Goal: Task Accomplishment & Management: Use online tool/utility

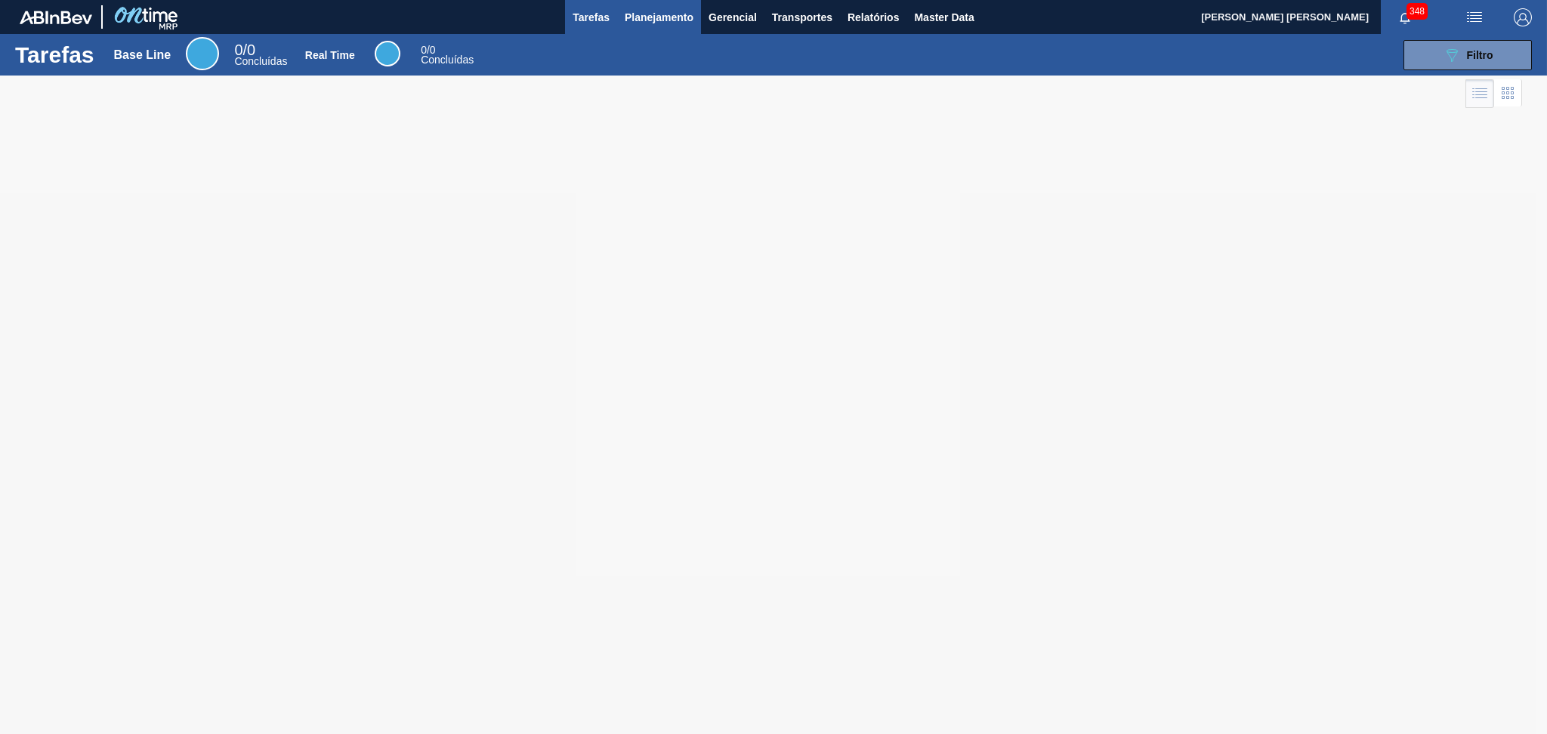
click at [647, 17] on span "Planejamento" at bounding box center [659, 17] width 69 height 18
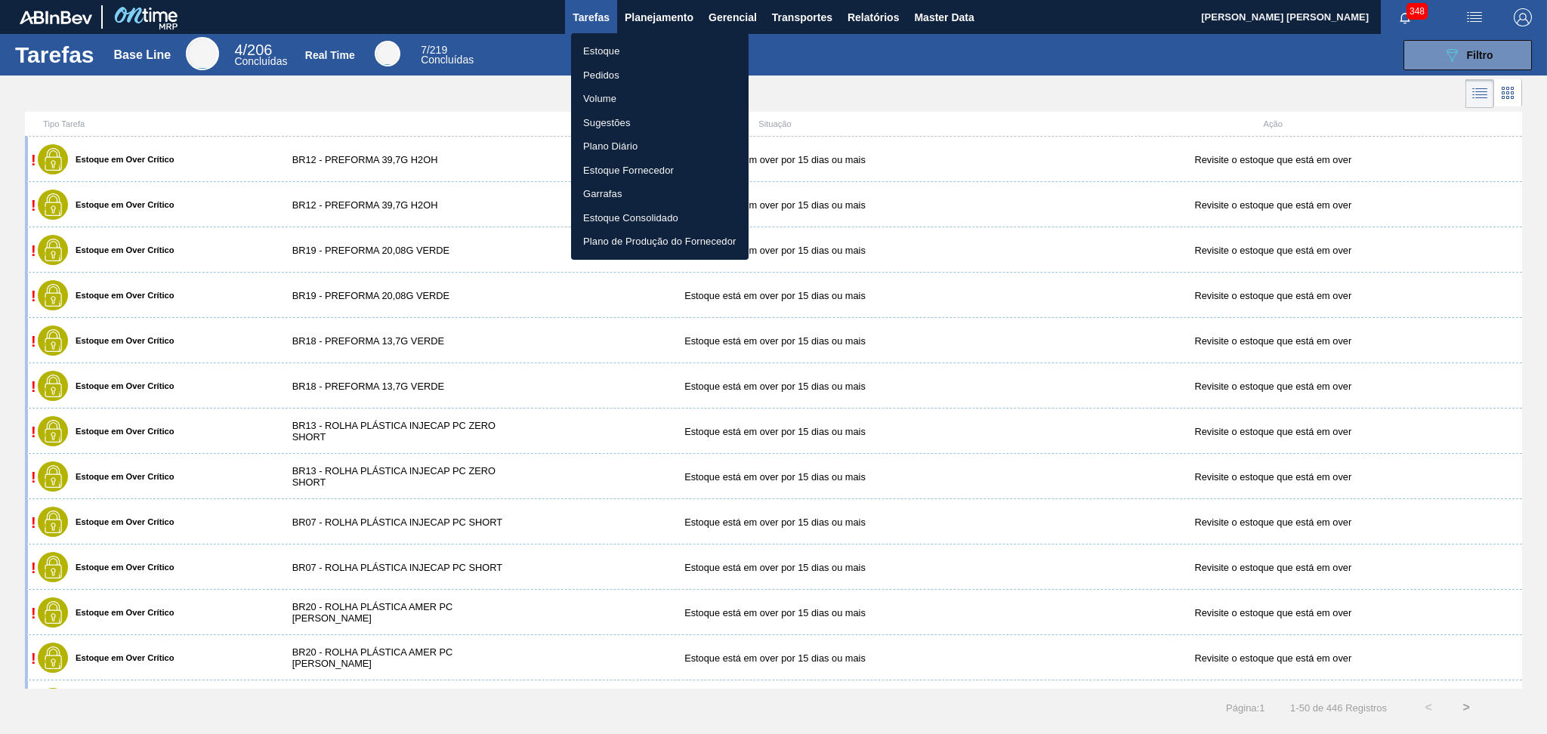
click at [585, 53] on li "Estoque" at bounding box center [659, 51] width 177 height 24
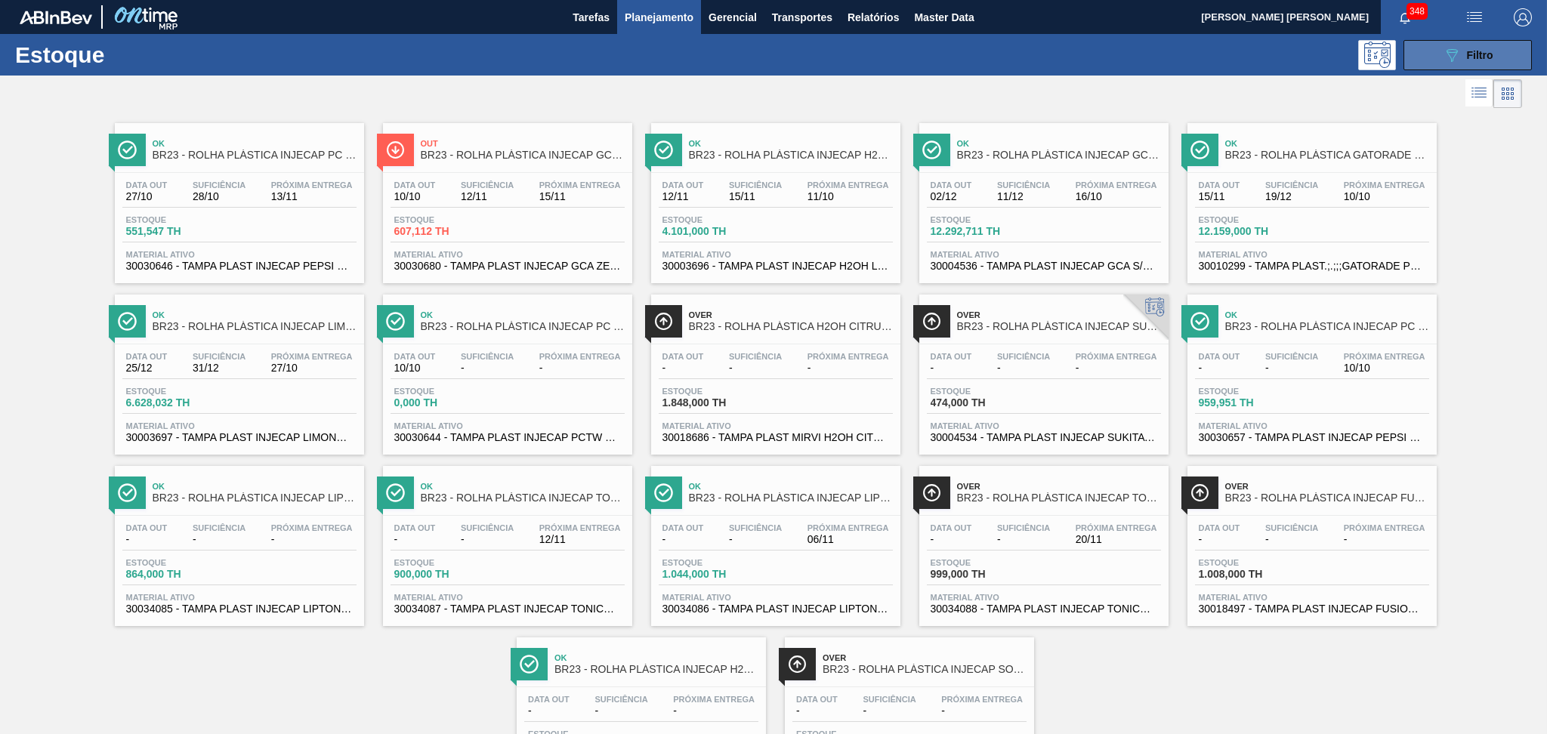
click at [1467, 51] on span "Filtro" at bounding box center [1480, 55] width 26 height 12
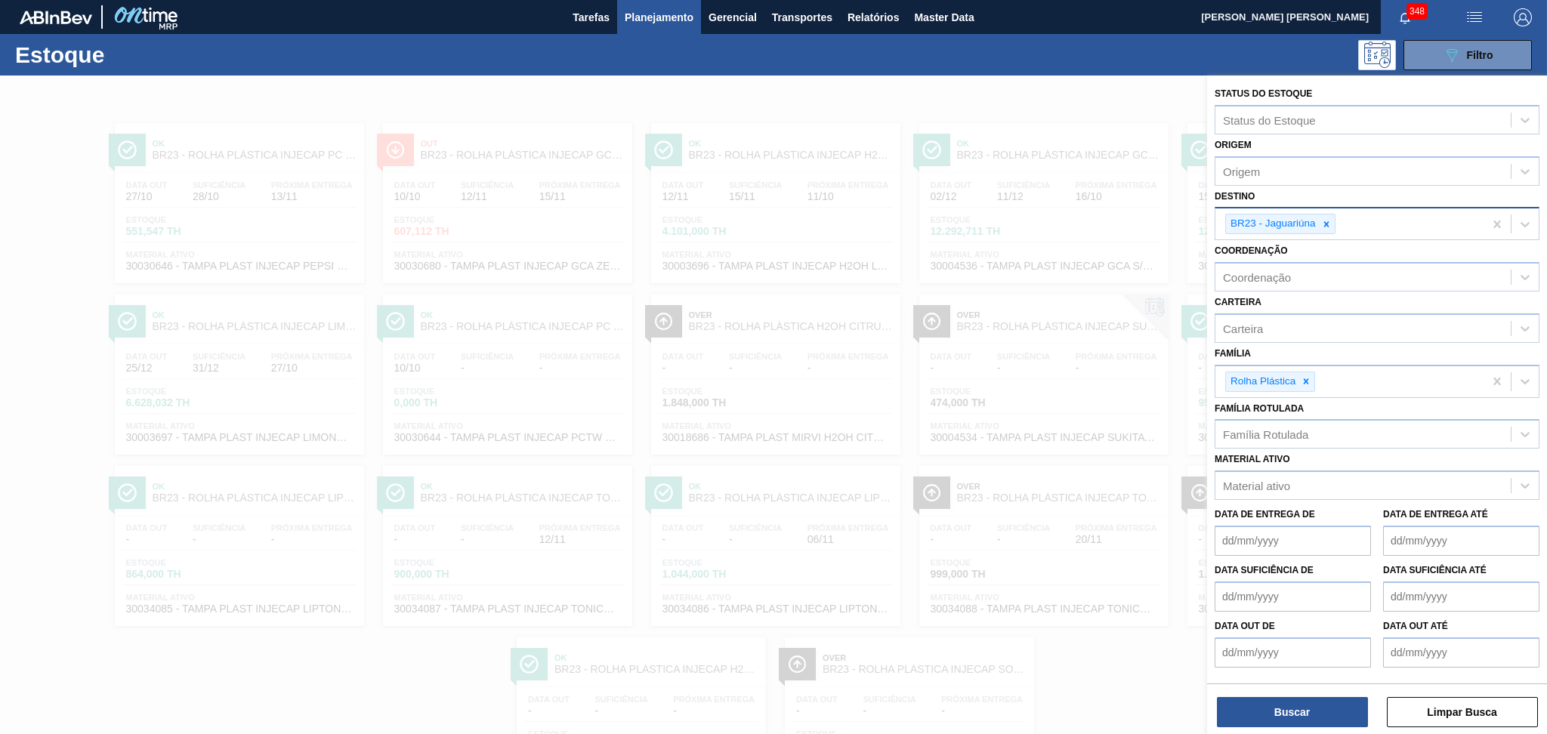
click at [1338, 217] on input "Destino" at bounding box center [1339, 223] width 2 height 13
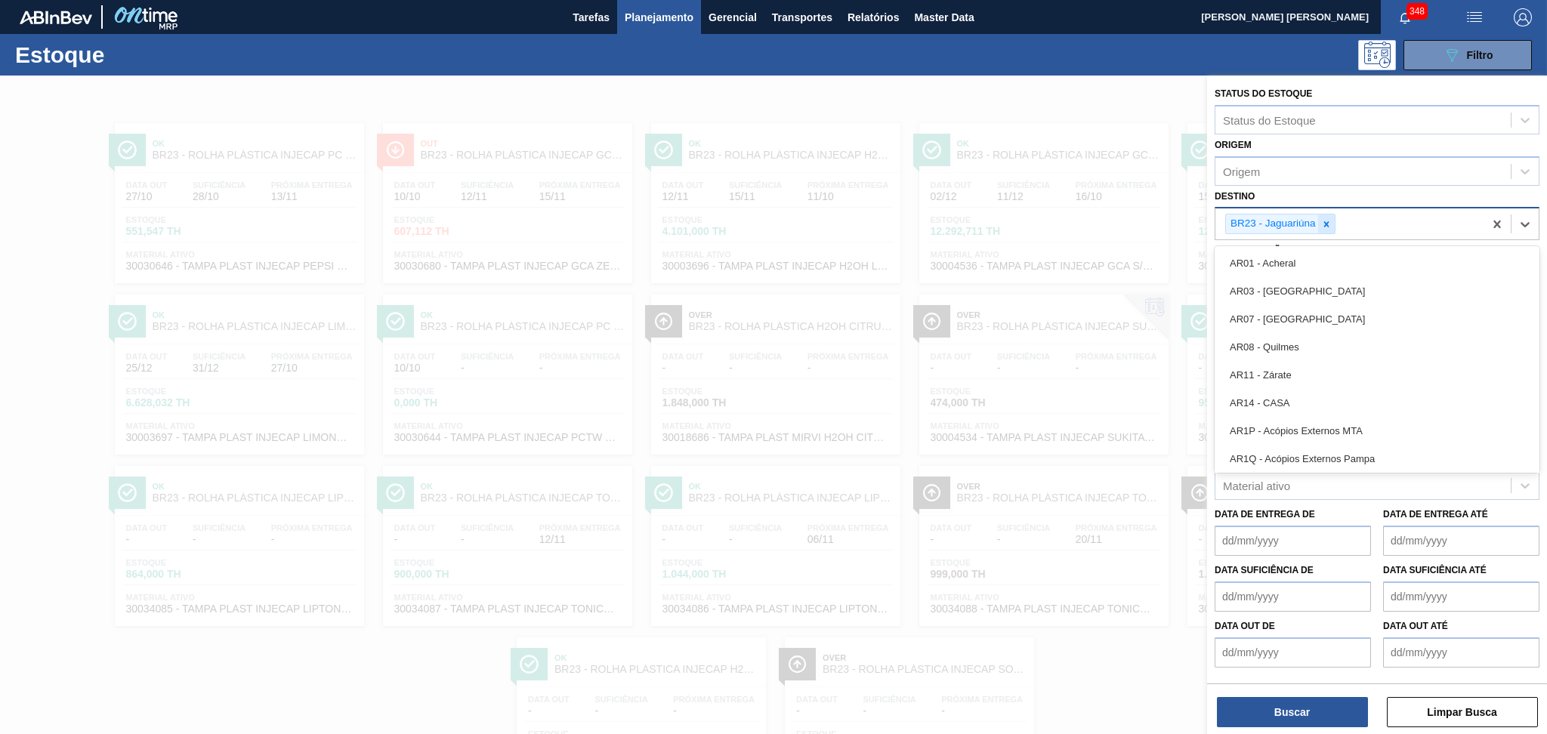
click at [1331, 224] on icon at bounding box center [1326, 224] width 11 height 11
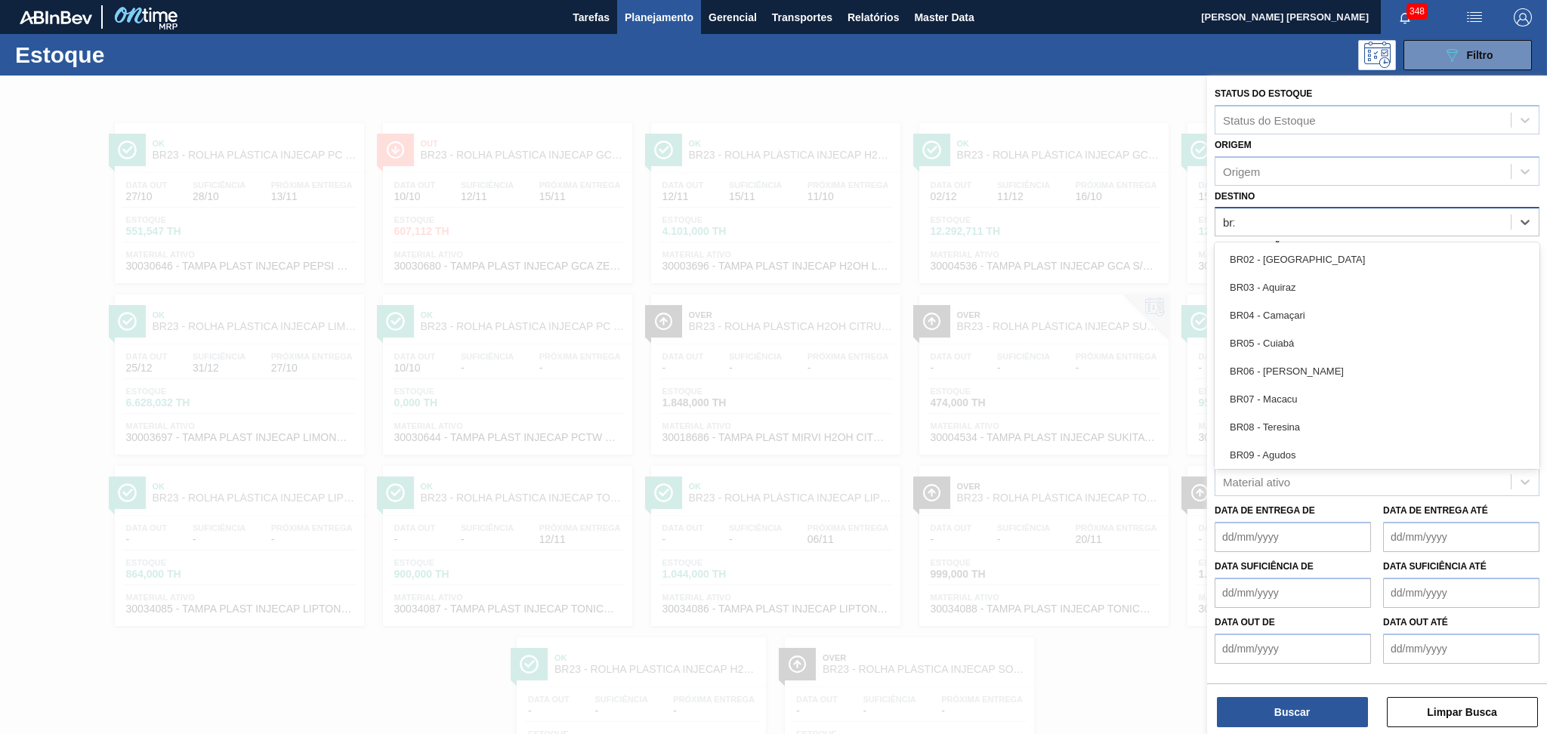
type input "br28"
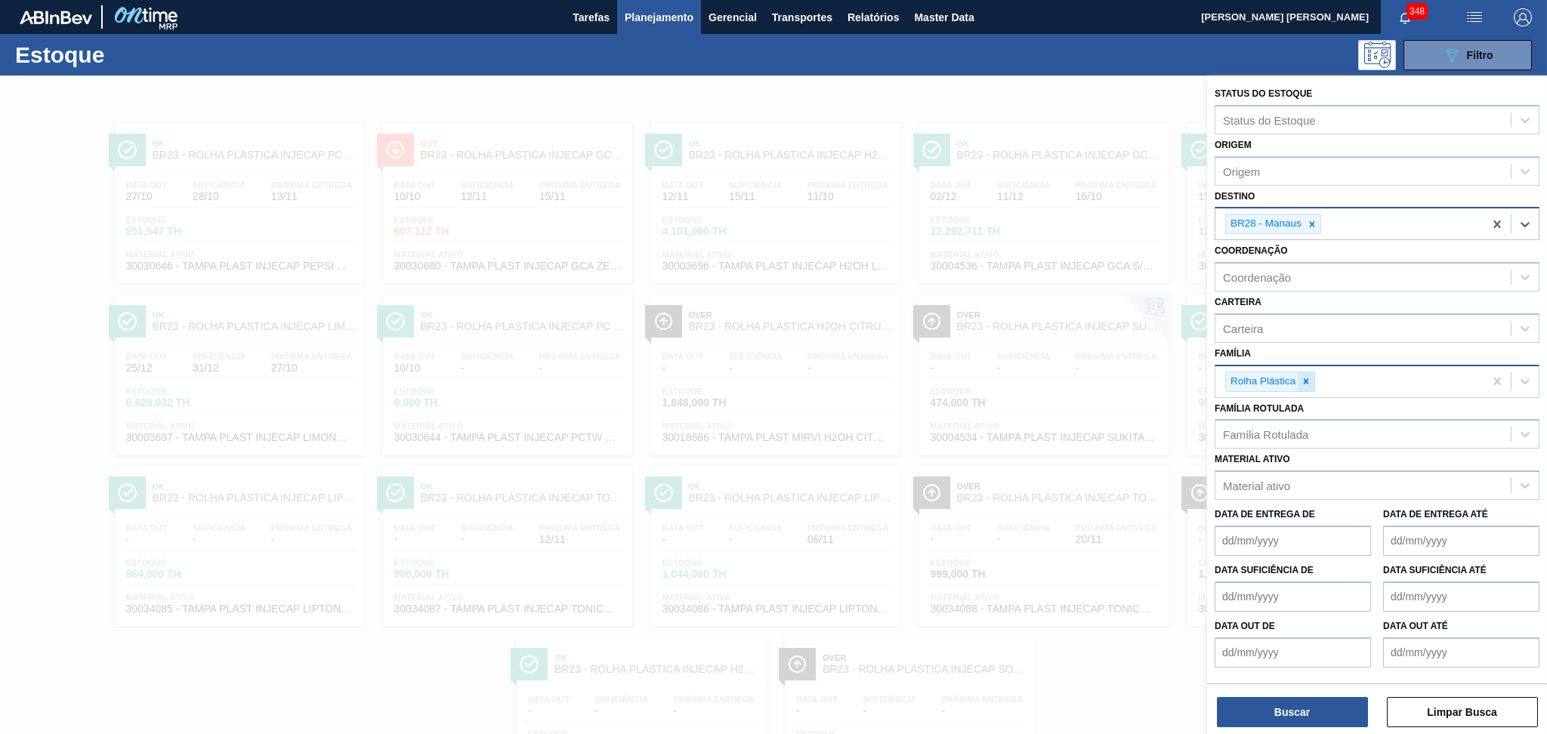
click at [1309, 379] on icon at bounding box center [1305, 381] width 11 height 11
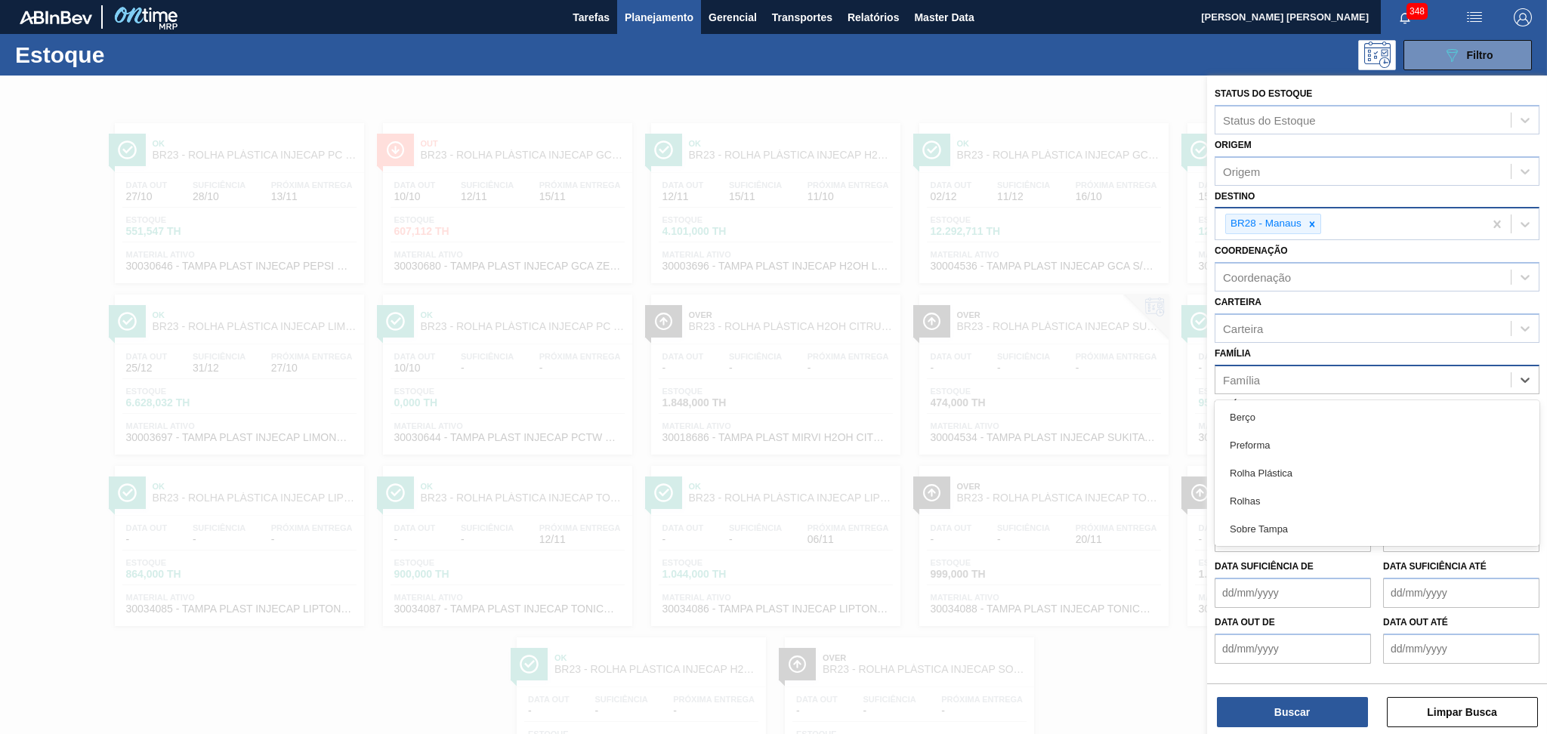
click at [1309, 379] on div "Família" at bounding box center [1362, 380] width 295 height 22
type input "pref"
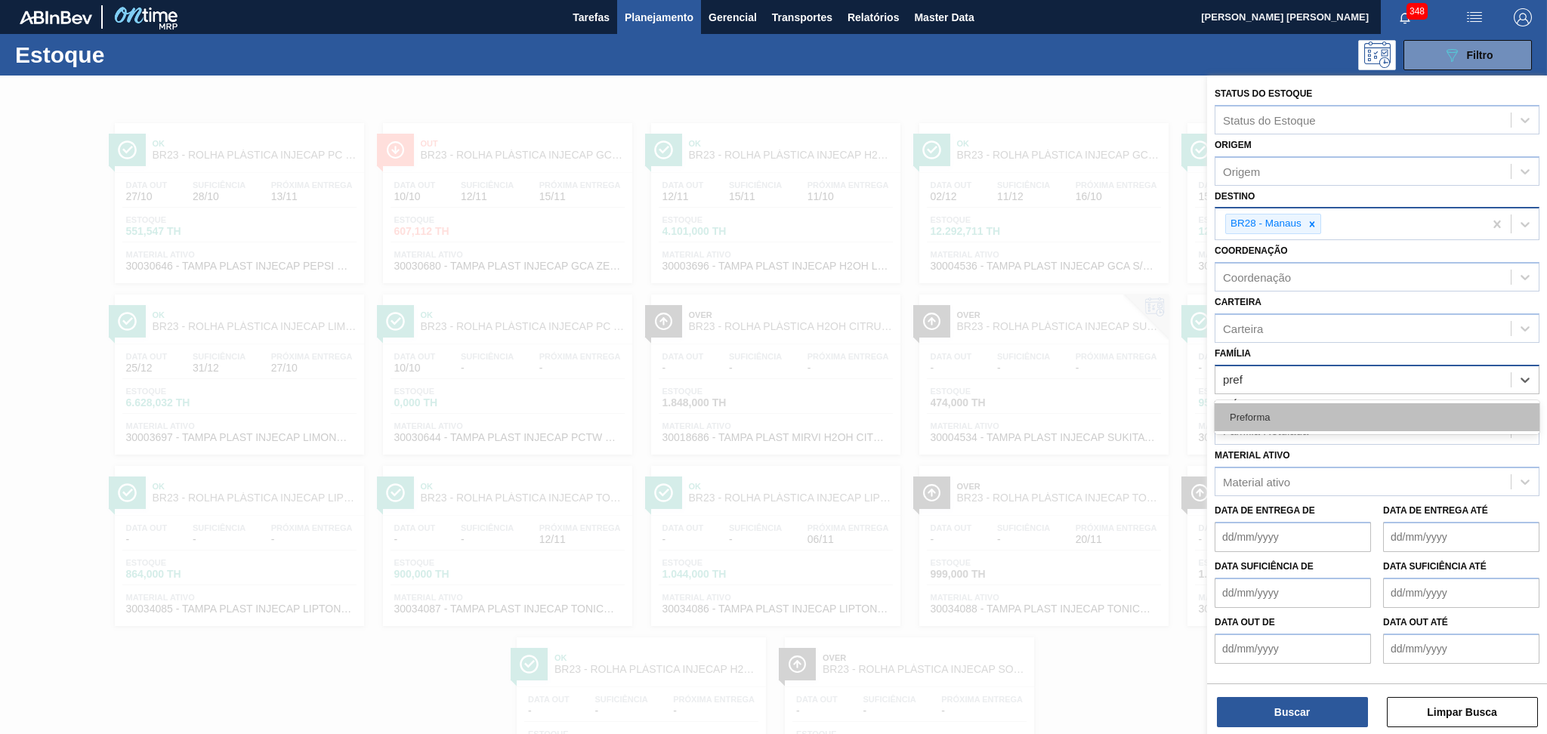
click at [1322, 404] on div "Preforma" at bounding box center [1376, 417] width 325 height 28
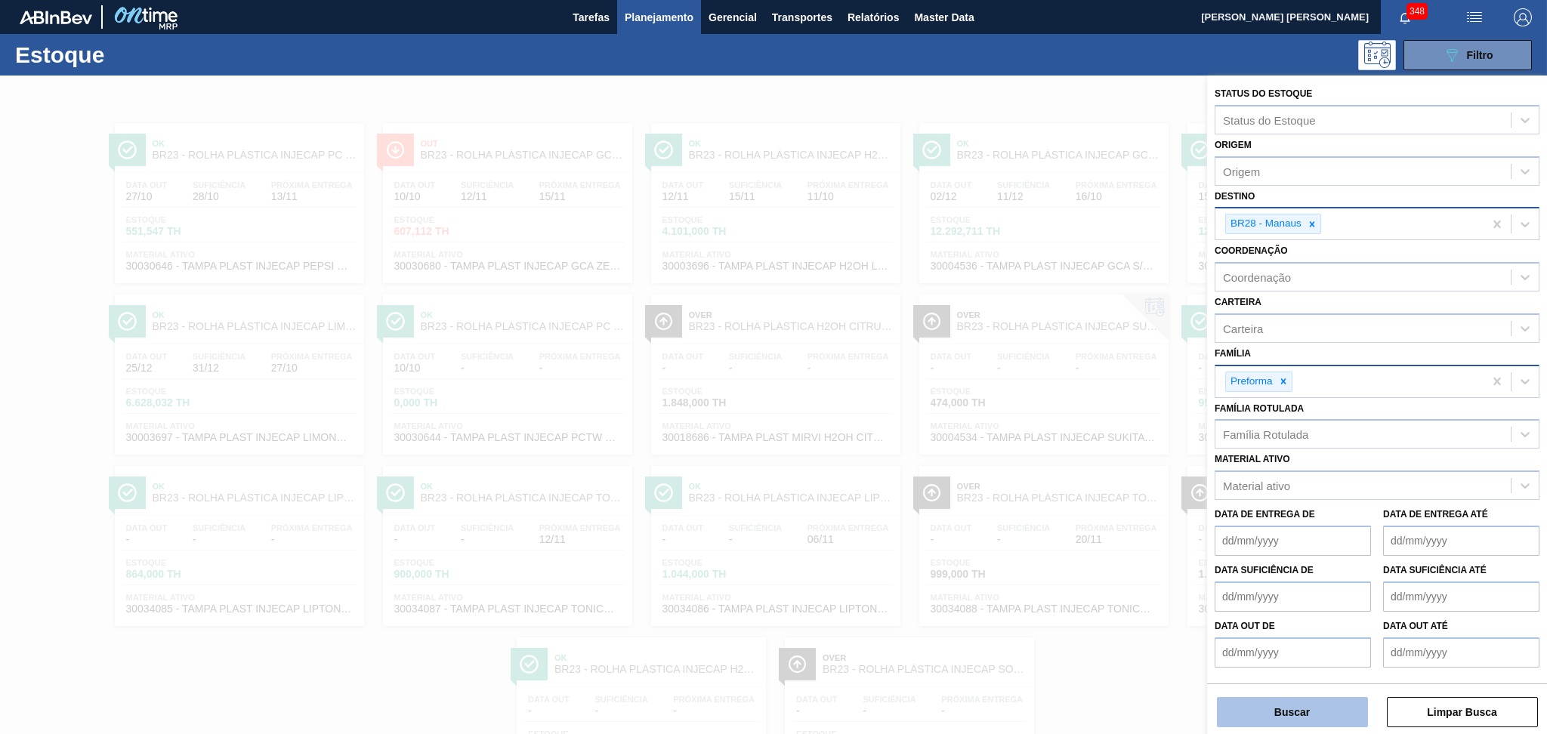
click at [1291, 715] on button "Buscar" at bounding box center [1292, 712] width 151 height 30
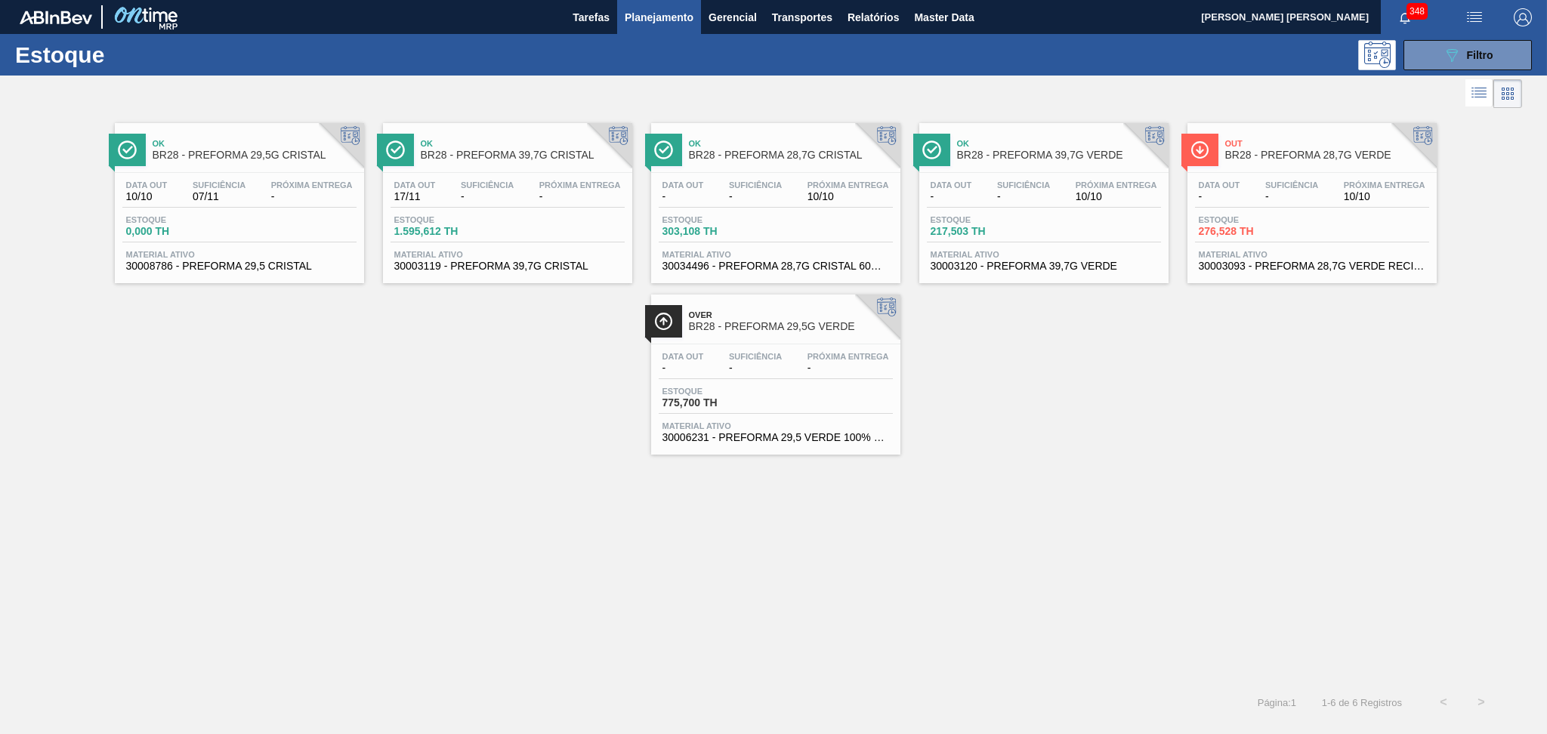
click at [239, 234] on div "Estoque 0,000 TH" at bounding box center [239, 228] width 234 height 27
click at [822, 239] on div "Estoque 303,108 TH" at bounding box center [775, 228] width 234 height 27
click at [1258, 184] on div "Data out - Suficiência - Próxima Entrega 10/10" at bounding box center [1312, 193] width 234 height 27
click at [779, 365] on span "-" at bounding box center [755, 367] width 53 height 11
click at [1050, 478] on div "Ok BR28 - PREFORMA 29,5G CRISTAL Data out 10/10 Suficiência 07/11 Próxima Entre…" at bounding box center [773, 398] width 1547 height 572
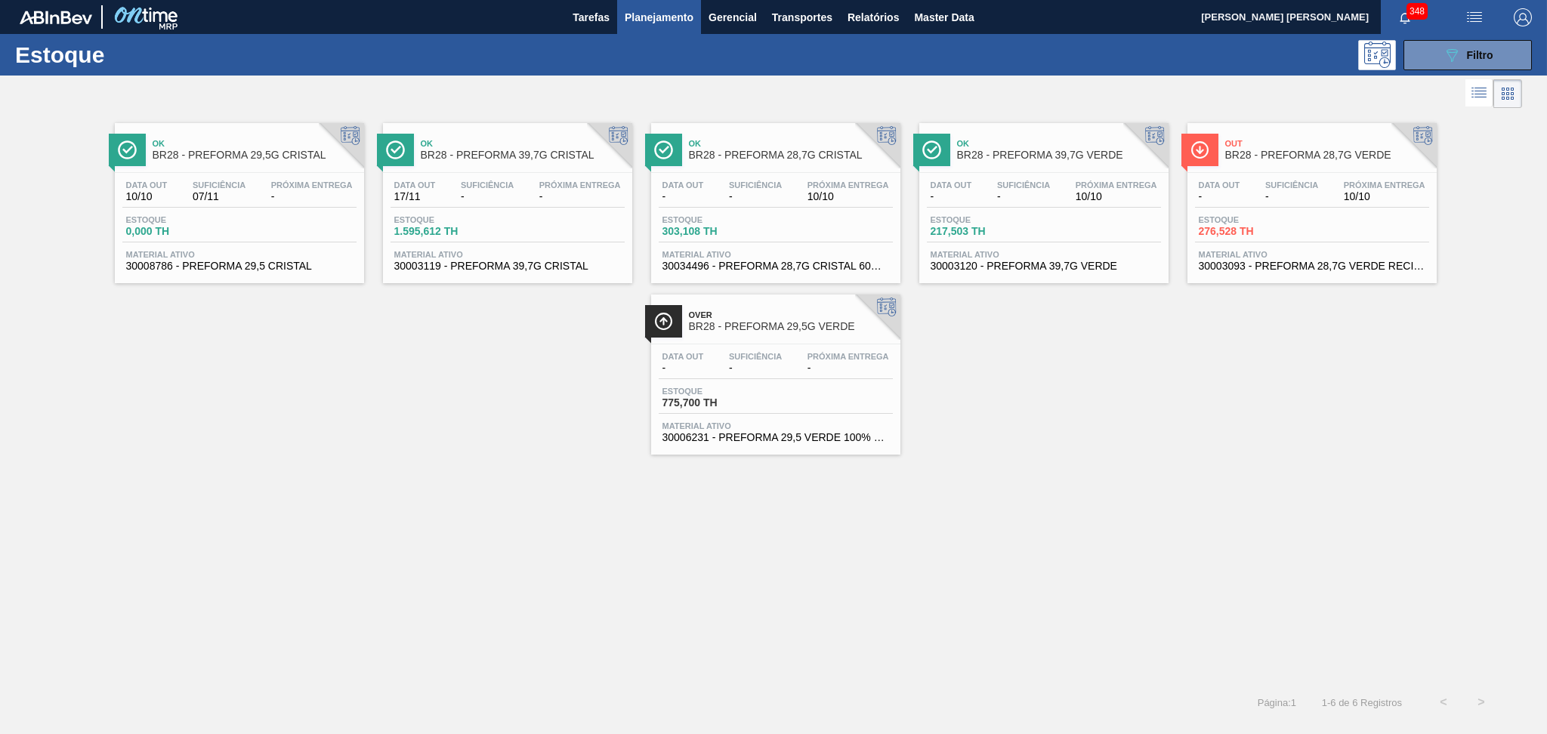
click at [479, 250] on span "Material ativo" at bounding box center [507, 254] width 227 height 9
click at [937, 265] on span "30003120 - PREFORMA 39,7G VERDE" at bounding box center [1043, 266] width 227 height 11
click at [298, 501] on div "Ok BR28 - PREFORMA 29,5G CRISTAL Data out 10/10 Suficiência 07/11 Próxima Entre…" at bounding box center [773, 398] width 1547 height 572
drag, startPoint x: 501, startPoint y: 504, endPoint x: 680, endPoint y: 369, distance: 224.9
click at [501, 504] on div "Ok BR28 - PREFORMA 29,5G CRISTAL Data out 10/10 Suficiência 07/11 Próxima Entre…" at bounding box center [773, 398] width 1547 height 572
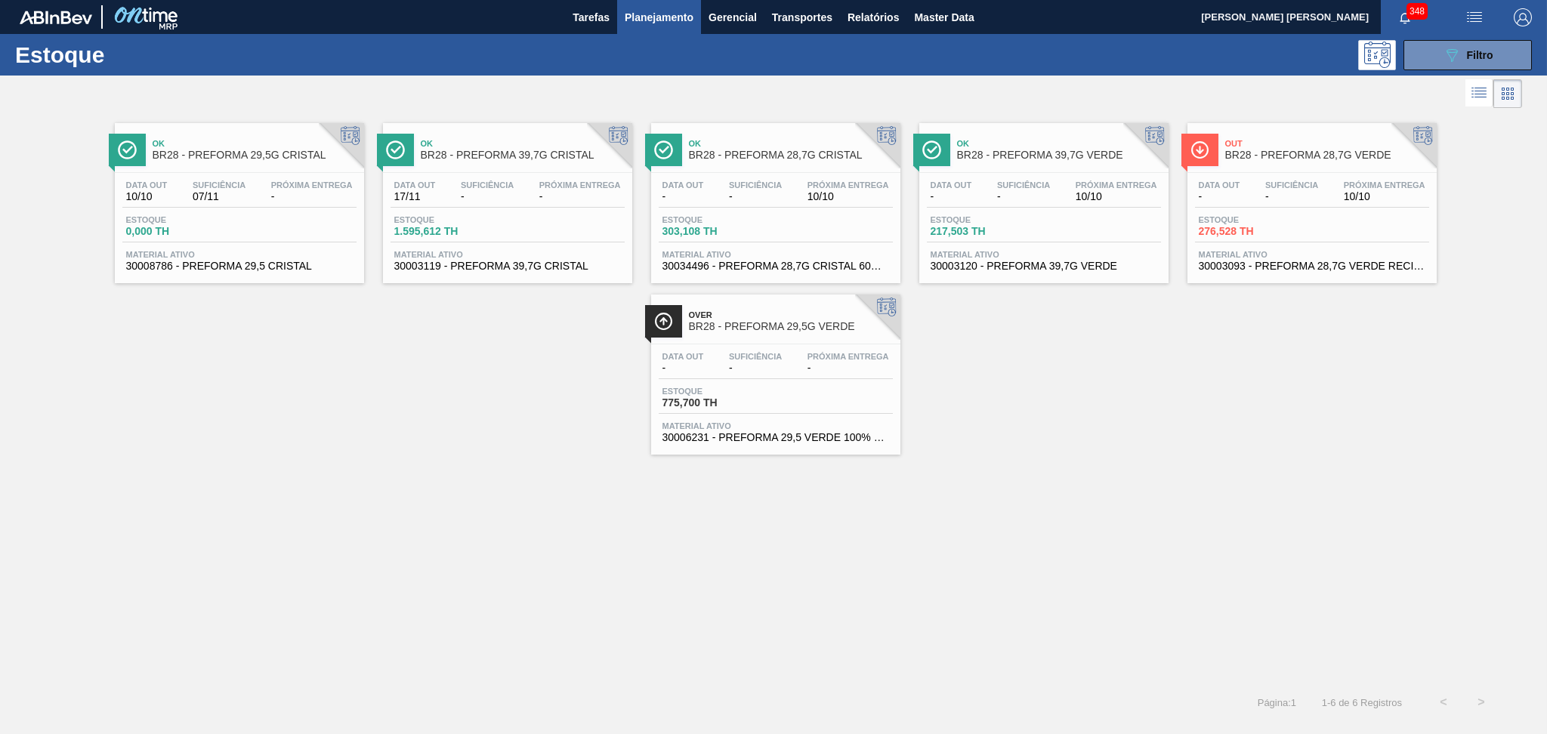
click at [173, 412] on div "Ok BR28 - PREFORMA 29,5G CRISTAL Data out 10/10 Suficiência 07/11 Próxima Entre…" at bounding box center [773, 283] width 1547 height 343
drag, startPoint x: 1074, startPoint y: 508, endPoint x: 1115, endPoint y: 472, distance: 55.1
click at [1074, 508] on div "Ok BR28 - PREFORMA 29,5G CRISTAL Data out 10/10 Suficiência 07/11 Próxima Entre…" at bounding box center [773, 398] width 1547 height 572
click at [1422, 48] on button "089F7B8B-B2A5-4AFE-B5C0-19BA573D28AC Filtro" at bounding box center [1467, 55] width 128 height 30
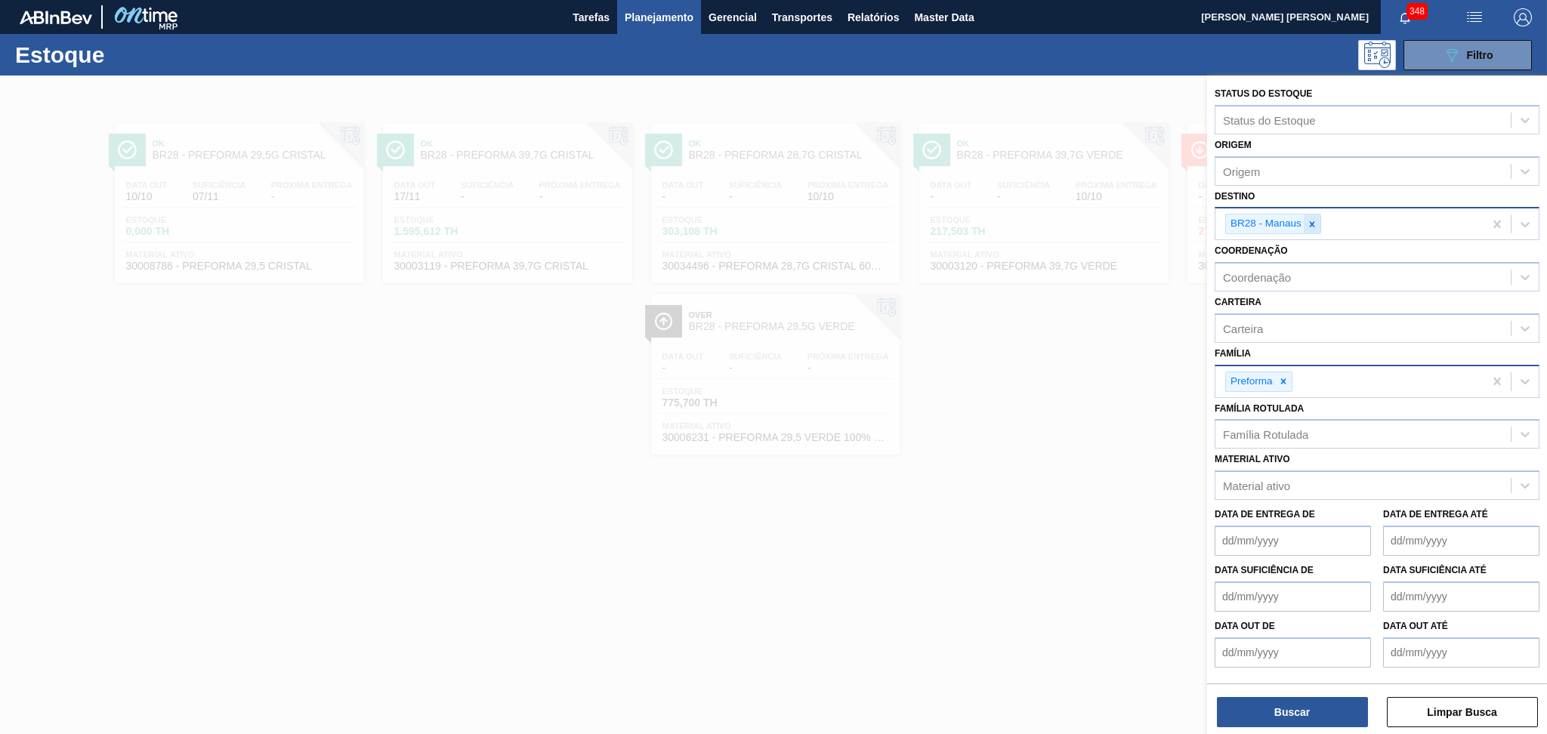
click at [1311, 219] on icon at bounding box center [1311, 224] width 11 height 11
click at [1288, 374] on div at bounding box center [1283, 378] width 17 height 19
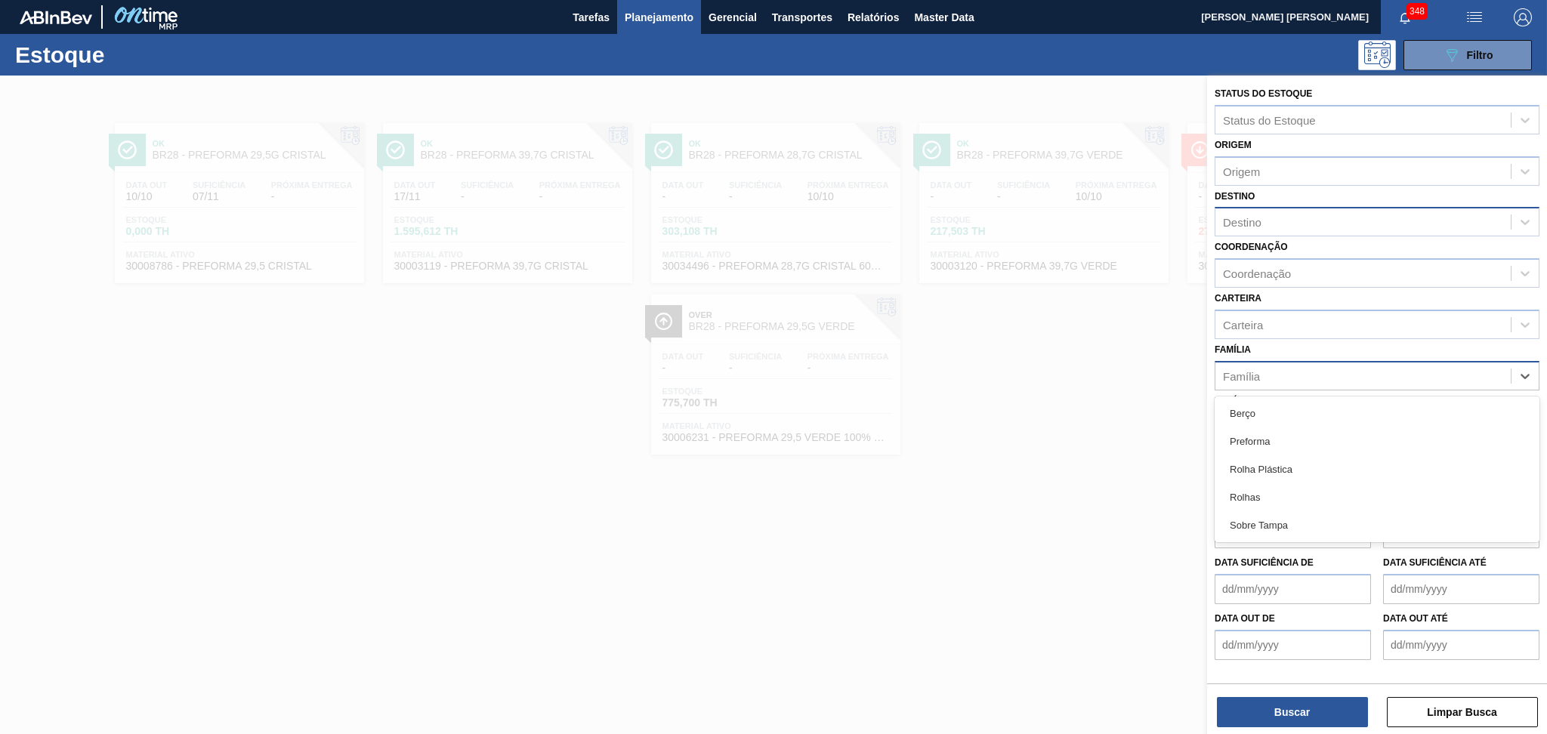
click at [1273, 374] on div "Família" at bounding box center [1362, 376] width 295 height 22
type input "rolha"
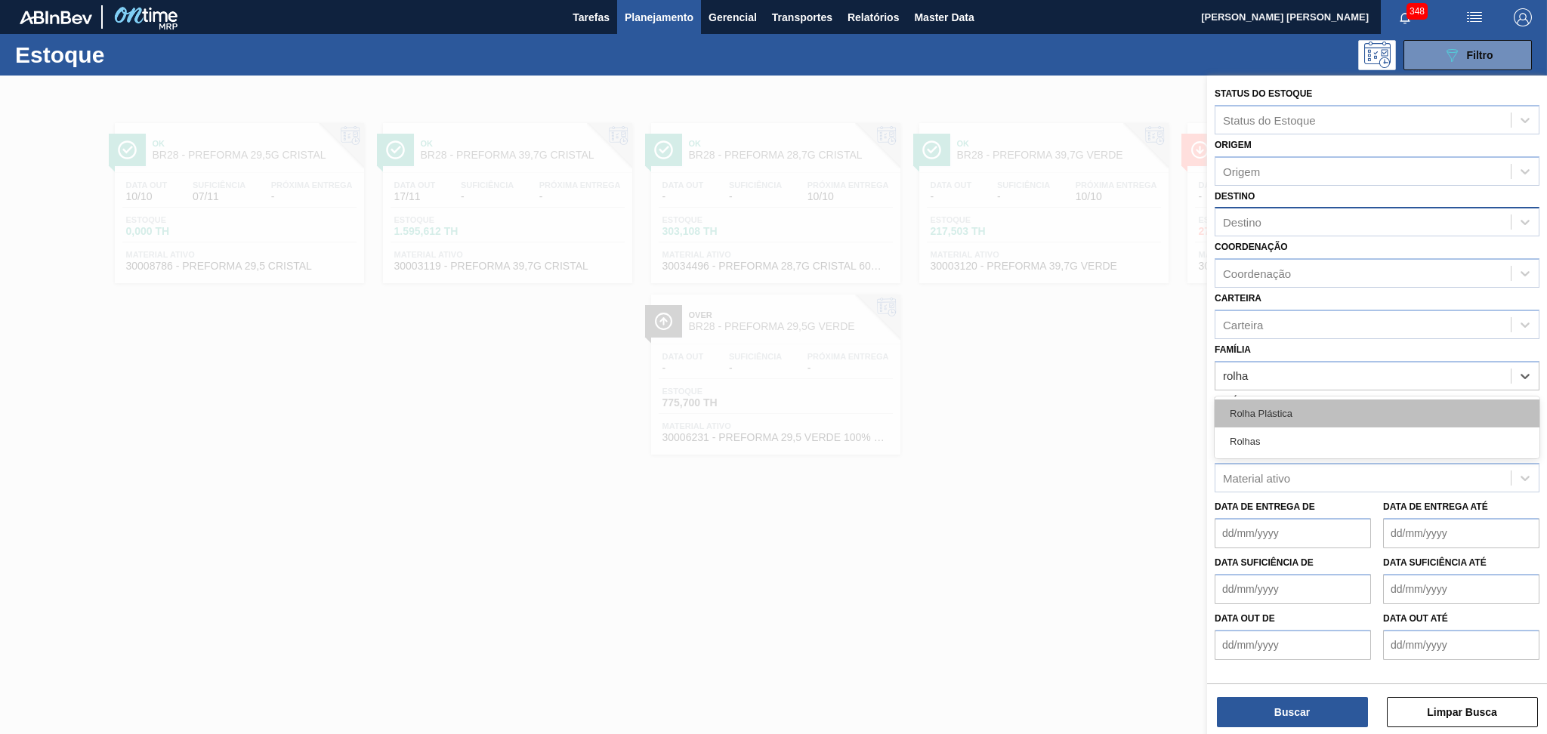
click at [1270, 399] on div "Rolha Plástica" at bounding box center [1376, 413] width 325 height 28
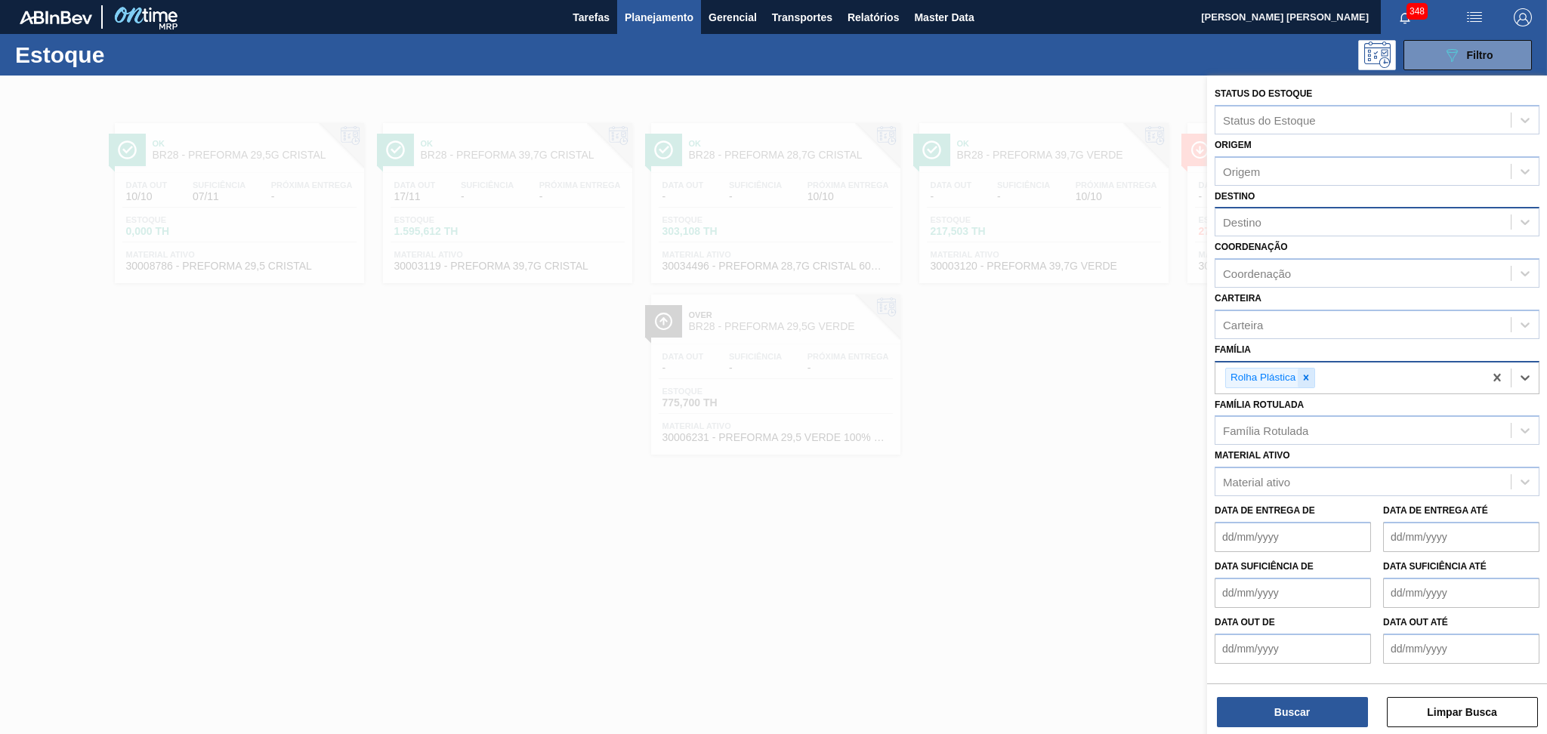
click at [1305, 374] on icon at bounding box center [1305, 377] width 11 height 11
click at [1245, 377] on div "Família" at bounding box center [1241, 375] width 37 height 13
type input "prefor"
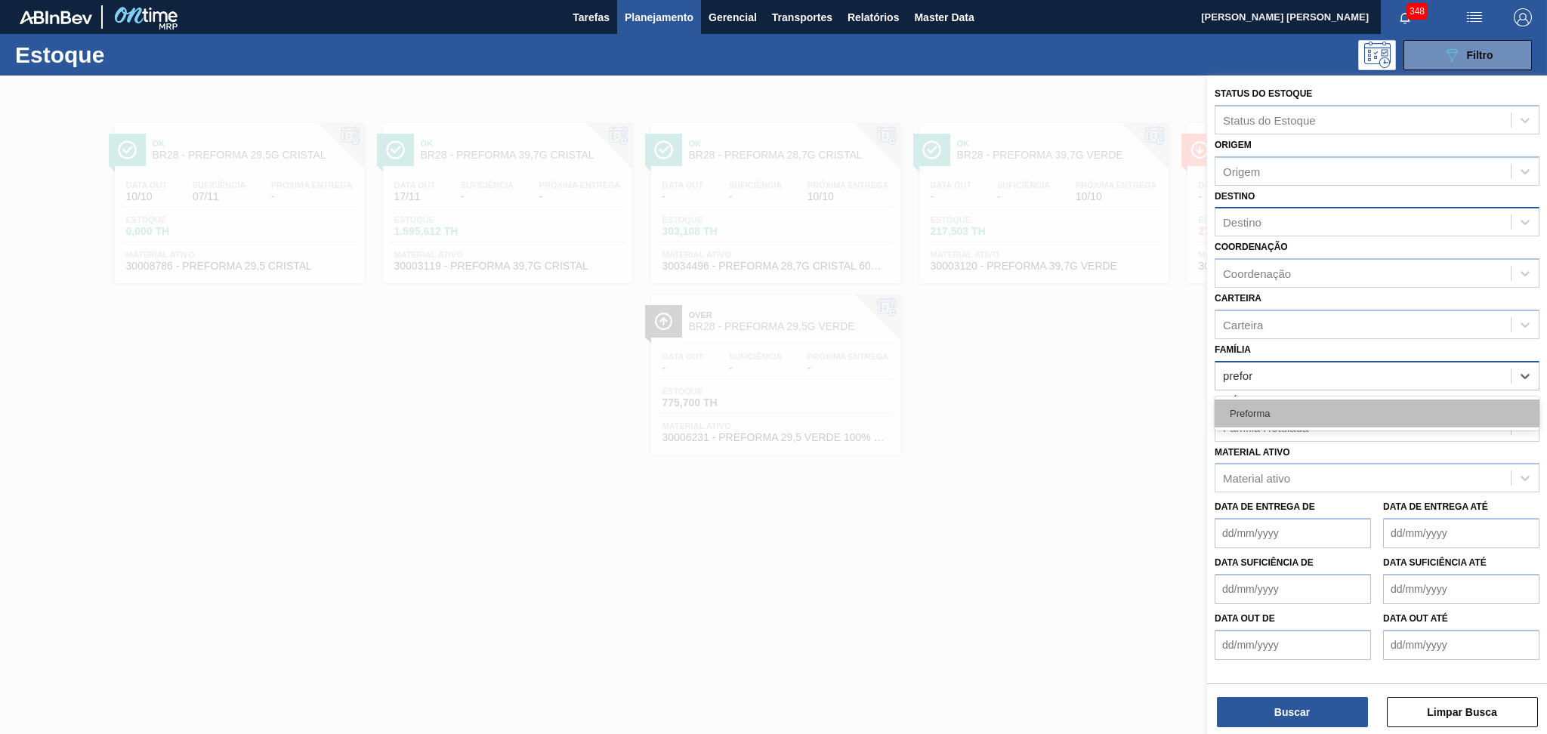
click at [1245, 400] on div "Preforma" at bounding box center [1376, 413] width 325 height 28
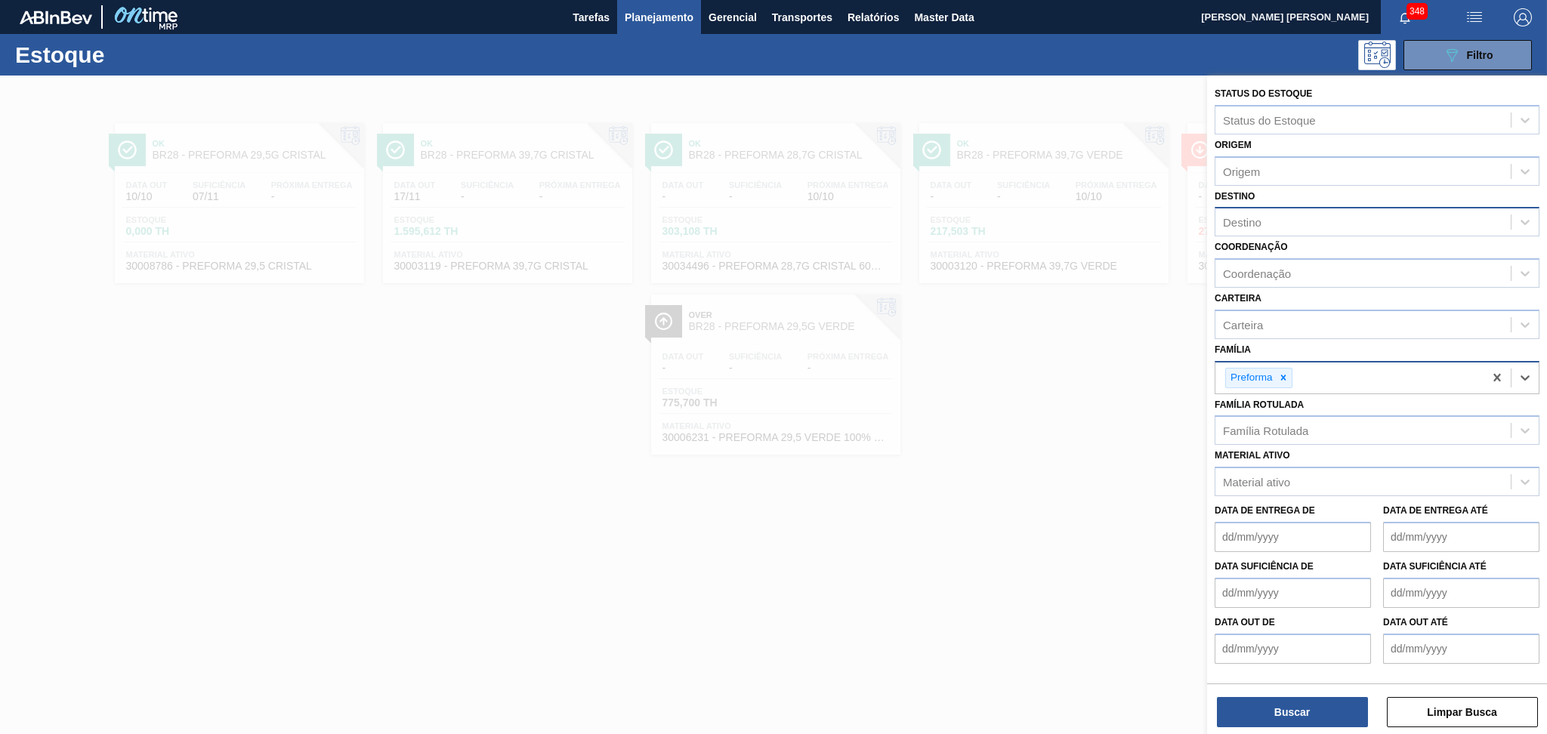
click at [1022, 515] on div at bounding box center [773, 443] width 1547 height 734
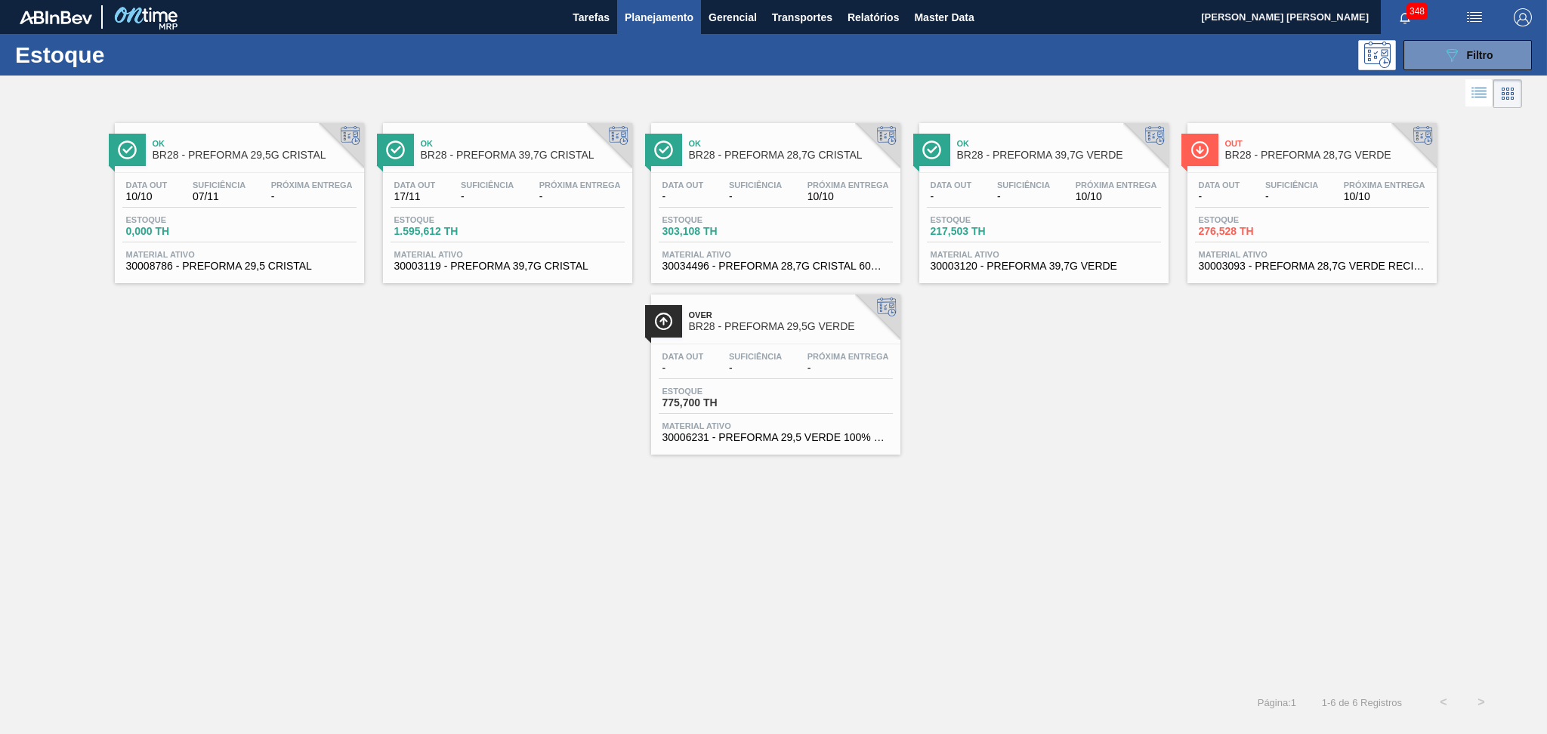
click at [973, 372] on div "Ok BR28 - PREFORMA 29,5G CRISTAL Data out 10/10 Suficiência 07/11 Próxima Entre…" at bounding box center [773, 283] width 1547 height 343
click at [1019, 208] on div "Data out - Suficiência - Próxima Entrega 10/10 Estoque 217,503 TH Material ativ…" at bounding box center [1043, 224] width 249 height 103
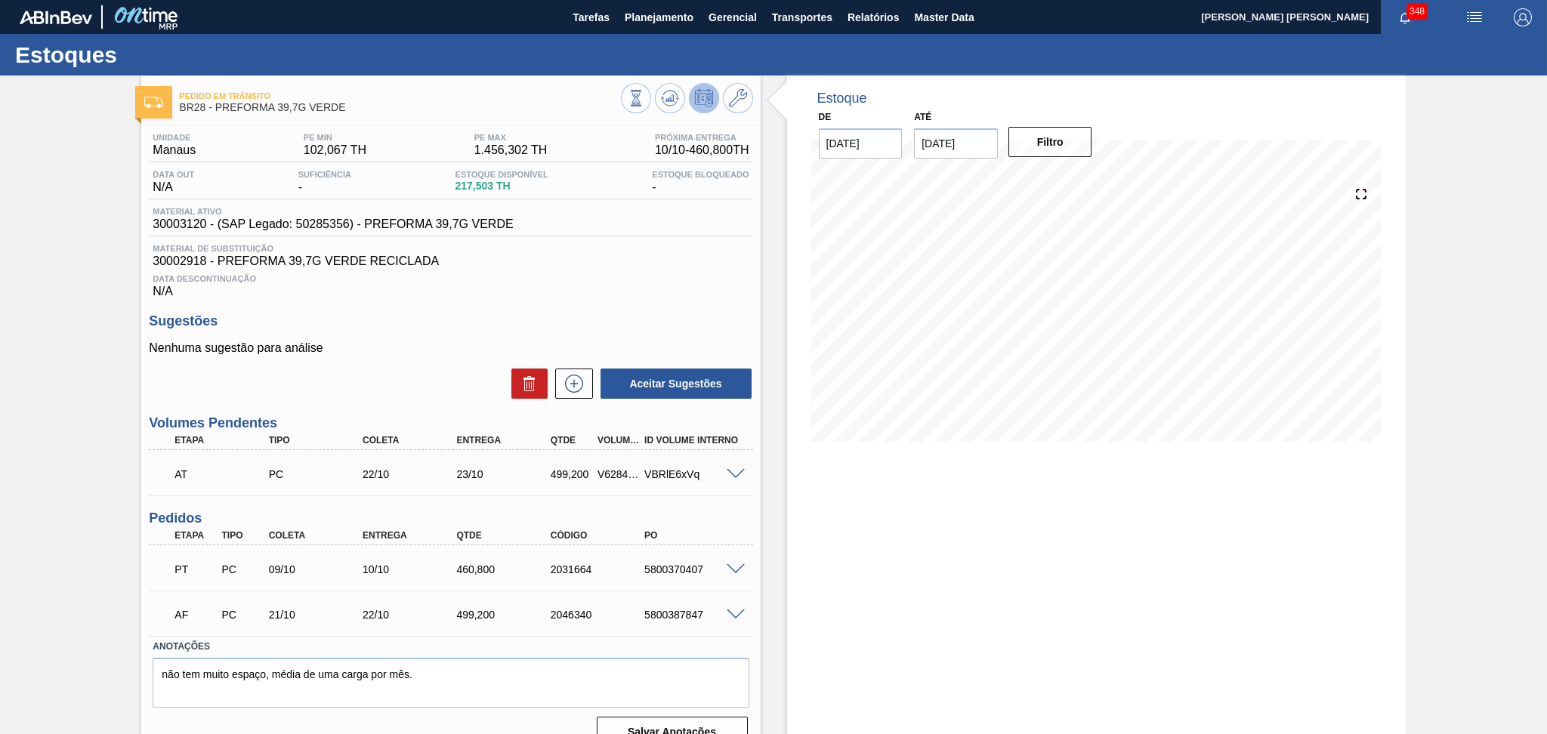
click at [665, 568] on div "5800370407" at bounding box center [693, 569] width 106 height 12
click at [481, 566] on div "460,800" at bounding box center [505, 569] width 106 height 12
copy div "460,800"
click at [643, 28] on button "Planejamento" at bounding box center [659, 17] width 84 height 34
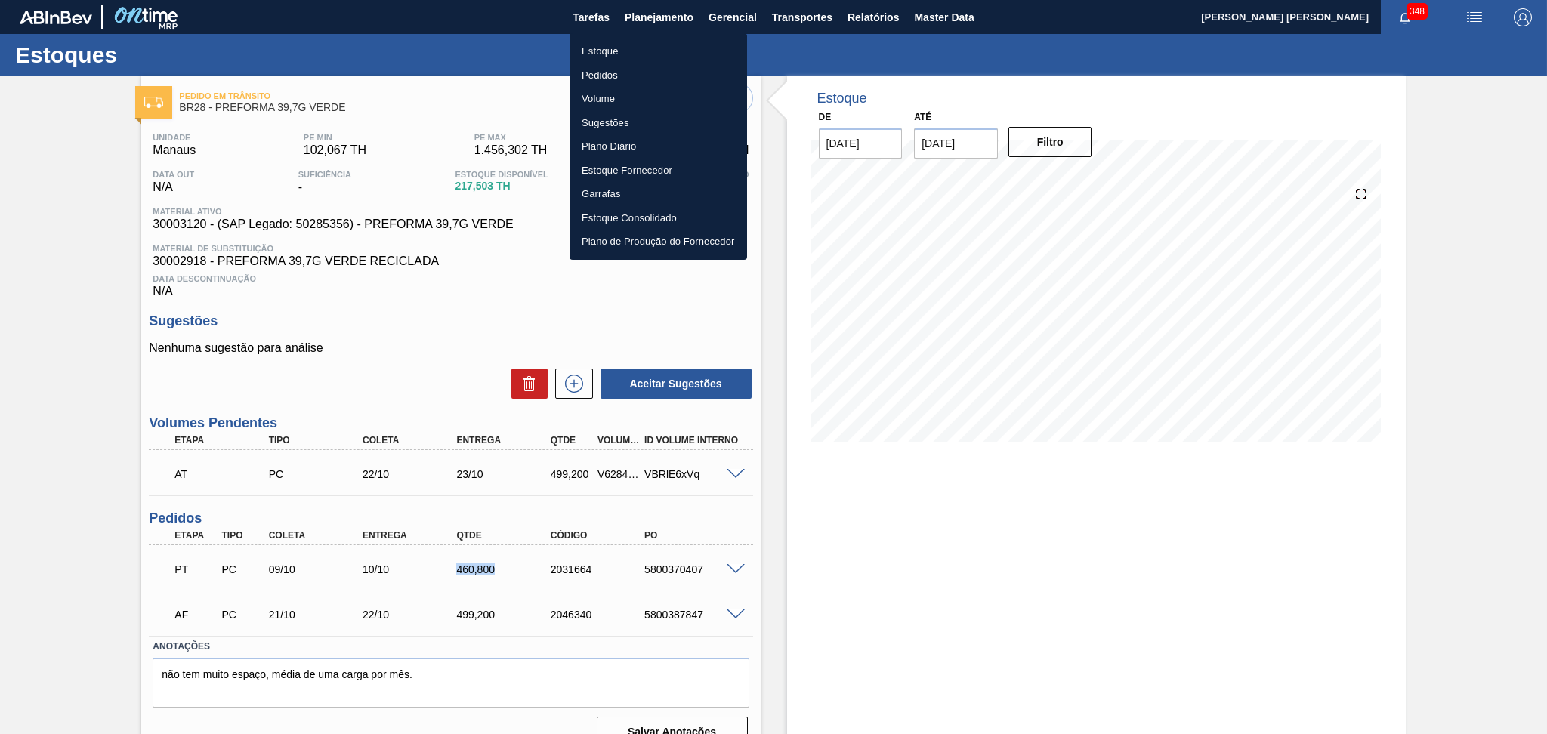
drag, startPoint x: 604, startPoint y: 51, endPoint x: 618, endPoint y: 51, distance: 14.3
click at [604, 51] on li "Estoque" at bounding box center [657, 51] width 177 height 24
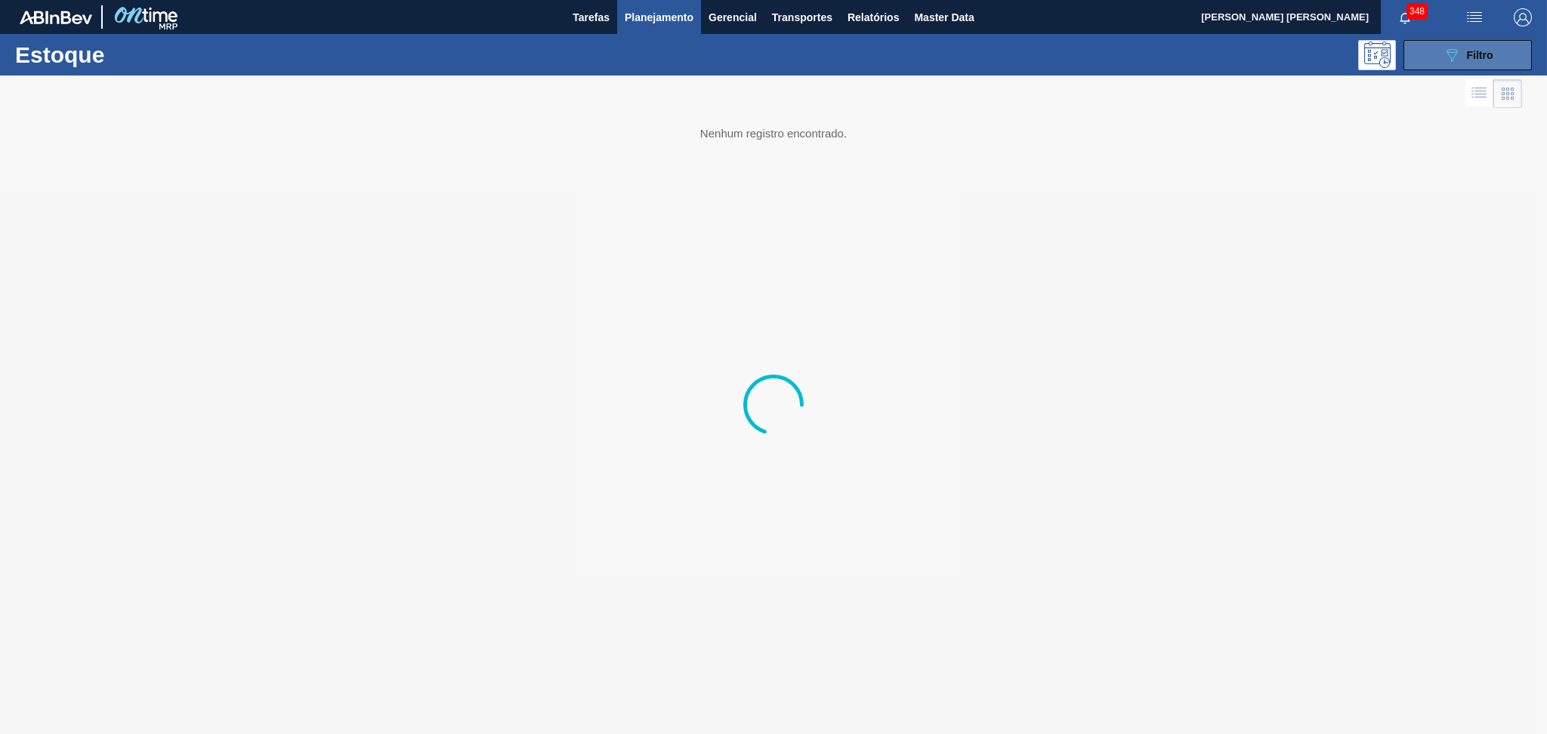
click at [1516, 63] on button "089F7B8B-B2A5-4AFE-B5C0-19BA573D28AC Filtro" at bounding box center [1467, 55] width 128 height 30
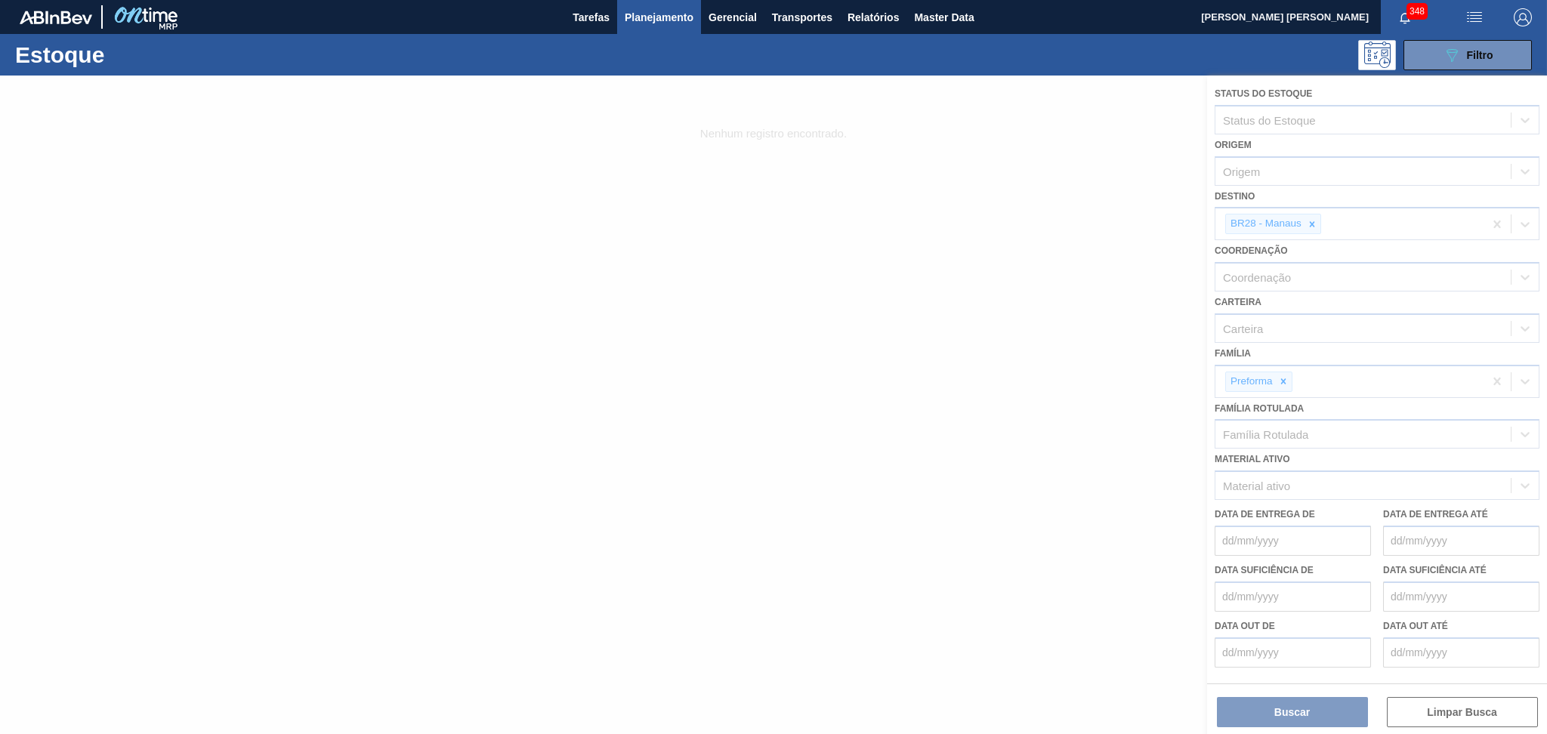
click at [1314, 224] on div at bounding box center [773, 405] width 1547 height 658
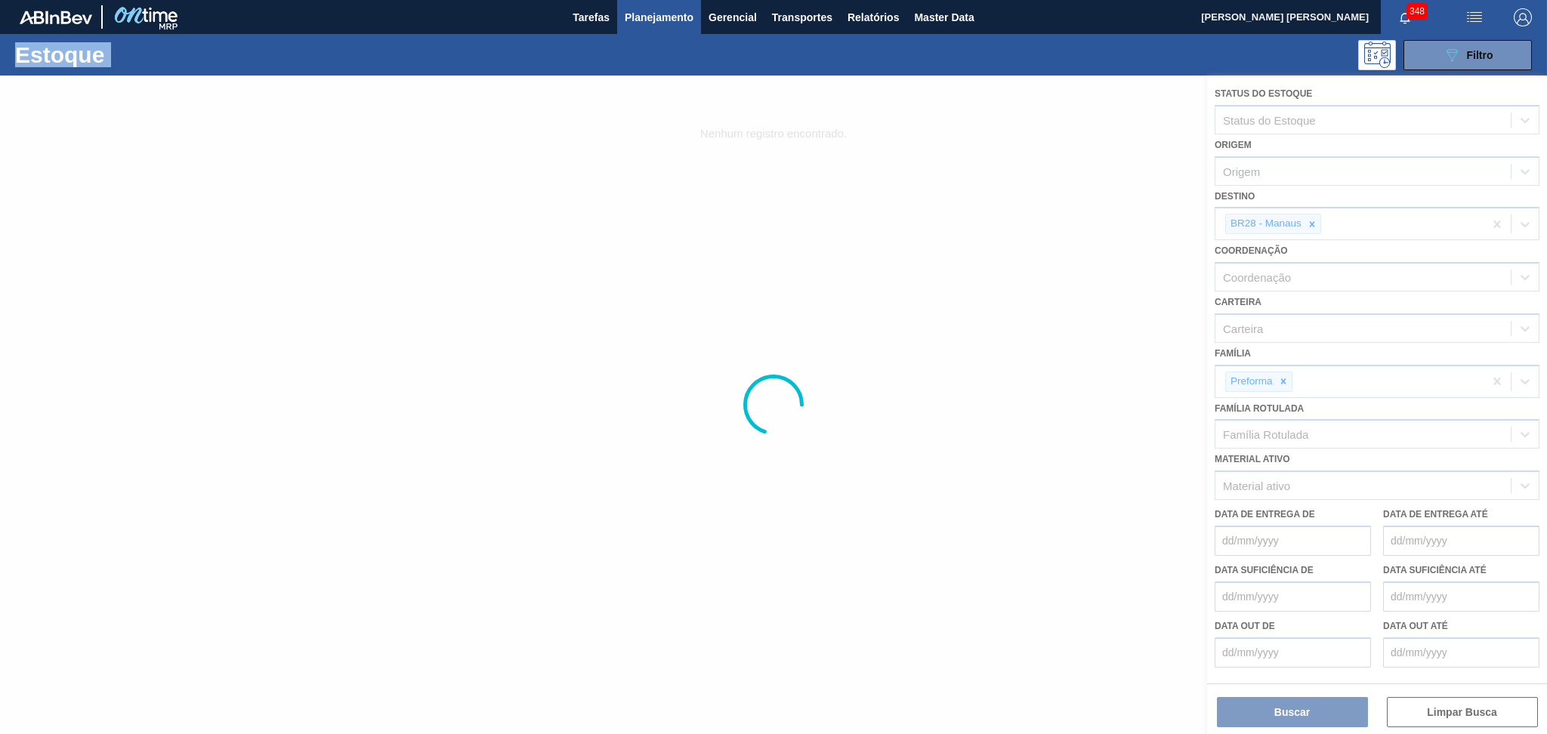
click at [1314, 224] on div at bounding box center [773, 405] width 1547 height 658
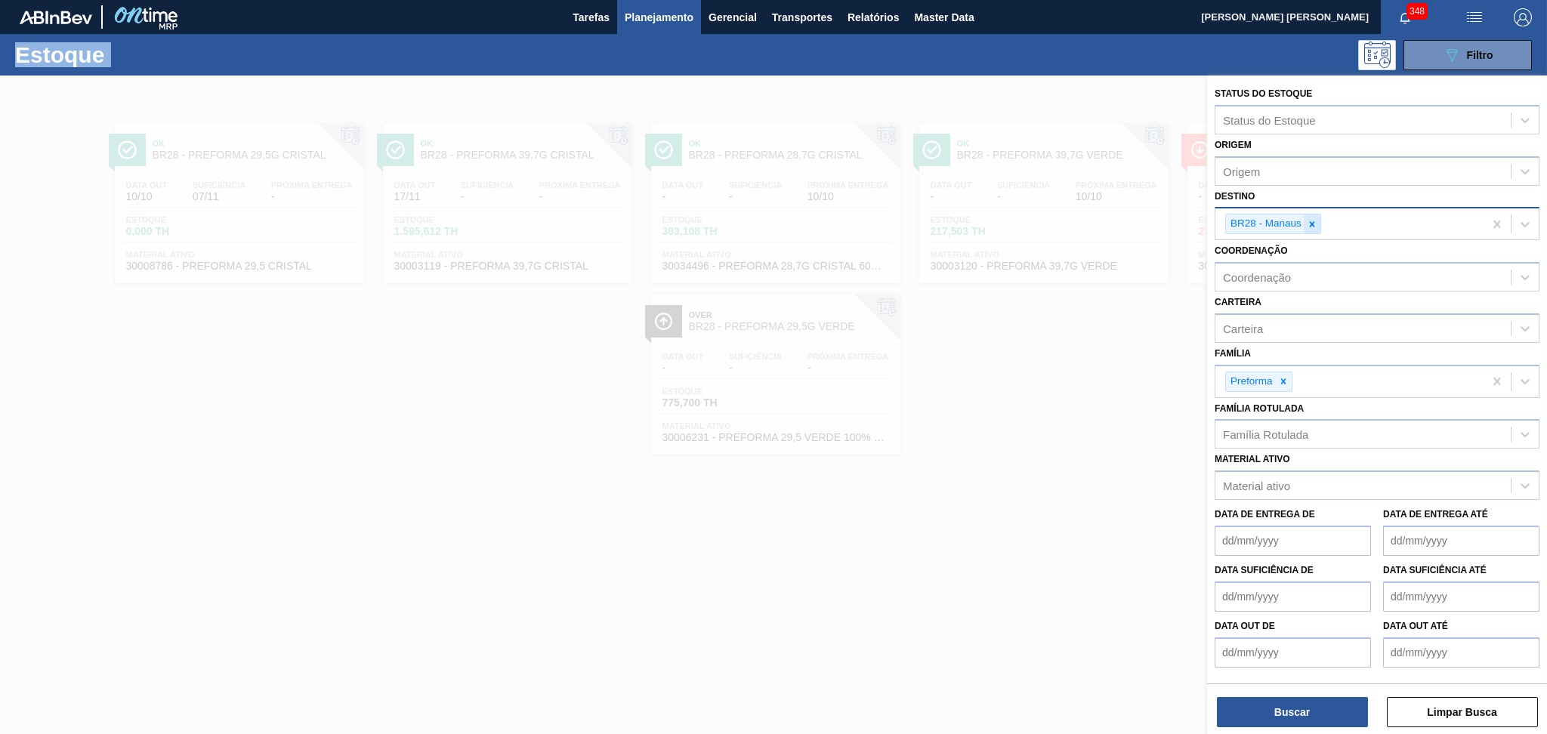
click at [1313, 224] on icon at bounding box center [1311, 223] width 5 height 5
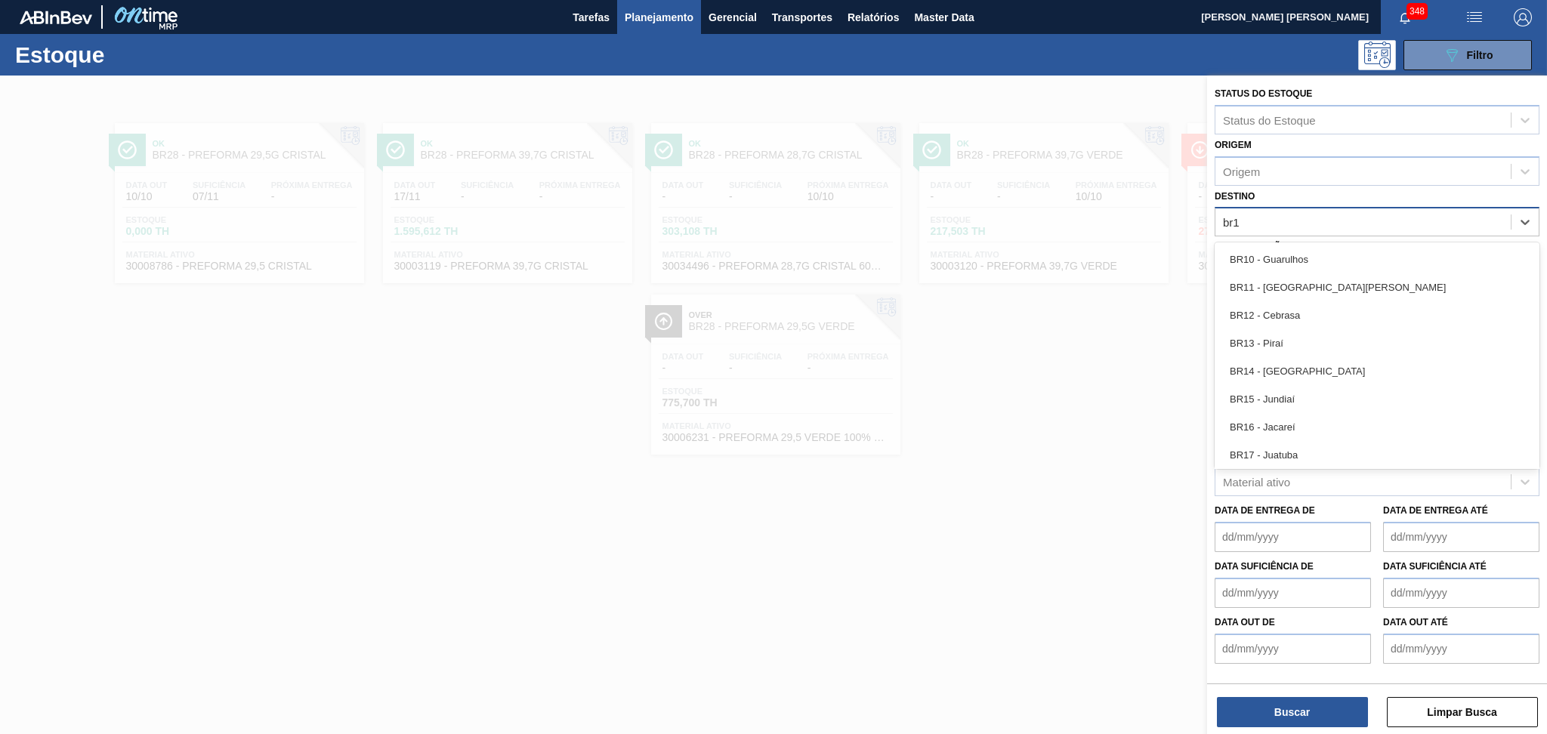
type input "br19"
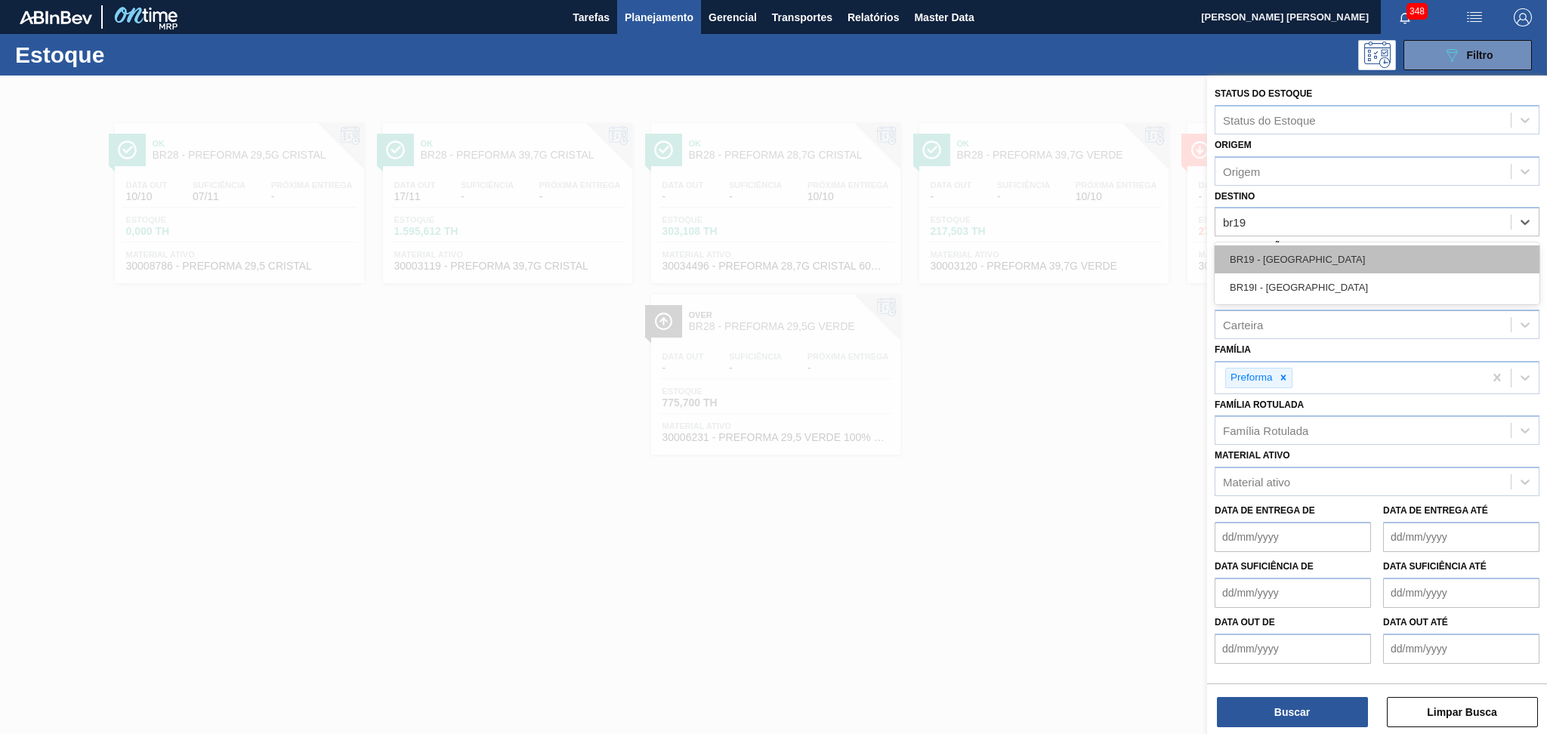
click at [1319, 251] on div "BR19 - Nova Rio" at bounding box center [1376, 259] width 325 height 28
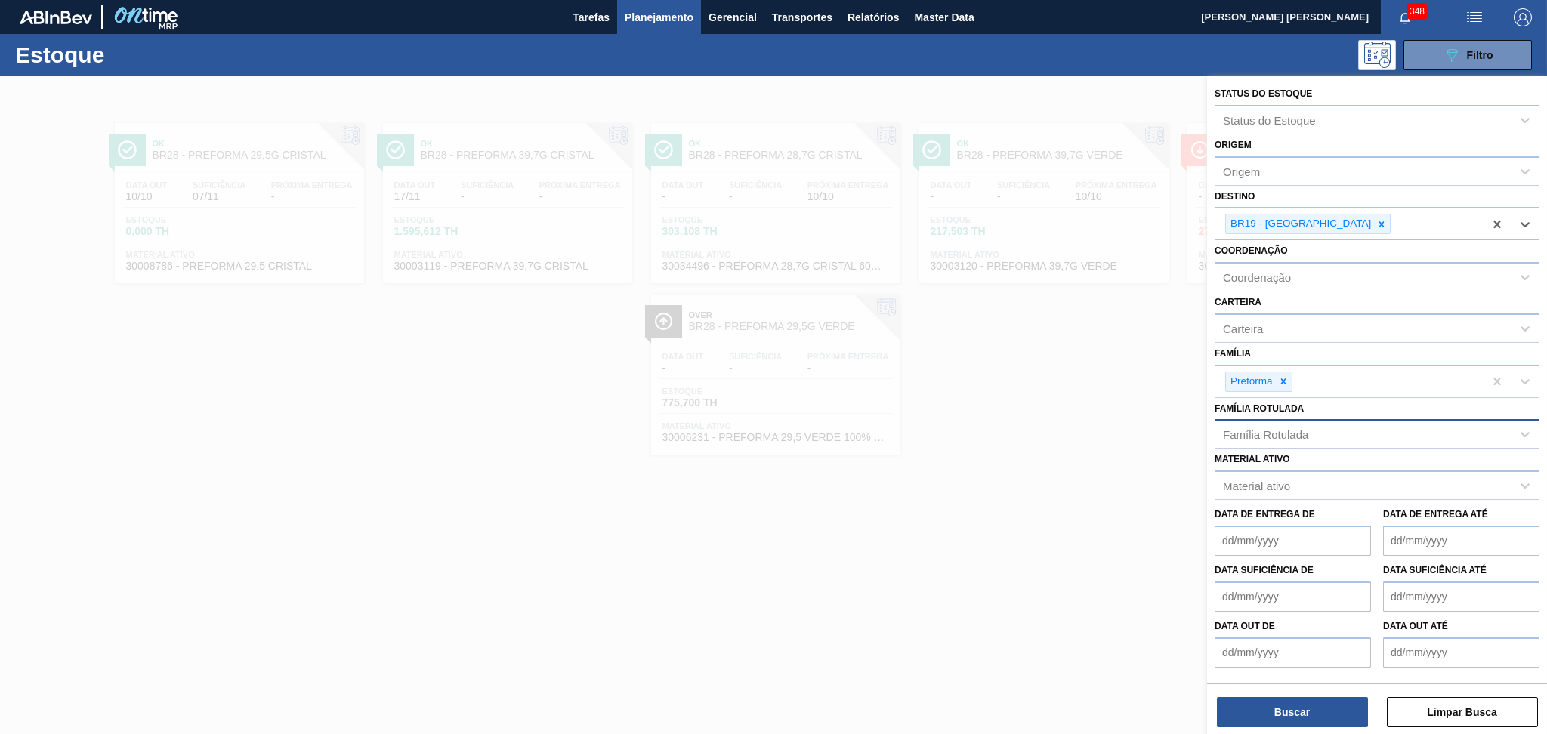
click at [1287, 434] on div "Família Rotulada" at bounding box center [1265, 434] width 85 height 13
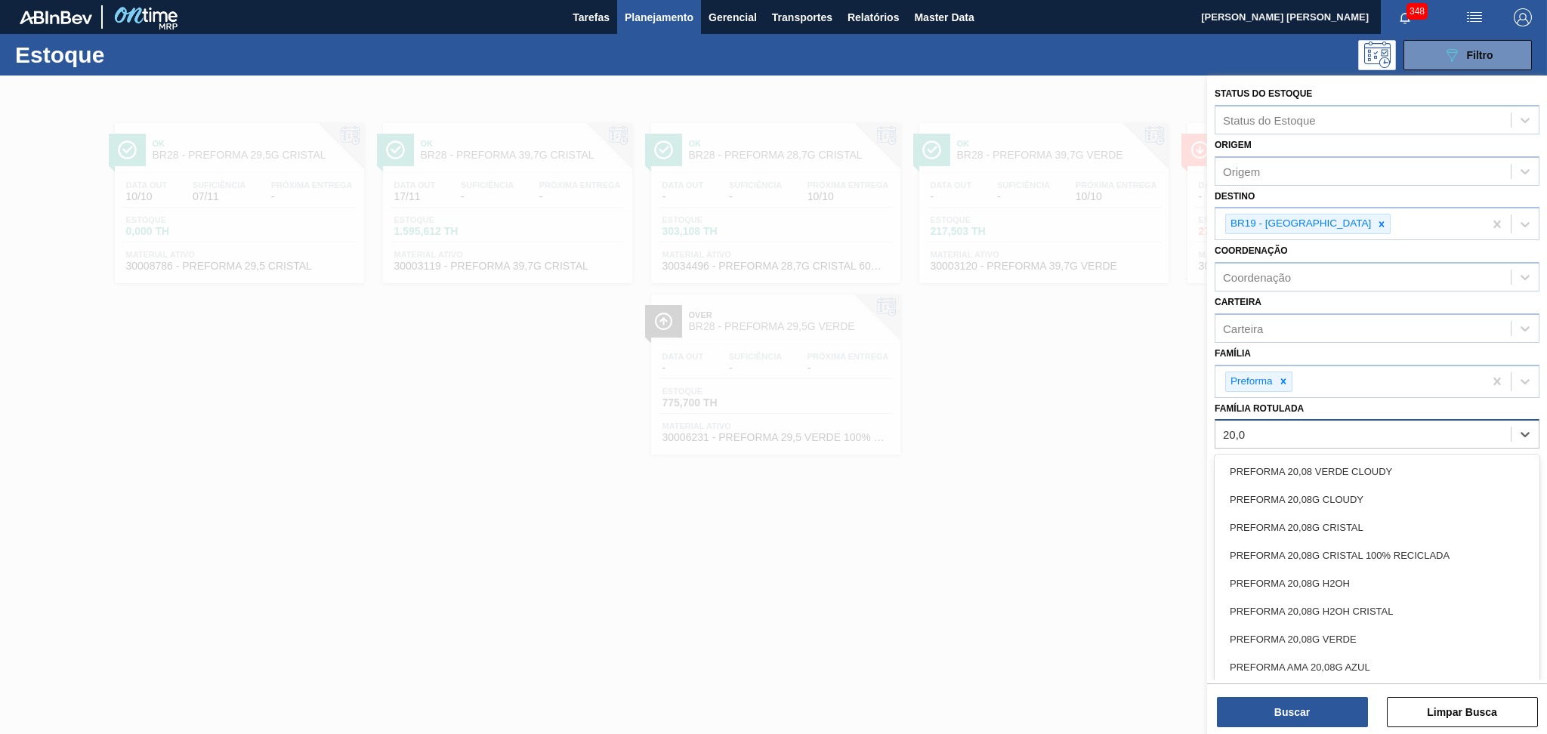
type Rotulada "20,08"
click at [1319, 628] on div "PREFORMA 20,08G VERDE" at bounding box center [1376, 639] width 325 height 28
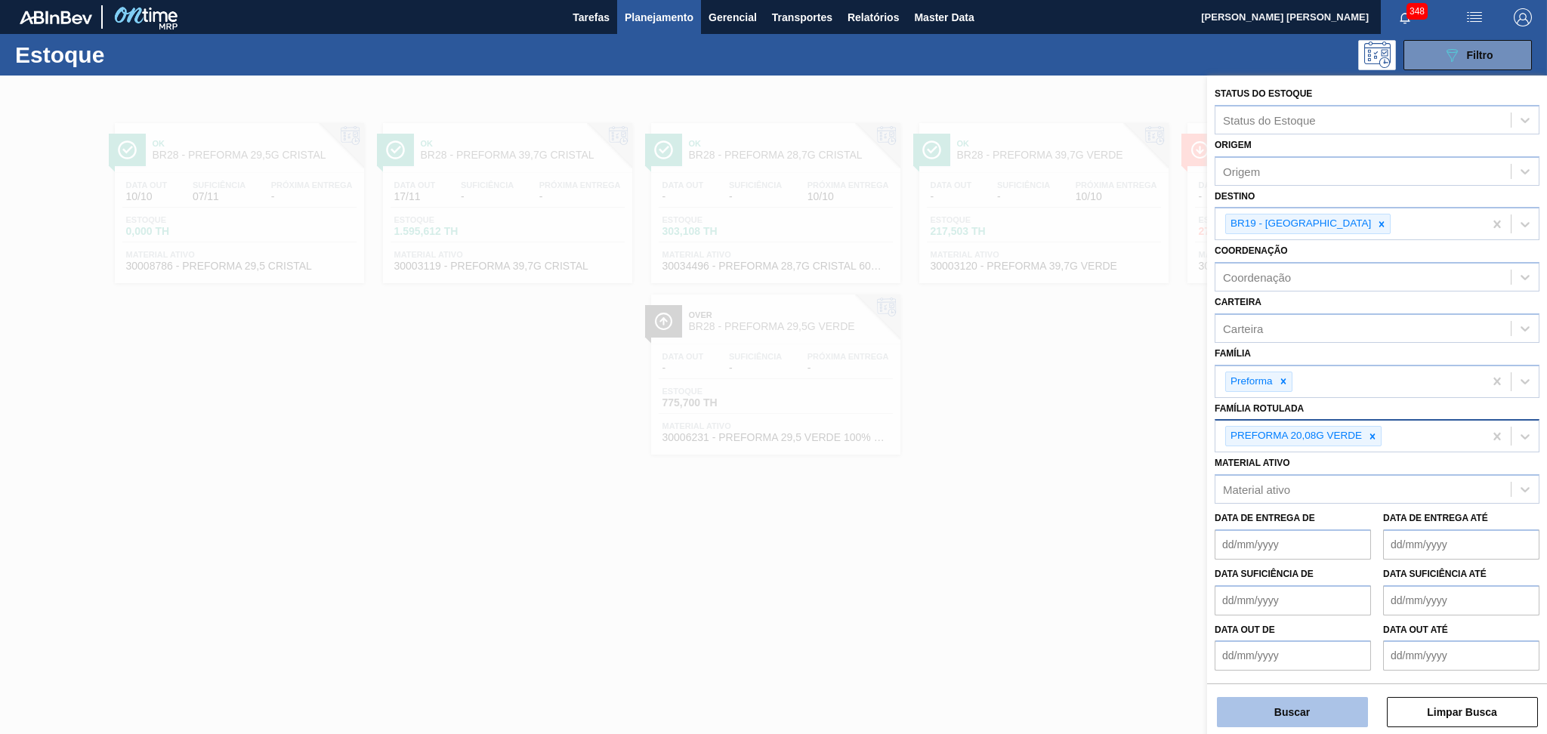
click at [1279, 715] on button "Buscar" at bounding box center [1292, 712] width 151 height 30
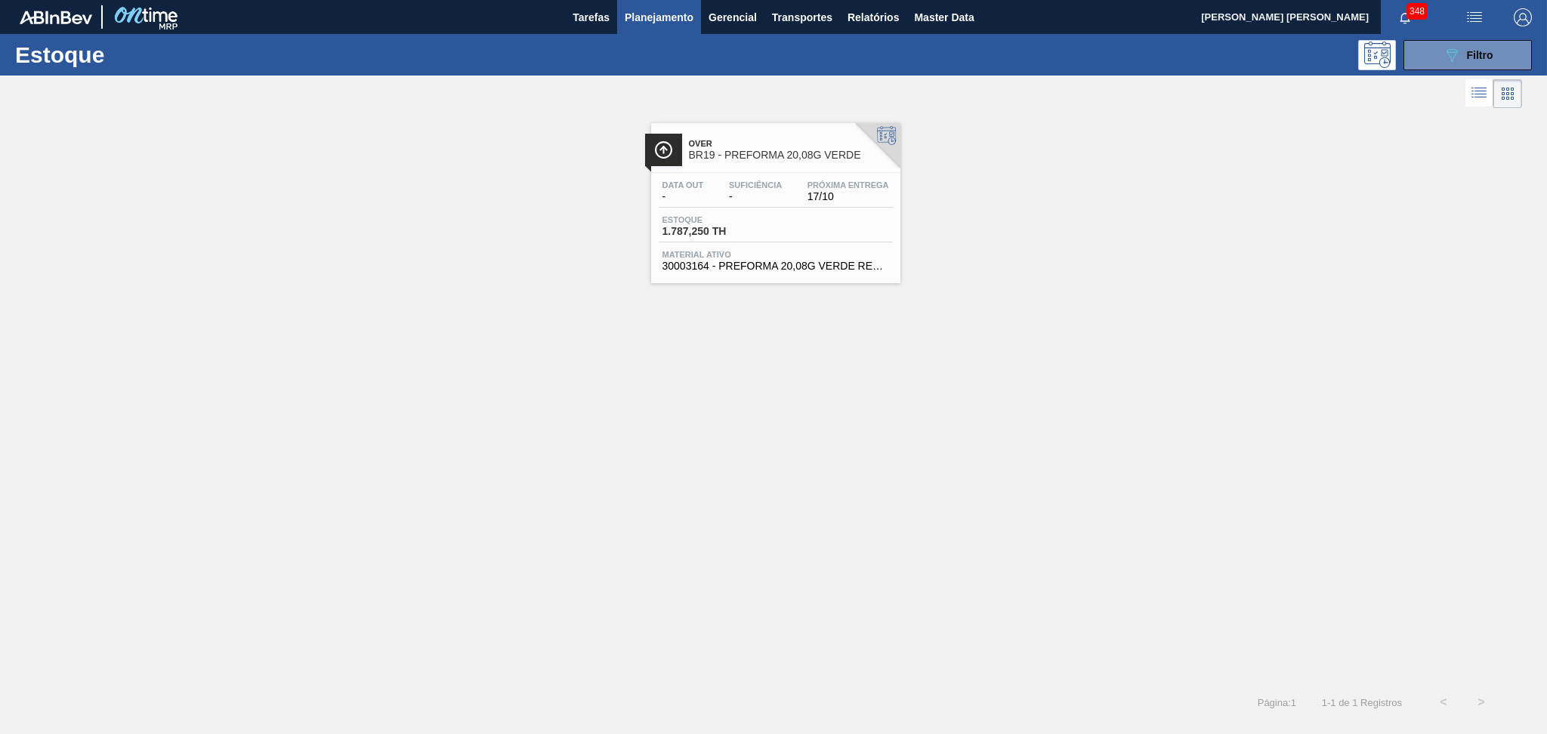
click at [776, 182] on span "Suficiência" at bounding box center [755, 184] width 53 height 9
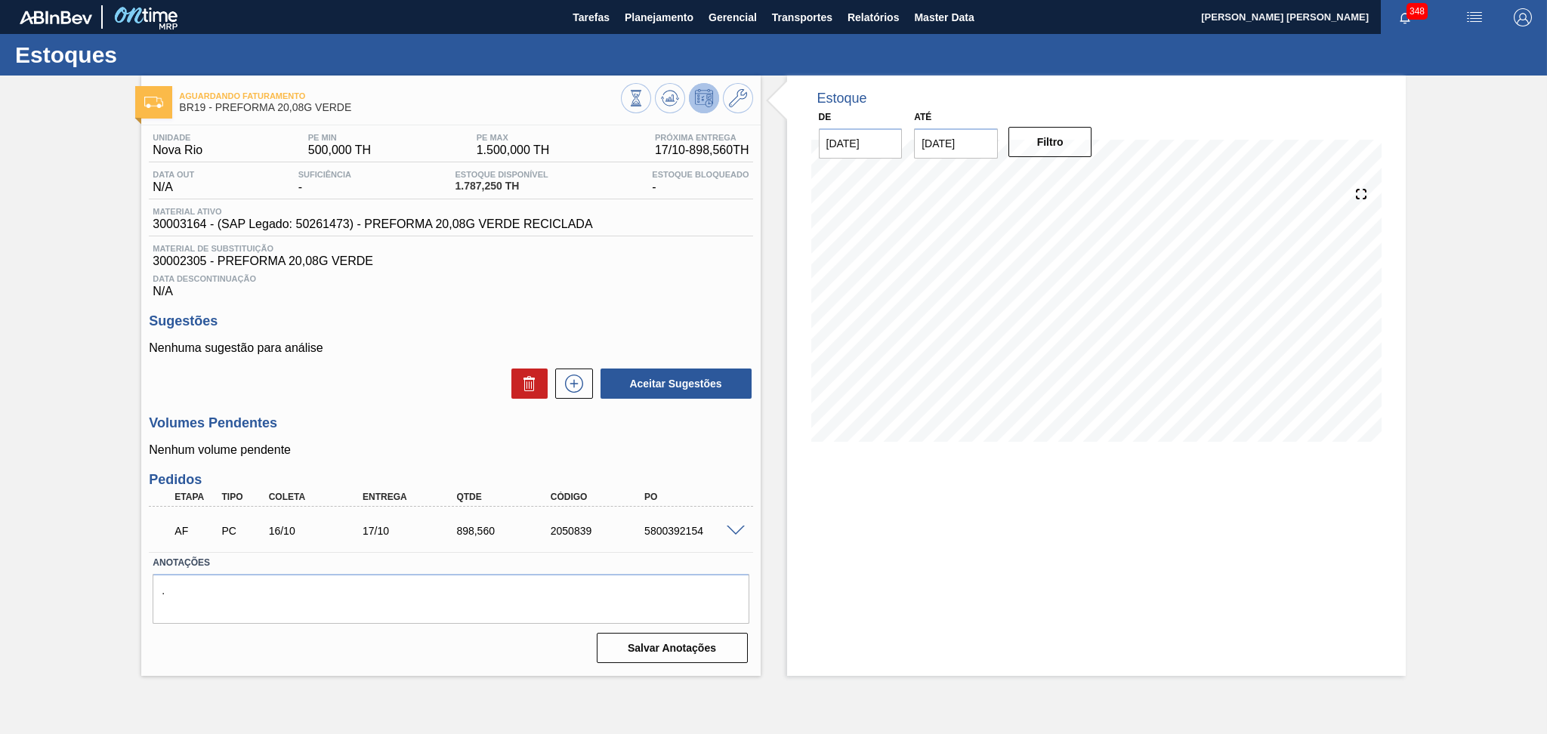
click at [375, 380] on div "Aceitar Sugestões" at bounding box center [450, 383] width 603 height 33
click at [483, 526] on div "898,560" at bounding box center [505, 531] width 106 height 12
copy div "898,560"
click at [658, 17] on span "Planejamento" at bounding box center [659, 17] width 69 height 18
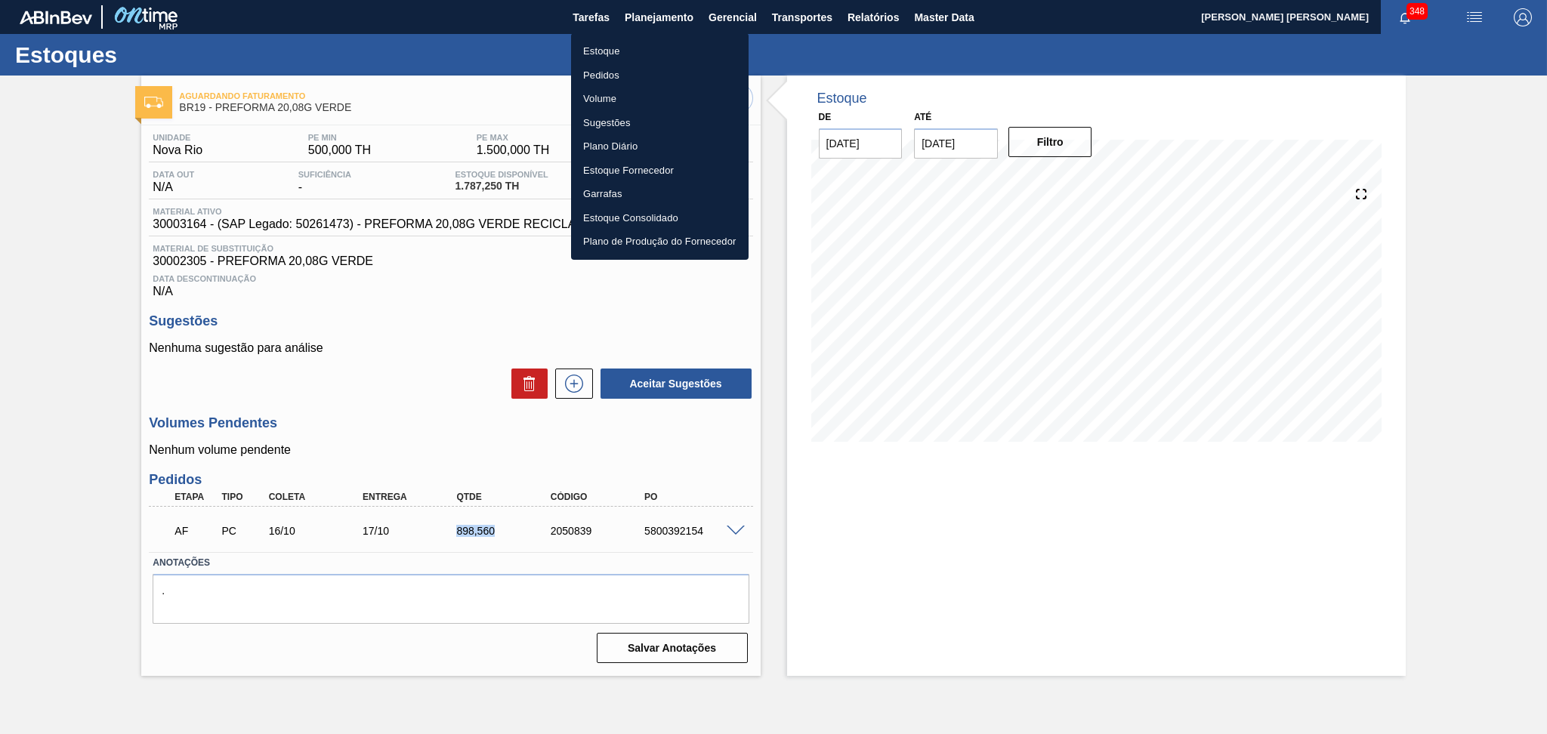
click at [608, 48] on li "Estoque" at bounding box center [659, 51] width 177 height 24
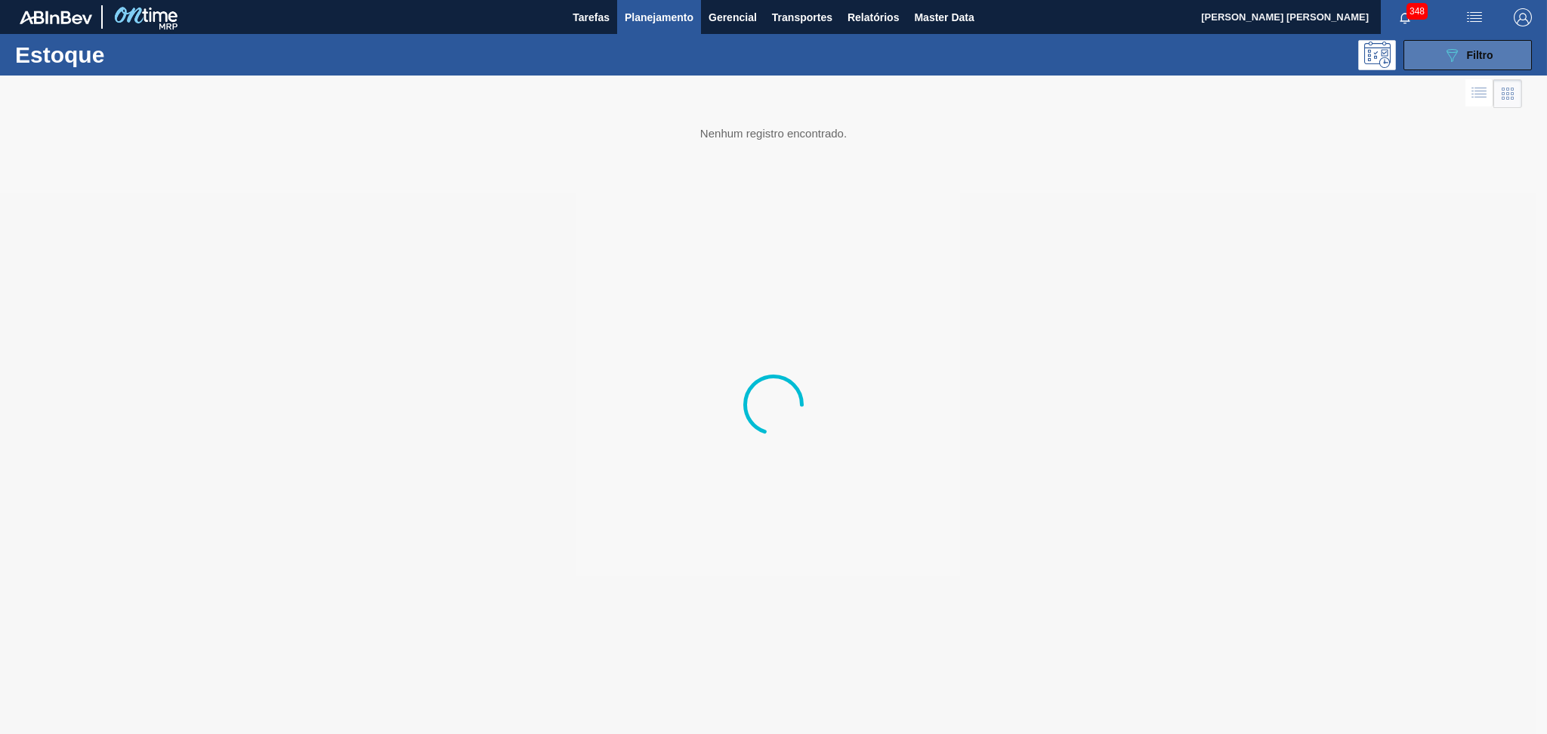
click at [1464, 54] on div "089F7B8B-B2A5-4AFE-B5C0-19BA573D28AC Filtro" at bounding box center [1467, 55] width 51 height 18
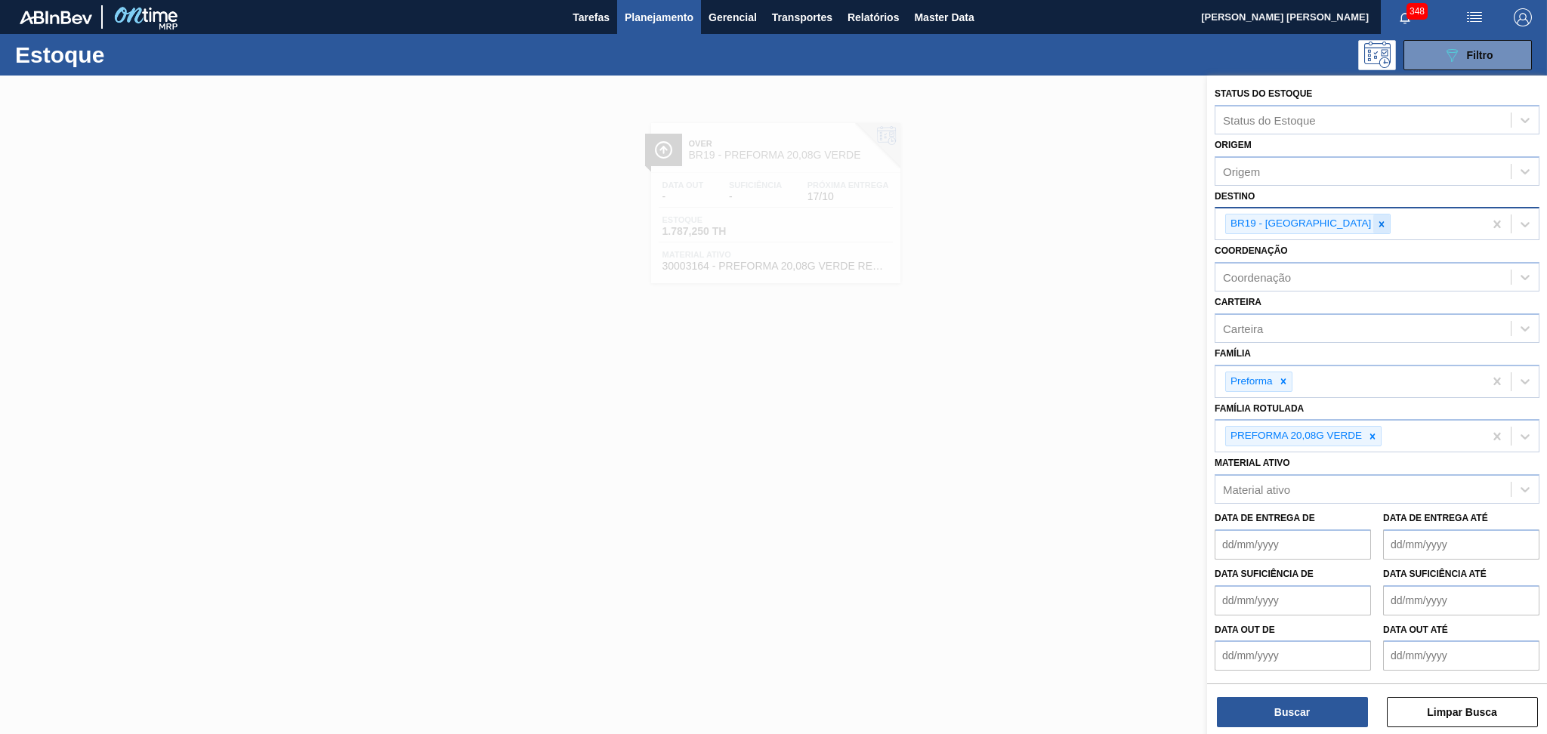
click at [1373, 214] on div at bounding box center [1381, 223] width 17 height 19
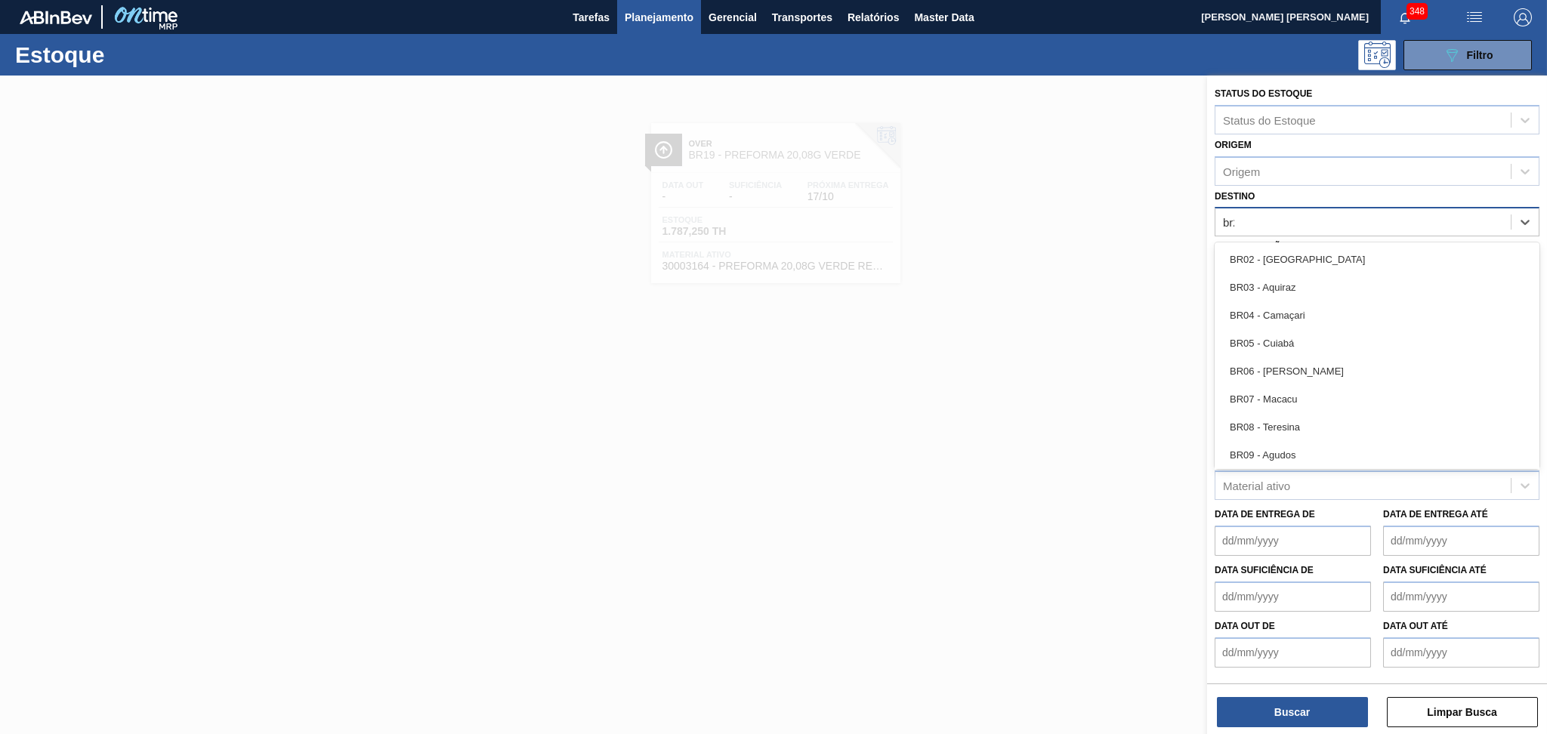
type input "br27"
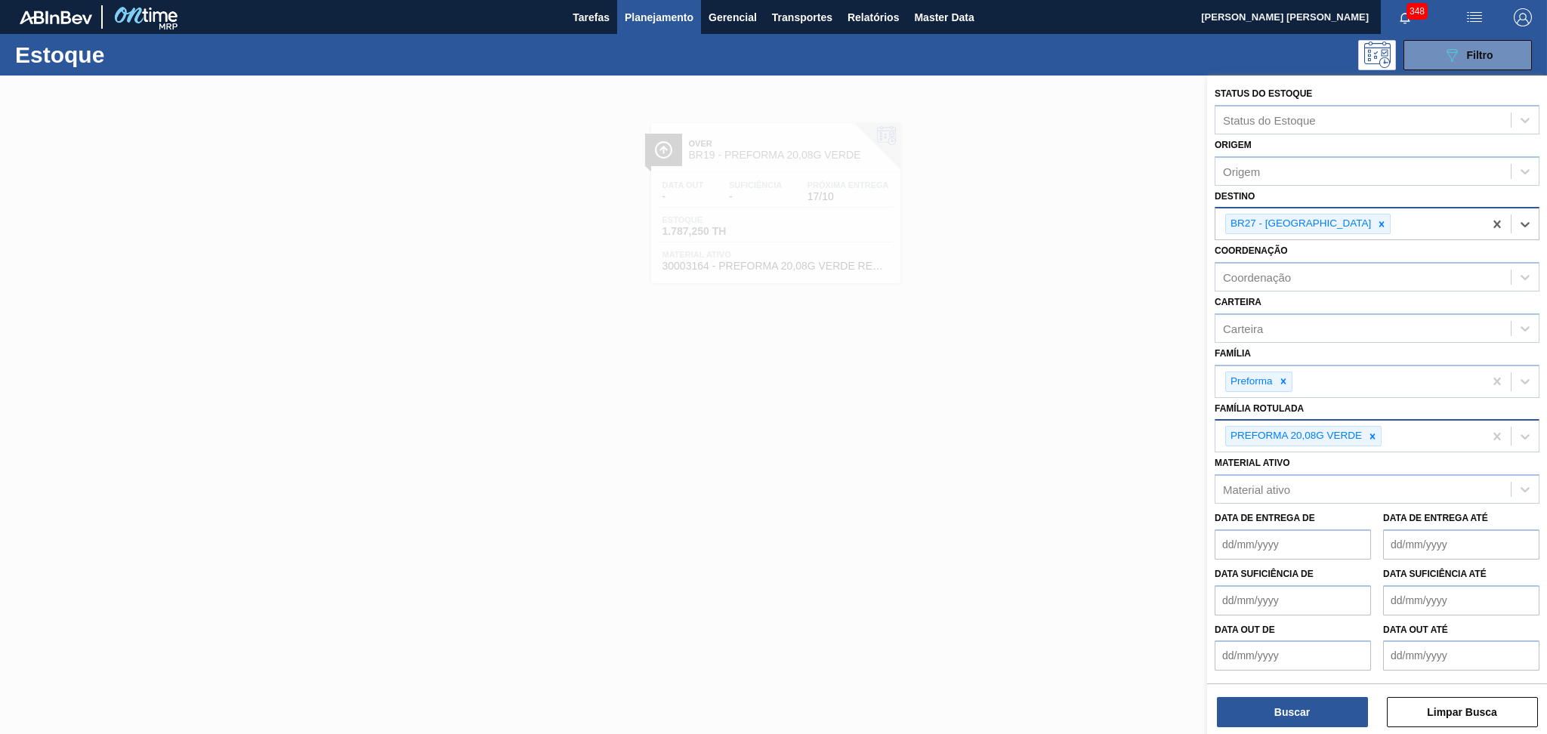
click at [1371, 426] on div "PREFORMA 20,08G VERDE" at bounding box center [1303, 436] width 156 height 20
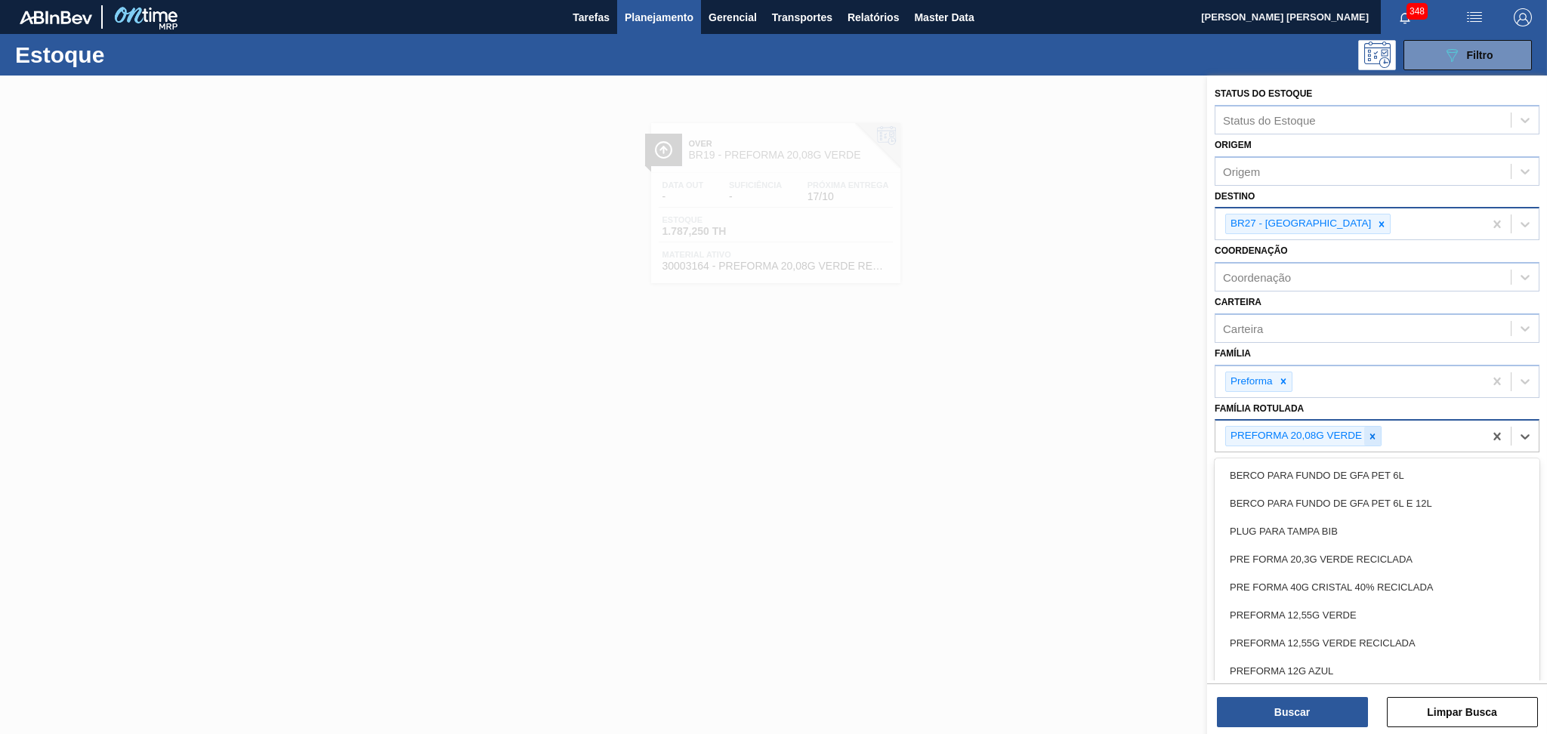
click at [1371, 427] on div at bounding box center [1372, 436] width 17 height 19
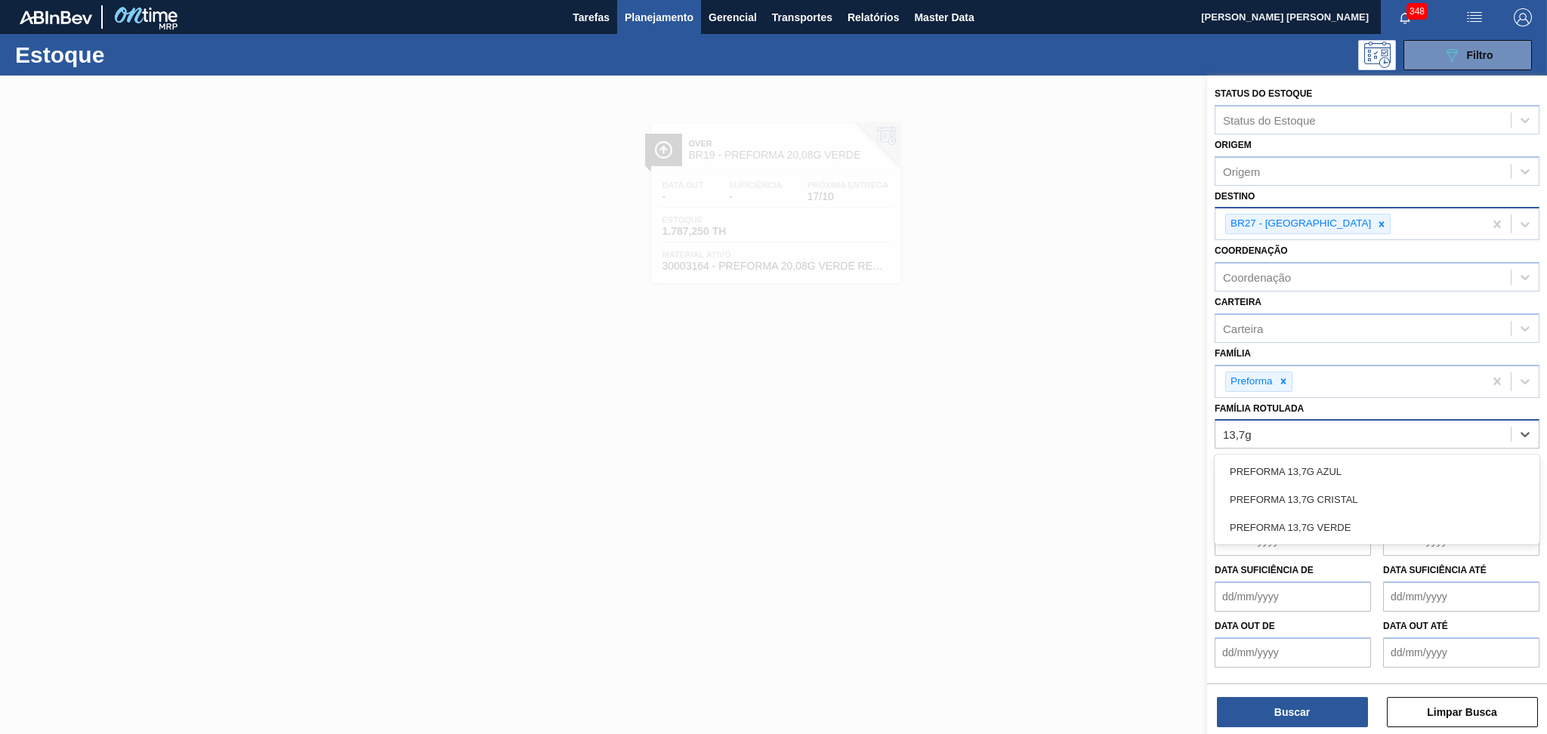
type Rotulada "13,7g v"
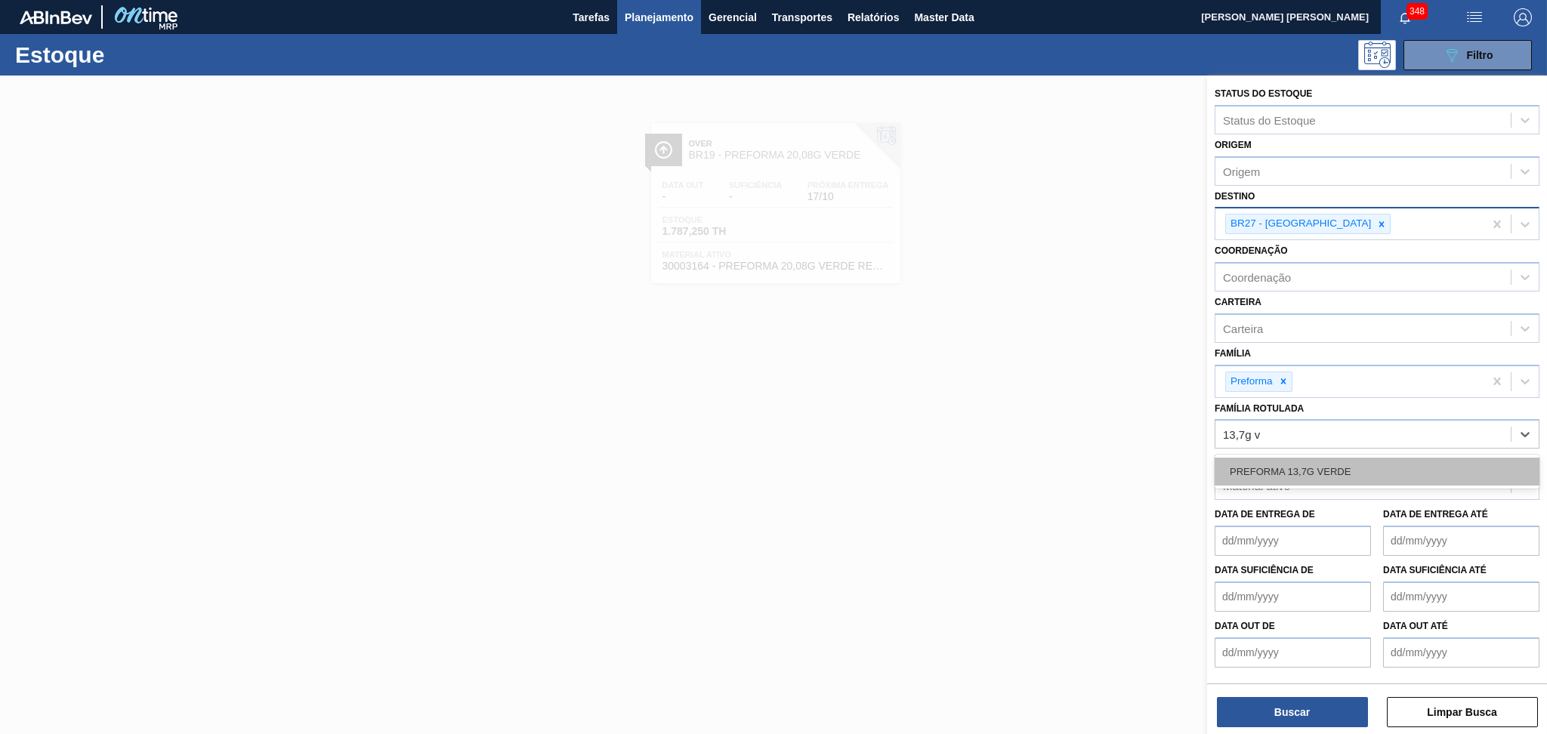
click at [1355, 458] on div "PREFORMA 13,7G VERDE" at bounding box center [1376, 472] width 325 height 28
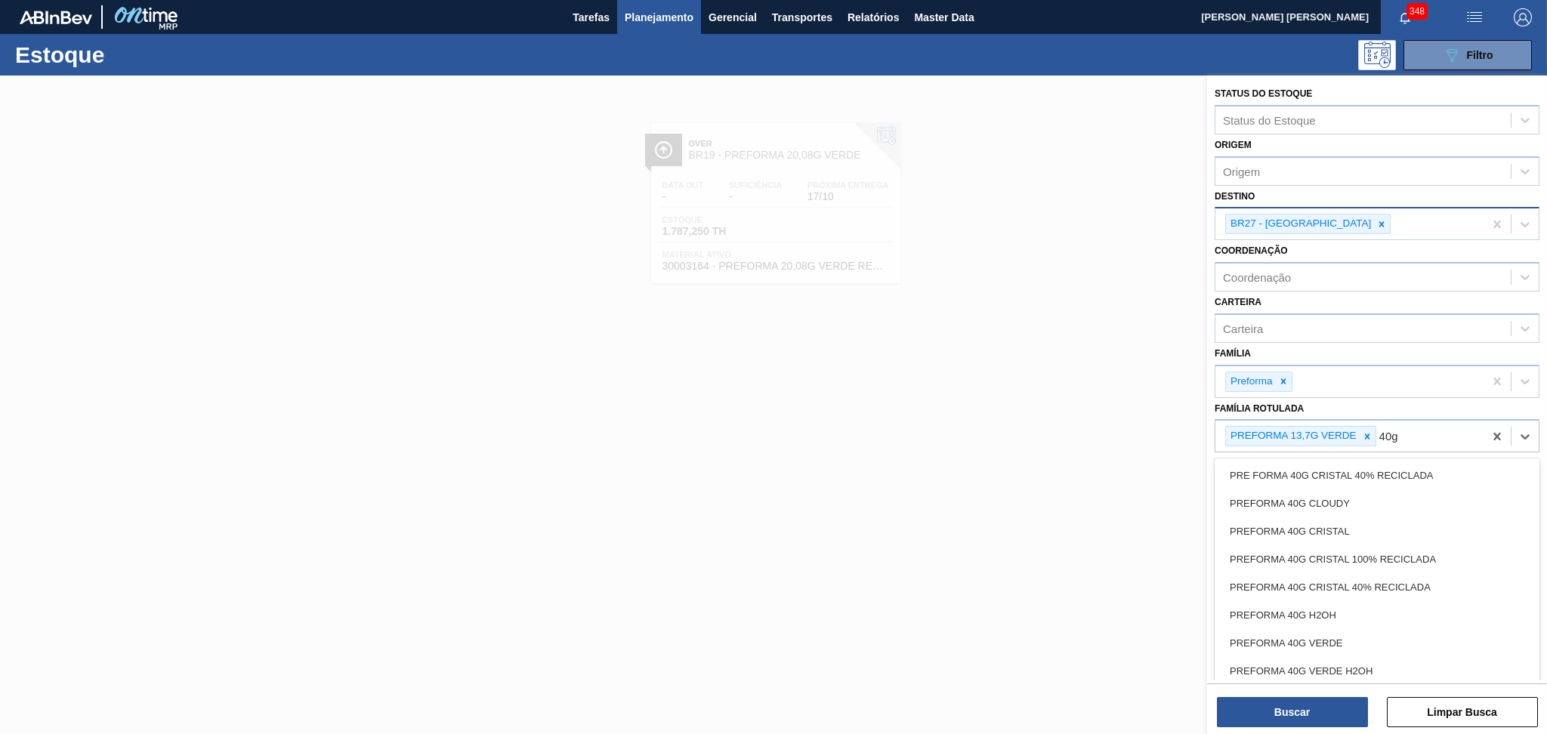
type Rotulada "40g v"
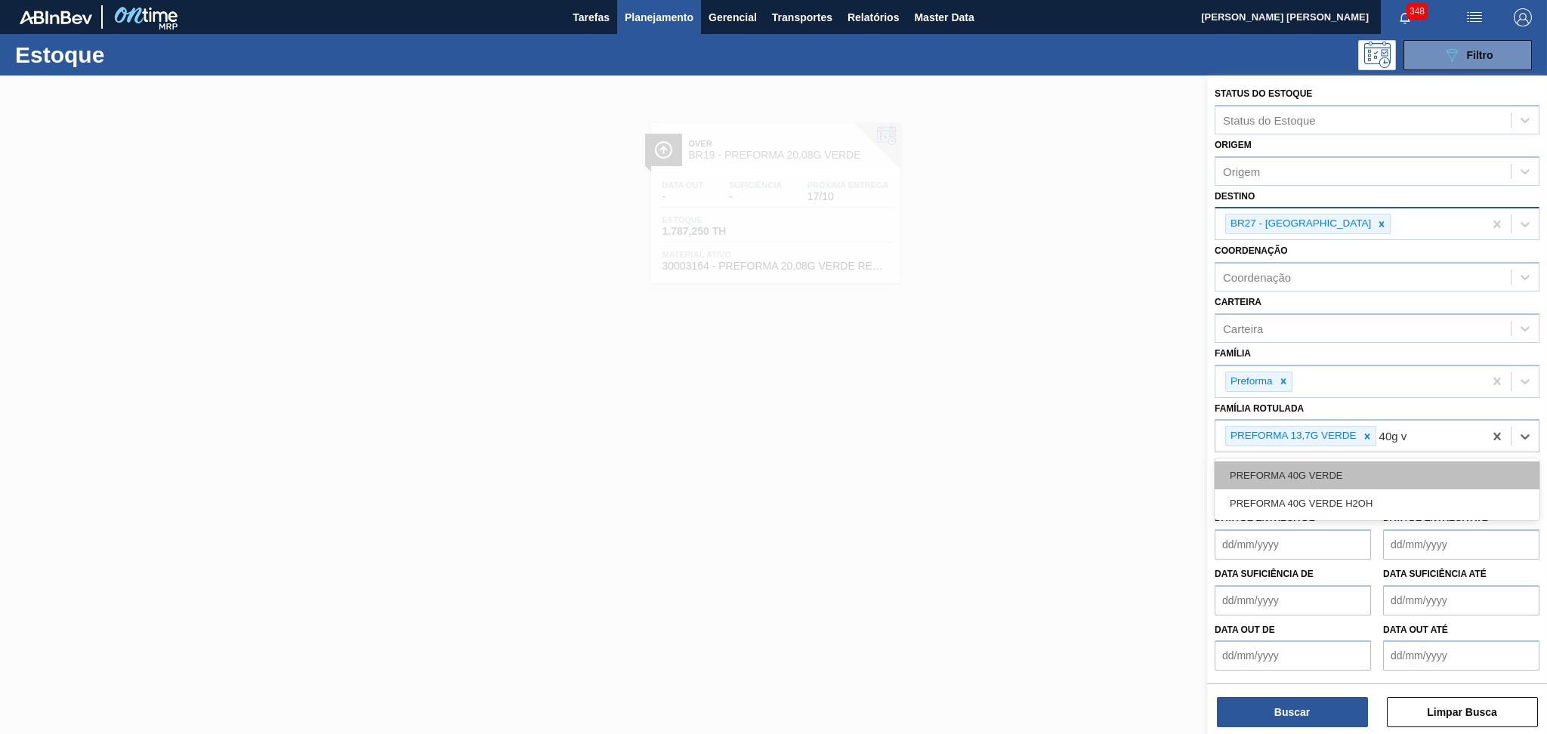
click at [1360, 463] on div "PREFORMA 40G VERDE" at bounding box center [1376, 475] width 325 height 28
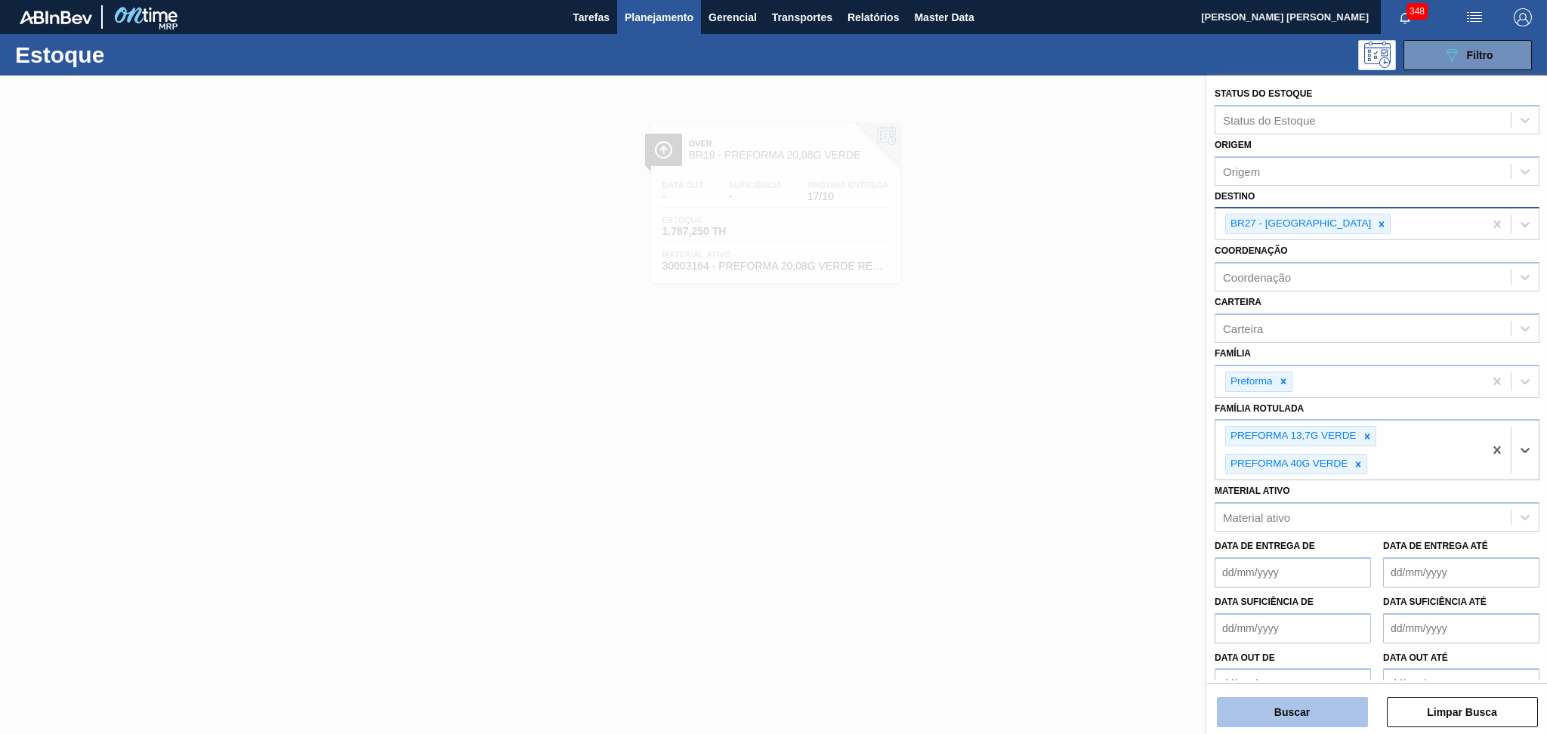
click at [1297, 710] on button "Buscar" at bounding box center [1292, 712] width 151 height 30
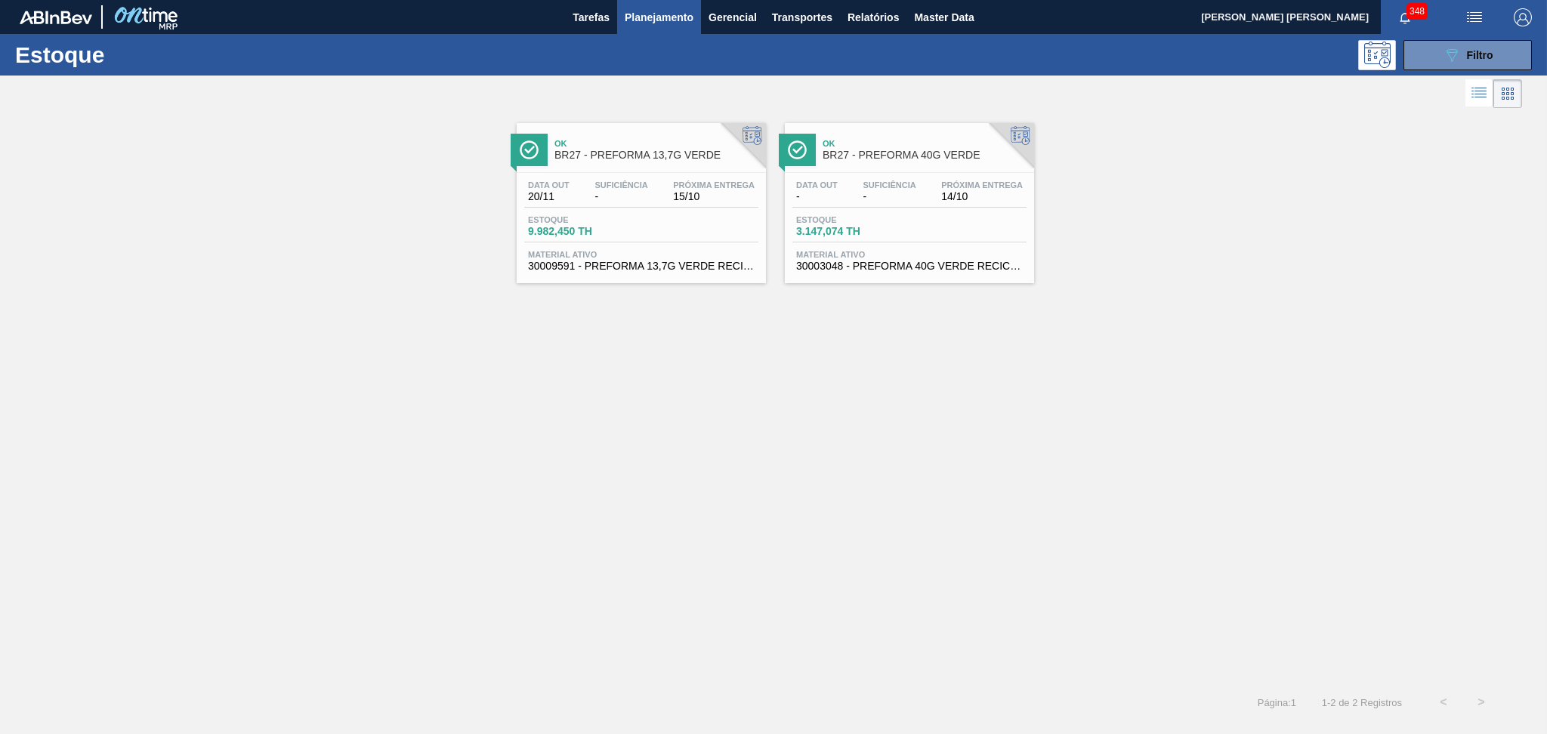
click at [838, 200] on div "Data out -" at bounding box center [816, 191] width 49 height 22
click at [641, 222] on div "Estoque 9.982,450 TH" at bounding box center [641, 228] width 234 height 27
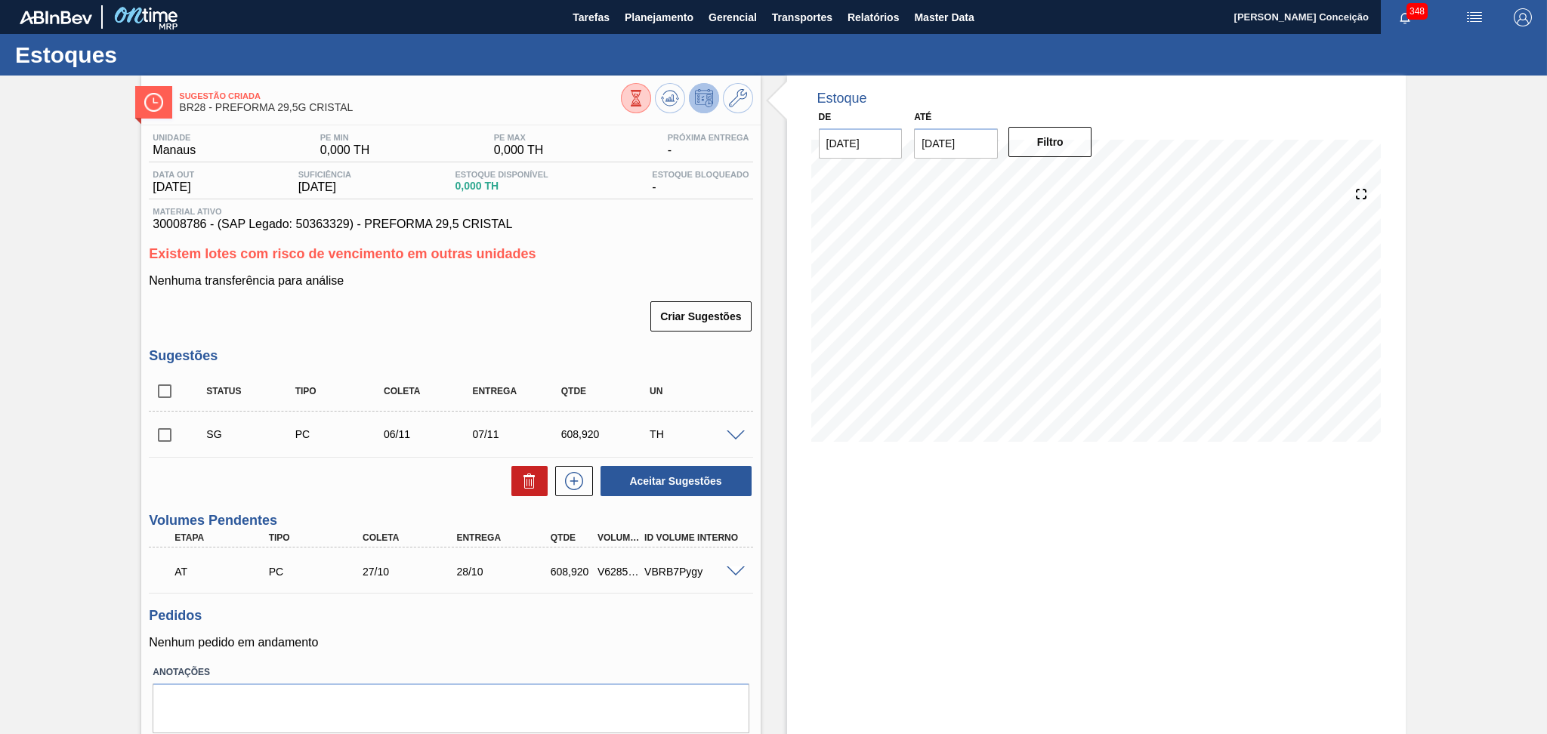
click at [1094, 579] on div "Estoque De 10/10/2025 Até 30/11/2025 Filtro" at bounding box center [1096, 431] width 618 height 710
click at [439, 620] on h3 "Pedidos" at bounding box center [450, 616] width 603 height 16
click at [161, 393] on input "checkbox" at bounding box center [165, 391] width 32 height 32
checkbox input "true"
click at [524, 486] on icon at bounding box center [529, 481] width 18 height 18
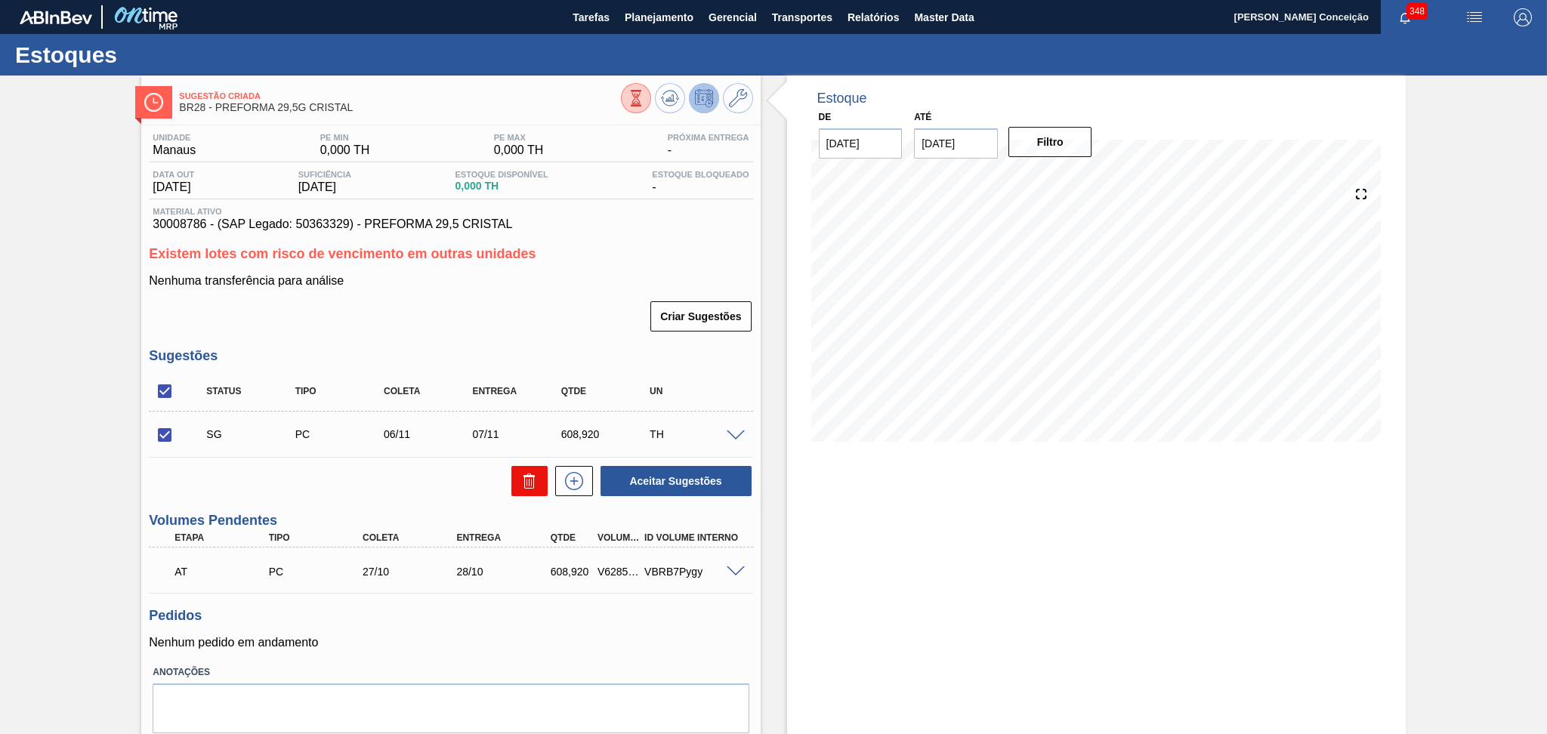
checkbox input "false"
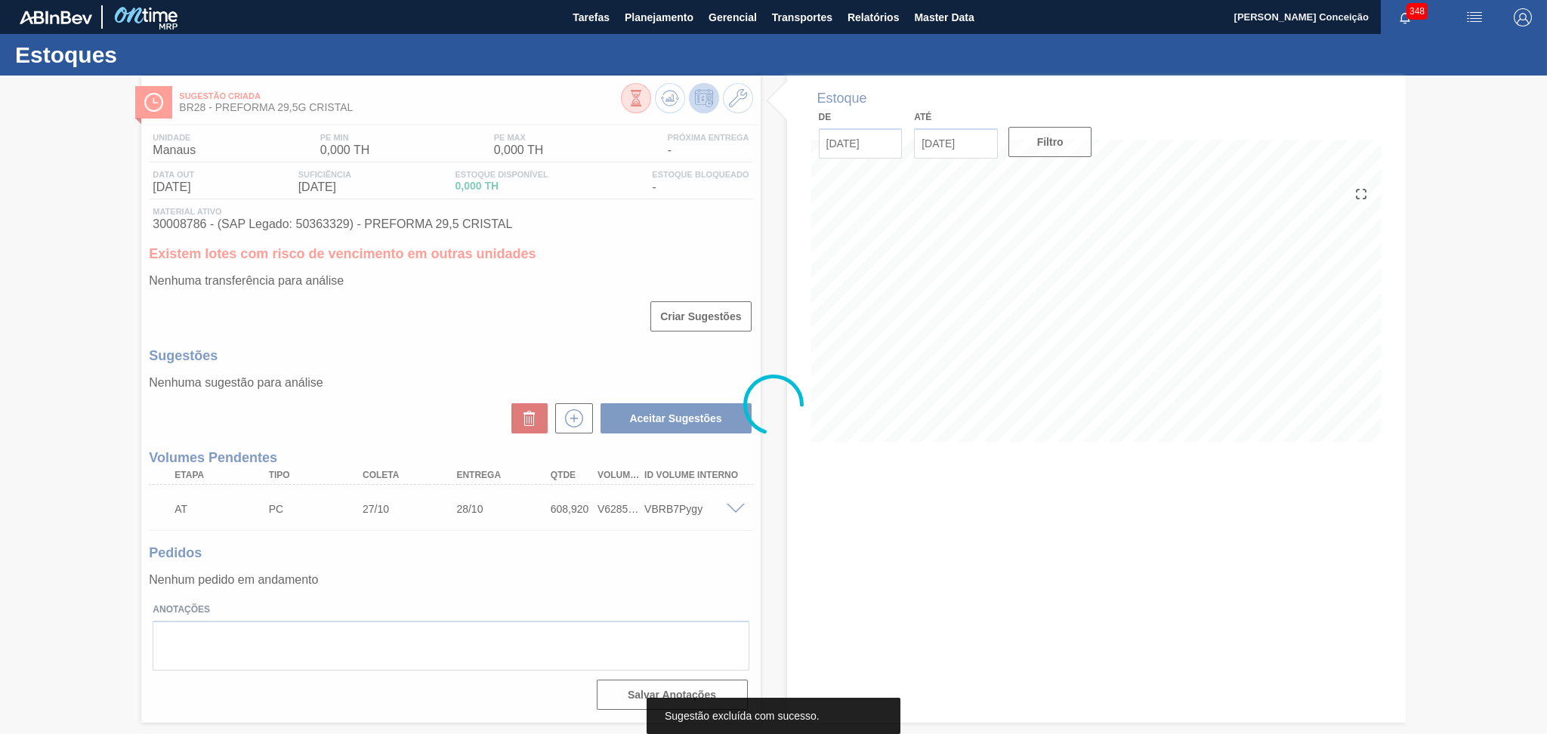
click at [482, 327] on div at bounding box center [773, 405] width 1547 height 658
click at [962, 507] on div at bounding box center [773, 405] width 1547 height 658
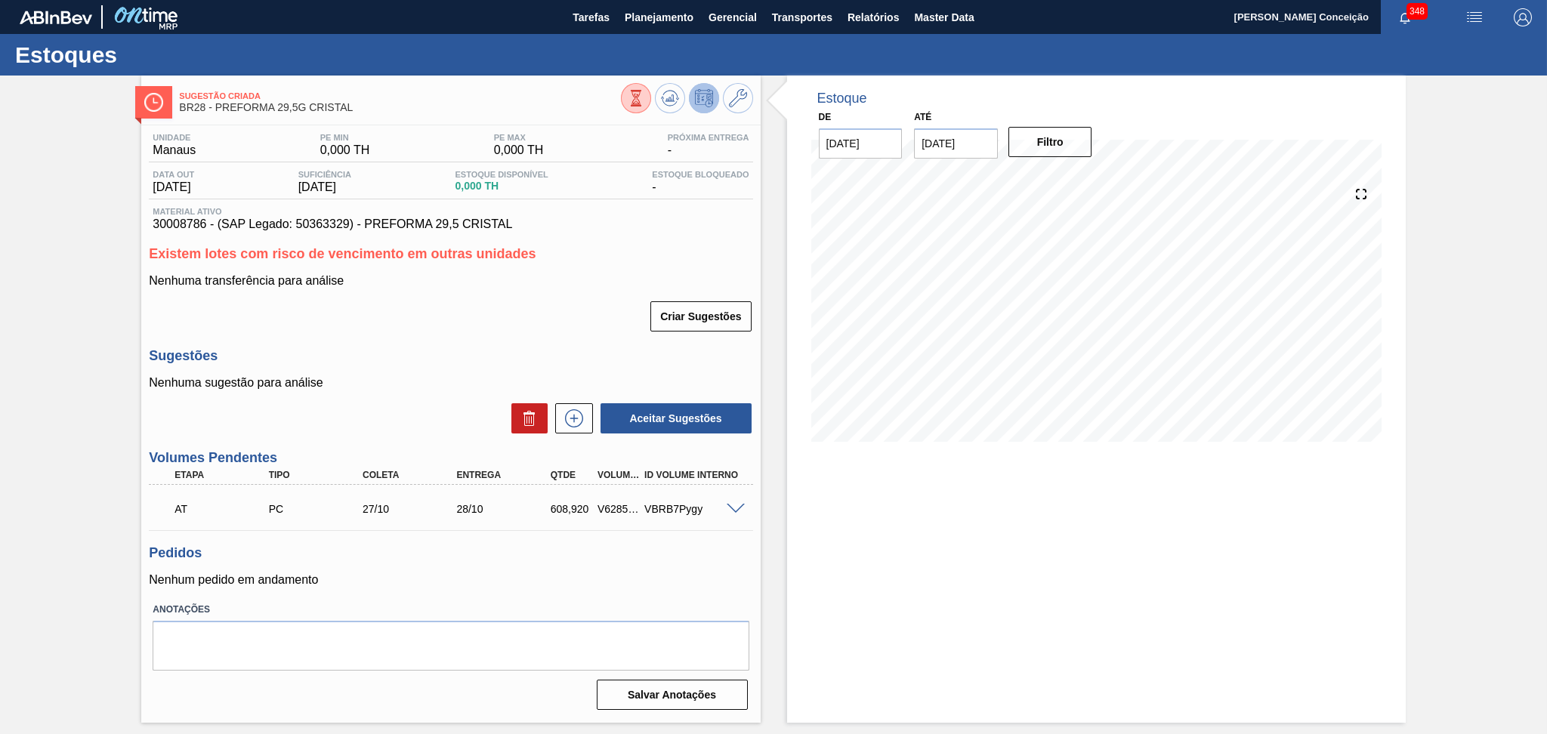
click at [385, 606] on label "Anotações" at bounding box center [451, 610] width 596 height 22
click at [453, 396] on div "Nenhuma sugestão para análise Aceitar Sugestões" at bounding box center [450, 405] width 603 height 59
click at [463, 347] on div "Unidade Manaus PE MIN 0,000 TH PE MAX 0,000 TH Próxima Entrega - Data out 07/11…" at bounding box center [450, 420] width 618 height 590
click at [586, 280] on p "Nenhuma transferência para análise" at bounding box center [450, 281] width 603 height 14
click at [560, 325] on div "Criar Sugestões" at bounding box center [450, 316] width 603 height 33
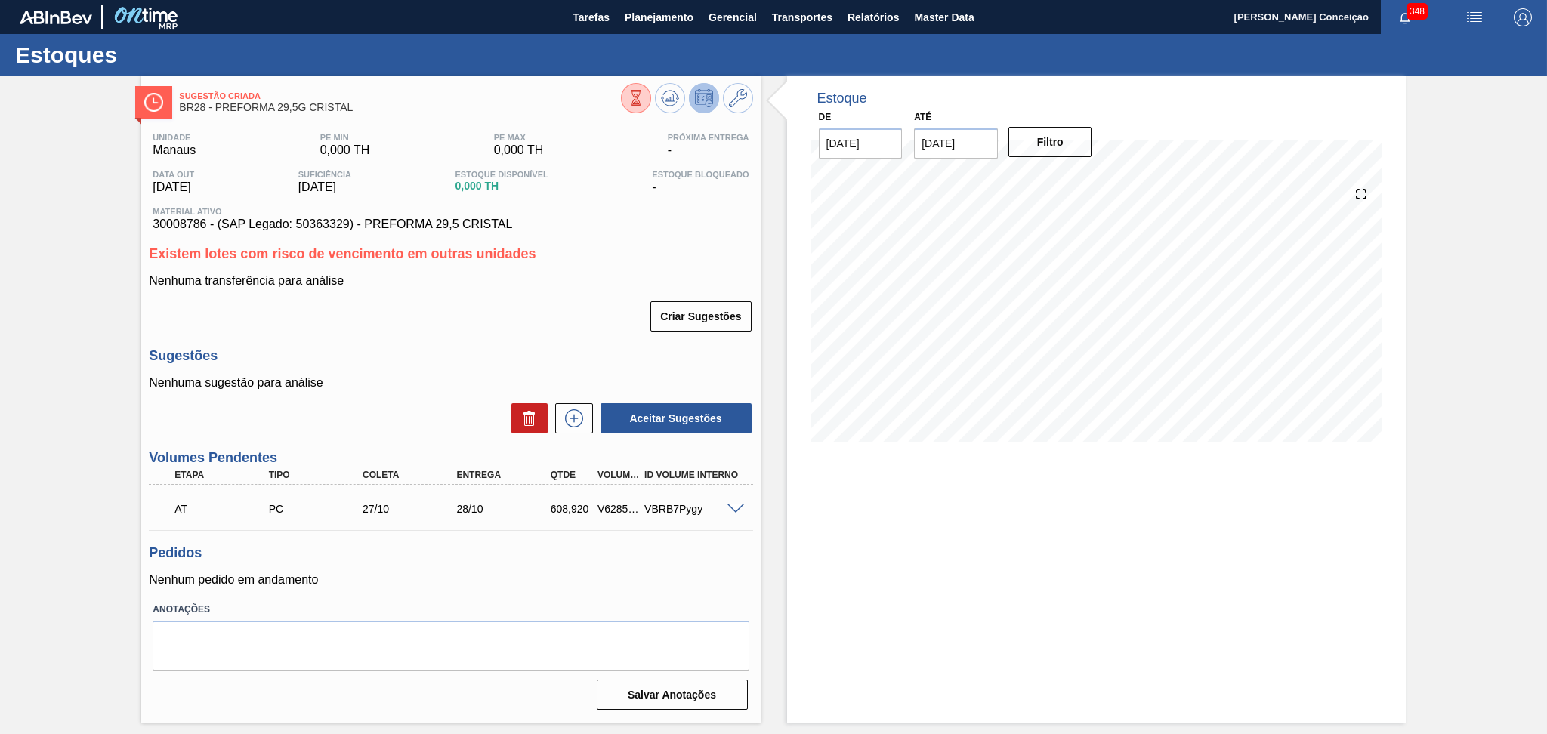
click at [532, 325] on div "Criar Sugestões" at bounding box center [450, 316] width 603 height 33
click at [540, 316] on div "Criar Sugestões" at bounding box center [450, 316] width 603 height 33
drag, startPoint x: 476, startPoint y: 329, endPoint x: 412, endPoint y: 16, distance: 319.7
click at [476, 328] on div "Criar Sugestões" at bounding box center [450, 316] width 603 height 33
click at [470, 361] on h3 "Sugestões" at bounding box center [450, 356] width 603 height 16
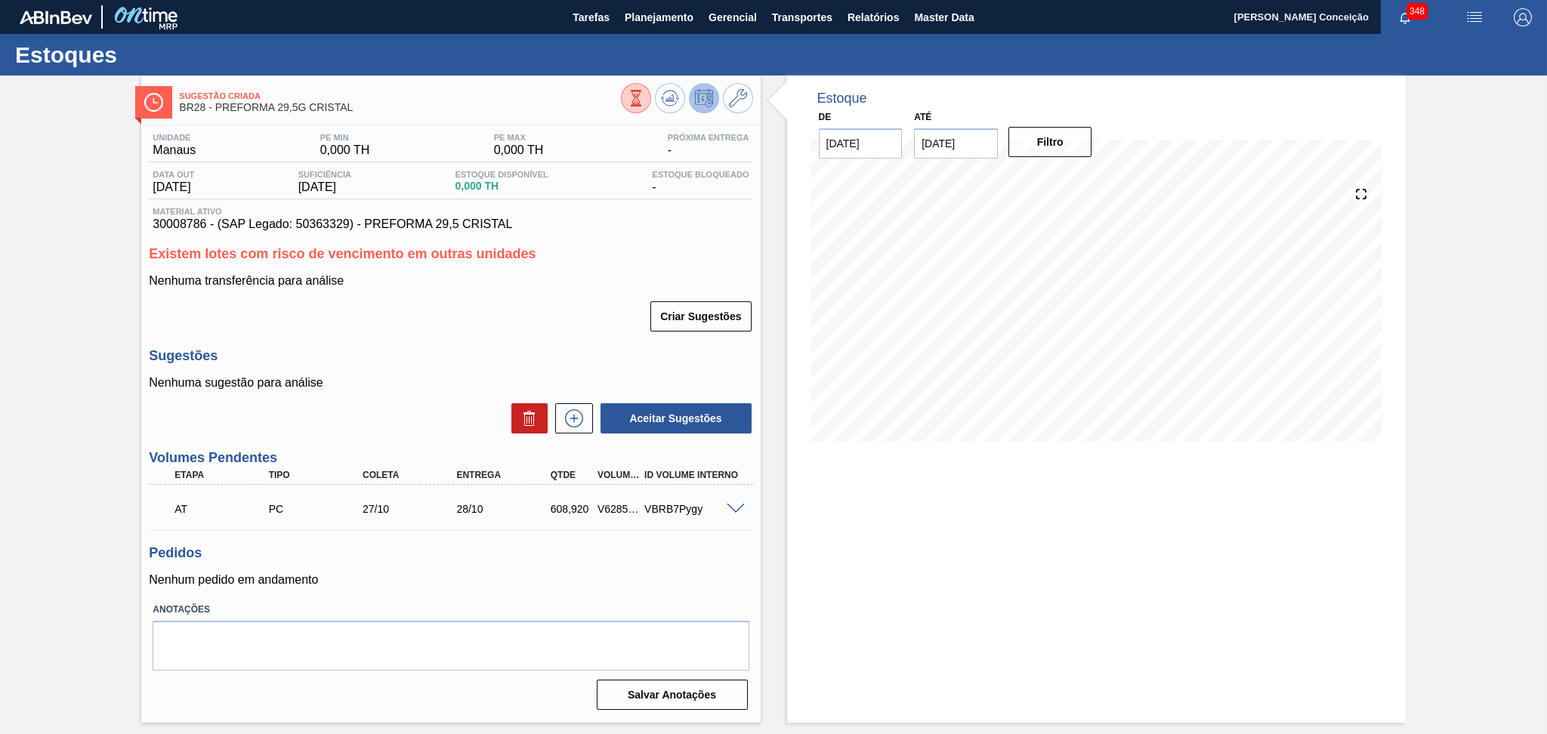
click at [449, 372] on div "Sugestões Nenhuma sugestão para análise Aceitar Sugestões" at bounding box center [450, 391] width 603 height 87
click at [549, 350] on h3 "Sugestões" at bounding box center [450, 356] width 603 height 16
click at [568, 328] on div "Criar Sugestões" at bounding box center [450, 316] width 603 height 33
click at [432, 330] on div "Criar Sugestões" at bounding box center [450, 316] width 603 height 33
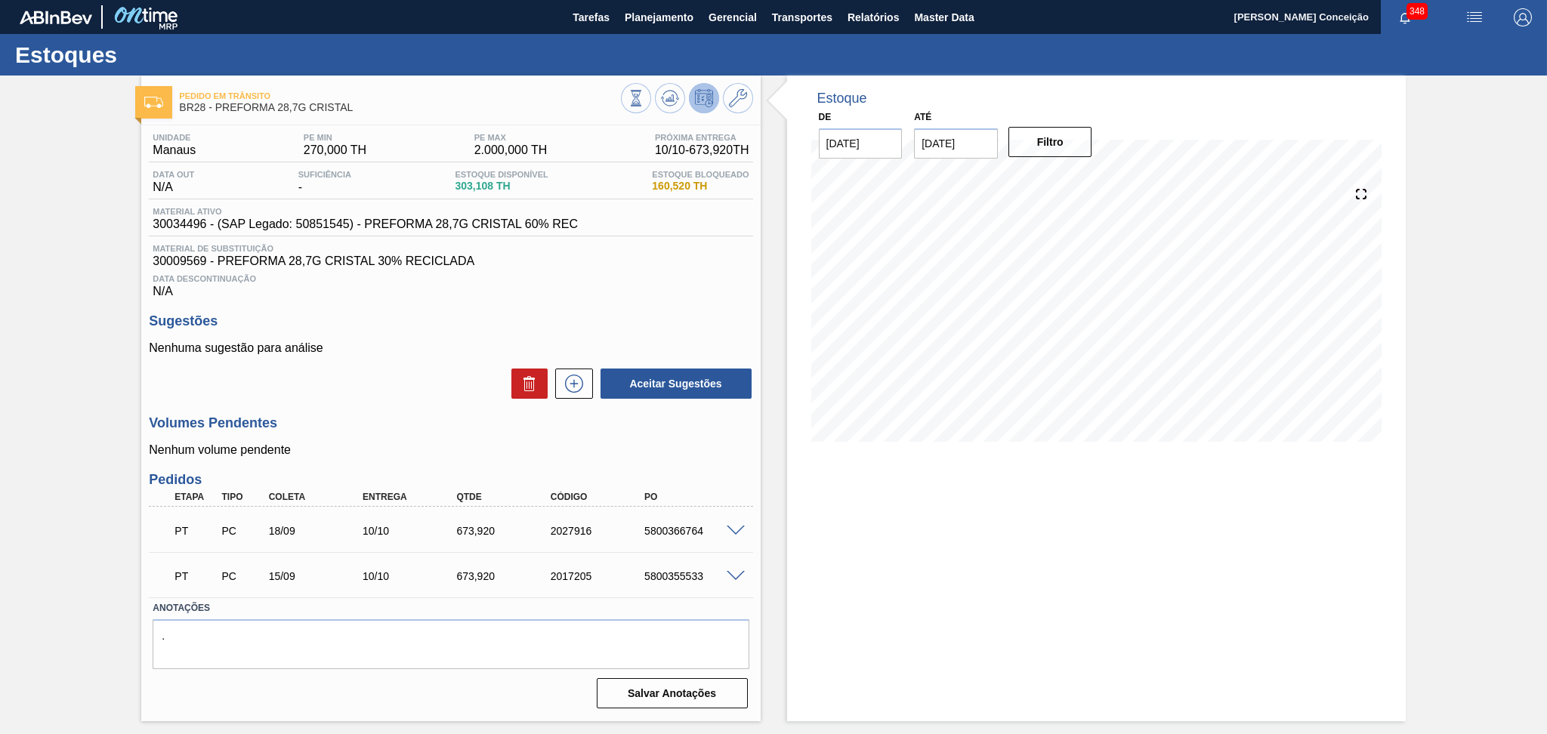
click at [473, 357] on div "Nenhuma sugestão para análise Aceitar Sugestões" at bounding box center [450, 370] width 603 height 59
click at [421, 408] on div "Unidade Manaus PE MIN 270,000 TH PE MAX 2.000,000 TH Próxima Entrega 10/10 - 67…" at bounding box center [450, 419] width 618 height 588
click at [399, 379] on div "Aceitar Sugestões" at bounding box center [450, 383] width 603 height 33
click at [401, 399] on div "Aceitar Sugestões" at bounding box center [450, 383] width 603 height 33
click at [403, 412] on div "Unidade Manaus PE MIN 270,000 TH PE MAX 2.000,000 TH Próxima Entrega 10/10 - 67…" at bounding box center [450, 419] width 618 height 588
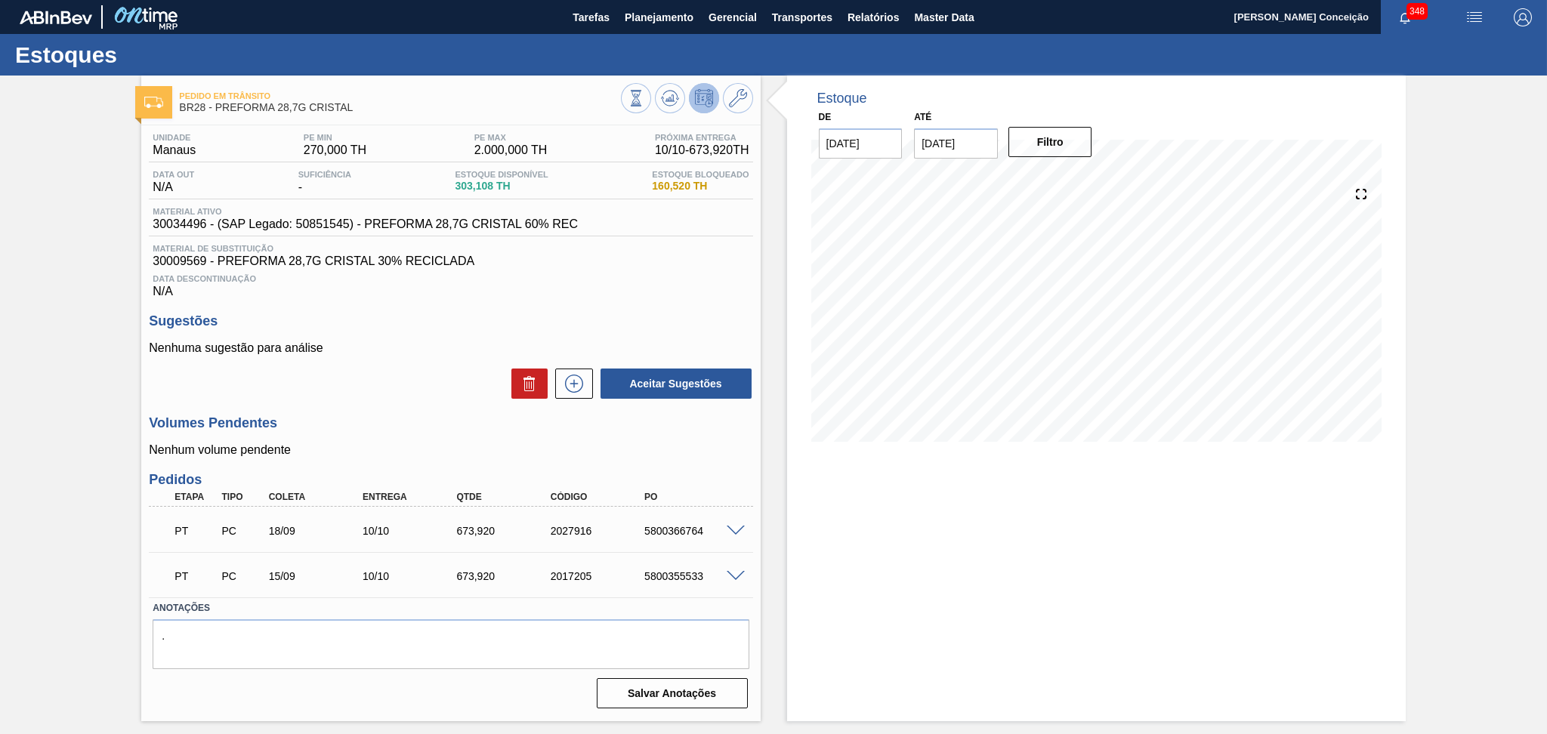
click at [372, 363] on div "Nenhuma sugestão para análise Aceitar Sugestões" at bounding box center [450, 370] width 603 height 59
click at [361, 372] on div "Aceitar Sugestões" at bounding box center [450, 383] width 603 height 33
click at [353, 380] on div "Aceitar Sugestões" at bounding box center [450, 383] width 603 height 33
click at [650, 535] on div "5800366764" at bounding box center [693, 531] width 106 height 12
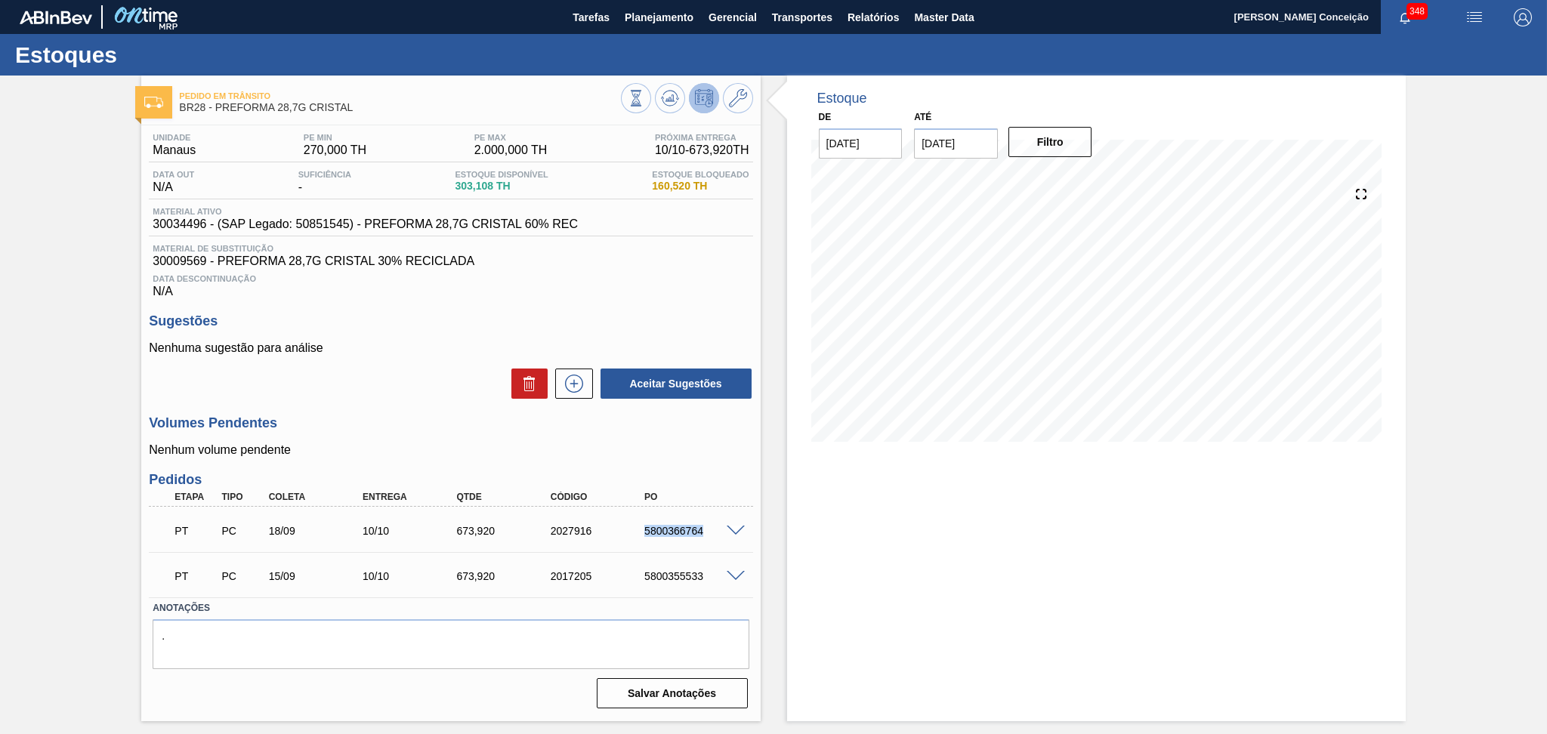
copy div "5800366764"
click at [657, 539] on div "PT PC 18/09 10/10 673,920 2027916 5800366764" at bounding box center [446, 529] width 563 height 30
click at [657, 538] on div "PT PC 18/09 10/10 673,920 2027916 5800366764" at bounding box center [446, 529] width 563 height 30
click at [393, 338] on div "Sugestões Nenhuma sugestão para análise Aceitar Sugestões" at bounding box center [450, 356] width 603 height 87
click at [459, 362] on div "Nenhuma sugestão para análise Aceitar Sugestões" at bounding box center [450, 370] width 603 height 59
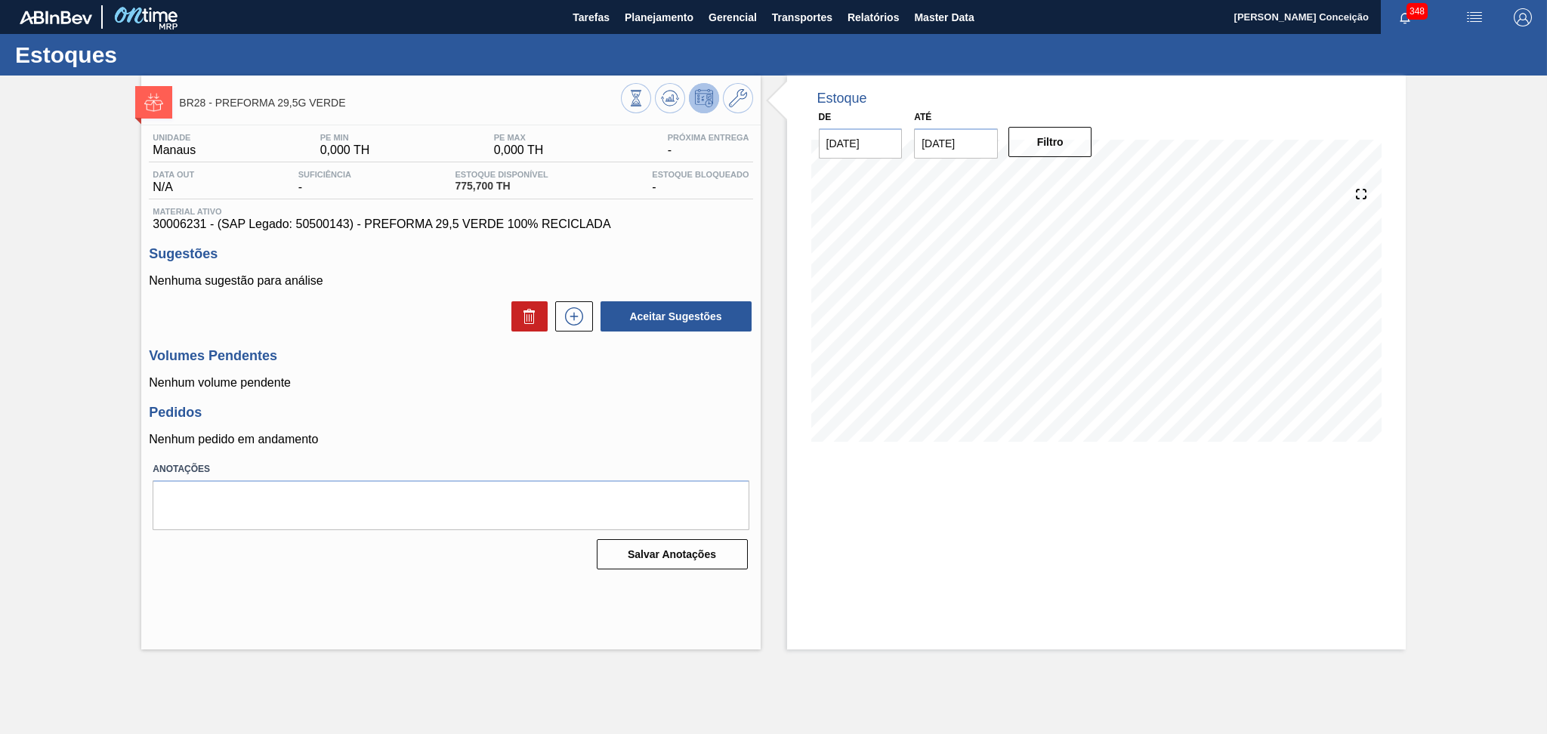
click at [493, 337] on div "Unidade Manaus PE MIN 0,000 TH PE MAX 0,000 TH Próxima Entrega - Data out N/A S…" at bounding box center [450, 349] width 618 height 449
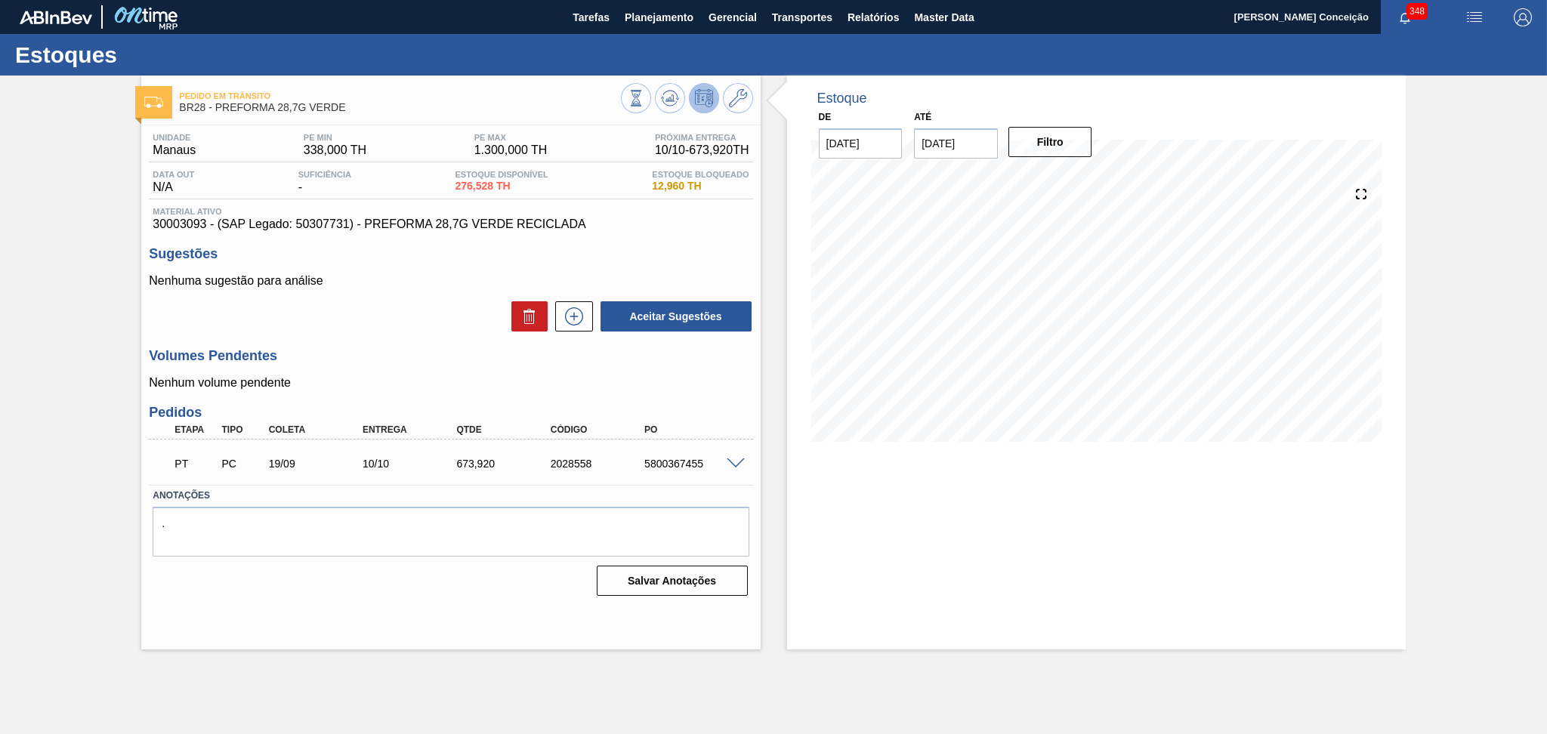
click at [407, 341] on div "Unidade Manaus PE MIN 338,000 TH PE MAX 1.300,000 TH Próxima Entrega 10/10 - 67…" at bounding box center [450, 363] width 618 height 476
click at [689, 465] on div "5800367455" at bounding box center [693, 464] width 106 height 12
click at [689, 464] on div "5800367455" at bounding box center [693, 464] width 106 height 12
copy div "5800367455"
click at [736, 463] on span at bounding box center [735, 463] width 18 height 11
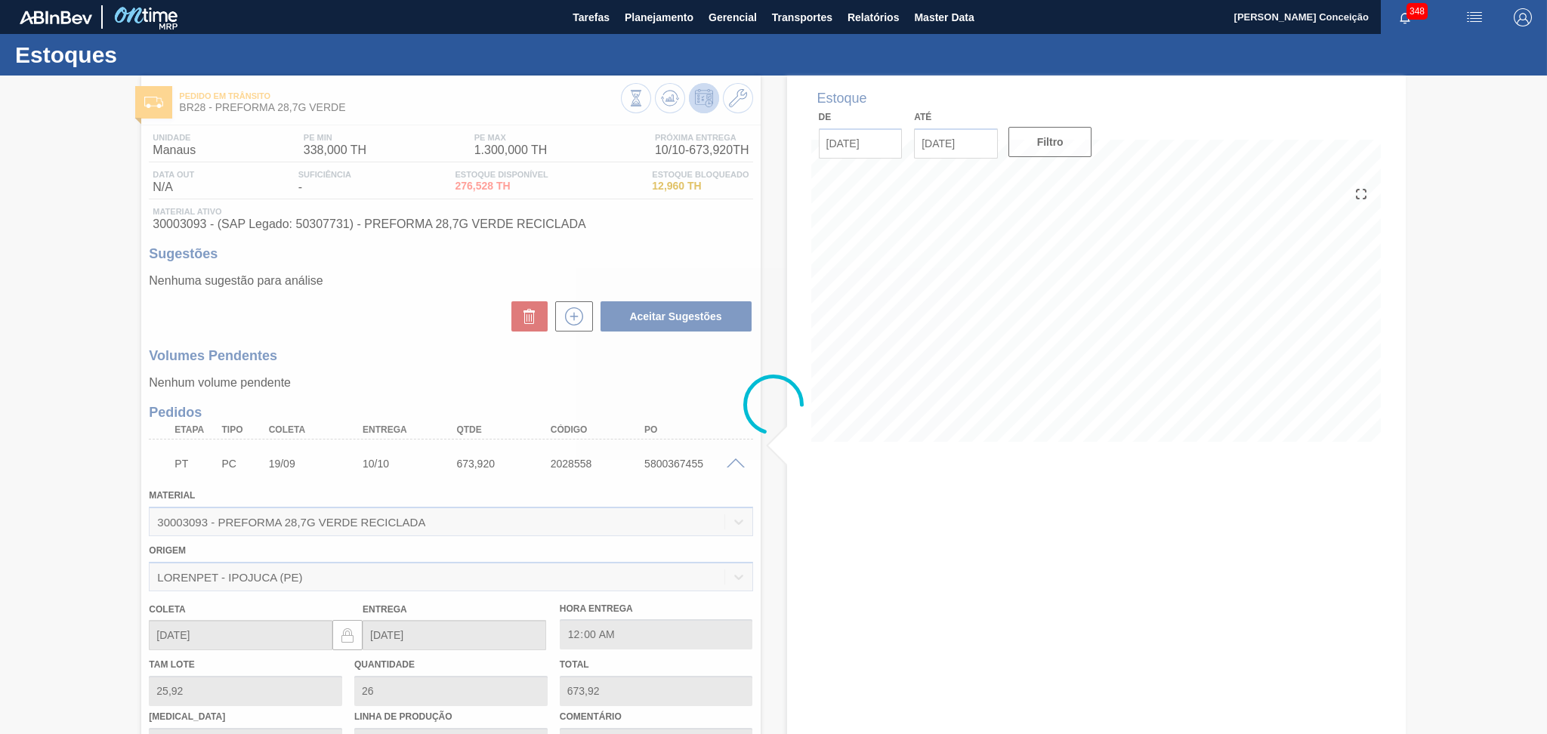
click at [736, 463] on div at bounding box center [773, 405] width 1547 height 658
click at [731, 466] on div at bounding box center [773, 405] width 1547 height 658
click at [733, 465] on div at bounding box center [773, 405] width 1547 height 658
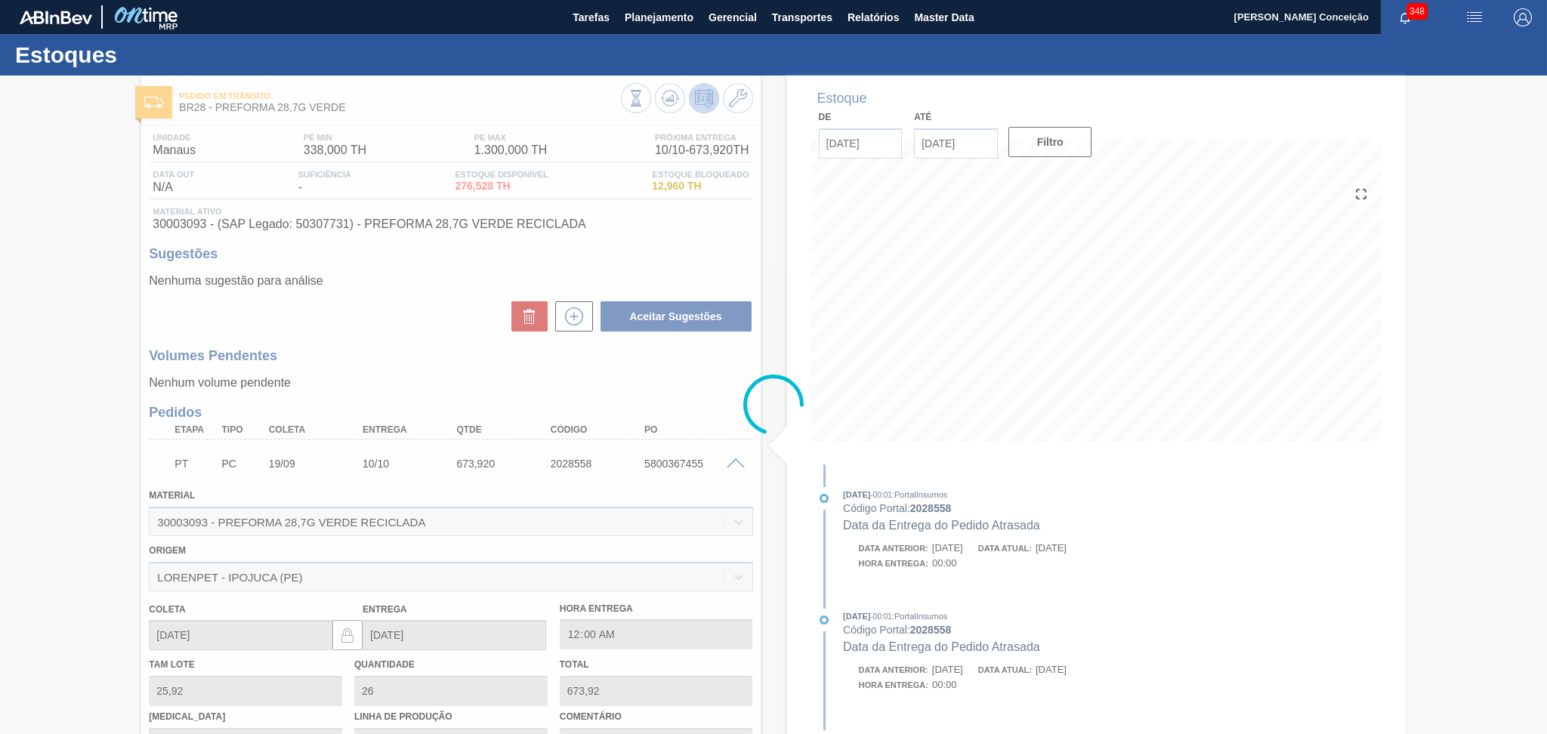
click at [736, 453] on div at bounding box center [773, 405] width 1547 height 658
click at [734, 452] on div at bounding box center [773, 405] width 1547 height 658
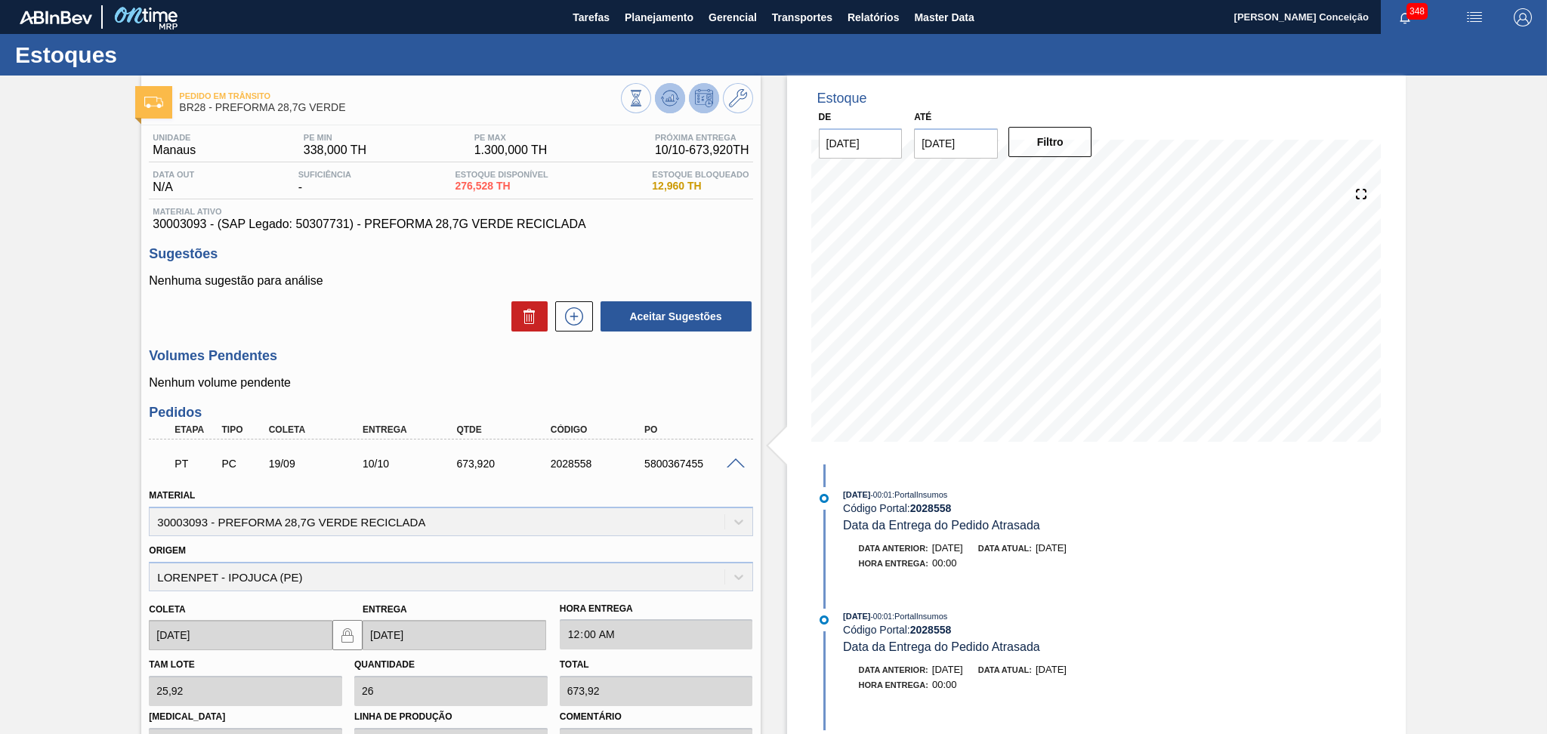
click at [675, 97] on icon at bounding box center [670, 98] width 18 height 18
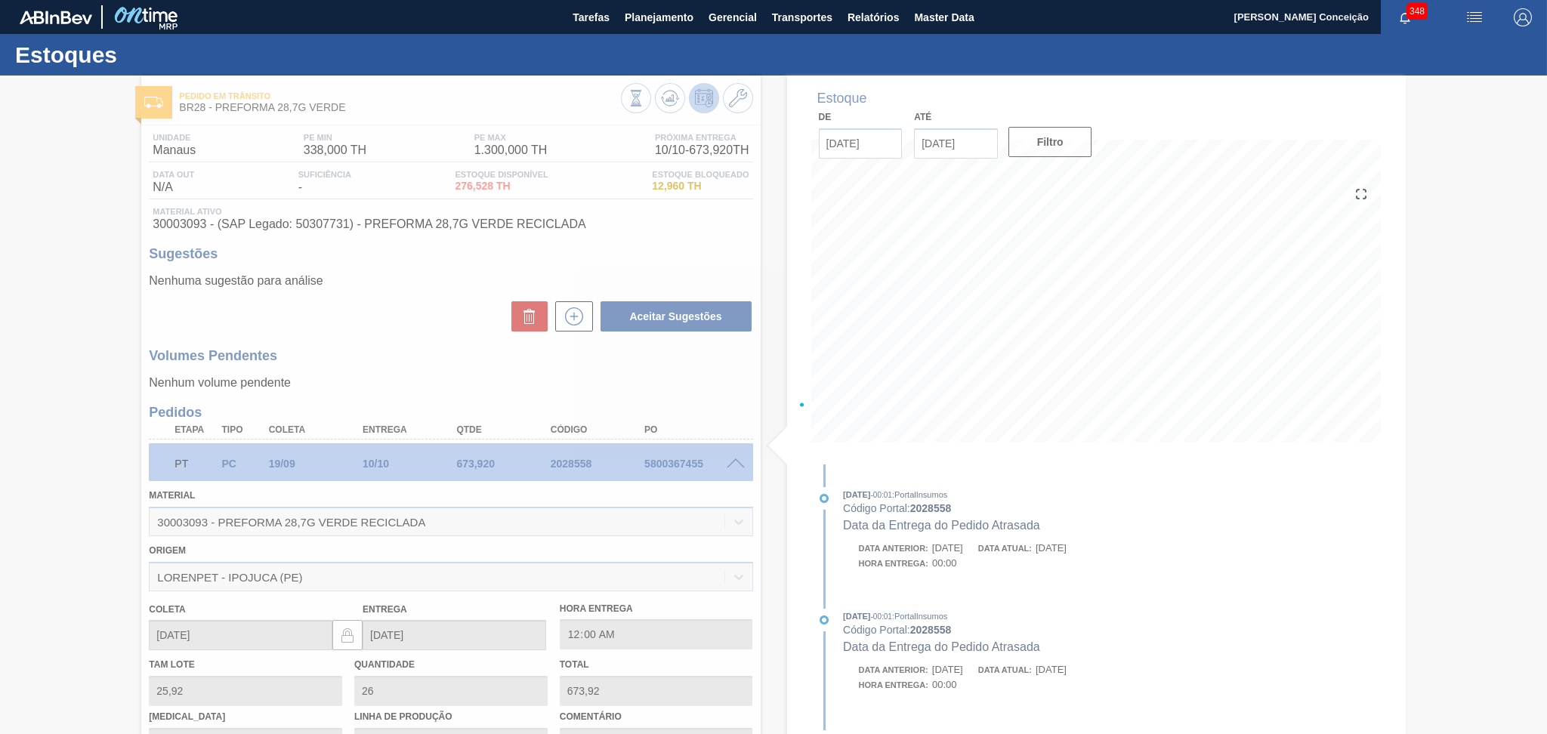
click at [738, 463] on div at bounding box center [773, 405] width 1547 height 658
click at [738, 462] on div at bounding box center [773, 405] width 1547 height 658
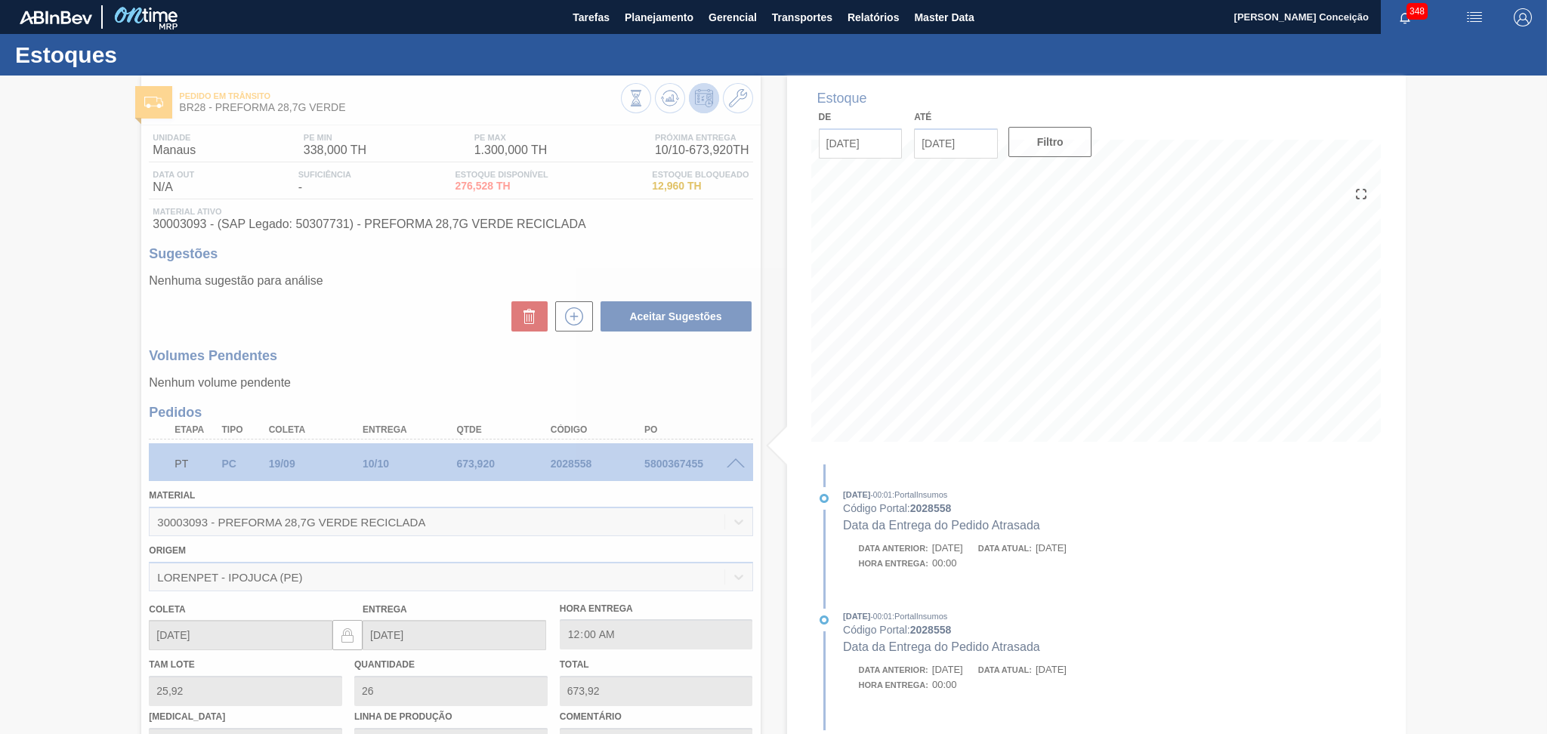
click at [735, 465] on div at bounding box center [773, 405] width 1547 height 658
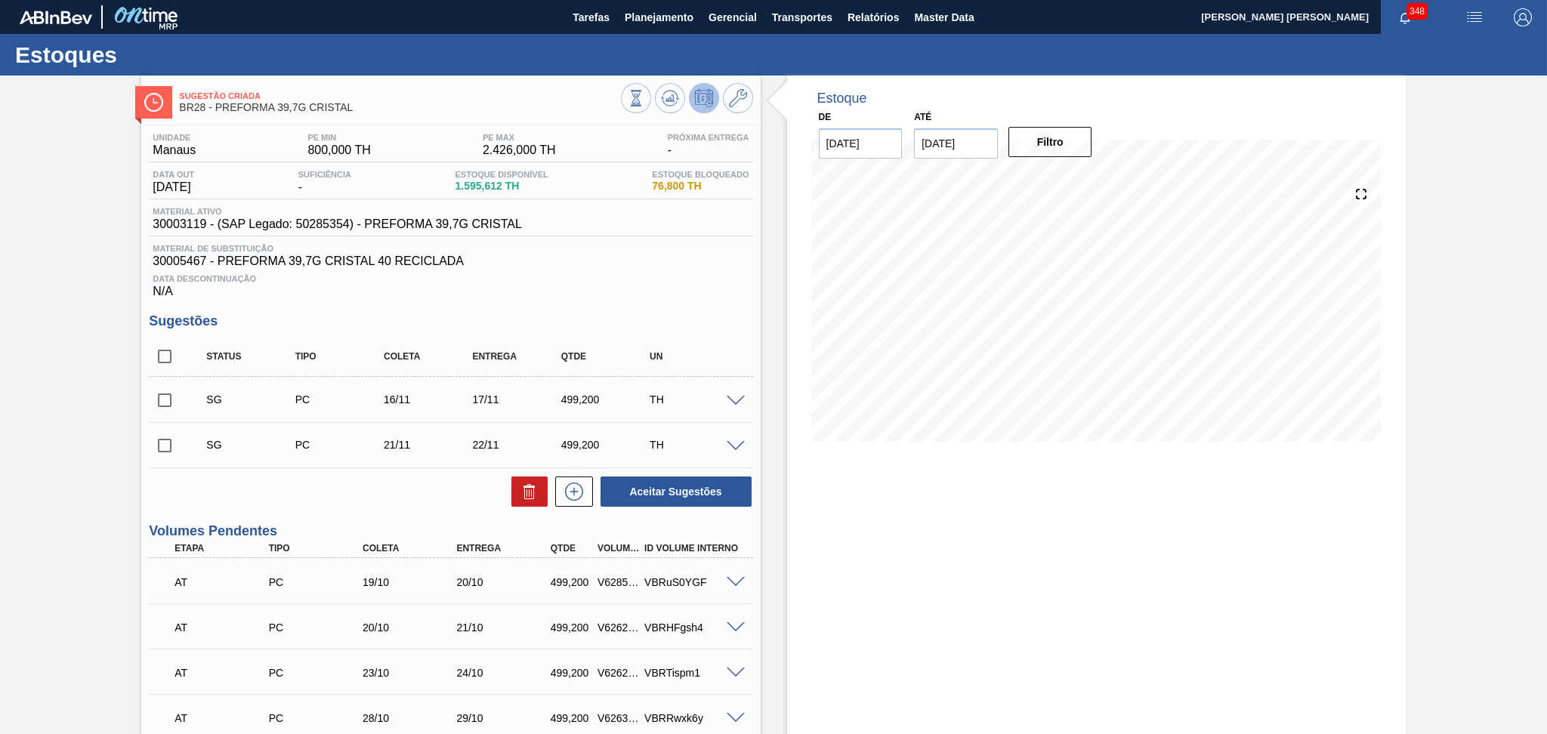
click at [697, 291] on div "Data Descontinuação N/A" at bounding box center [450, 283] width 603 height 30
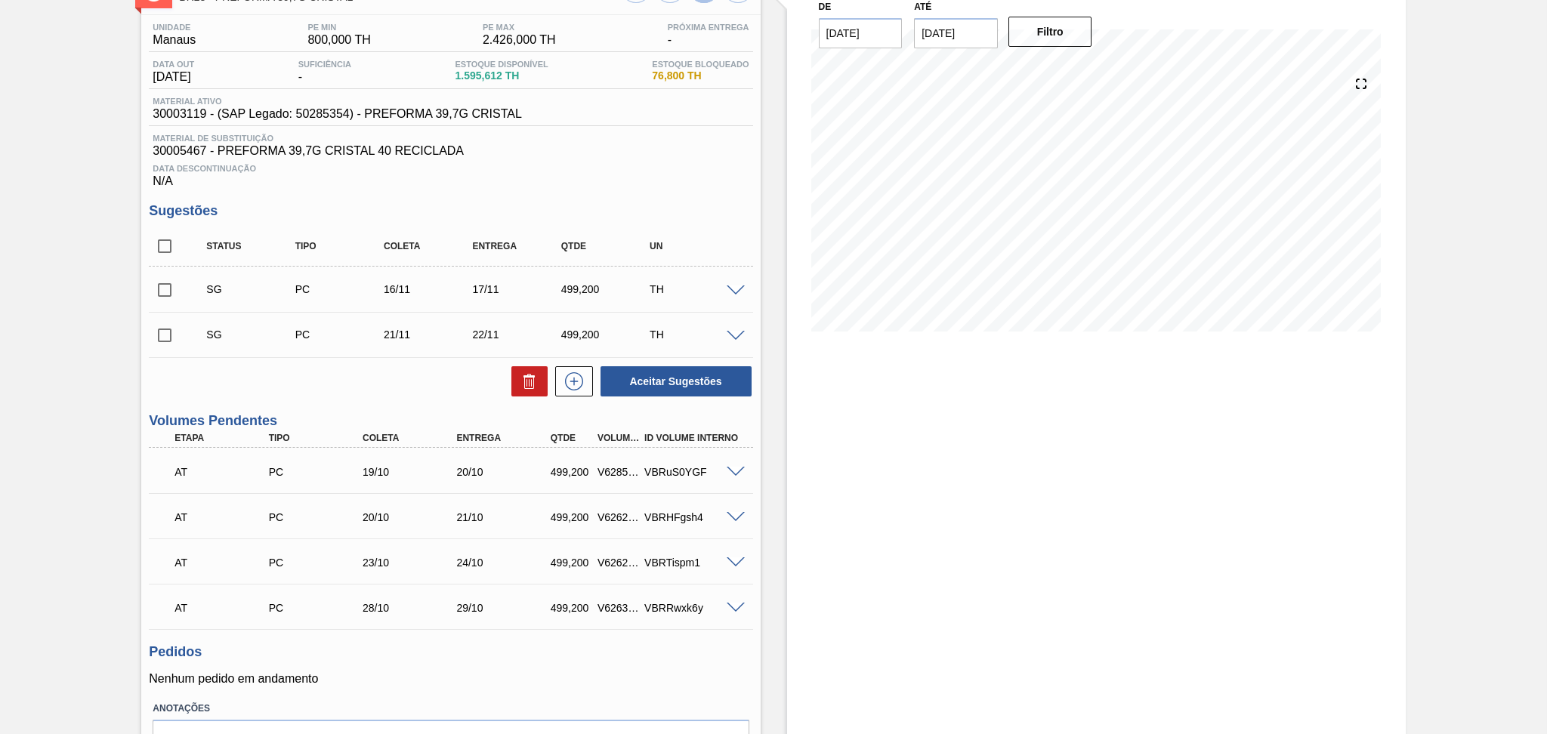
scroll to position [196, 0]
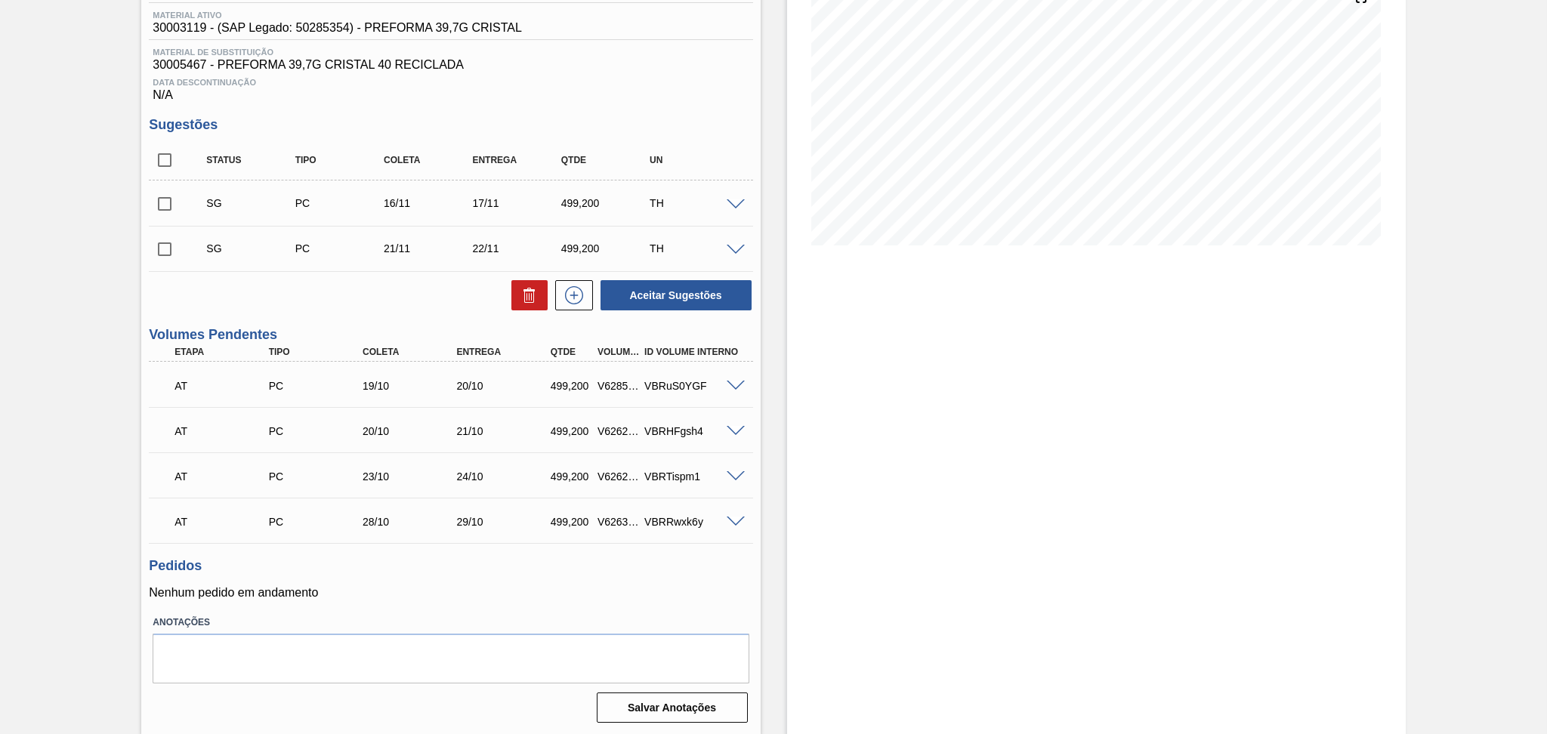
click at [535, 595] on p "Nenhum pedido em andamento" at bounding box center [450, 593] width 603 height 14
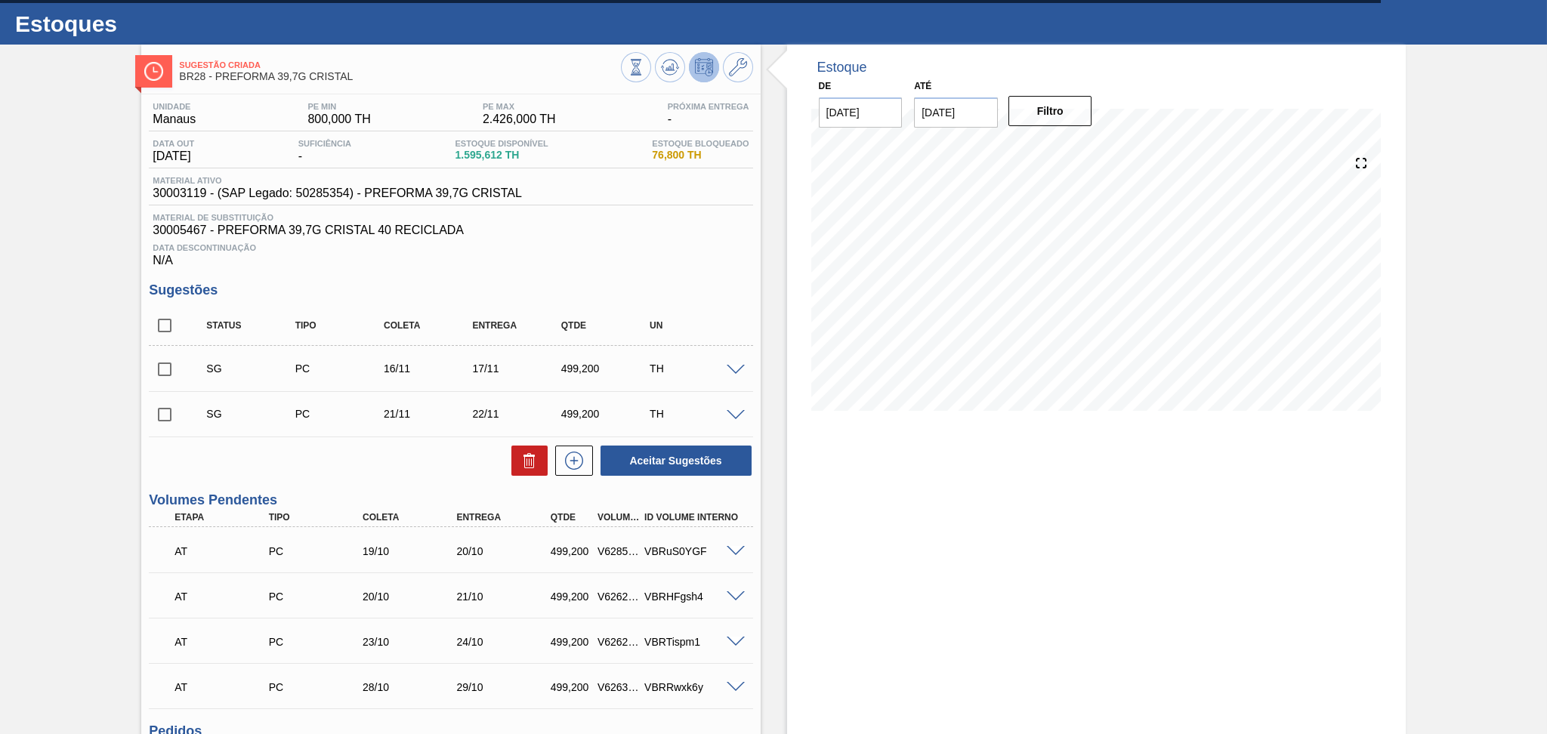
scroll to position [0, 0]
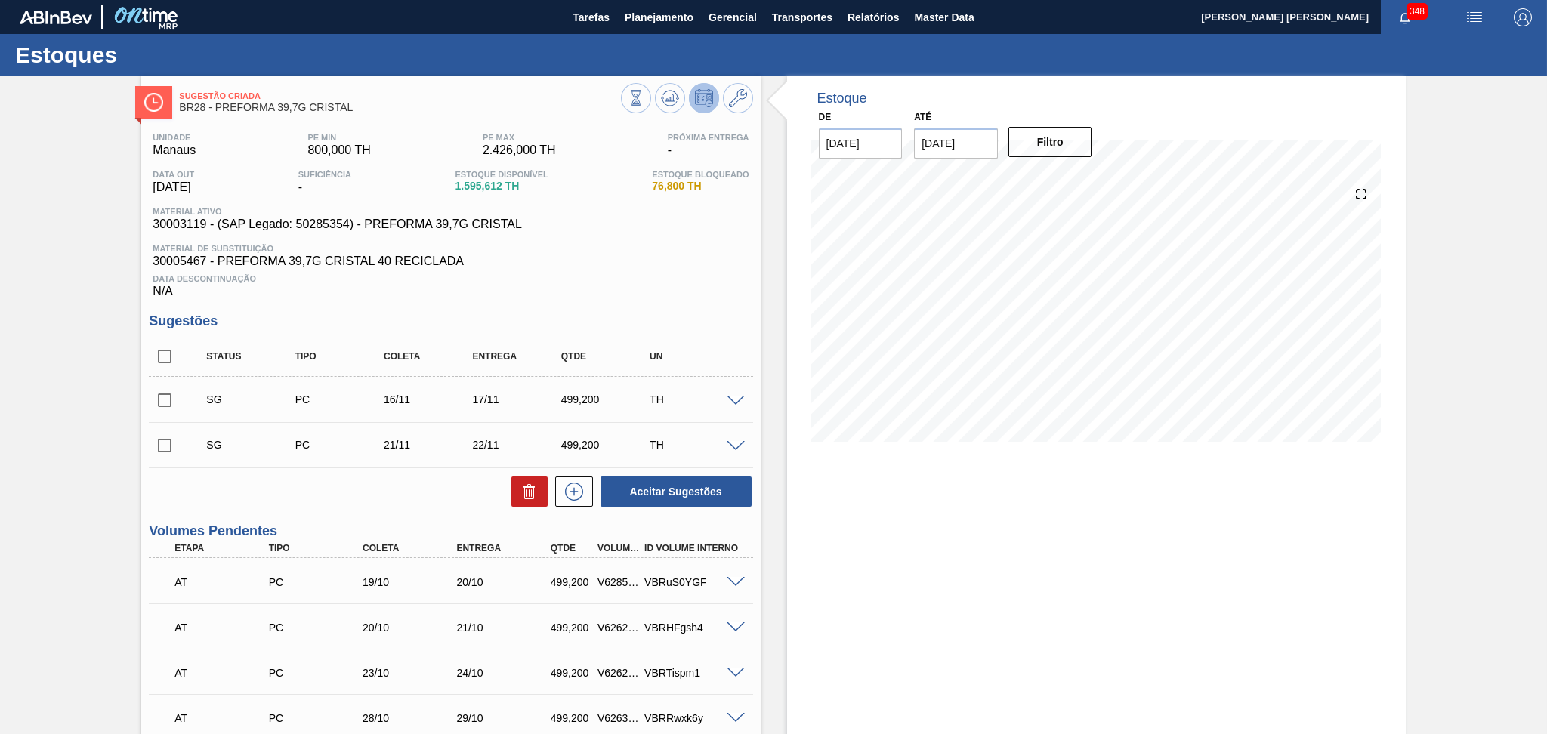
click at [618, 293] on div "Data Descontinuação N/A" at bounding box center [450, 283] width 603 height 30
click at [175, 353] on input "checkbox" at bounding box center [165, 357] width 32 height 32
checkbox input "true"
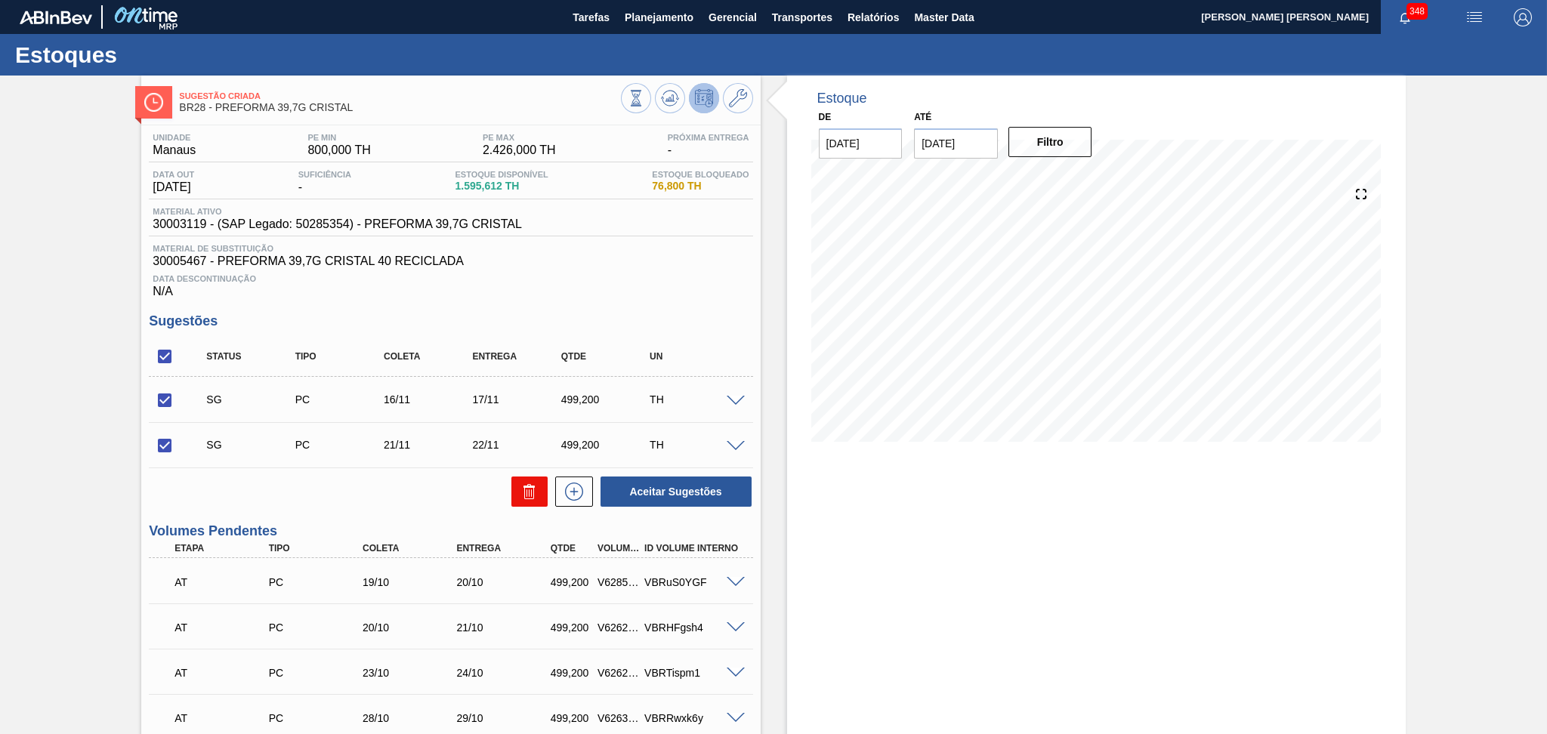
click at [514, 493] on button at bounding box center [529, 492] width 36 height 30
checkbox input "false"
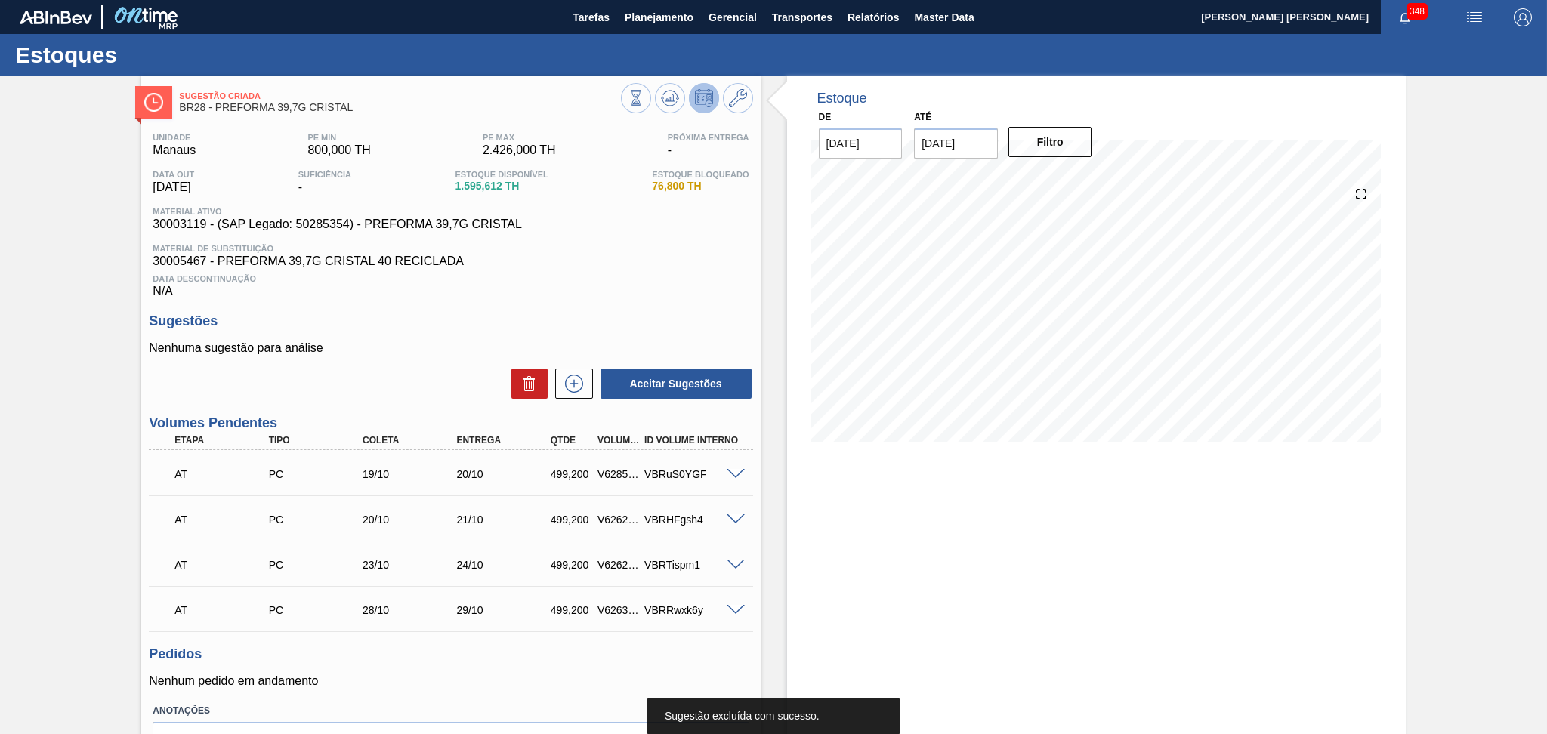
click at [415, 376] on div "Aceitar Sugestões" at bounding box center [450, 383] width 603 height 33
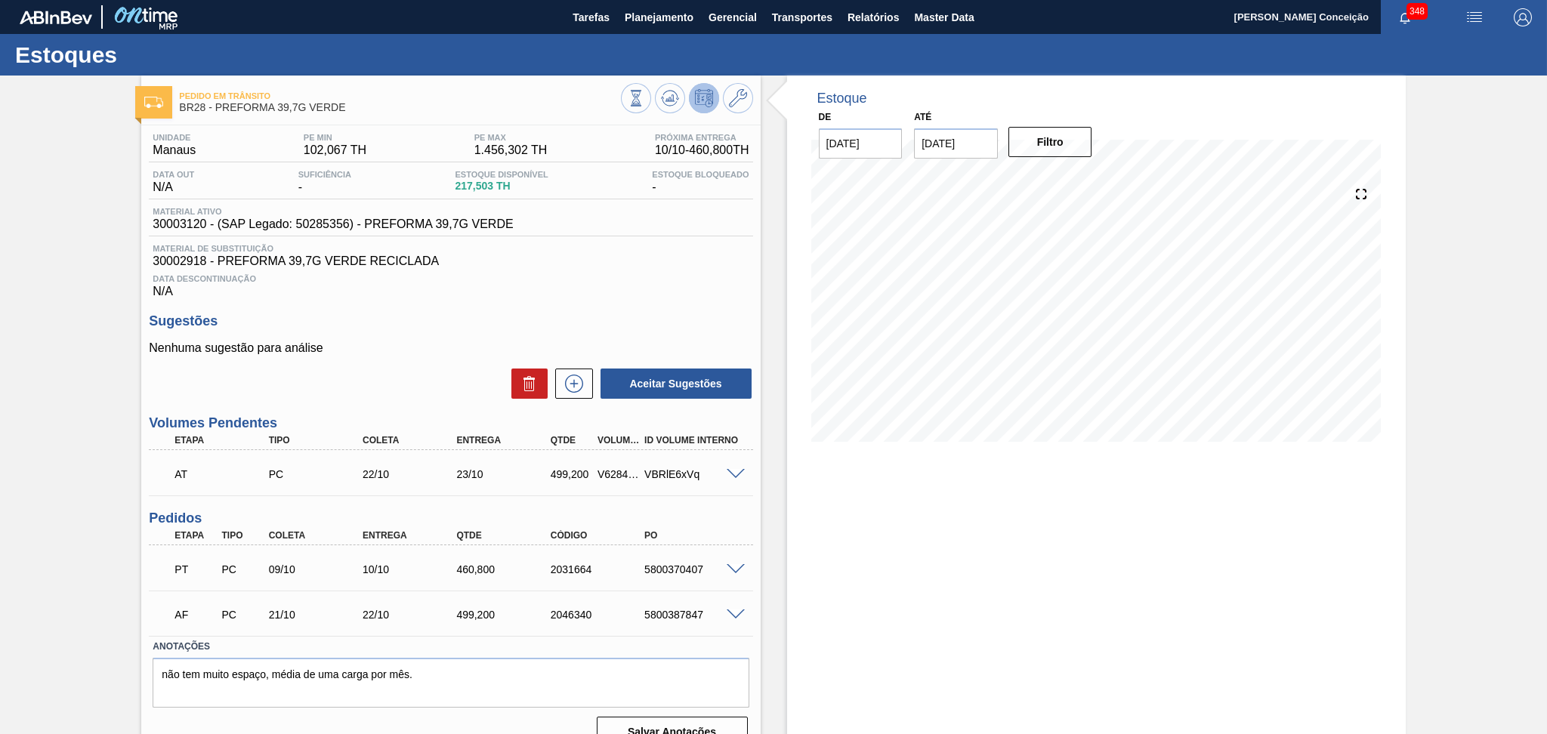
drag, startPoint x: 902, startPoint y: 570, endPoint x: 898, endPoint y: 470, distance: 99.8
click at [902, 570] on div "Estoque De [DATE] Até [DATE] Filtro 17/10 Projeção de Estoque 678.303 [DOMAIN_N…" at bounding box center [1096, 418] width 618 height 684
click at [625, 272] on div "Data Descontinuação N/A" at bounding box center [450, 283] width 603 height 30
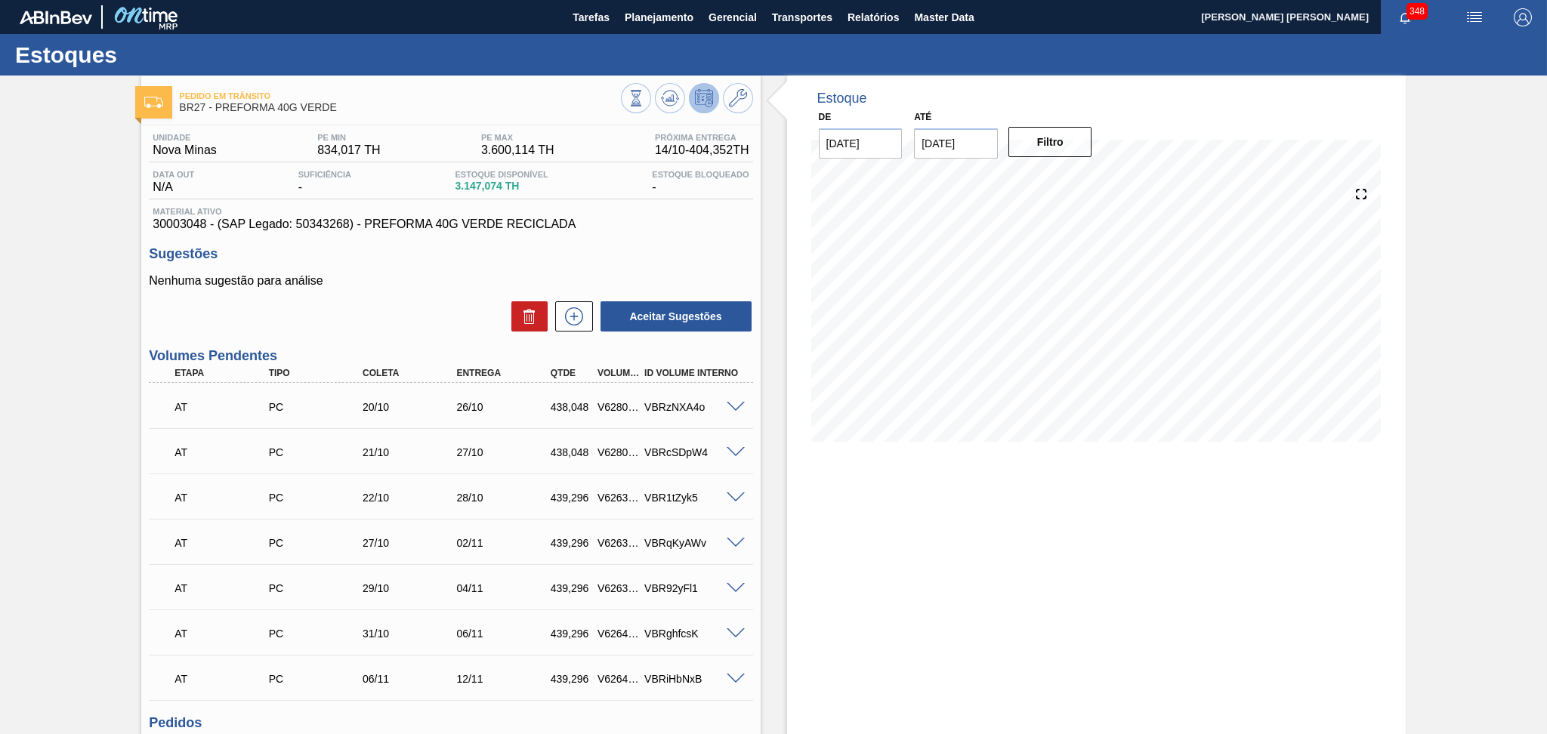
click at [430, 283] on p "Nenhuma sugestão para análise" at bounding box center [450, 281] width 603 height 14
click at [380, 353] on h3 "Volumes Pendentes" at bounding box center [450, 356] width 603 height 16
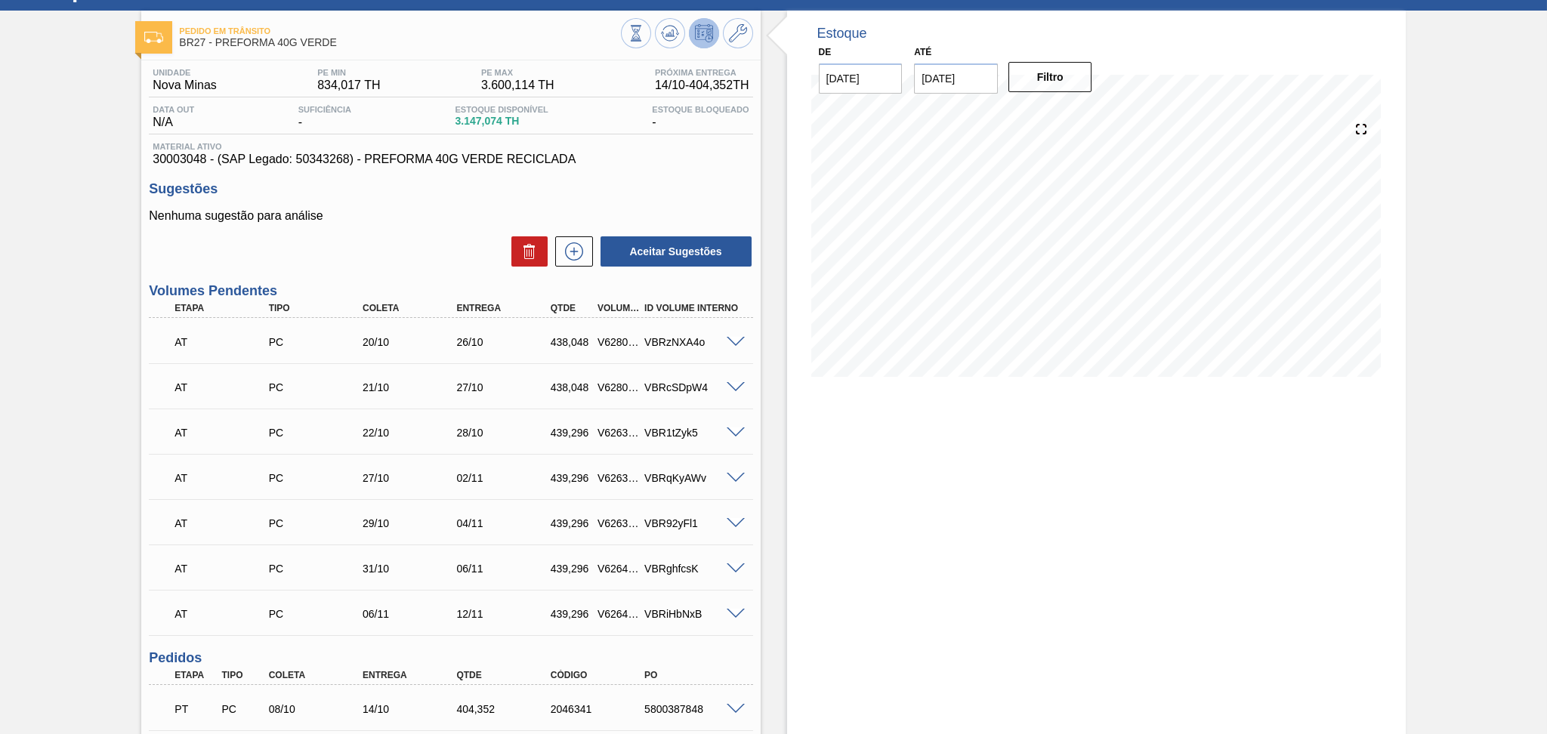
scroll to position [100, 0]
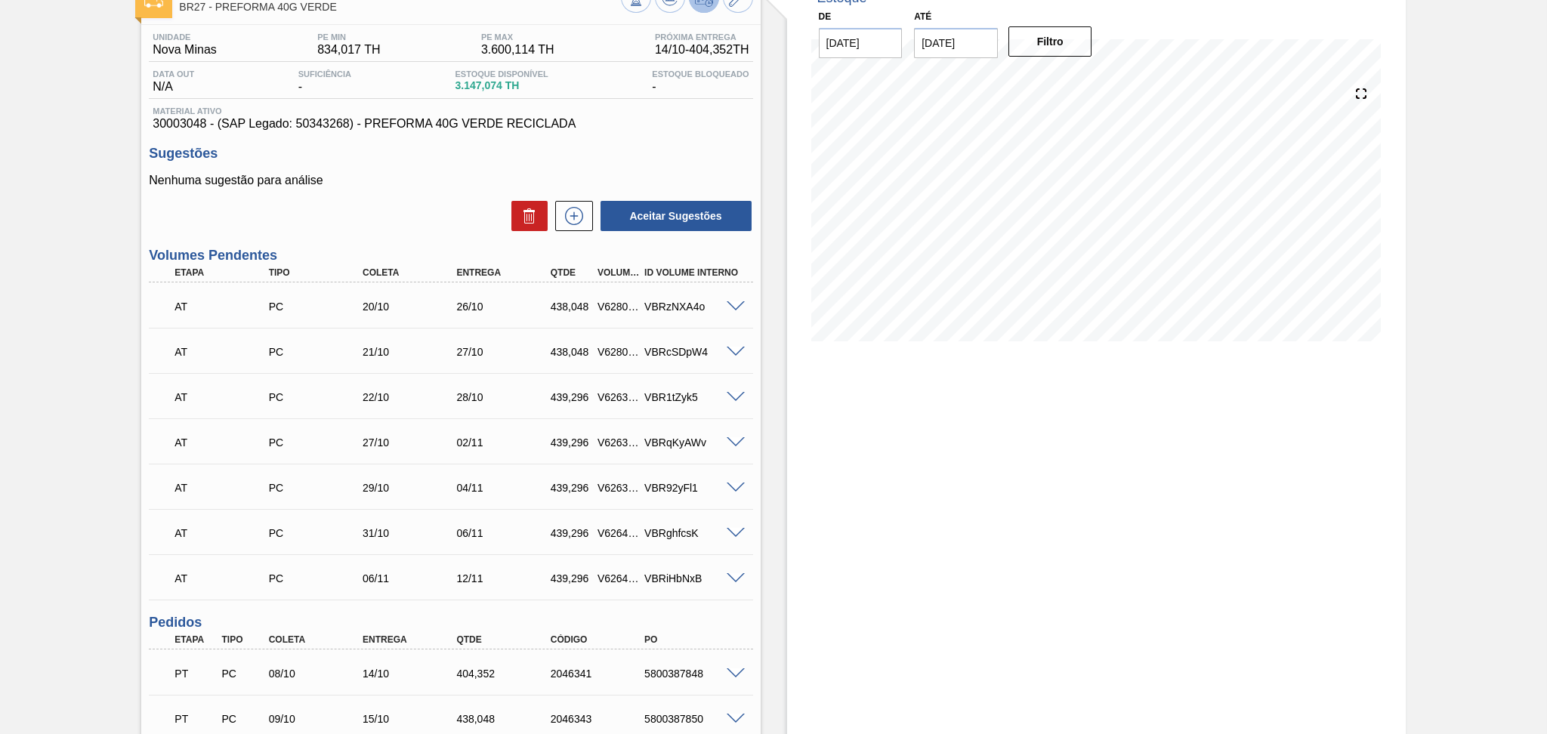
click at [379, 172] on div "Sugestões Nenhuma sugestão para análise Aceitar Sugestões" at bounding box center [450, 189] width 603 height 87
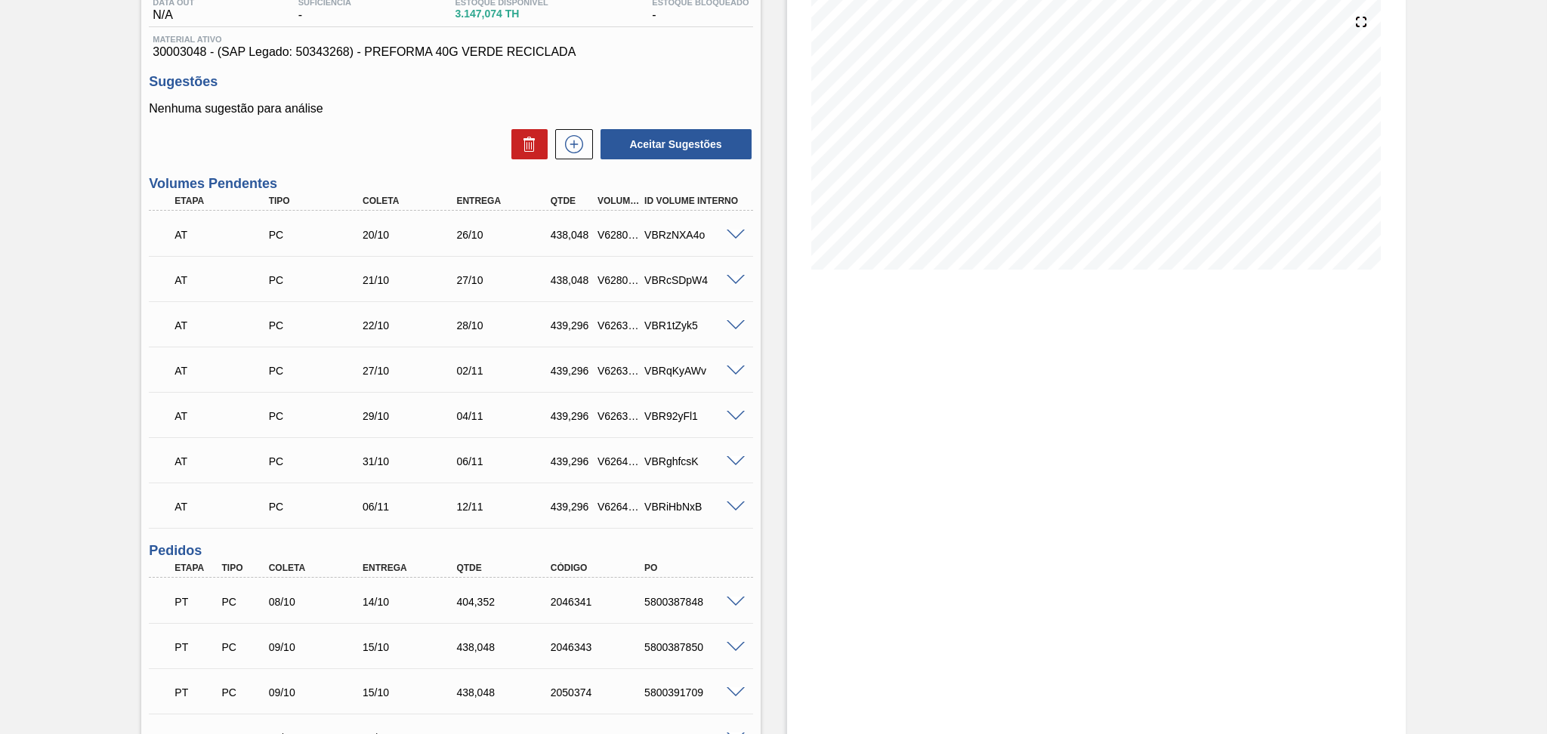
scroll to position [319, 0]
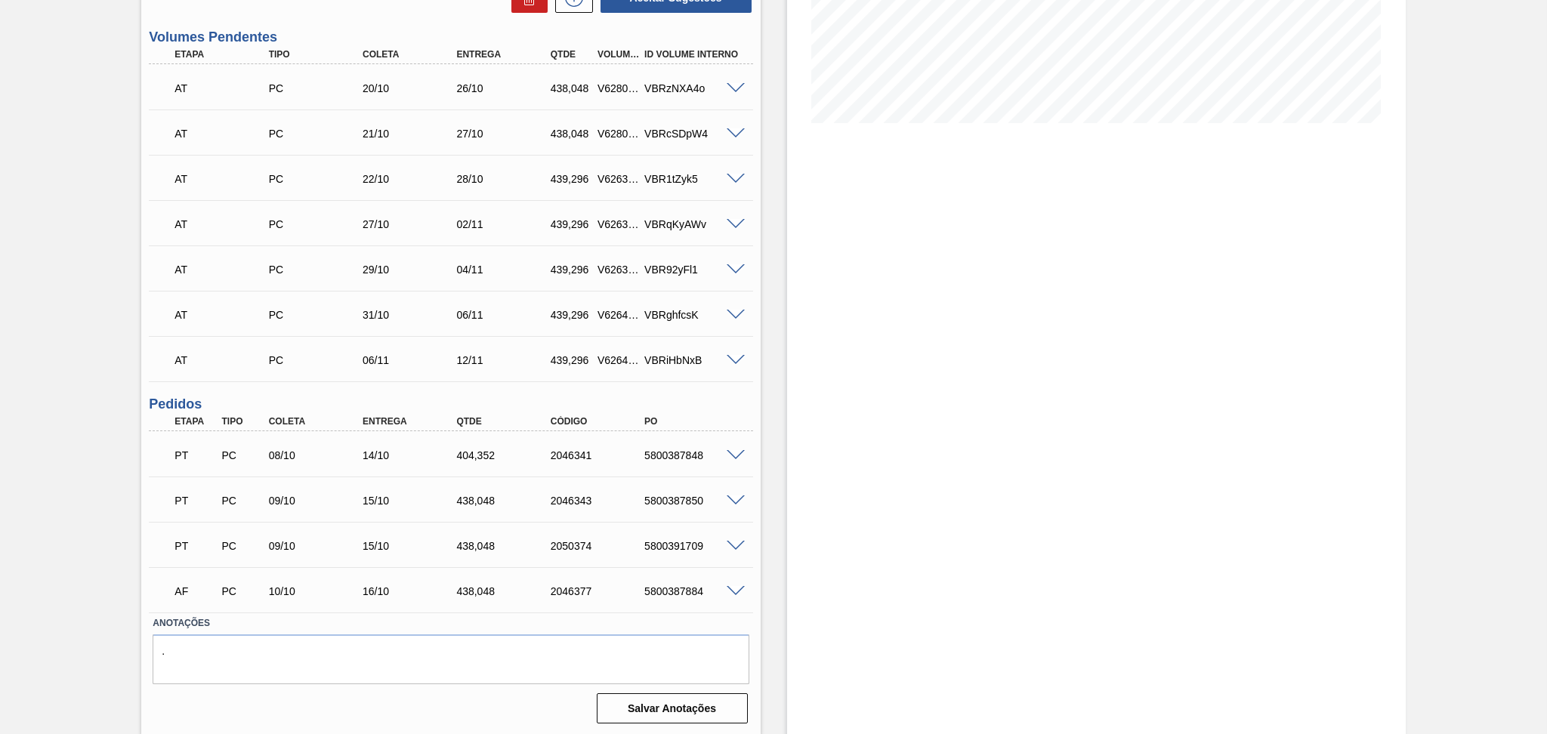
click at [475, 458] on div "404,352" at bounding box center [505, 455] width 106 height 12
copy div "404,352"
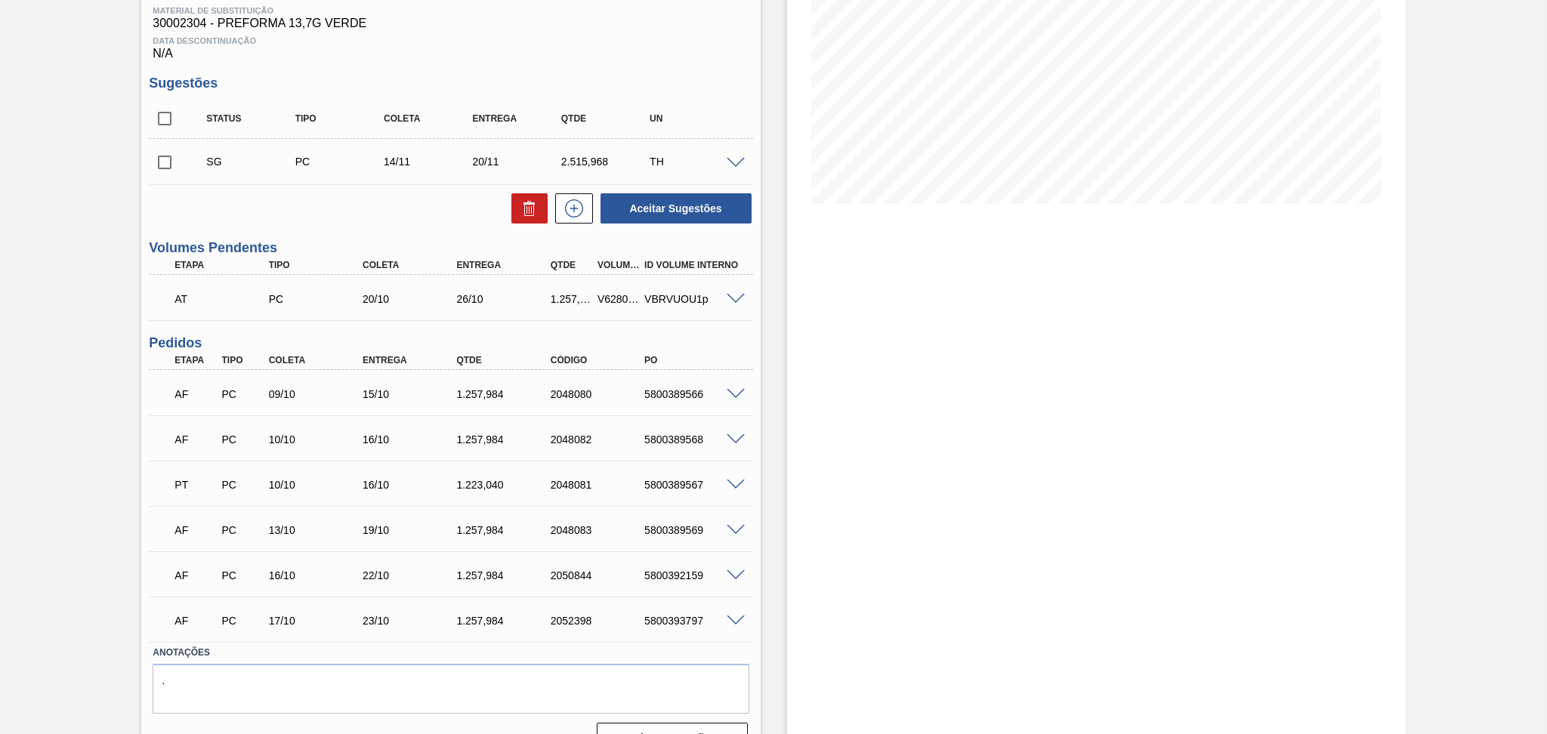
scroll to position [267, 0]
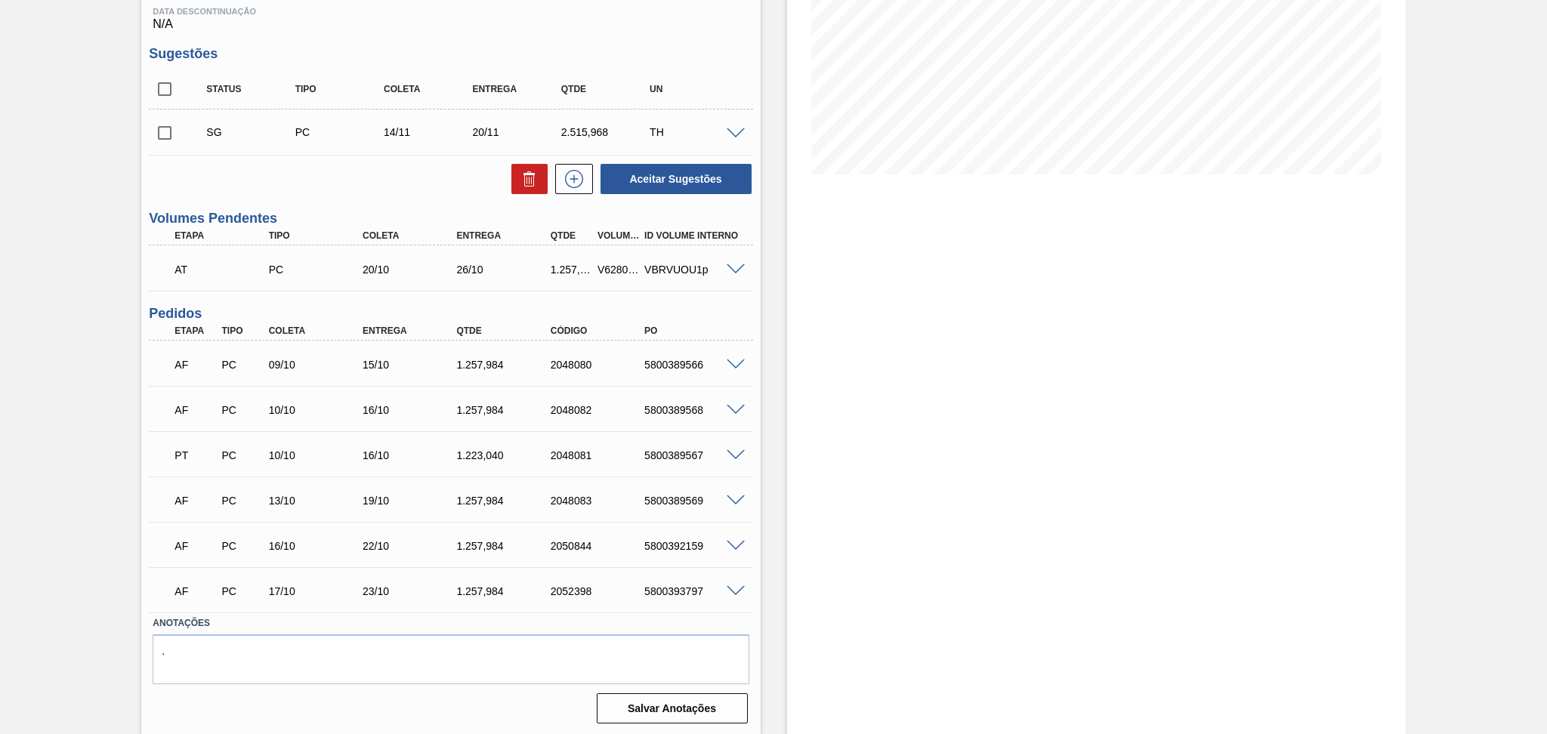
click at [424, 189] on div "Aceitar Sugestões" at bounding box center [450, 178] width 603 height 33
click at [818, 356] on div "Estoque De [DATE] Até [DATE] Filtro" at bounding box center [1096, 272] width 618 height 928
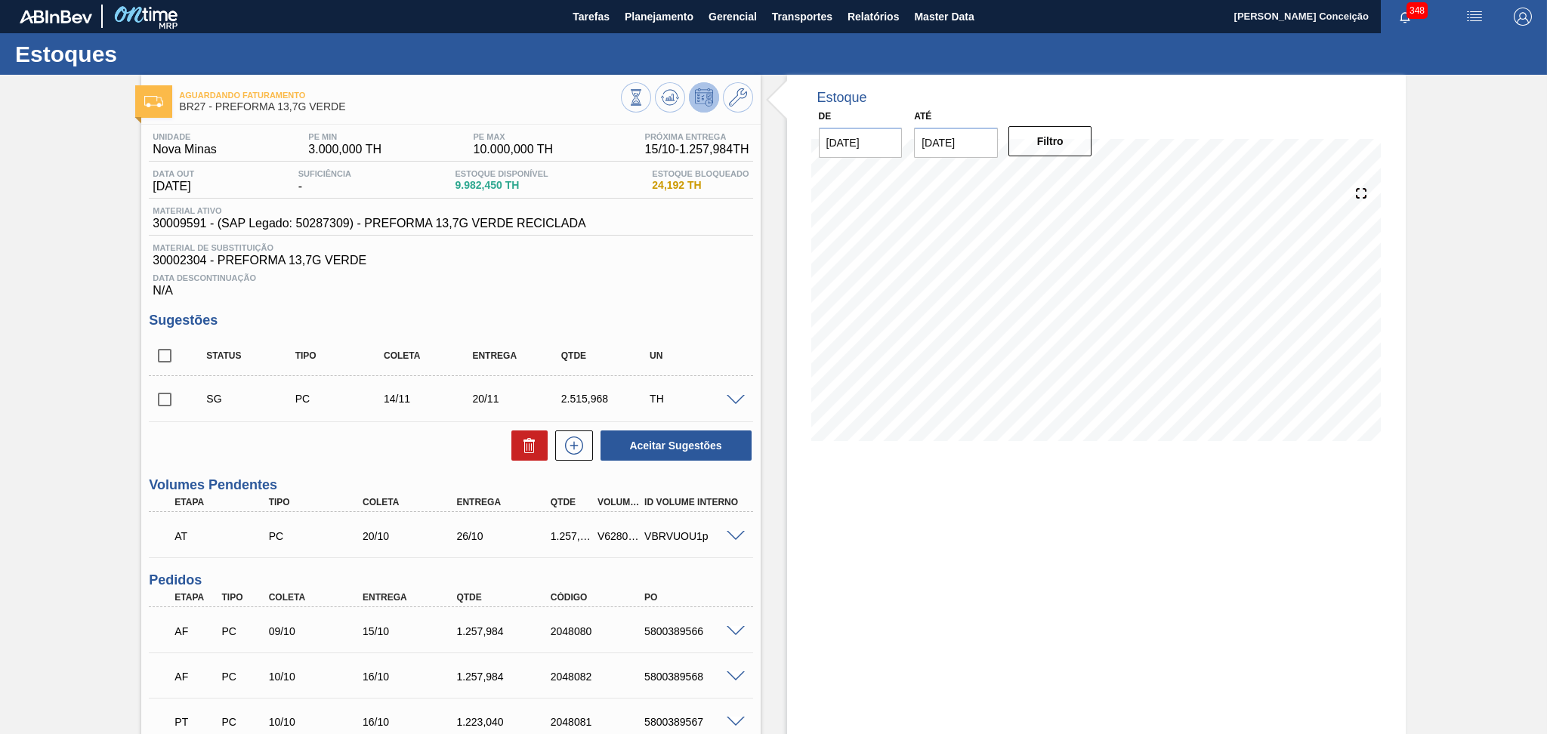
scroll to position [0, 0]
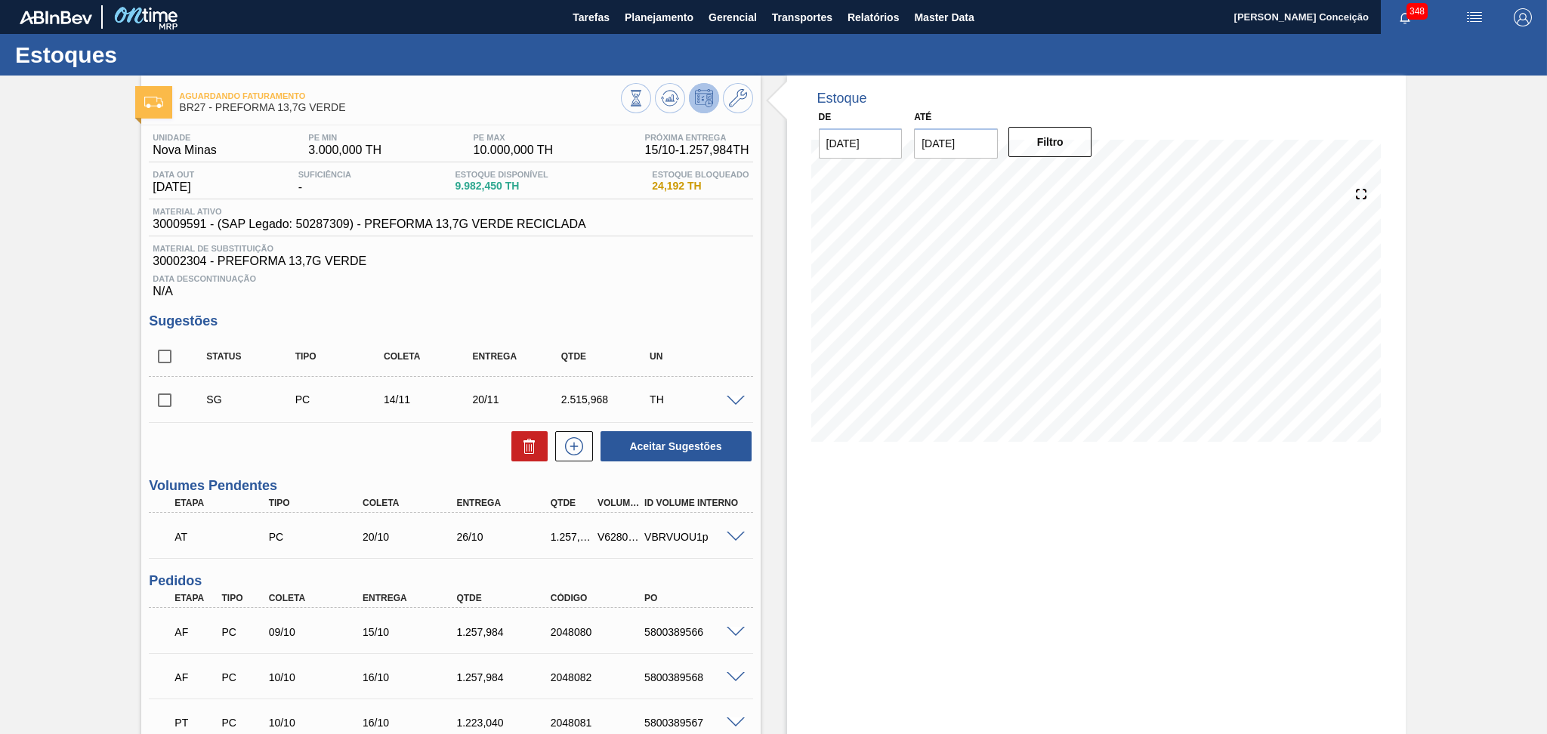
click at [628, 295] on div "Data Descontinuação N/A" at bounding box center [450, 283] width 603 height 30
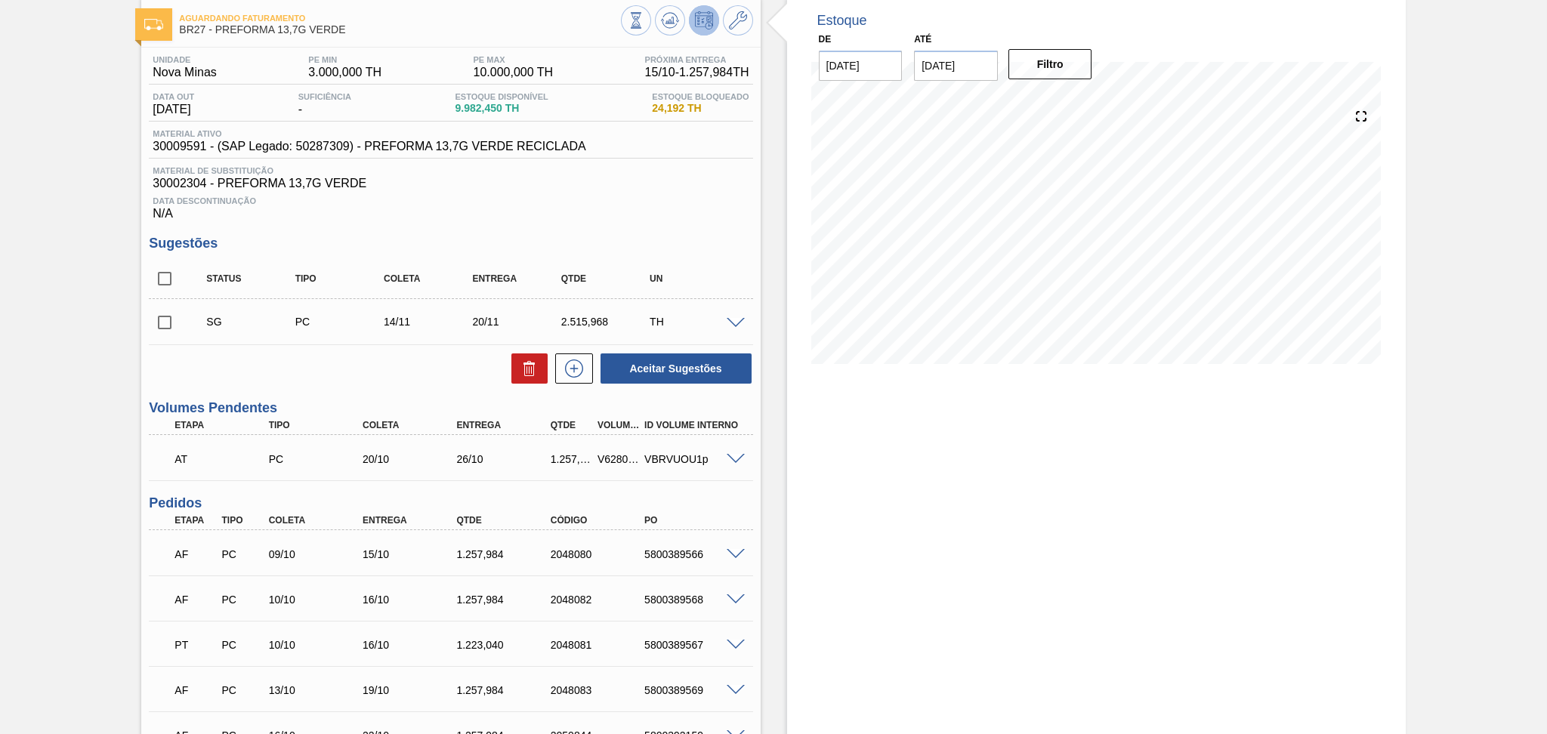
scroll to position [66, 0]
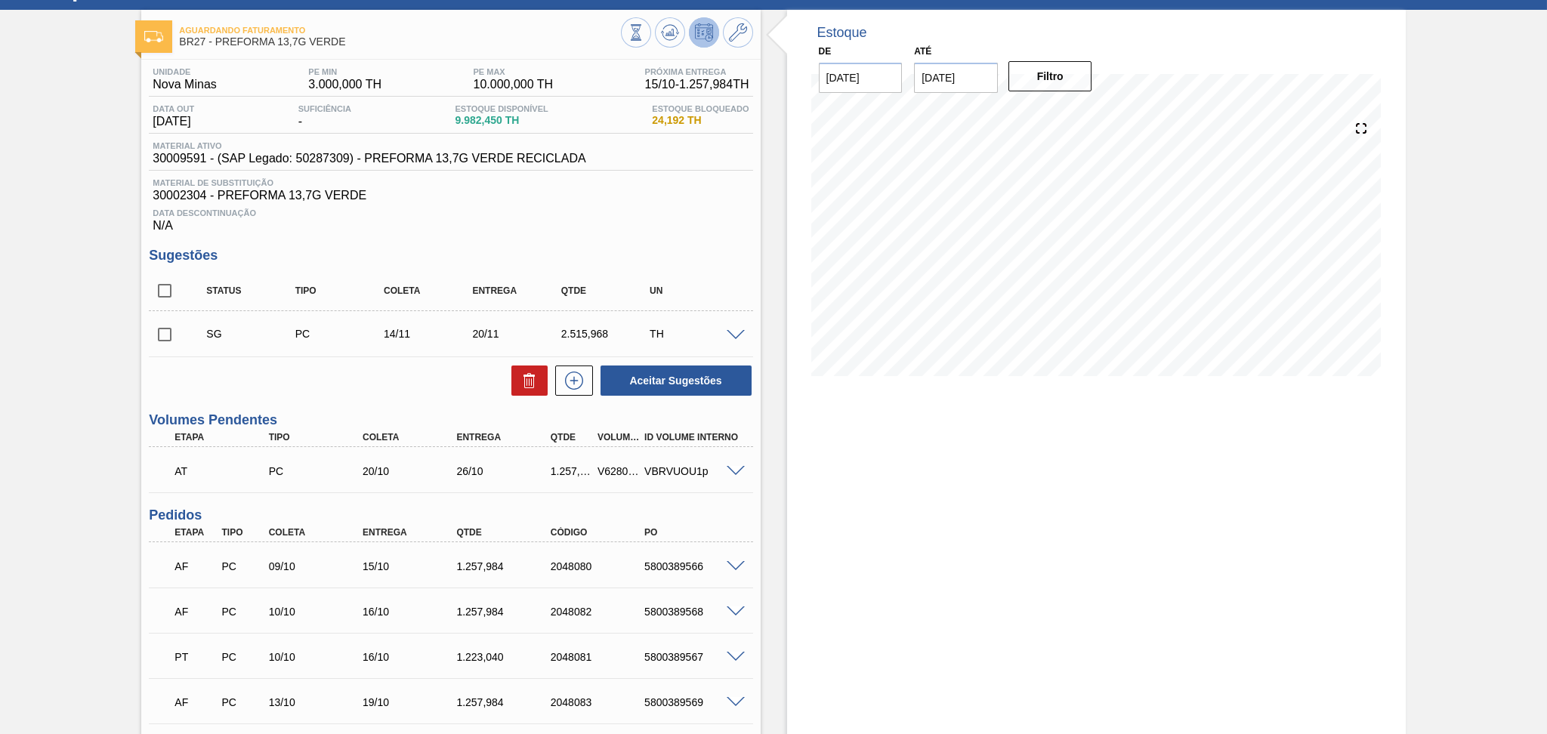
click at [600, 225] on div "Data Descontinuação N/A" at bounding box center [450, 217] width 603 height 30
click at [321, 396] on div "Aceitar Sugestões" at bounding box center [450, 380] width 603 height 33
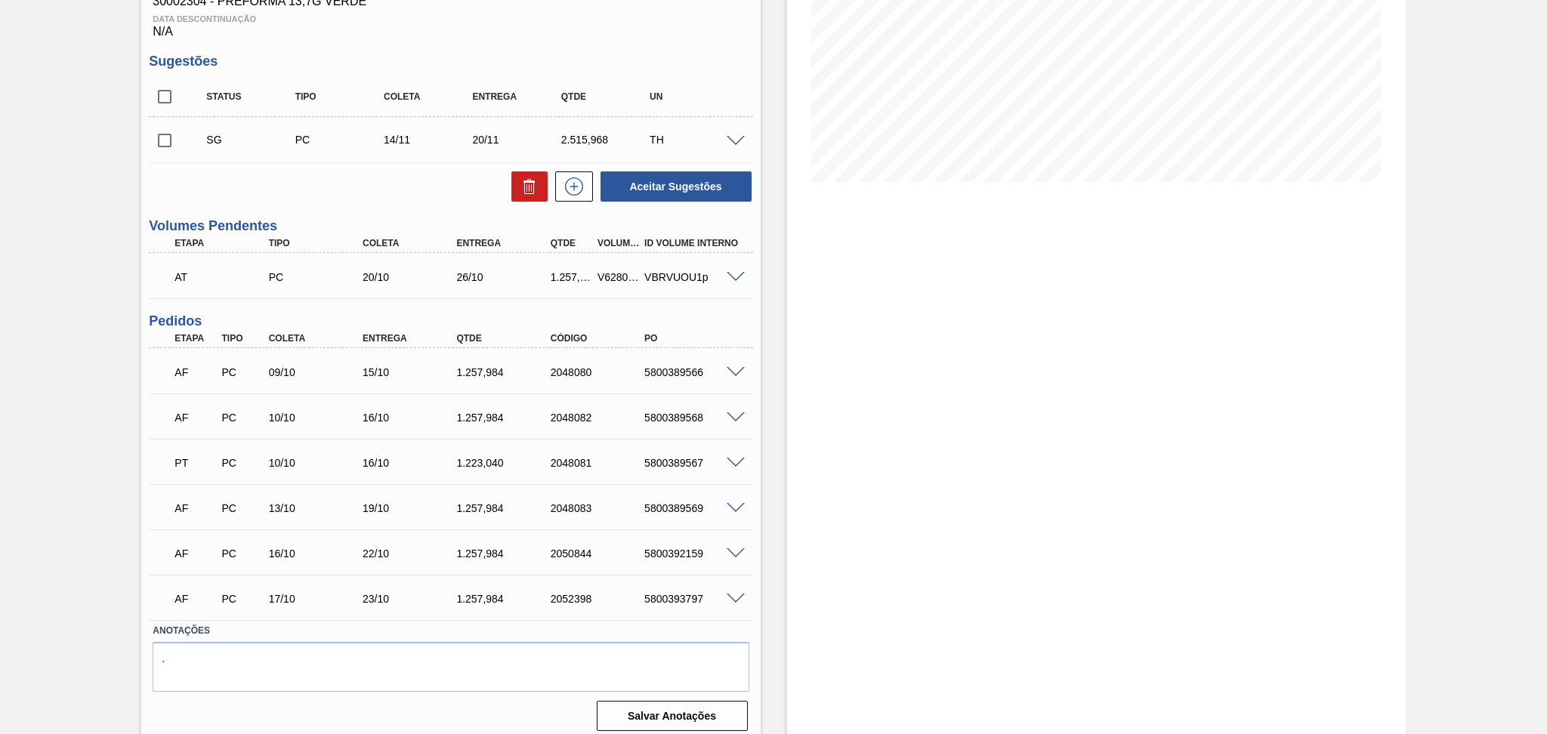
scroll to position [267, 0]
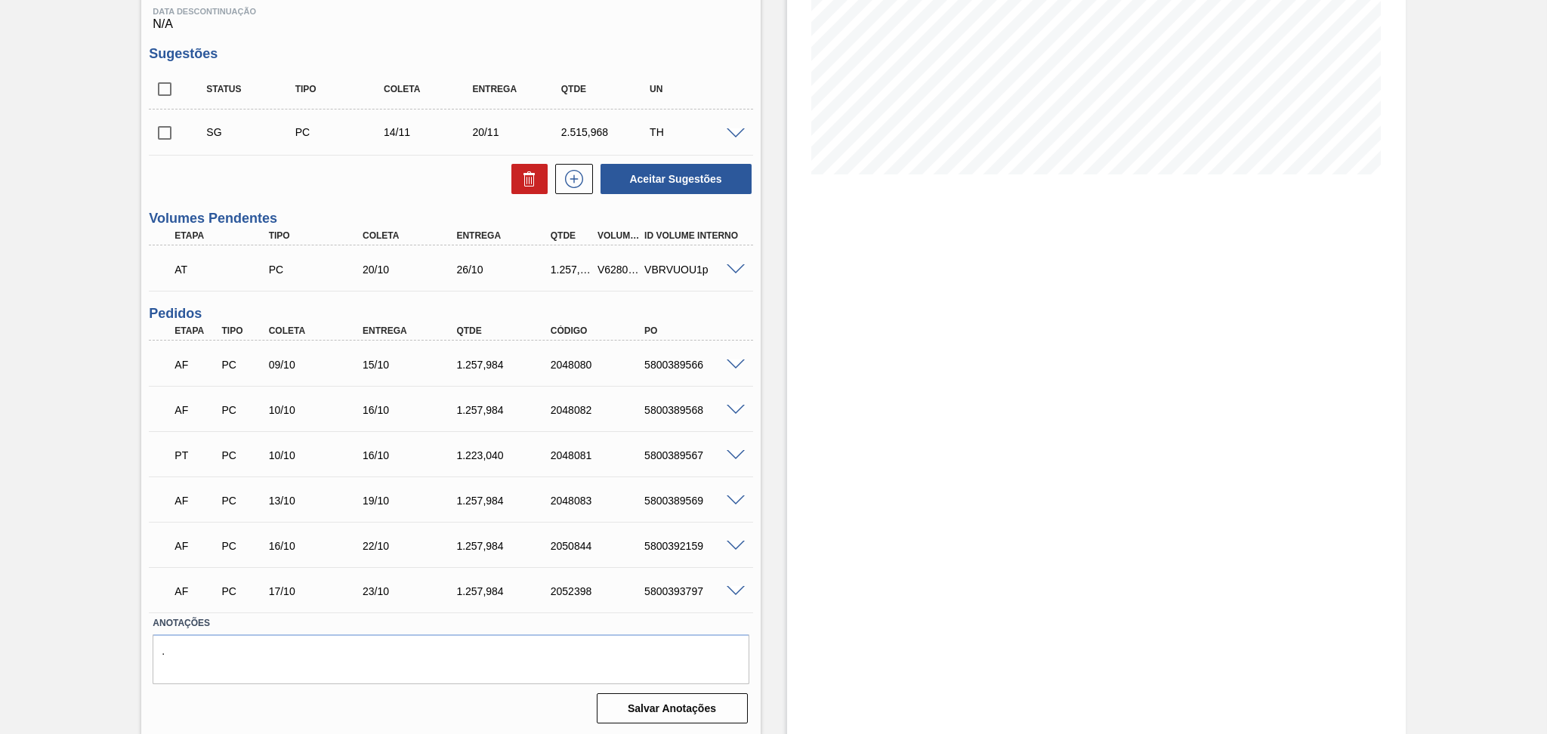
click at [795, 378] on div "Estoque De [DATE] Até [DATE] Filtro 12/10 Projeção de Estoque 8,782.45 [DOMAIN_…" at bounding box center [1096, 272] width 618 height 928
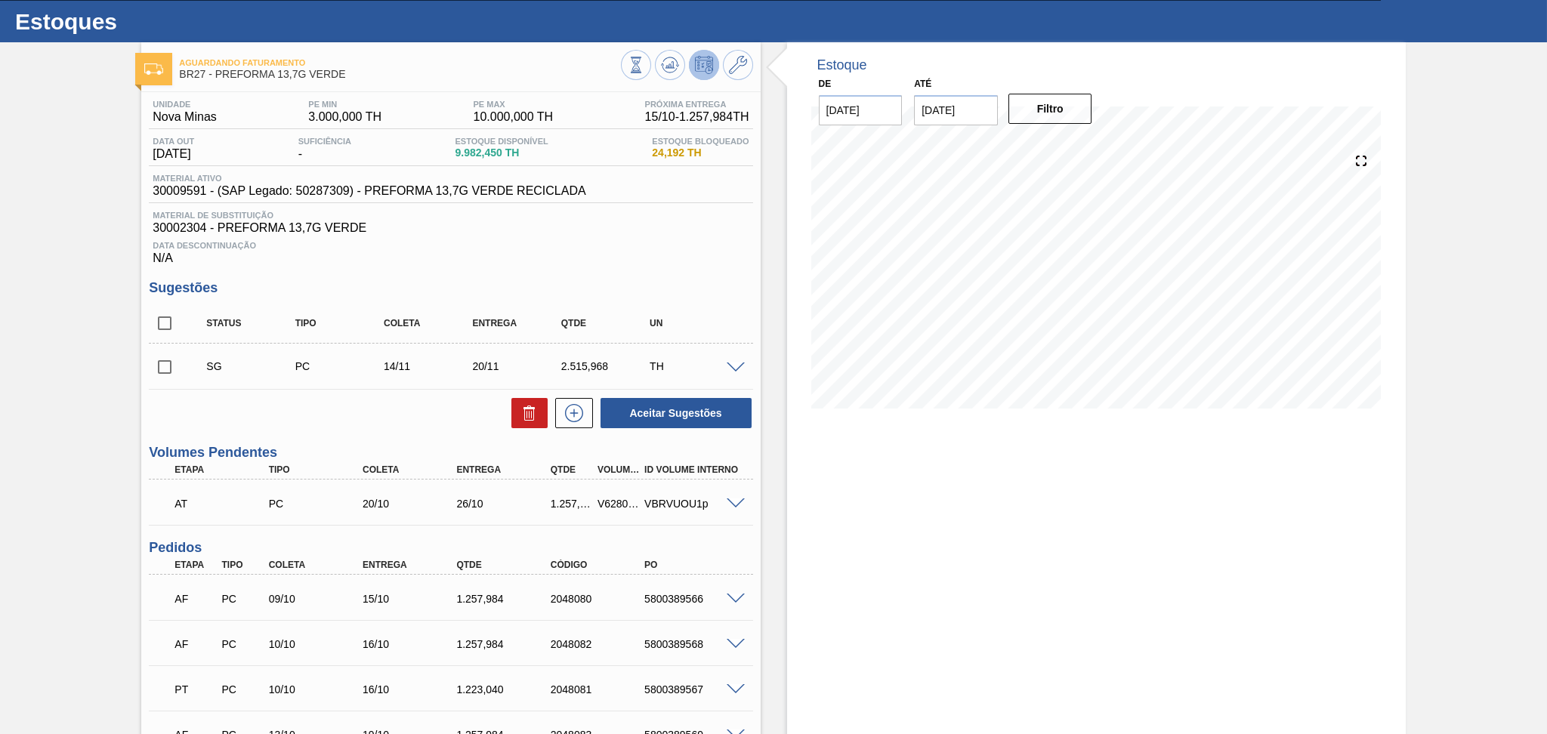
scroll to position [0, 0]
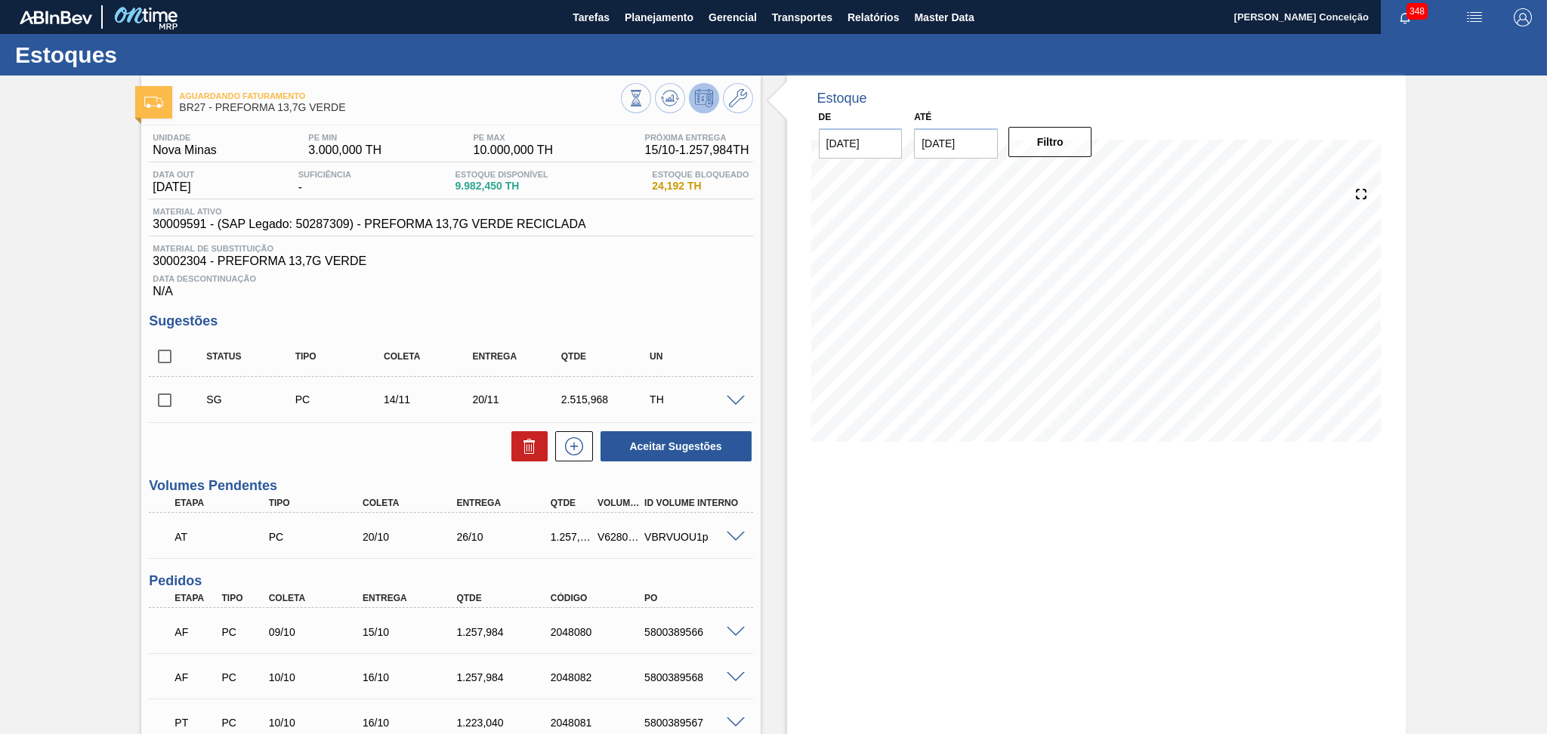
click at [174, 223] on span "30009591 - (SAP Legado: 50287309) - PREFORMA 13,7G VERDE RECICLADA" at bounding box center [369, 224] width 433 height 14
copy span "30009591"
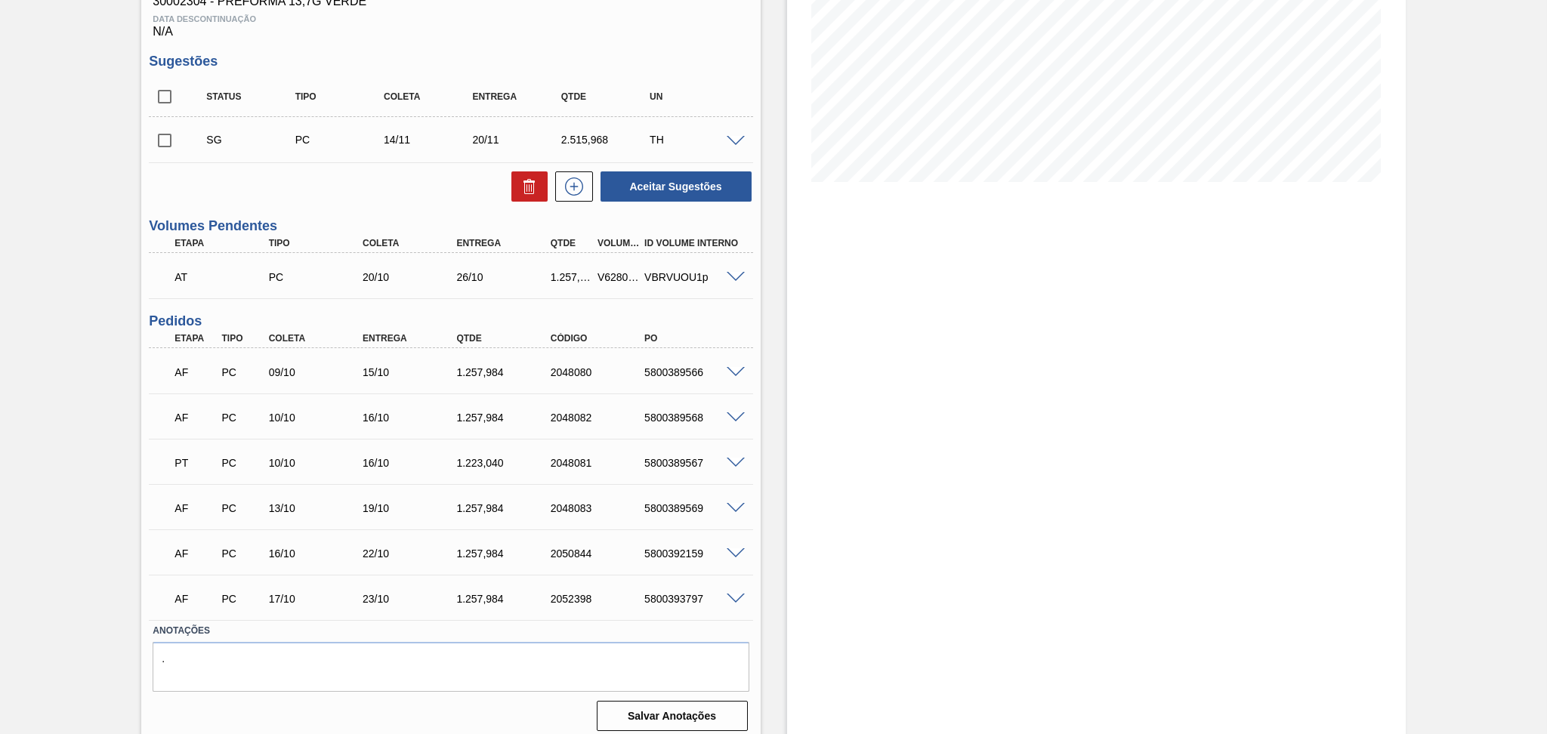
scroll to position [267, 0]
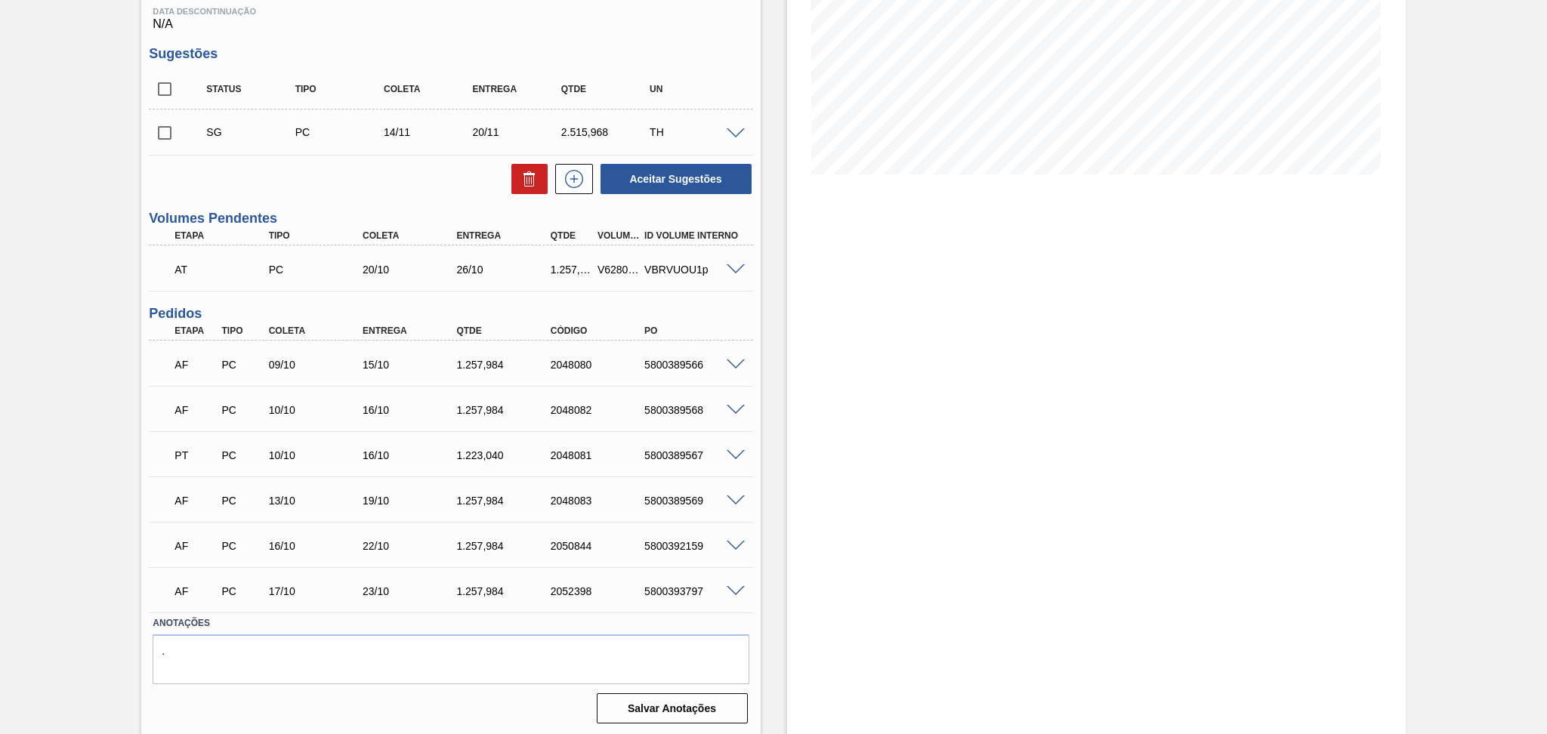
click at [477, 449] on div "1.223,040" at bounding box center [505, 455] width 106 height 12
copy div "1.223,040"
click at [316, 374] on div "AF PC 09/10 15/10 1.257,984 2048080 5800389566" at bounding box center [446, 363] width 563 height 30
click at [772, 426] on div "Estoque De 10/10/2025 Até 30/11/2025 Filtro 27/10 Projeção de Estoque 10,253.38…" at bounding box center [1082, 272] width 645 height 928
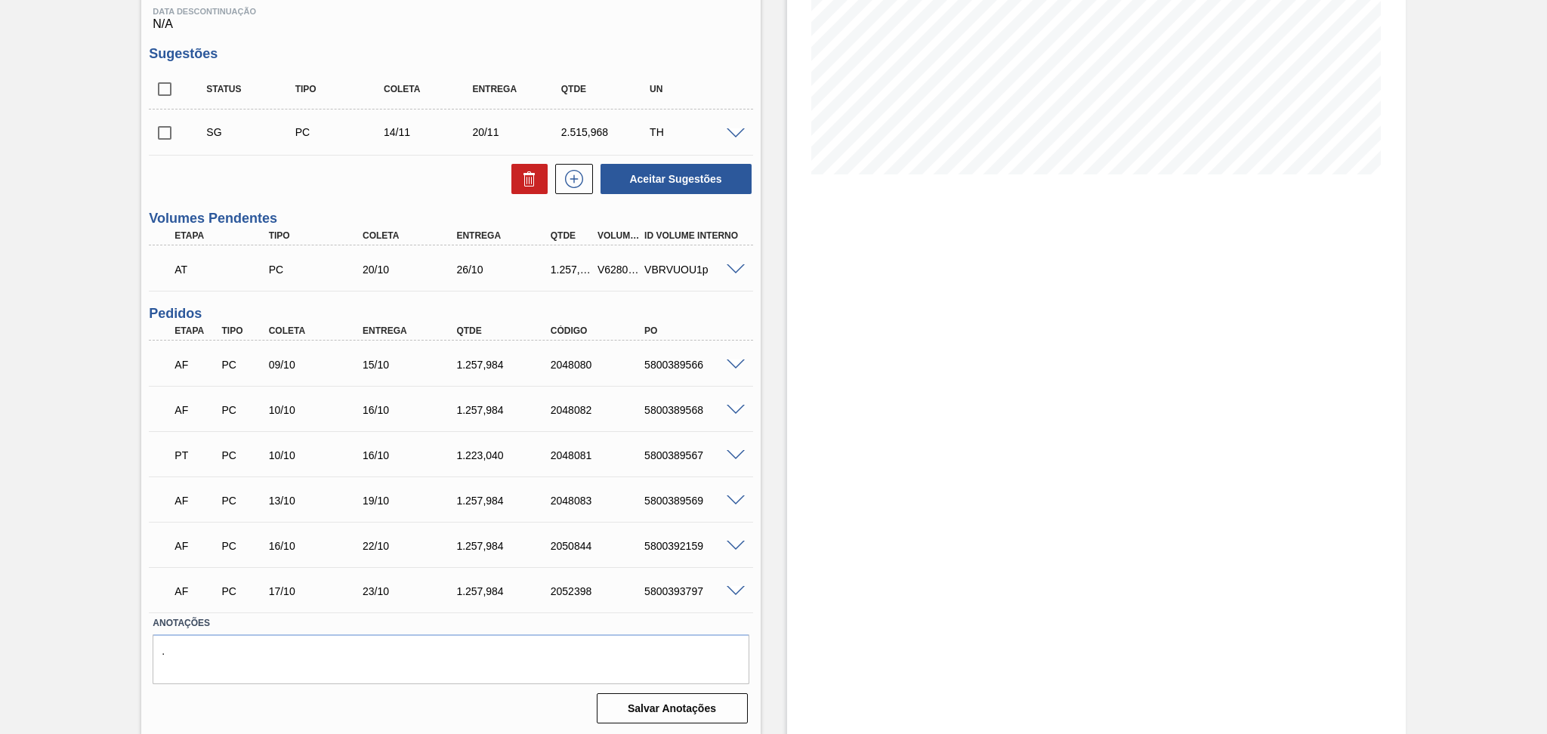
click at [768, 328] on div "Estoque De 10/10/2025 Até 30/11/2025 Filtro 27/10 Projeção de Estoque 10,253.38…" at bounding box center [1082, 272] width 645 height 928
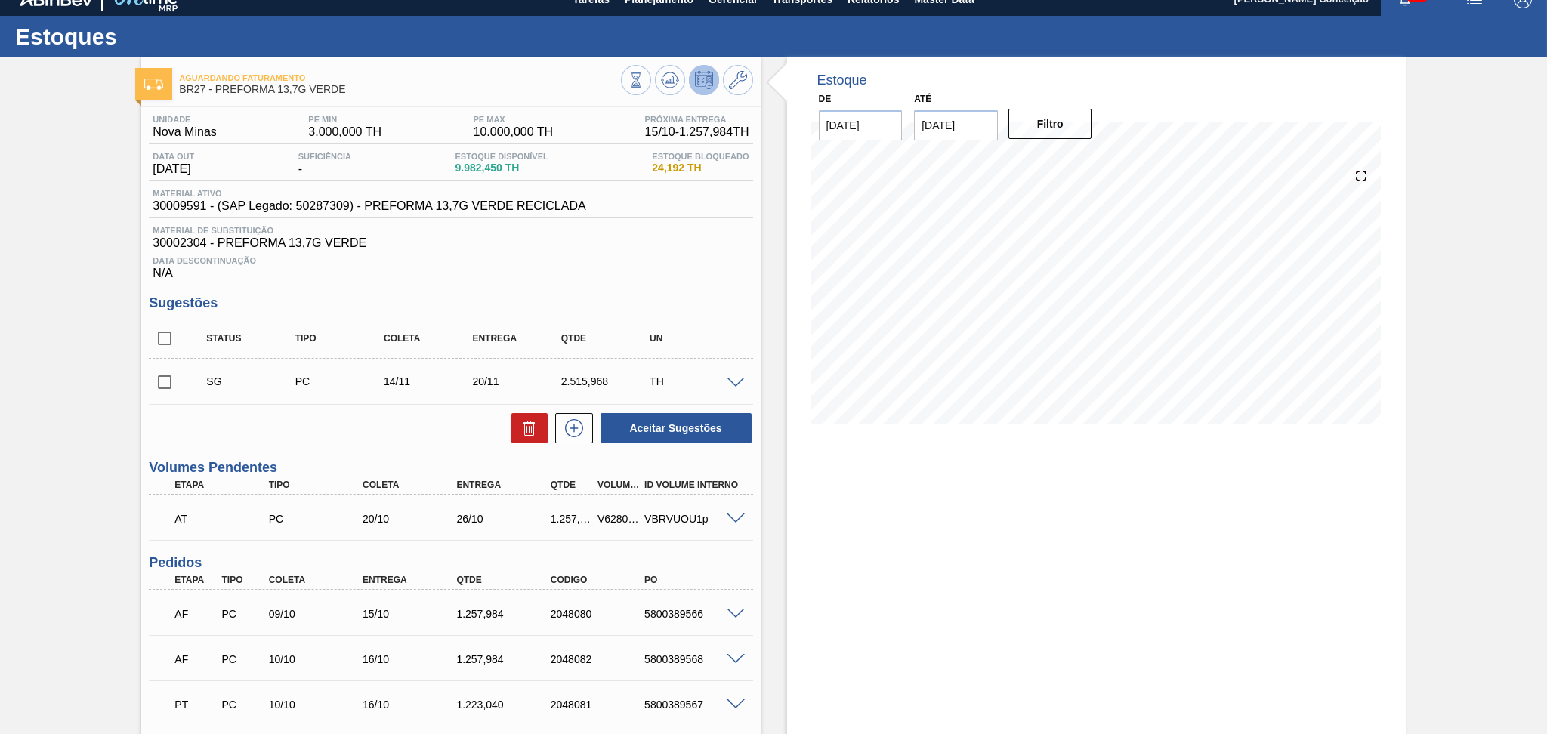
scroll to position [0, 0]
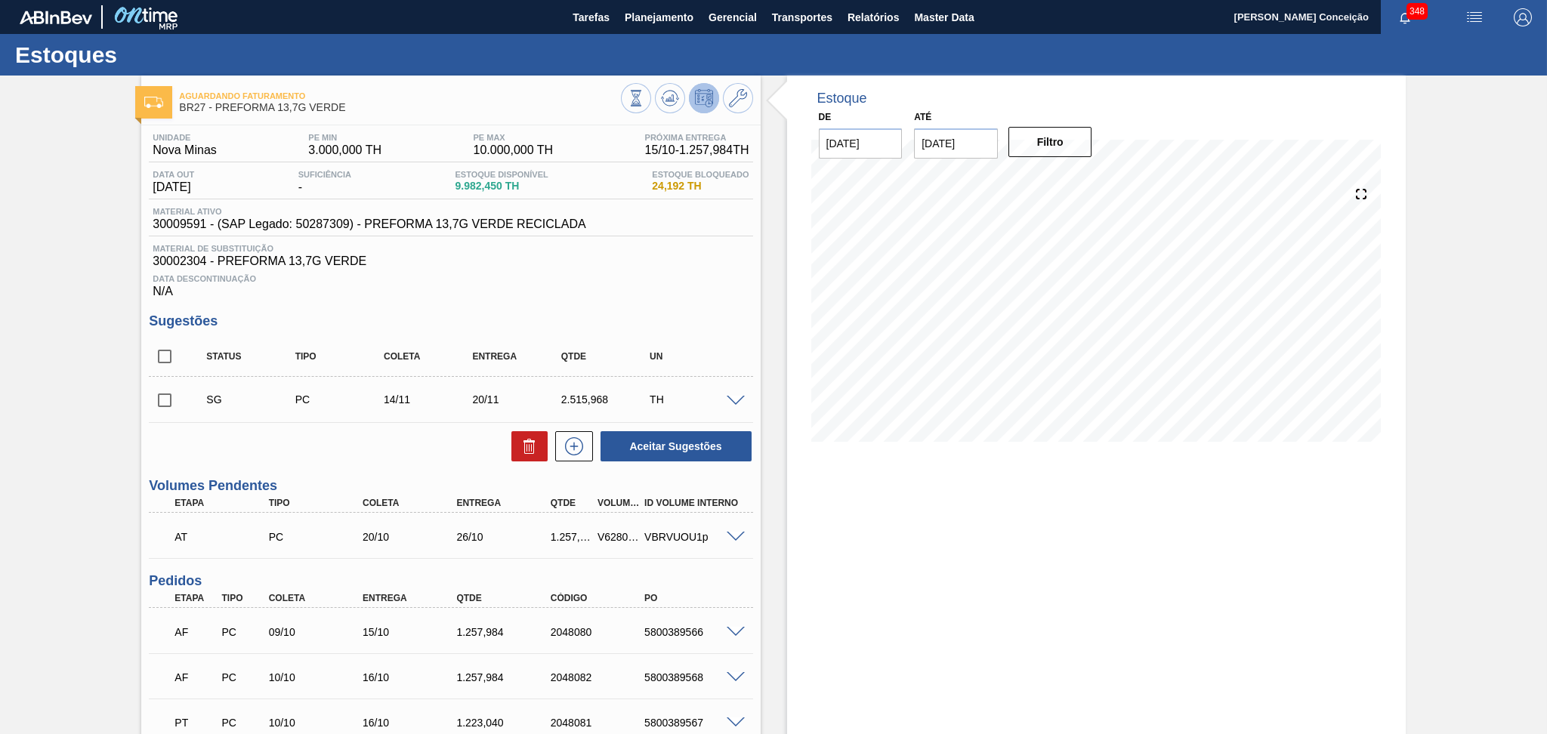
click at [814, 520] on div "Estoque De 10/10/2025 Até 30/11/2025 Filtro 07/11 Projeção de Estoque 5,153.386…" at bounding box center [1096, 540] width 618 height 928
drag, startPoint x: 623, startPoint y: 336, endPoint x: 651, endPoint y: 328, distance: 28.9
click at [625, 337] on div "Status Tipo Coleta Entrega Qtde UN" at bounding box center [450, 357] width 603 height 40
click at [594, 270] on div "Data Descontinuação N/A" at bounding box center [450, 283] width 603 height 30
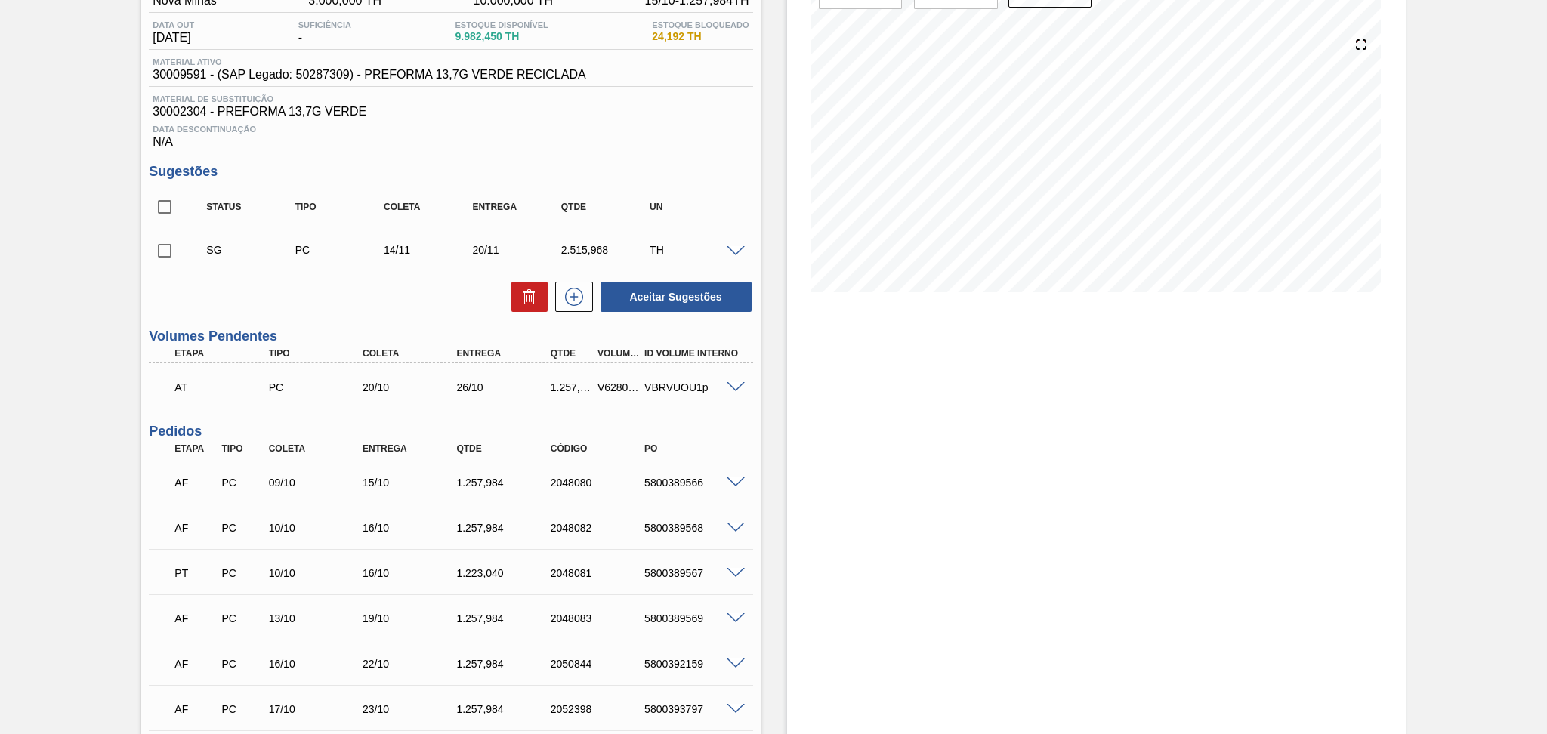
scroll to position [267, 0]
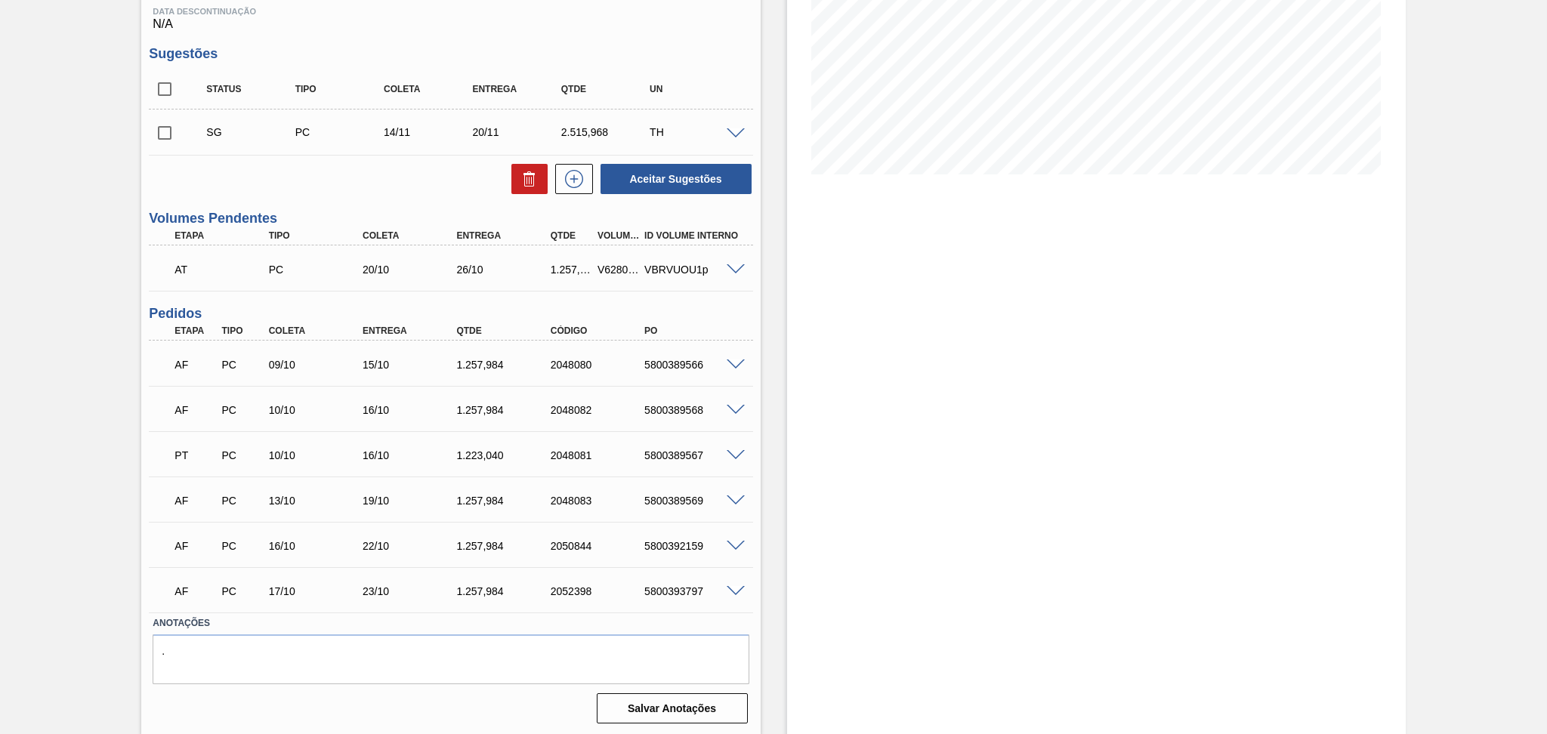
click at [893, 350] on div "Estoque De 10/10/2025 Até 30/11/2025 Filtro 12/10 Projeção de Estoque 8,782.45 …" at bounding box center [1096, 272] width 618 height 928
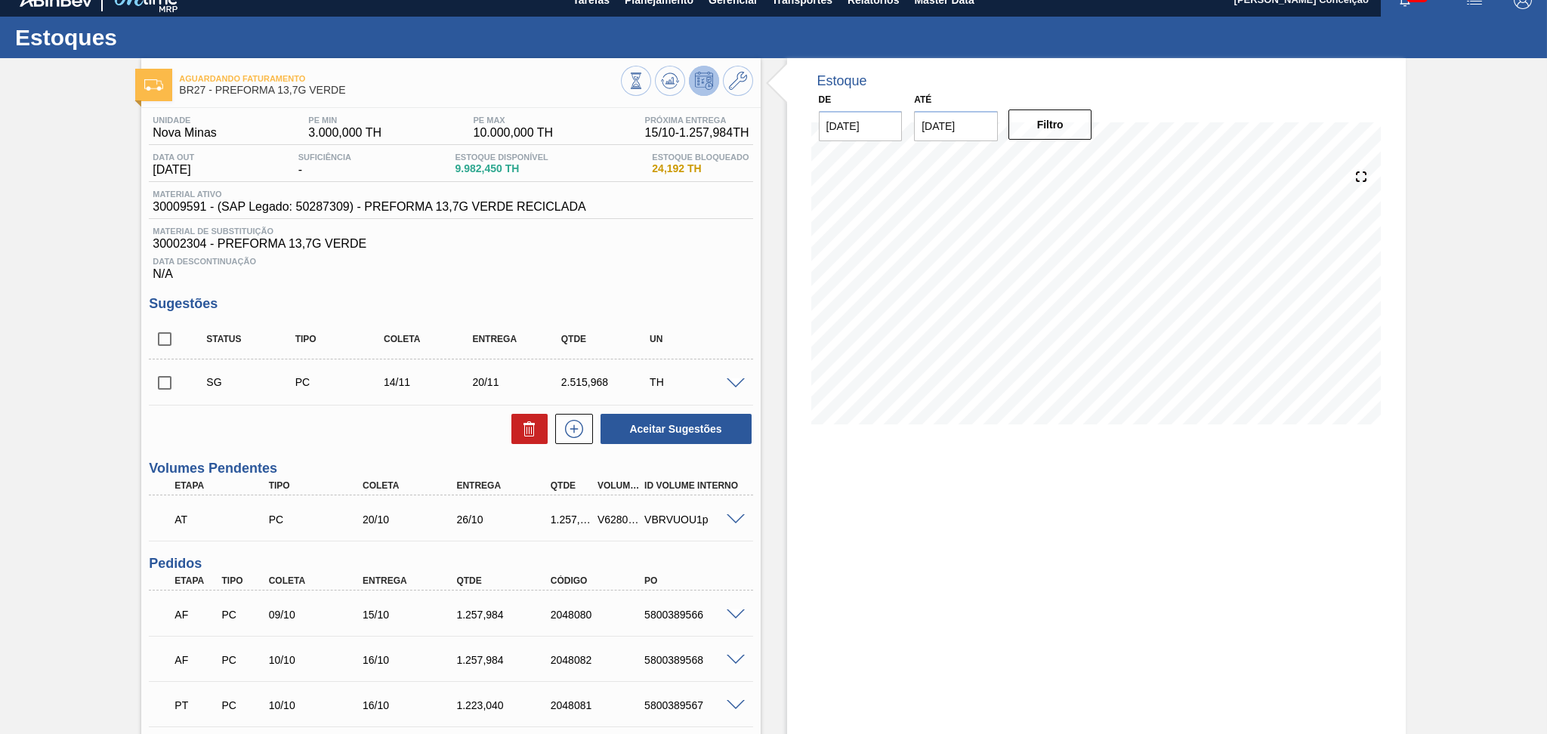
scroll to position [0, 0]
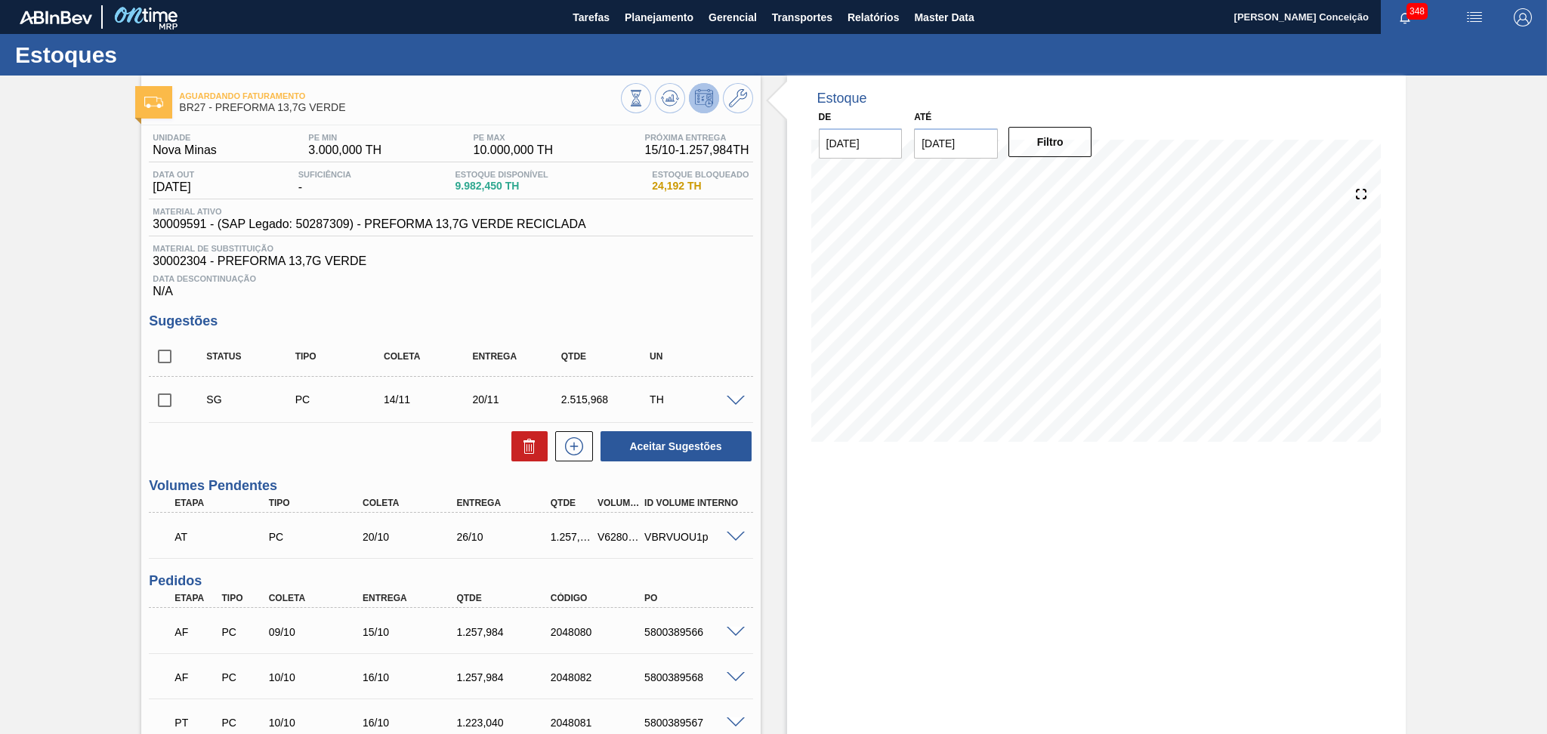
click at [904, 529] on div "Estoque De 10/10/2025 Até 30/11/2025 Filtro 12/10 Projeção de Estoque 8,782.45 …" at bounding box center [1096, 540] width 618 height 928
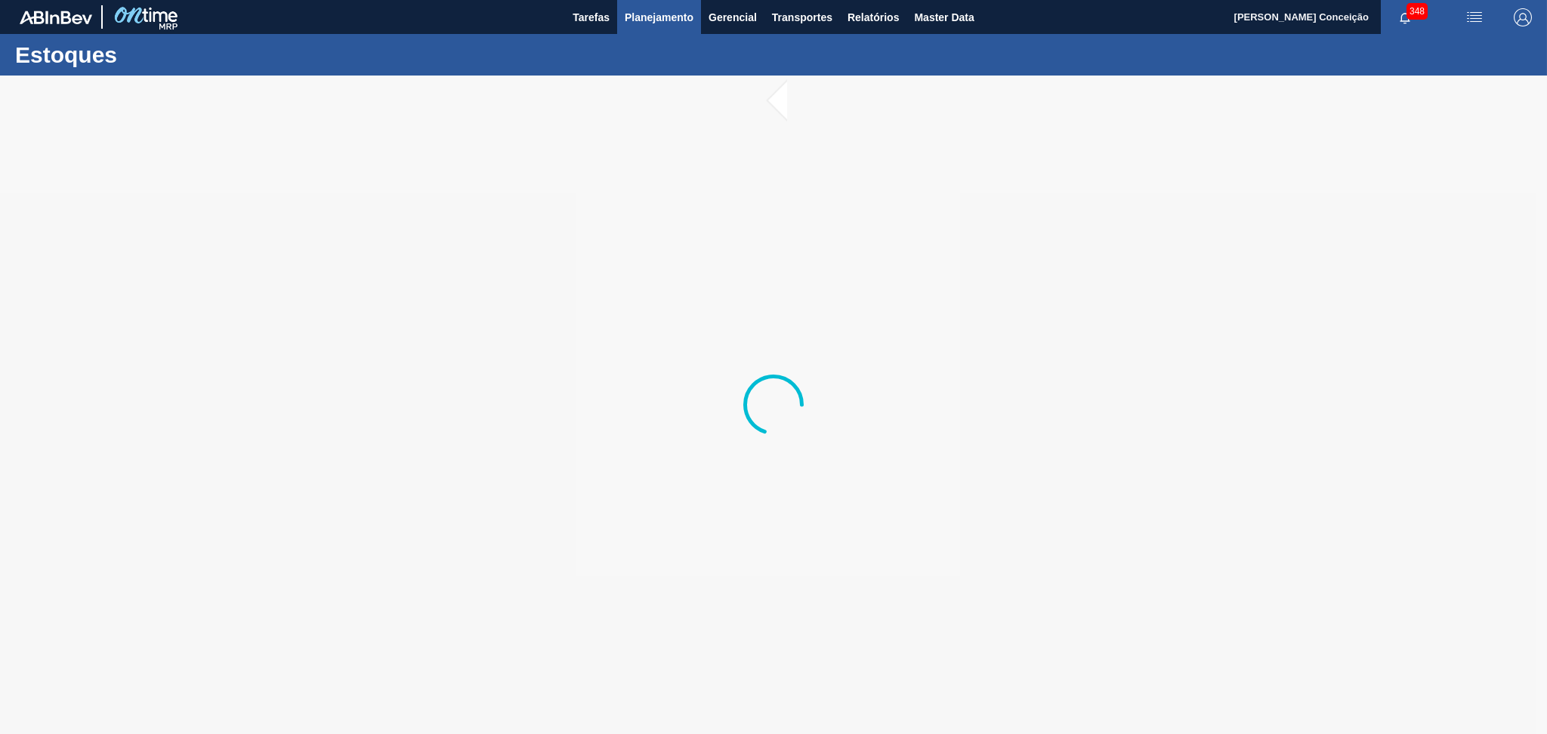
click at [677, 26] on span "Planejamento" at bounding box center [659, 17] width 69 height 18
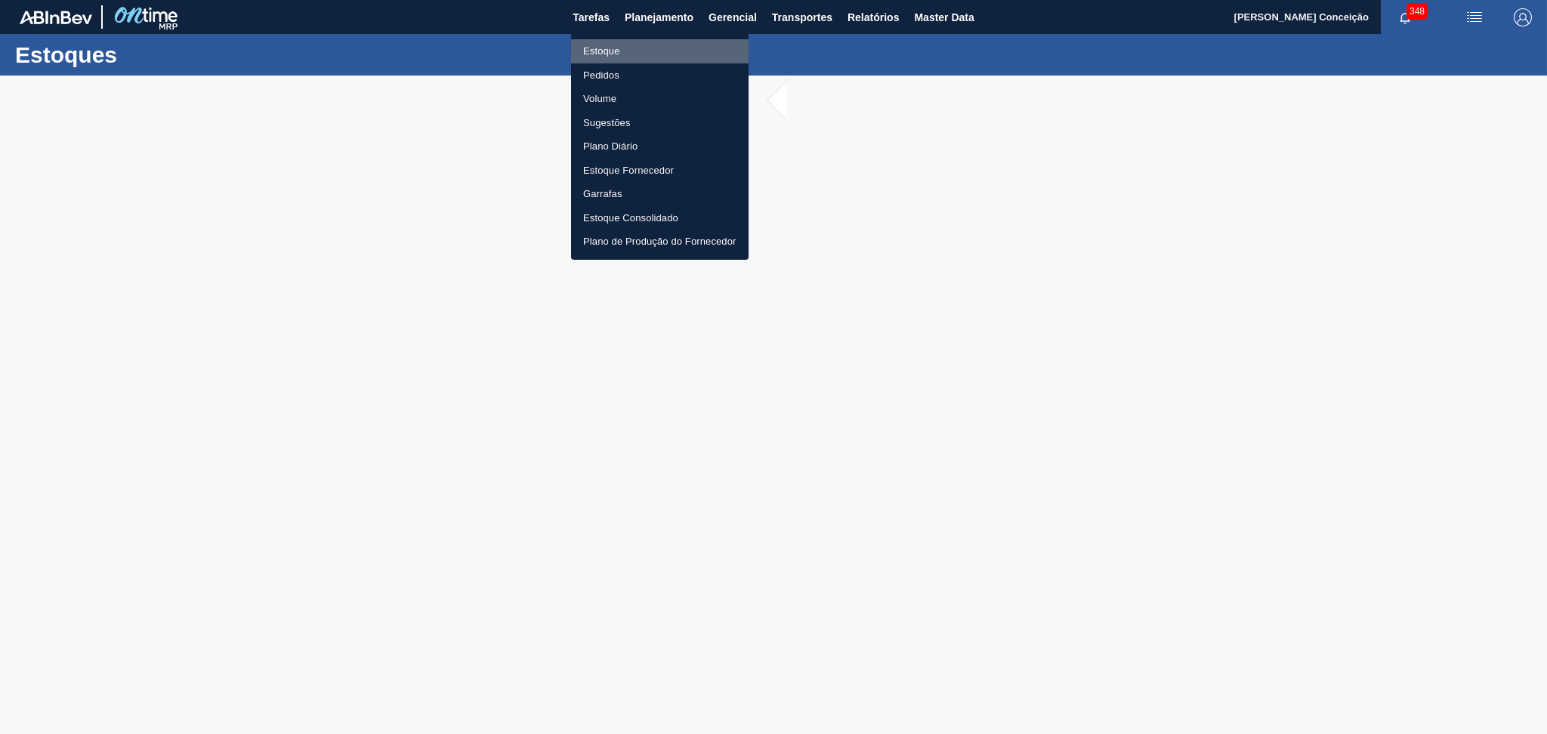
click at [632, 46] on li "Estoque" at bounding box center [659, 51] width 177 height 24
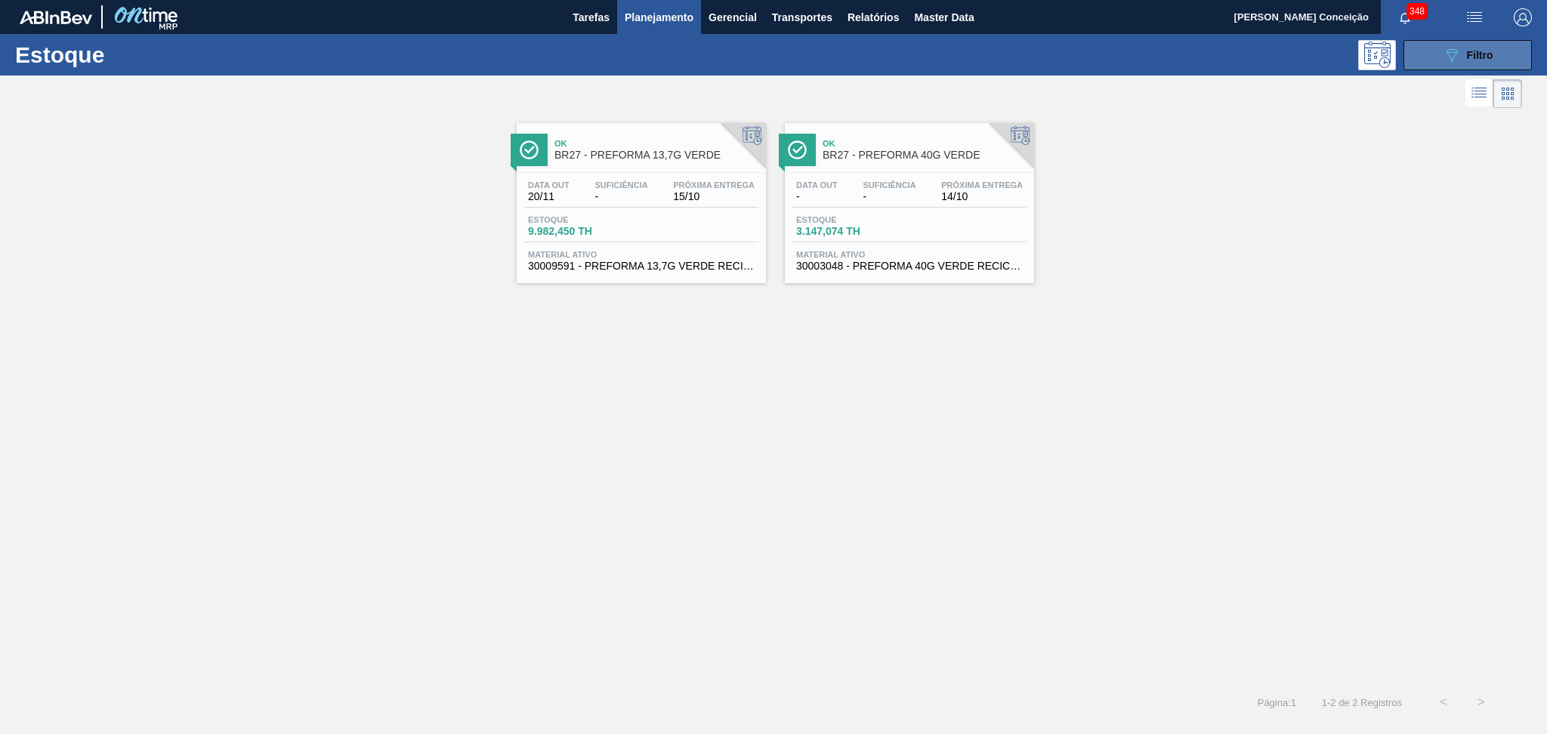
click at [1432, 60] on button "089F7B8B-B2A5-4AFE-B5C0-19BA573D28AC Filtro" at bounding box center [1467, 55] width 128 height 30
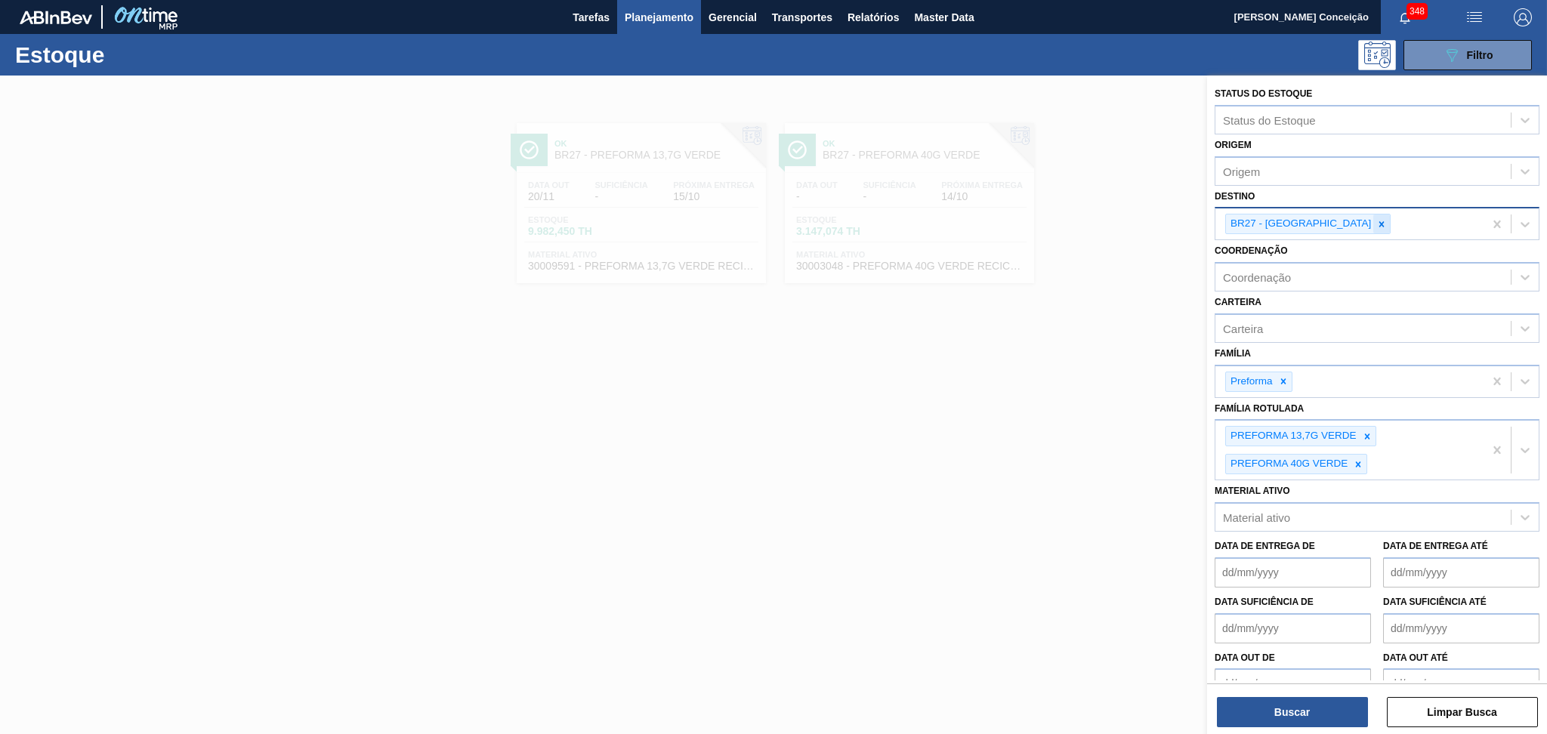
click at [1379, 223] on icon at bounding box center [1381, 223] width 5 height 5
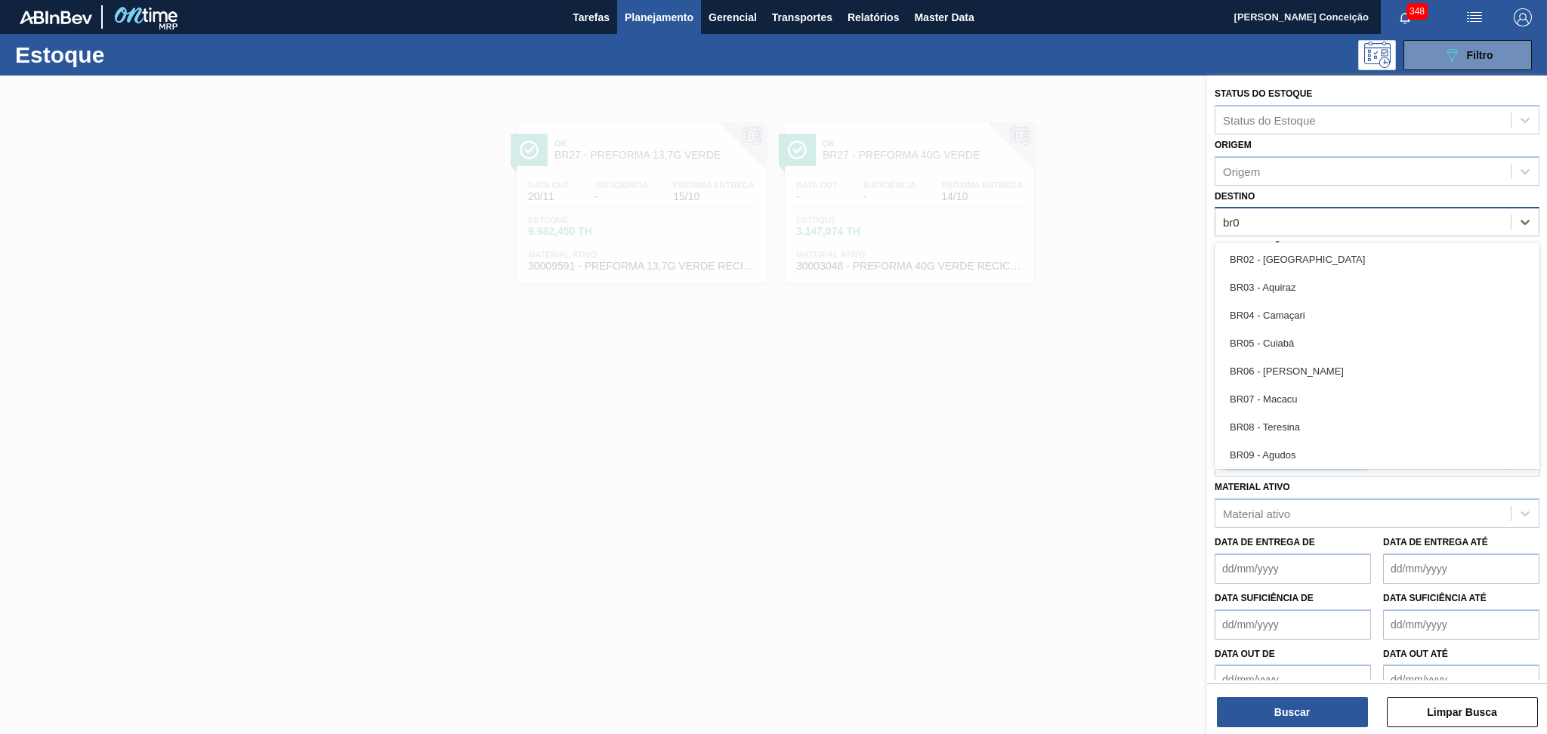
type input "br04"
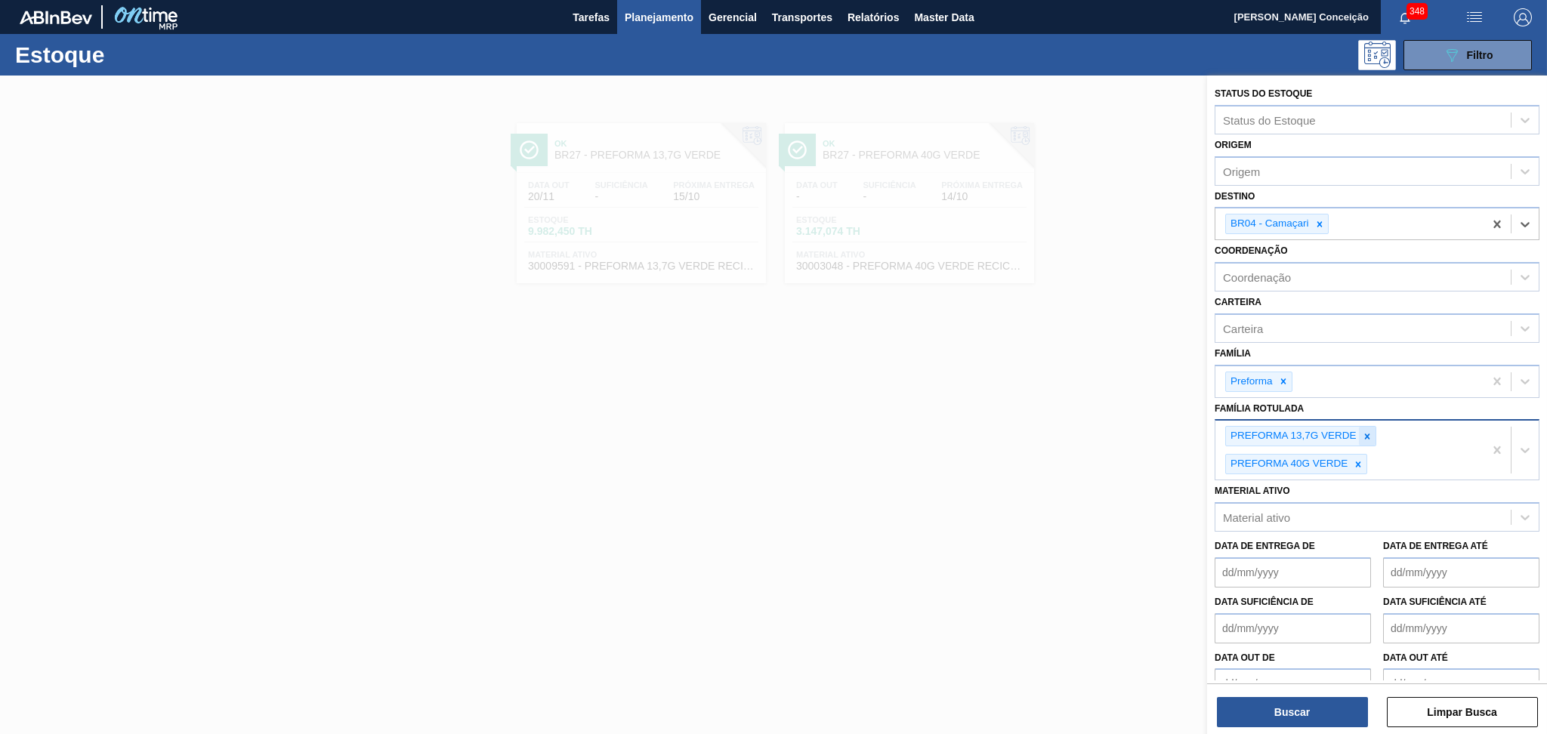
click at [1369, 435] on icon at bounding box center [1367, 436] width 11 height 11
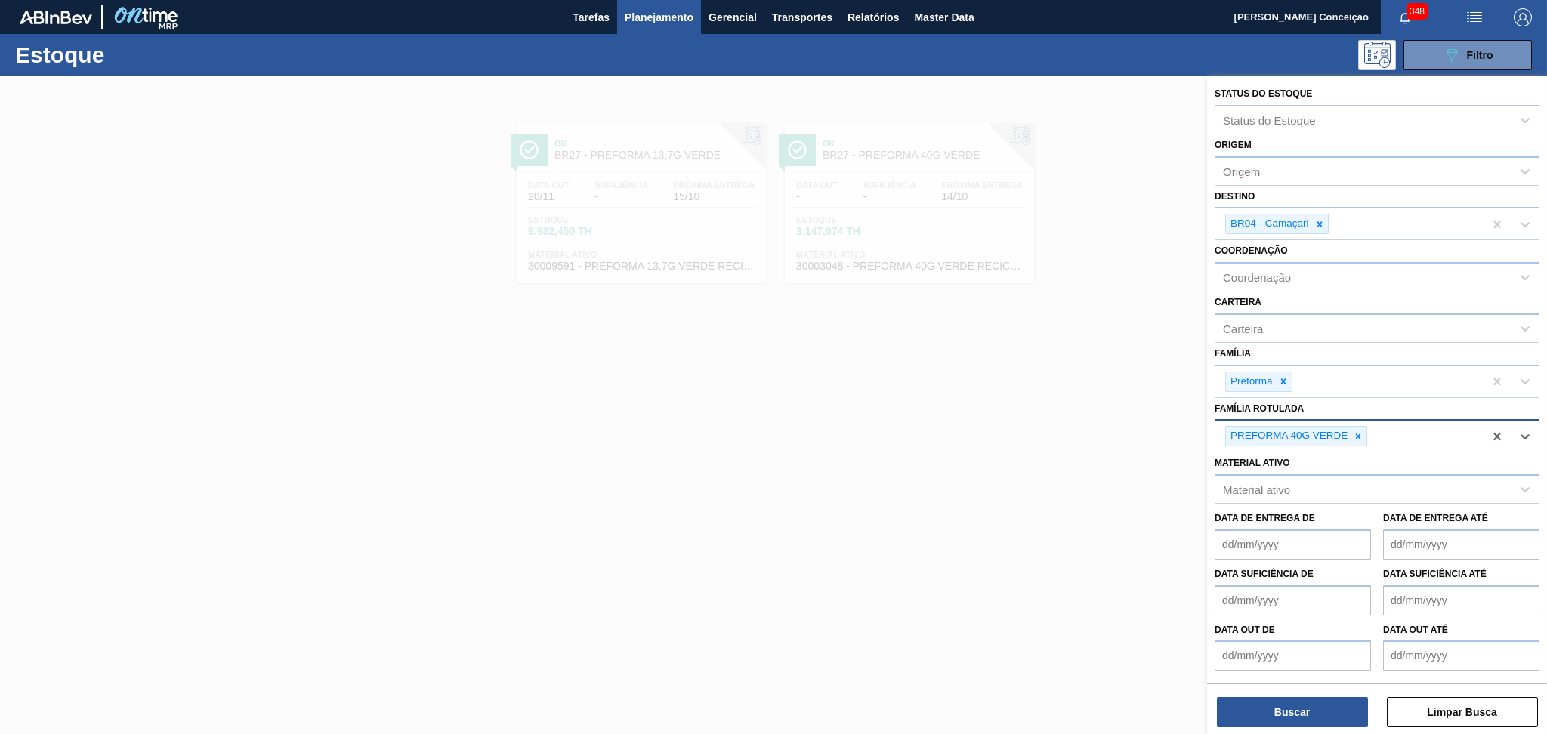
click at [1363, 458] on div "Material ativo Material ativo" at bounding box center [1376, 477] width 325 height 51
click at [1366, 436] on div at bounding box center [1357, 436] width 17 height 19
click at [1362, 433] on div "Família Rotulada" at bounding box center [1362, 435] width 295 height 22
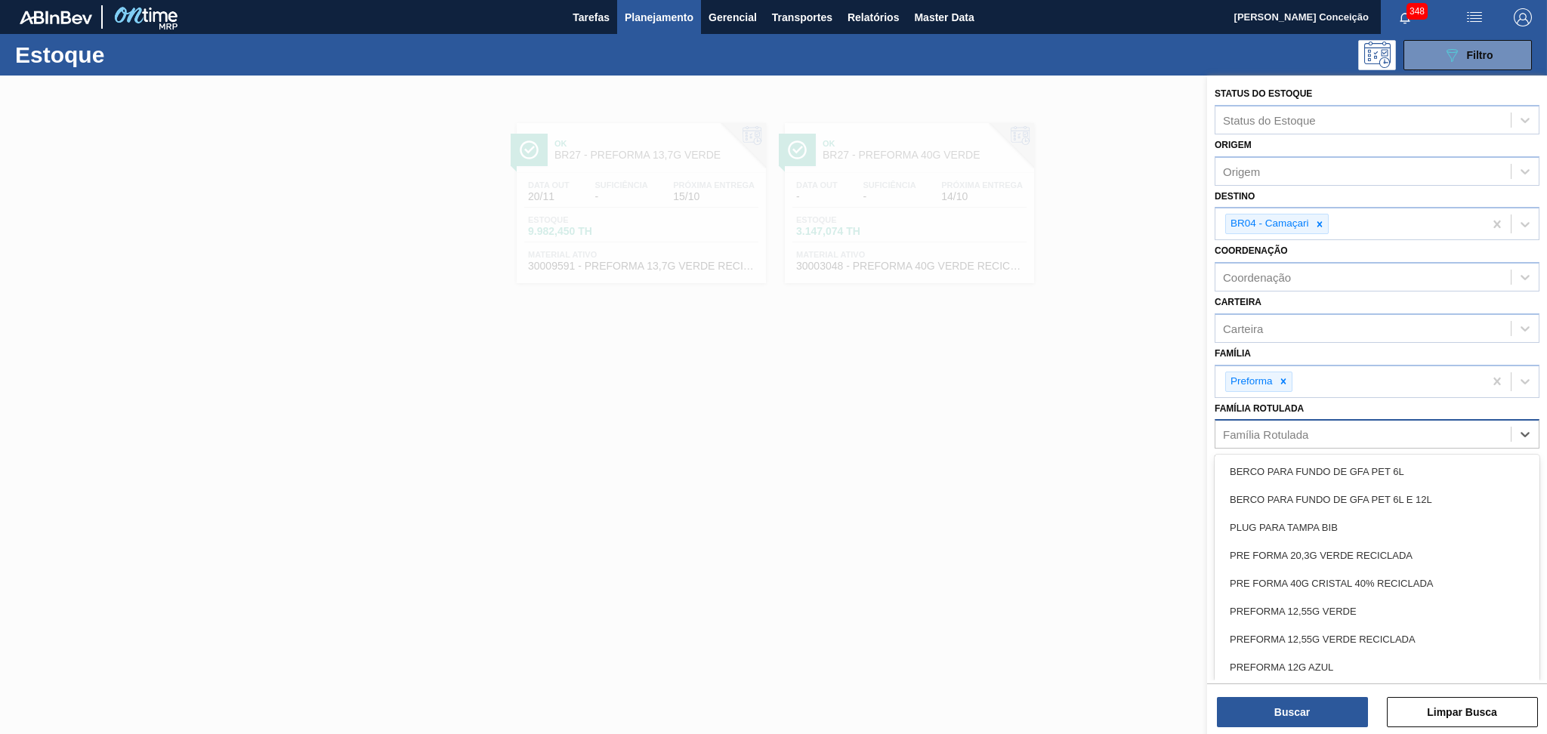
click at [1331, 434] on div "Família Rotulada" at bounding box center [1362, 435] width 295 height 22
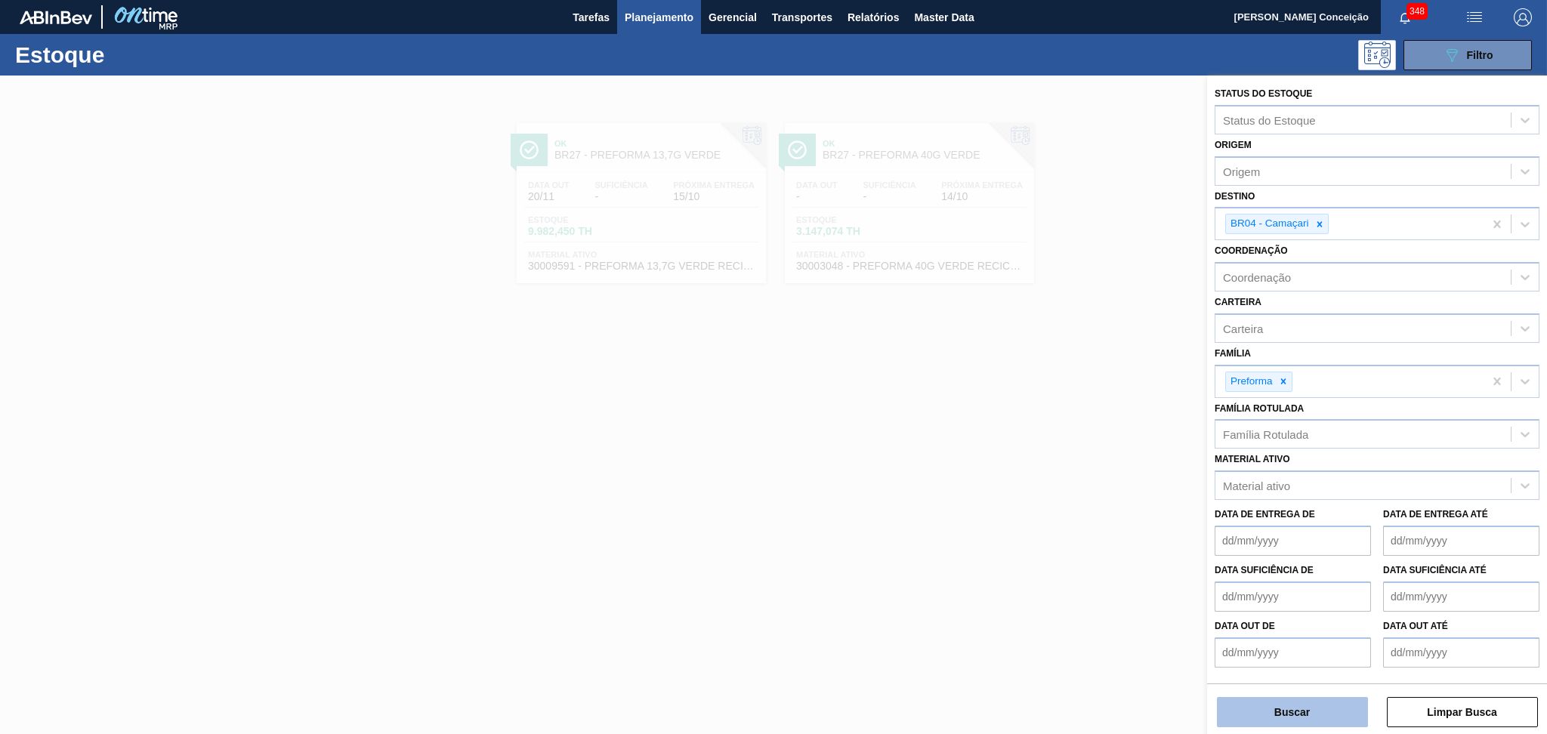
click at [1254, 710] on button "Buscar" at bounding box center [1292, 712] width 151 height 30
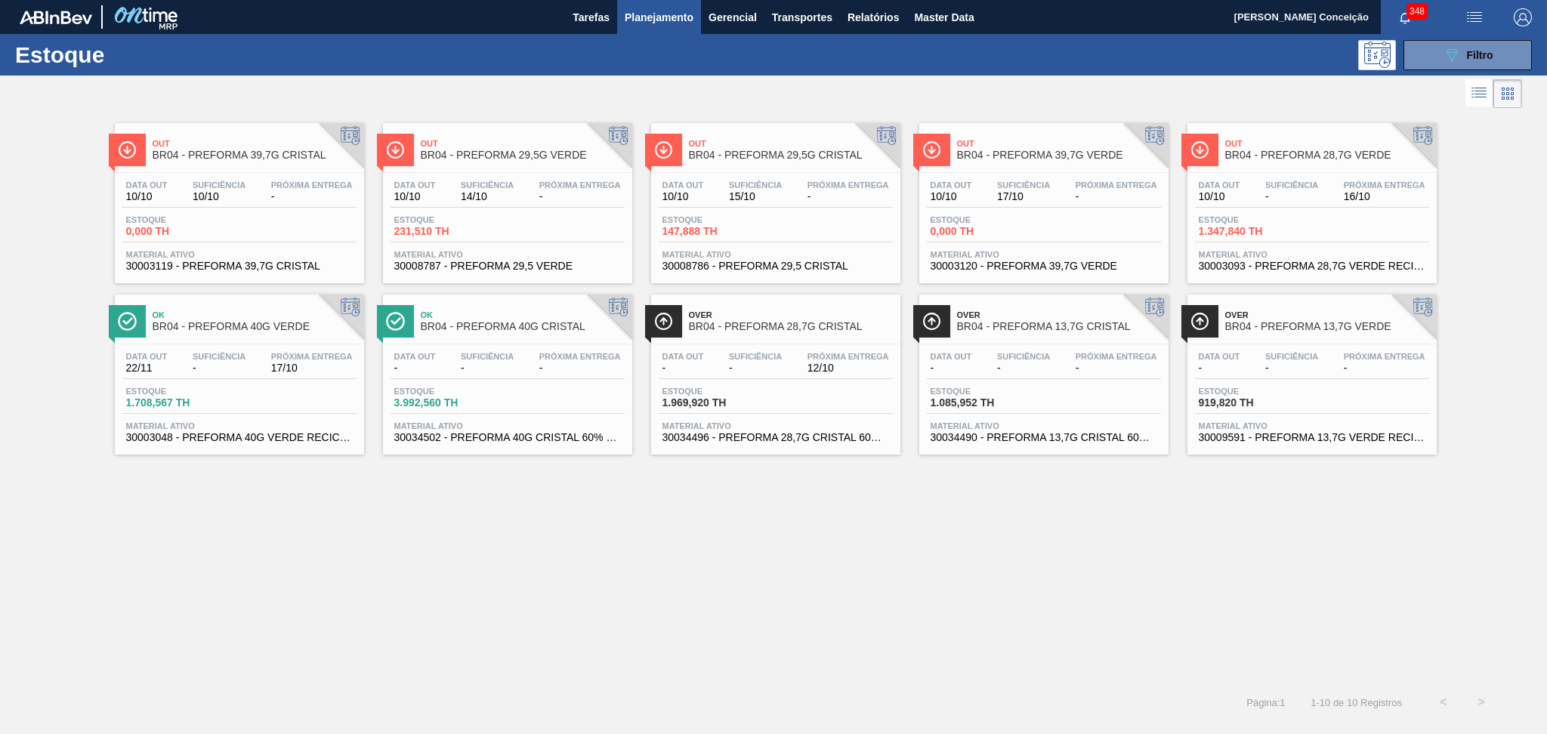
drag, startPoint x: 237, startPoint y: 434, endPoint x: 248, endPoint y: 434, distance: 11.3
click at [238, 434] on span "30003048 - PREFORMA 40G VERDE RECICLADA" at bounding box center [239, 437] width 227 height 11
click at [445, 424] on span "Material ativo" at bounding box center [507, 425] width 227 height 9
click at [1251, 443] on div "Data out - Suficiência - Próxima Entrega - Estoque 919,820 TH Material ativo 30…" at bounding box center [1311, 395] width 249 height 103
click at [1057, 435] on span "30034490 - PREFORMA 13,7G CRISTAL 60% REC" at bounding box center [1043, 437] width 227 height 11
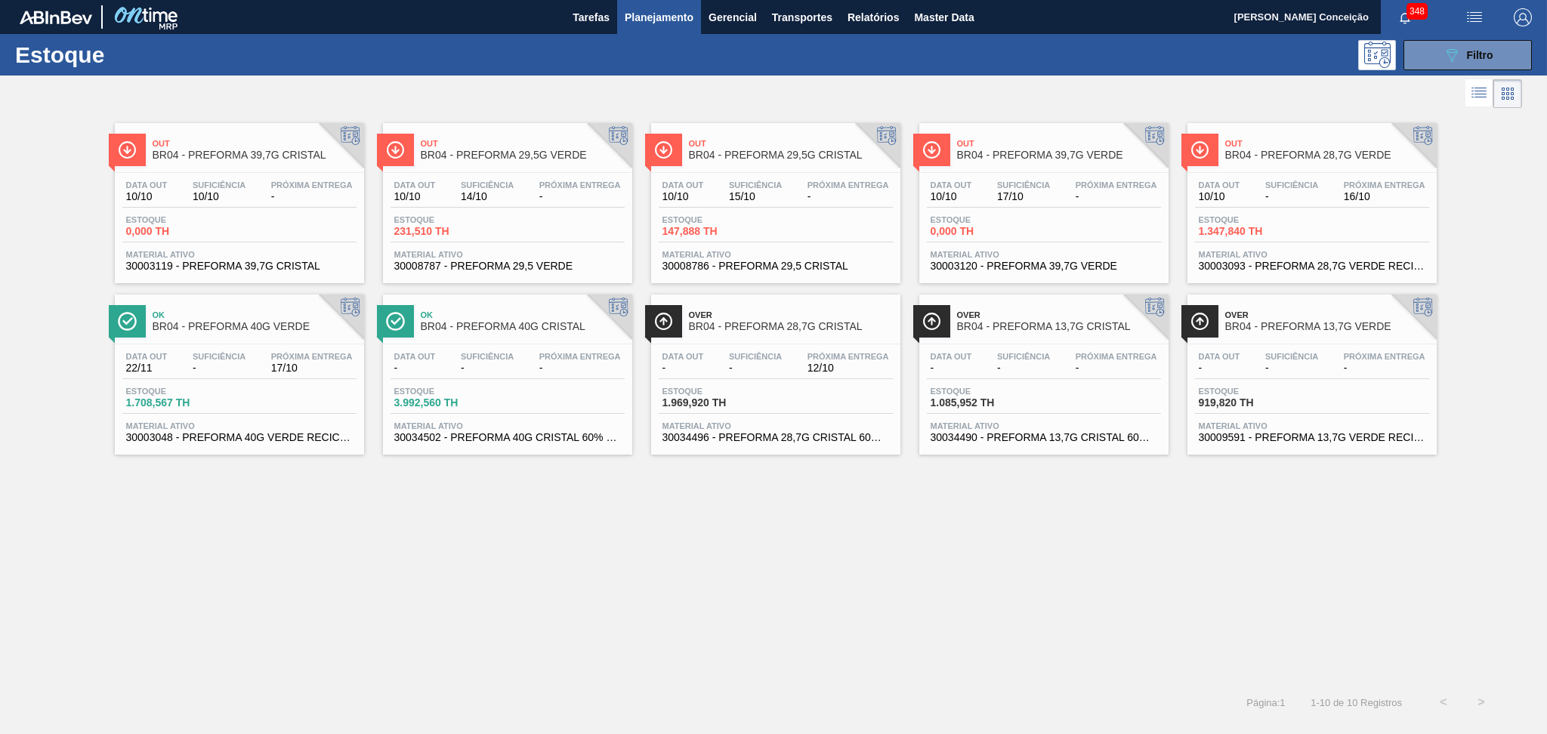
click at [719, 433] on span "30034496 - PREFORMA 28,7G CRISTAL 60% REC" at bounding box center [775, 437] width 227 height 11
click at [1092, 554] on div "Out BR04 - PREFORMA 39,7G CRISTAL Data out 10/10 Suficiência 10/10 Próxima Entr…" at bounding box center [773, 398] width 1547 height 572
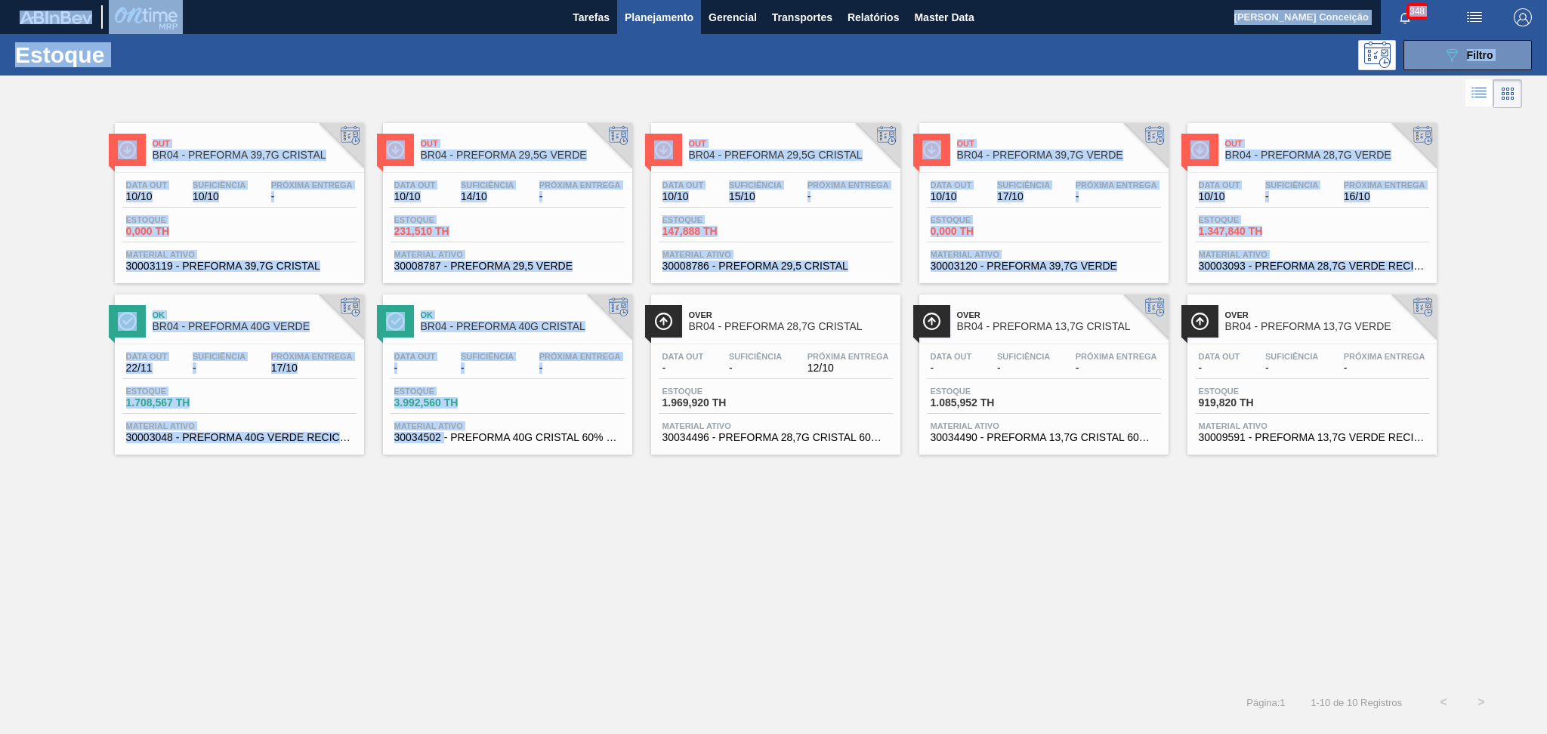
drag, startPoint x: 692, startPoint y: 781, endPoint x: 708, endPoint y: 781, distance: 16.6
click at [708, 0] on html "Tarefas Planejamento Gerencial Transportes Relatórios Master Data Aline Apareci…" at bounding box center [773, 0] width 1547 height 0
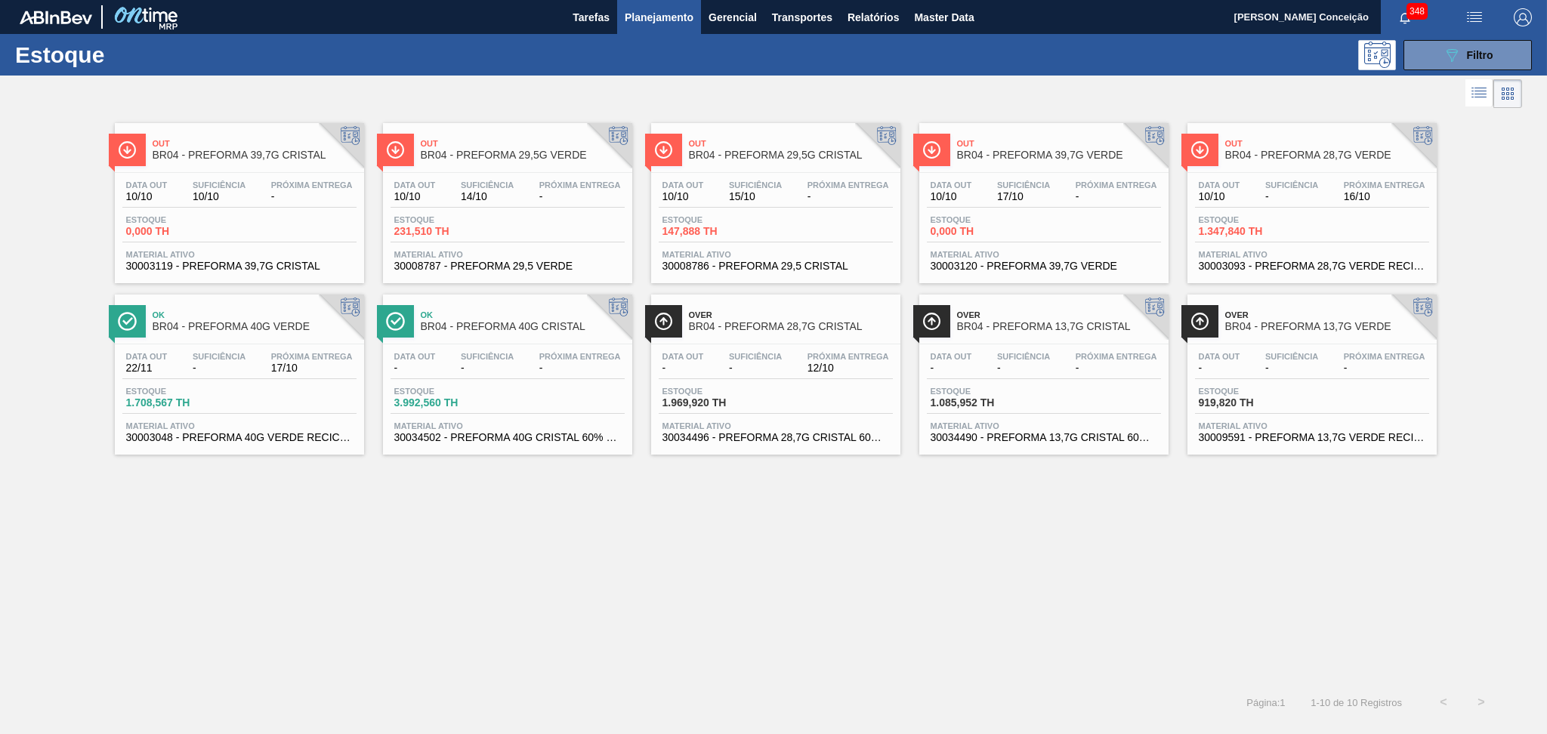
click at [560, 575] on div "Out BR04 - PREFORMA 39,7G CRISTAL Data out 10/10 Suficiência 10/10 Próxima Entr…" at bounding box center [773, 398] width 1547 height 572
click at [285, 652] on div "Out BR04 - PREFORMA 39,7G CRISTAL Data out 10/10 Suficiência 10/10 Próxima Entr…" at bounding box center [773, 398] width 1547 height 572
click at [585, 519] on div "Out BR04 - PREFORMA 39,7G CRISTAL Data out 10/10 Suficiência 10/10 Próxima Entr…" at bounding box center [773, 398] width 1547 height 572
click at [596, 567] on div "Out BR04 - PREFORMA 39,7G CRISTAL Data out 10/10 Suficiência 10/10 Próxima Entr…" at bounding box center [773, 398] width 1547 height 572
click at [639, 512] on div "Out BR04 - PREFORMA 39,7G CRISTAL Data out 10/10 Suficiência 10/10 Próxima Entr…" at bounding box center [773, 398] width 1547 height 572
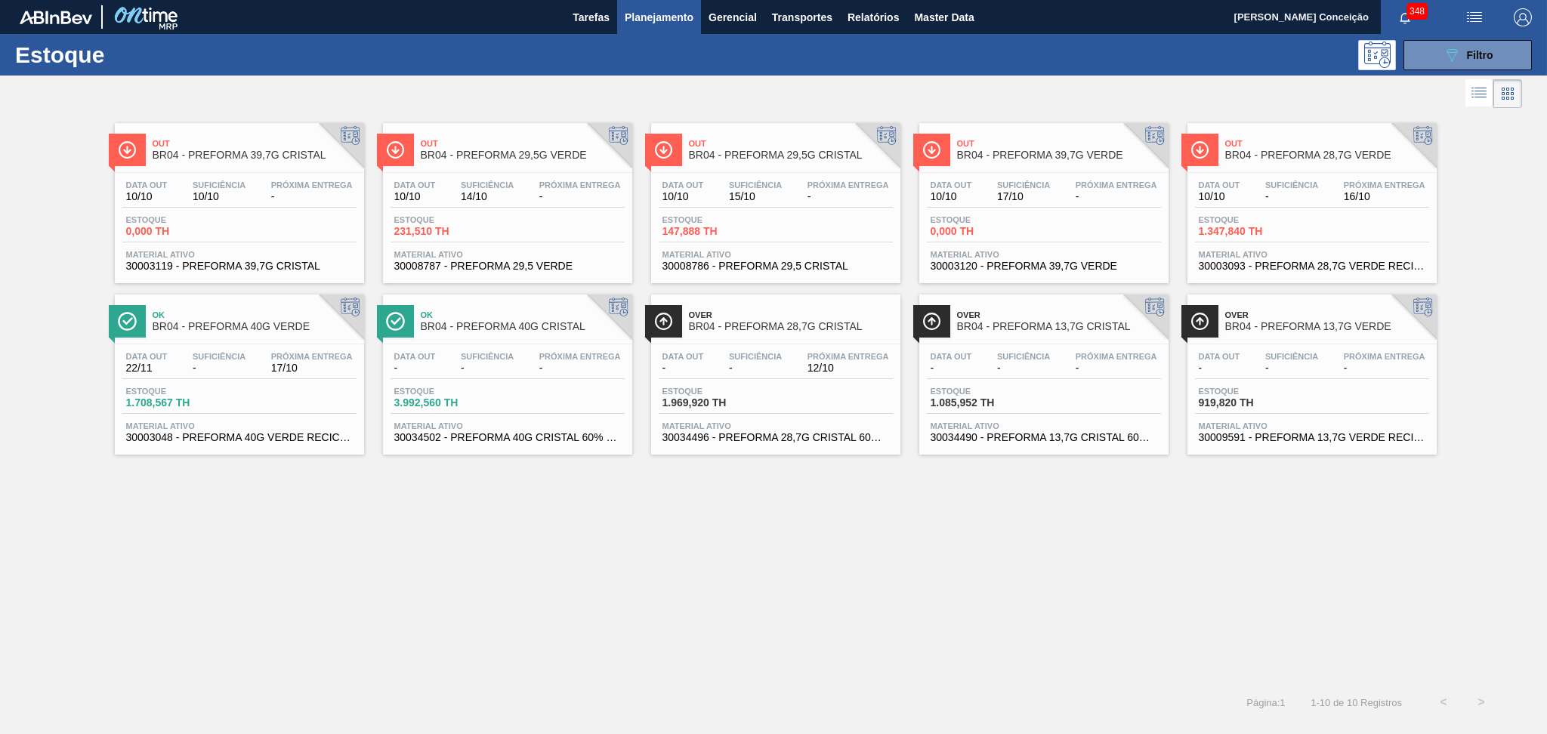
click at [814, 235] on div "Estoque 147,888 TH" at bounding box center [775, 228] width 234 height 27
click at [690, 440] on span "30034496 - PREFORMA 28,7G CRISTAL 60% REC" at bounding box center [775, 437] width 227 height 11
click at [394, 602] on div "Out BR04 - PREFORMA 39,7G CRISTAL Data out 10/10 Suficiência 10/10 Próxima Entr…" at bounding box center [773, 398] width 1547 height 572
click at [780, 514] on div "Out BR04 - PREFORMA 39,7G CRISTAL Data out 10/10 Suficiência 10/10 Próxima Entr…" at bounding box center [773, 398] width 1547 height 572
click at [669, 10] on span "Planejamento" at bounding box center [659, 17] width 69 height 18
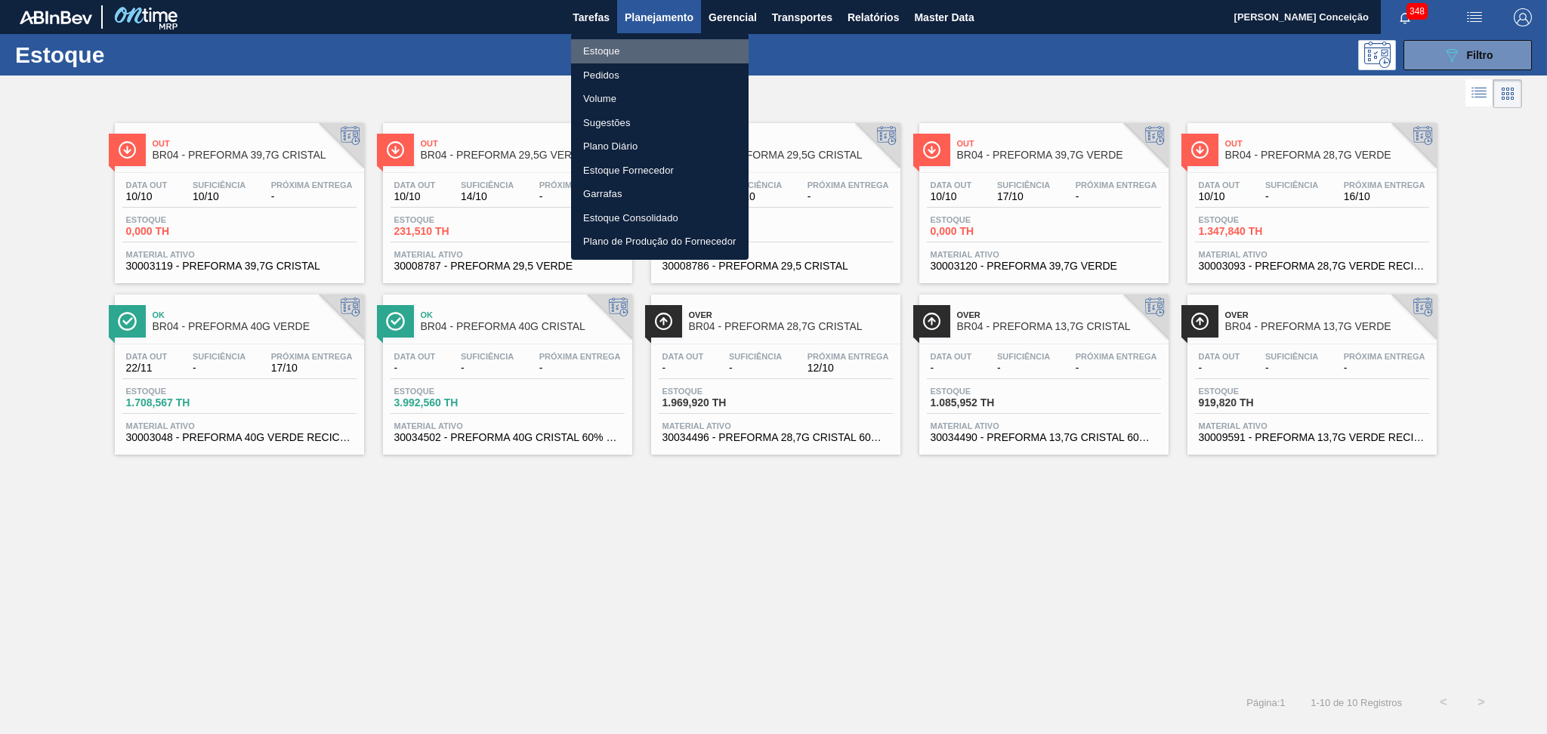
click at [610, 54] on li "Estoque" at bounding box center [659, 51] width 177 height 24
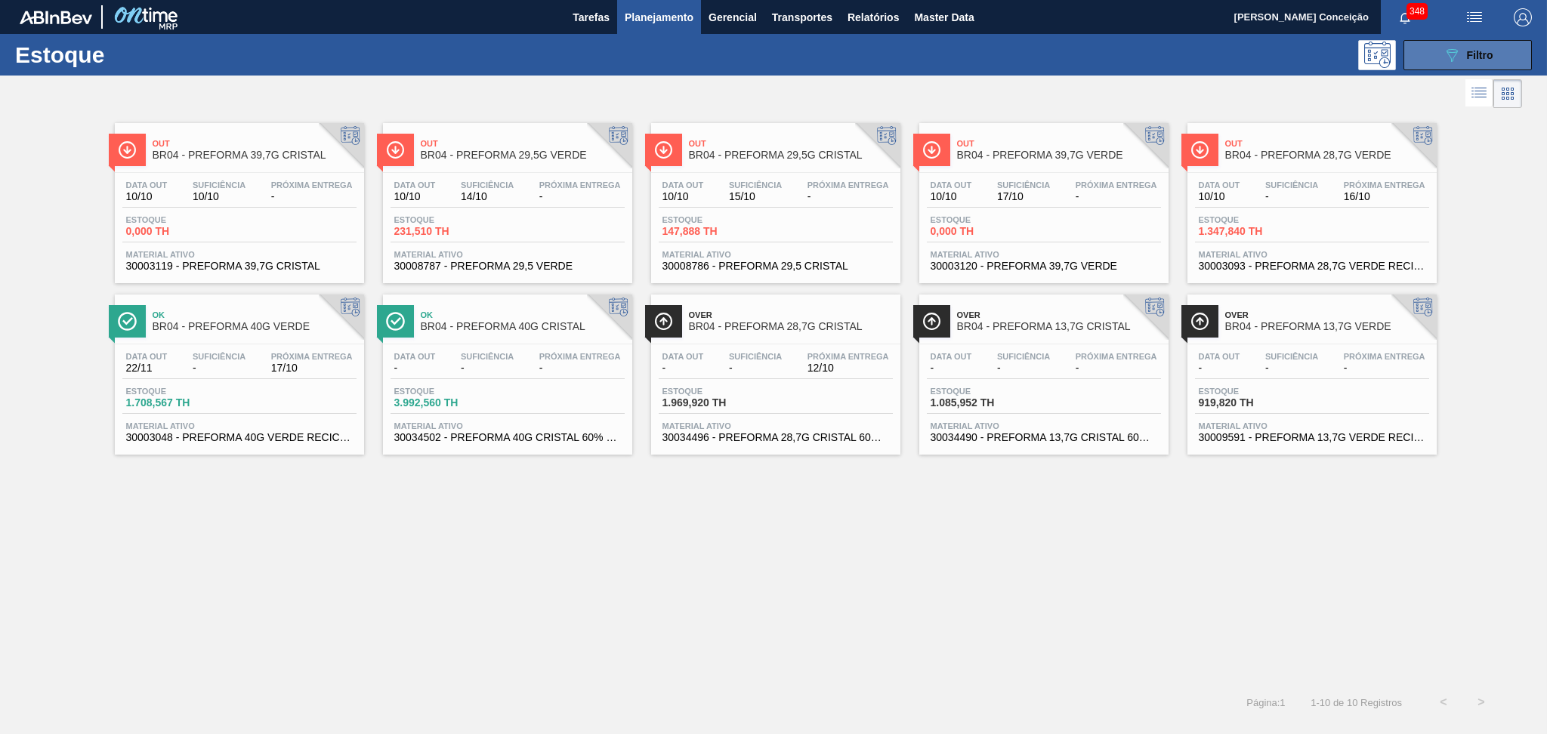
click at [1446, 60] on icon "089F7B8B-B2A5-4AFE-B5C0-19BA573D28AC" at bounding box center [1451, 55] width 18 height 18
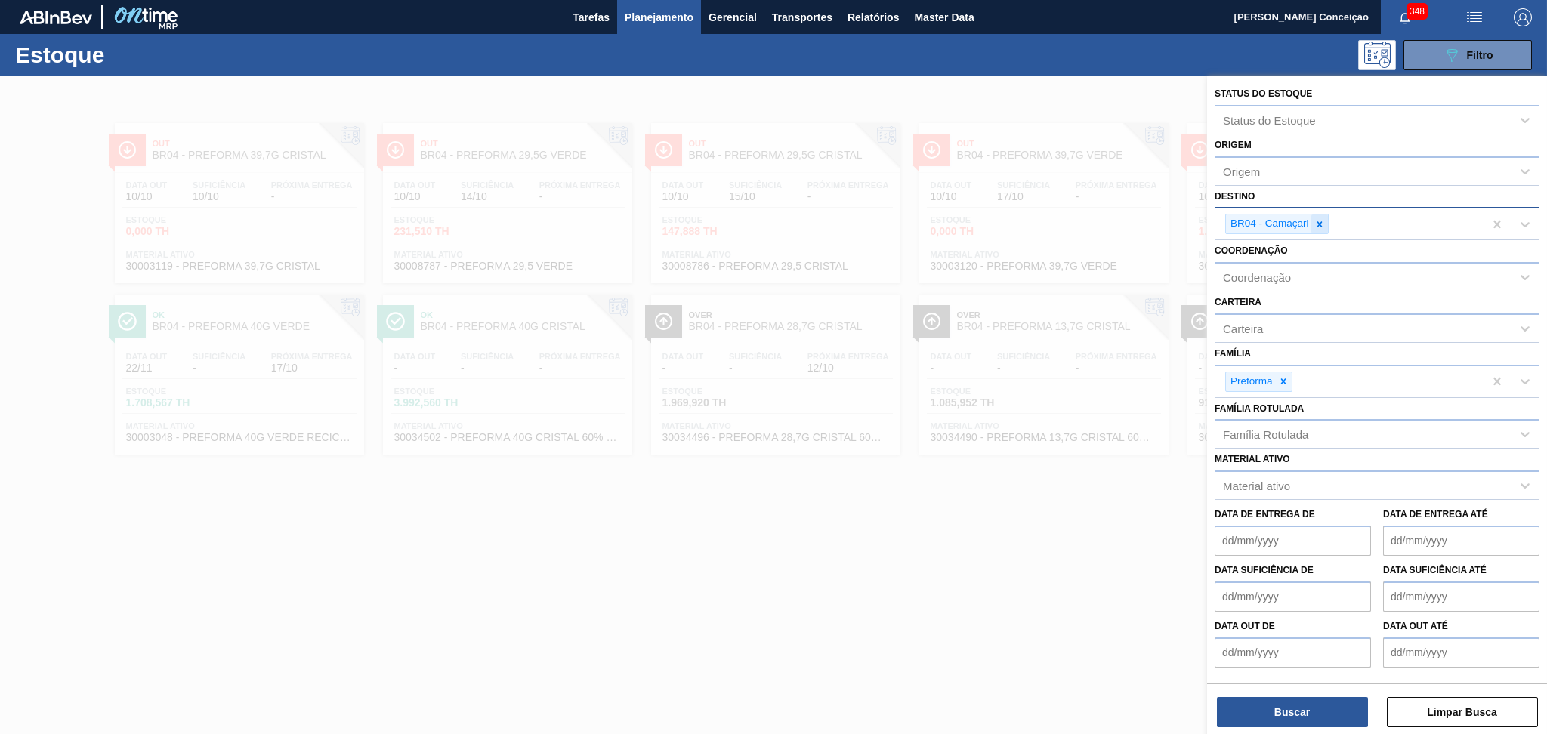
click at [1321, 214] on div at bounding box center [1319, 223] width 17 height 19
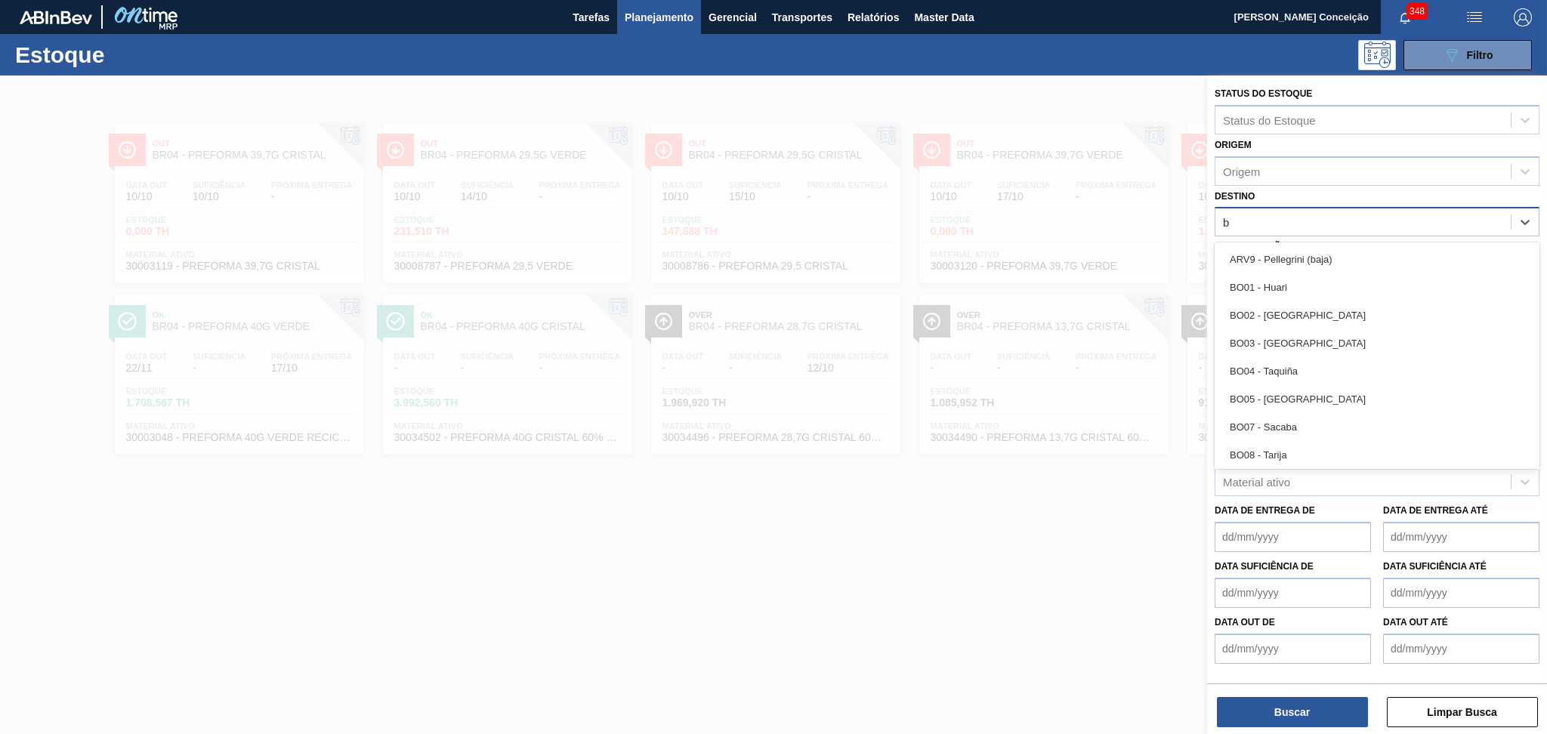
click at [1321, 211] on div "b b" at bounding box center [1362, 222] width 295 height 22
type input "br03"
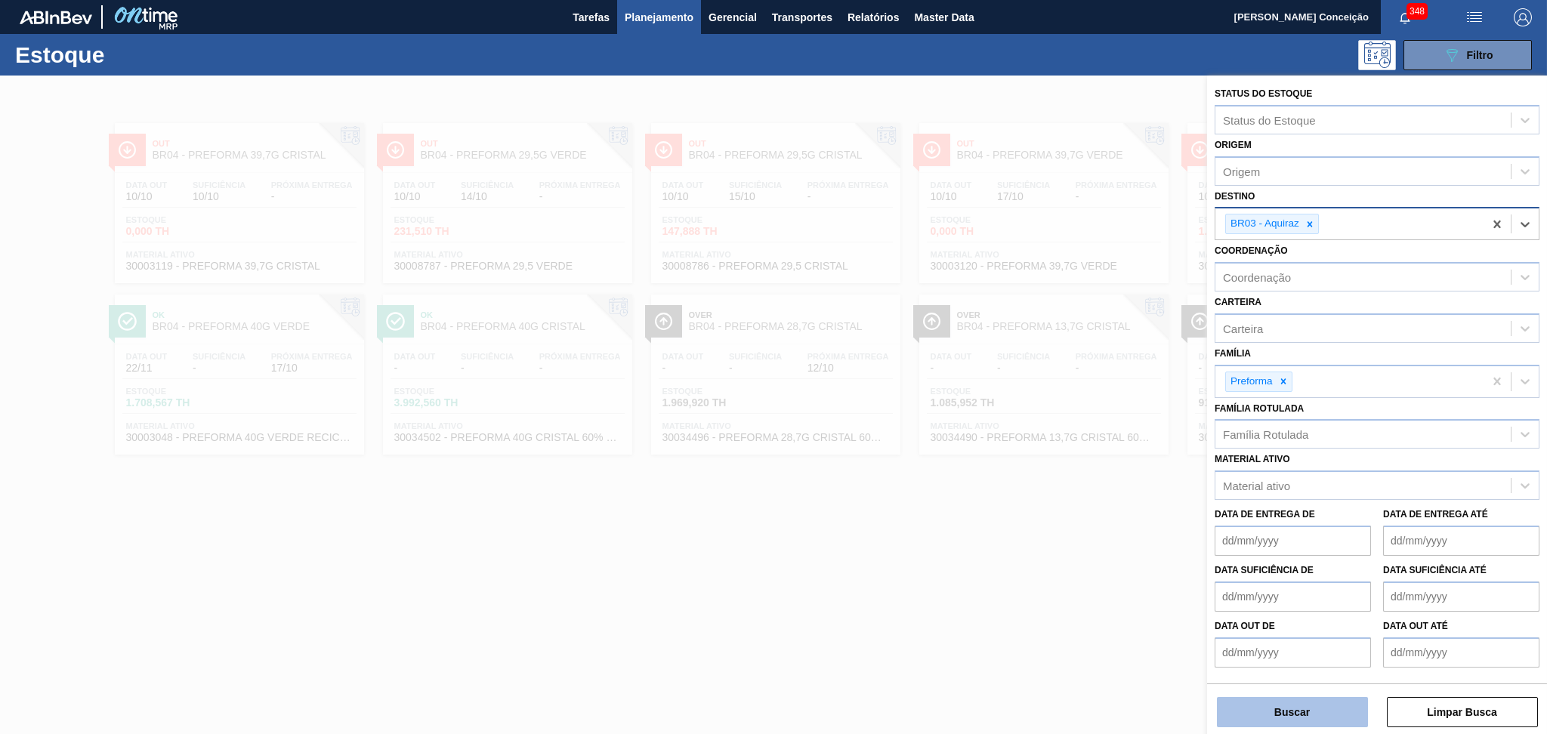
click at [1279, 707] on button "Buscar" at bounding box center [1292, 712] width 151 height 30
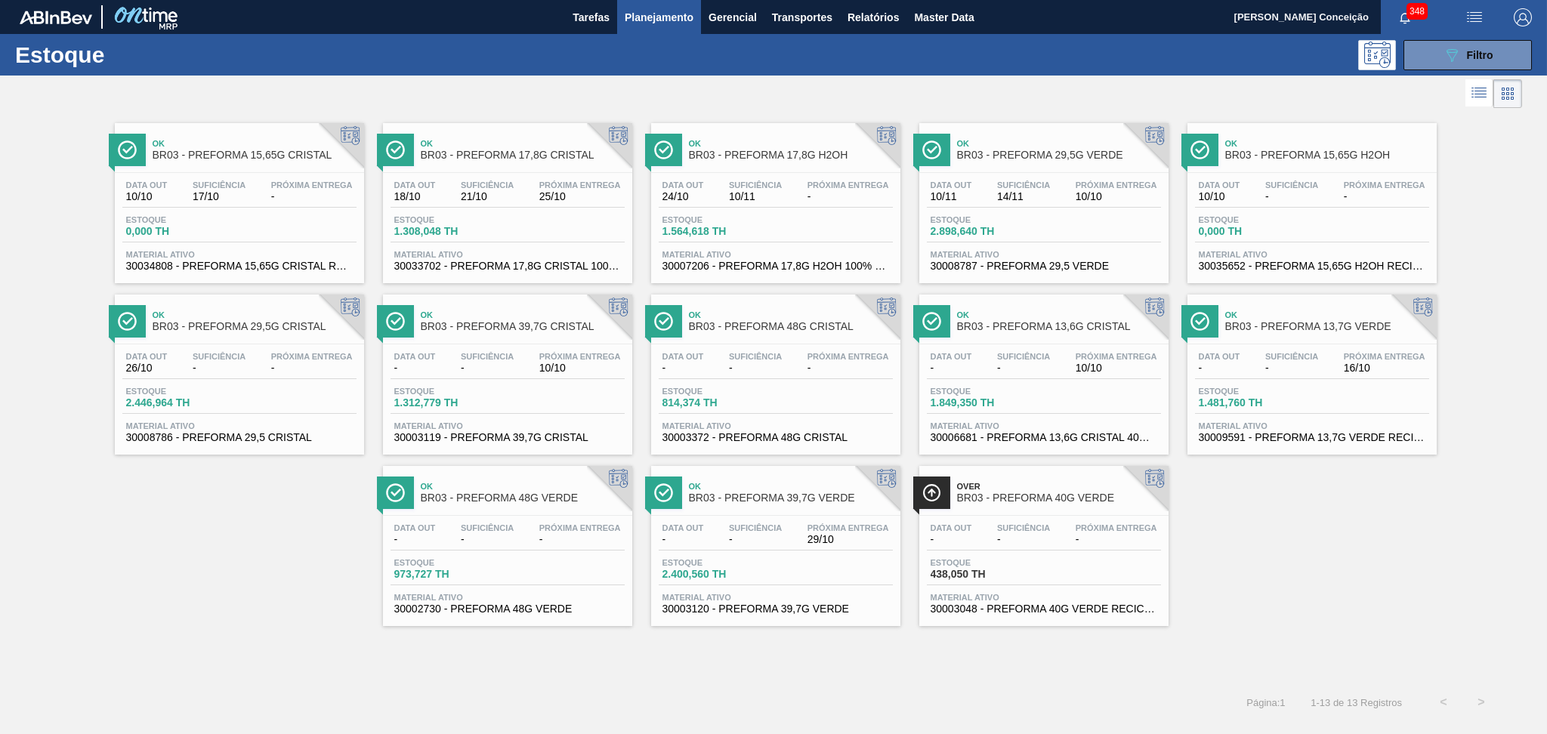
click at [148, 550] on div "Ok BR03 - PREFORMA 15,65G CRISTAL Data out 10/10 Suficiência 17/10 Próxima Entr…" at bounding box center [773, 369] width 1547 height 514
click at [489, 227] on span "1.308,048 TH" at bounding box center [447, 231] width 106 height 11
click at [221, 233] on span "0,000 TH" at bounding box center [179, 231] width 106 height 11
click at [1370, 566] on div "Ok BR03 - PREFORMA 15,65G CRISTAL Data out 10/10 Suficiência 17/10 Próxima Entr…" at bounding box center [773, 369] width 1547 height 514
click at [1476, 49] on span "Filtro" at bounding box center [1480, 55] width 26 height 12
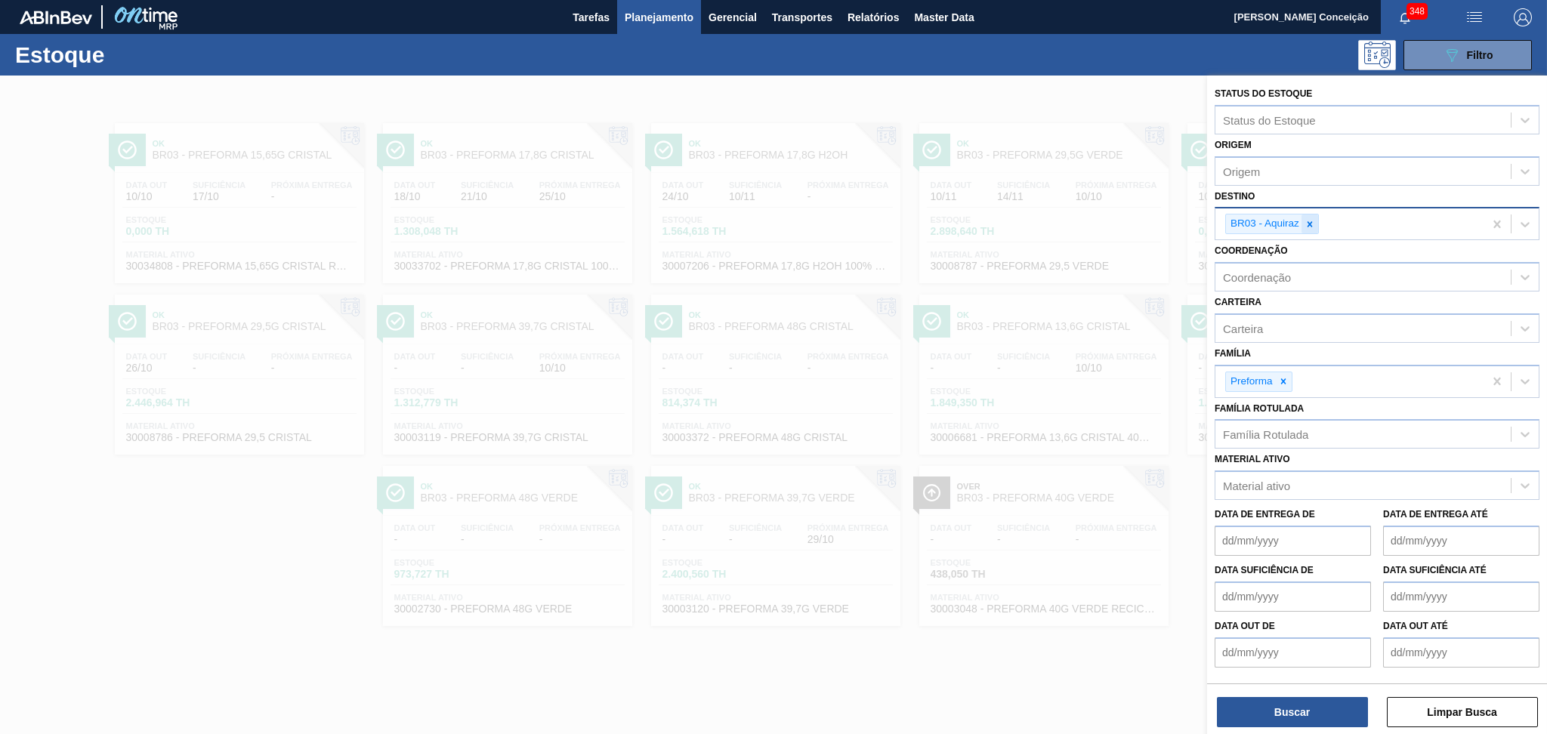
click at [1306, 227] on icon at bounding box center [1309, 224] width 11 height 11
type input "br12"
click at [1290, 718] on button "Buscar" at bounding box center [1292, 712] width 151 height 30
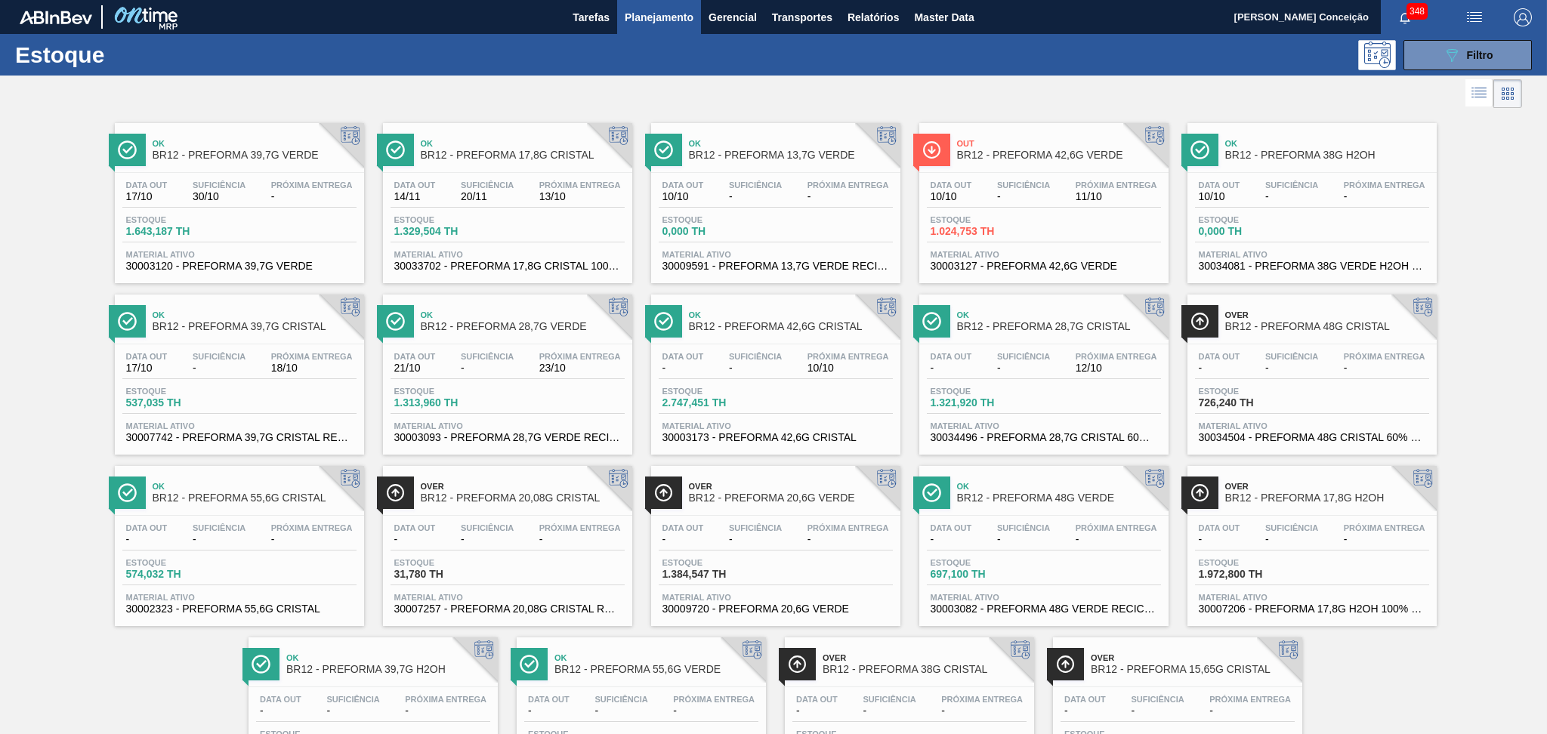
click at [506, 96] on div at bounding box center [761, 94] width 1522 height 36
click at [433, 96] on div at bounding box center [761, 94] width 1522 height 36
click at [221, 456] on link "Ok BR12 - PREFORMA 55,6G CRISTAL Data out - Suficiência - Próxima Entrega - Est…" at bounding box center [237, 540] width 268 height 171
click at [227, 400] on span "537,035 TH" at bounding box center [179, 402] width 106 height 11
click at [243, 233] on div "Estoque 1.643,187 TH" at bounding box center [239, 228] width 234 height 27
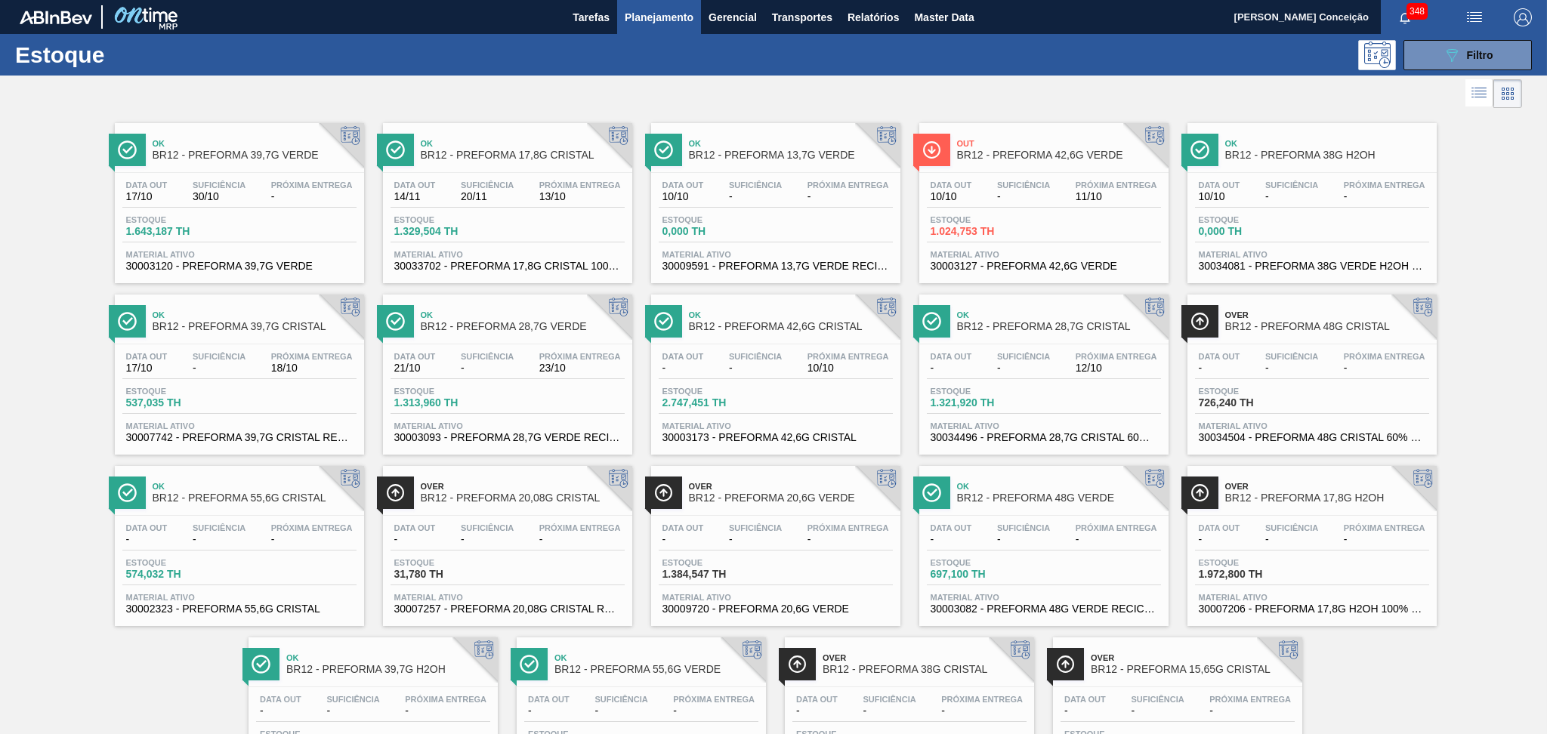
click at [1067, 177] on div "Data out 10/10 Suficiência - Próxima Entrega 11/10 Estoque 1.024,753 TH Materia…" at bounding box center [1043, 224] width 249 height 103
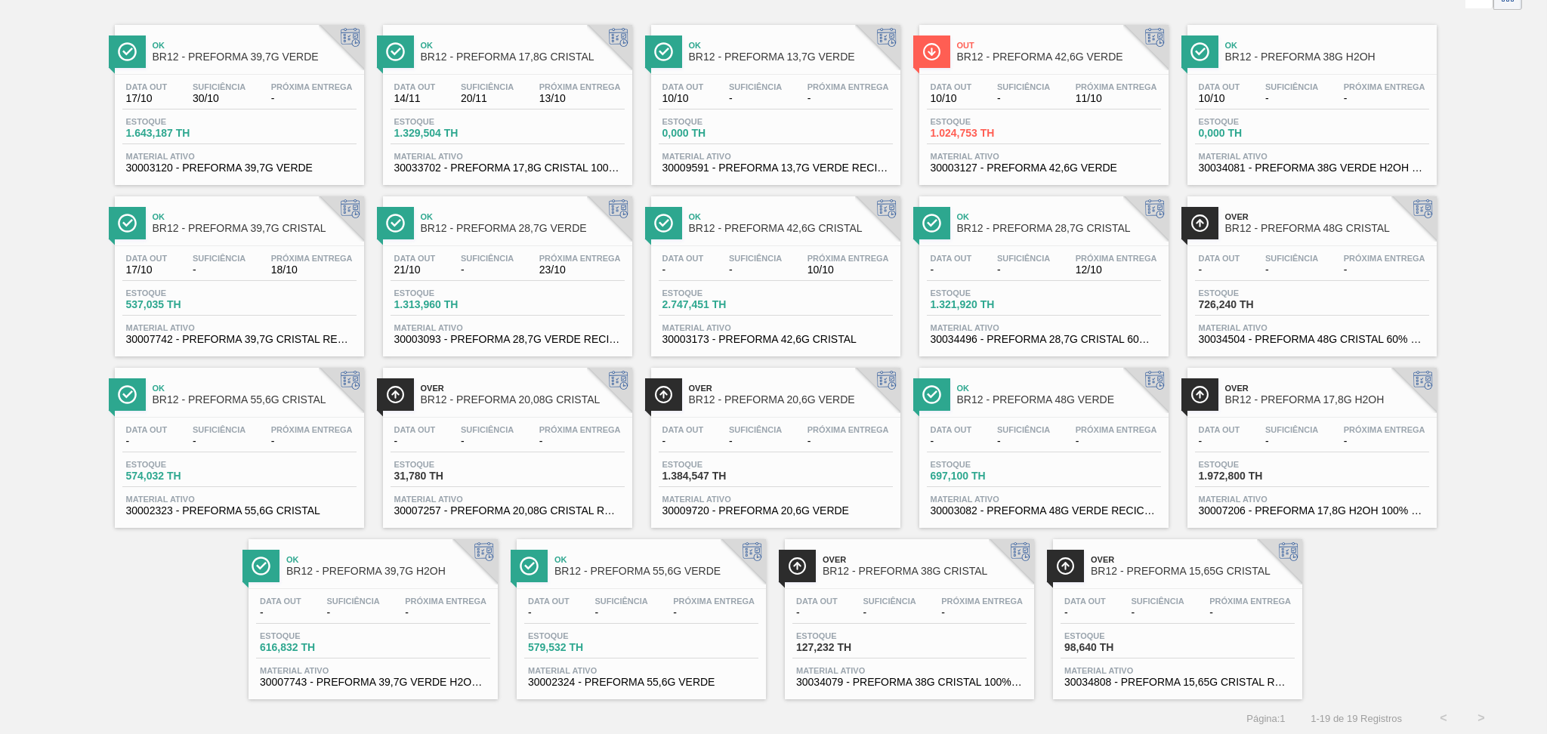
click at [1483, 501] on div "Ok BR12 - PREFORMA 39,7G VERDE Data out 17/10 Suficiência 30/10 Próxima Entrega…" at bounding box center [773, 357] width 1547 height 686
click at [1383, 572] on div "Ok BR12 - PREFORMA 39,7G VERDE Data out 17/10 Suficiência 30/10 Próxima Entrega…" at bounding box center [773, 357] width 1547 height 686
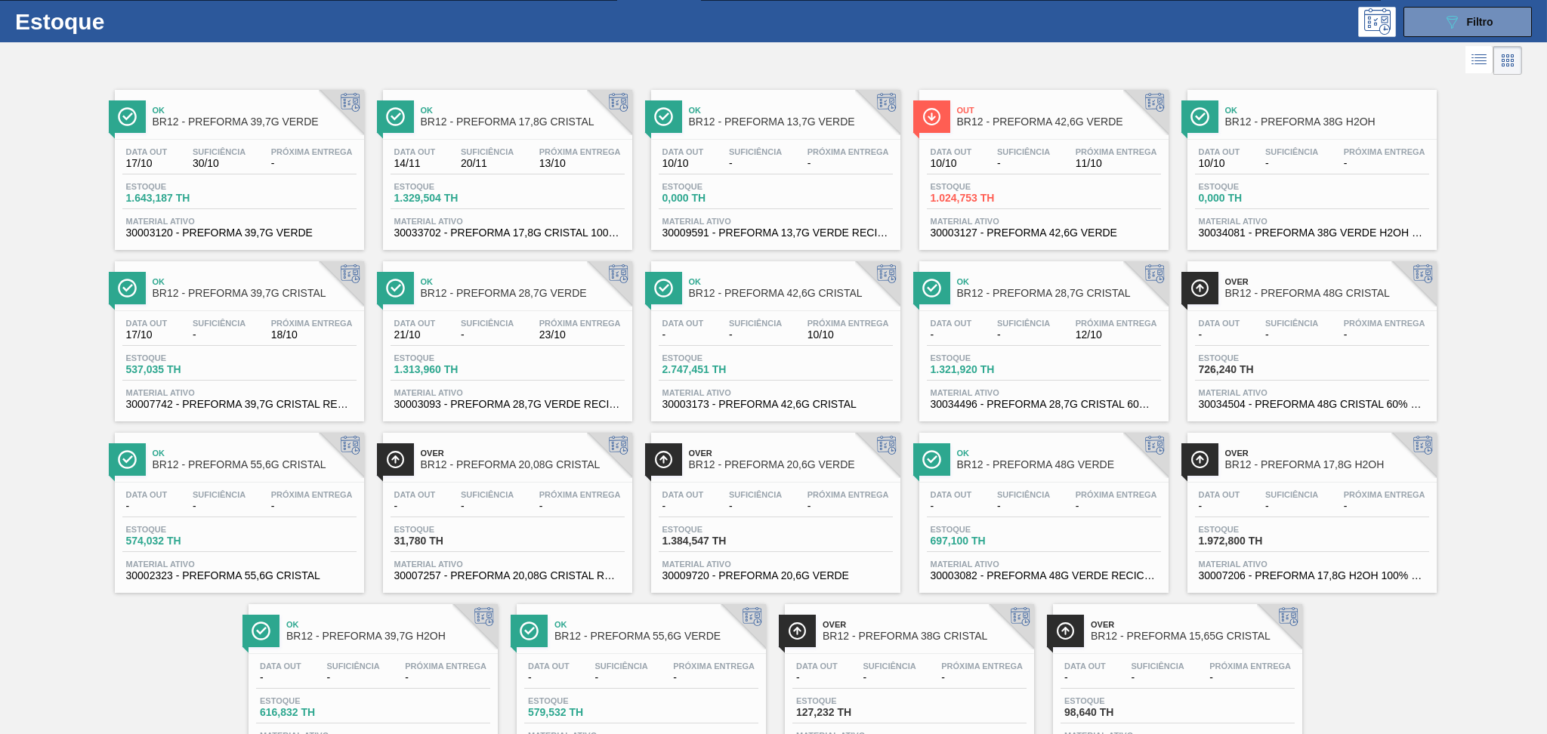
scroll to position [0, 0]
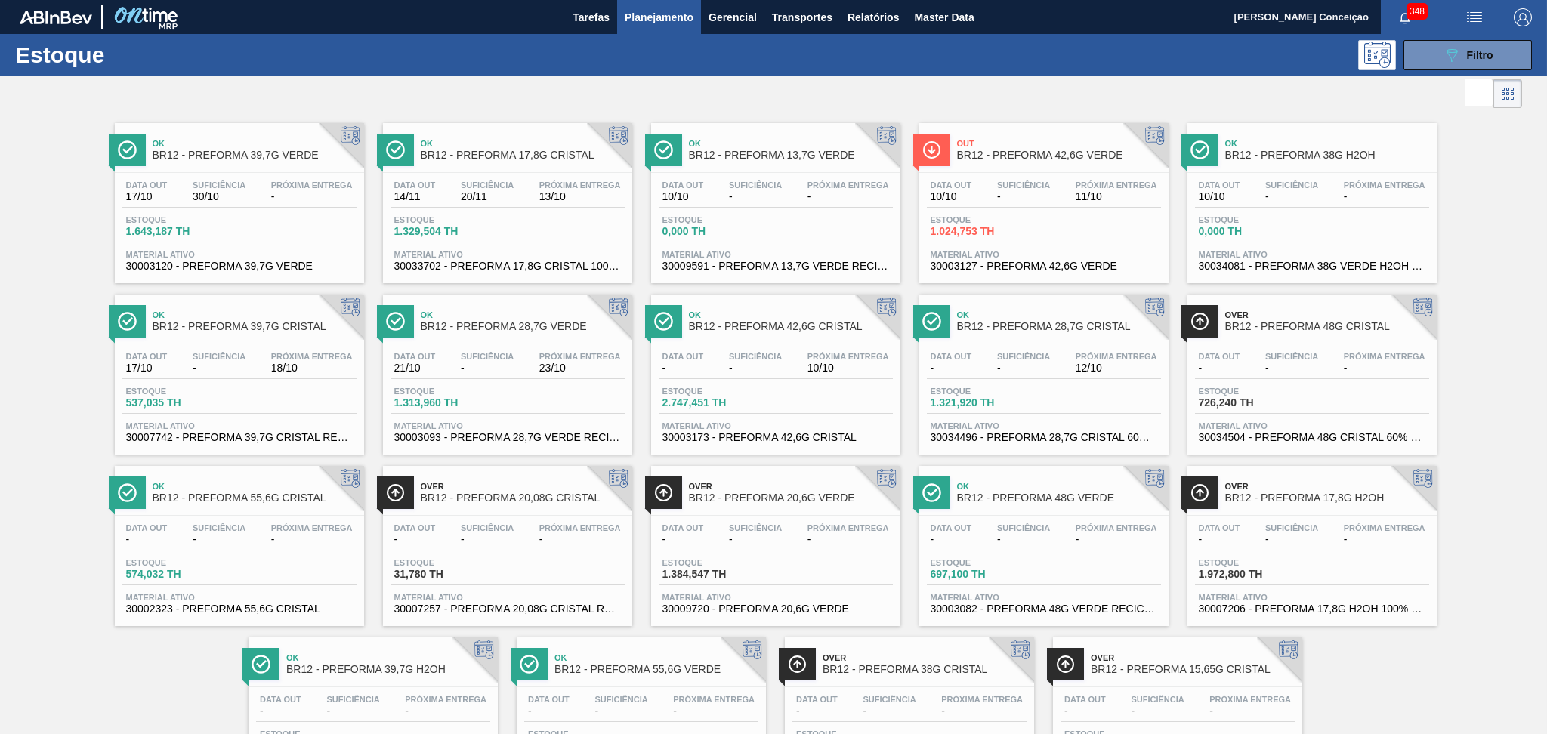
click at [523, 91] on div at bounding box center [761, 94] width 1522 height 36
click at [307, 103] on div at bounding box center [761, 94] width 1522 height 36
drag, startPoint x: 637, startPoint y: 307, endPoint x: 813, endPoint y: 75, distance: 292.1
click at [813, 75] on div "Estoque 089F7B8B-B2A5-4AFE-B5C0-19BA573D28AC Filtro Status do Estoque Status do…" at bounding box center [773, 434] width 1547 height 801
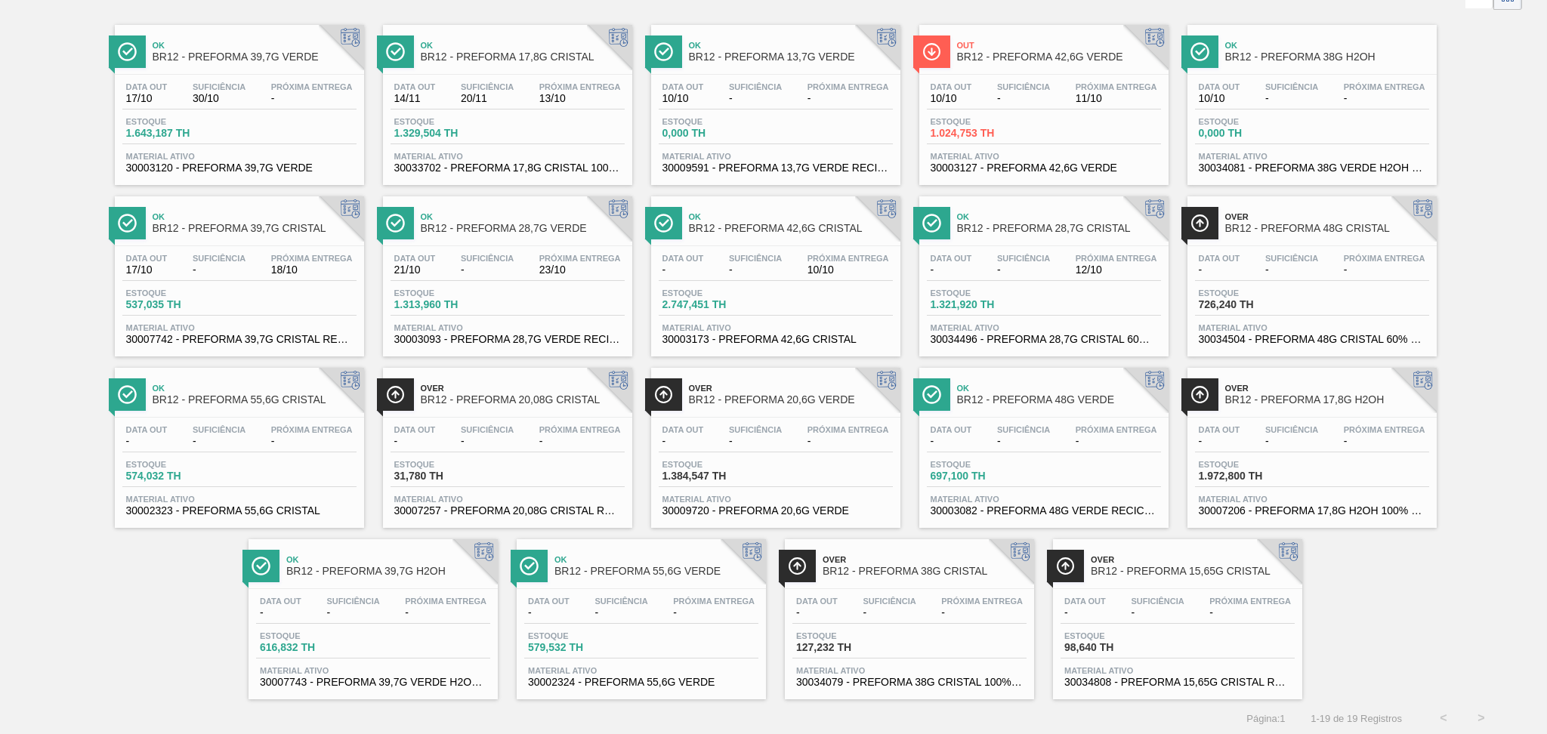
click at [1381, 624] on div "Ok BR12 - PREFORMA 39,7G VERDE Data out 17/10 Suficiência 30/10 Próxima Entrega…" at bounding box center [773, 357] width 1547 height 686
click at [128, 567] on div "Ok BR12 - PREFORMA 39,7G VERDE Data out 17/10 Suficiência 30/10 Próxima Entrega…" at bounding box center [773, 357] width 1547 height 686
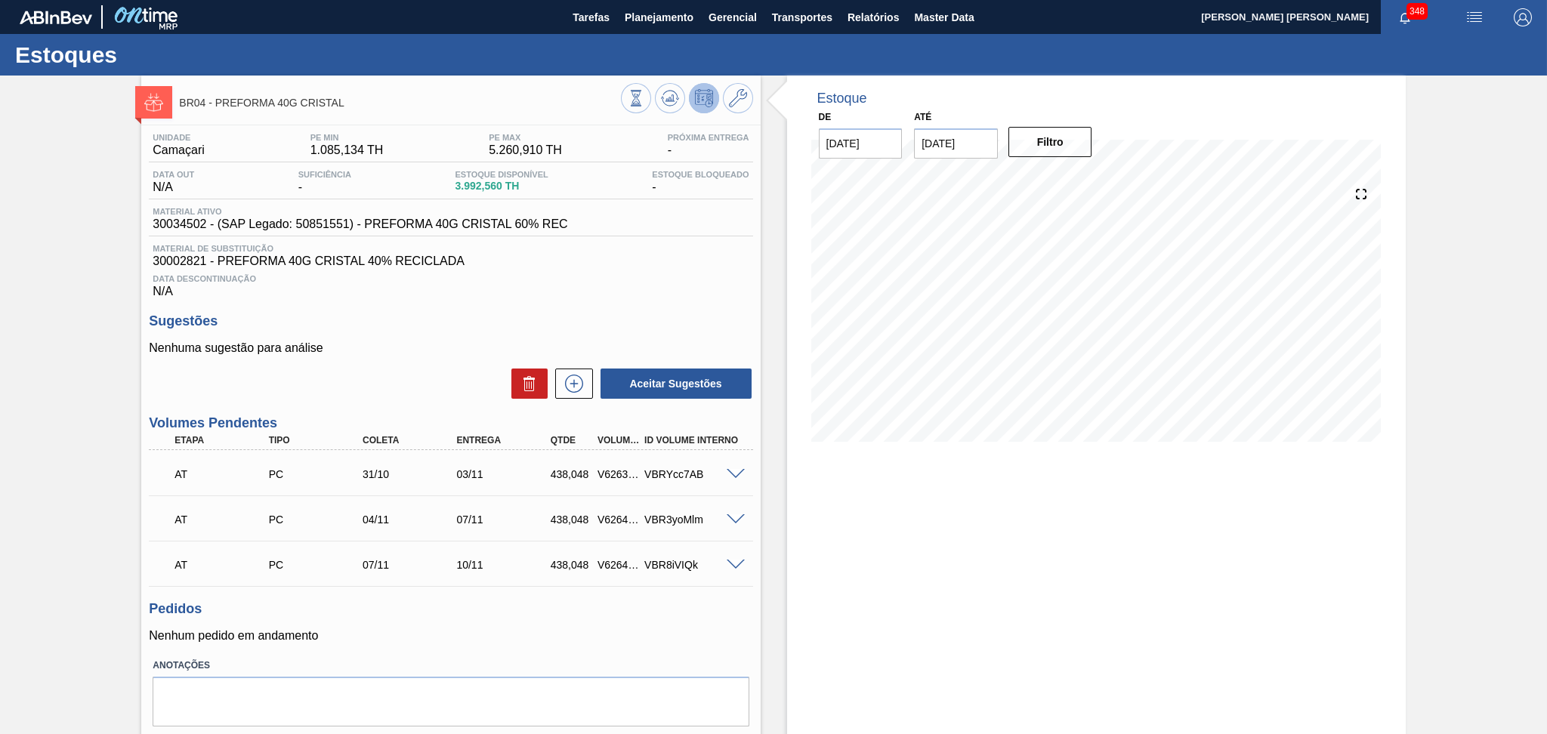
click at [381, 390] on div "Aceitar Sugestões" at bounding box center [450, 383] width 603 height 33
click at [350, 340] on div "Sugestões Nenhuma sugestão para análise Aceitar Sugestões" at bounding box center [450, 356] width 603 height 87
click at [449, 316] on h3 "Sugestões" at bounding box center [450, 321] width 603 height 16
click at [384, 357] on div "Nenhuma sugestão para análise Aceitar Sugestões" at bounding box center [450, 370] width 603 height 59
click at [812, 623] on div "Estoque De [DATE] Até [DATE] Filtro 14/11 Projeção de Estoque 4,354.162 [DOMAIN…" at bounding box center [1096, 427] width 618 height 703
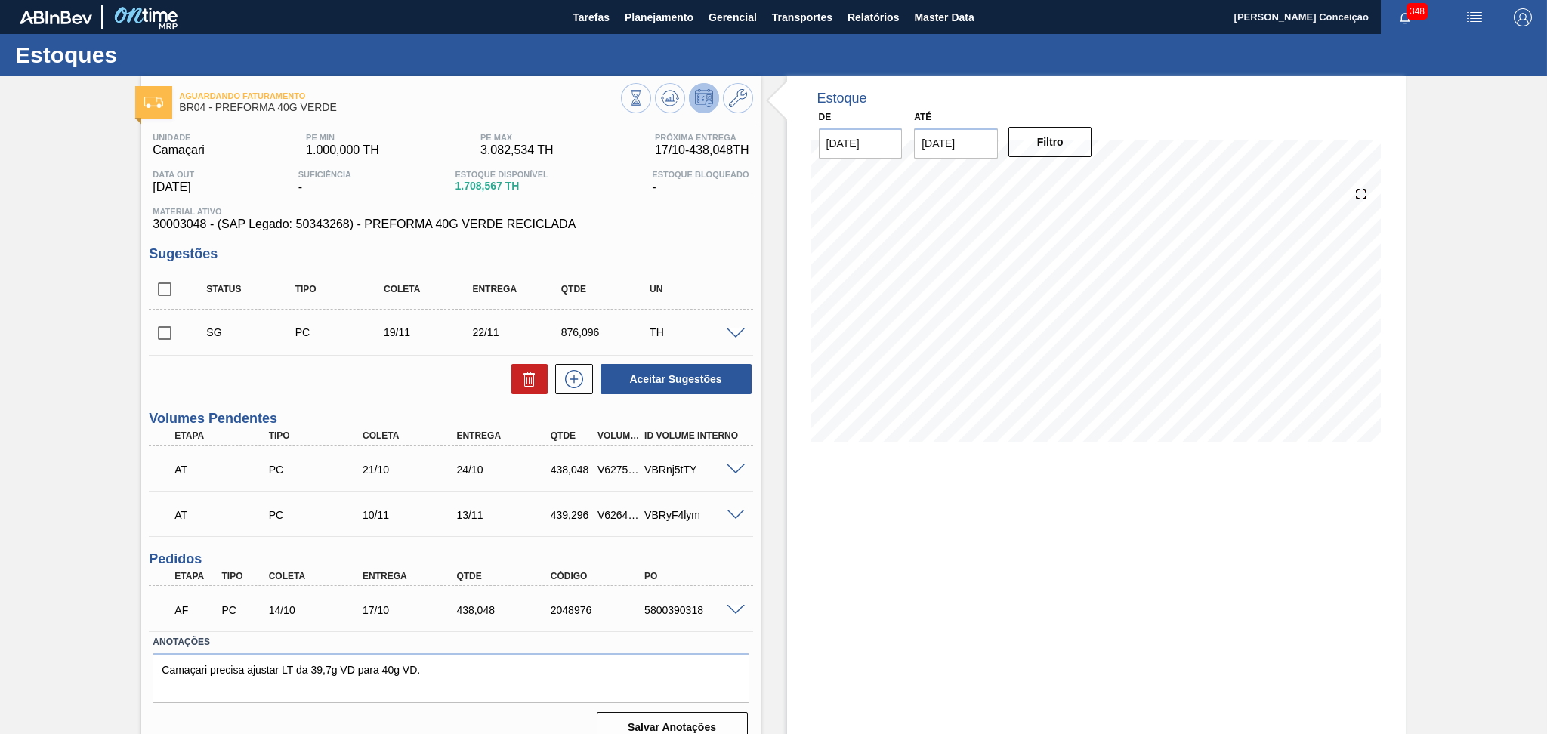
click at [808, 572] on div "Estoque De [DATE] Até [DATE] Filtro" at bounding box center [1096, 416] width 618 height 680
click at [734, 605] on span at bounding box center [735, 610] width 18 height 11
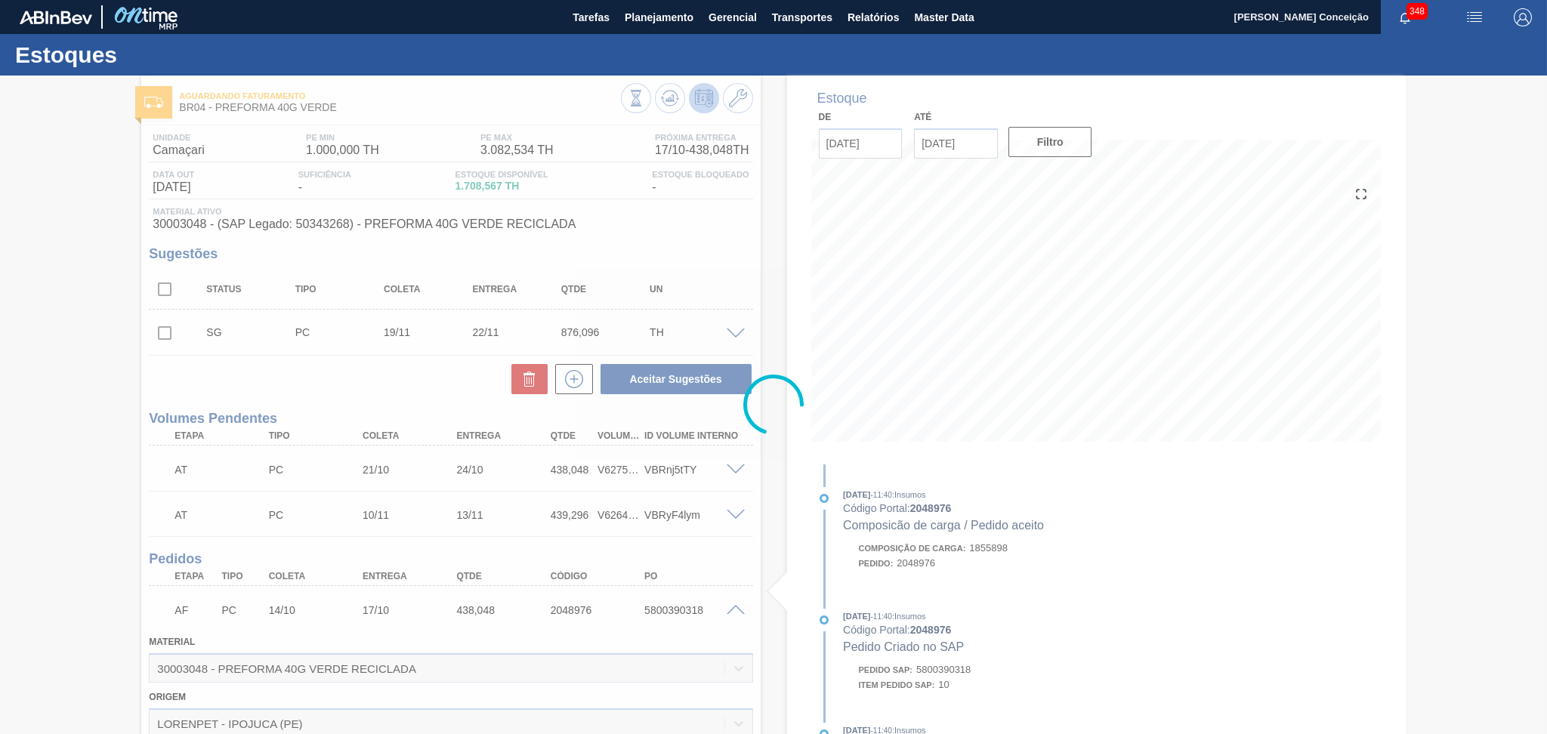
click at [788, 574] on div at bounding box center [773, 405] width 1547 height 658
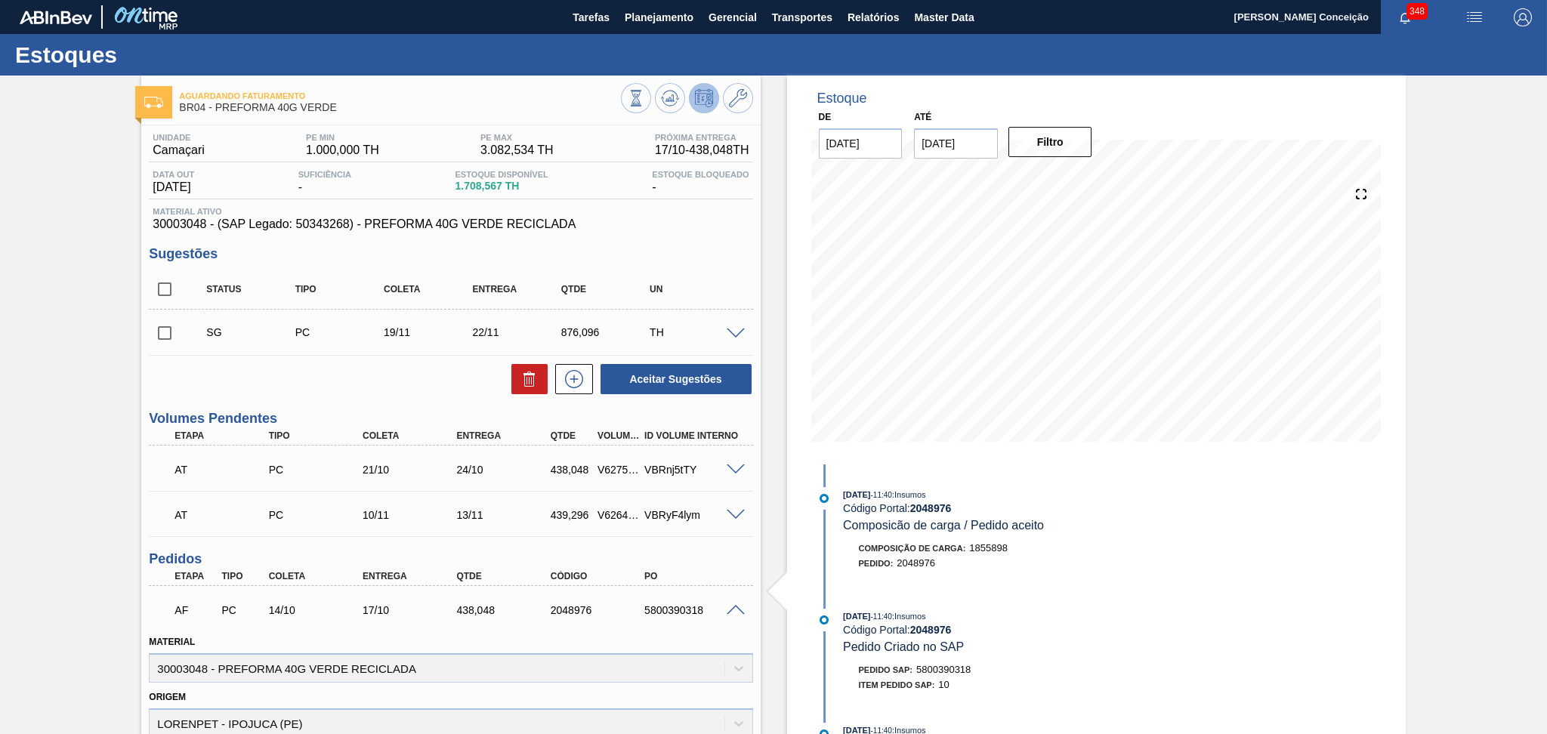
click at [787, 591] on span at bounding box center [796, 591] width 19 height 51
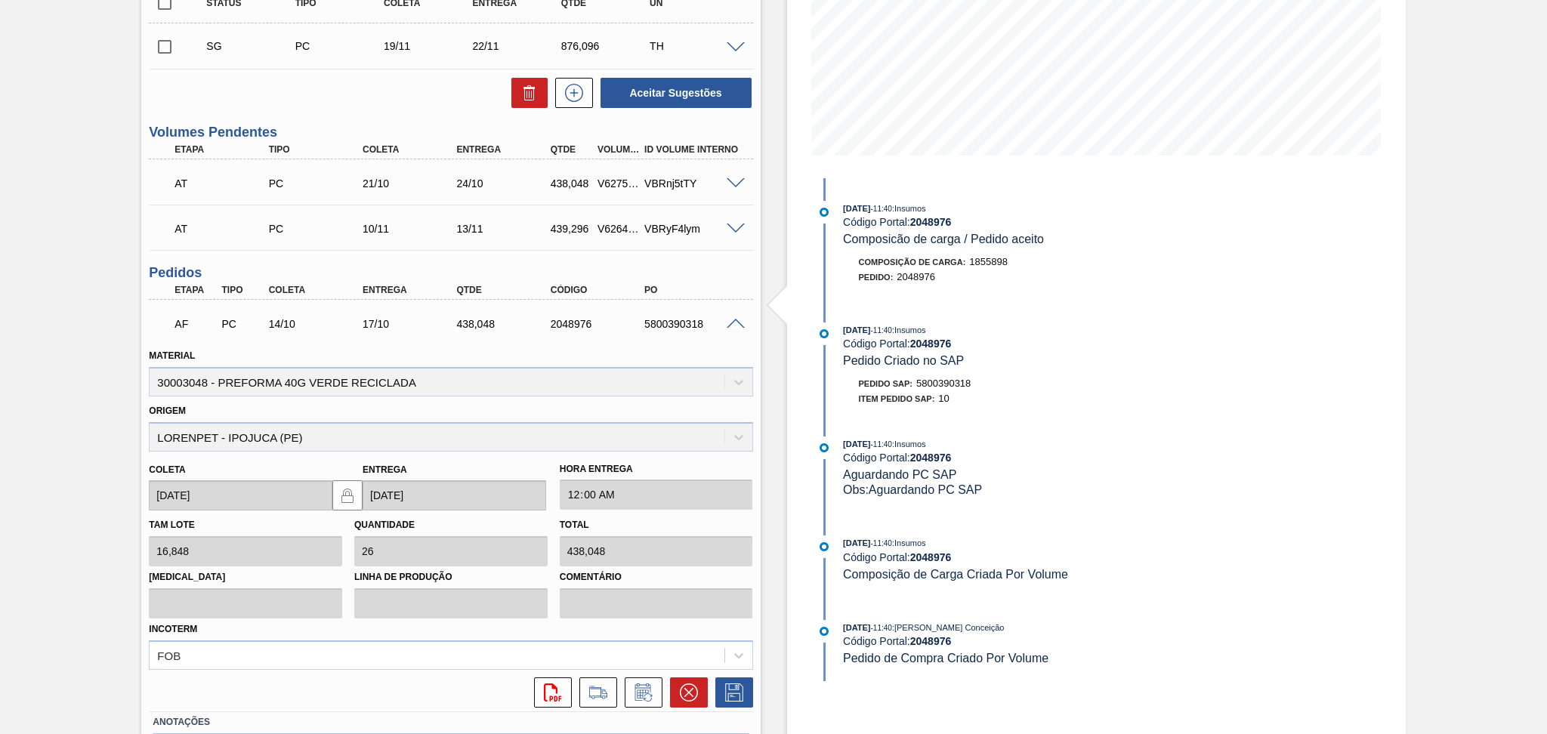
scroll to position [302, 0]
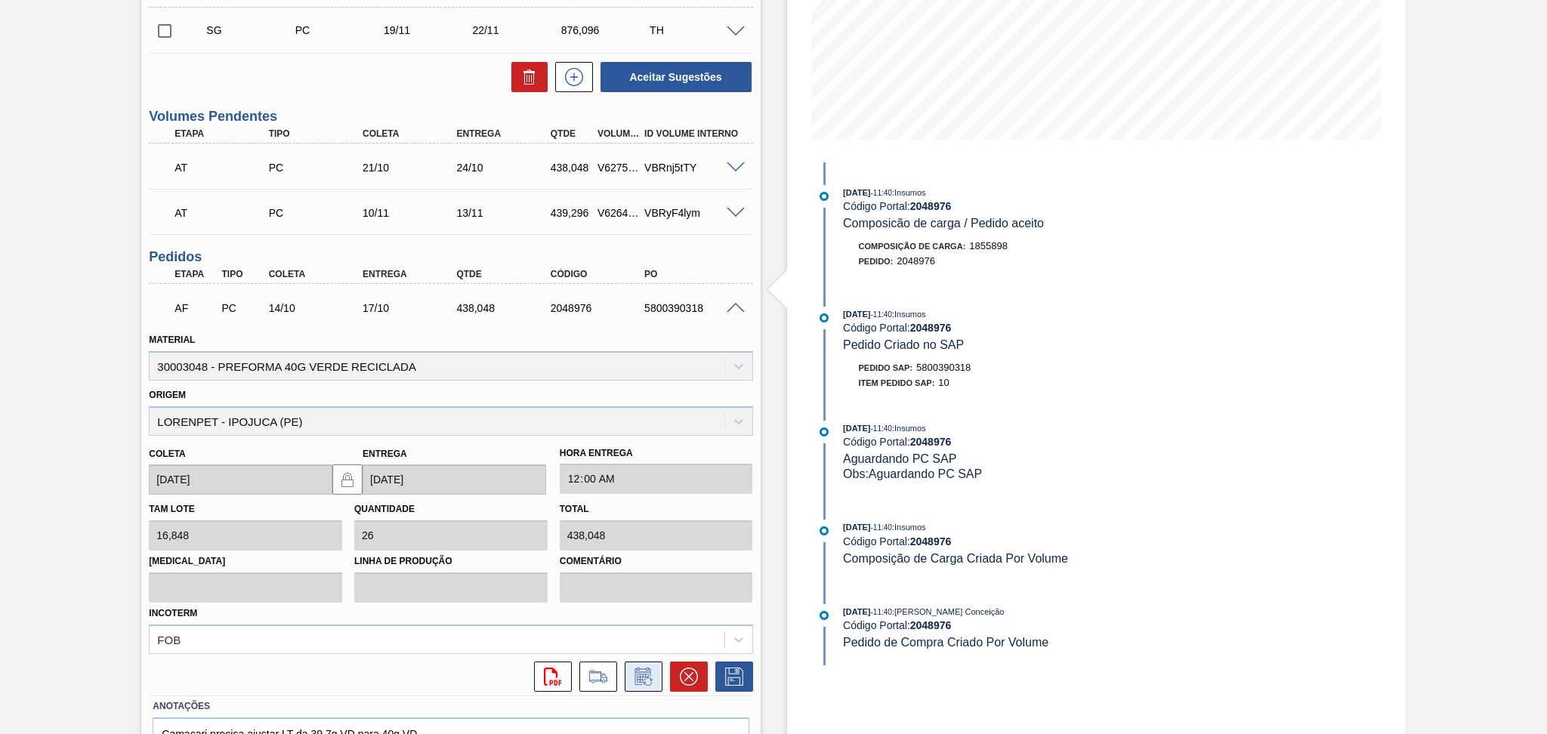
click at [645, 668] on icon at bounding box center [642, 676] width 16 height 17
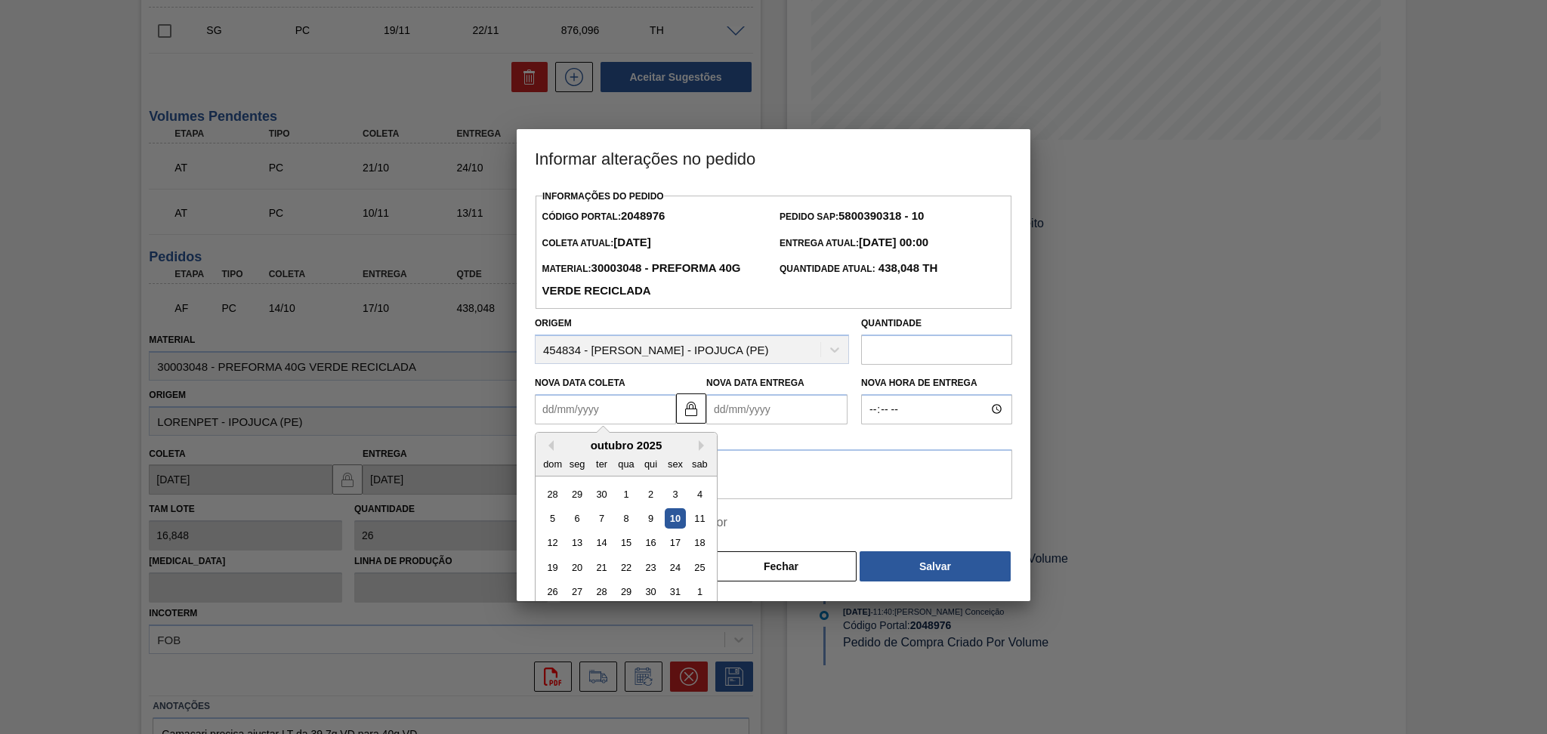
click at [643, 418] on Coleta2048976 "Nova Data Coleta" at bounding box center [605, 409] width 141 height 30
type Coleta2048976 "1"
type Entrega2048976 "04/10/2025"
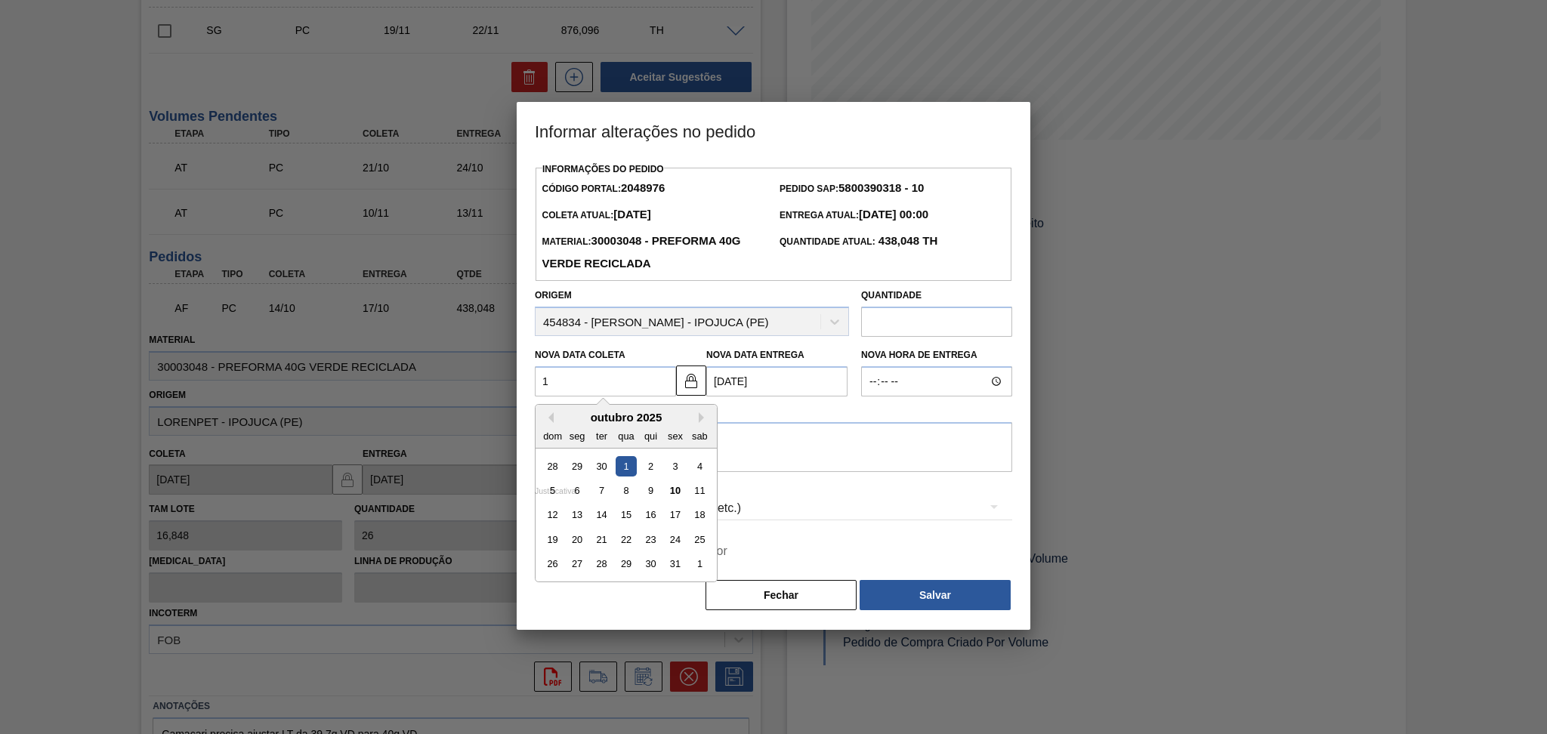
type Coleta2048976 "17"
type Entrega2048976 "20/10/2025"
click at [678, 517] on div "17" at bounding box center [675, 515] width 20 height 20
type Coleta2048976 "[DATE]"
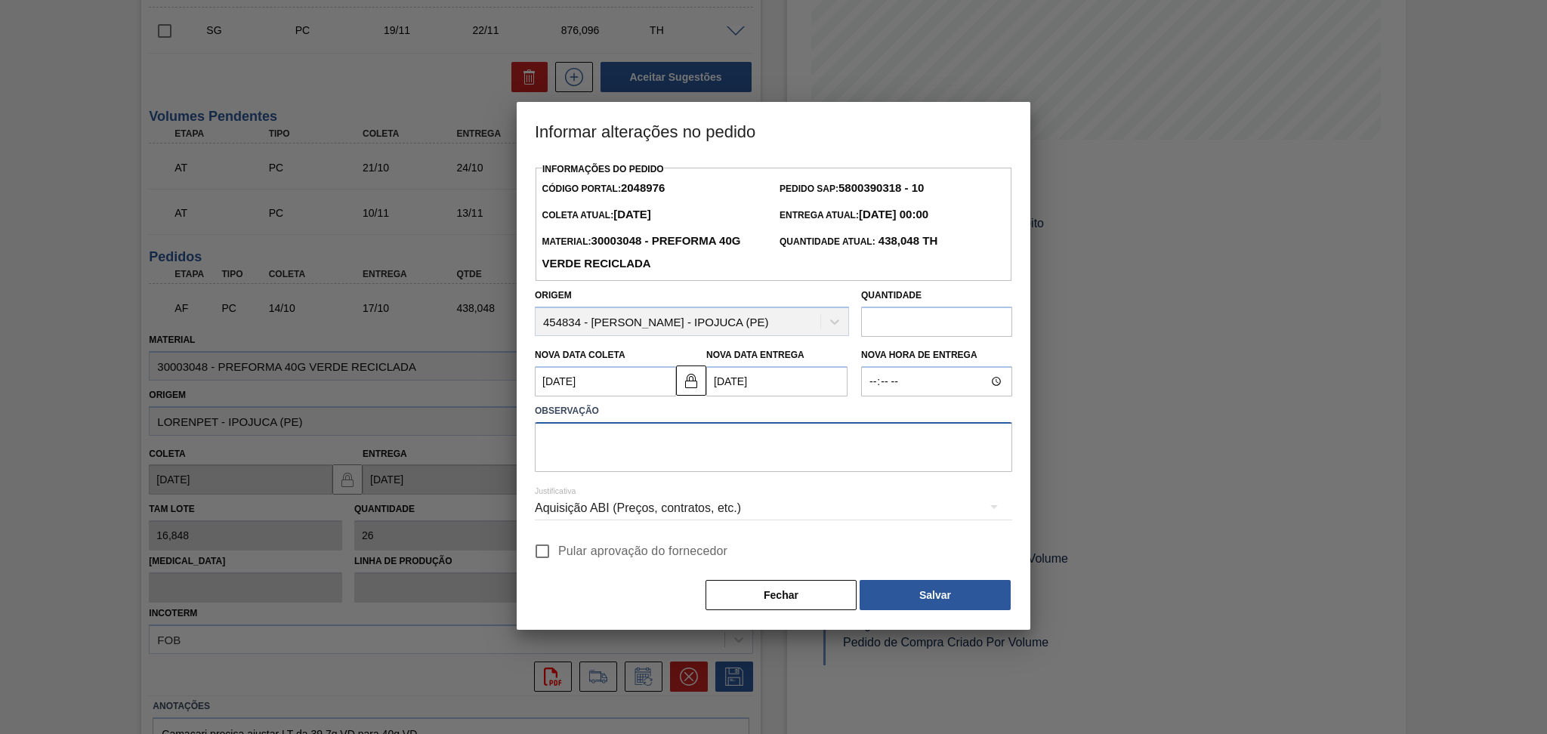
click at [695, 430] on textarea at bounding box center [773, 447] width 477 height 50
type textarea "postergado conforme disponibilidade do fornecedor"
drag, startPoint x: 603, startPoint y: 550, endPoint x: 672, endPoint y: 554, distance: 69.6
click at [603, 547] on span "Pular aprovação do fornecedor" at bounding box center [642, 551] width 169 height 18
click at [558, 547] on input "Pular aprovação do fornecedor" at bounding box center [542, 551] width 32 height 32
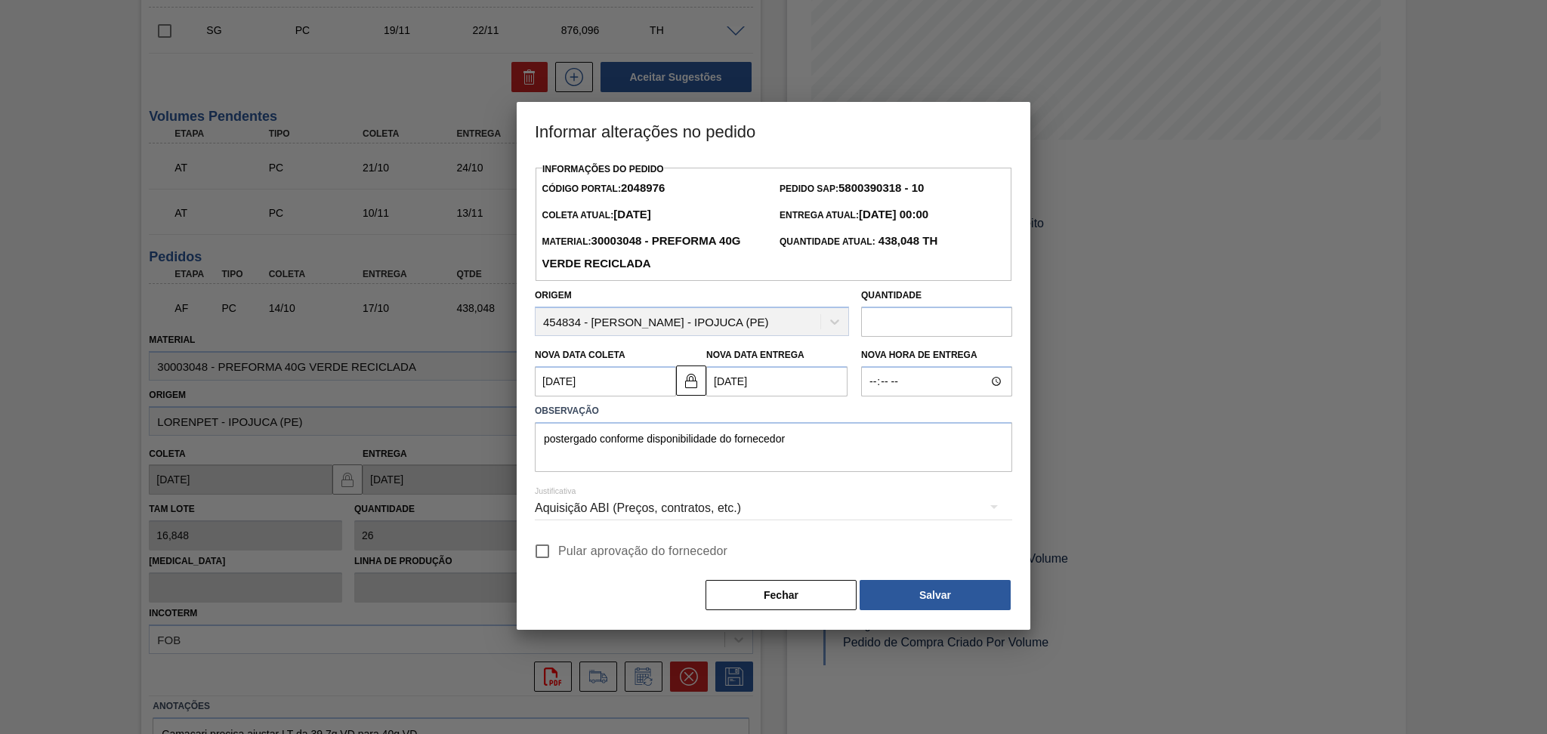
checkbox input "true"
click at [962, 599] on button "Salvar" at bounding box center [934, 595] width 151 height 30
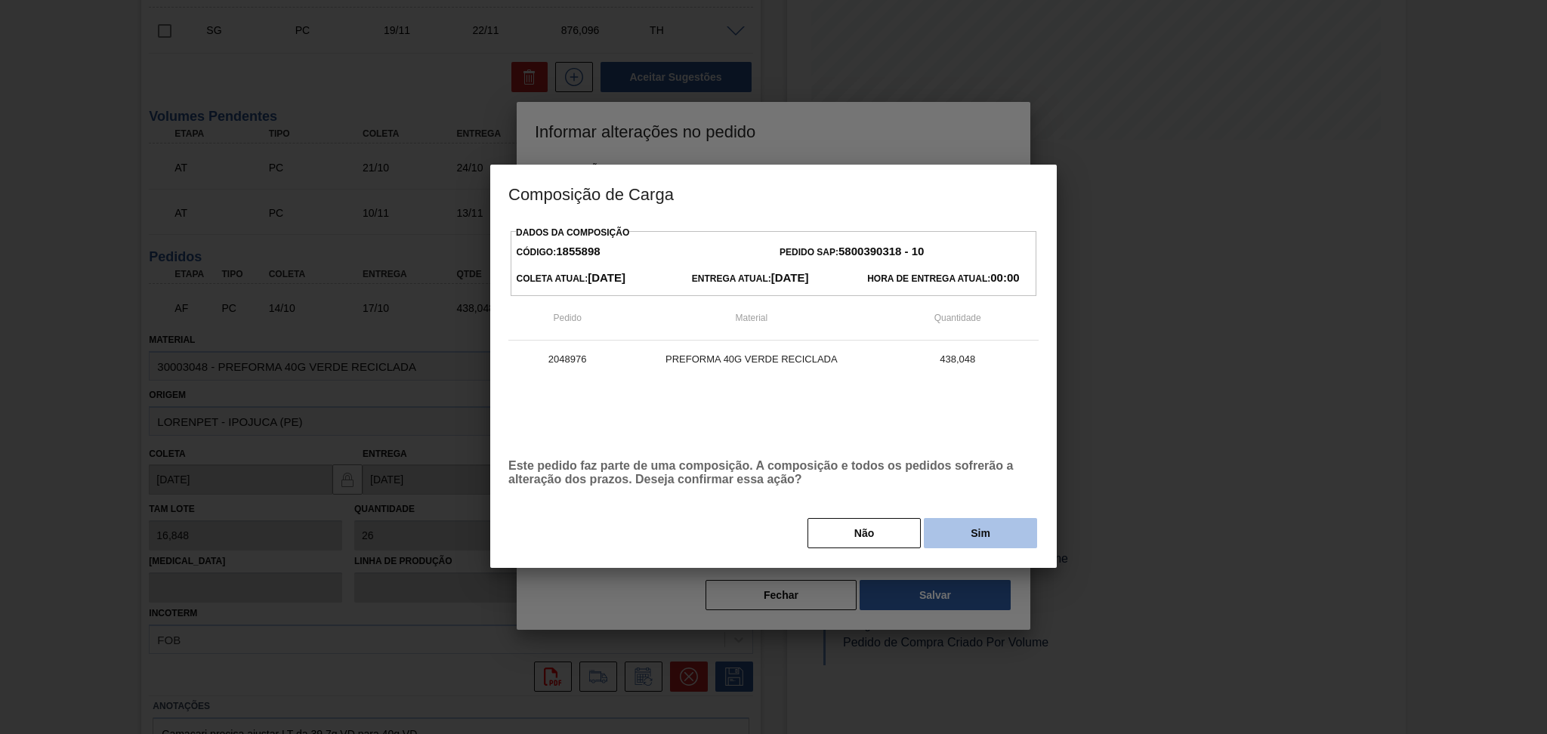
click at [985, 542] on button "Sim" at bounding box center [980, 533] width 113 height 30
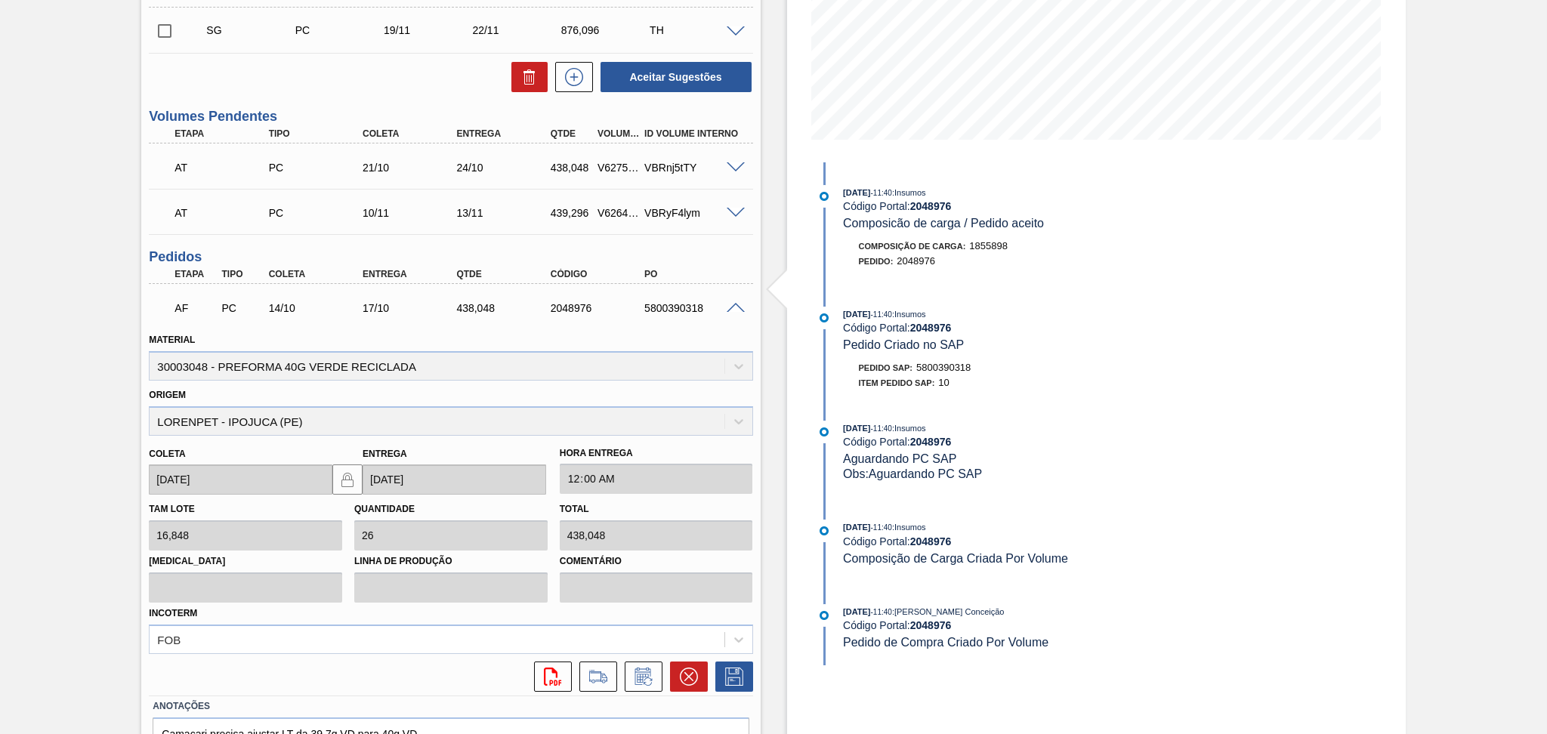
click at [82, 433] on div "Aguardando Faturamento BR04 - PREFORMA 40G VERDE Unidade Camaçari PE MIN 1.000,…" at bounding box center [773, 296] width 1547 height 1046
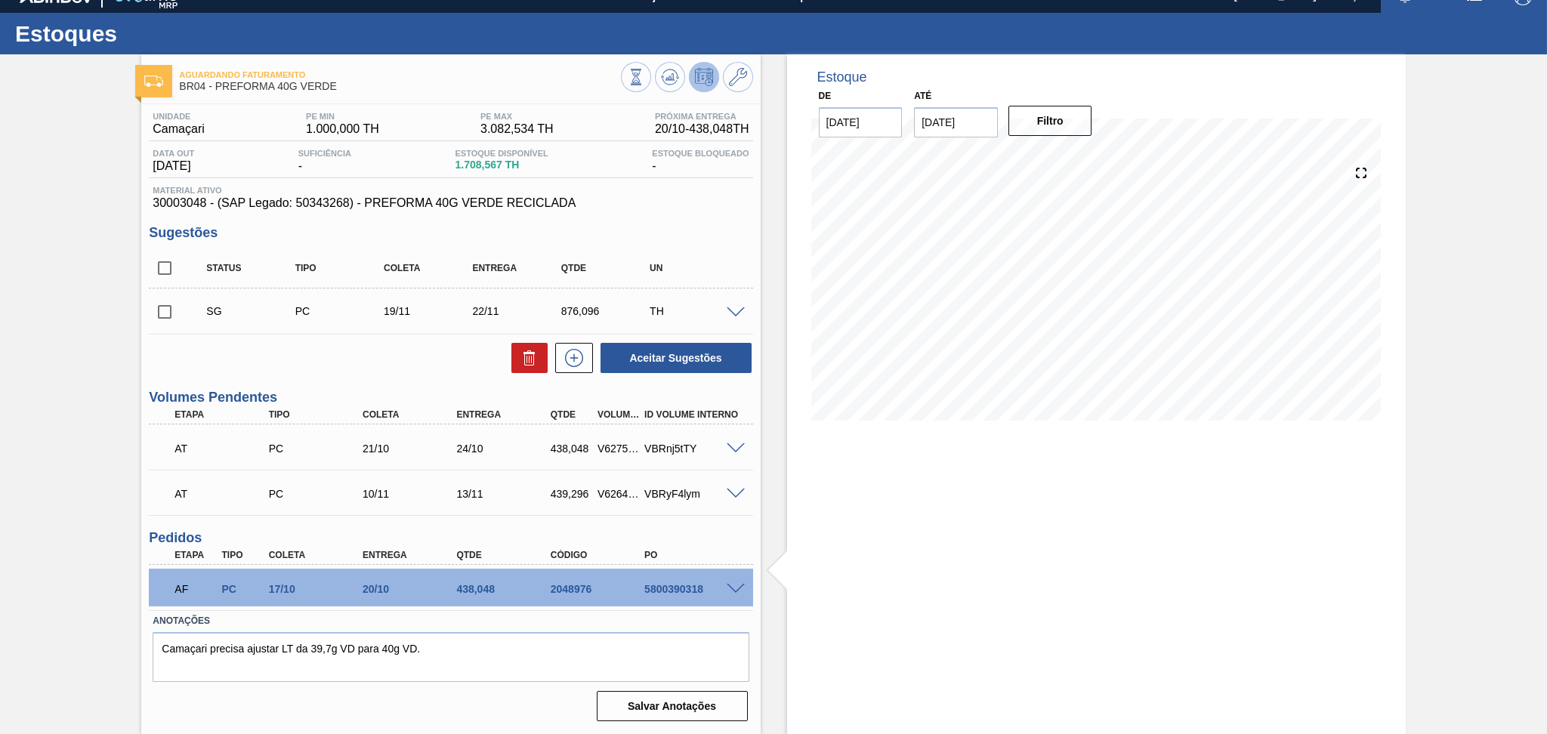
scroll to position [19, 0]
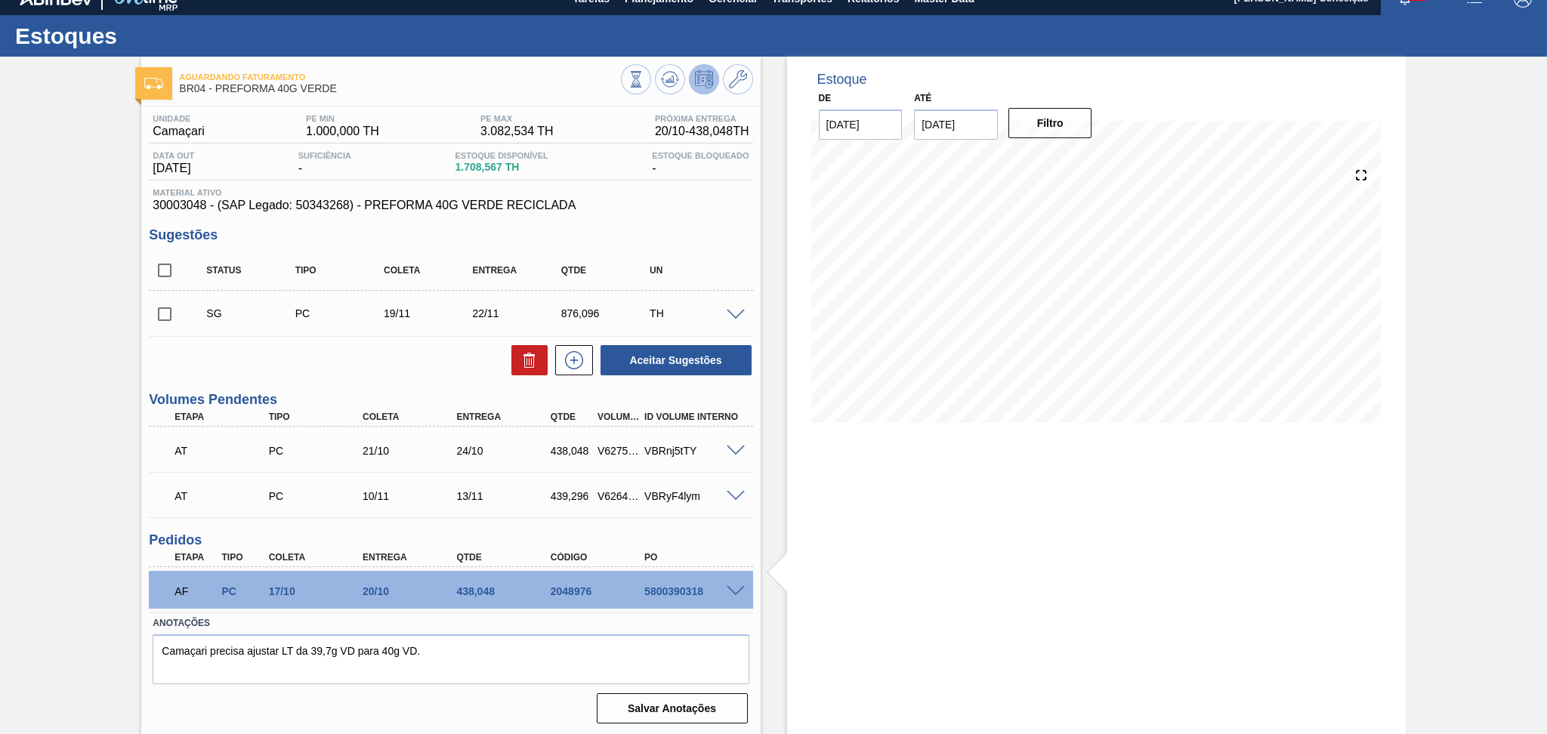
click at [892, 619] on div "Estoque De 10/10/2025 Até 30/11/2025 Filtro" at bounding box center [1096, 397] width 618 height 680
click at [674, 77] on icon at bounding box center [670, 79] width 18 height 18
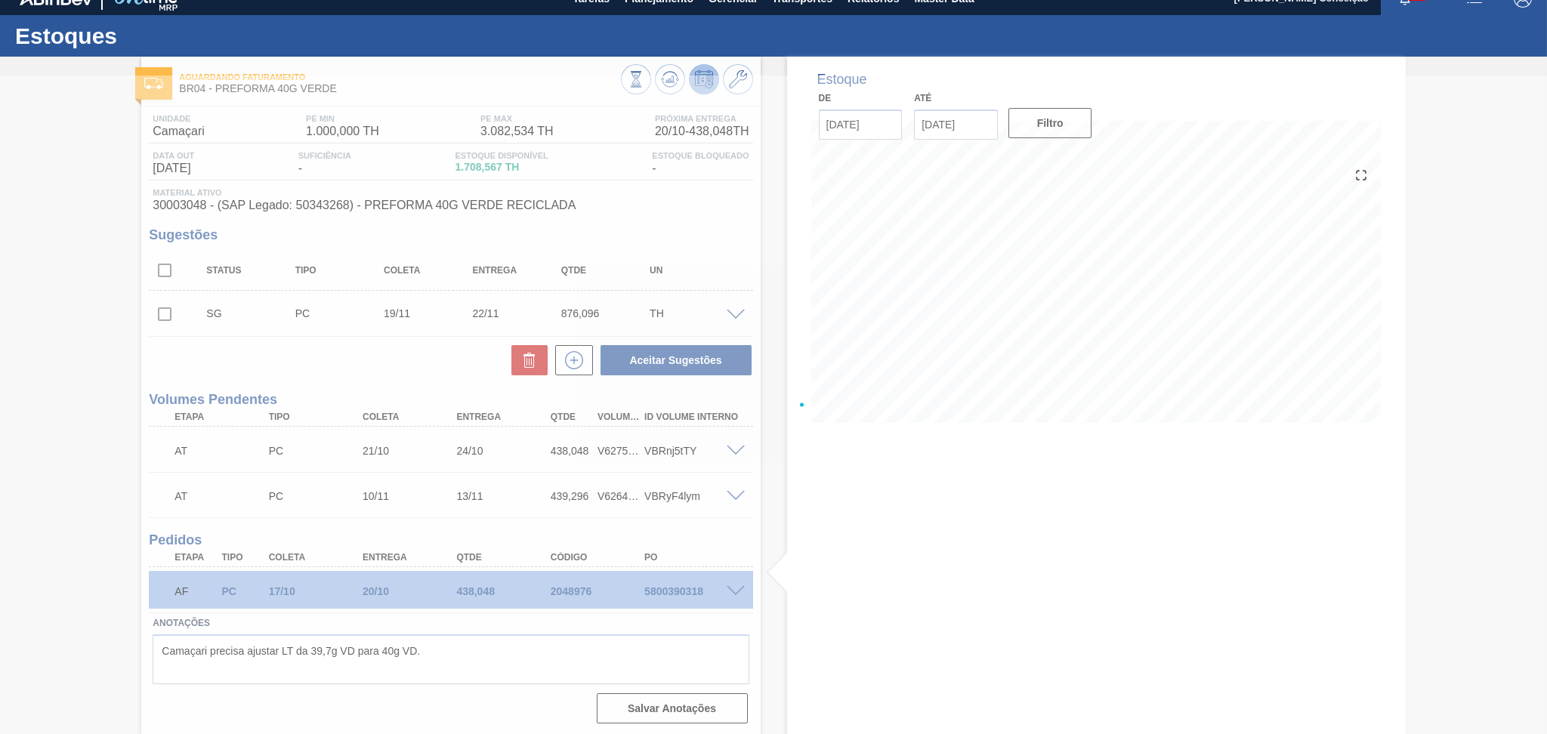
click at [406, 369] on div at bounding box center [773, 405] width 1547 height 658
click at [442, 662] on div at bounding box center [773, 405] width 1547 height 658
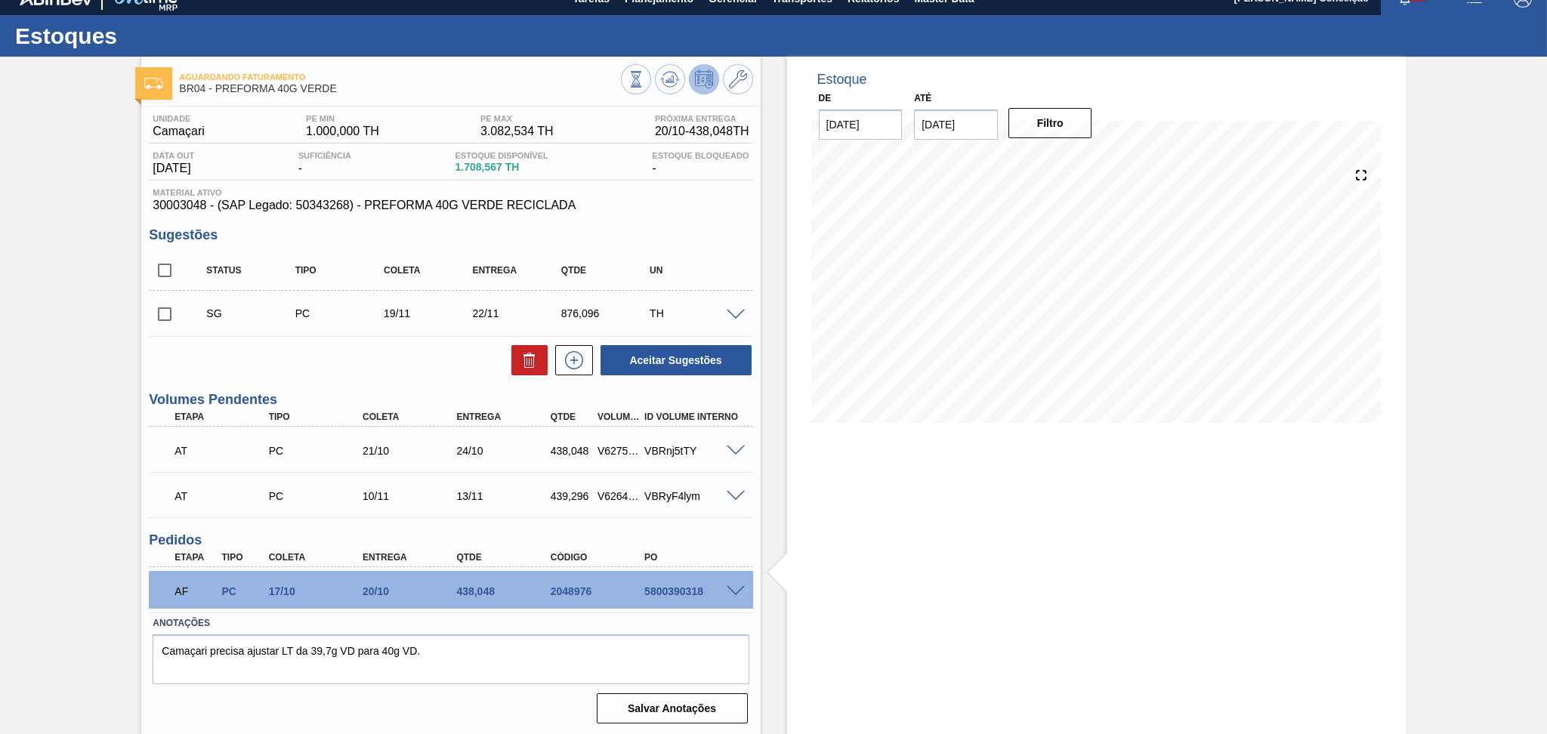
click at [734, 449] on span at bounding box center [735, 451] width 18 height 11
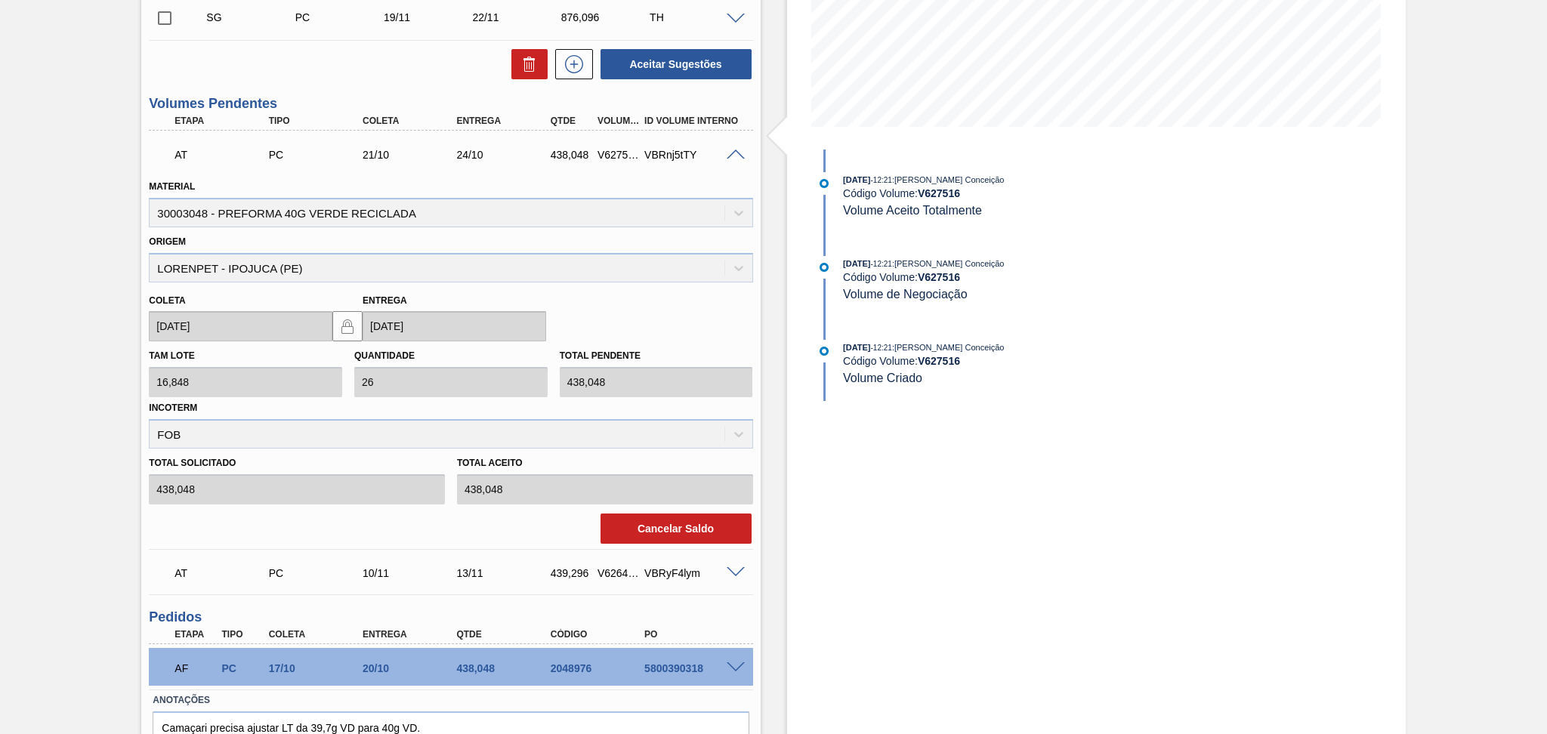
scroll to position [321, 0]
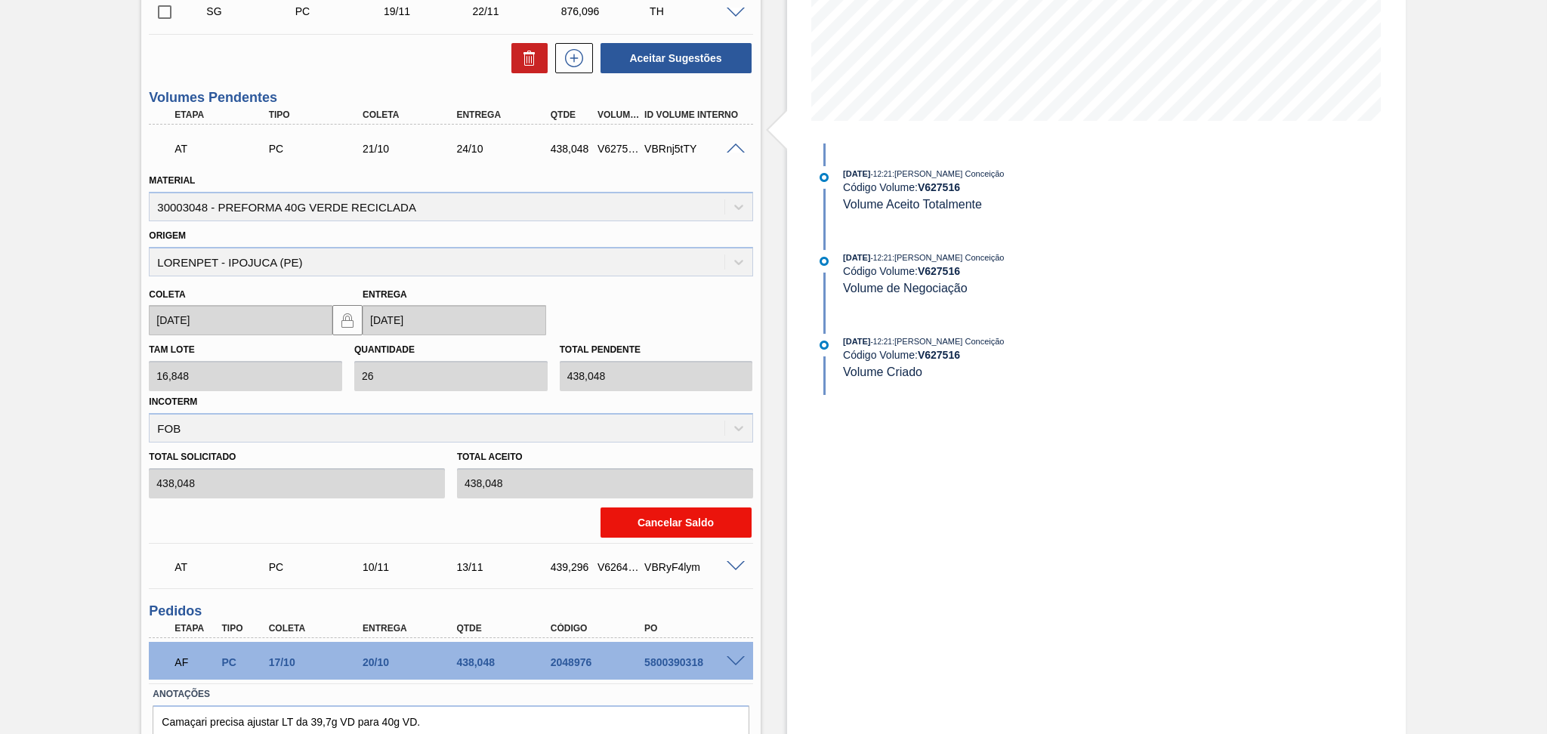
click at [694, 517] on button "Cancelar Saldo" at bounding box center [675, 522] width 151 height 30
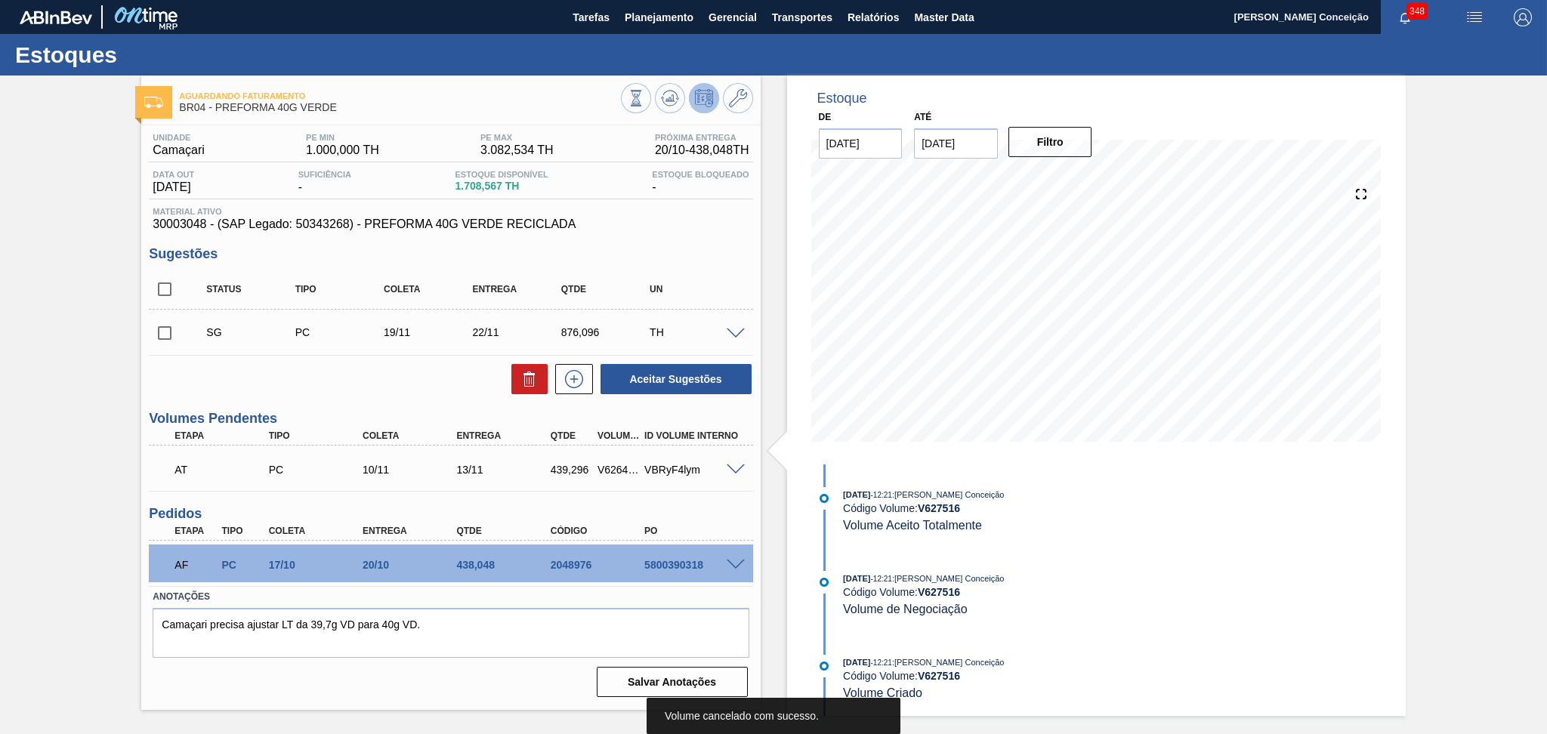
scroll to position [0, 0]
click at [729, 332] on span at bounding box center [735, 333] width 18 height 11
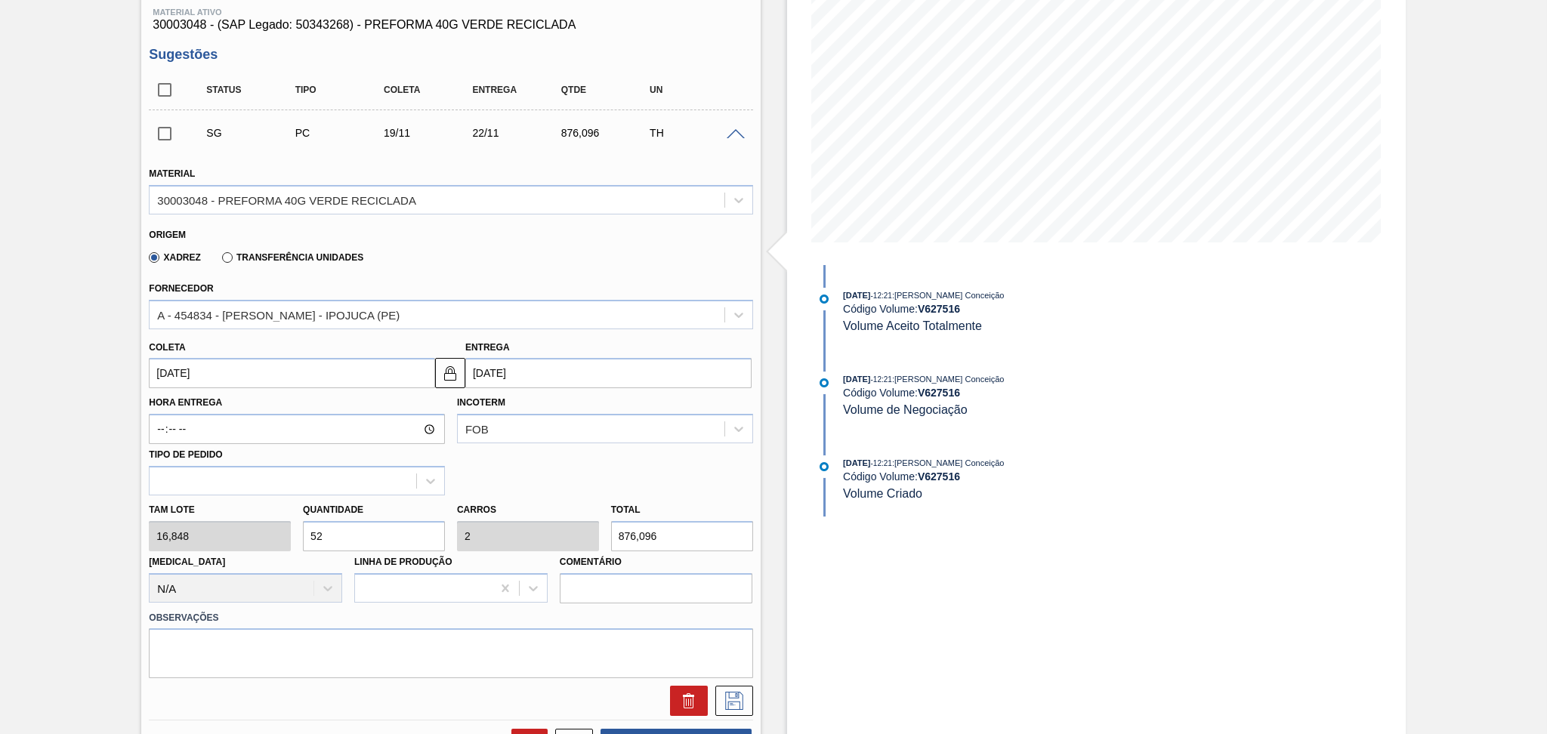
scroll to position [201, 0]
click at [269, 369] on input "19/11/2025" at bounding box center [292, 371] width 286 height 30
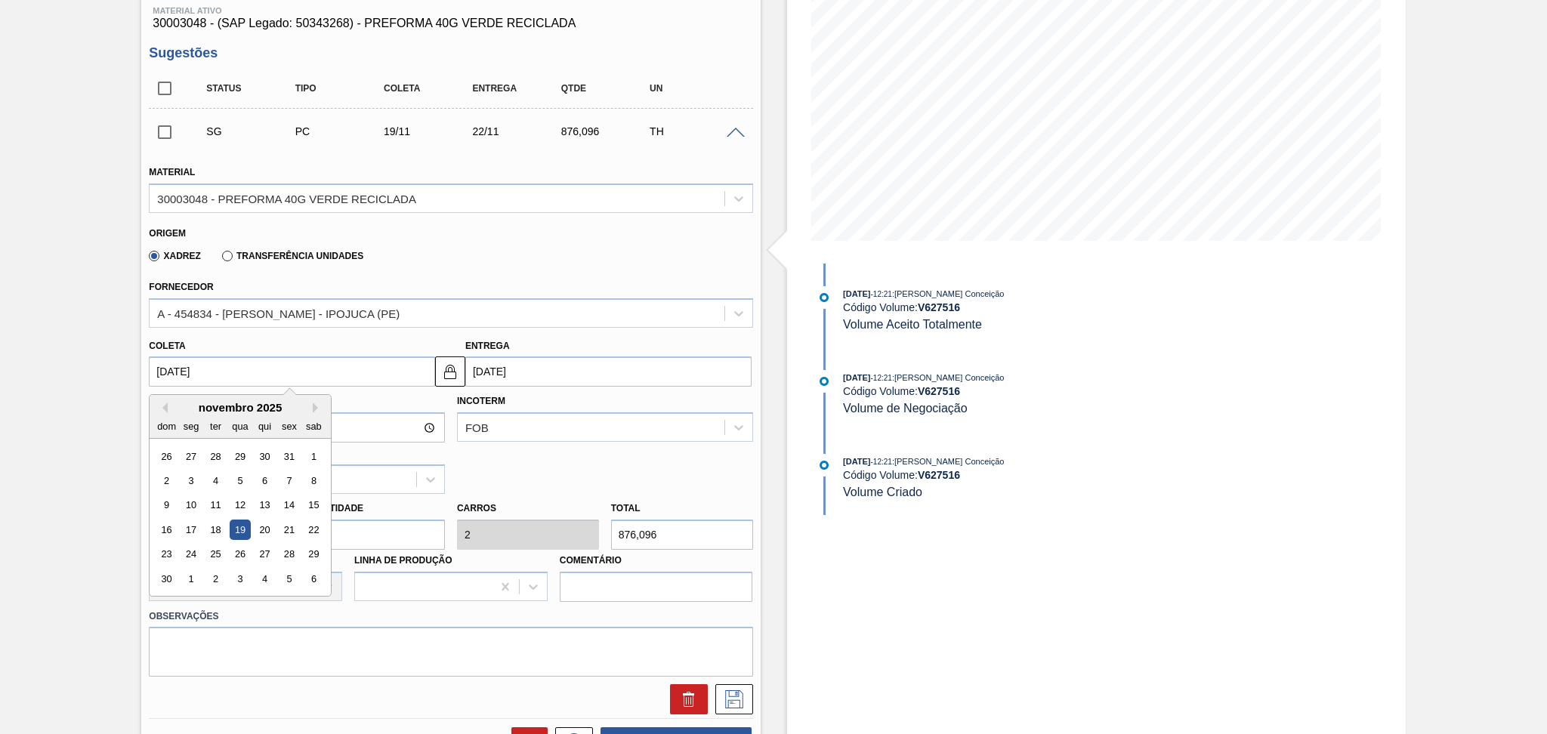
drag, startPoint x: 269, startPoint y: 369, endPoint x: 0, endPoint y: 347, distance: 269.7
click at [0, 343] on div "Aguardando Faturamento BR04 - PREFORMA 40G VERDE Unidade Camaçari PE MIN 1.000,…" at bounding box center [773, 474] width 1547 height 1198
type input "2"
type input "05/10/2025"
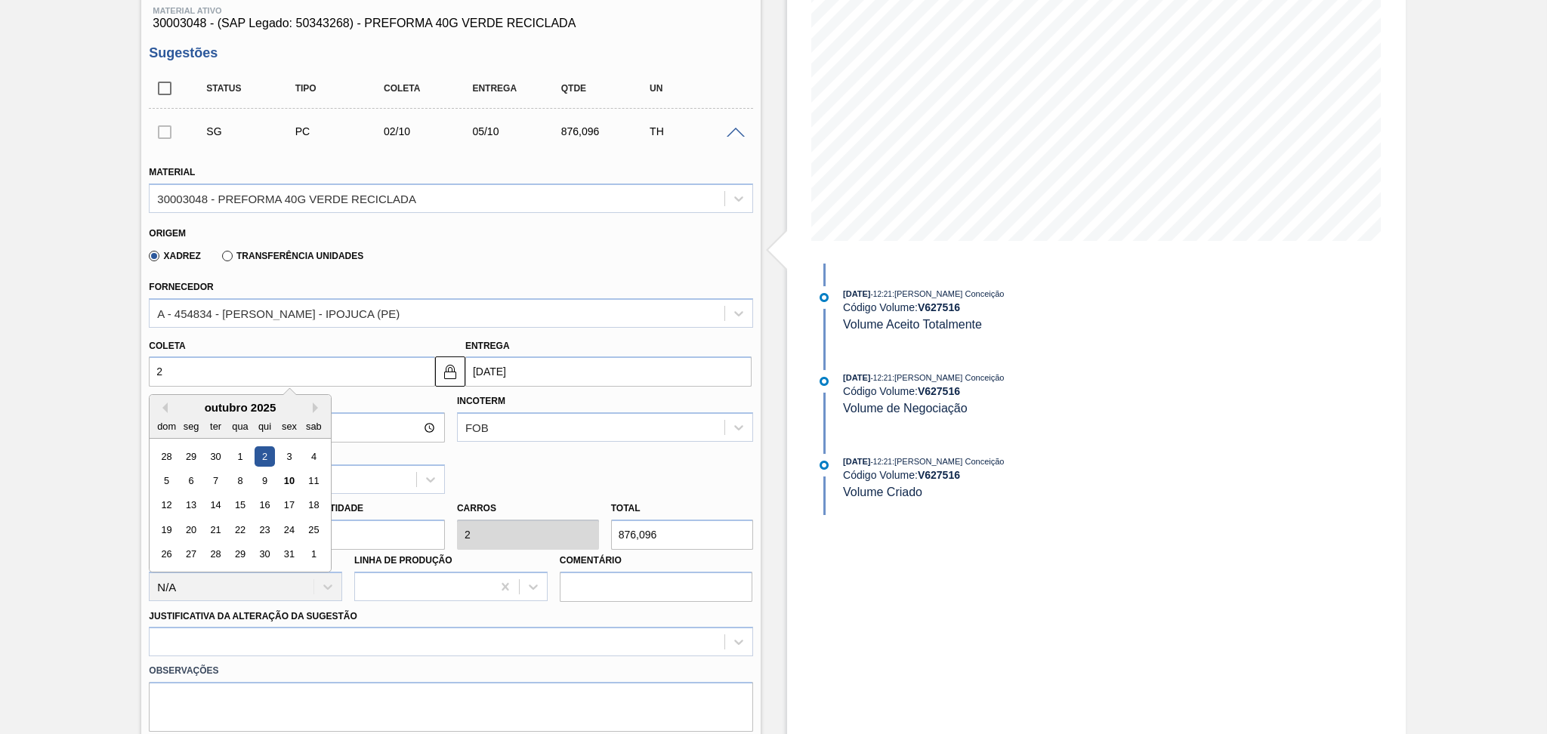
type input "24"
type input "[DATE]"
type input "24/1"
type input "27/01/2025"
type input "24/10"
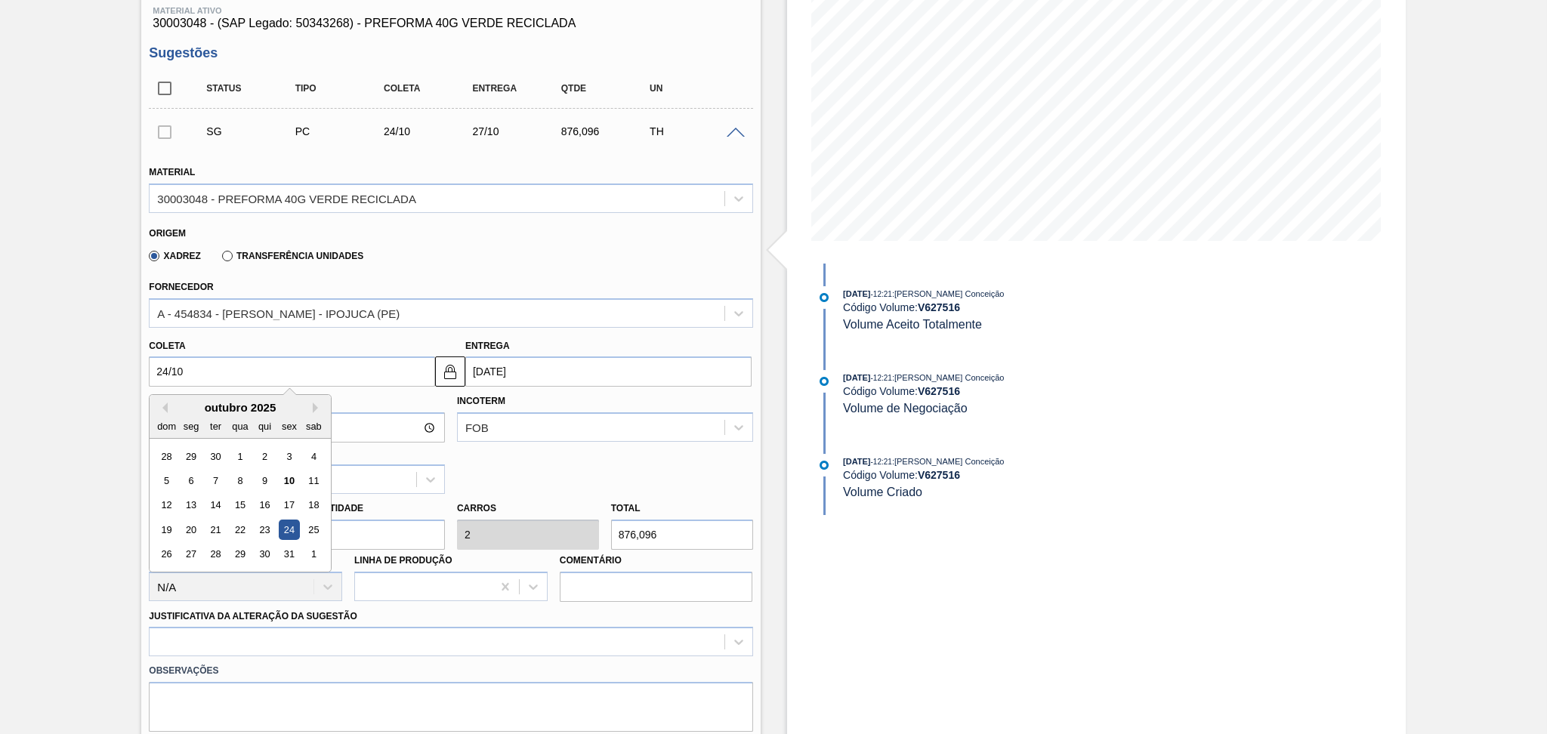
type input "[DATE]"
click at [283, 526] on div "24" at bounding box center [289, 530] width 20 height 20
type input "24/10/2025"
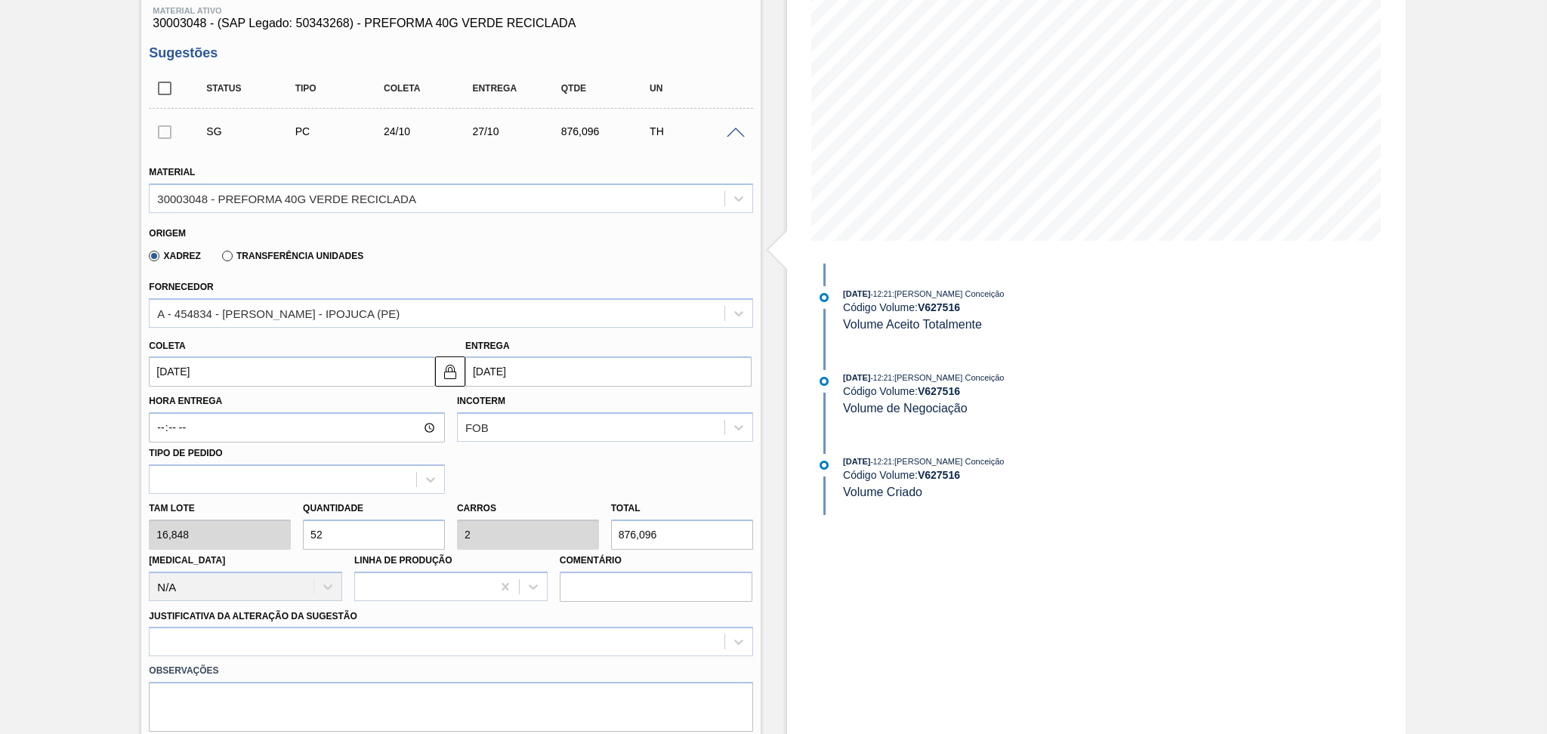
click at [175, 542] on div "Tam lote 16,848 Quantidade 52 Carros 2 Total 876,096 Doca N/A Linha de Produção…" at bounding box center [450, 548] width 615 height 108
type input "2"
type input "0,077"
type input "33,696"
type input "26"
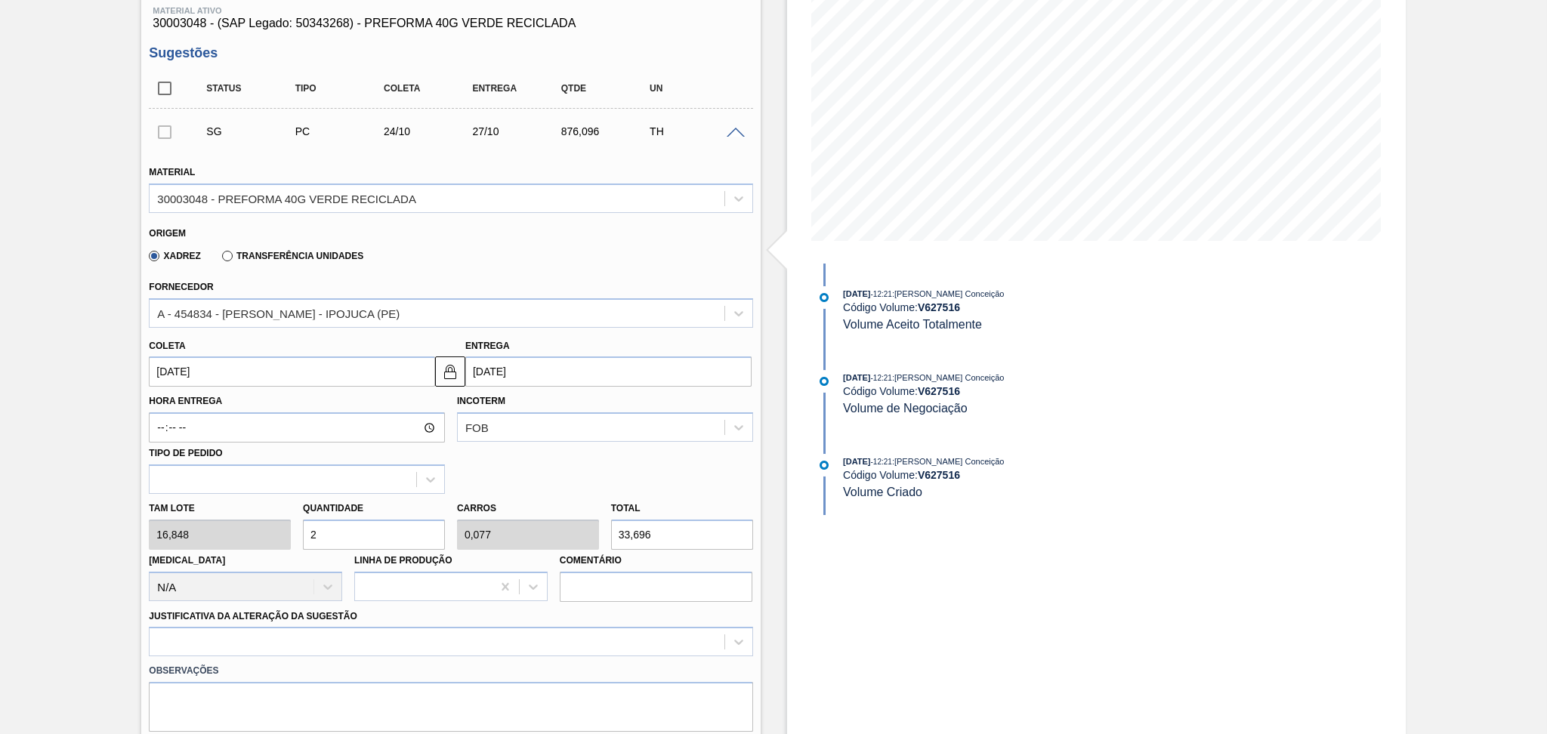
type input "1"
type input "438,048"
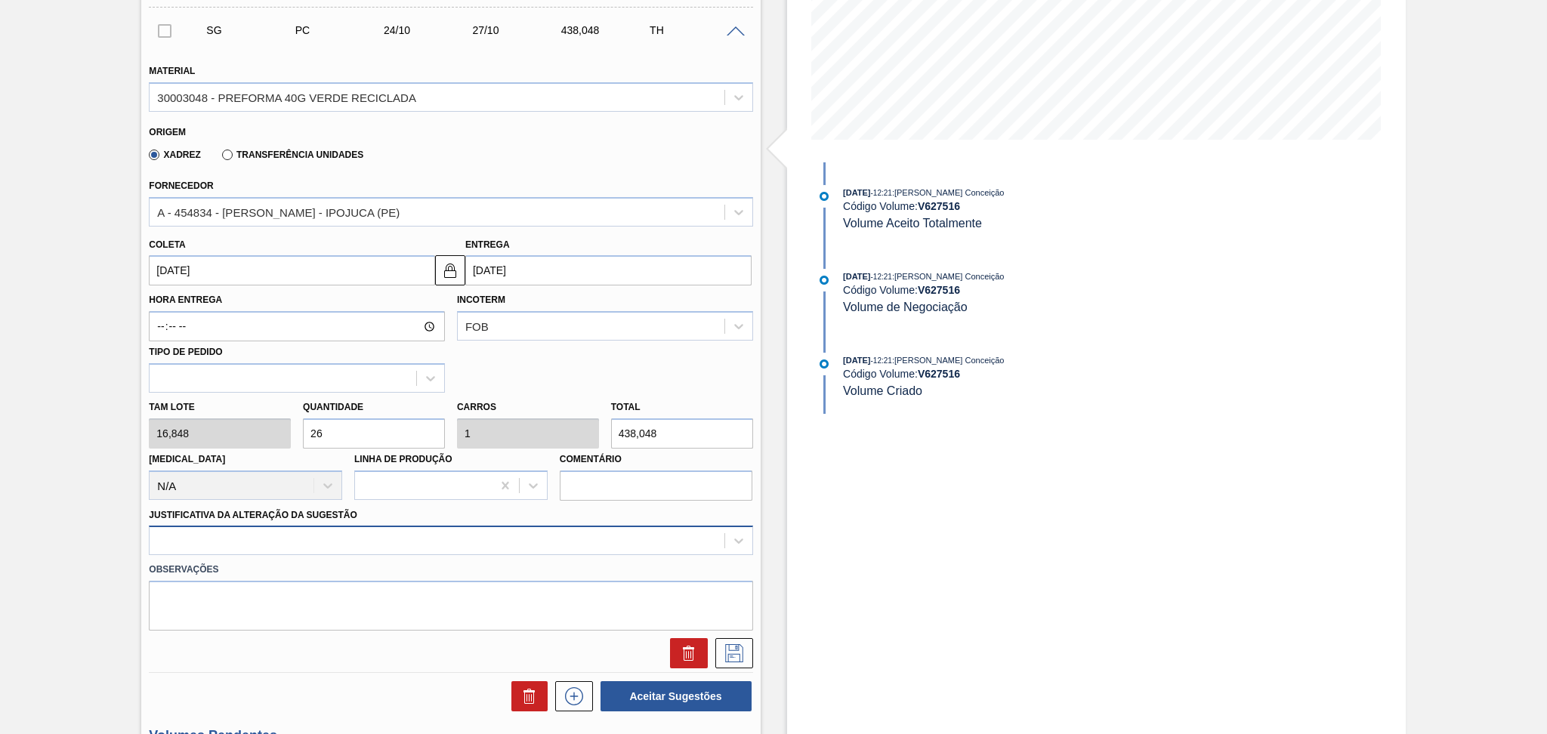
type input "26"
click at [216, 535] on div at bounding box center [450, 540] width 603 height 29
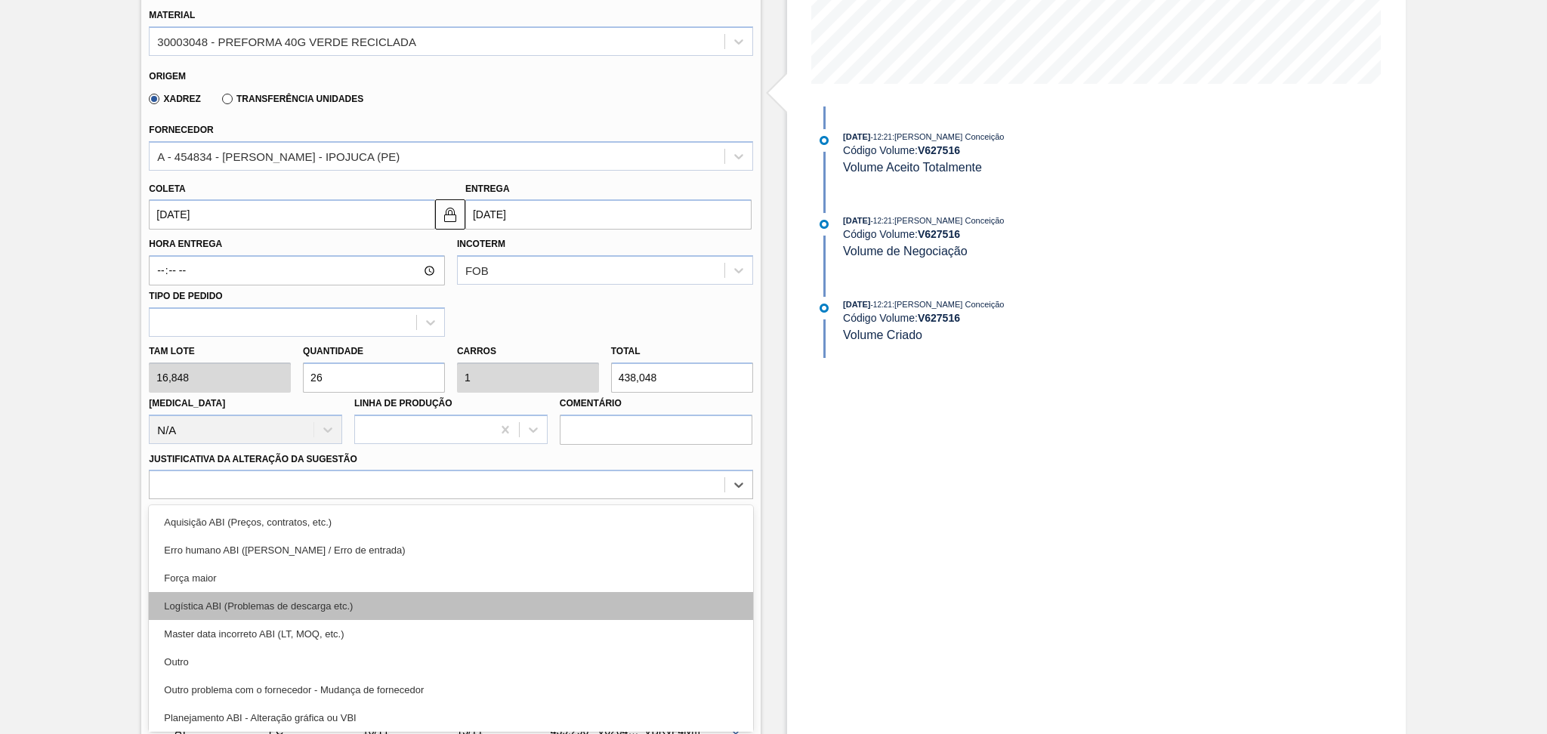
scroll to position [100, 0]
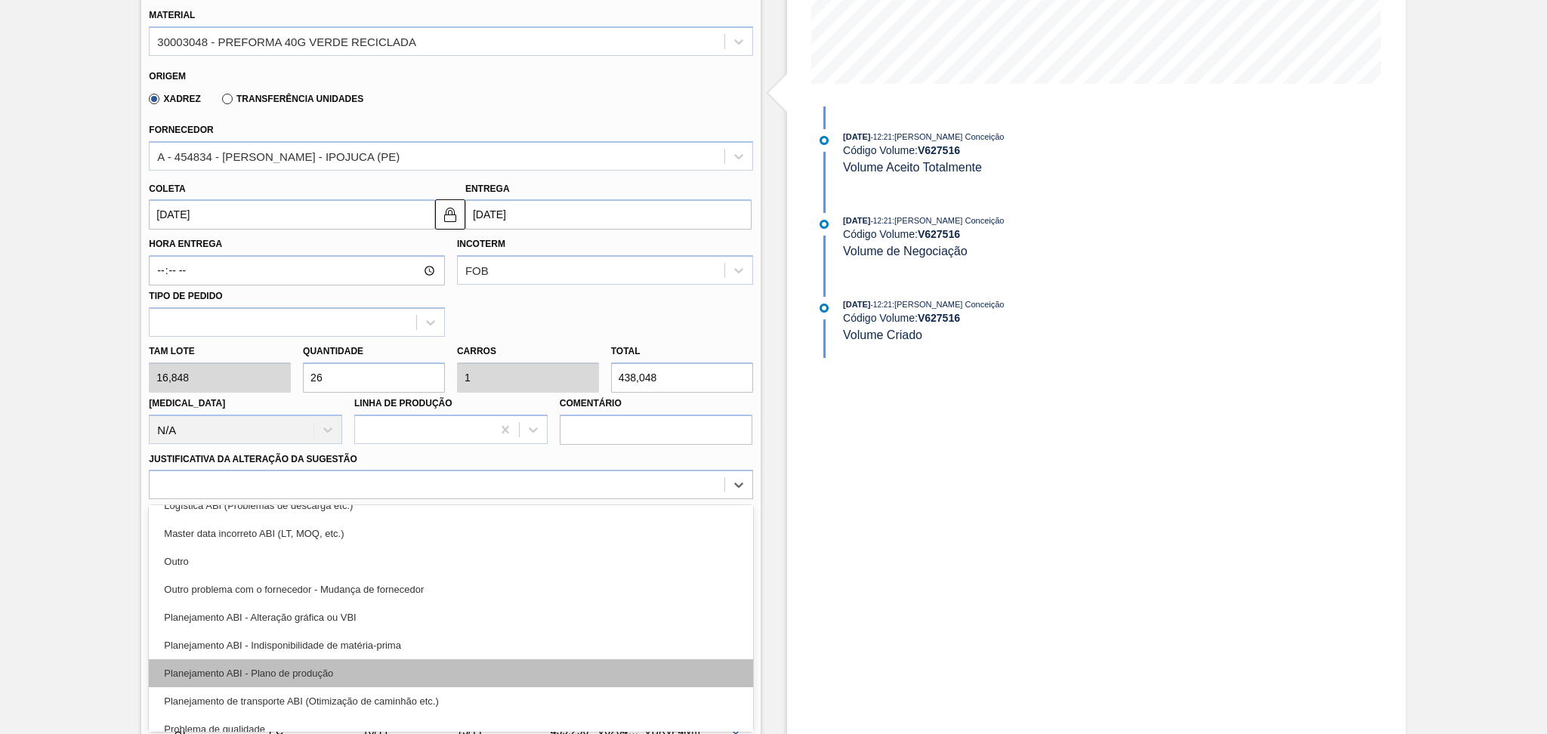
click at [365, 675] on div "Planejamento ABI - Plano de produção" at bounding box center [450, 673] width 603 height 28
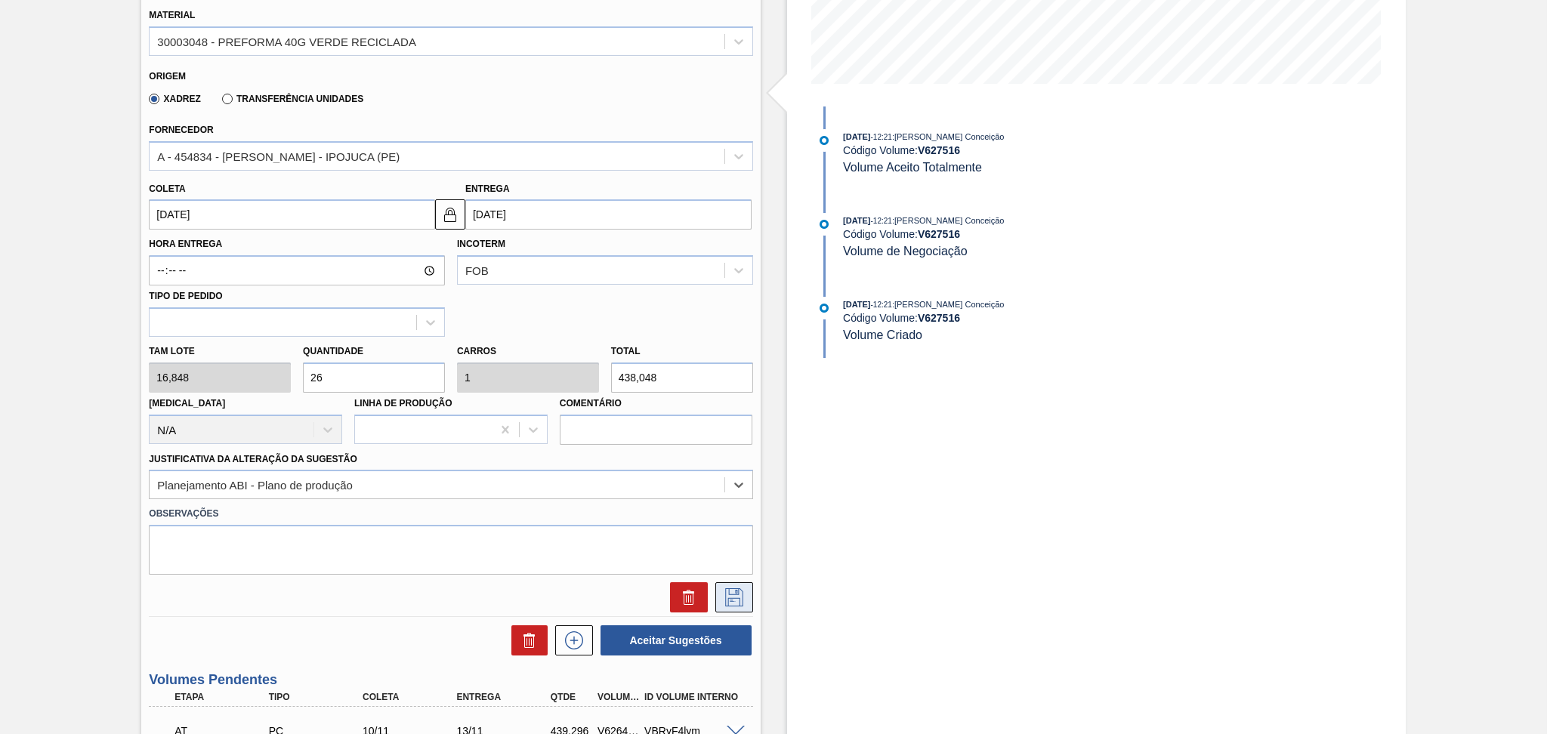
click at [732, 595] on icon at bounding box center [734, 597] width 24 height 18
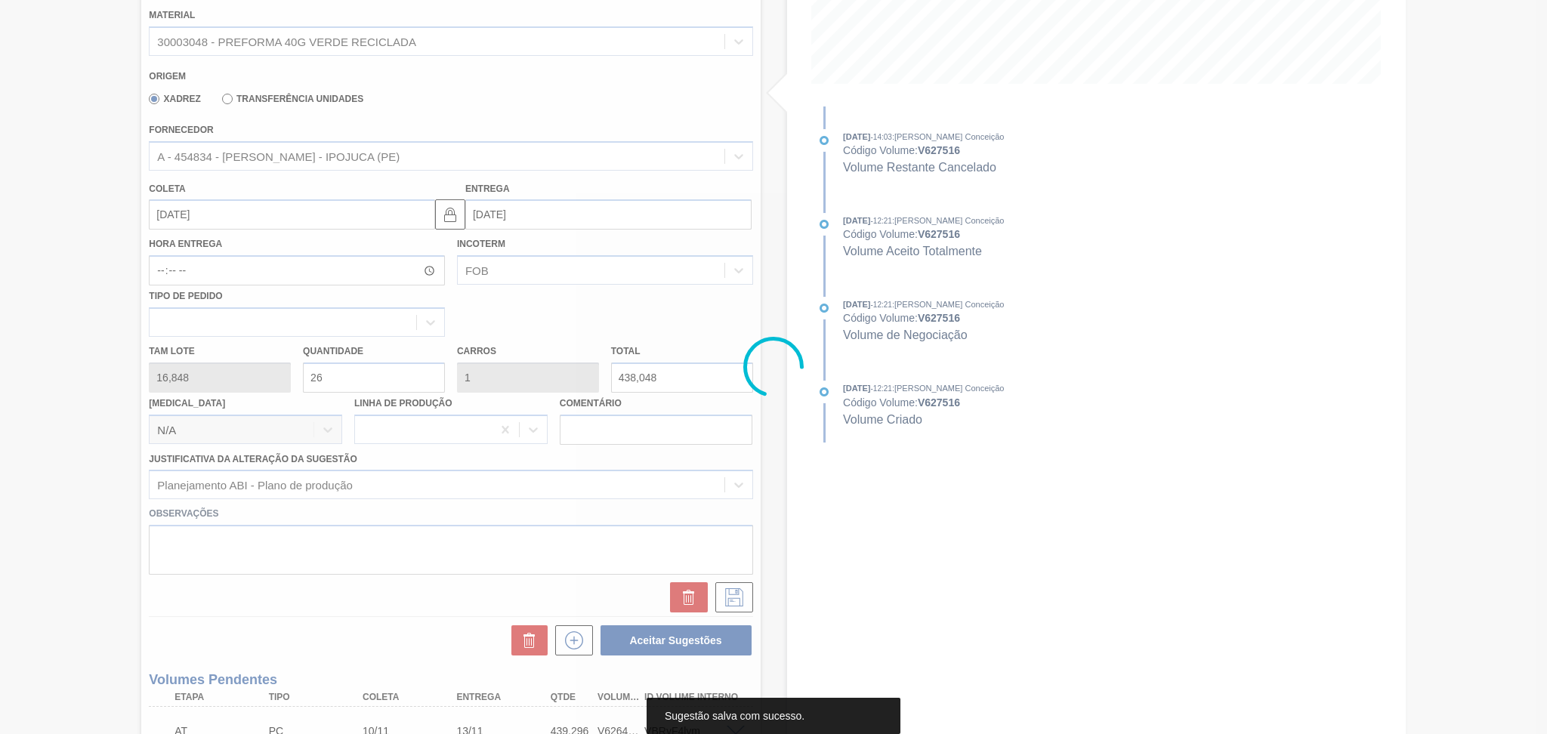
scroll to position [19, 0]
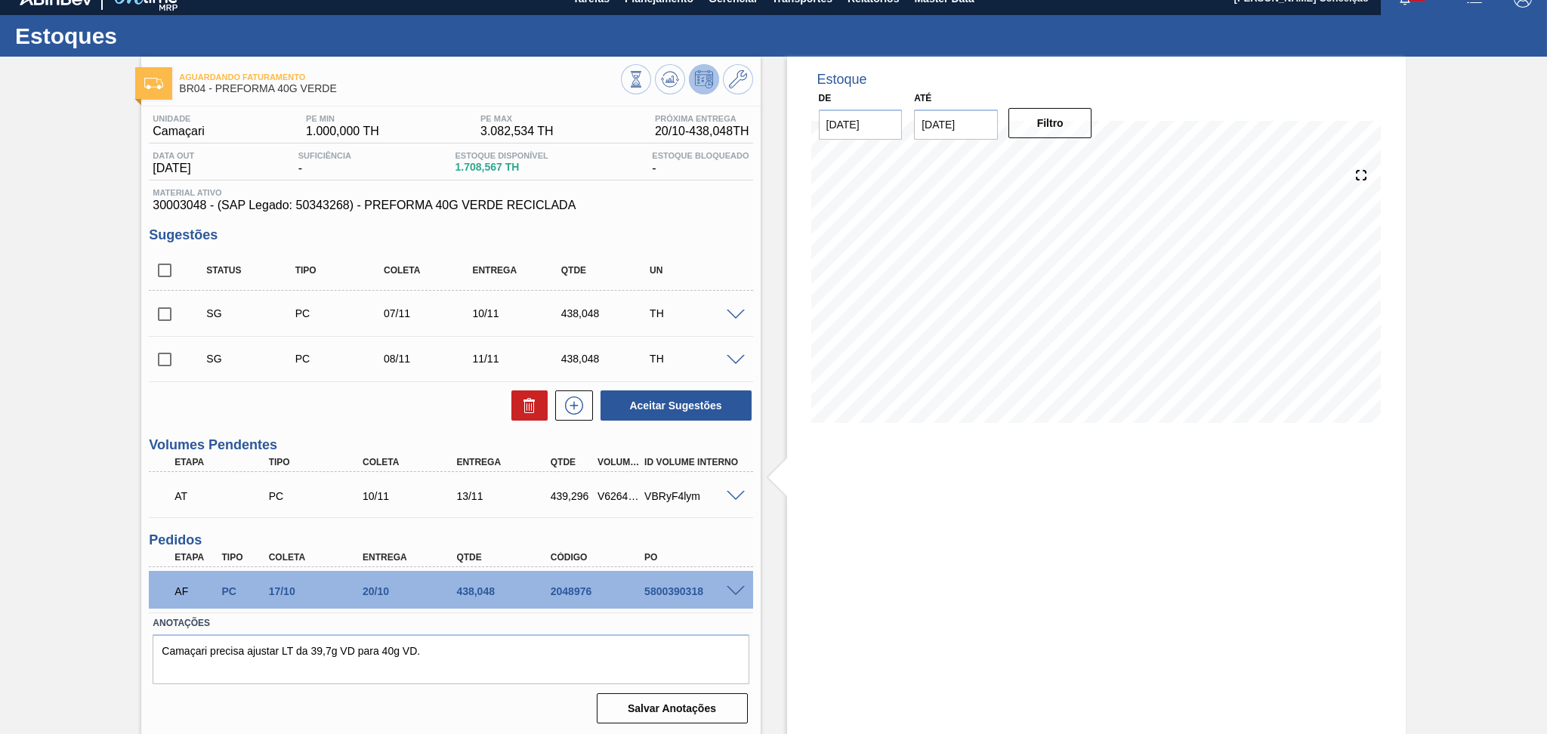
click at [729, 313] on span at bounding box center [735, 315] width 18 height 11
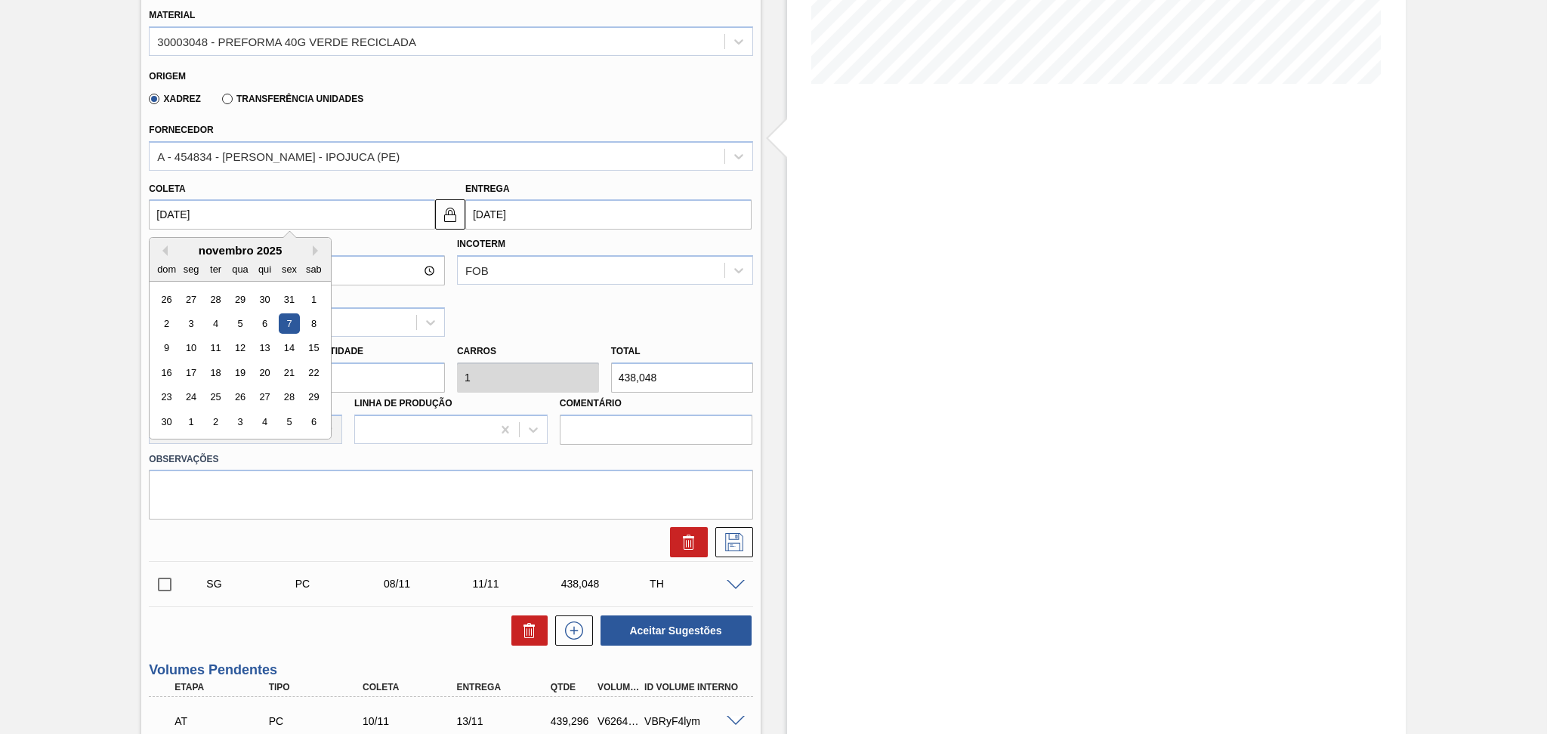
click at [251, 208] on input "07/11/2025" at bounding box center [292, 214] width 286 height 30
click at [166, 248] on button "Previous Month" at bounding box center [162, 250] width 11 height 11
click at [283, 368] on div "24" at bounding box center [289, 372] width 20 height 20
type input "24/10/2025"
type input "[DATE]"
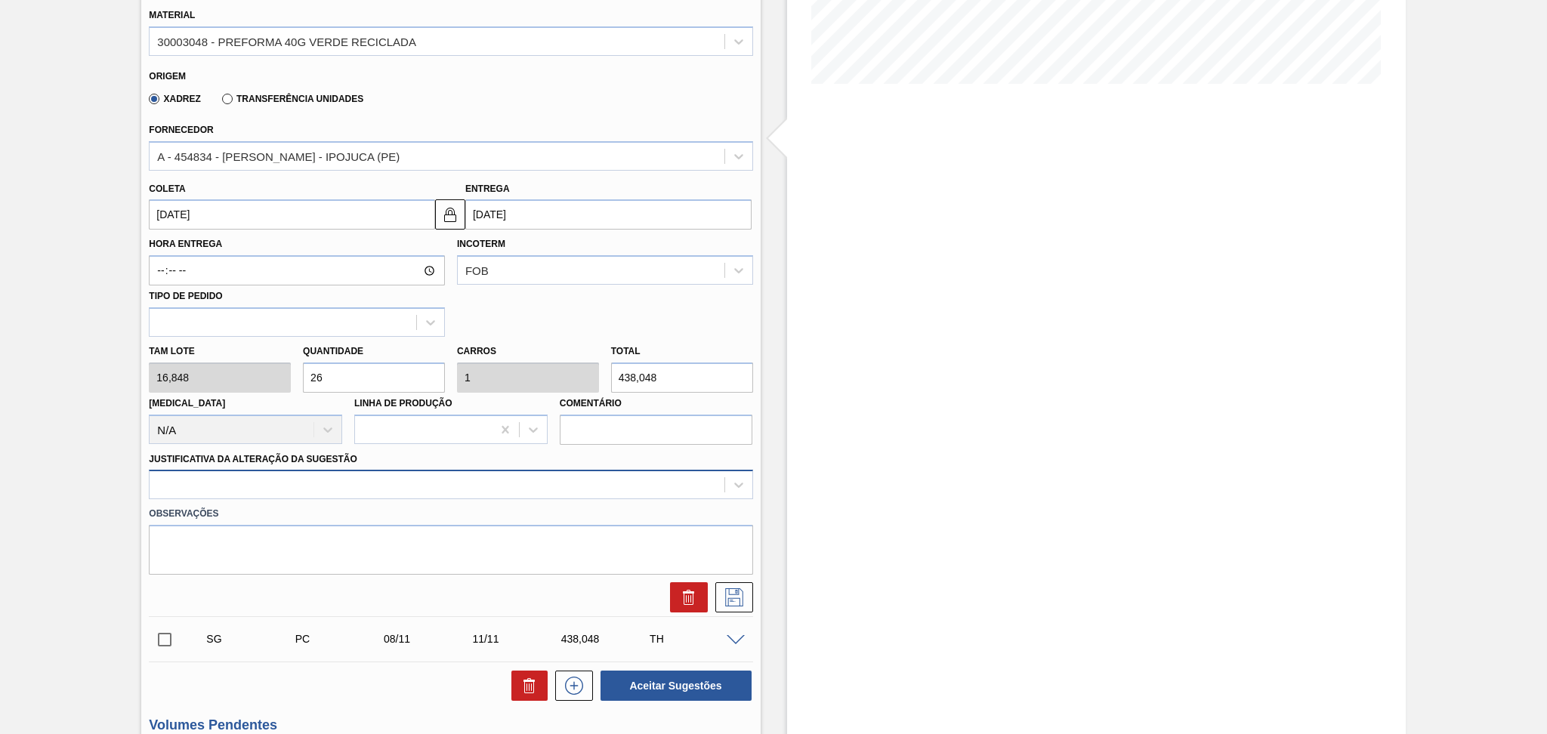
click at [311, 478] on div at bounding box center [437, 485] width 574 height 22
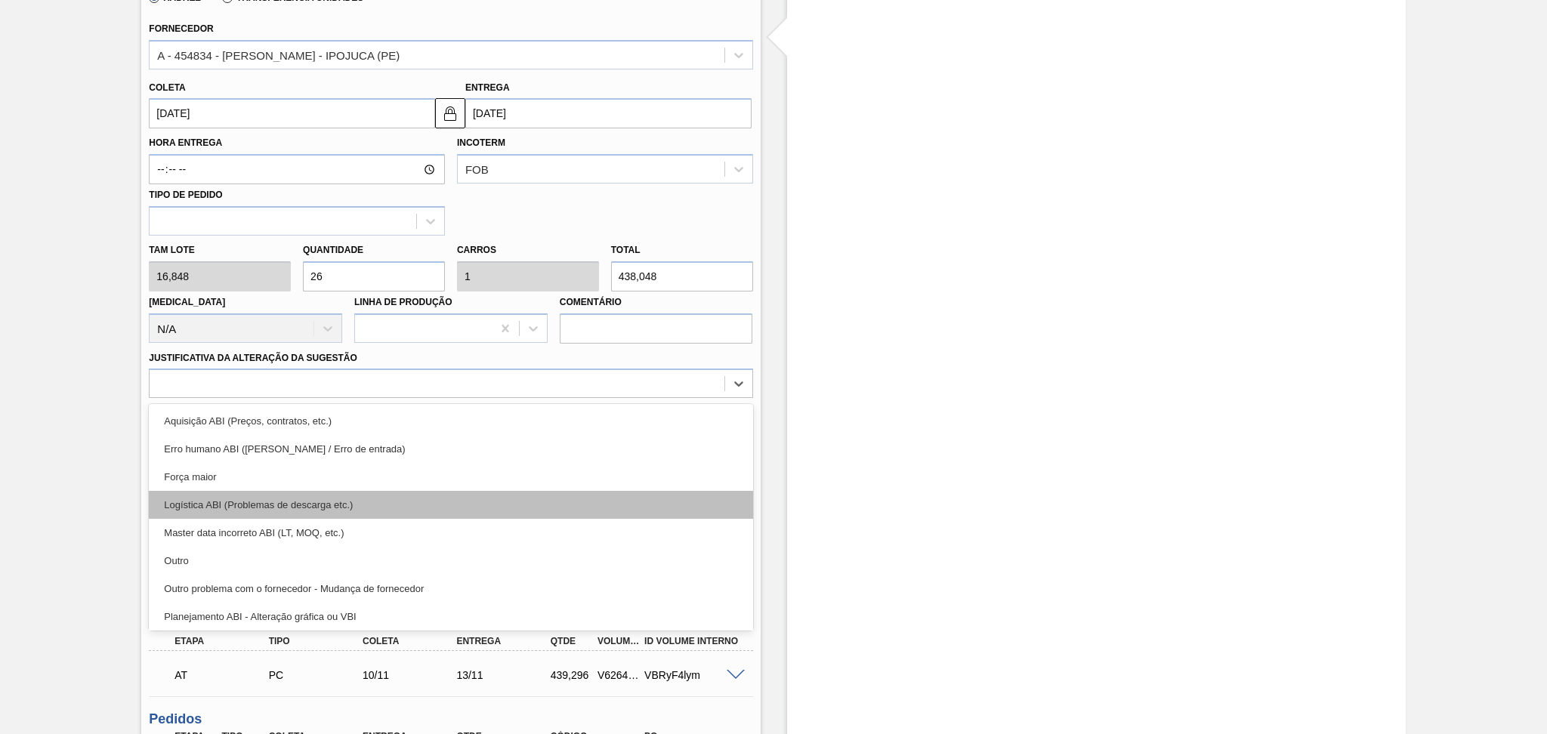
scroll to position [100, 0]
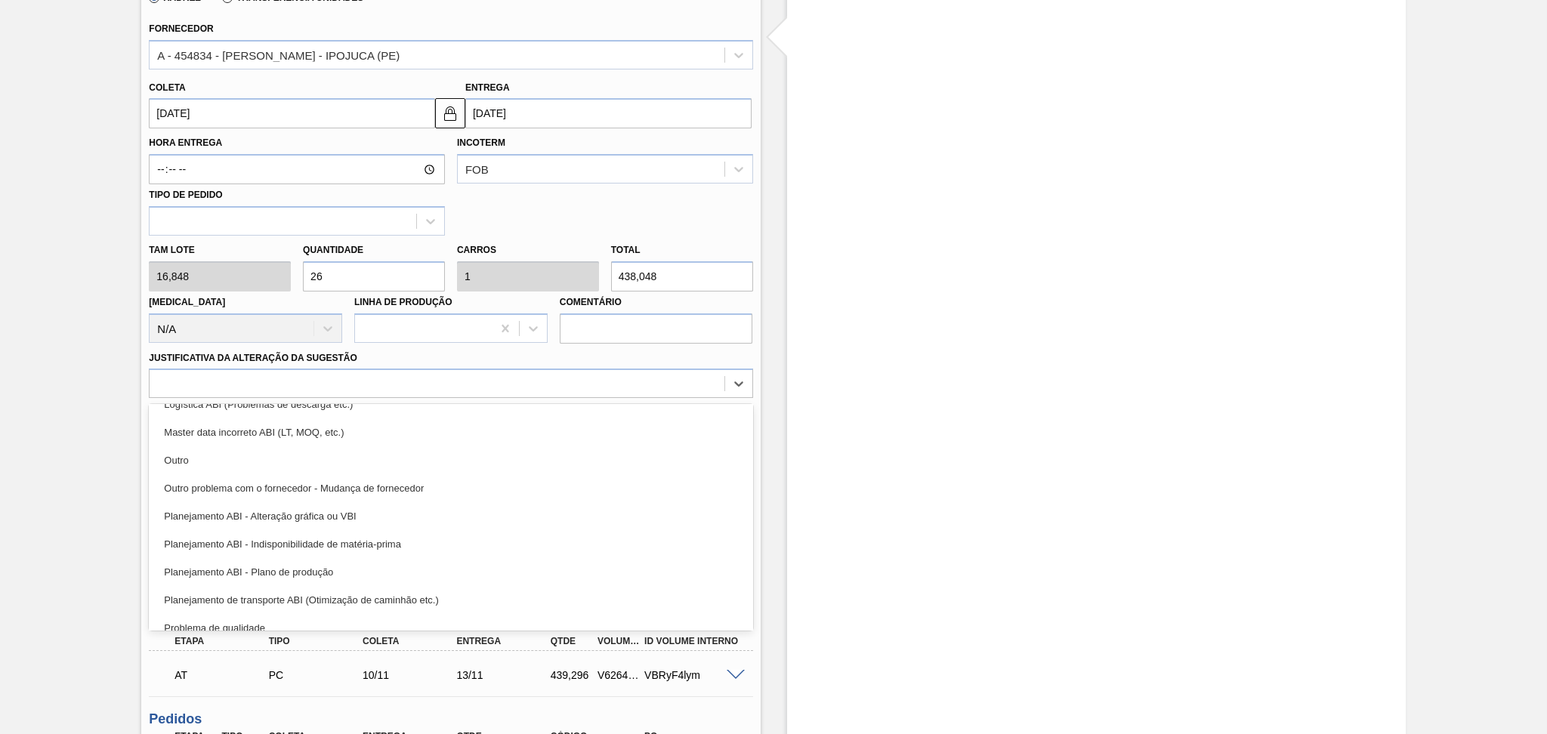
click at [311, 559] on div "Planejamento ABI - Plano de produção" at bounding box center [450, 572] width 603 height 28
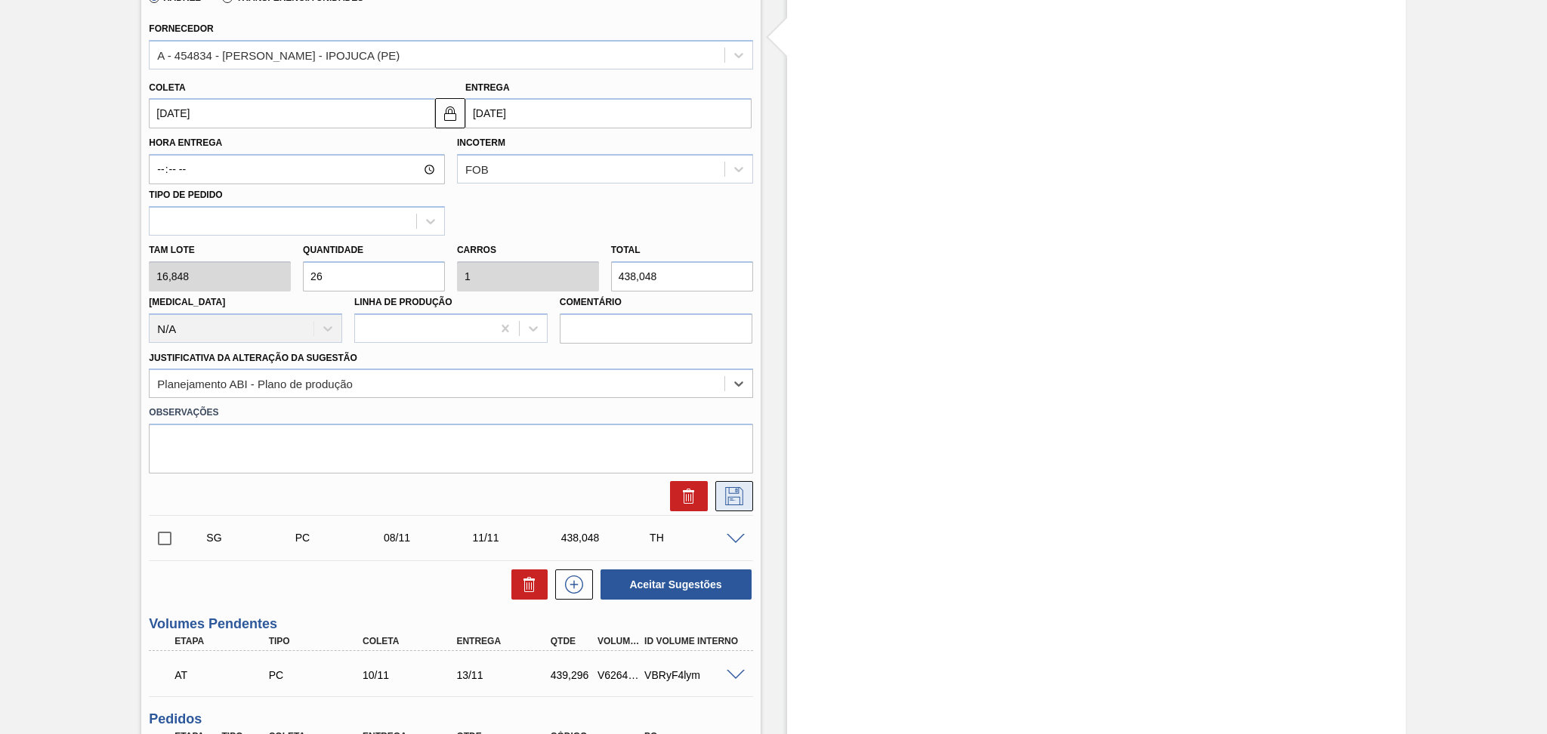
click at [730, 501] on button at bounding box center [734, 496] width 38 height 30
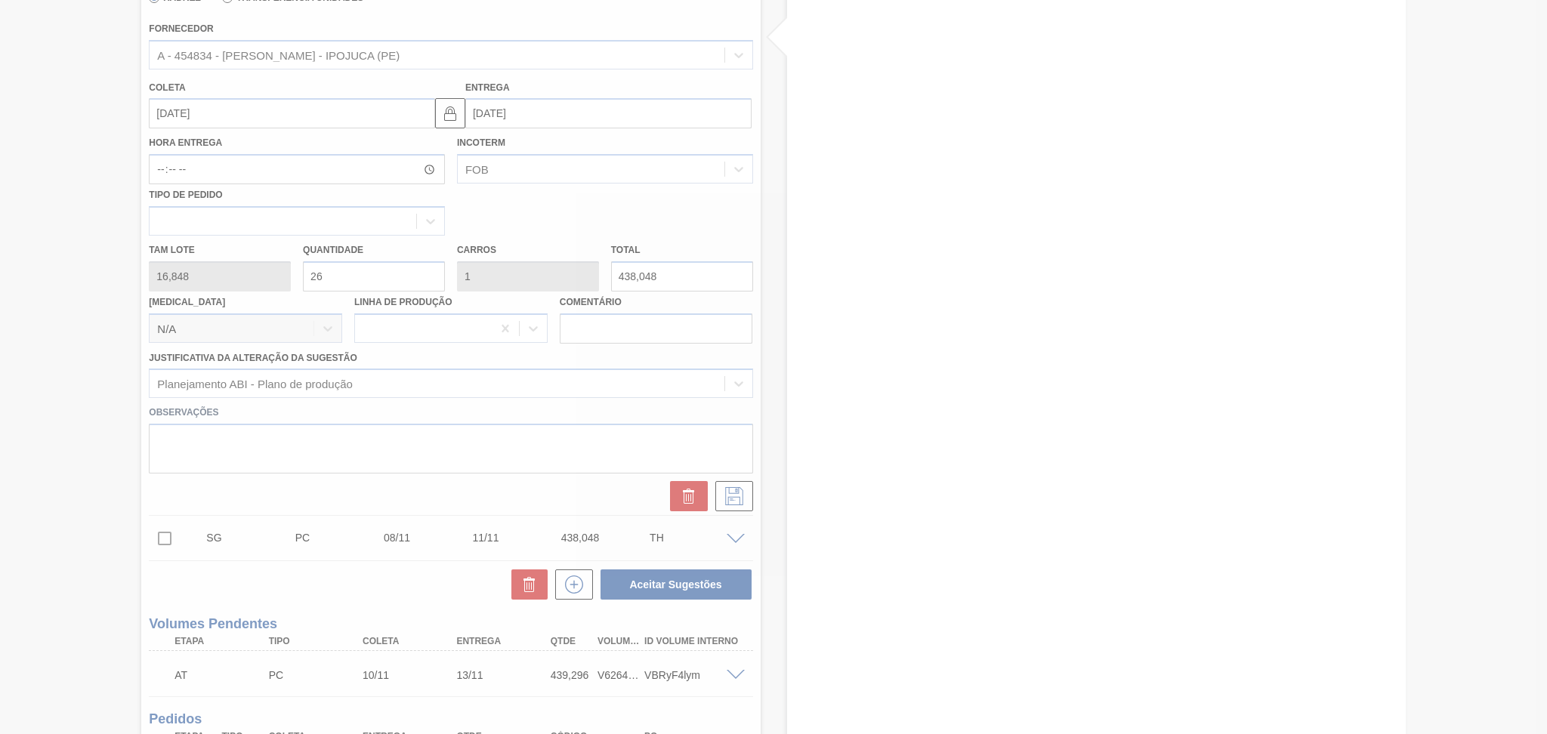
click at [86, 325] on div at bounding box center [773, 367] width 1547 height 734
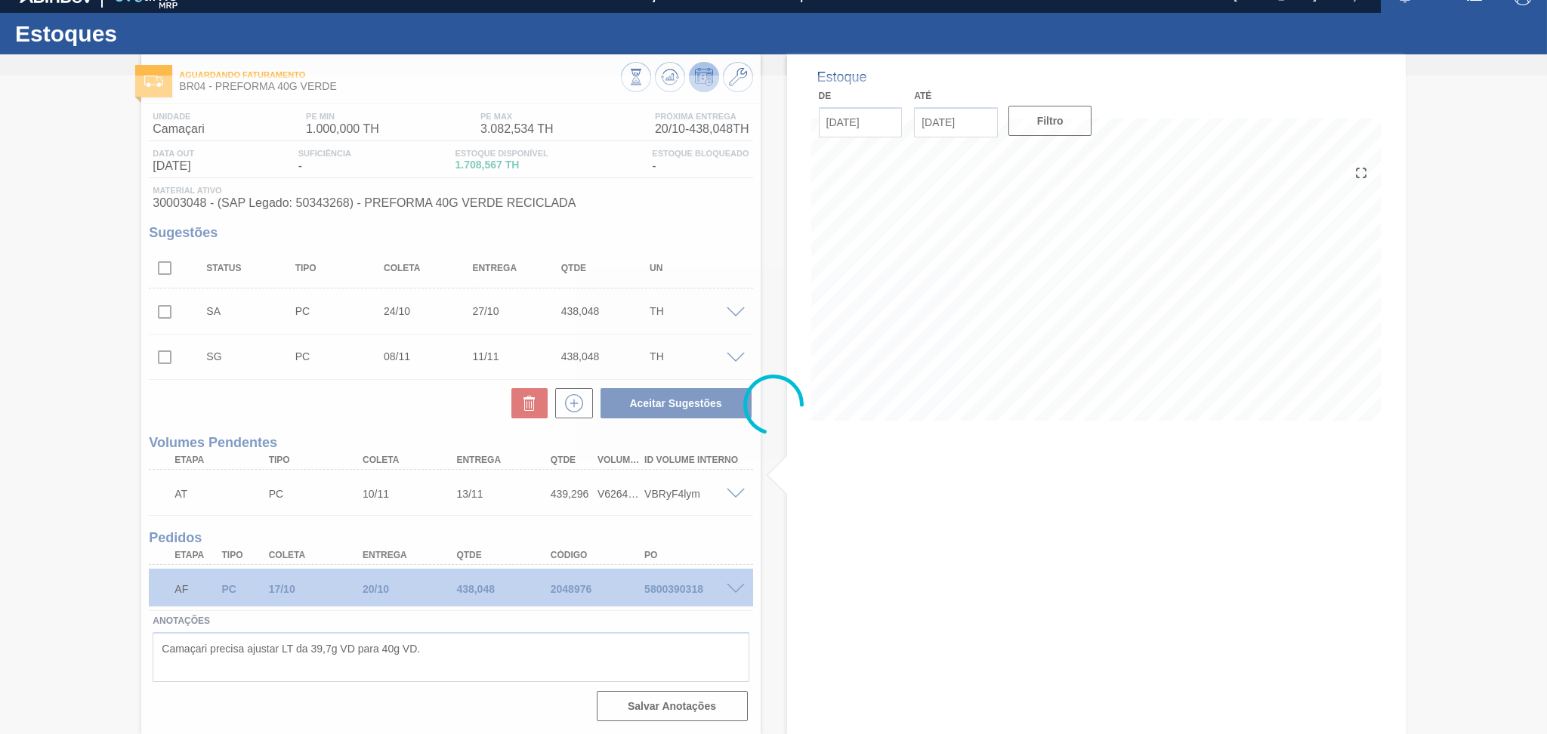
scroll to position [19, 0]
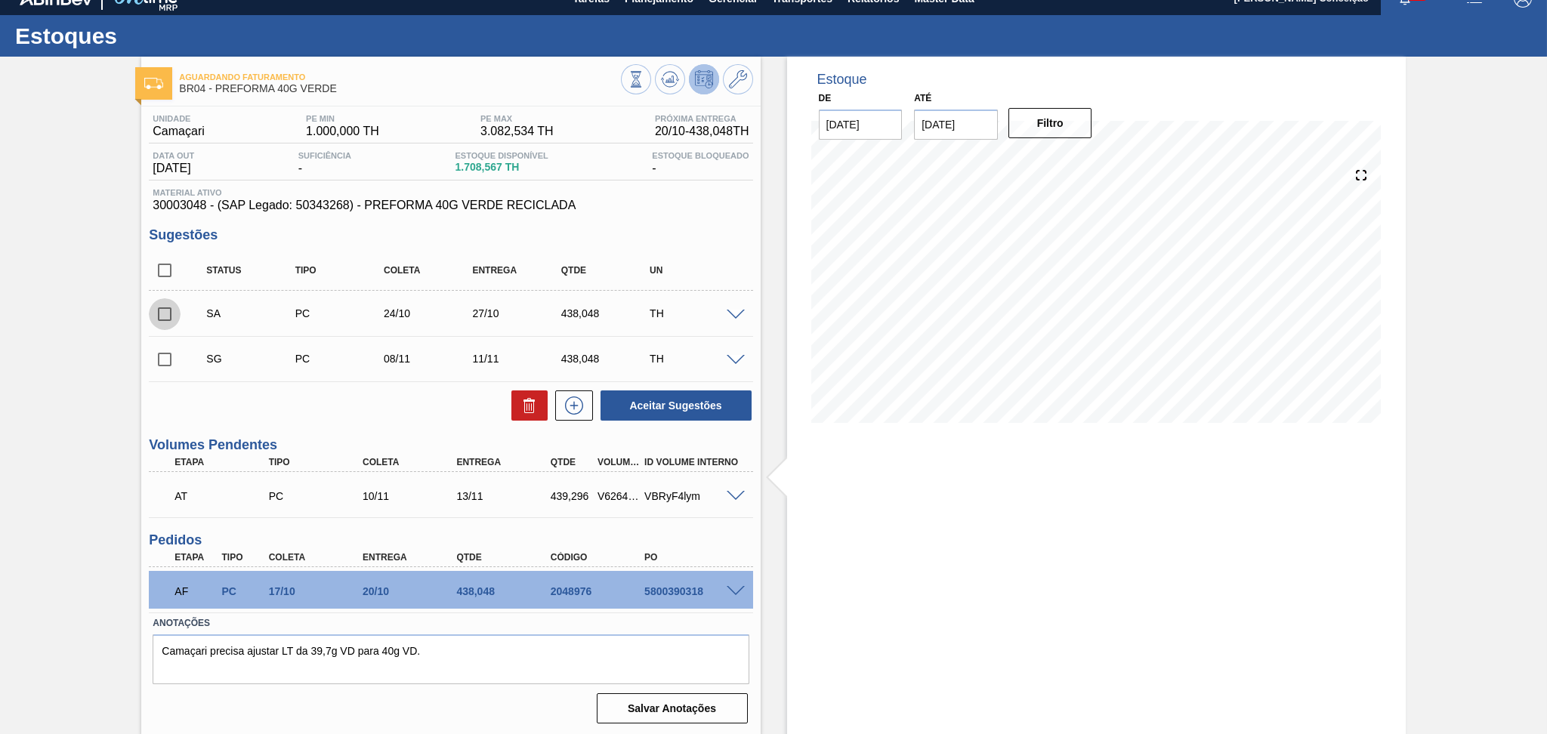
click at [166, 322] on input "checkbox" at bounding box center [165, 314] width 32 height 32
click at [658, 405] on button "Aceitar Sugestões" at bounding box center [675, 405] width 151 height 30
checkbox input "false"
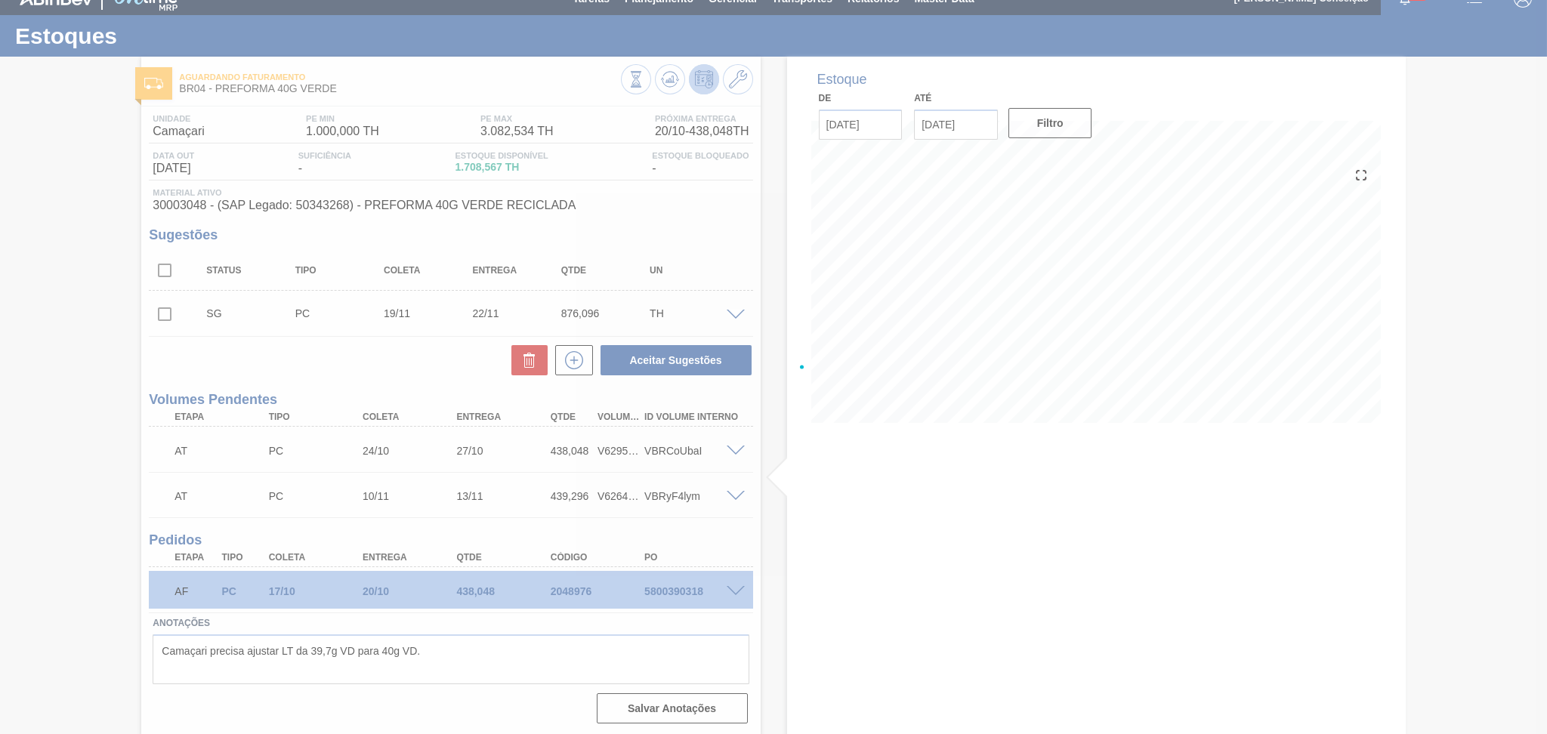
click at [356, 406] on div at bounding box center [773, 367] width 1547 height 734
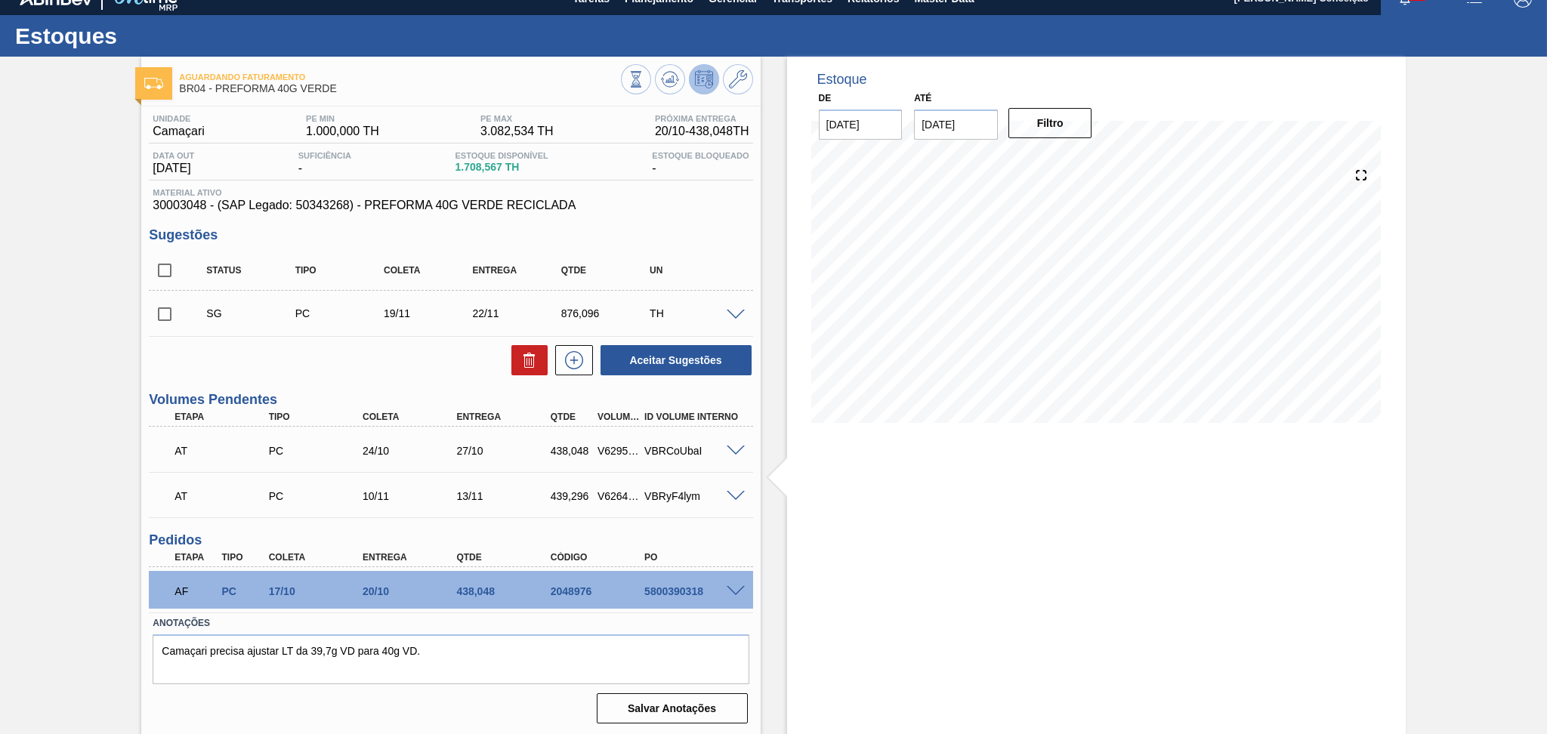
click at [408, 375] on div "Aceitar Sugestões" at bounding box center [450, 360] width 603 height 33
click at [415, 344] on div "Aceitar Sugestões" at bounding box center [450, 360] width 603 height 33
click at [882, 522] on div "Estoque De 10/10/2025 Até 30/11/2025 Filtro 30/10 Projeção de Estoque 1,462.253…" at bounding box center [1096, 397] width 618 height 680
click at [885, 573] on div "Estoque De 10/10/2025 Até 30/11/2025 Filtro 18/10 Projeção de Estoque 1,100.159…" at bounding box center [1096, 397] width 618 height 680
click at [432, 363] on div "Aceitar Sugestões" at bounding box center [450, 360] width 603 height 33
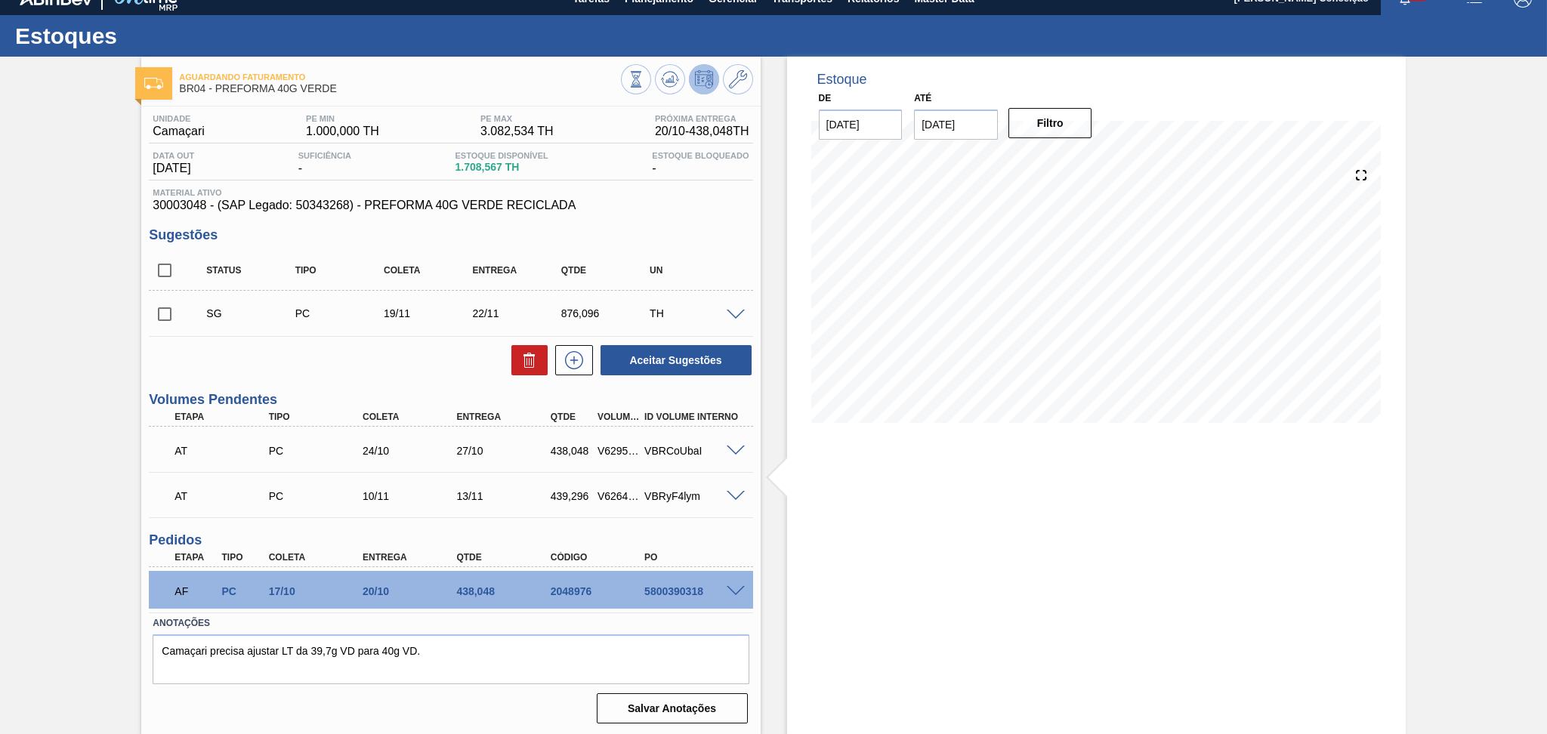
click at [471, 176] on div "Data out 22/11/2025 Suficiência - Estoque Disponível 1.708,567 TH Estoque Bloqu…" at bounding box center [450, 165] width 603 height 29
click at [471, 174] on div "Data out 22/11/2025 Suficiência - Estoque Disponível 1.708,567 TH Estoque Bloqu…" at bounding box center [450, 165] width 603 height 29
copy span "1.708,567"
click at [191, 208] on span "30003048 - (SAP Legado: 50343268) - PREFORMA 40G VERDE RECICLADA" at bounding box center [451, 206] width 596 height 14
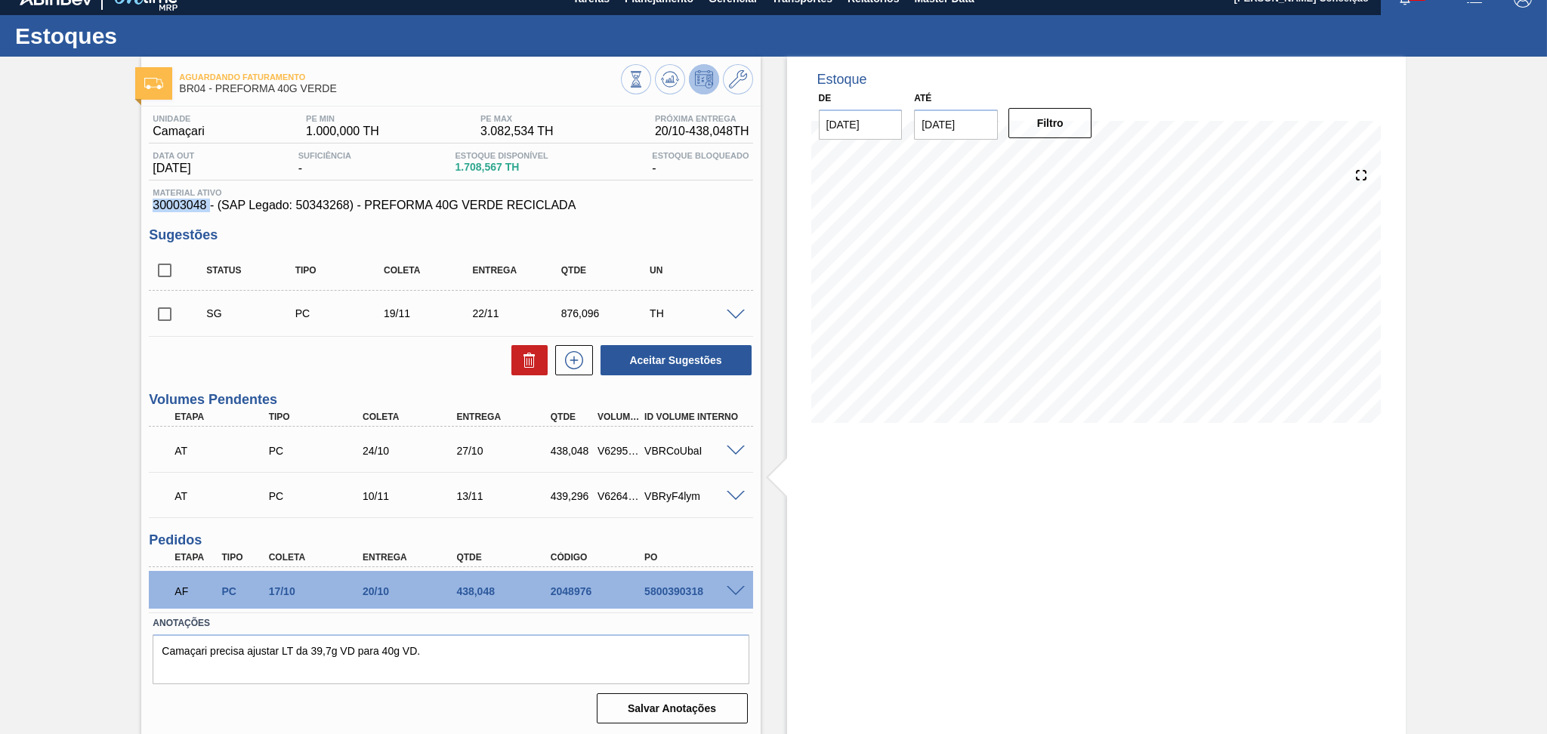
copy span "30003048"
click at [357, 369] on div "Aceitar Sugestões" at bounding box center [450, 360] width 603 height 33
click at [867, 546] on div "Estoque De 10/10/2025 Até 30/11/2025 Filtro 10/10 Projeção de Estoque 1,708.567…" at bounding box center [1096, 397] width 618 height 680
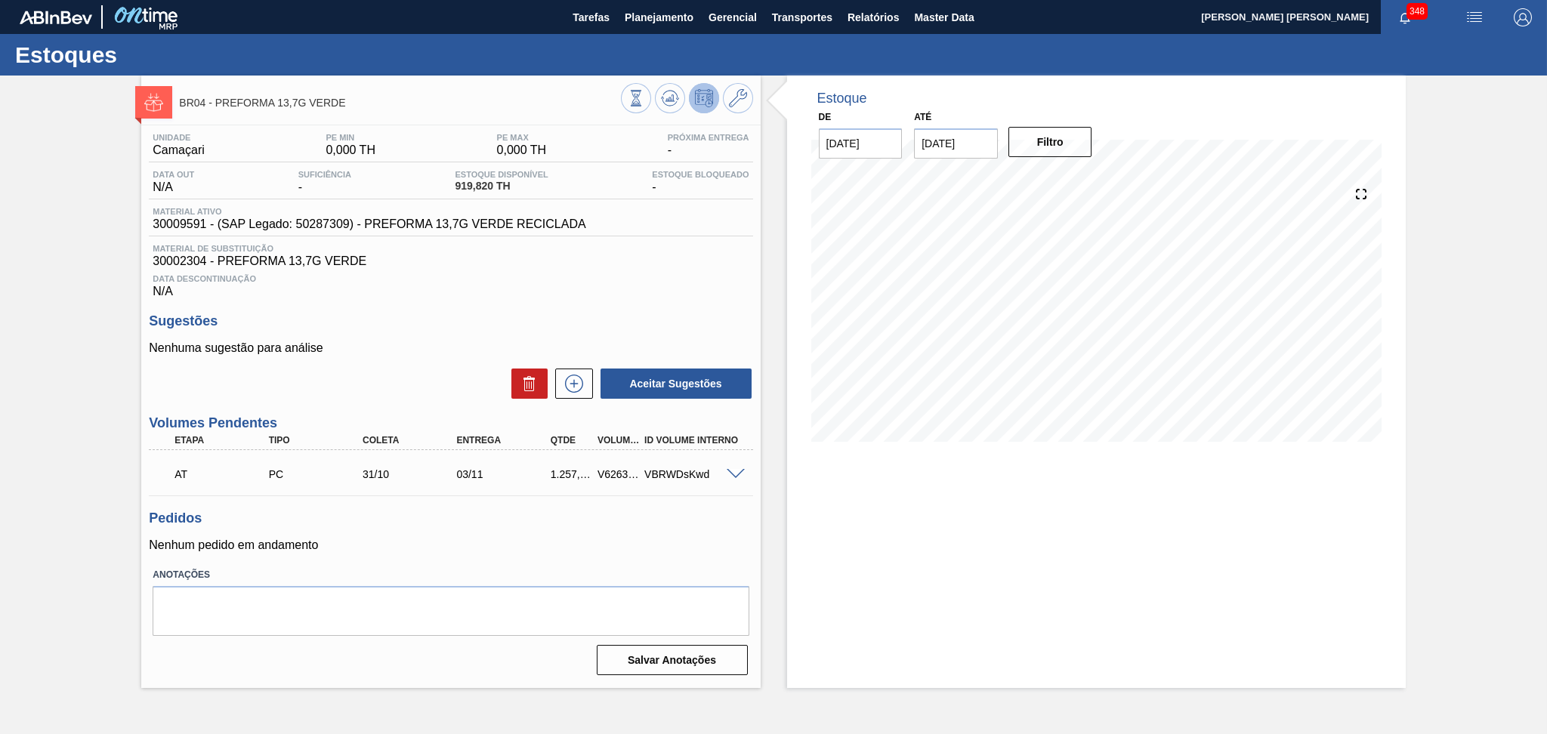
click at [452, 544] on p "Nenhum pedido em andamento" at bounding box center [450, 545] width 603 height 14
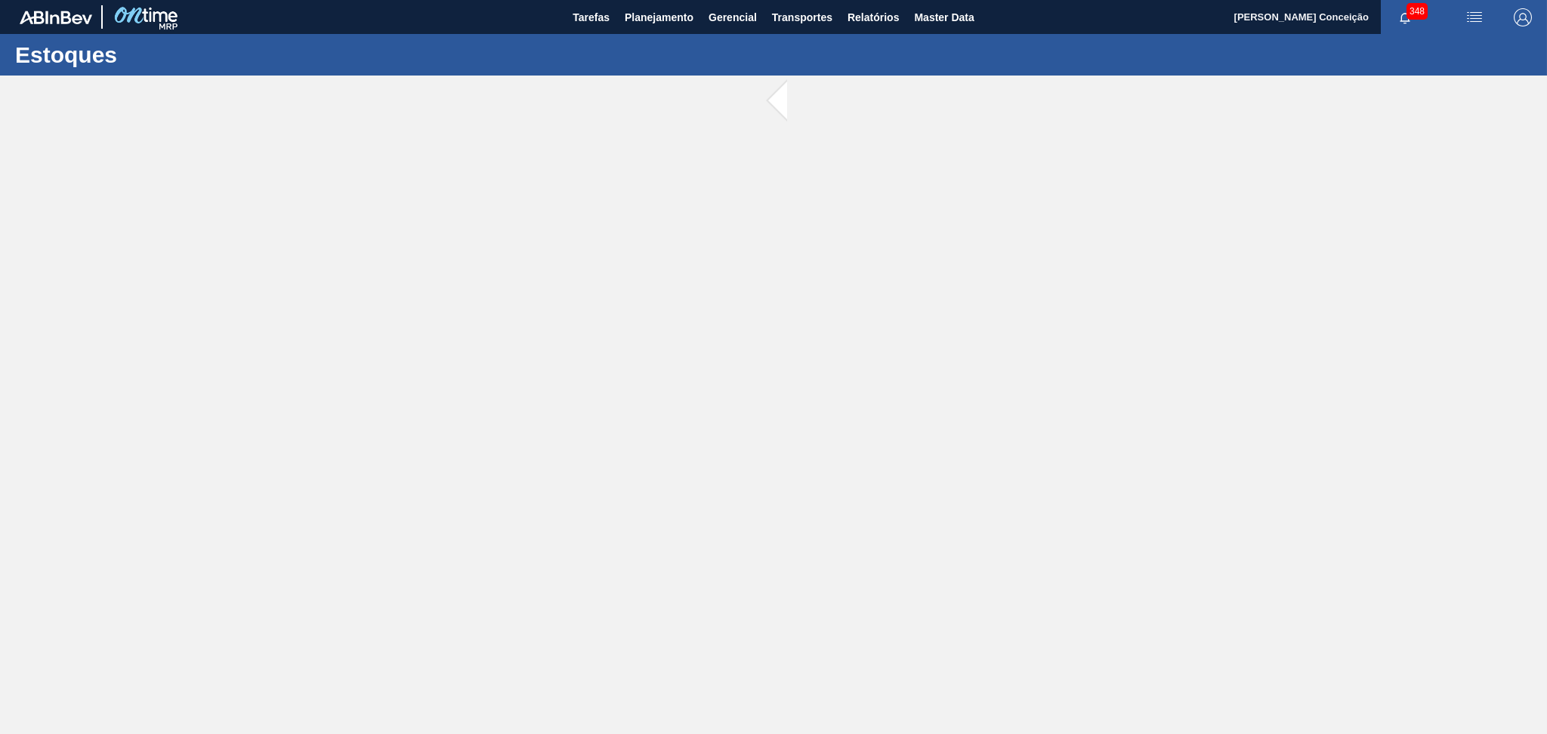
click at [979, 276] on main "Tarefas Planejamento Gerencial Transportes Relatórios Master Data Aline Apareci…" at bounding box center [773, 367] width 1547 height 734
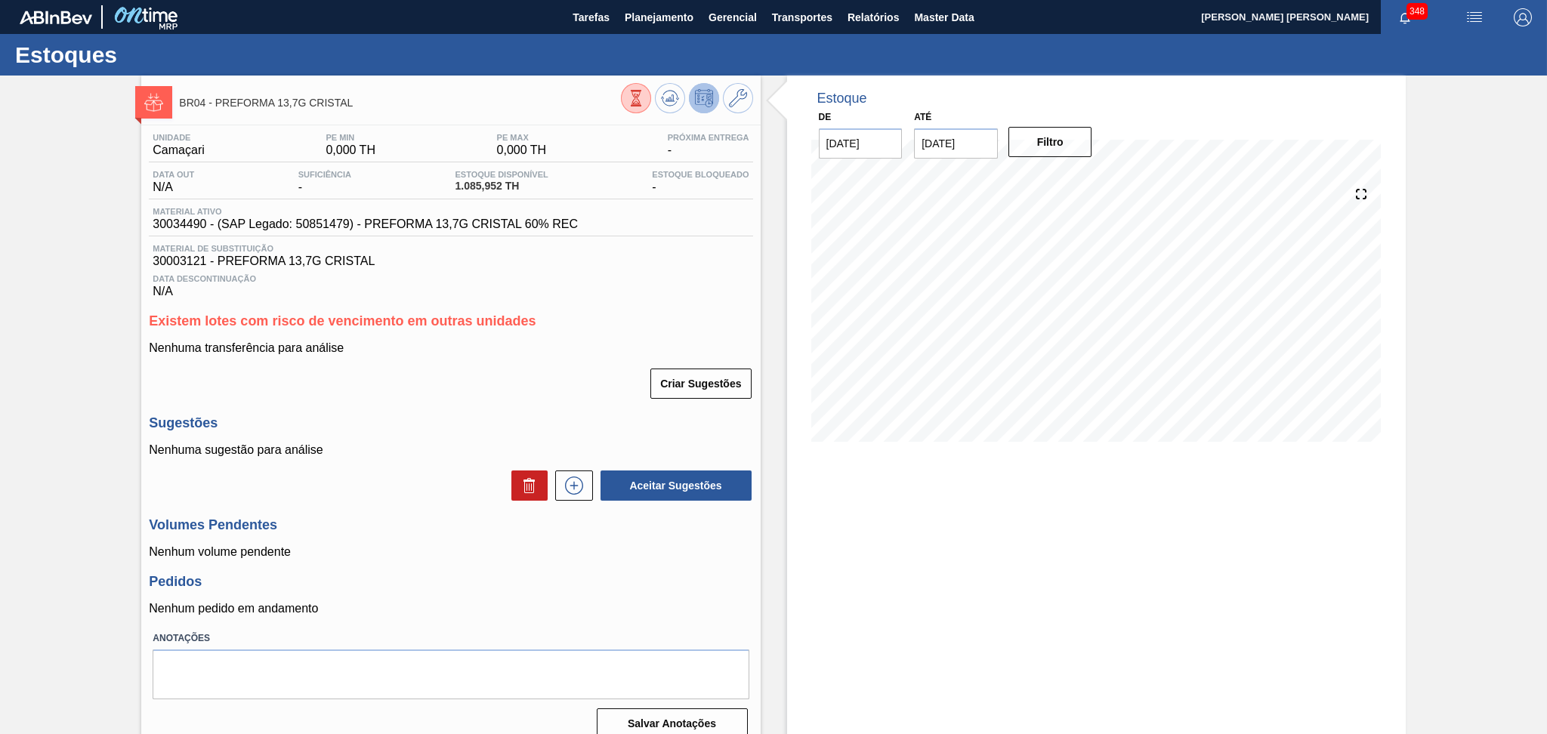
click at [538, 375] on div "Criar Sugestões" at bounding box center [450, 383] width 603 height 33
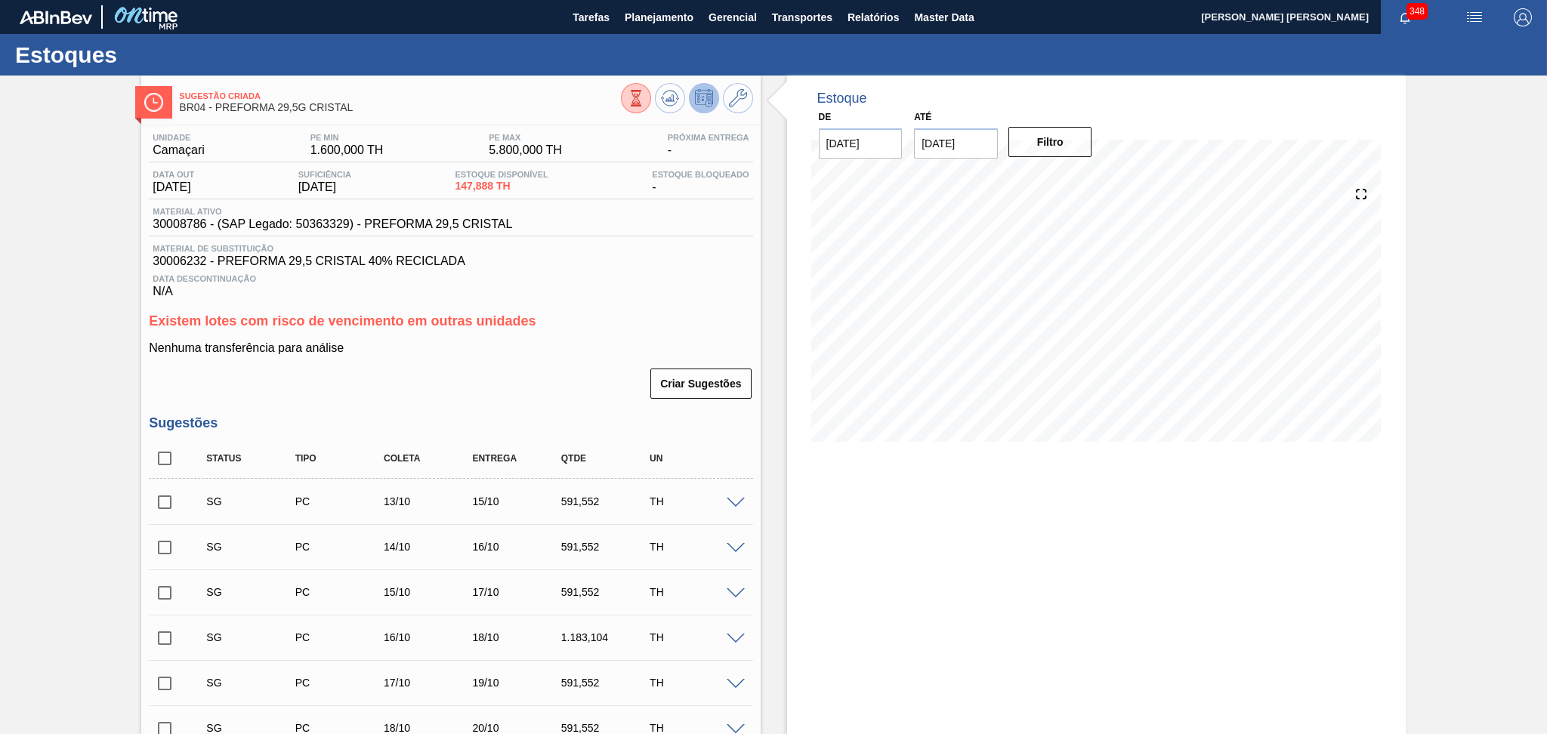
click at [522, 367] on div "Criar Sugestões" at bounding box center [450, 383] width 603 height 33
click at [360, 378] on div "Criar Sugestões" at bounding box center [450, 383] width 603 height 33
click at [159, 460] on input "checkbox" at bounding box center [165, 459] width 32 height 32
checkbox input "true"
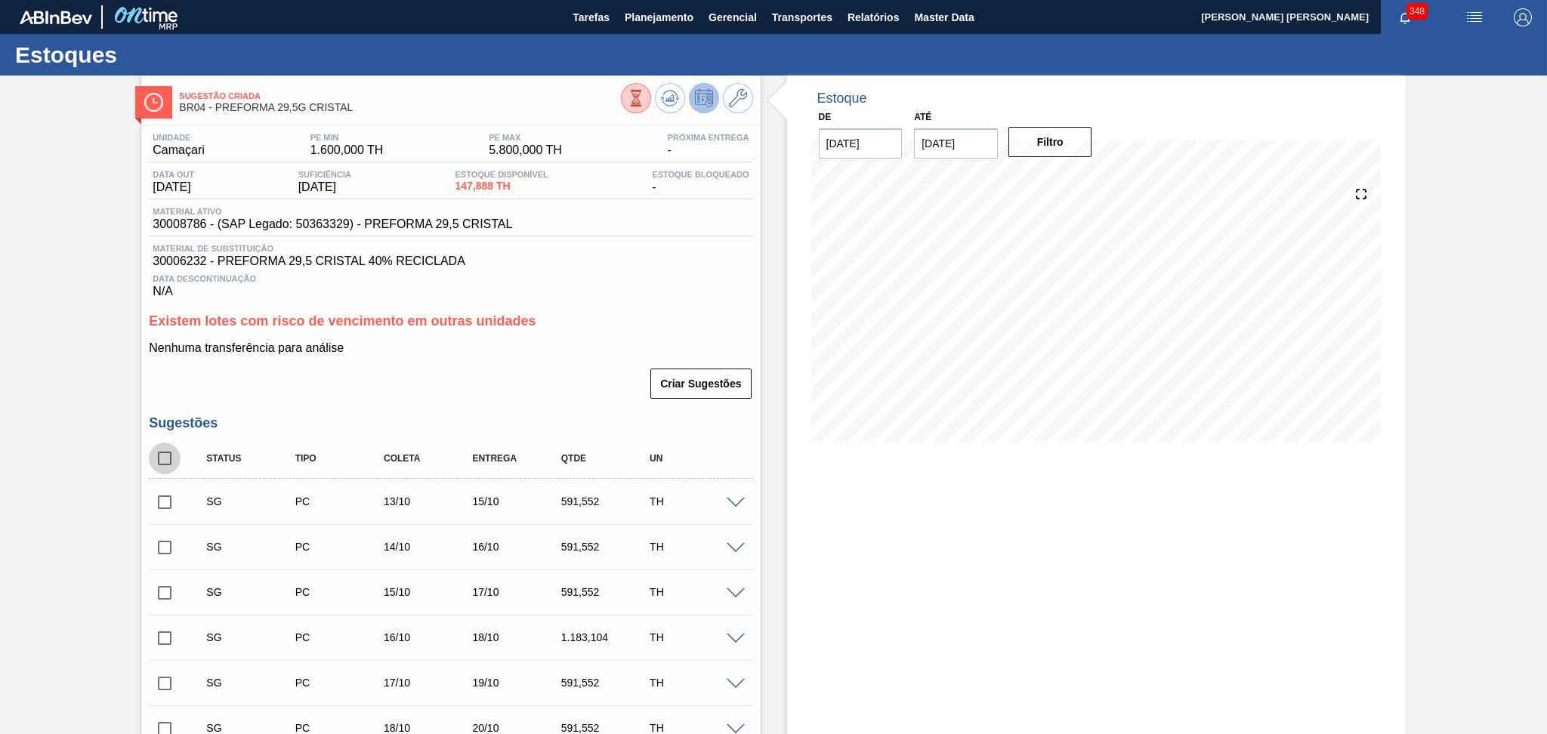
checkbox input "true"
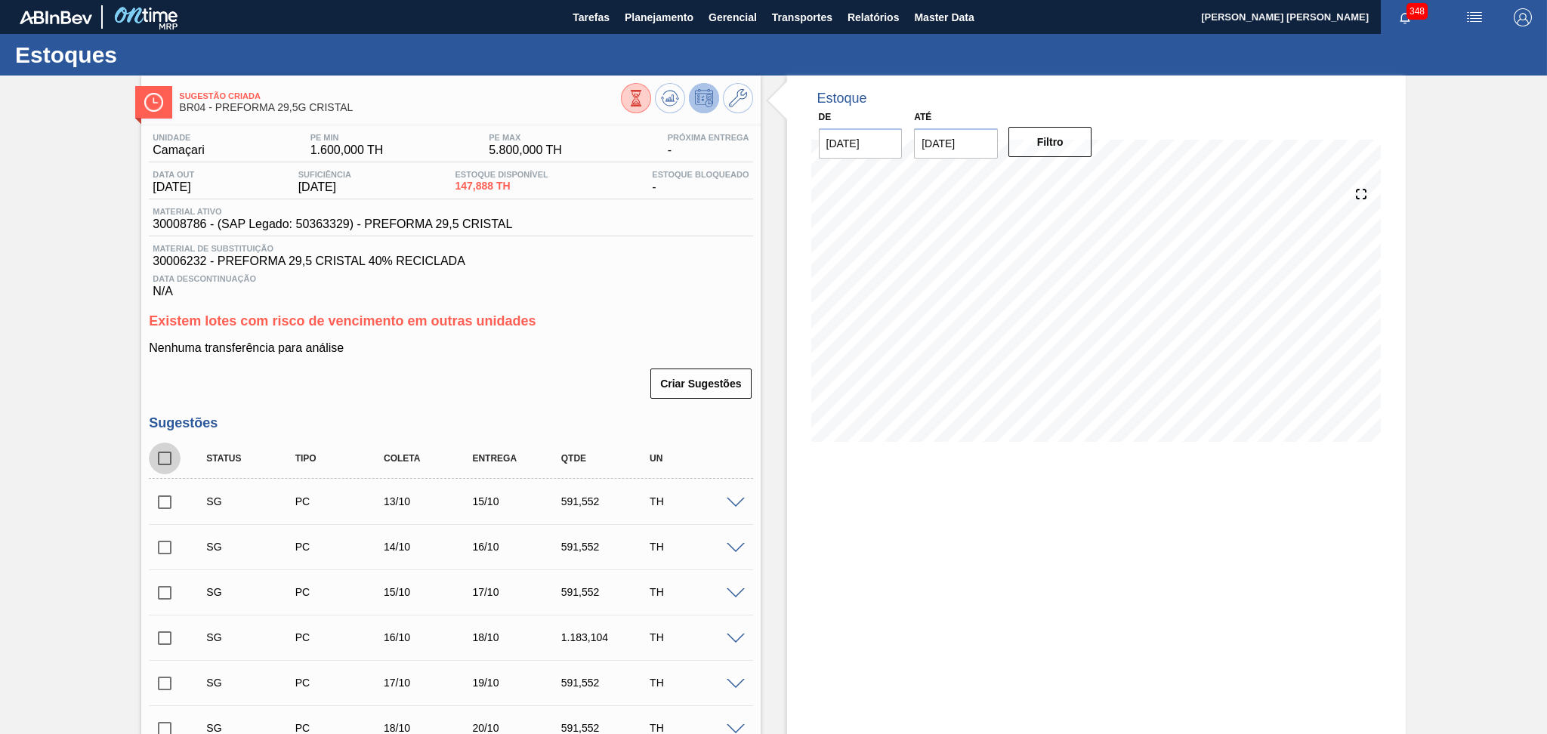
checkbox input "true"
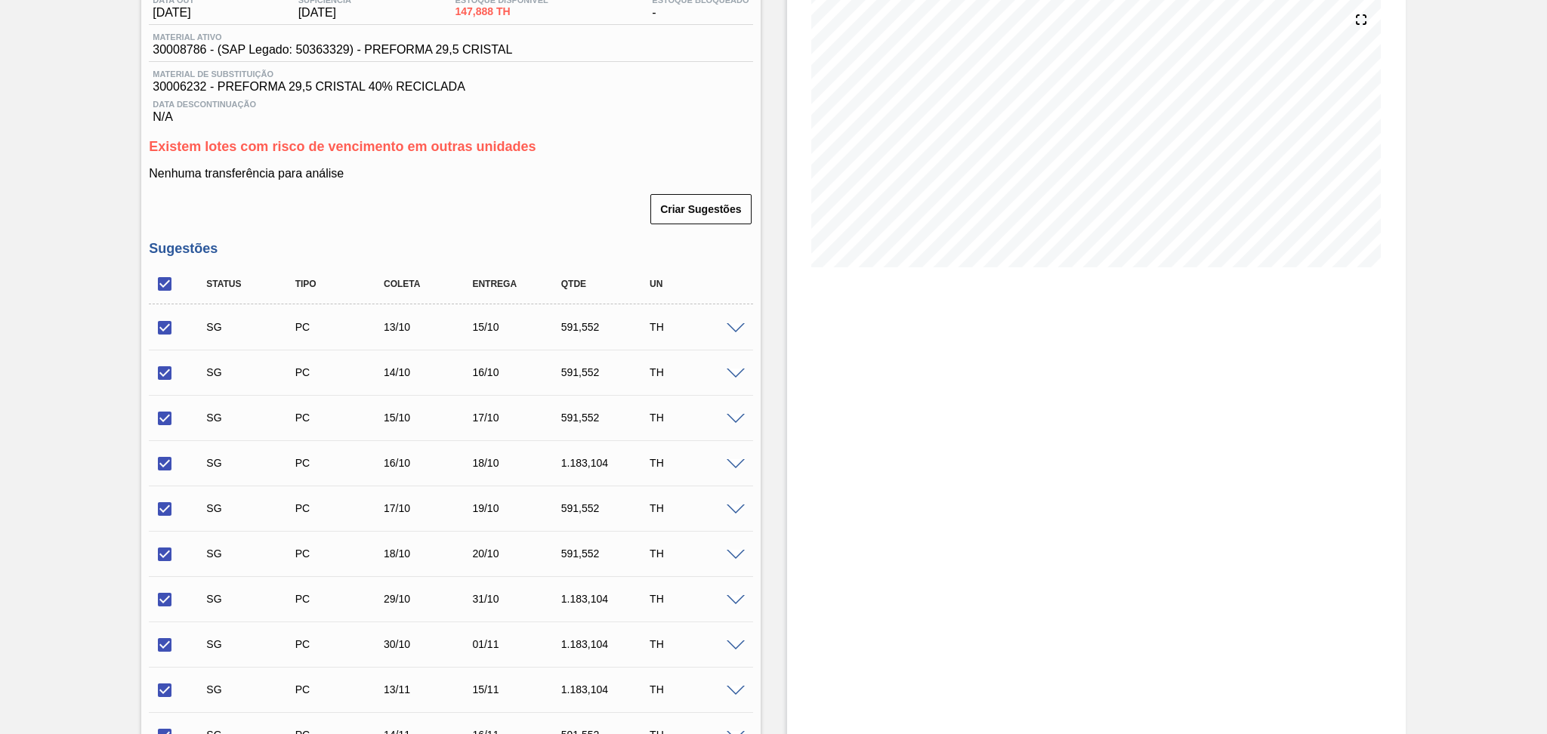
scroll to position [488, 0]
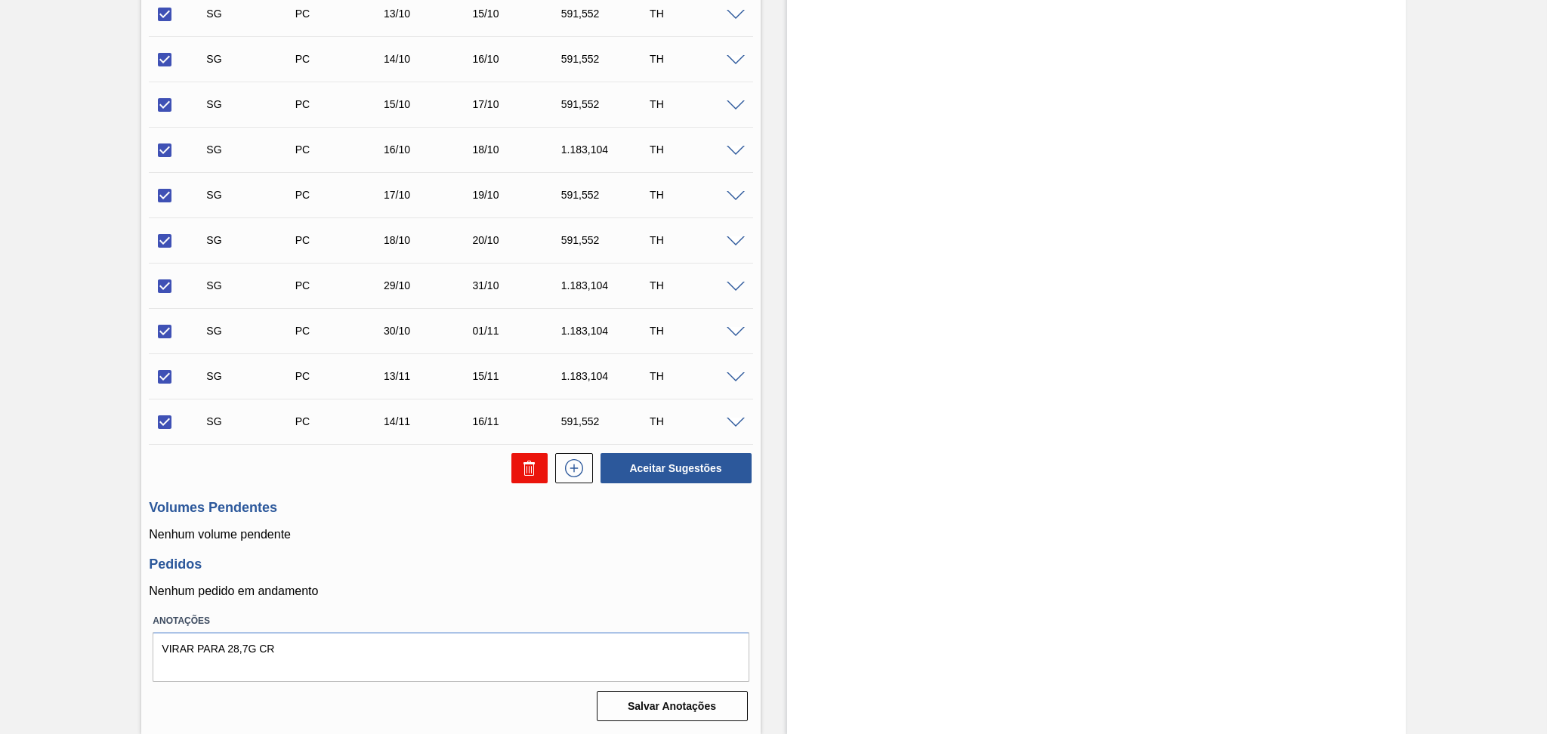
click at [538, 463] on button at bounding box center [529, 468] width 36 height 30
checkbox input "false"
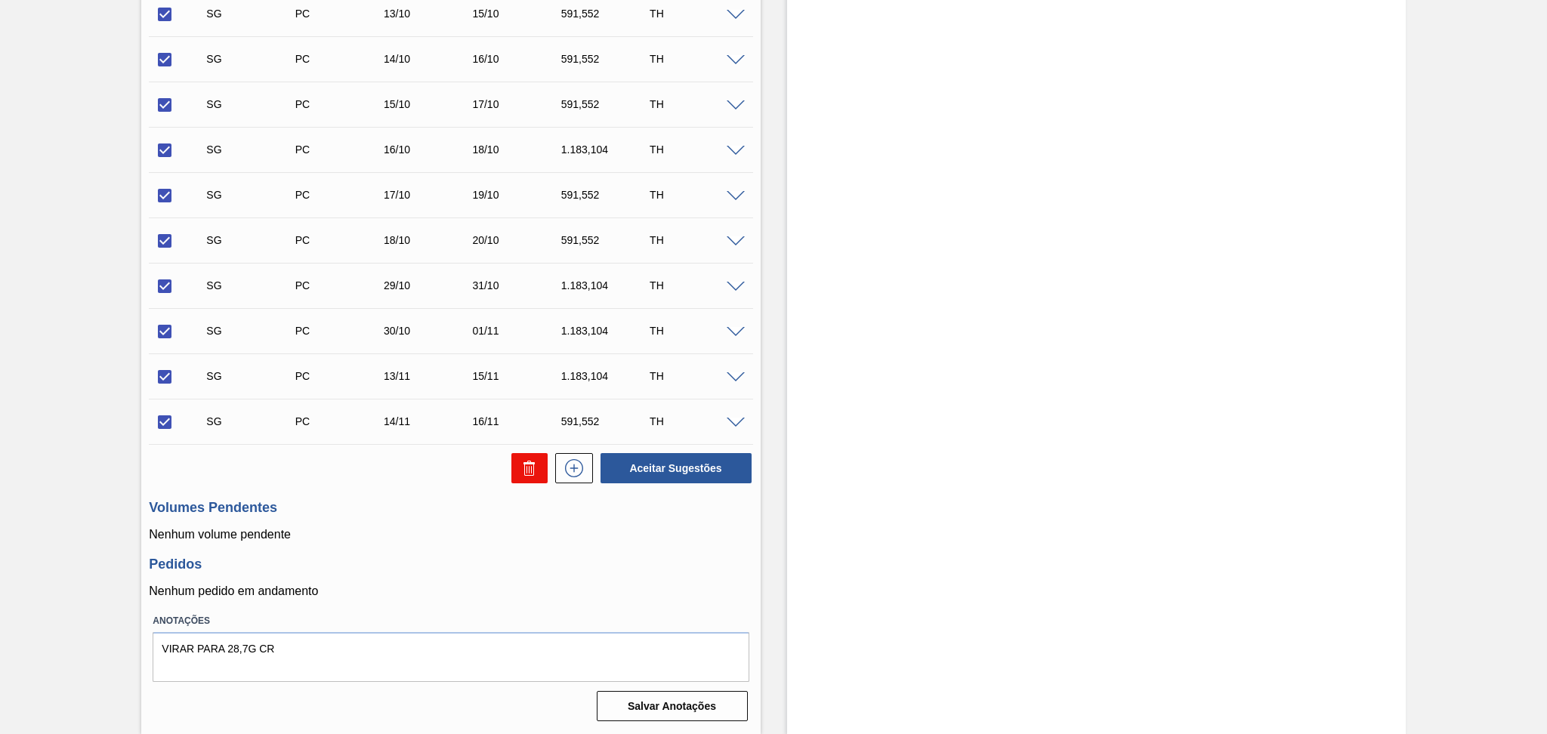
checkbox input "false"
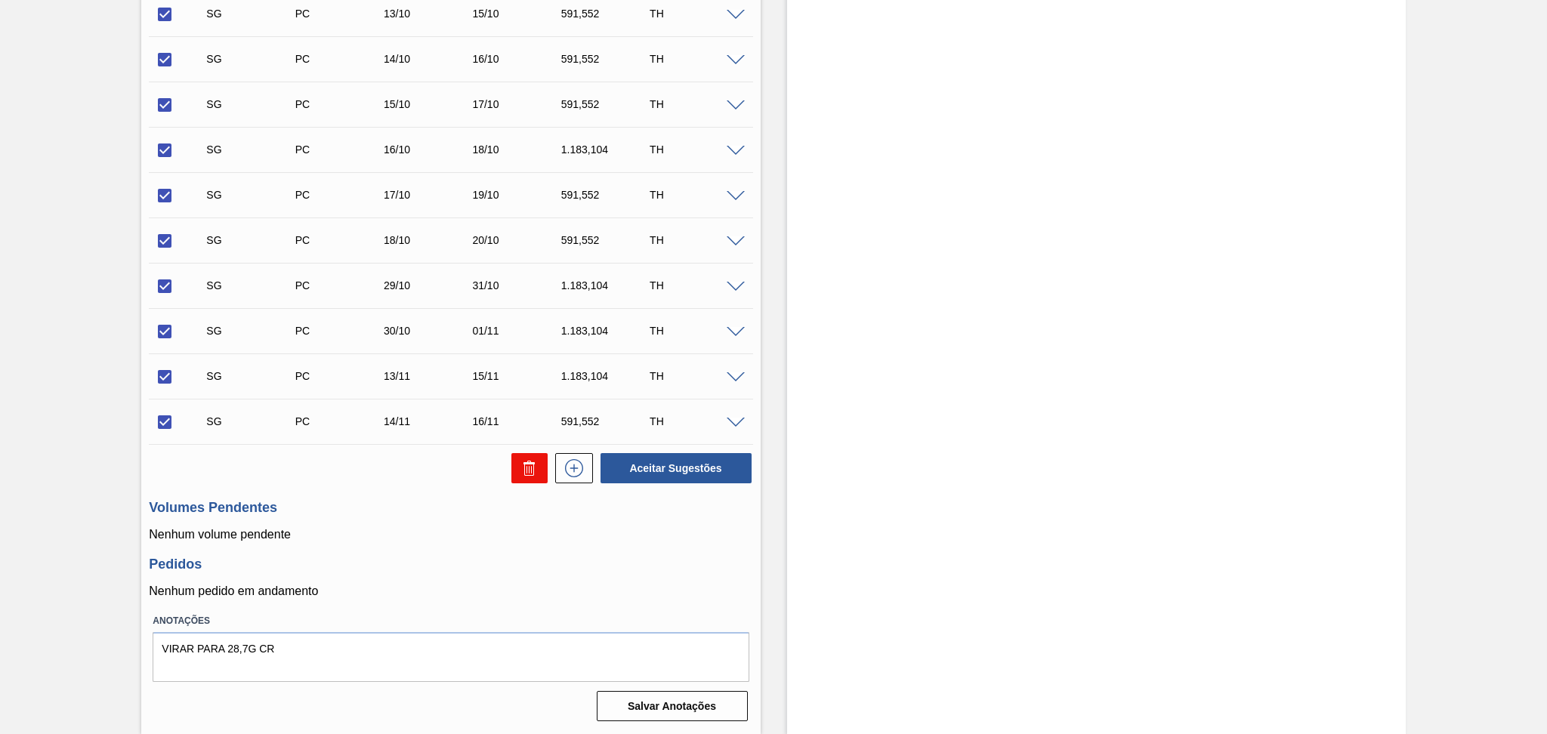
checkbox input "false"
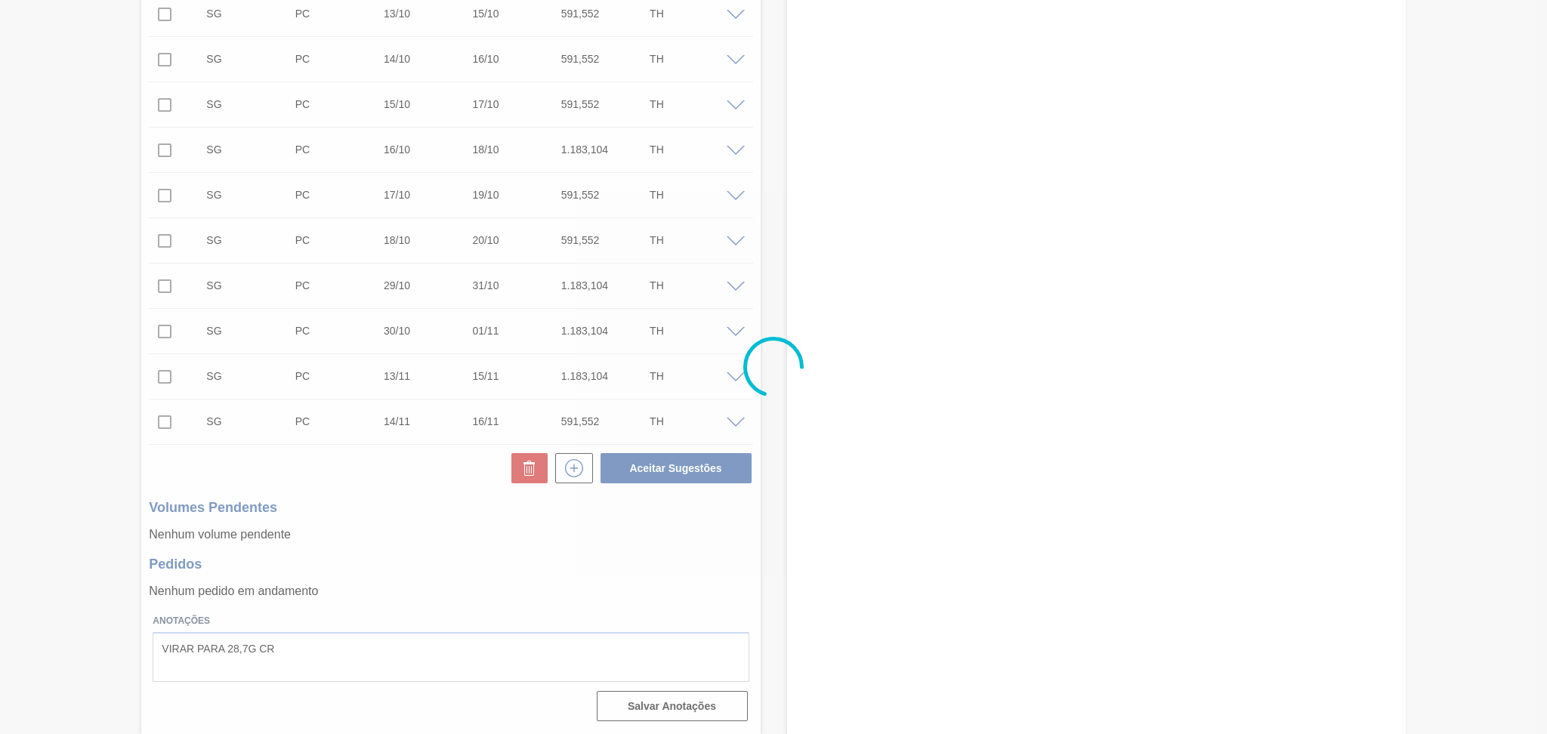
click at [403, 555] on div at bounding box center [773, 367] width 1547 height 734
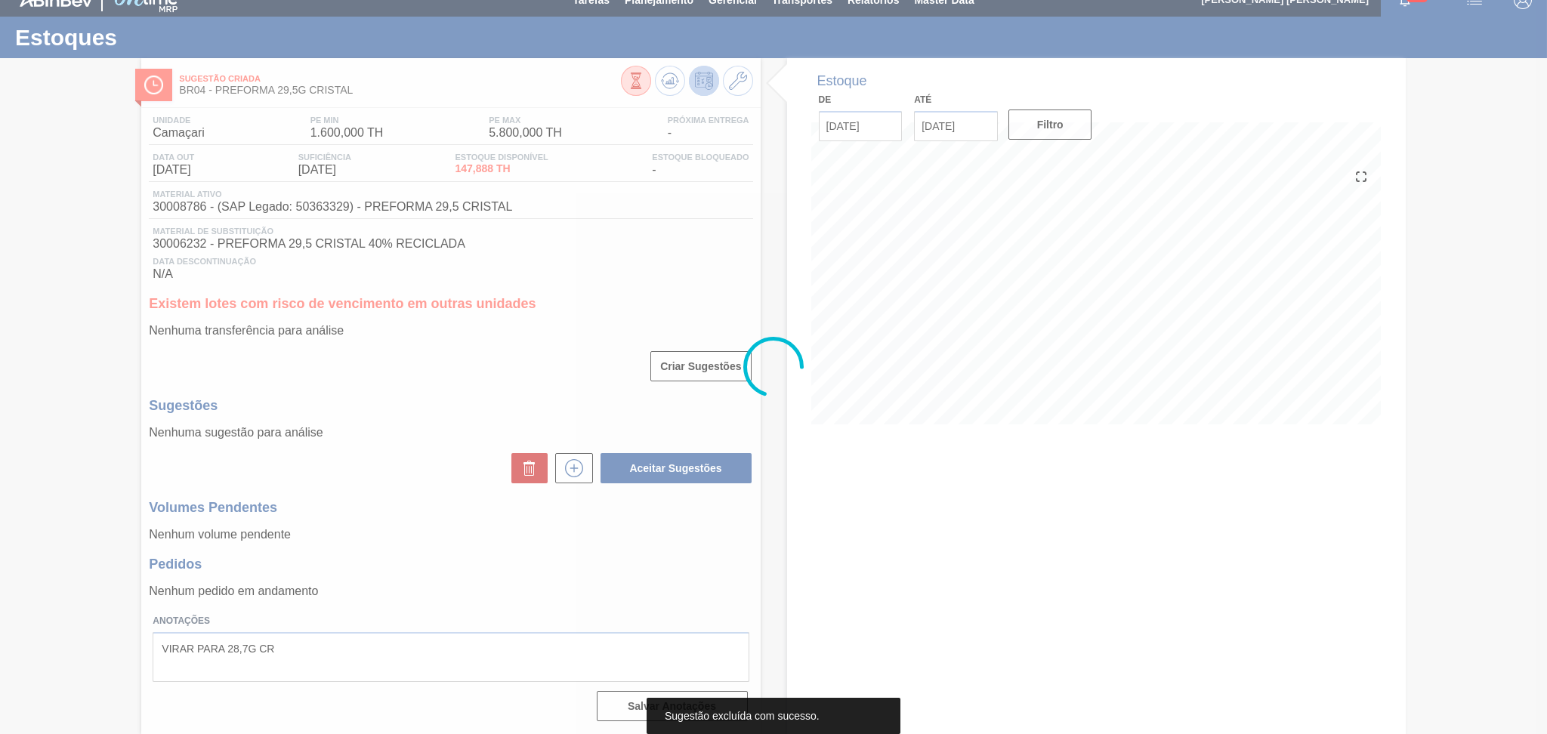
scroll to position [17, 0]
click at [403, 555] on div at bounding box center [773, 367] width 1547 height 734
click at [464, 404] on div at bounding box center [773, 367] width 1547 height 734
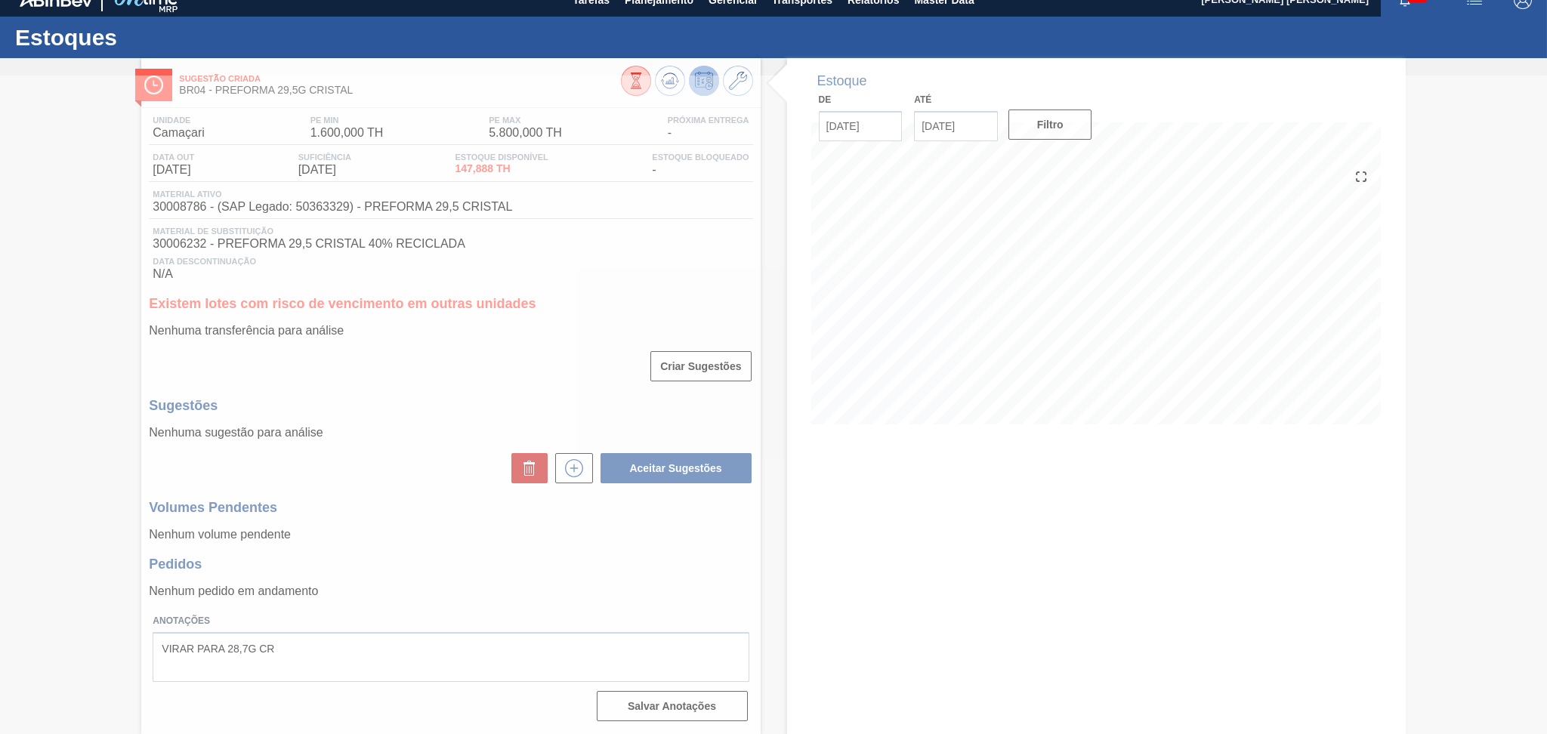
click at [816, 575] on div at bounding box center [773, 405] width 1547 height 658
click at [967, 517] on div at bounding box center [773, 405] width 1547 height 658
click at [813, 619] on div at bounding box center [773, 405] width 1547 height 658
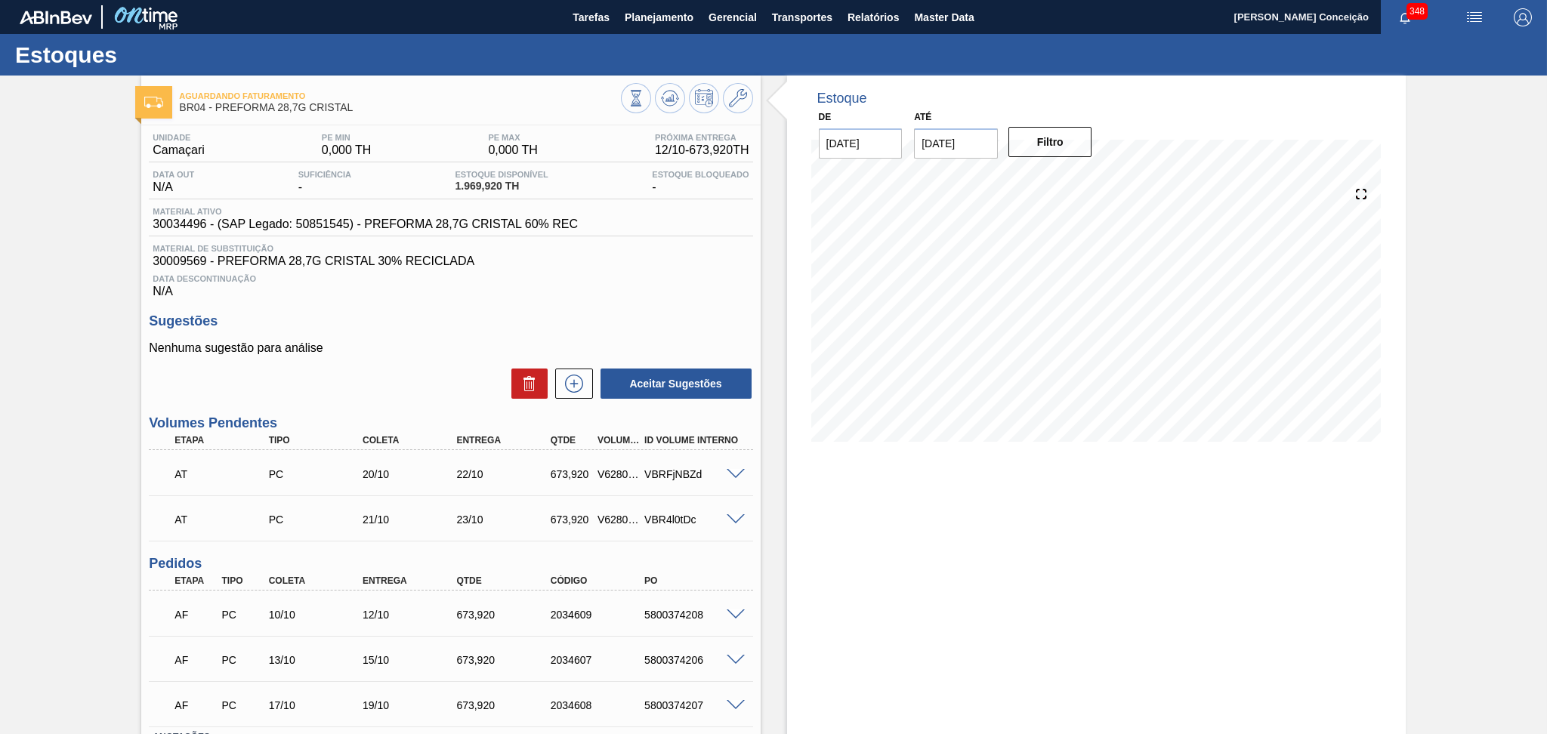
scroll to position [114, 0]
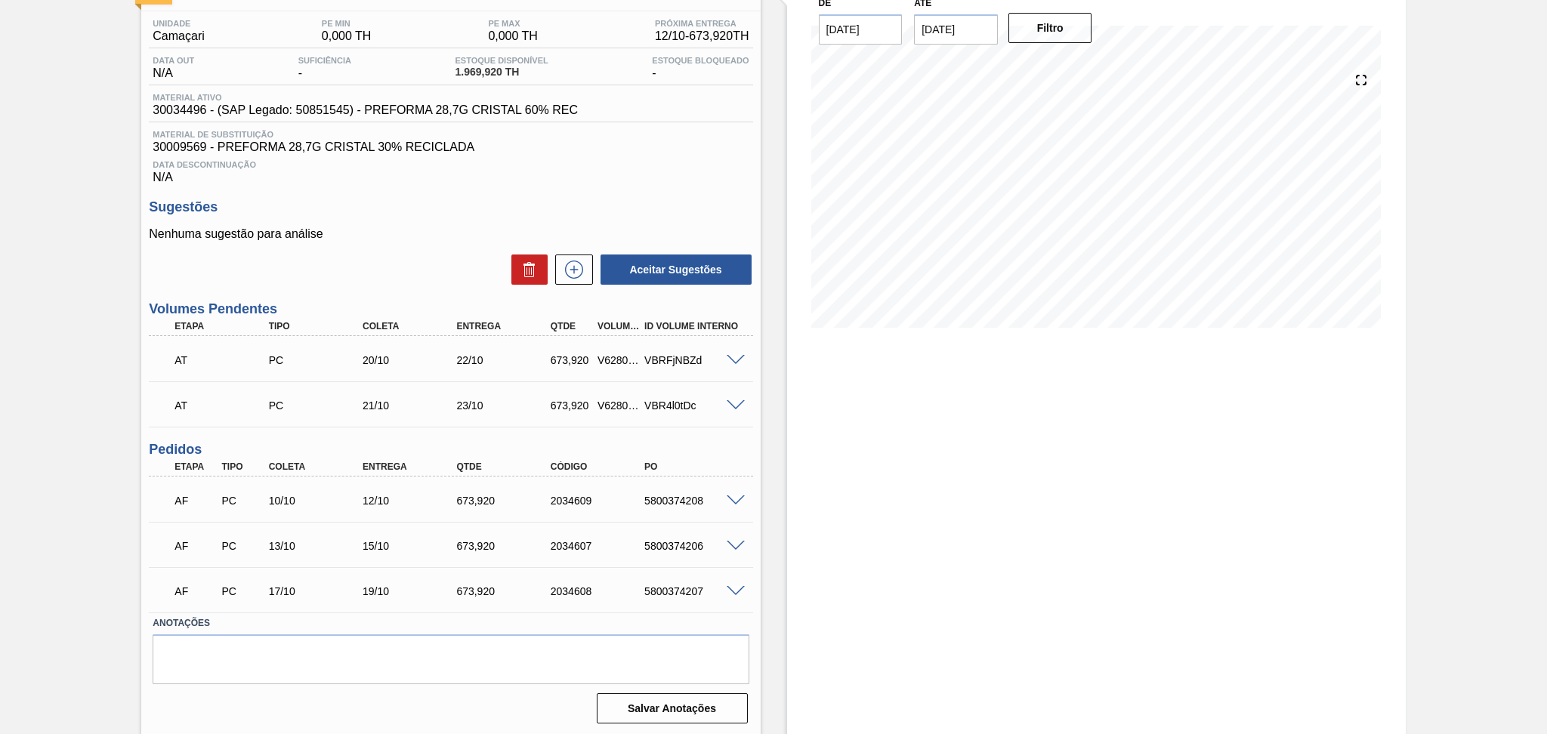
click at [817, 504] on div "Estoque De [DATE] Até [DATE] Filtro 27/10 Projeção de Estoque 5,339.52 [DOMAIN_…" at bounding box center [1096, 348] width 618 height 775
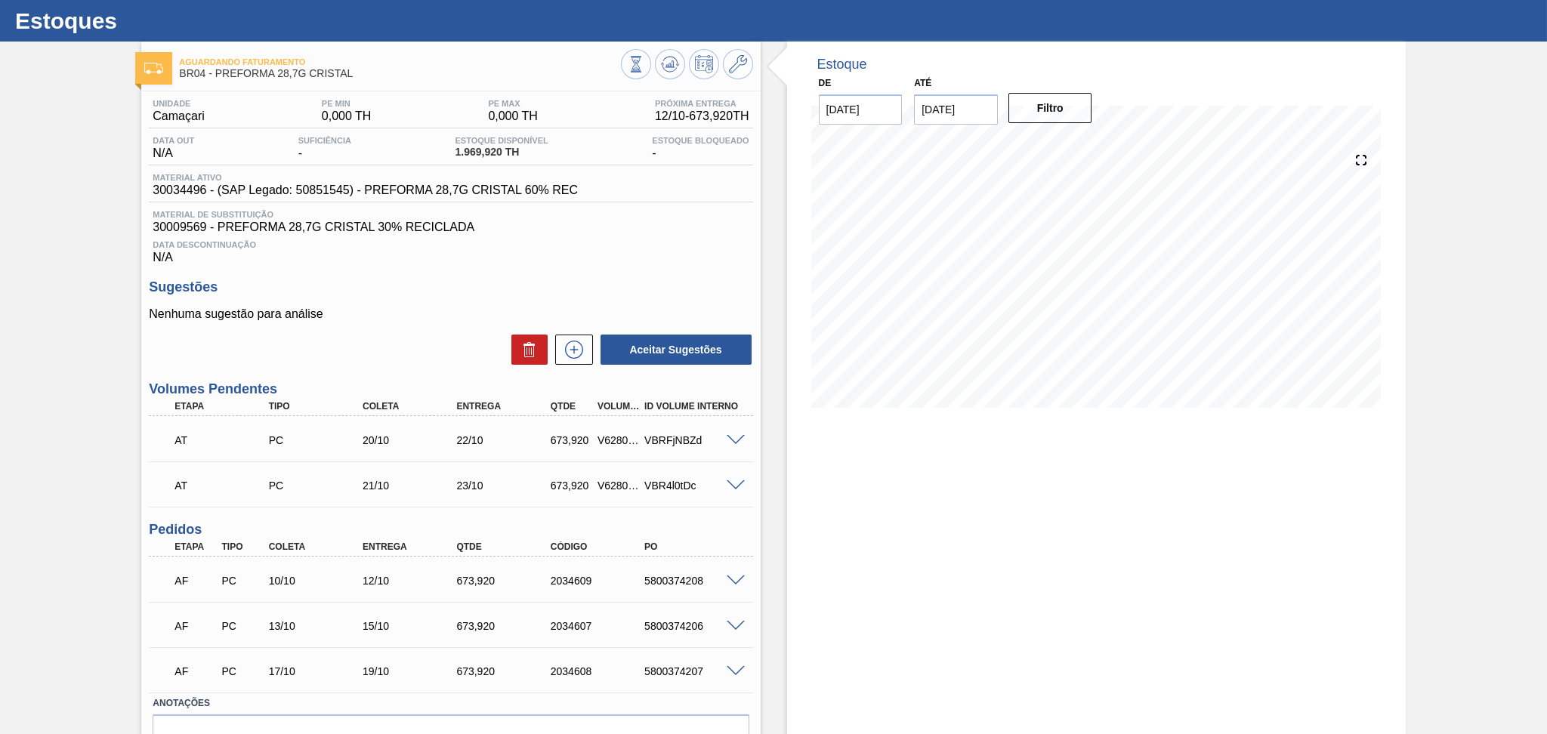
scroll to position [0, 0]
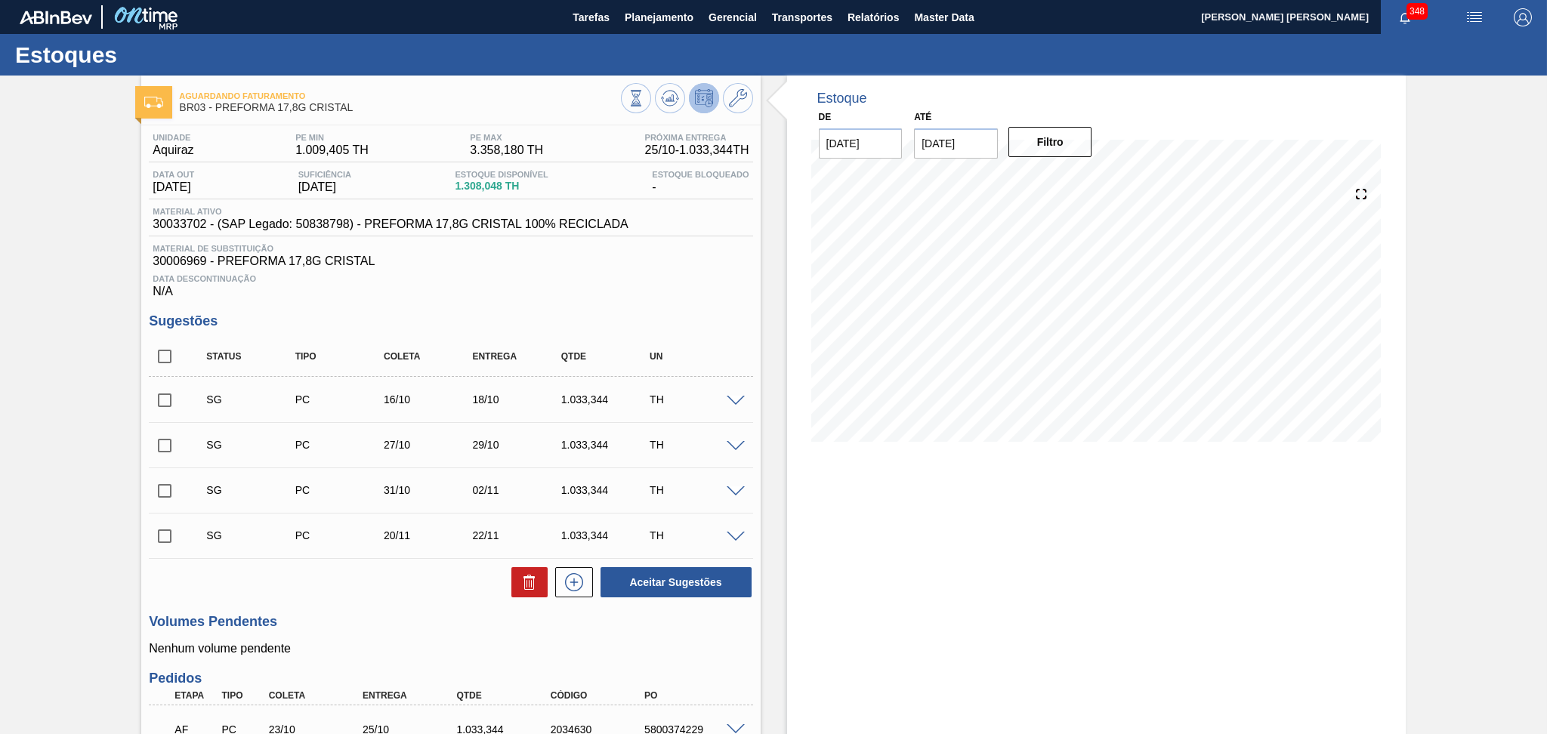
click at [629, 308] on div "Unidade Aquiraz PE MIN 1.009,405 TH PE MAX 3.358,180 TH Próxima Entrega 25/10 -…" at bounding box center [450, 496] width 618 height 742
click at [147, 356] on div "Unidade Aquiraz PE MIN 1.009,405 TH PE MAX 3.358,180 TH Próxima Entrega 25/10 -…" at bounding box center [450, 496] width 618 height 742
click at [162, 362] on input "checkbox" at bounding box center [165, 357] width 32 height 32
checkbox input "true"
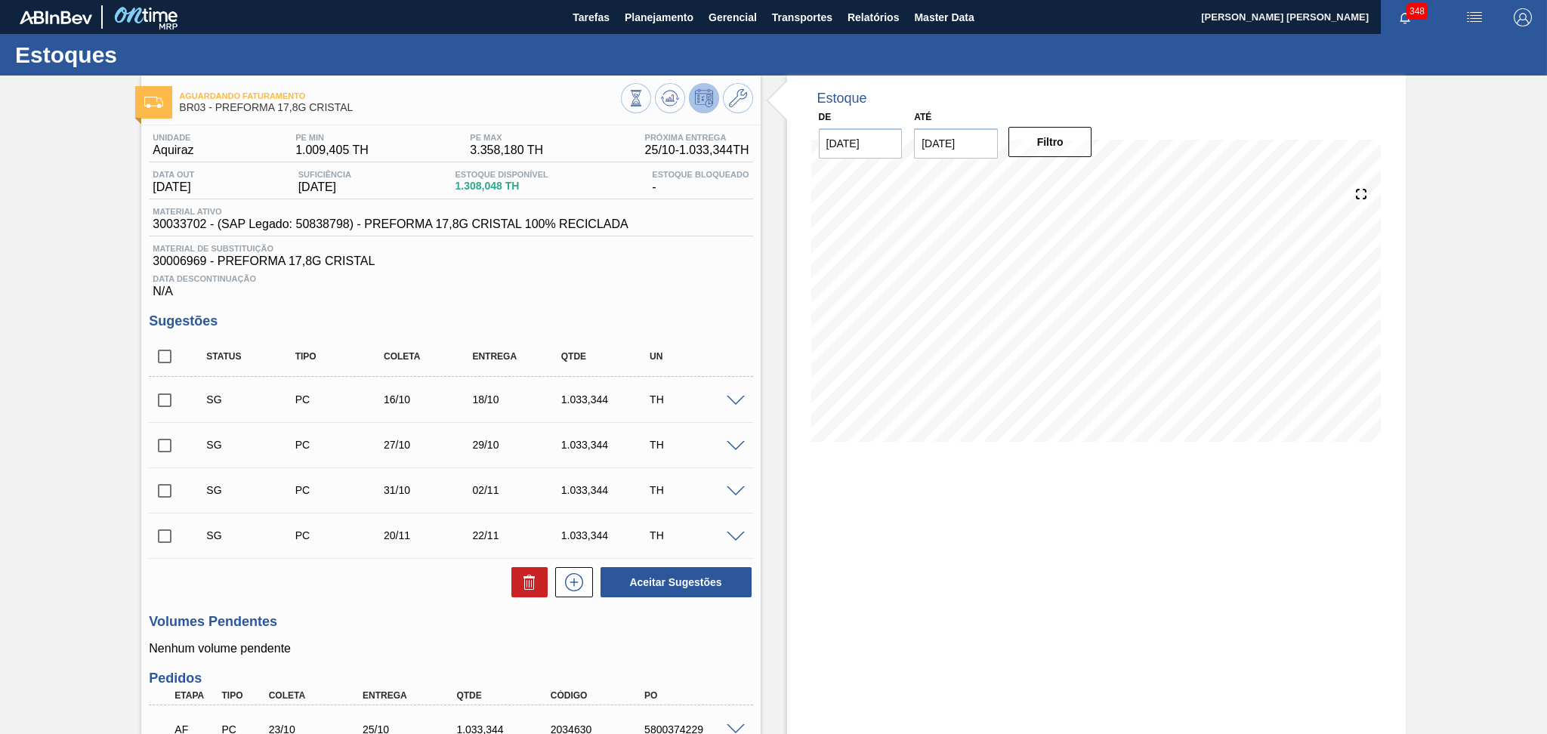
checkbox input "true"
click at [524, 578] on icon at bounding box center [529, 582] width 18 height 18
checkbox input "false"
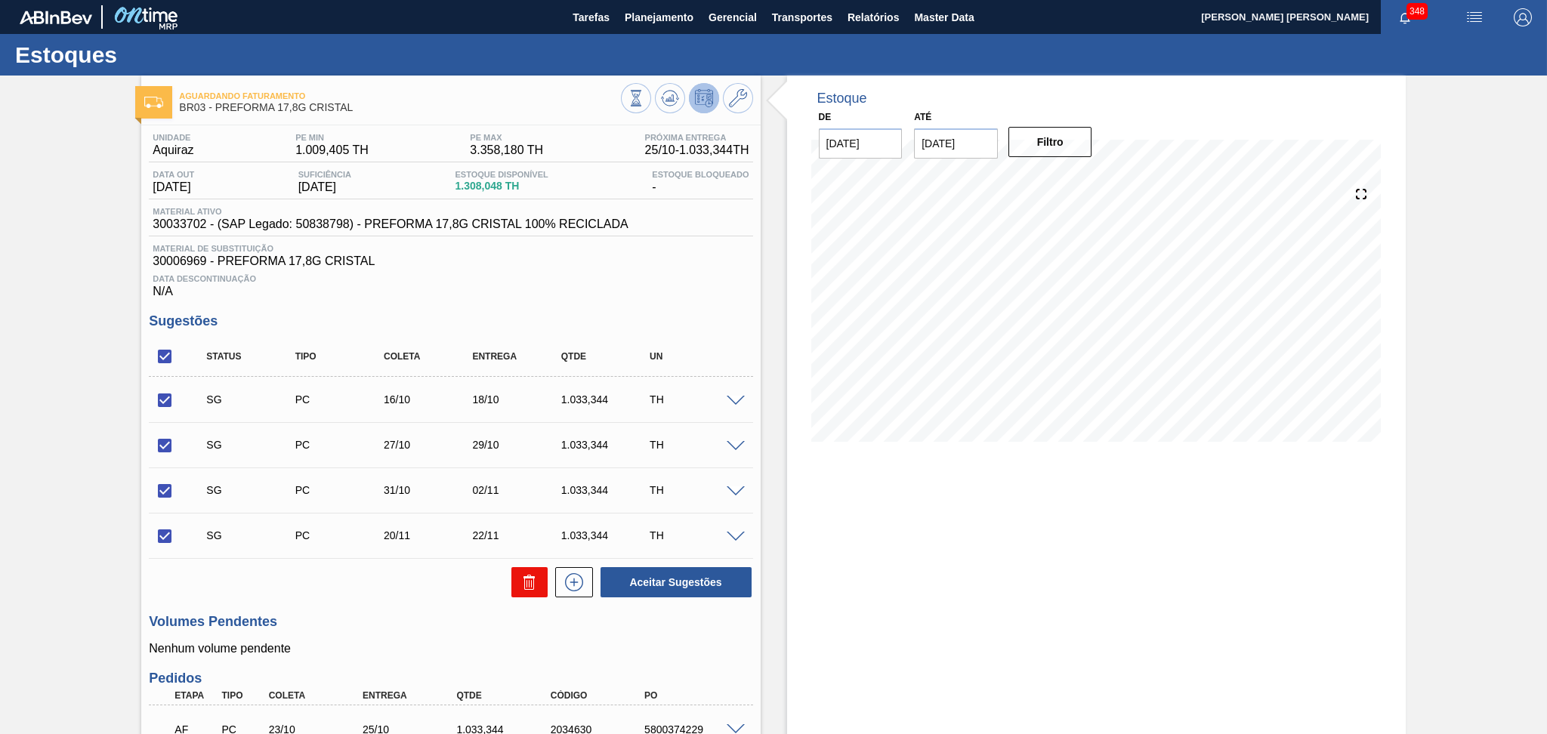
checkbox input "false"
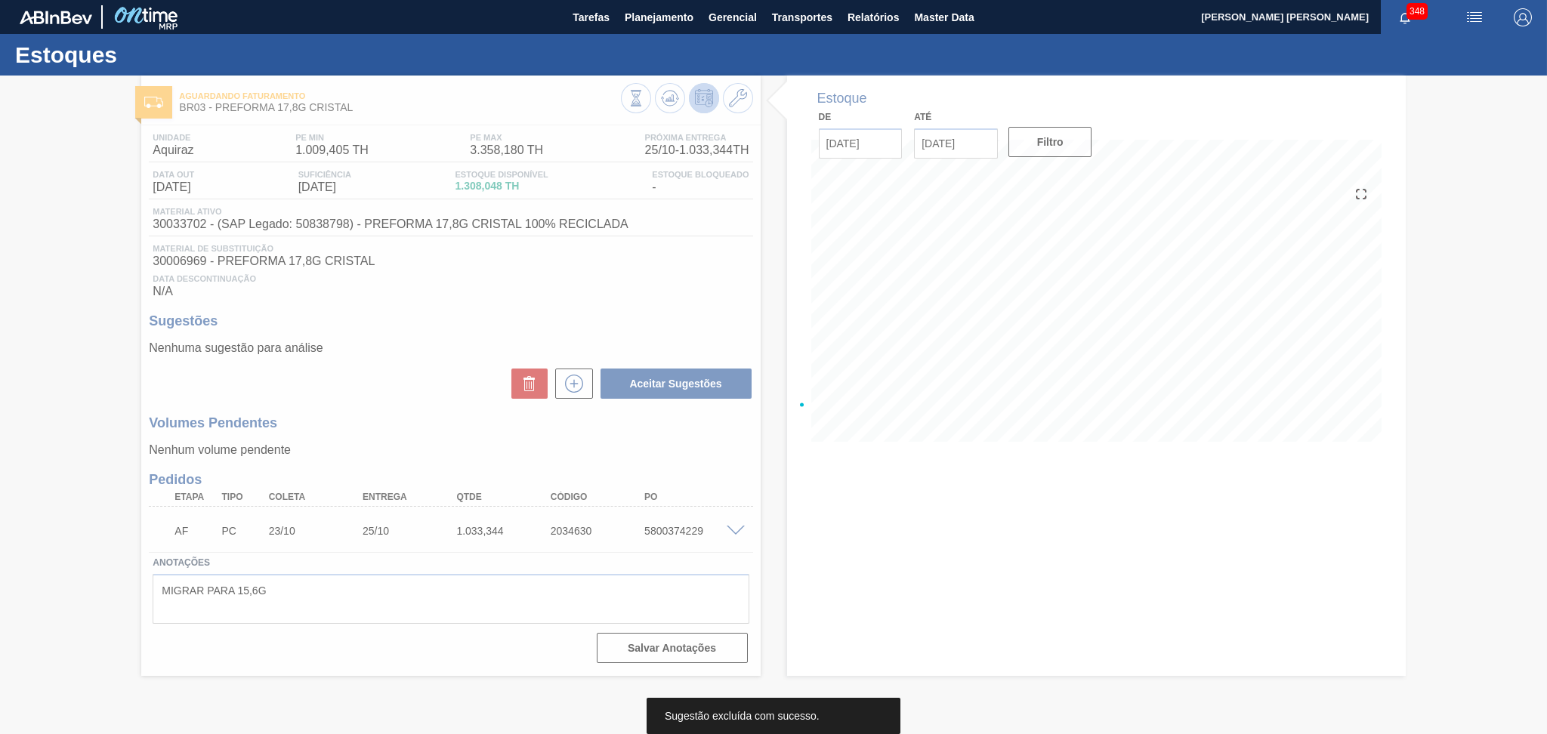
click at [372, 382] on div at bounding box center [773, 405] width 1547 height 658
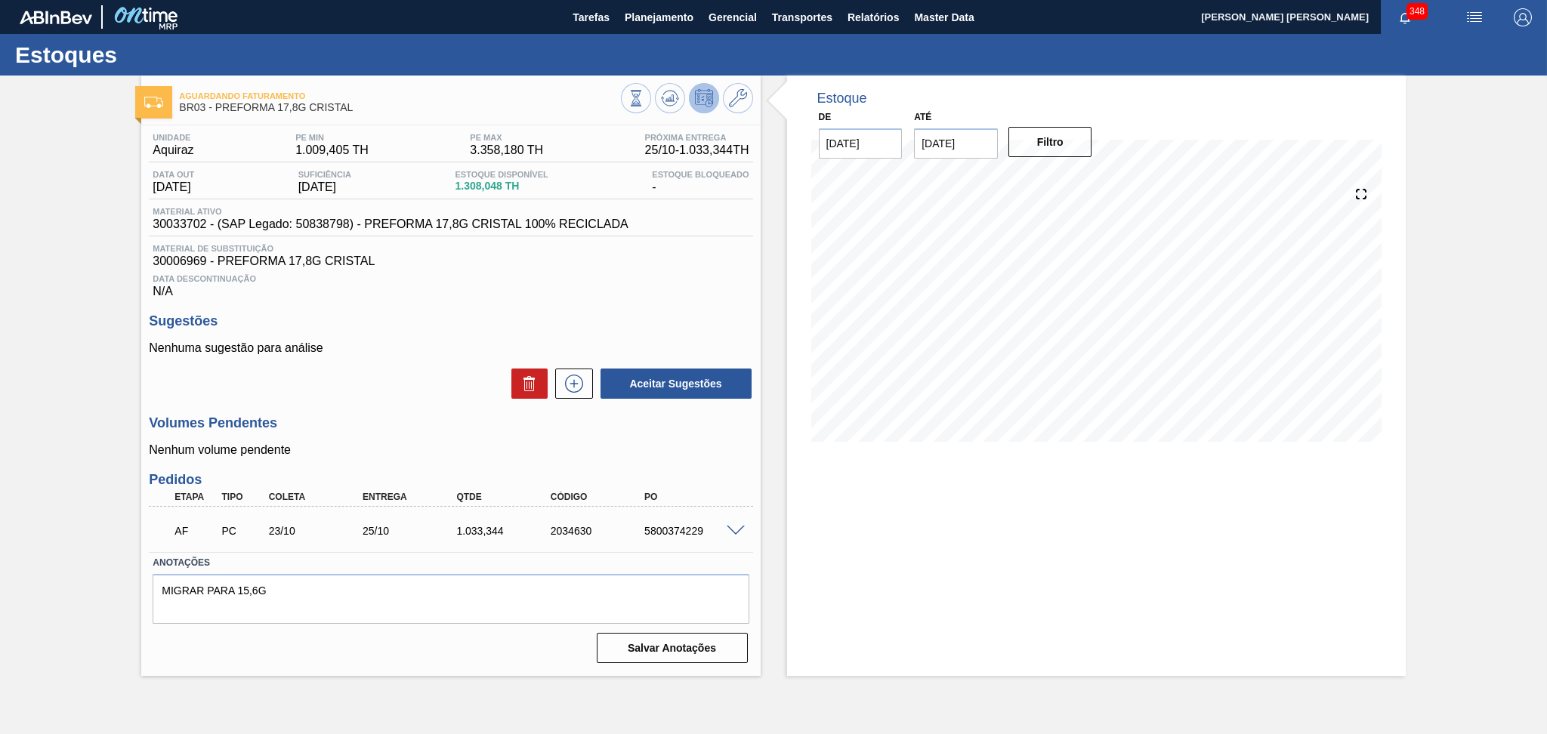
click at [560, 453] on p "Nenhum volume pendente" at bounding box center [450, 450] width 603 height 14
click at [727, 534] on span at bounding box center [735, 531] width 18 height 11
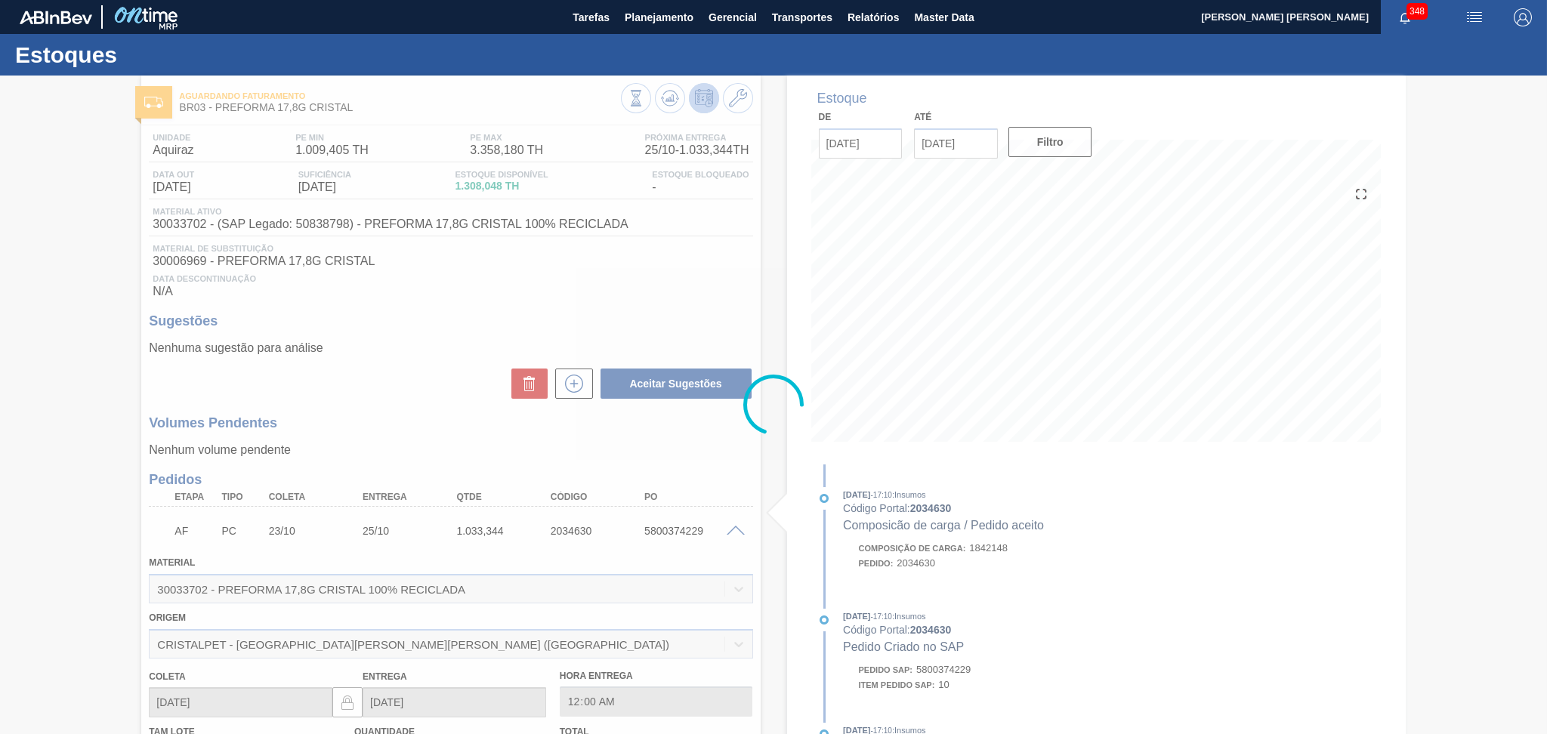
click at [729, 532] on span at bounding box center [735, 531] width 18 height 11
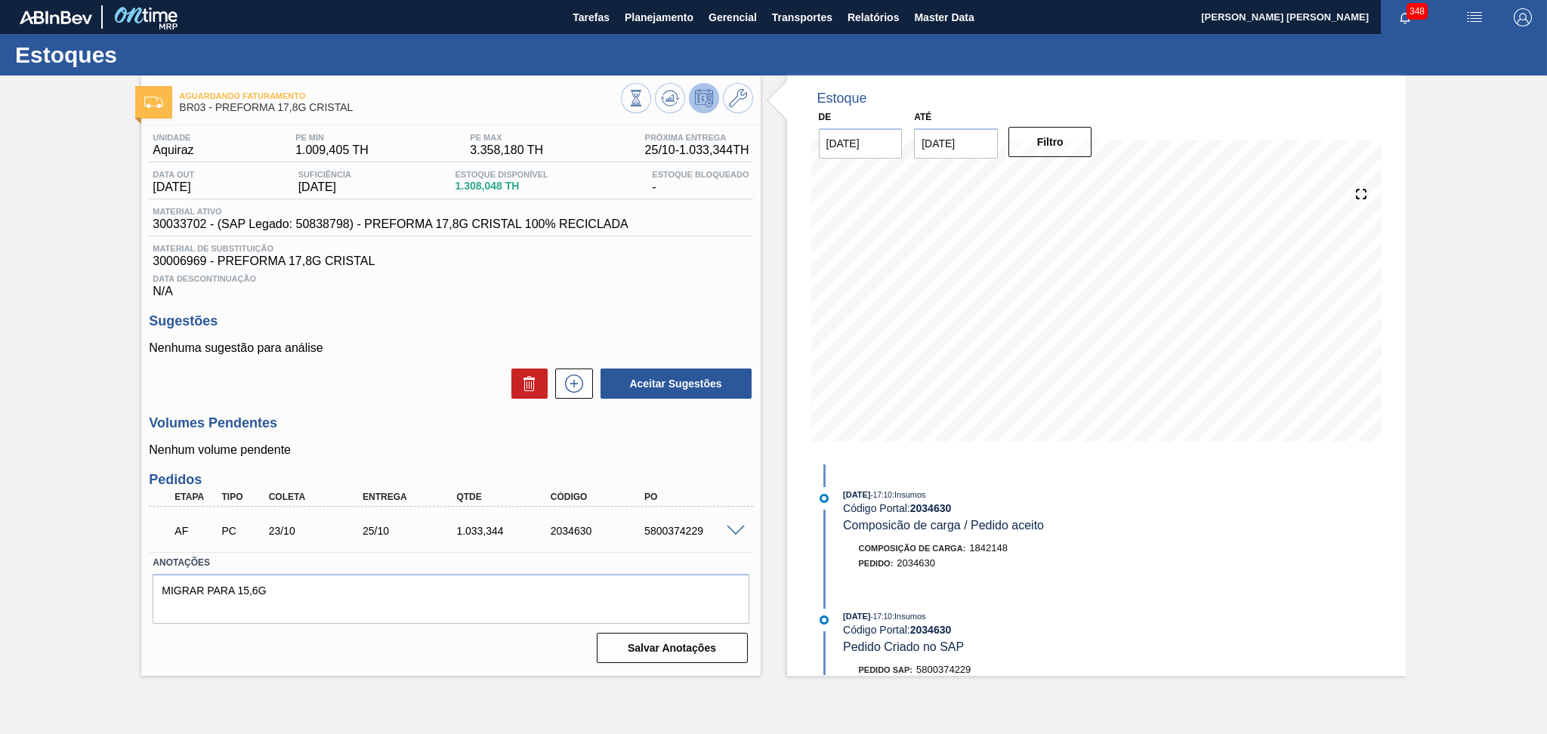
click at [469, 386] on div "Aceitar Sugestões" at bounding box center [450, 383] width 603 height 33
click at [412, 420] on h3 "Volumes Pendentes" at bounding box center [450, 423] width 603 height 16
click at [425, 326] on h3 "Sugestões" at bounding box center [450, 321] width 603 height 16
click at [405, 409] on div "Unidade Aquiraz PE MIN 1.009,405 TH PE MAX 3.358,180 TH Próxima Entrega 25/10 -…" at bounding box center [450, 396] width 618 height 543
click at [730, 531] on span at bounding box center [735, 531] width 18 height 11
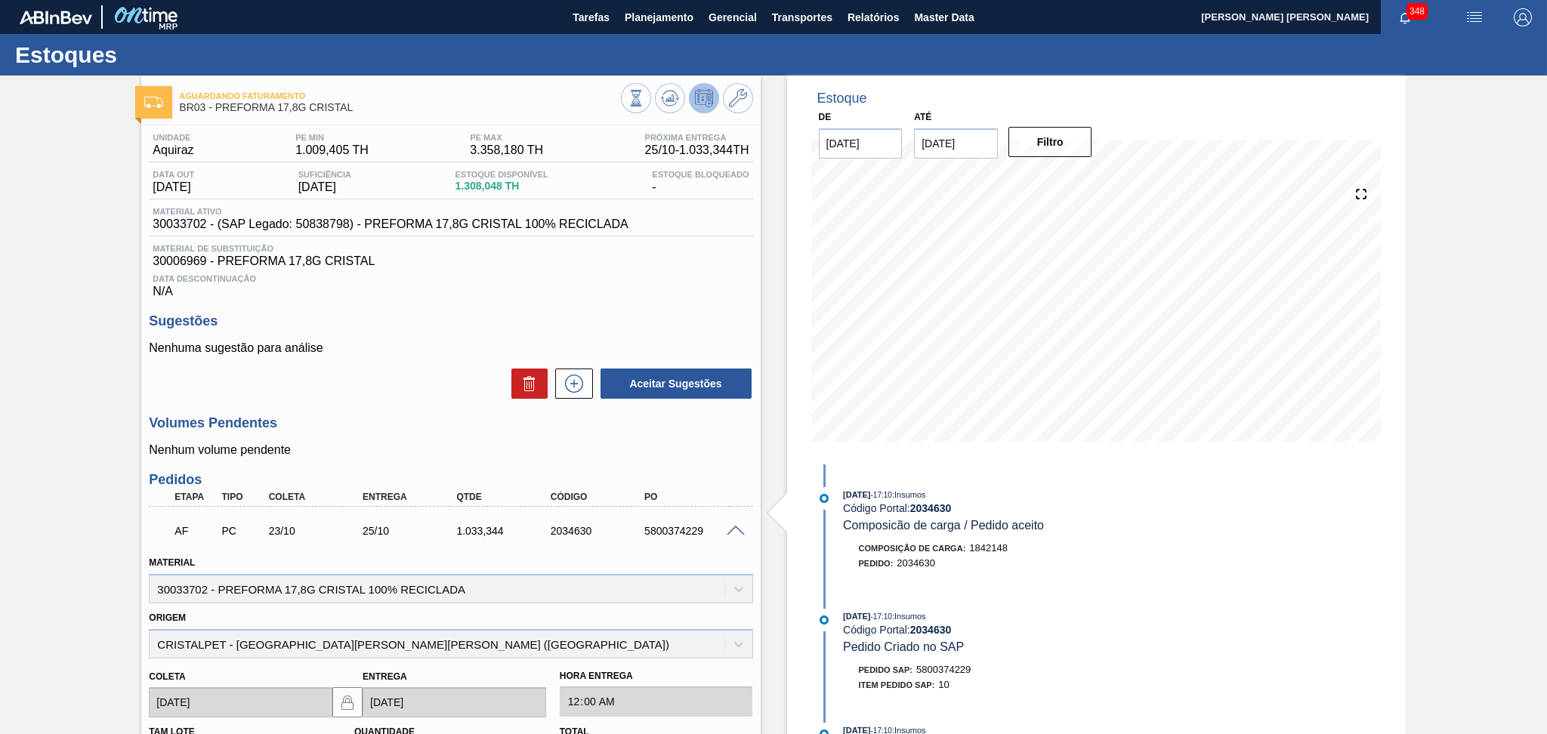
click at [371, 389] on div "Aceitar Sugestões" at bounding box center [450, 383] width 603 height 33
click at [428, 374] on div "Aceitar Sugestões" at bounding box center [450, 383] width 603 height 33
click at [536, 334] on div "Sugestões Nenhuma sugestão para análise Aceitar Sugestões" at bounding box center [450, 356] width 603 height 87
click at [314, 399] on div "Aceitar Sugestões" at bounding box center [450, 383] width 603 height 33
click at [726, 488] on div "Etapa Tipo Coleta Entrega Qtde Código PO" at bounding box center [450, 497] width 603 height 19
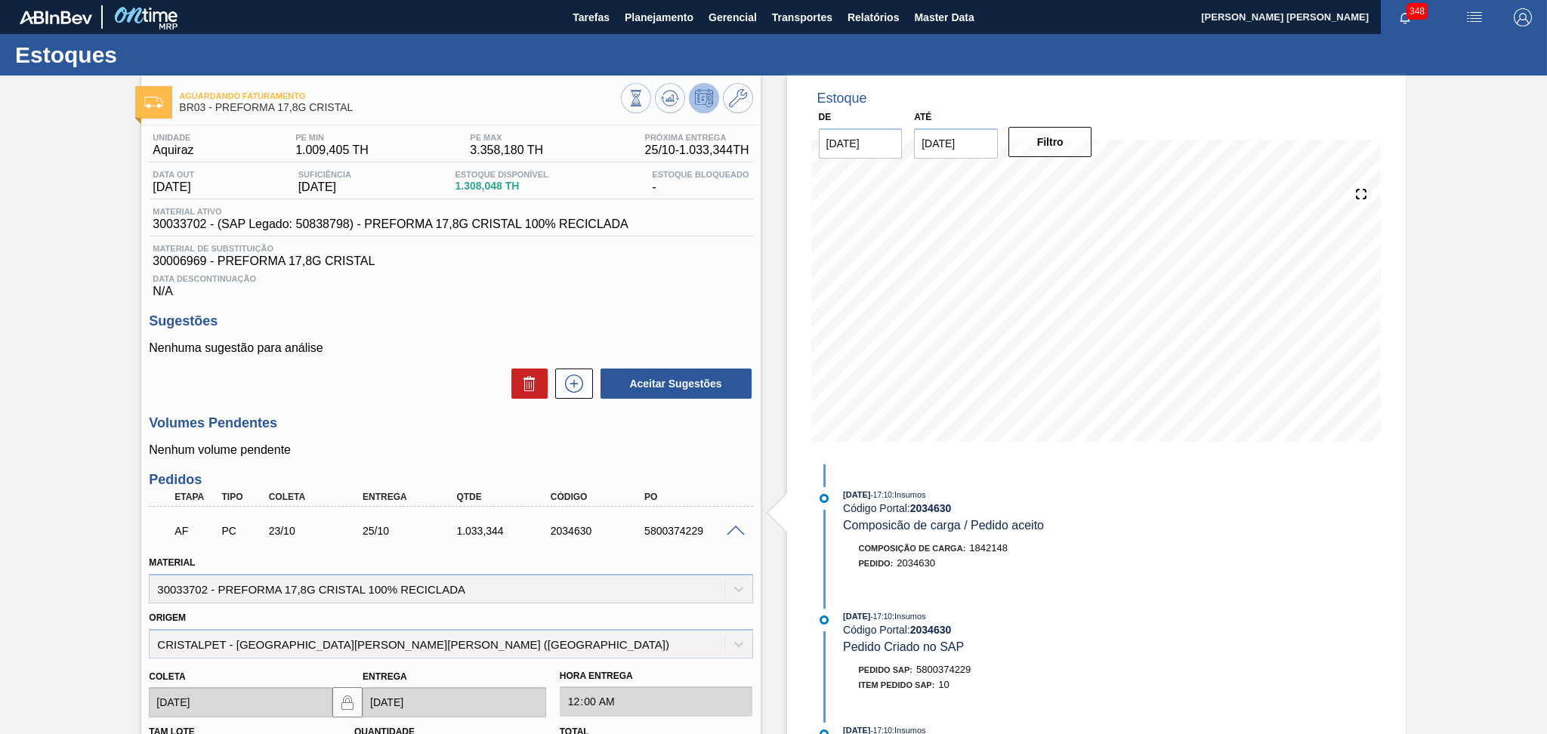
click at [505, 303] on div "Unidade Aquiraz PE MIN 1.009,405 TH PE MAX 3.358,180 TH Próxima Entrega 25/10 -…" at bounding box center [450, 579] width 618 height 909
click at [477, 466] on div "Unidade Aquiraz PE MIN 1.009,405 TH PE MAX 3.358,180 TH Próxima Entrega 25/10 -…" at bounding box center [450, 579] width 618 height 909
click at [746, 467] on div "Unidade Aquiraz PE MIN 1.009,405 TH PE MAX 3.358,180 TH Próxima Entrega 25/10 -…" at bounding box center [450, 579] width 618 height 909
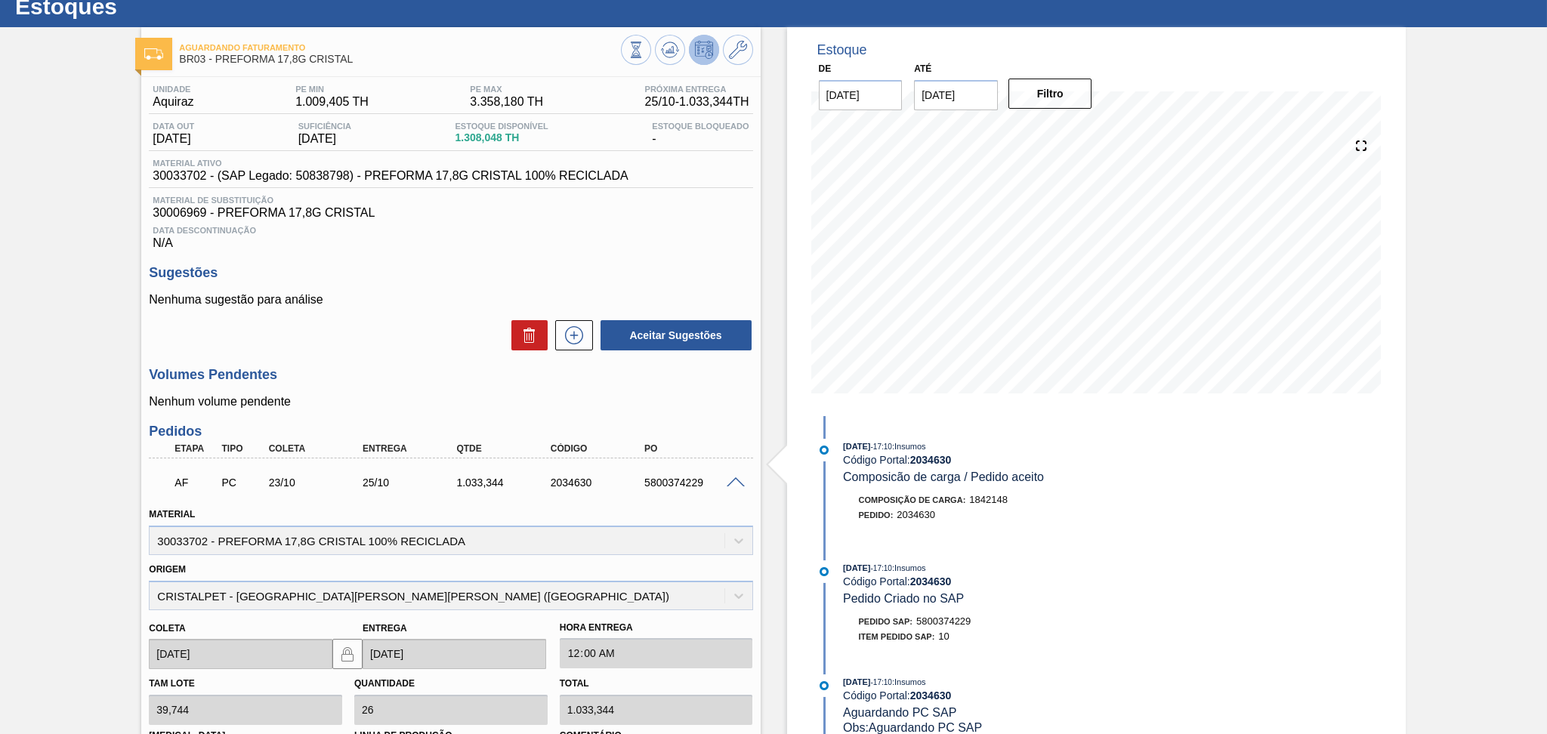
scroll to position [3, 0]
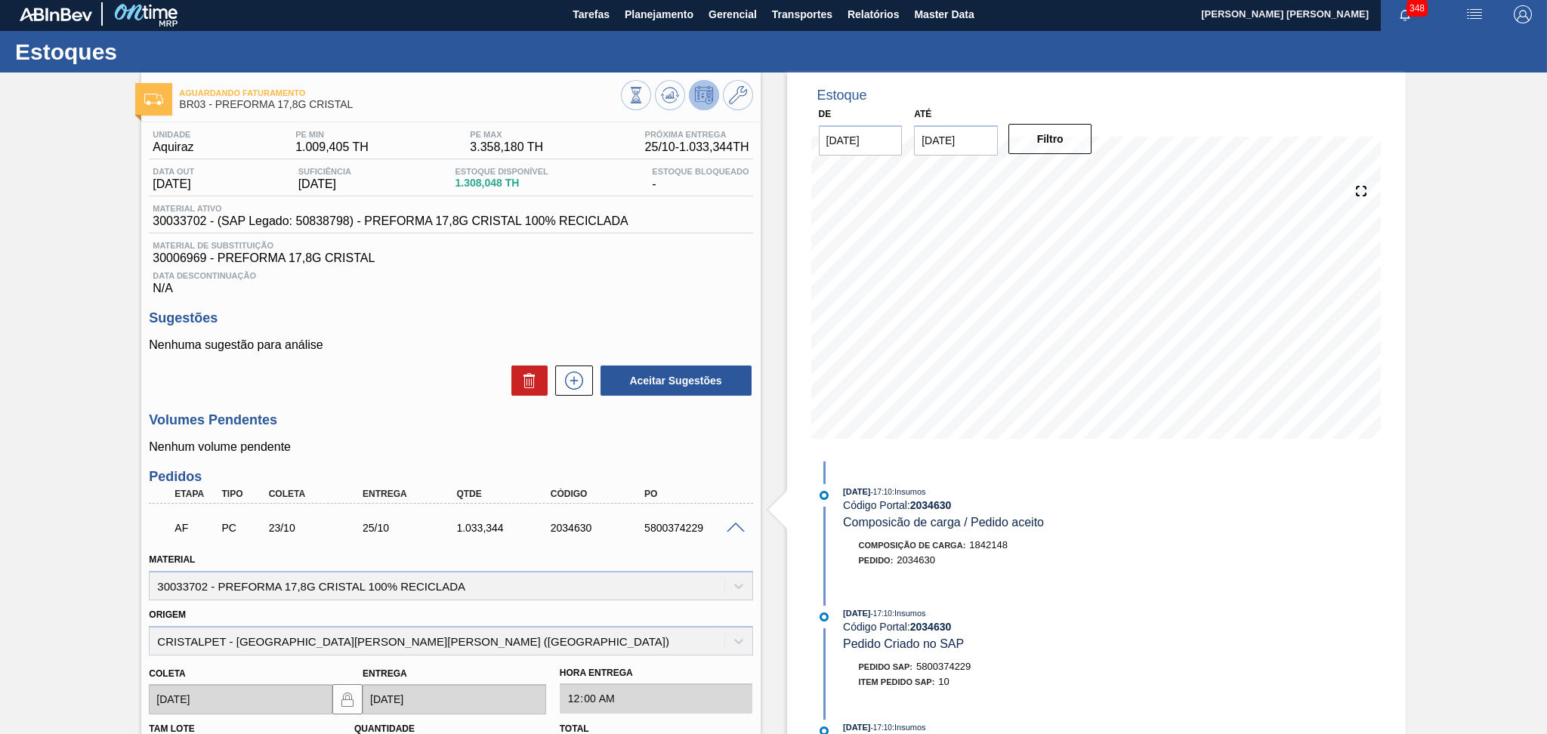
click at [738, 529] on span at bounding box center [735, 528] width 18 height 11
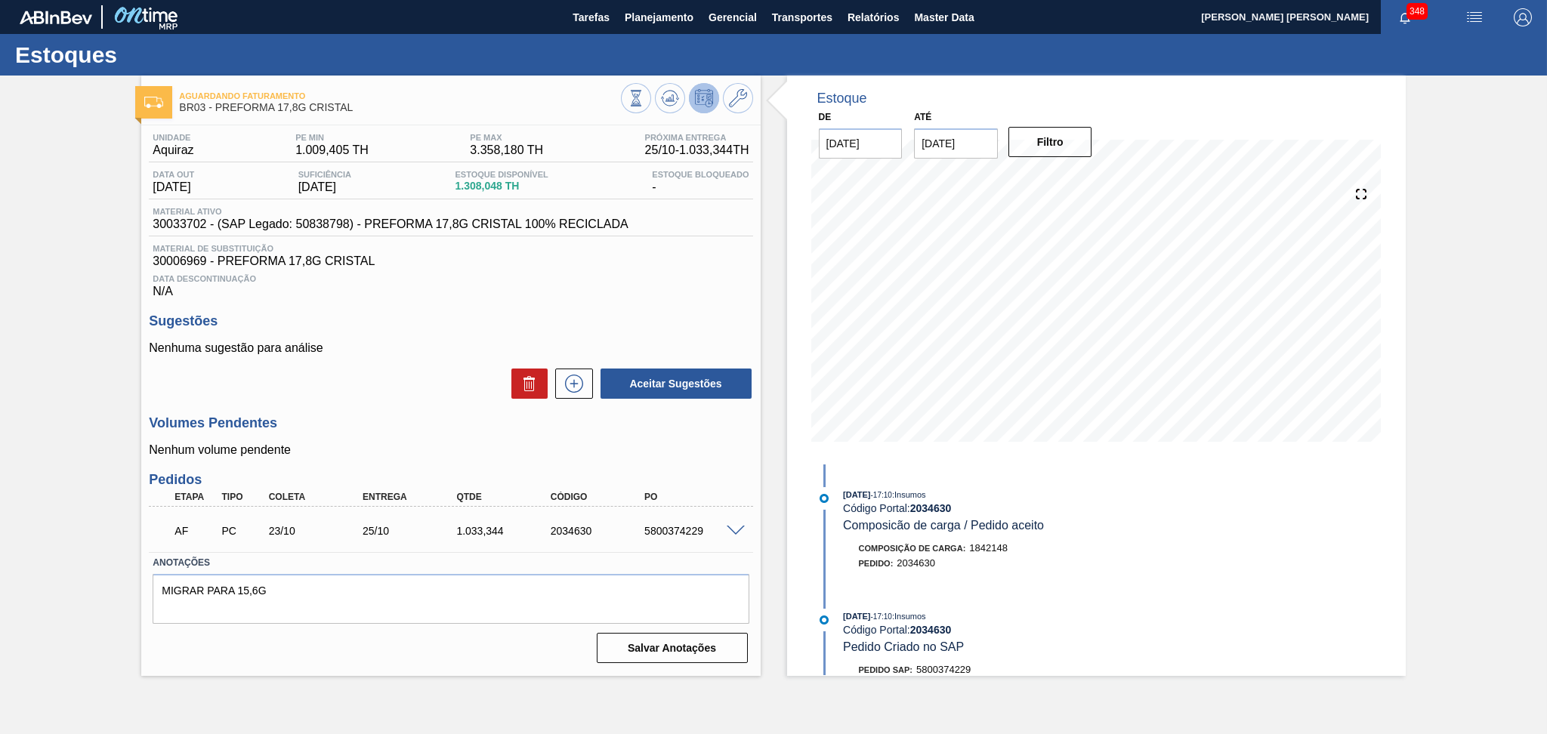
scroll to position [0, 0]
click at [433, 455] on p "Nenhum volume pendente" at bounding box center [450, 450] width 603 height 14
click at [528, 354] on p "Nenhuma sugestão para análise" at bounding box center [450, 348] width 603 height 14
click at [590, 295] on div "Data Descontinuação N/A" at bounding box center [450, 283] width 603 height 30
click at [625, 284] on div "Data Descontinuação N/A" at bounding box center [450, 283] width 603 height 30
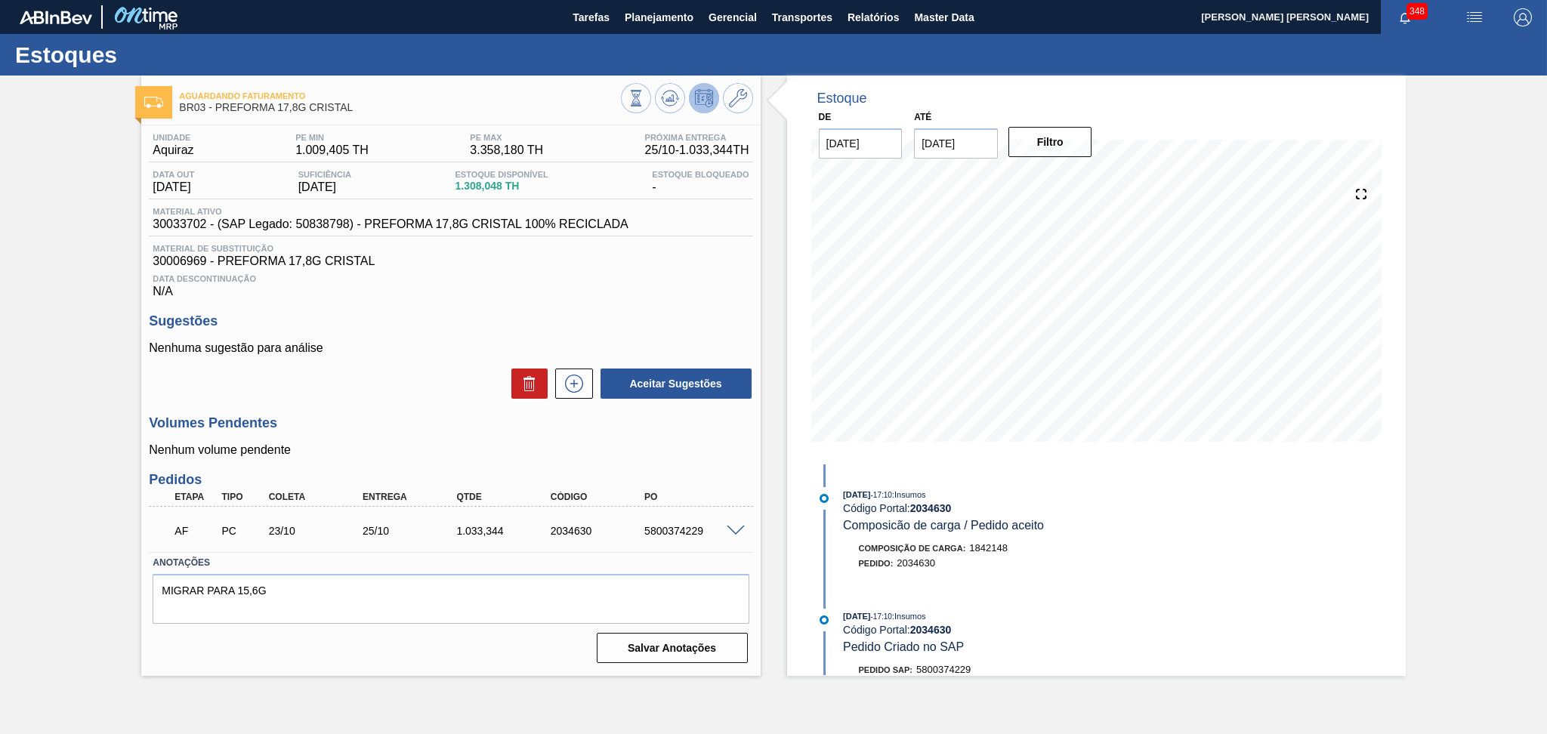
click at [383, 301] on div "Unidade Aquiraz PE MIN 1.009,405 TH PE MAX 3.358,180 TH Próxima Entrega 25/10 -…" at bounding box center [450, 396] width 618 height 543
click at [408, 403] on div "Unidade Aquiraz PE MIN 1.009,405 TH PE MAX 3.358,180 TH Próxima Entrega 25/10 -…" at bounding box center [450, 396] width 618 height 543
click at [453, 421] on h3 "Volumes Pendentes" at bounding box center [450, 423] width 603 height 16
click at [408, 461] on div "Unidade Aquiraz PE MIN 1.009,405 TH PE MAX 3.358,180 TH Próxima Entrega 25/10 -…" at bounding box center [450, 396] width 618 height 543
click at [399, 308] on div "Unidade Aquiraz PE MIN 1.009,405 TH PE MAX 3.358,180 TH Próxima Entrega 25/10 -…" at bounding box center [450, 396] width 618 height 543
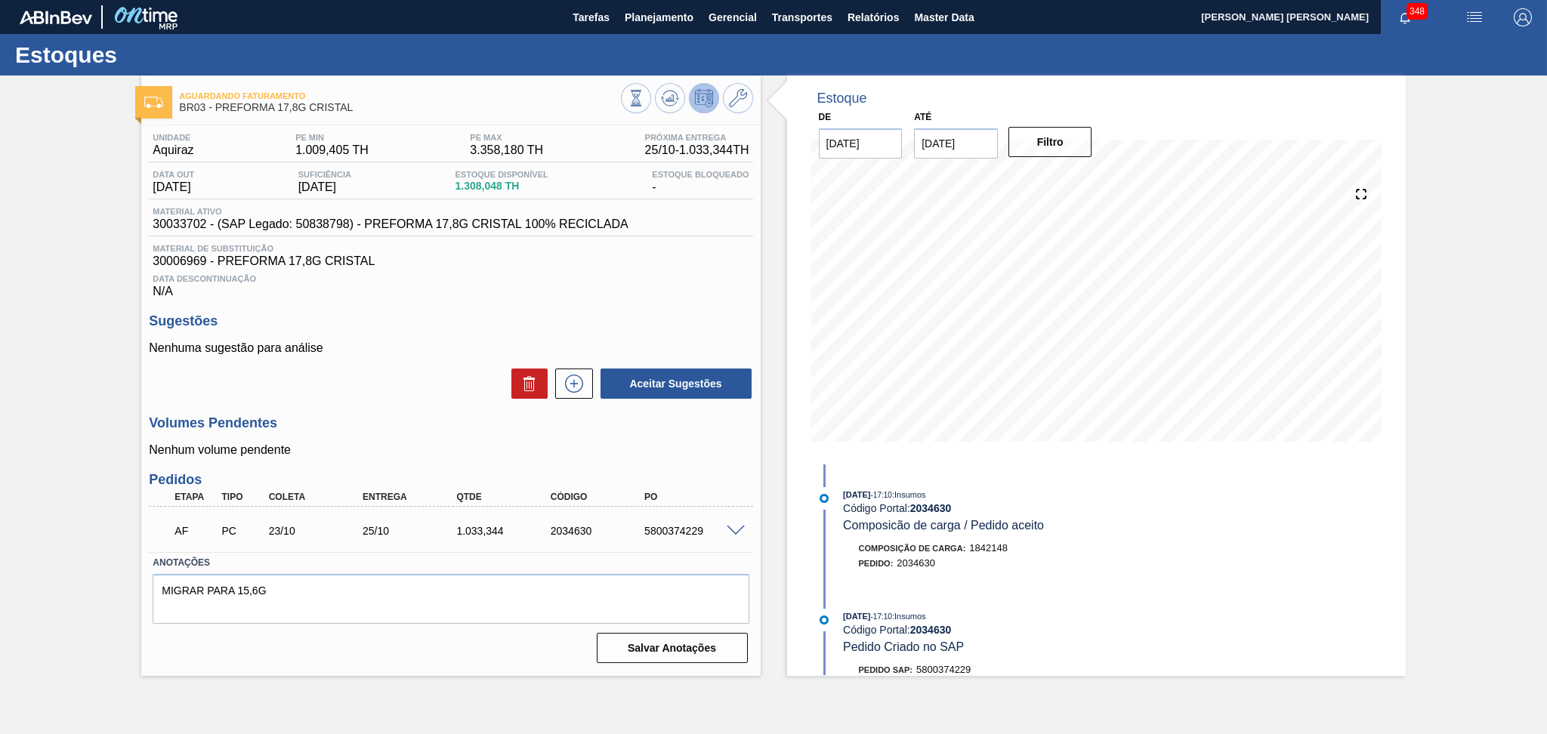
click at [359, 347] on p "Nenhuma sugestão para análise" at bounding box center [450, 348] width 603 height 14
click at [178, 225] on span "30033702 - (SAP Legado: 50838798) - PREFORMA 17,8G CRISTAL 100% RECICLADA" at bounding box center [390, 224] width 475 height 14
copy span "30033702"
click at [190, 267] on span "30006969 - PREFORMA 17,8G CRISTAL" at bounding box center [451, 261] width 596 height 14
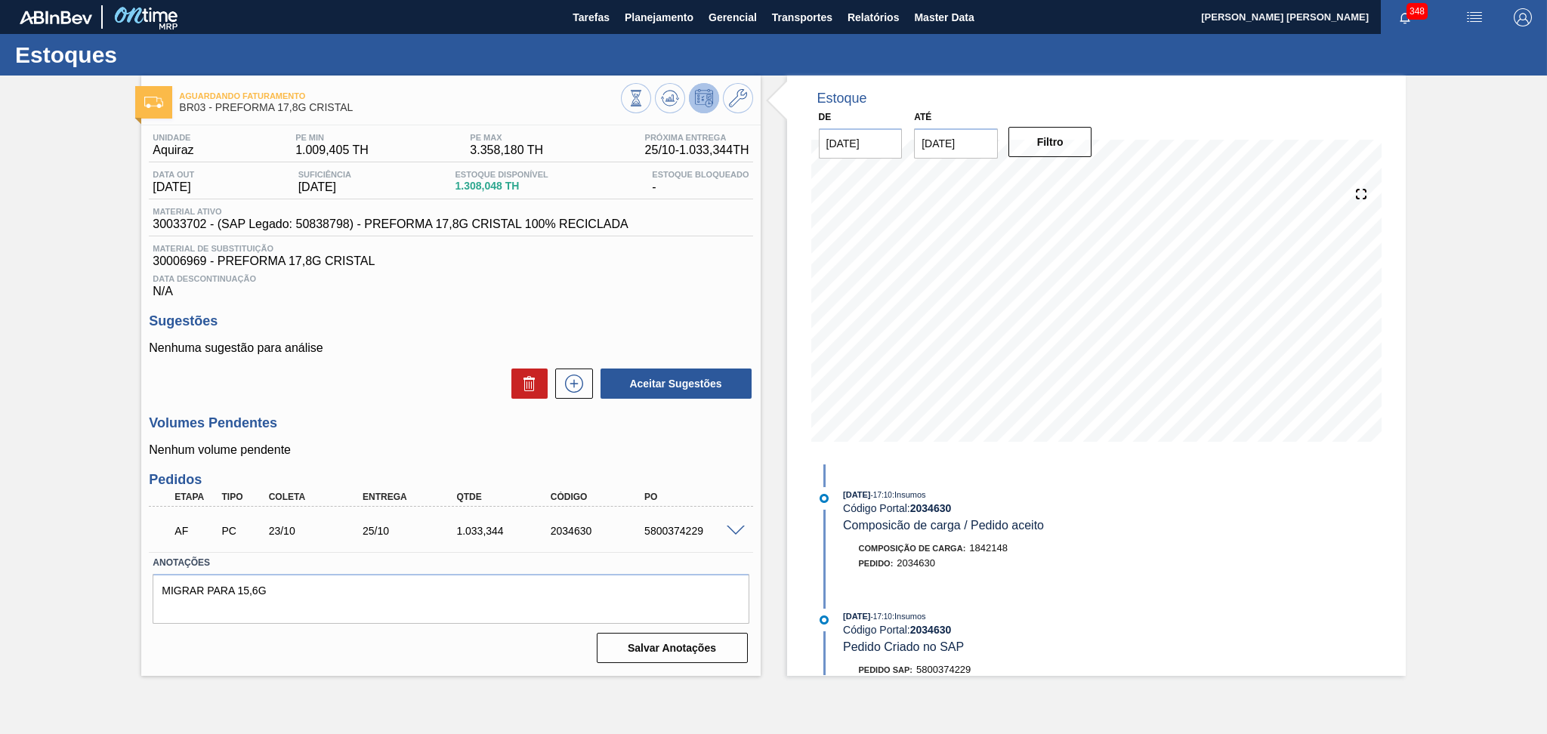
click at [189, 267] on span "30006969 - PREFORMA 17,8G CRISTAL" at bounding box center [451, 261] width 596 height 14
copy span "30006969"
click at [427, 434] on div "Volumes Pendentes Nenhum volume pendente" at bounding box center [450, 436] width 603 height 42
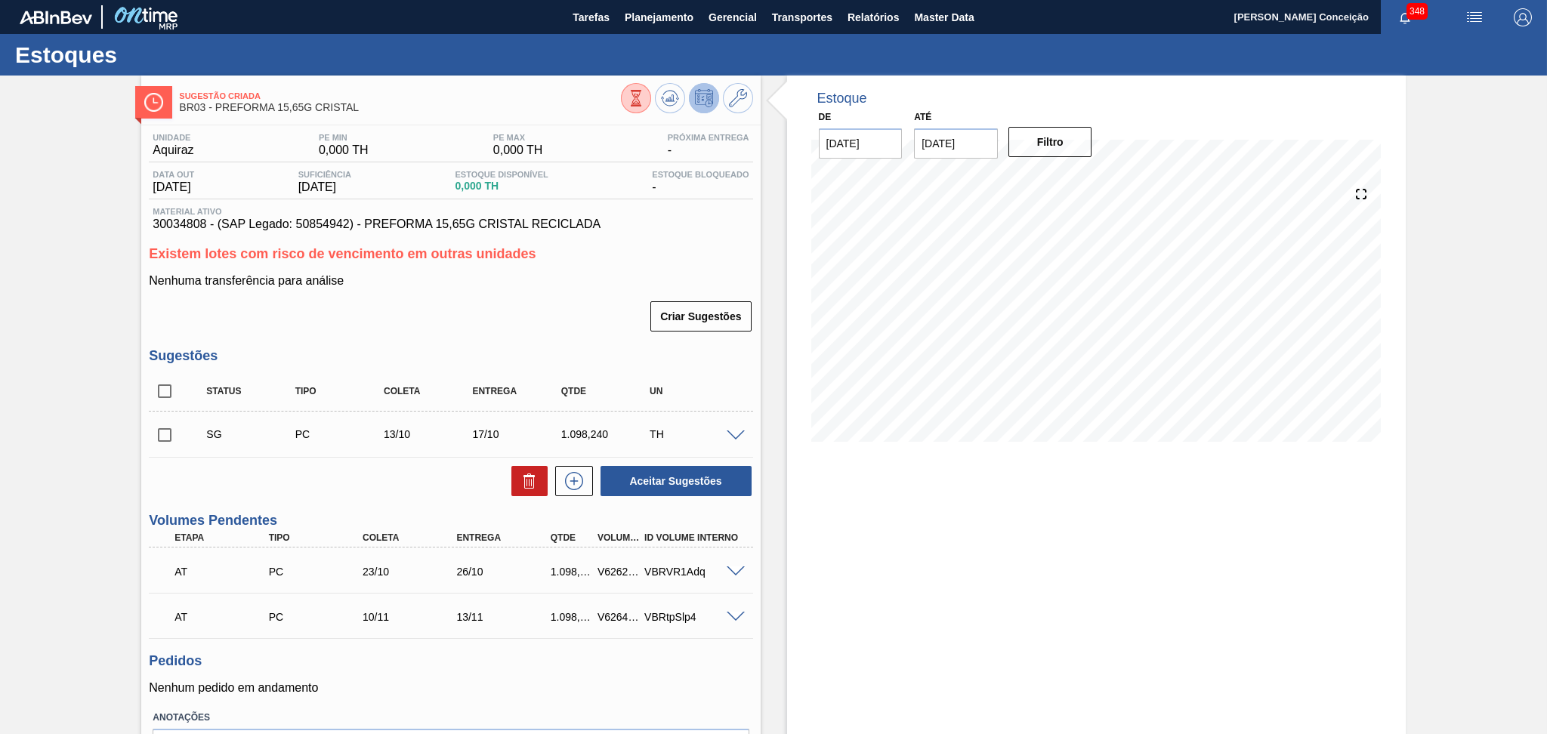
click at [429, 328] on div "Criar Sugestões" at bounding box center [450, 316] width 603 height 33
click at [517, 328] on div "Criar Sugestões" at bounding box center [450, 316] width 603 height 33
click at [475, 328] on div "Criar Sugestões" at bounding box center [450, 316] width 603 height 33
click at [168, 440] on input "checkbox" at bounding box center [165, 435] width 32 height 32
click at [517, 480] on button at bounding box center [529, 481] width 36 height 30
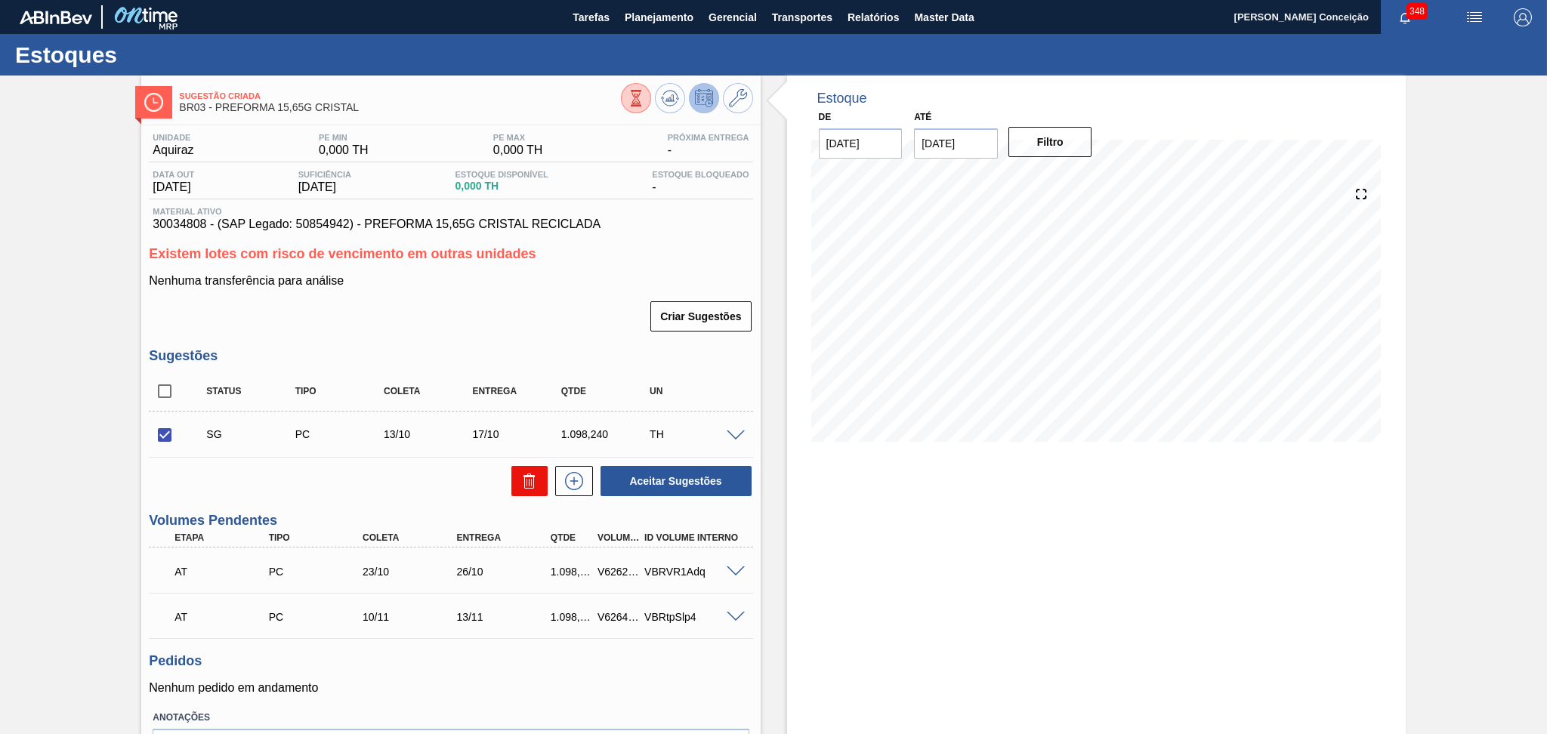
checkbox input "false"
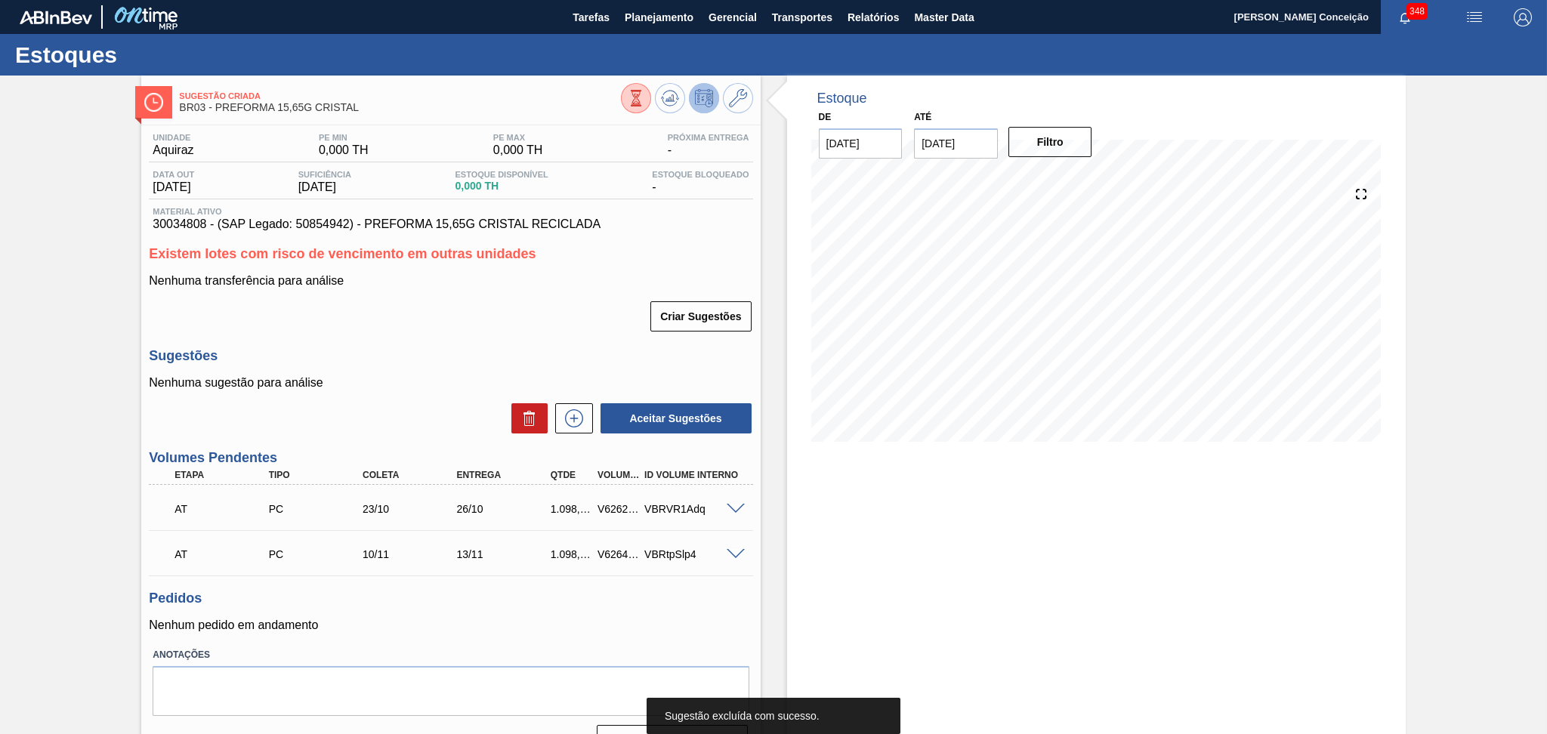
click at [911, 580] on div "Estoque De [DATE] Até [DATE] Filtro" at bounding box center [1096, 422] width 618 height 692
click at [397, 378] on p "Nenhuma sugestão para análise" at bounding box center [450, 383] width 603 height 14
click at [726, 514] on div "AT PC 23/10 26/10 1.098,240 V626296 VBRVR1Adq" at bounding box center [446, 507] width 563 height 30
click at [726, 509] on span at bounding box center [735, 509] width 18 height 11
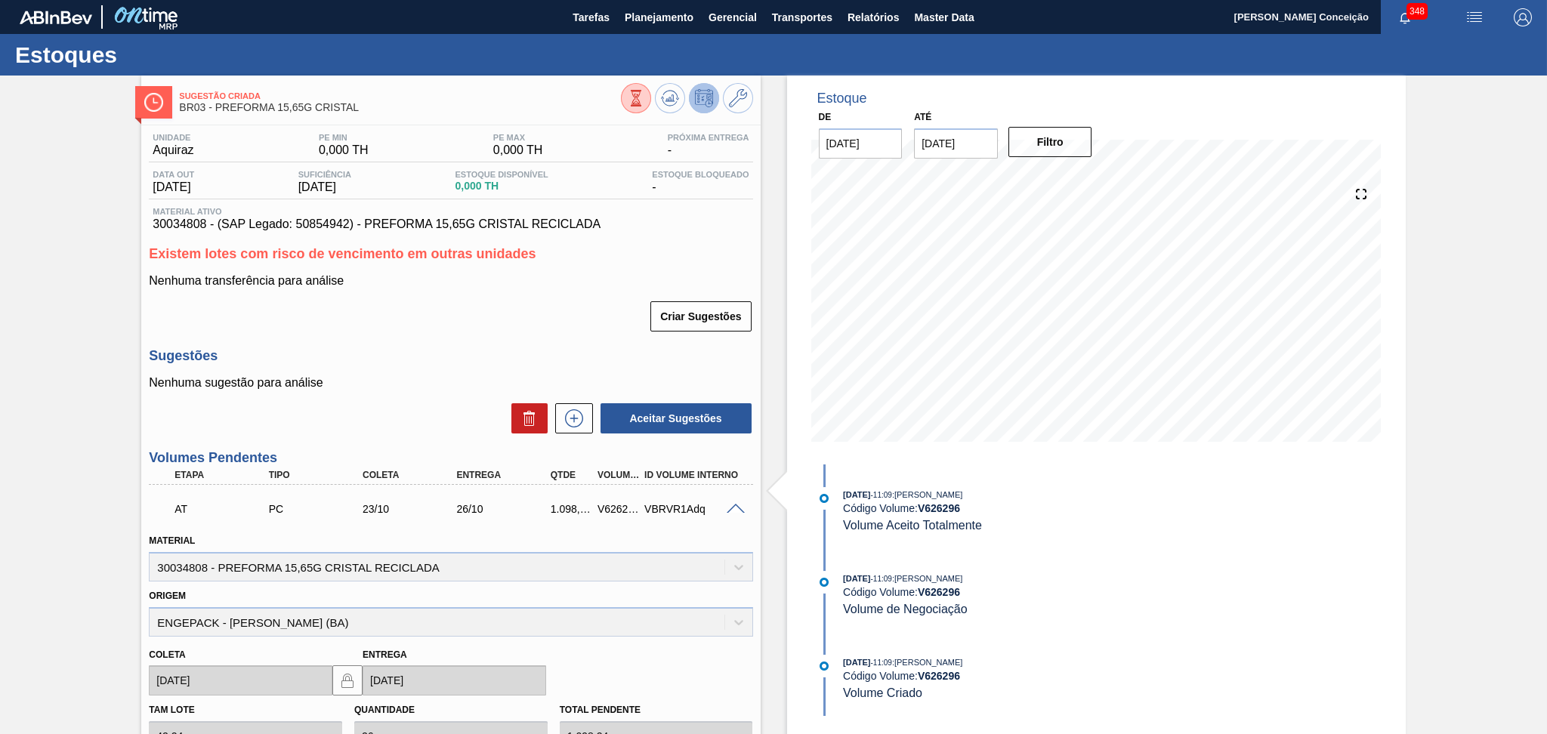
click at [729, 508] on span at bounding box center [735, 509] width 18 height 11
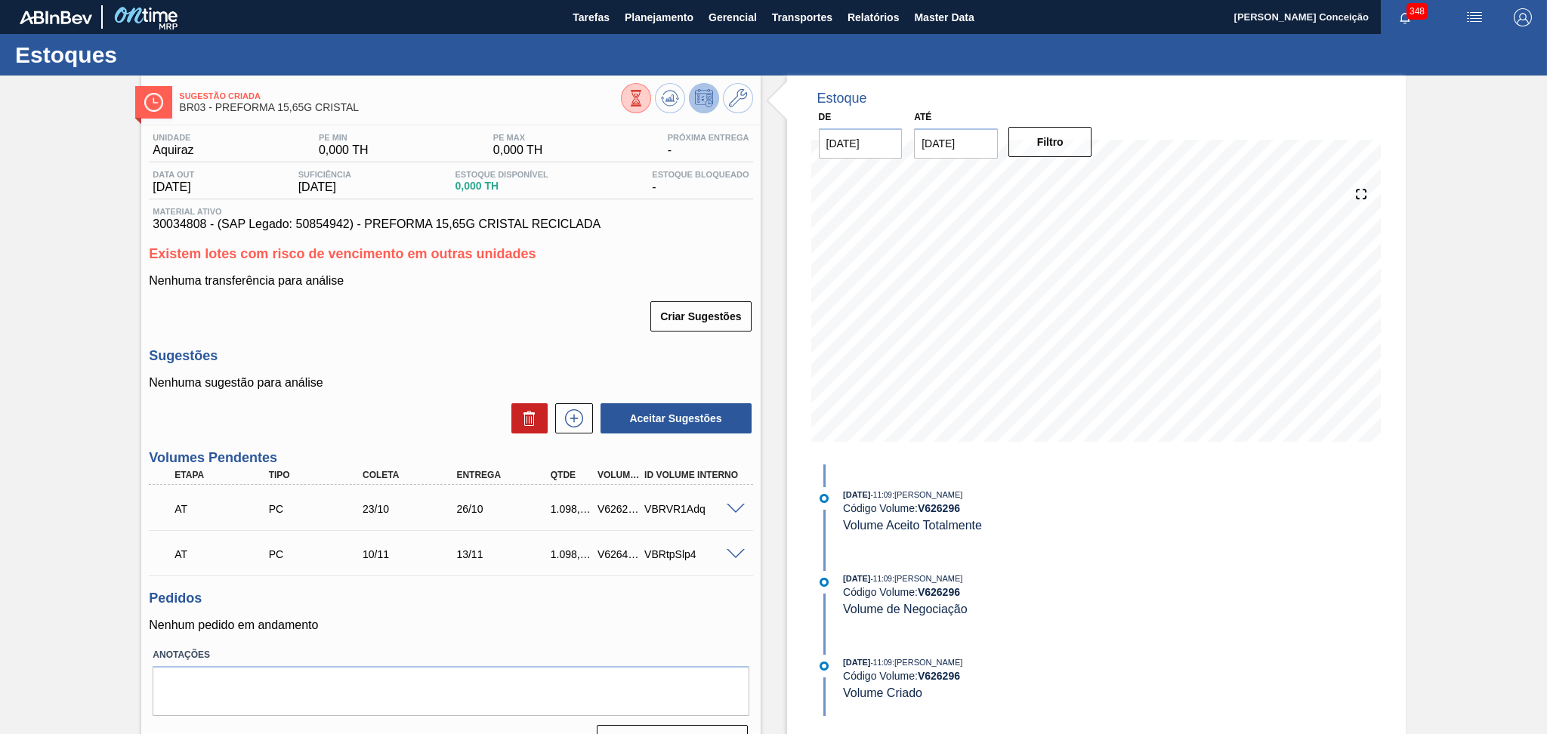
click at [496, 365] on div "Sugestões Nenhuma sugestão para análise Aceitar Sugestões" at bounding box center [450, 391] width 603 height 87
click at [730, 508] on span at bounding box center [735, 509] width 18 height 11
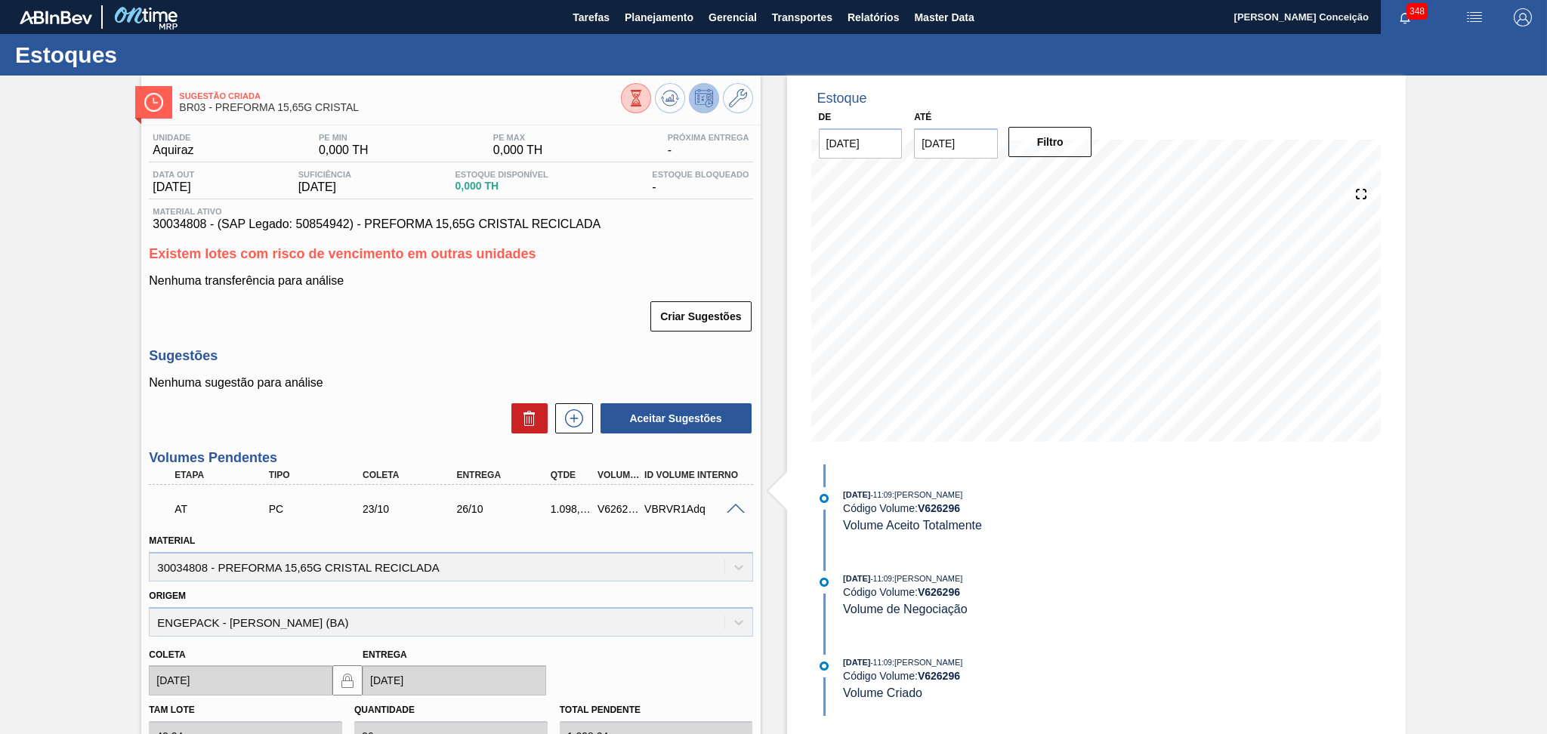
click at [730, 508] on span at bounding box center [735, 509] width 18 height 11
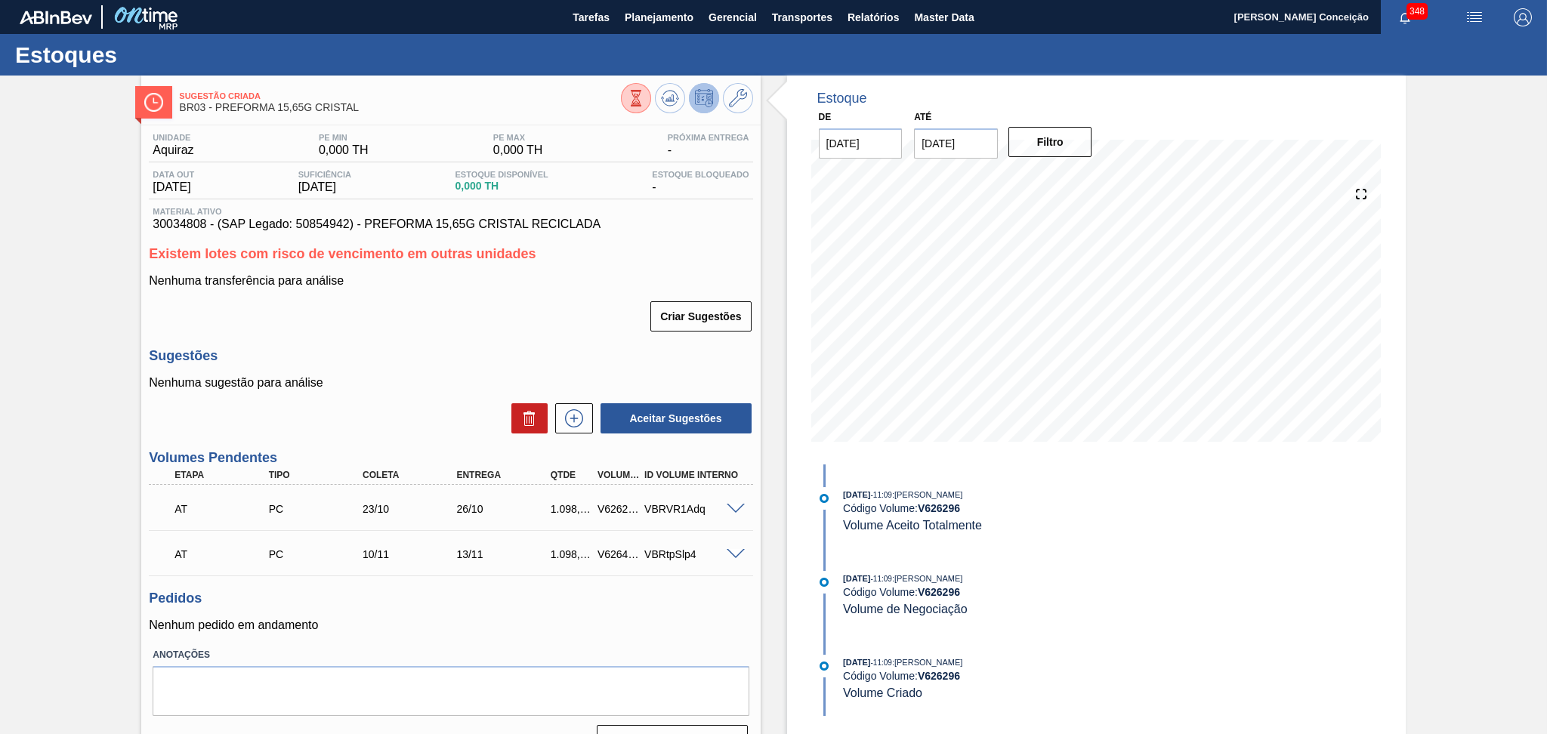
click at [417, 300] on div "Criar Sugestões" at bounding box center [450, 316] width 603 height 33
click at [449, 341] on div "Unidade Aquiraz PE MIN 0,000 TH PE MAX 0,000 TH Próxima Entrega - Data out [DAT…" at bounding box center [450, 442] width 618 height 635
click at [737, 506] on span at bounding box center [735, 509] width 18 height 11
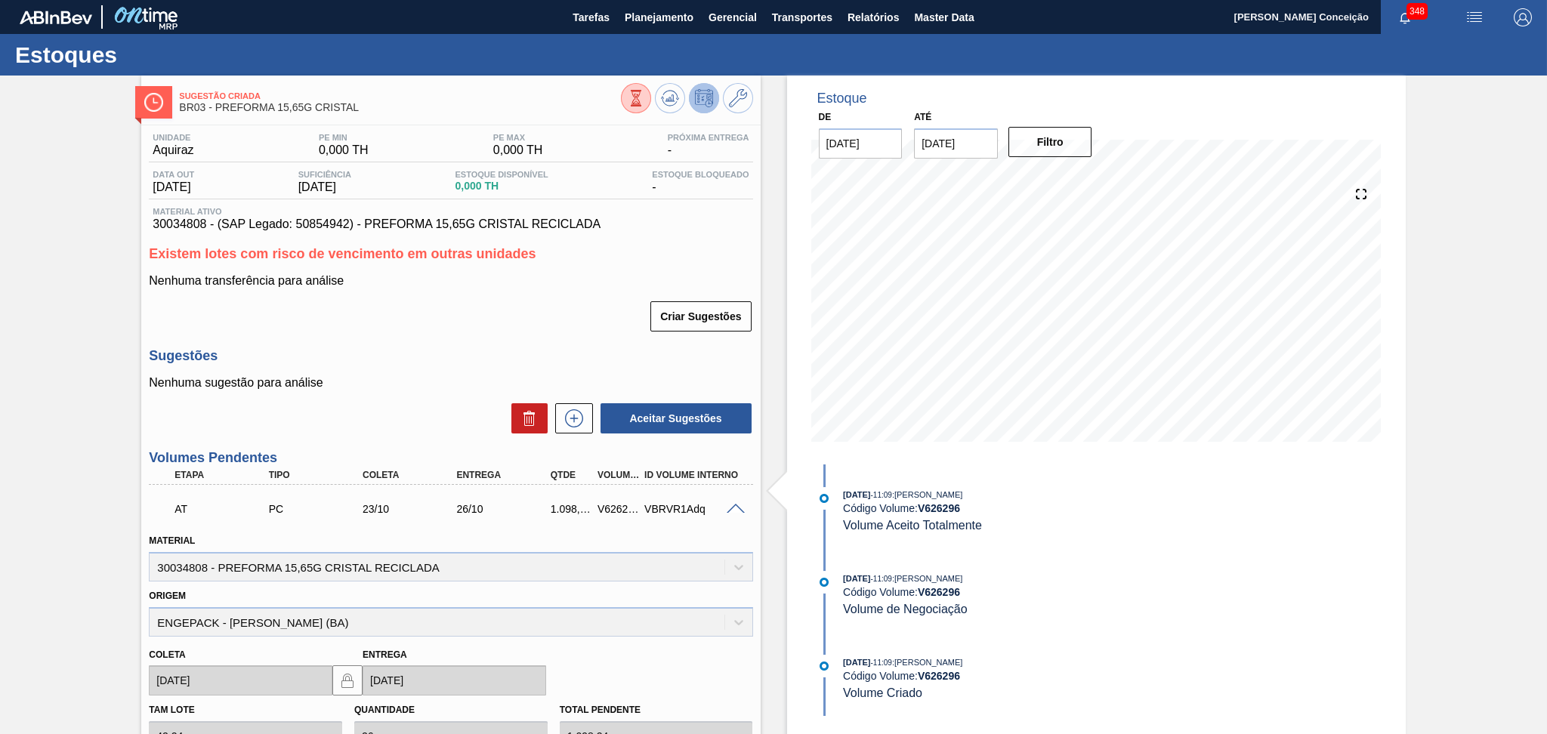
click at [737, 506] on span at bounding box center [735, 509] width 18 height 11
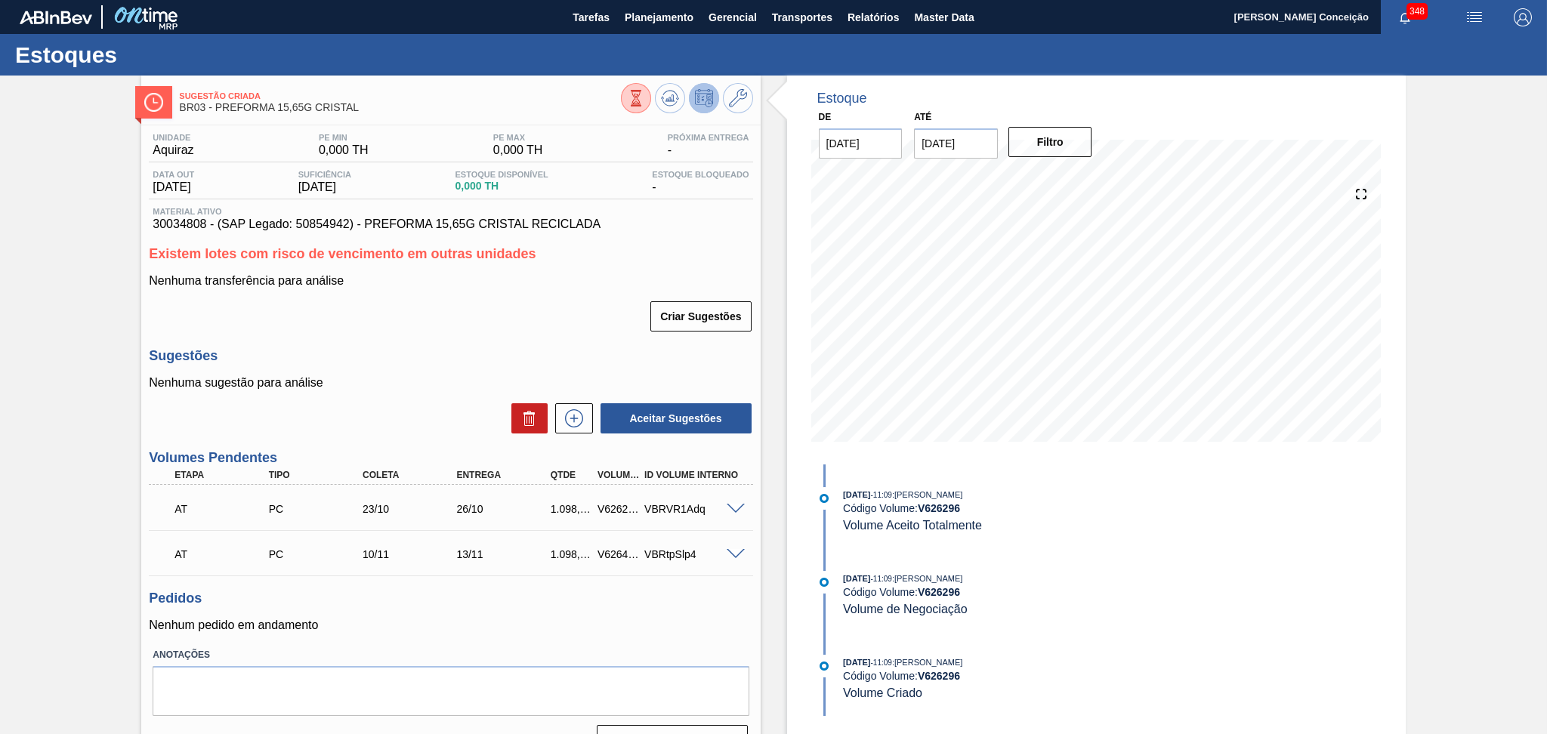
click at [425, 327] on div "Criar Sugestões" at bounding box center [450, 316] width 603 height 33
click at [461, 360] on h3 "Sugestões" at bounding box center [450, 356] width 603 height 16
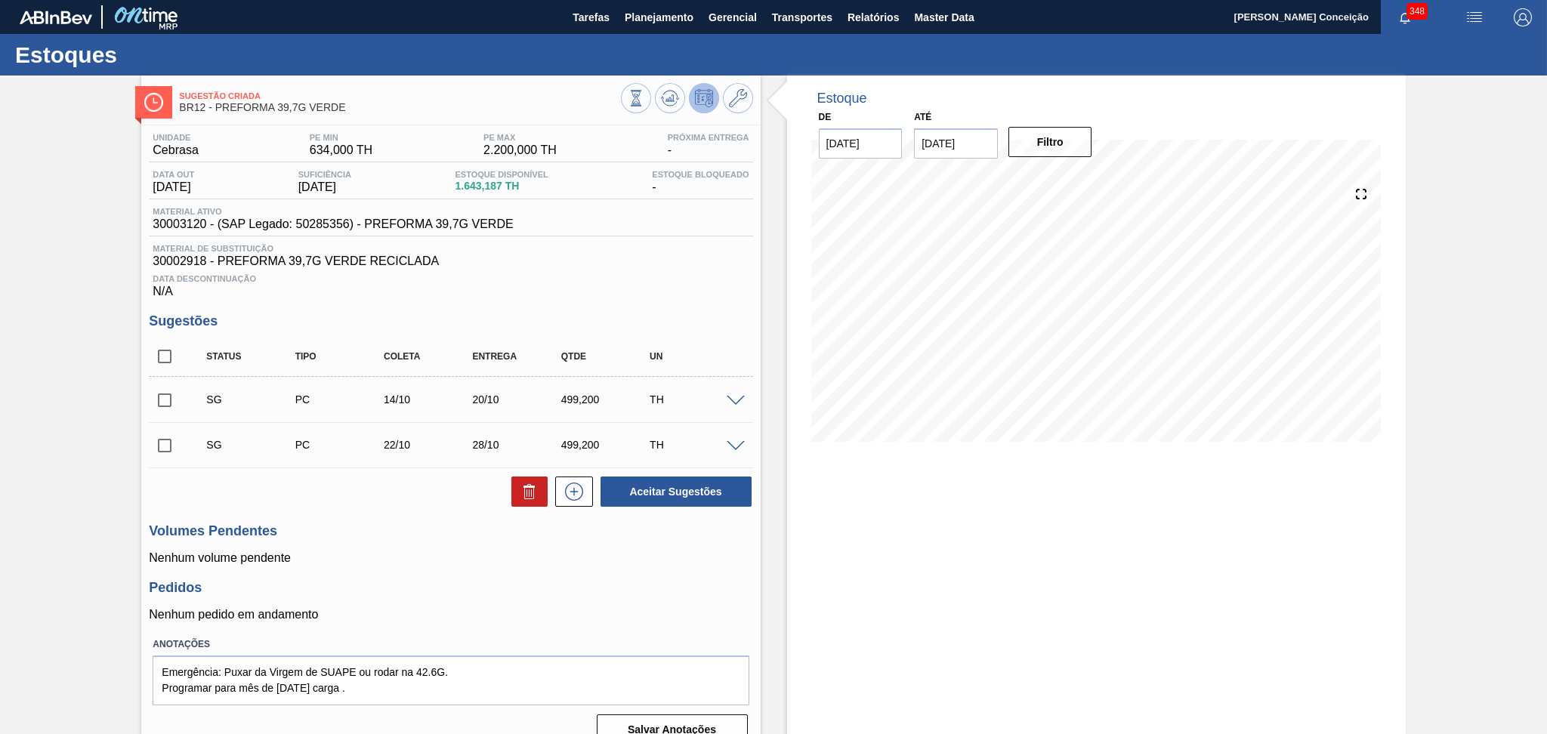
click at [385, 530] on h3 "Volumes Pendentes" at bounding box center [450, 531] width 603 height 16
click at [168, 353] on input "checkbox" at bounding box center [165, 357] width 32 height 32
checkbox input "true"
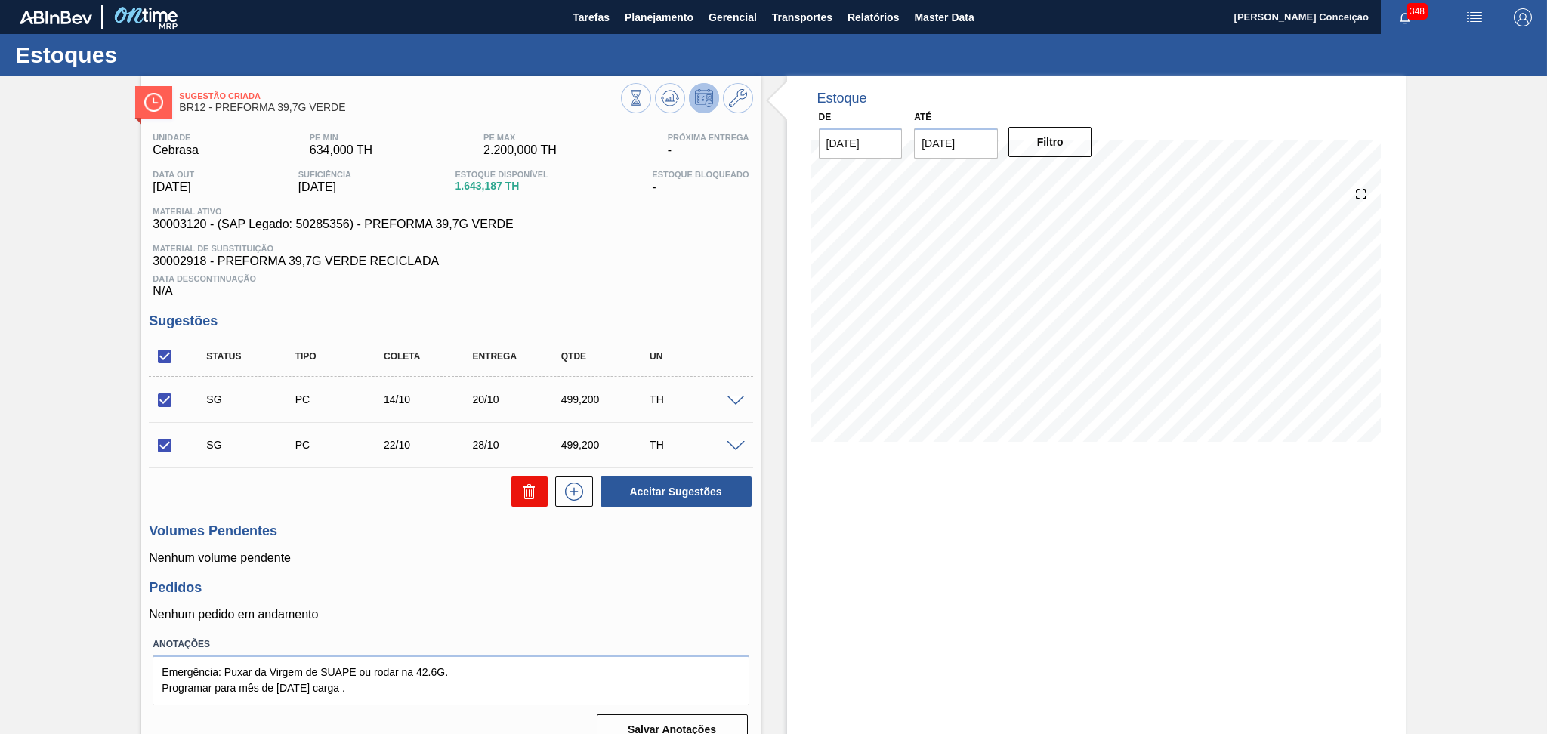
click at [522, 498] on icon at bounding box center [529, 492] width 18 height 18
checkbox input "false"
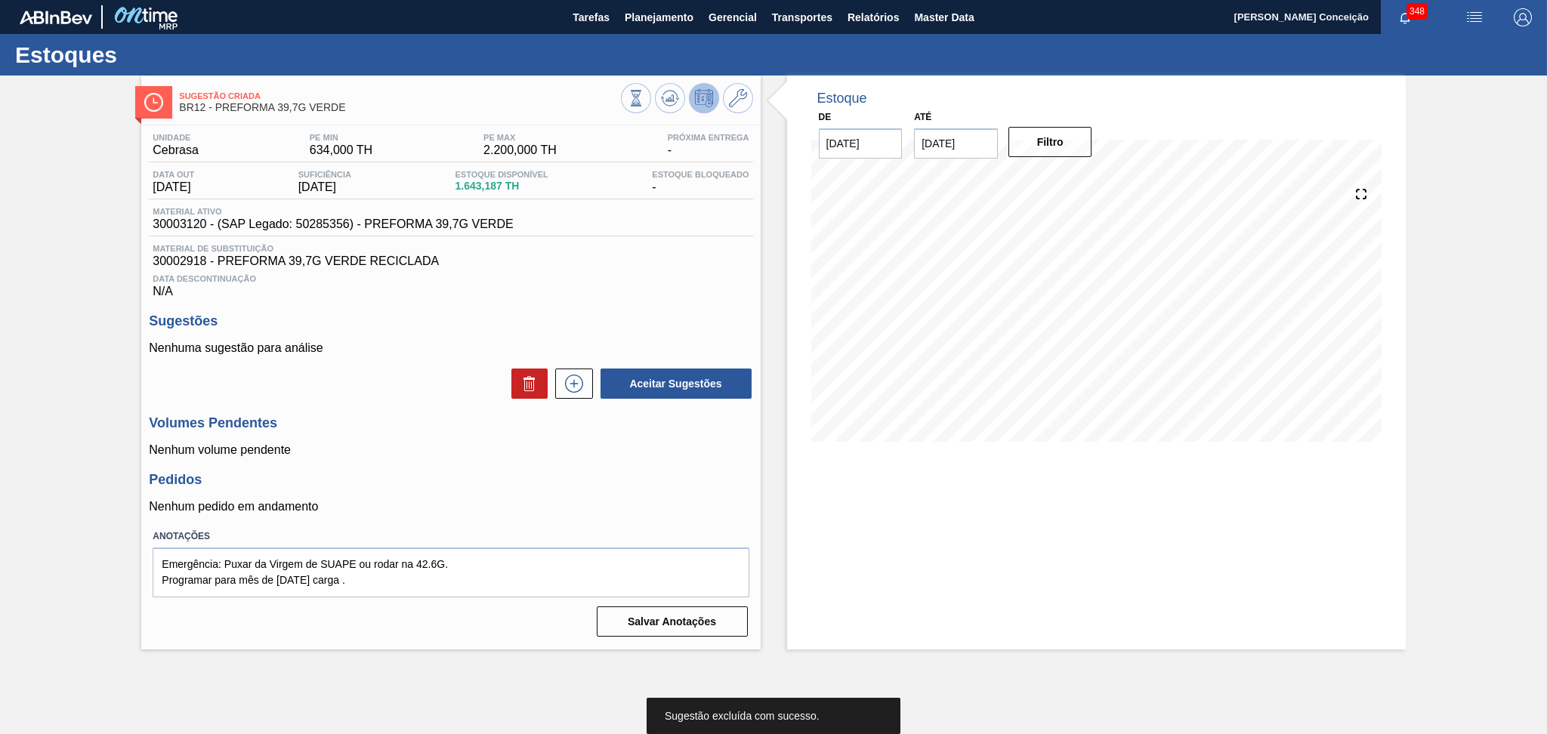
click at [426, 461] on div "Unidade Cebrasa PE MIN 634,000 TH PE MAX 2.200,000 TH Próxima Entrega - Data ou…" at bounding box center [450, 383] width 618 height 517
click at [430, 449] on p "Nenhum volume pendente" at bounding box center [450, 450] width 603 height 14
click at [407, 422] on h3 "Volumes Pendentes" at bounding box center [450, 423] width 603 height 16
click at [566, 307] on div "Unidade Cebrasa PE MIN 634,000 TH PE MAX 2.200,000 TH Próxima Entrega - Data ou…" at bounding box center [450, 383] width 618 height 517
click at [412, 465] on div "Unidade Cebrasa PE MIN 634,000 TH PE MAX 2.200,000 TH Próxima Entrega - Data ou…" at bounding box center [450, 383] width 618 height 517
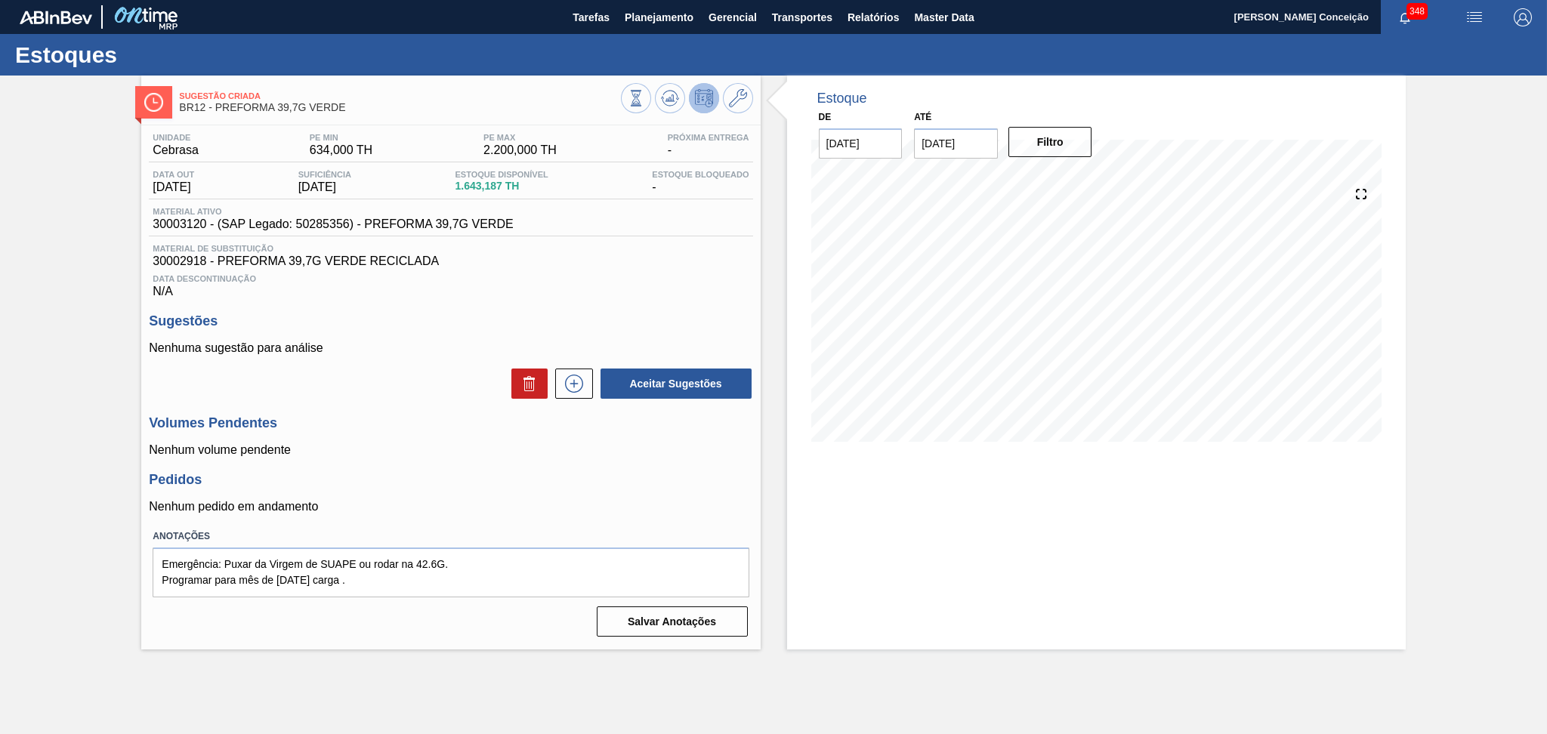
click at [620, 242] on div "Unidade Cebrasa PE MIN 634,000 TH PE MAX 2.200,000 TH Próxima Entrega - Data ou…" at bounding box center [450, 215] width 603 height 165
click at [401, 353] on p "Nenhuma sugestão para análise" at bounding box center [450, 348] width 603 height 14
click at [544, 306] on div "Unidade Cebrasa PE MIN 634,000 TH PE MAX 2.200,000 TH Próxima Entrega - Data ou…" at bounding box center [450, 383] width 618 height 517
click at [380, 402] on div "Unidade Cebrasa PE MIN 634,000 TH PE MAX 2.200,000 TH Próxima Entrega - Data ou…" at bounding box center [450, 383] width 618 height 517
click at [490, 572] on textarea "Emergência: Puxar da Virgem de SUAPE ou rodar na 42.6G. Programar para mês de O…" at bounding box center [451, 572] width 596 height 50
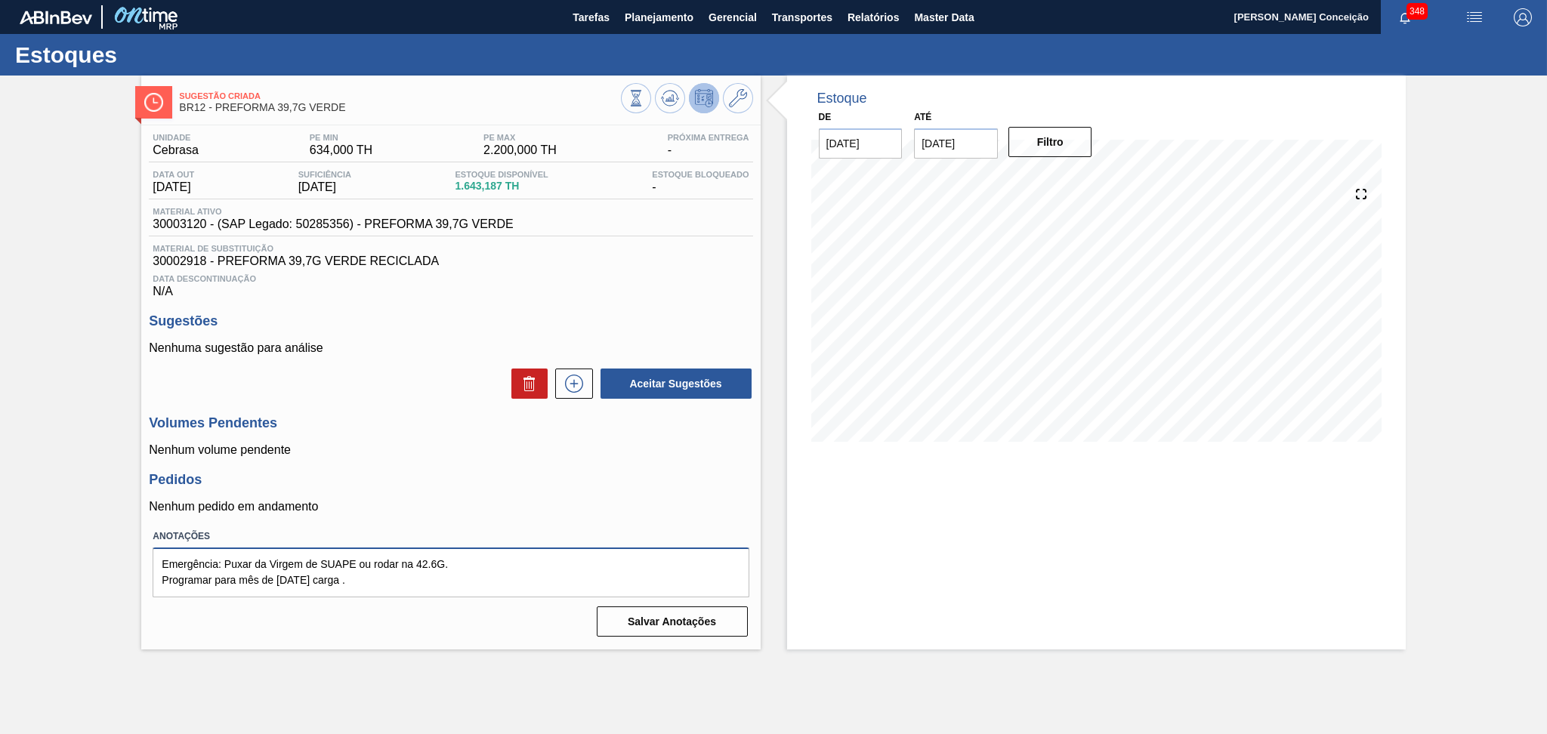
click at [429, 584] on textarea "Emergência: Puxar da Virgem de SUAPE ou rodar na 42.6G. Programar para mês de O…" at bounding box center [451, 572] width 596 height 50
click at [376, 390] on div "Aceitar Sugestões" at bounding box center [450, 383] width 603 height 33
click at [381, 353] on p "Nenhuma sugestão para análise" at bounding box center [450, 348] width 603 height 14
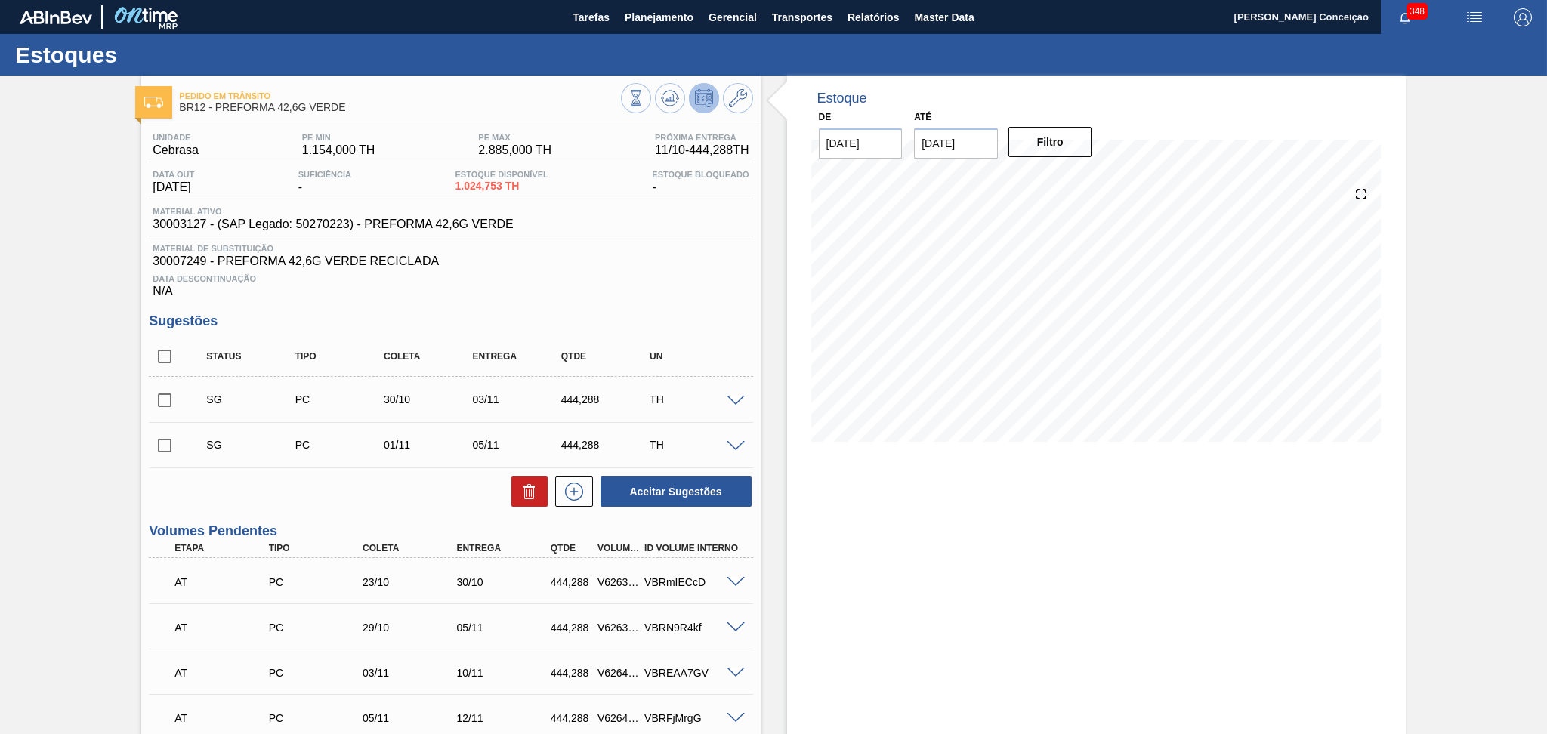
click at [621, 276] on span "Data Descontinuação" at bounding box center [451, 278] width 596 height 9
drag, startPoint x: 168, startPoint y: 335, endPoint x: 206, endPoint y: 382, distance: 60.6
click at [168, 336] on div "Sugestões Status Tipo Coleta Entrega Qtde UN SG PC 30/10 03/11 444,288 TH Mater…" at bounding box center [450, 410] width 603 height 195
click at [153, 355] on input "checkbox" at bounding box center [165, 357] width 32 height 32
checkbox input "true"
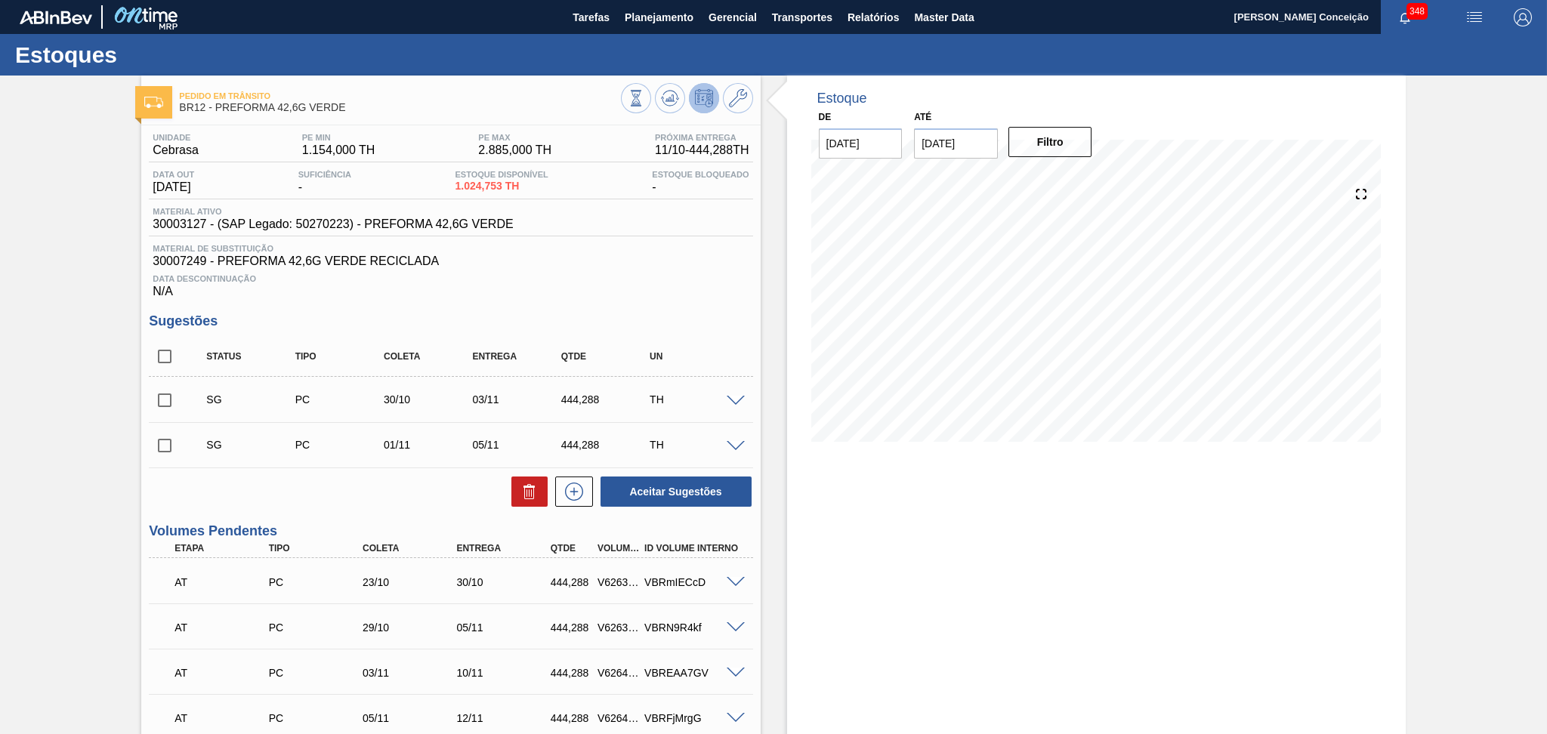
checkbox input "true"
click at [532, 491] on icon at bounding box center [529, 493] width 10 height 11
checkbox input "false"
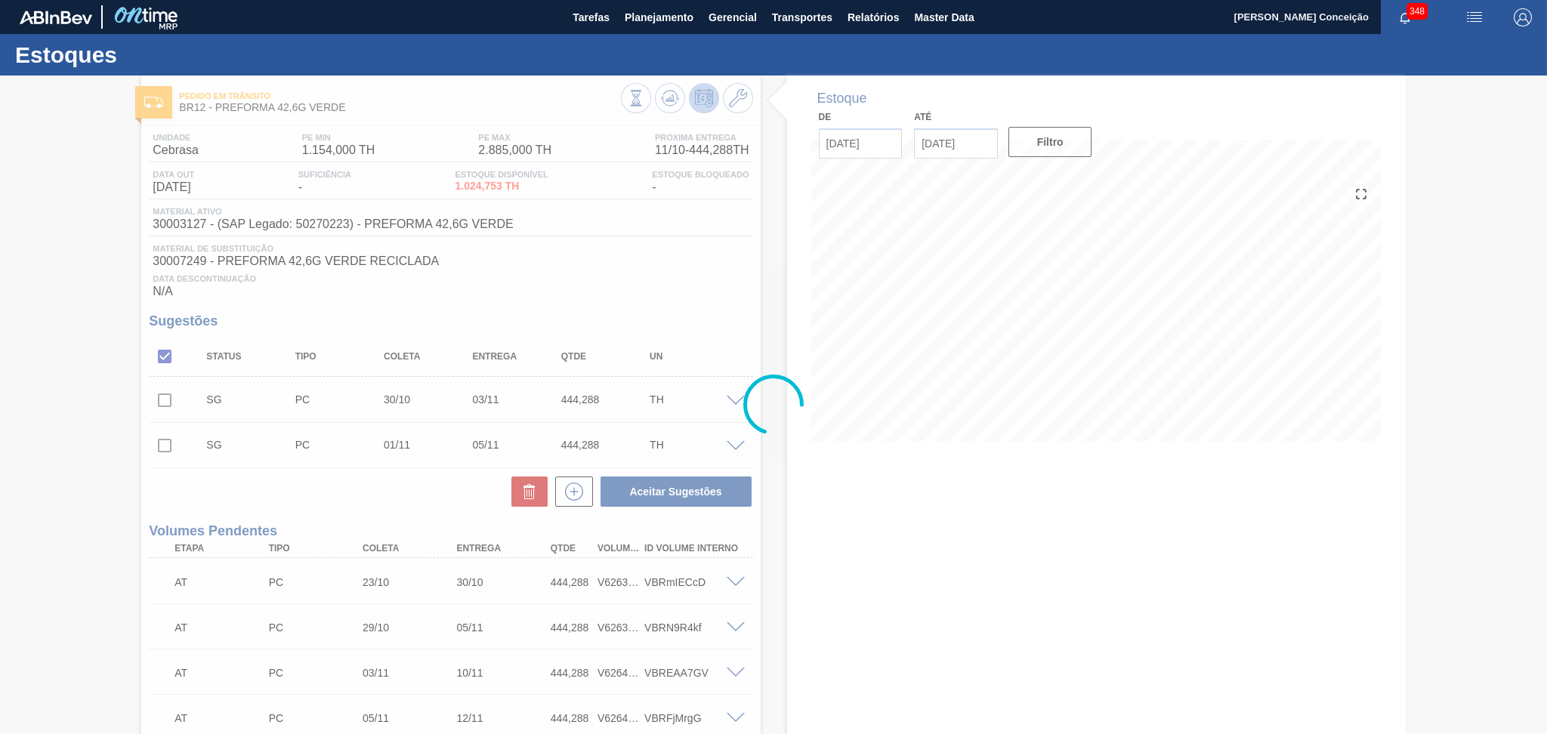
click at [369, 504] on div at bounding box center [773, 405] width 1547 height 658
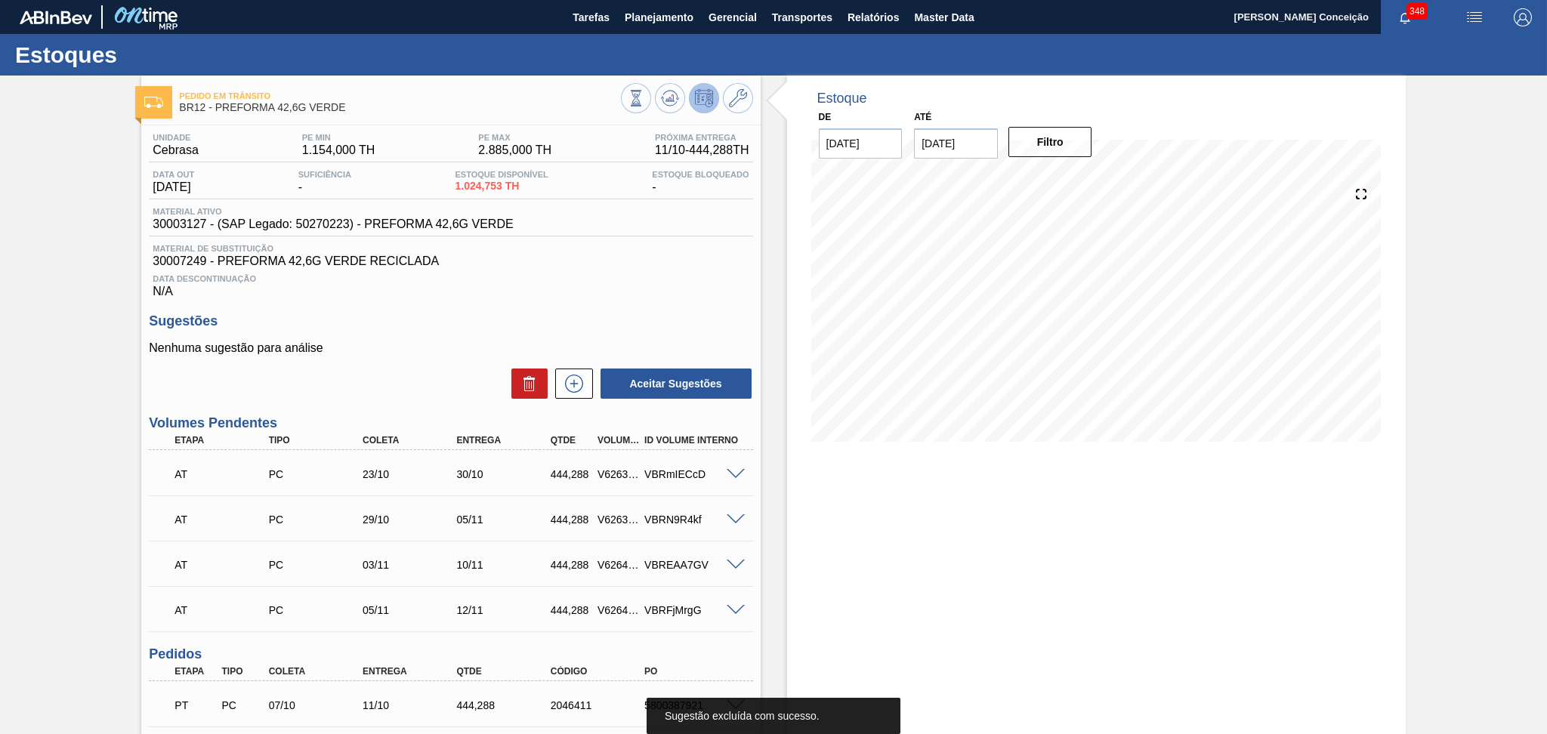
click at [448, 412] on div "Unidade Cebrasa PE MIN 1.154,000 TH PE MAX 2.885,000 TH Próxima Entrega 11/10 -…" at bounding box center [450, 551] width 618 height 853
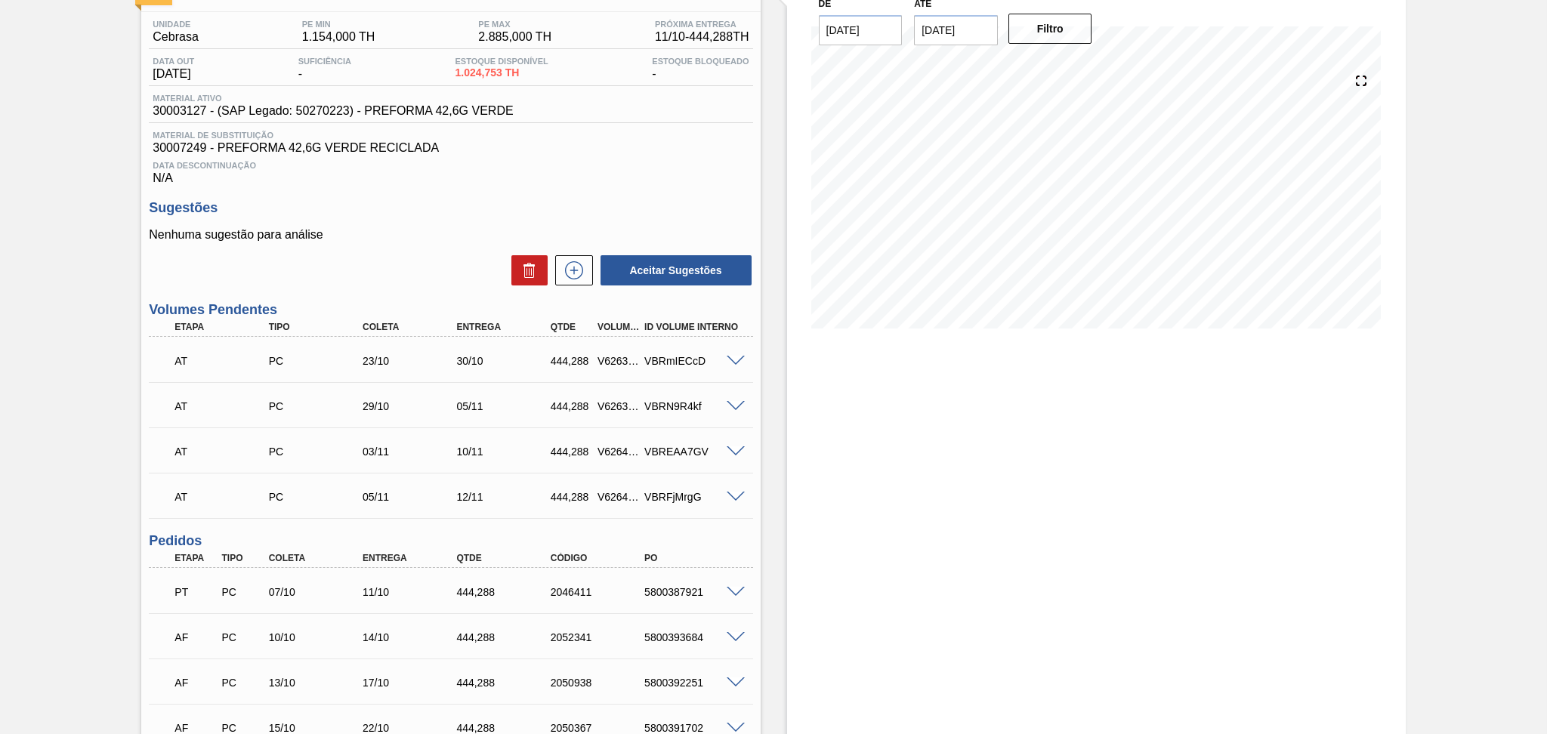
scroll to position [250, 0]
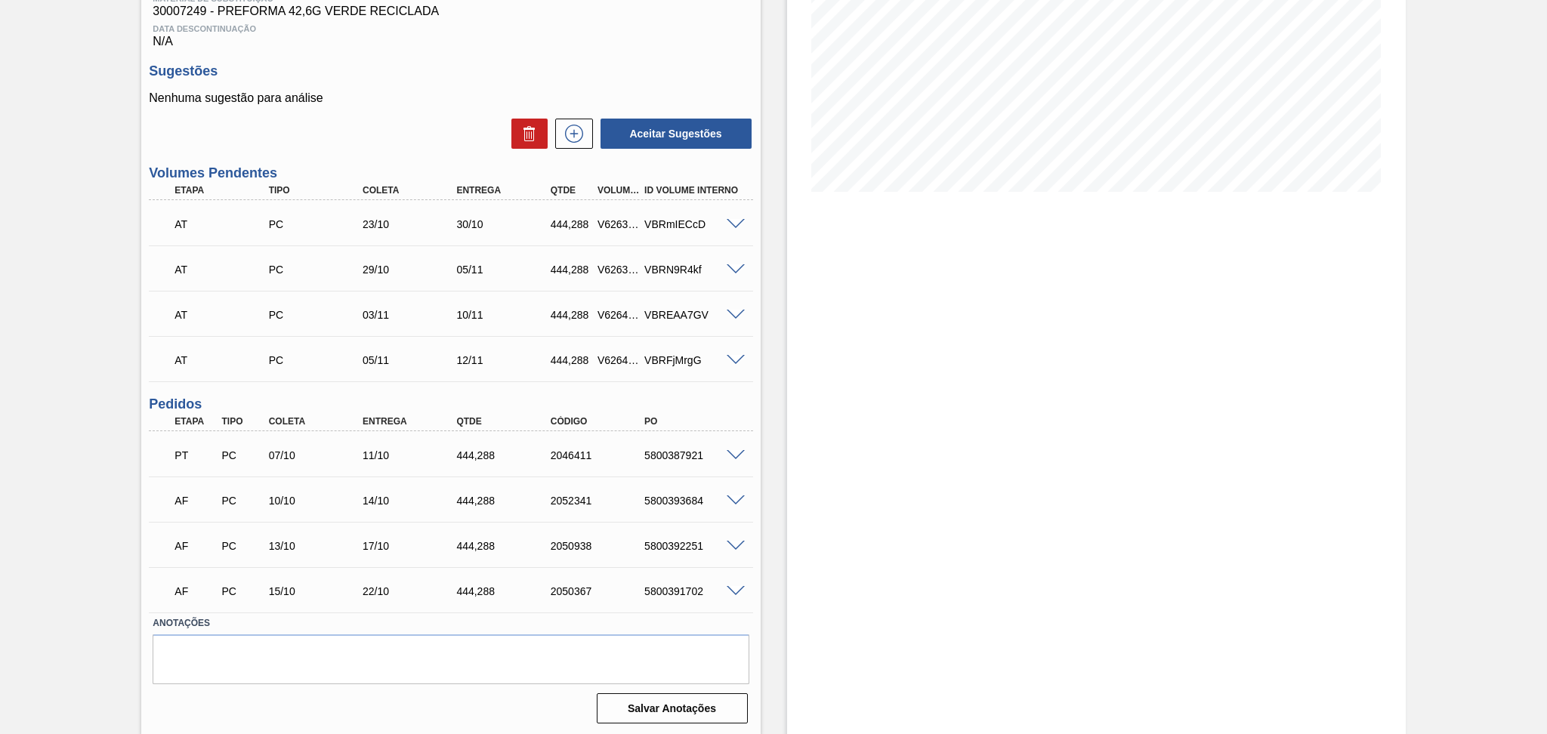
click at [757, 501] on div "Unidade Cebrasa PE MIN 1.154,000 TH PE MAX 2.885,000 TH Próxima Entrega 11/10 -…" at bounding box center [450, 301] width 618 height 853
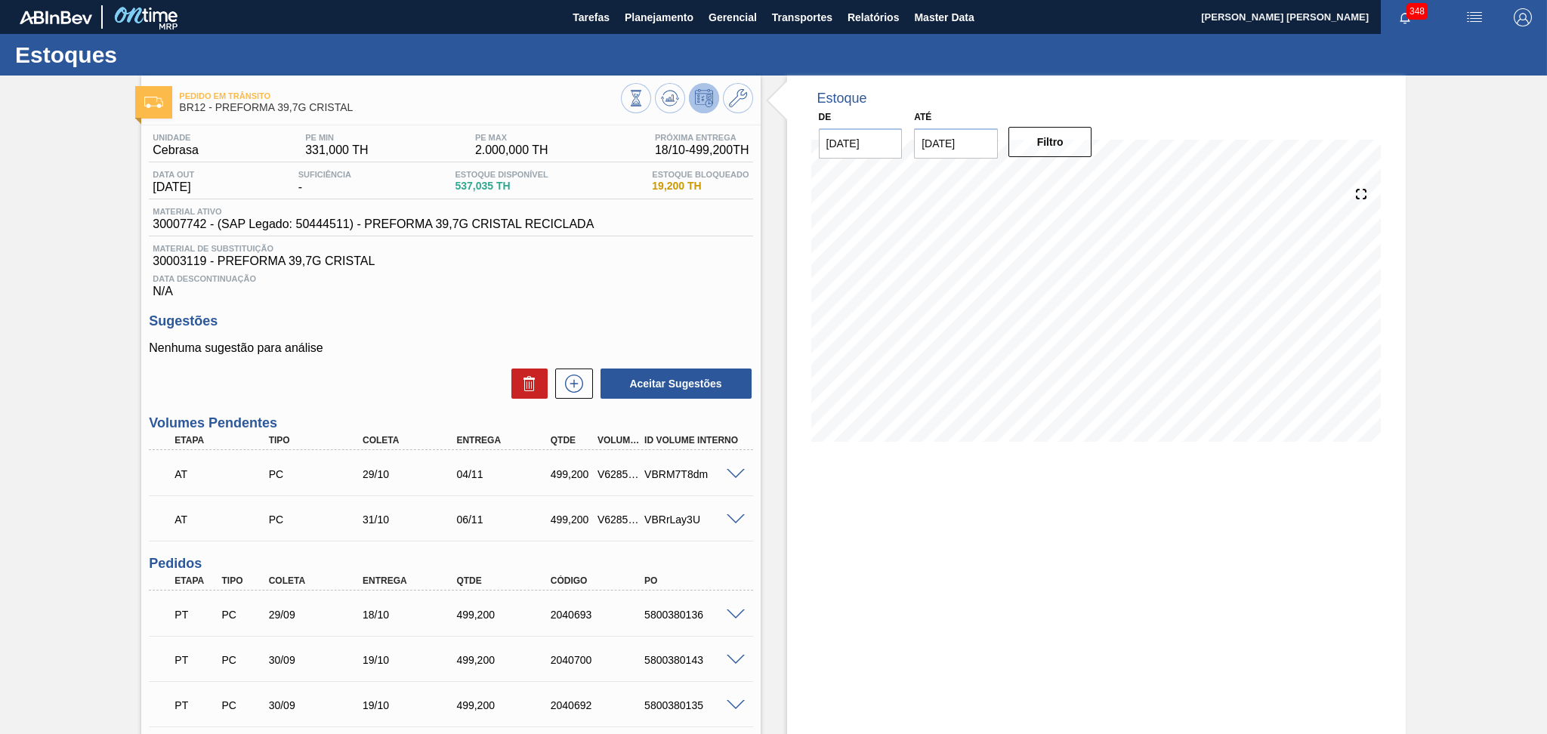
click at [584, 301] on div "Unidade Cebrasa PE MIN 331,000 TH PE MAX 2.000,000 TH Próxima Entrega 18/10 - 4…" at bounding box center [450, 506] width 618 height 763
click at [423, 362] on div "Nenhuma sugestão para análise Aceitar Sugestões" at bounding box center [450, 370] width 603 height 59
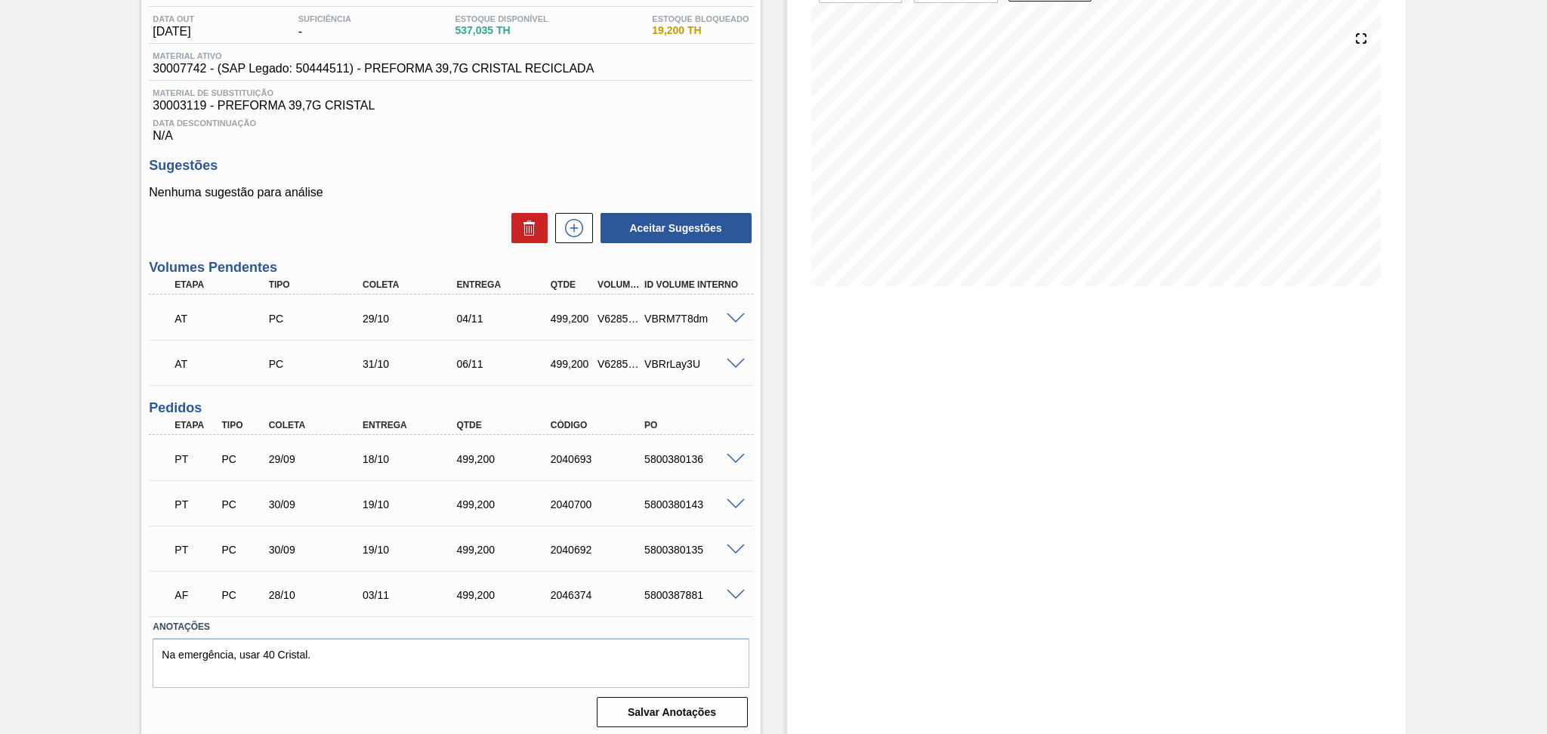
scroll to position [159, 0]
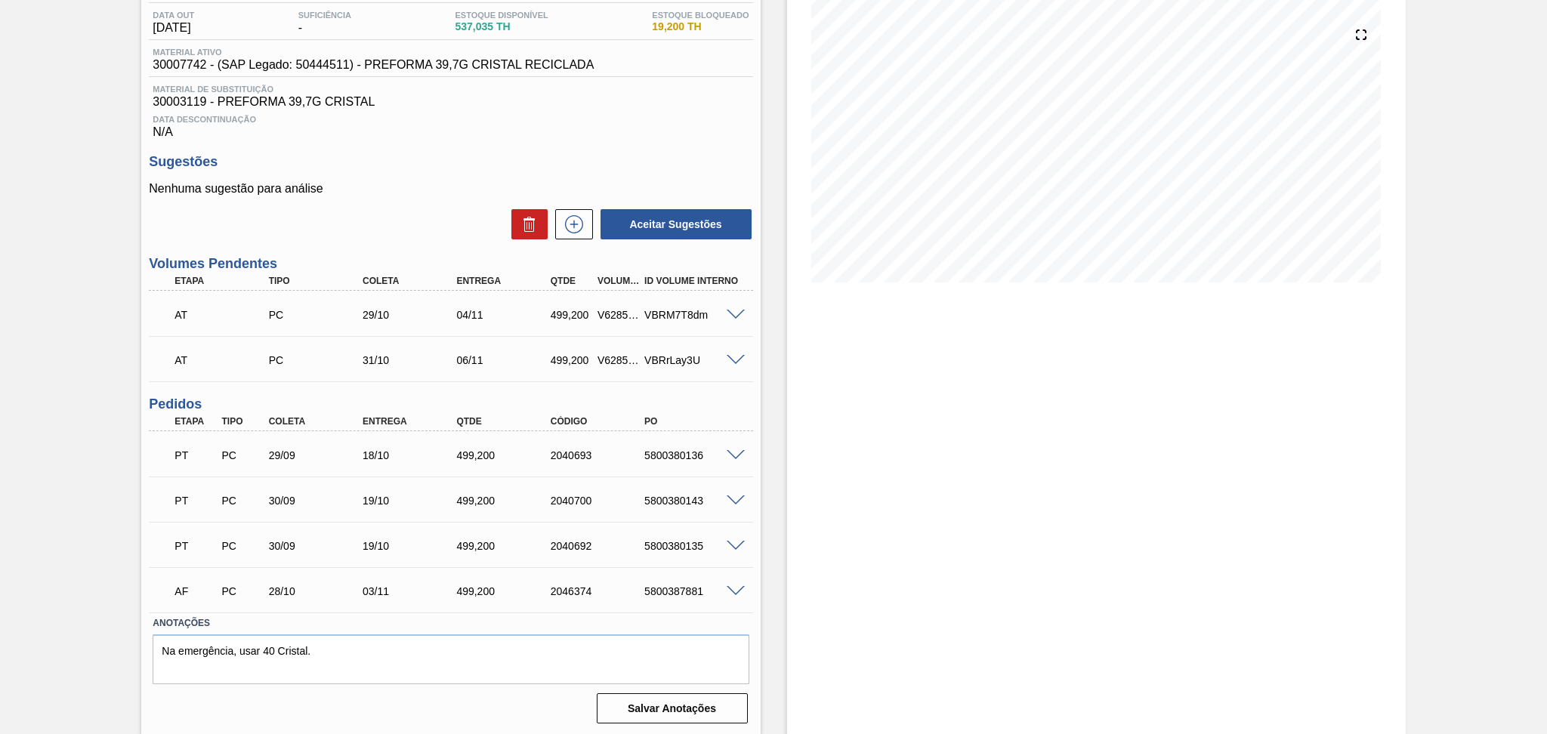
click at [298, 458] on div "29/09" at bounding box center [318, 455] width 106 height 12
click at [731, 454] on span at bounding box center [735, 455] width 18 height 11
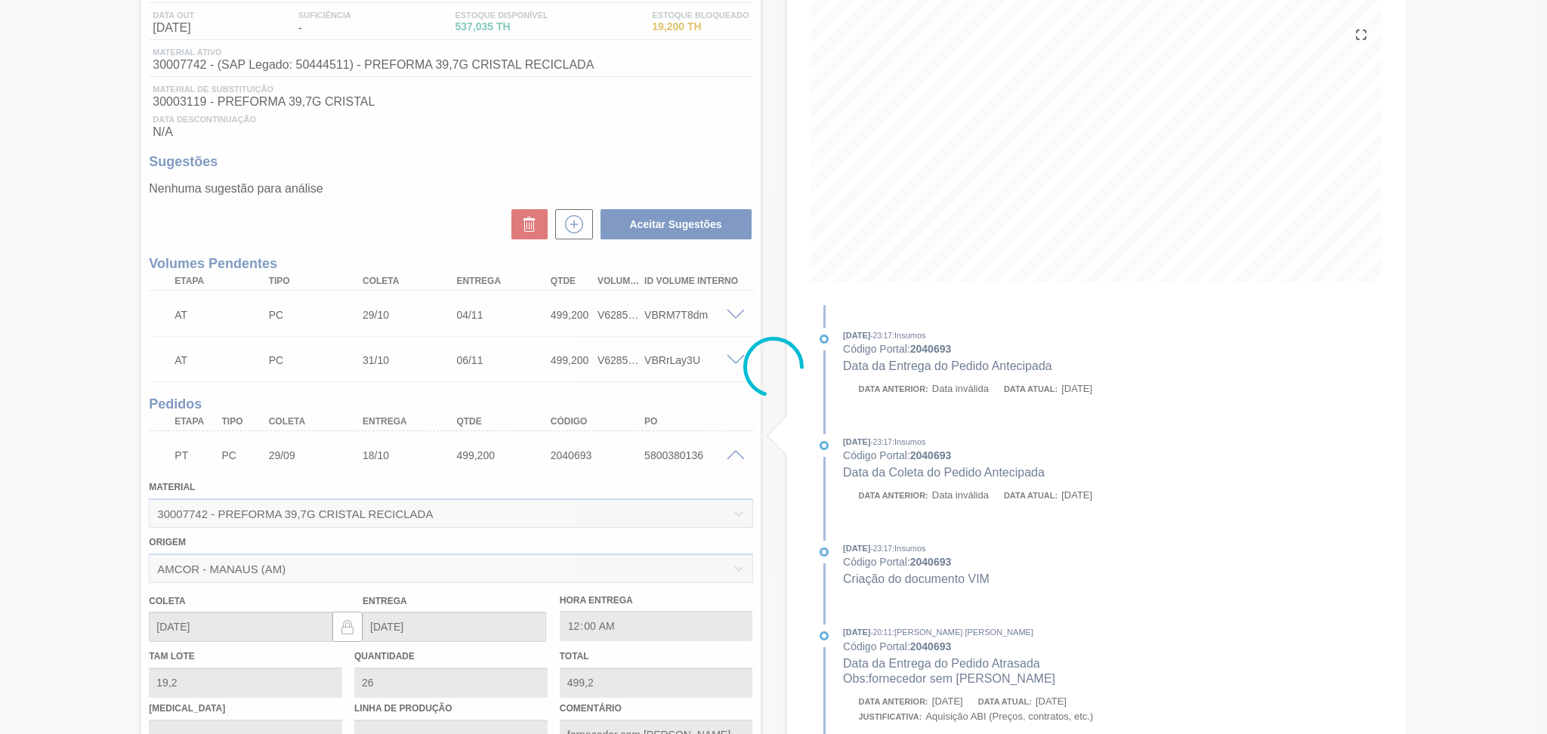
click at [734, 454] on div at bounding box center [773, 367] width 1547 height 734
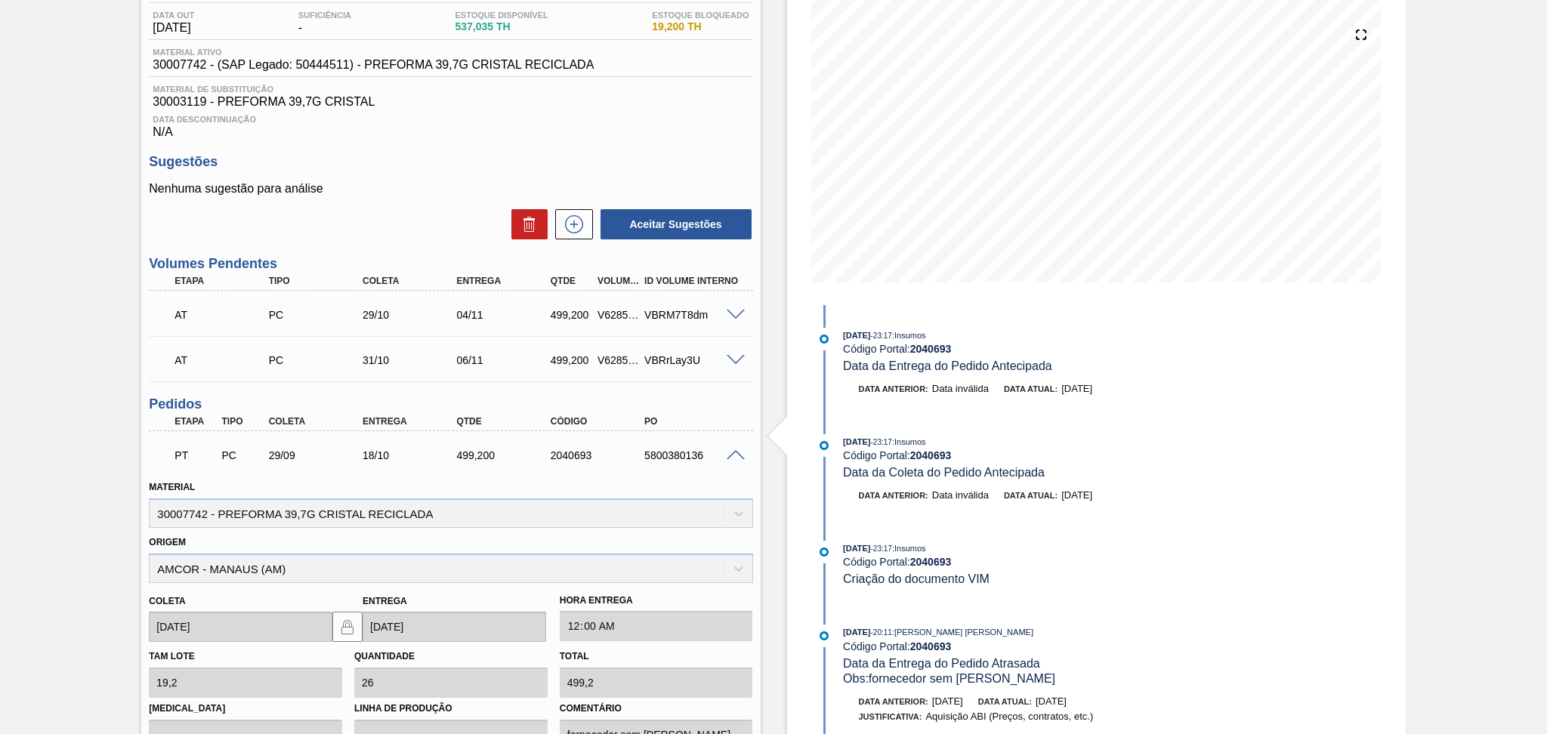
click at [734, 454] on span at bounding box center [735, 455] width 18 height 11
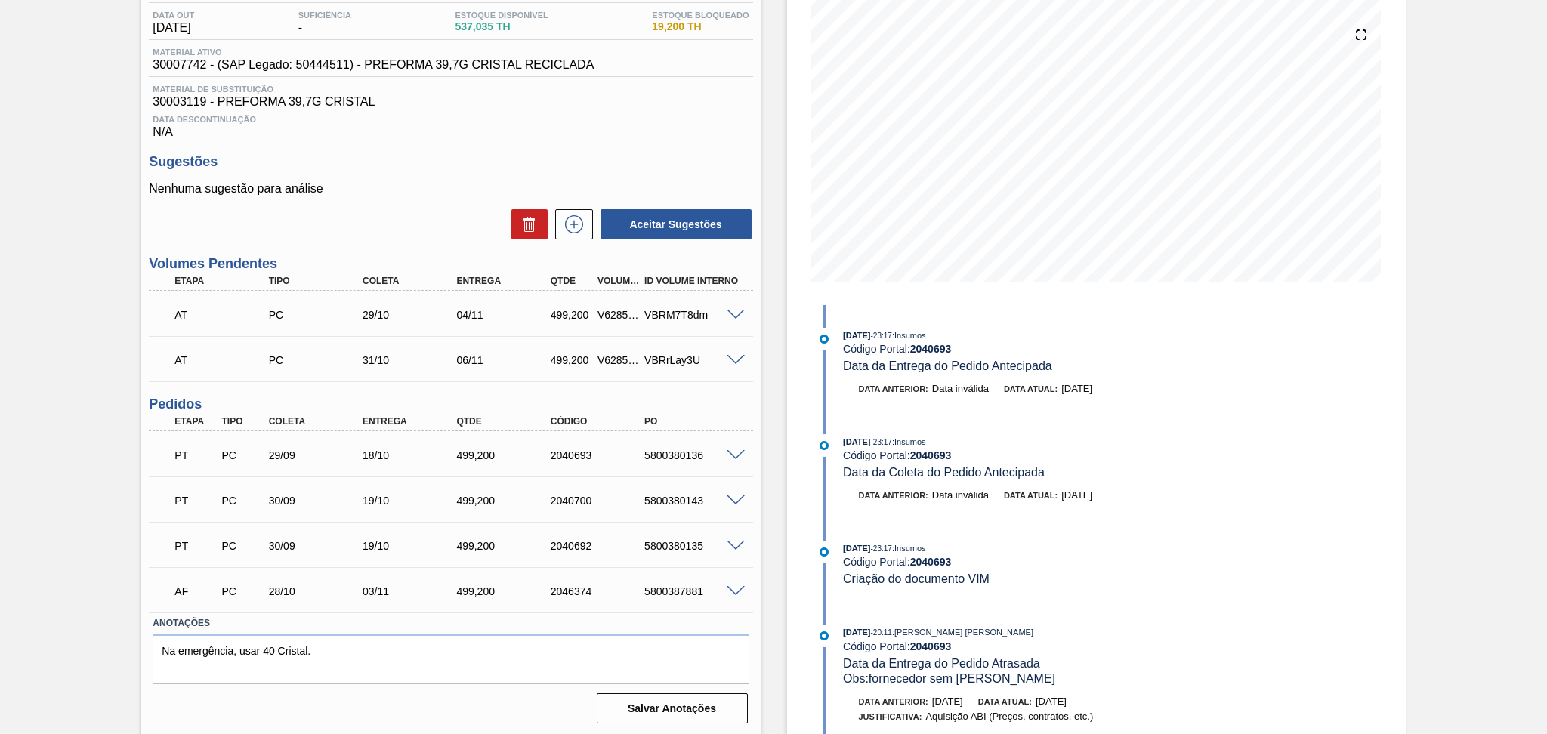
click at [734, 454] on span at bounding box center [735, 455] width 18 height 11
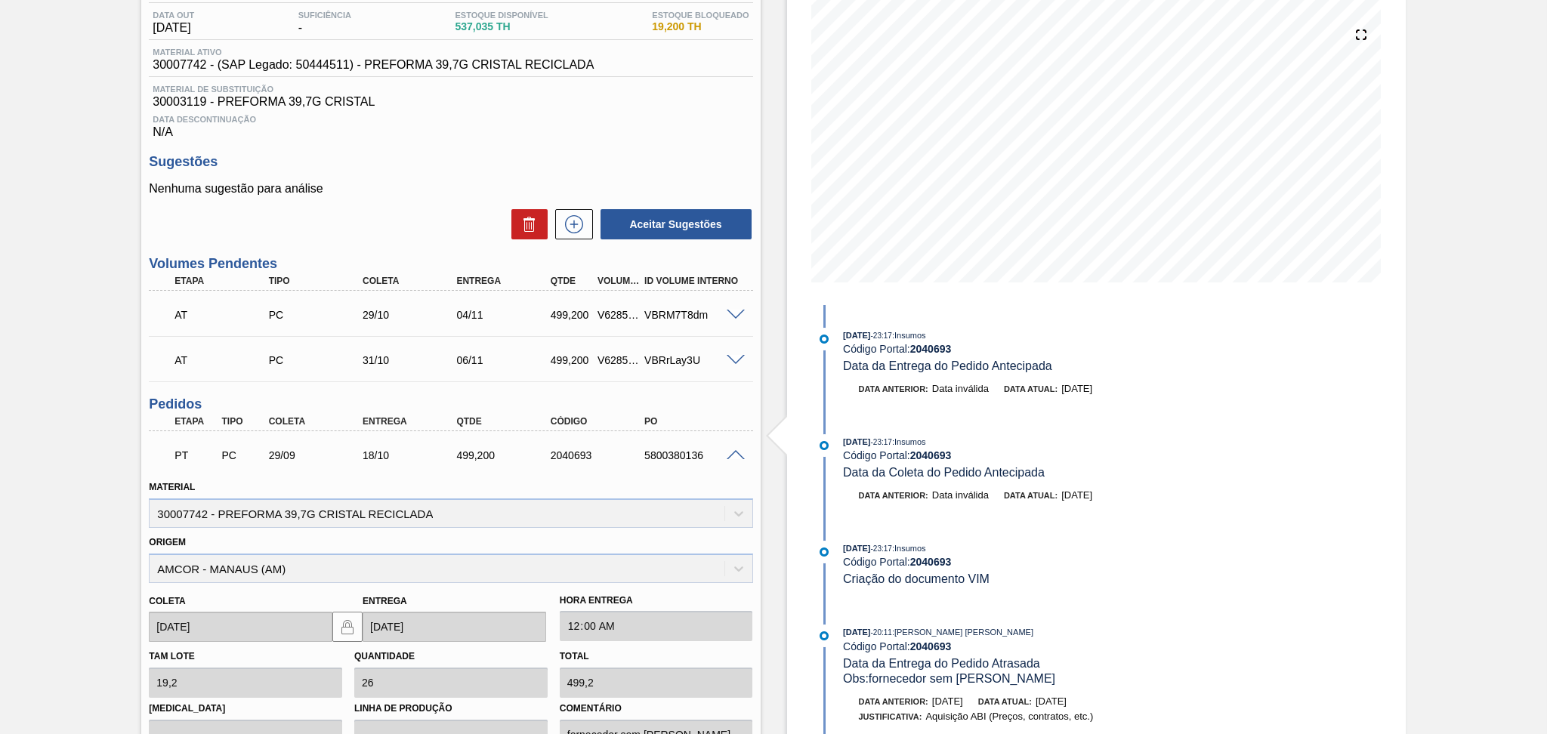
click at [734, 454] on span at bounding box center [735, 455] width 18 height 11
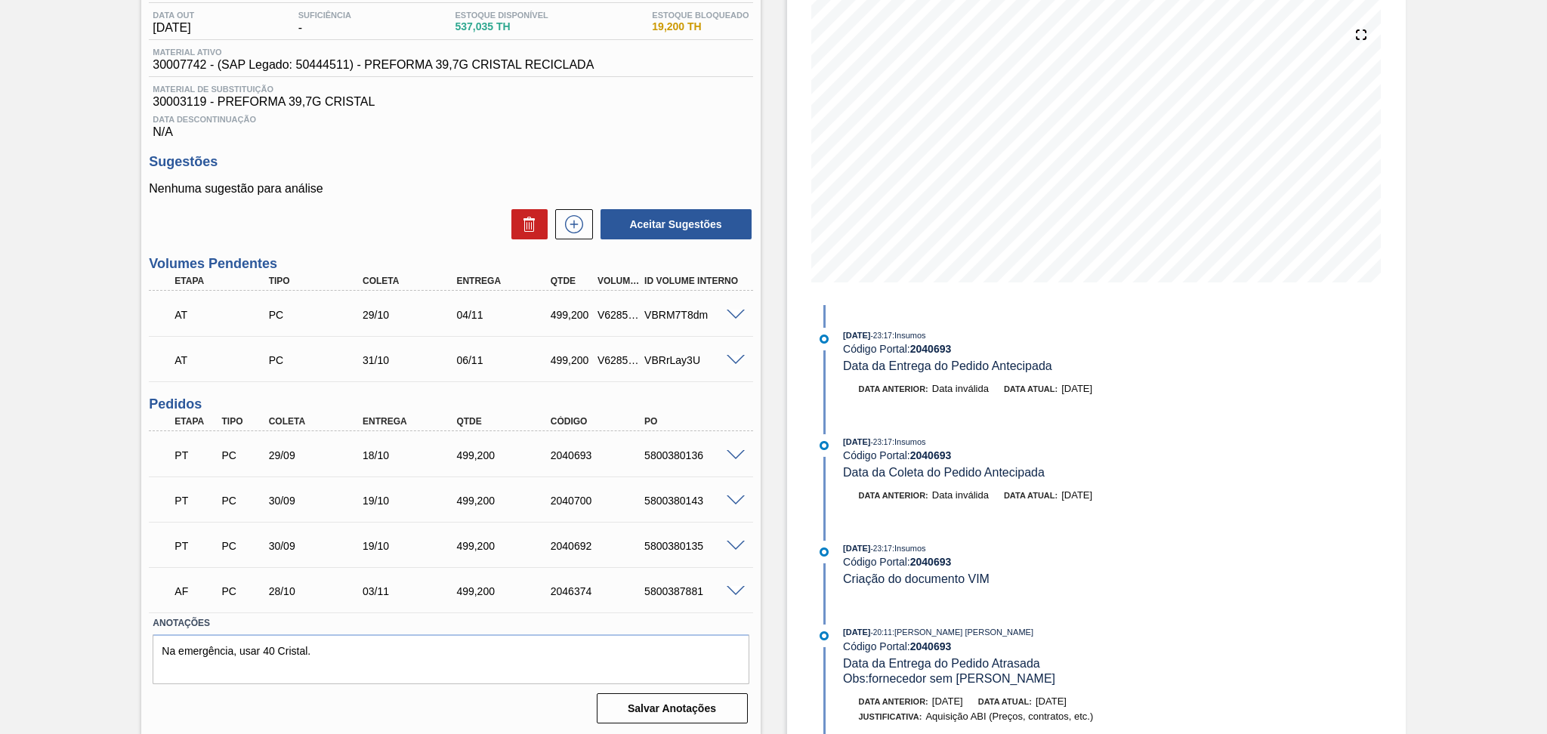
click at [733, 498] on span at bounding box center [735, 500] width 18 height 11
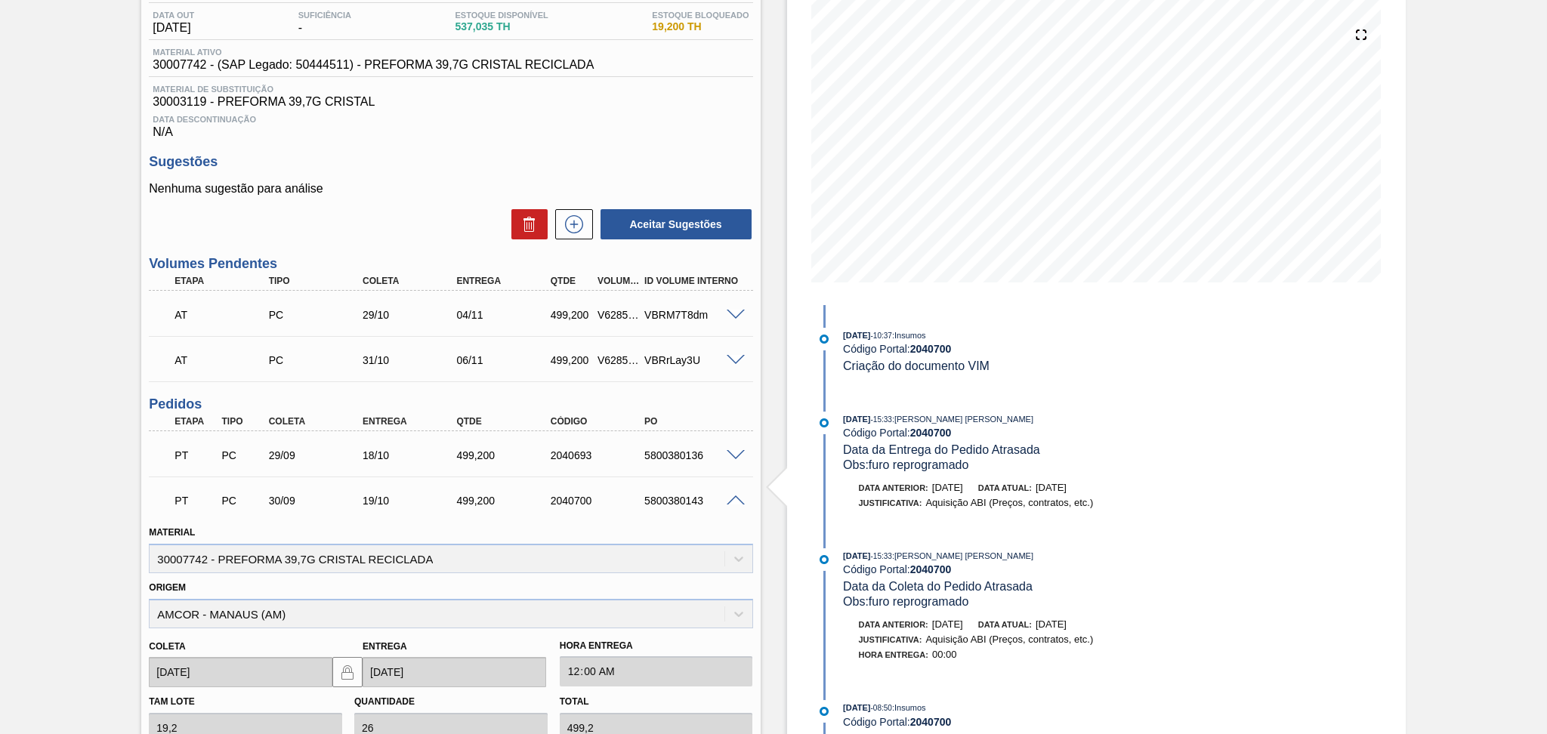
click at [734, 498] on span at bounding box center [735, 500] width 18 height 11
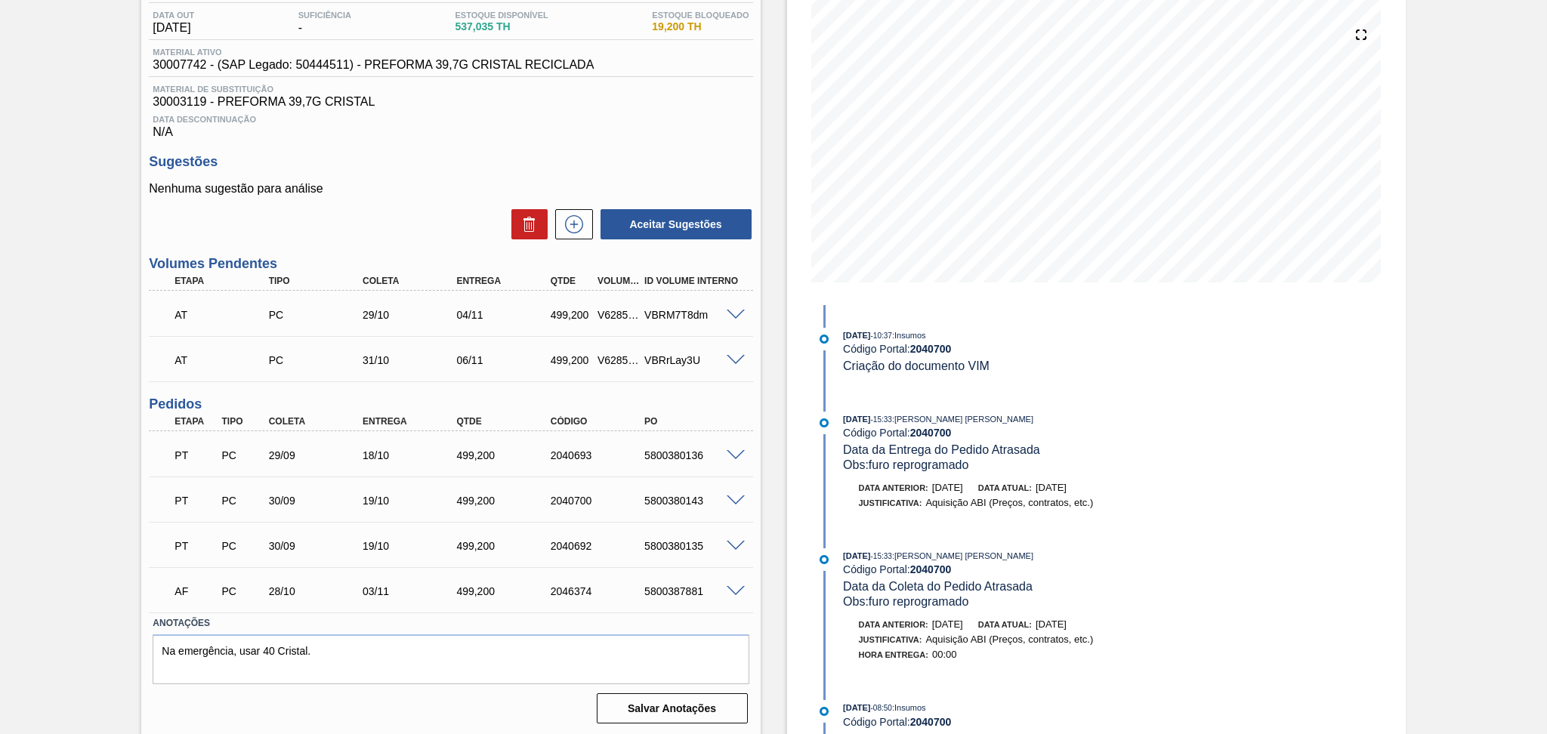
click at [739, 542] on span at bounding box center [735, 546] width 18 height 11
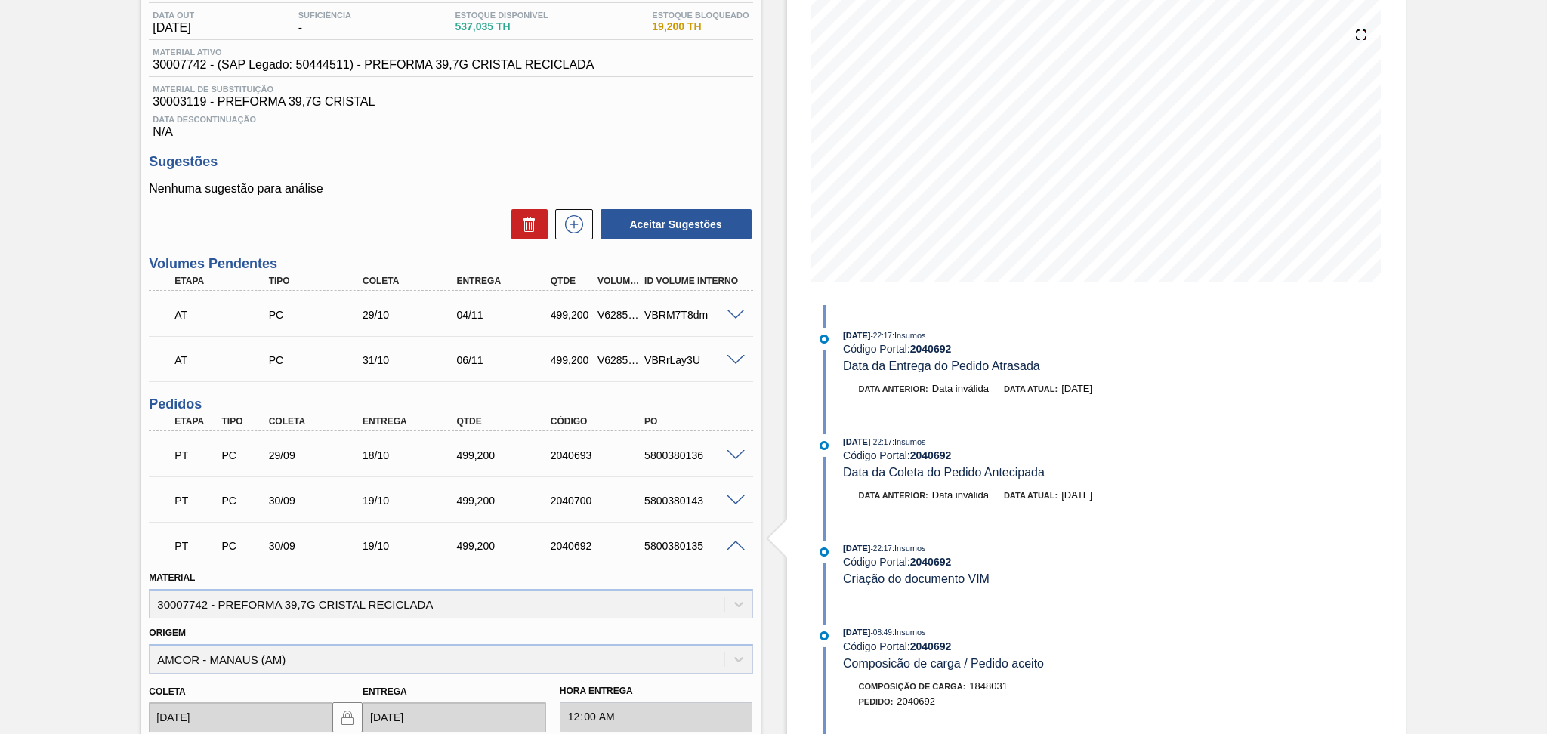
click at [739, 542] on span at bounding box center [735, 546] width 18 height 11
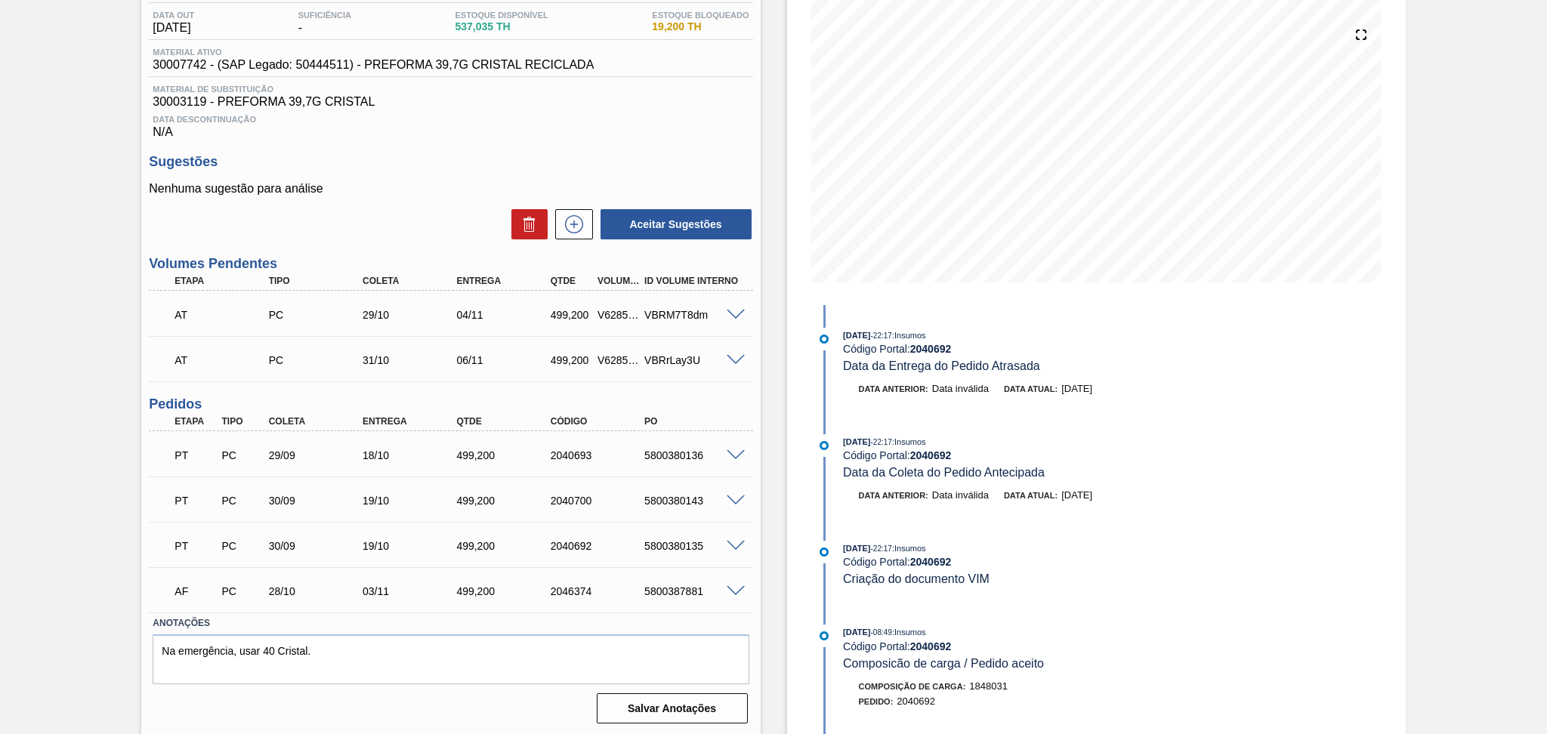
click at [737, 591] on span at bounding box center [735, 591] width 18 height 11
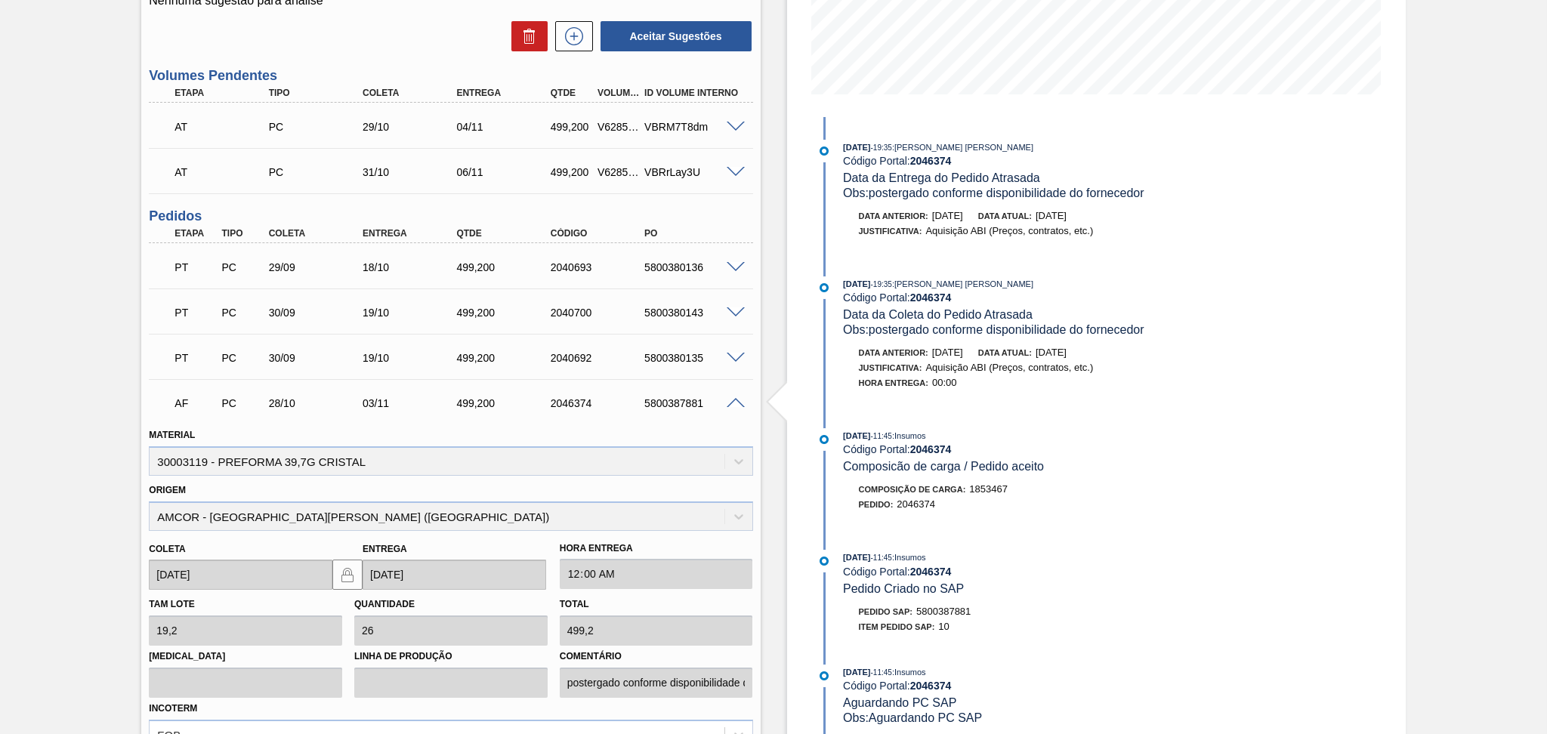
scroll to position [360, 0]
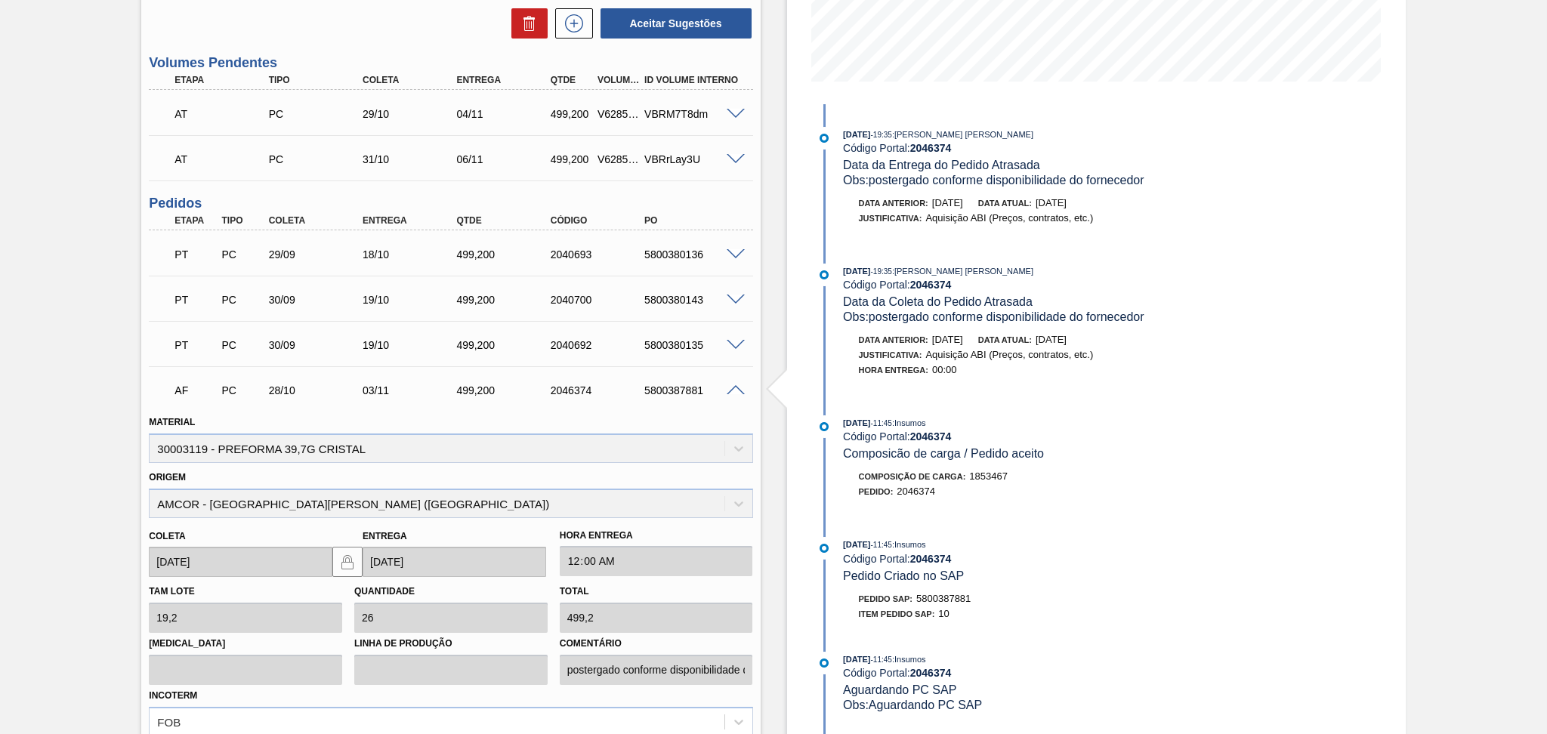
click at [731, 390] on span at bounding box center [735, 390] width 18 height 11
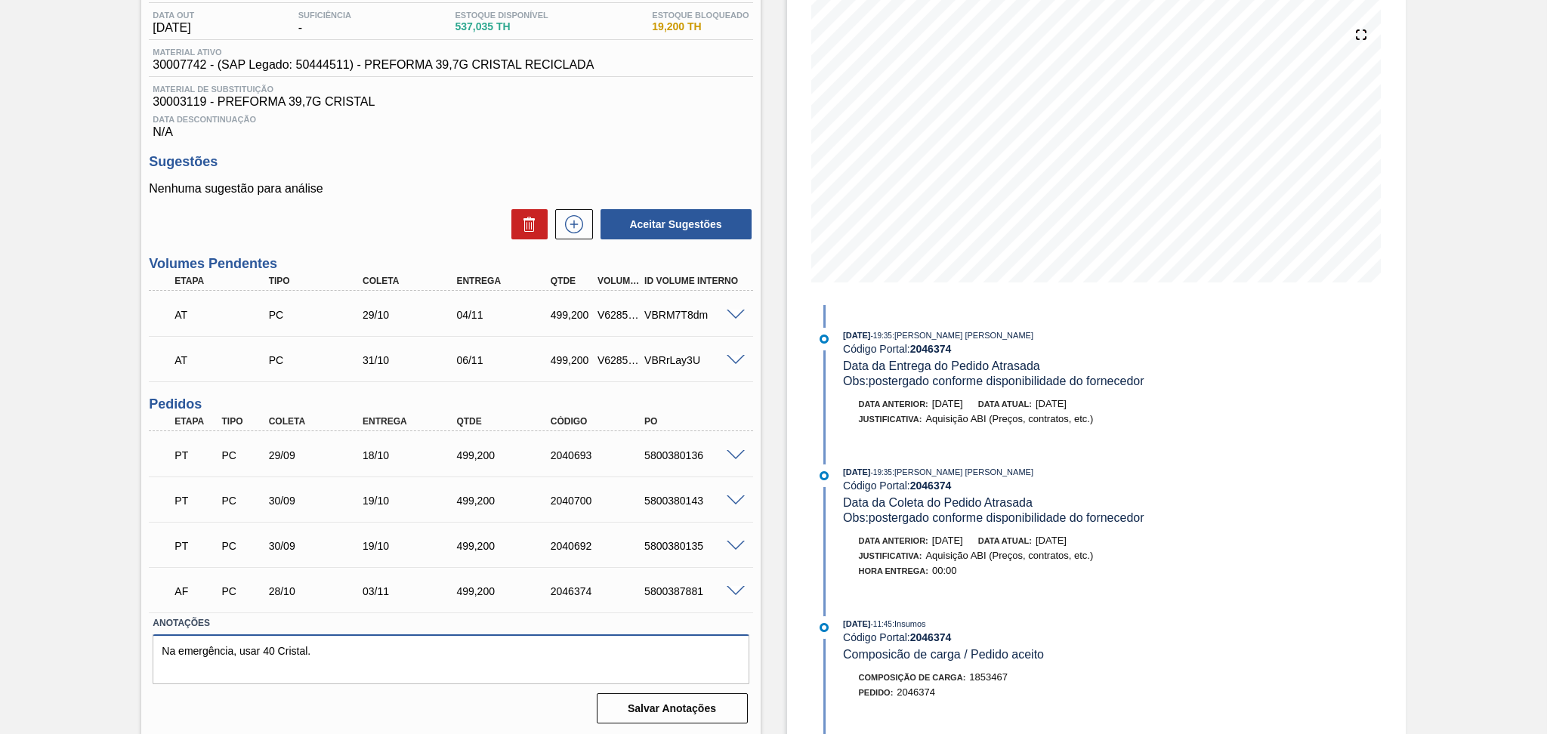
click at [394, 656] on textarea "Na emergência, usar 40 Cristal." at bounding box center [451, 659] width 596 height 50
click at [734, 542] on span at bounding box center [735, 546] width 18 height 11
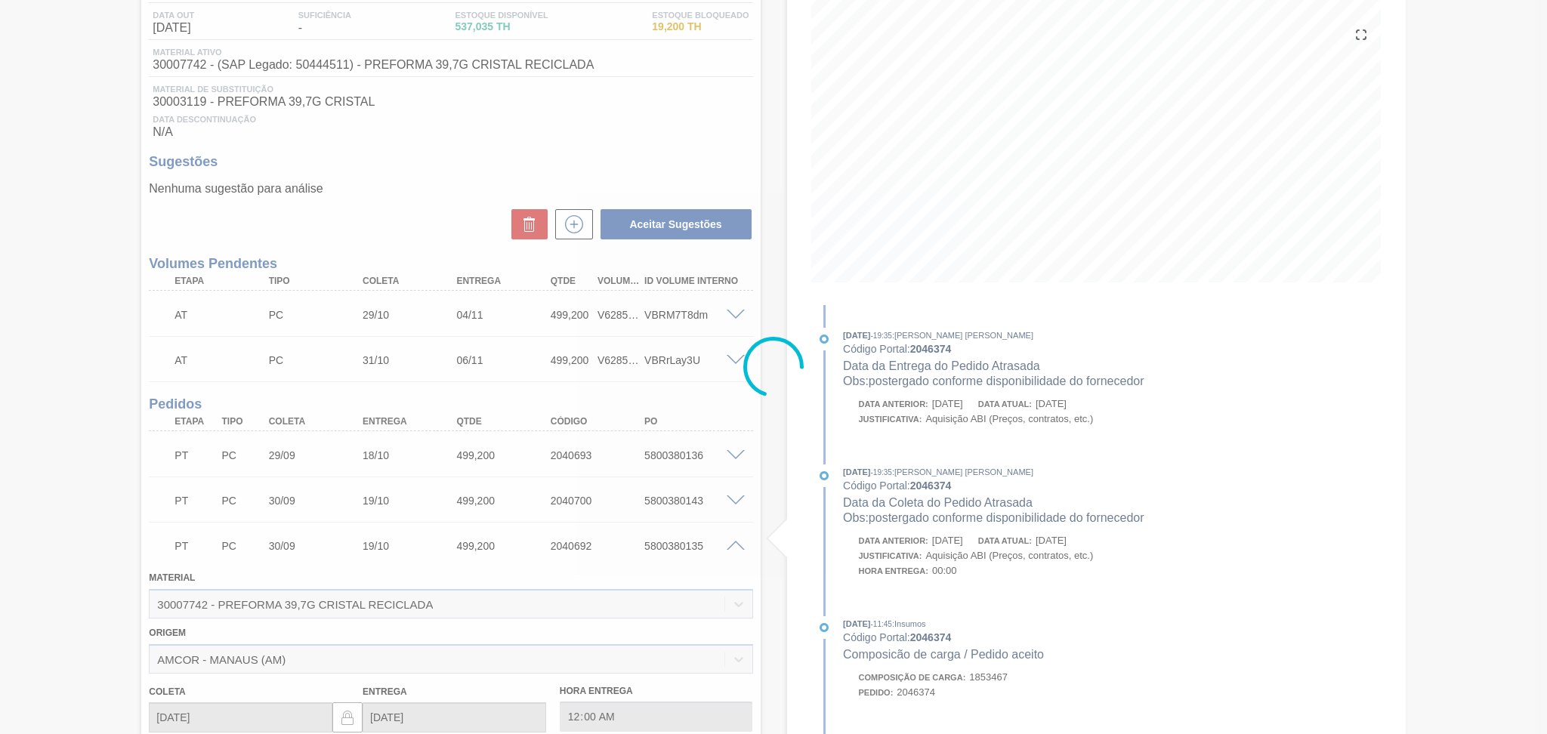
click at [734, 542] on span at bounding box center [735, 546] width 18 height 11
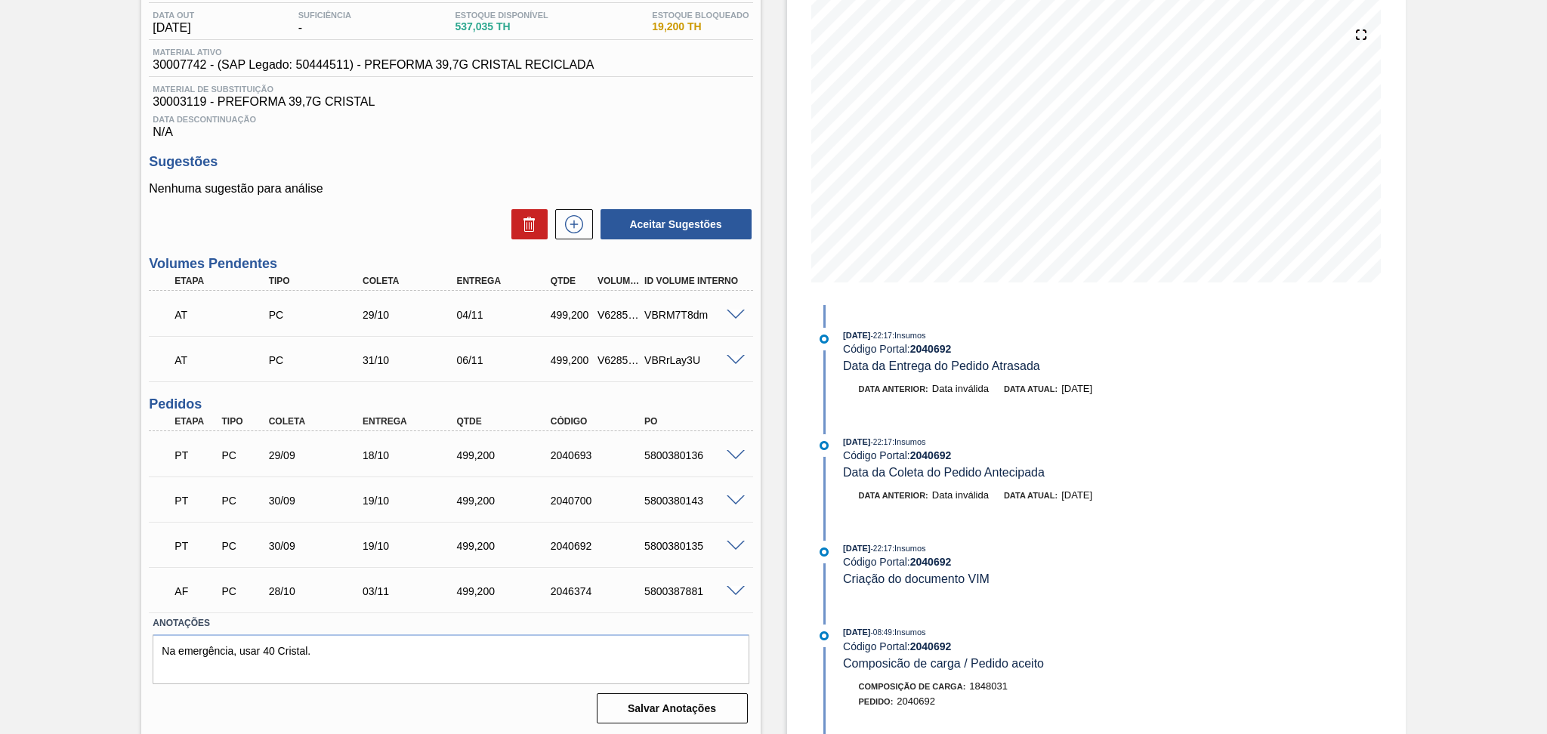
click at [733, 314] on span at bounding box center [735, 315] width 18 height 11
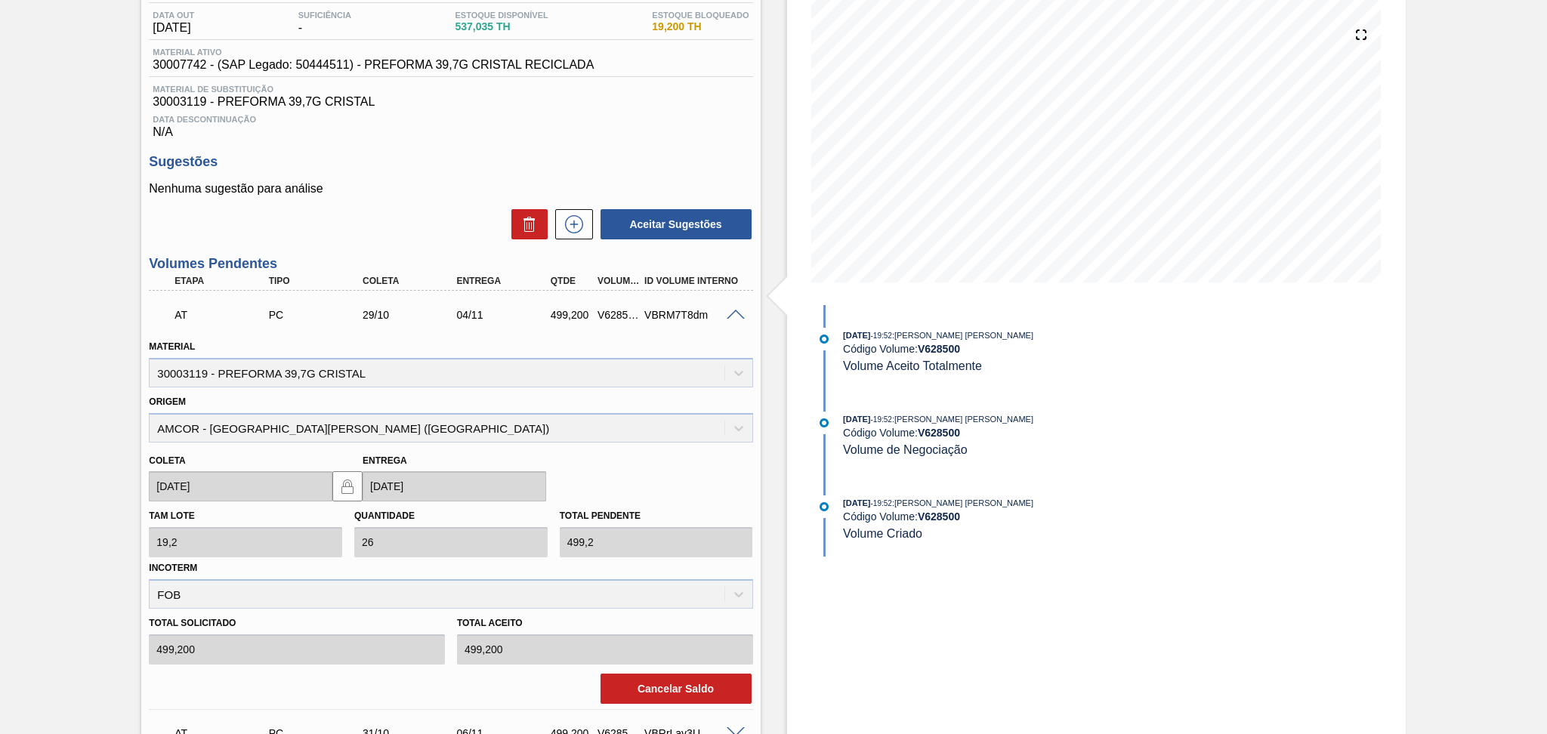
click at [733, 314] on span at bounding box center [735, 315] width 18 height 11
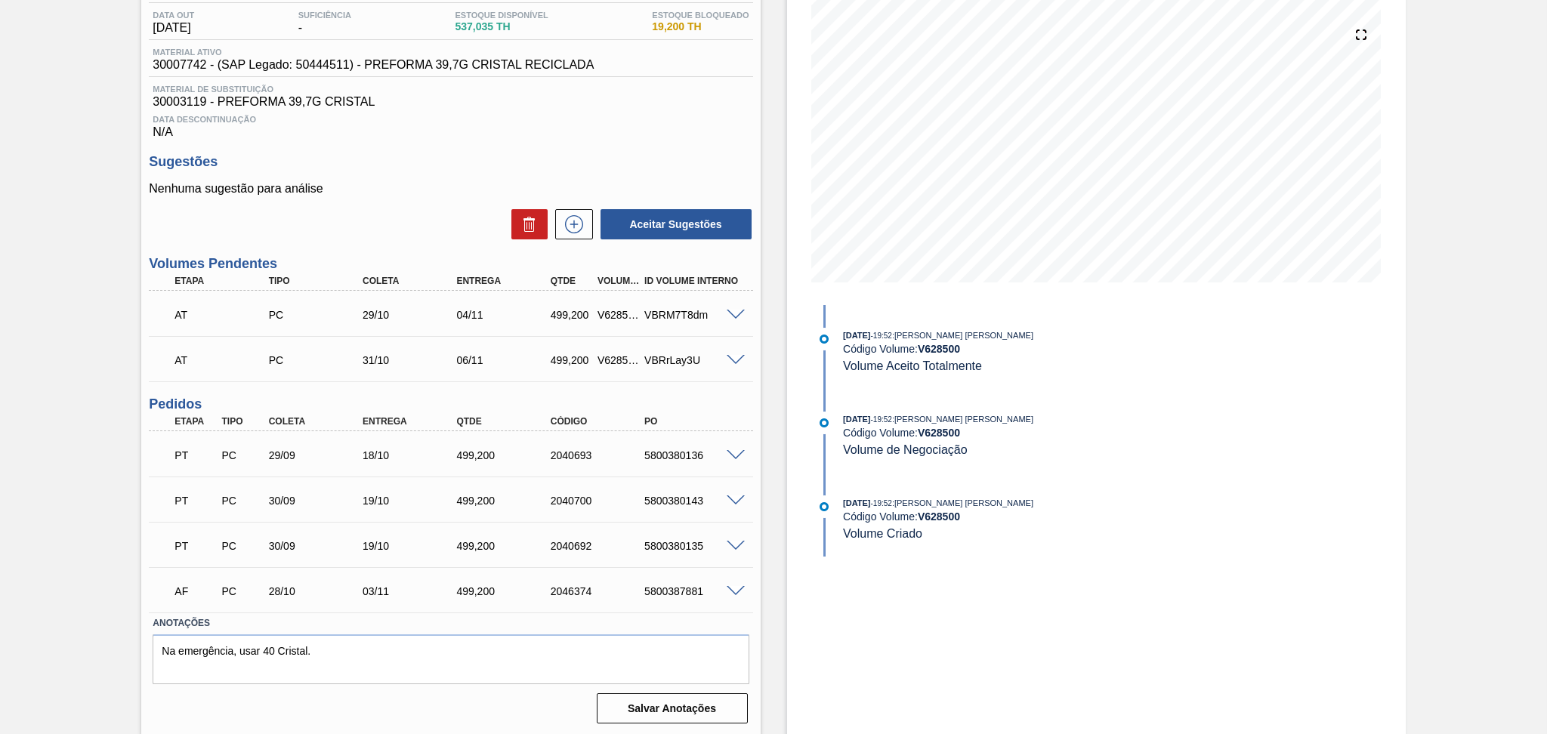
click at [732, 586] on span at bounding box center [735, 591] width 18 height 11
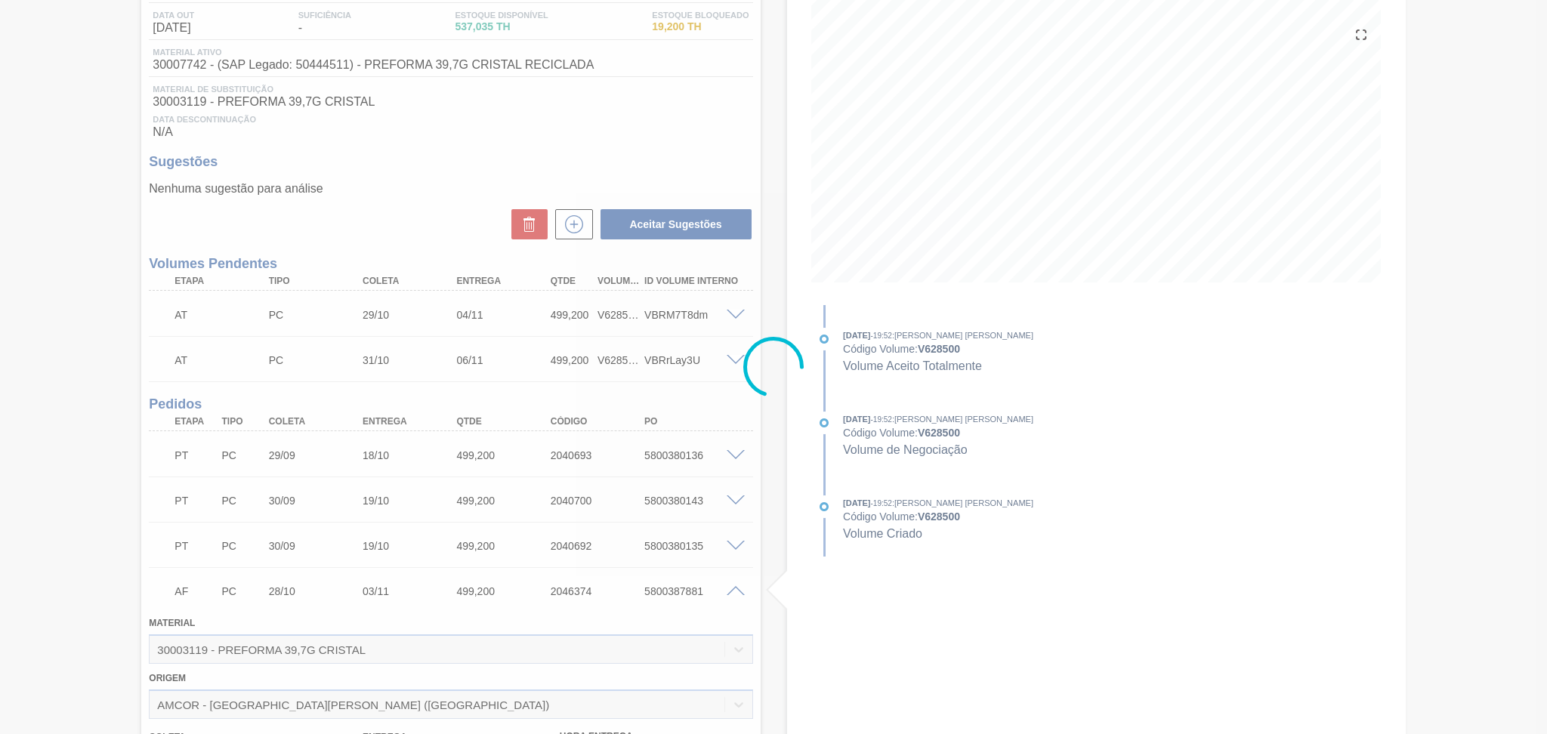
click at [732, 584] on div at bounding box center [773, 367] width 1547 height 734
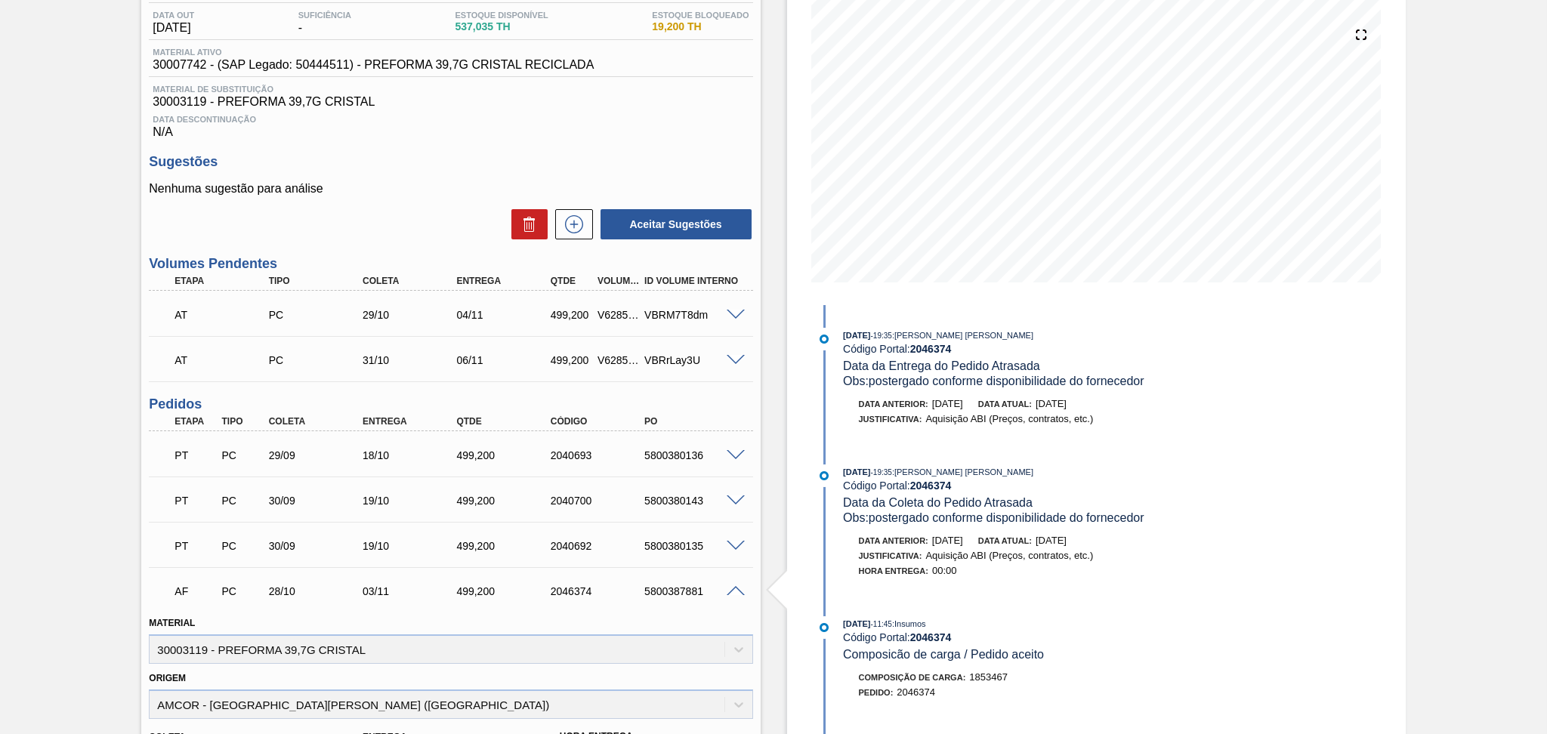
click at [732, 586] on span at bounding box center [735, 591] width 18 height 11
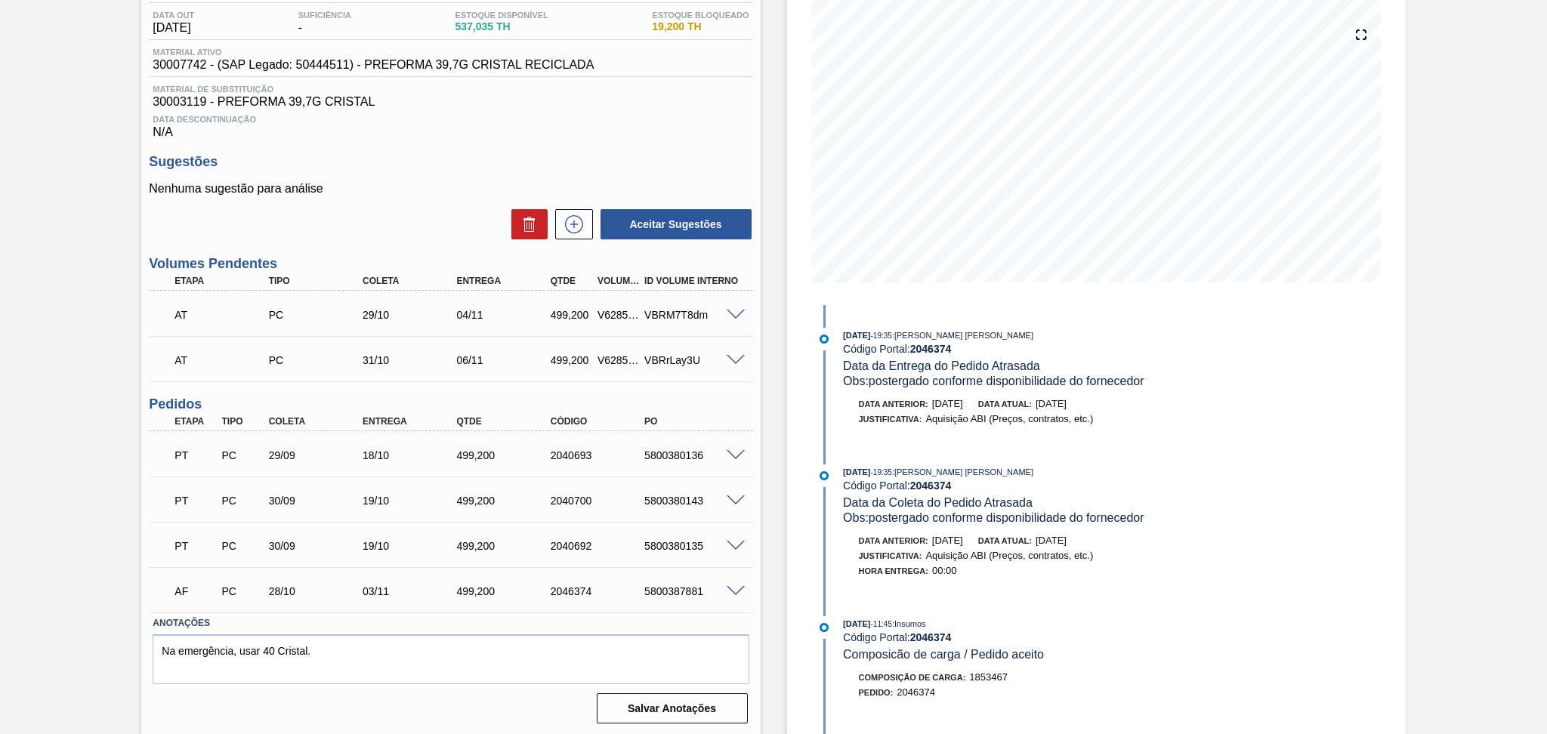
scroll to position [0, 0]
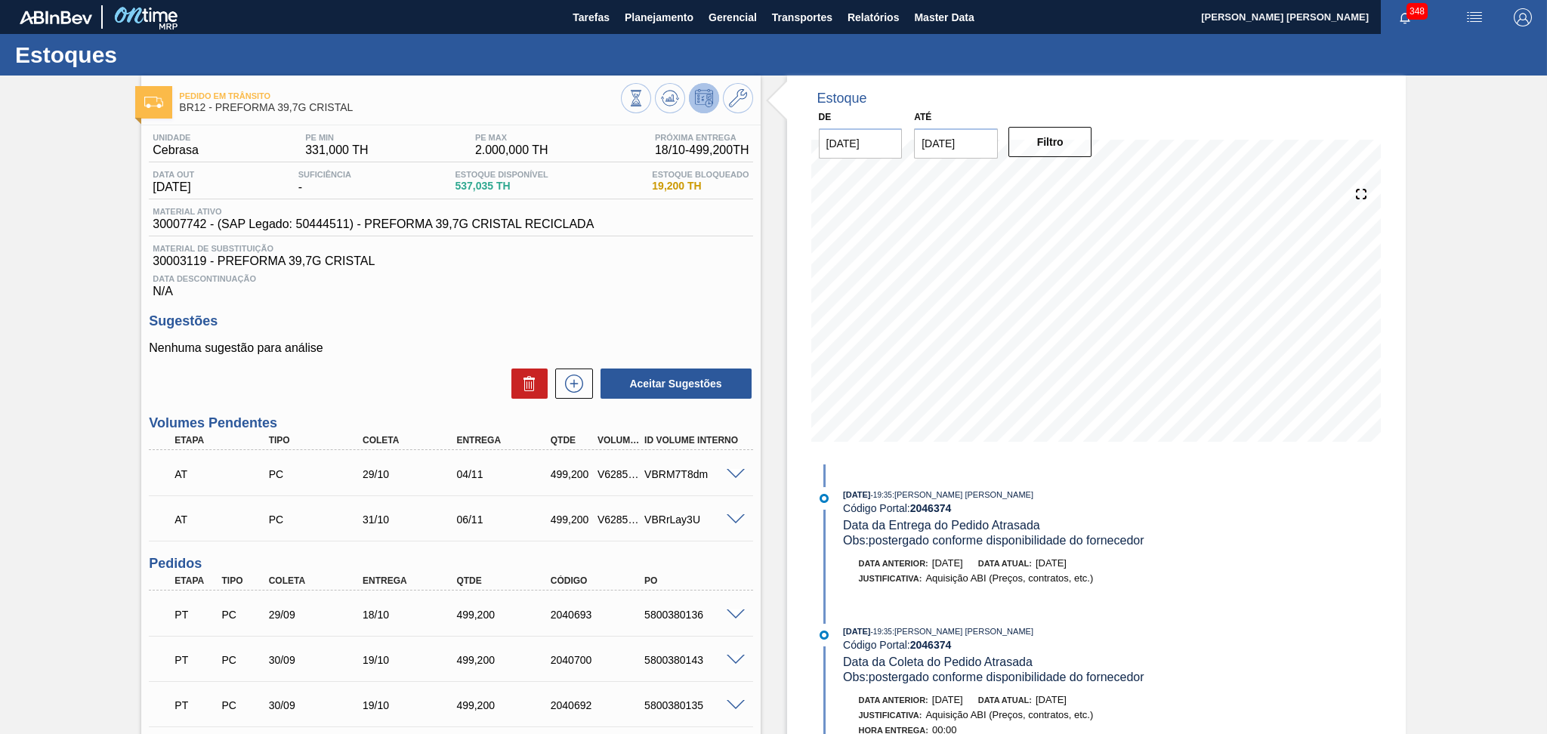
click at [506, 331] on div "Sugestões Nenhuma sugestão para análise Aceitar Sugestões" at bounding box center [450, 356] width 603 height 87
click at [378, 375] on div "Aceitar Sugestões" at bounding box center [450, 383] width 603 height 33
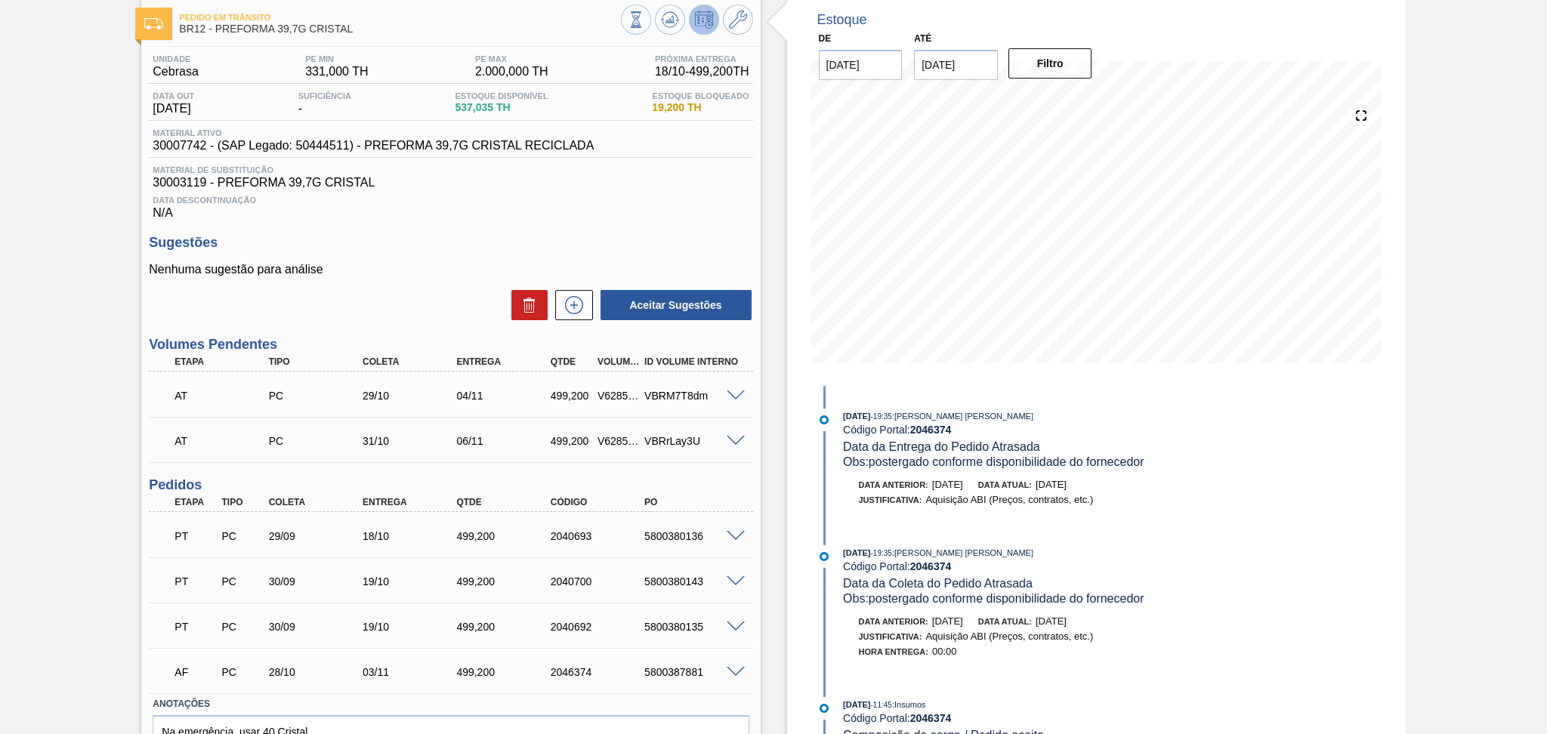
scroll to position [159, 0]
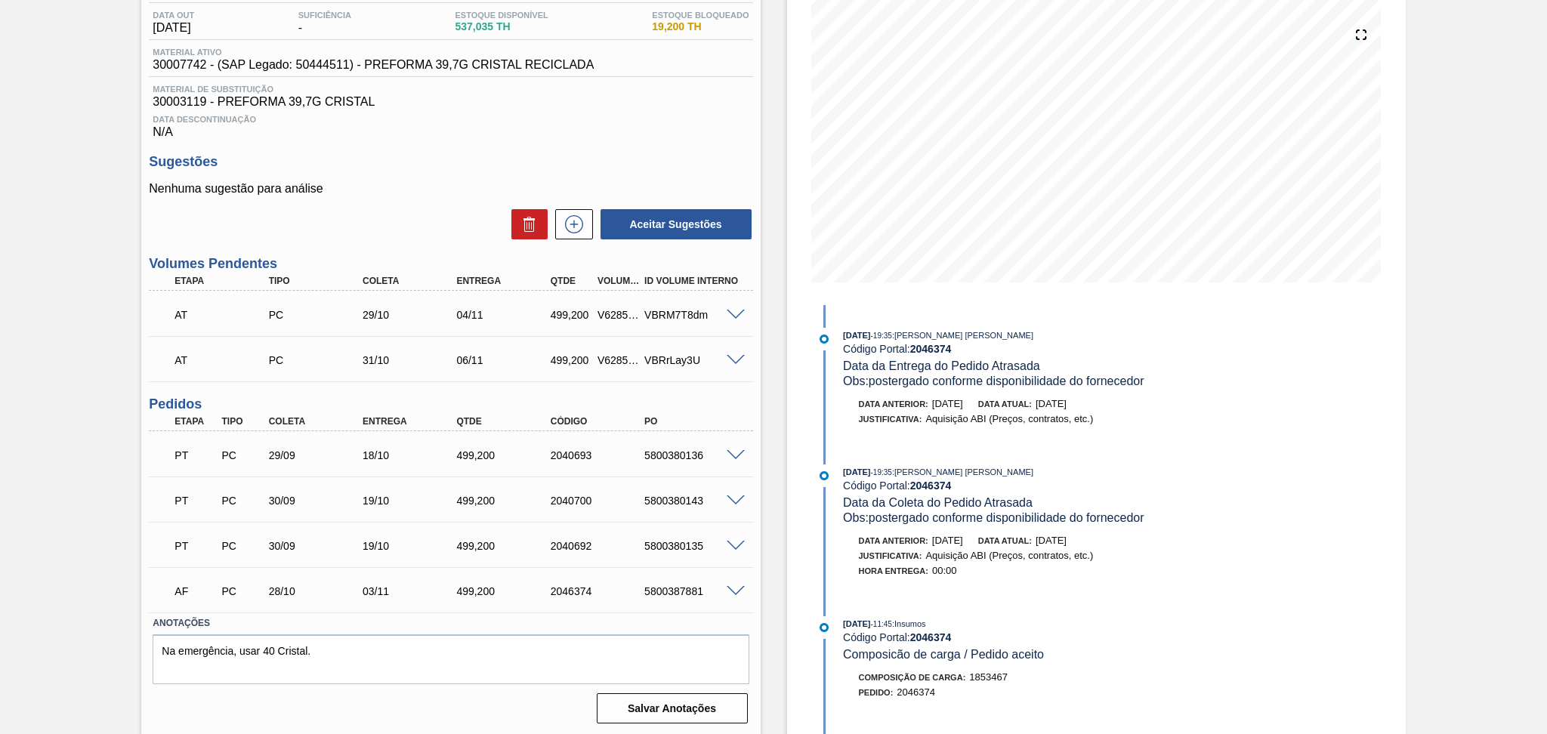
click at [738, 586] on span at bounding box center [735, 591] width 18 height 11
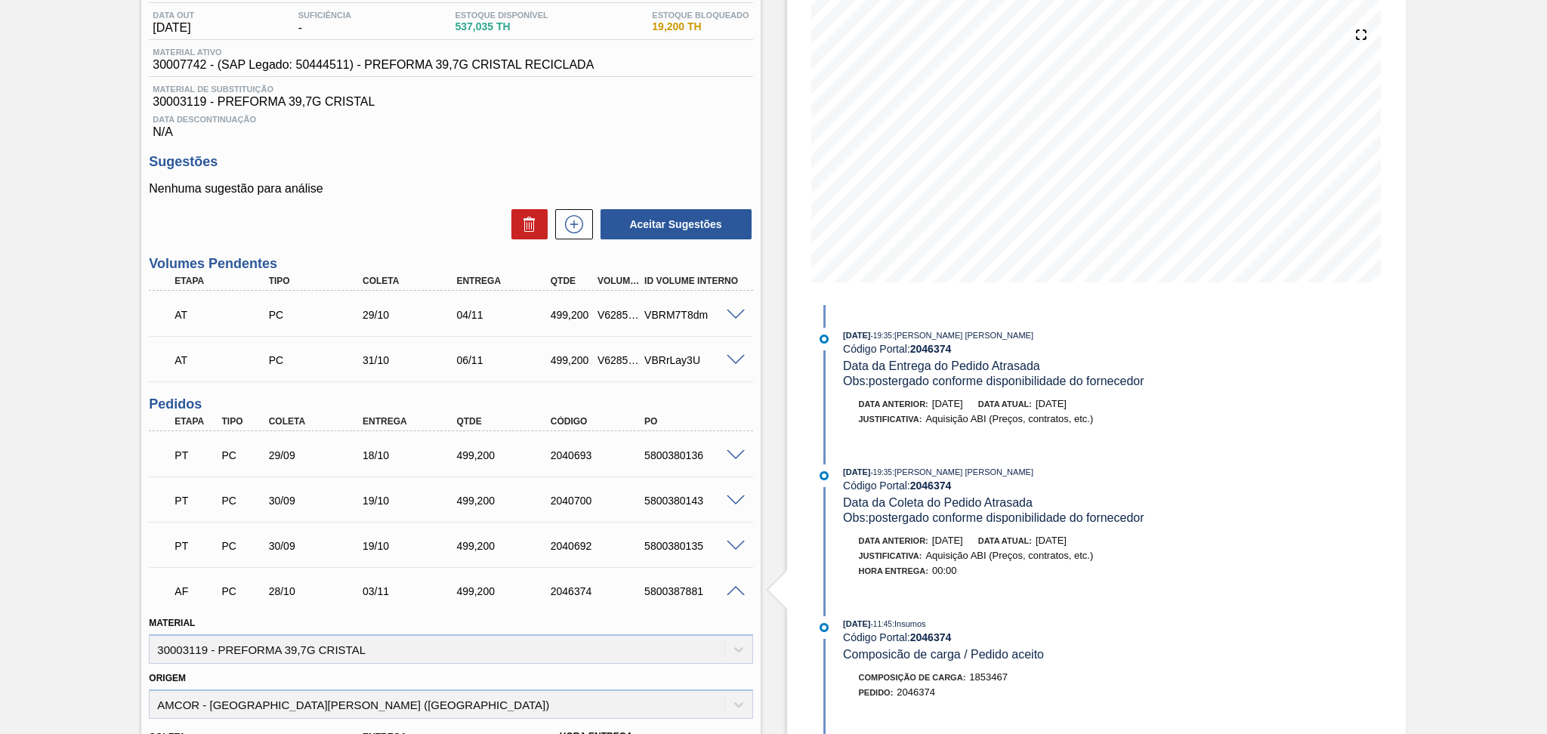
click at [737, 586] on span at bounding box center [735, 591] width 18 height 11
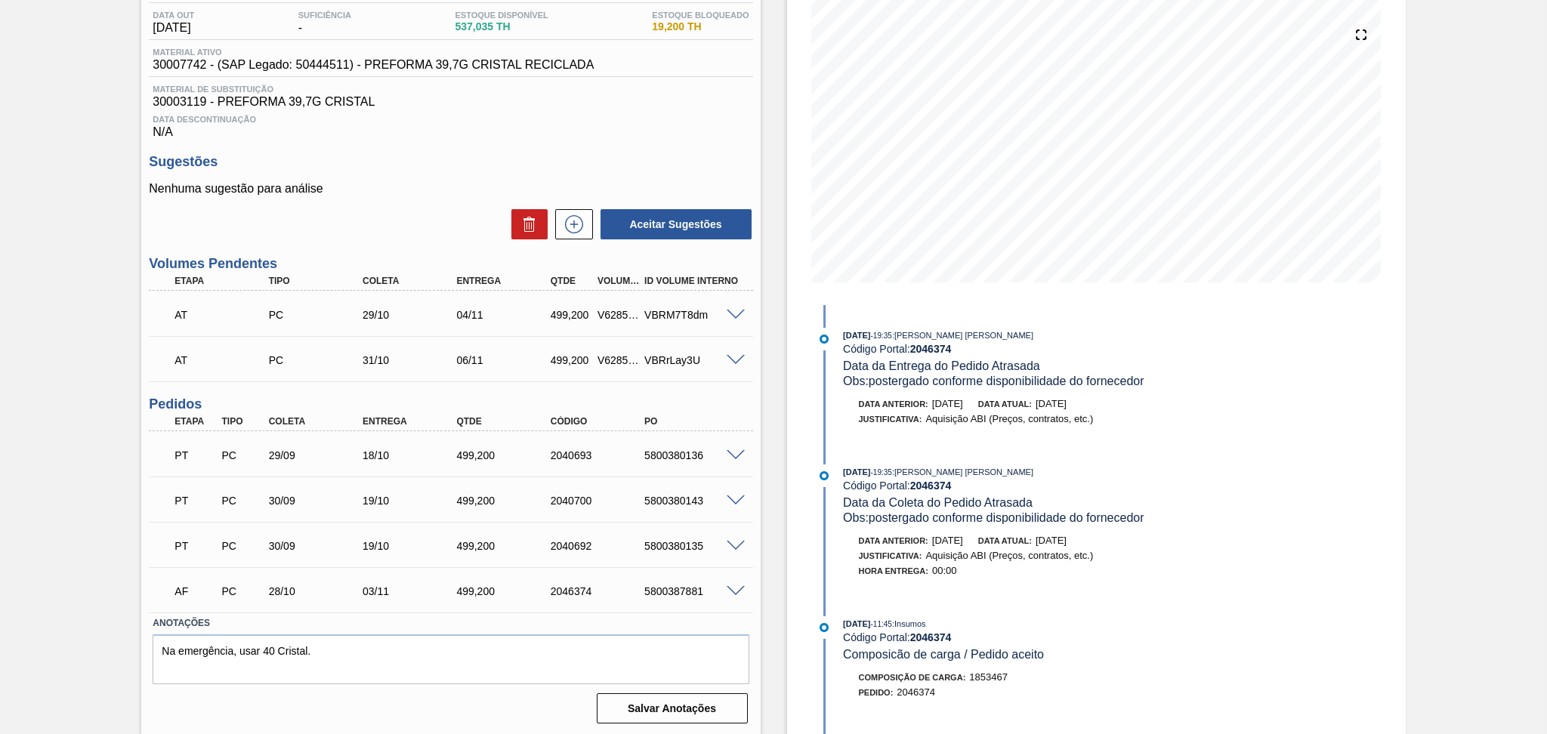
click at [443, 231] on div "Aceitar Sugestões" at bounding box center [450, 224] width 603 height 33
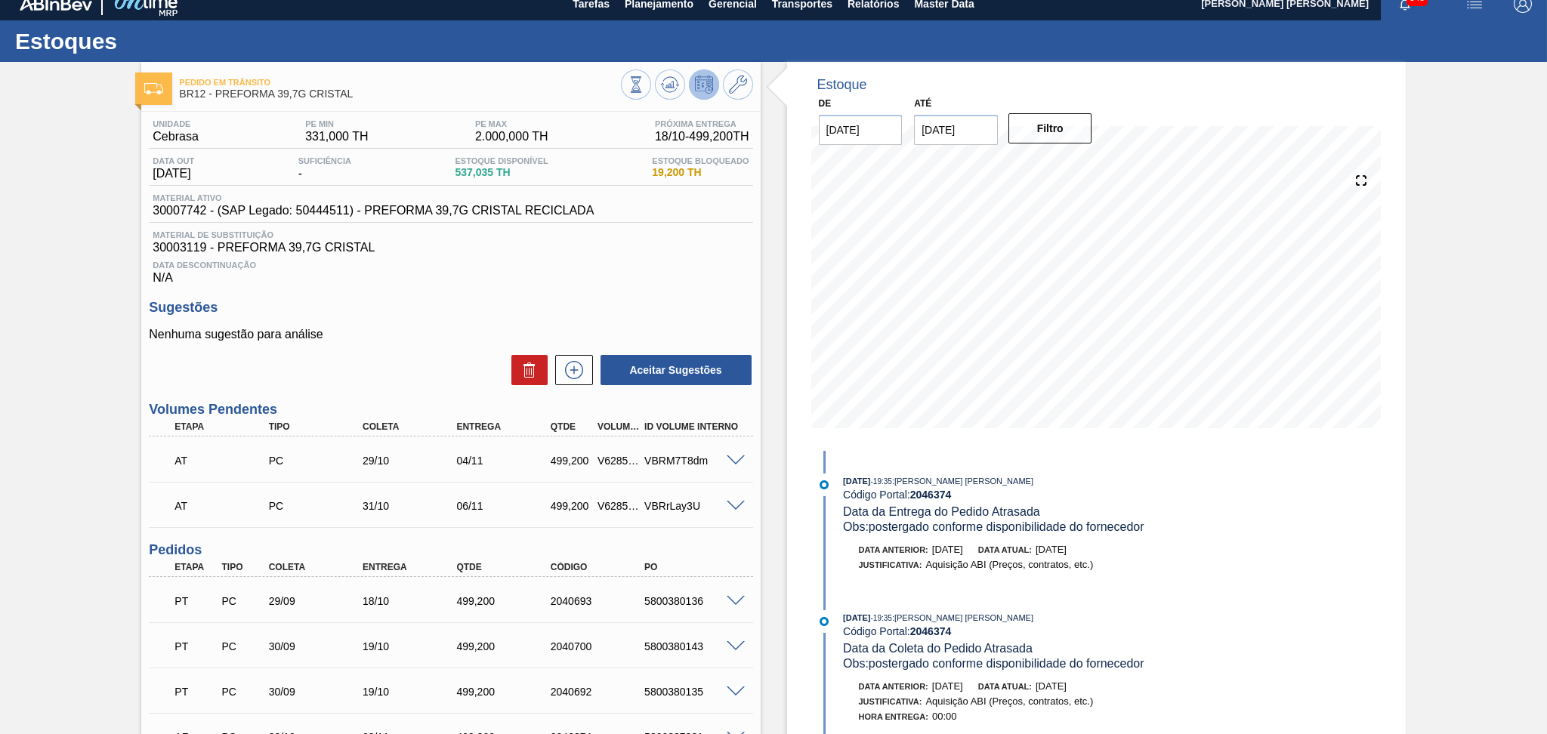
scroll to position [0, 0]
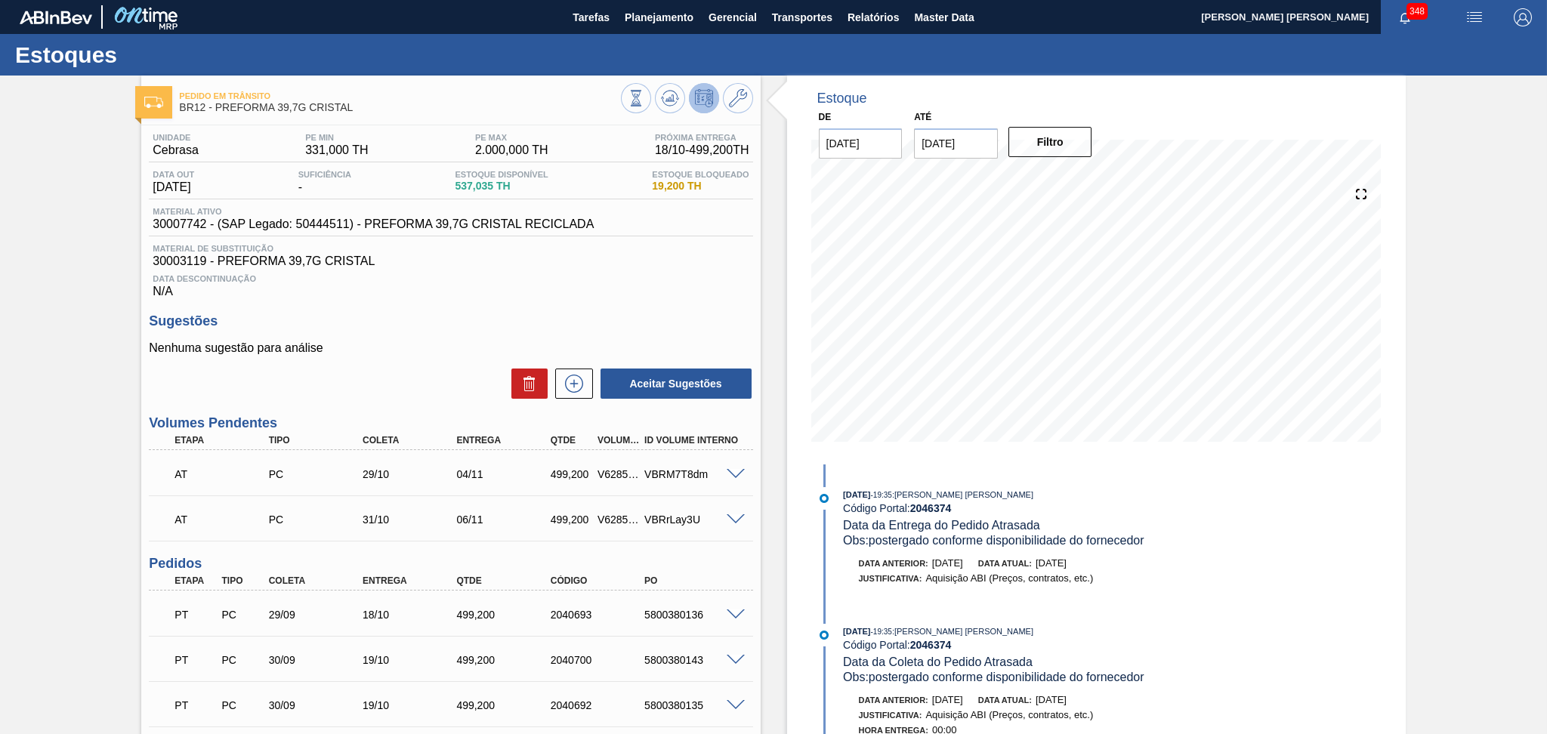
click at [457, 315] on h3 "Sugestões" at bounding box center [450, 321] width 603 height 16
click at [546, 295] on div "Data Descontinuação N/A" at bounding box center [450, 283] width 603 height 30
click at [593, 290] on div "Data Descontinuação N/A" at bounding box center [450, 283] width 603 height 30
click at [429, 303] on div "Unidade Cebrasa PE MIN 331,000 TH PE MAX 2.000,000 TH Próxima Entrega 18/10 - 4…" at bounding box center [450, 506] width 618 height 763
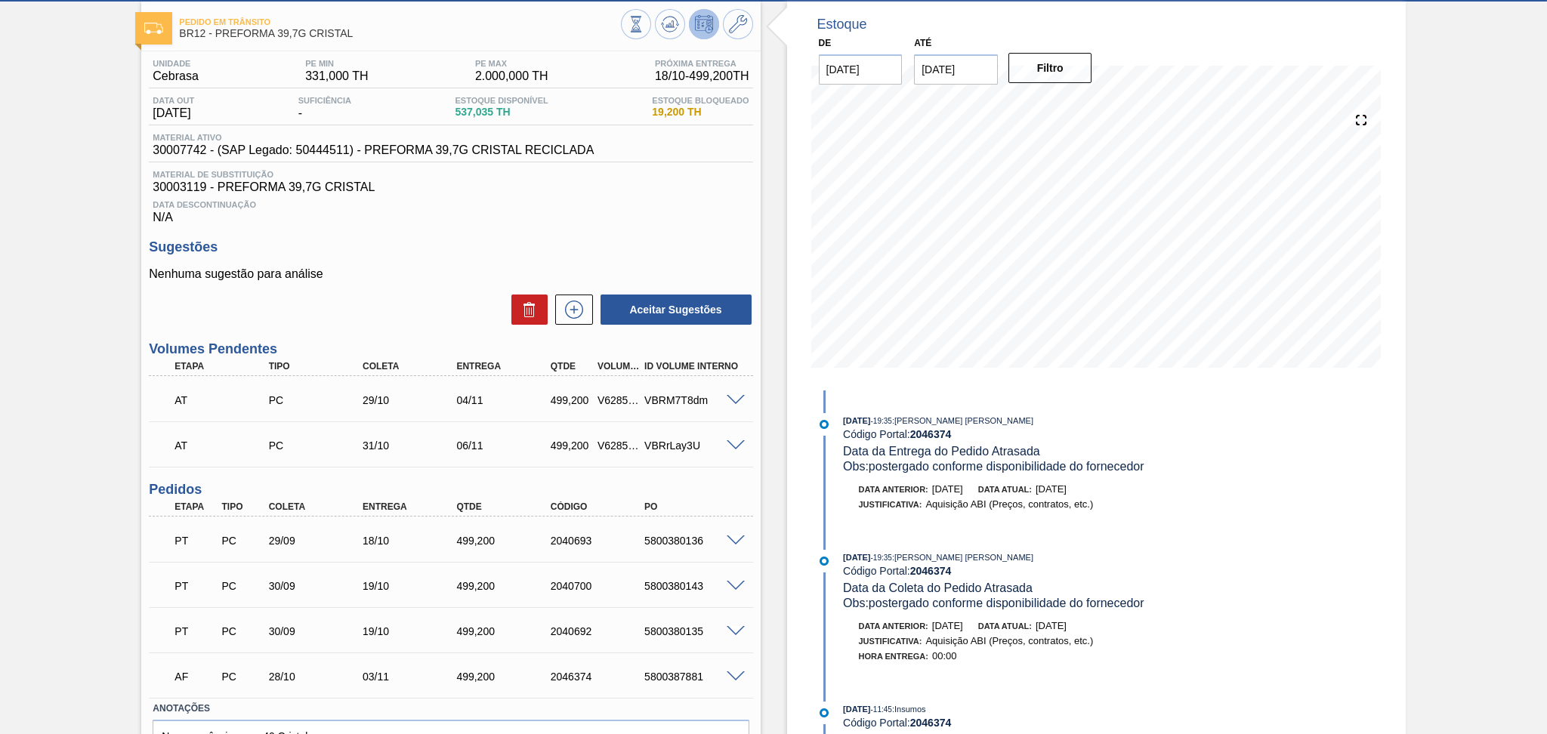
scroll to position [159, 0]
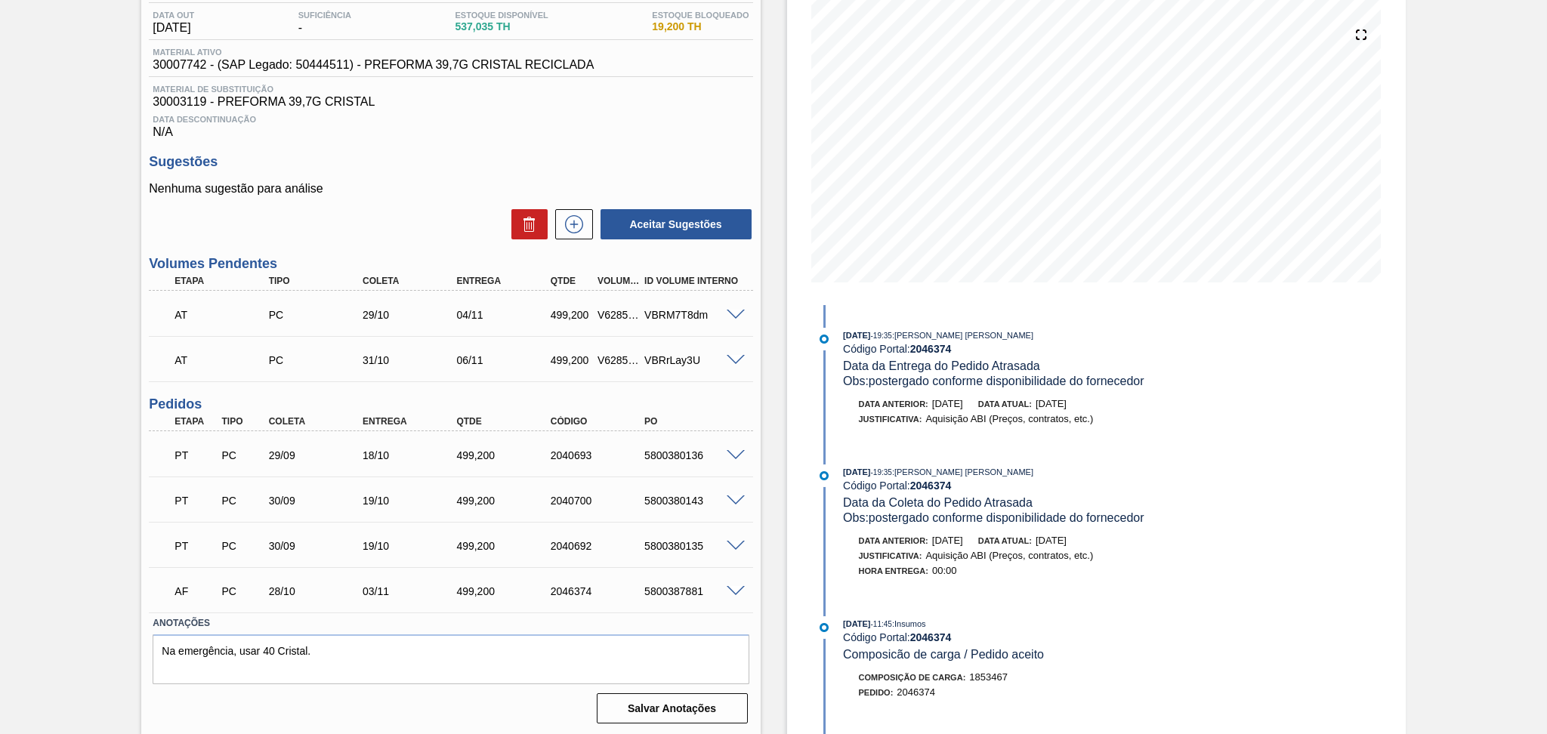
click at [382, 136] on div "Data Descontinuação N/A" at bounding box center [450, 124] width 603 height 30
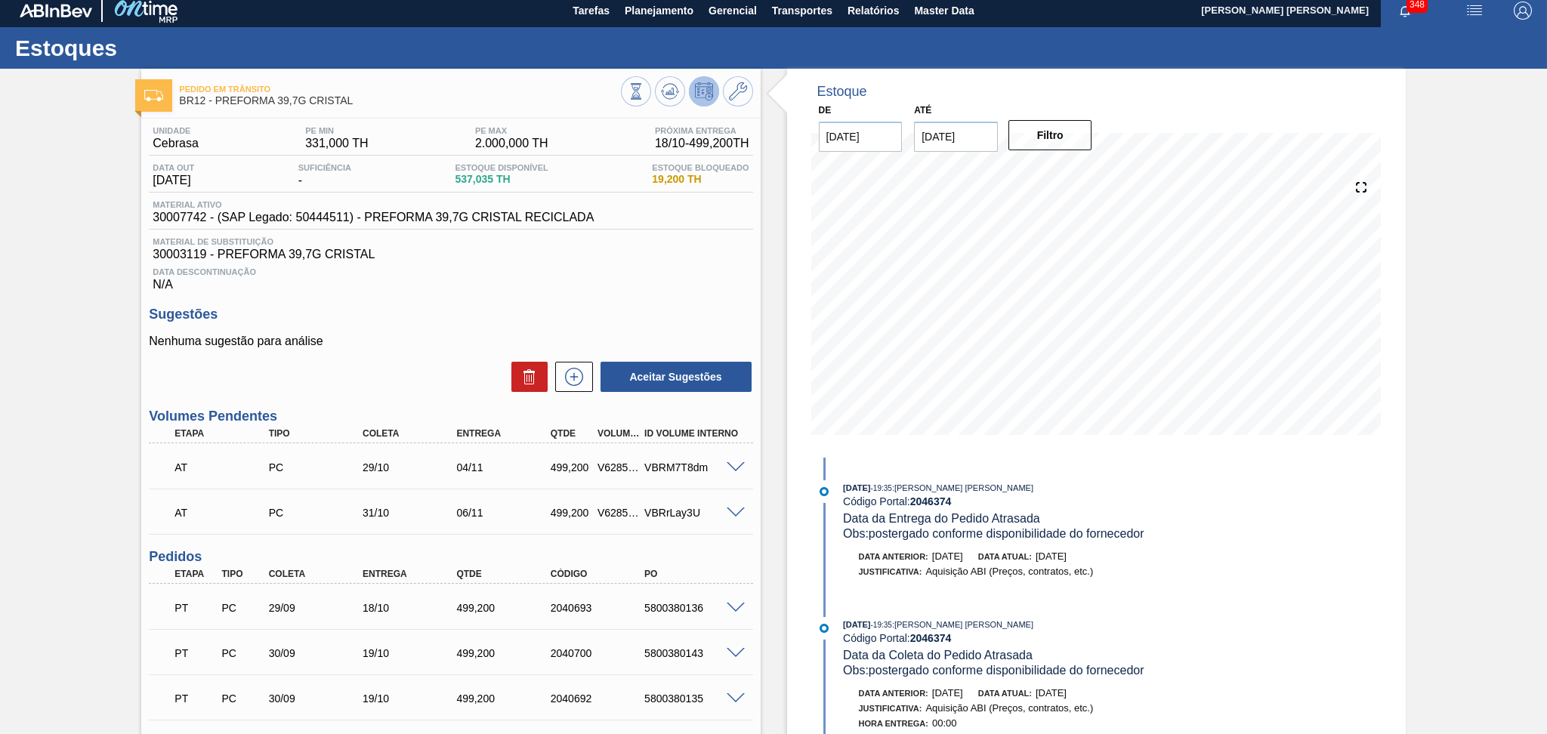
scroll to position [0, 0]
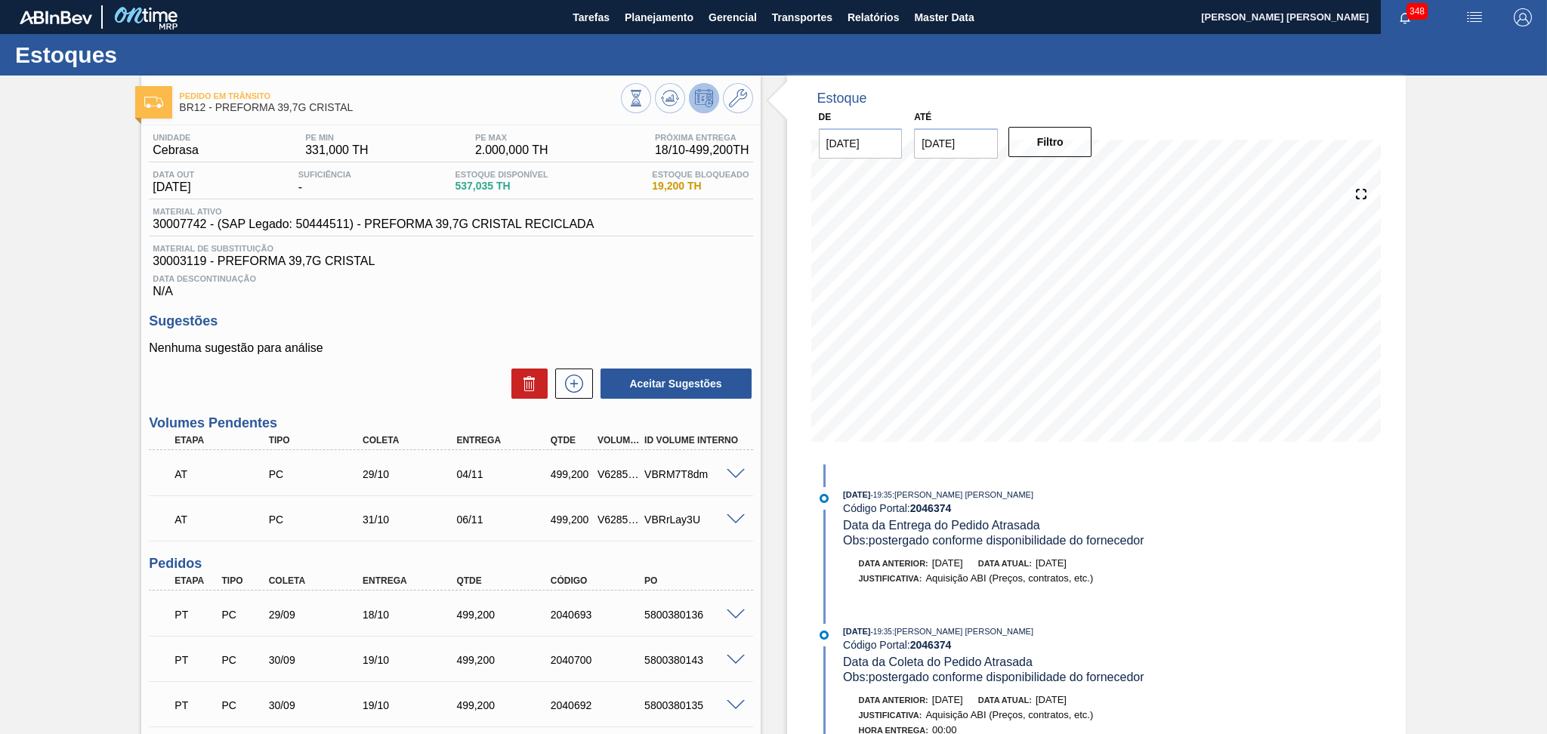
click at [582, 264] on span "30003119 - PREFORMA 39,7G CRISTAL" at bounding box center [451, 261] width 596 height 14
click at [545, 285] on div "Data Descontinuação N/A" at bounding box center [450, 283] width 603 height 30
click at [455, 325] on h3 "Sugestões" at bounding box center [450, 321] width 603 height 16
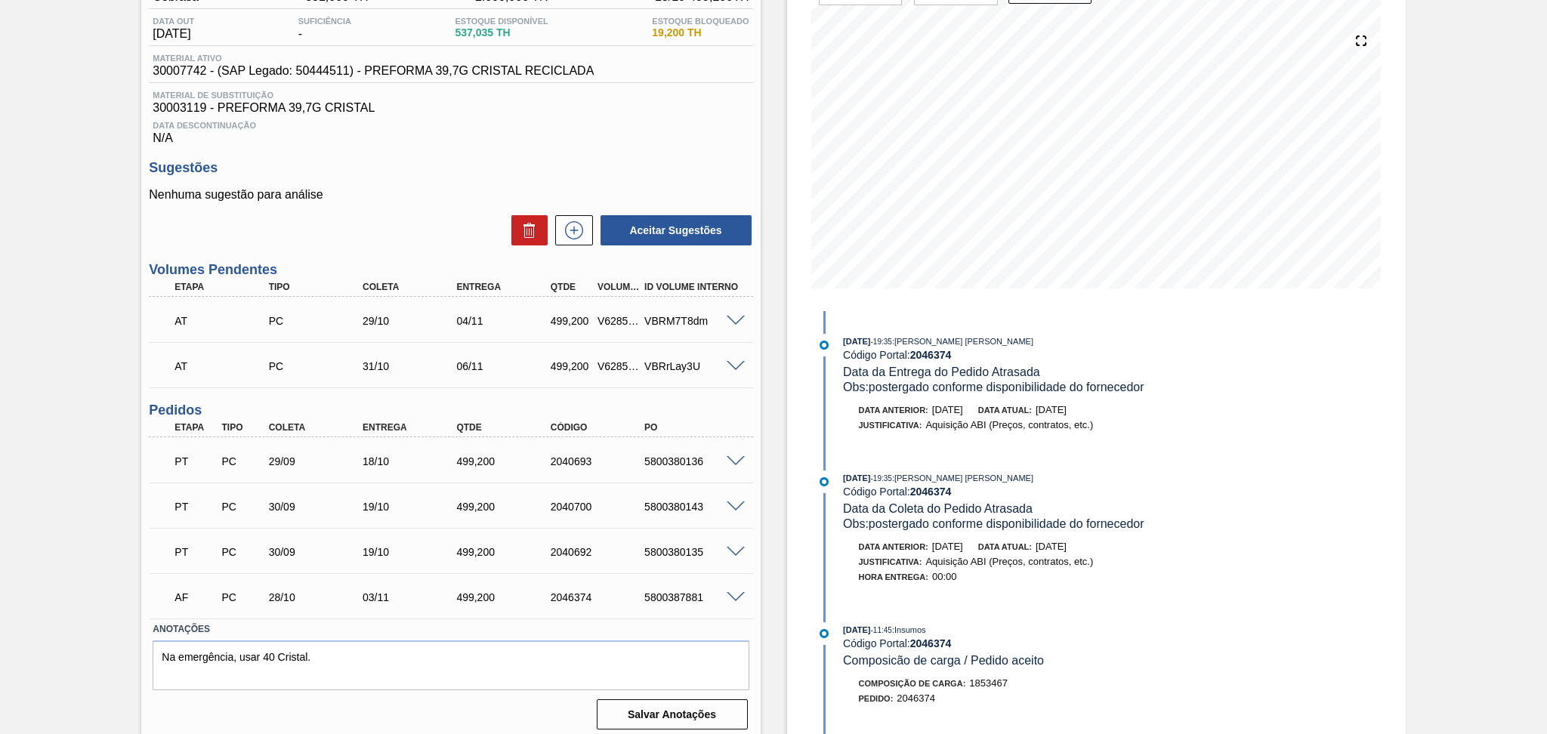
scroll to position [159, 0]
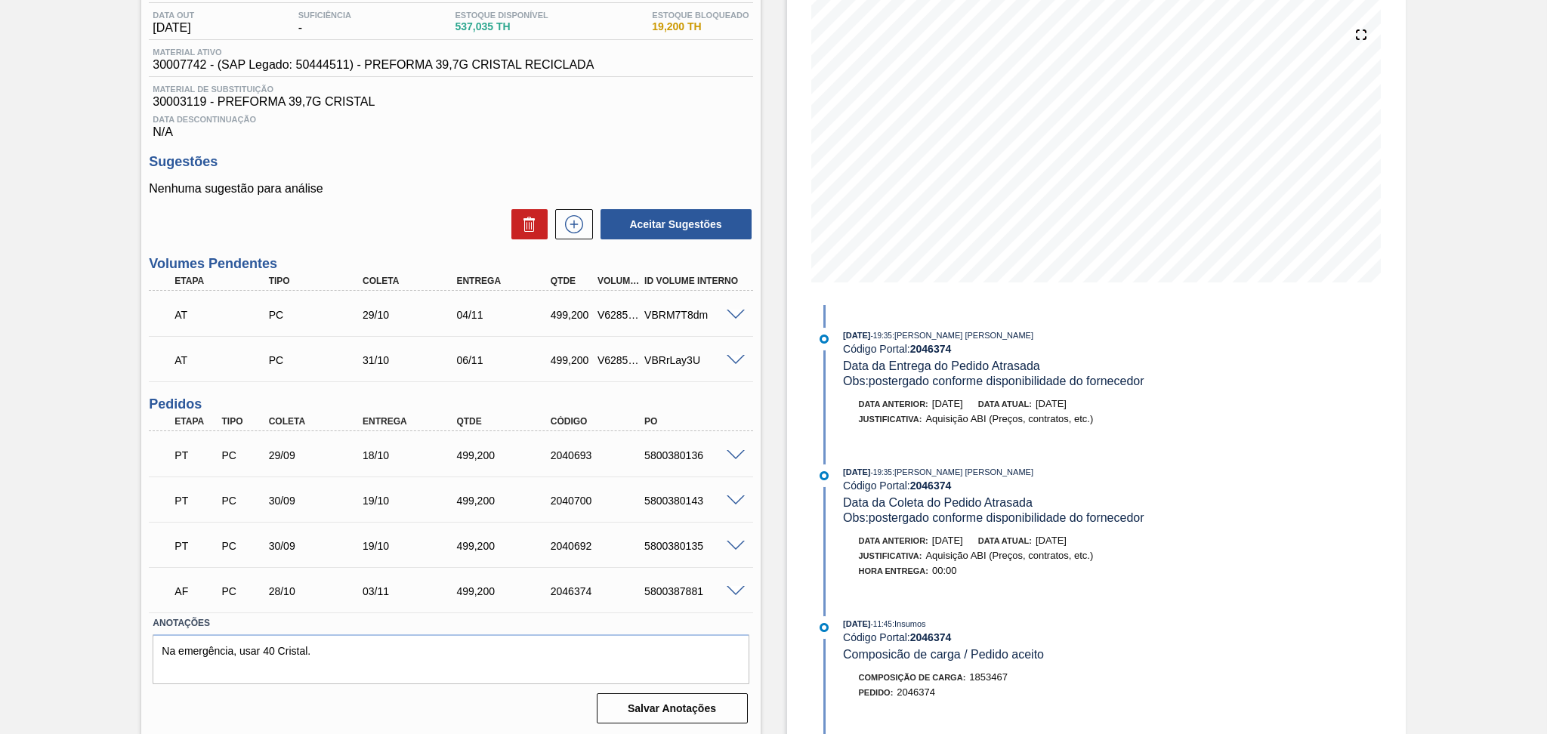
click at [675, 458] on div "5800380136" at bounding box center [693, 455] width 106 height 12
click at [675, 457] on div "5800380136" at bounding box center [693, 455] width 106 height 12
copy div "5800380136"
click at [680, 497] on div "5800380143" at bounding box center [693, 501] width 106 height 12
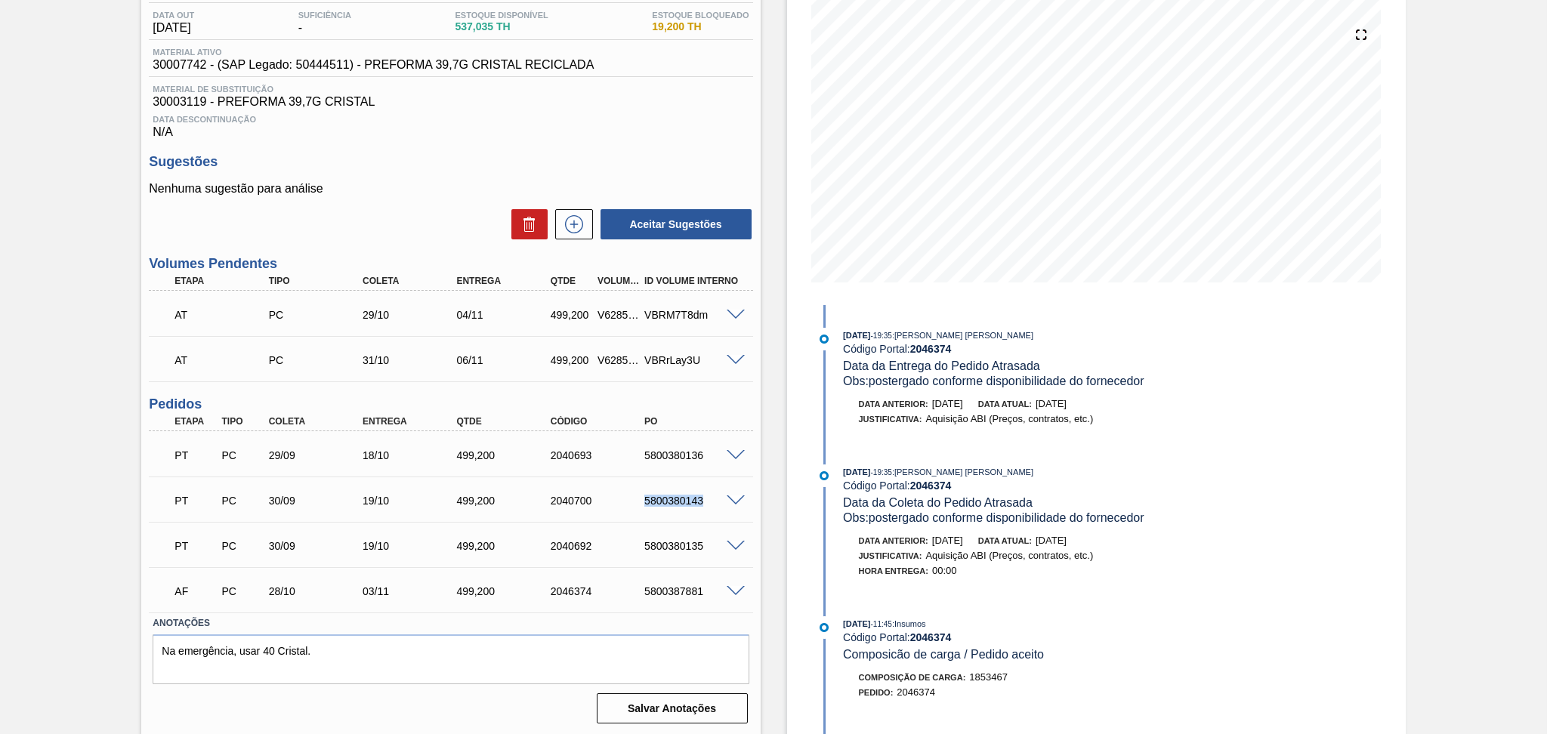
copy div "5800380143"
click at [690, 542] on div "5800380135" at bounding box center [693, 546] width 106 height 12
copy div "5800380135"
click at [557, 160] on h3 "Sugestões" at bounding box center [450, 162] width 603 height 16
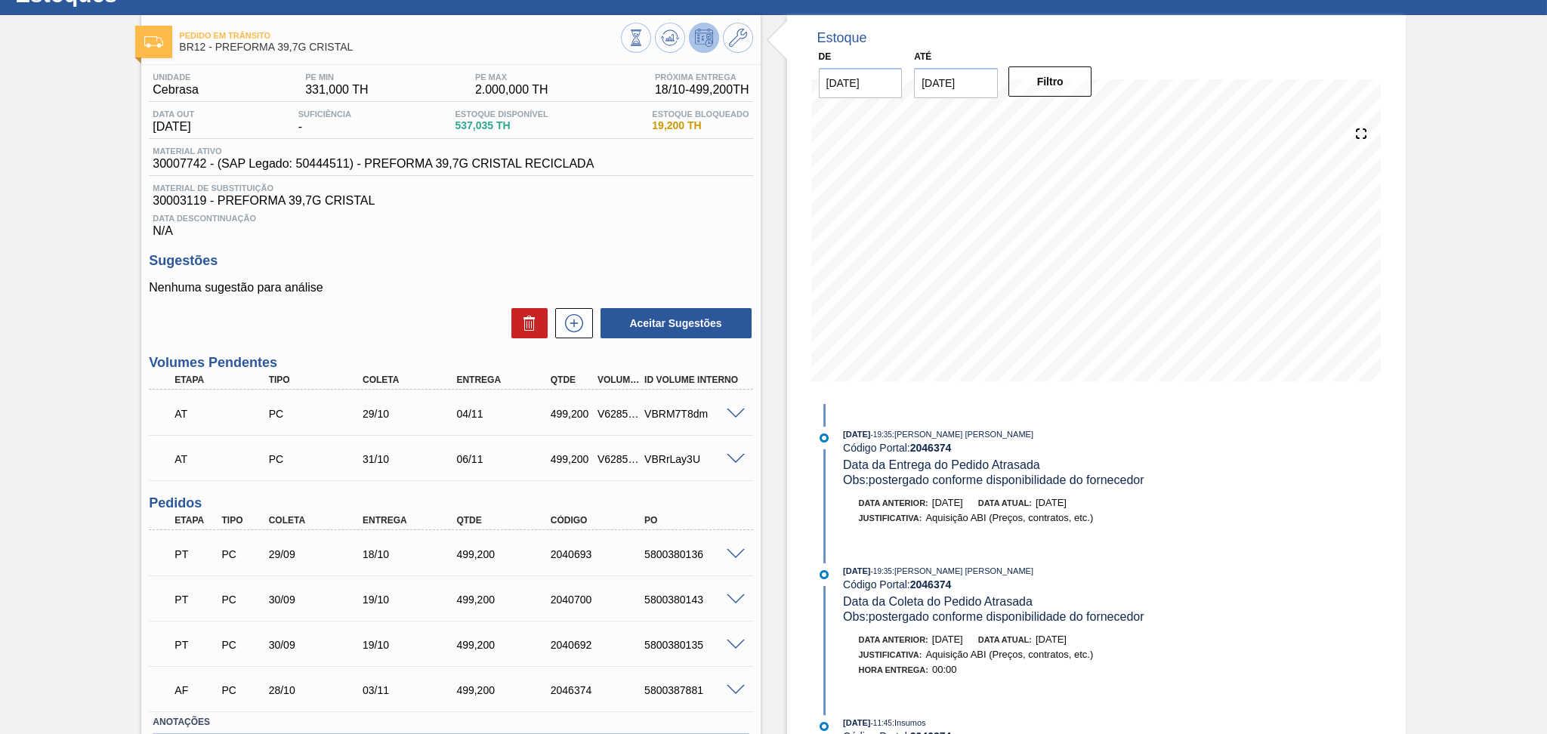
scroll to position [0, 0]
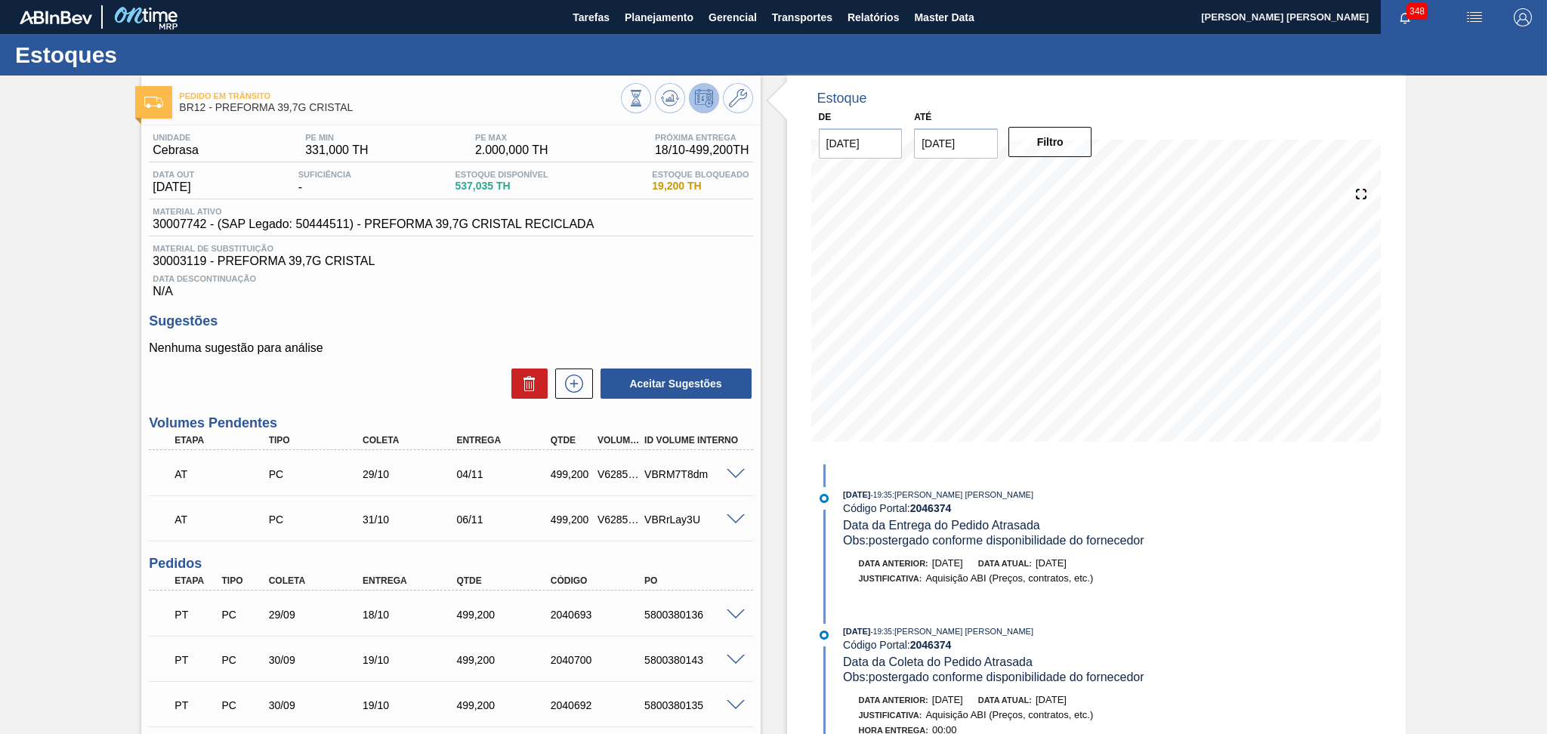
click at [500, 337] on div "Sugestões Nenhuma sugestão para análise Aceitar Sugestões" at bounding box center [450, 356] width 603 height 87
click at [446, 334] on div "Sugestões Nenhuma sugestão para análise Aceitar Sugestões" at bounding box center [450, 356] width 603 height 87
click at [488, 319] on h3 "Sugestões" at bounding box center [450, 321] width 603 height 16
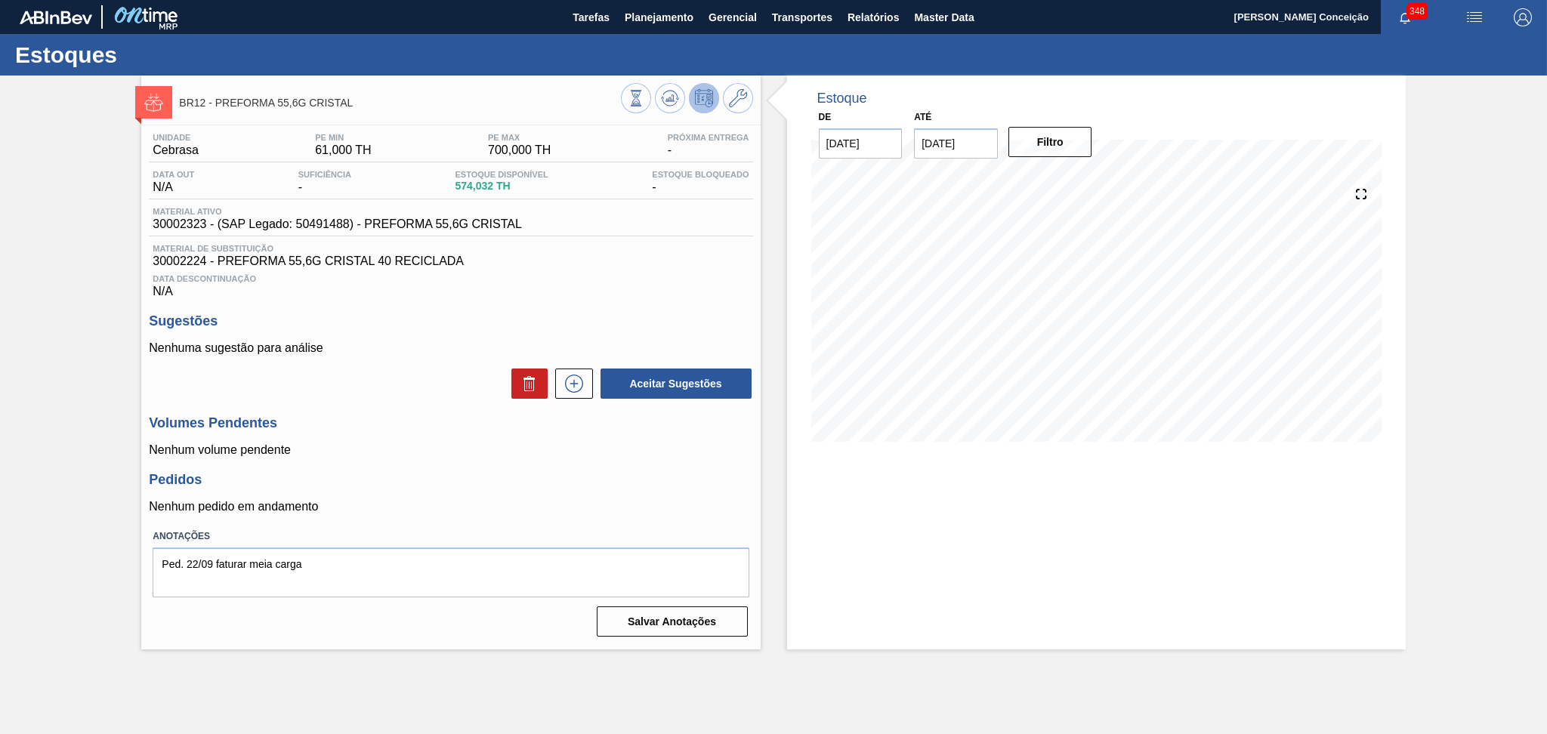
click at [415, 443] on p "Nenhum volume pendente" at bounding box center [450, 450] width 603 height 14
click at [577, 300] on div "Unidade Cebrasa PE MIN 61,000 TH PE MAX 700,000 TH Próxima Entrega - Data out N…" at bounding box center [450, 383] width 618 height 517
click at [539, 295] on div "Data Descontinuação N/A" at bounding box center [450, 283] width 603 height 30
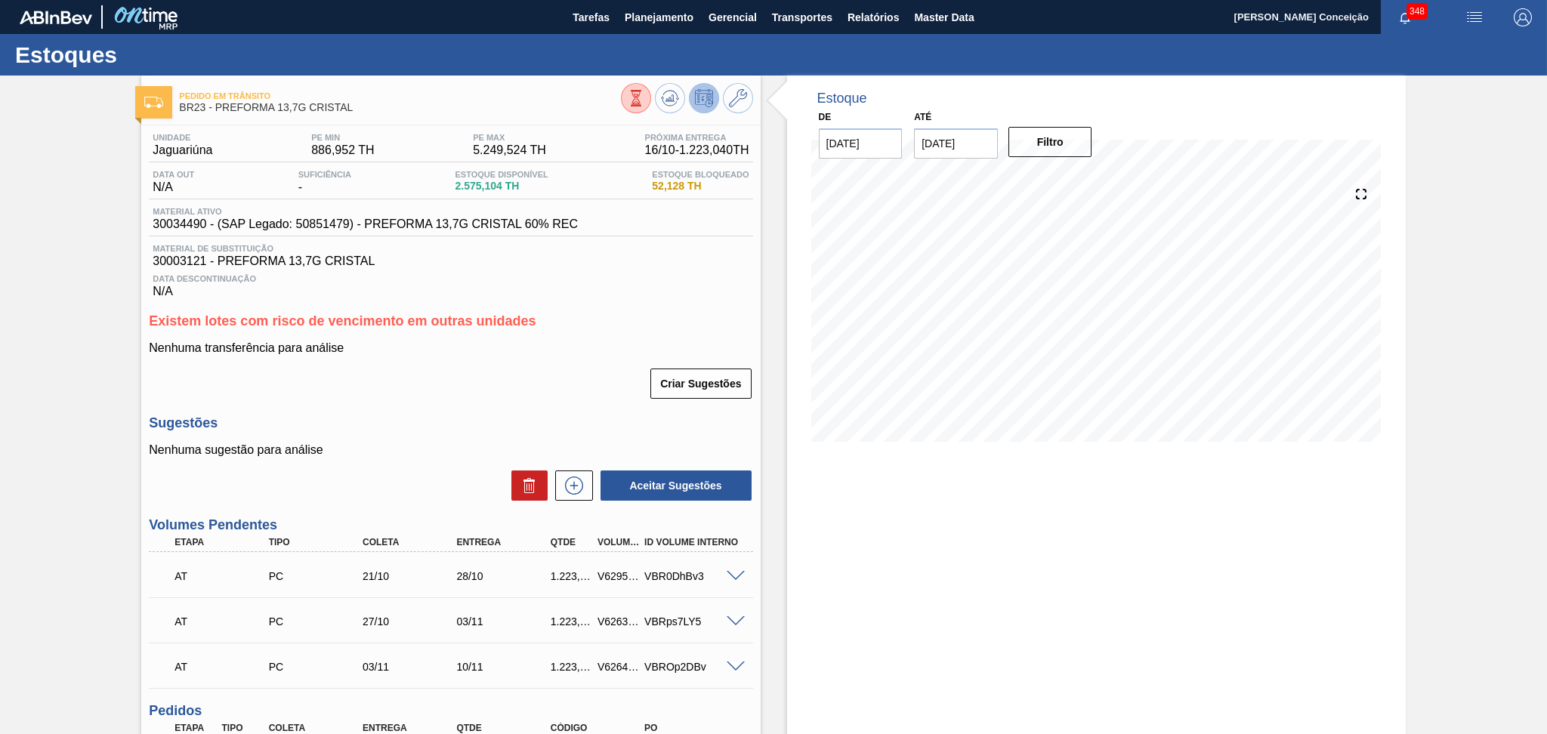
click at [602, 293] on div "Data Descontinuação N/A" at bounding box center [450, 283] width 603 height 30
click at [643, 34] on div "Estoques" at bounding box center [773, 55] width 1547 height 42
click at [645, 20] on span "Planejamento" at bounding box center [659, 17] width 69 height 18
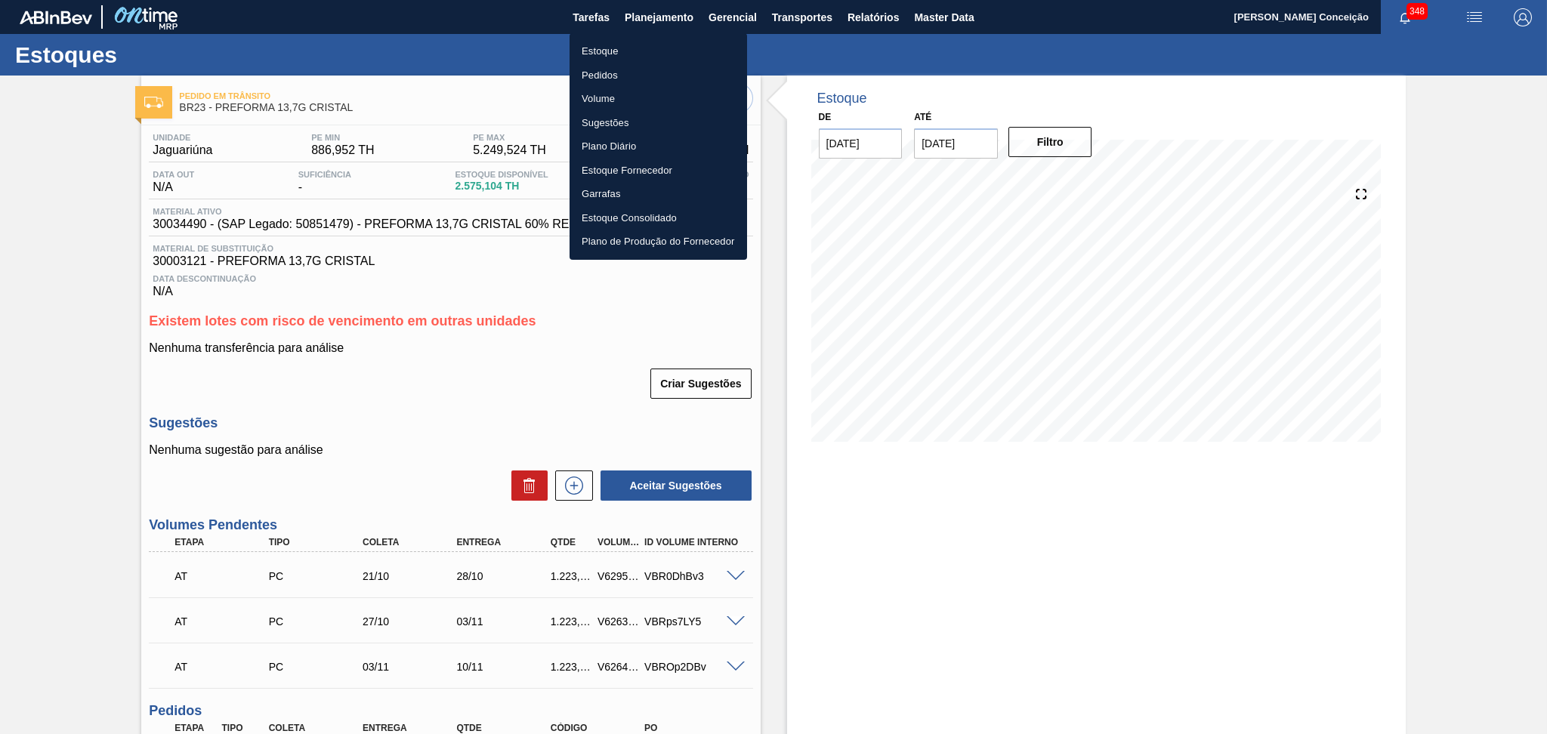
click at [615, 49] on li "Estoque" at bounding box center [657, 51] width 177 height 24
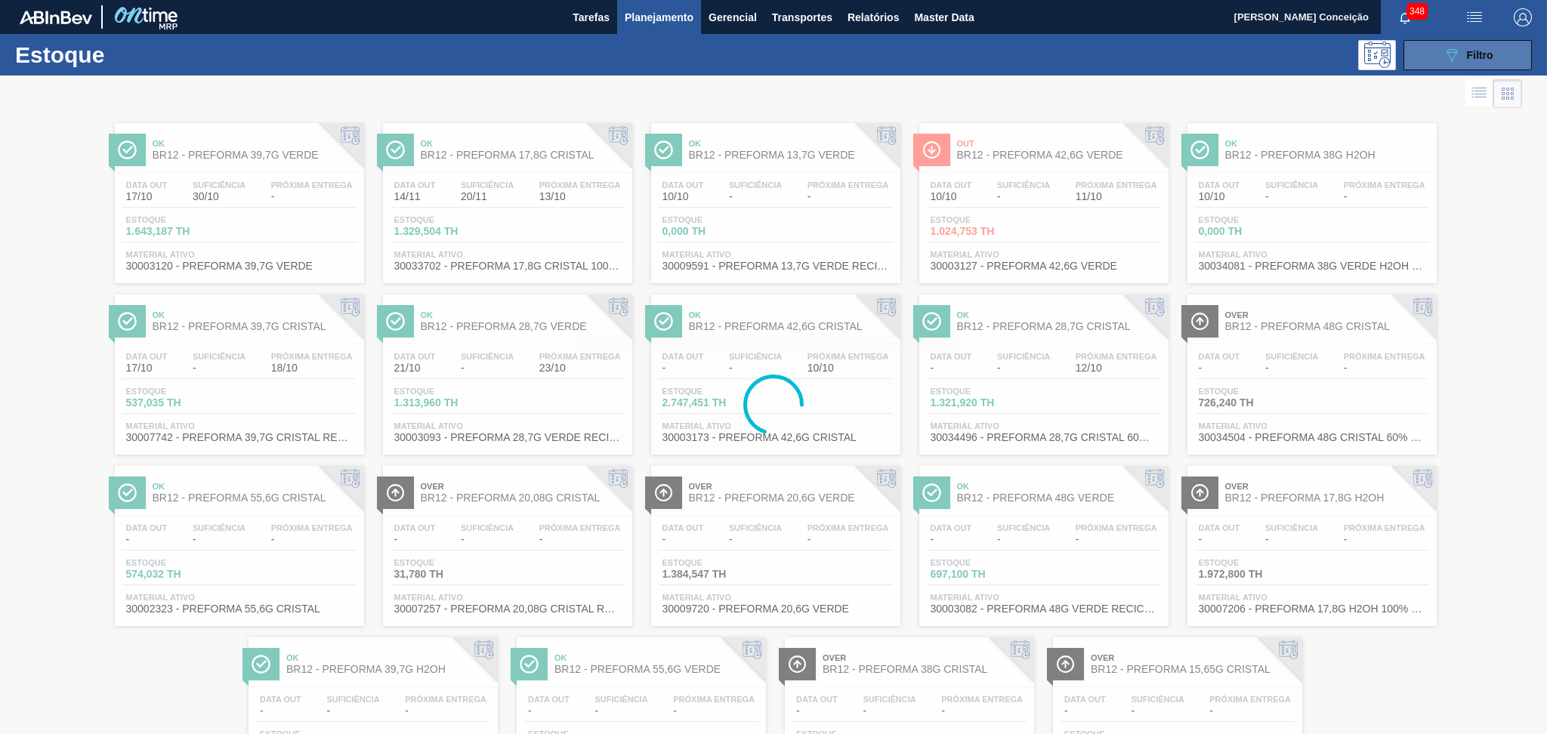
click at [1460, 48] on div "089F7B8B-B2A5-4AFE-B5C0-19BA573D28AC Filtro" at bounding box center [1467, 55] width 51 height 18
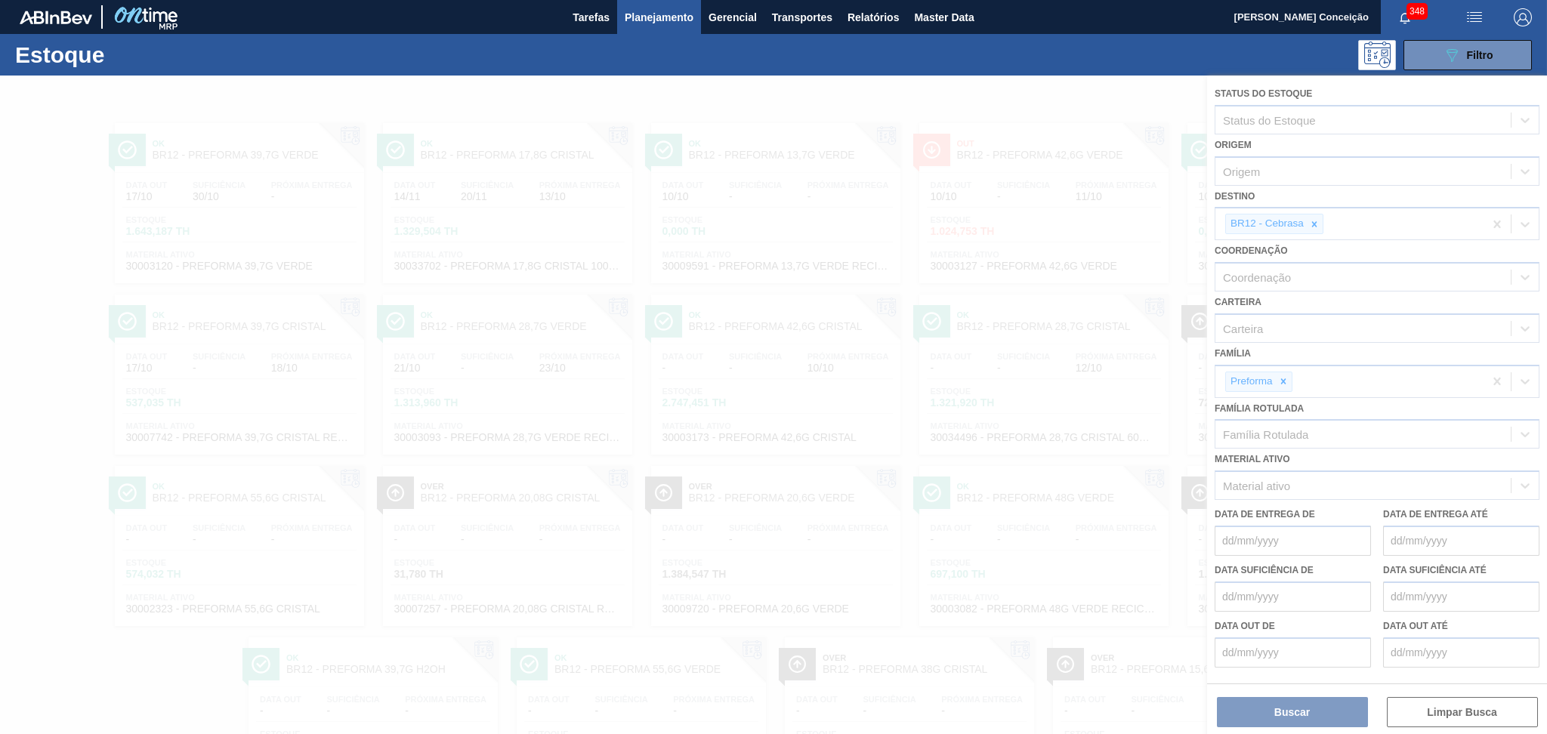
click at [1314, 218] on div at bounding box center [773, 405] width 1547 height 658
click at [1314, 219] on icon at bounding box center [1314, 224] width 11 height 11
click at [1314, 218] on div "BR12 - Cebrasa" at bounding box center [1349, 223] width 268 height 31
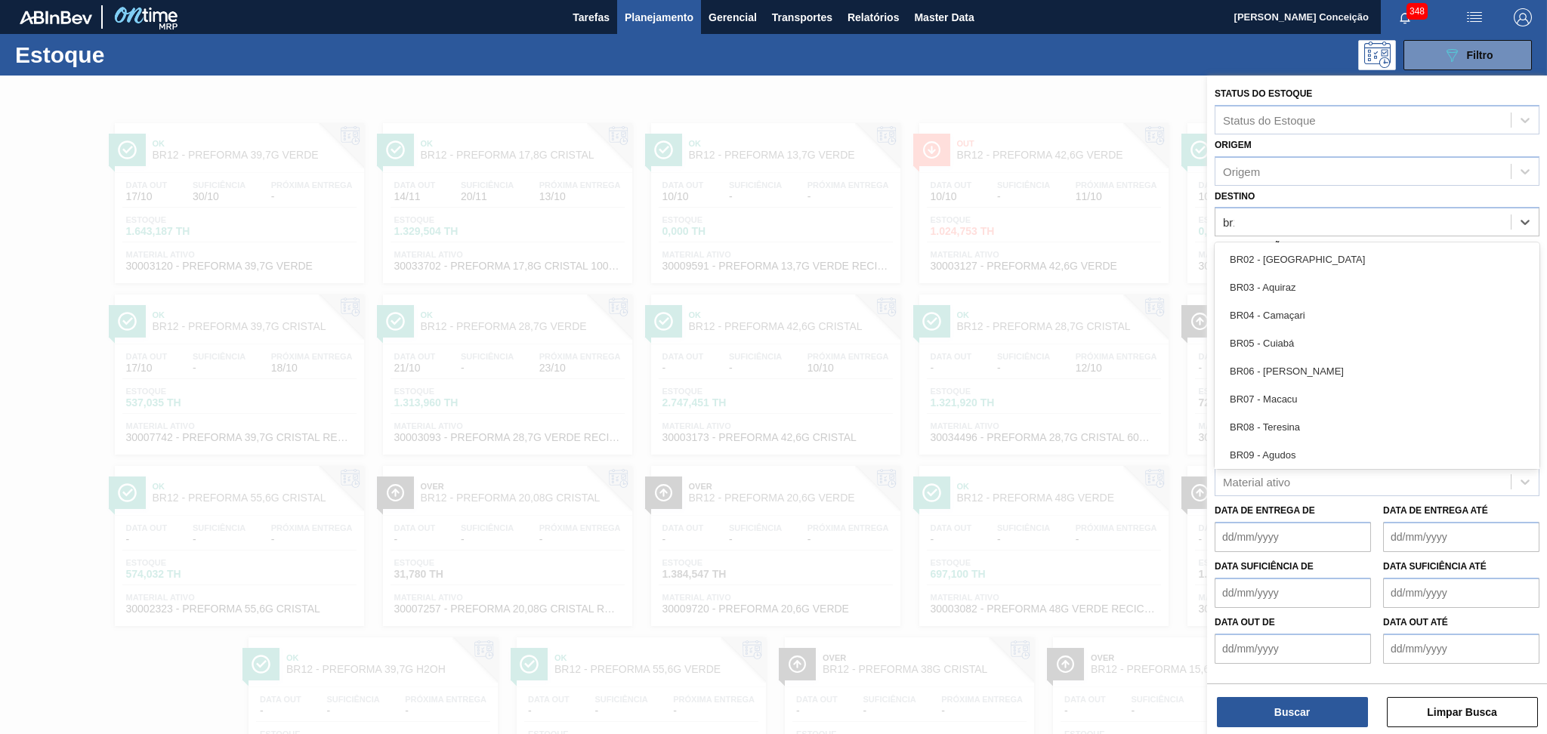
type input "br15"
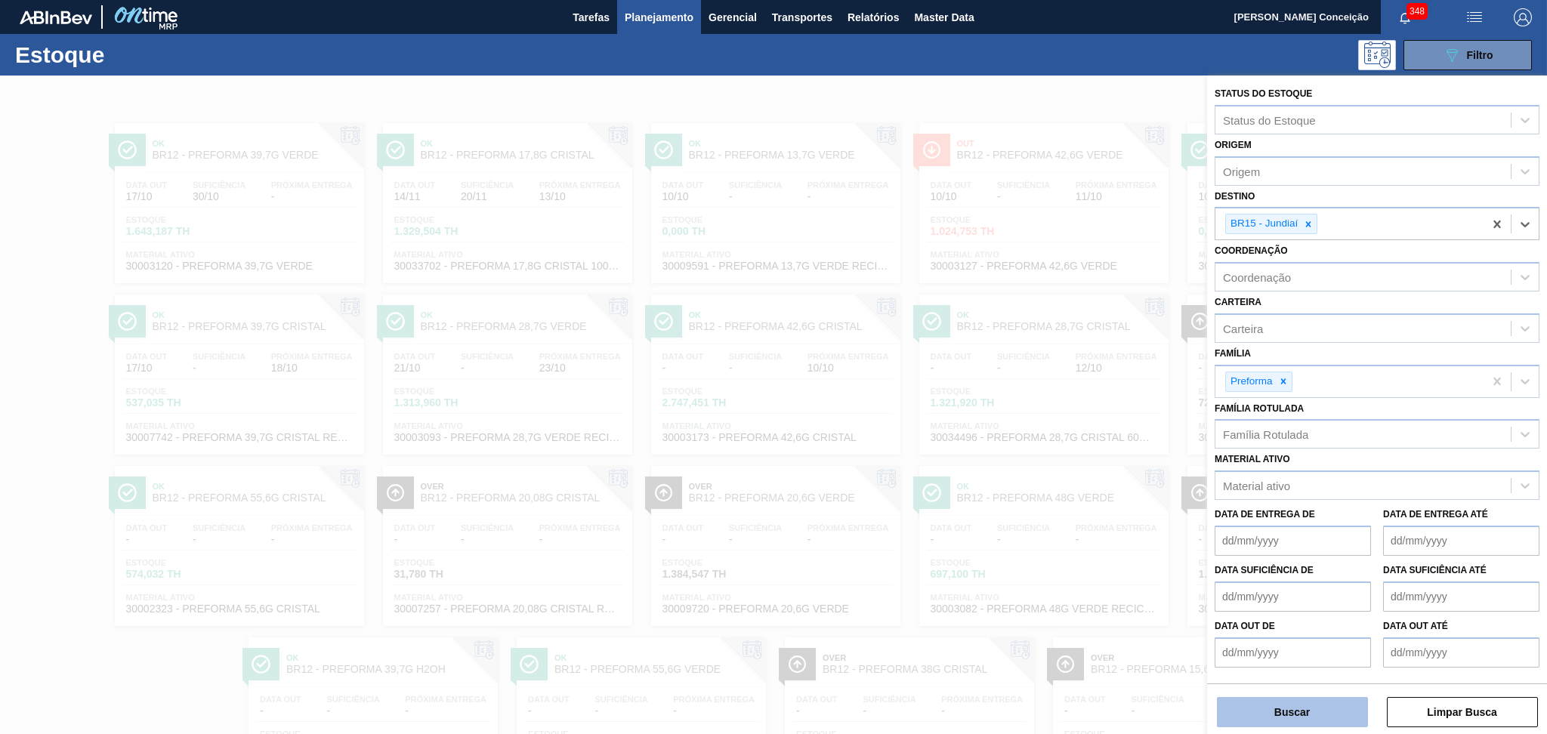
click at [1265, 711] on button "Buscar" at bounding box center [1292, 712] width 151 height 30
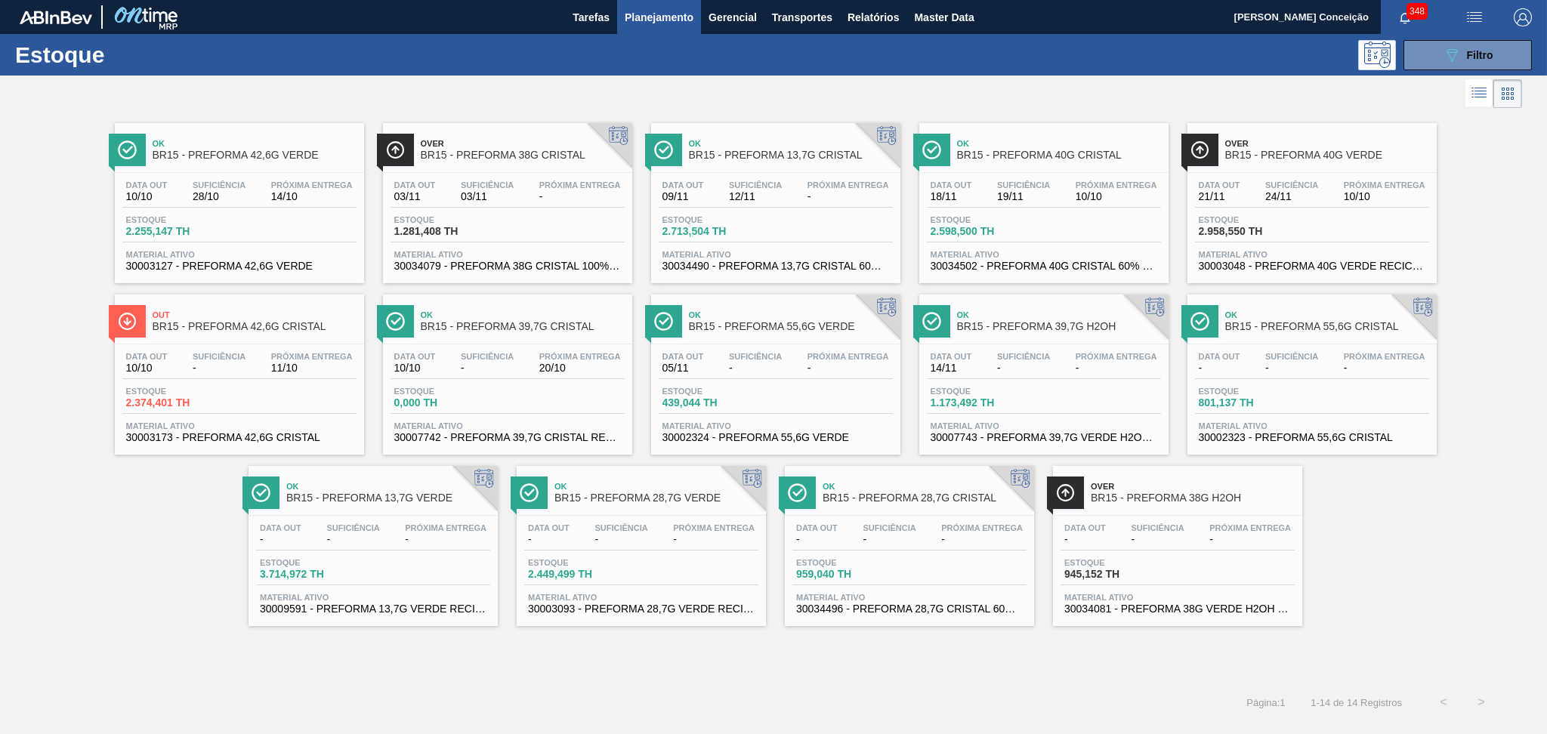
click at [125, 566] on div "Ok BR15 - PREFORMA 42,6G VERDE Data out 10/10 Suficiência 28/10 Próxima Entrega…" at bounding box center [773, 369] width 1547 height 514
click at [432, 85] on div at bounding box center [761, 94] width 1522 height 36
click at [248, 321] on span "BR15 - PREFORMA 42,6G CRISTAL" at bounding box center [255, 326] width 204 height 11
click at [239, 164] on div "Ok BR15 - PREFORMA 42,6G VERDE" at bounding box center [255, 150] width 204 height 34
click at [1421, 60] on button "089F7B8B-B2A5-4AFE-B5C0-19BA573D28AC Filtro" at bounding box center [1467, 55] width 128 height 30
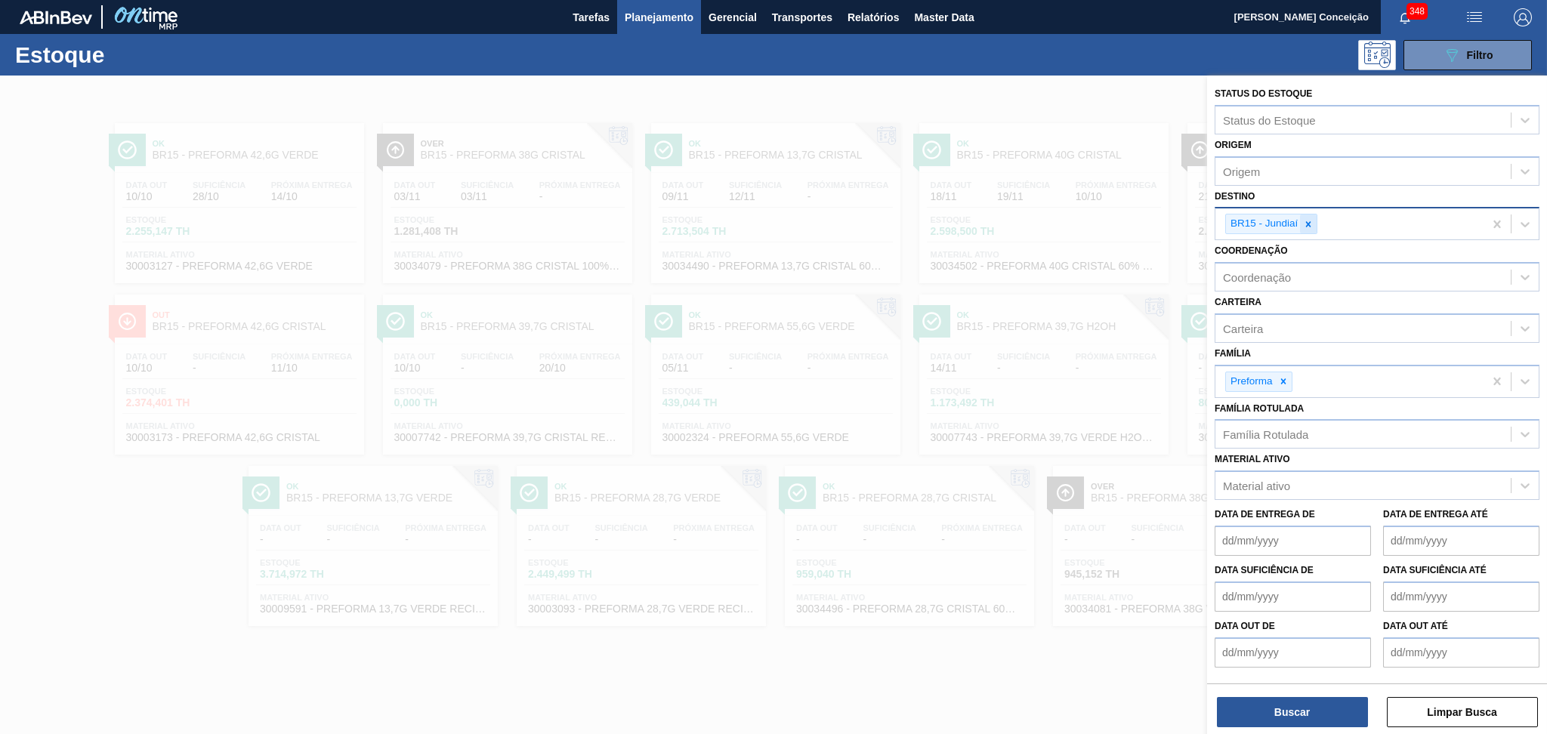
click at [1310, 223] on icon at bounding box center [1308, 224] width 11 height 11
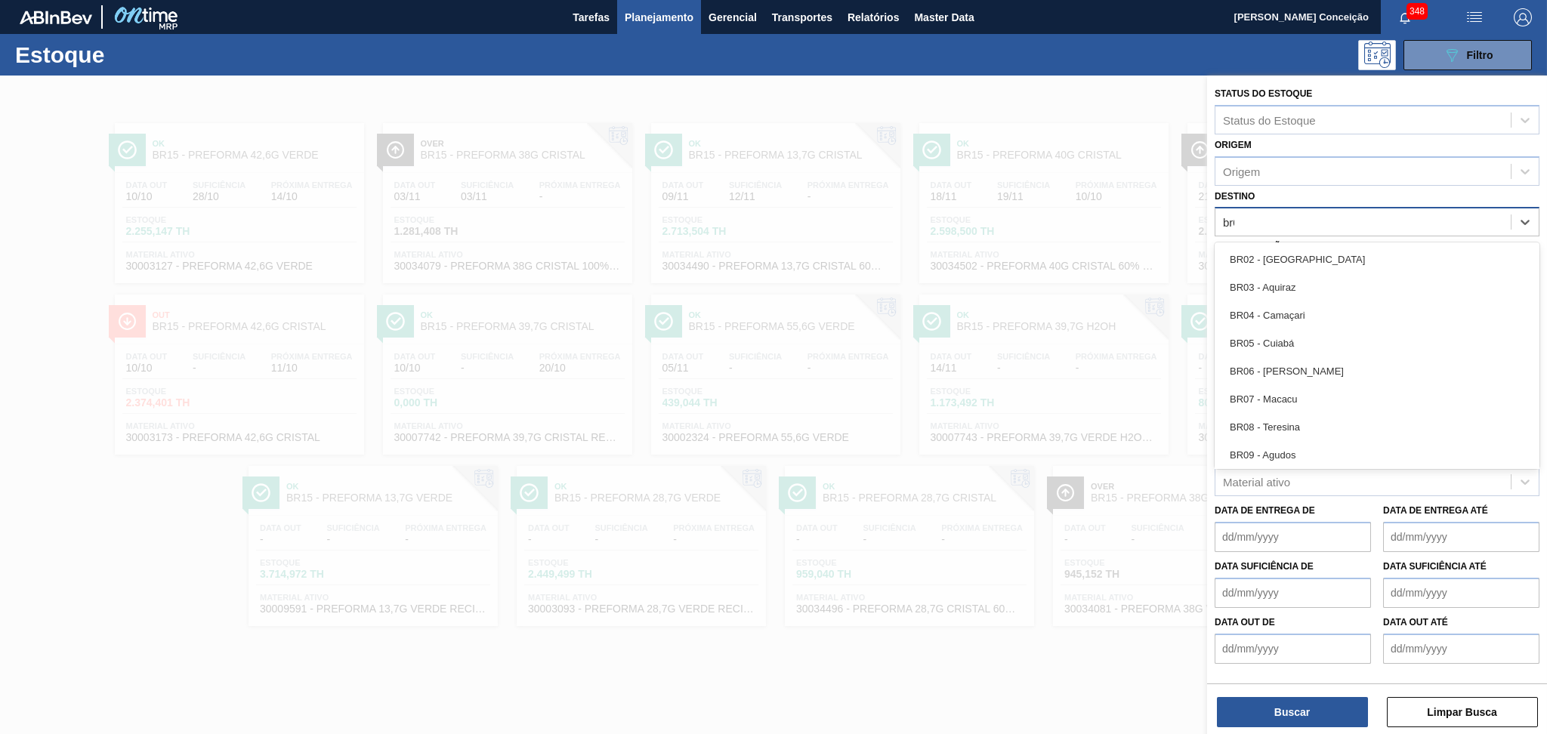
type input "br07"
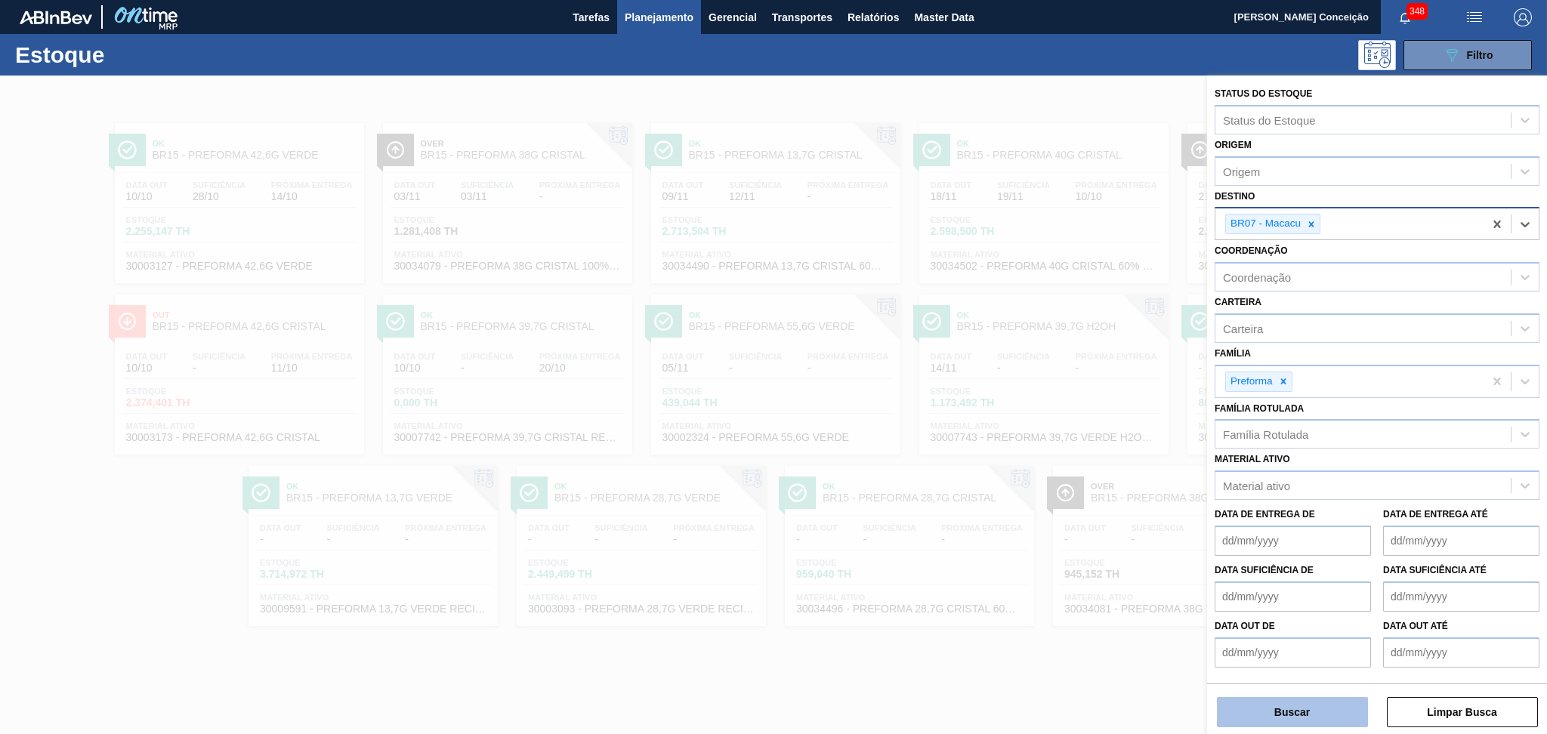
click at [1272, 715] on button "Buscar" at bounding box center [1292, 712] width 151 height 30
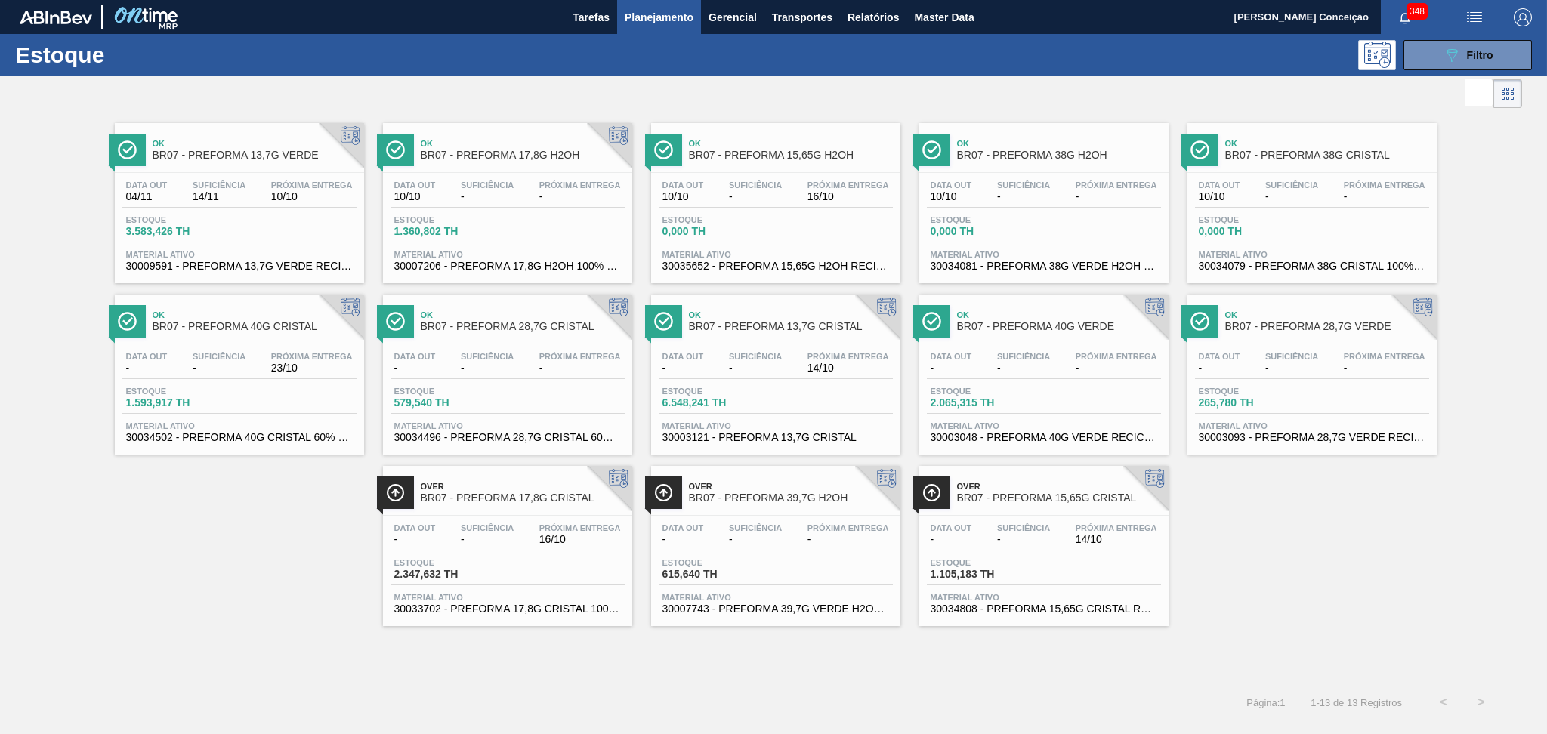
click at [288, 183] on span "Próxima Entrega" at bounding box center [312, 184] width 82 height 9
drag, startPoint x: 1438, startPoint y: 57, endPoint x: 1422, endPoint y: 62, distance: 16.5
click at [1438, 57] on button "089F7B8B-B2A5-4AFE-B5C0-19BA573D28AC Filtro" at bounding box center [1467, 55] width 128 height 30
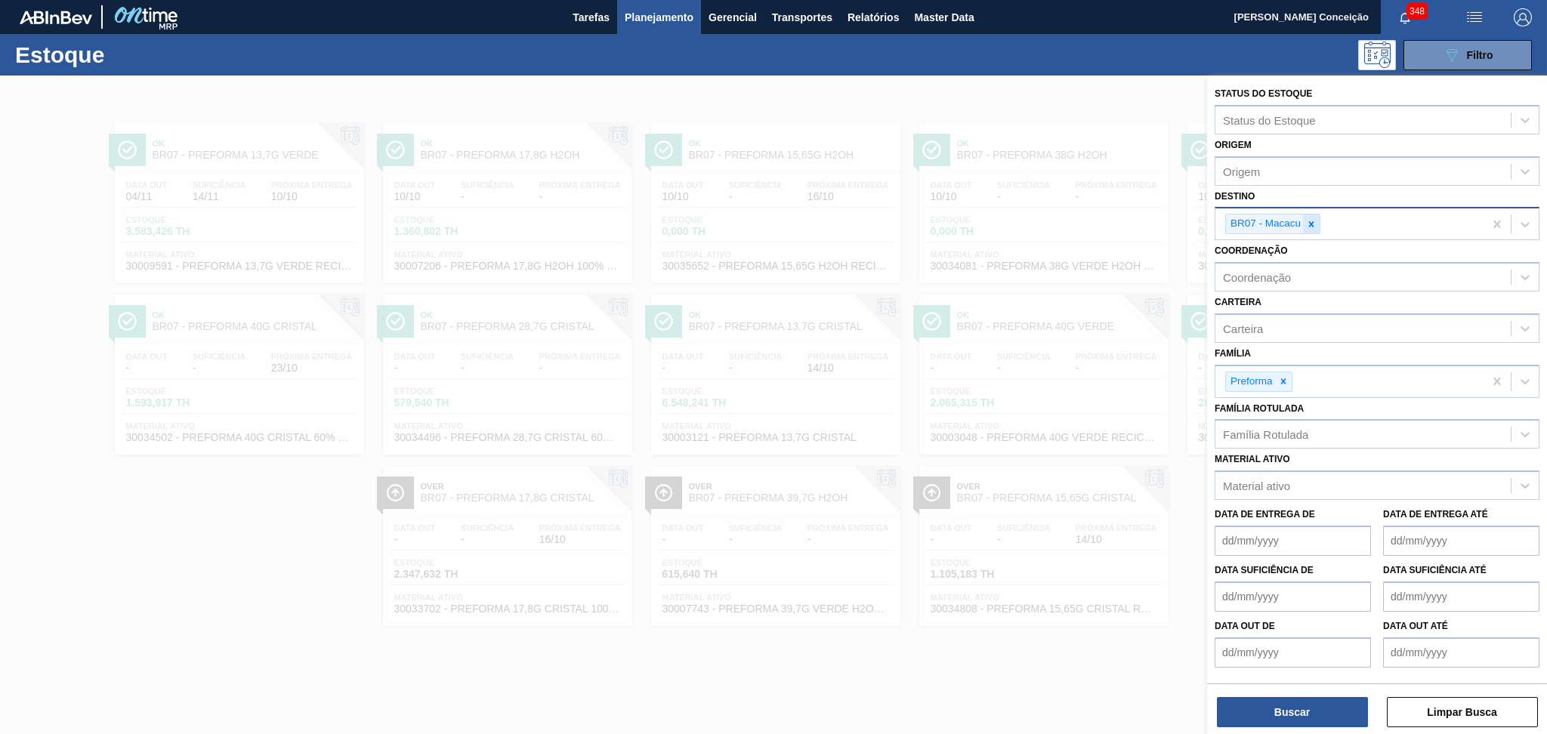
click at [1313, 221] on icon at bounding box center [1311, 224] width 11 height 11
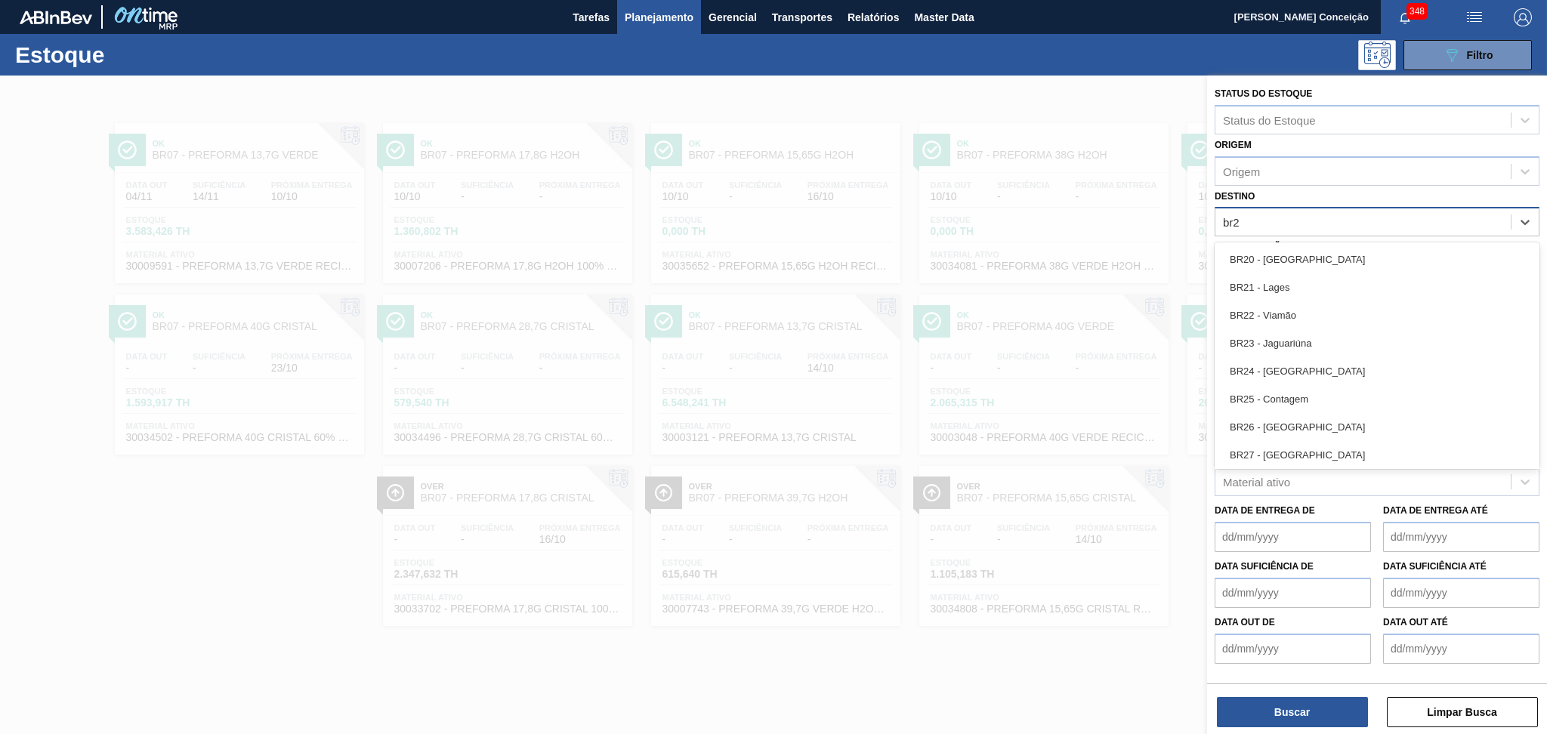
type input "br28"
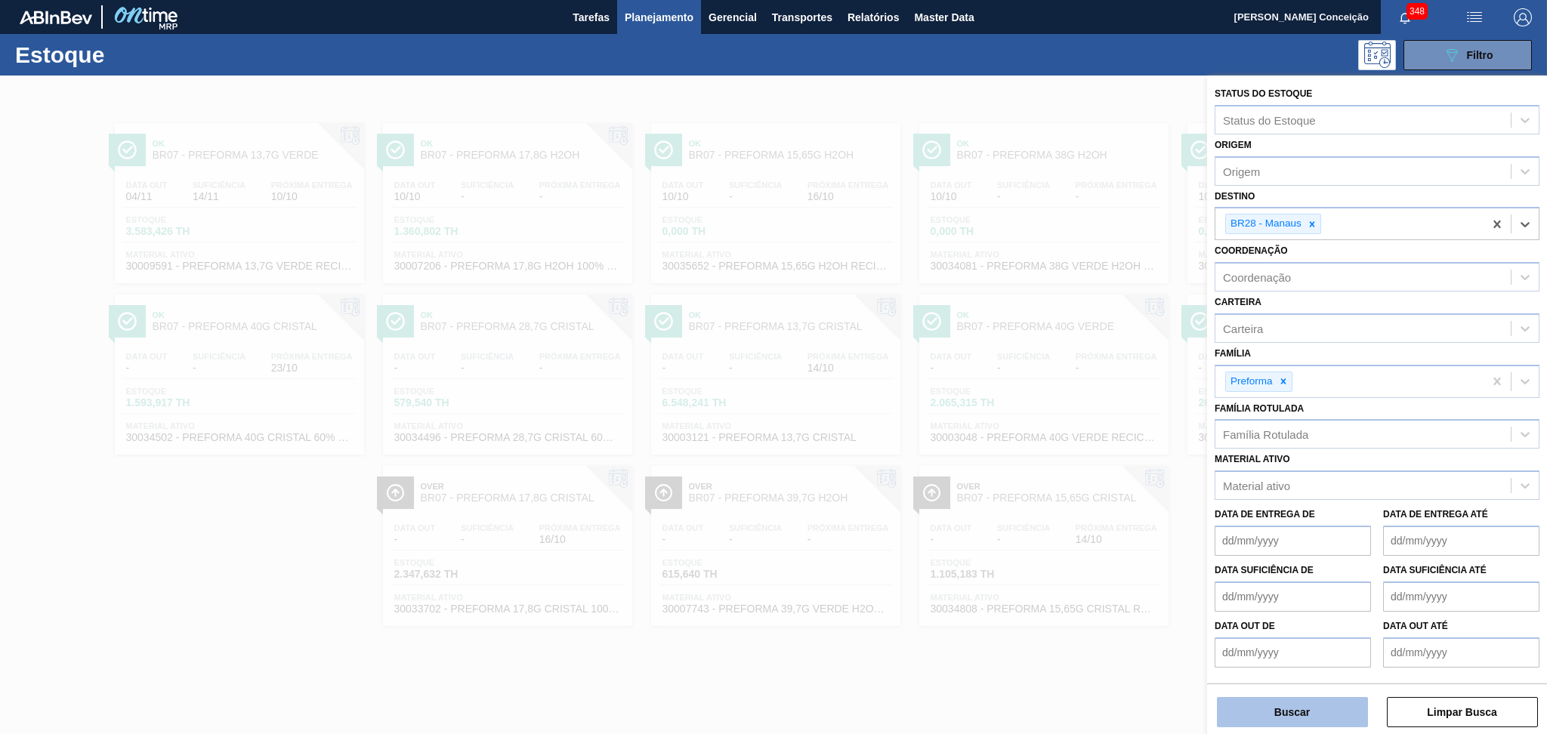
click at [1298, 713] on button "Buscar" at bounding box center [1292, 712] width 151 height 30
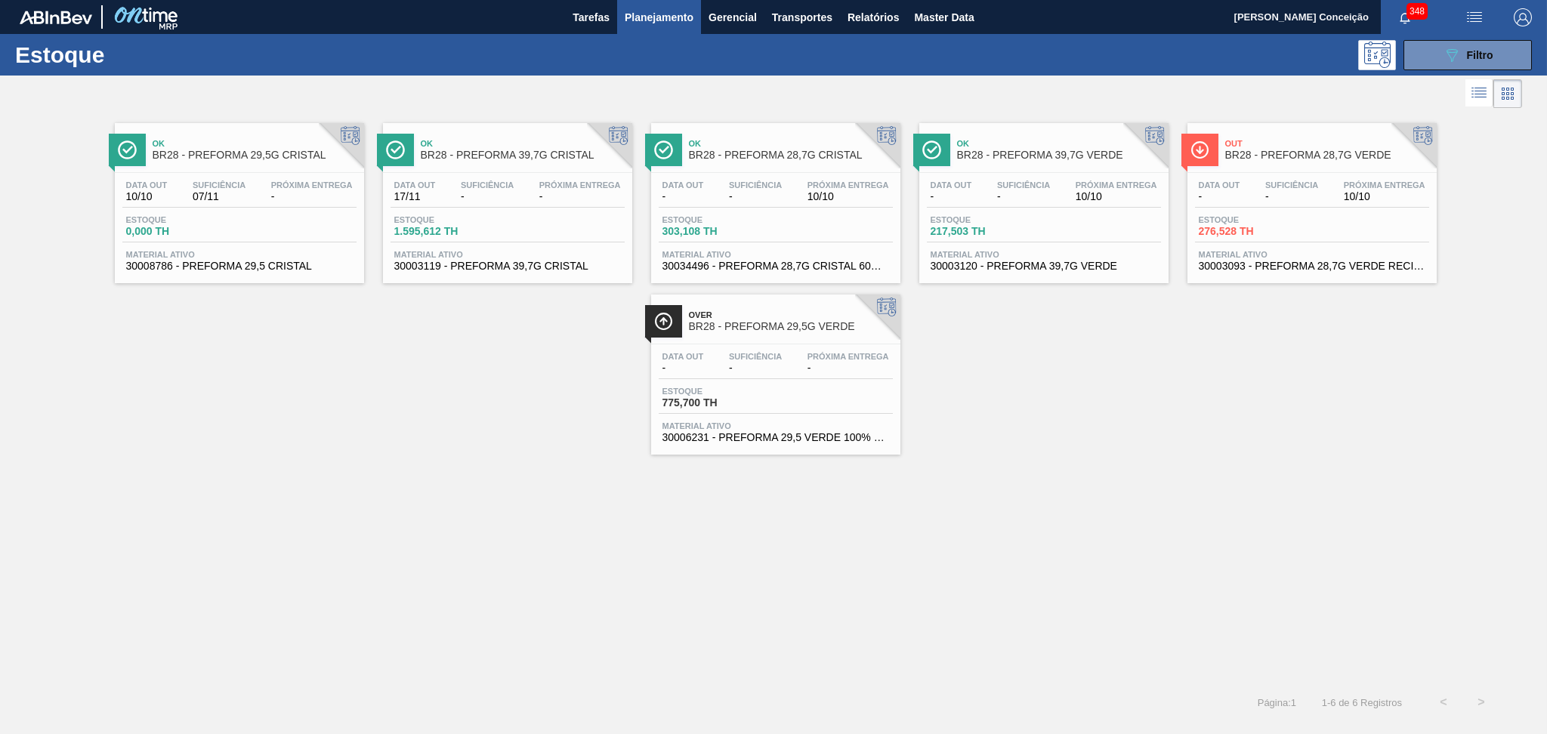
click at [804, 208] on div "Data out - Suficiência - Próxima Entrega 10/10 Estoque 303,108 TH Material ativ…" at bounding box center [775, 224] width 249 height 103
click at [282, 251] on span "Material ativo" at bounding box center [239, 254] width 227 height 9
click at [1455, 57] on icon "089F7B8B-B2A5-4AFE-B5C0-19BA573D28AC" at bounding box center [1451, 55] width 18 height 18
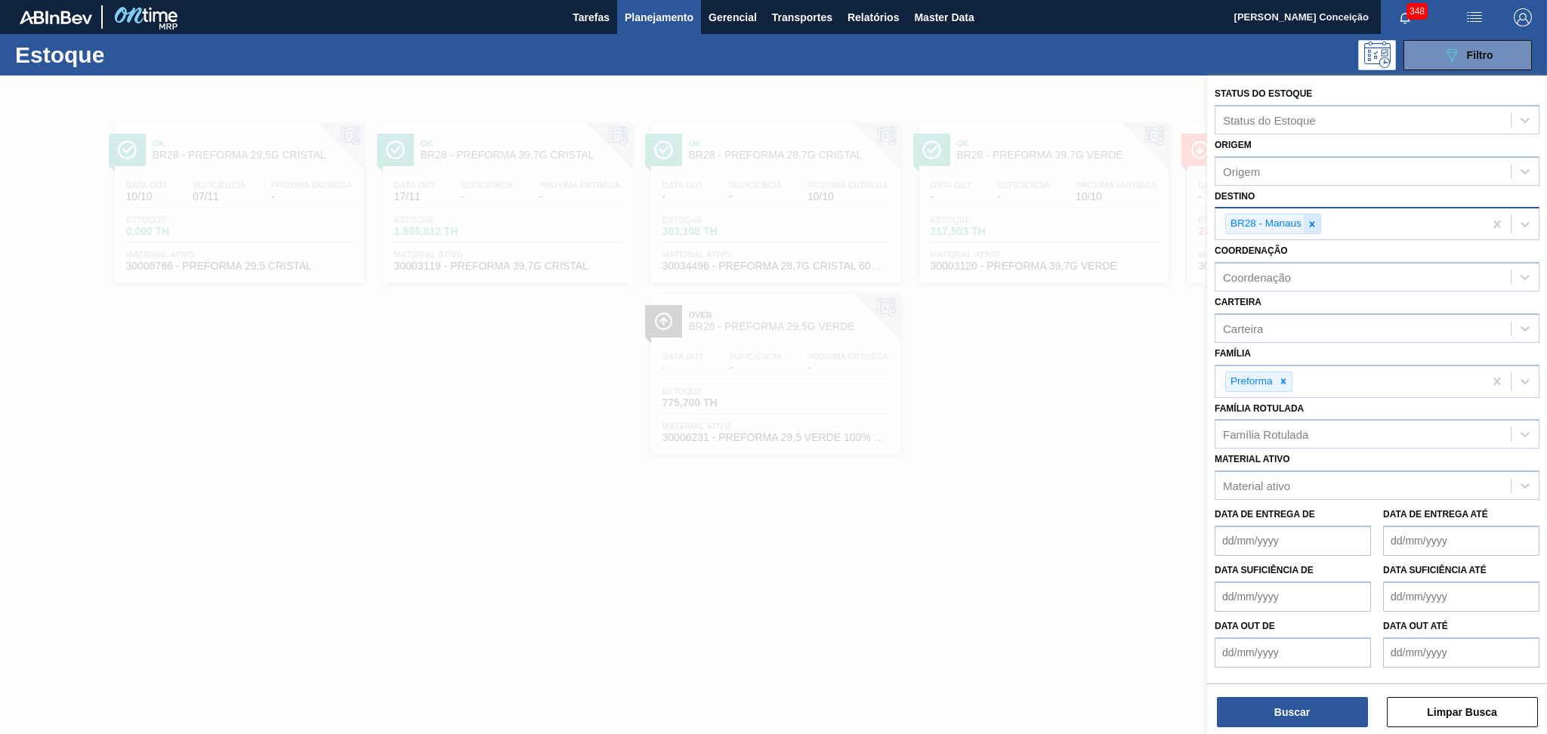
click at [1314, 221] on icon at bounding box center [1311, 224] width 11 height 11
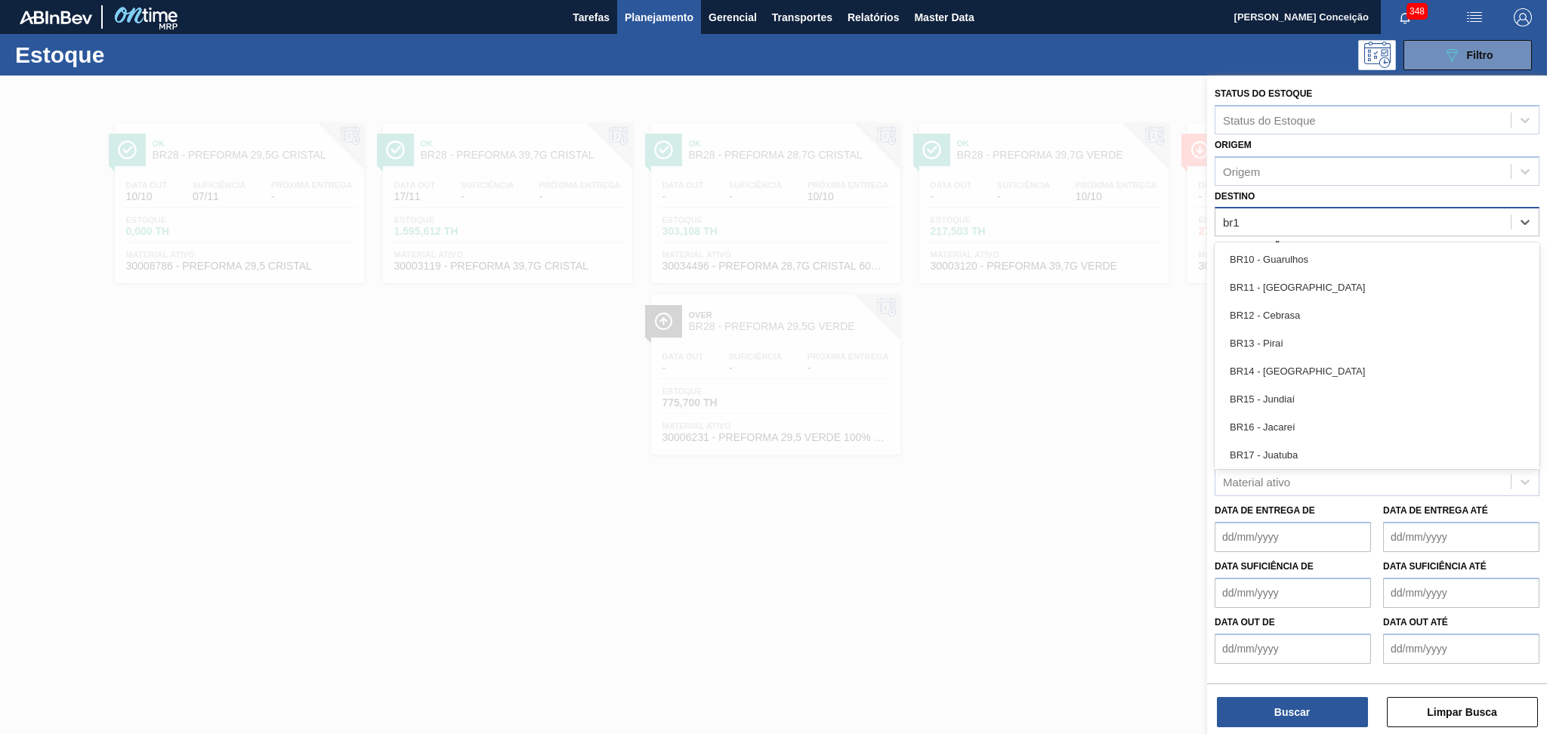
type input "br19"
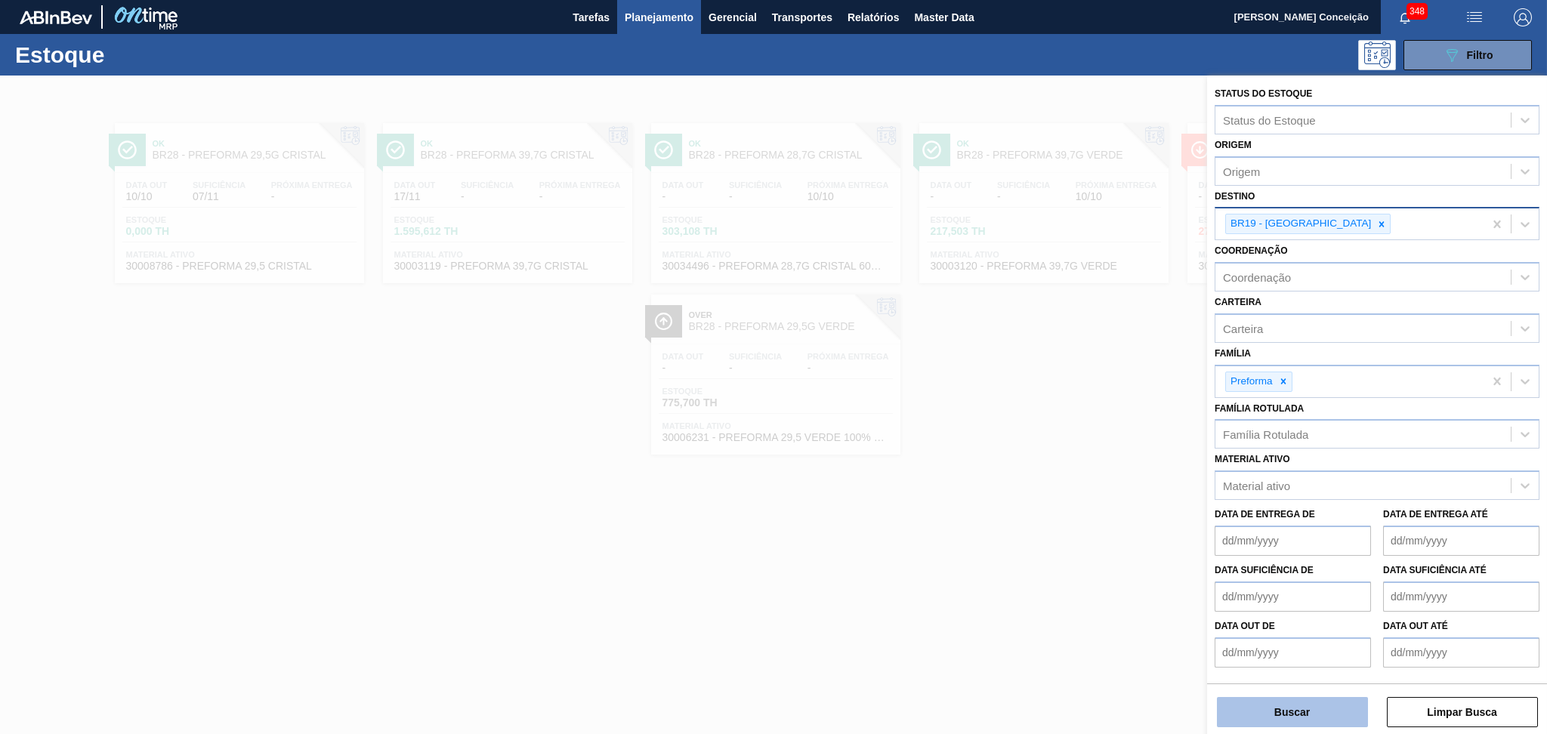
click at [1335, 702] on button "Buscar" at bounding box center [1292, 712] width 151 height 30
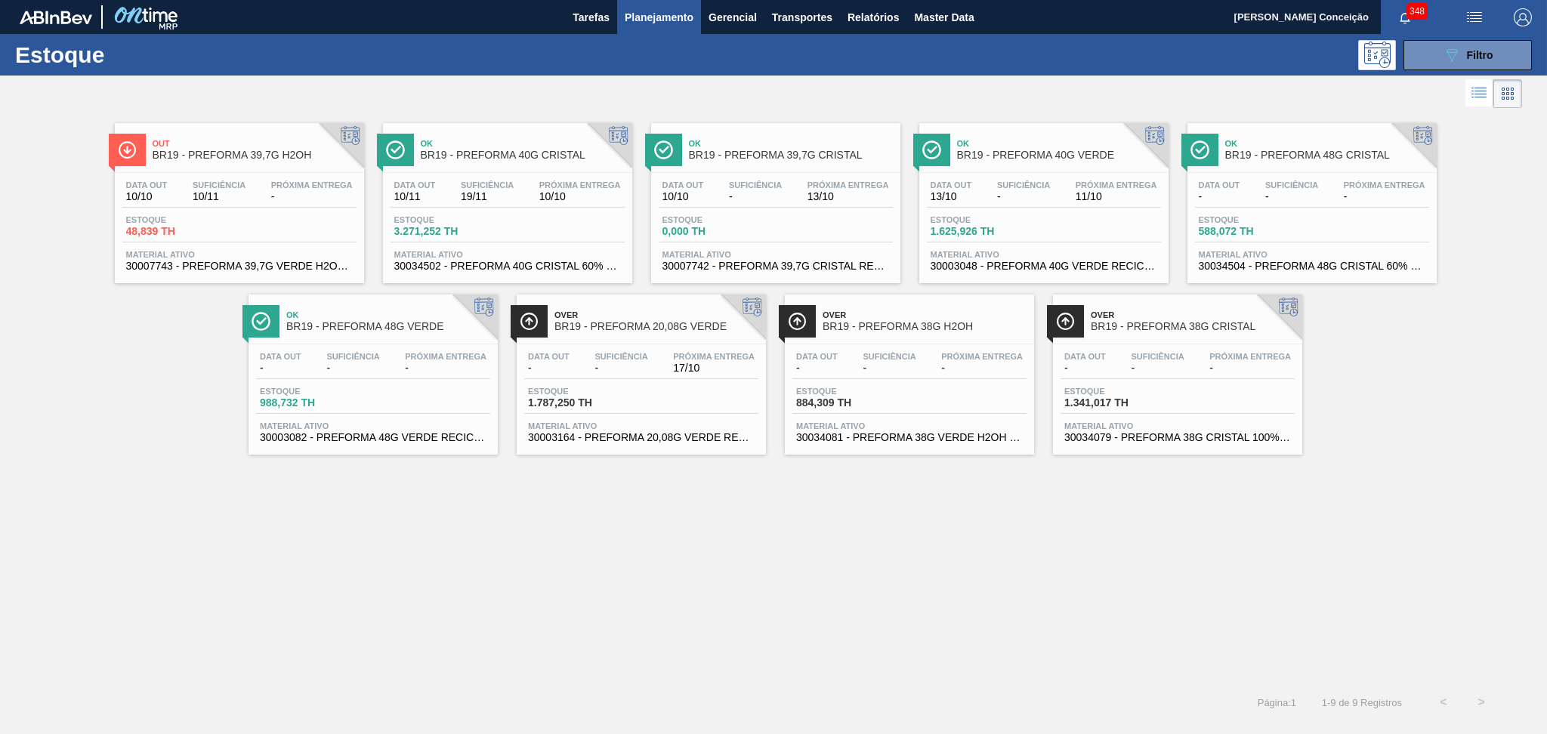
click at [1077, 191] on span "11/10" at bounding box center [1116, 196] width 82 height 11
click at [665, 367] on div "Data out - Suficiência - Próxima Entrega 17/10" at bounding box center [641, 365] width 234 height 27
click at [1523, 45] on button "089F7B8B-B2A5-4AFE-B5C0-19BA573D28AC Filtro" at bounding box center [1467, 55] width 128 height 30
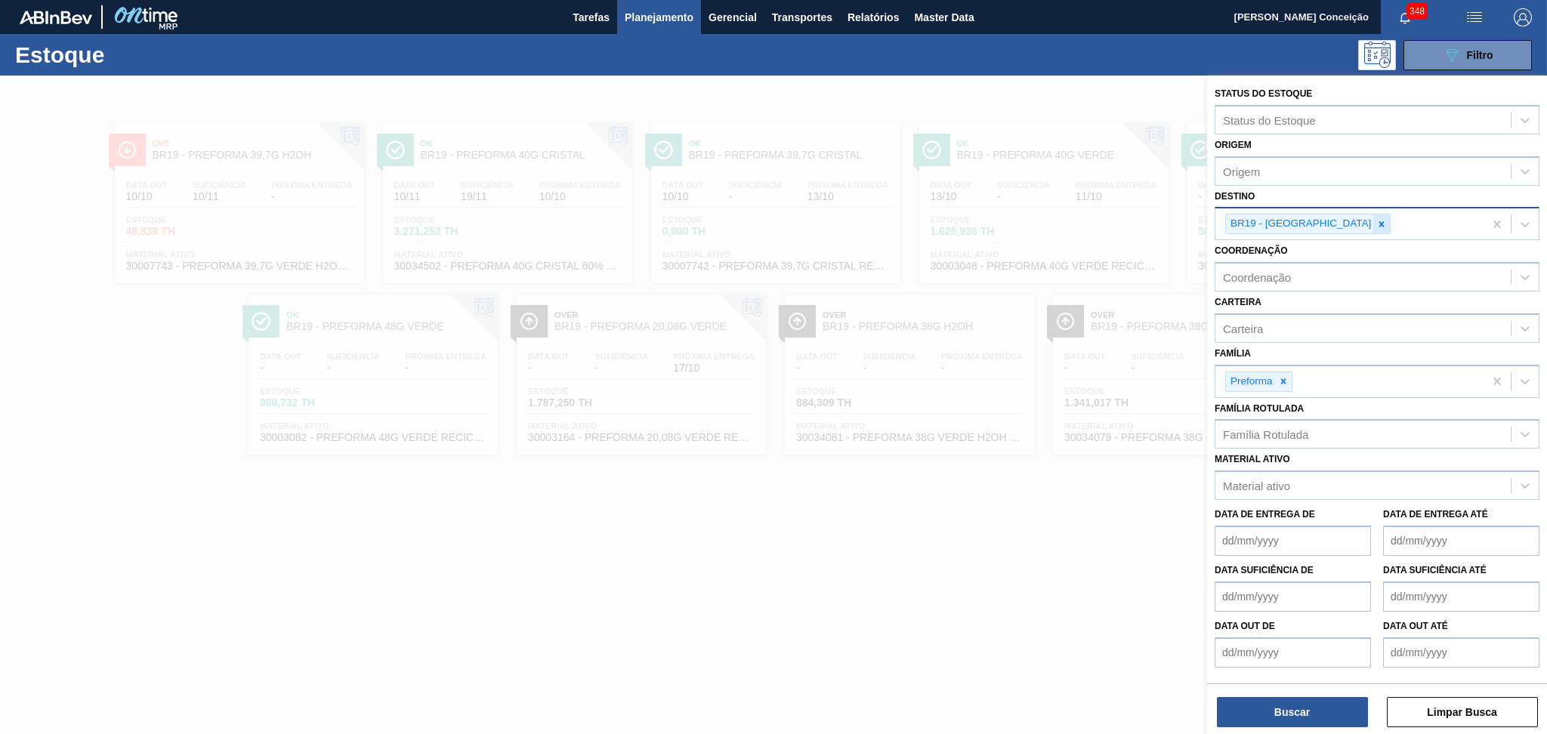
click at [1373, 228] on div at bounding box center [1381, 223] width 17 height 19
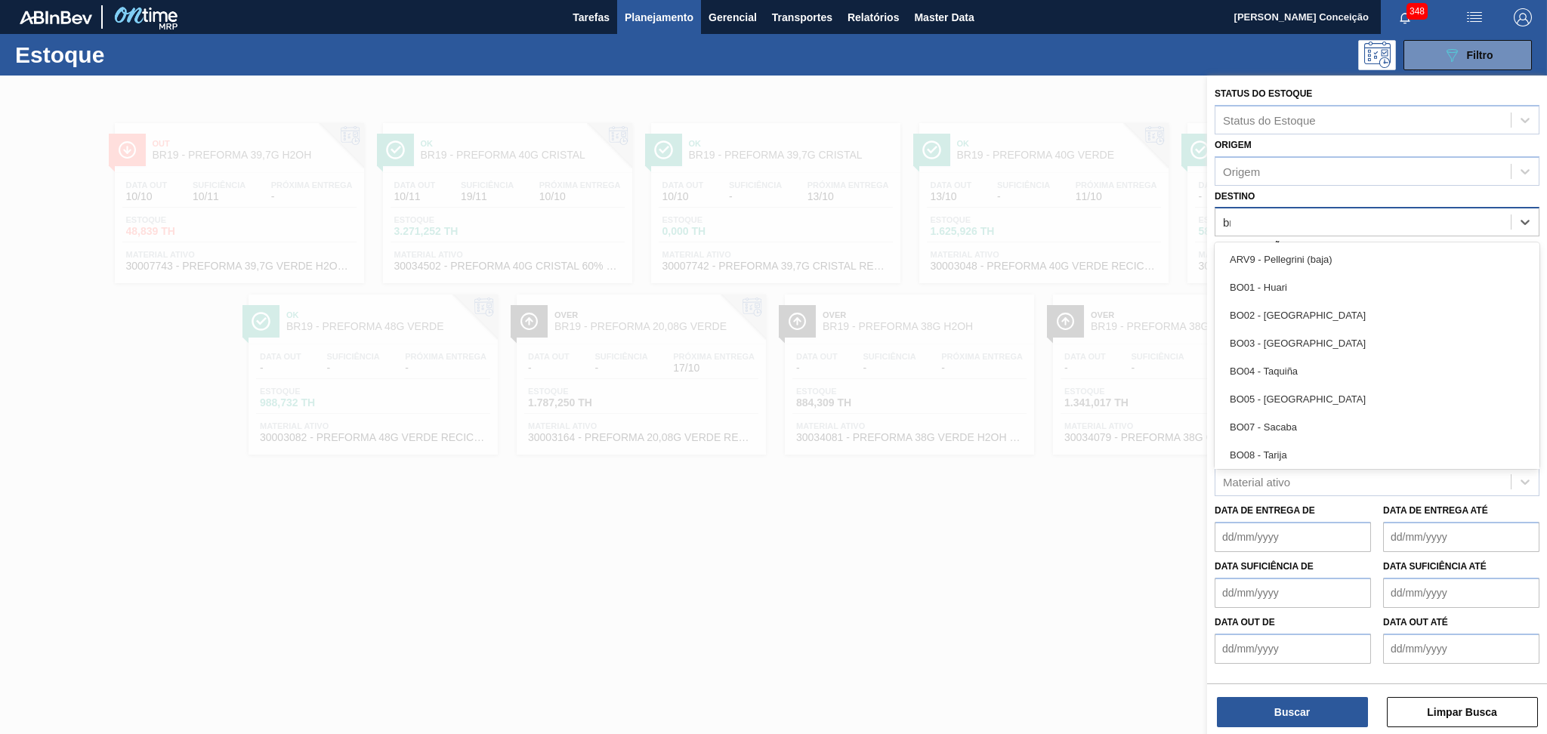
type input "br18"
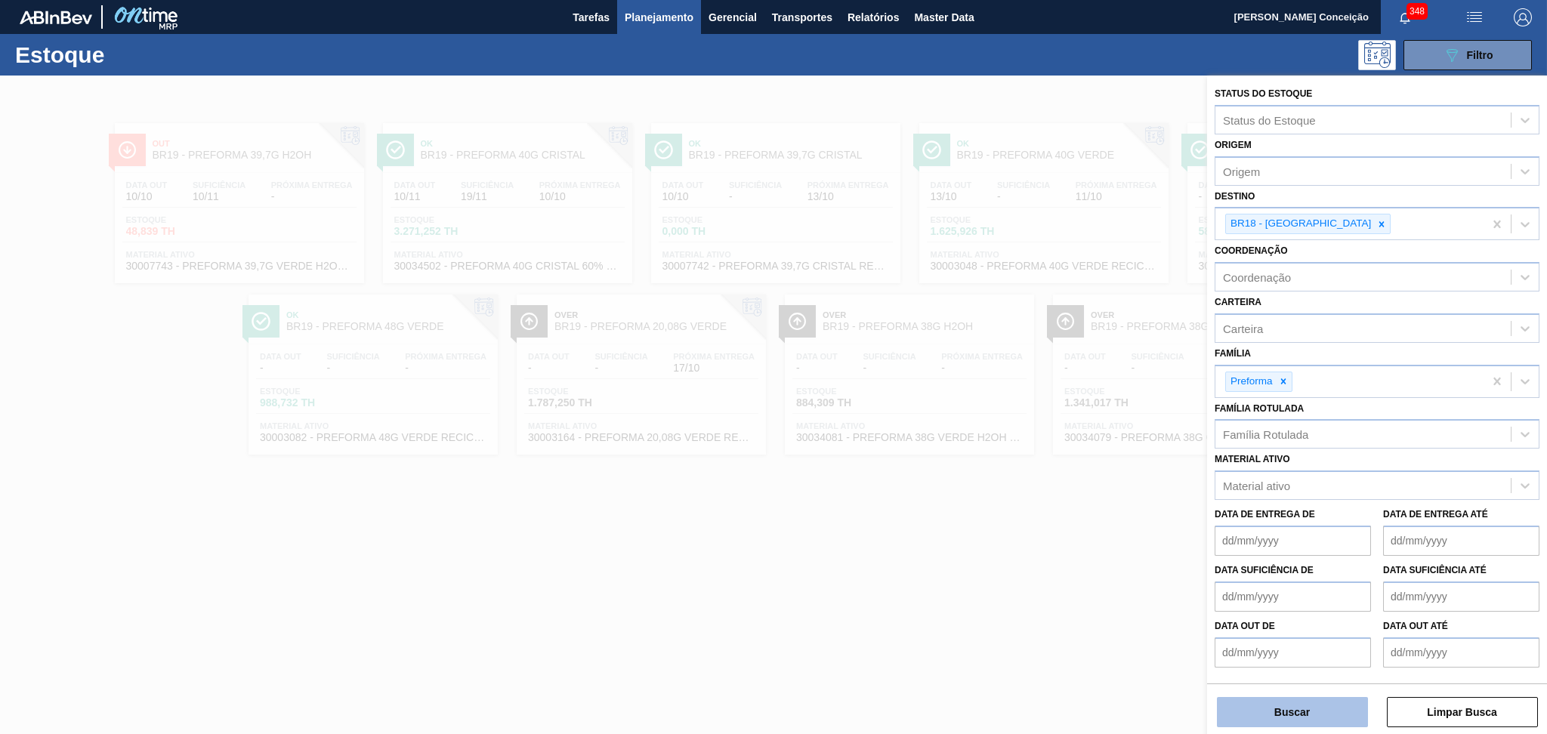
click at [1318, 717] on button "Buscar" at bounding box center [1292, 712] width 151 height 30
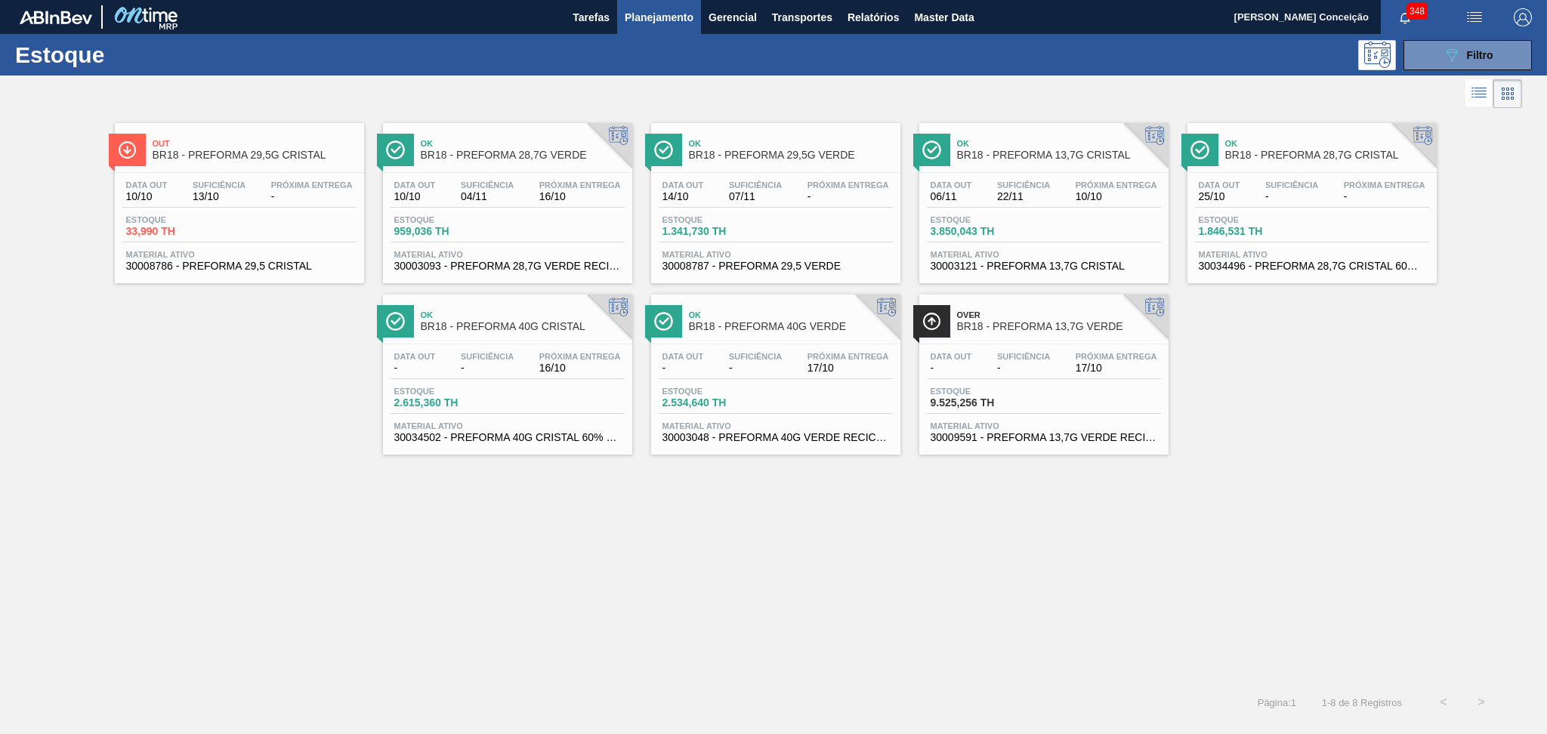
click at [279, 173] on div "Data out 10/10 Suficiência 13/10 Próxima Entrega - Estoque 33,990 TH Material a…" at bounding box center [239, 224] width 249 height 103
click at [1302, 221] on span "Estoque" at bounding box center [1251, 219] width 106 height 9
click at [492, 194] on span "04/11" at bounding box center [487, 196] width 53 height 11
click at [760, 199] on span "07/11" at bounding box center [755, 196] width 53 height 11
click at [403, 562] on div "Out BR18 - PREFORMA 29,5G CRISTAL Data out 10/10 Suficiência 13/10 Próxima Entr…" at bounding box center [773, 398] width 1547 height 572
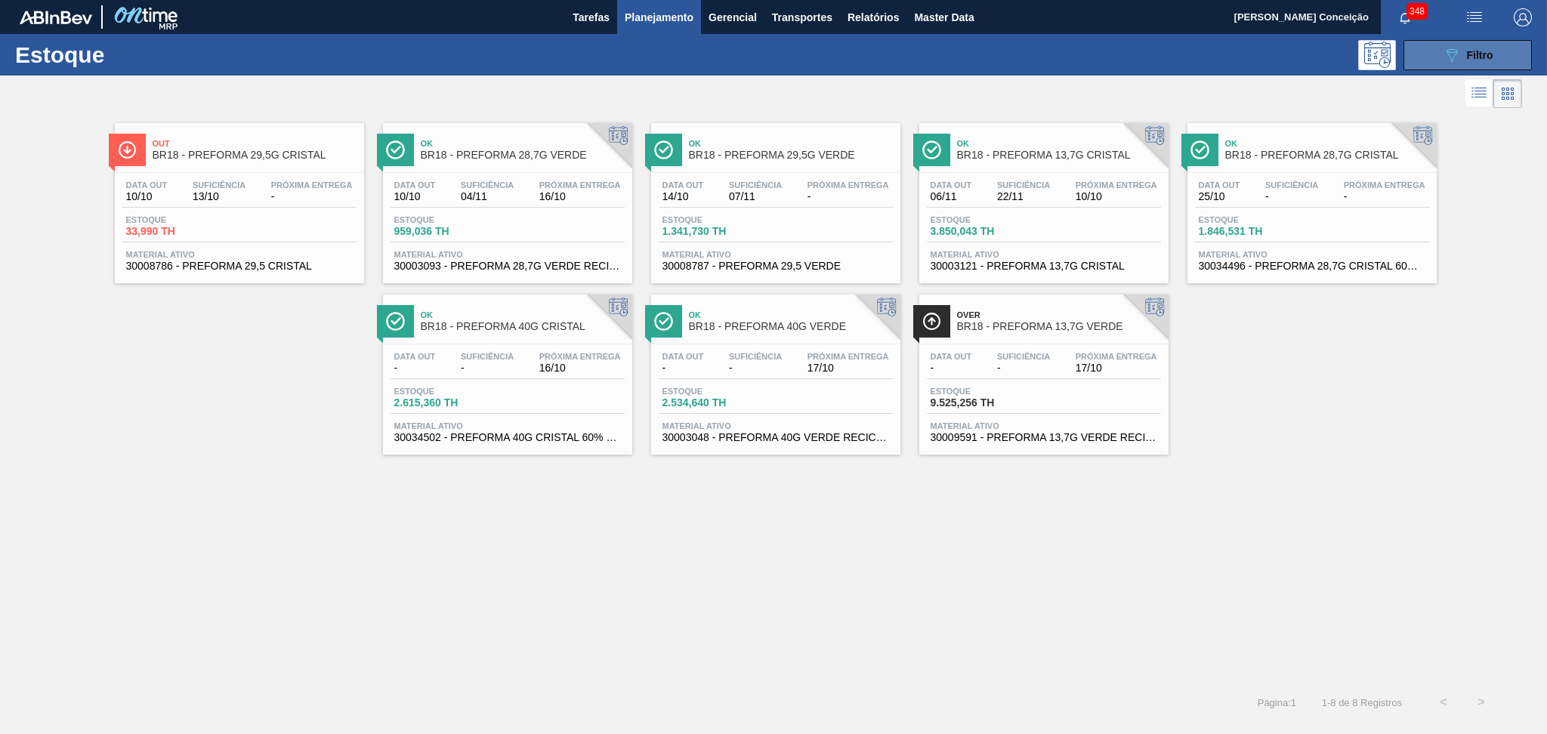
click at [1469, 54] on span "Filtro" at bounding box center [1480, 55] width 26 height 12
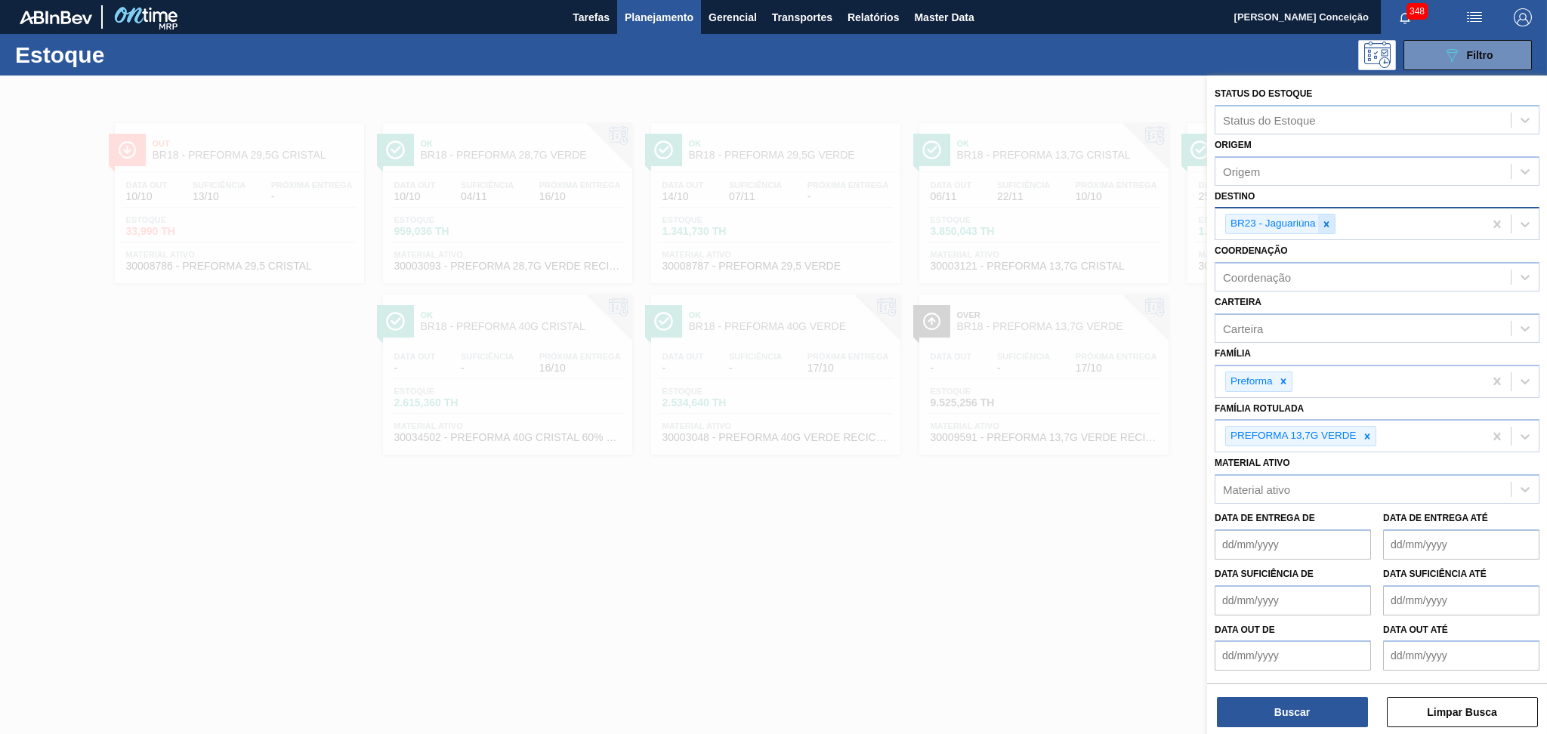
click at [1331, 221] on div "BR23 - Jaguariúna" at bounding box center [1280, 224] width 110 height 20
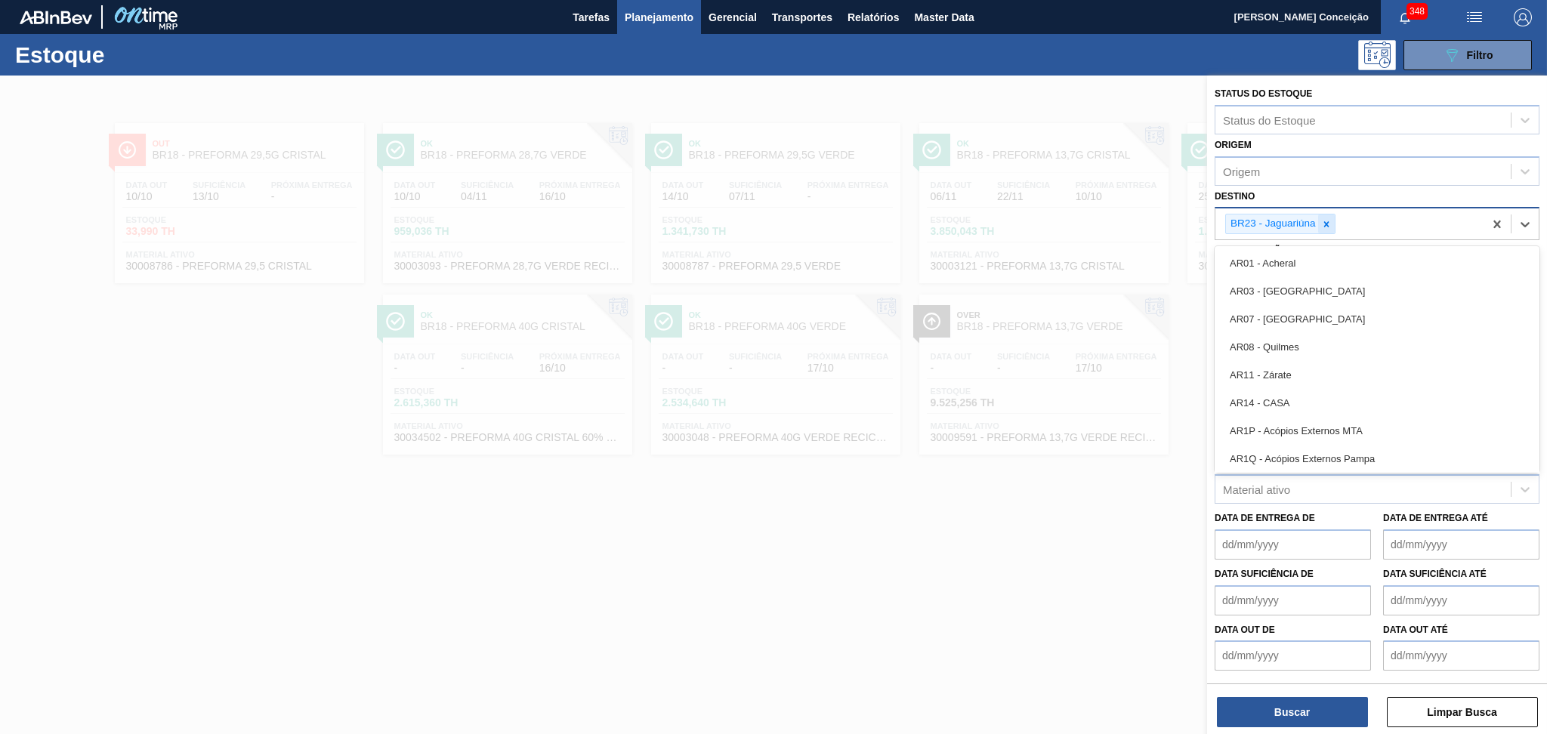
click at [1321, 223] on icon at bounding box center [1326, 224] width 11 height 11
type input "br13"
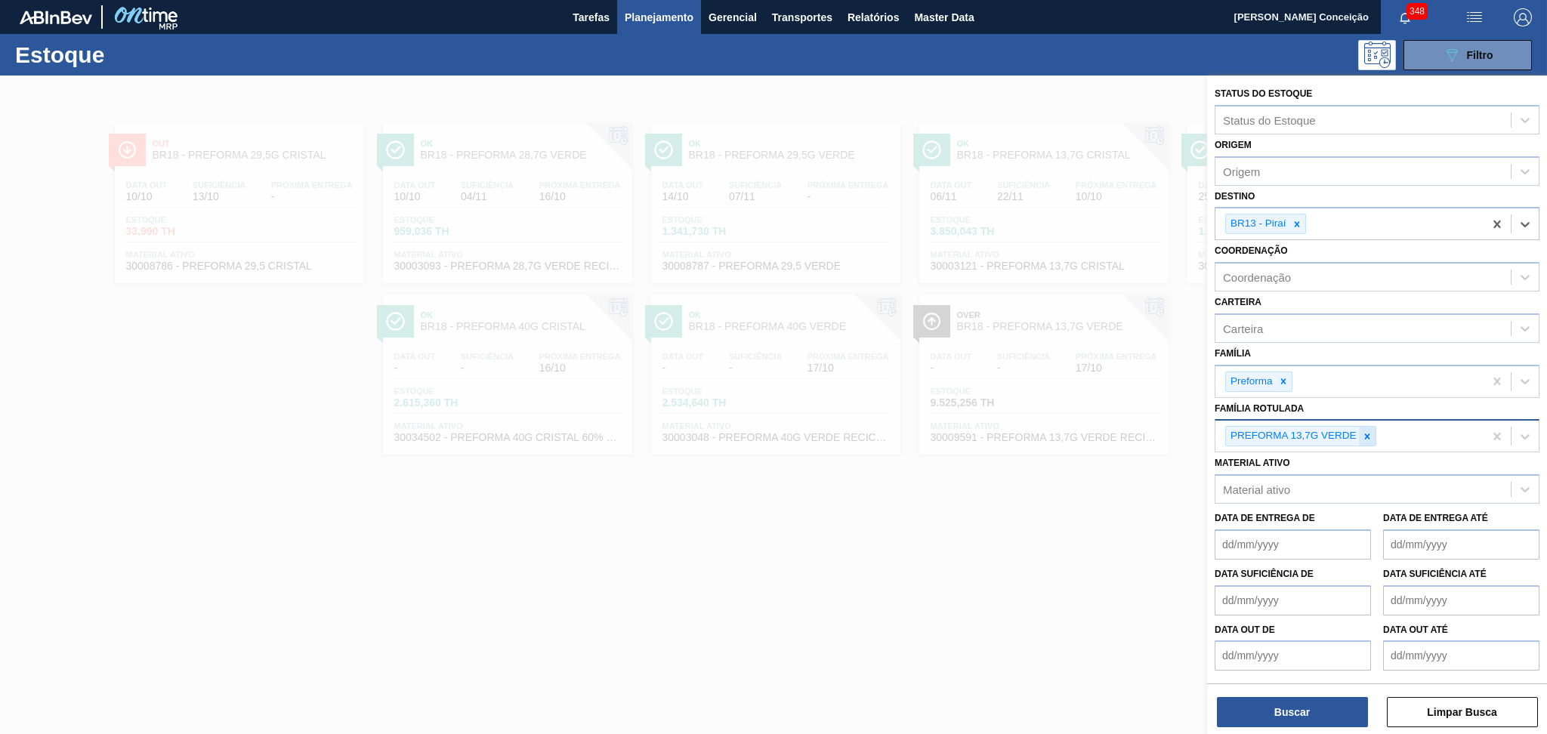
click at [1360, 437] on div at bounding box center [1367, 436] width 17 height 19
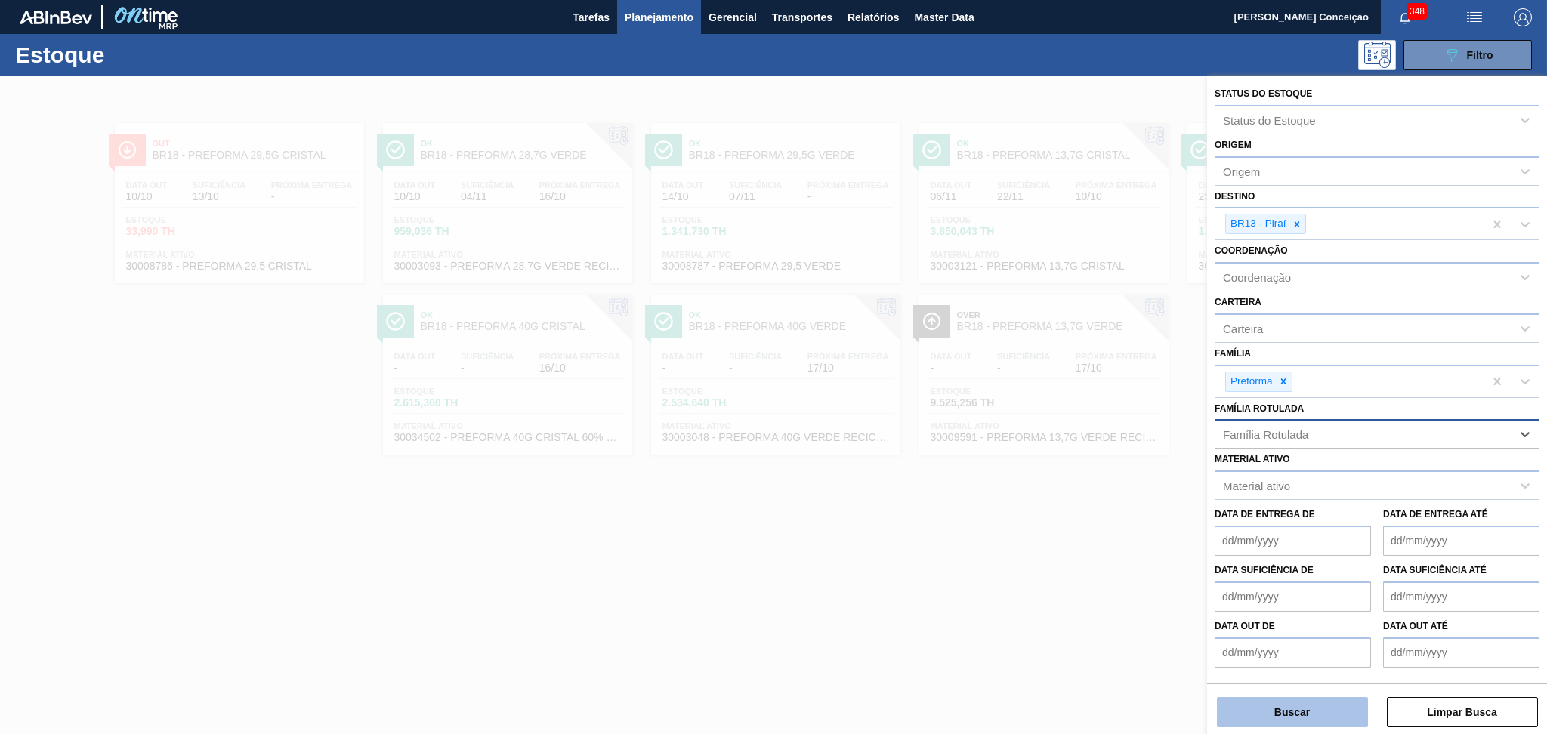
click at [1299, 715] on button "Buscar" at bounding box center [1292, 712] width 151 height 30
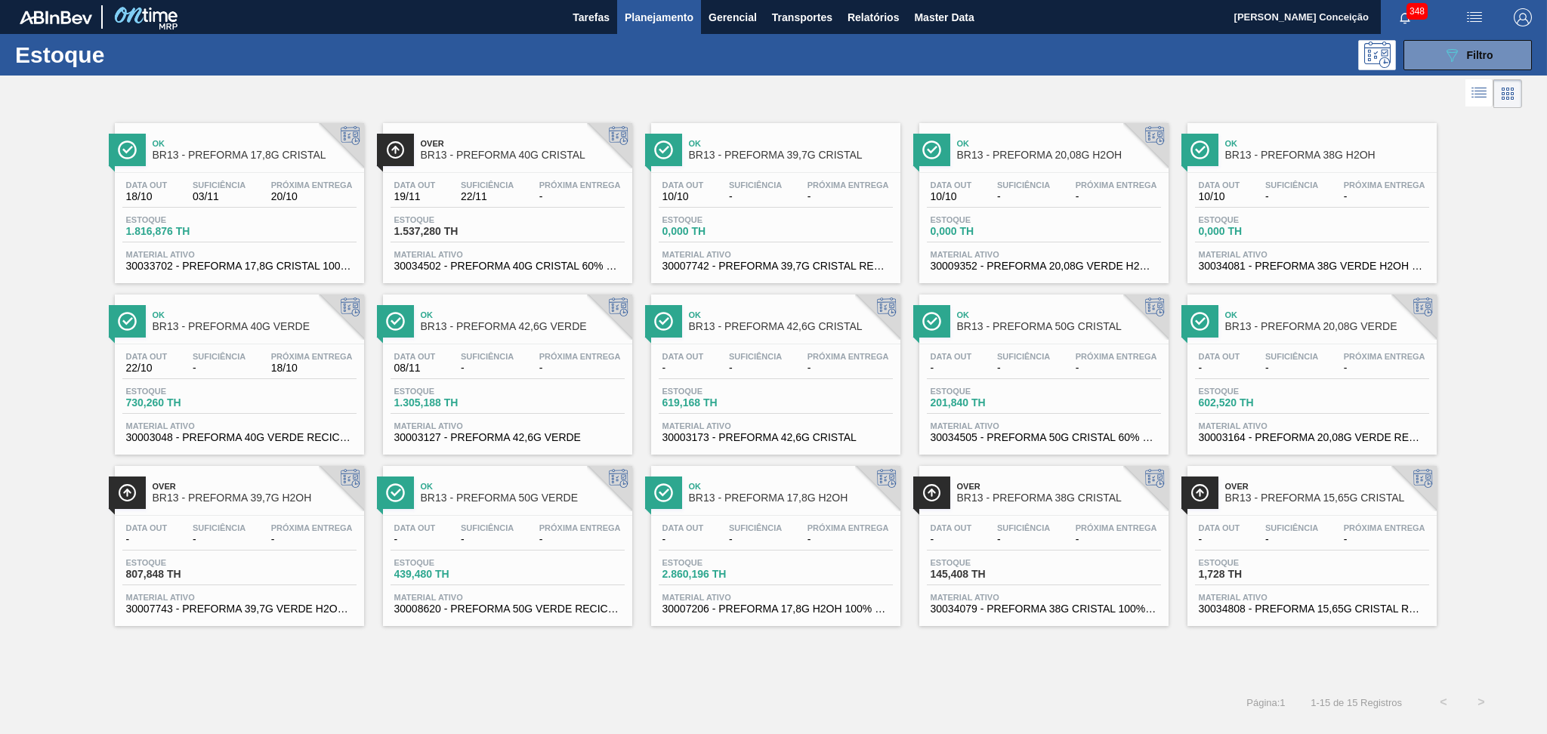
click at [174, 182] on div "Data out 18/10 Suficiência 03/11 Próxima Entrega 20/10" at bounding box center [239, 193] width 234 height 27
click at [538, 684] on div "Página : 1 1 - 15 de 15 Registros < >" at bounding box center [750, 702] width 1500 height 38
click at [1023, 234] on span "0,000 TH" at bounding box center [983, 231] width 106 height 11
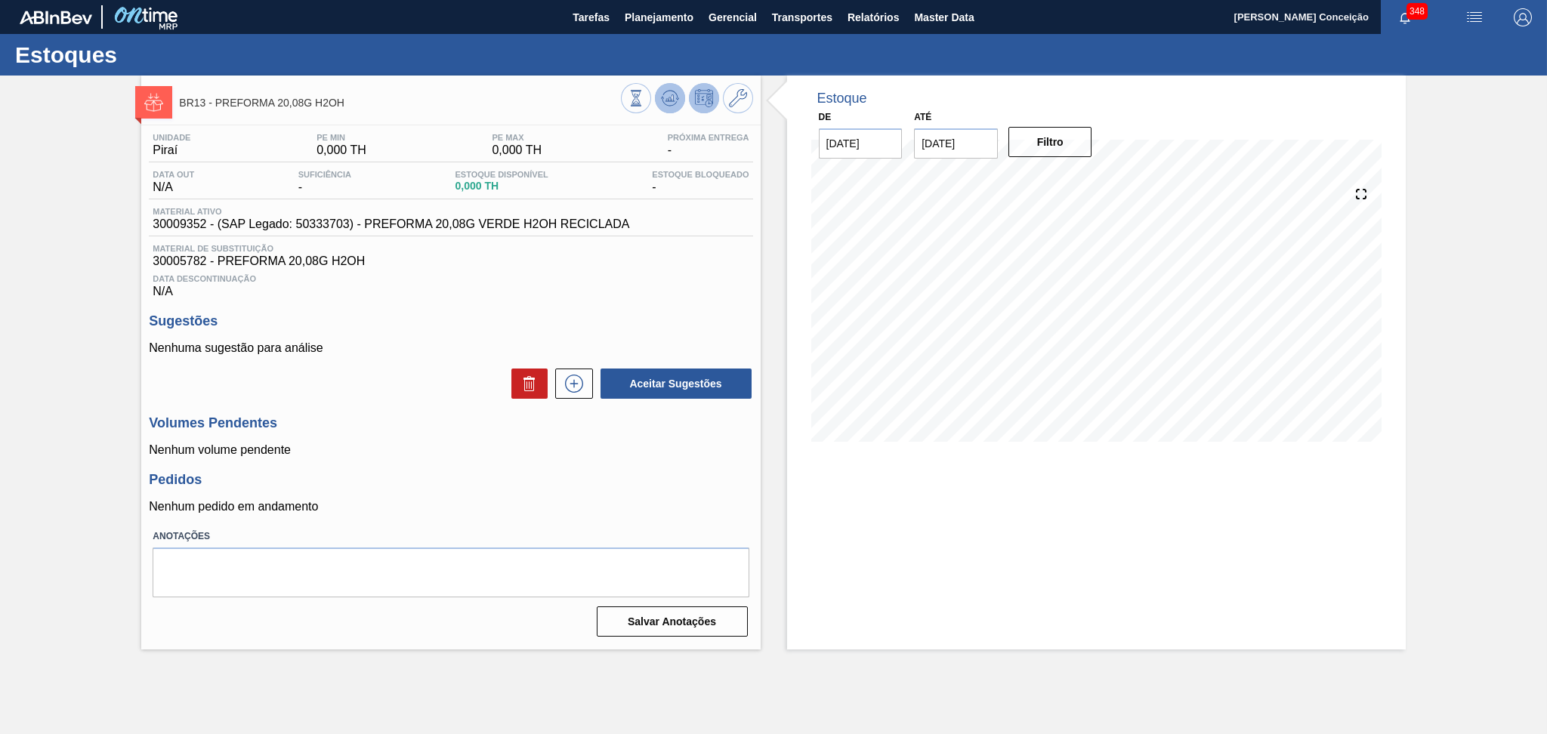
click at [671, 98] on icon at bounding box center [672, 98] width 2 height 6
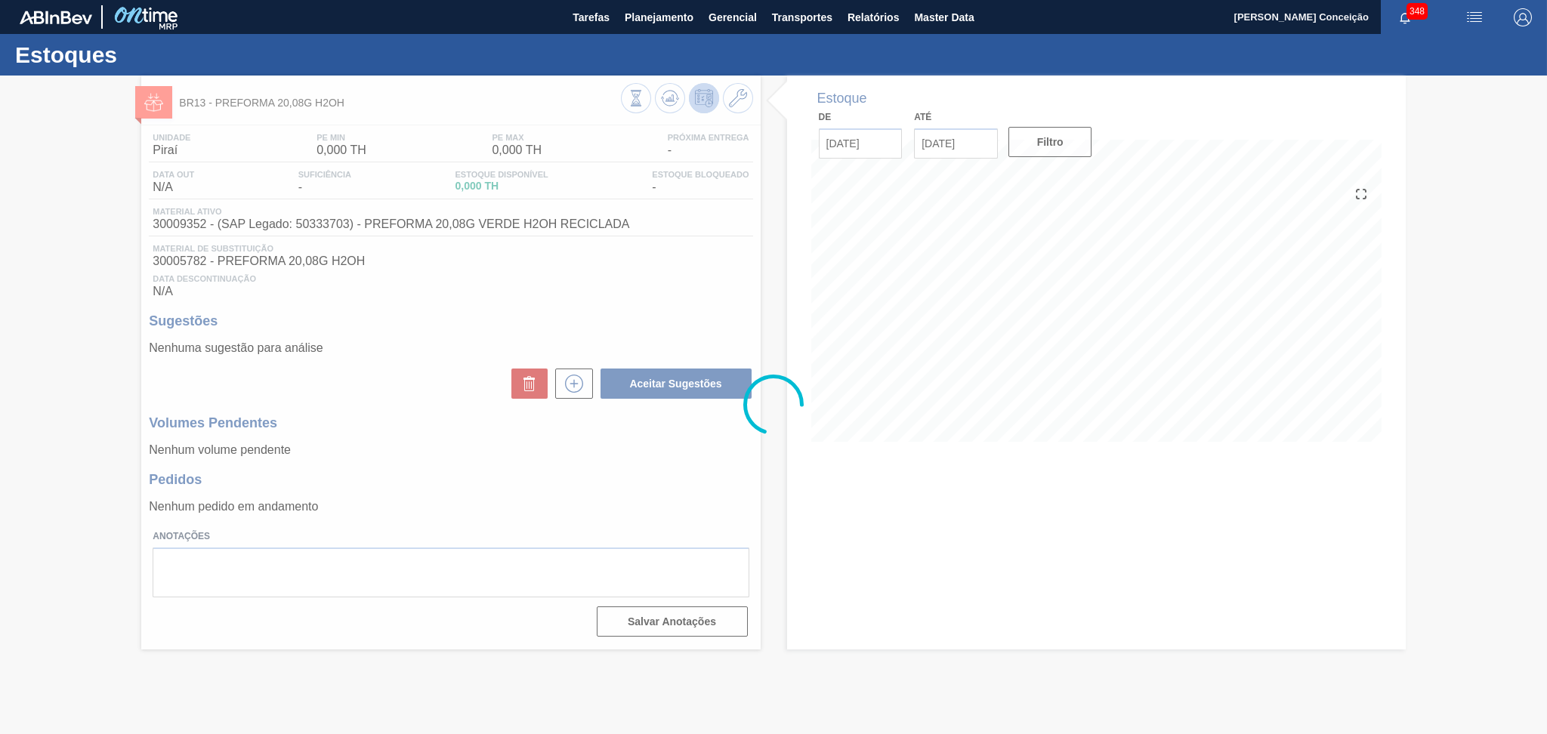
click at [452, 418] on div at bounding box center [773, 405] width 1547 height 658
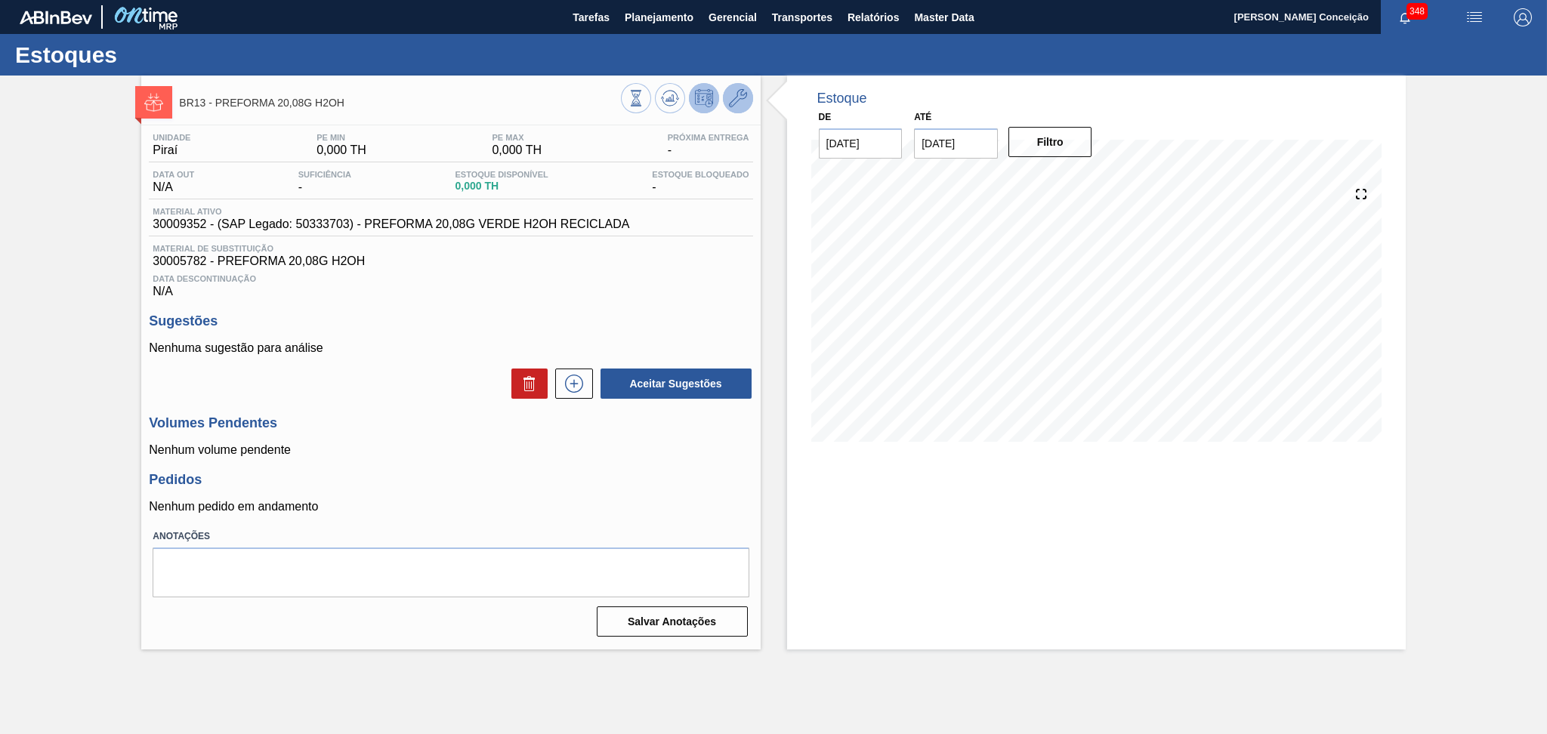
click at [736, 109] on button at bounding box center [738, 98] width 30 height 30
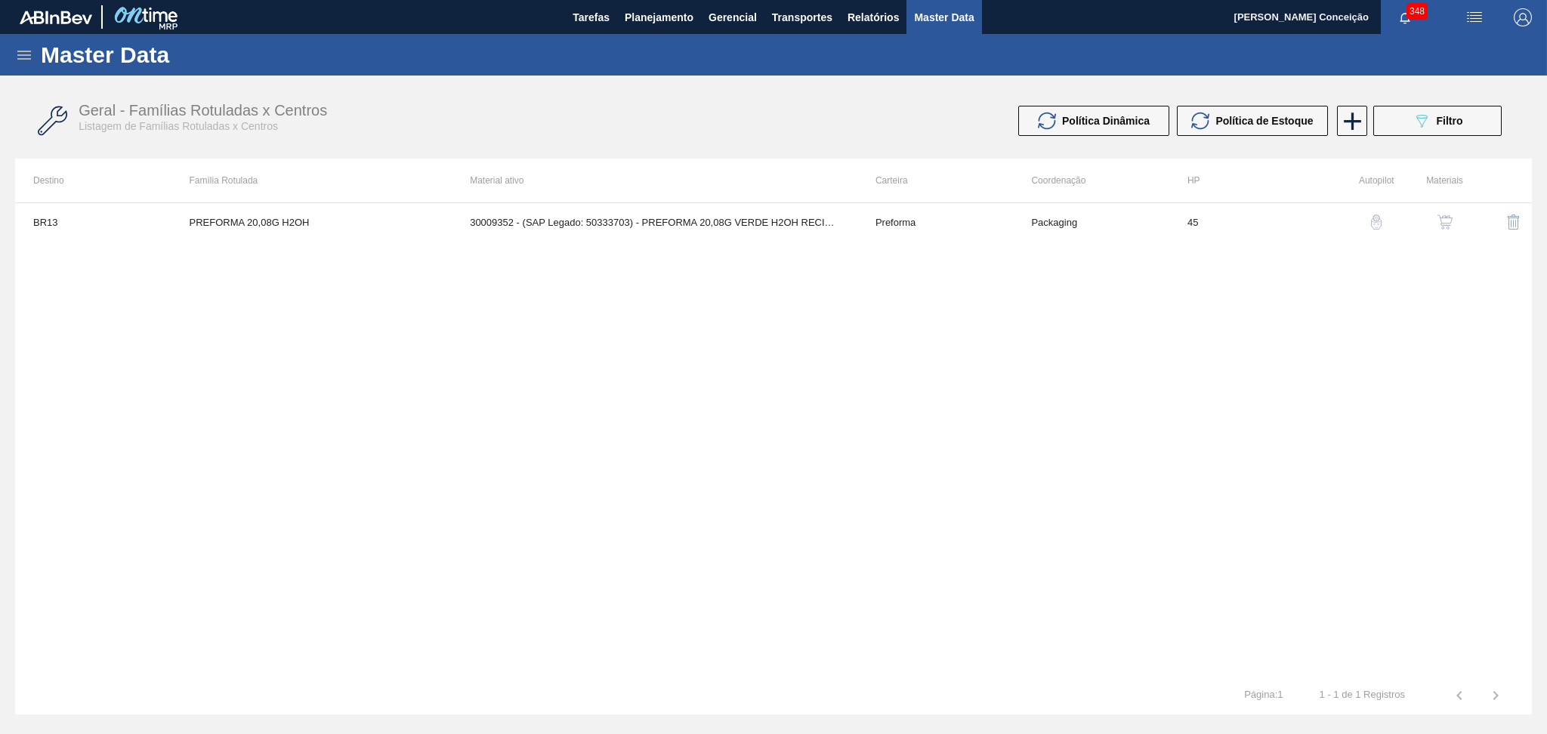
click at [1445, 225] on img "button" at bounding box center [1444, 221] width 15 height 15
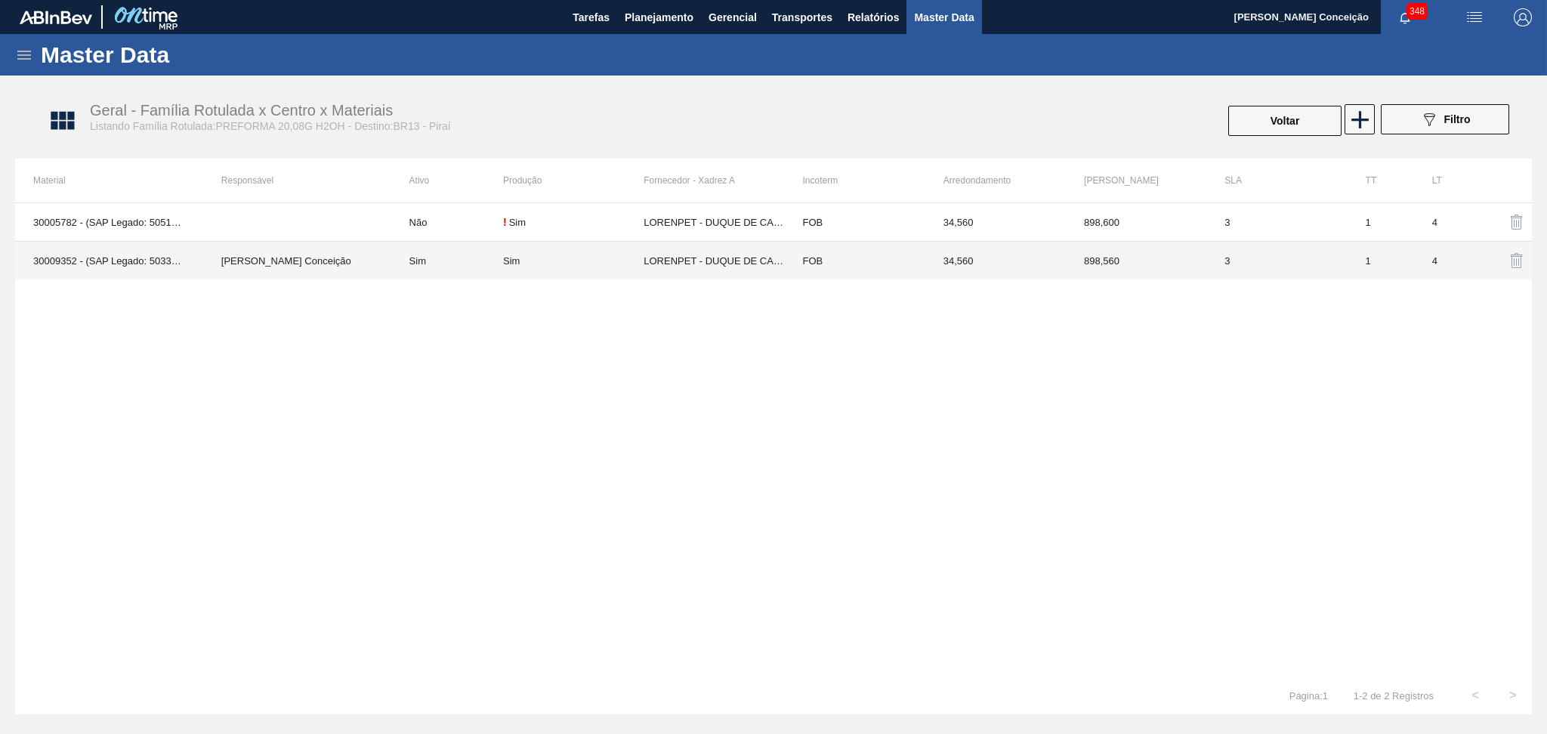
click at [440, 261] on td "Sim" at bounding box center [447, 261] width 112 height 39
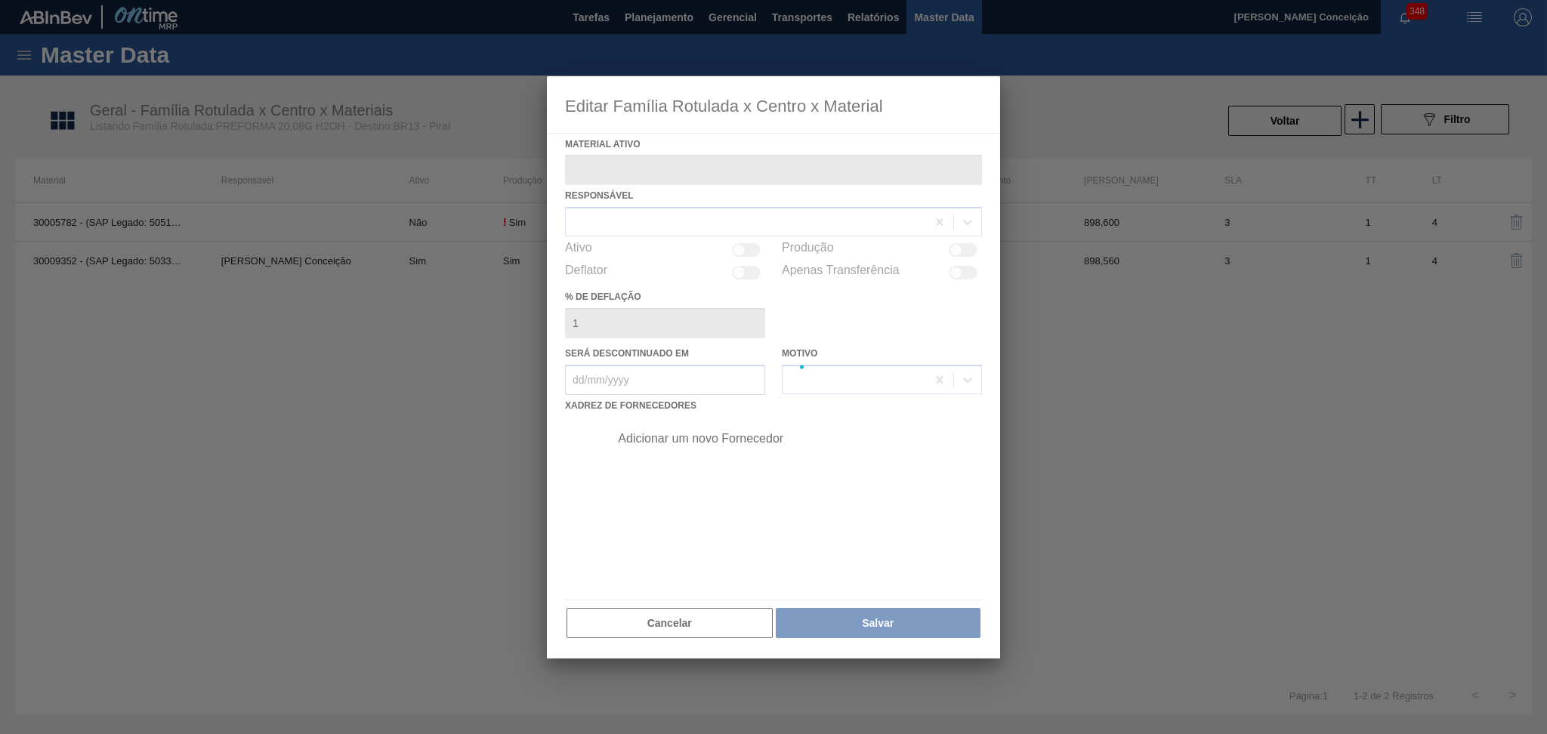
type ativo "30009352 - (SAP Legado: 50333703) - PREFORMA 20,08G VERDE H2OH RECICLADA"
checkbox input "true"
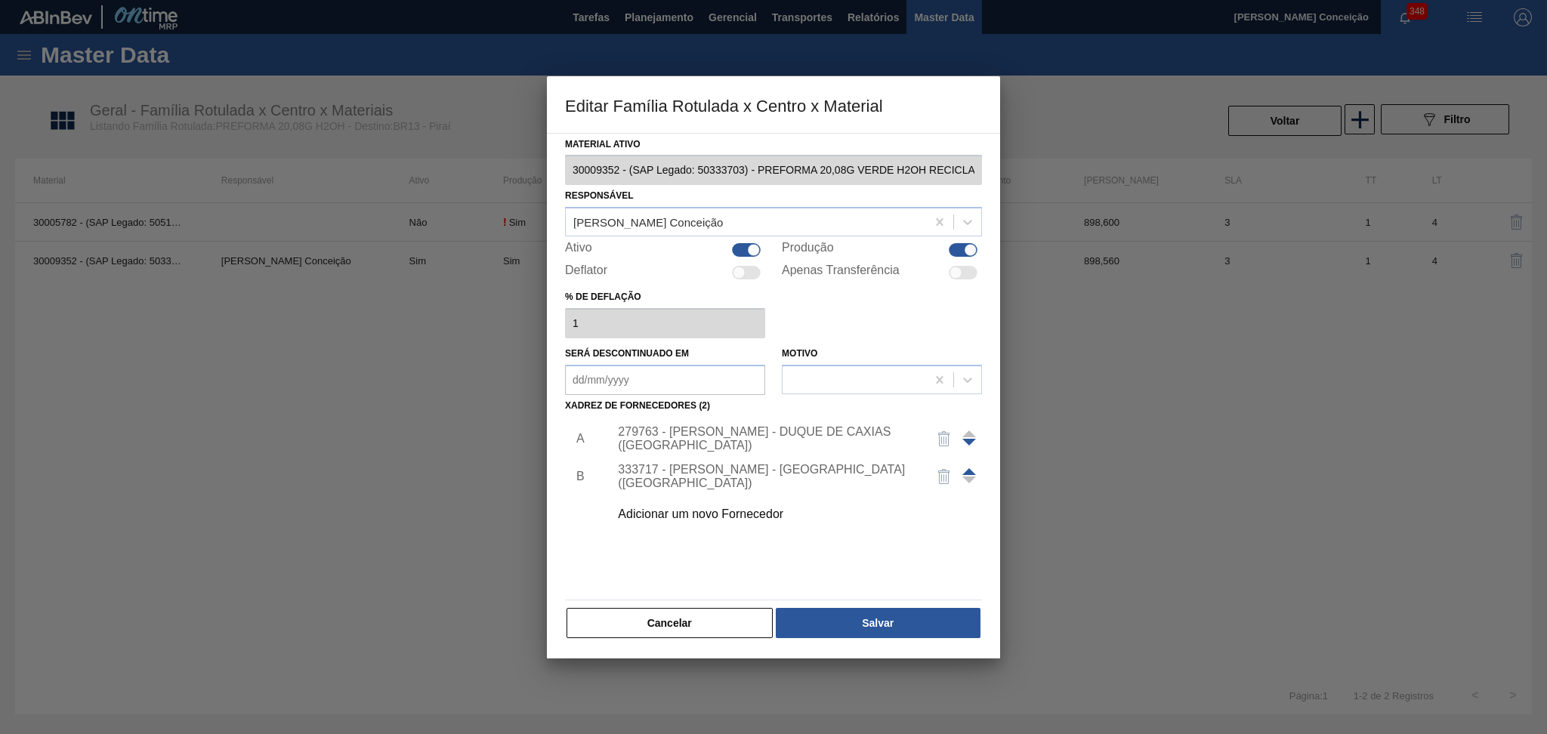
click at [742, 249] on div at bounding box center [746, 250] width 29 height 14
checkbox input "false"
click at [865, 628] on button "Salvar" at bounding box center [878, 623] width 205 height 30
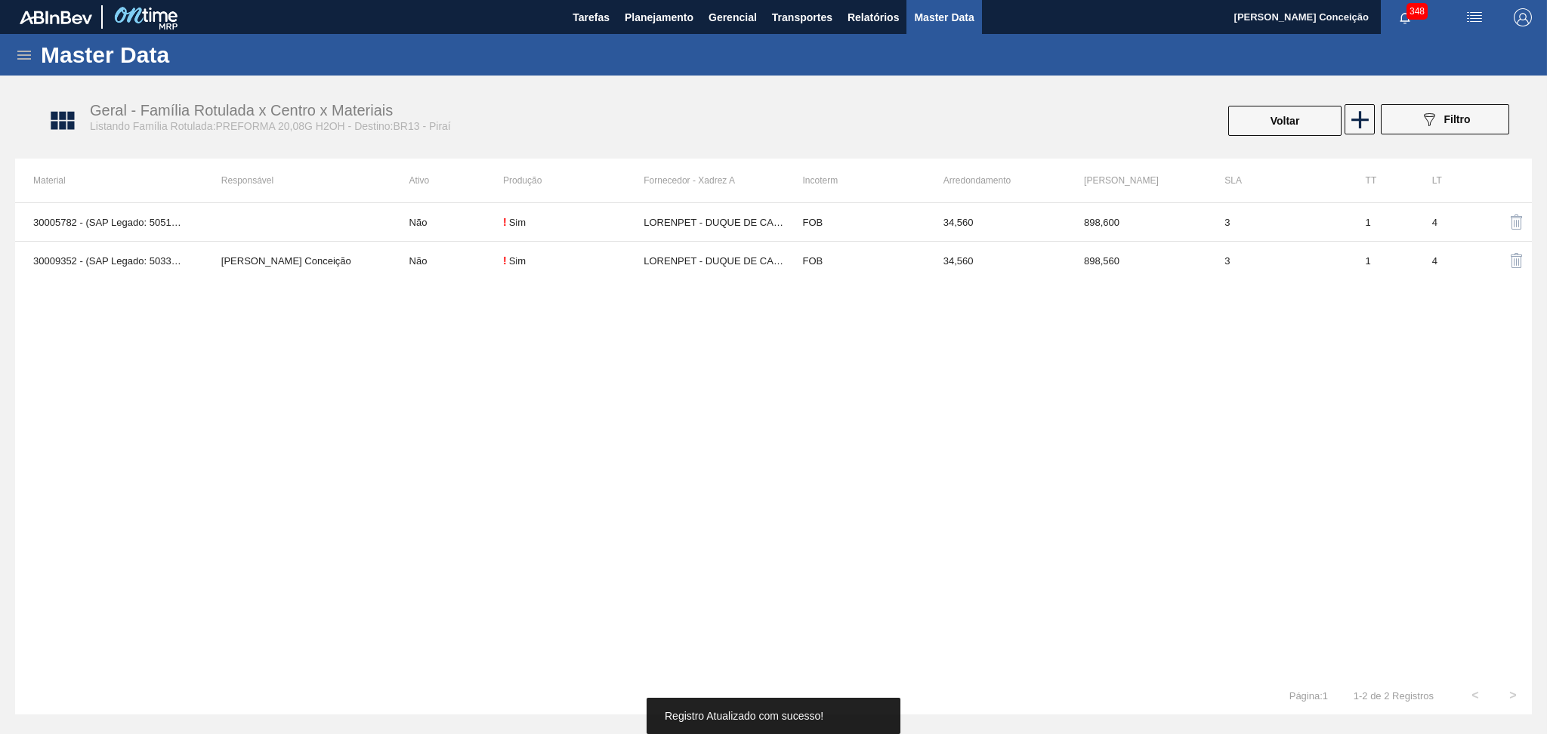
click at [498, 433] on div "30005782 - (SAP Legado: 50515861) - PREFORMA 20,08G H2OH Não ! Sim LORENPET - D…" at bounding box center [773, 439] width 1516 height 474
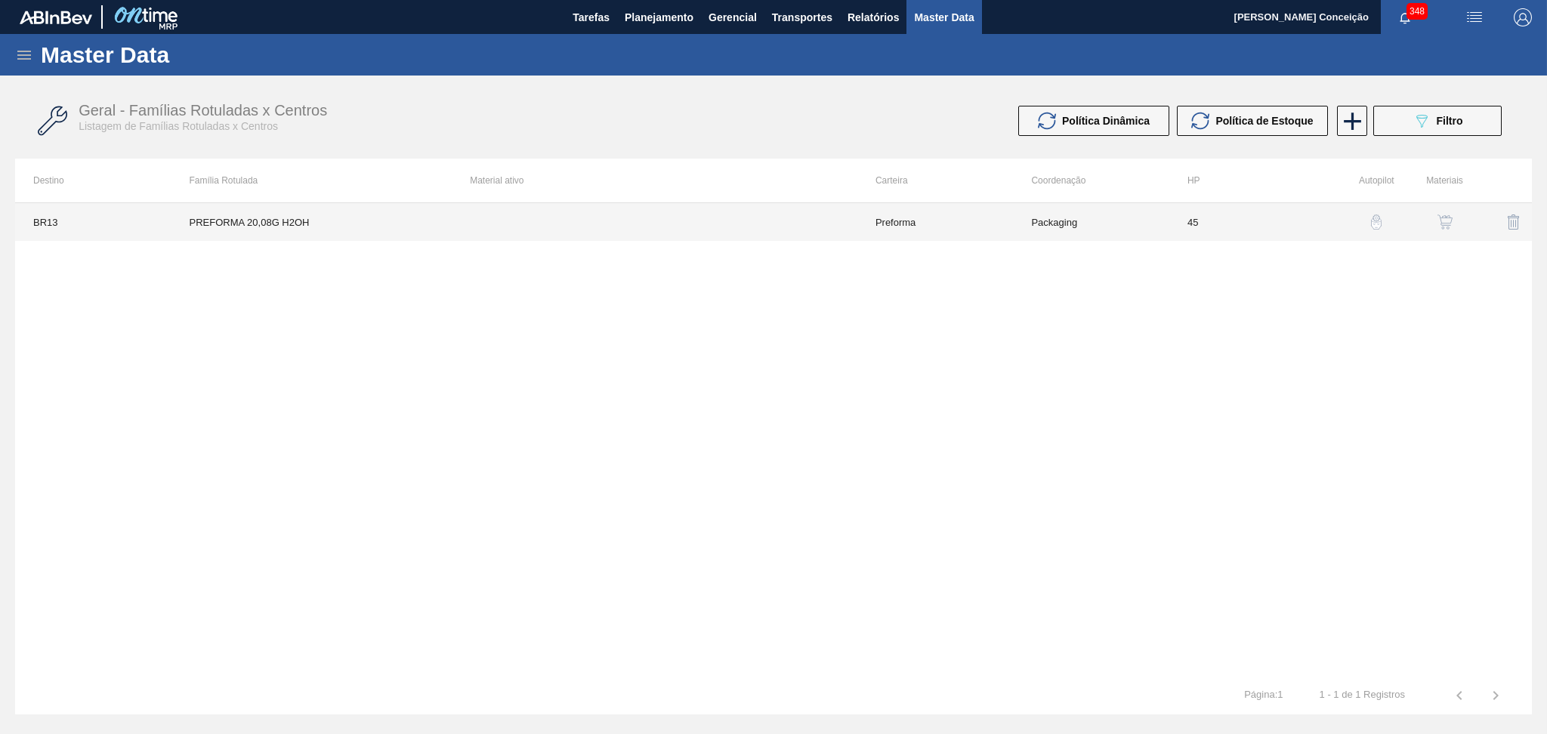
click at [310, 344] on div "BR13 PREFORMA 20,08G H2OH Preforma Packaging 45" at bounding box center [773, 439] width 1516 height 474
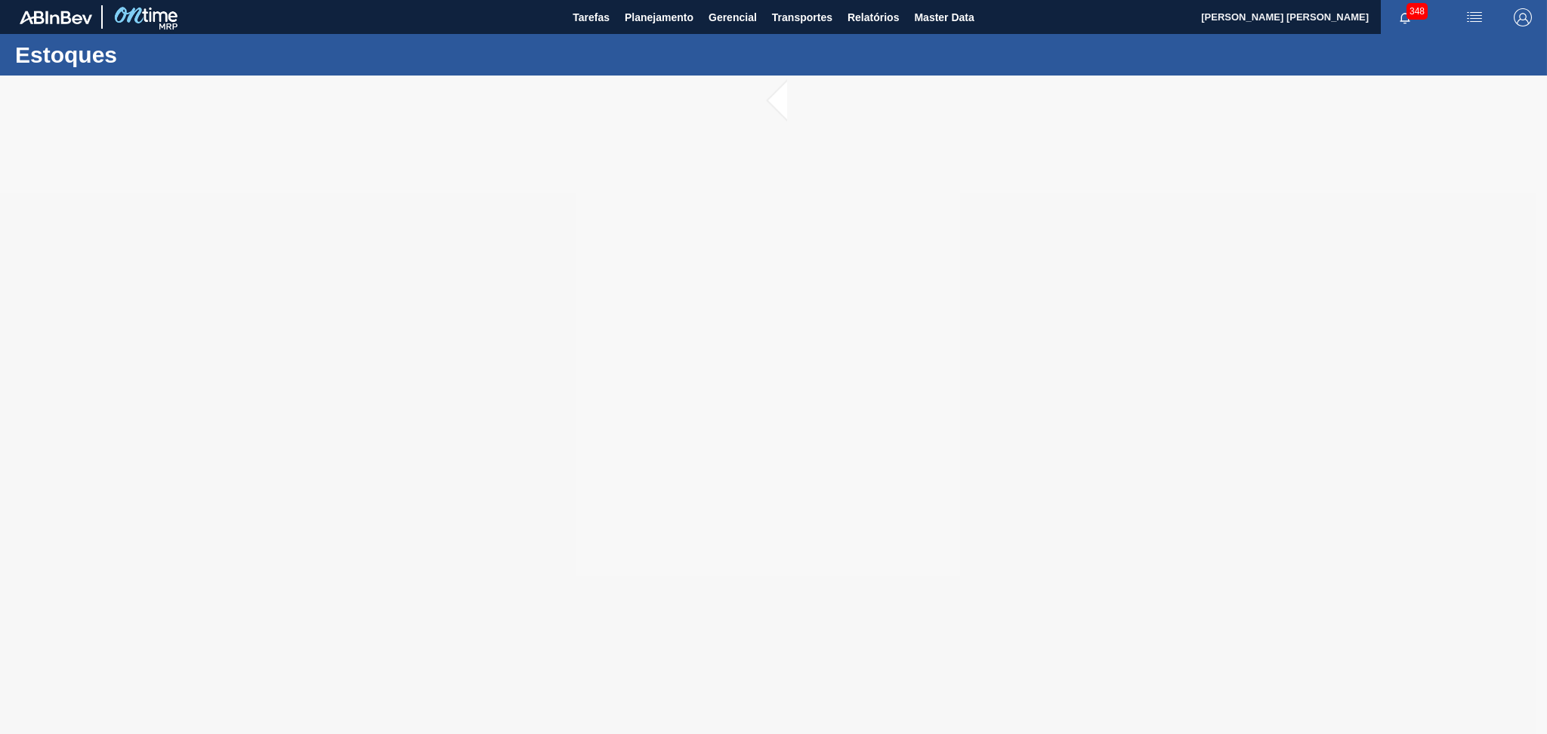
click at [319, 453] on div at bounding box center [773, 405] width 1547 height 658
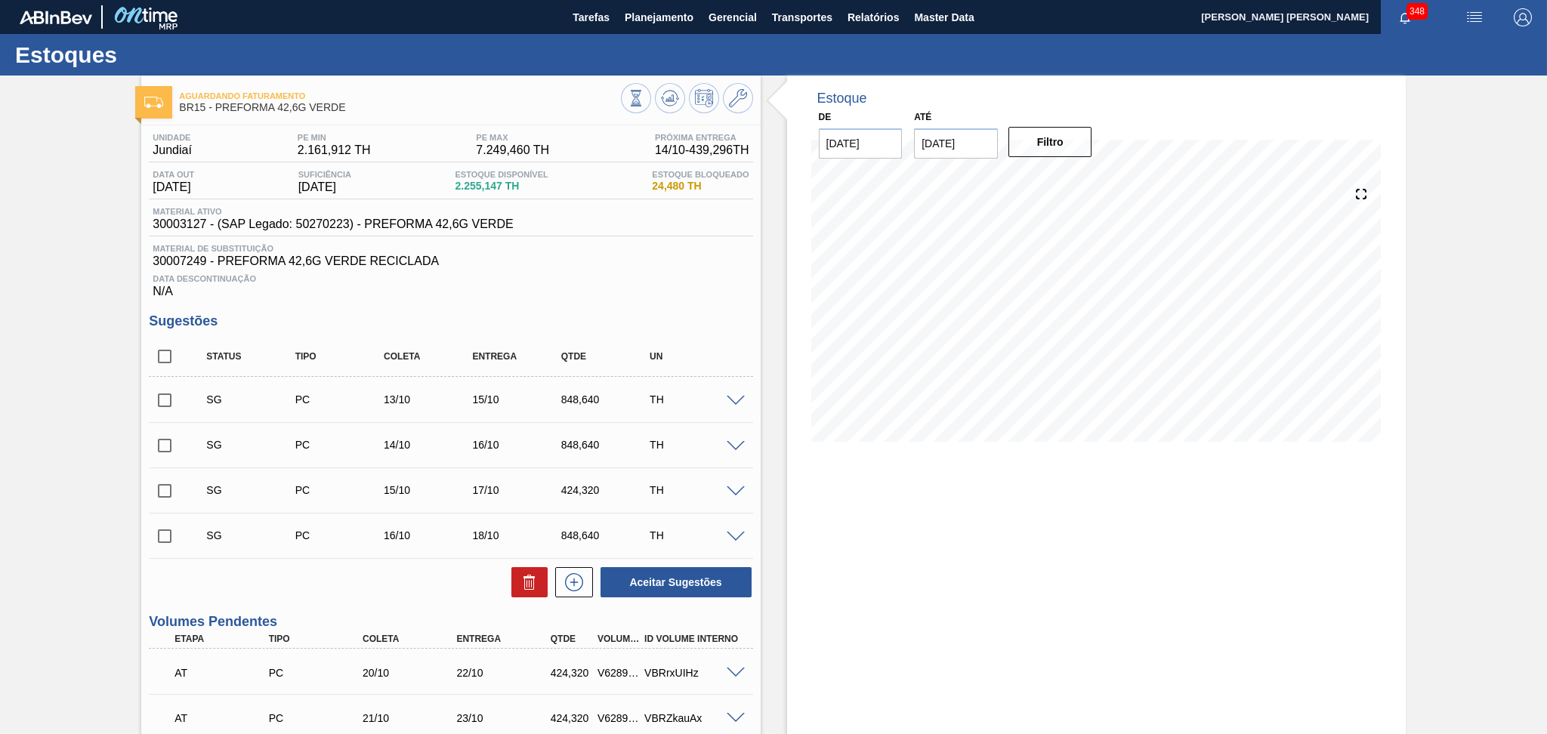
click at [677, 314] on h3 "Sugestões" at bounding box center [450, 321] width 603 height 16
click at [153, 362] on input "checkbox" at bounding box center [165, 357] width 32 height 32
checkbox input "true"
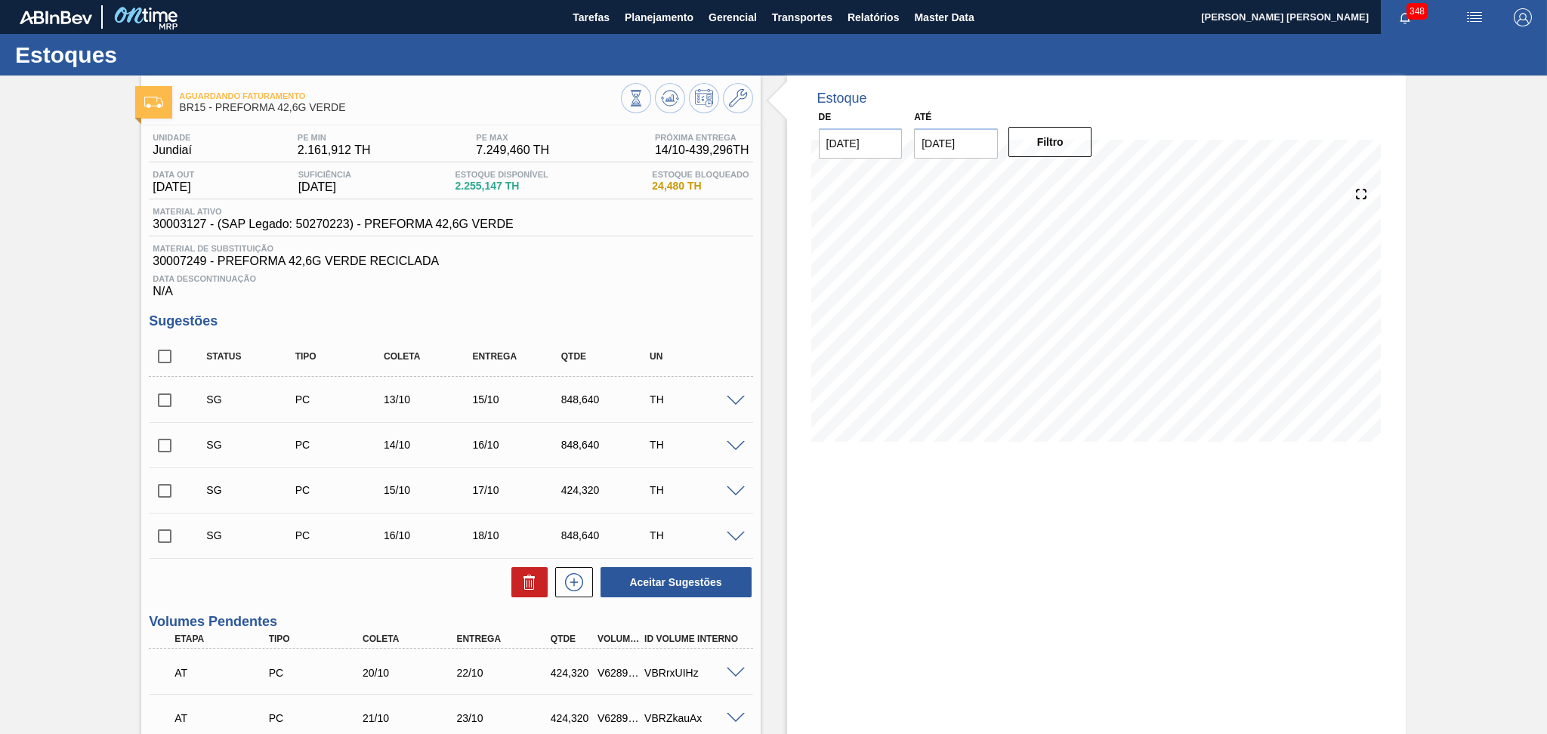
checkbox input "true"
click at [520, 588] on icon at bounding box center [529, 582] width 18 height 18
checkbox input "false"
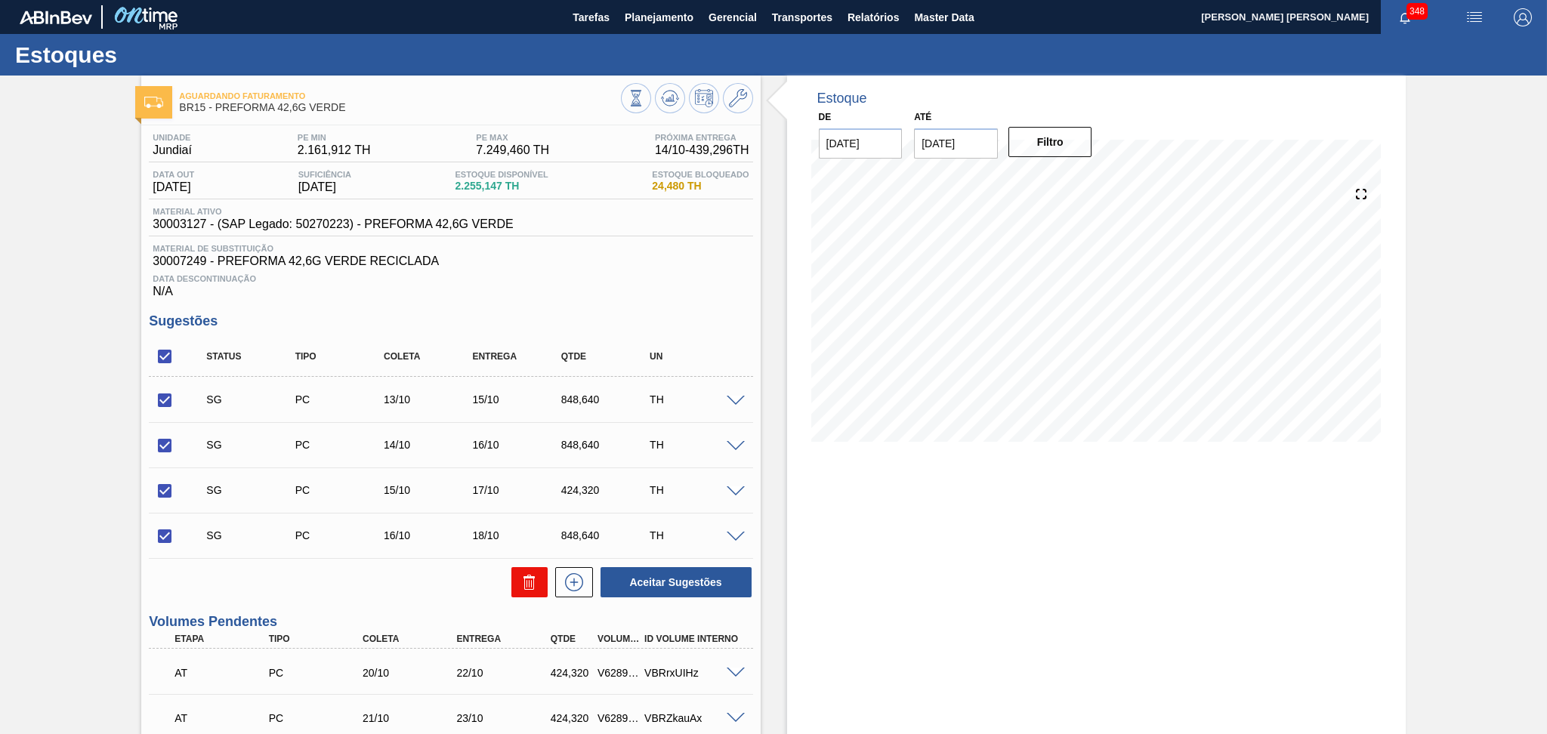
checkbox input "false"
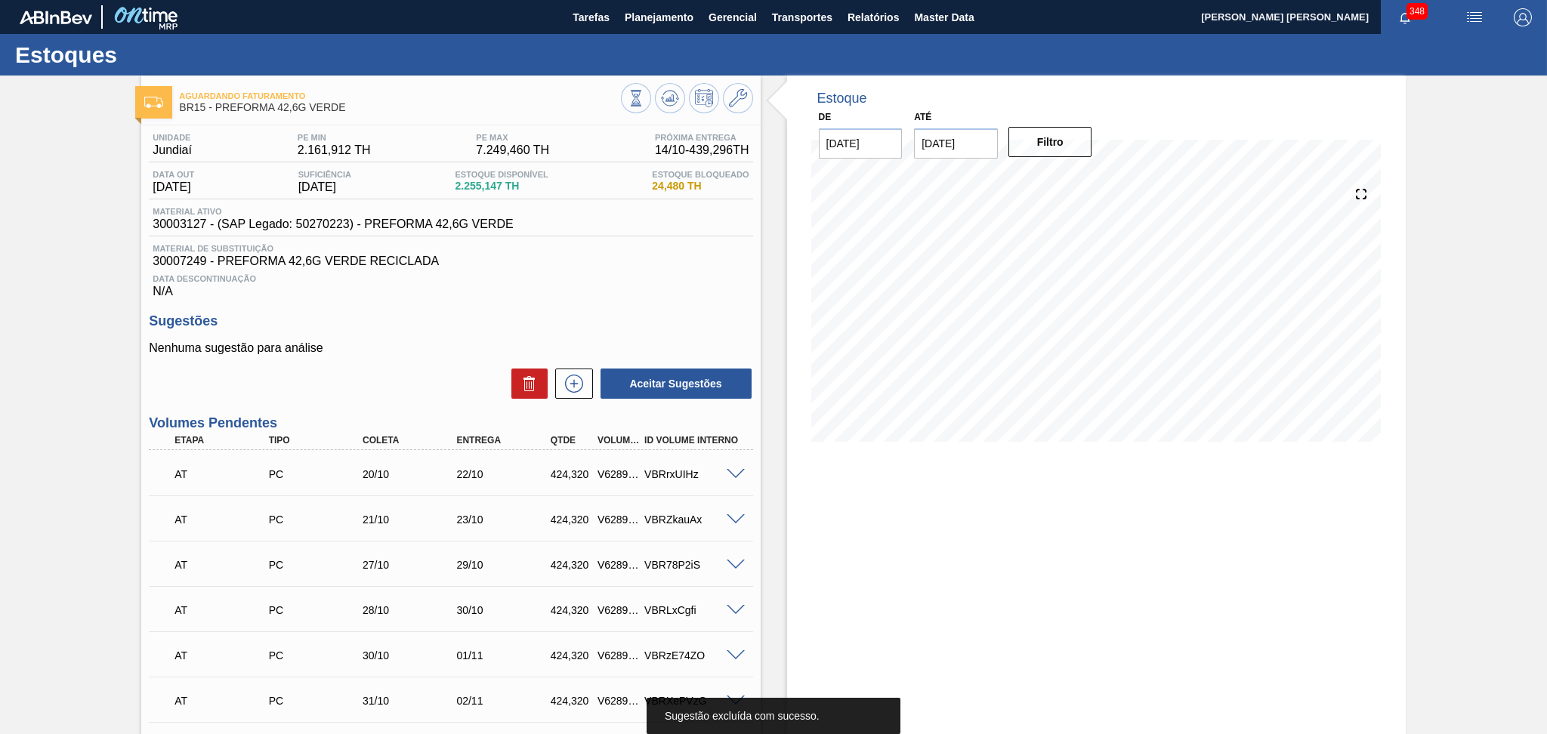
click at [467, 321] on h3 "Sugestões" at bounding box center [450, 321] width 603 height 16
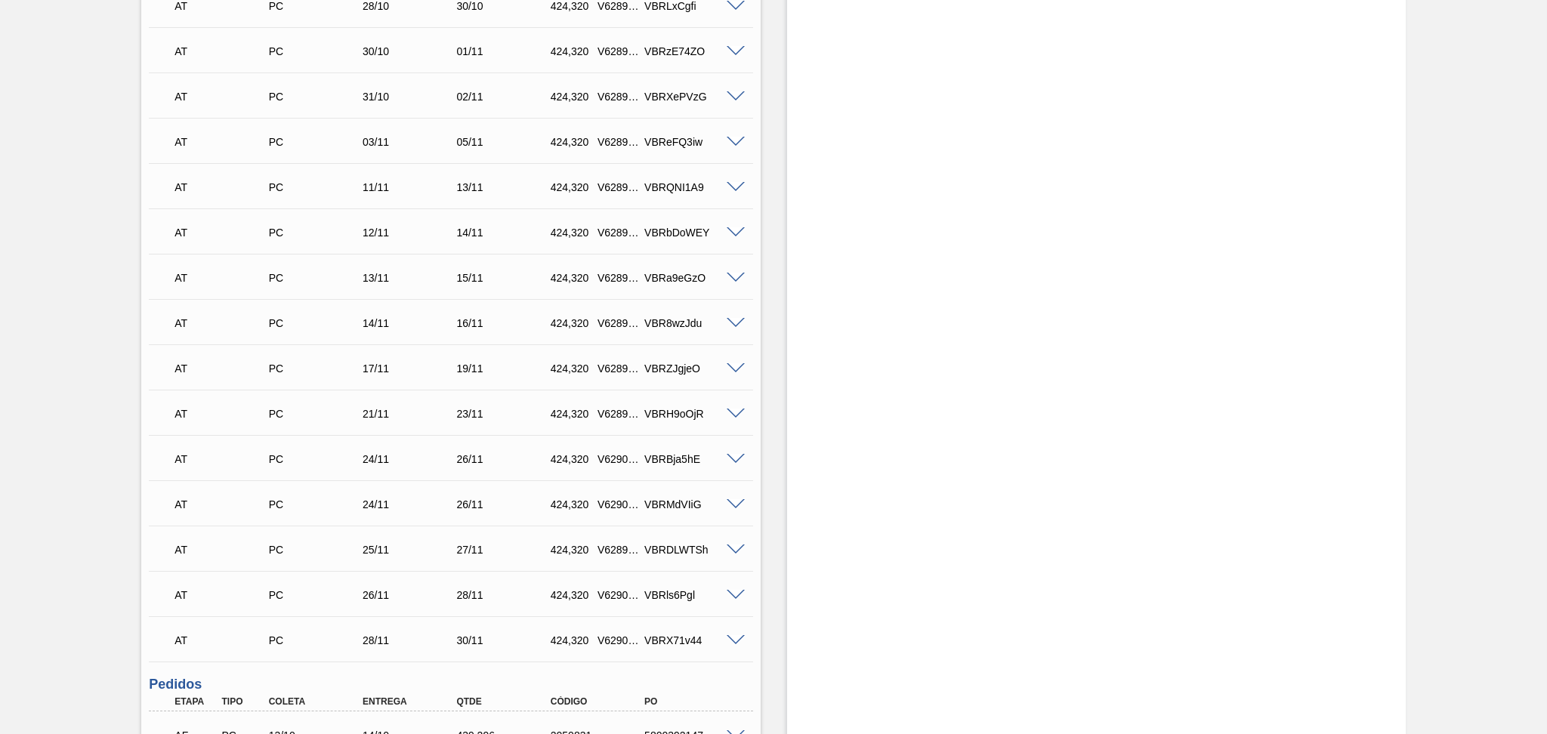
scroll to position [929, 0]
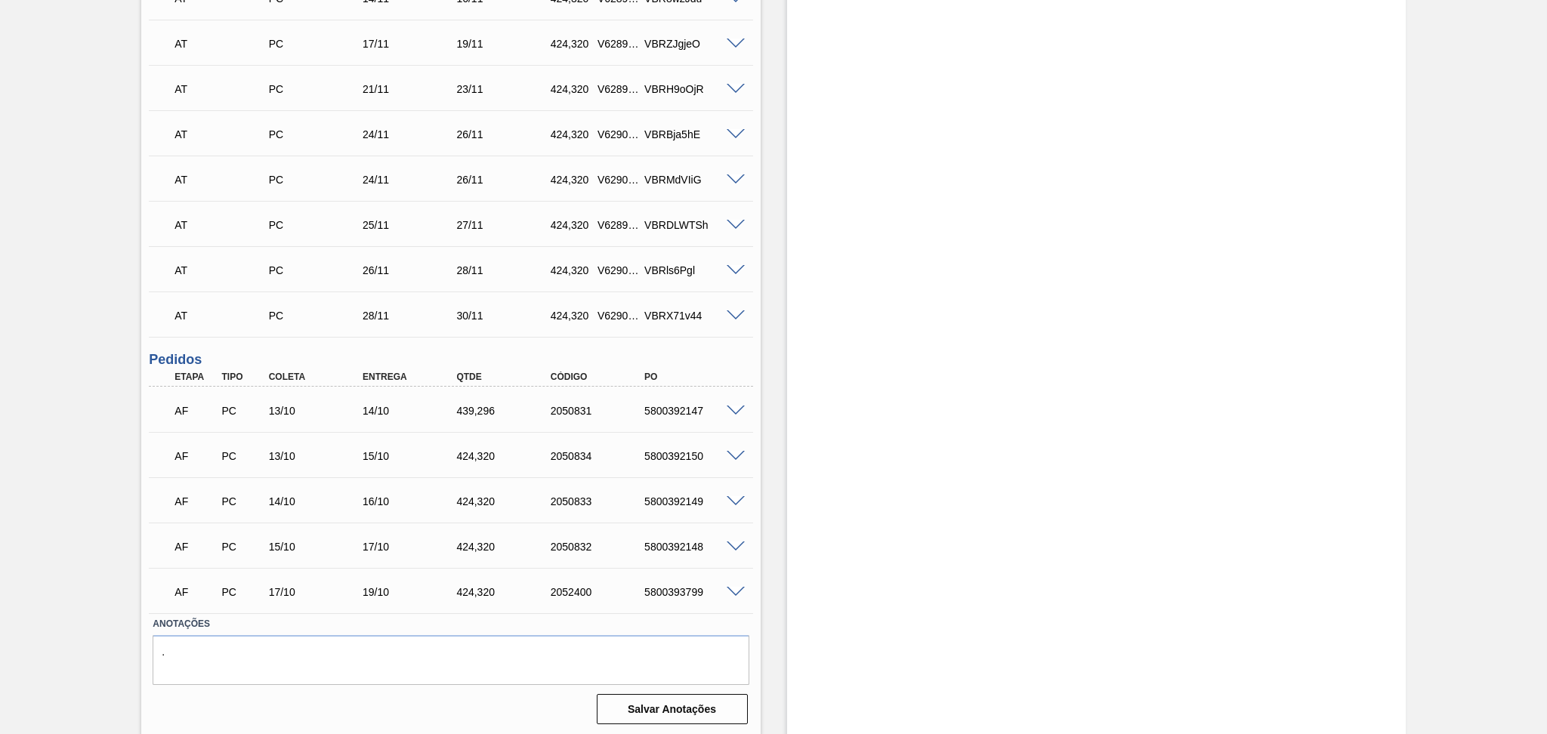
click at [359, 630] on label "Anotações" at bounding box center [451, 624] width 596 height 22
click at [729, 409] on span at bounding box center [735, 411] width 18 height 11
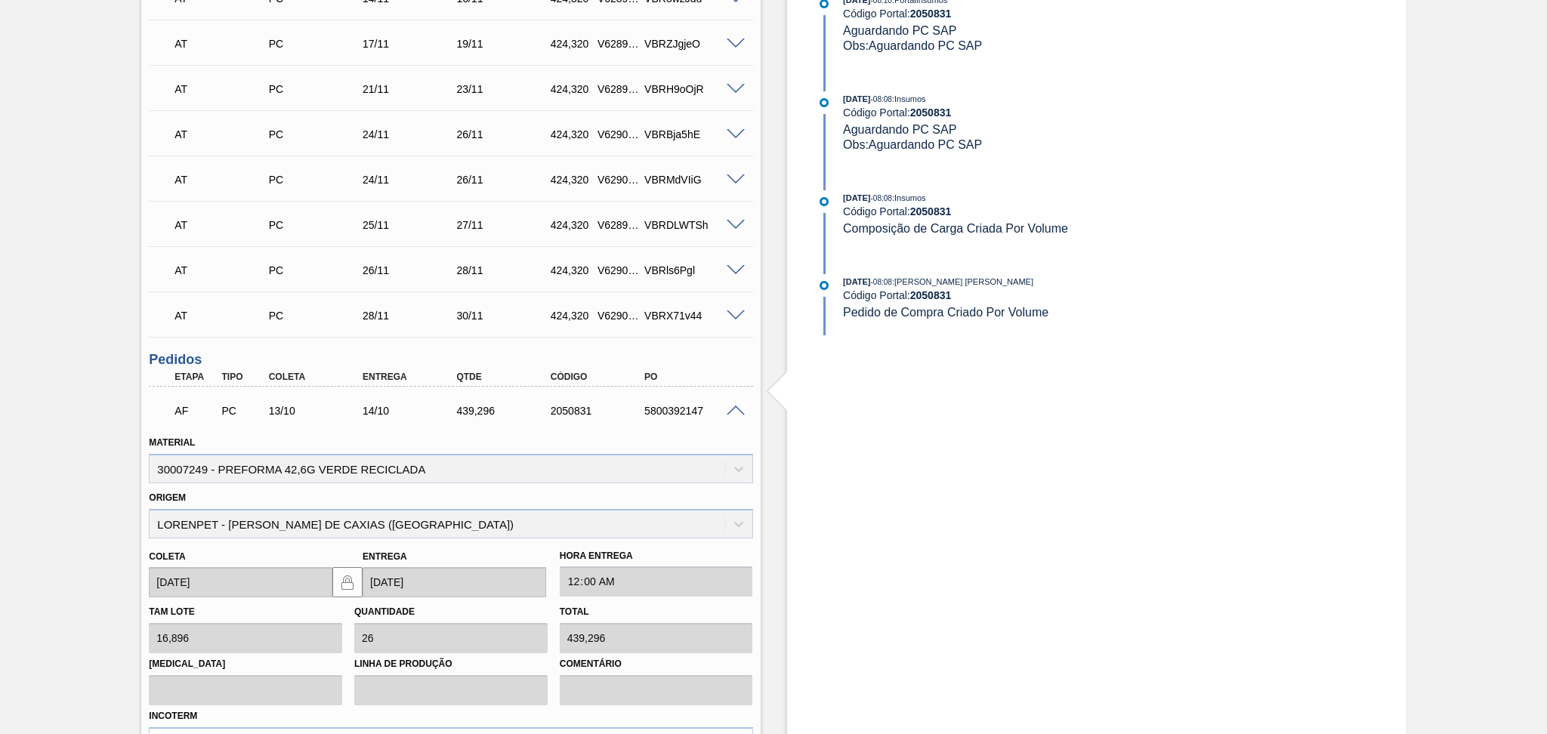
click at [729, 409] on span at bounding box center [735, 411] width 18 height 11
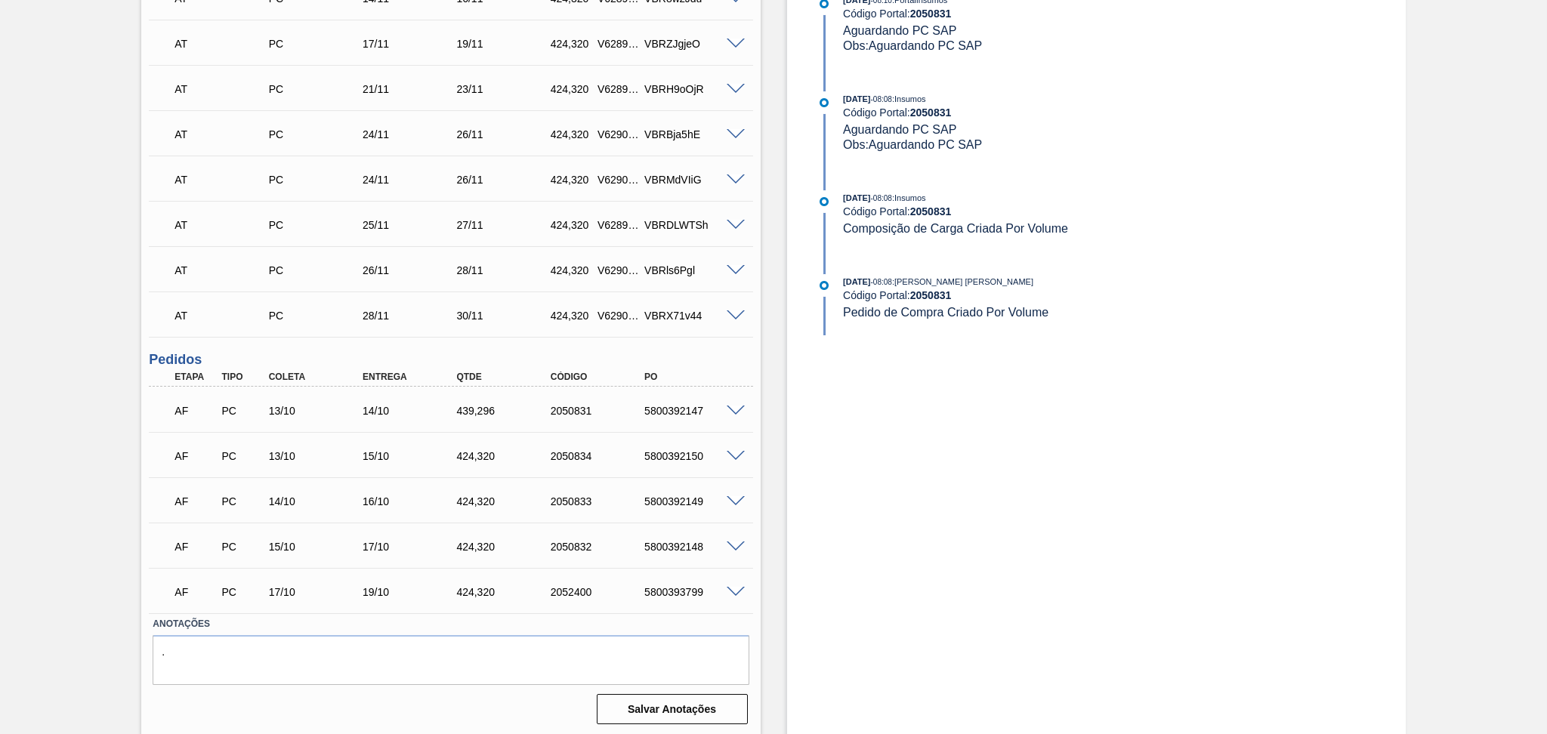
click at [731, 453] on span at bounding box center [735, 456] width 18 height 11
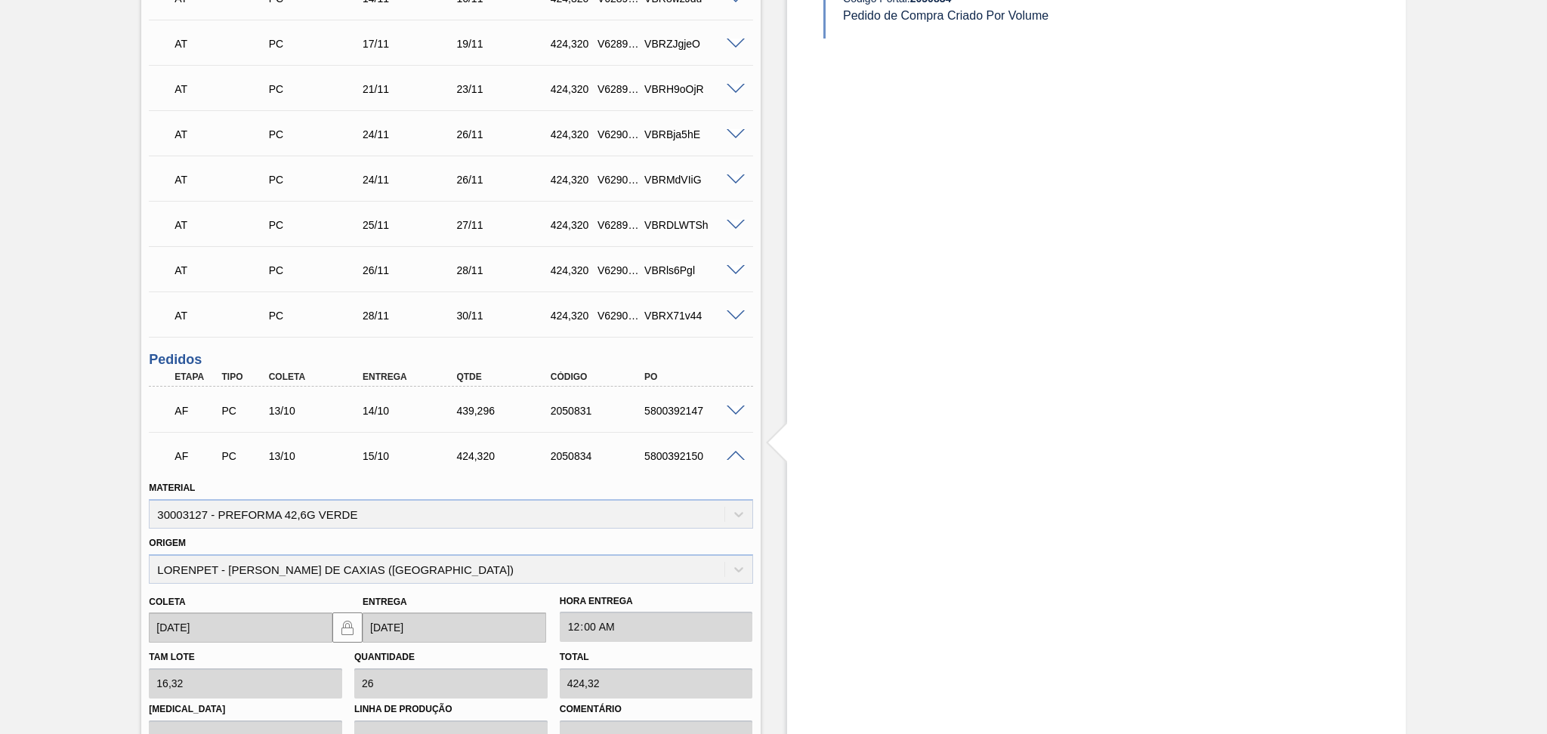
click at [731, 453] on span at bounding box center [735, 456] width 18 height 11
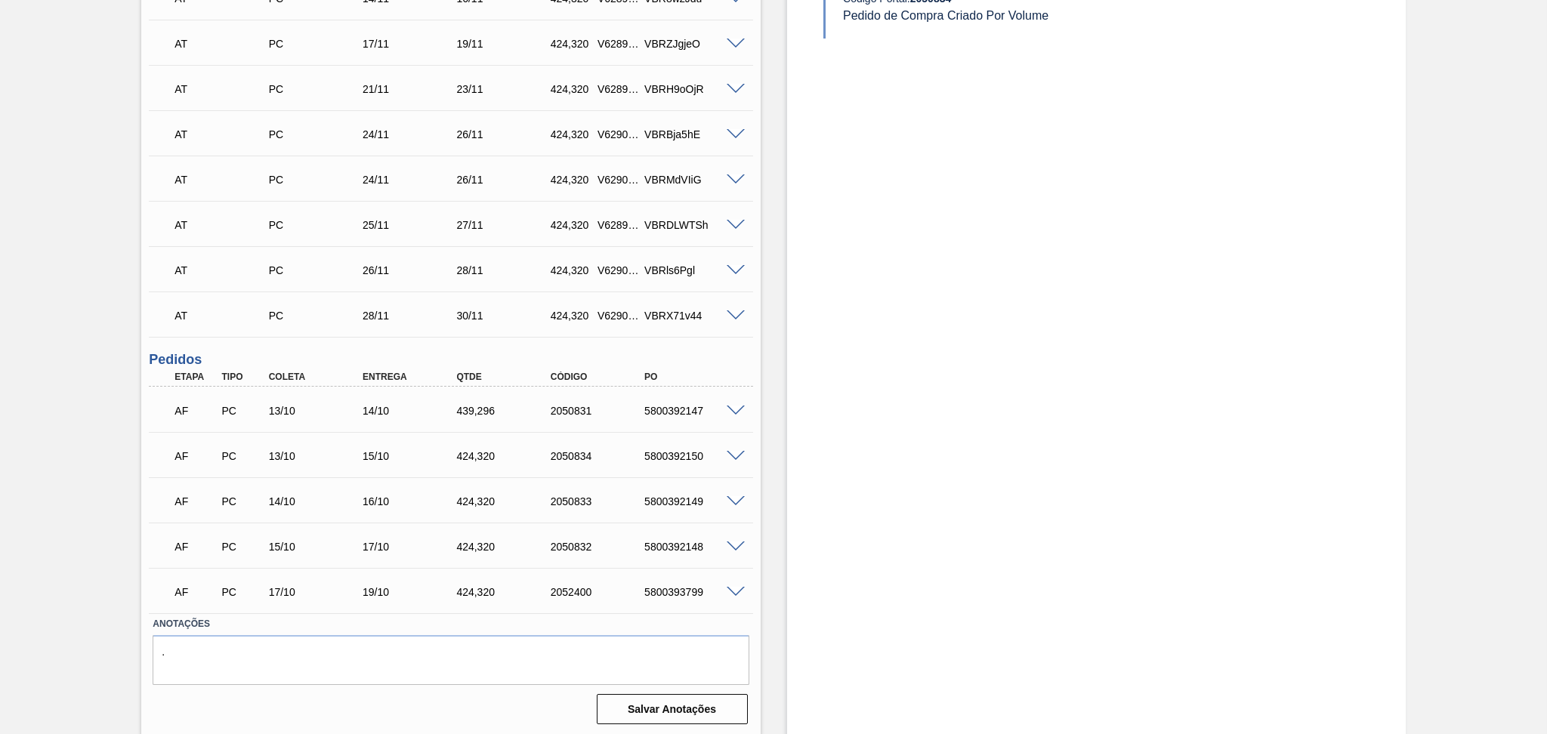
click at [735, 410] on span at bounding box center [735, 411] width 18 height 11
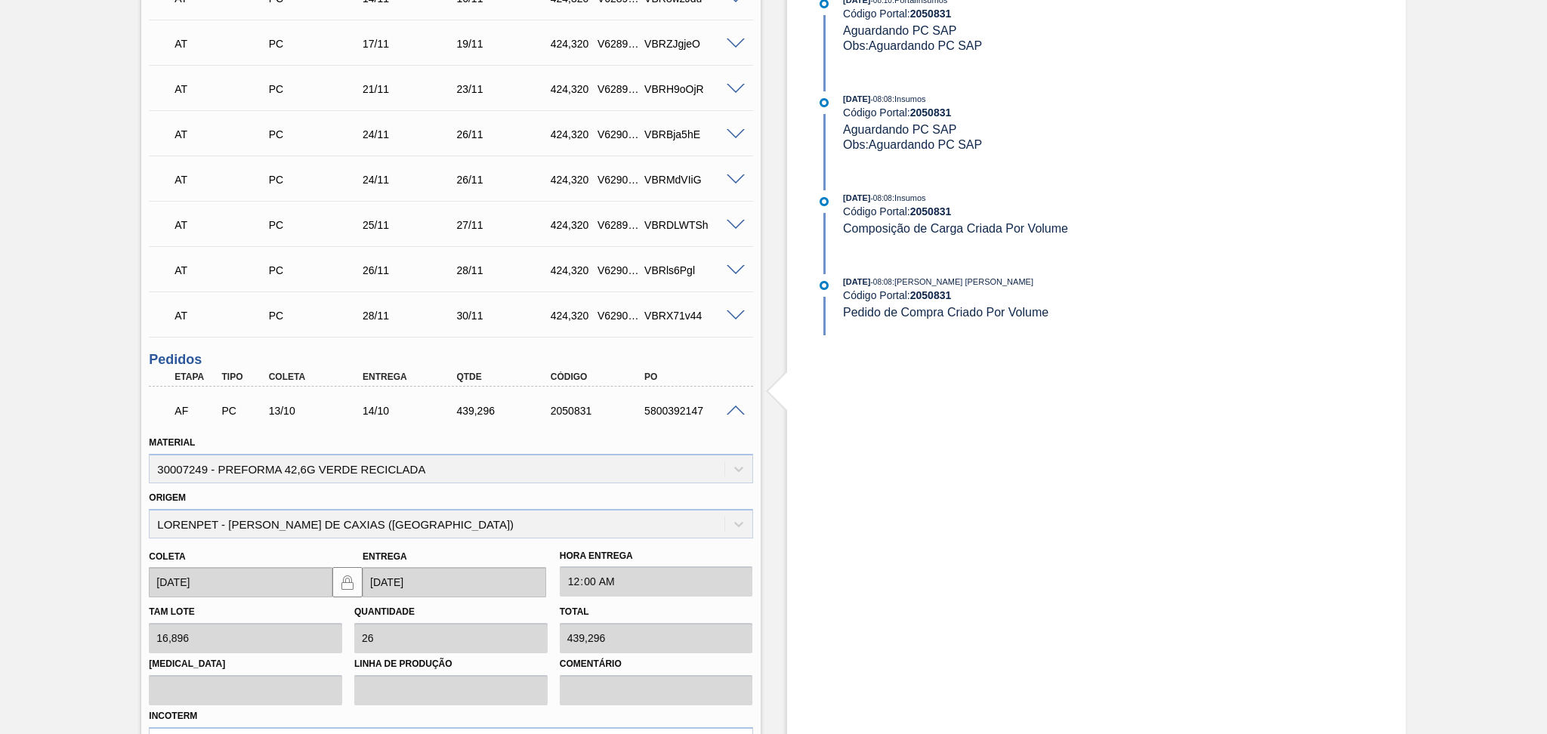
click at [734, 410] on span at bounding box center [735, 411] width 18 height 11
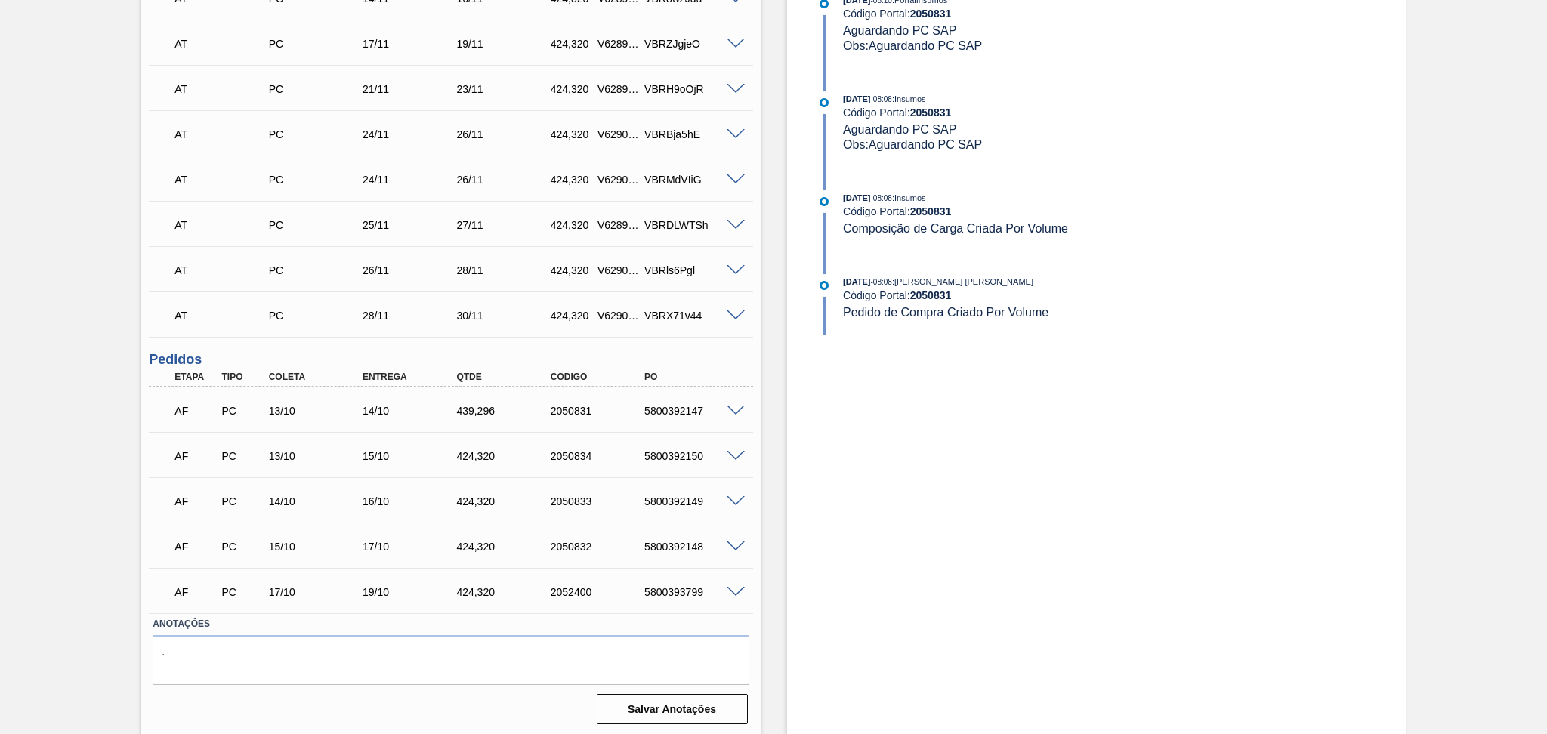
click at [733, 409] on span at bounding box center [735, 411] width 18 height 11
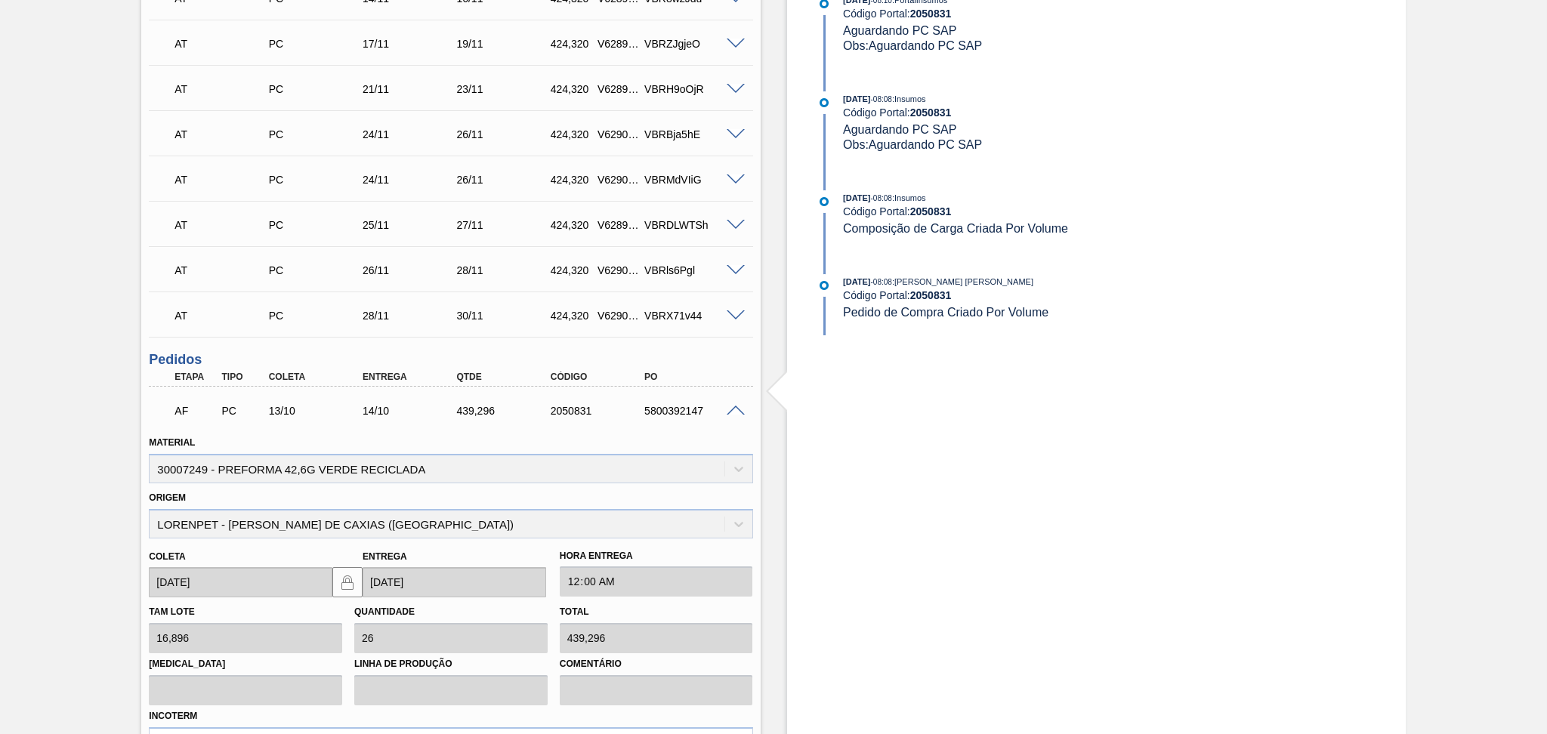
click at [733, 409] on span at bounding box center [735, 411] width 18 height 11
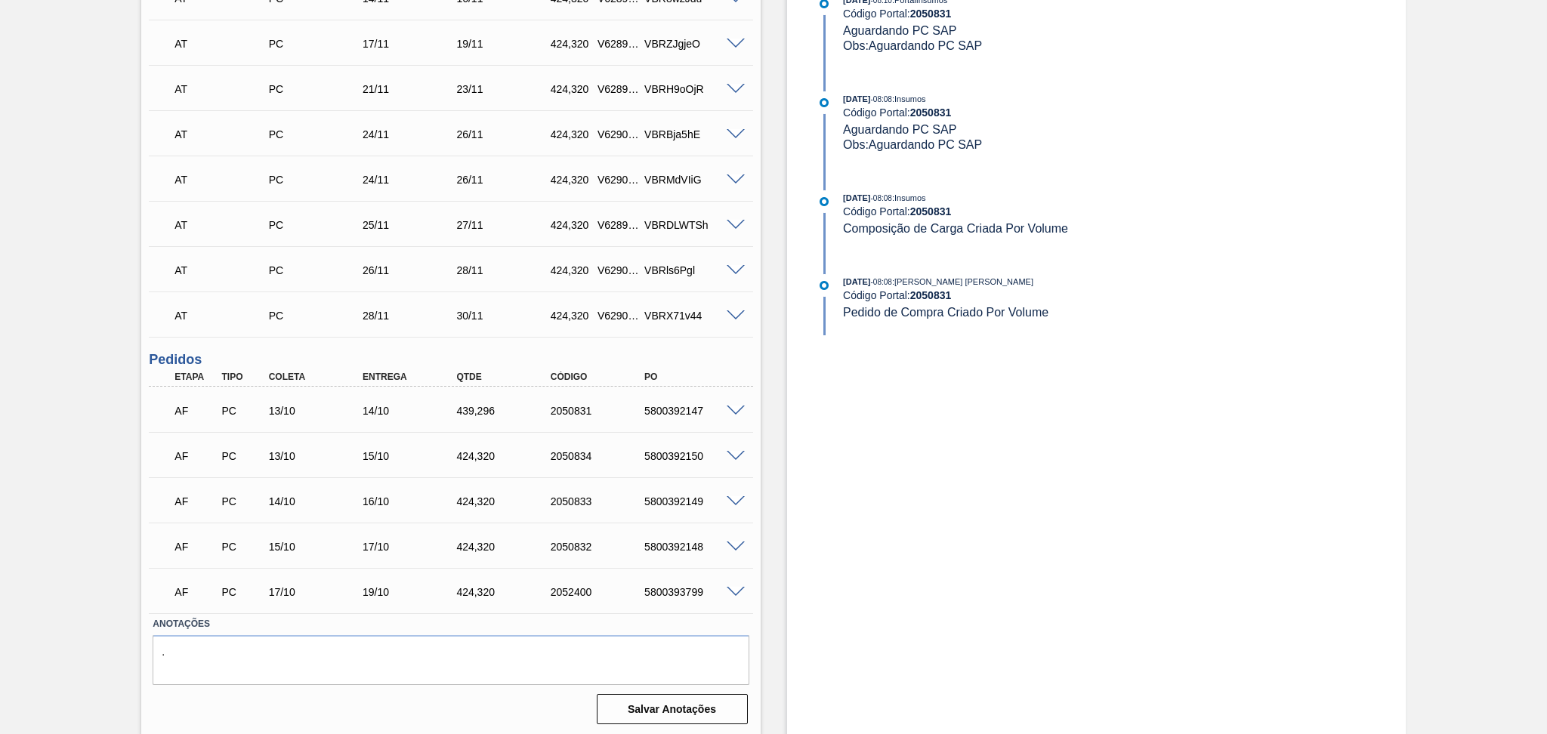
click at [733, 451] on span at bounding box center [735, 456] width 18 height 11
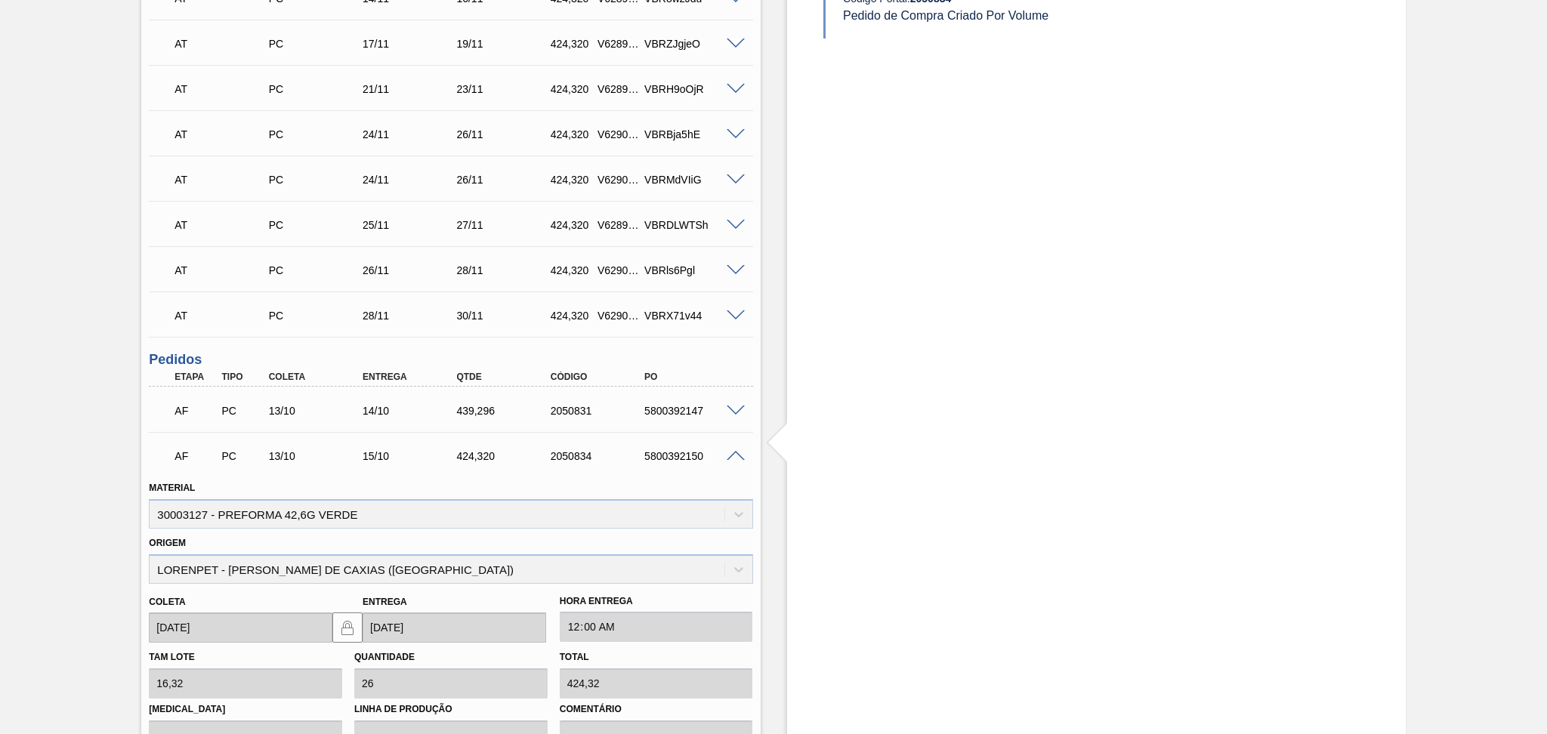
click at [733, 451] on span at bounding box center [735, 456] width 18 height 11
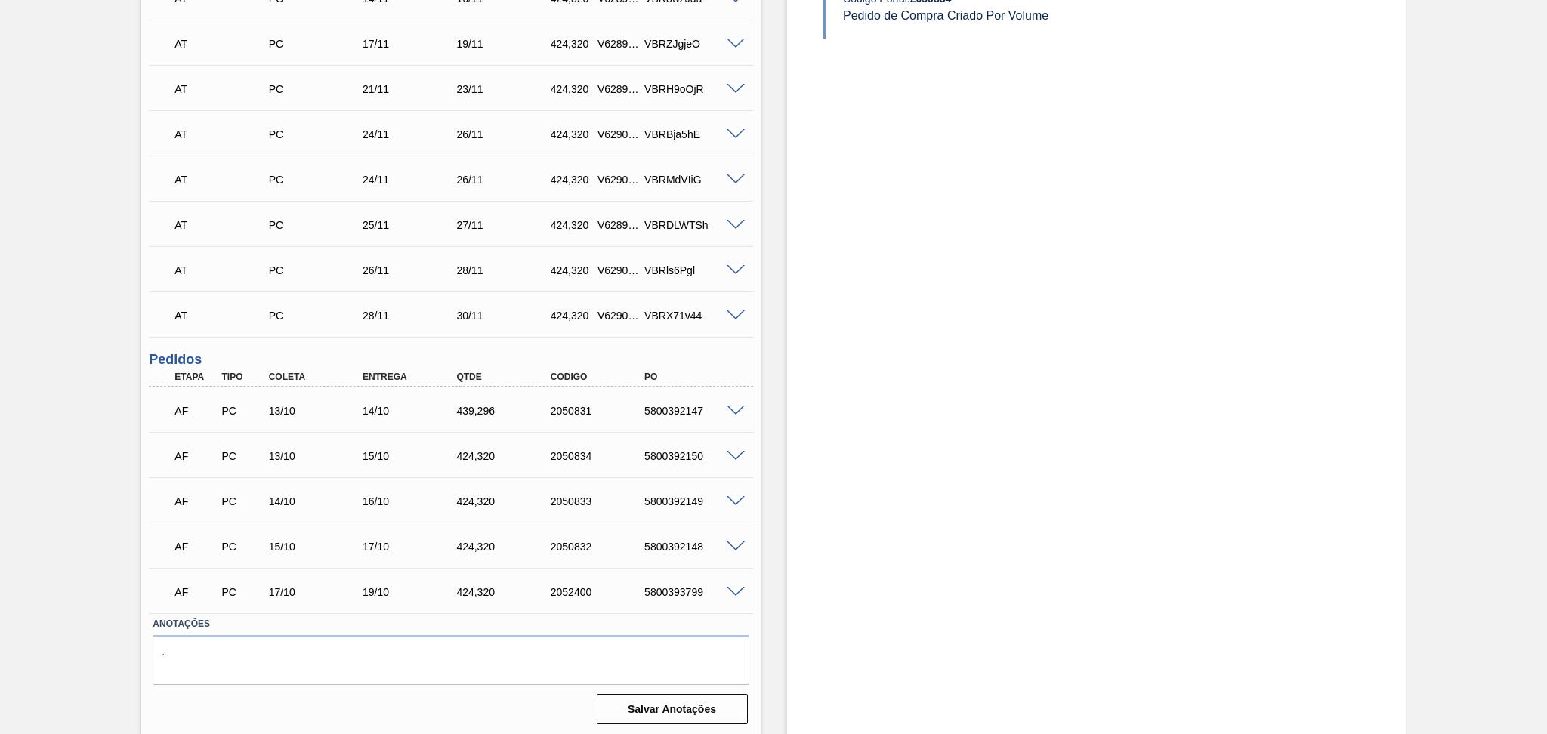
click at [693, 457] on div "5800392150" at bounding box center [693, 456] width 106 height 12
click at [736, 451] on span at bounding box center [735, 456] width 18 height 11
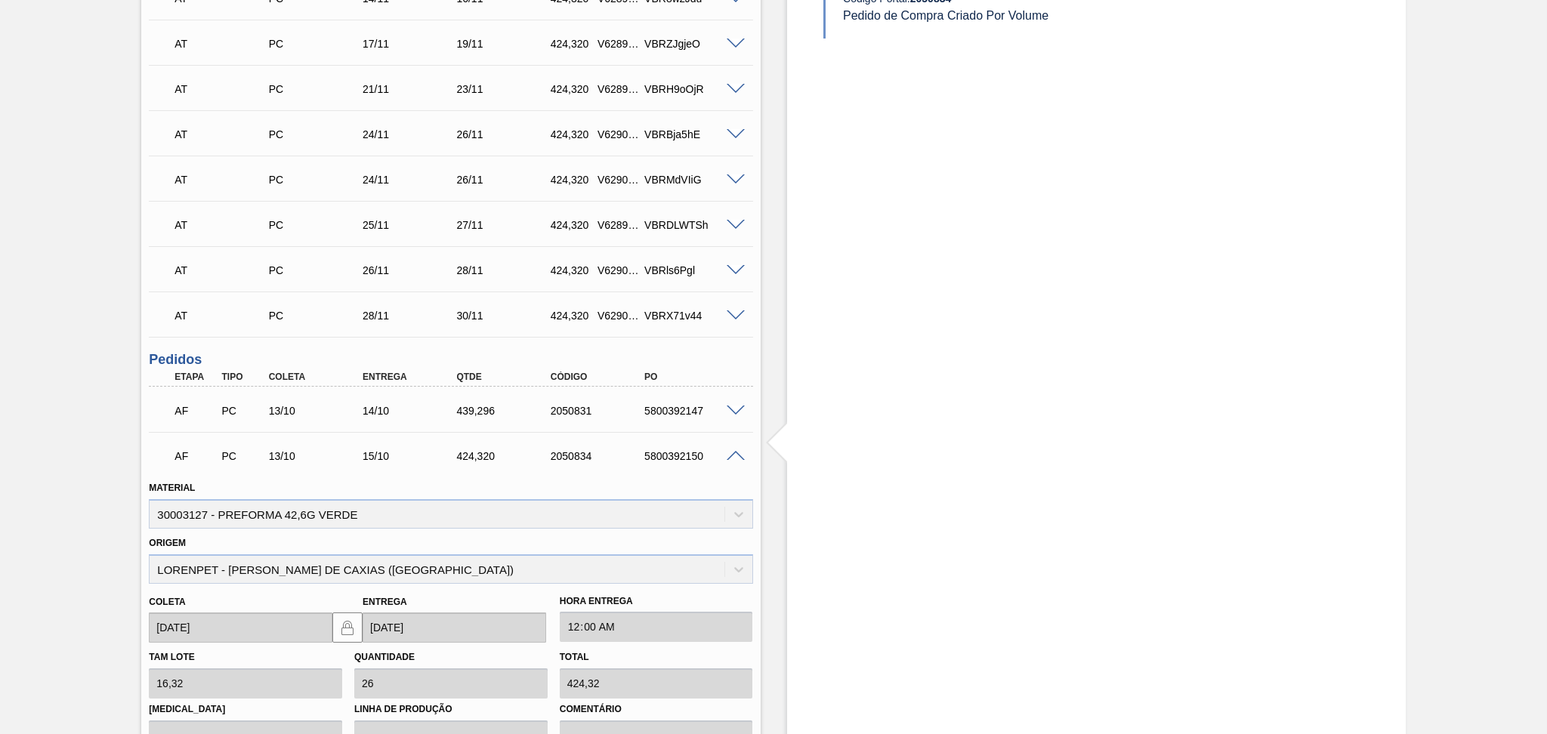
click at [736, 451] on span at bounding box center [735, 456] width 18 height 11
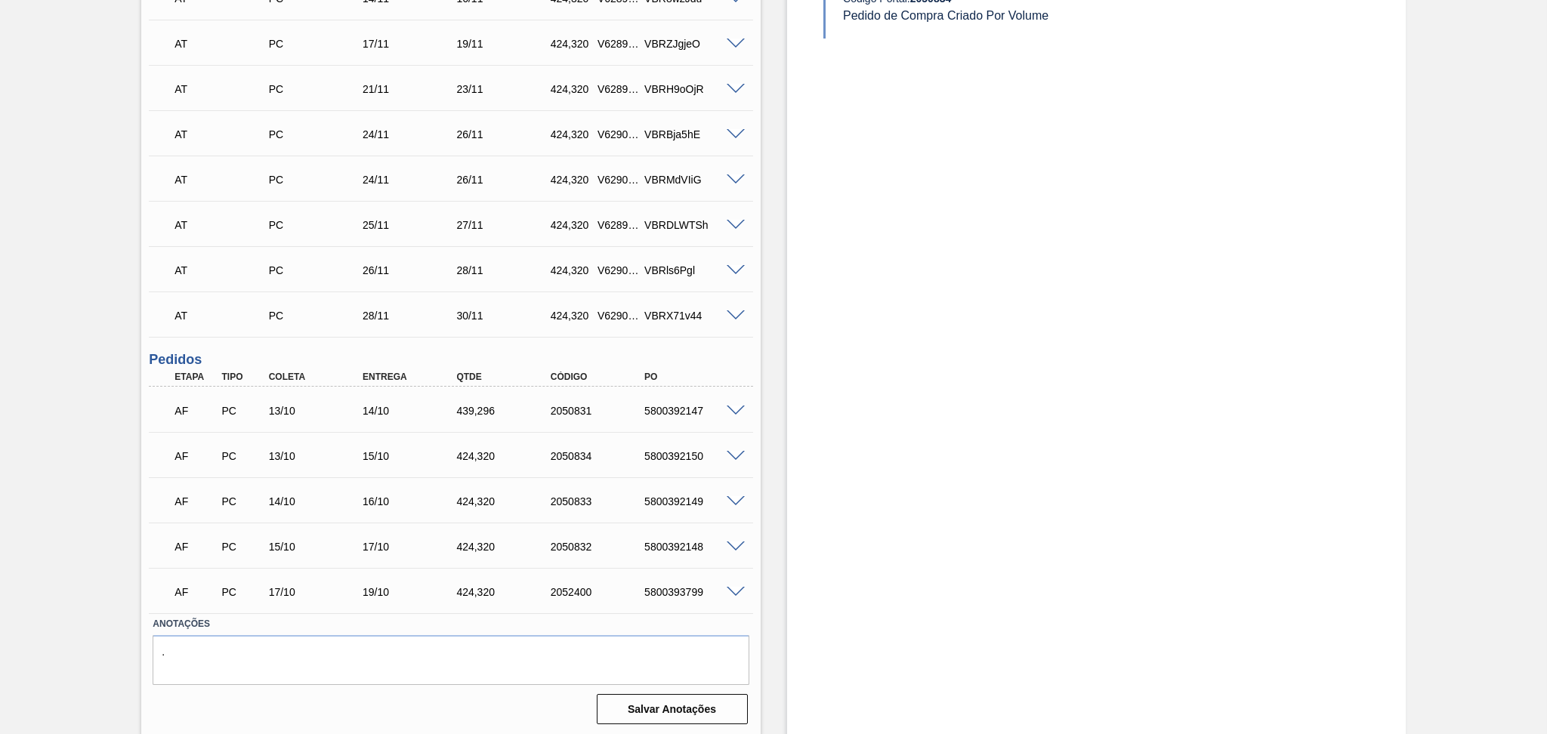
click at [736, 451] on span at bounding box center [735, 456] width 18 height 11
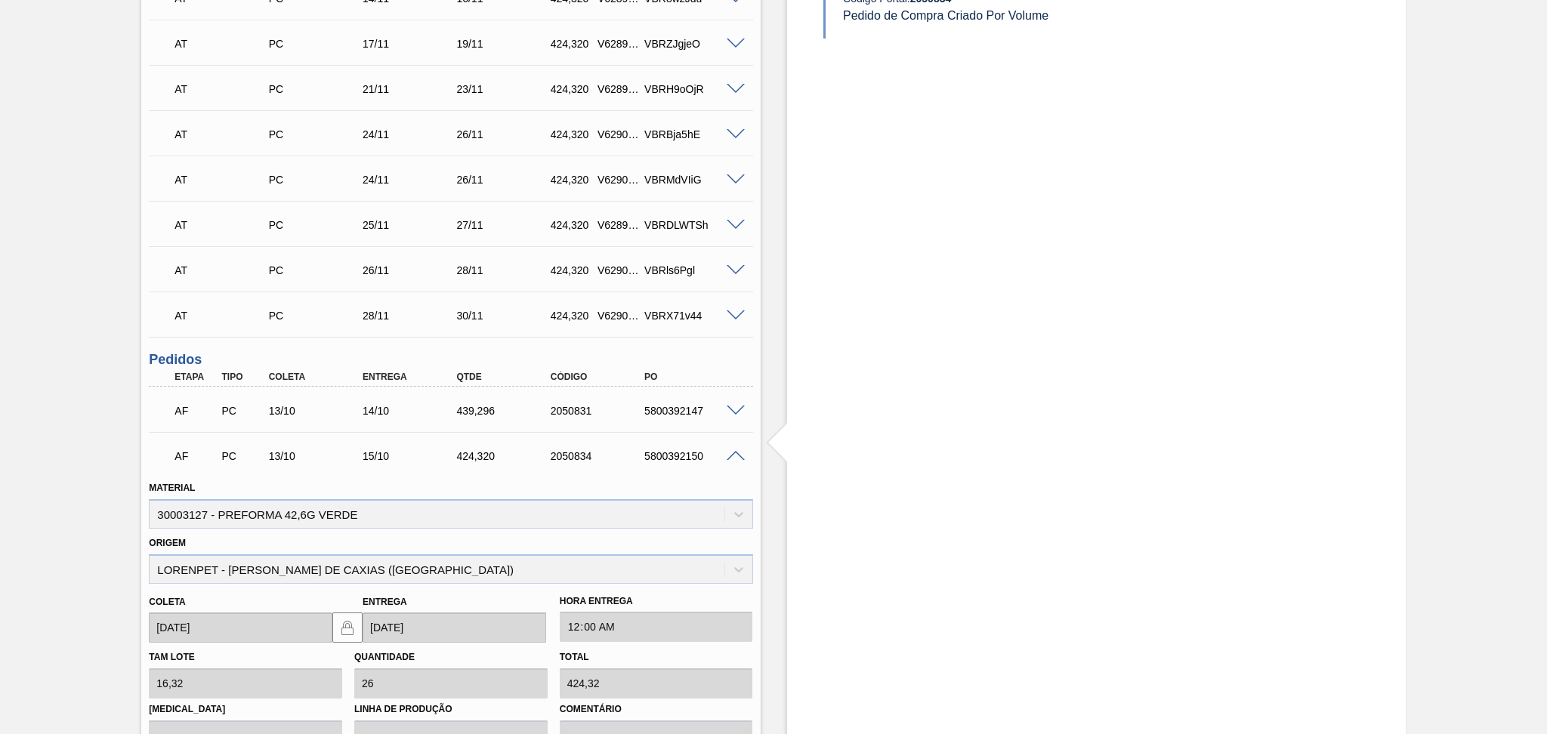
click at [736, 451] on span at bounding box center [735, 456] width 18 height 11
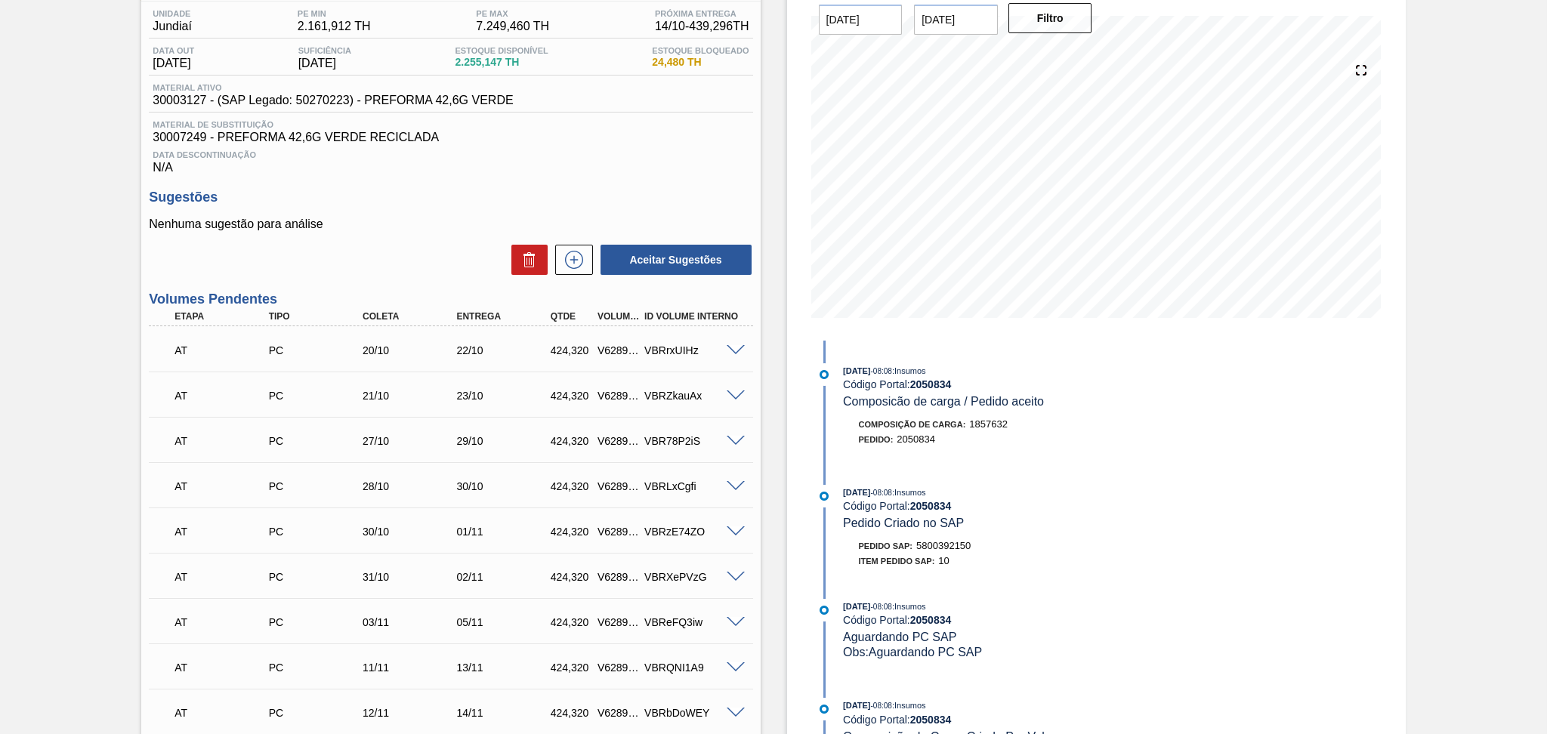
scroll to position [0, 0]
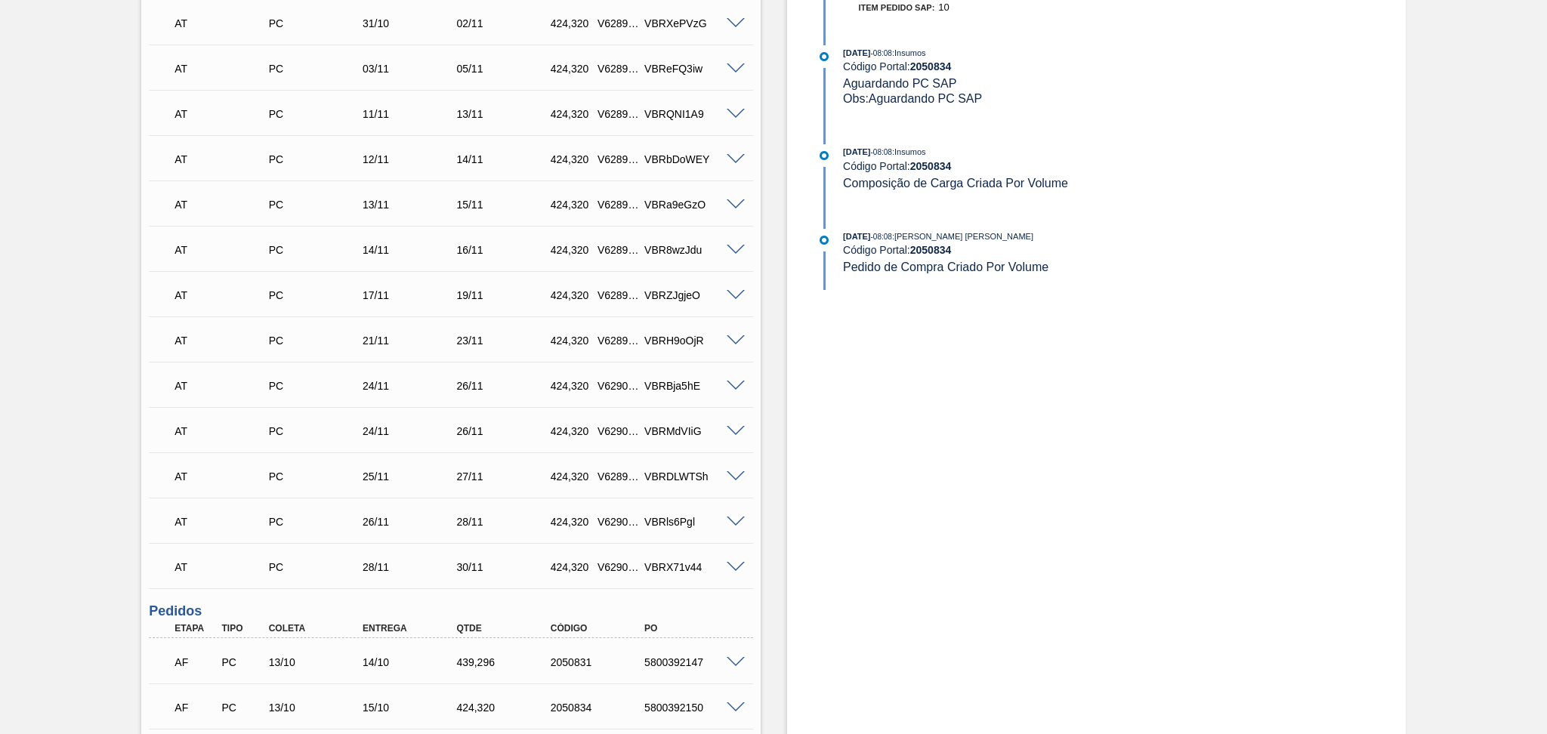
scroll to position [929, 0]
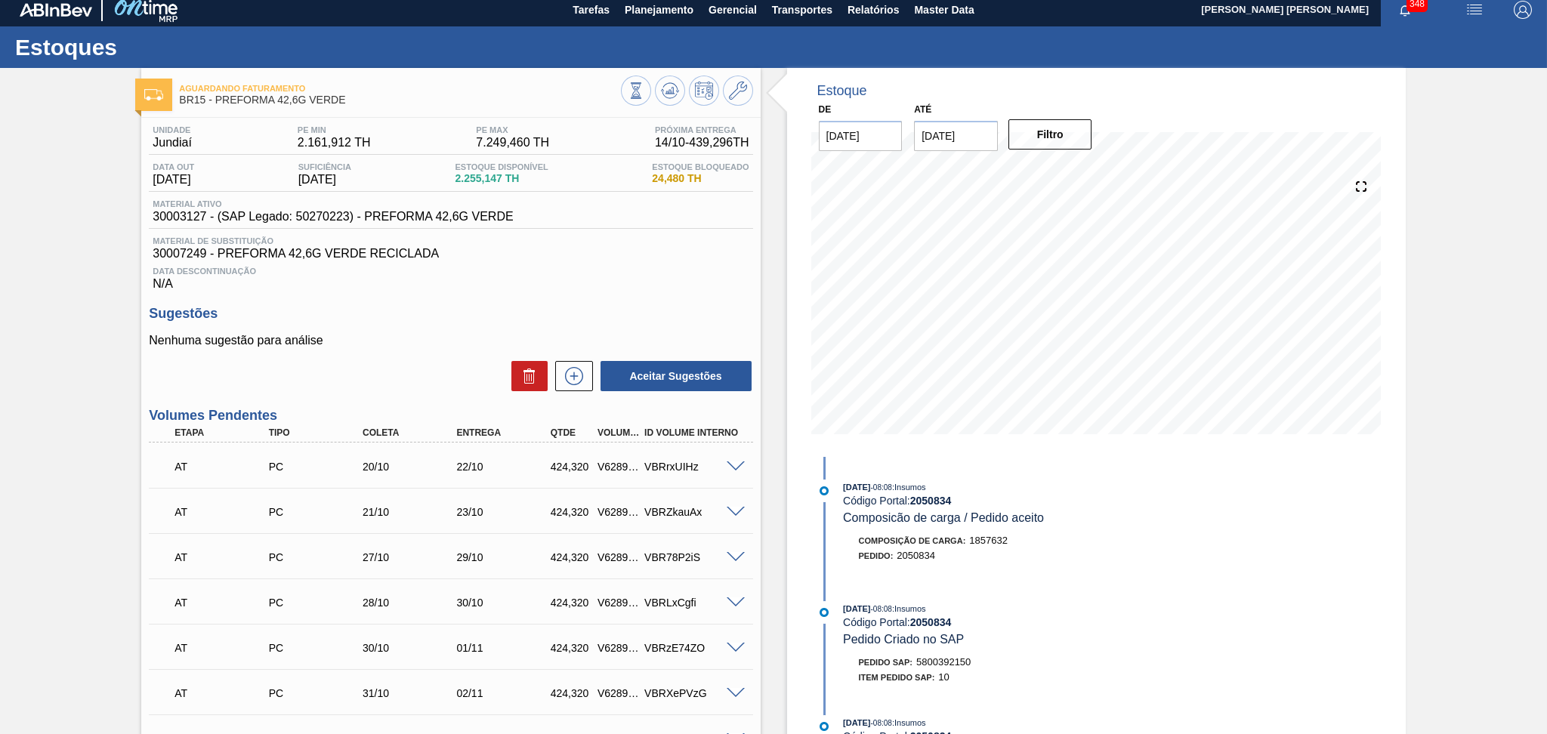
scroll to position [0, 0]
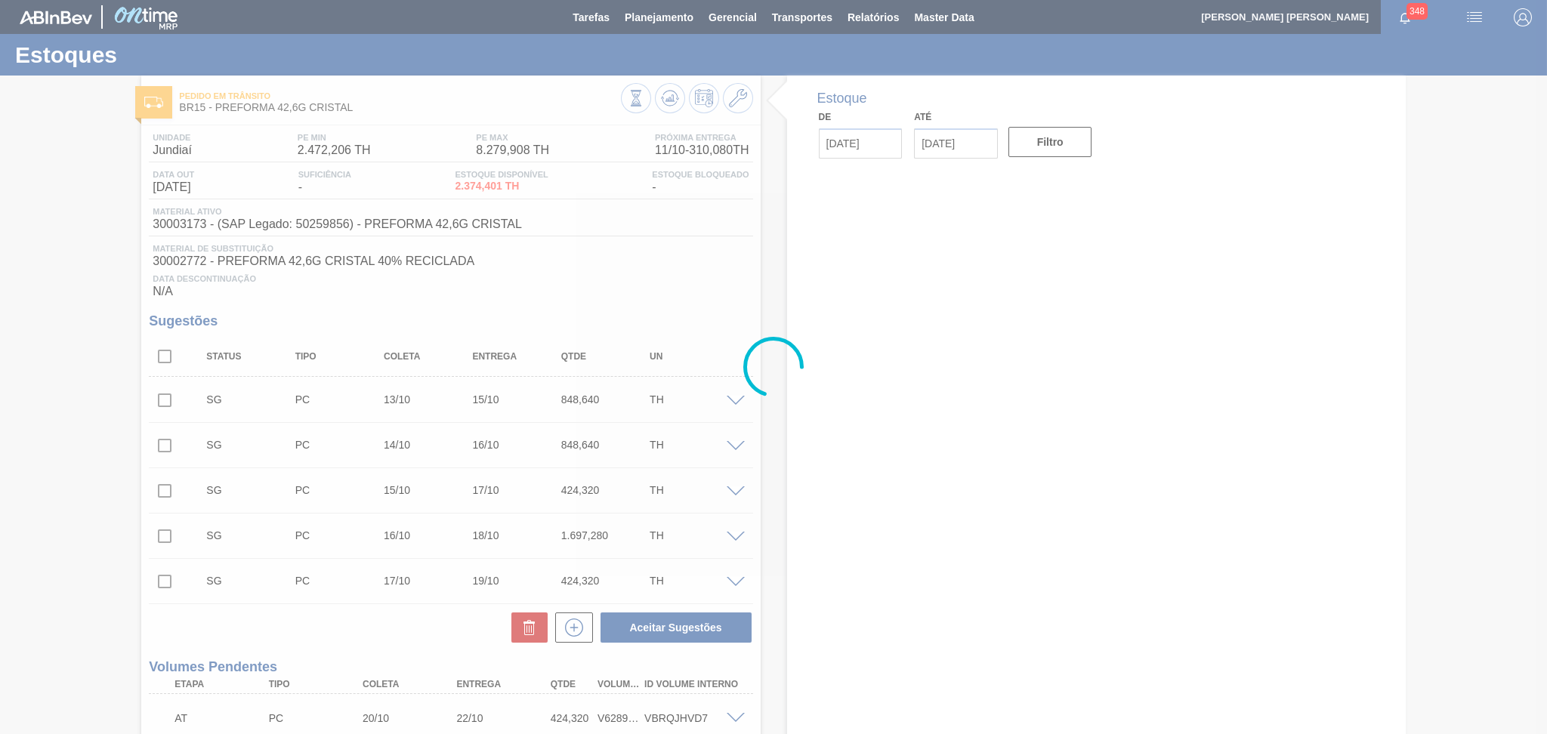
click at [416, 69] on div at bounding box center [773, 367] width 1547 height 734
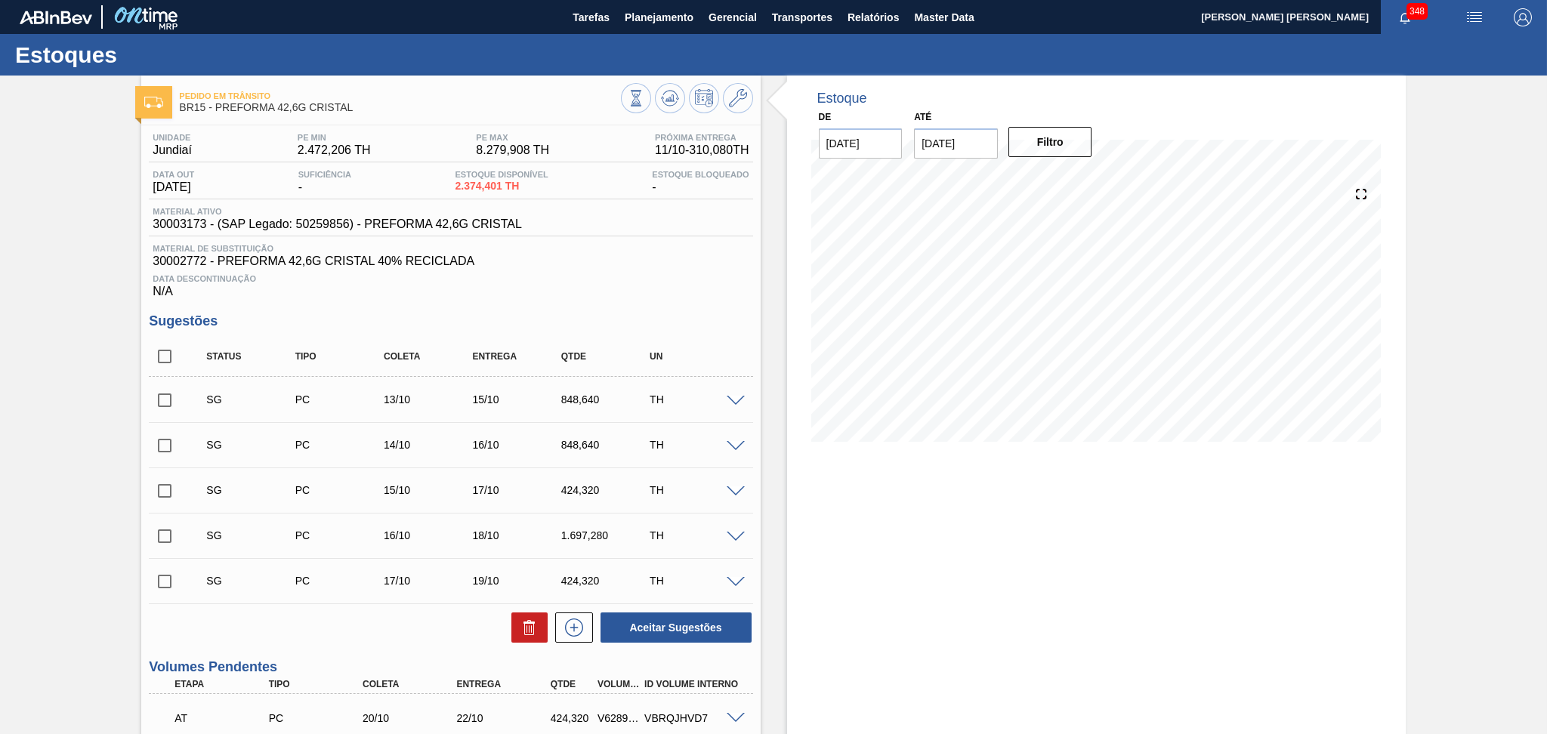
click at [428, 79] on div "Pedido [PERSON_NAME] BR15 - PREFORMA 42,6G CRISTAL" at bounding box center [450, 97] width 618 height 42
click at [437, 94] on span "Pedido em Trânsito" at bounding box center [399, 95] width 441 height 9
click at [163, 350] on input "checkbox" at bounding box center [165, 357] width 32 height 32
checkbox input "true"
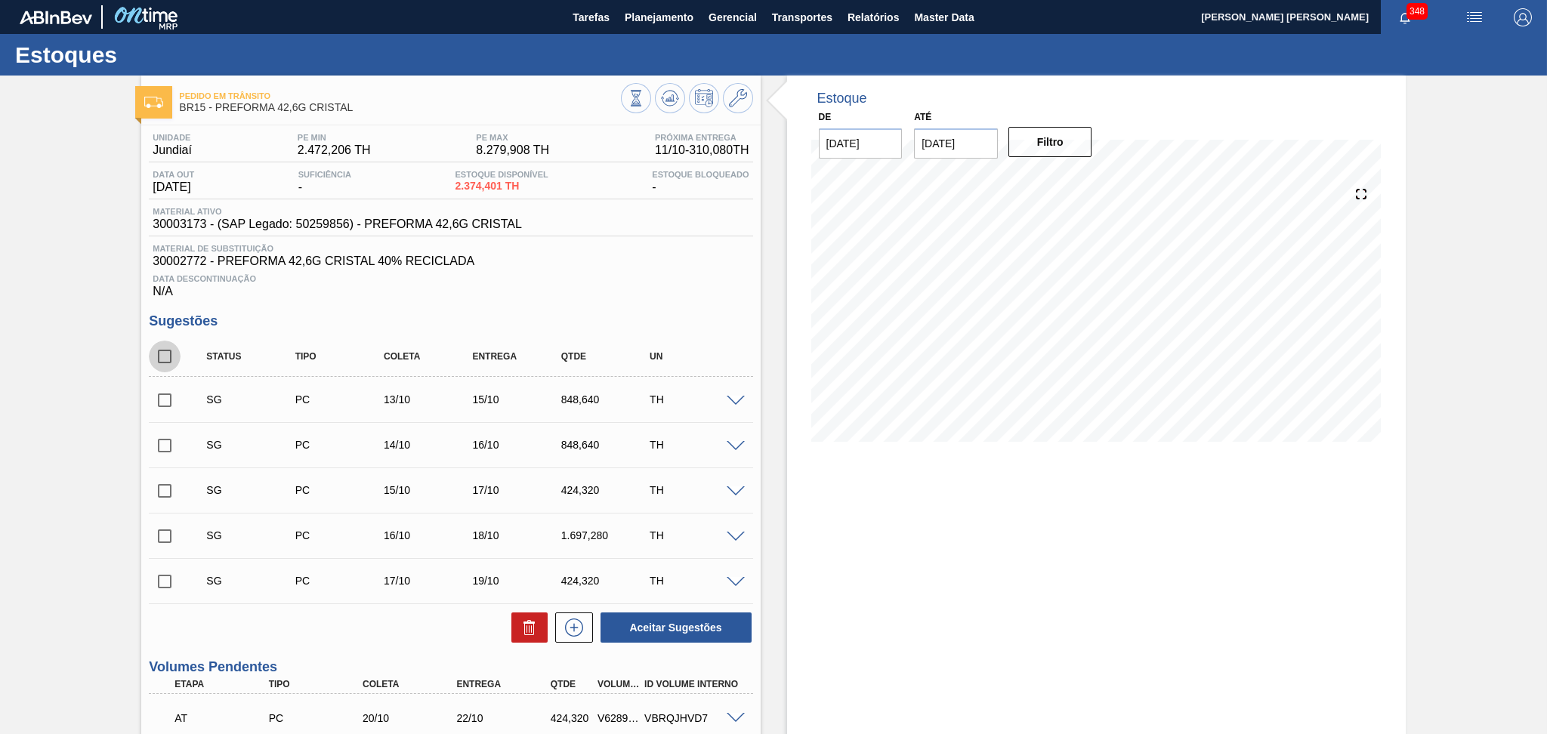
checkbox input "true"
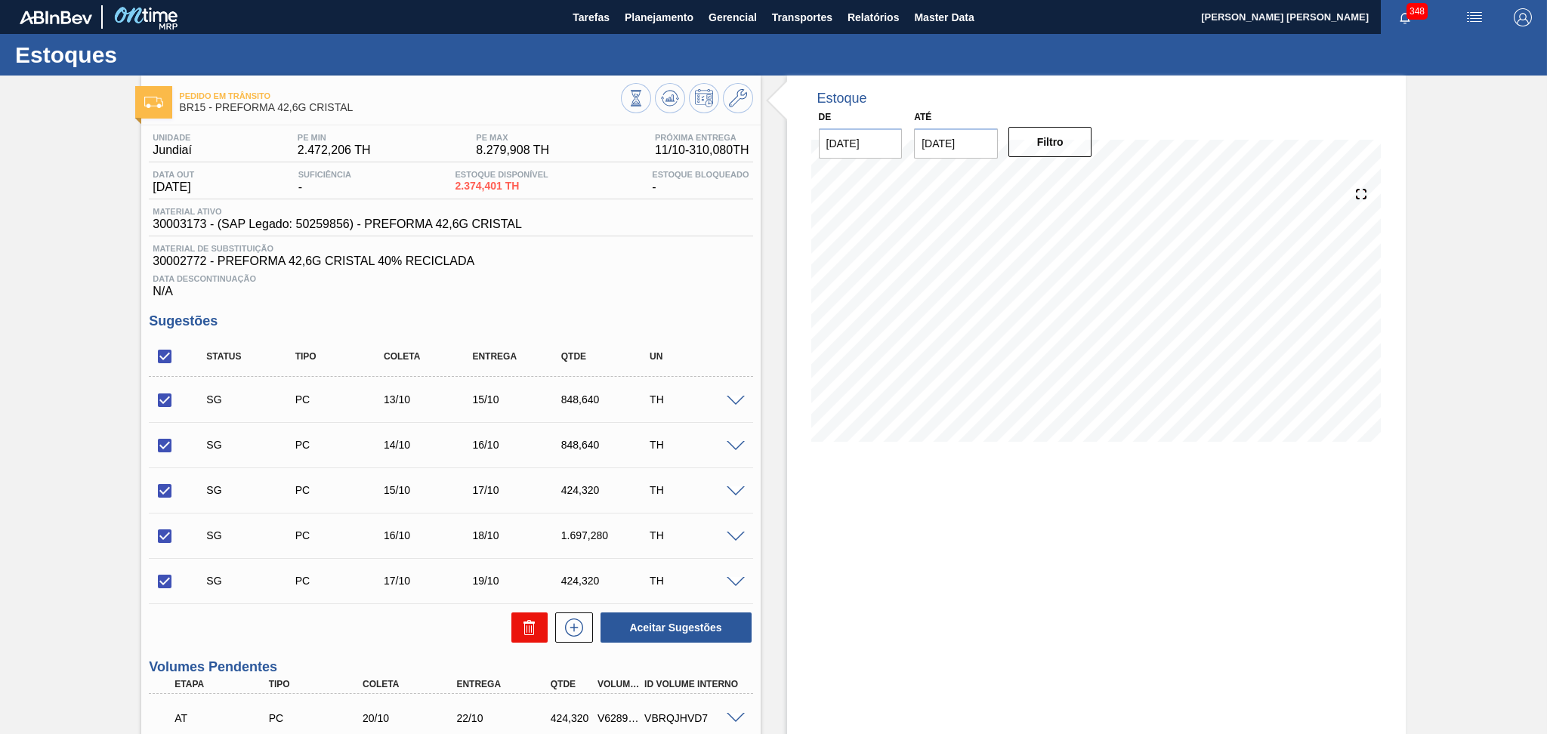
click at [532, 624] on icon at bounding box center [529, 629] width 10 height 11
checkbox input "false"
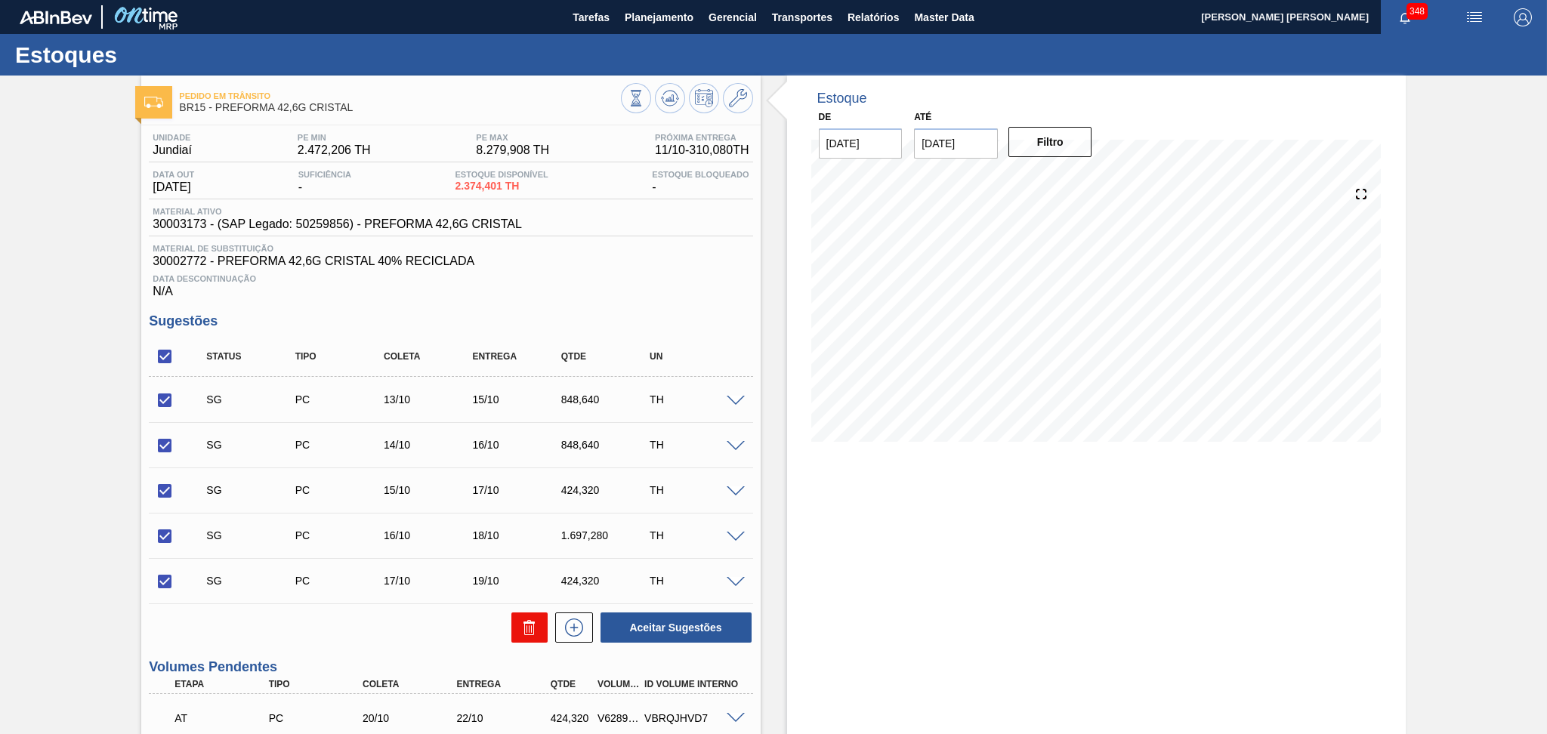
checkbox input "false"
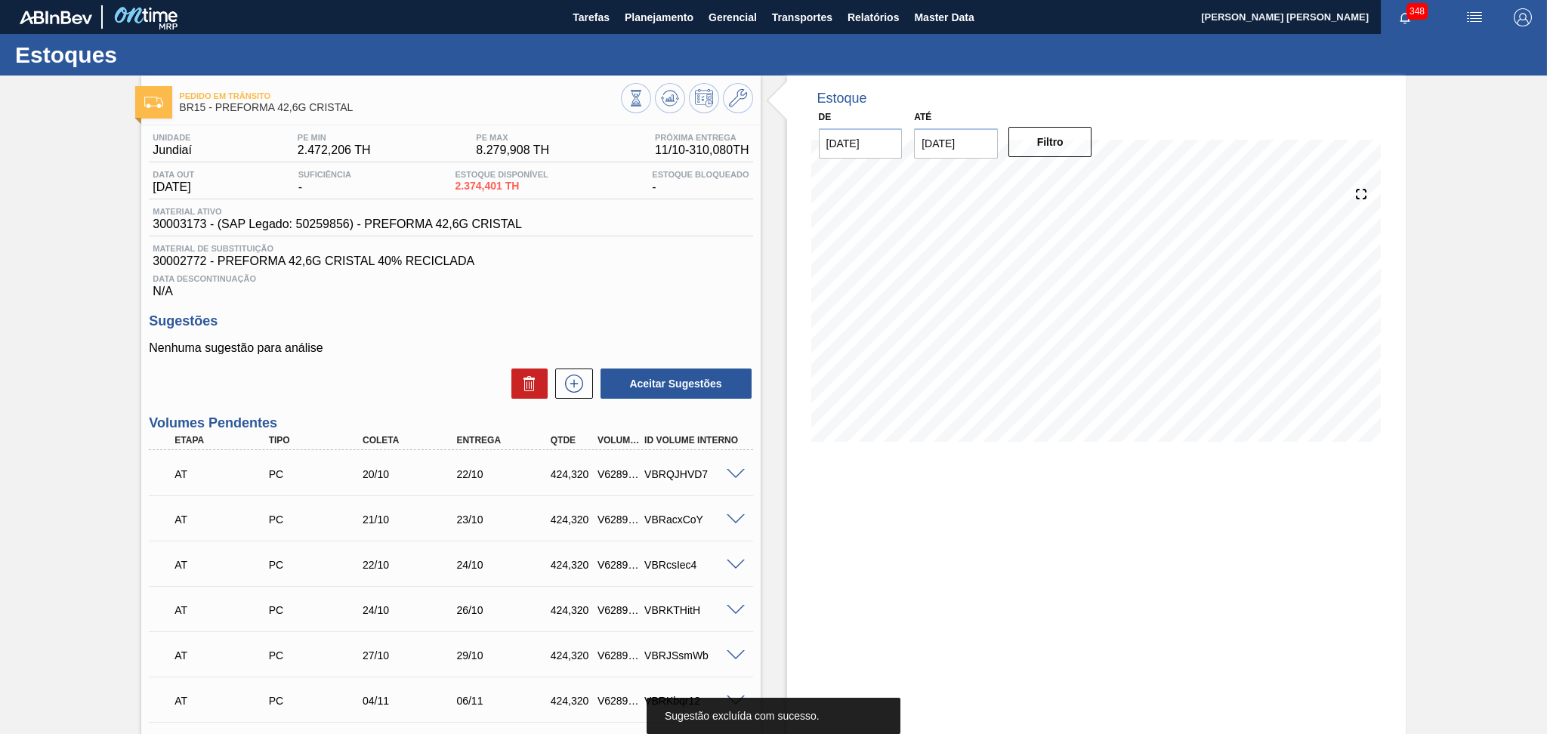
click at [670, 271] on div "Data Descontinuação N/A" at bounding box center [450, 283] width 603 height 30
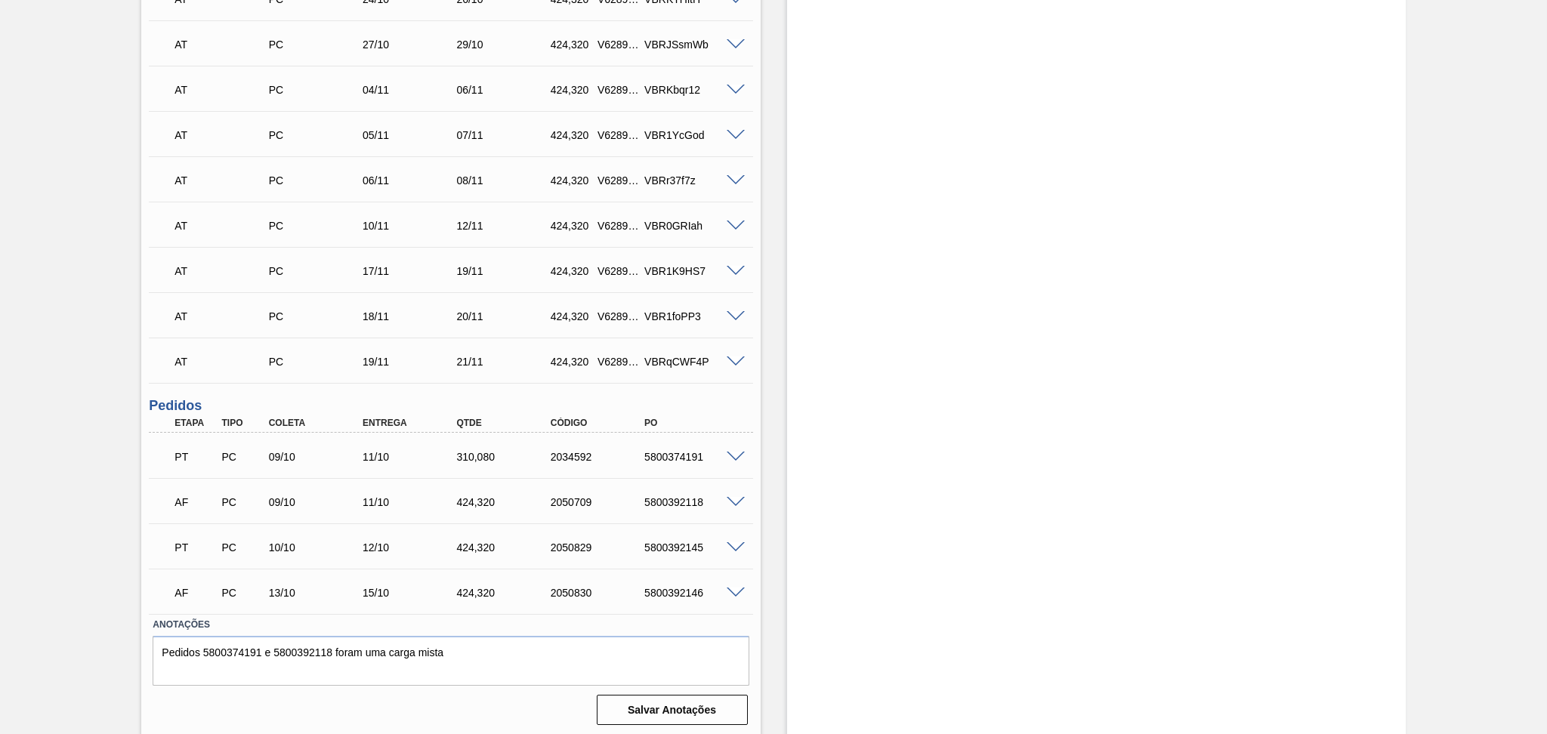
scroll to position [612, 0]
click at [737, 449] on div at bounding box center [738, 454] width 30 height 11
click at [736, 450] on span at bounding box center [735, 455] width 18 height 11
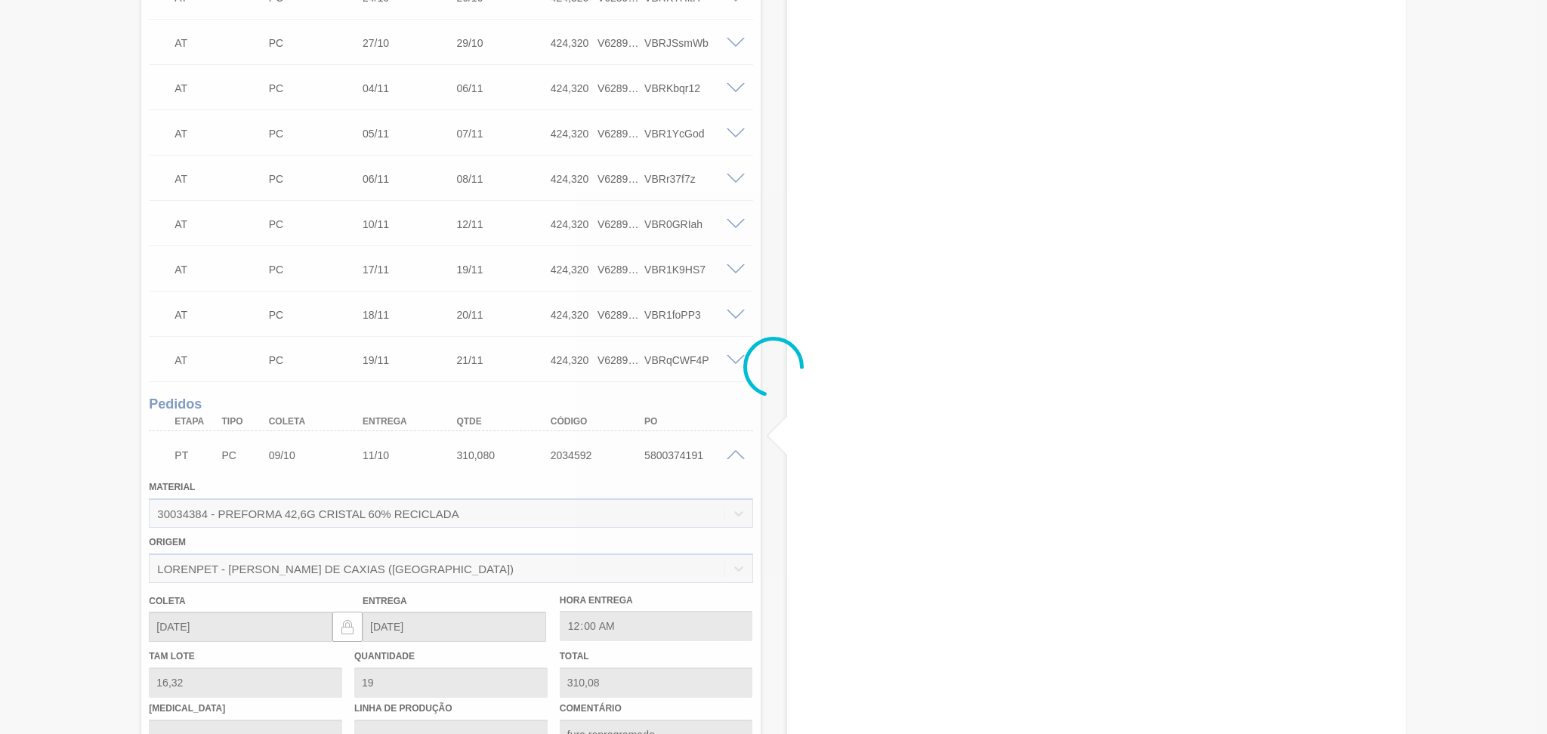
click at [736, 451] on div at bounding box center [773, 367] width 1547 height 734
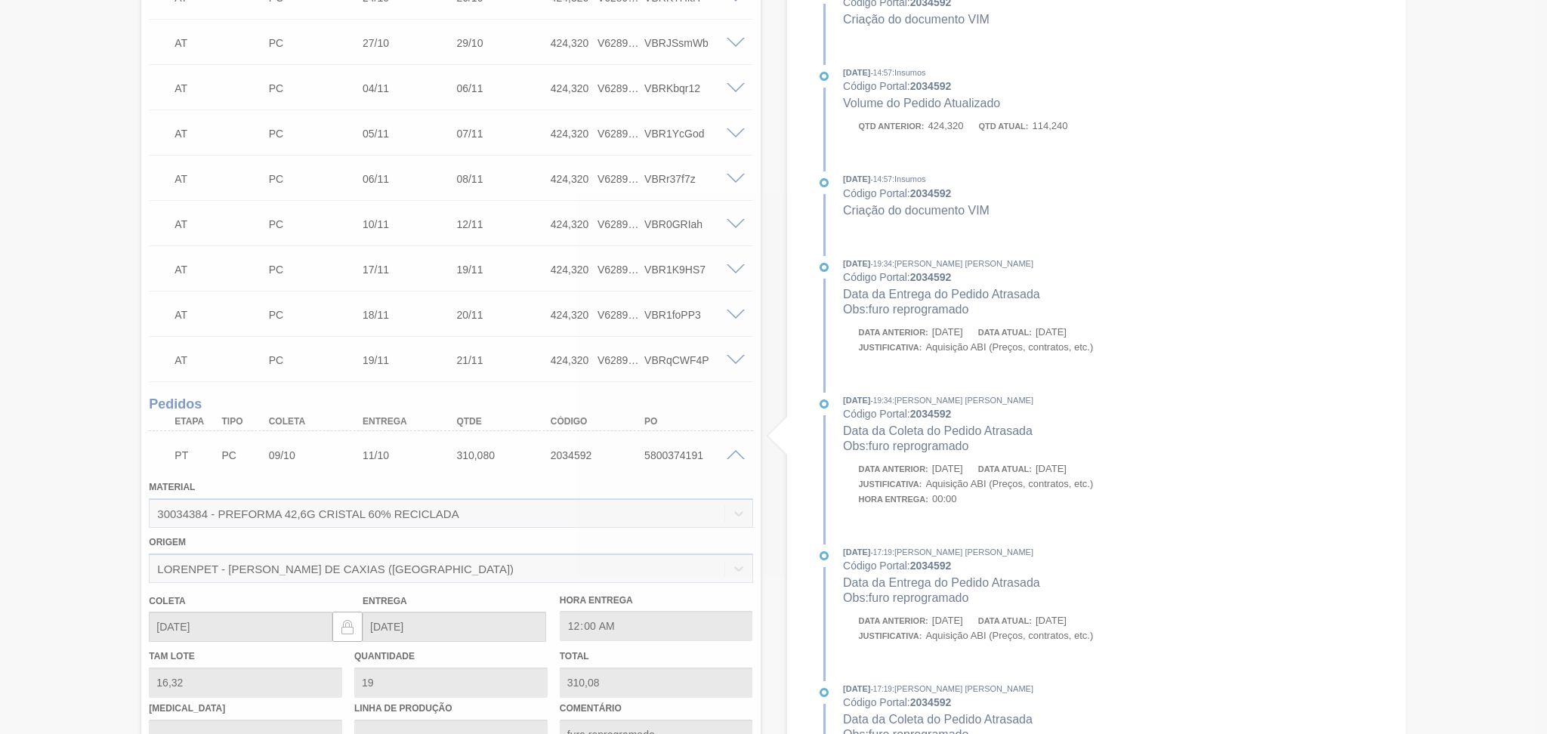
click at [736, 451] on div at bounding box center [773, 367] width 1547 height 734
click at [736, 452] on span at bounding box center [735, 455] width 18 height 11
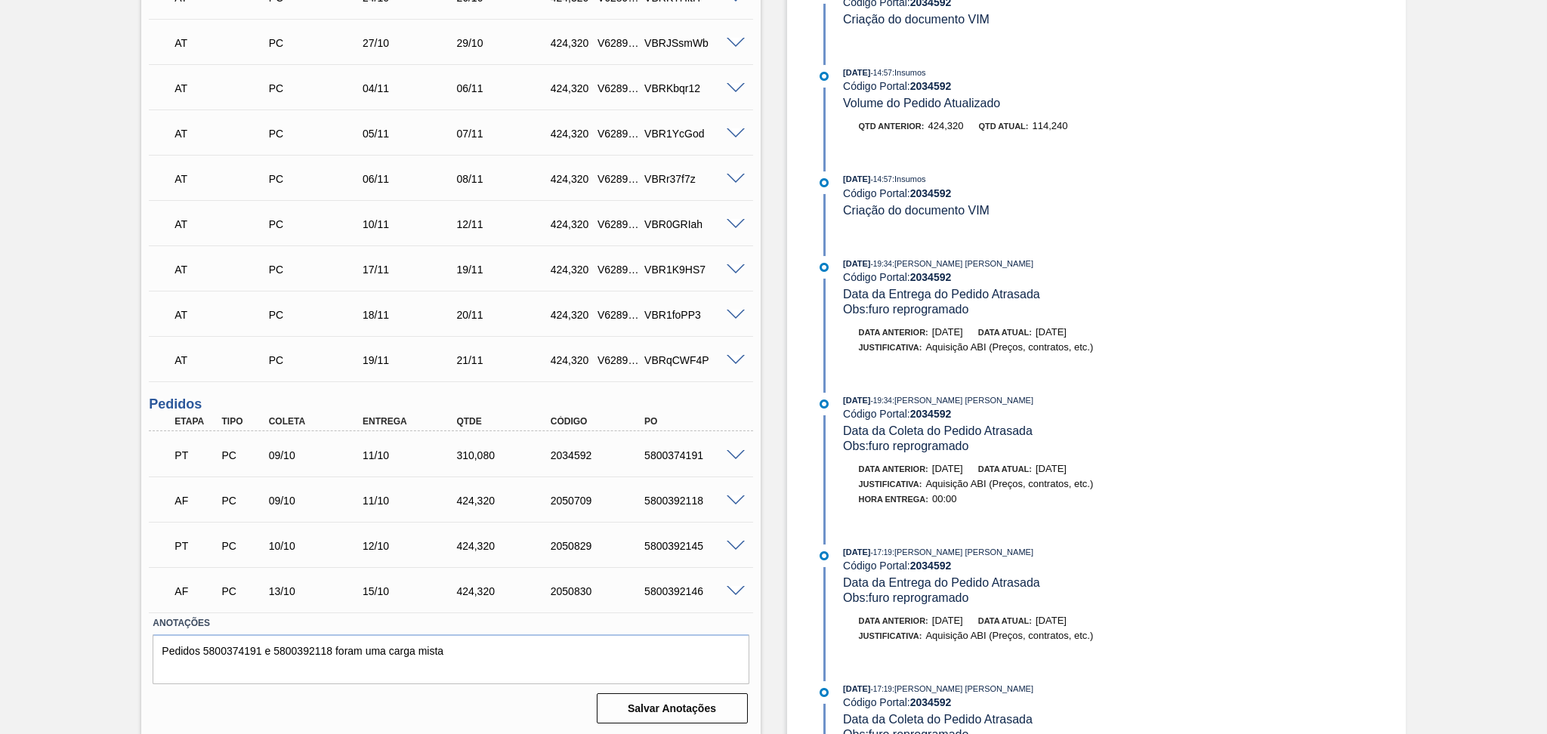
click at [729, 489] on div "AF PC 09/10 11/10 424,[PHONE_NUMBER] 5800392118" at bounding box center [450, 499] width 603 height 38
click at [734, 498] on span at bounding box center [735, 500] width 18 height 11
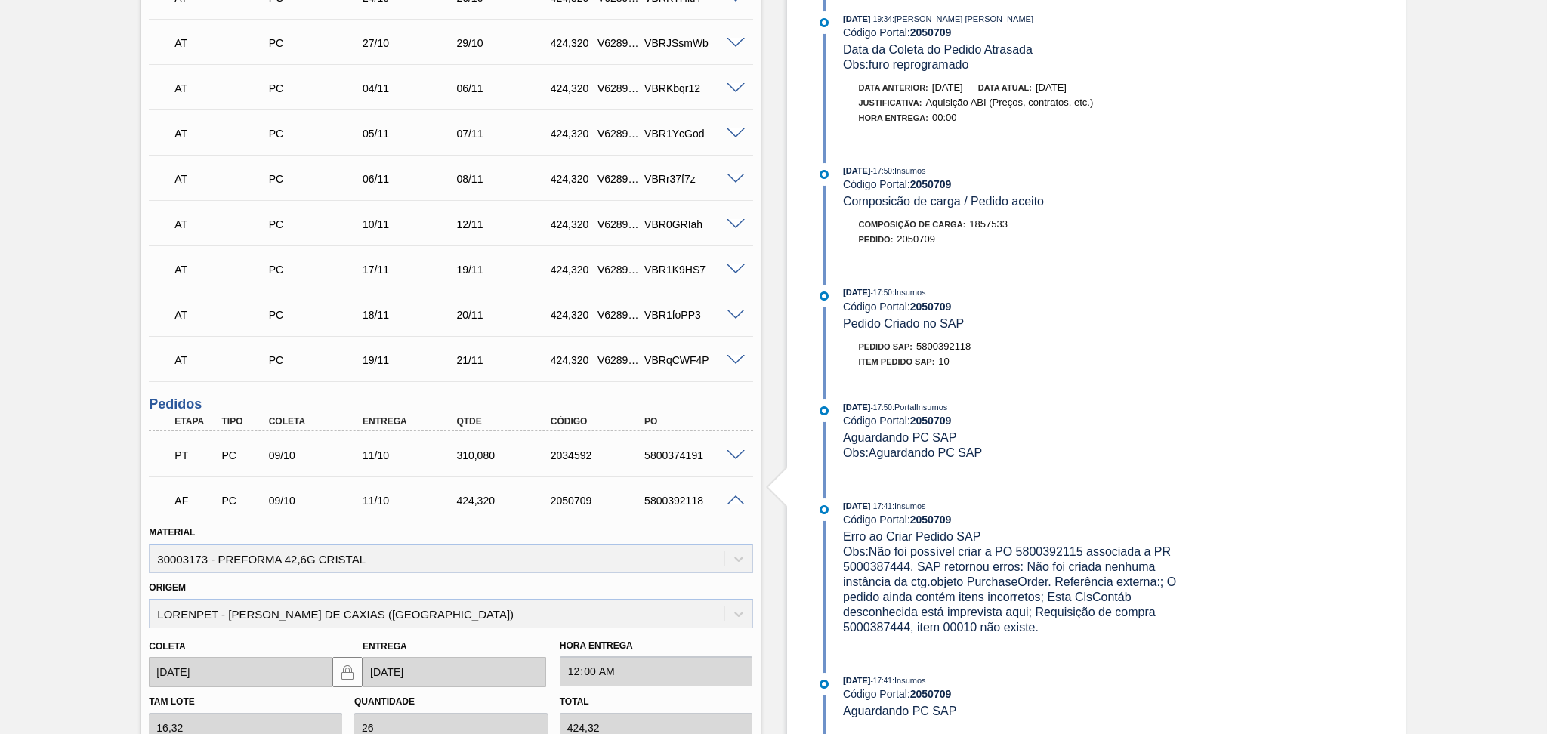
click at [736, 499] on span at bounding box center [735, 500] width 18 height 11
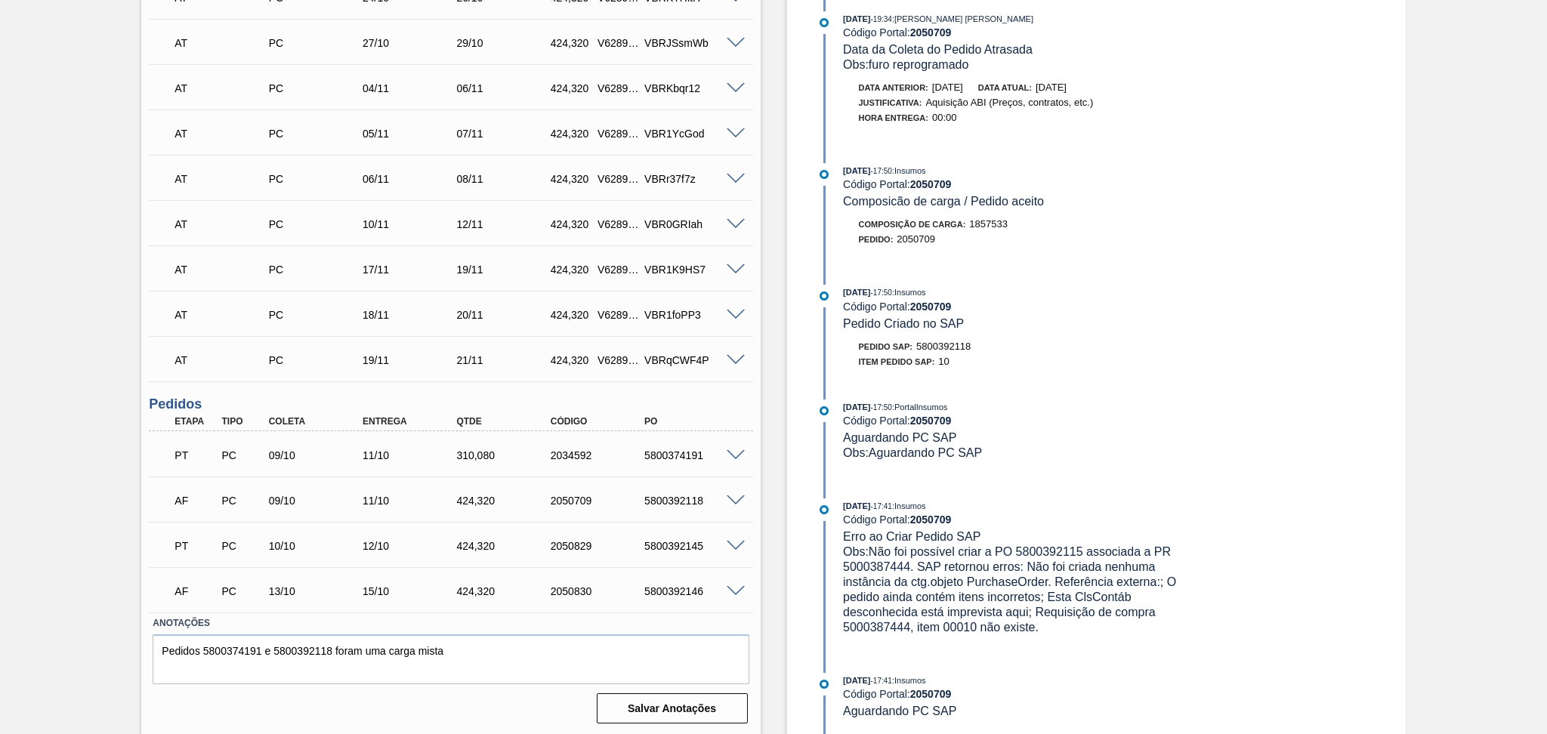
click at [736, 499] on span at bounding box center [735, 500] width 18 height 11
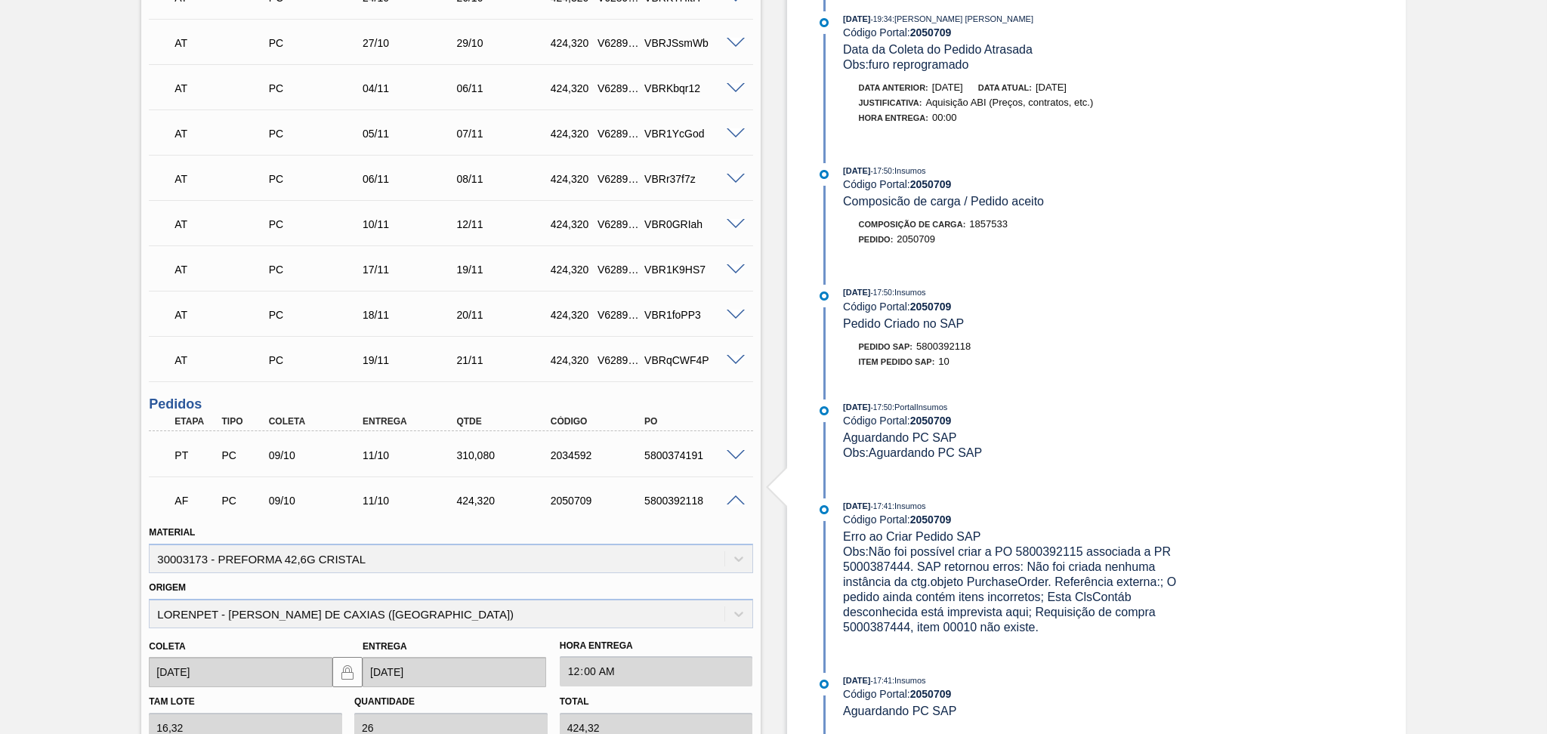
click at [736, 499] on span at bounding box center [735, 500] width 18 height 11
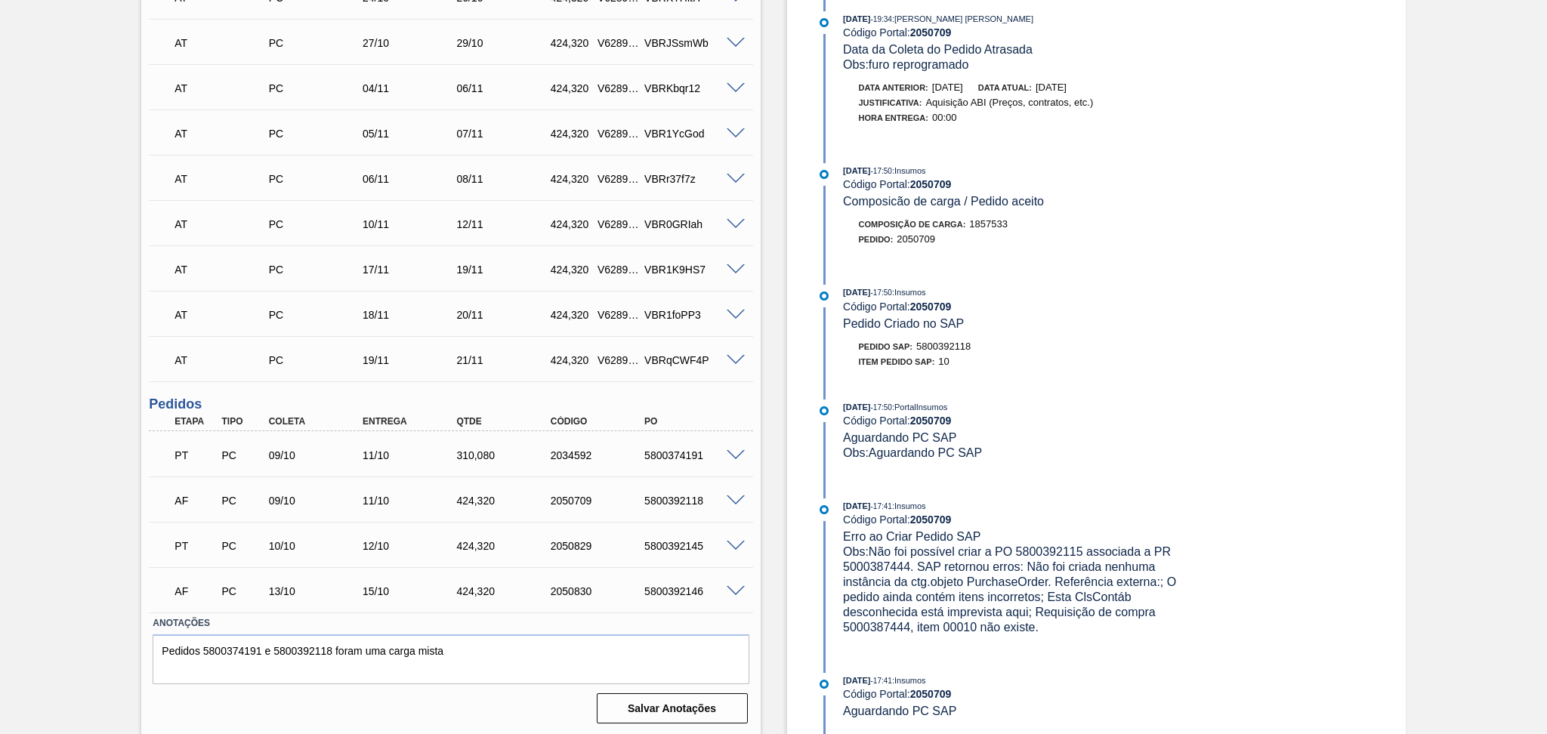
click at [736, 581] on div "AF PC 13/10 15/10 424,[PHONE_NUMBER] 5800392146" at bounding box center [450, 590] width 603 height 38
click at [737, 589] on span at bounding box center [735, 591] width 18 height 11
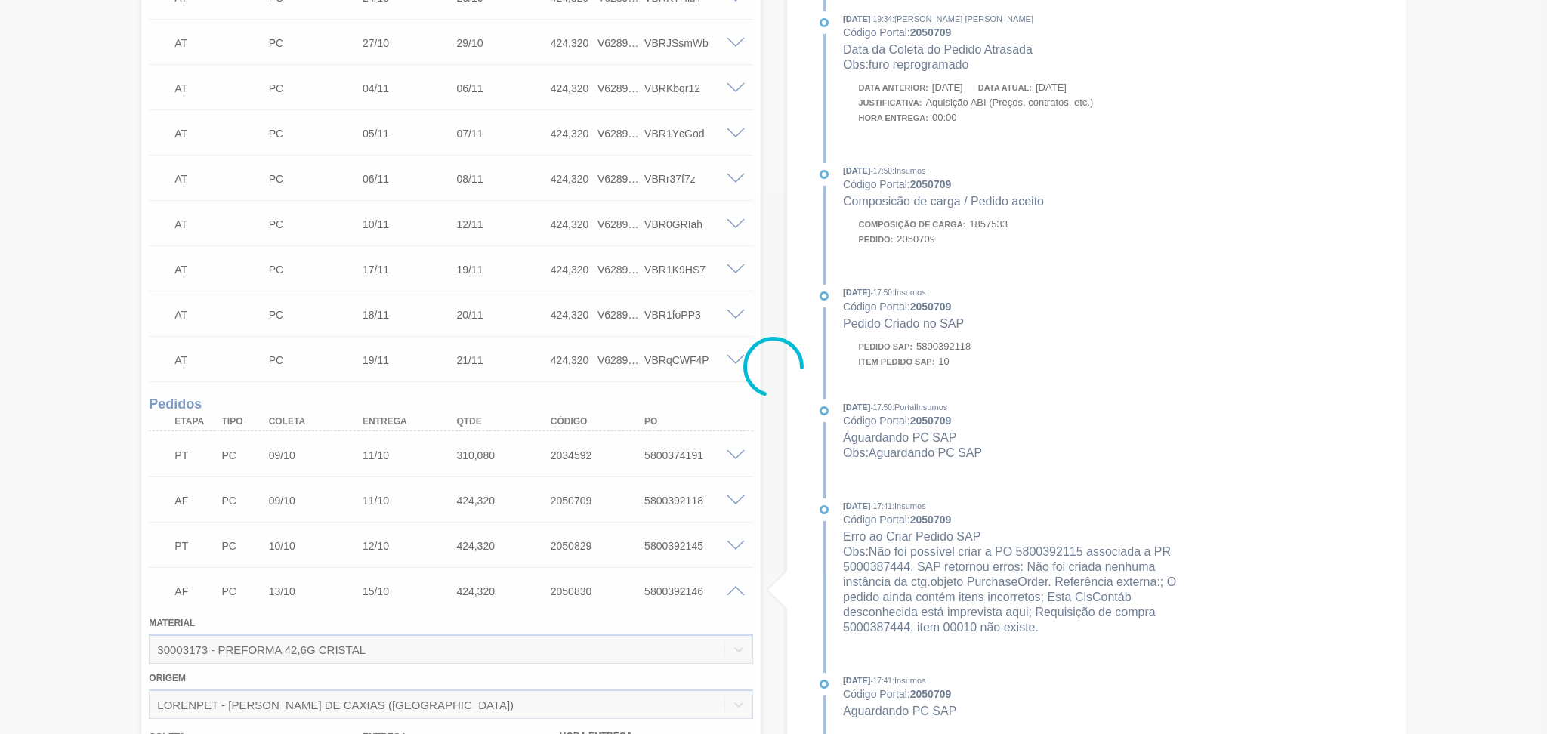
click at [737, 589] on div at bounding box center [773, 367] width 1547 height 734
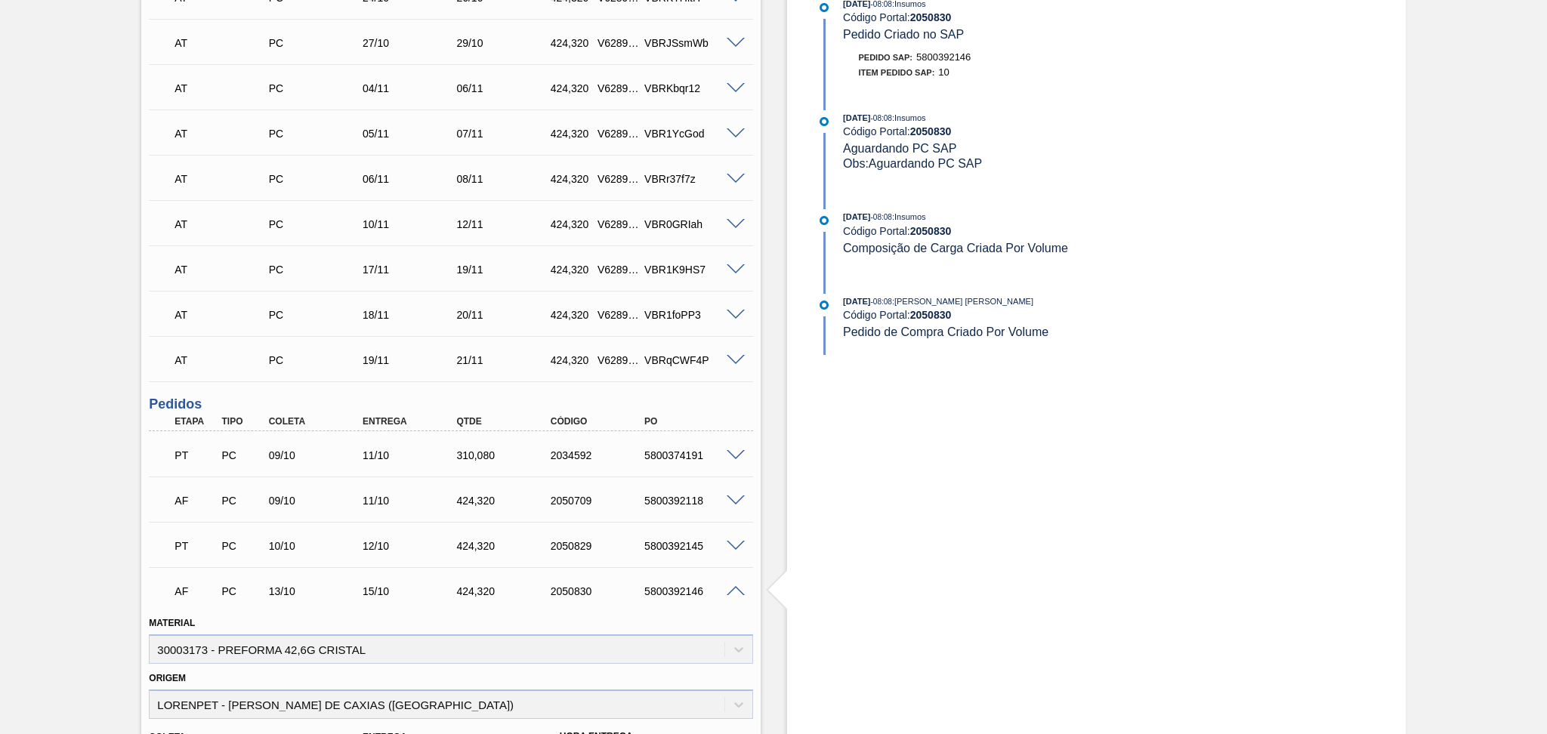
click at [735, 587] on span at bounding box center [735, 591] width 18 height 11
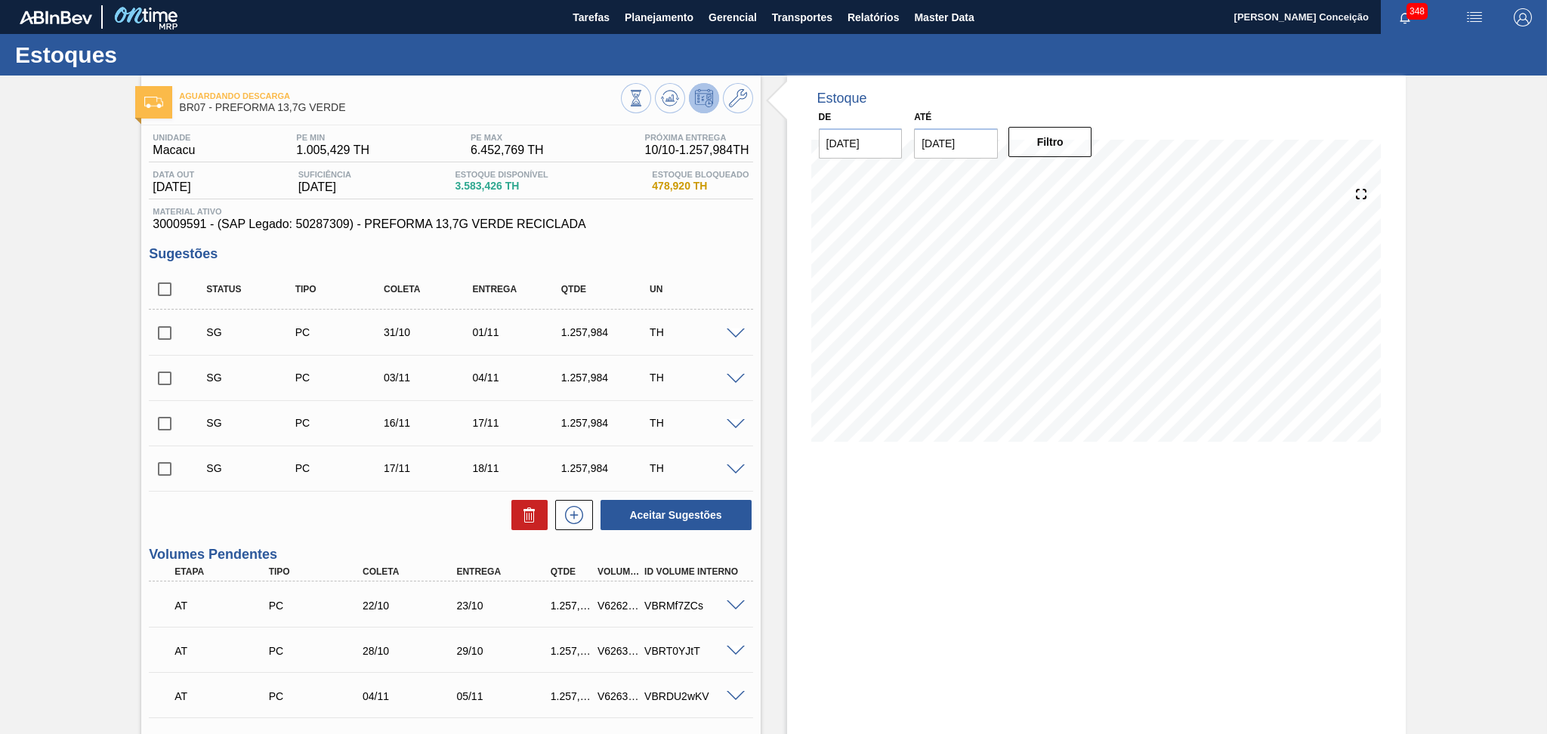
scroll to position [563, 0]
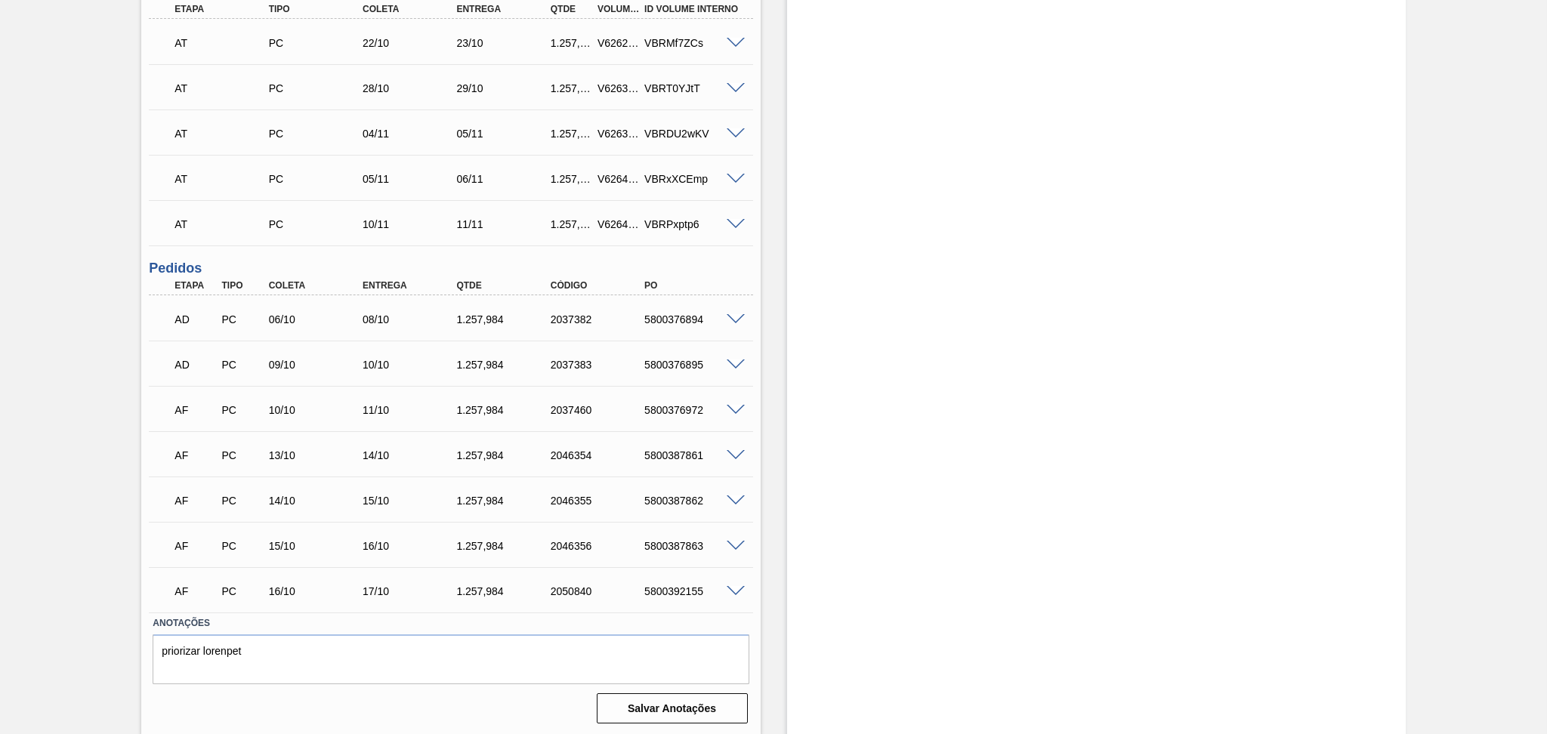
click at [671, 409] on div "5800376972" at bounding box center [693, 410] width 106 height 12
copy div "5800376972"
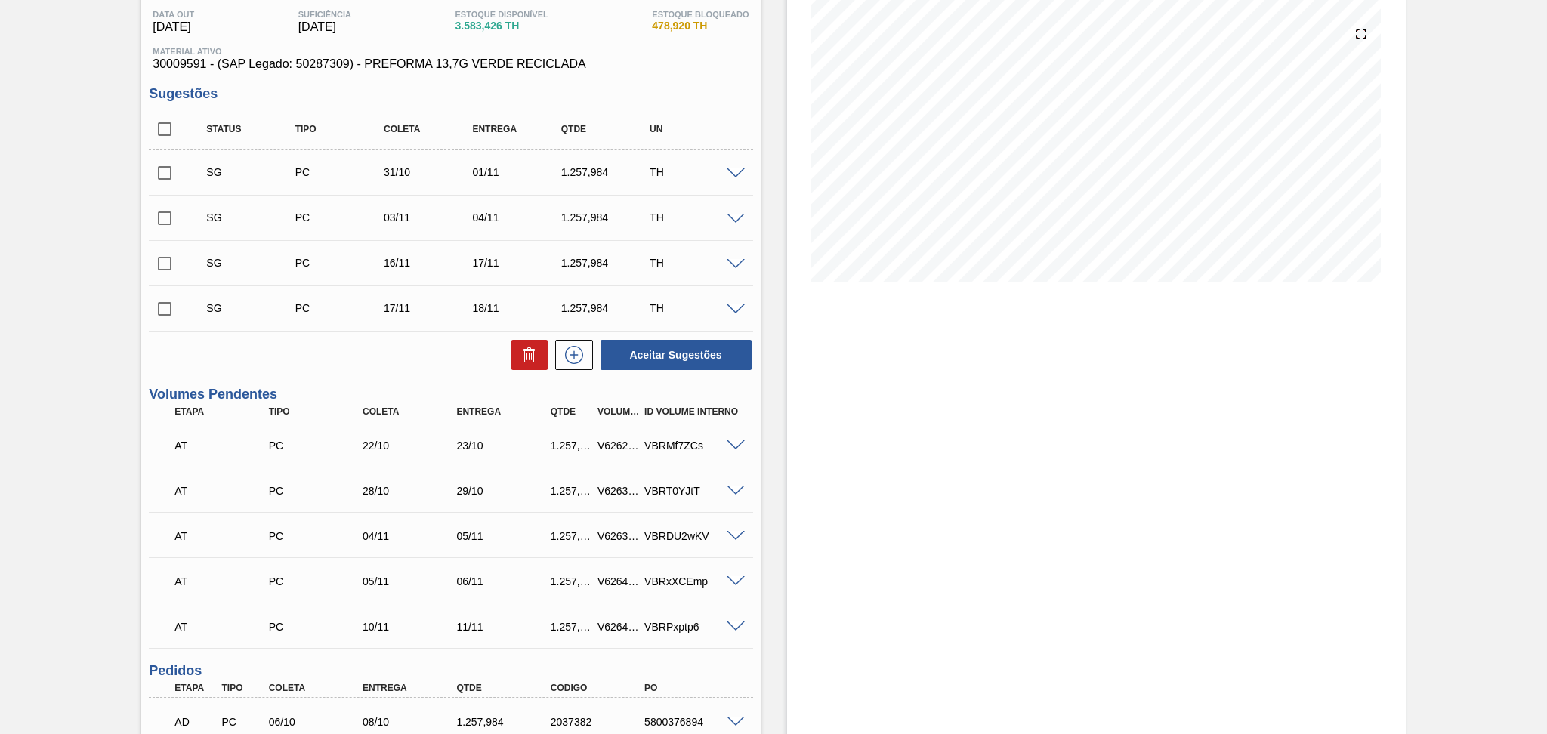
scroll to position [59, 0]
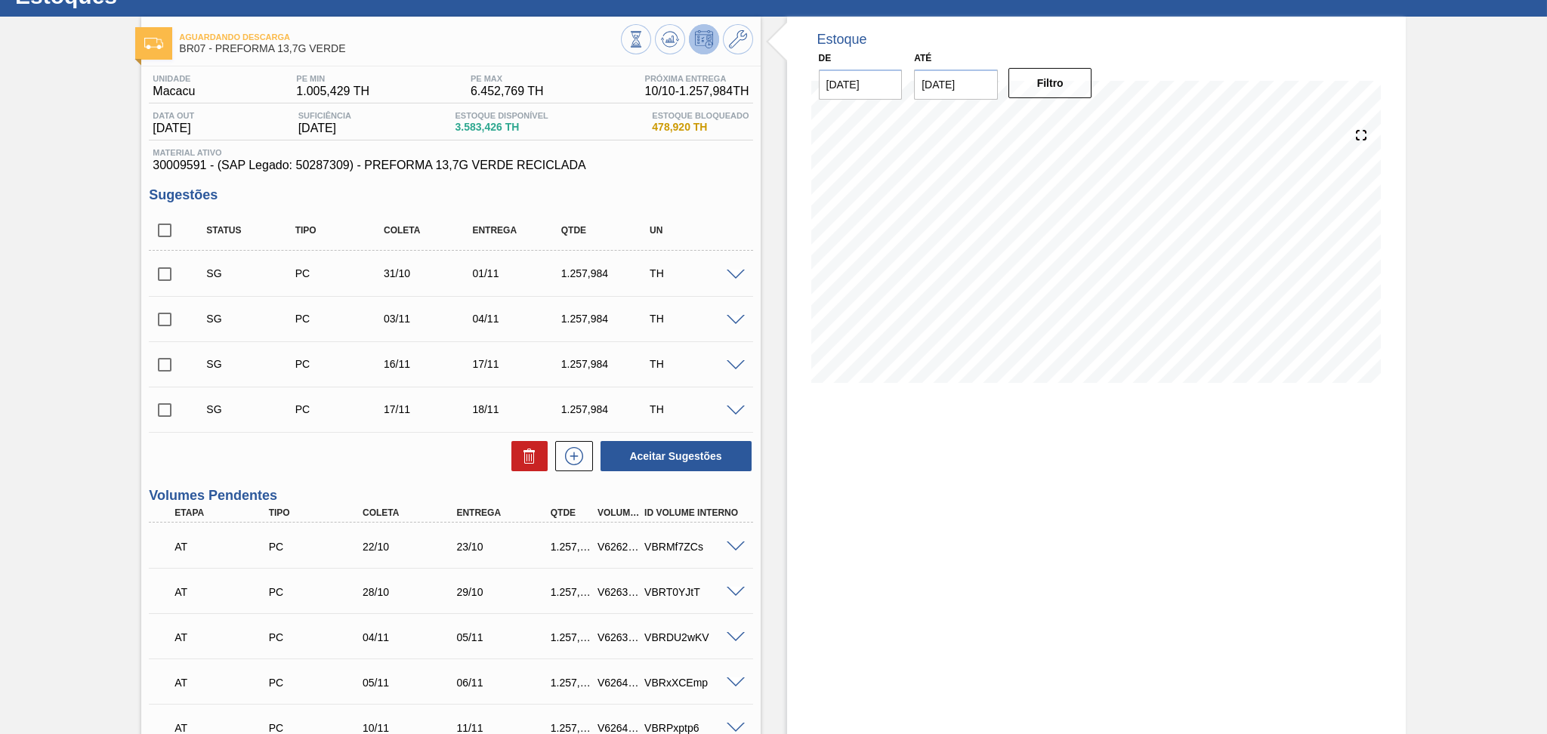
click at [388, 461] on div "Aceitar Sugestões" at bounding box center [450, 456] width 603 height 33
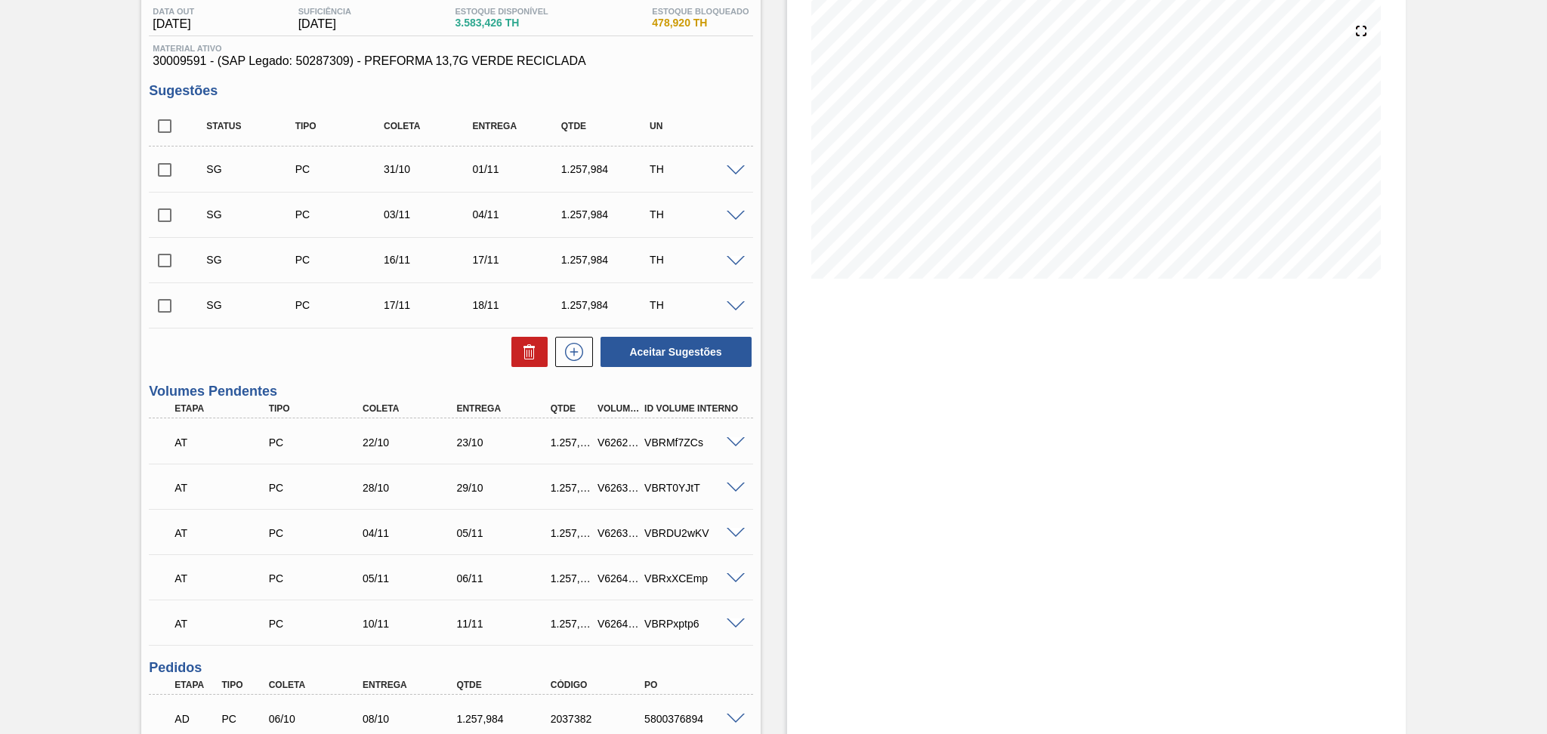
scroll to position [160, 0]
click at [894, 388] on div "Estoque De 10/10/2025 Até 30/11/2025 Filtro 15/10 Projeção de Estoque 6,023.35 …" at bounding box center [1096, 526] width 618 height 1223
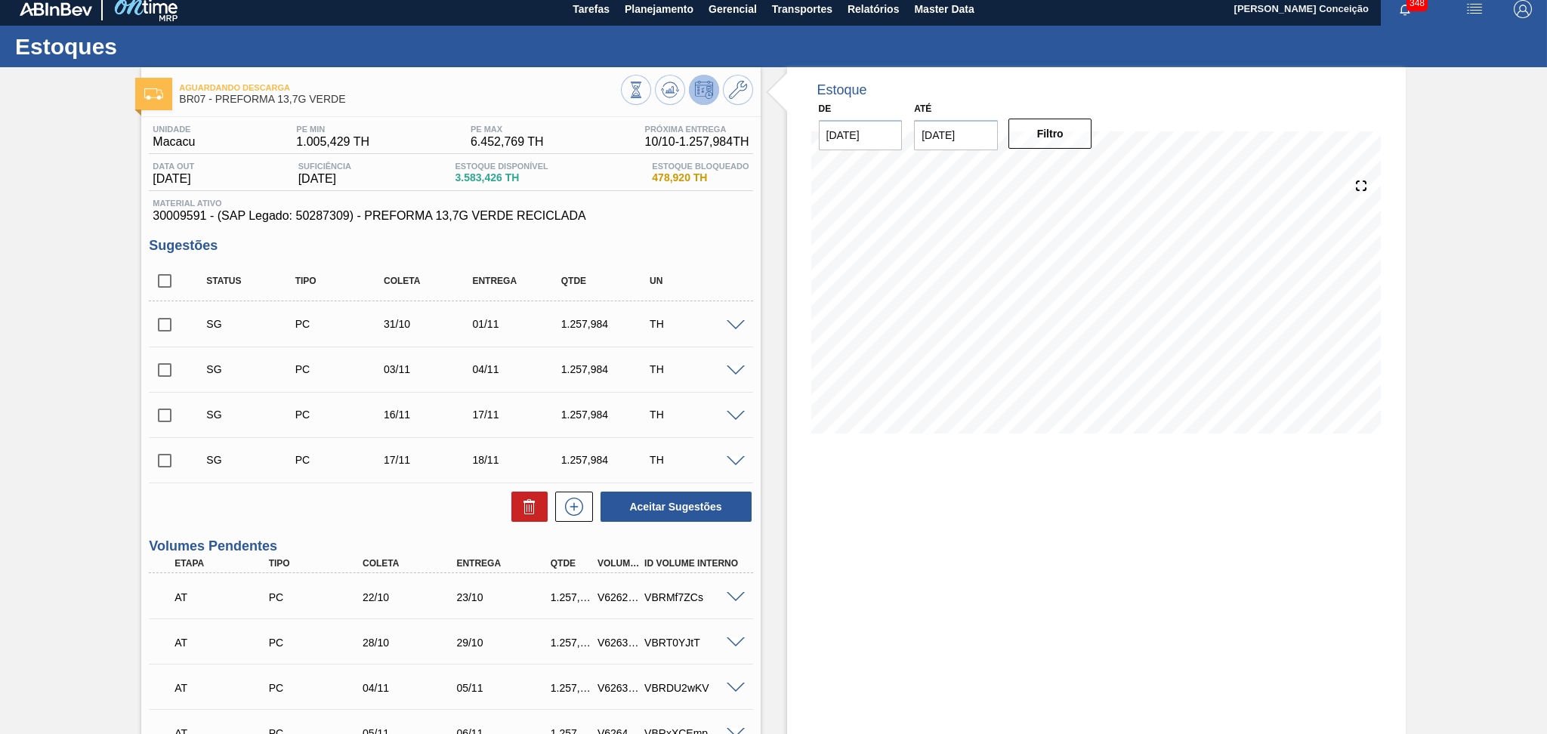
scroll to position [0, 0]
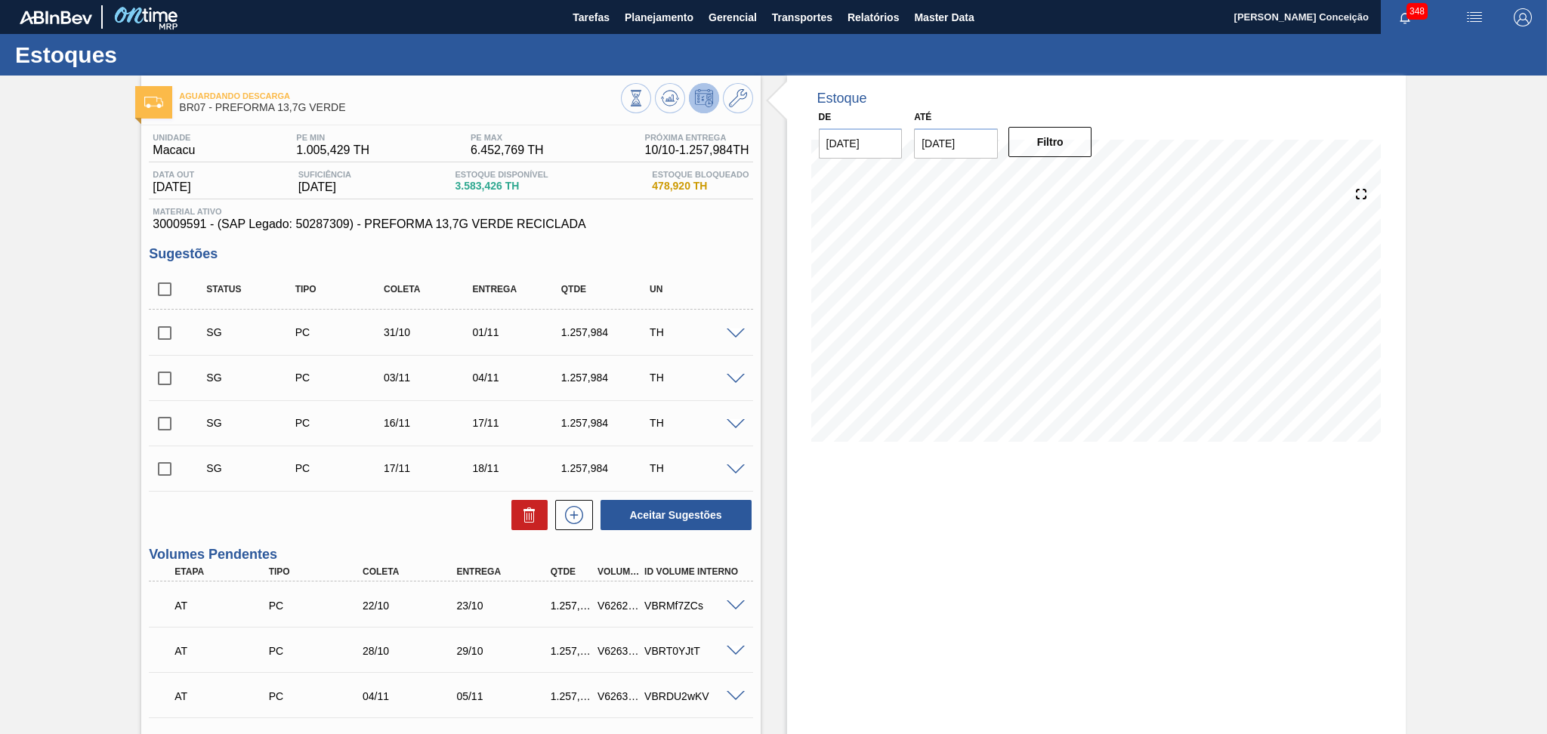
click at [665, 267] on div "Sugestões Status Tipo Coleta Entrega Qtde UN SG PC 31/10 01/11 1.257,984 TH Mat…" at bounding box center [450, 388] width 603 height 285
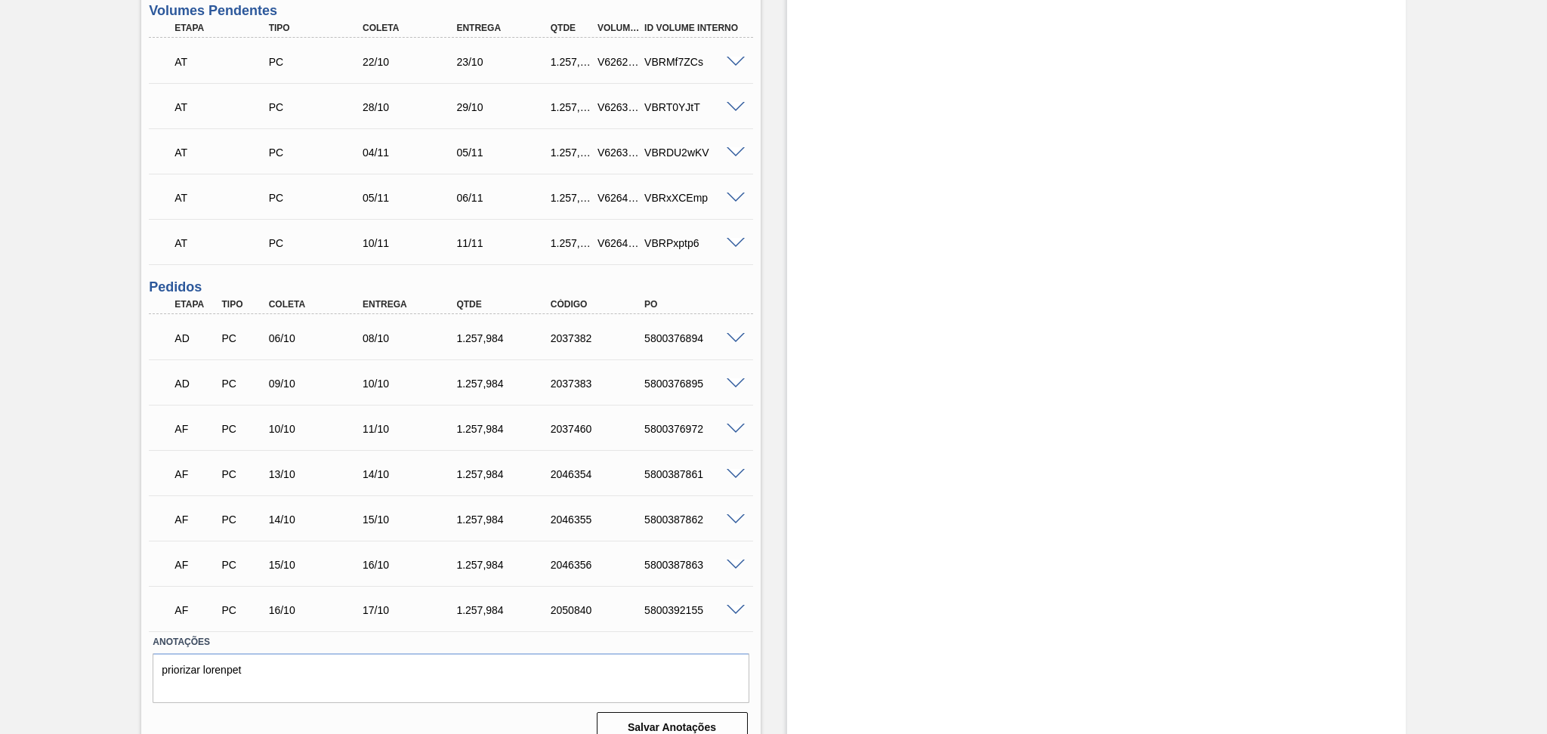
scroll to position [563, 0]
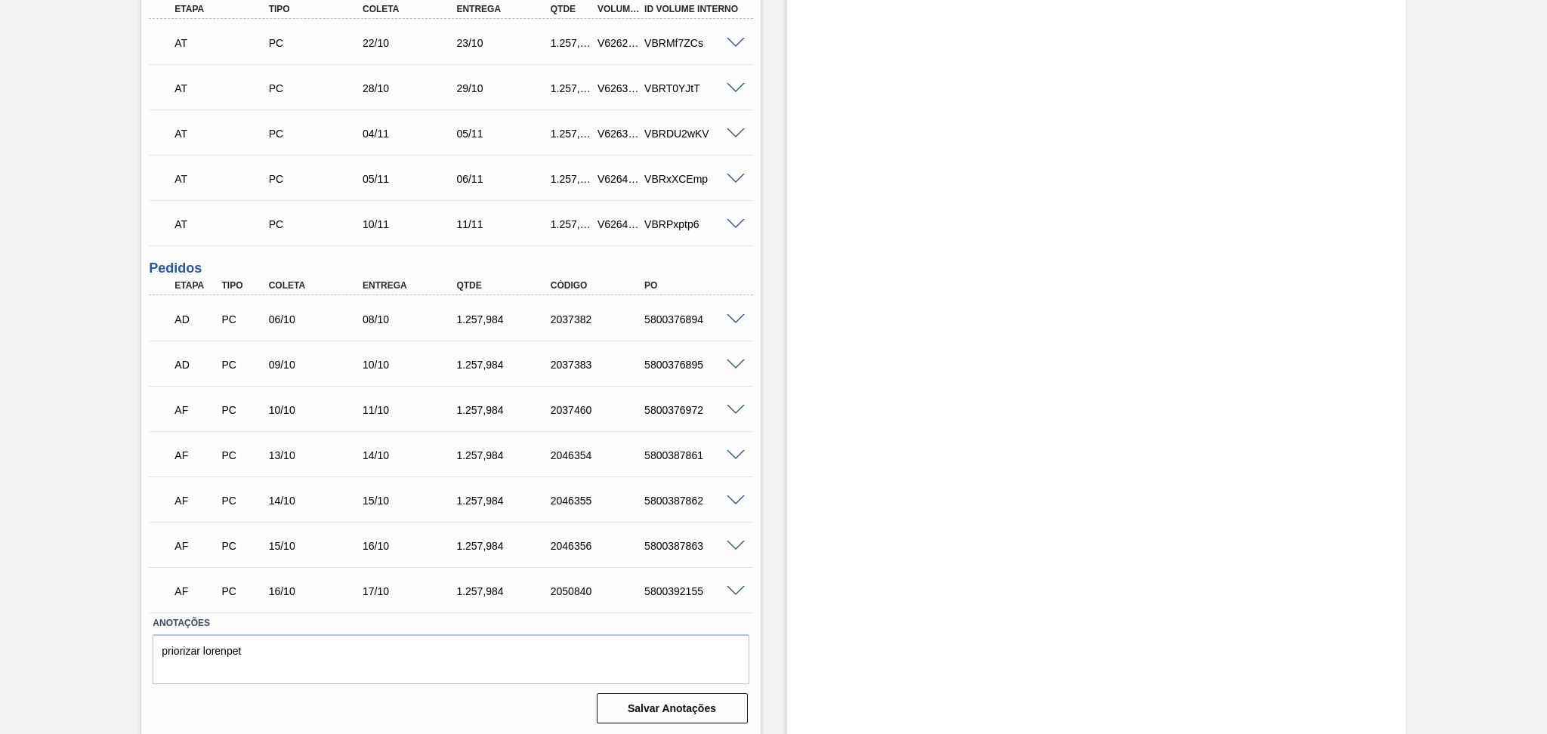
click at [75, 416] on div "Aguardando Descarga BR07 - PREFORMA 13,7G VERDE Unidade Macacu PE MIN 1.005,429…" at bounding box center [773, 124] width 1547 height 1223
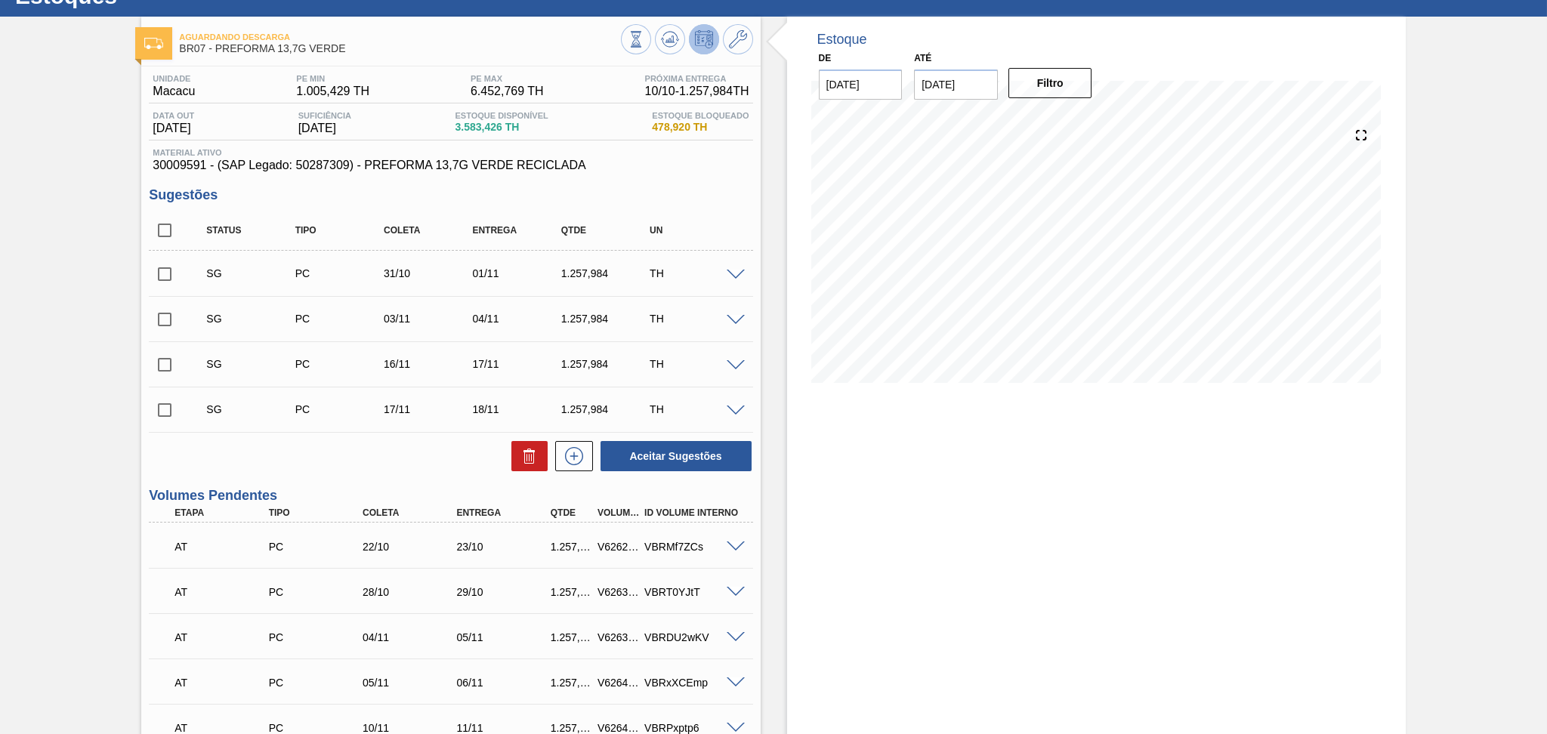
scroll to position [0, 0]
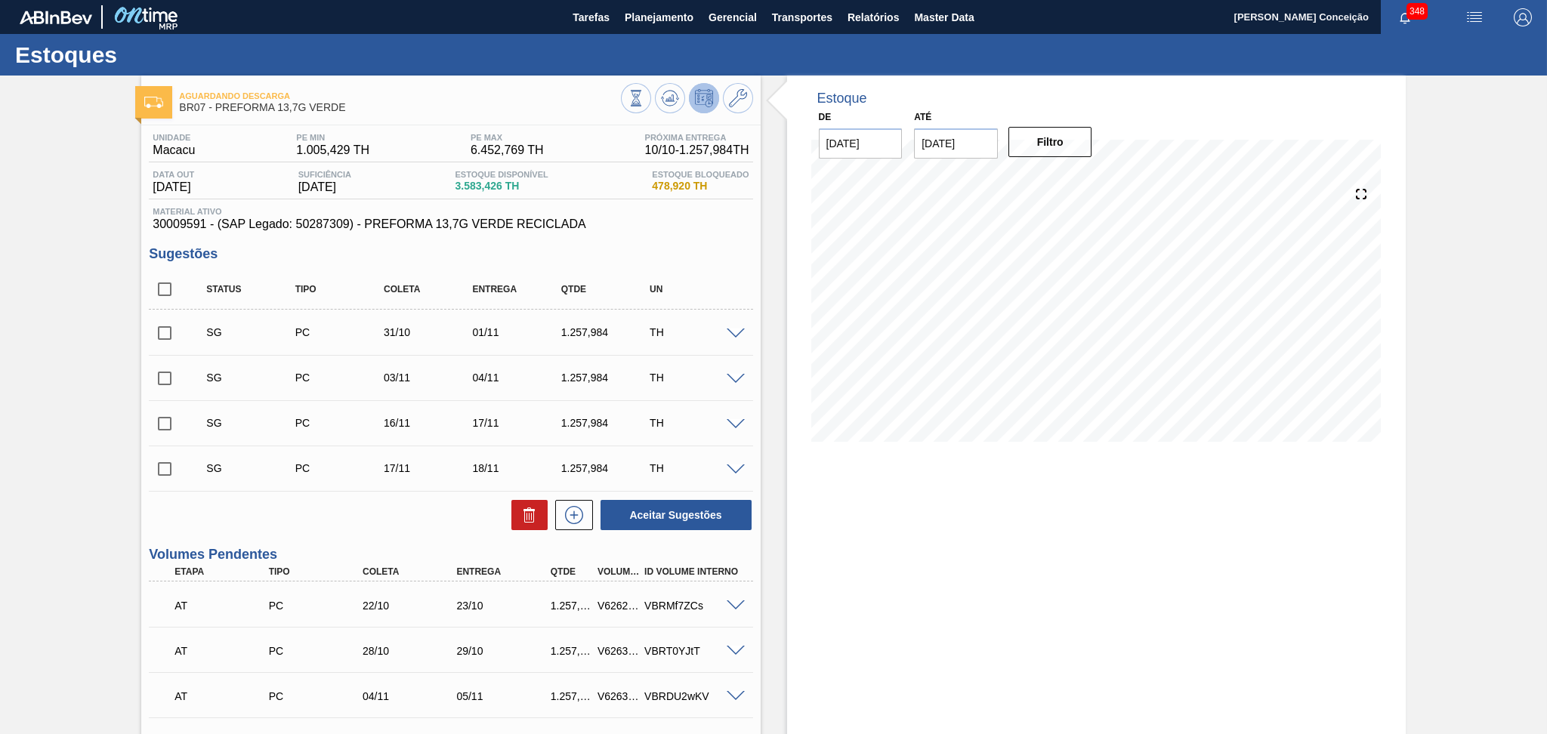
click at [748, 245] on div "Unidade Macacu PE MIN 1.005,429 TH PE MAX 6.452,769 TH Próxima Entrega 10/10 - …" at bounding box center [450, 708] width 618 height 1166
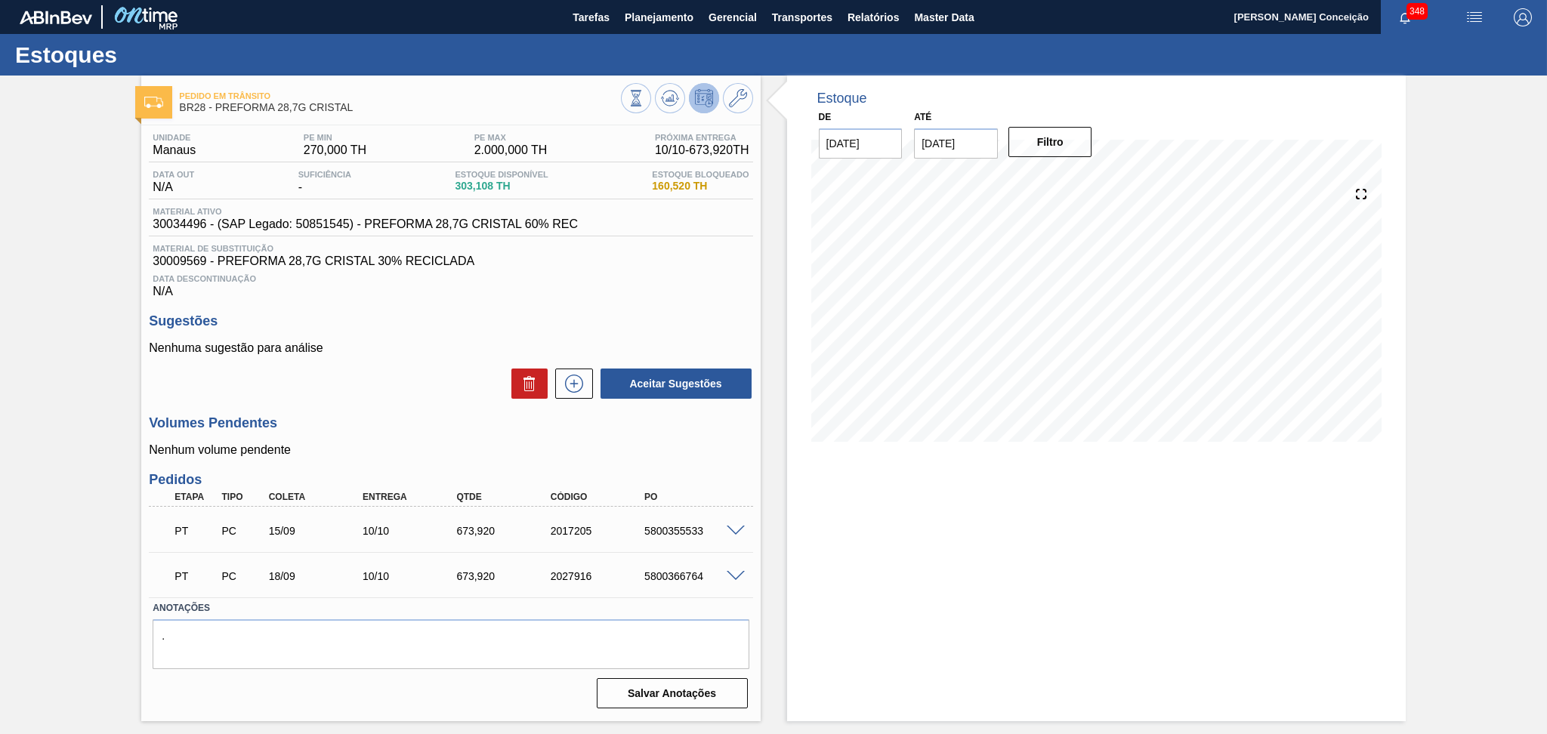
click at [401, 343] on p "Nenhuma sugestão para análise" at bounding box center [450, 348] width 603 height 14
click at [532, 311] on div "Unidade Manaus PE MIN 270,000 TH PE MAX 2.000,000 TH Próxima Entrega 10/10 - 67…" at bounding box center [450, 419] width 618 height 588
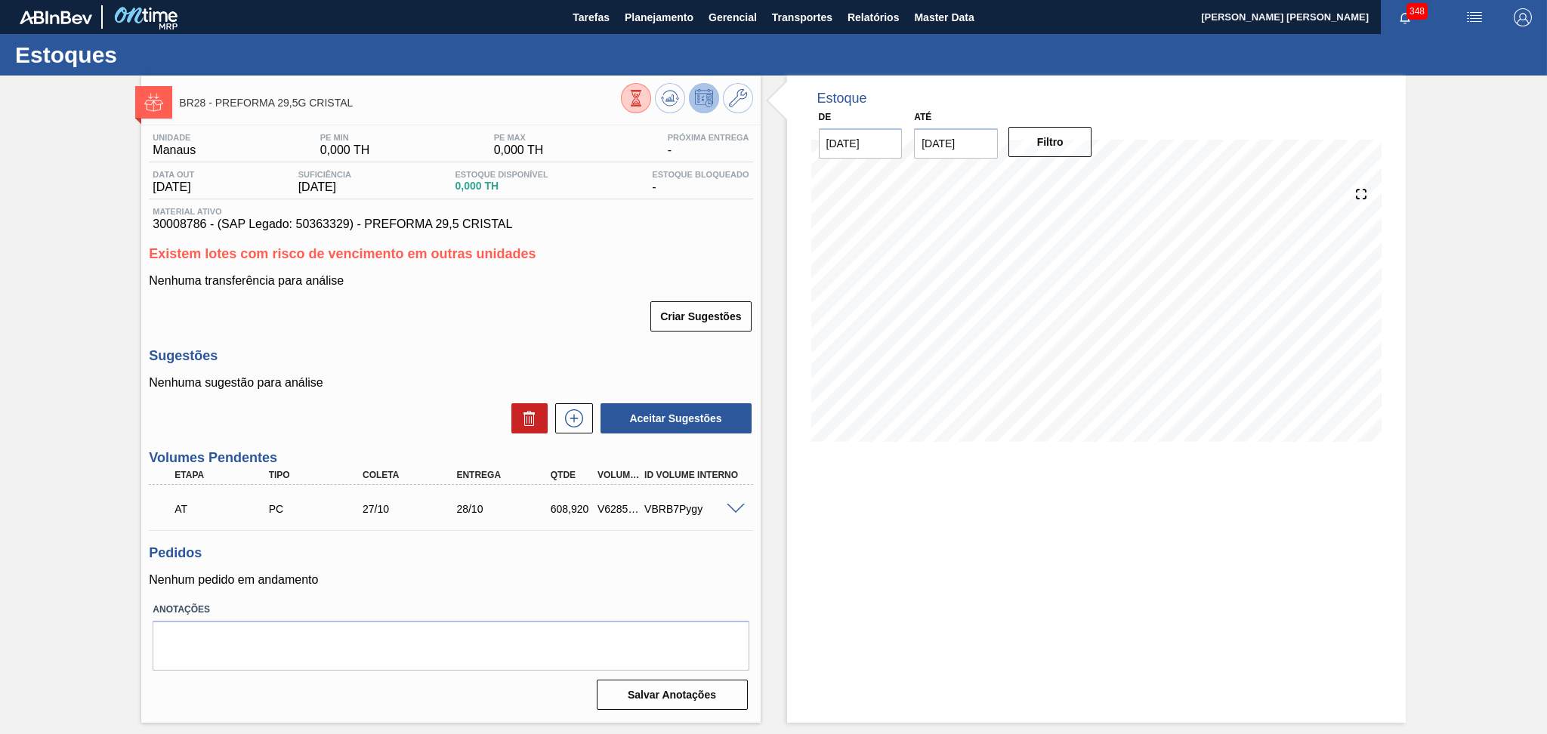
click at [566, 349] on h3 "Sugestões" at bounding box center [450, 356] width 603 height 16
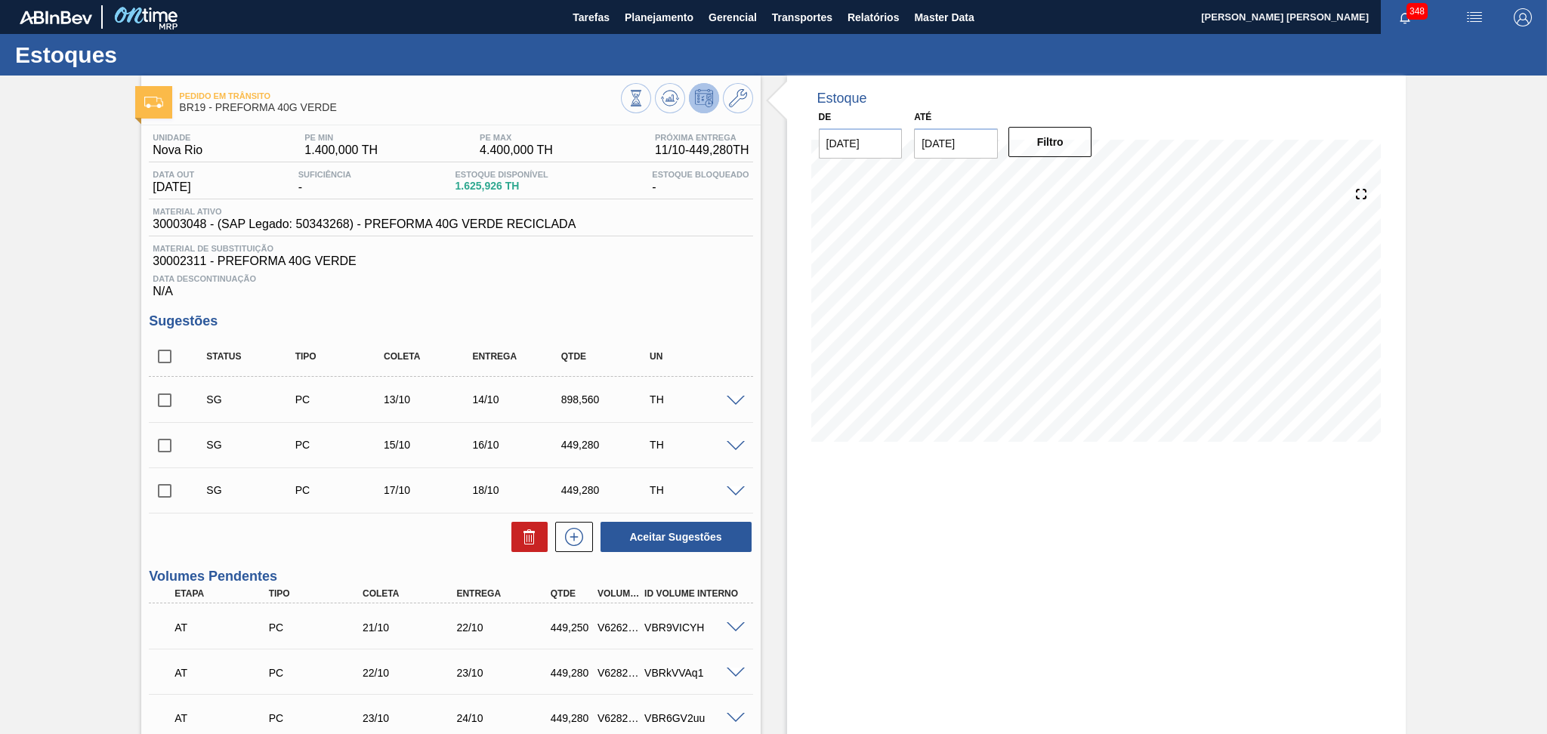
click at [594, 290] on div "Data Descontinuação N/A" at bounding box center [450, 283] width 603 height 30
click at [159, 339] on div "Status Tipo Coleta Entrega Qtde UN" at bounding box center [450, 357] width 603 height 40
click at [168, 356] on input "checkbox" at bounding box center [165, 357] width 32 height 32
checkbox input "true"
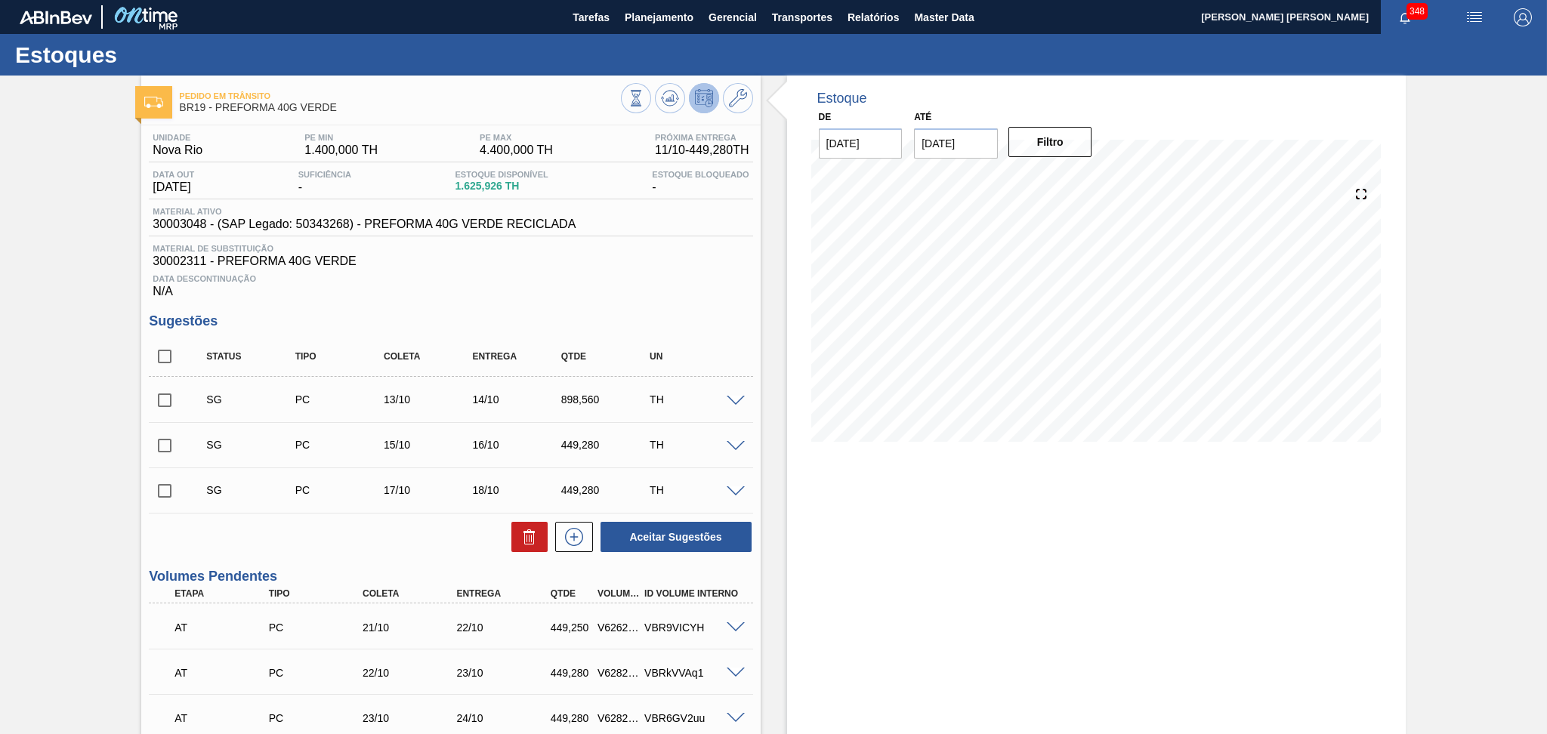
checkbox input "true"
click at [529, 538] on icon at bounding box center [529, 537] width 18 height 18
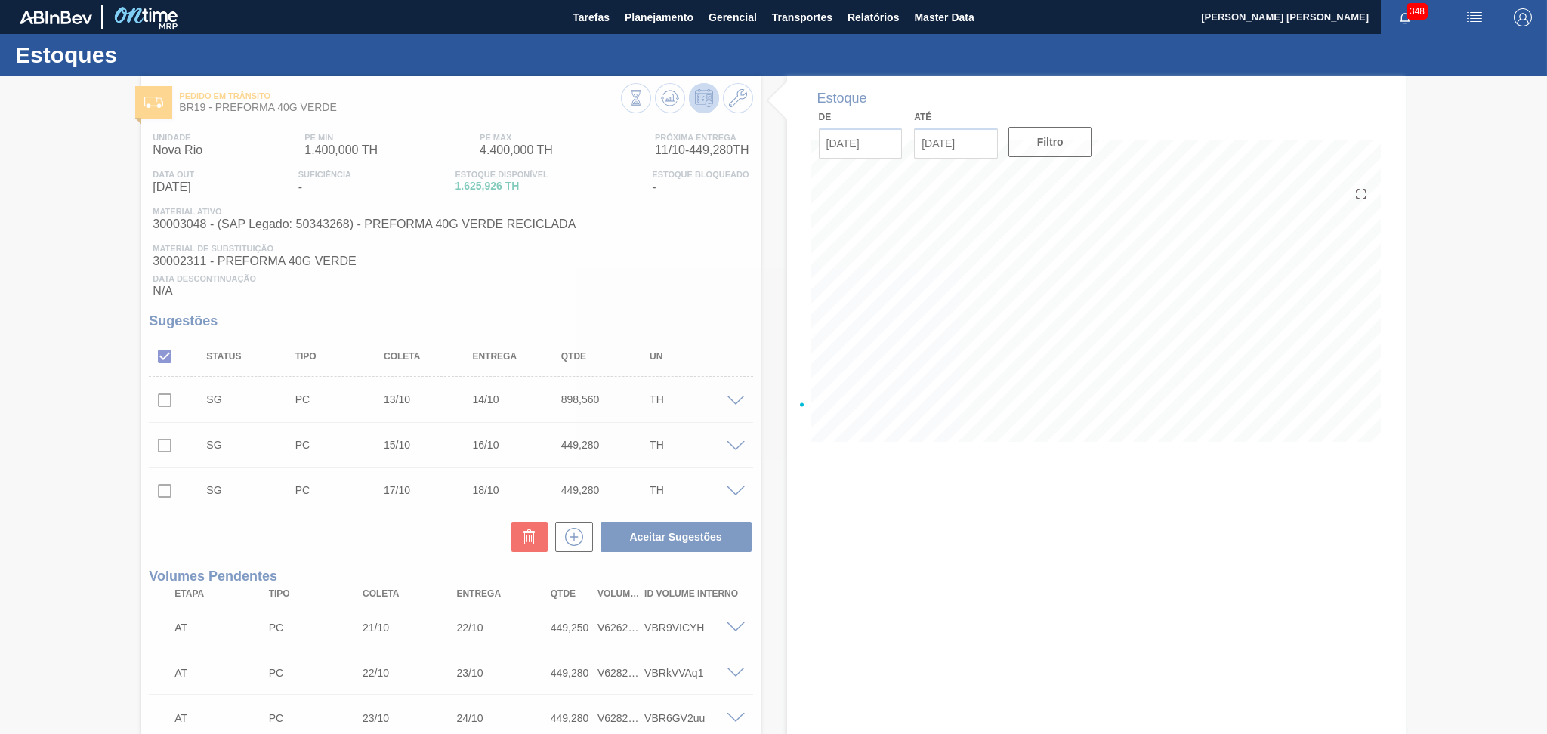
checkbox input "false"
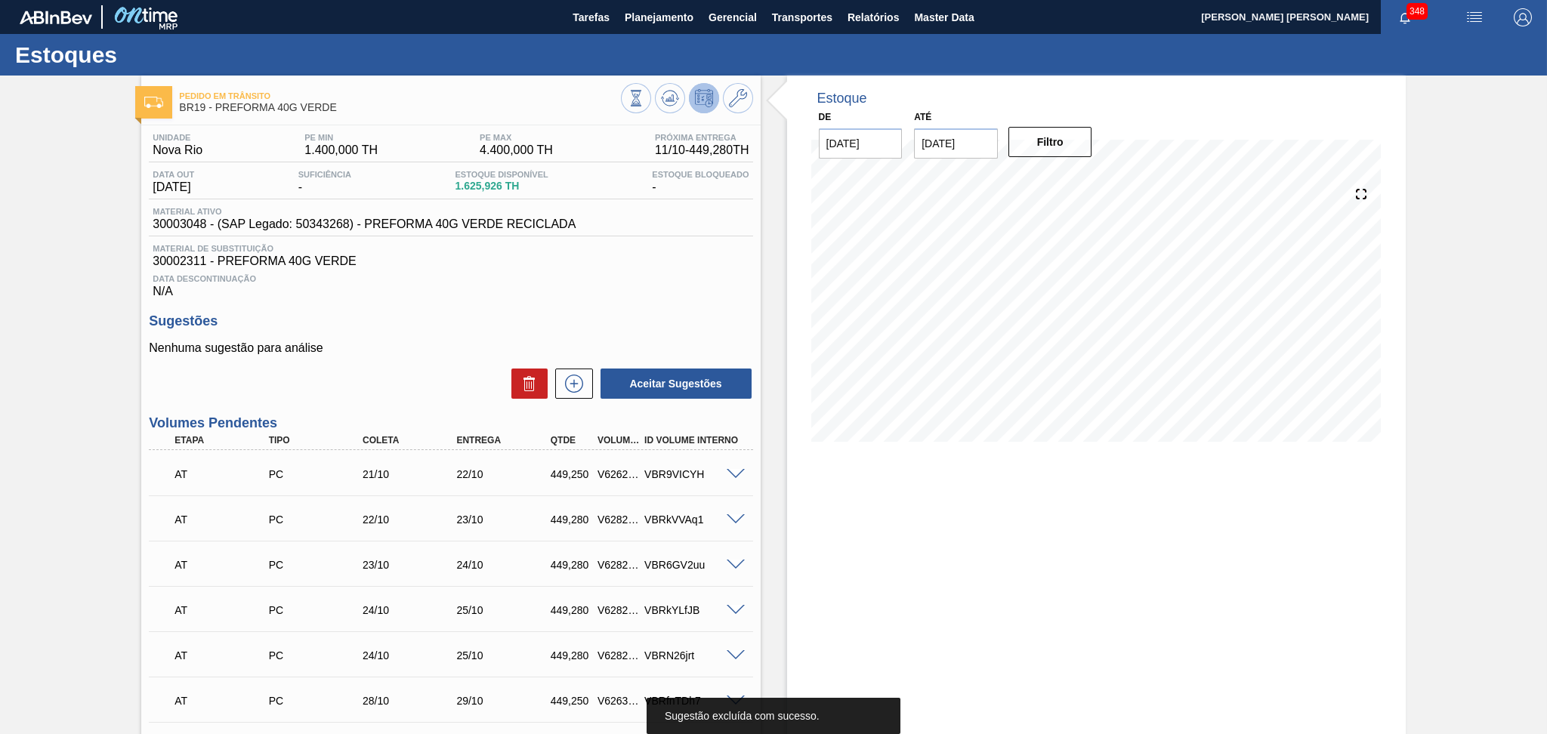
click at [391, 325] on h3 "Sugestões" at bounding box center [450, 321] width 603 height 16
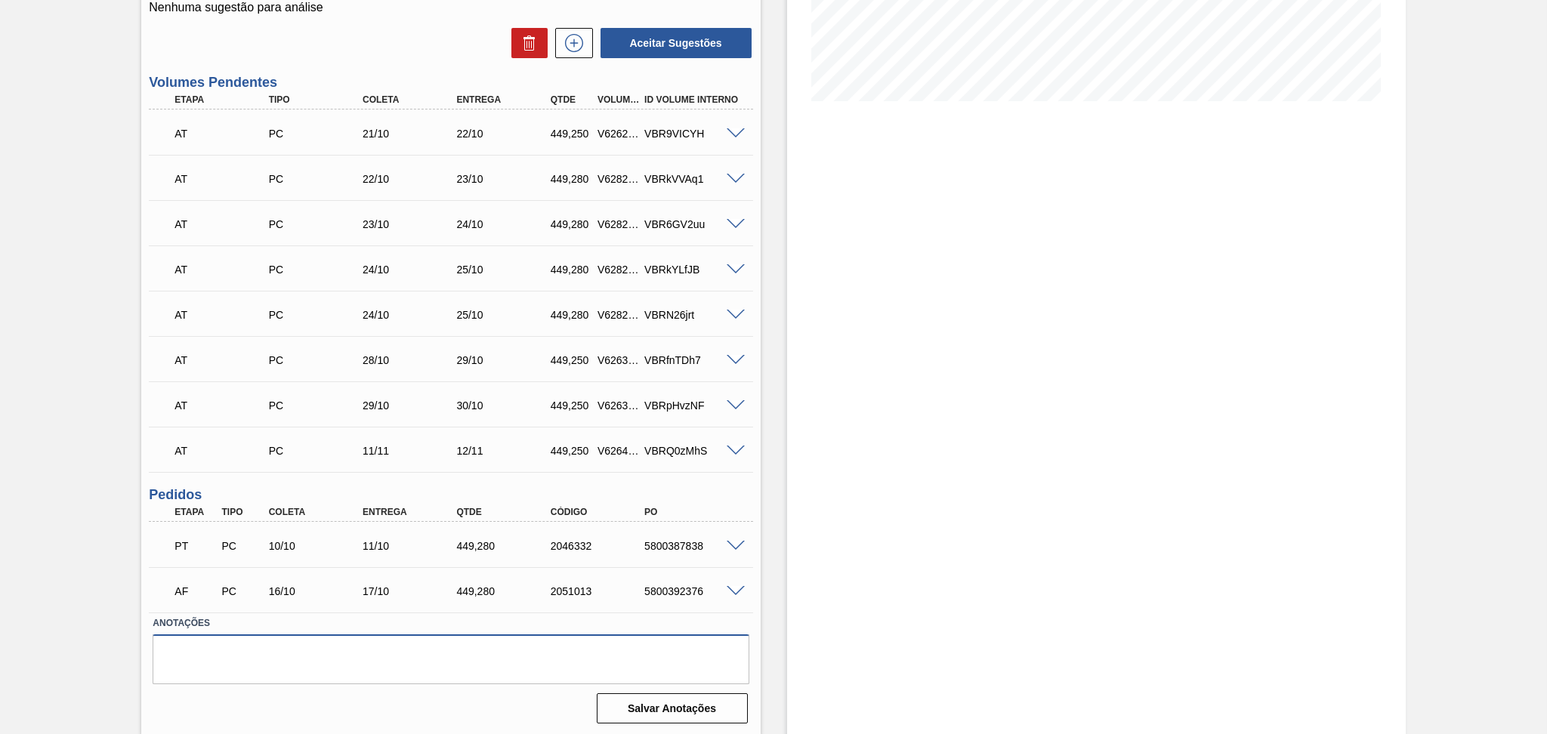
click at [342, 671] on textarea at bounding box center [451, 659] width 596 height 50
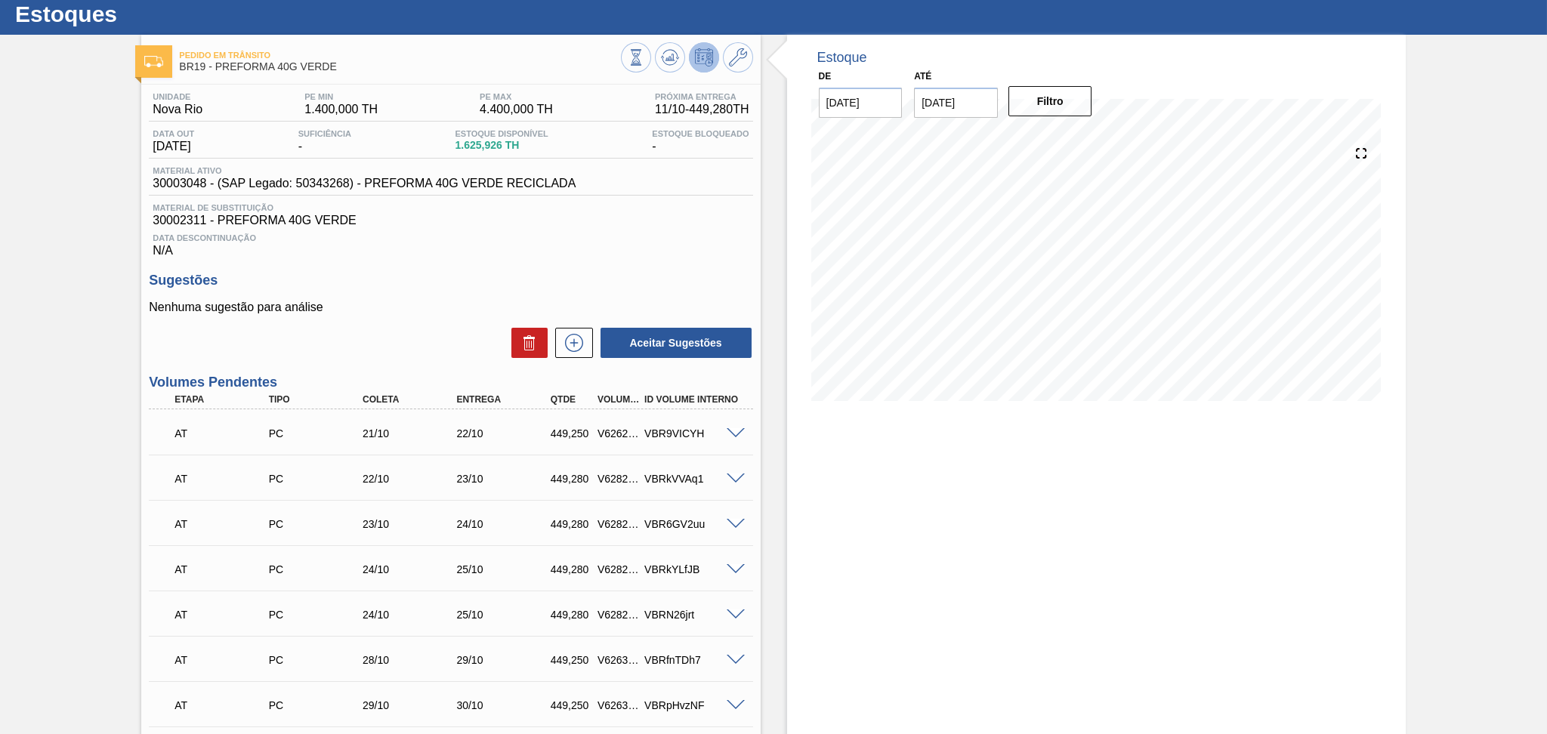
scroll to position [39, 0]
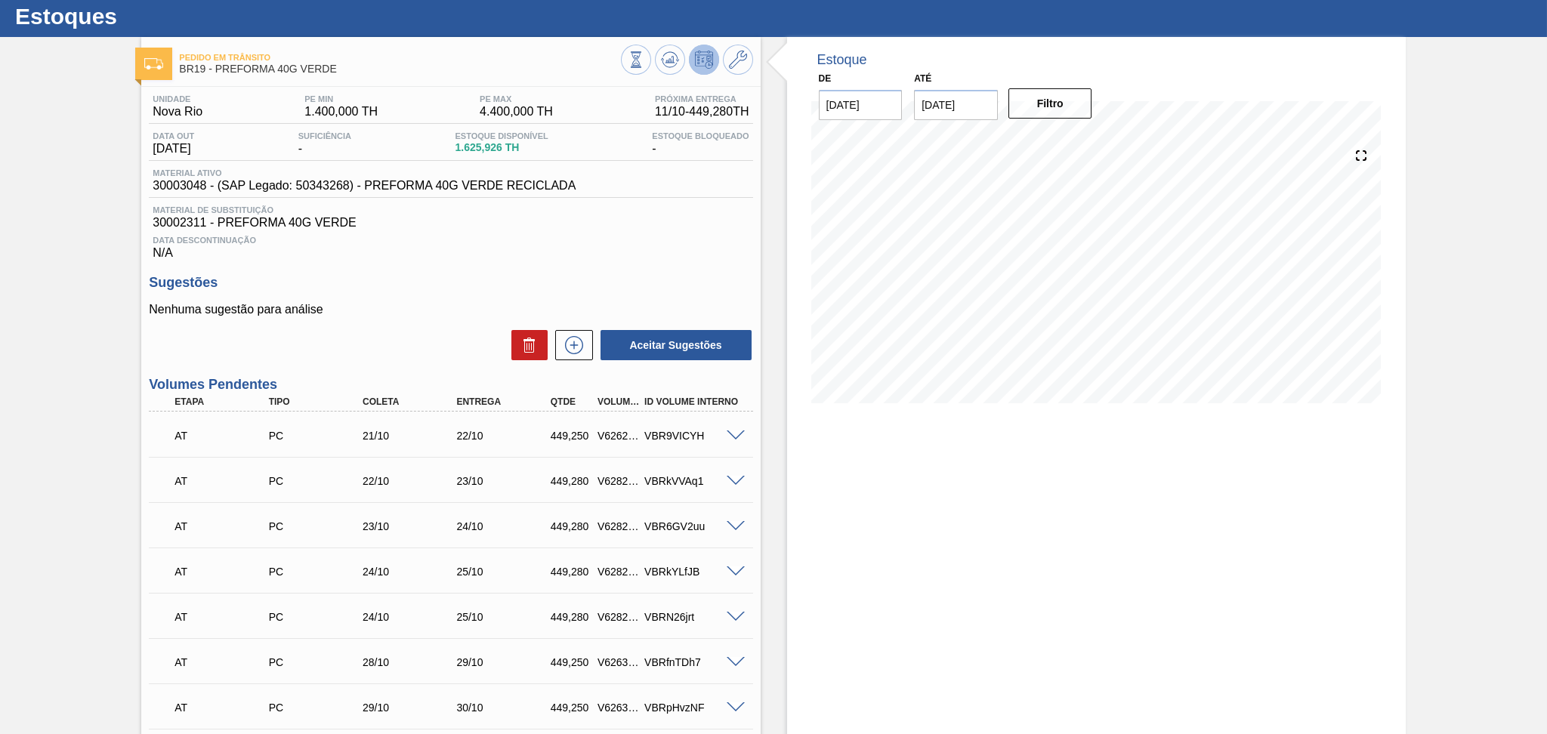
click at [904, 538] on div "Estoque De 10/10/2025 Até 30/11/2025 Filtro 08/11 Projeção de Estoque 2,140.072…" at bounding box center [1096, 537] width 618 height 1001
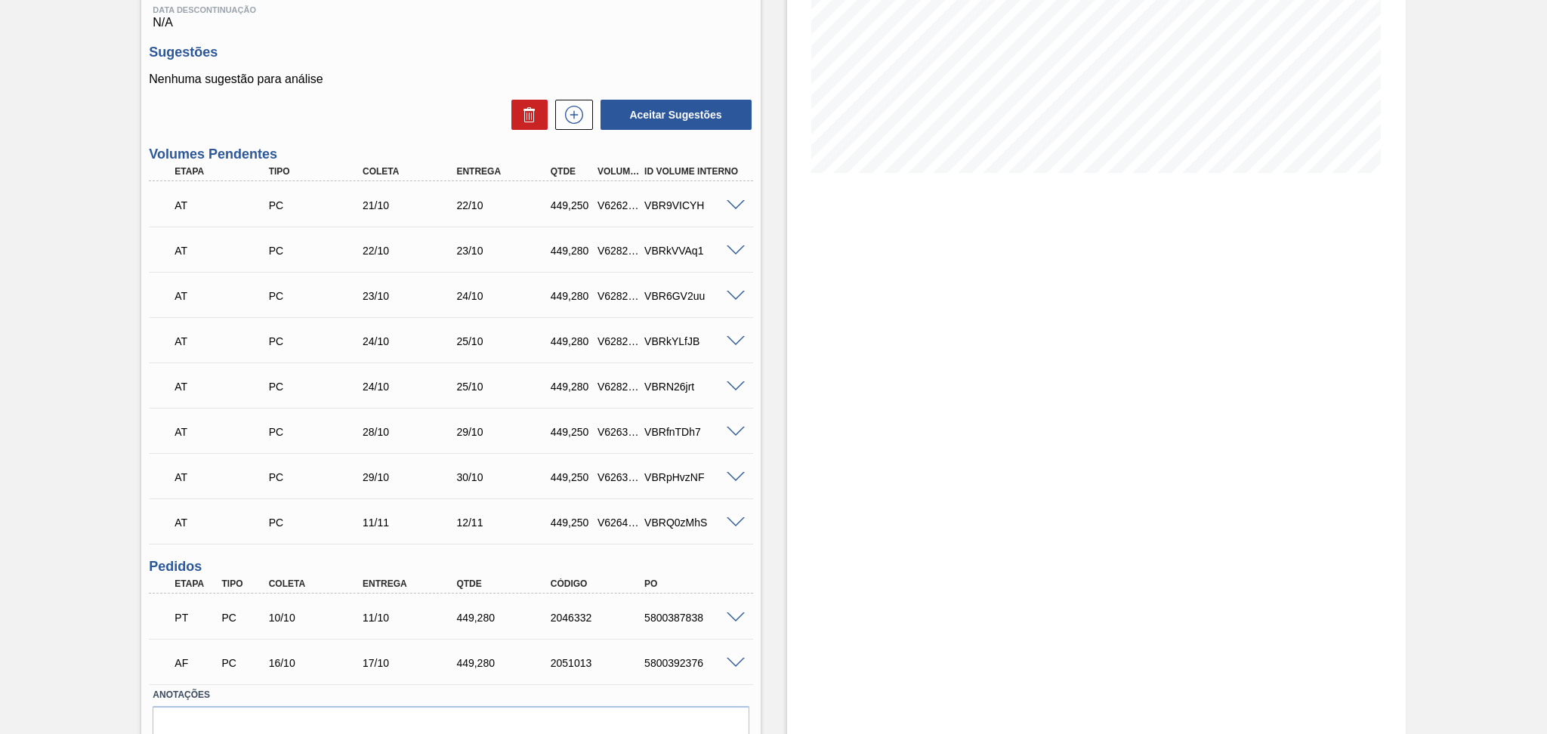
scroll to position [341, 0]
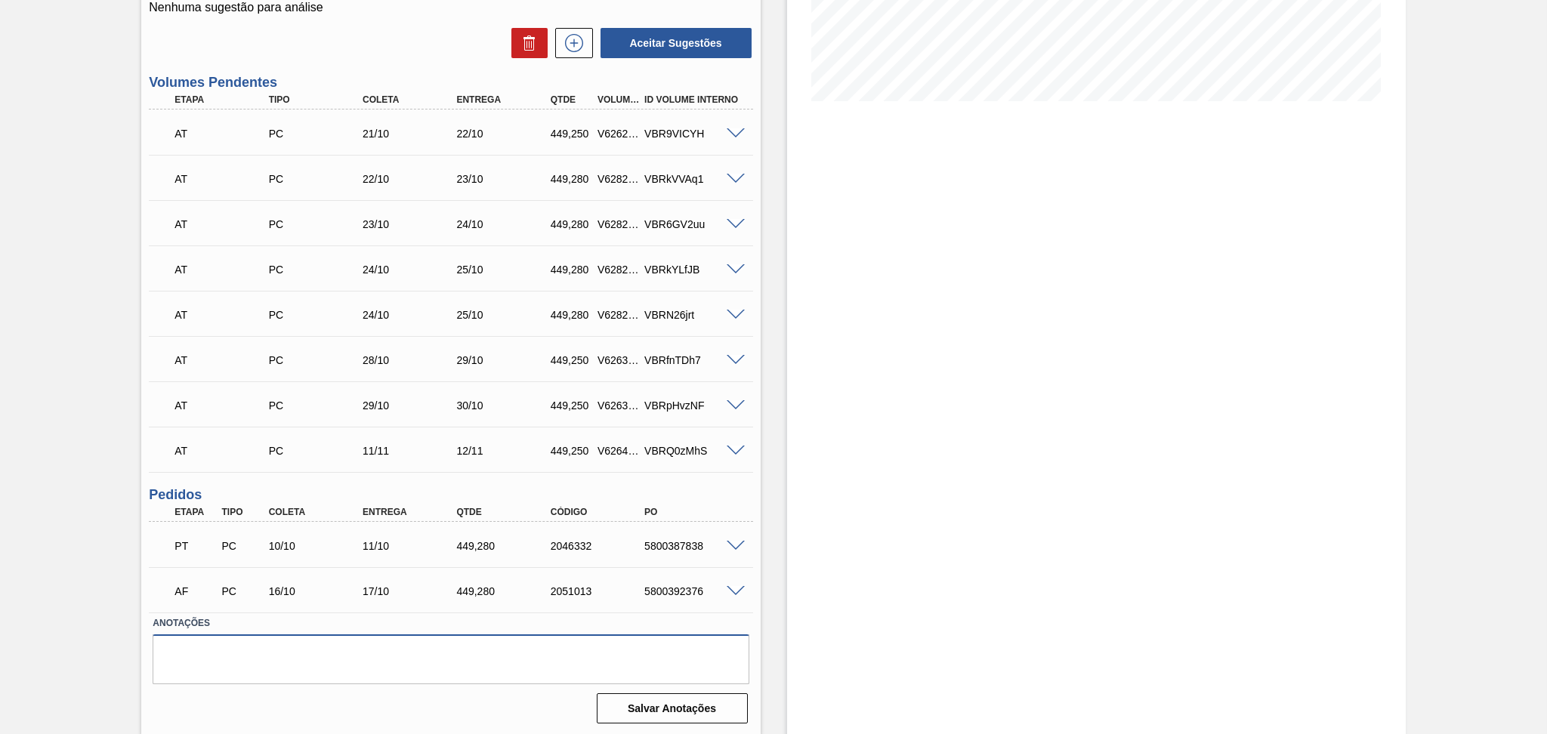
click at [261, 664] on textarea at bounding box center [451, 659] width 596 height 50
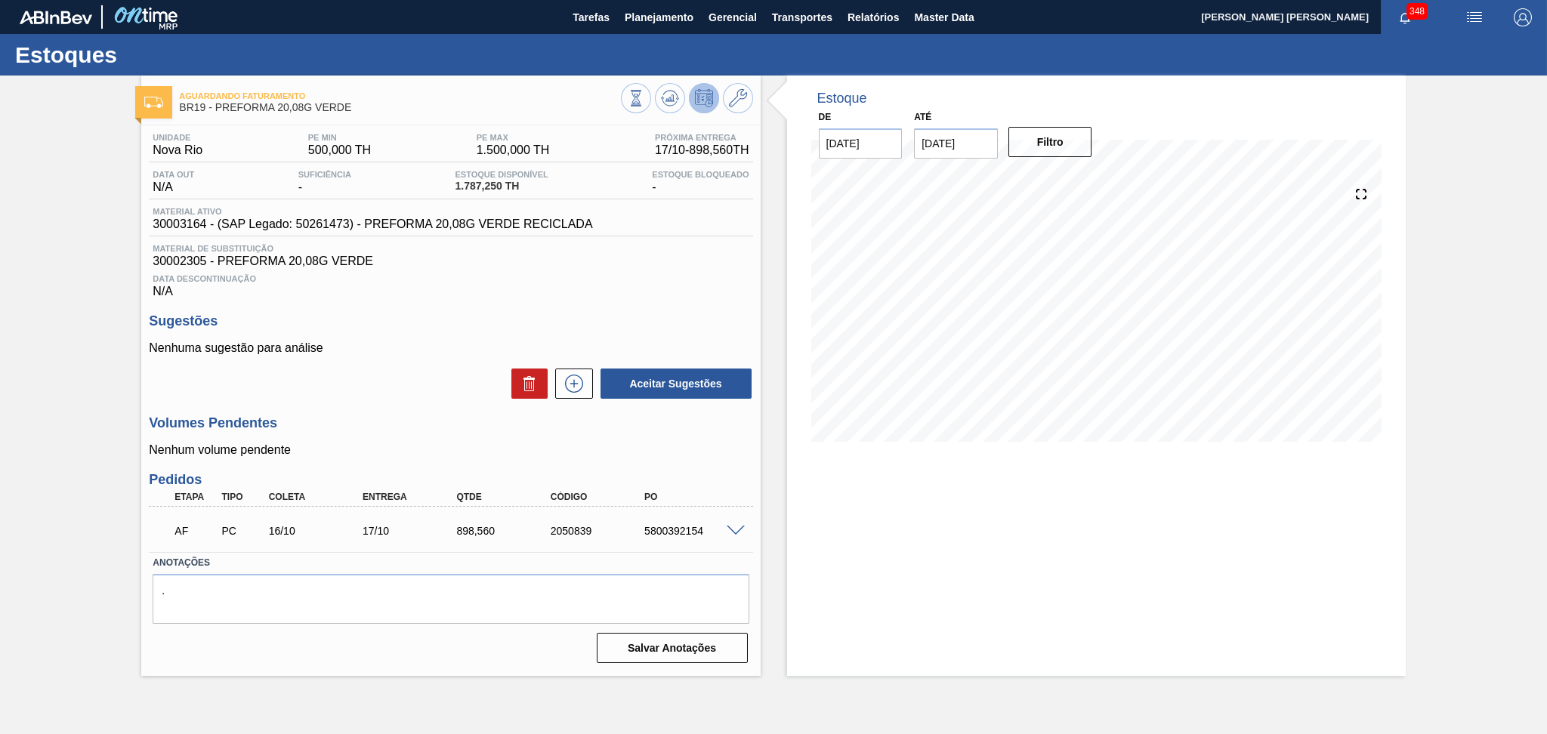
click at [630, 287] on div "Data Descontinuação N/A" at bounding box center [450, 283] width 603 height 30
click at [359, 415] on h3 "Volumes Pendentes" at bounding box center [450, 423] width 603 height 16
click at [421, 346] on p "Nenhuma sugestão para análise" at bounding box center [450, 348] width 603 height 14
click at [397, 430] on h3 "Volumes Pendentes" at bounding box center [450, 423] width 603 height 16
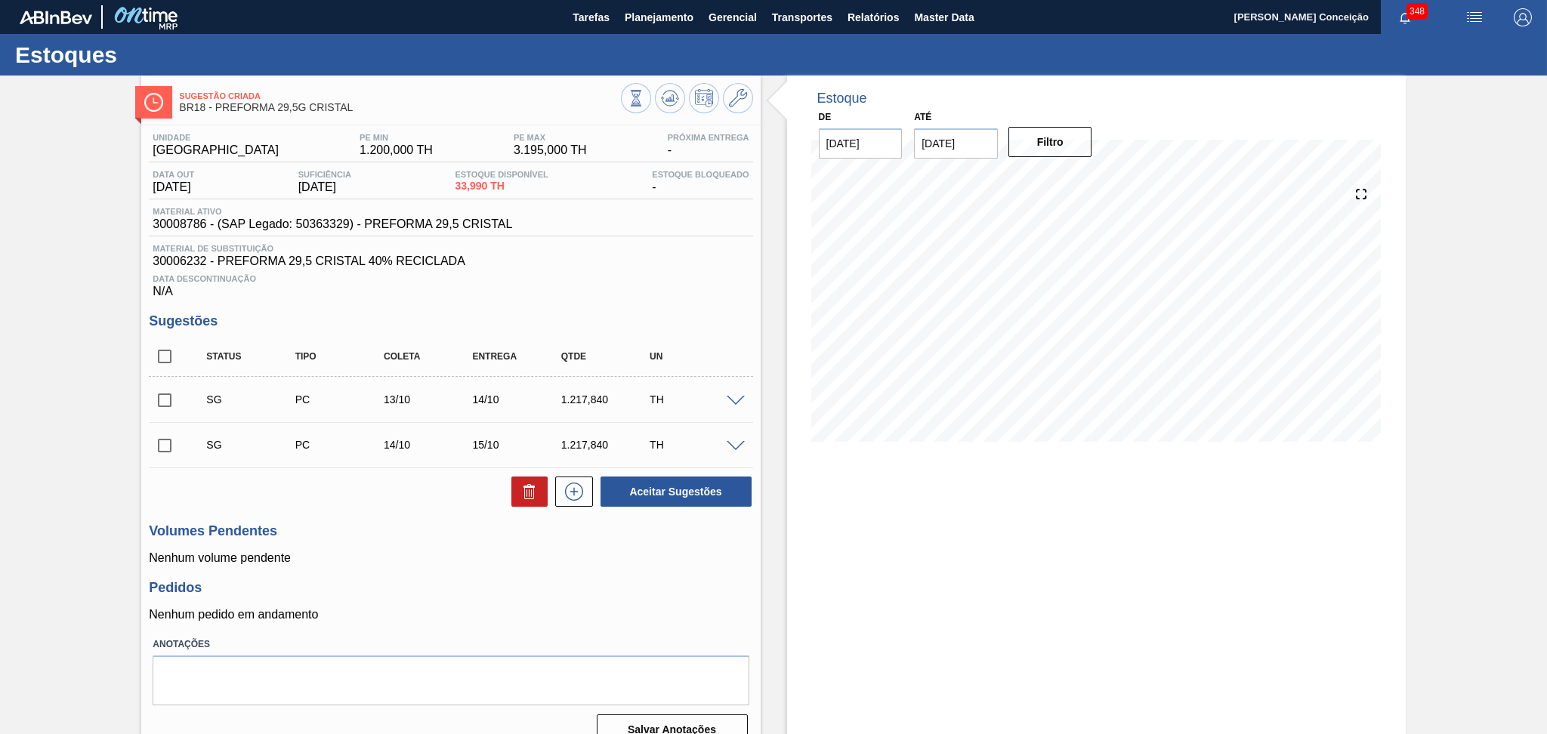
click at [458, 557] on p "Nenhum volume pendente" at bounding box center [450, 558] width 603 height 14
click at [678, 298] on div "Unidade Pernambuco PE MIN 1.200,000 TH PE MAX 3.195,000 TH Próxima Entrega - Da…" at bounding box center [450, 437] width 618 height 625
click at [179, 221] on span "30008786 - (SAP Legado: 50363329) - PREFORMA 29,5 CRISTAL" at bounding box center [332, 224] width 359 height 14
copy span "30008786"
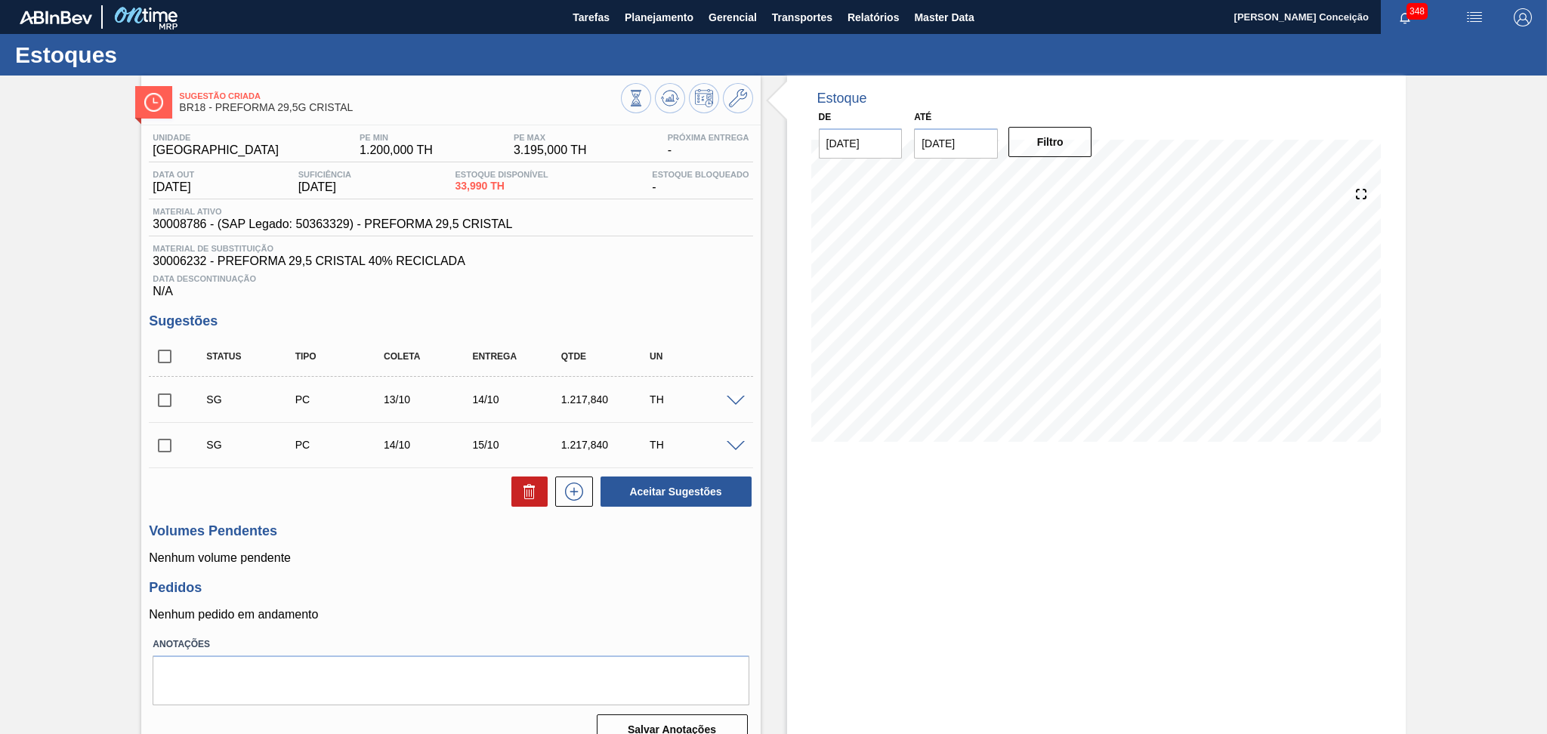
click at [413, 515] on div "Unidade Pernambuco PE MIN 1.200,000 TH PE MAX 3.195,000 TH Próxima Entrega - Da…" at bounding box center [450, 437] width 618 height 625
click at [154, 353] on input "checkbox" at bounding box center [165, 357] width 32 height 32
checkbox input "true"
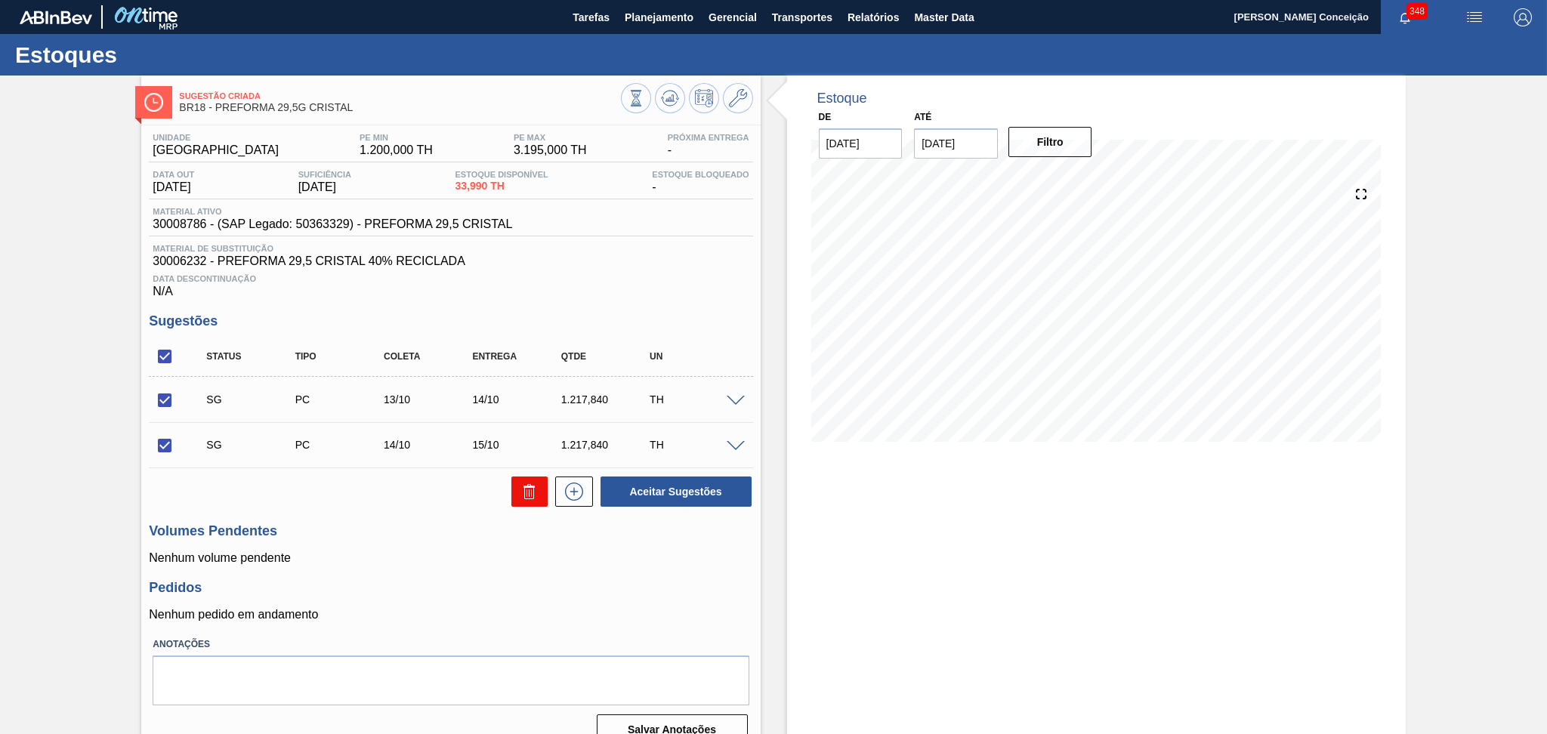
click at [522, 493] on icon at bounding box center [529, 492] width 18 height 18
checkbox input "false"
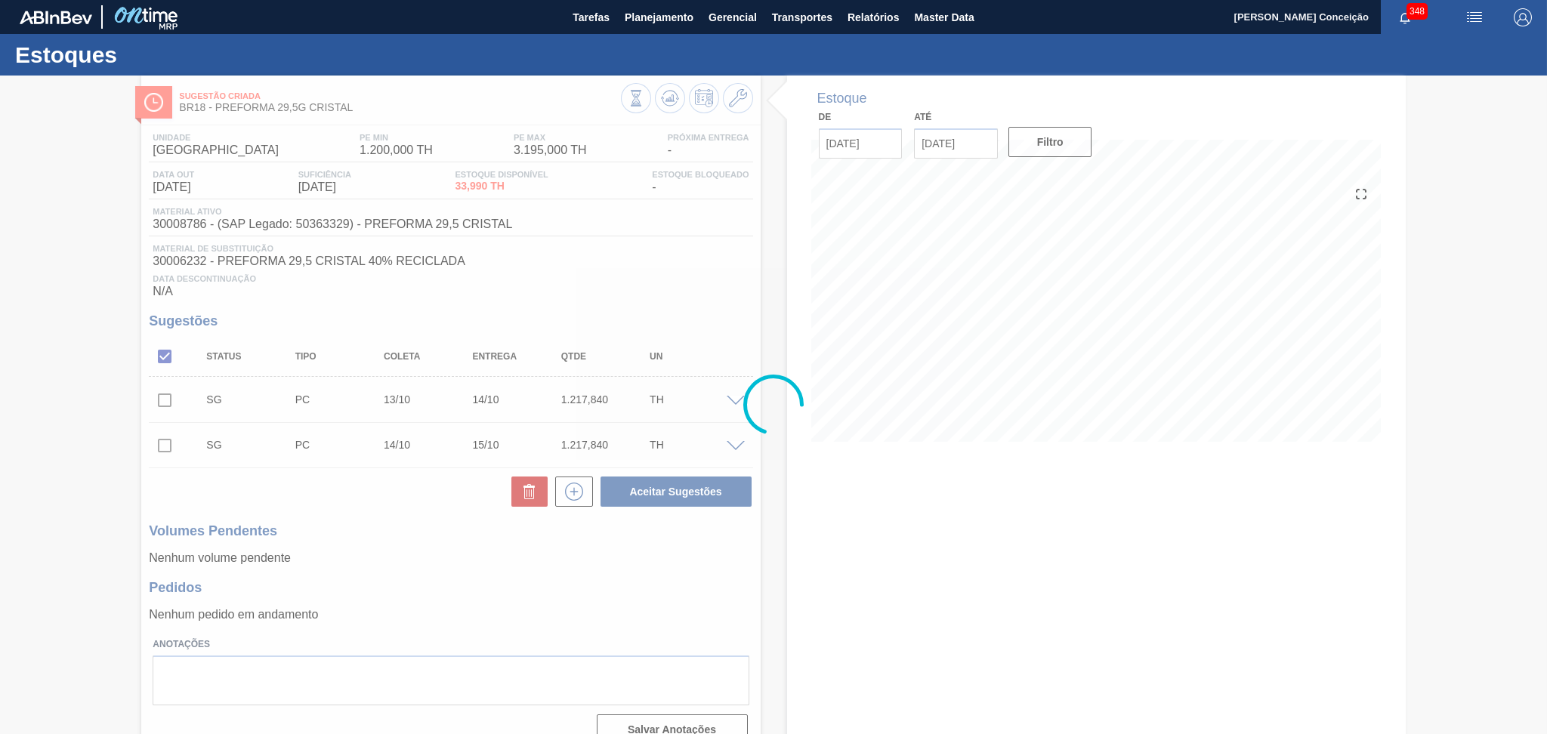
click at [556, 565] on div at bounding box center [773, 405] width 1547 height 658
click at [731, 578] on div at bounding box center [773, 405] width 1547 height 658
click at [633, 294] on div at bounding box center [773, 405] width 1547 height 658
click at [408, 542] on div at bounding box center [773, 405] width 1547 height 658
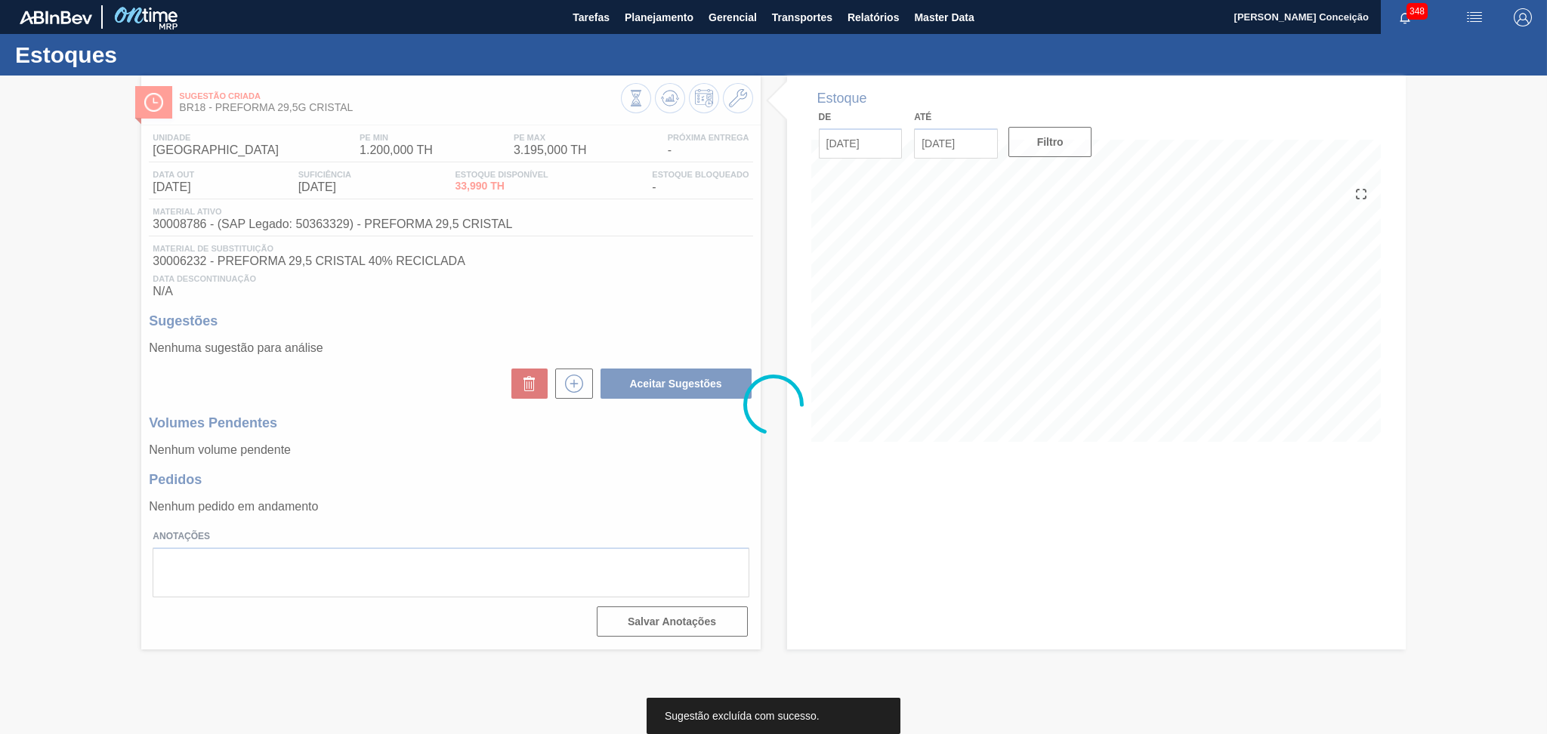
click at [606, 267] on div at bounding box center [773, 405] width 1547 height 658
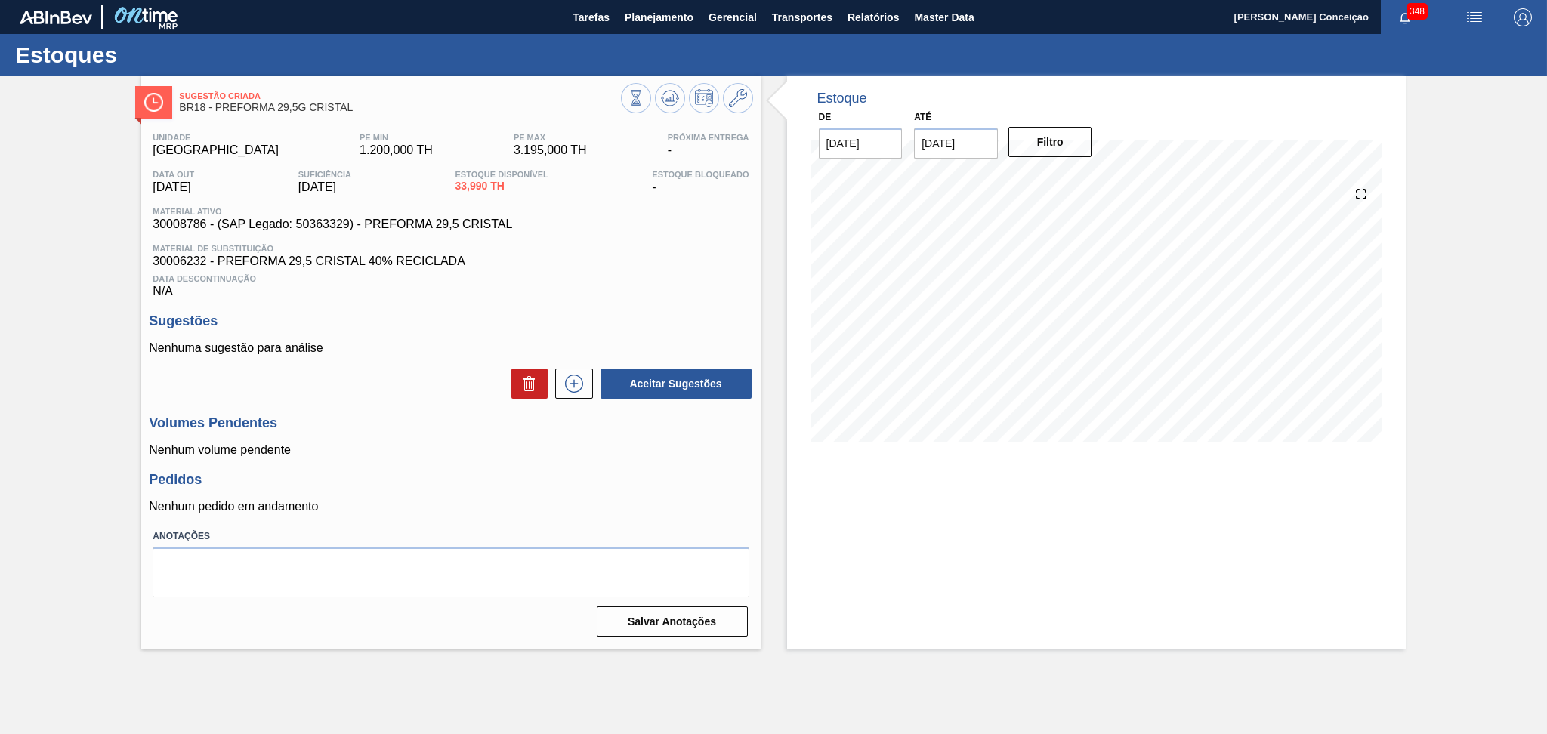
click at [529, 295] on div "Data Descontinuação N/A" at bounding box center [450, 283] width 603 height 30
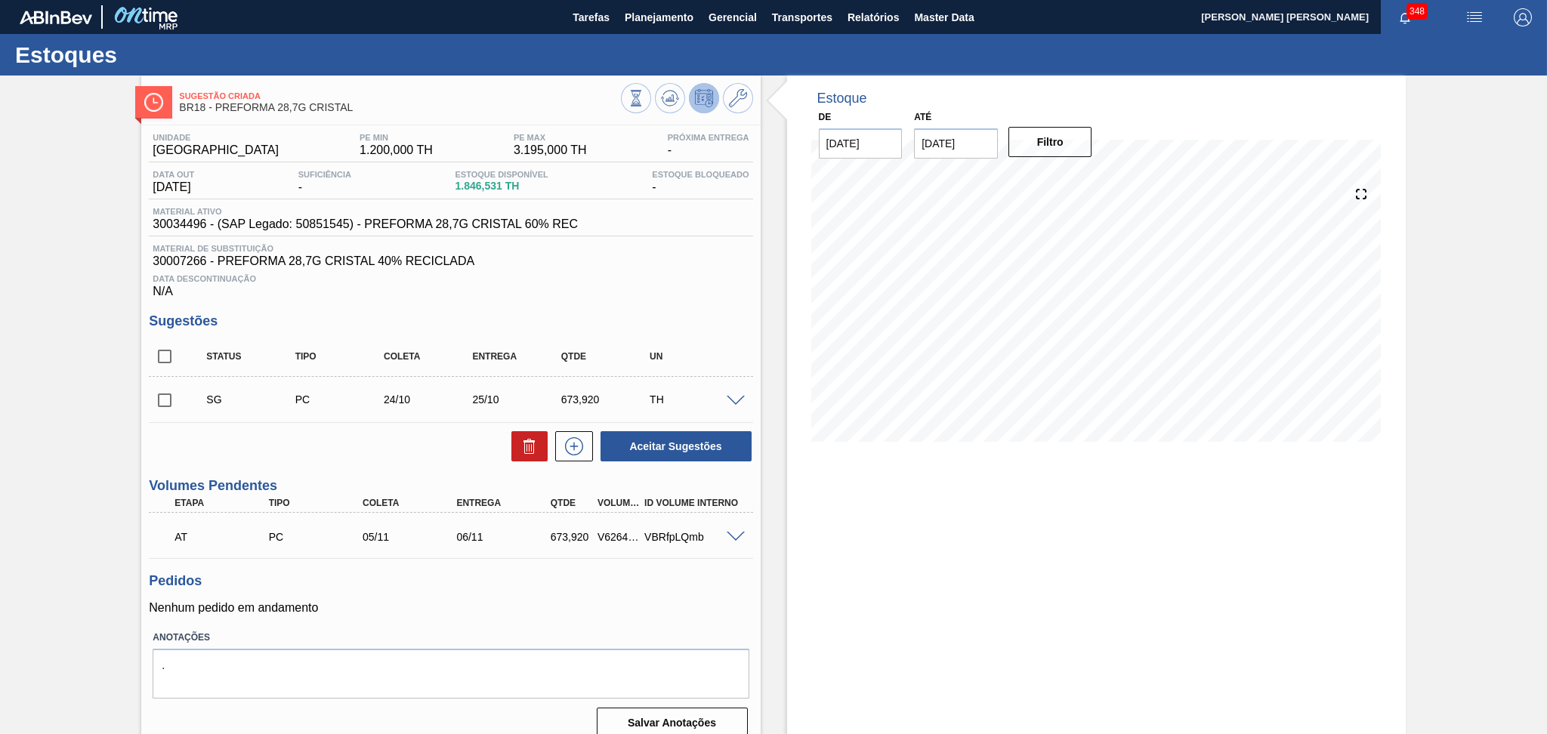
click at [449, 580] on h3 "Pedidos" at bounding box center [450, 581] width 603 height 16
click at [648, 314] on h3 "Sugestões" at bounding box center [450, 321] width 603 height 16
click at [173, 221] on span "30034496 - (SAP Legado: 50851545) - PREFORMA 28,7G CRISTAL 60% REC" at bounding box center [365, 224] width 425 height 14
copy span "30034496"
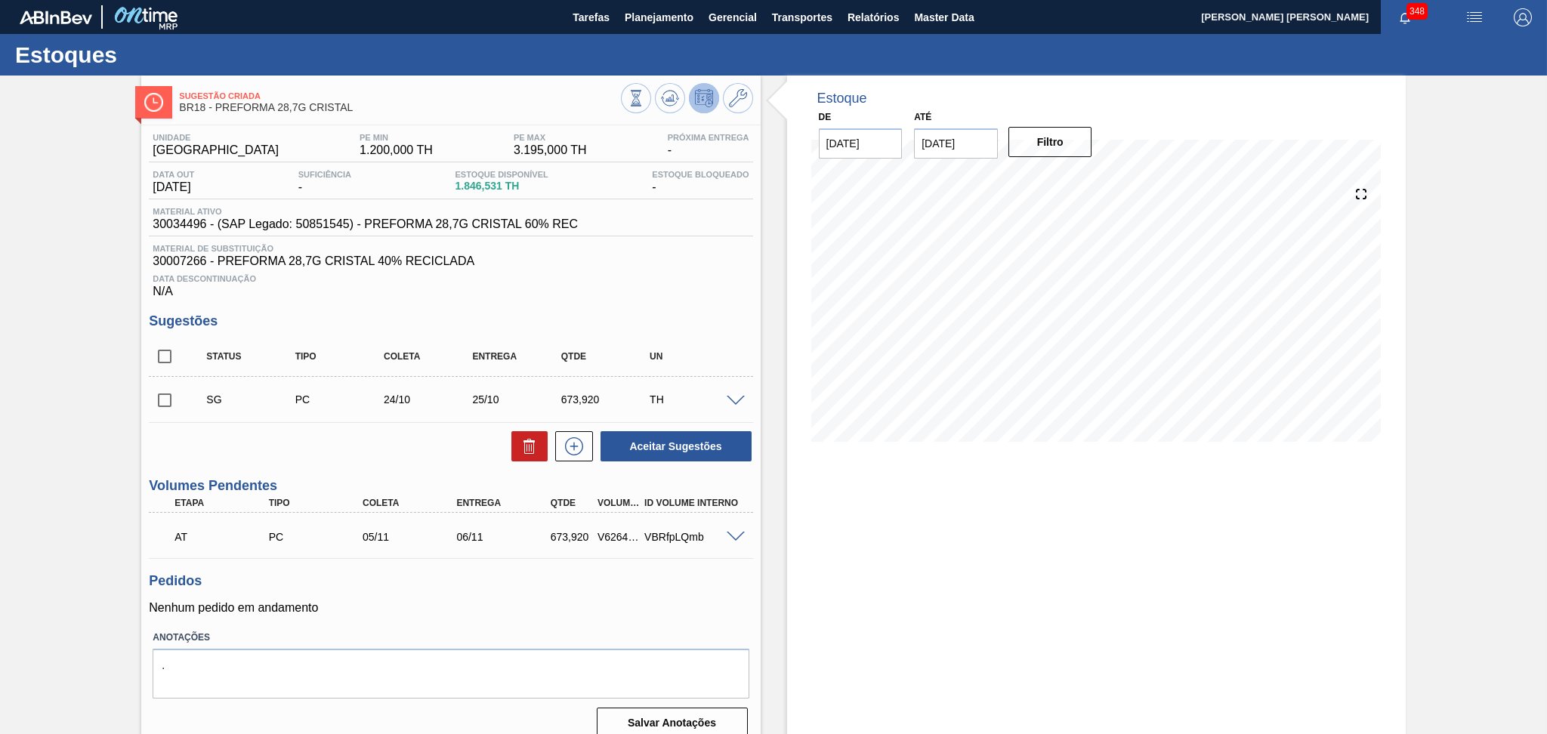
click at [683, 267] on span "30007266 - PREFORMA 28,7G CRISTAL 40% RECICLADA" at bounding box center [451, 261] width 596 height 14
click at [167, 353] on input "checkbox" at bounding box center [165, 357] width 32 height 32
checkbox input "true"
click at [534, 446] on icon at bounding box center [529, 446] width 18 height 18
checkbox input "false"
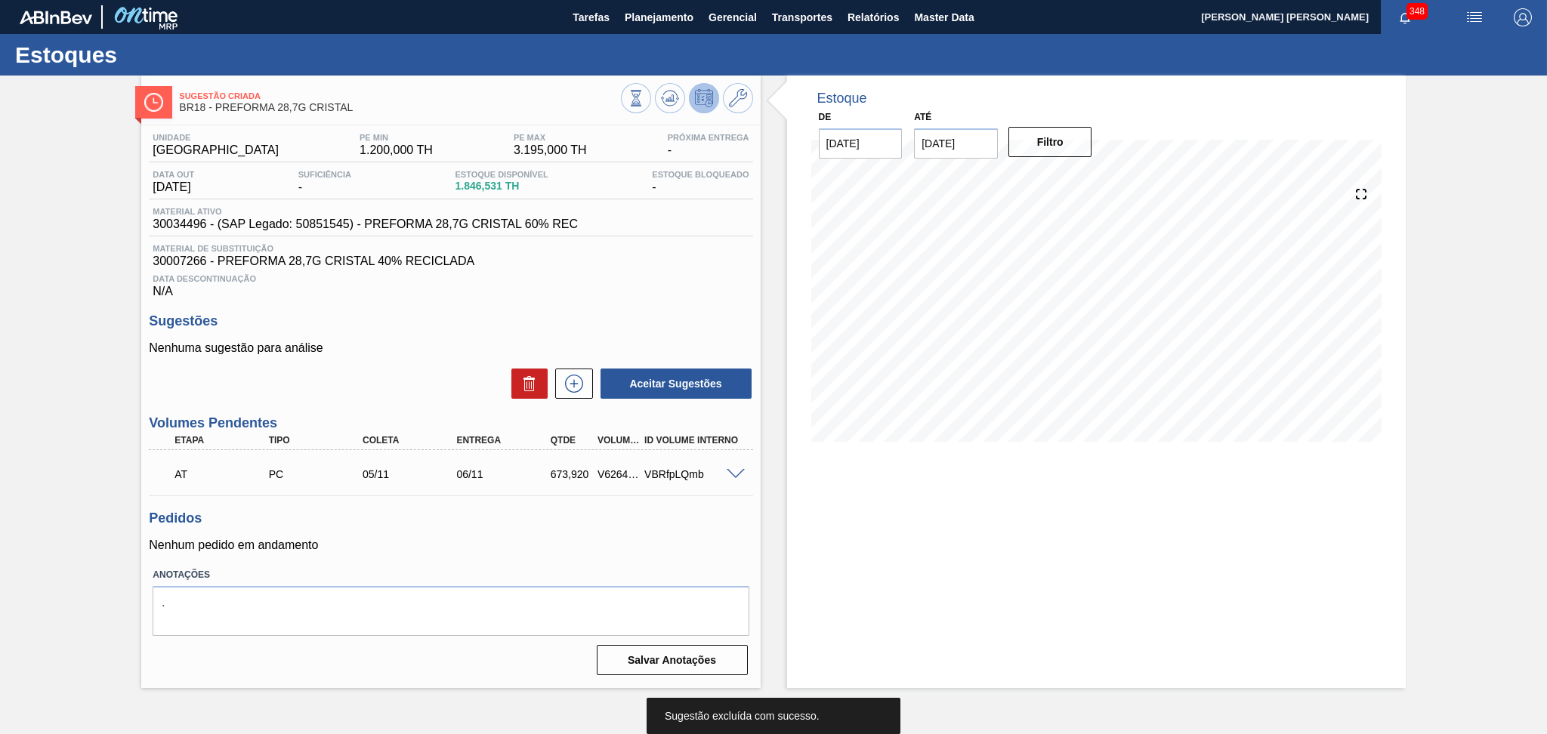
click at [350, 517] on h3 "Pedidos" at bounding box center [450, 518] width 603 height 16
click at [188, 261] on span "30007266 - PREFORMA 28,7G CRISTAL 40% RECICLADA" at bounding box center [451, 261] width 596 height 14
copy span "30007266"
click at [746, 91] on button at bounding box center [738, 98] width 30 height 30
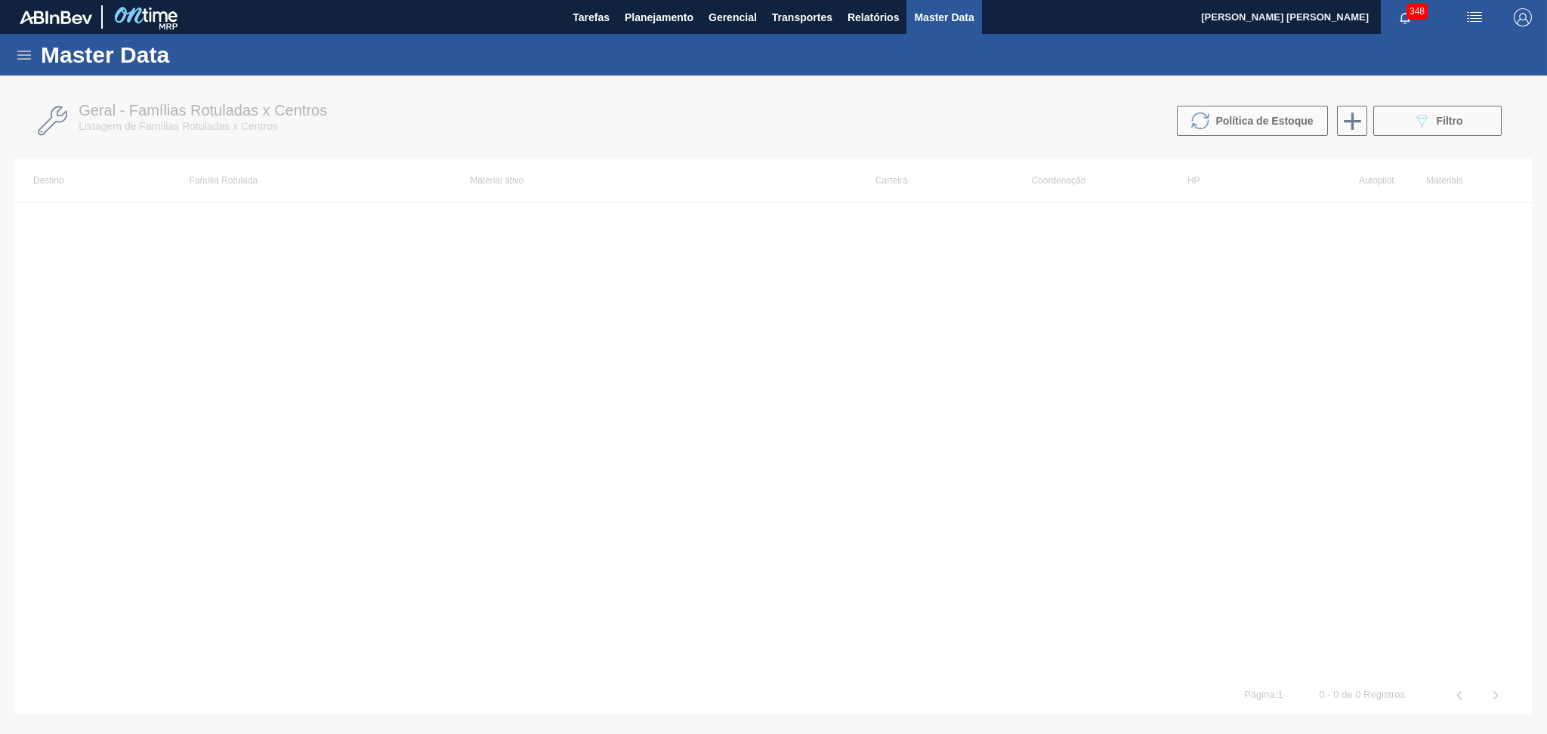
click at [723, 336] on div at bounding box center [773, 405] width 1547 height 658
click at [449, 514] on div at bounding box center [773, 405] width 1547 height 658
click at [307, 343] on div at bounding box center [773, 405] width 1547 height 658
click at [319, 518] on div at bounding box center [773, 405] width 1547 height 658
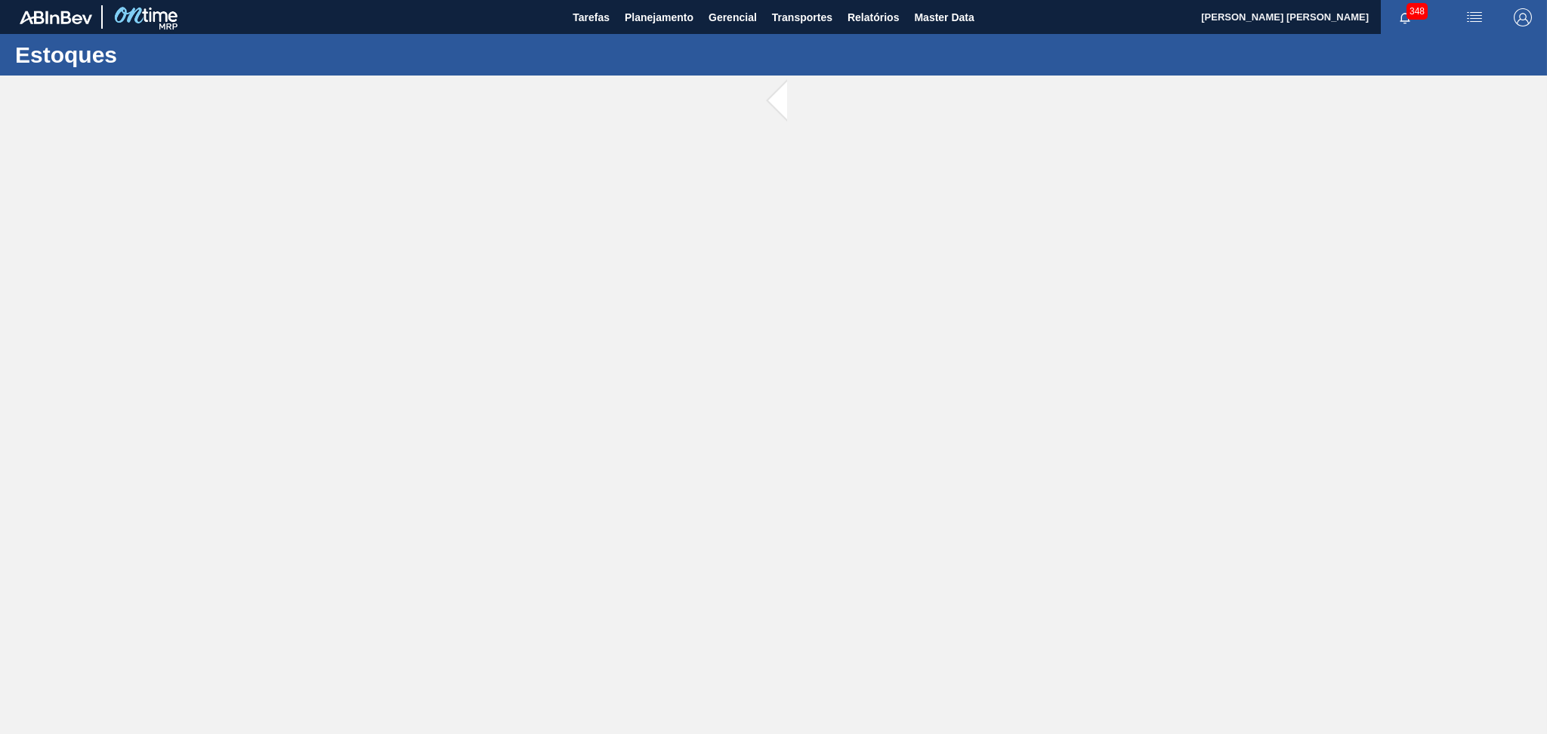
click at [756, 331] on main "Tarefas Planejamento Gerencial Transportes Relatórios Master Data Aline Apareci…" at bounding box center [773, 367] width 1547 height 734
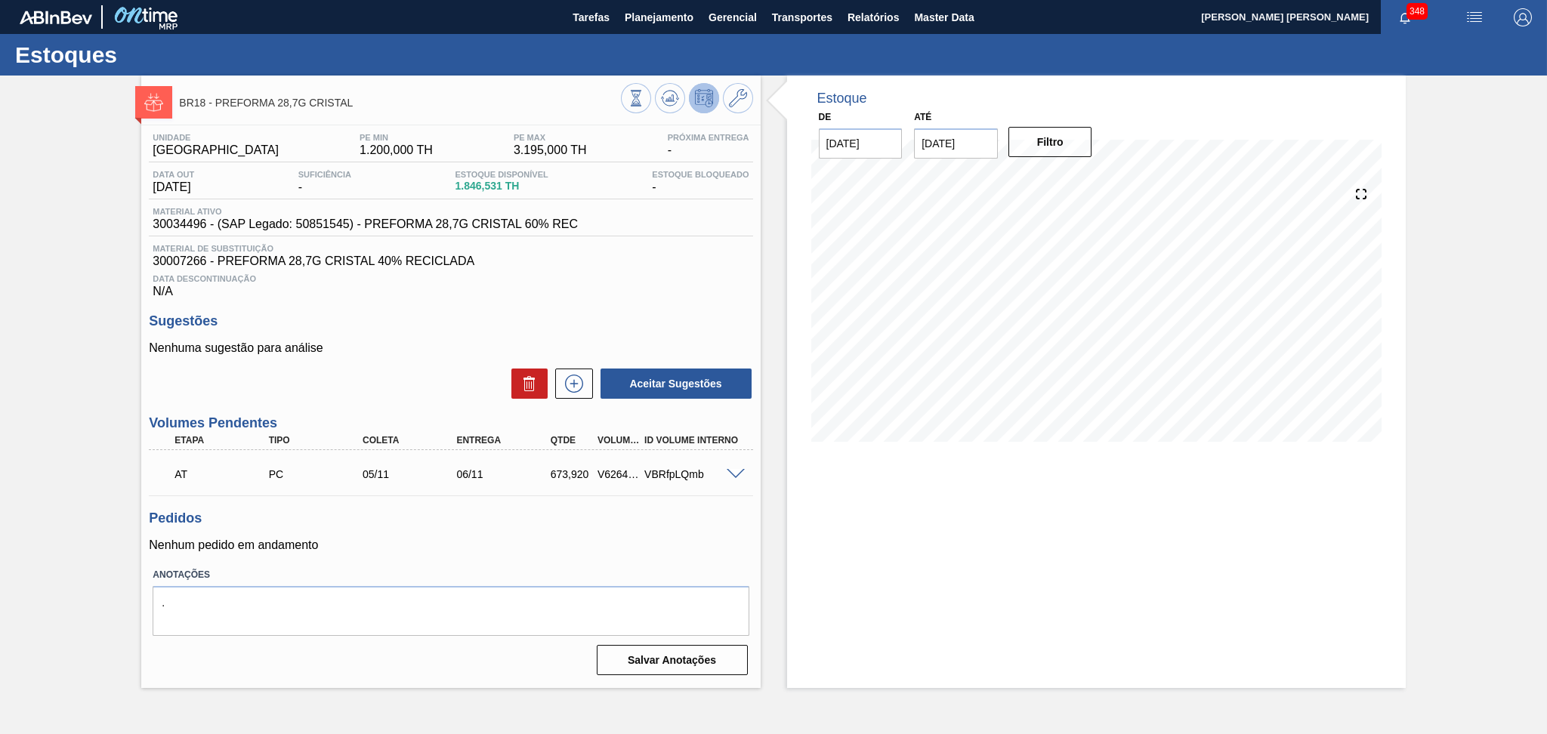
click at [377, 344] on p "Nenhuma sugestão para análise" at bounding box center [450, 348] width 603 height 14
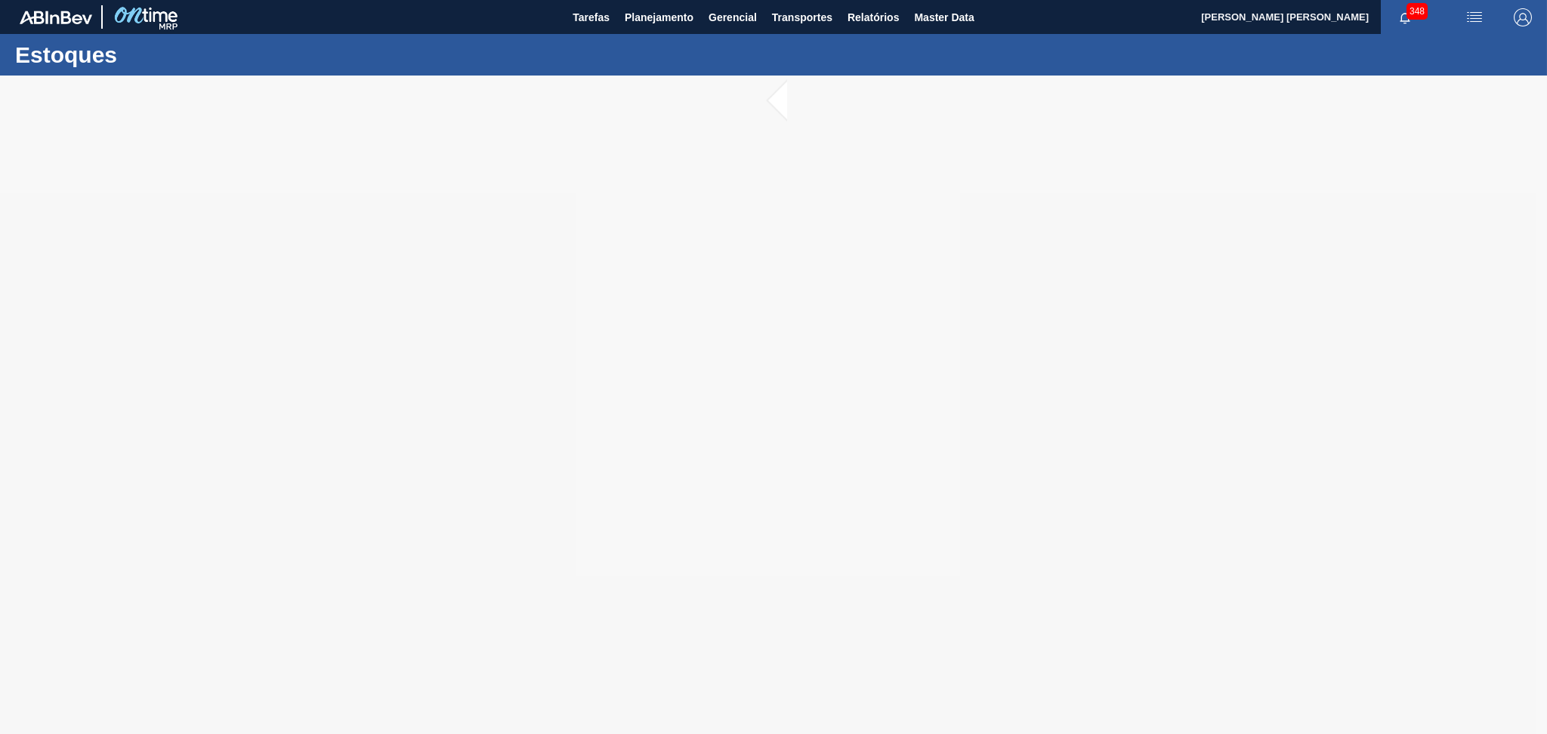
drag, startPoint x: 525, startPoint y: 292, endPoint x: 322, endPoint y: 211, distance: 218.2
click at [322, 211] on div at bounding box center [773, 405] width 1547 height 658
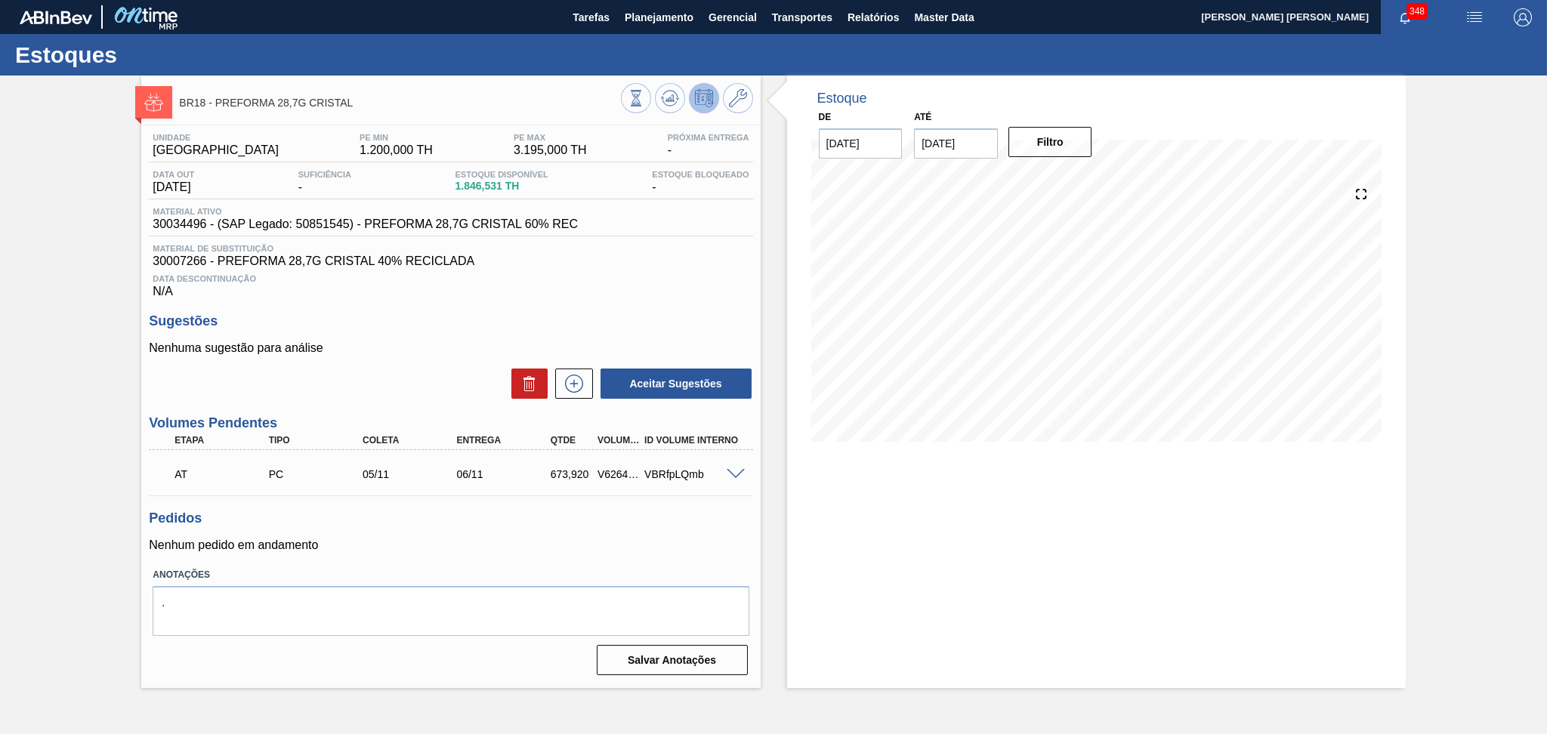
click at [389, 321] on h3 "Sugestões" at bounding box center [450, 321] width 603 height 16
click at [455, 319] on h3 "Sugestões" at bounding box center [450, 321] width 603 height 16
click at [399, 363] on div "Nenhuma sugestão para análise Aceitar Sugestões" at bounding box center [450, 370] width 603 height 59
click at [408, 349] on p "Nenhuma sugestão para análise" at bounding box center [450, 348] width 603 height 14
click at [667, 276] on span "Data Descontinuação" at bounding box center [451, 278] width 596 height 9
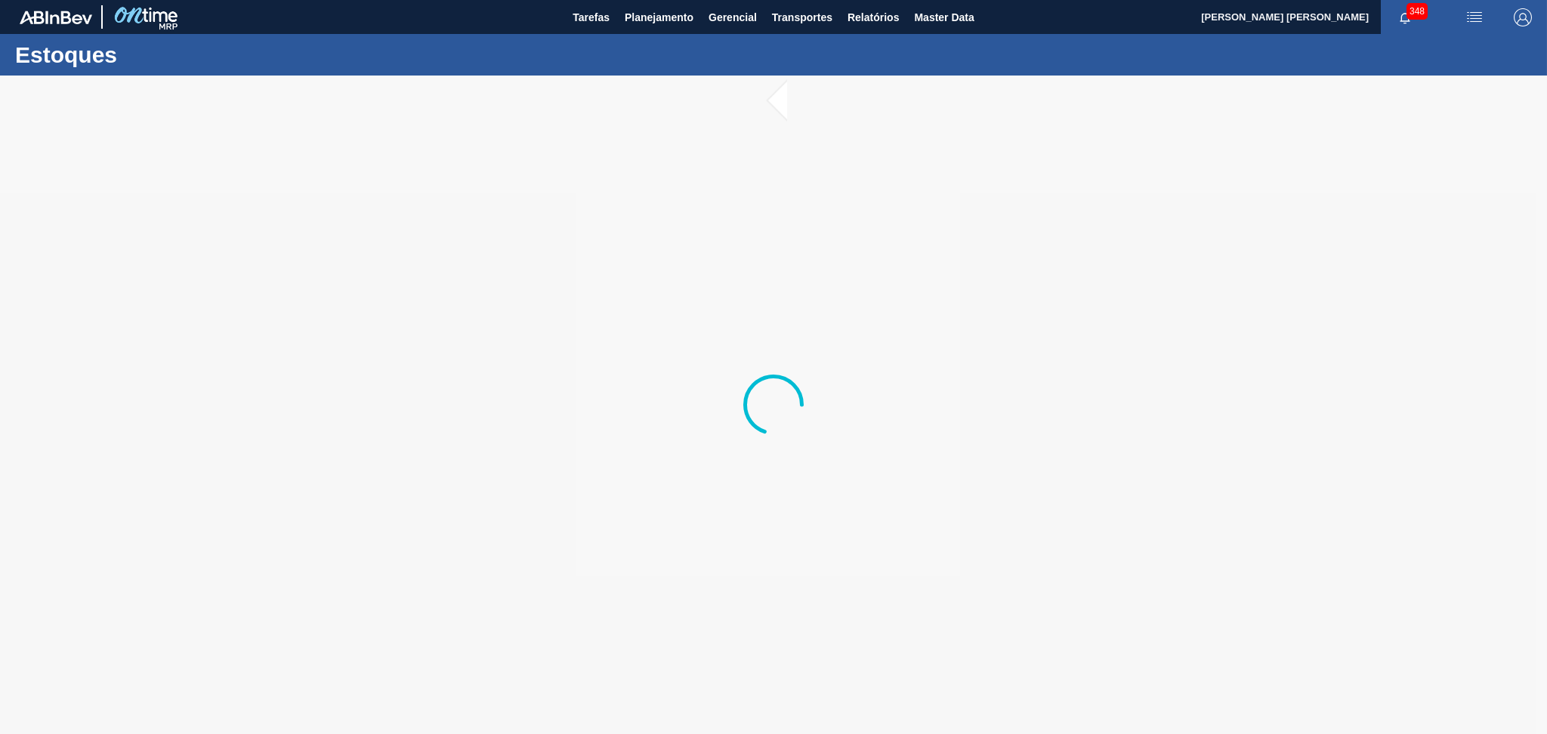
click at [586, 233] on div at bounding box center [773, 405] width 1547 height 658
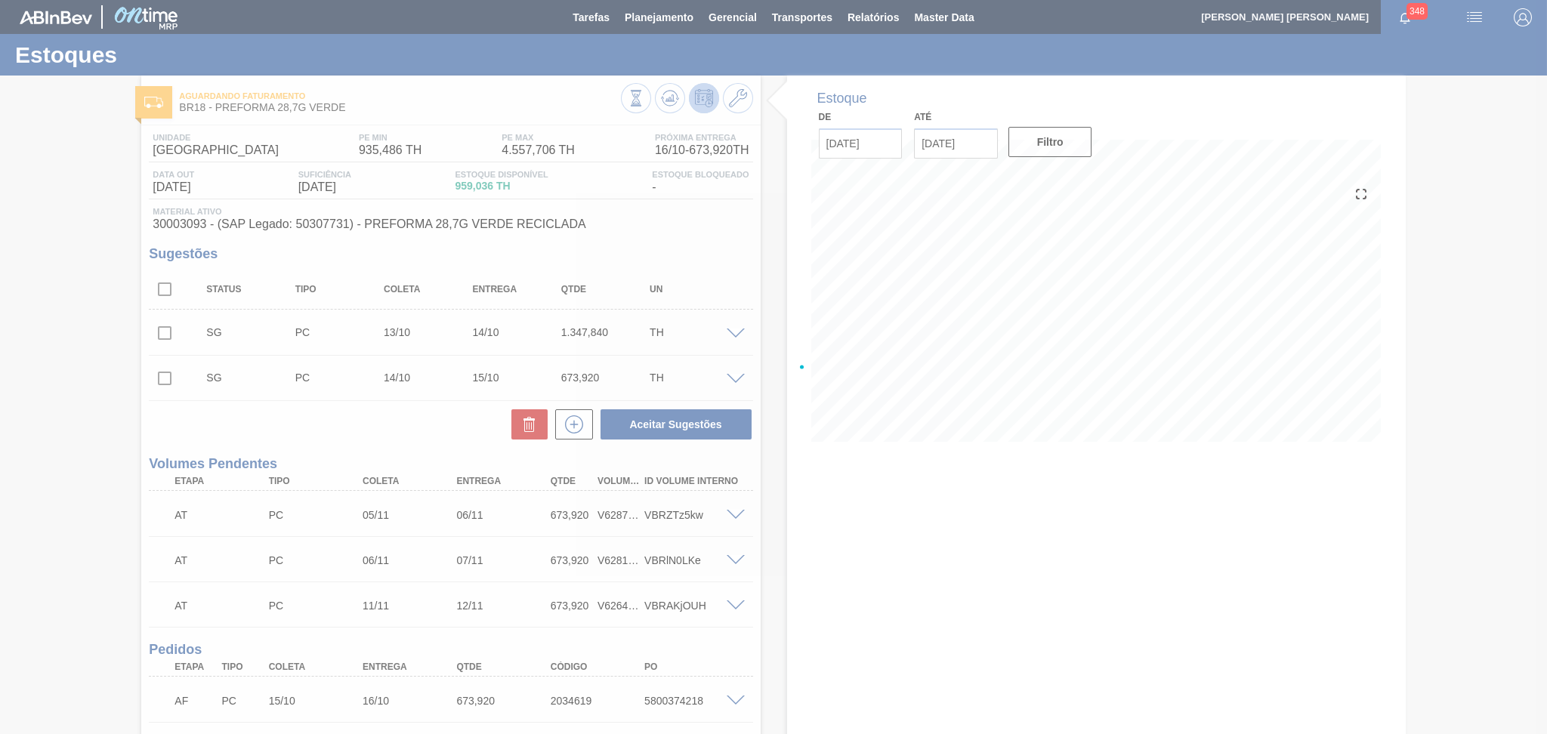
click at [323, 432] on div at bounding box center [773, 367] width 1547 height 734
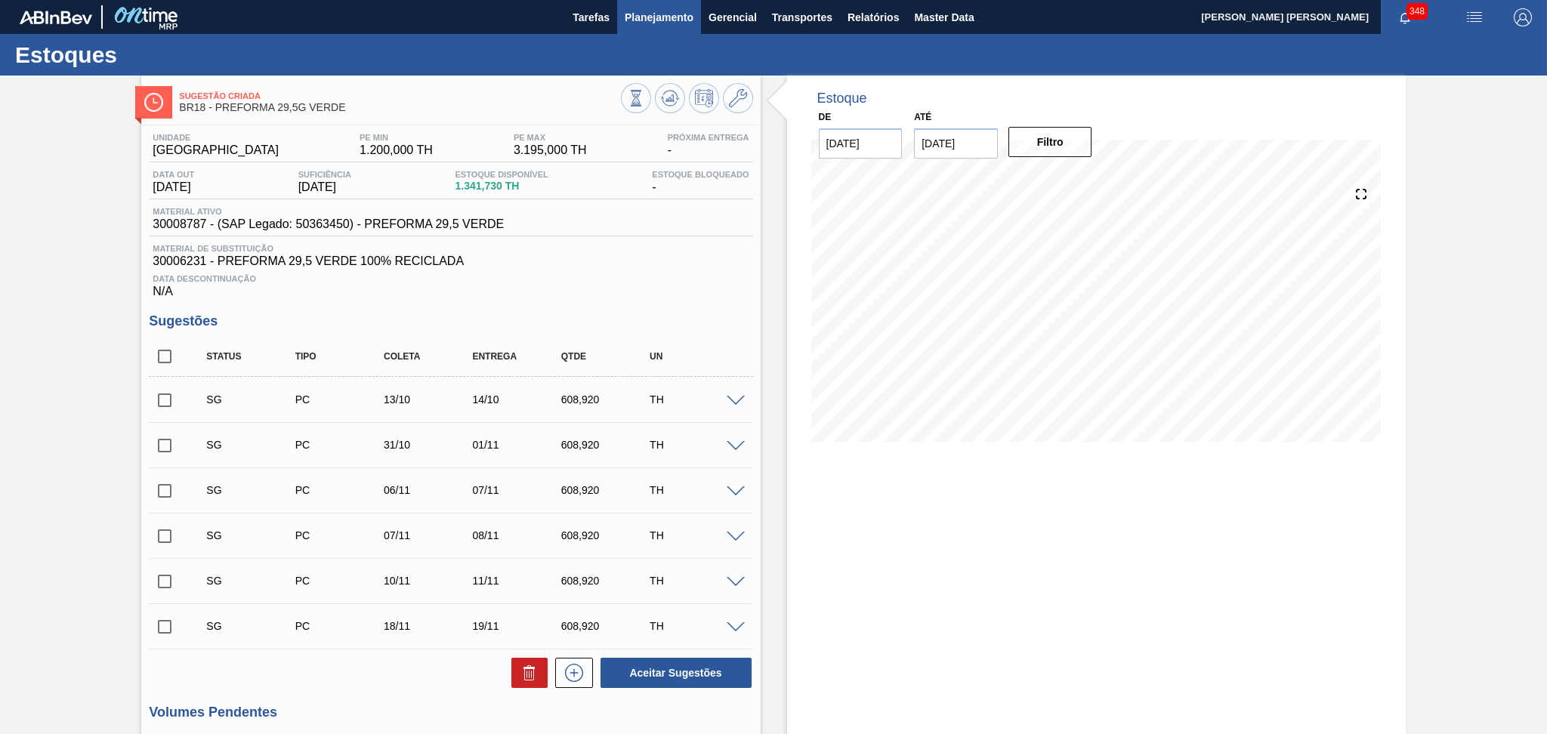
click at [667, 17] on span "Planejamento" at bounding box center [659, 17] width 69 height 18
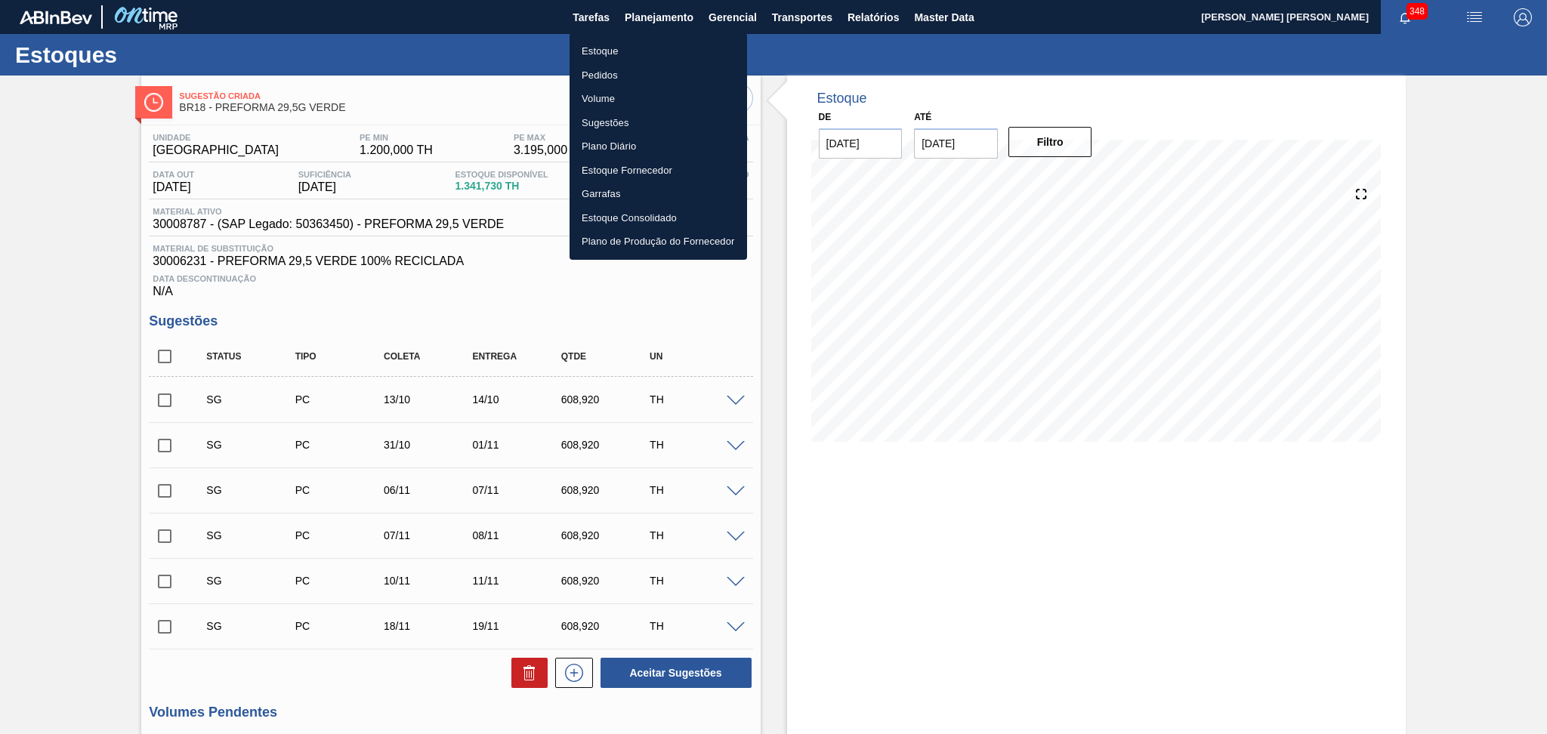
click at [591, 50] on li "Estoque" at bounding box center [657, 51] width 177 height 24
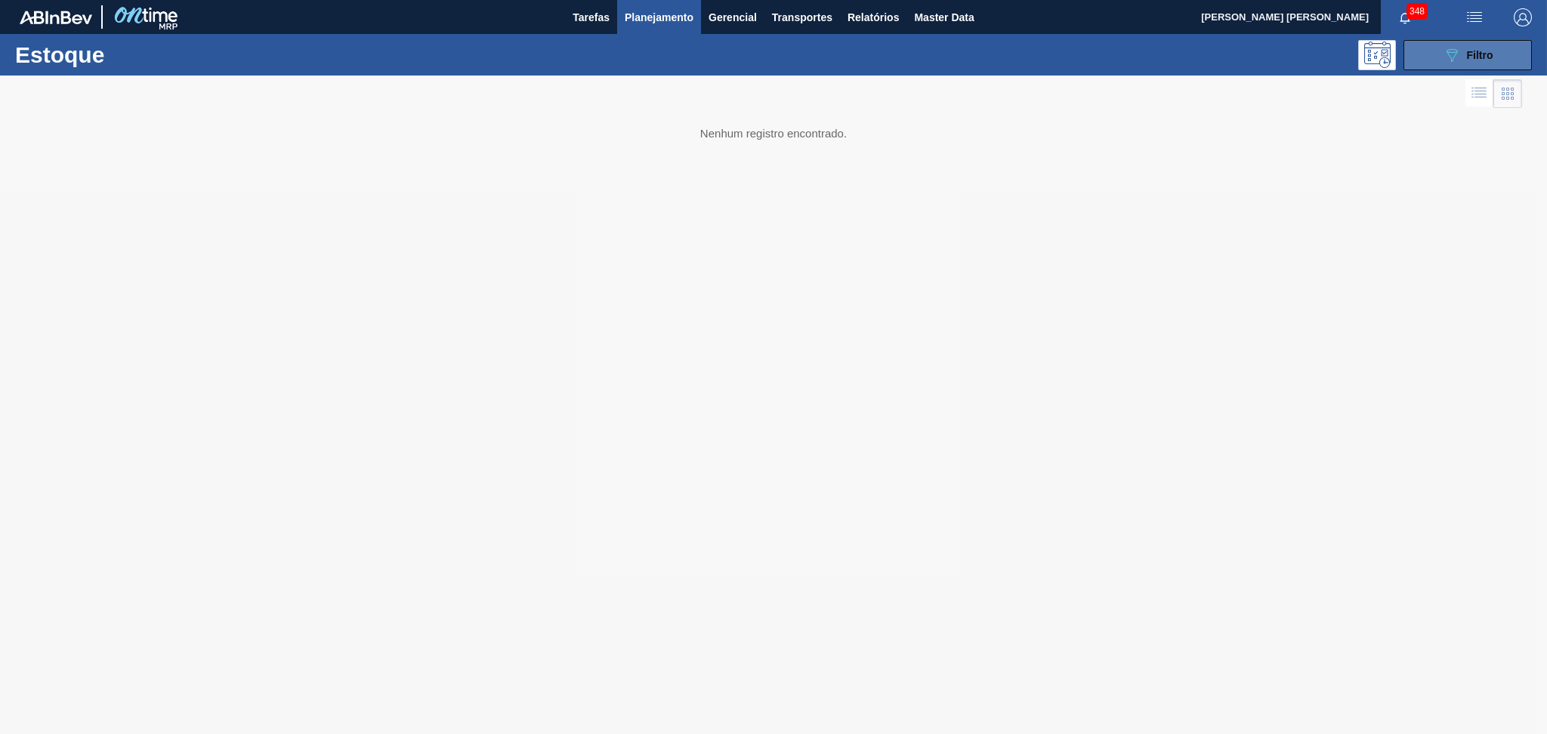
click at [1433, 58] on button "089F7B8B-B2A5-4AFE-B5C0-19BA573D28AC Filtro" at bounding box center [1467, 55] width 128 height 30
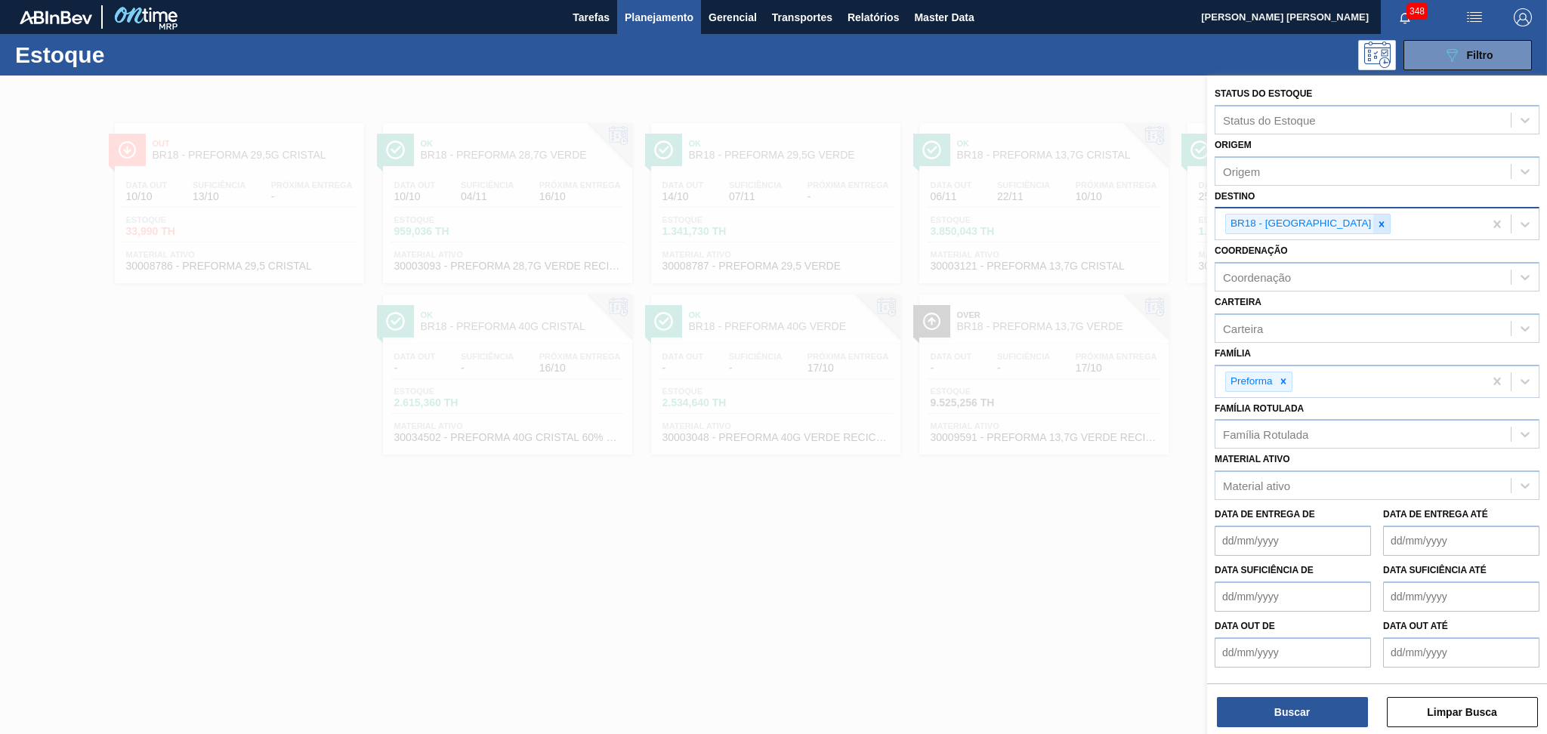
click at [1376, 219] on icon at bounding box center [1381, 224] width 11 height 11
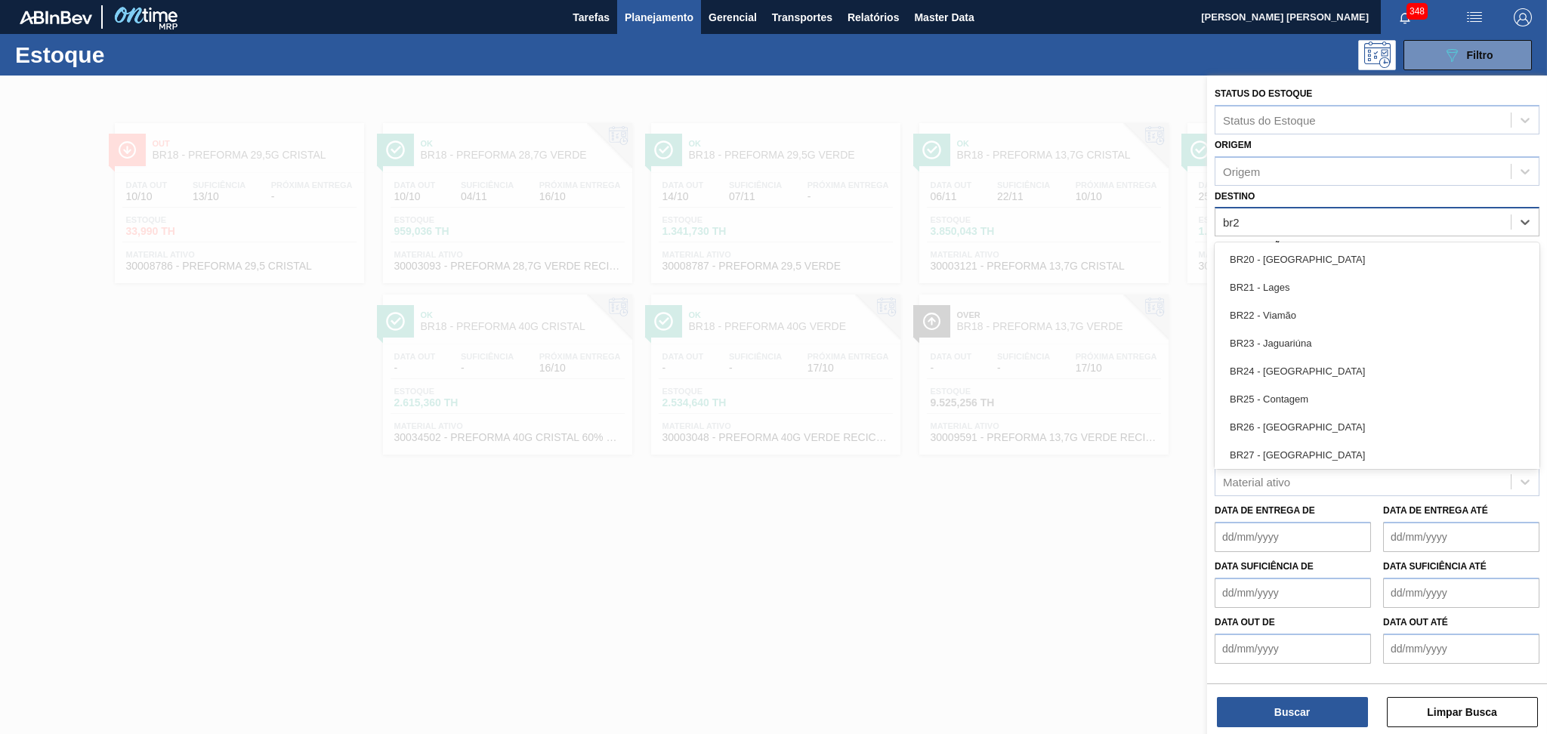
type input "br27"
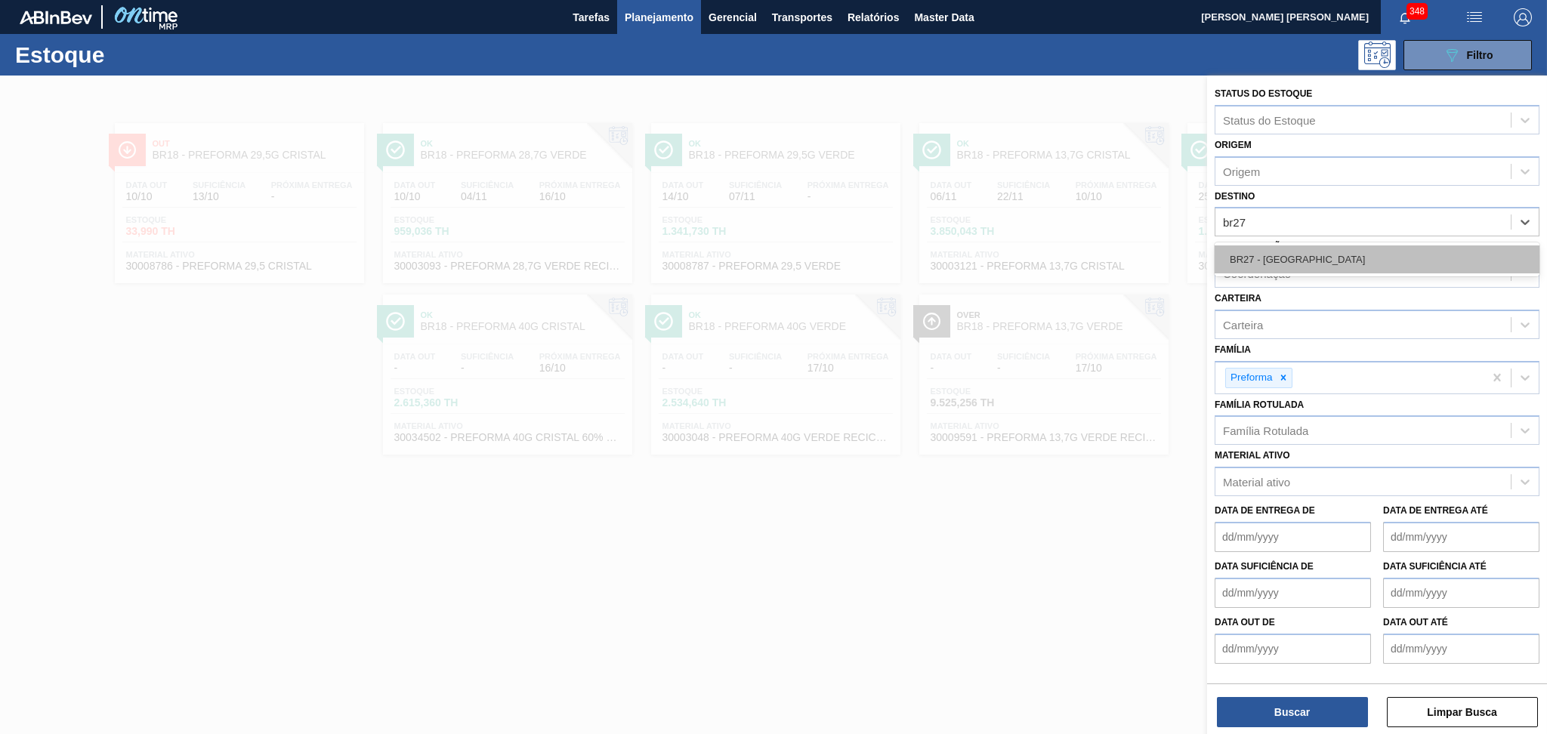
click at [1322, 247] on div "BR27 - [GEOGRAPHIC_DATA]" at bounding box center [1376, 259] width 325 height 28
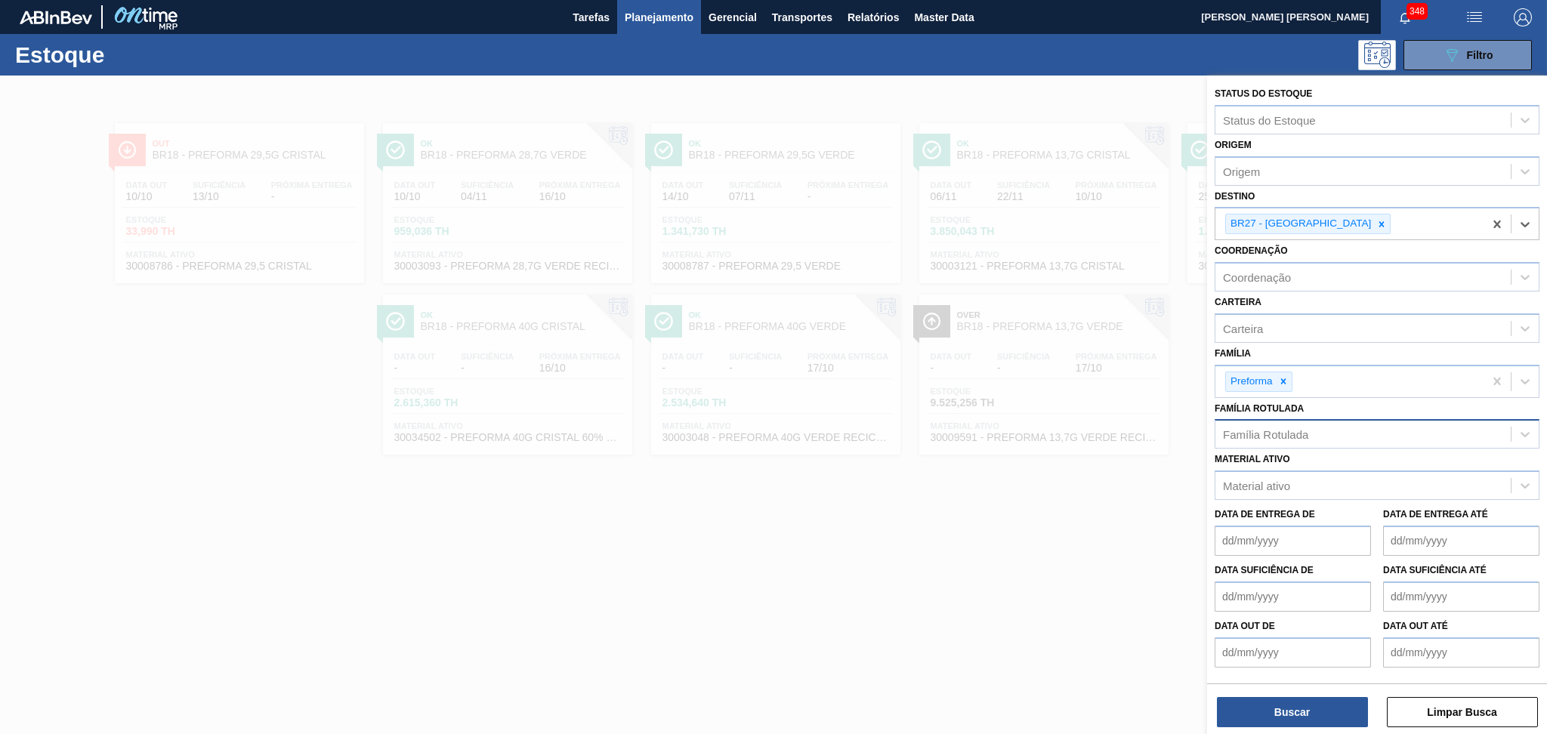
click at [1283, 433] on div "Família Rotulada" at bounding box center [1265, 434] width 85 height 13
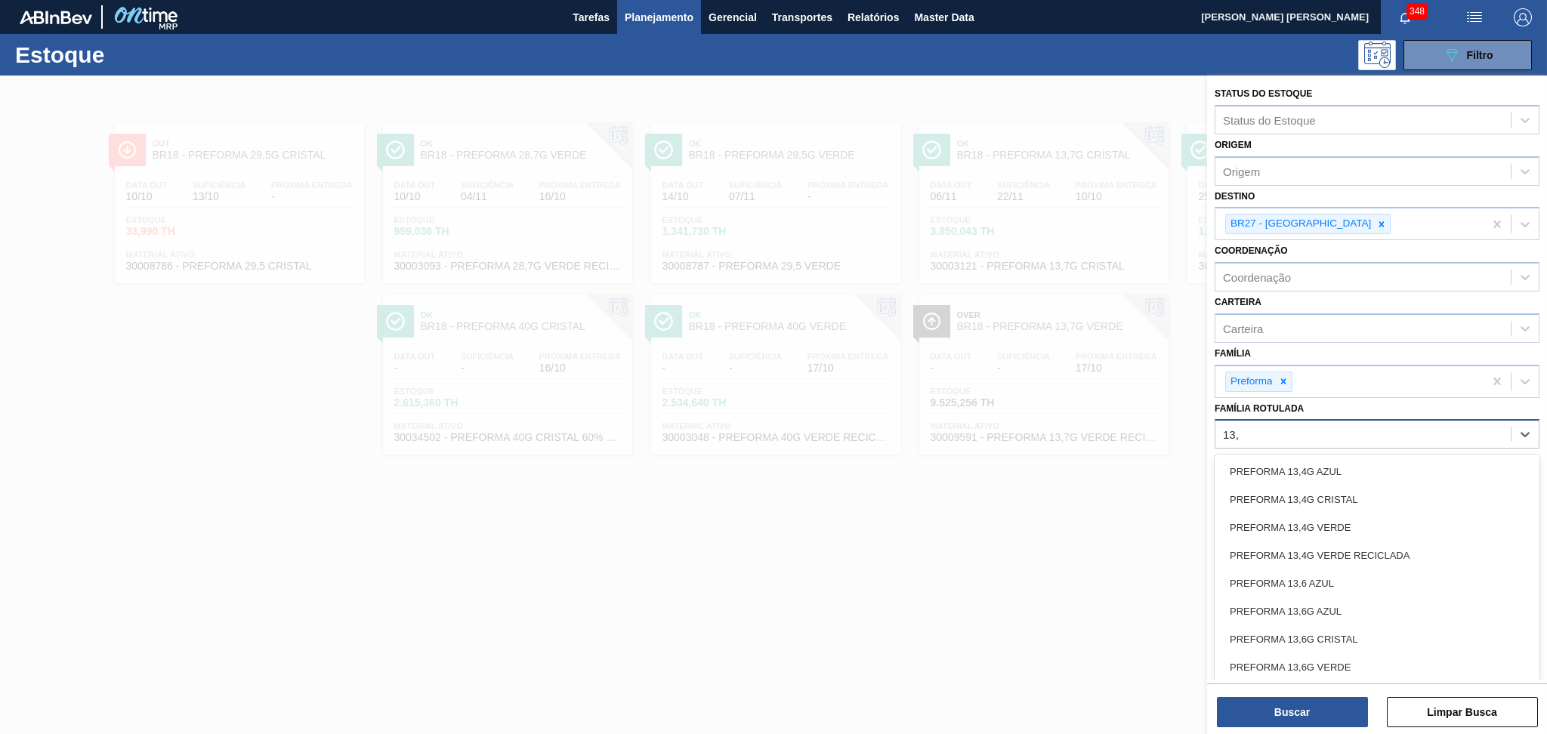
type Rotulada "13,7"
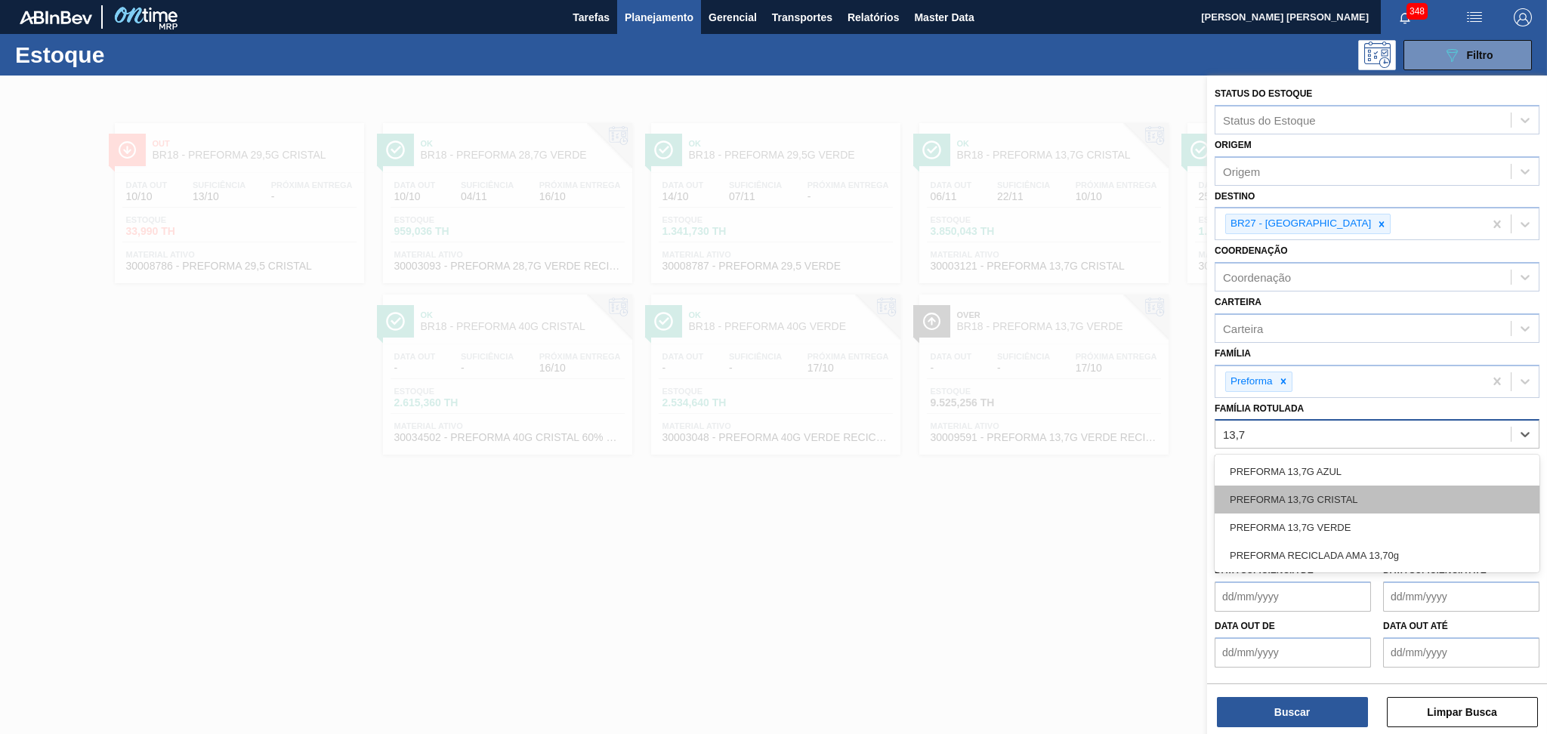
click at [1306, 498] on div "PREFORMA 13,7G CRISTAL" at bounding box center [1376, 500] width 325 height 28
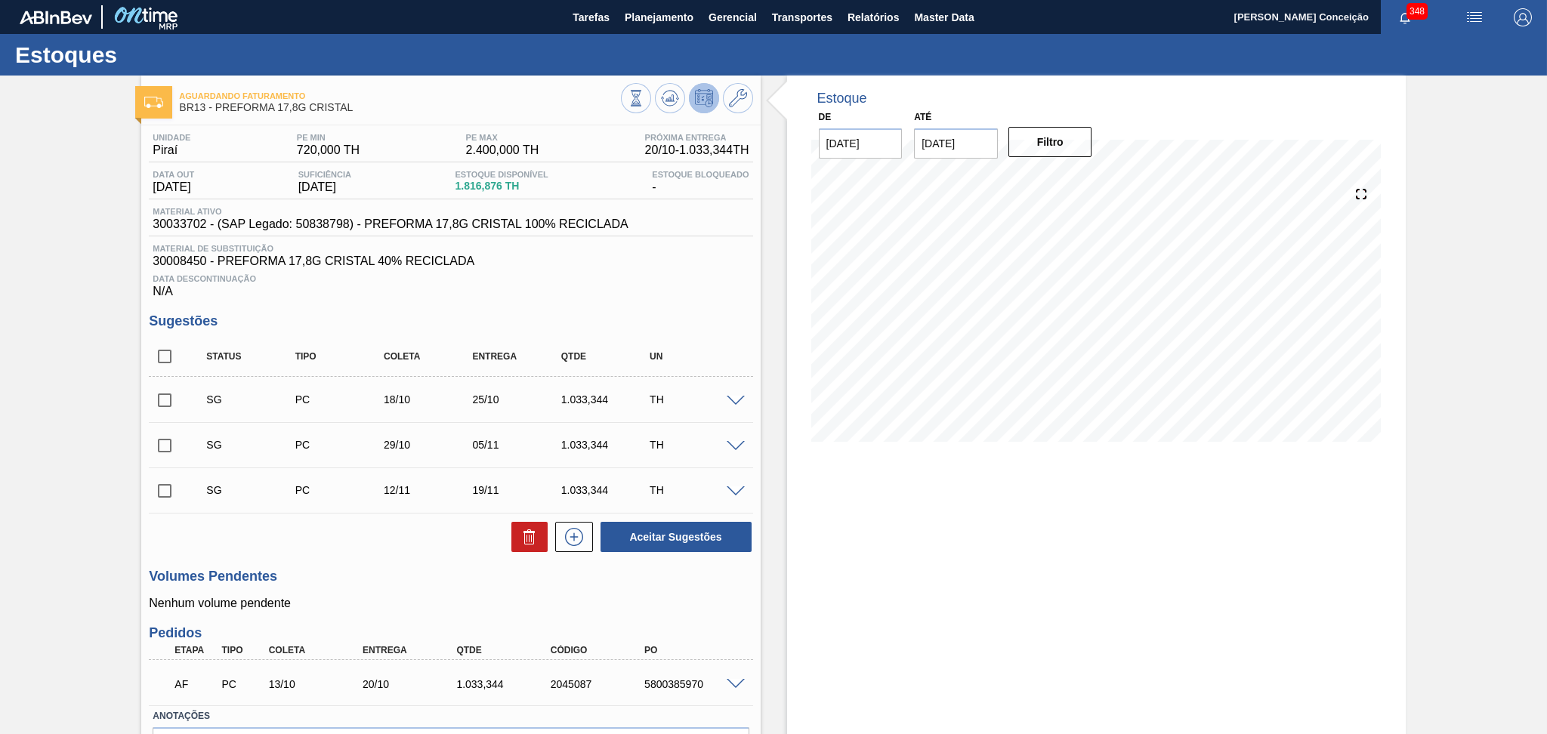
click at [396, 546] on div "Aceitar Sugestões" at bounding box center [450, 536] width 603 height 33
click at [158, 354] on input "checkbox" at bounding box center [165, 357] width 32 height 32
checkbox input "true"
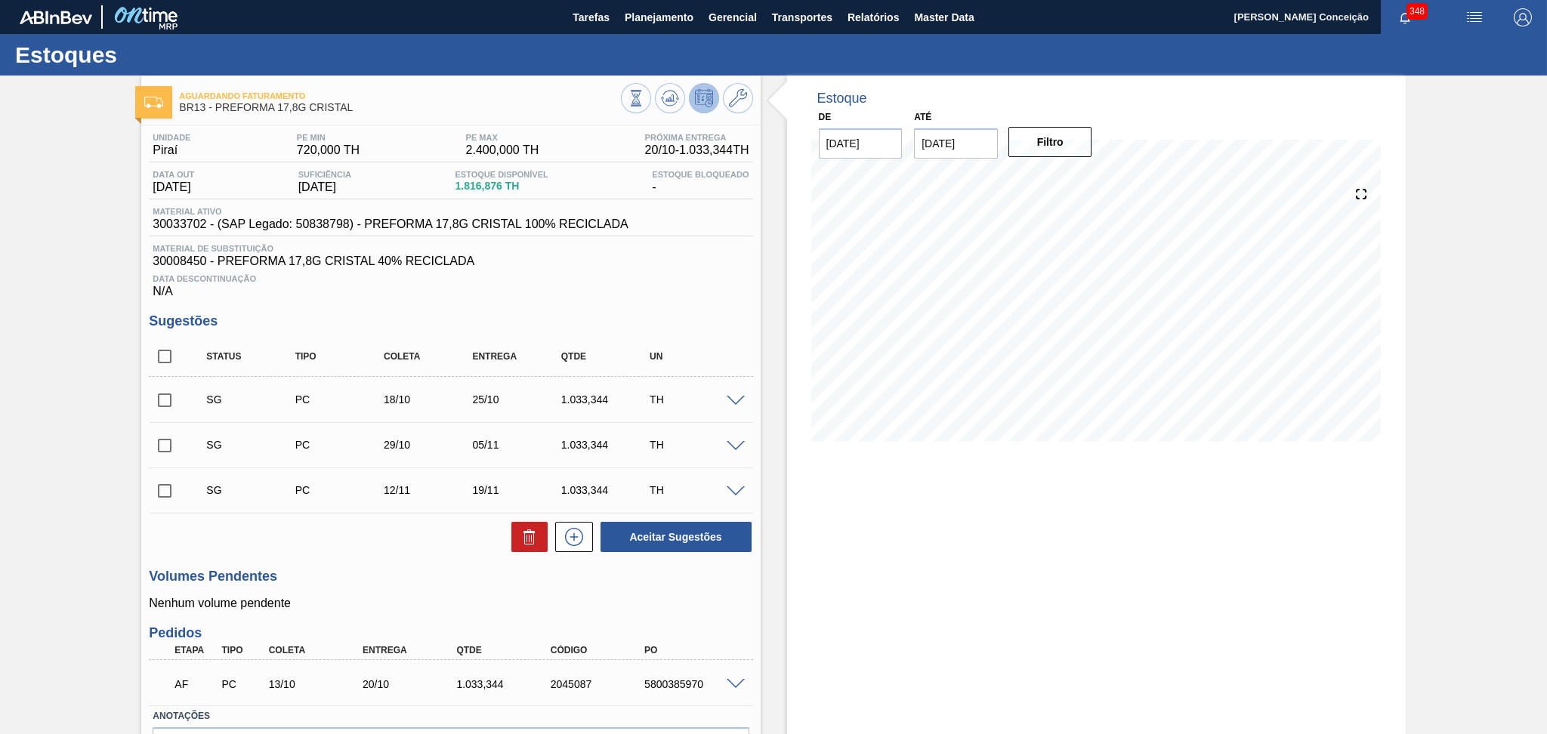
checkbox input "true"
click at [534, 544] on icon at bounding box center [529, 537] width 18 height 18
checkbox input "false"
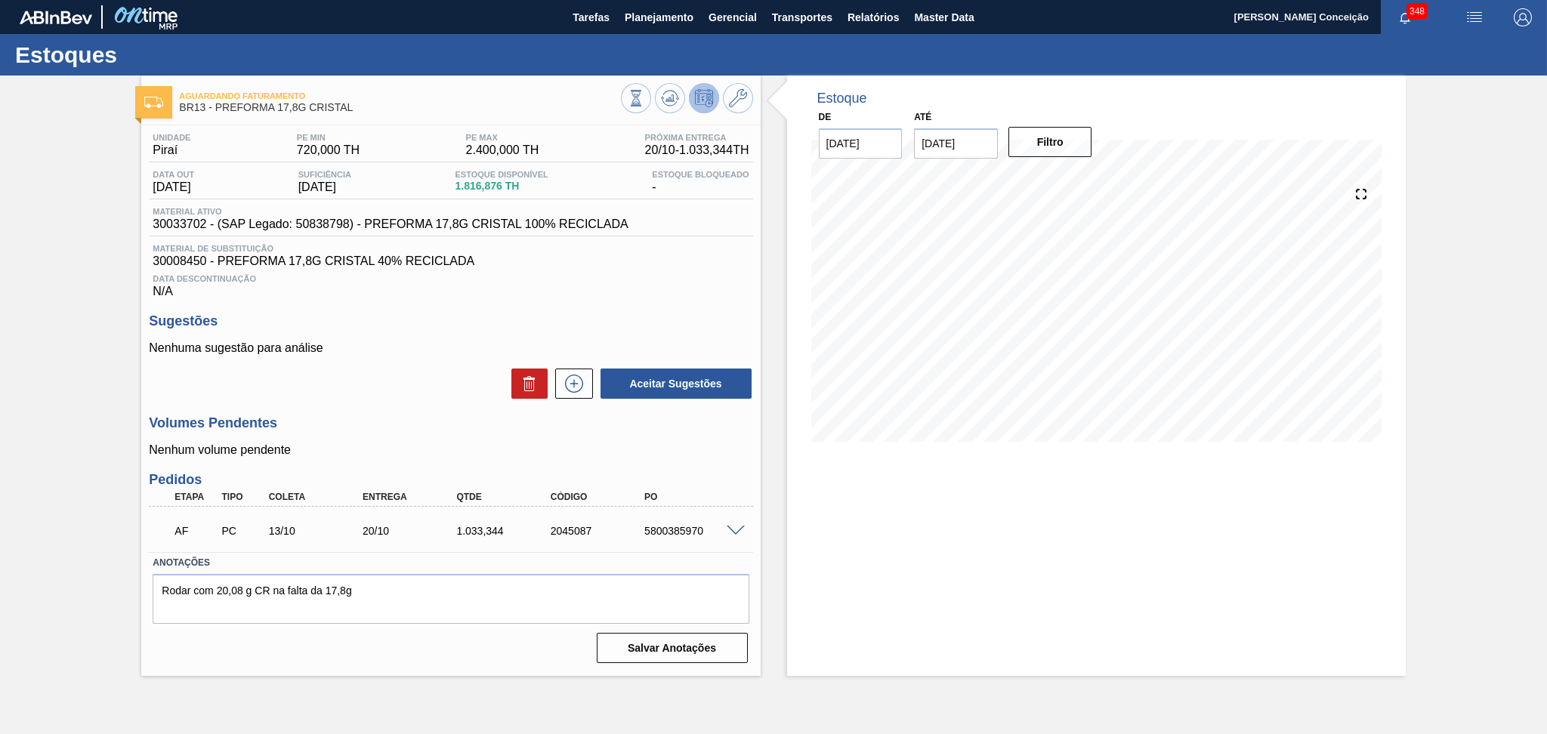
click at [851, 535] on div "Estoque De [DATE] Até [DATE] Filtro 18/10 Projeção de Estoque 636.868 [DOMAIN_N…" at bounding box center [1096, 376] width 618 height 600
click at [726, 531] on span at bounding box center [735, 531] width 18 height 11
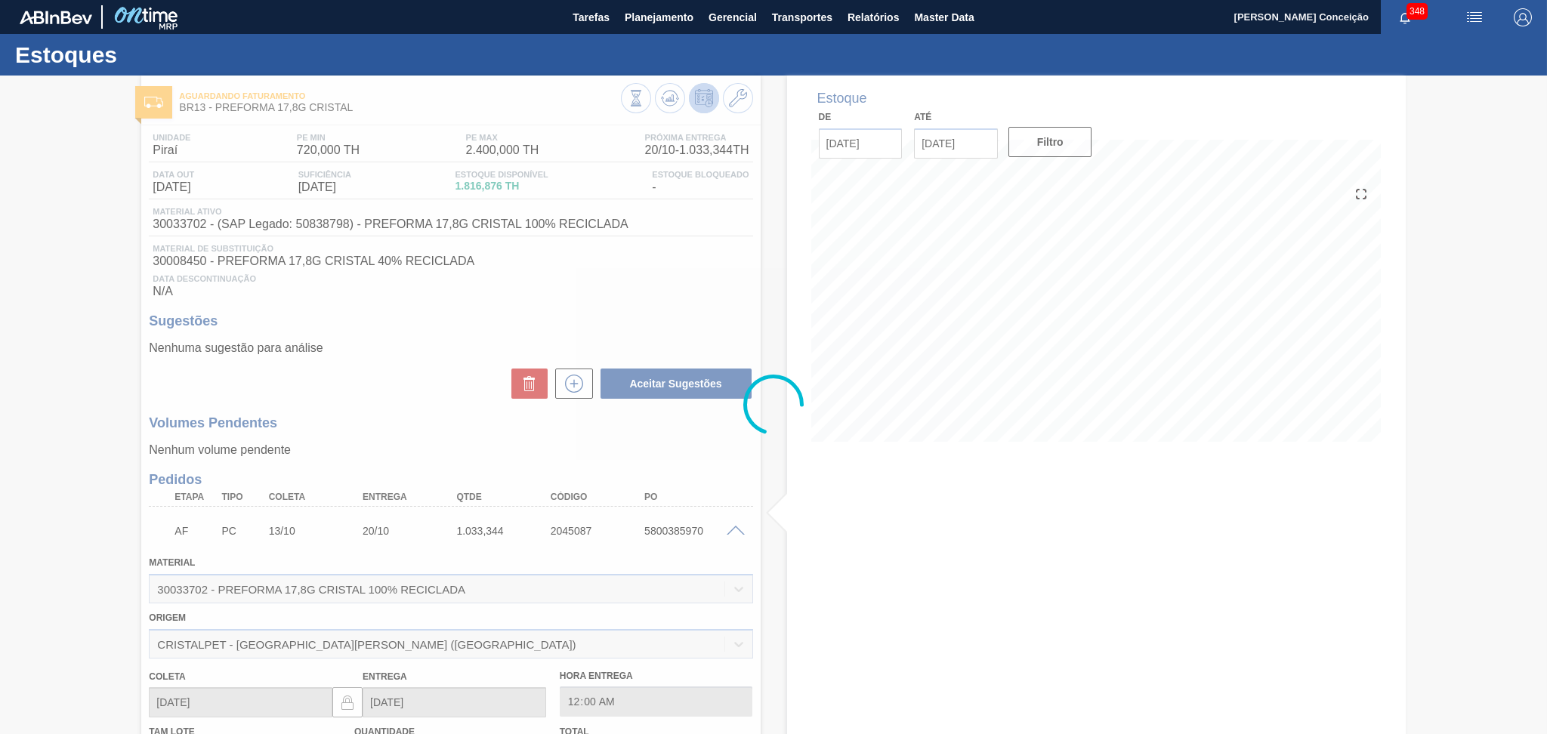
click at [328, 365] on div at bounding box center [773, 405] width 1547 height 658
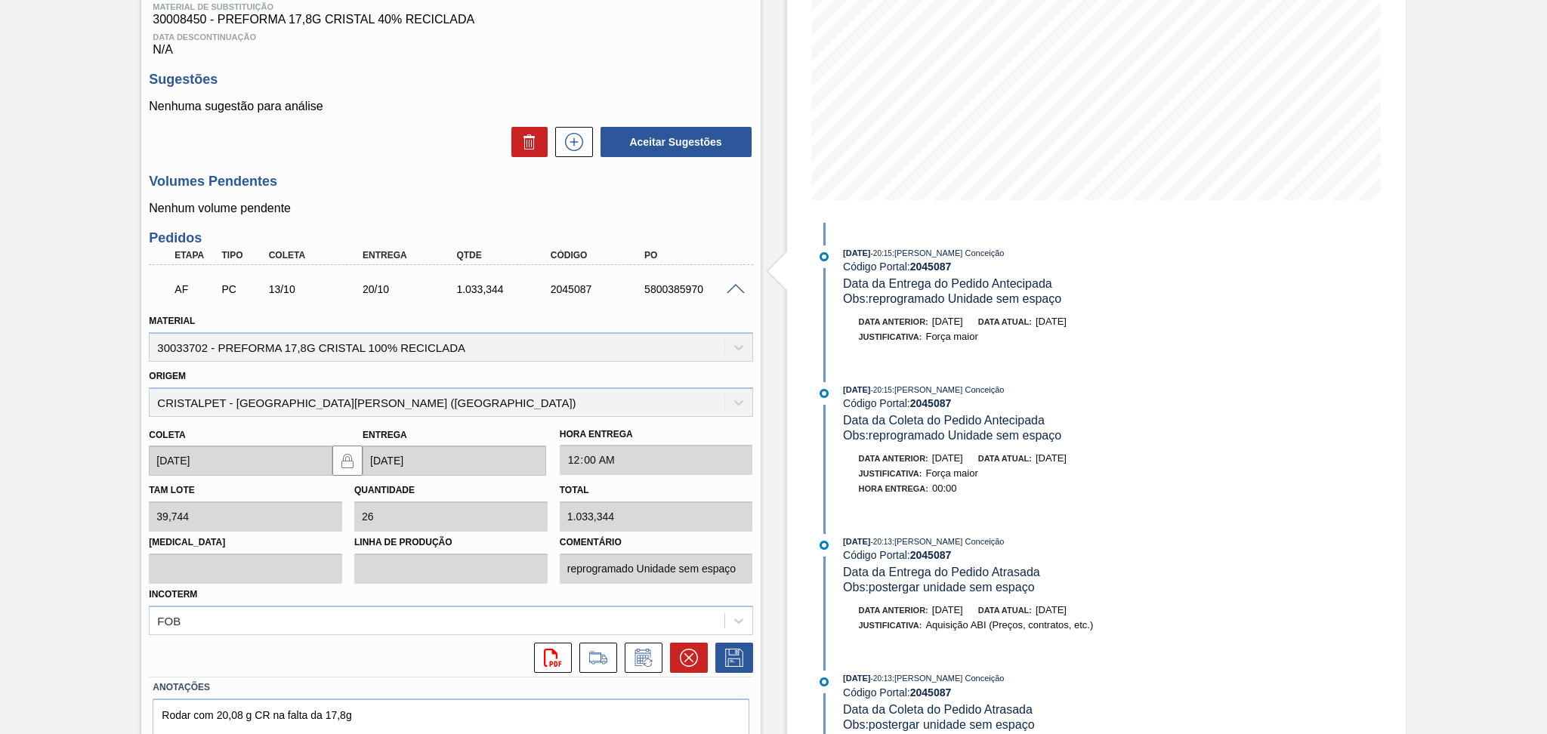
scroll to position [302, 0]
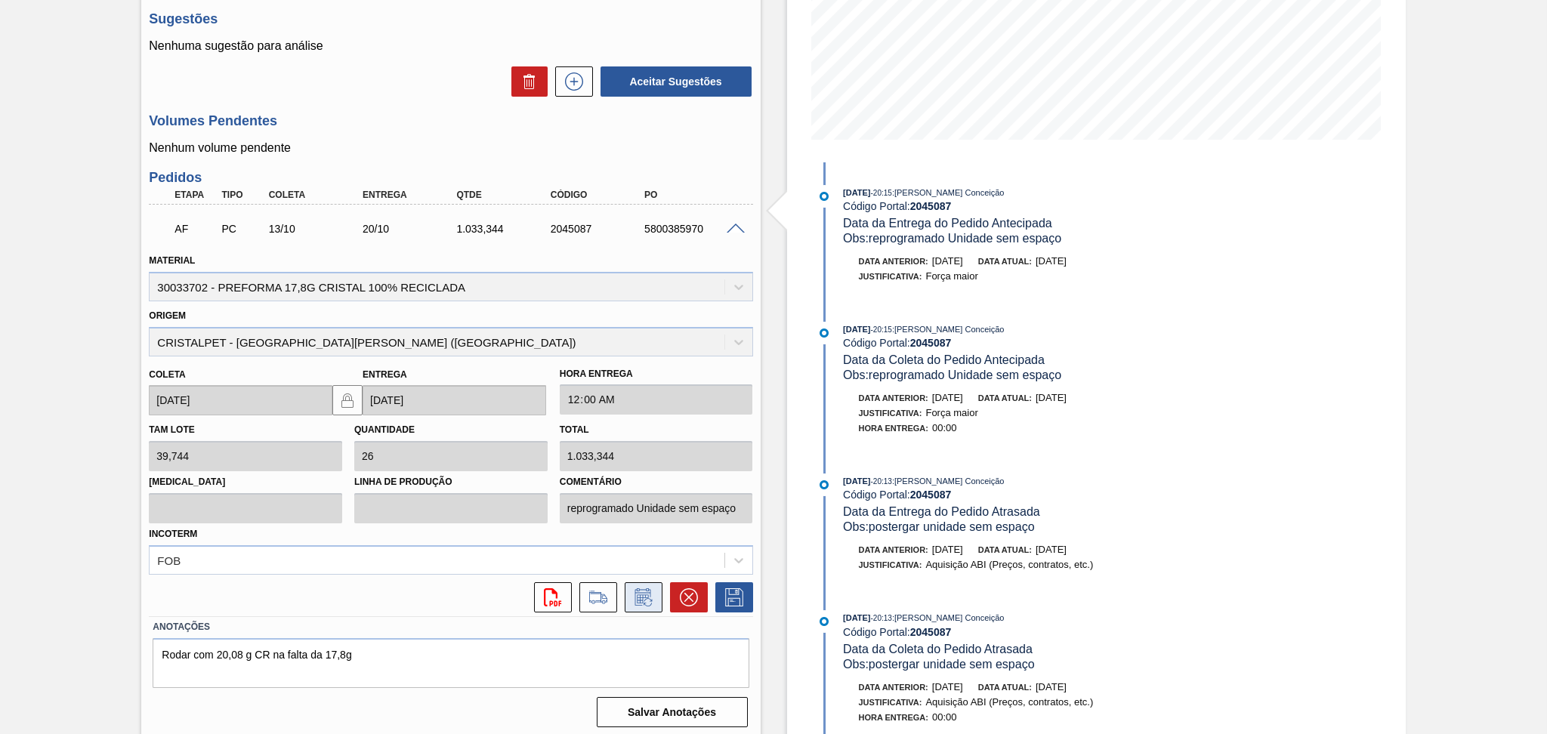
click at [636, 603] on icon at bounding box center [643, 597] width 24 height 18
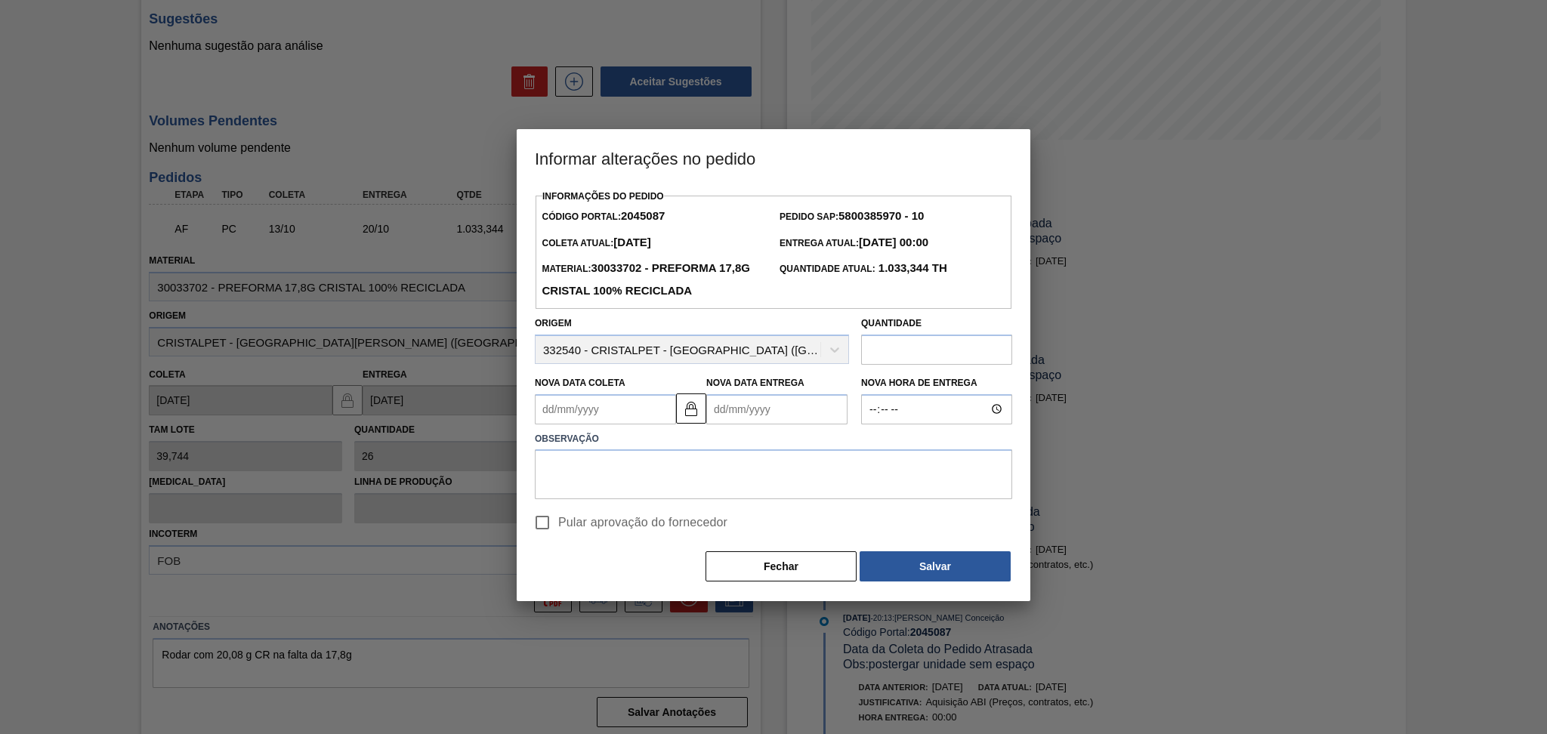
click at [647, 413] on Coleta2045087 "Nova Data Coleta" at bounding box center [605, 409] width 141 height 30
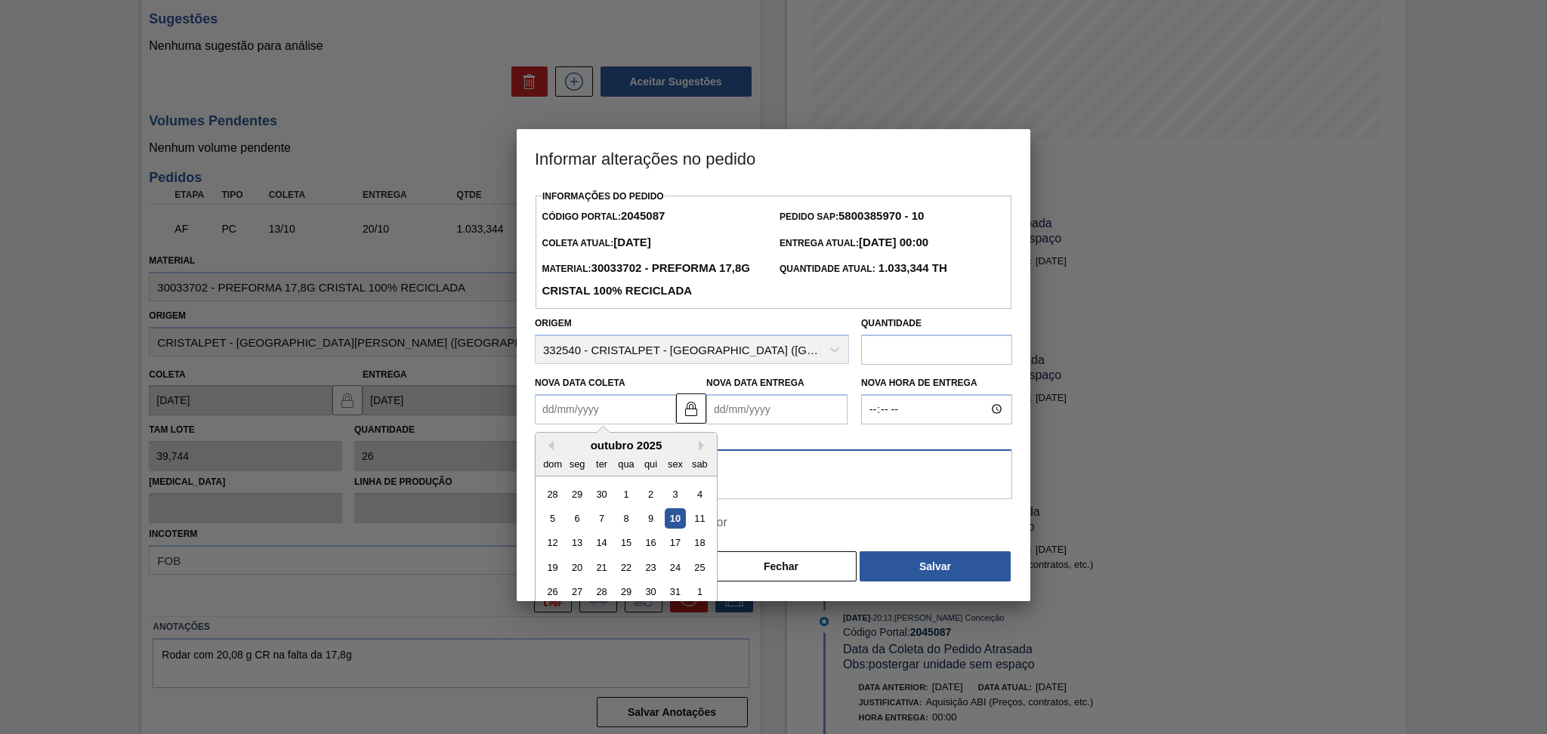
click at [775, 482] on textarea at bounding box center [773, 474] width 477 height 50
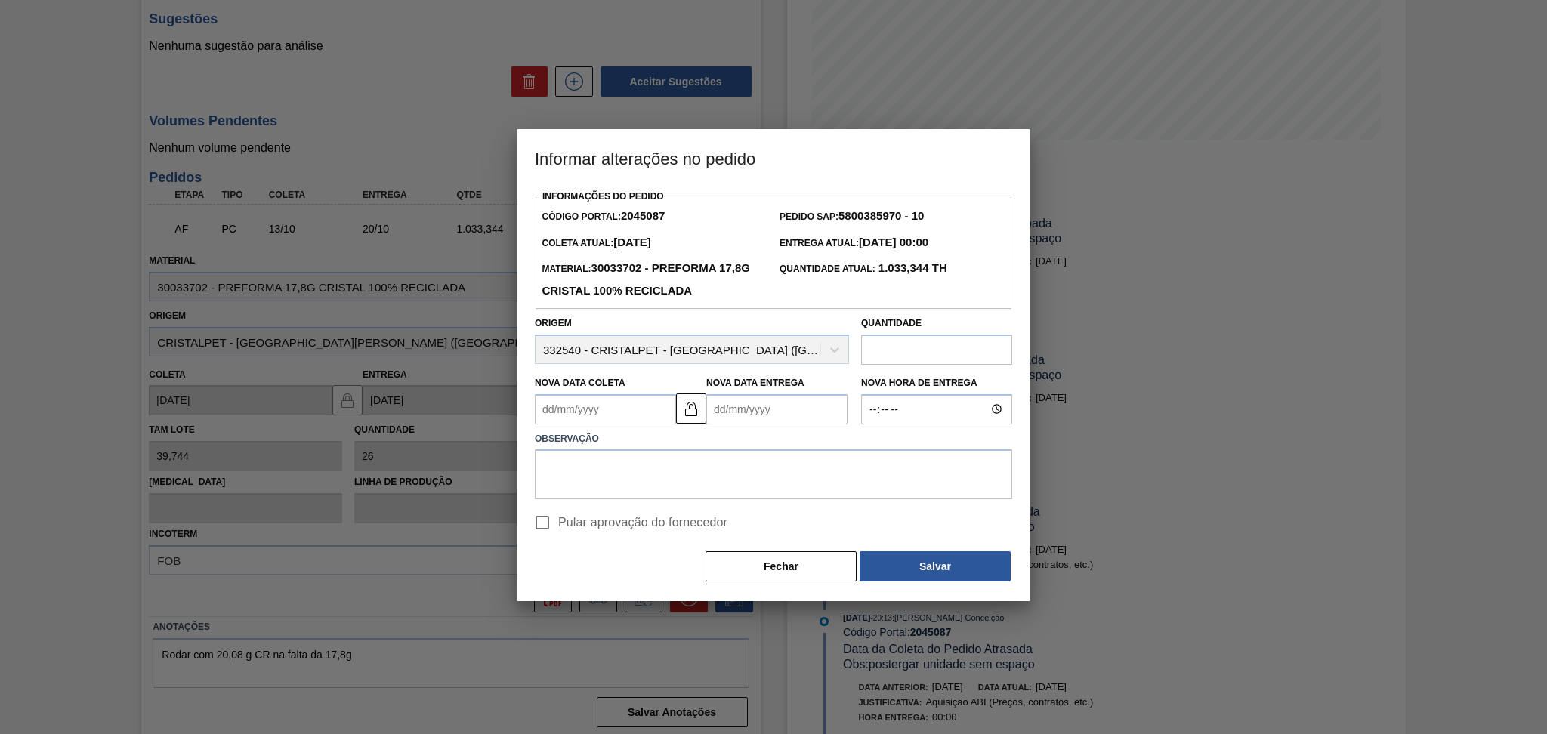
click at [593, 409] on Coleta2045087 "Nova Data Coleta" at bounding box center [605, 409] width 141 height 30
click at [831, 486] on textarea at bounding box center [773, 474] width 477 height 50
click at [590, 415] on Coleta2045087 "Nova Data Coleta" at bounding box center [605, 409] width 141 height 30
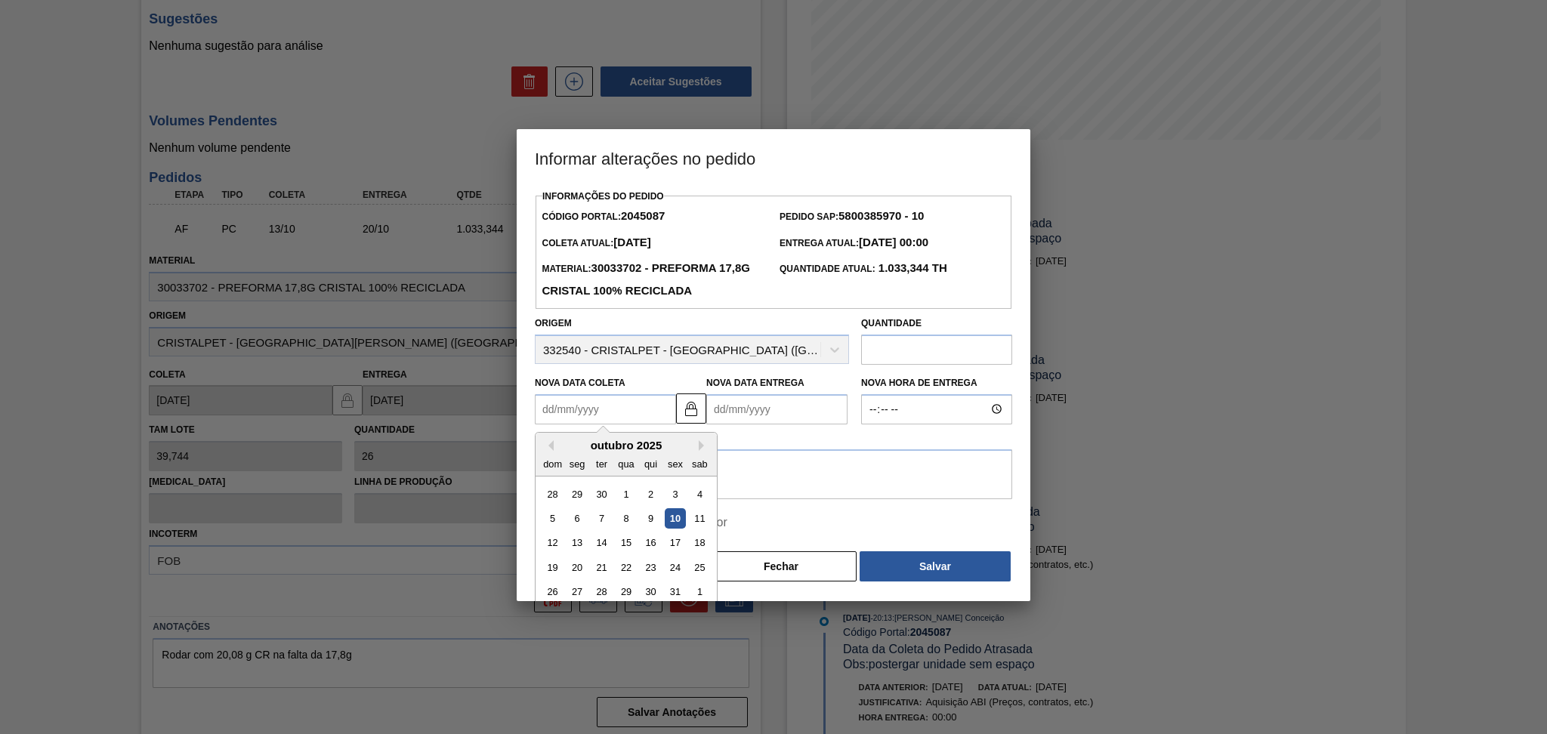
click at [575, 449] on div "outubro 2025" at bounding box center [625, 445] width 181 height 13
click at [587, 595] on div "27" at bounding box center [577, 591] width 20 height 20
type Coleta2045087 "[DATE]"
type Entrega2045087 "[DATE]"
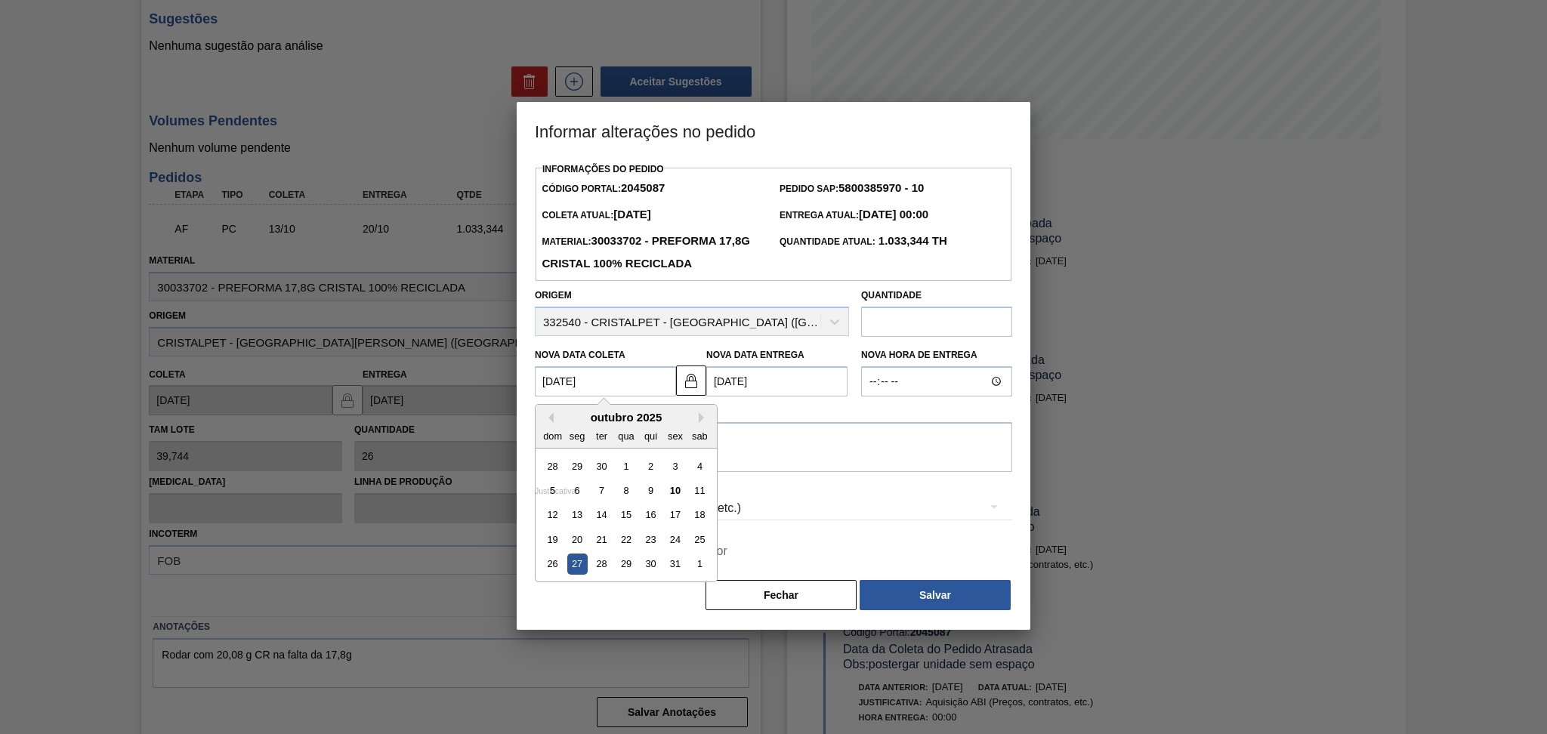
click at [612, 387] on Coleta2045087 "[DATE]" at bounding box center [605, 381] width 141 height 30
click at [630, 548] on div "22" at bounding box center [625, 539] width 20 height 20
type Coleta2045087 "[DATE]"
type Entrega2045087 "[DATE]"
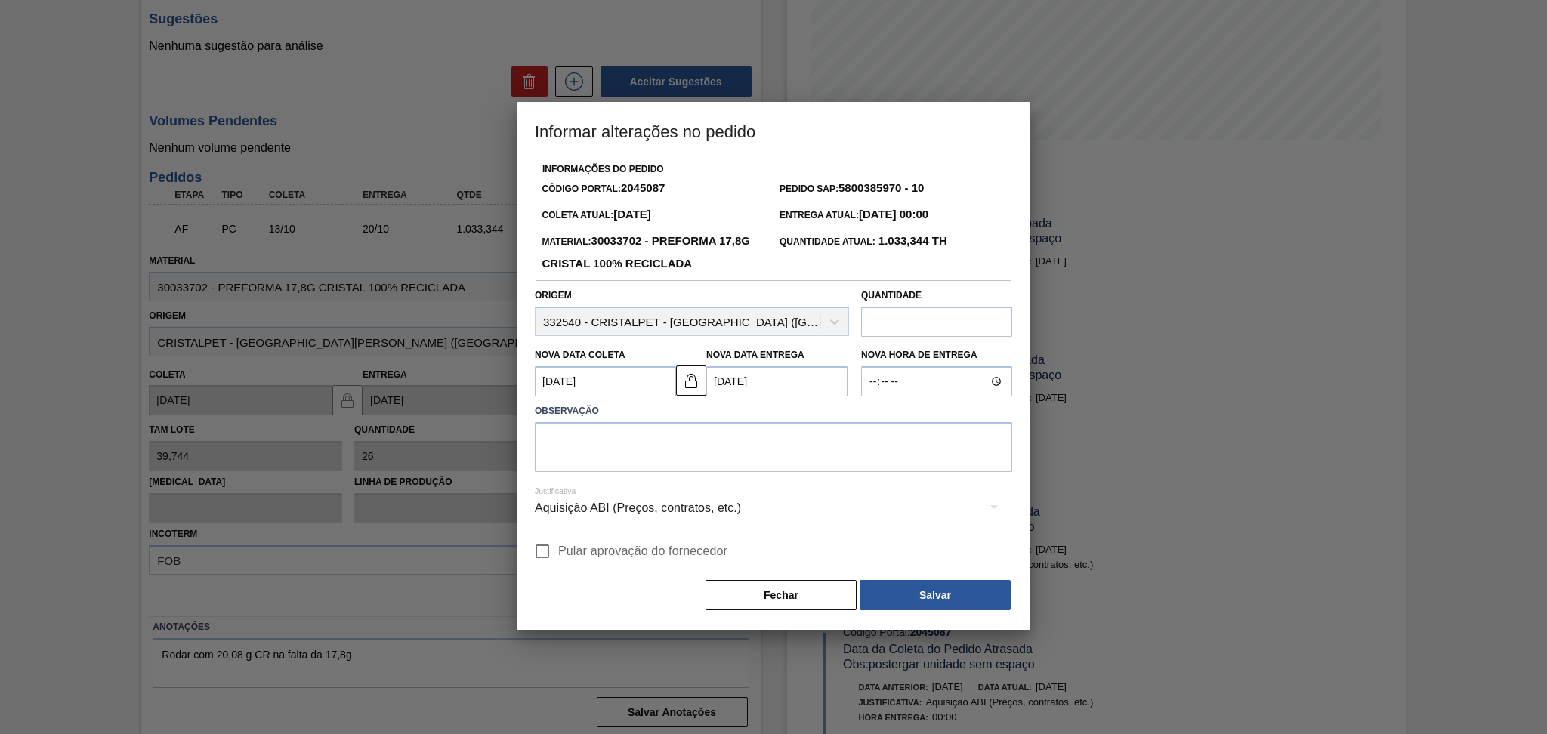
click at [1078, 390] on div at bounding box center [773, 367] width 1547 height 734
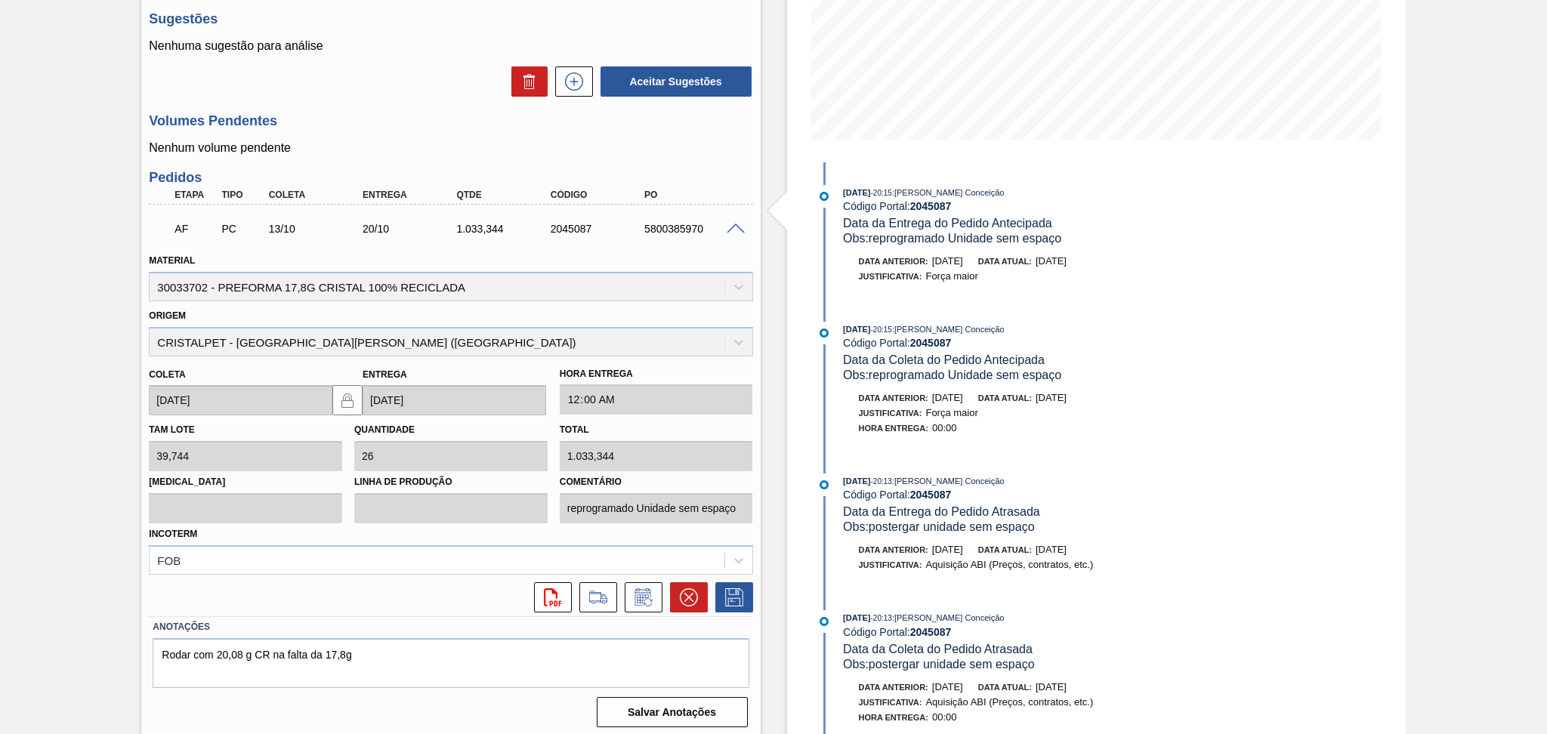
scroll to position [0, 0]
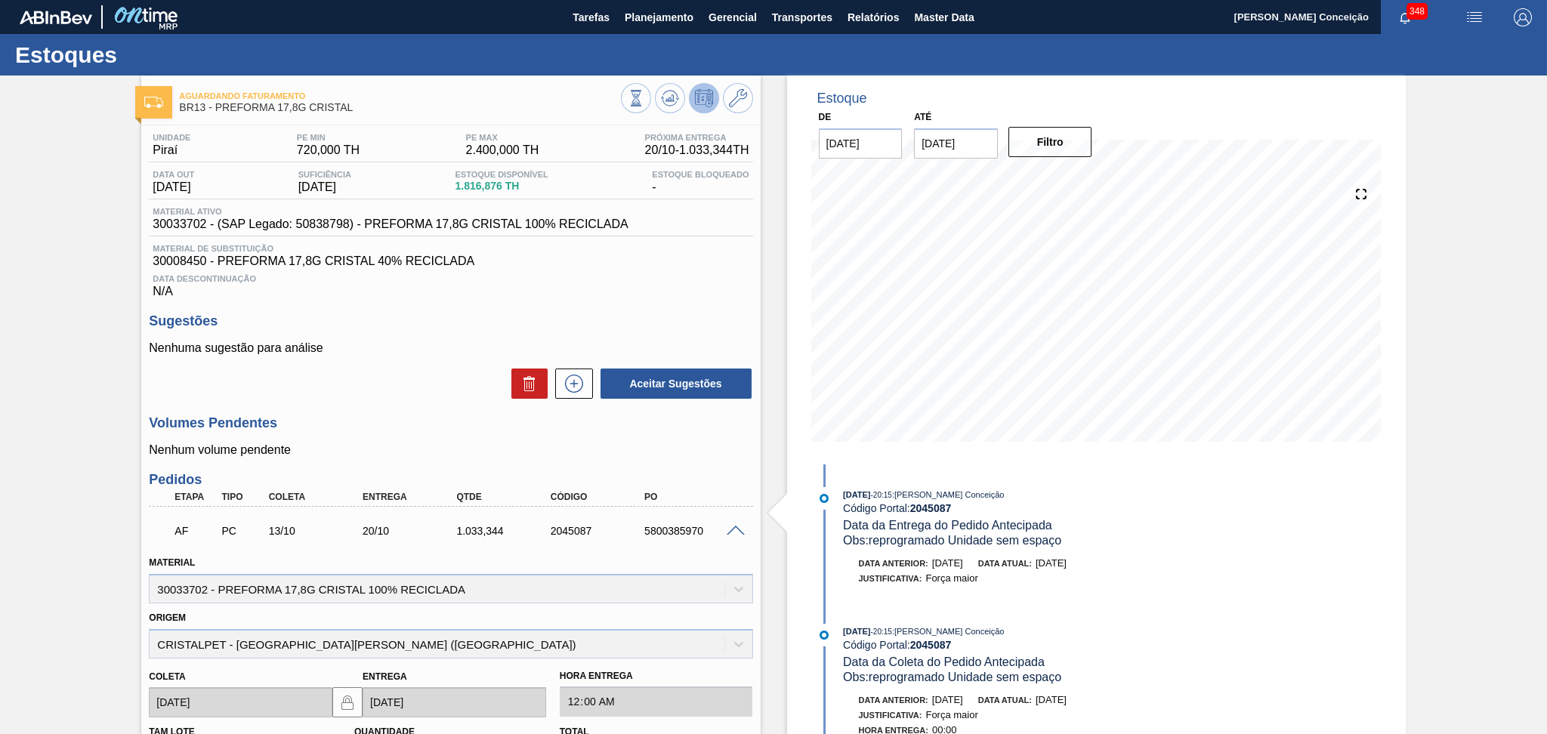
click at [409, 415] on h3 "Volumes Pendentes" at bounding box center [450, 423] width 603 height 16
click at [407, 393] on div "Aceitar Sugestões" at bounding box center [450, 383] width 603 height 33
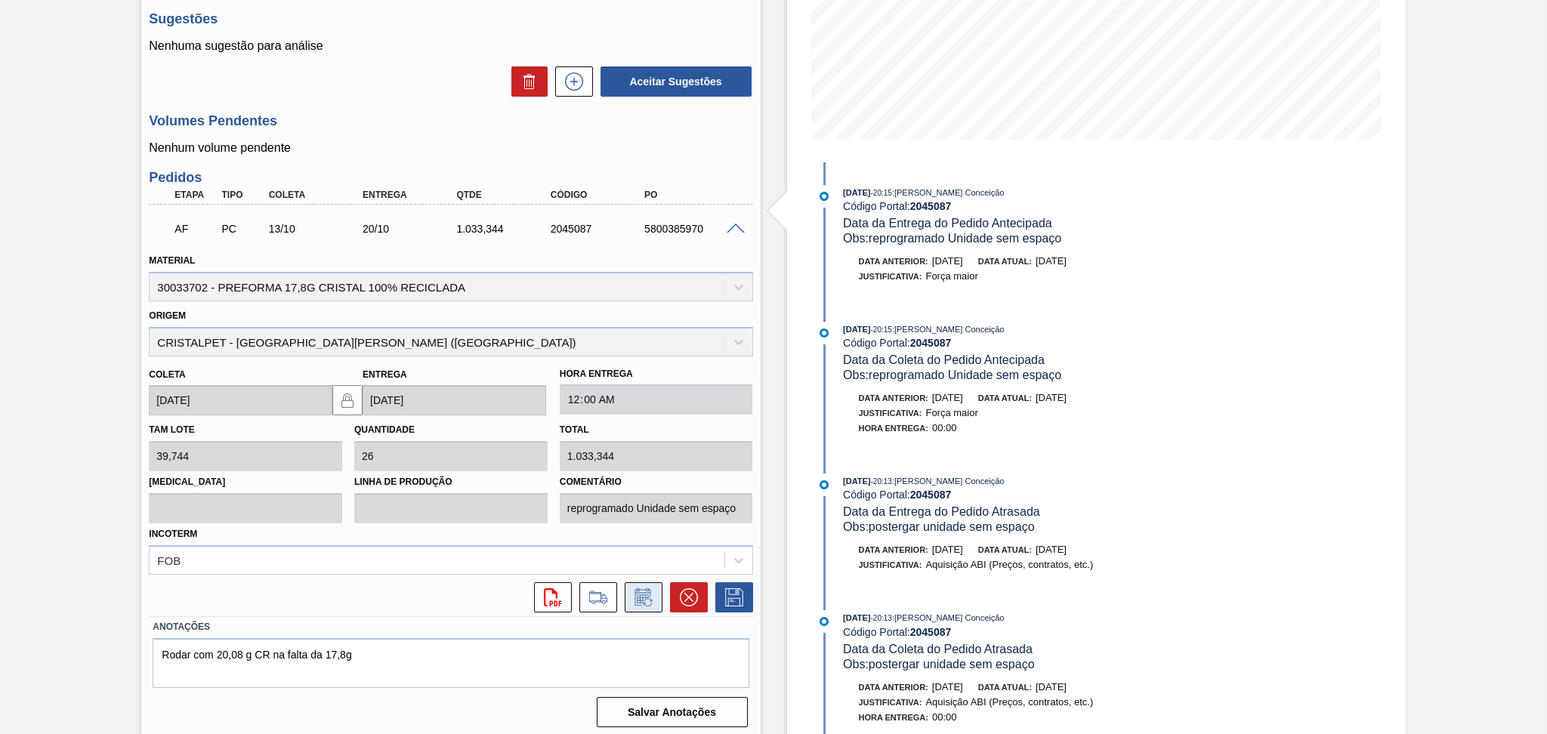
click at [636, 603] on icon at bounding box center [643, 597] width 24 height 18
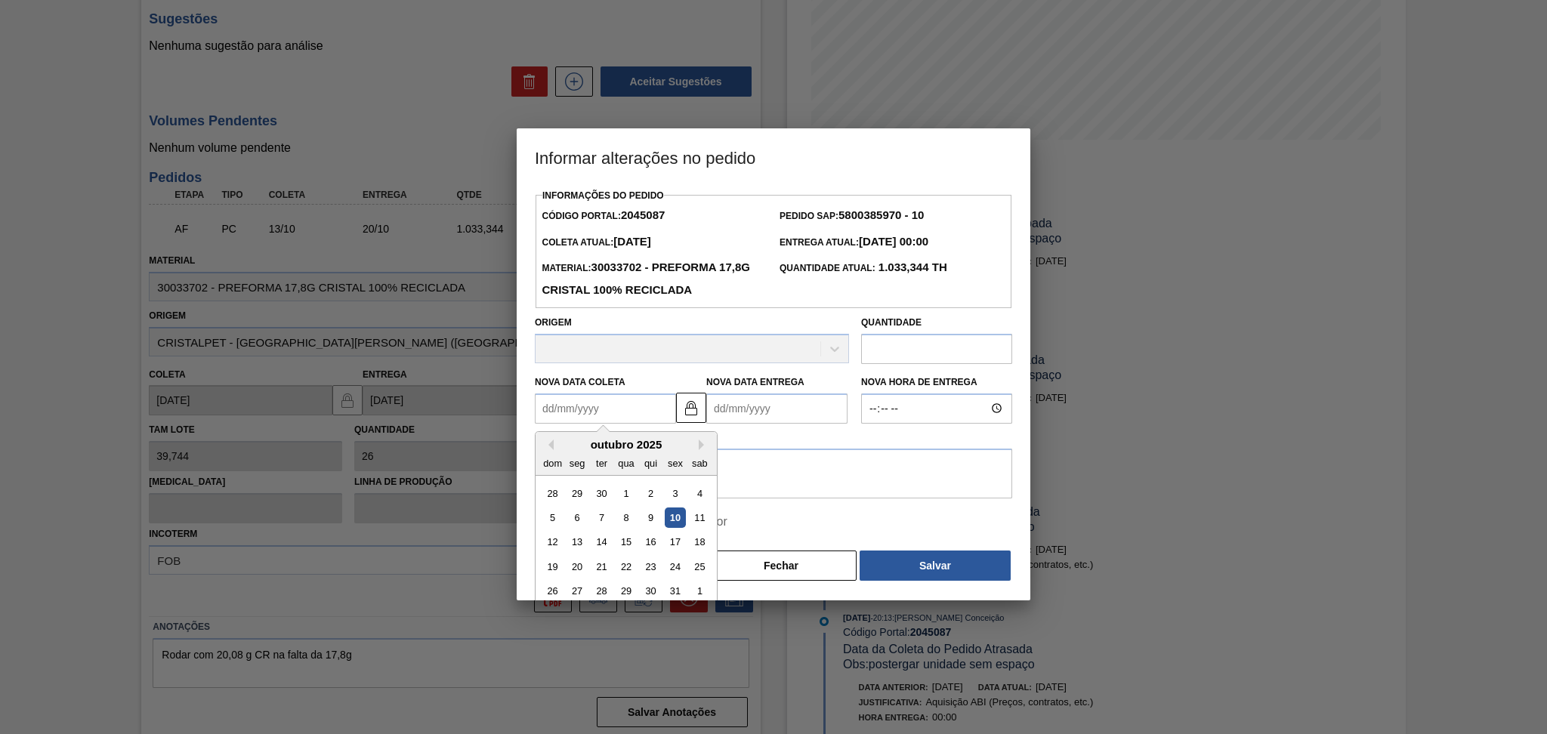
click at [575, 398] on Coleta2045087 "Nova Data Coleta" at bounding box center [605, 408] width 141 height 30
click at [621, 573] on div "22" at bounding box center [625, 567] width 20 height 20
type Coleta2045087 "[DATE]"
type Entrega2045087 "[DATE]"
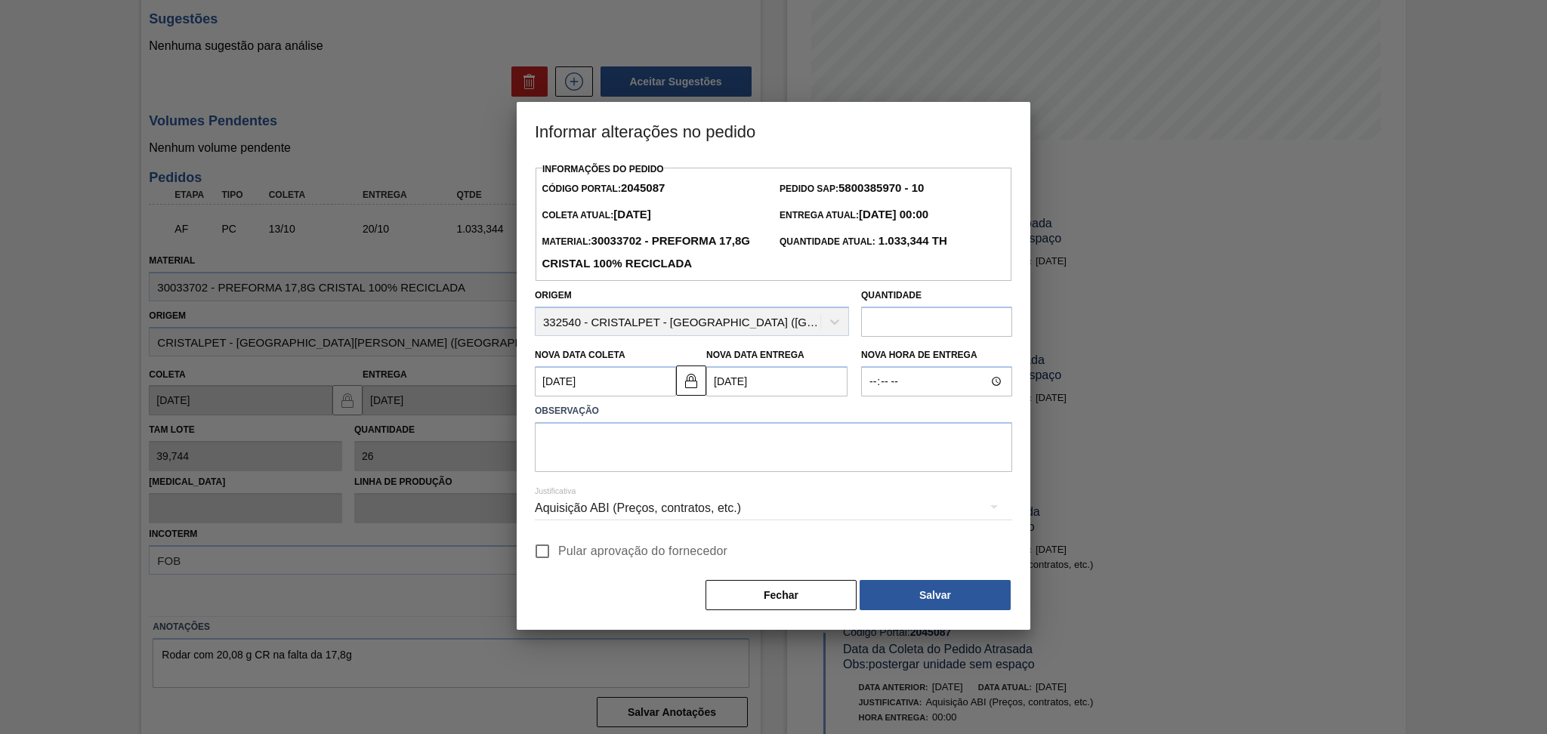
click at [583, 556] on span "Pular aprovação do fornecedor" at bounding box center [642, 551] width 169 height 18
click at [558, 556] on input "Pular aprovação do fornecedor" at bounding box center [542, 551] width 32 height 32
checkbox input "true"
click at [627, 463] on textarea at bounding box center [773, 447] width 477 height 50
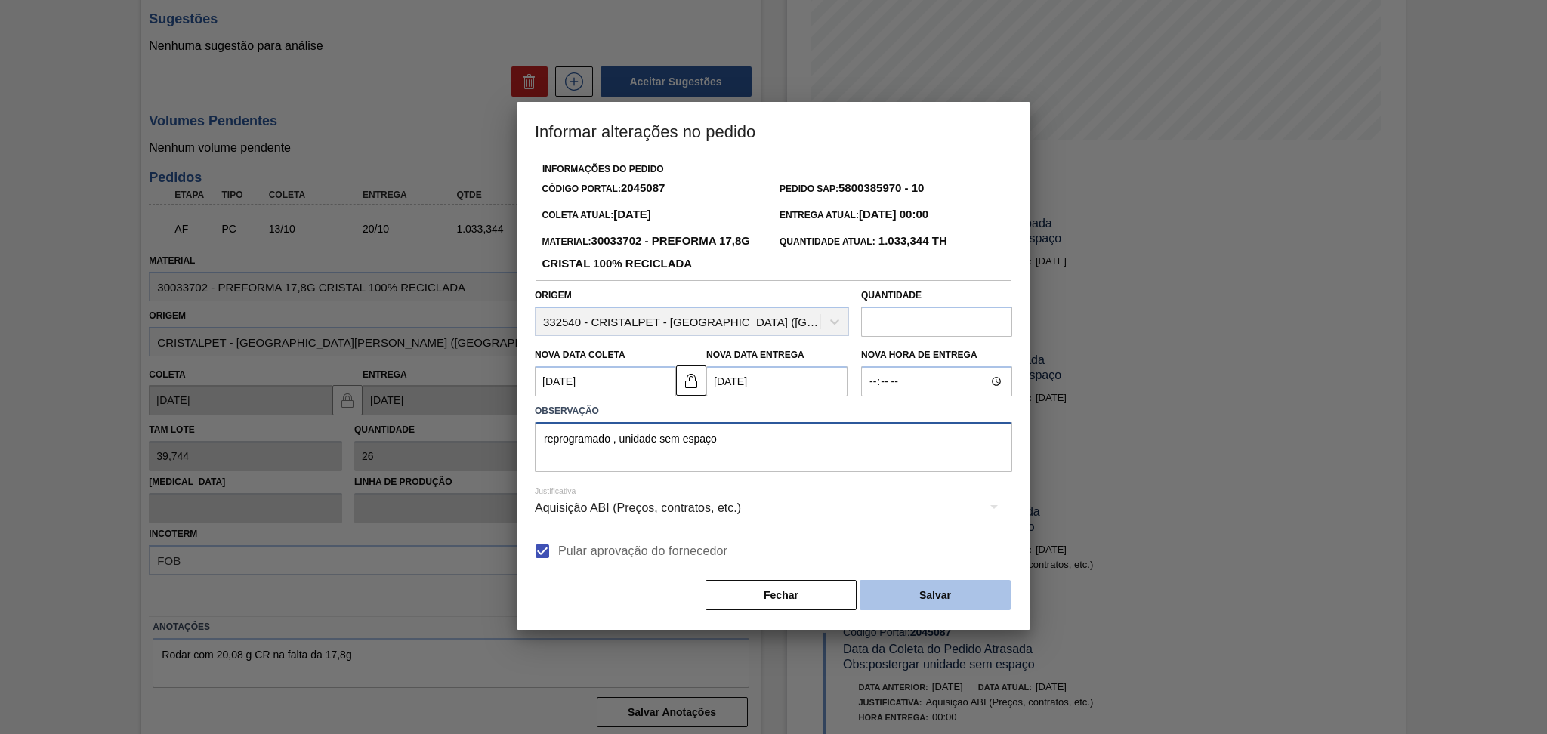
type textarea "reprogramado , unidade sem espaço"
click at [909, 585] on button "Salvar" at bounding box center [934, 595] width 151 height 30
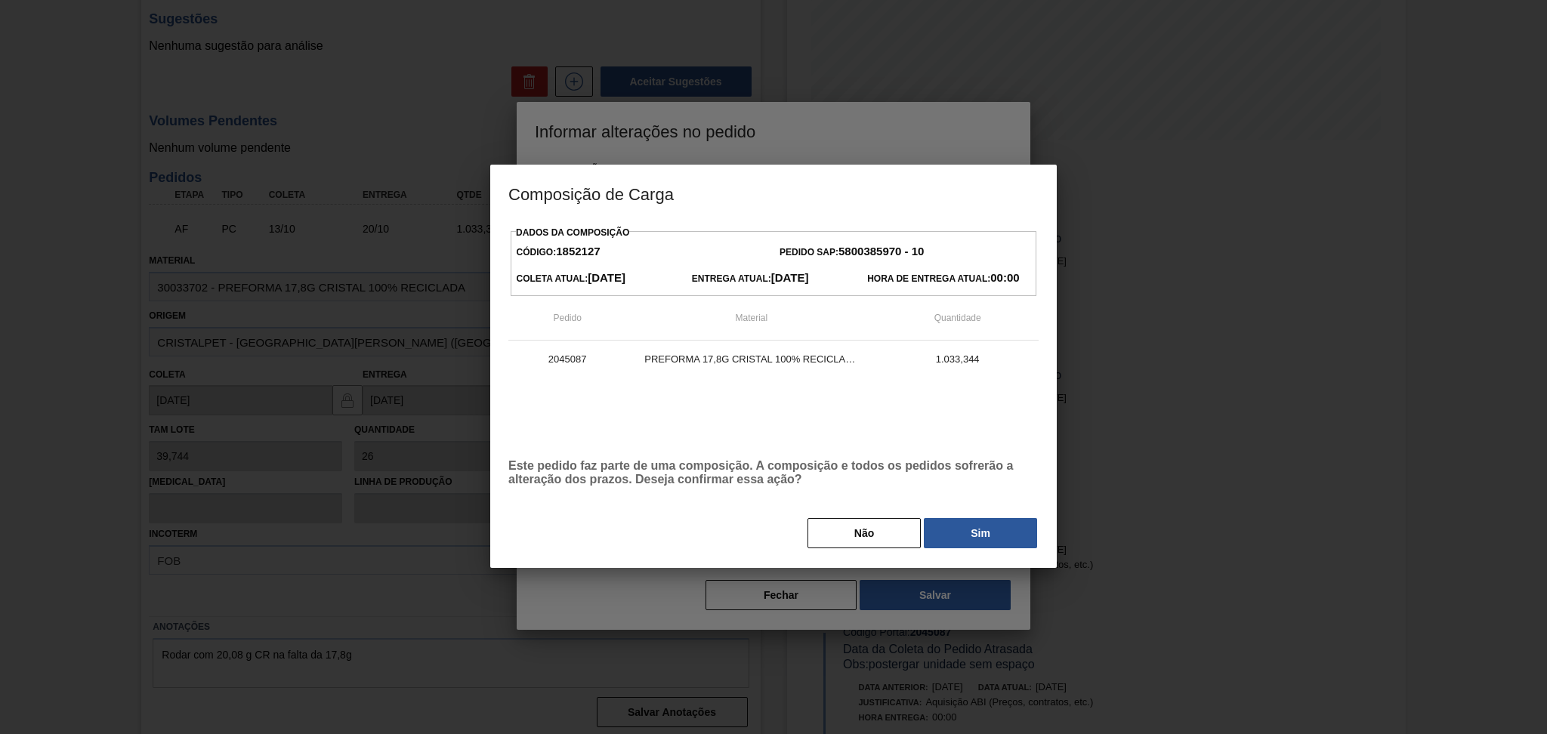
click at [918, 598] on div at bounding box center [773, 367] width 1547 height 734
click at [956, 547] on button "Sim" at bounding box center [980, 533] width 113 height 30
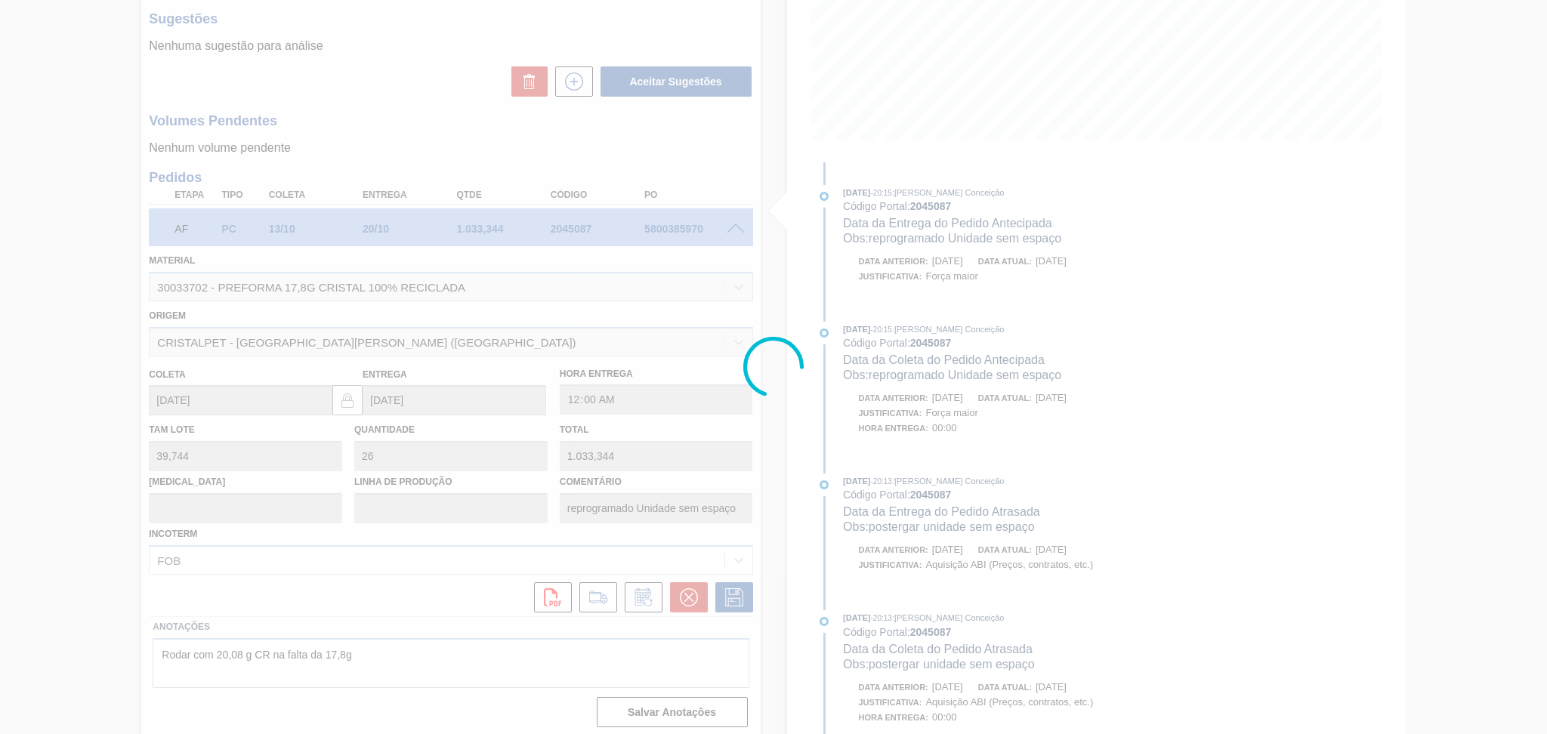
type input "reprogramado , unidade sem espaço"
type input "[DATE]"
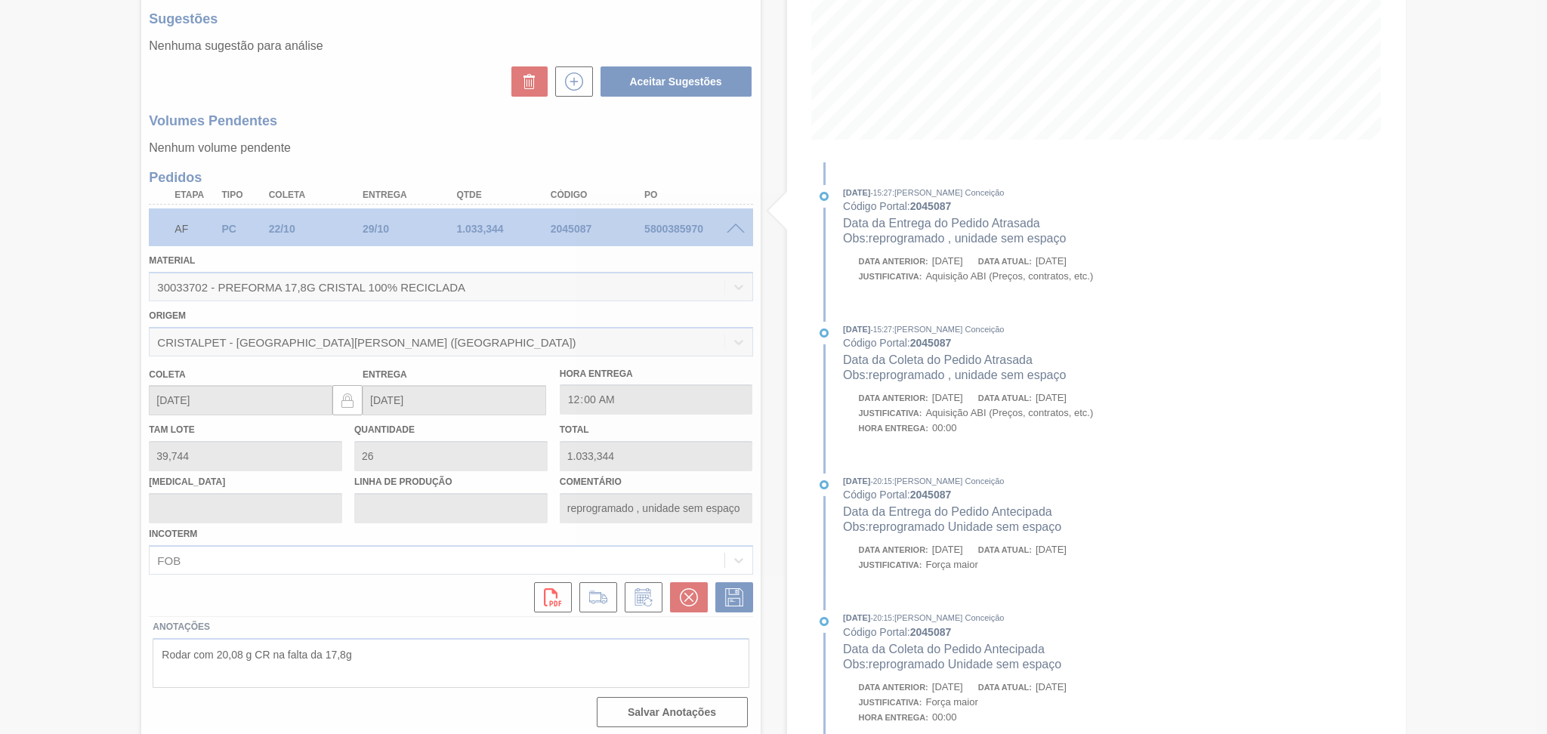
scroll to position [0, 0]
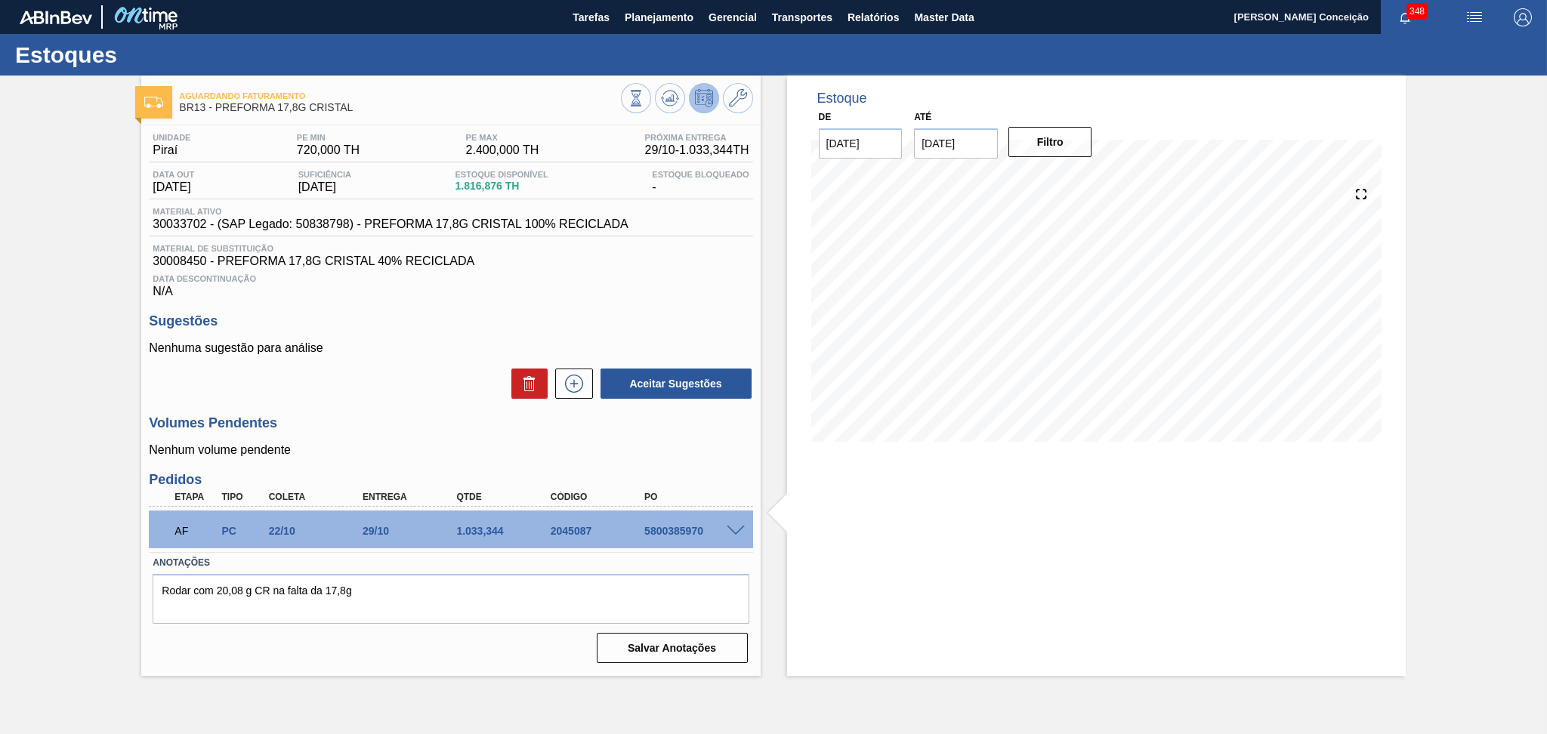
click at [366, 399] on div "Aceitar Sugestões" at bounding box center [450, 383] width 603 height 33
click at [671, 94] on icon at bounding box center [670, 98] width 18 height 18
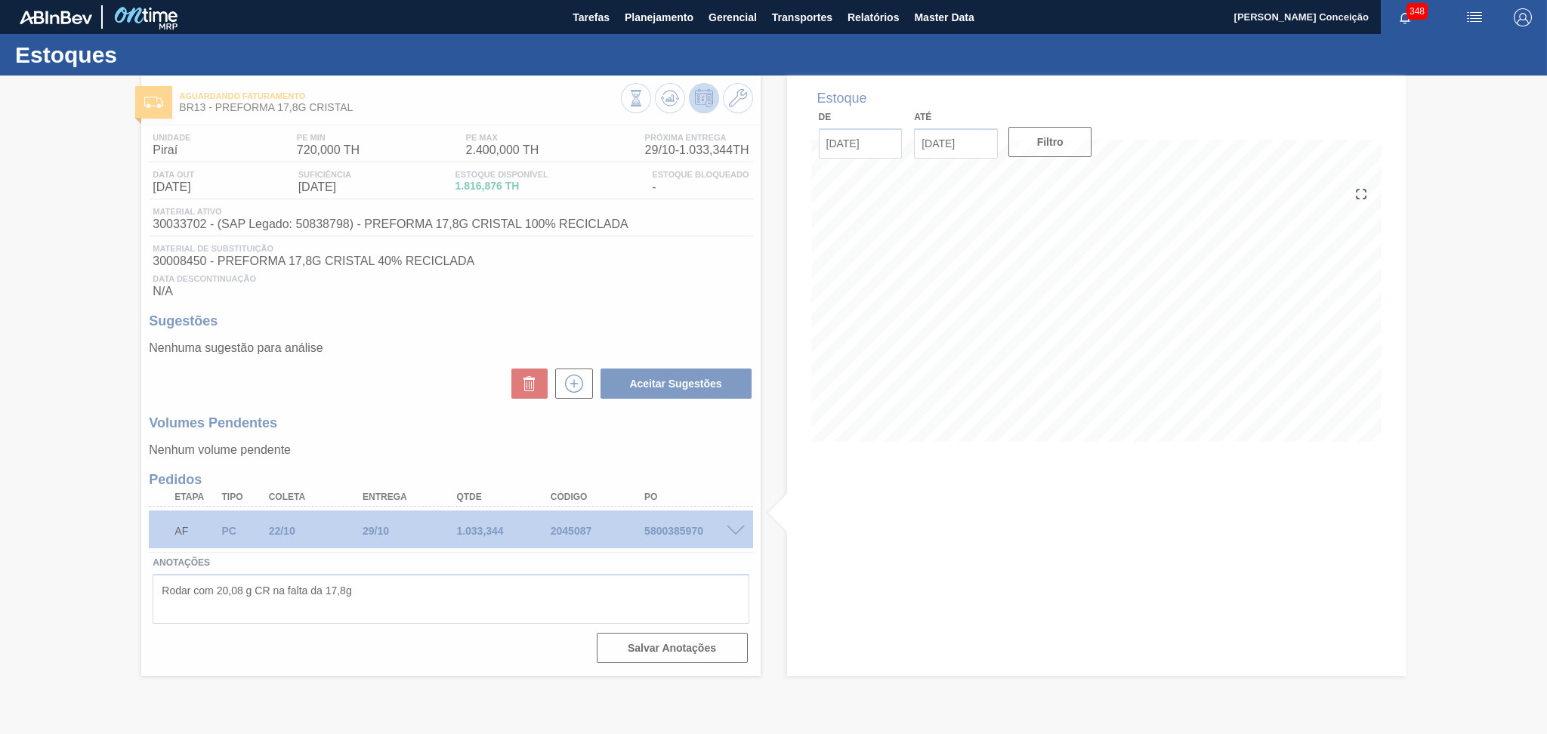
click at [403, 440] on div at bounding box center [773, 405] width 1547 height 658
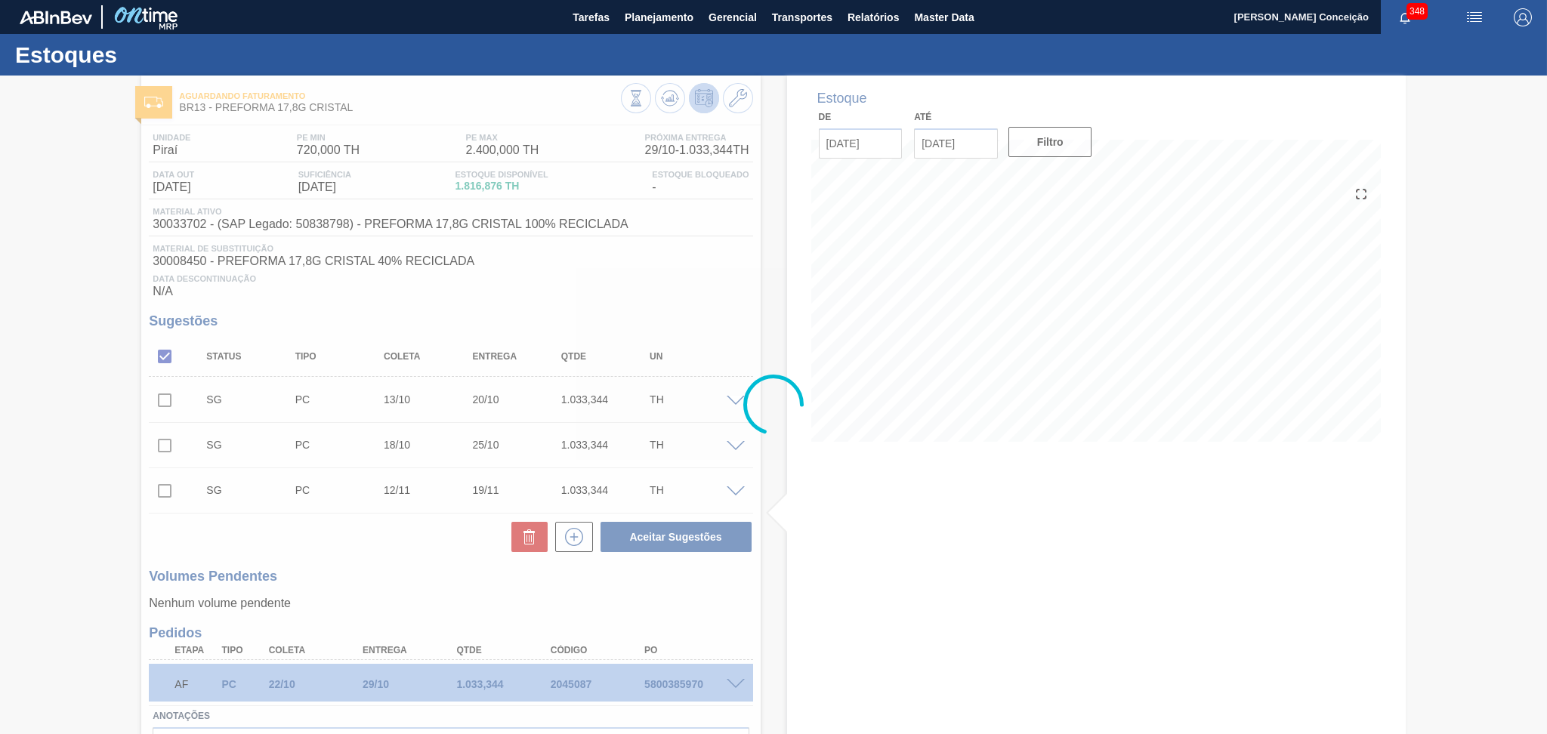
click at [387, 606] on div at bounding box center [773, 405] width 1547 height 658
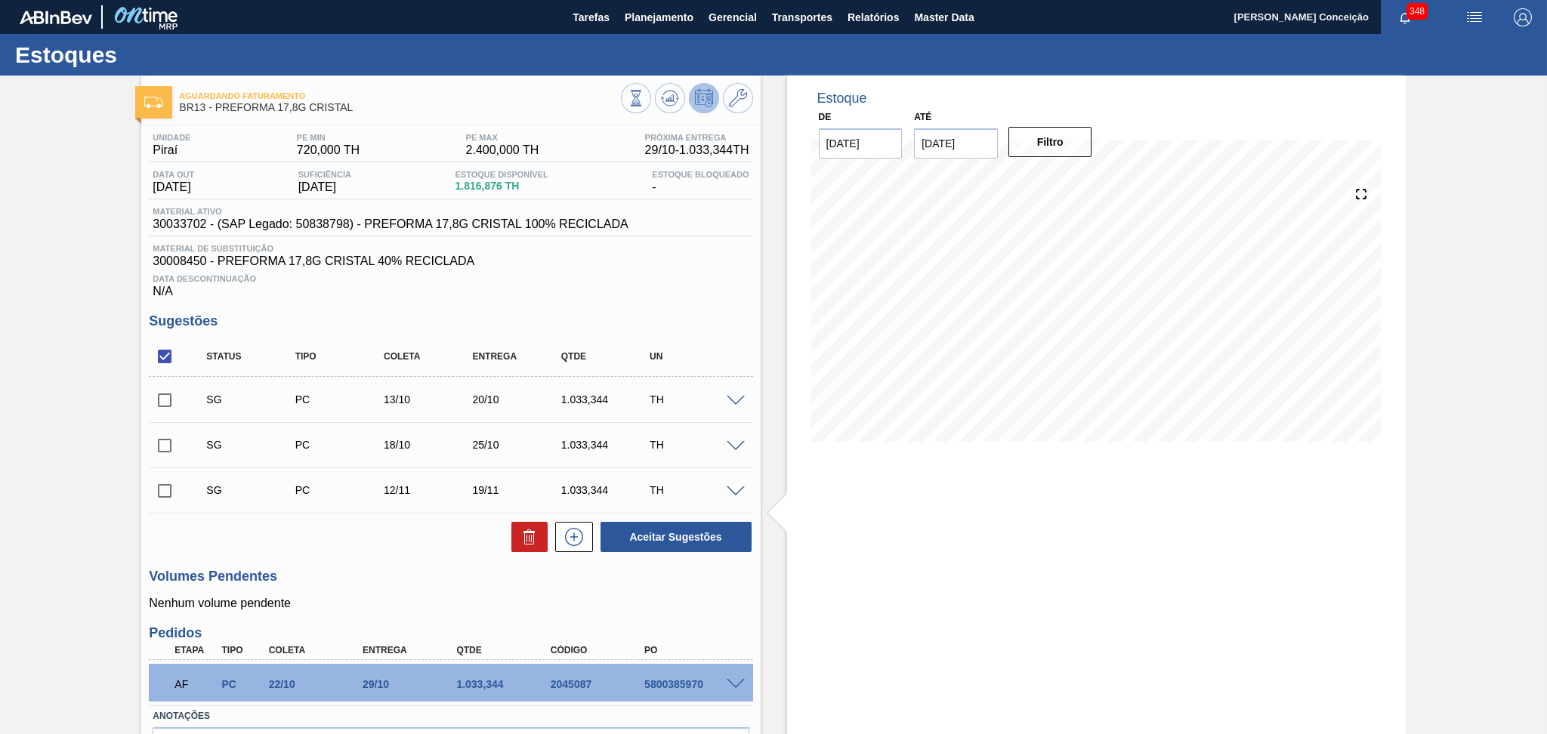
click at [169, 351] on input "checkbox" at bounding box center [165, 357] width 32 height 32
click at [169, 352] on input "checkbox" at bounding box center [165, 357] width 32 height 32
checkbox input "true"
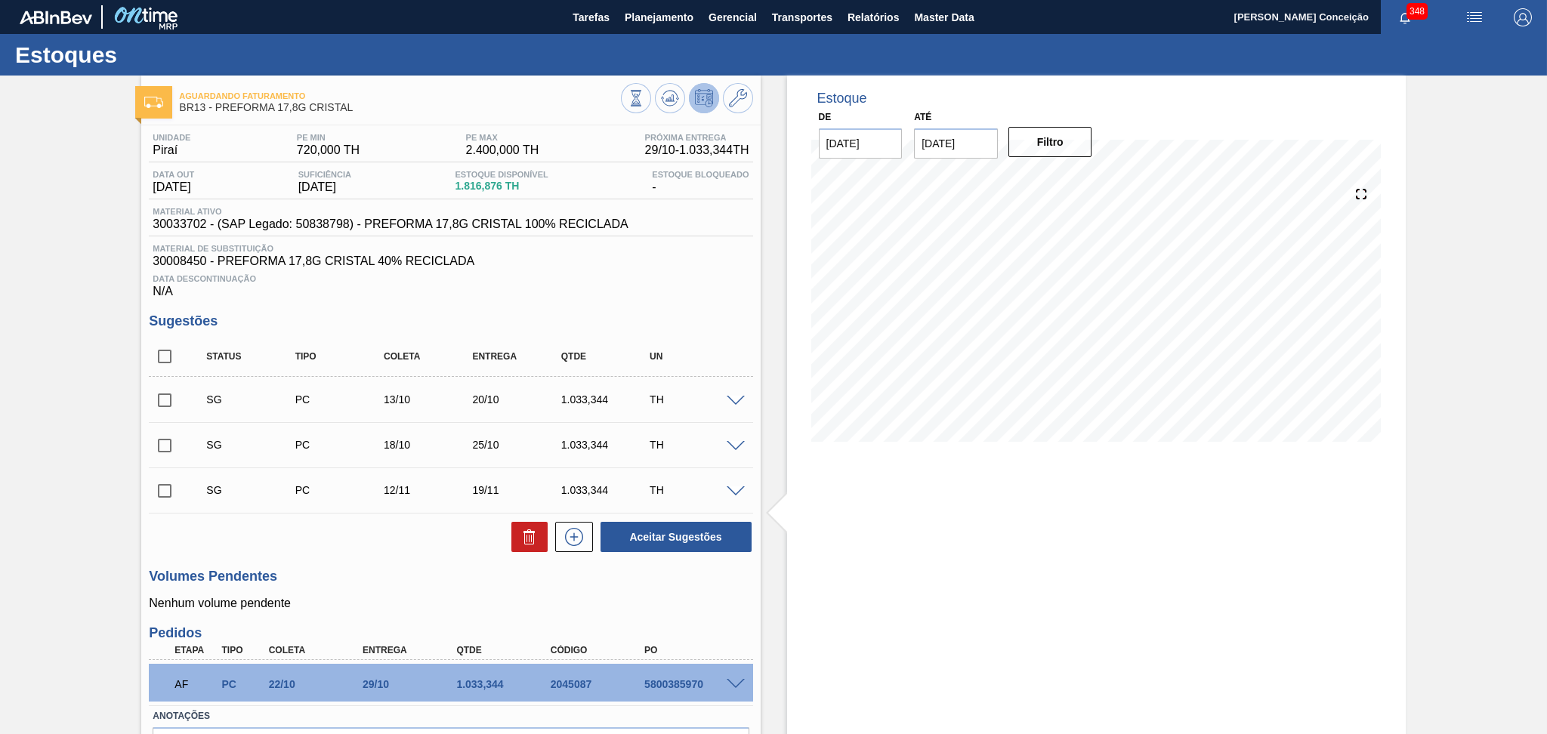
checkbox input "true"
click at [534, 533] on icon at bounding box center [529, 537] width 18 height 18
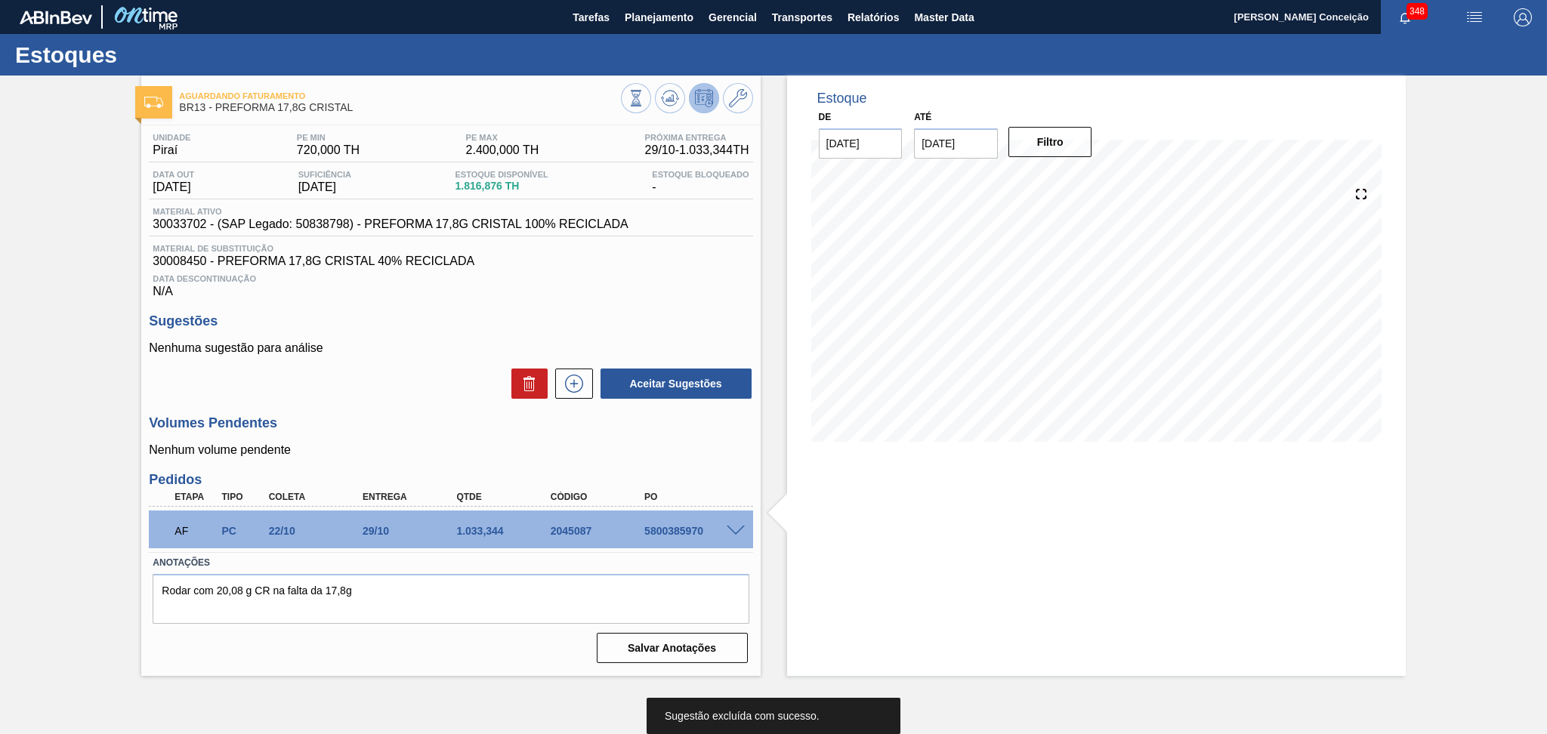
click at [682, 325] on h3 "Sugestões" at bounding box center [450, 321] width 603 height 16
click at [1130, 558] on div "Estoque De [DATE] Até [DATE] Filtro 18/11 Projeção de Estoque -1,276.472 [DOMAI…" at bounding box center [1096, 376] width 618 height 600
click at [1074, 495] on div "Estoque De [DATE] Até [DATE] Filtro 06/11 Projeção de Estoque -509.804 [DOMAIN_…" at bounding box center [1096, 376] width 618 height 600
click at [328, 342] on p "Nenhuma sugestão para análise" at bounding box center [450, 348] width 603 height 14
click at [683, 529] on div "5800385970" at bounding box center [693, 531] width 106 height 12
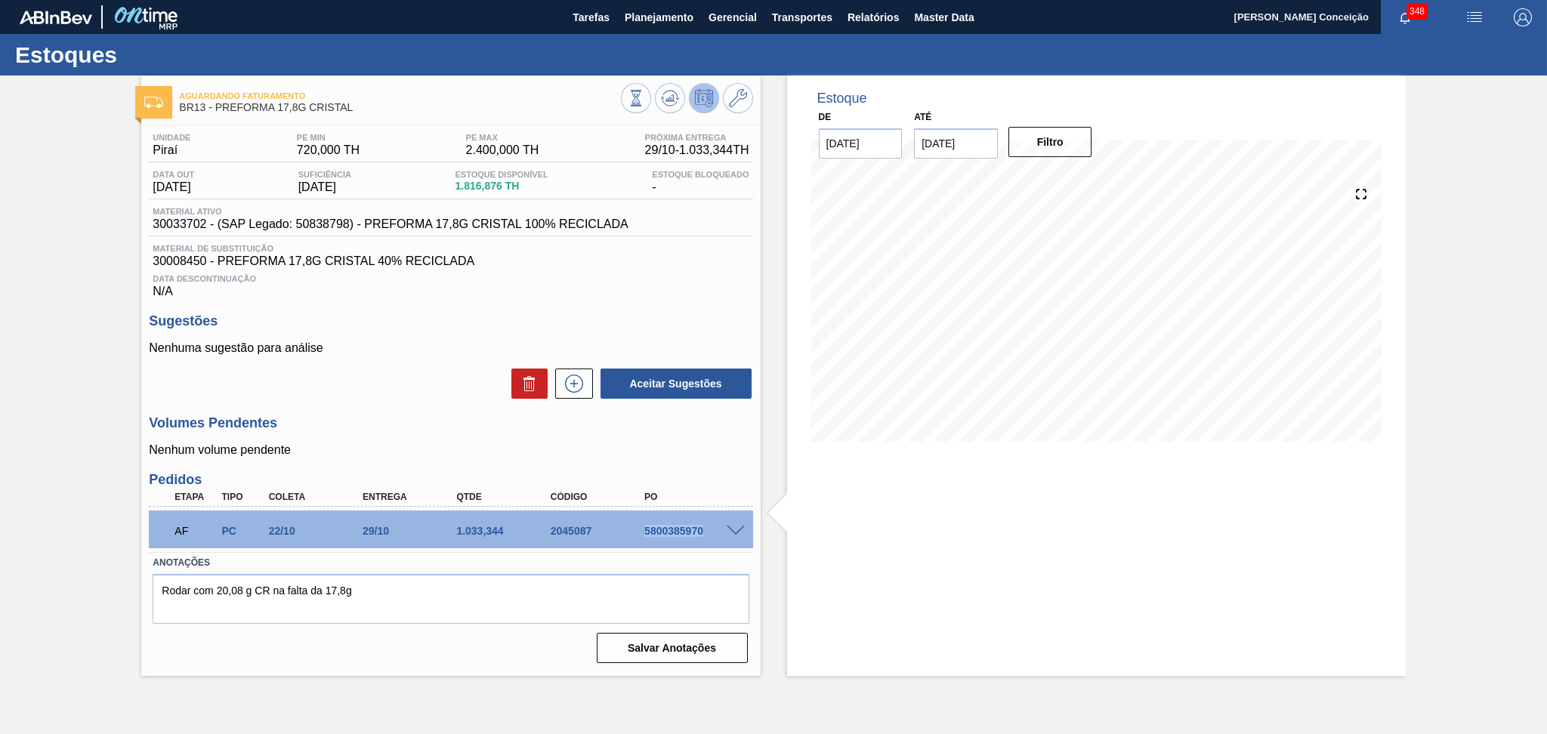
click at [683, 529] on div "5800385970" at bounding box center [693, 531] width 106 height 12
copy div "5800385970"
click at [400, 333] on div "Sugestões Nenhuma sugestão para análise Aceitar Sugestões" at bounding box center [450, 356] width 603 height 87
click at [459, 595] on textarea "Rodar com 20,08 g CR na falta da 17,8g" at bounding box center [451, 599] width 596 height 50
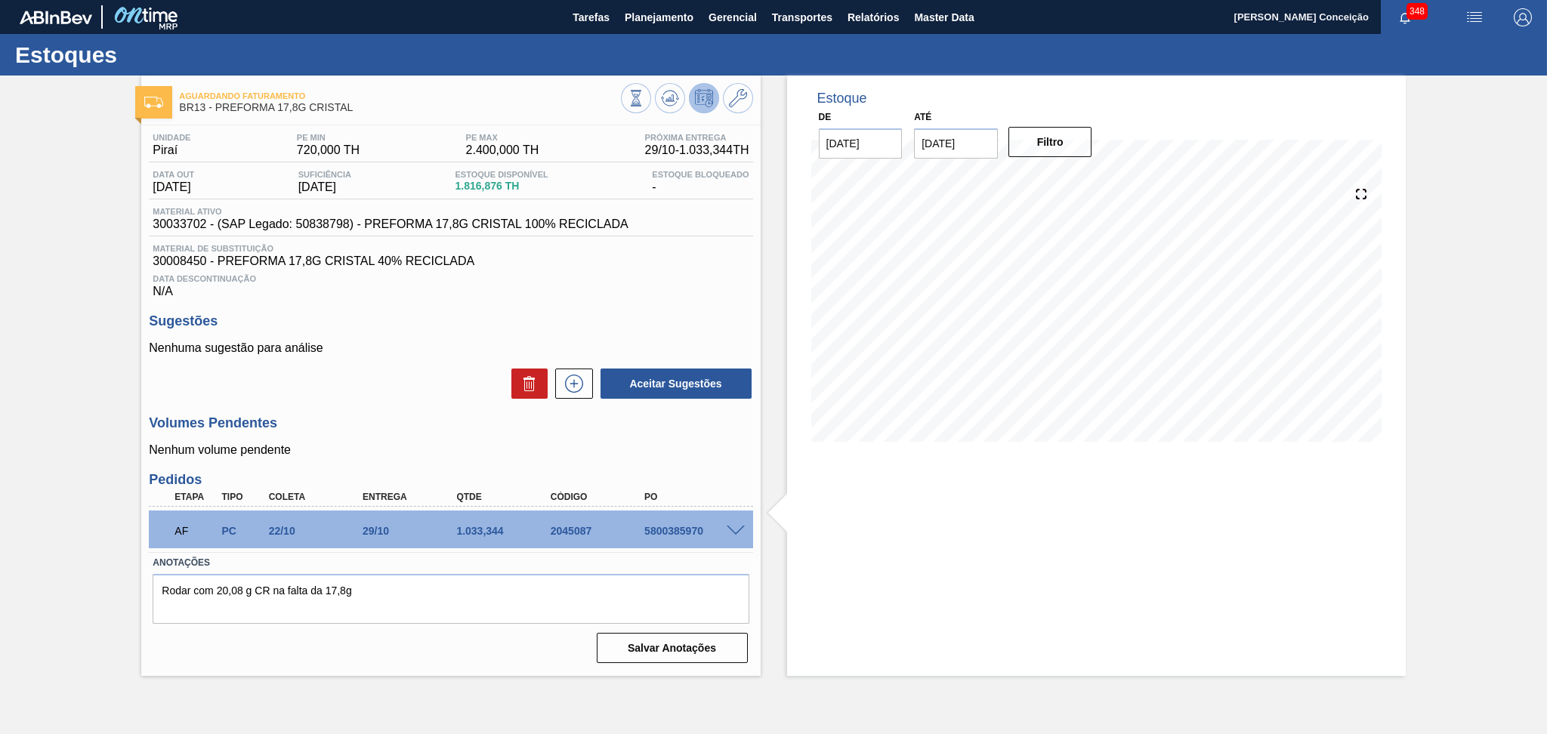
click at [441, 403] on div "Unidade Piraí PE MIN 720,000 TH PE MAX 2.400,000 TH Próxima Entrega 29/10 - 1.0…" at bounding box center [450, 396] width 618 height 543
click at [372, 430] on h3 "Volumes Pendentes" at bounding box center [450, 423] width 603 height 16
click at [557, 304] on div "Unidade Piraí PE MIN 720,000 TH PE MAX 2.400,000 TH Próxima Entrega 29/10 - 1.0…" at bounding box center [450, 396] width 618 height 543
click at [968, 525] on div "Estoque De 10/10/2025 Até 30/11/2025 Filtro 22/10 Projeção de Estoque 16.864 Ne…" at bounding box center [1096, 376] width 618 height 600
click at [345, 375] on div "Aceitar Sugestões" at bounding box center [450, 383] width 603 height 33
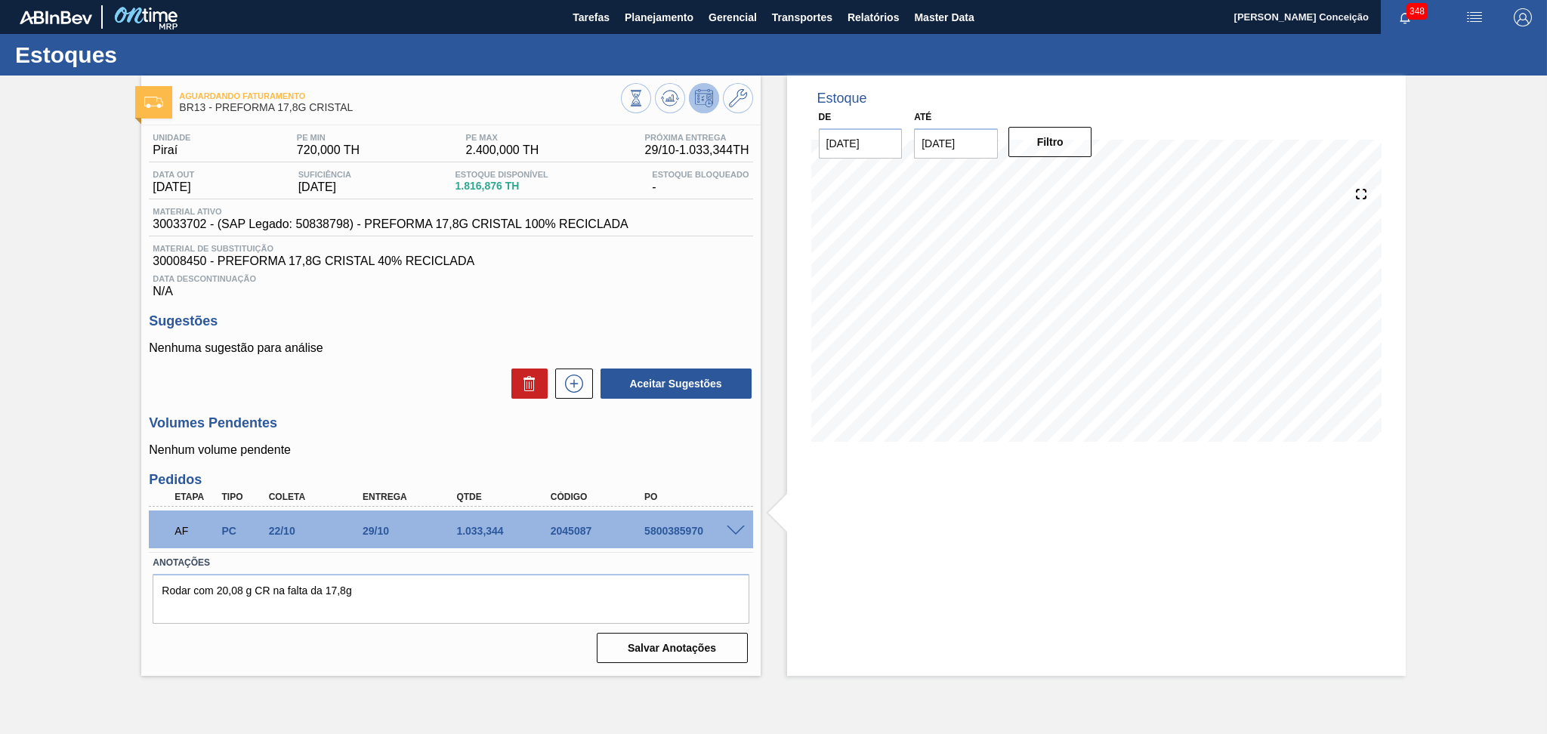
click at [937, 560] on div "Estoque De 10/10/2025 Até 30/11/2025 Filtro 29/10 Projeção de Estoque 450.208 N…" at bounding box center [1096, 376] width 618 height 600
click at [665, 261] on span "30008450 - PREFORMA 17,8G CRISTAL 40% RECICLADA" at bounding box center [451, 261] width 596 height 14
click at [685, 11] on span "Planejamento" at bounding box center [659, 17] width 69 height 18
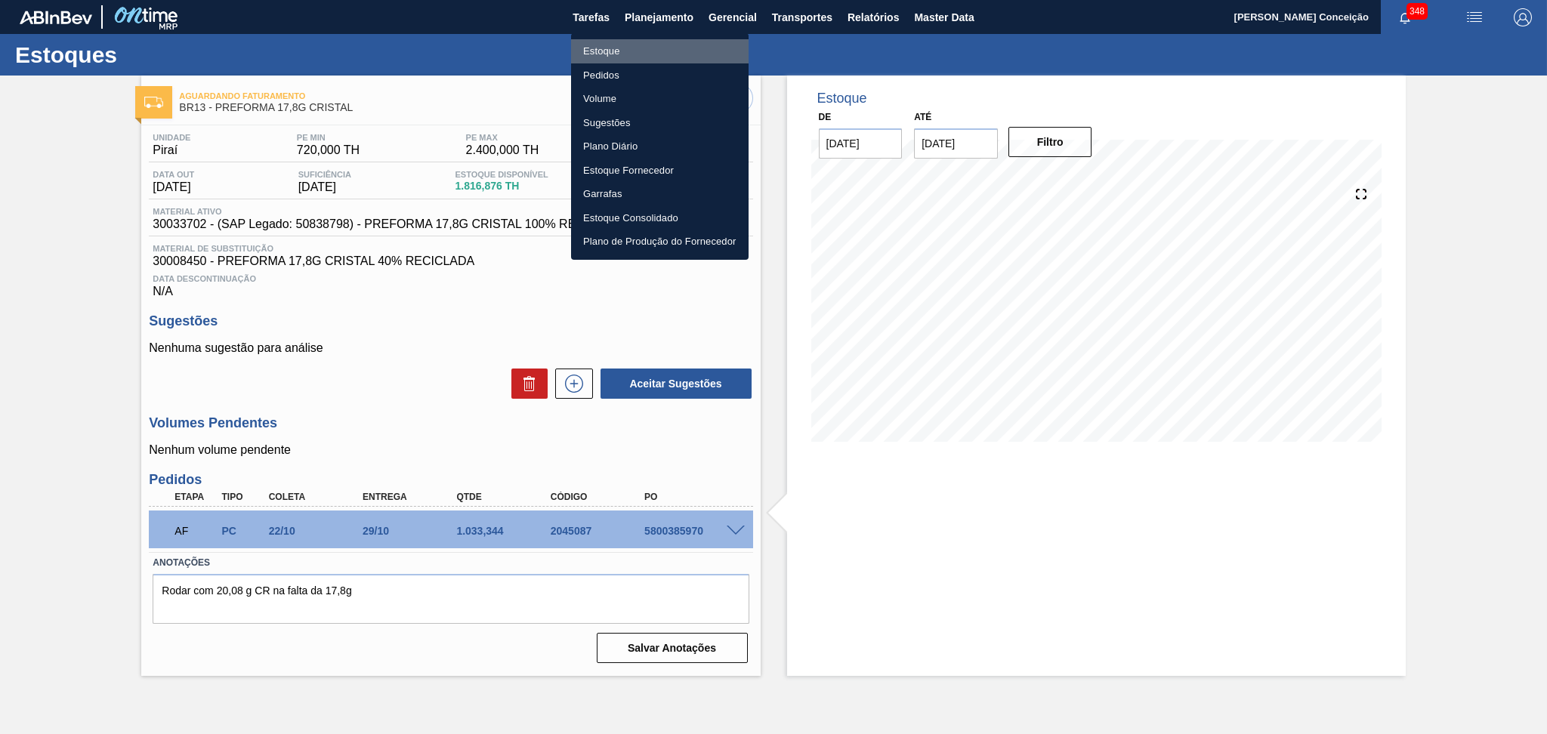
click at [616, 51] on li "Estoque" at bounding box center [659, 51] width 177 height 24
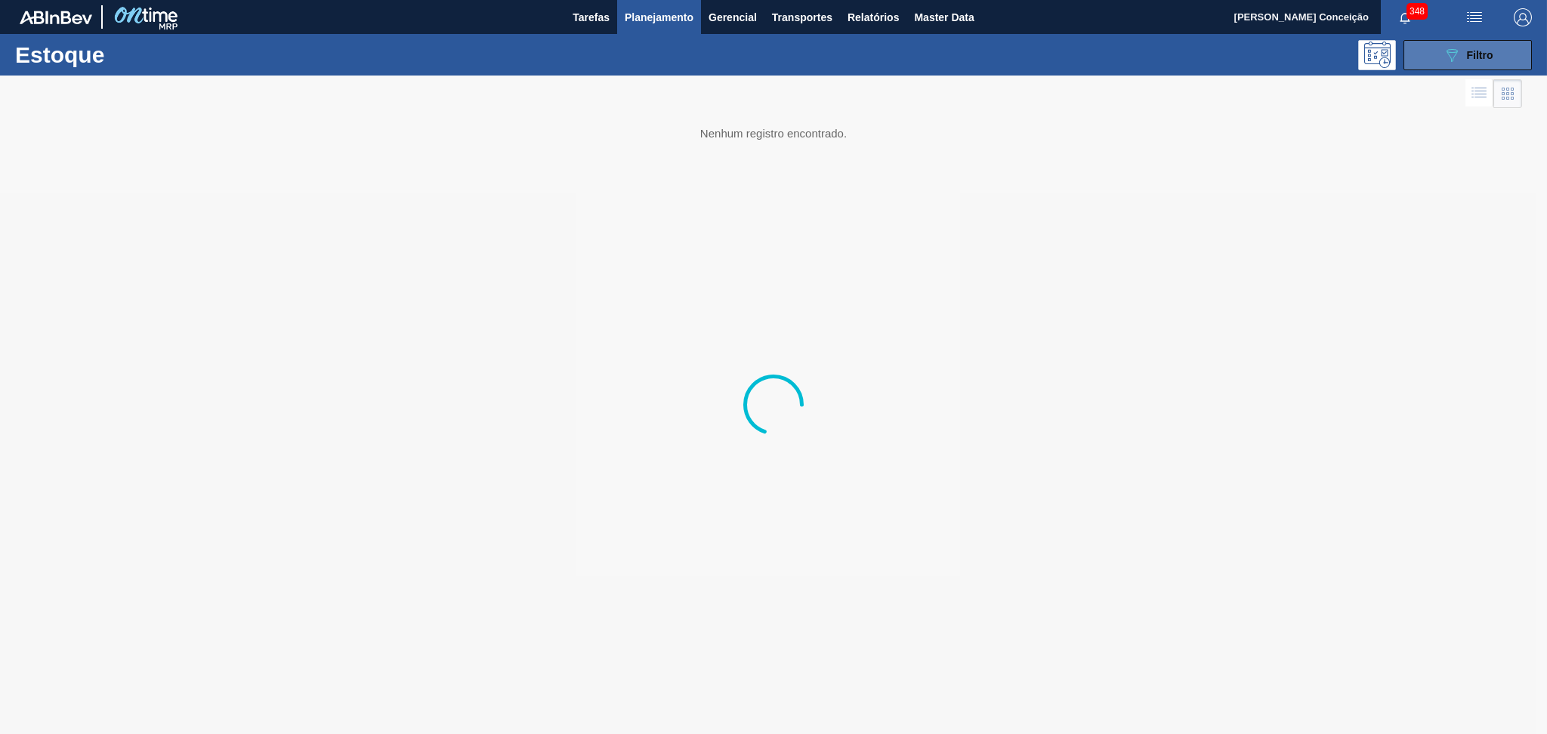
click at [1477, 44] on button "089F7B8B-B2A5-4AFE-B5C0-19BA573D28AC Filtro" at bounding box center [1467, 55] width 128 height 30
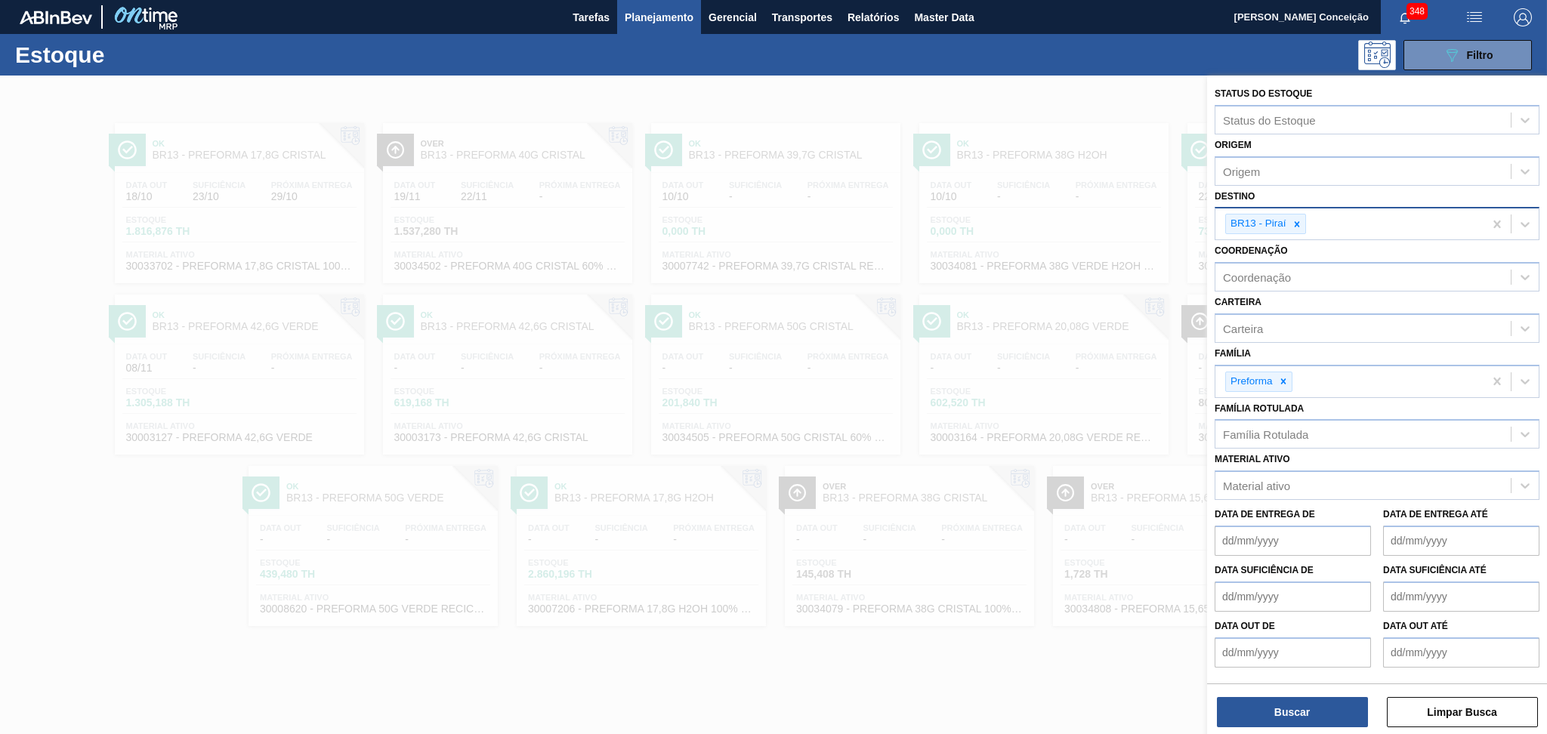
click at [1297, 222] on icon at bounding box center [1296, 223] width 5 height 5
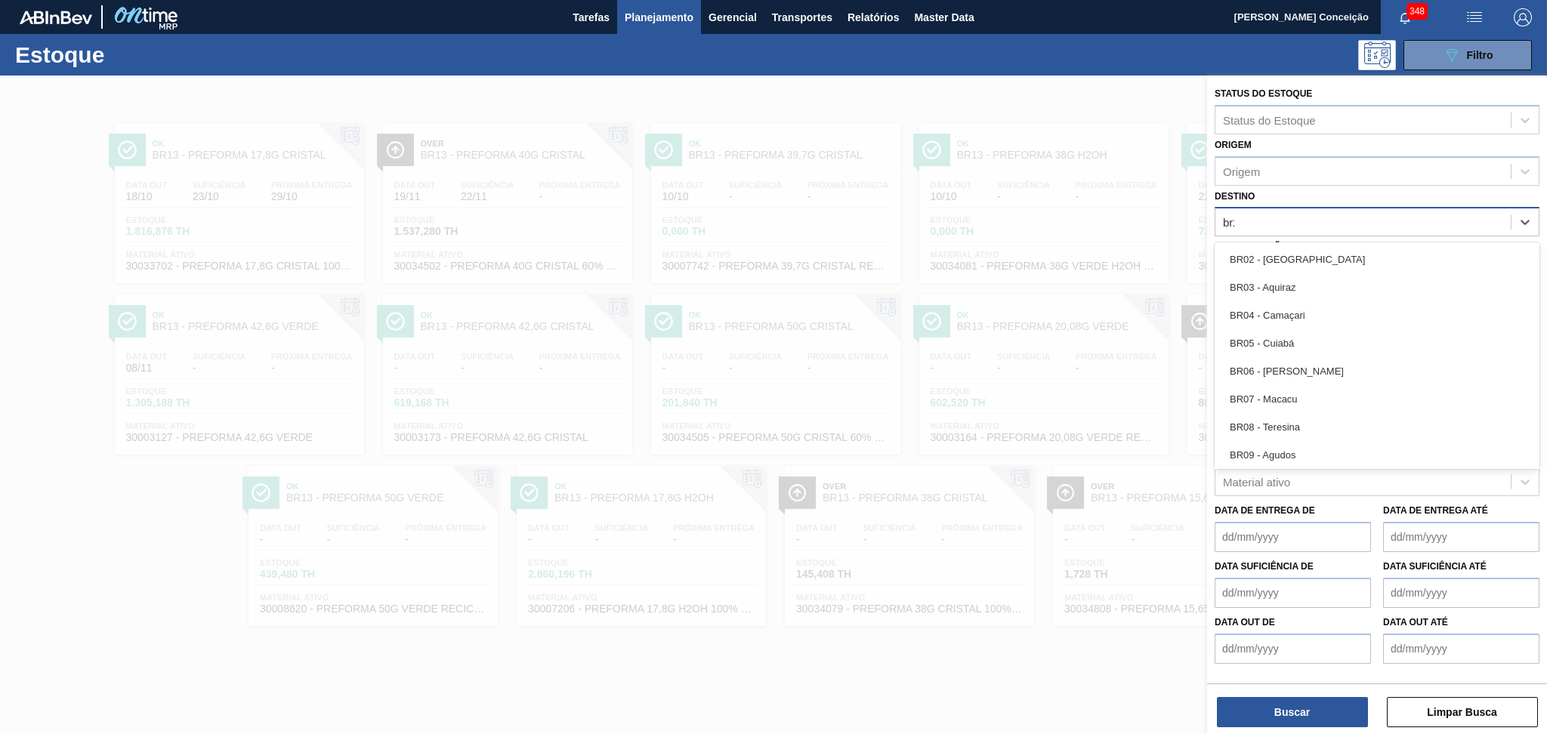
type input "br20"
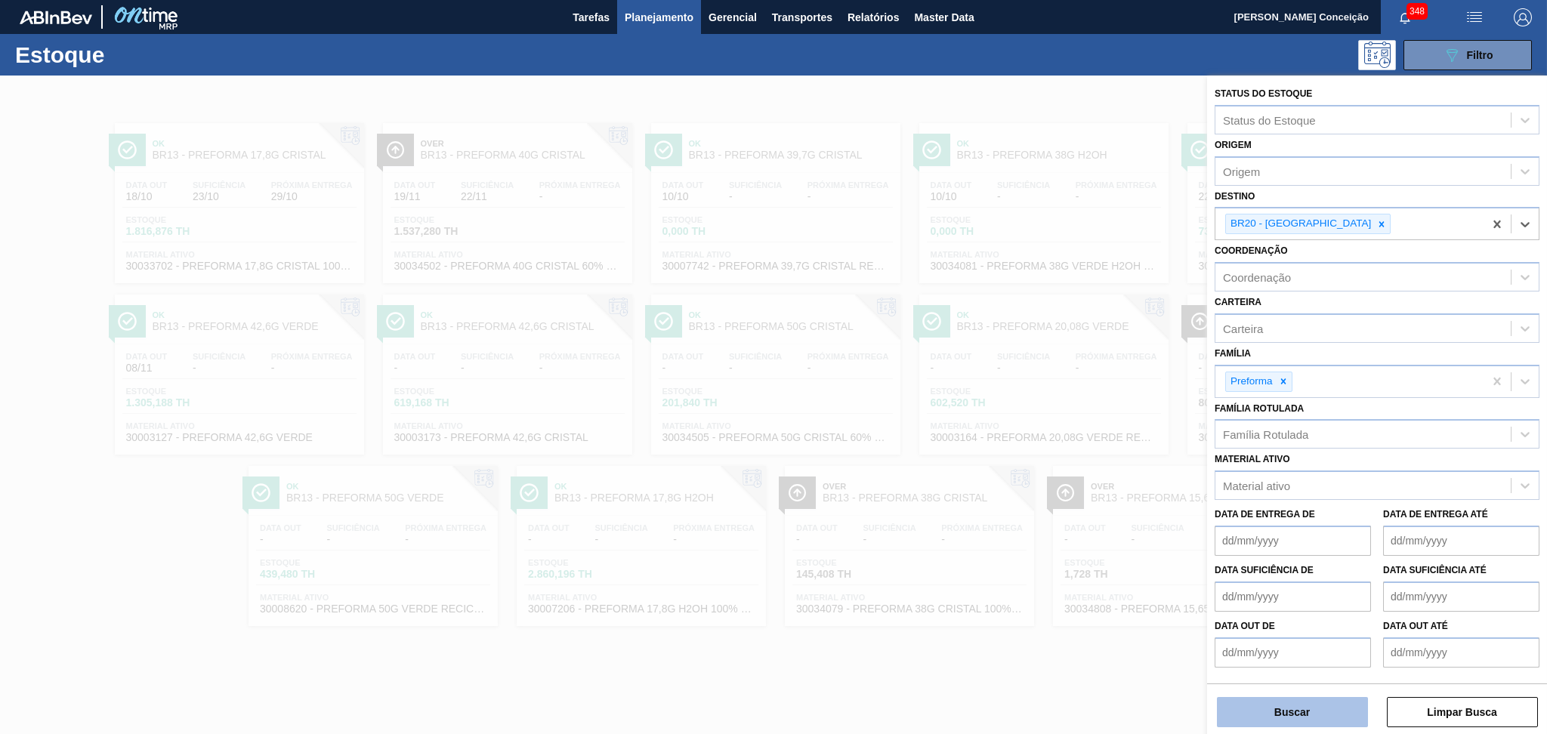
click at [1308, 708] on button "Buscar" at bounding box center [1292, 712] width 151 height 30
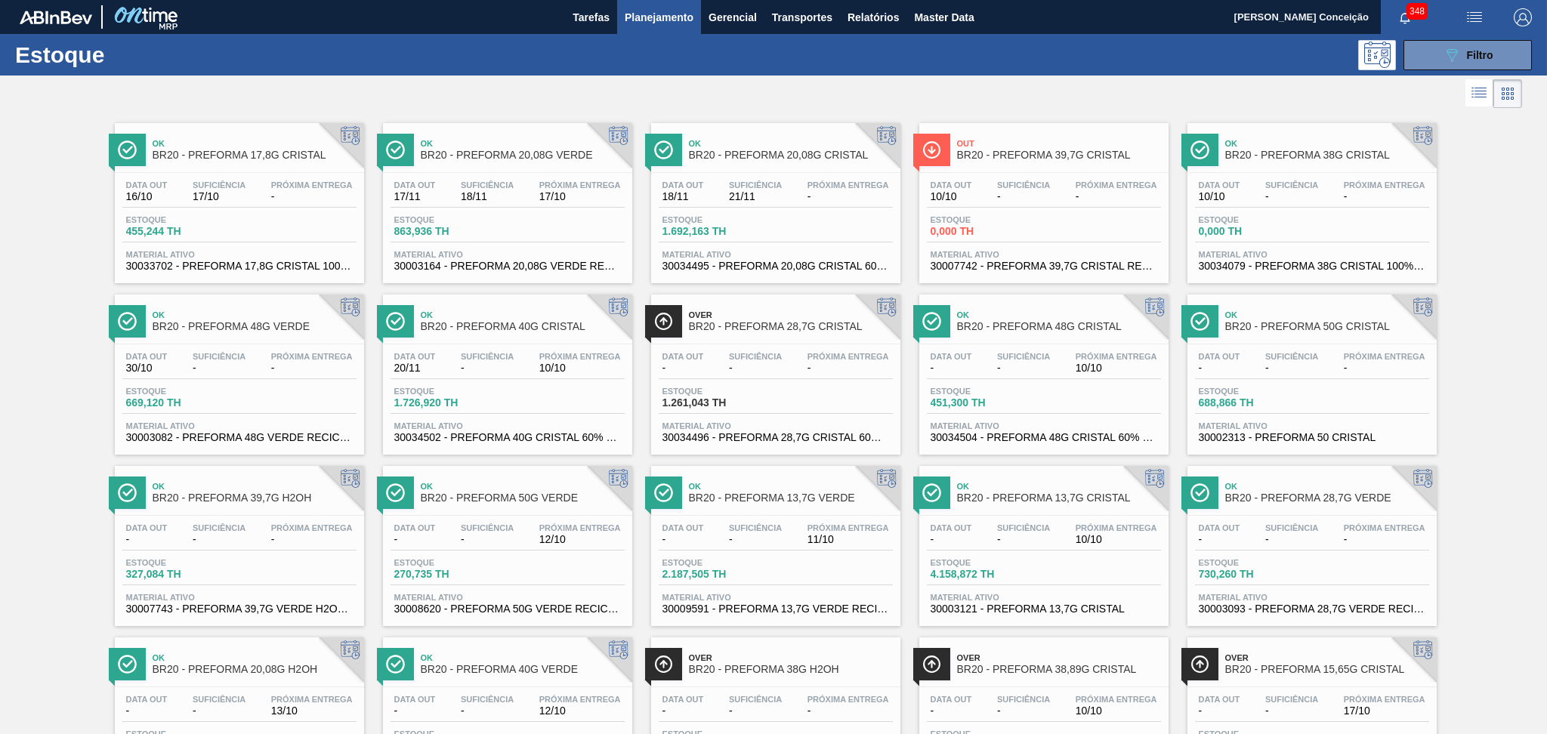
click at [458, 199] on div "Suficiência 18/11" at bounding box center [487, 191] width 60 height 22
click at [288, 228] on div "Estoque 455,244 TH" at bounding box center [239, 228] width 234 height 27
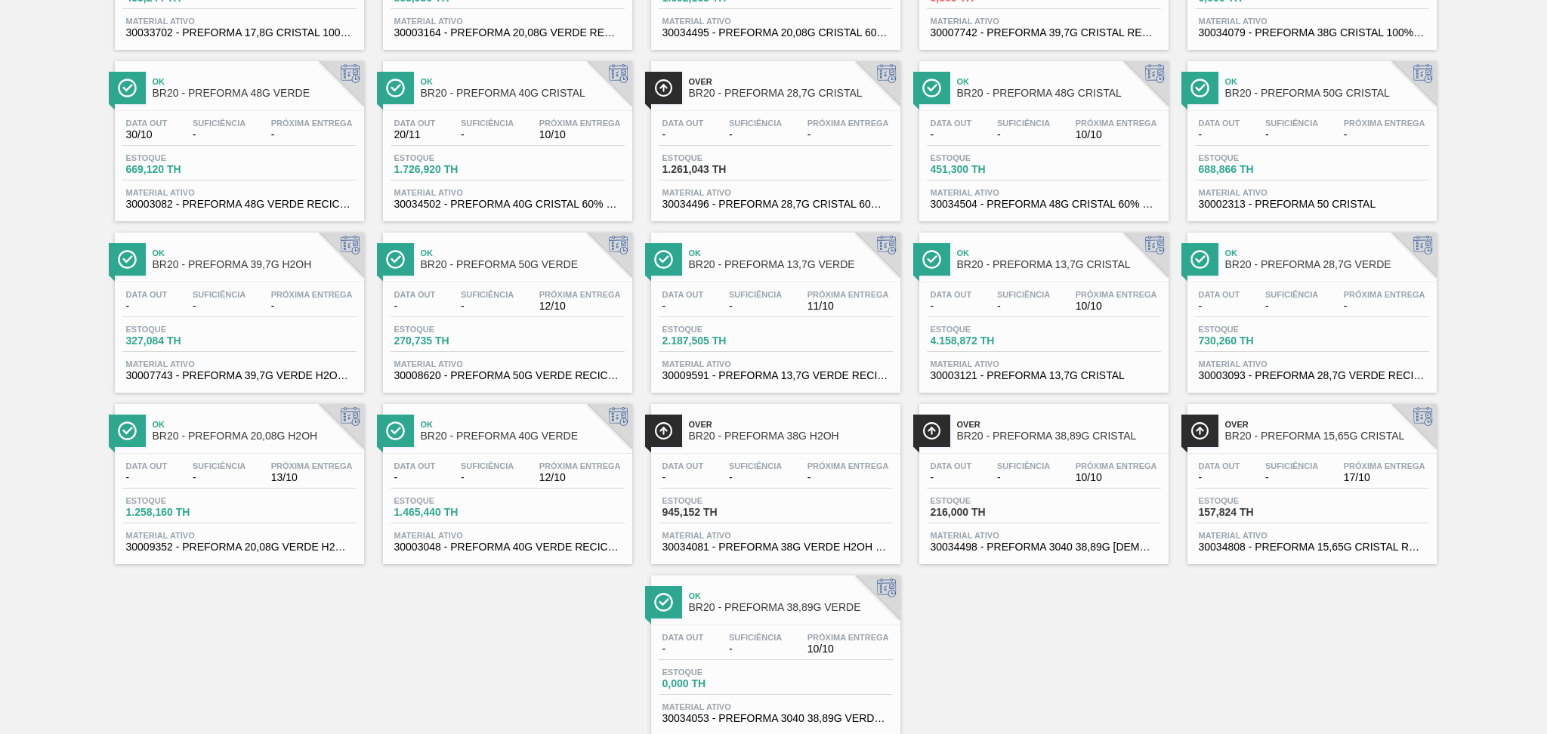
scroll to position [269, 0]
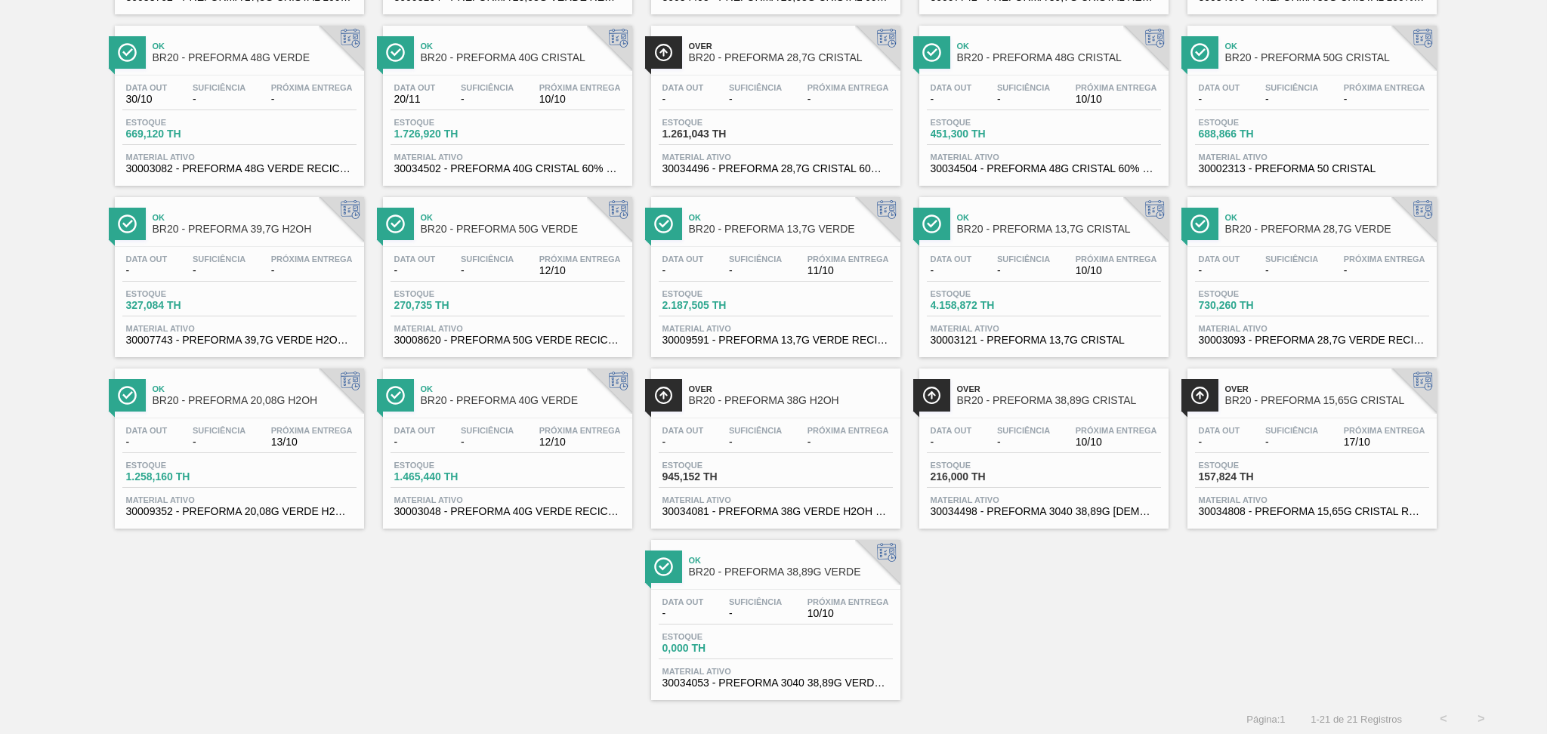
click at [1336, 440] on div "Data out - Suficiência - Próxima Entrega 17/10" at bounding box center [1312, 439] width 234 height 27
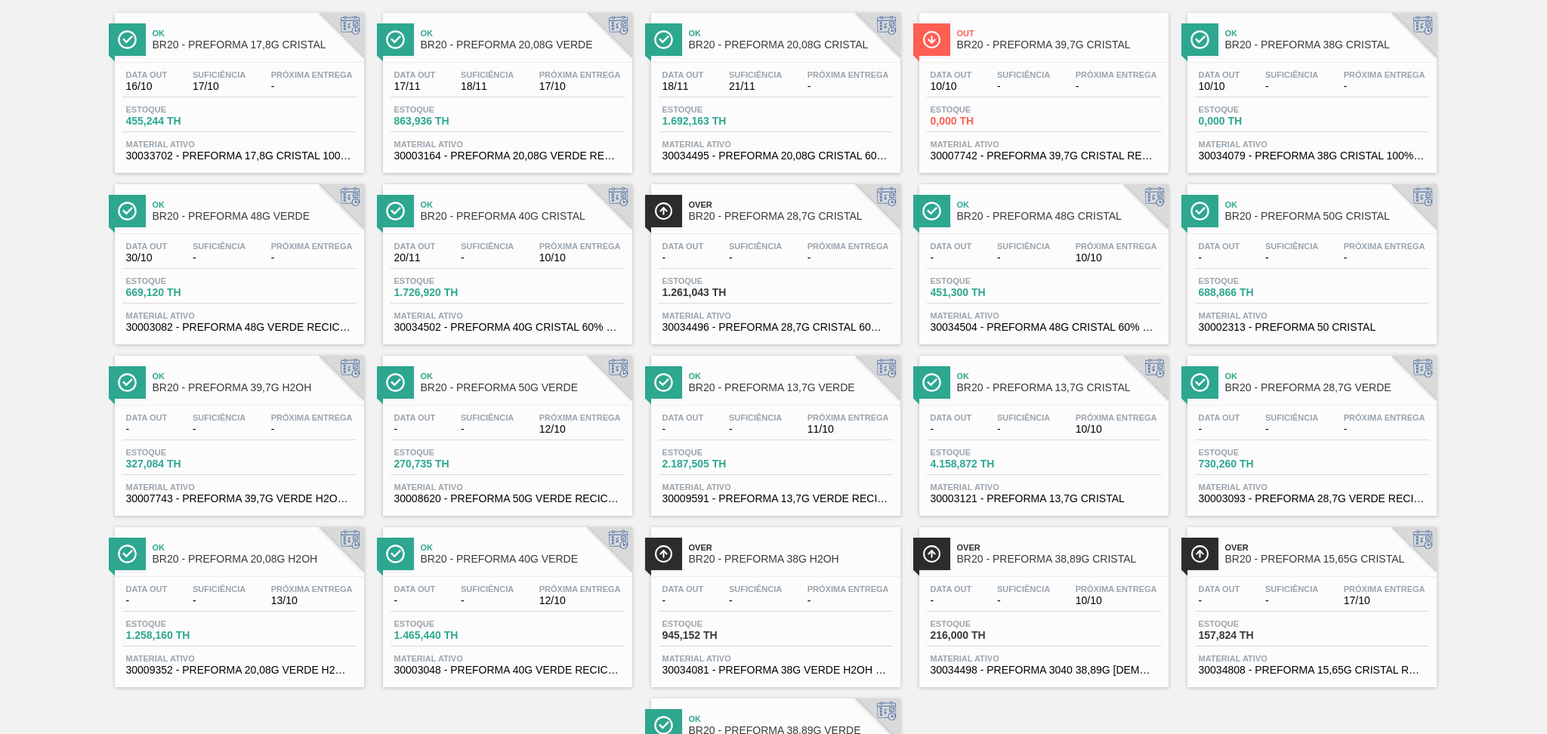
scroll to position [0, 0]
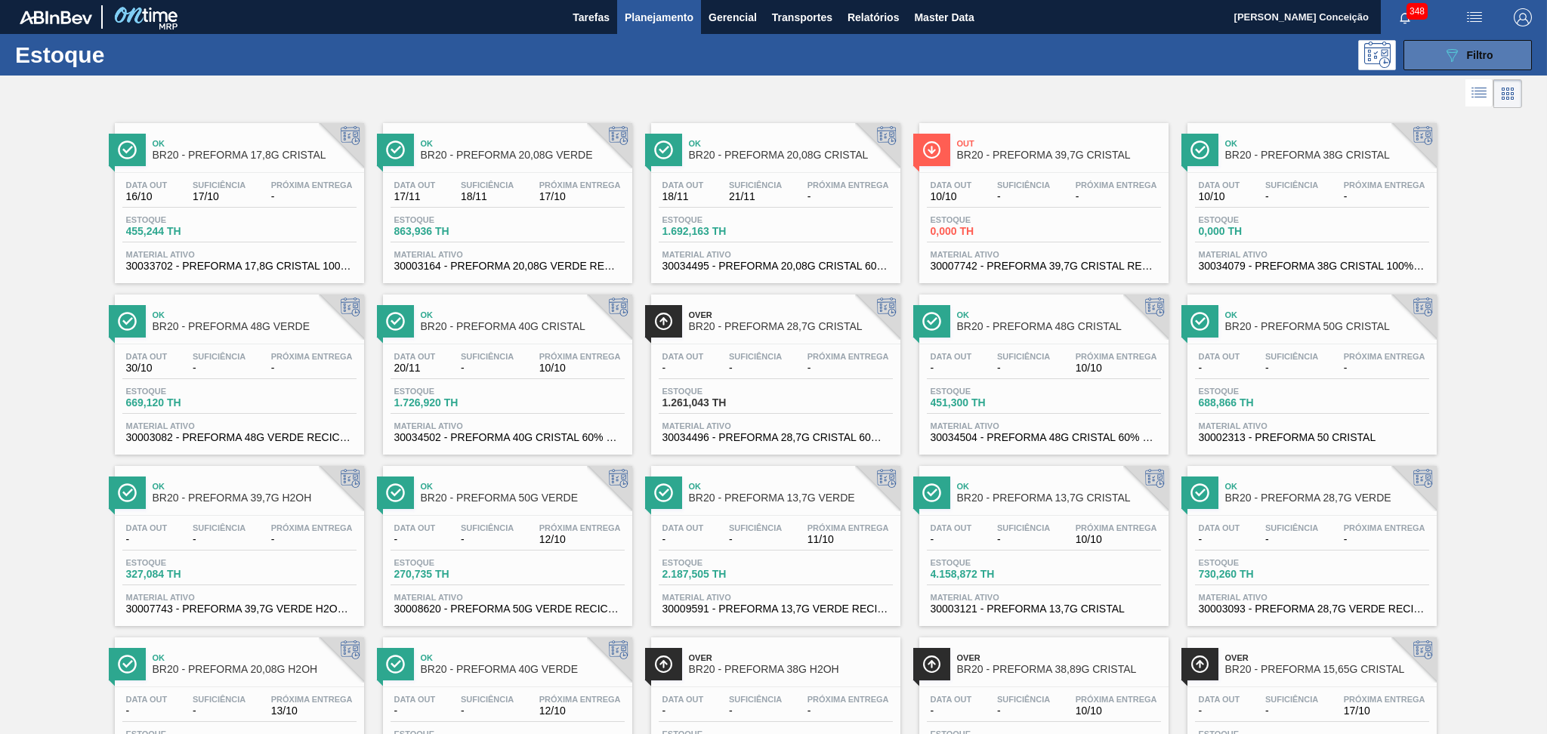
click at [1436, 63] on button "089F7B8B-B2A5-4AFE-B5C0-19BA573D28AC Filtro" at bounding box center [1467, 55] width 128 height 30
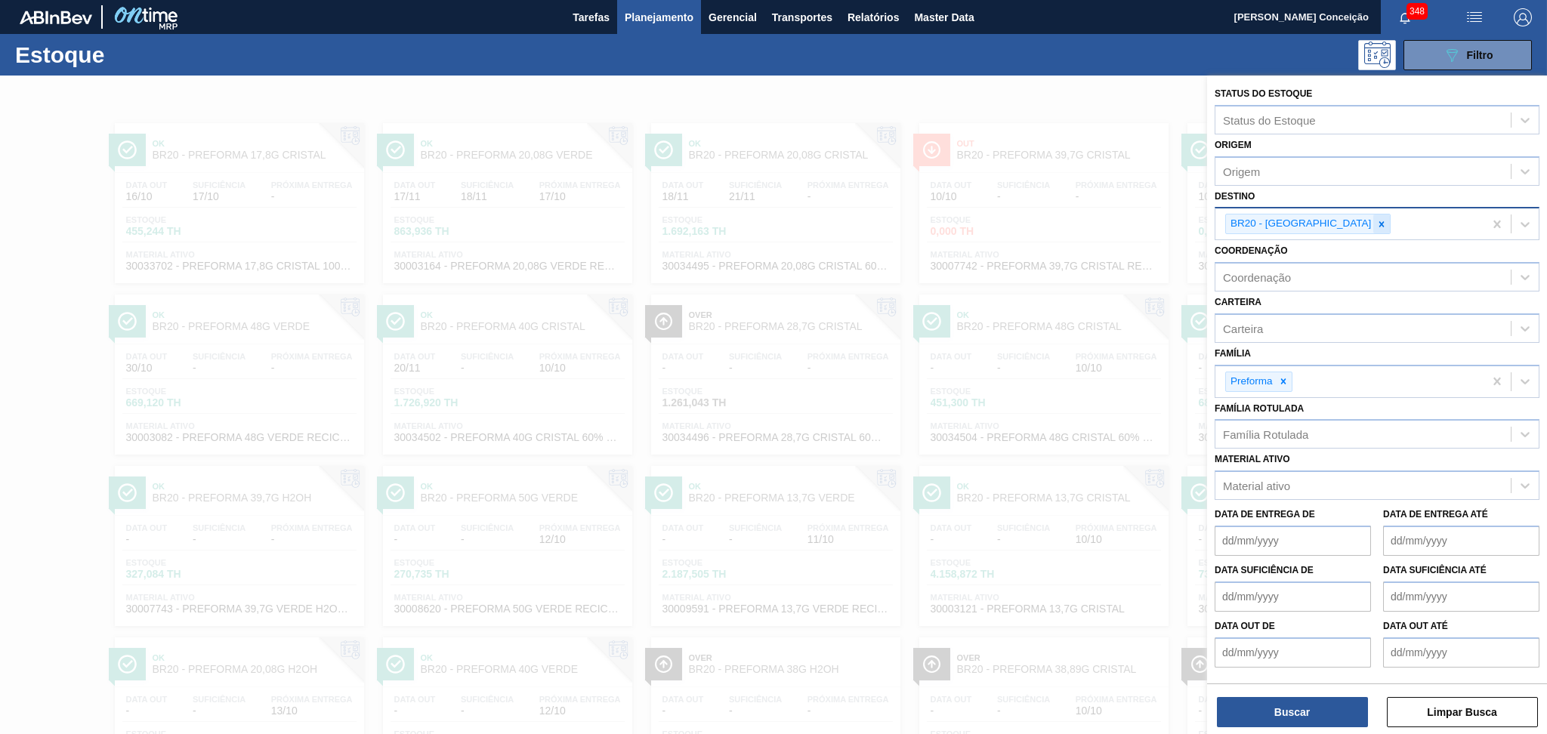
click at [1379, 224] on icon at bounding box center [1381, 223] width 5 height 5
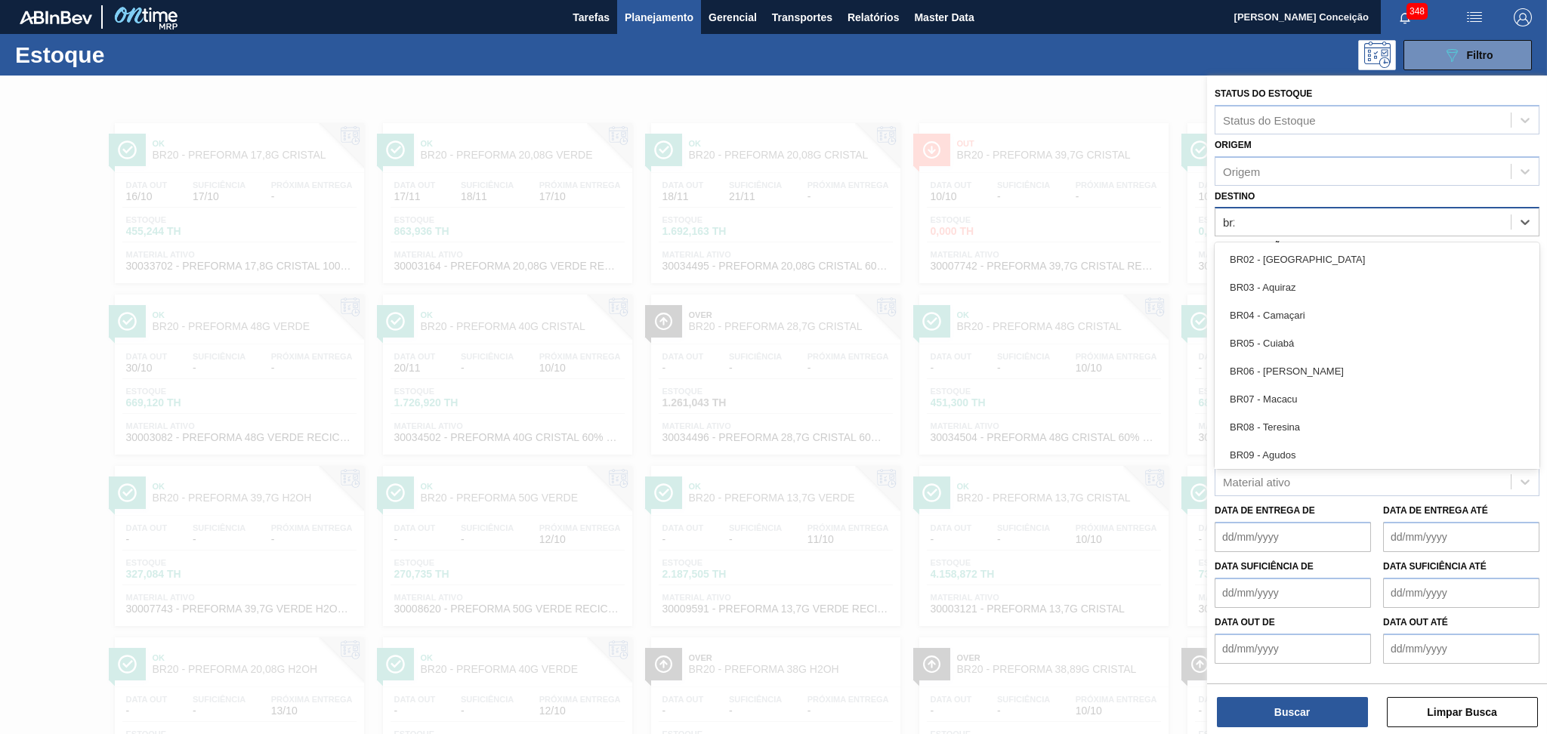
type input "br22"
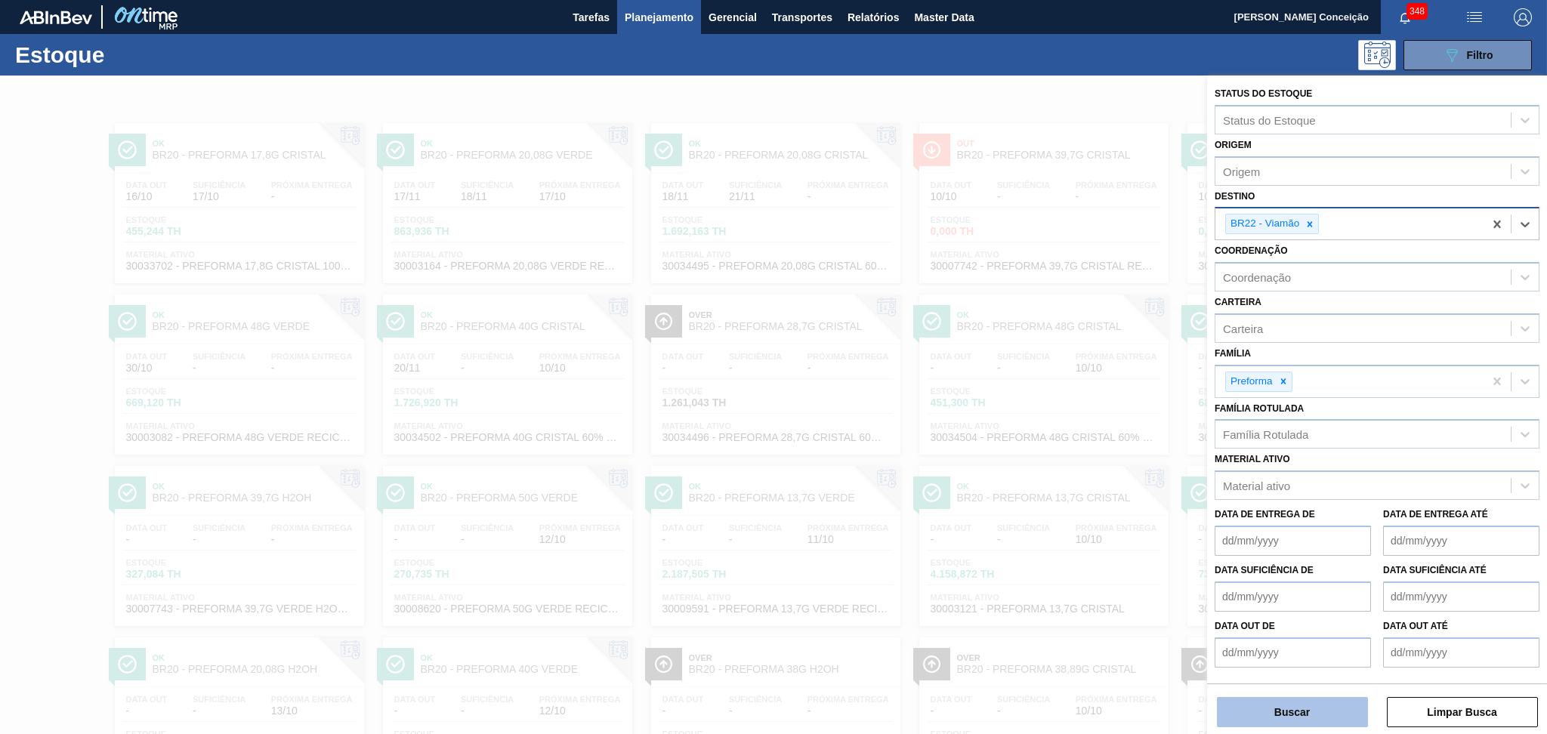
click at [1258, 720] on button "Buscar" at bounding box center [1292, 712] width 151 height 30
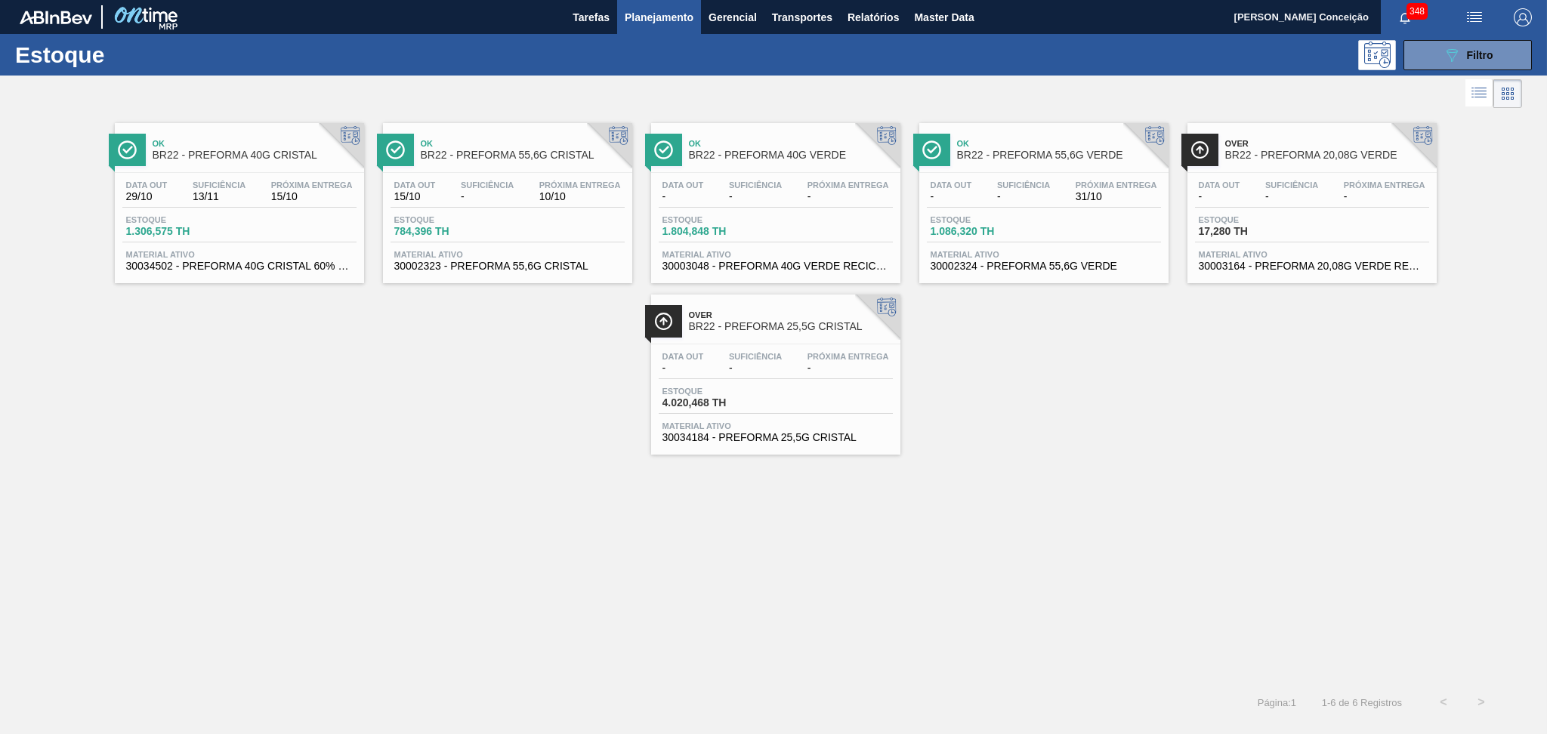
click at [211, 237] on div "Estoque 1.306,575 TH" at bounding box center [239, 228] width 234 height 27
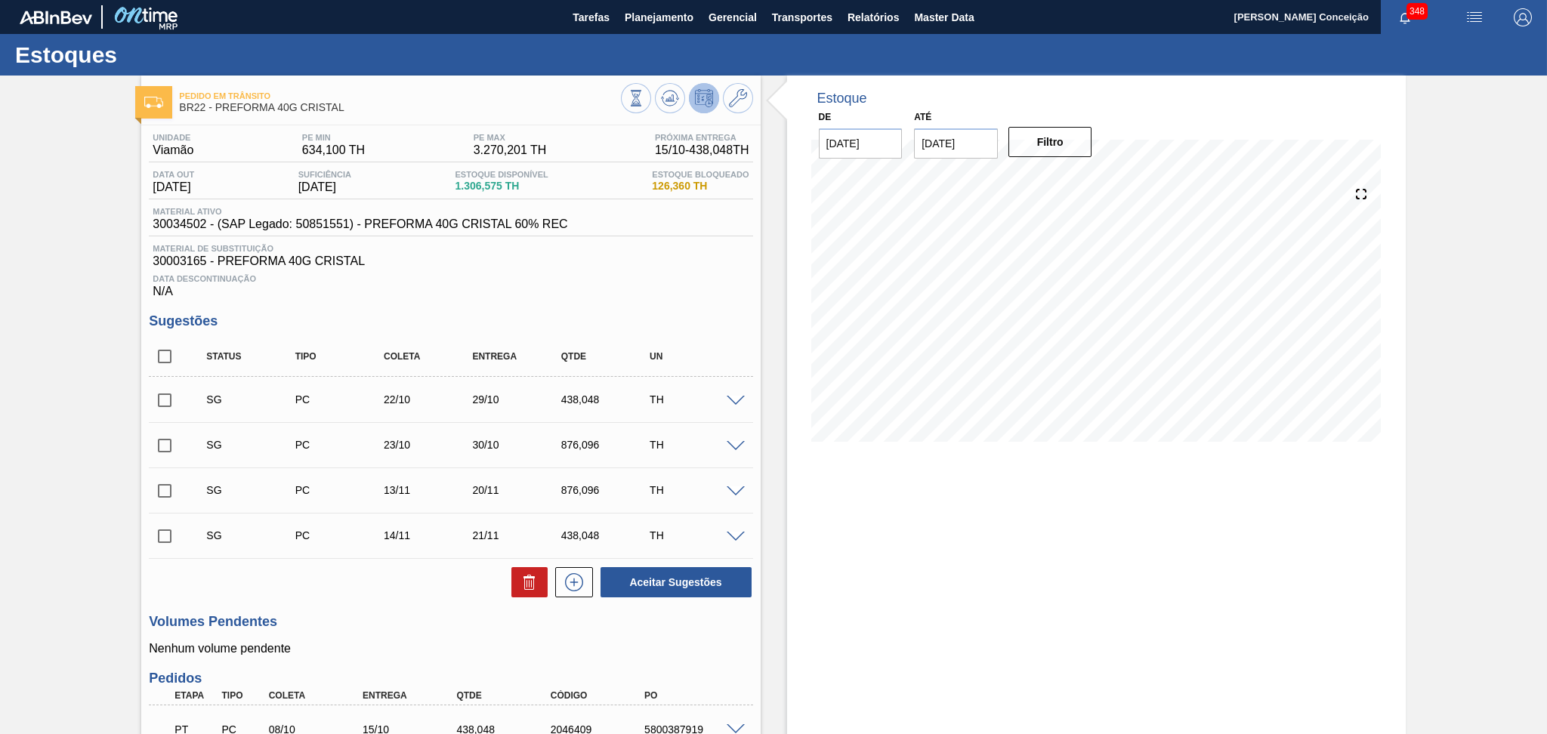
click at [597, 285] on div "Data Descontinuação N/A" at bounding box center [450, 283] width 603 height 30
click at [166, 351] on input "checkbox" at bounding box center [165, 357] width 32 height 32
checkbox input "true"
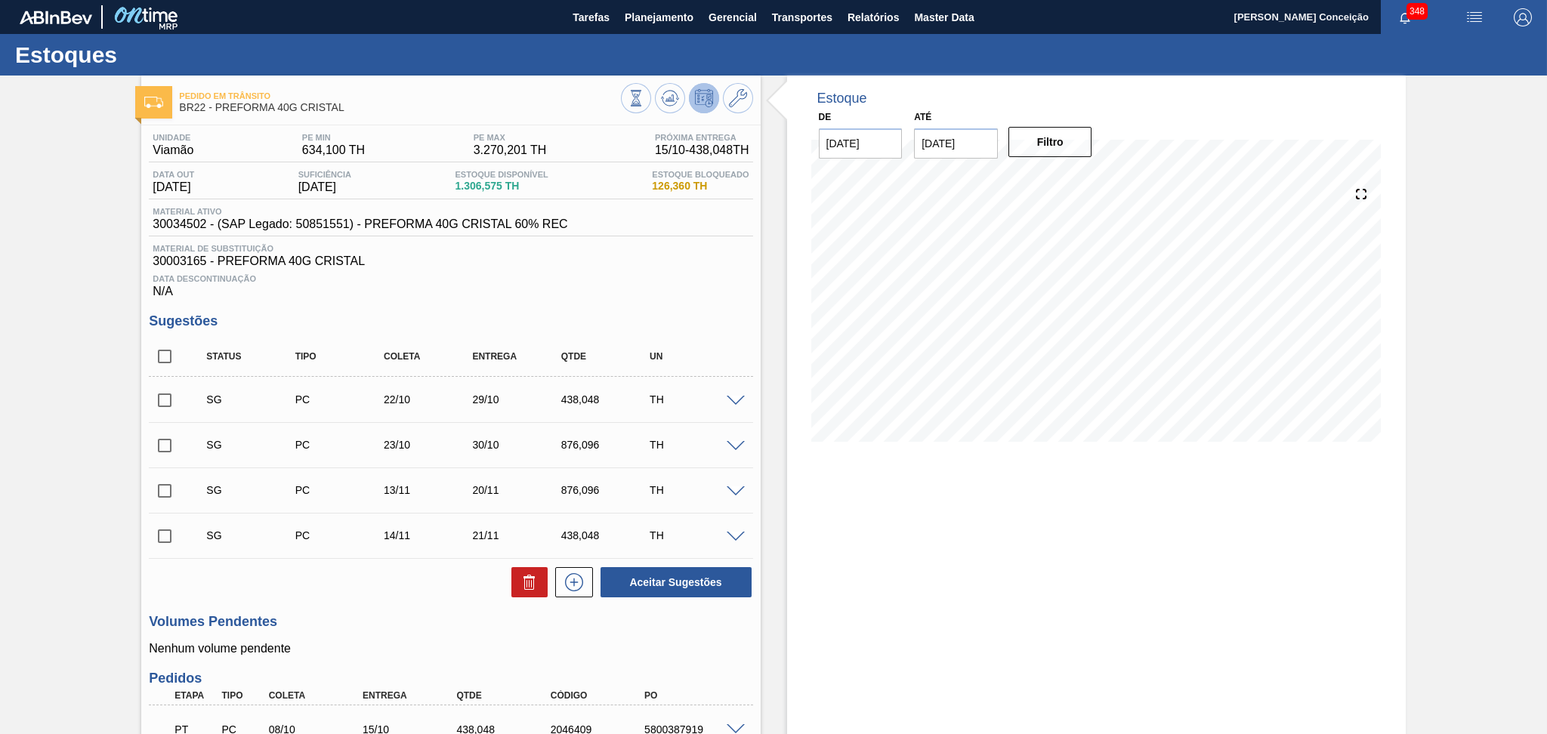
checkbox input "true"
click at [514, 585] on button at bounding box center [529, 582] width 36 height 30
checkbox input "false"
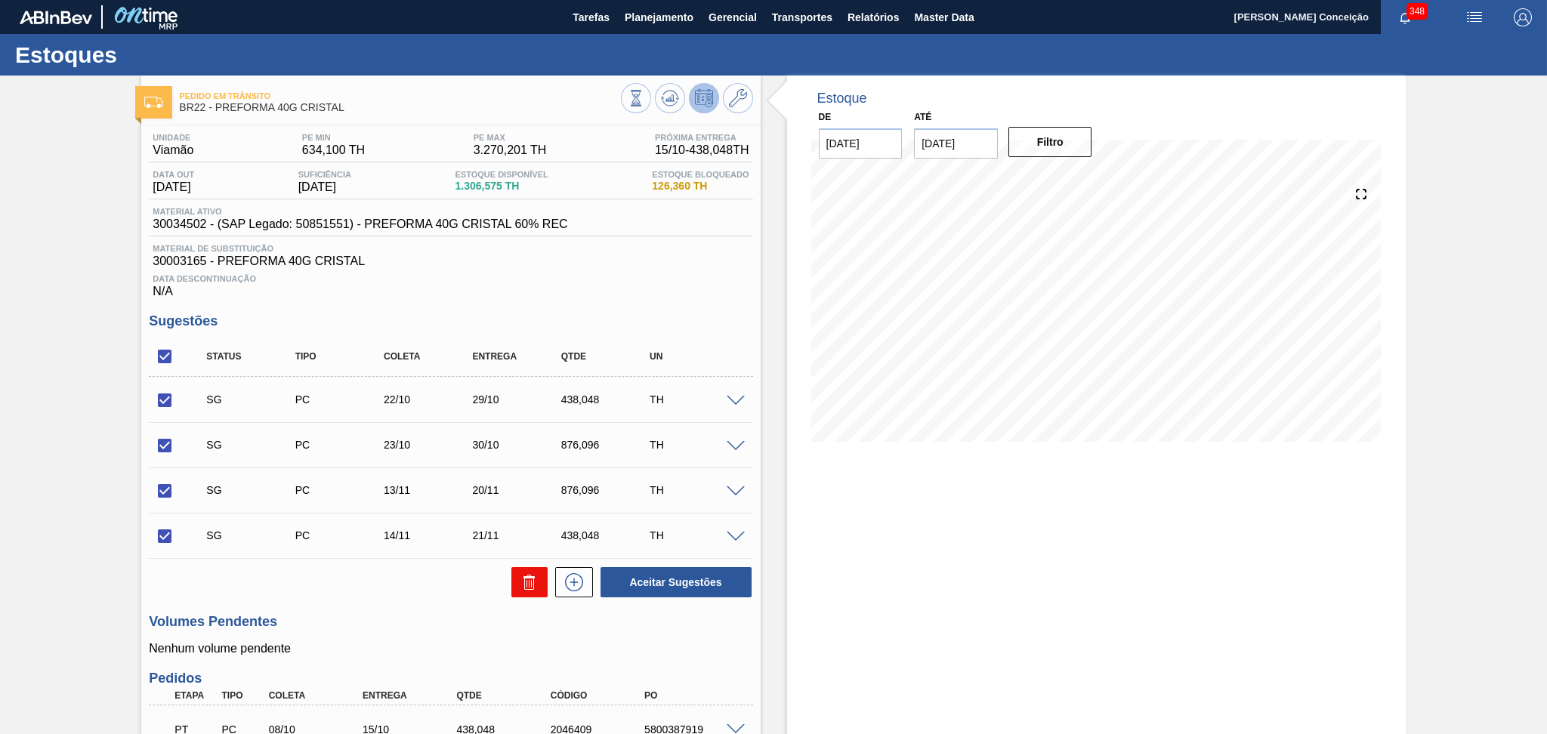
checkbox input "false"
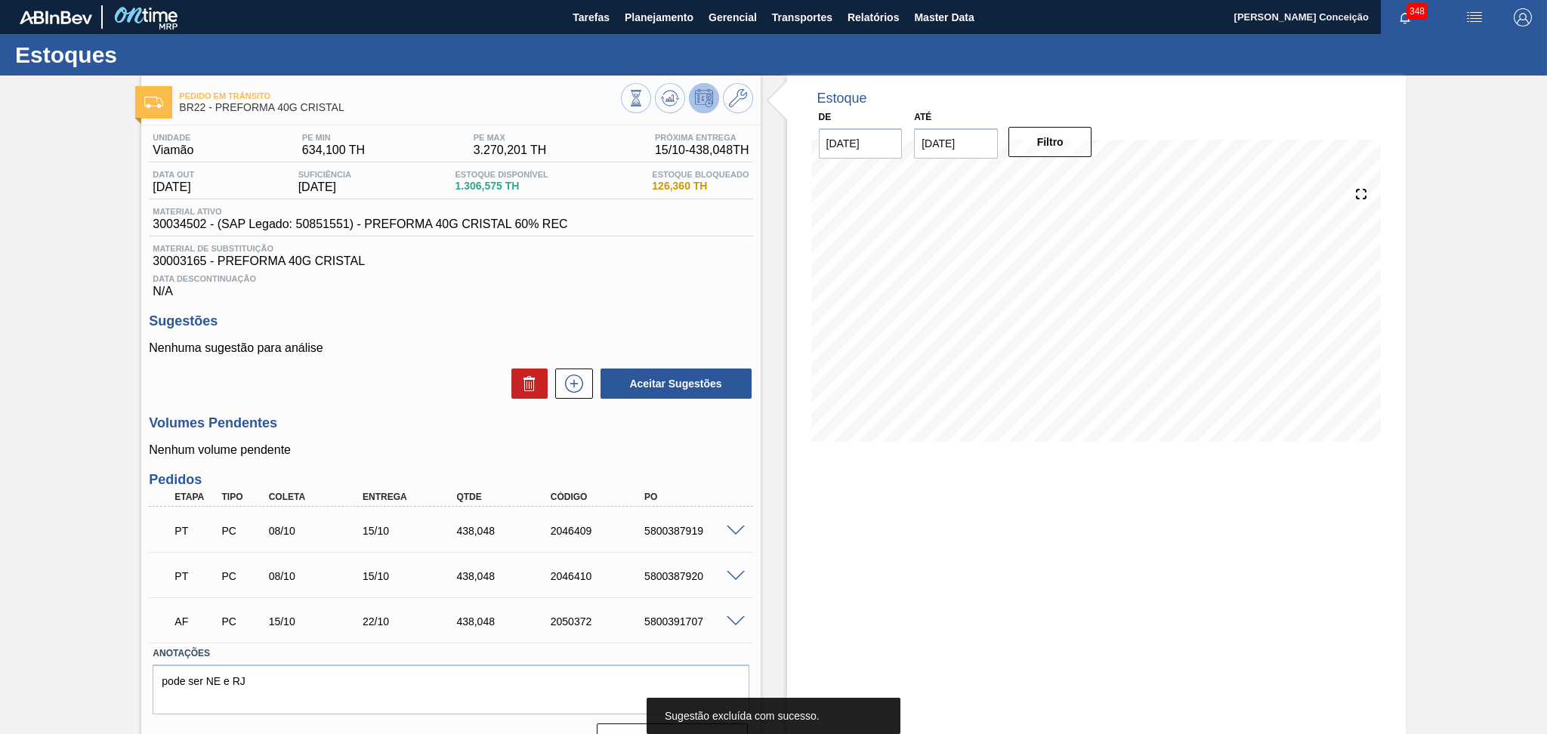
click at [409, 412] on div "Unidade Viamão PE MIN 634,100 TH PE MAX 3.270,201 TH Próxima Entrega 15/10 - 43…" at bounding box center [450, 442] width 618 height 634
click at [936, 572] on div "Estoque De 10/10/2025 Até 30/11/2025 Filtro" at bounding box center [1096, 421] width 618 height 691
click at [404, 378] on div "Aceitar Sugestões" at bounding box center [450, 383] width 603 height 33
click at [363, 386] on div "Aceitar Sugestões" at bounding box center [450, 383] width 603 height 33
click at [360, 397] on div "Aceitar Sugestões" at bounding box center [450, 383] width 603 height 33
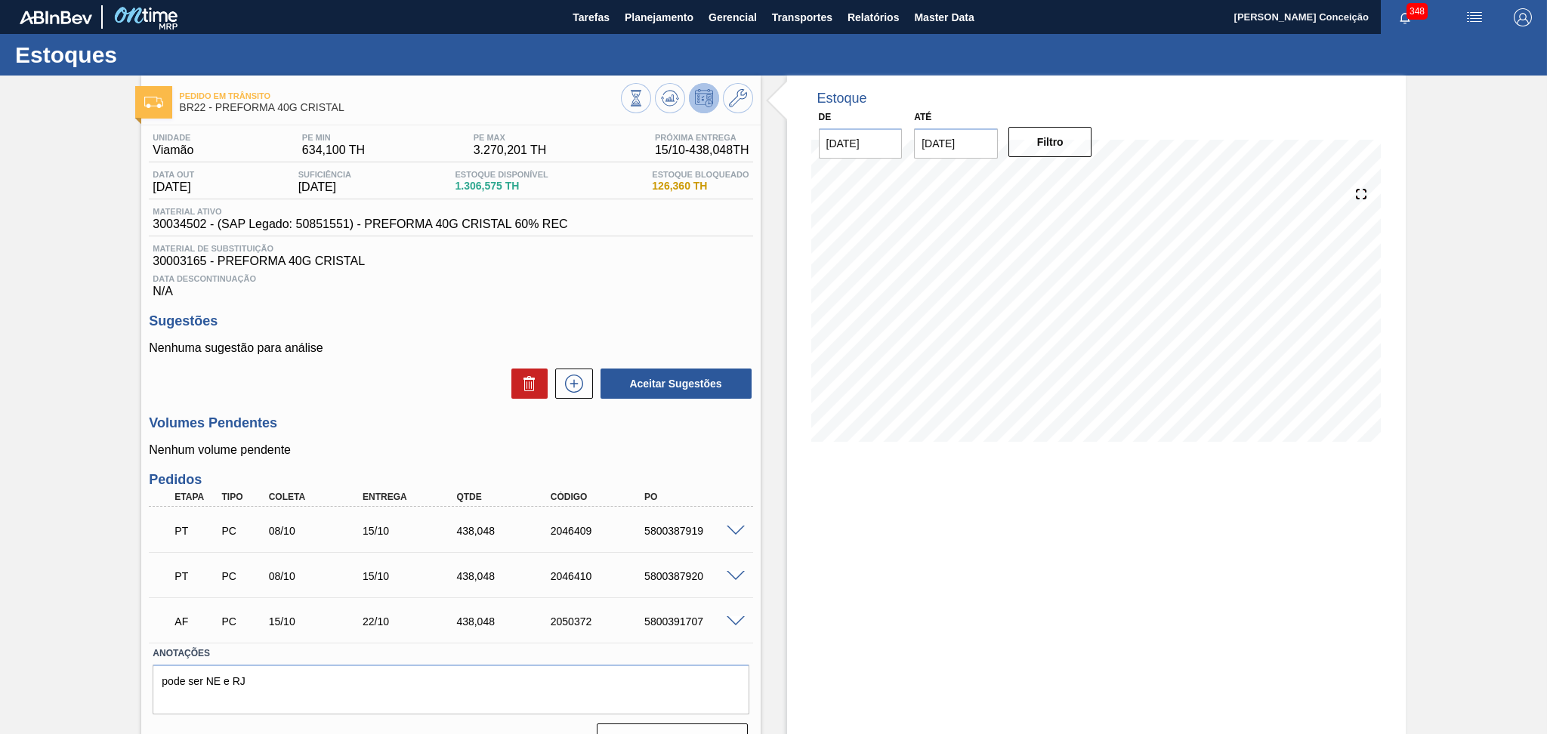
click at [385, 353] on p "Nenhuma sugestão para análise" at bounding box center [450, 348] width 603 height 14
click at [370, 412] on div "Unidade Viamão PE MIN 634,100 TH PE MAX 3.270,201 TH Próxima Entrega 15/10 - 43…" at bounding box center [450, 442] width 618 height 634
click at [461, 304] on div "Unidade Viamão PE MIN 634,100 TH PE MAX 3.270,201 TH Próxima Entrega 15/10 - 43…" at bounding box center [450, 442] width 618 height 634
click at [439, 297] on div "Data Descontinuação N/A" at bounding box center [450, 283] width 603 height 30
click at [368, 416] on h3 "Volumes Pendentes" at bounding box center [450, 423] width 603 height 16
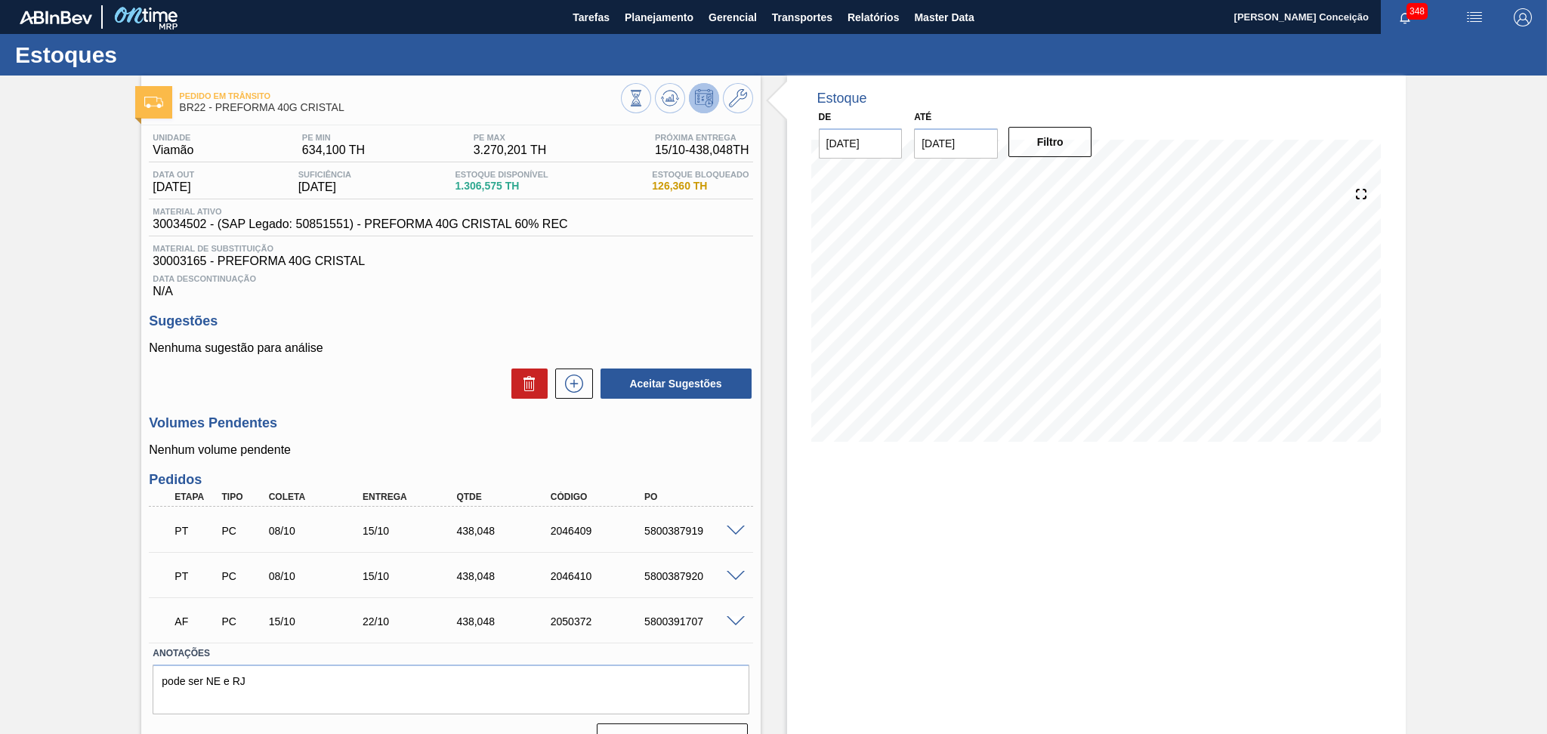
click at [442, 324] on h3 "Sugestões" at bounding box center [450, 321] width 603 height 16
click at [671, 24] on span "Planejamento" at bounding box center [659, 17] width 69 height 18
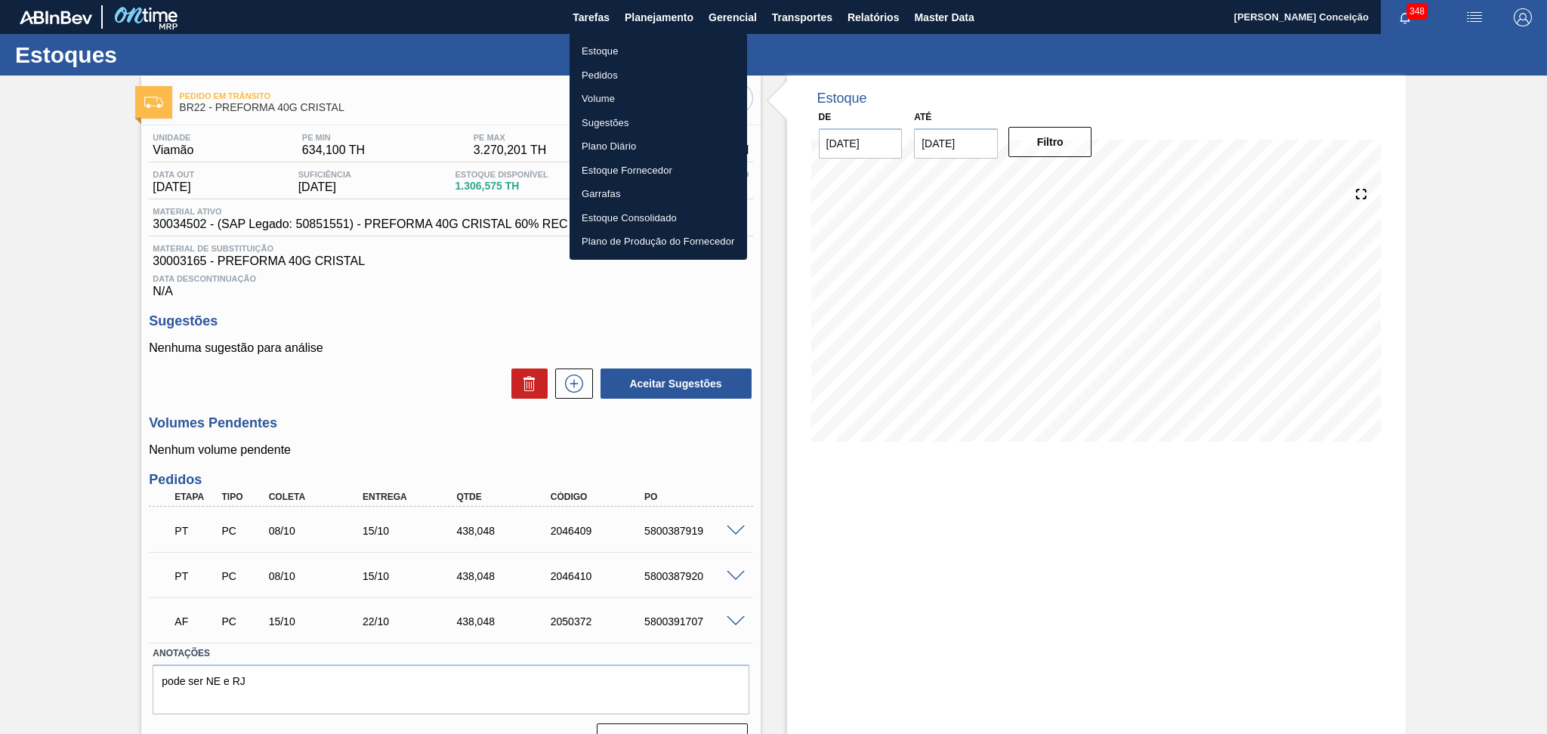
click at [601, 54] on li "Estoque" at bounding box center [657, 51] width 177 height 24
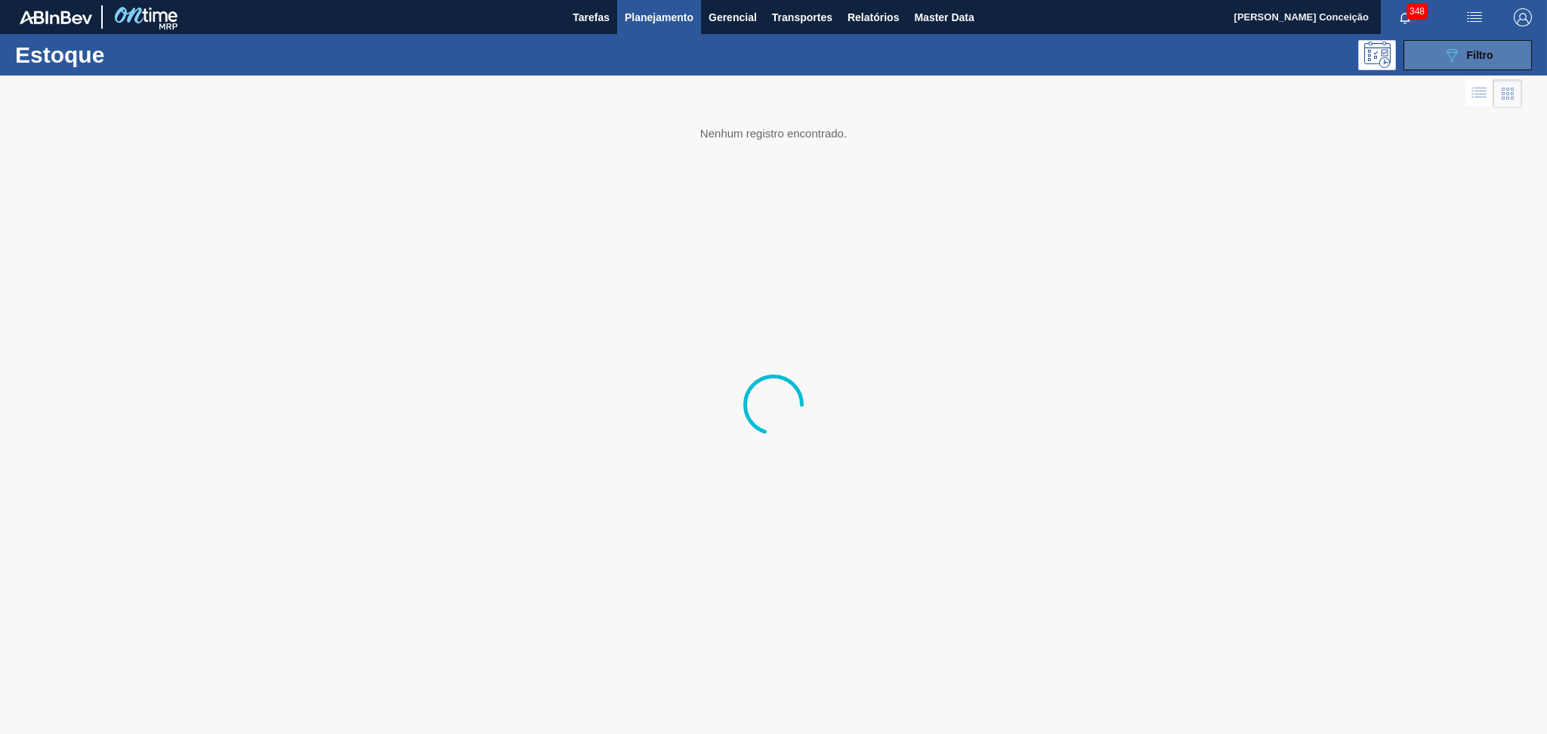
click at [1420, 66] on button "089F7B8B-B2A5-4AFE-B5C0-19BA573D28AC Filtro" at bounding box center [1467, 55] width 128 height 30
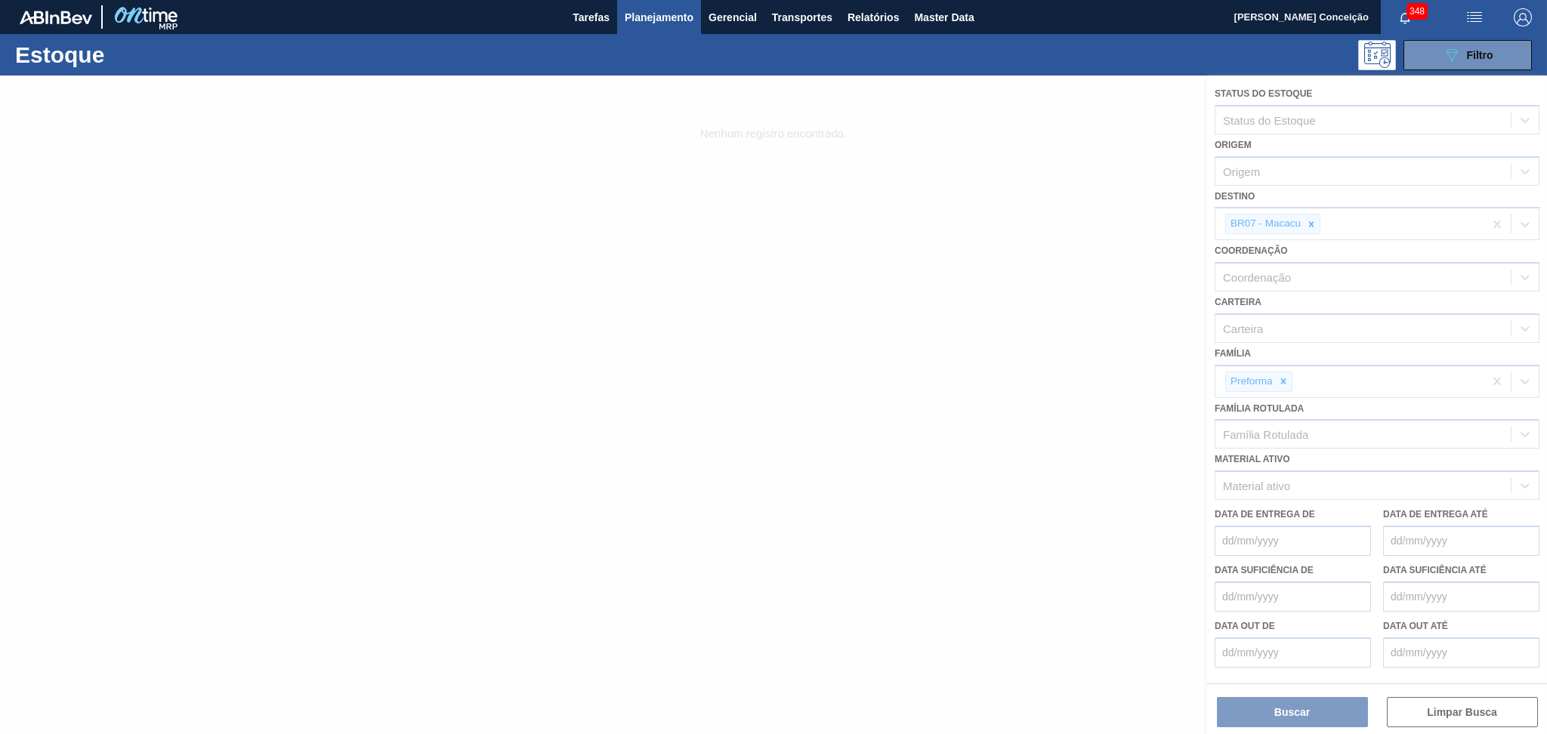
click at [1307, 219] on div at bounding box center [773, 405] width 1547 height 658
click at [1301, 218] on div at bounding box center [773, 405] width 1547 height 658
click at [1312, 222] on div at bounding box center [773, 405] width 1547 height 658
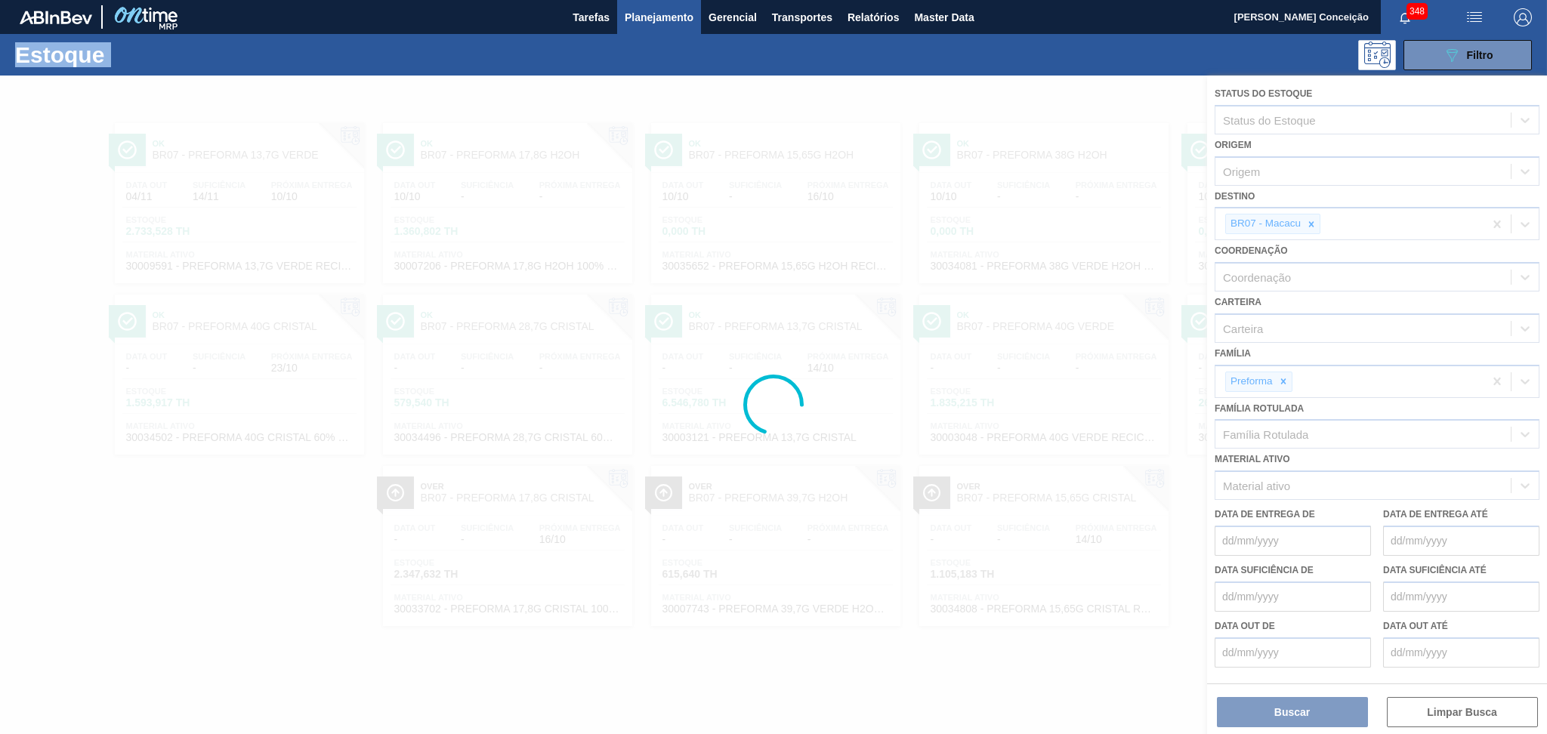
click at [1312, 222] on div at bounding box center [773, 405] width 1547 height 658
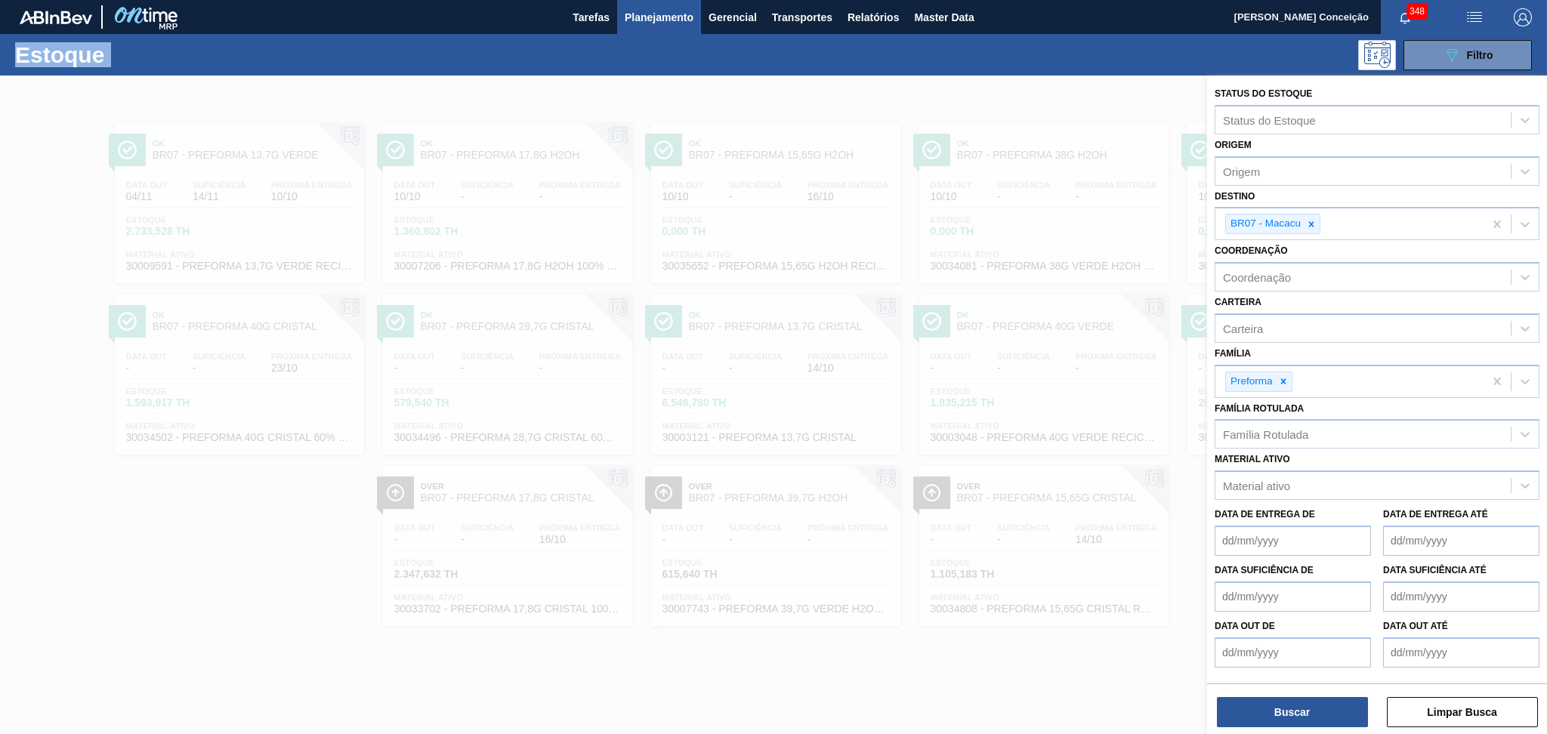
click at [1312, 222] on icon at bounding box center [1311, 223] width 5 height 5
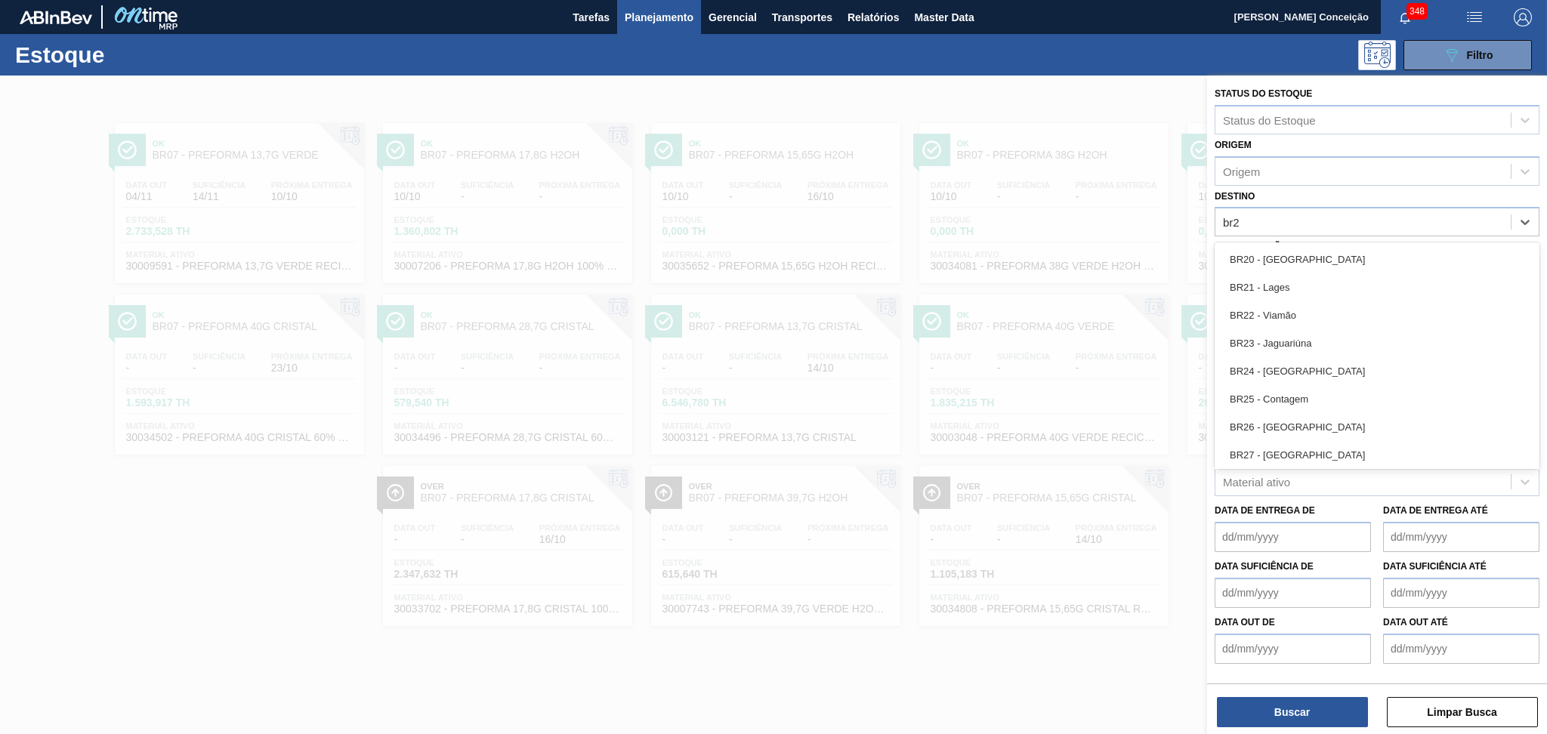
type input "br23"
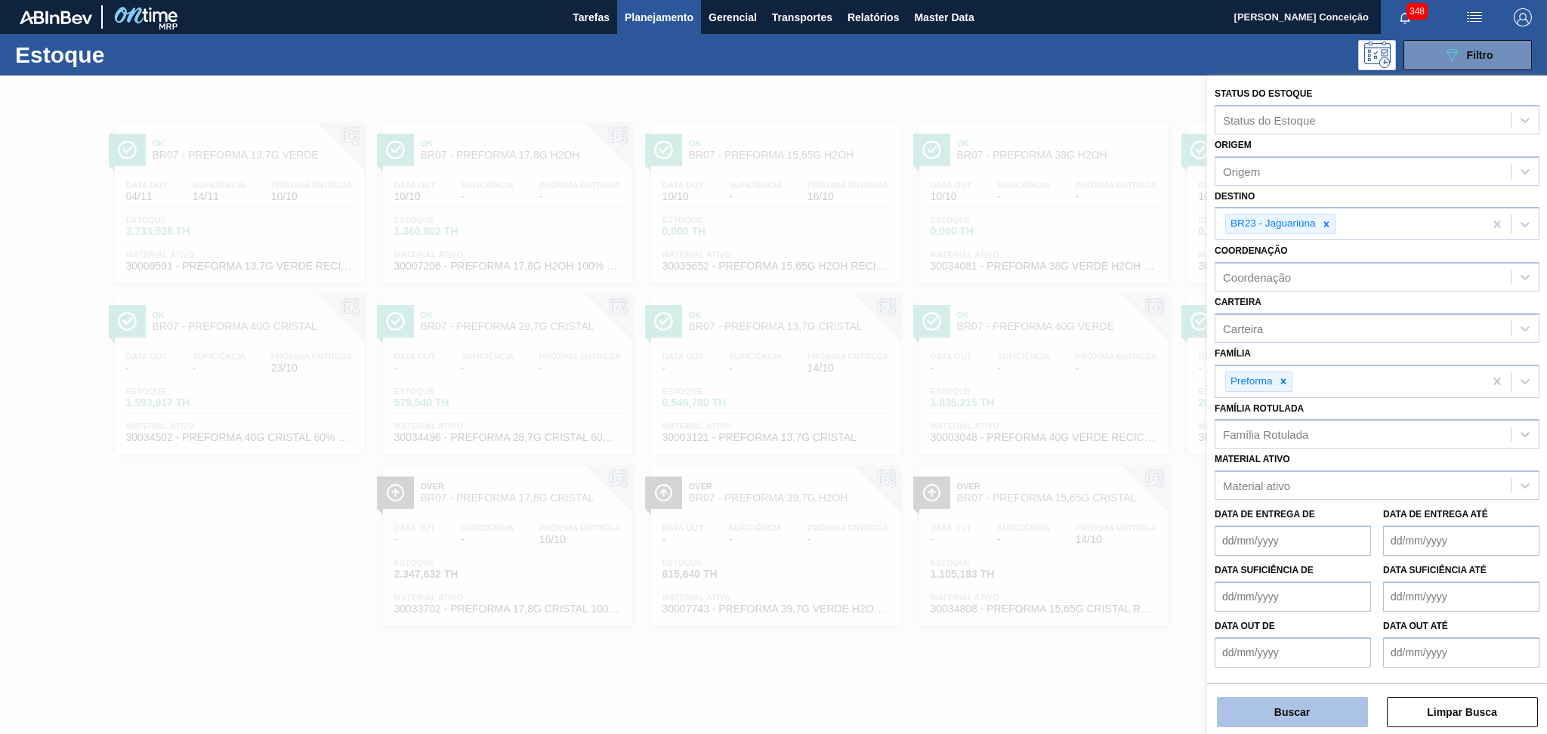
click at [1294, 716] on button "Buscar" at bounding box center [1292, 712] width 151 height 30
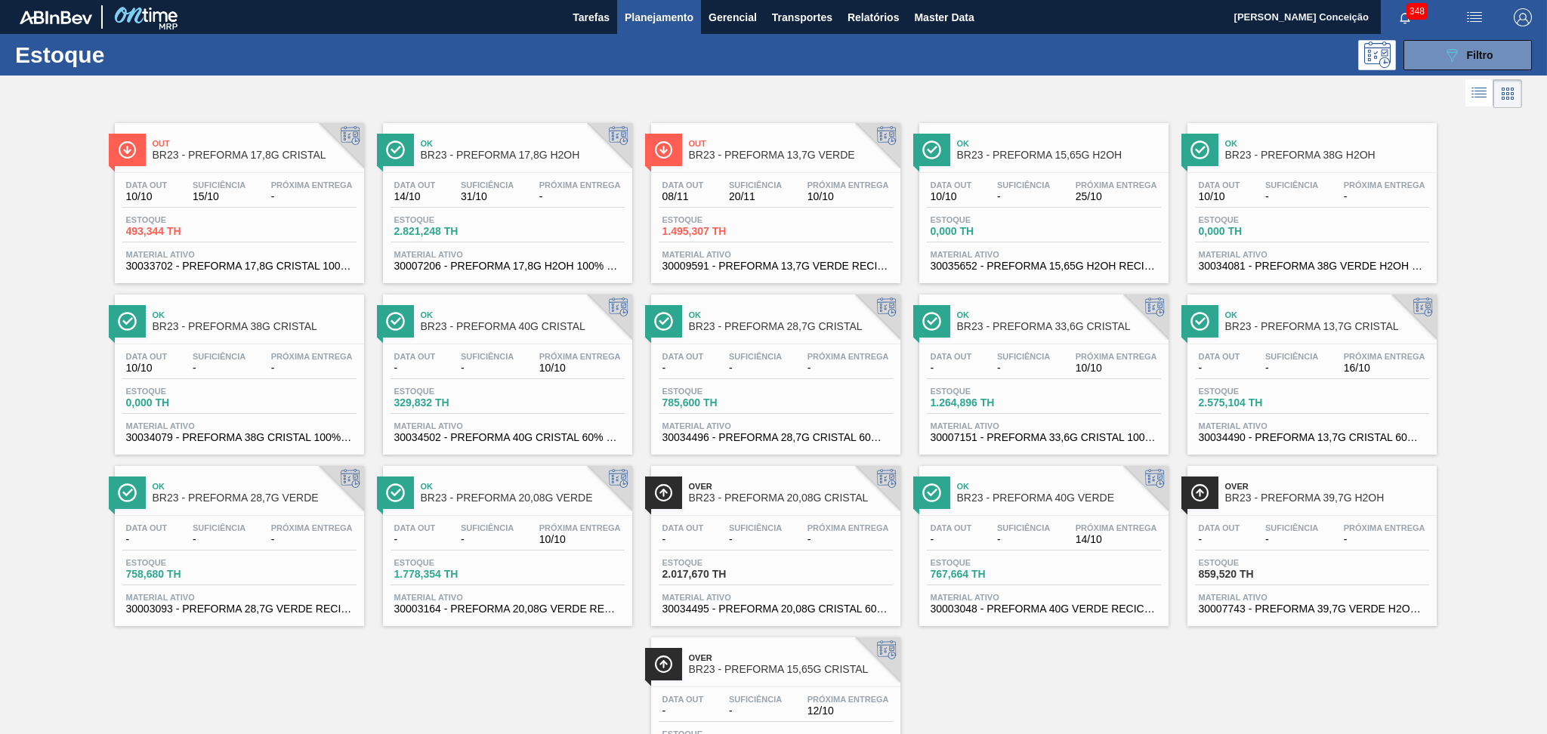
click at [773, 204] on div "Data out 08/11 Suficiência 20/11 Próxima Entrega 10/10" at bounding box center [775, 193] width 234 height 27
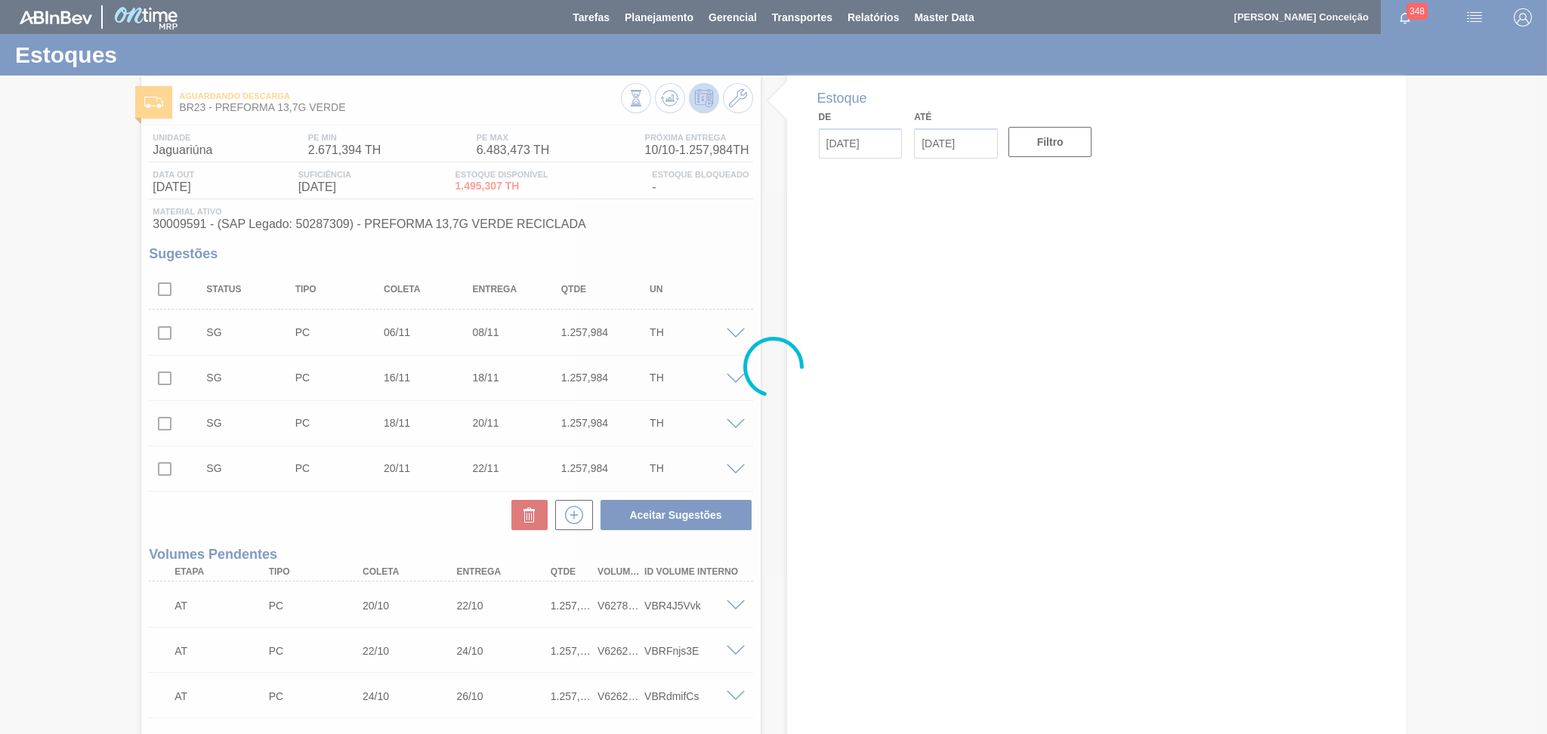
click at [0, 324] on div at bounding box center [773, 367] width 1547 height 734
click at [46, 577] on div at bounding box center [773, 367] width 1547 height 734
click at [488, 520] on div at bounding box center [773, 367] width 1547 height 734
click at [471, 513] on div at bounding box center [773, 367] width 1547 height 734
click at [808, 505] on div at bounding box center [773, 367] width 1547 height 734
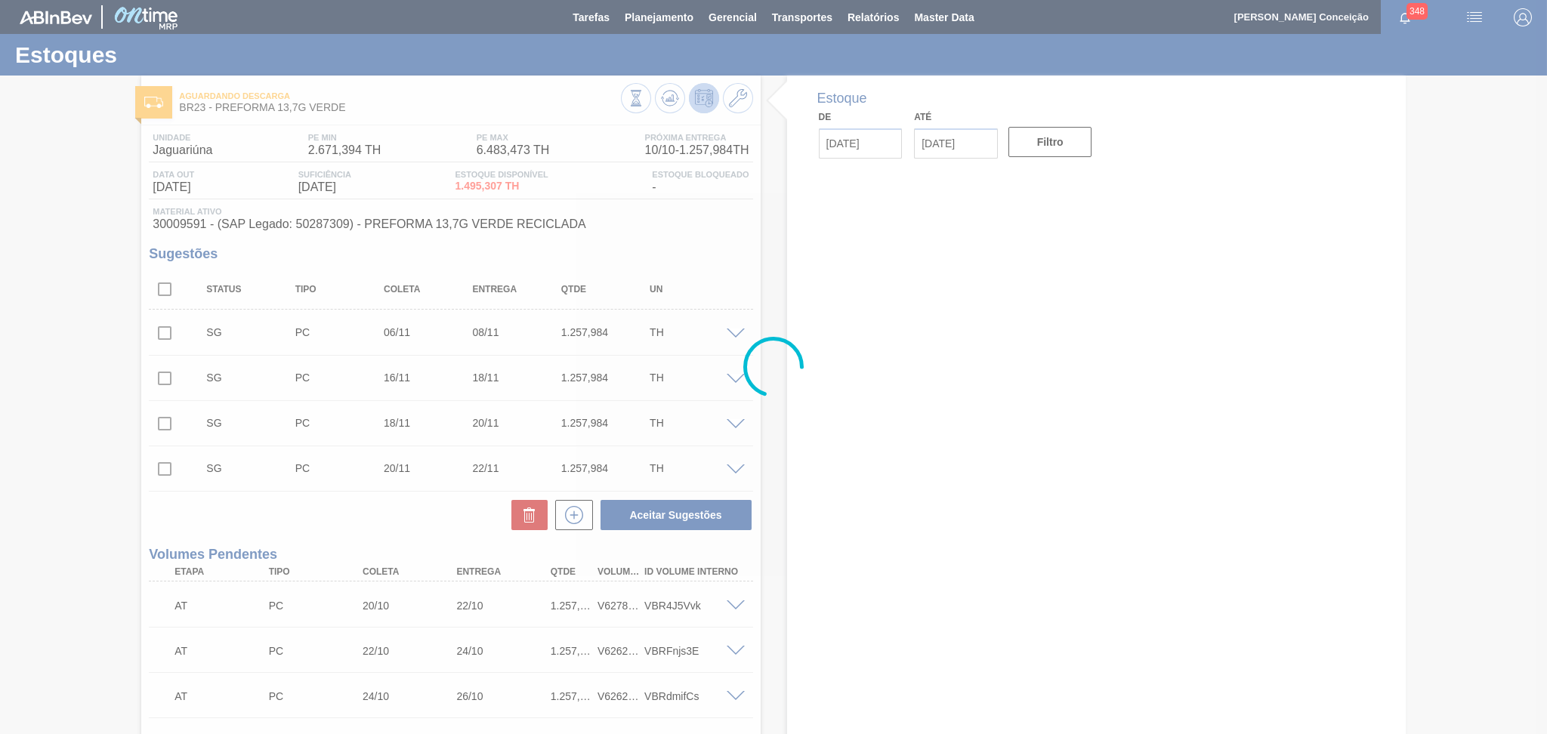
click at [723, 236] on div at bounding box center [773, 367] width 1547 height 734
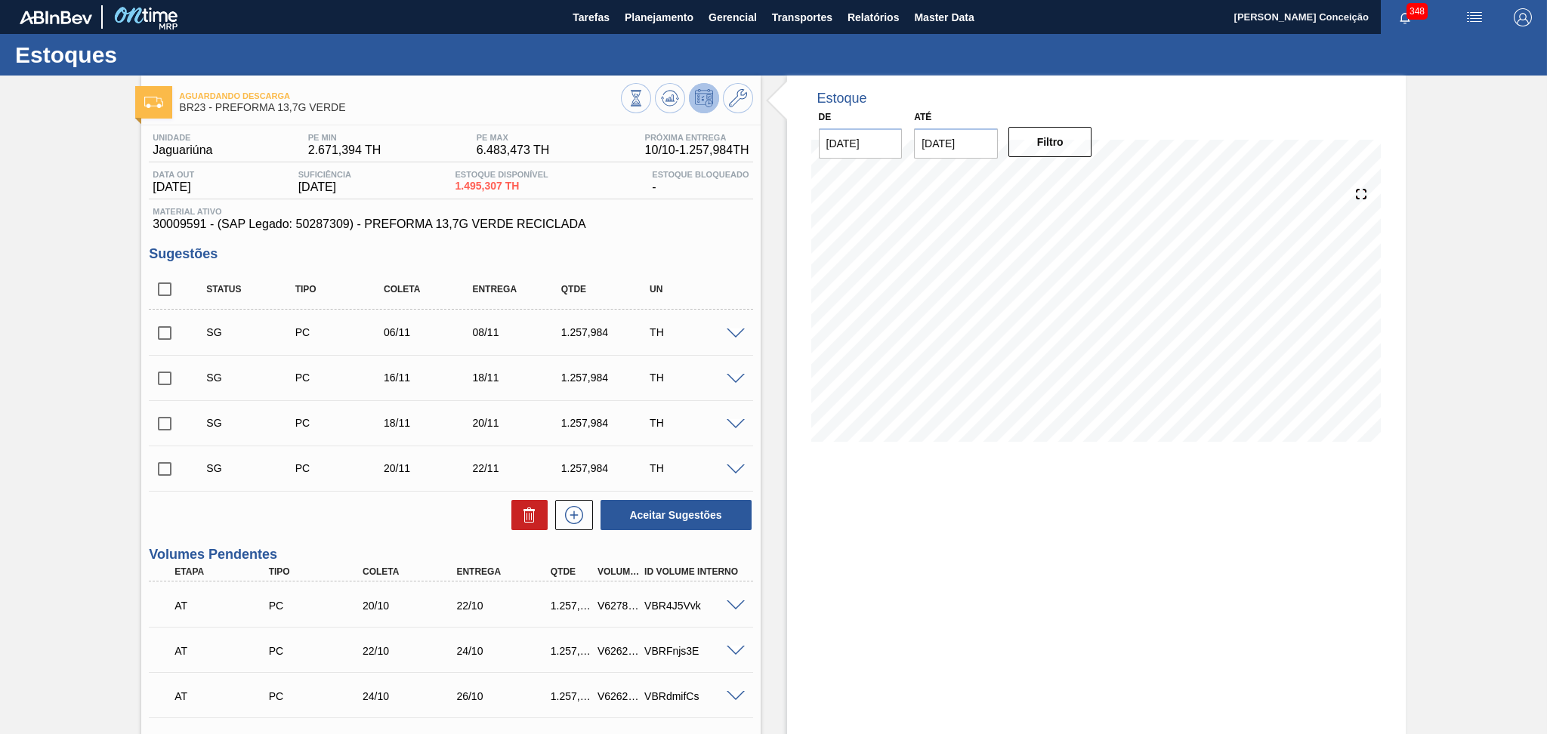
click at [826, 514] on div "Estoque De 10/10/2025 Até 30/11/2025 Filtro" at bounding box center [1096, 710] width 618 height 1269
click at [800, 388] on div "Estoque De 10/10/2025 Até 30/11/2025 Filtro 21/10 Projeção de Estoque 2,931.263…" at bounding box center [1096, 270] width 618 height 389
click at [270, 533] on div "Unidade Jaguariúna PE MIN 2.671,394 TH PE MAX 6.483,473 TH Próxima Entrega 10/1…" at bounding box center [450, 730] width 618 height 1211
click at [365, 529] on div "Aceitar Sugestões" at bounding box center [450, 514] width 603 height 33
click at [711, 243] on div "Unidade Jaguariúna PE MIN 2.671,394 TH PE MAX 6.483,473 TH Próxima Entrega 10/1…" at bounding box center [450, 730] width 618 height 1211
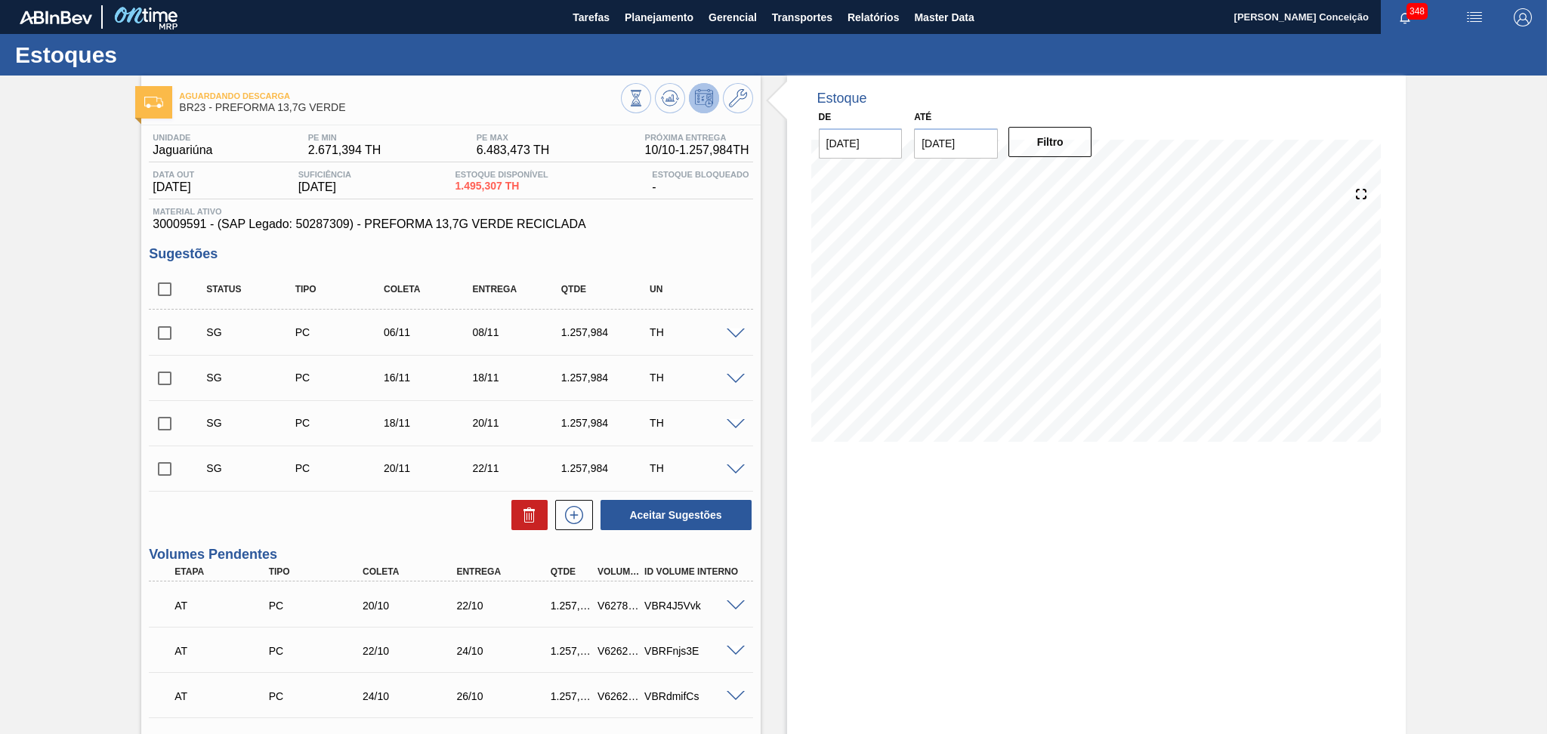
click at [461, 170] on div "Estoque Disponível 1.495,307 TH" at bounding box center [501, 182] width 100 height 24
click at [476, 184] on span "1.495,307 TH" at bounding box center [501, 185] width 93 height 11
click at [490, 184] on span "1.495,307 TH" at bounding box center [501, 185] width 93 height 11
copy span "1.495,307"
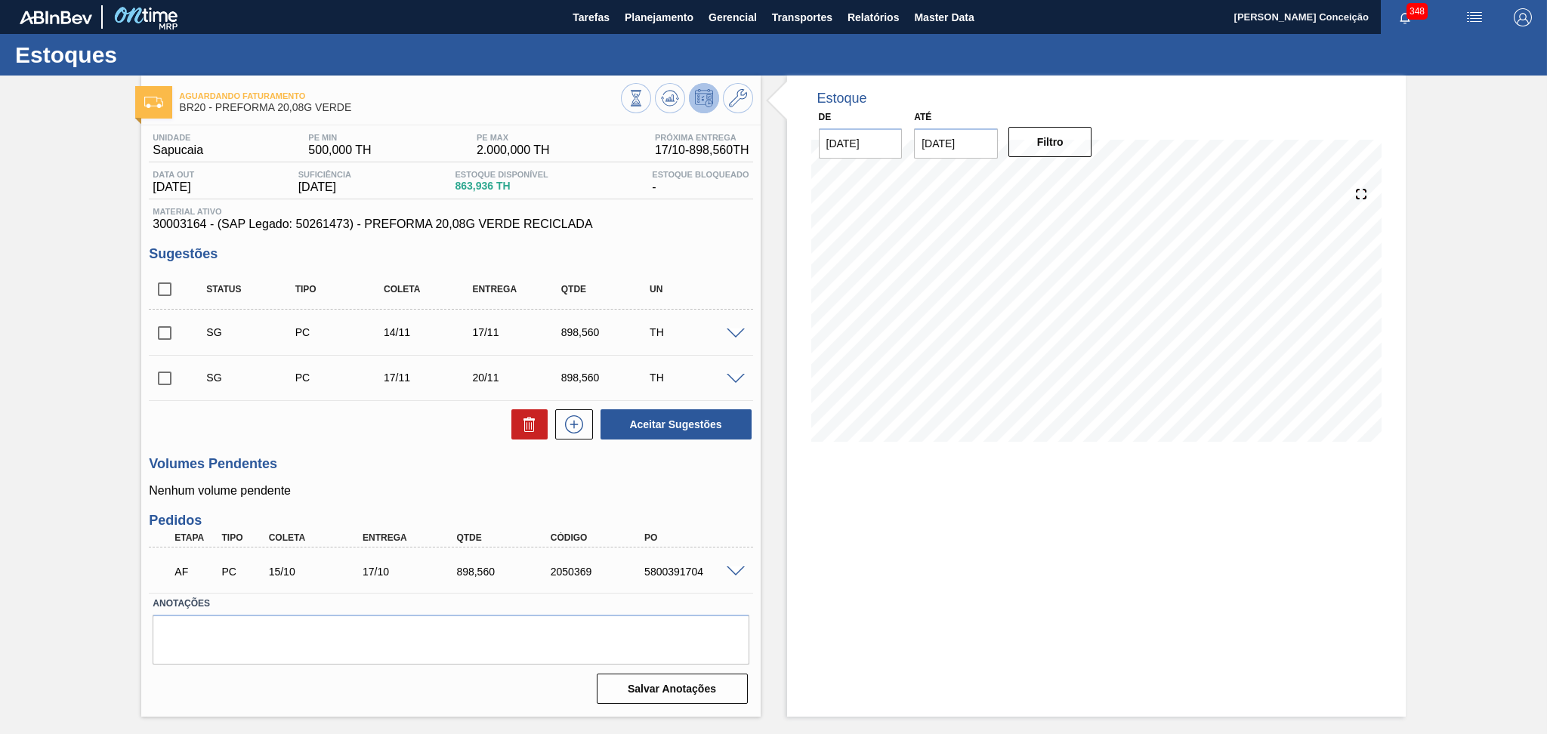
click at [362, 443] on div "Unidade Sapucaia PE MIN 500,000 TH PE MAX 2.000,000 TH Próxima Entrega 17/10 - …" at bounding box center [450, 417] width 618 height 584
click at [397, 444] on div "Unidade Sapucaia PE MIN 500,000 TH PE MAX 2.000,000 TH Próxima Entrega 17/10 - …" at bounding box center [450, 417] width 618 height 584
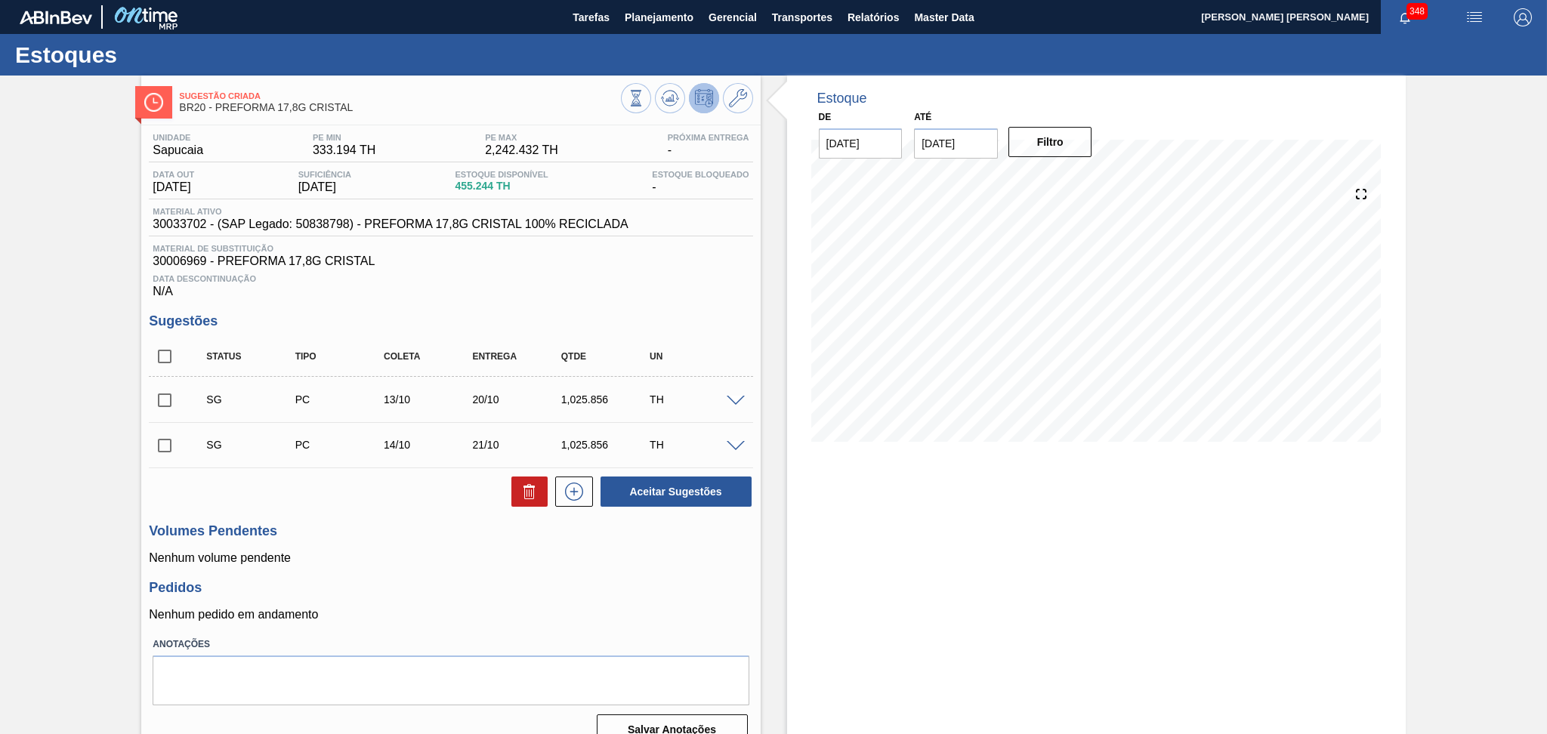
click at [922, 526] on div "Estoque De [DATE] Até [DATE] Filtro" at bounding box center [1096, 417] width 618 height 682
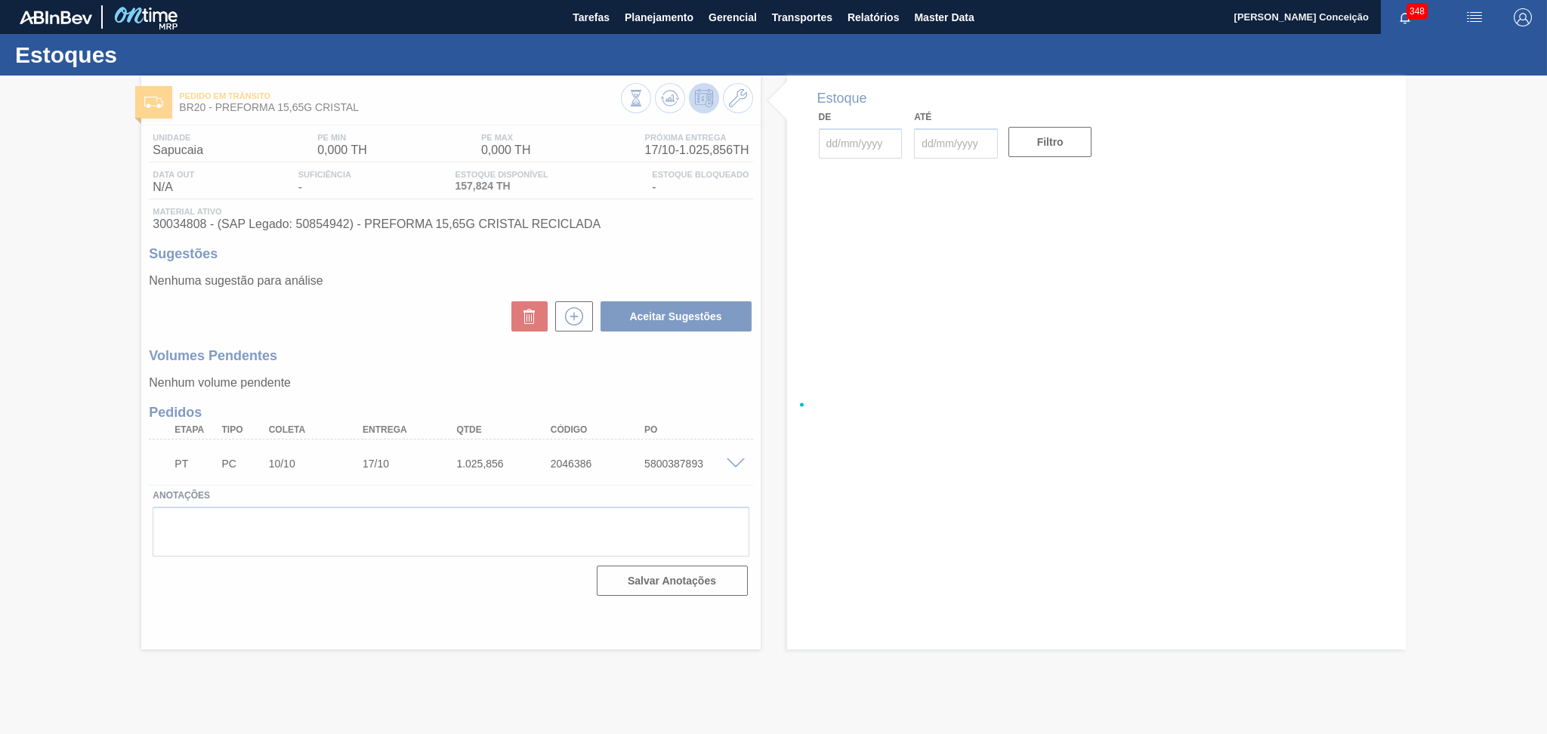
type input "[DATE]"
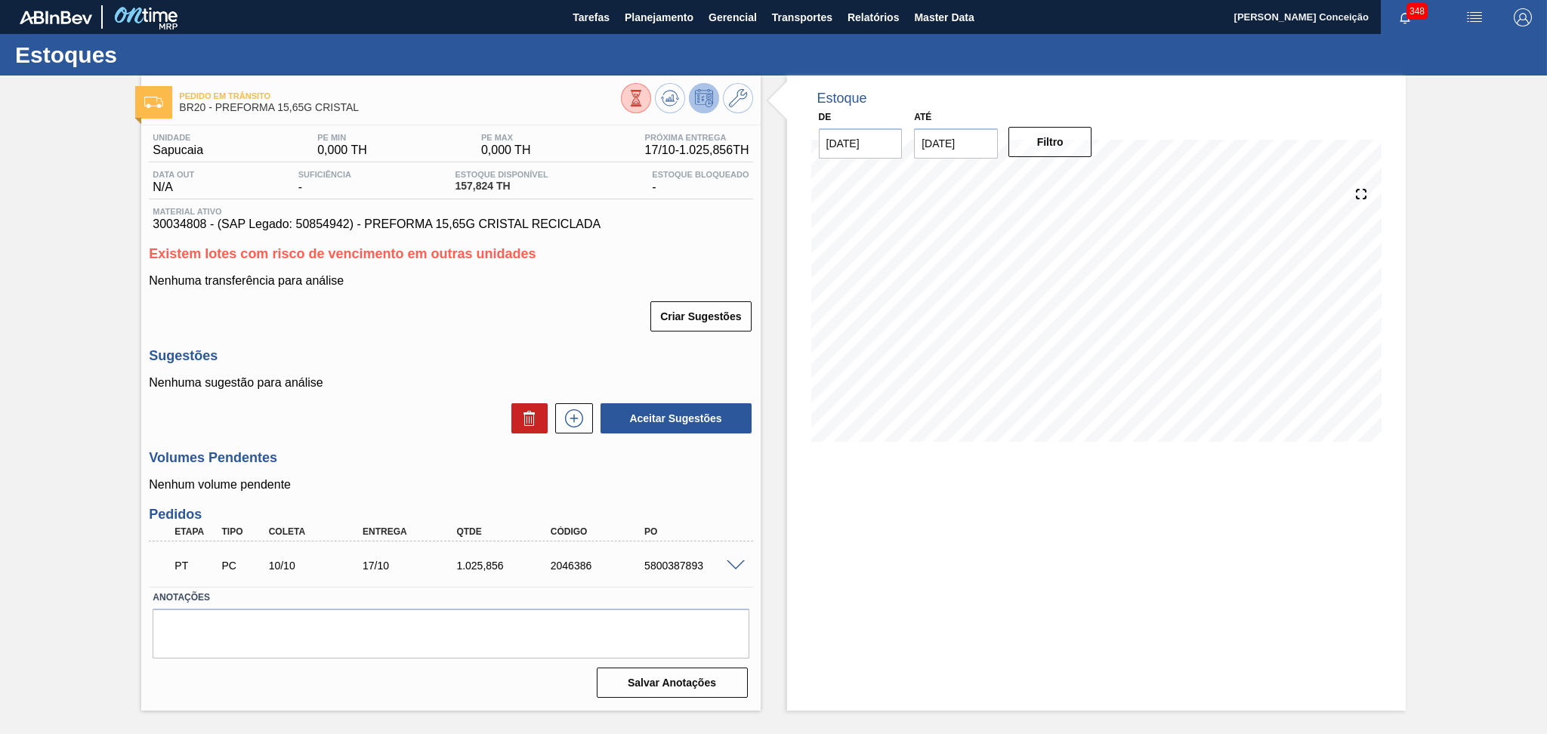
click at [431, 378] on p "Nenhuma sugestão para análise" at bounding box center [450, 383] width 603 height 14
click at [352, 415] on div "Aceitar Sugestões" at bounding box center [450, 418] width 603 height 33
click at [365, 437] on div "Unidade Sapucaia PE MIN 0,000 TH PE MAX 0,000 TH Próxima Entrega 17/10 - 1.025,…" at bounding box center [450, 414] width 618 height 578
click at [399, 438] on div "Unidade Sapucaia PE MIN 0,000 TH PE MAX 0,000 TH Próxima Entrega 17/10 - 1.025,…" at bounding box center [450, 414] width 618 height 578
click at [302, 397] on div "Nenhuma sugestão para análise Aceitar Sugestões" at bounding box center [450, 405] width 603 height 59
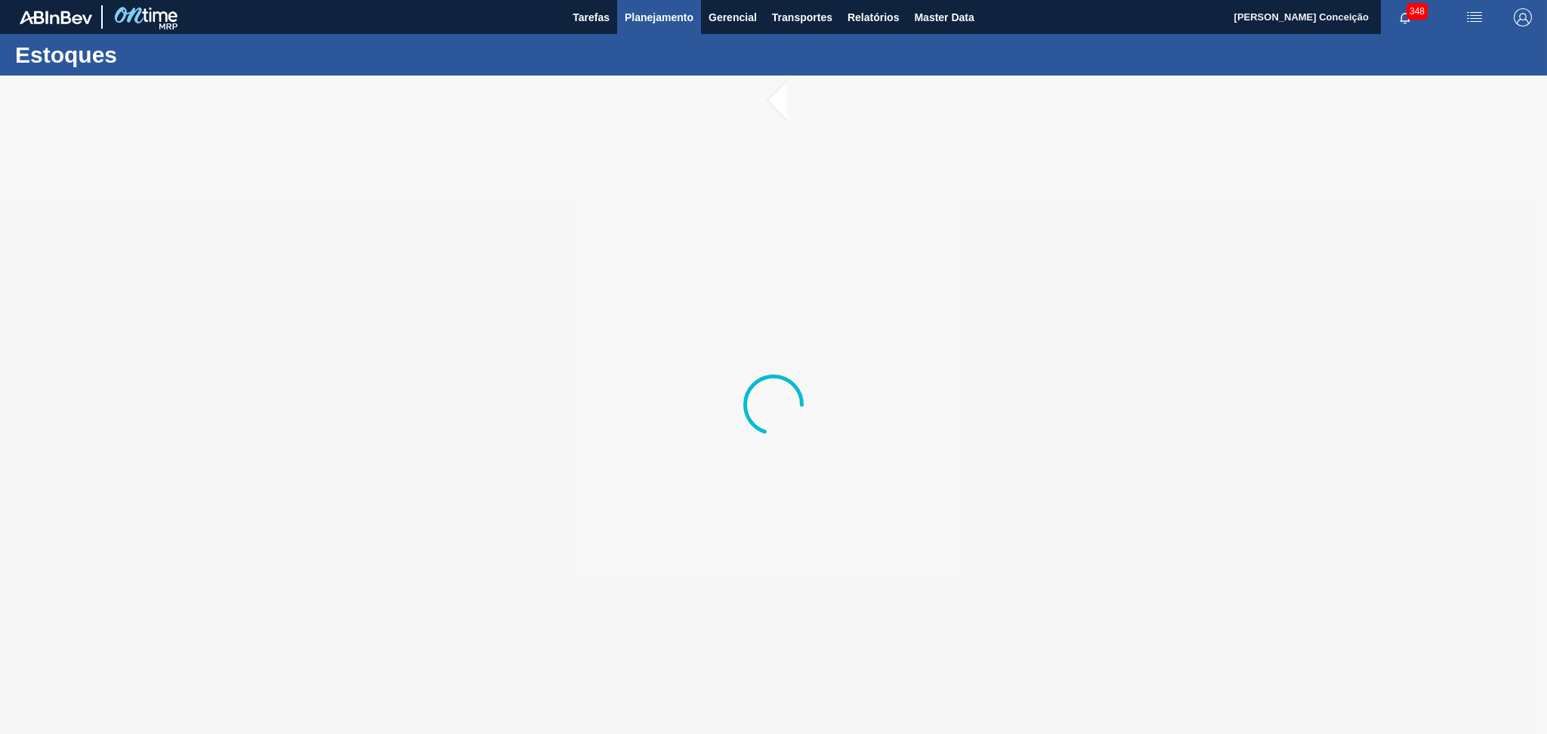
click at [656, 18] on span "Planejamento" at bounding box center [659, 17] width 69 height 18
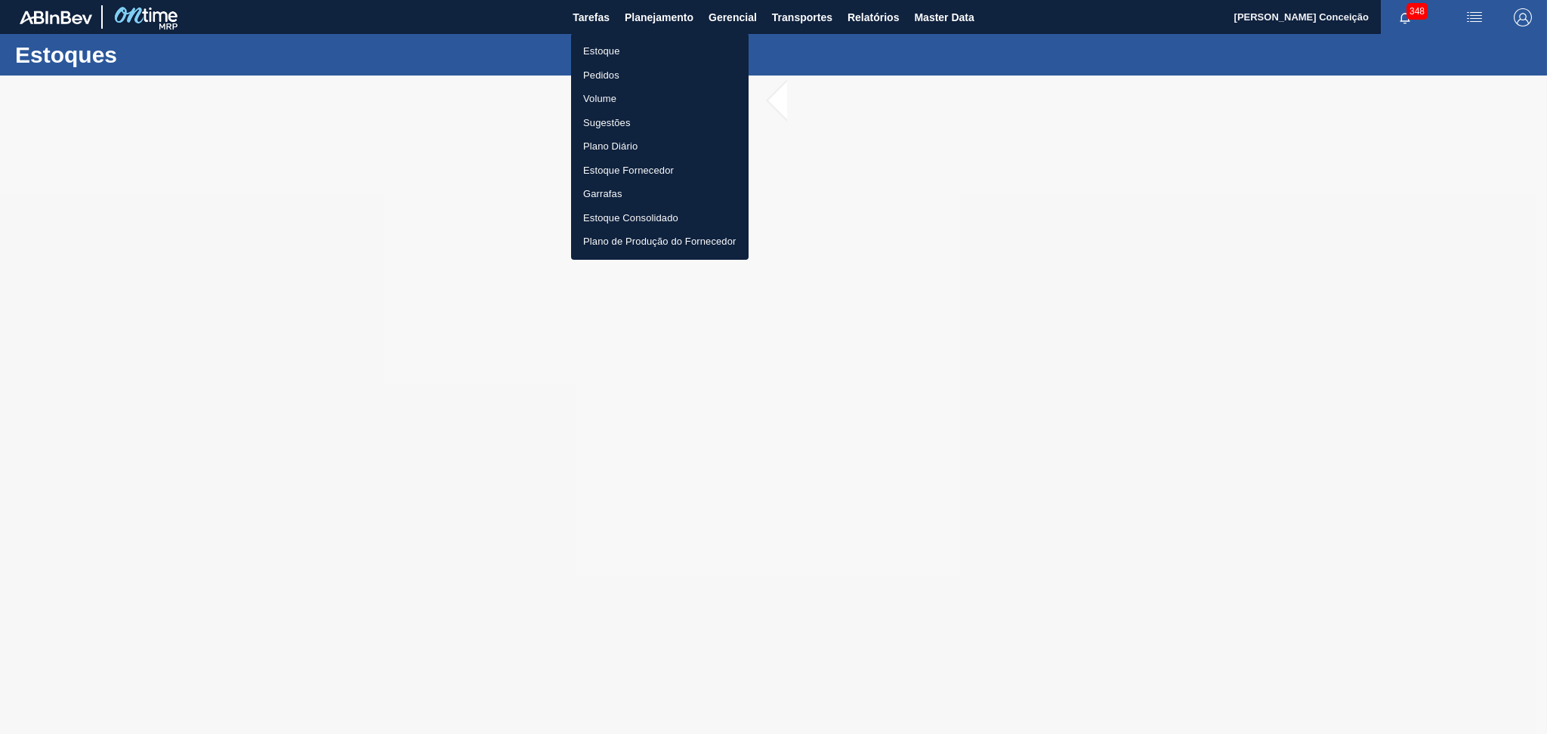
click at [609, 50] on li "Estoque" at bounding box center [659, 51] width 177 height 24
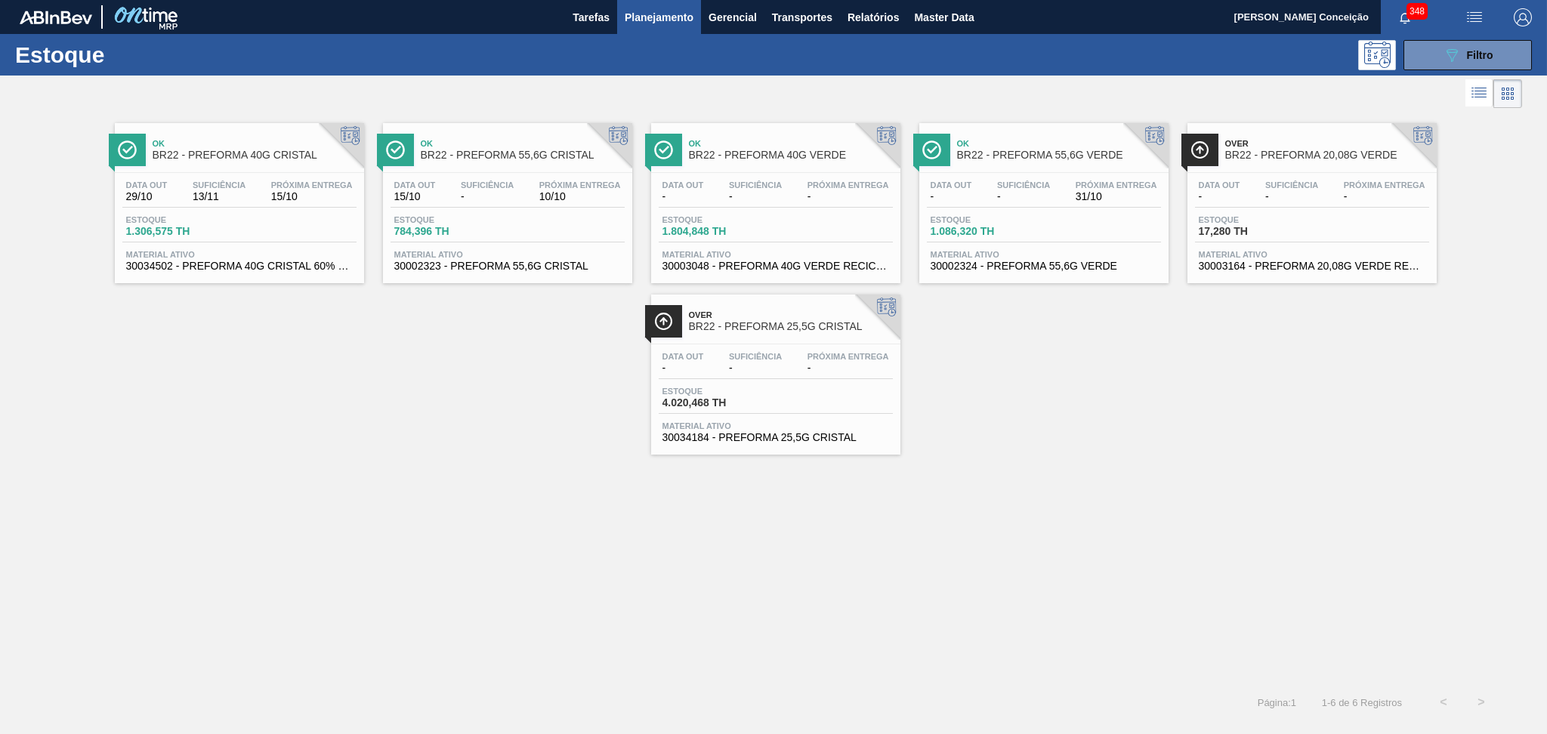
click at [545, 397] on div "Ok BR22 - PREFORMA 40G CRISTAL Data [DATE] Suficiência 13/11 Próxima Entrega 15…" at bounding box center [773, 283] width 1547 height 343
click at [1176, 402] on div "Ok BR22 - PREFORMA 40G CRISTAL Data [DATE] Suficiência 13/11 Próxima Entrega 15…" at bounding box center [773, 283] width 1547 height 343
click at [1429, 59] on button "089F7B8B-B2A5-4AFE-B5C0-19BA573D28AC Filtro" at bounding box center [1467, 55] width 128 height 30
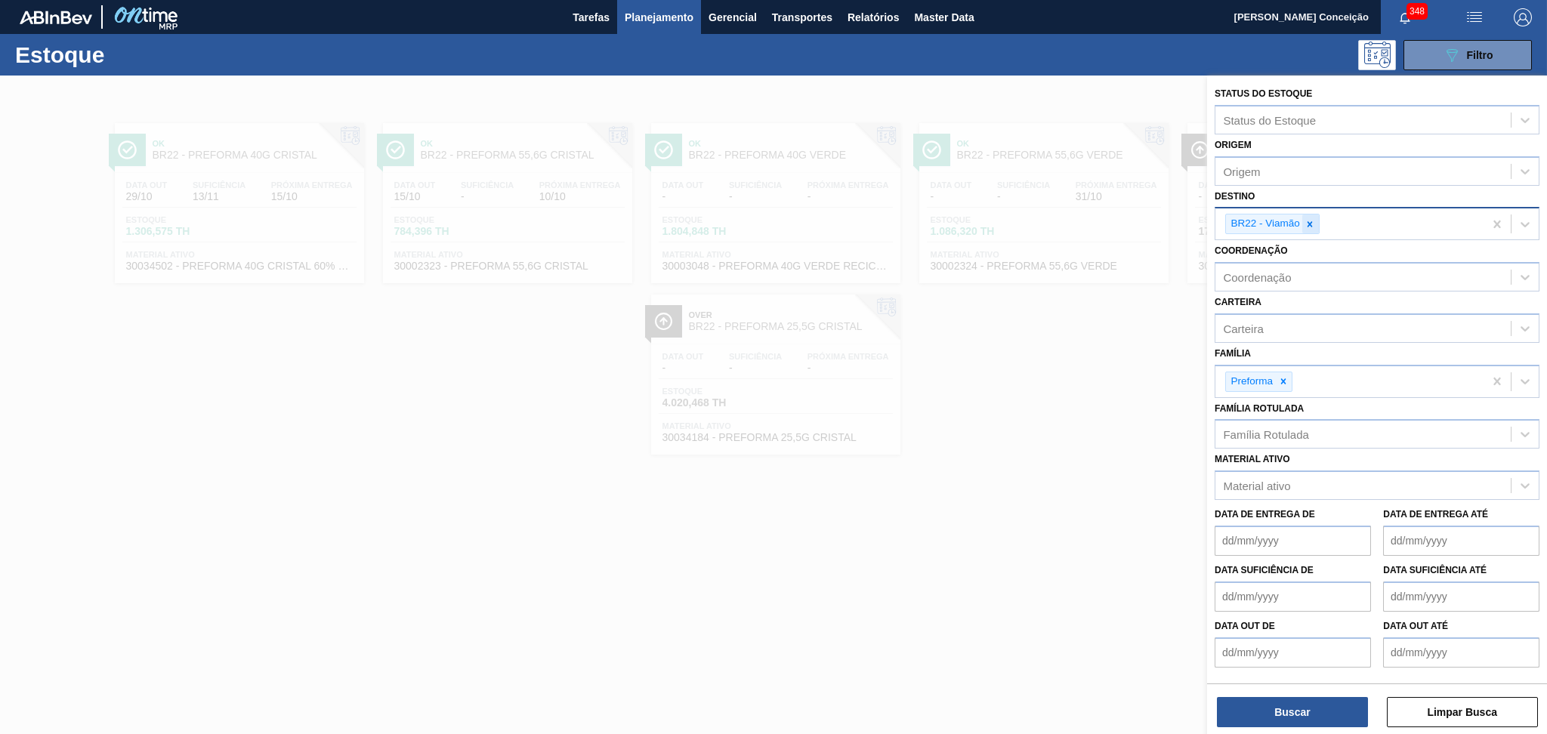
click at [1315, 224] on div at bounding box center [1309, 223] width 17 height 19
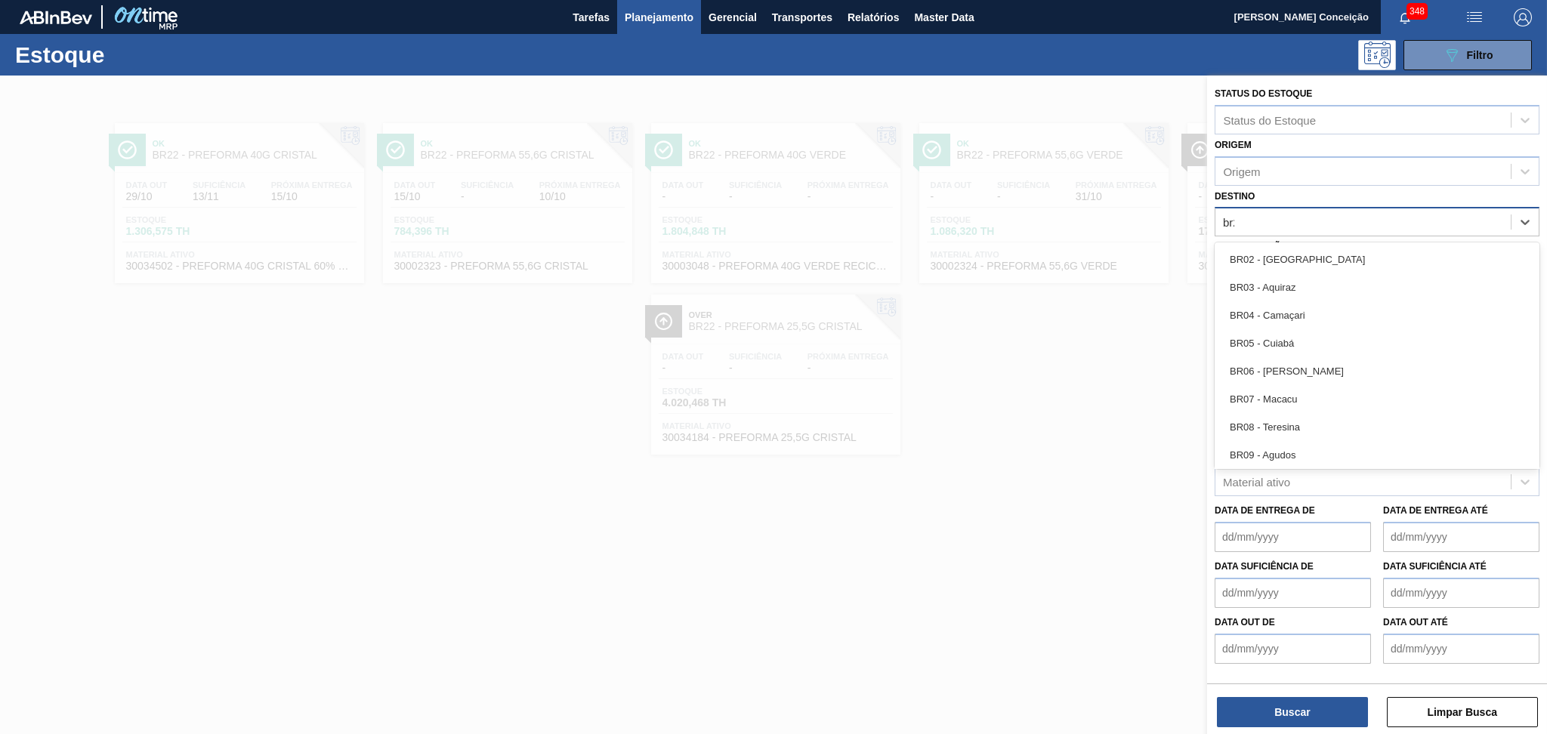
type input "br23"
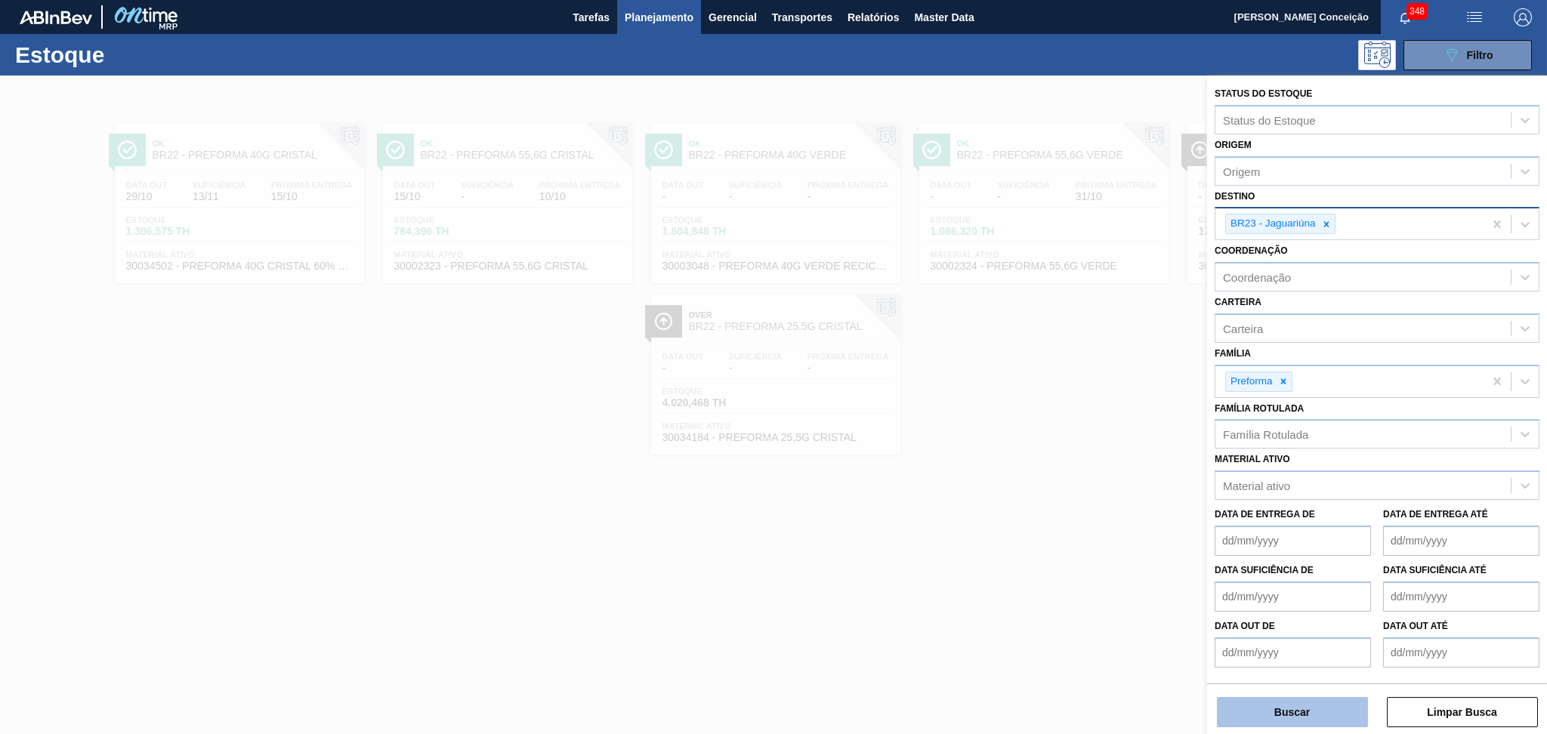
click at [1252, 710] on button "Buscar" at bounding box center [1292, 712] width 151 height 30
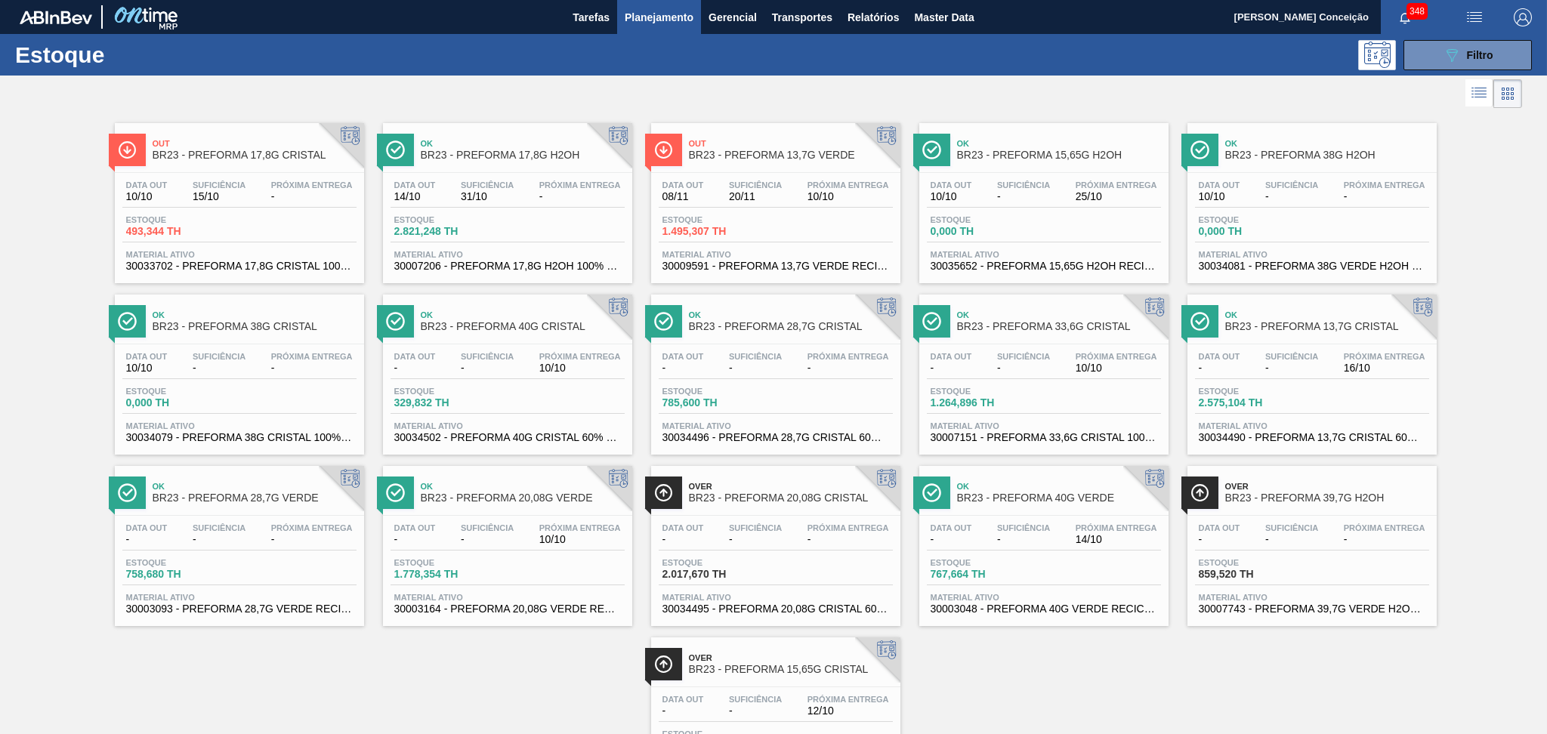
click at [855, 196] on span "10/10" at bounding box center [848, 196] width 82 height 11
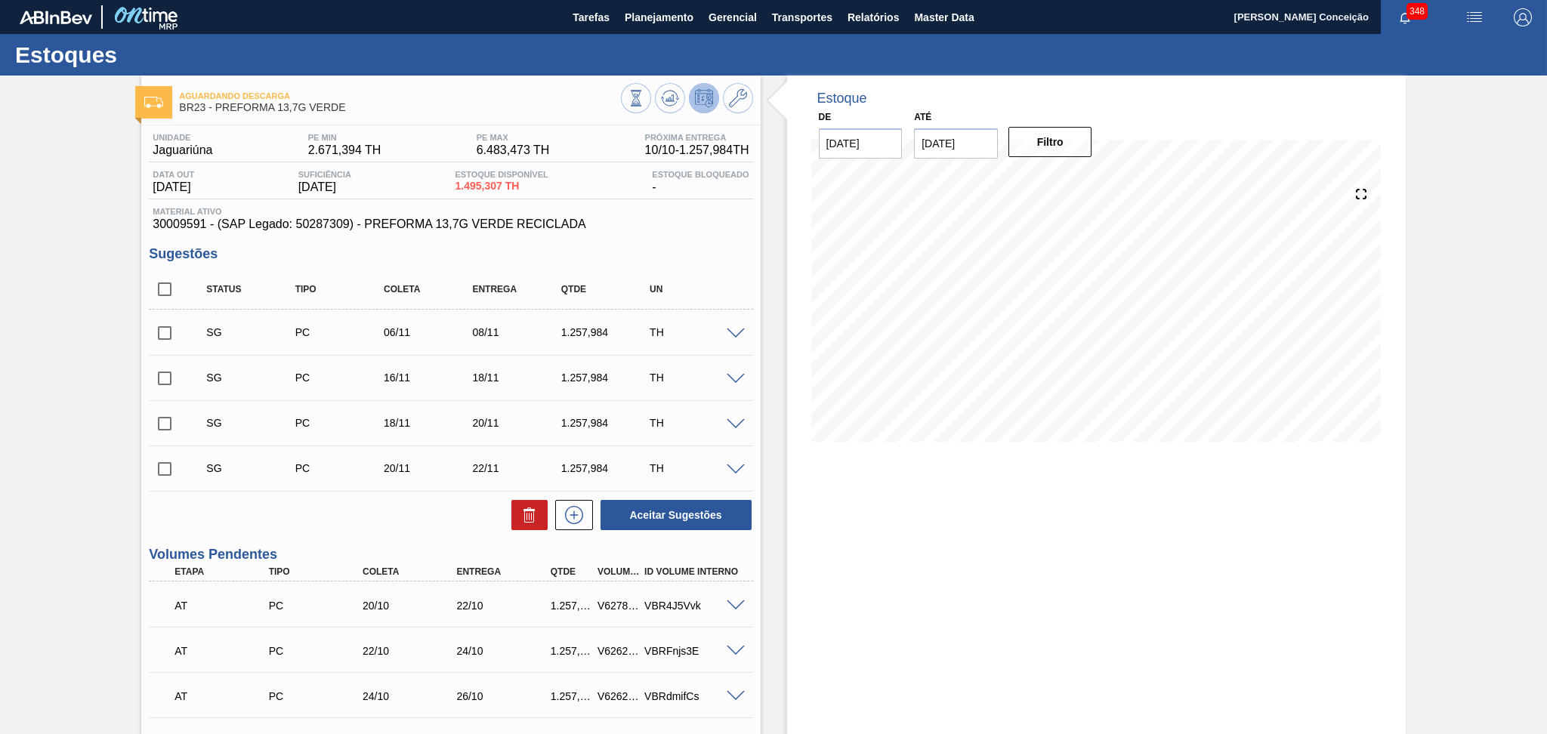
click at [681, 218] on span "30009591 - (SAP Legado: 50287309) - PREFORMA 13,7G VERDE RECICLADA" at bounding box center [451, 224] width 596 height 14
click at [692, 193] on div "Estoque Bloqueado -" at bounding box center [700, 182] width 104 height 24
click at [726, 249] on h3 "Sugestões" at bounding box center [450, 254] width 603 height 16
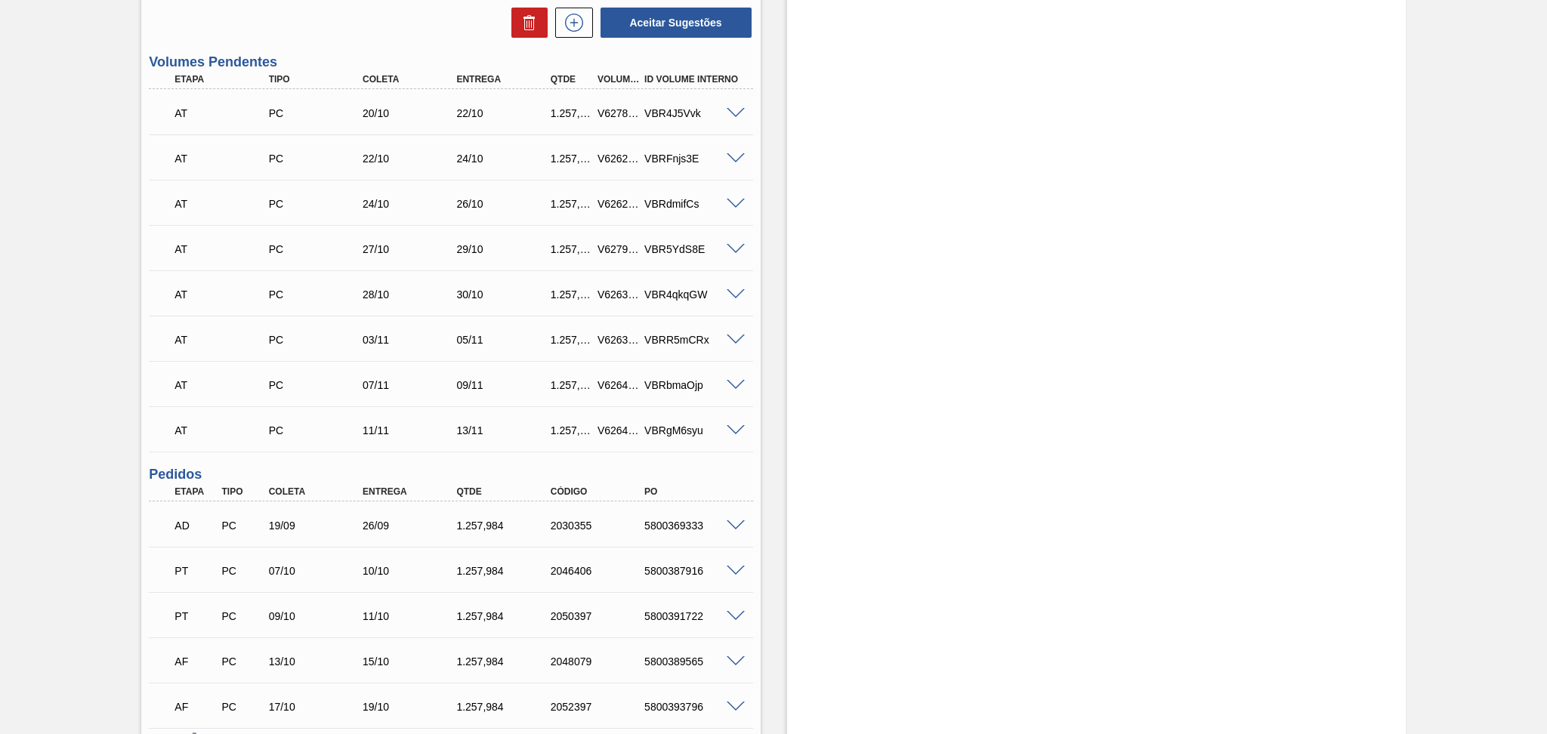
scroll to position [608, 0]
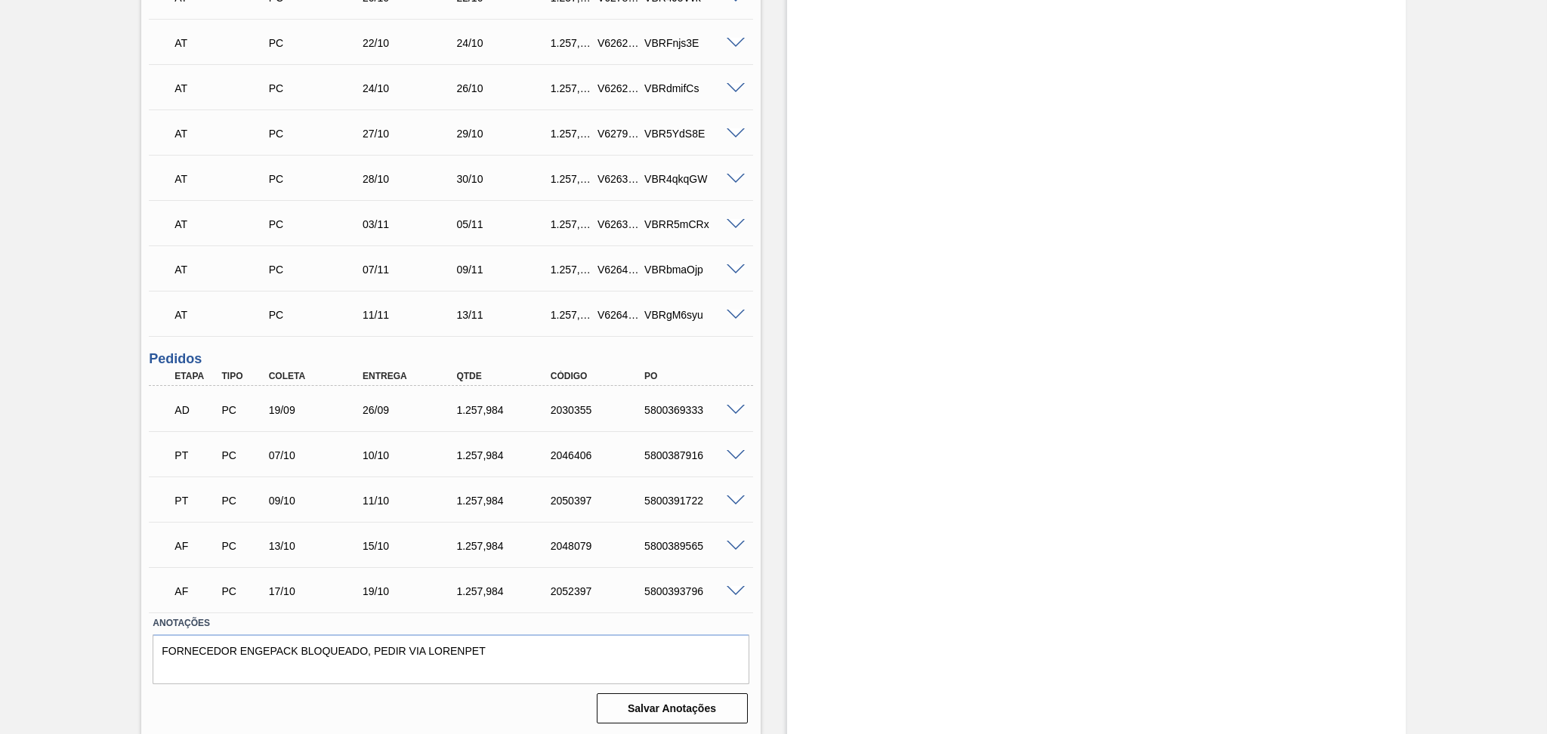
click at [687, 414] on div "5800369333" at bounding box center [693, 410] width 106 height 12
copy div "5800369333"
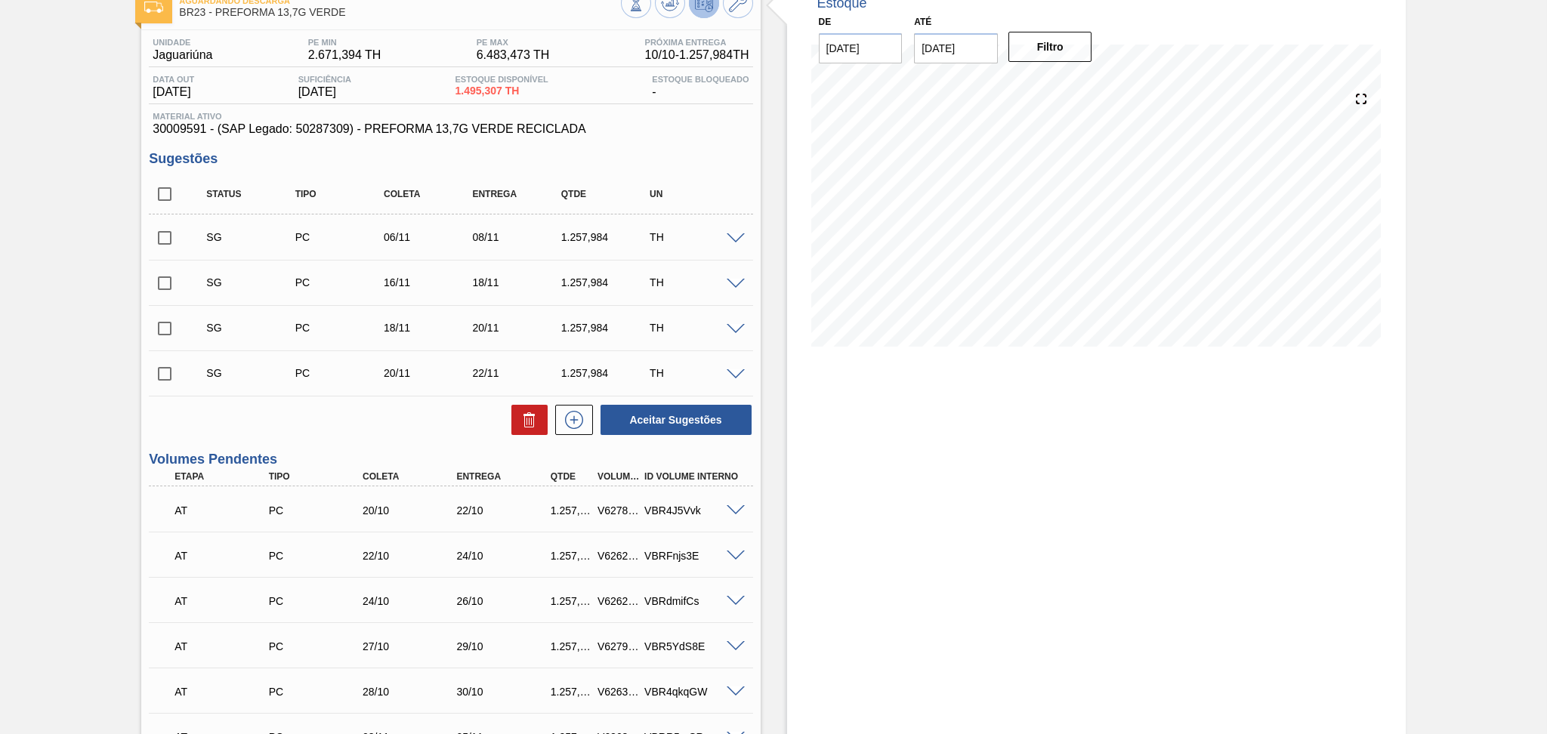
scroll to position [0, 0]
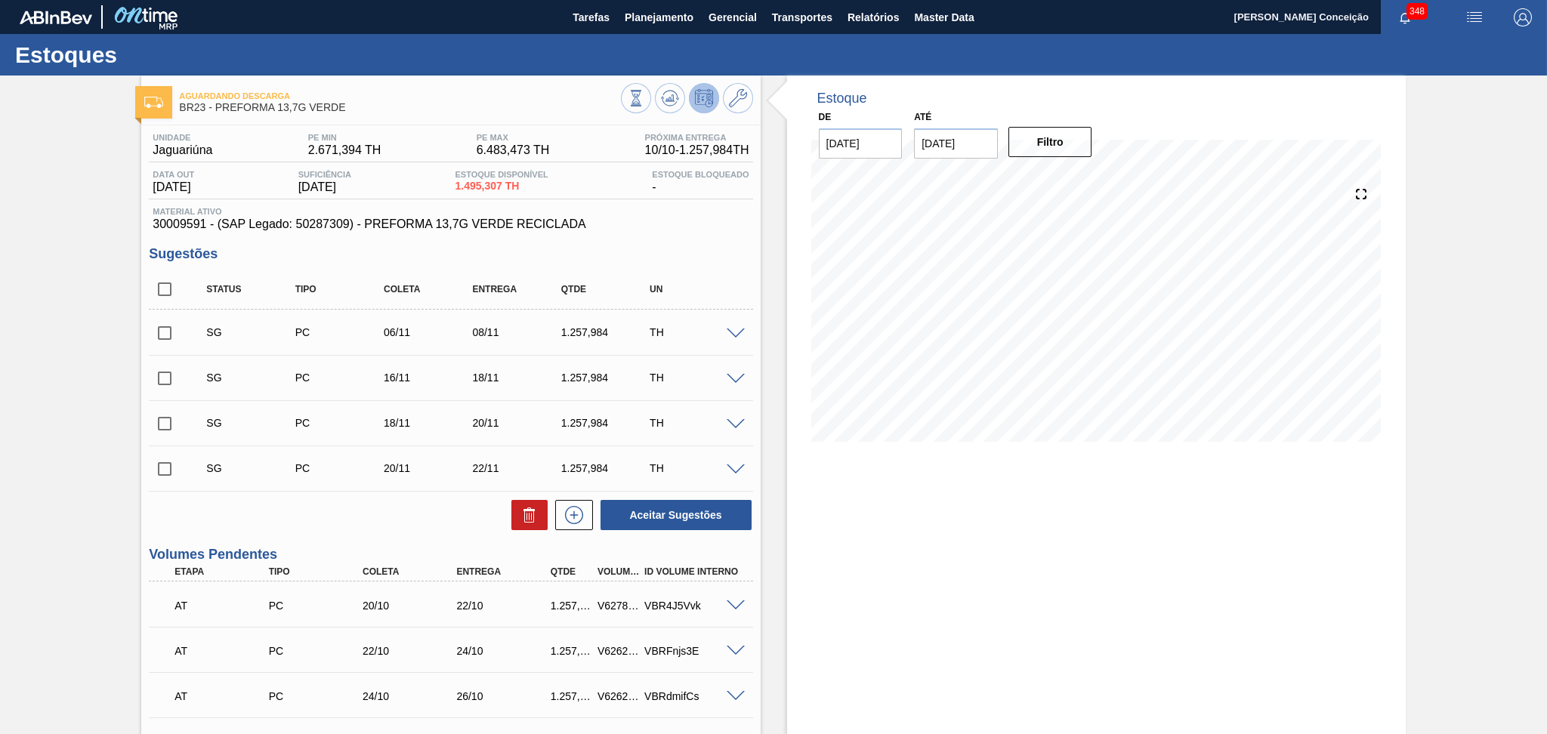
click at [76, 322] on div "Aguardando Descarga BR23 - PREFORMA 13,7G VERDE Unidade Jaguariúna PE MIN 2.671…" at bounding box center [773, 710] width 1547 height 1269
click at [944, 561] on div "Estoque De [DATE] Até [DATE] Filtro 04/11 Projeção de Estoque 2,840.207 [DOMAIN…" at bounding box center [1096, 710] width 618 height 1269
click at [844, 578] on div "Estoque De [DATE] Até [DATE] Filtro 18/10 Projeção de Estoque 3,359.267 [DOMAIN…" at bounding box center [1096, 710] width 618 height 1269
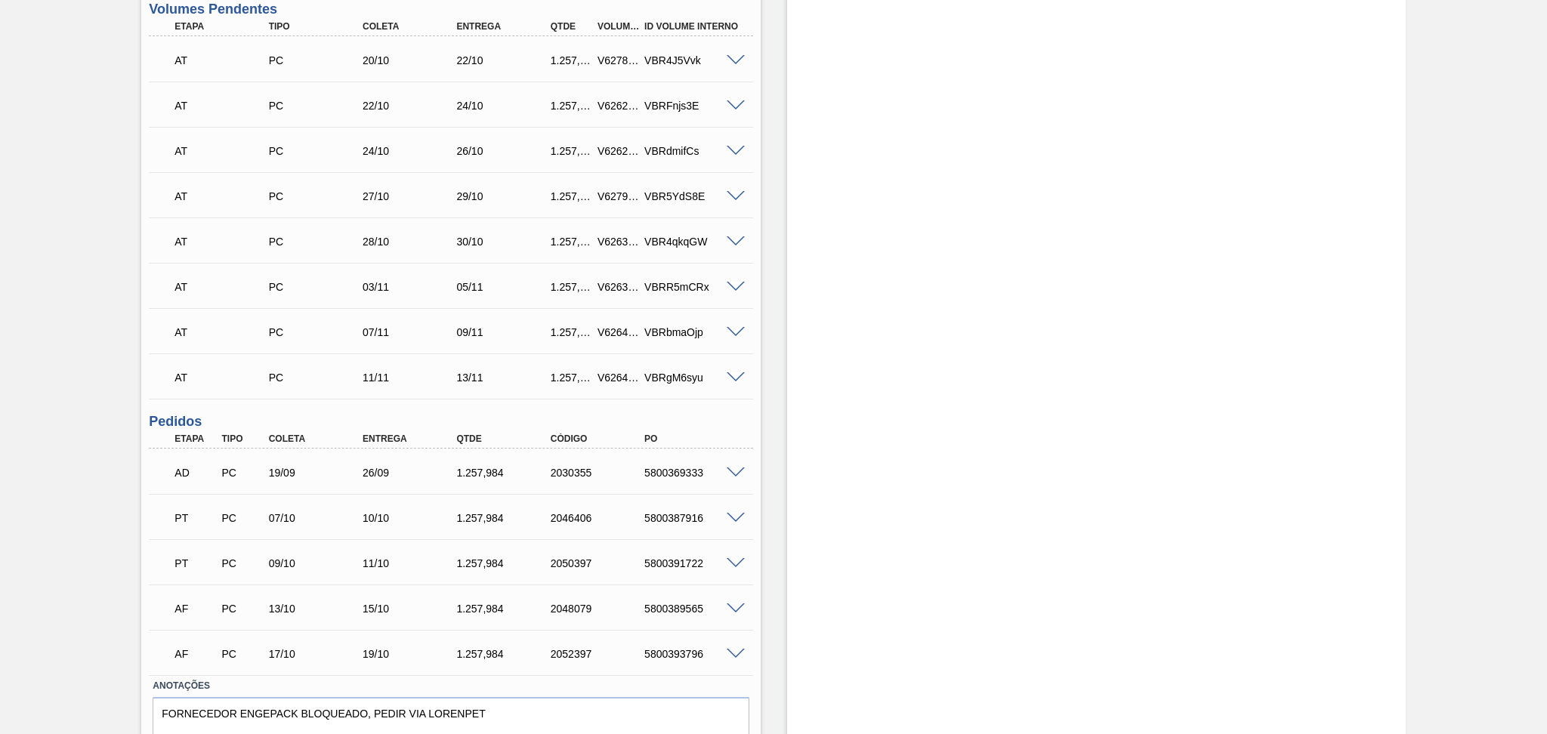
scroll to position [608, 0]
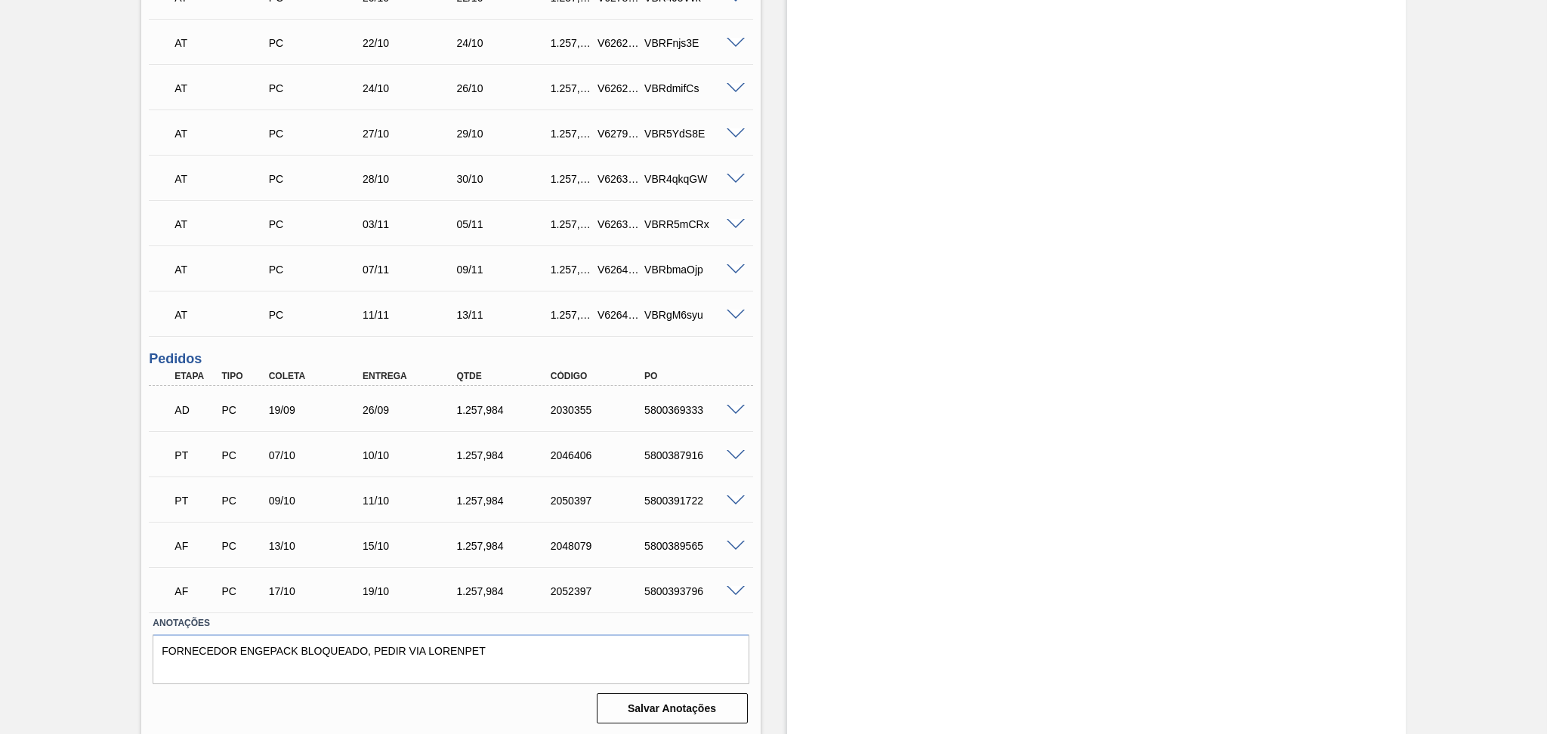
click at [109, 370] on div "Aguardando Descarga BR23 - PREFORMA 13,7G VERDE Unidade Jaguariúna PE MIN 2.671…" at bounding box center [773, 102] width 1547 height 1269
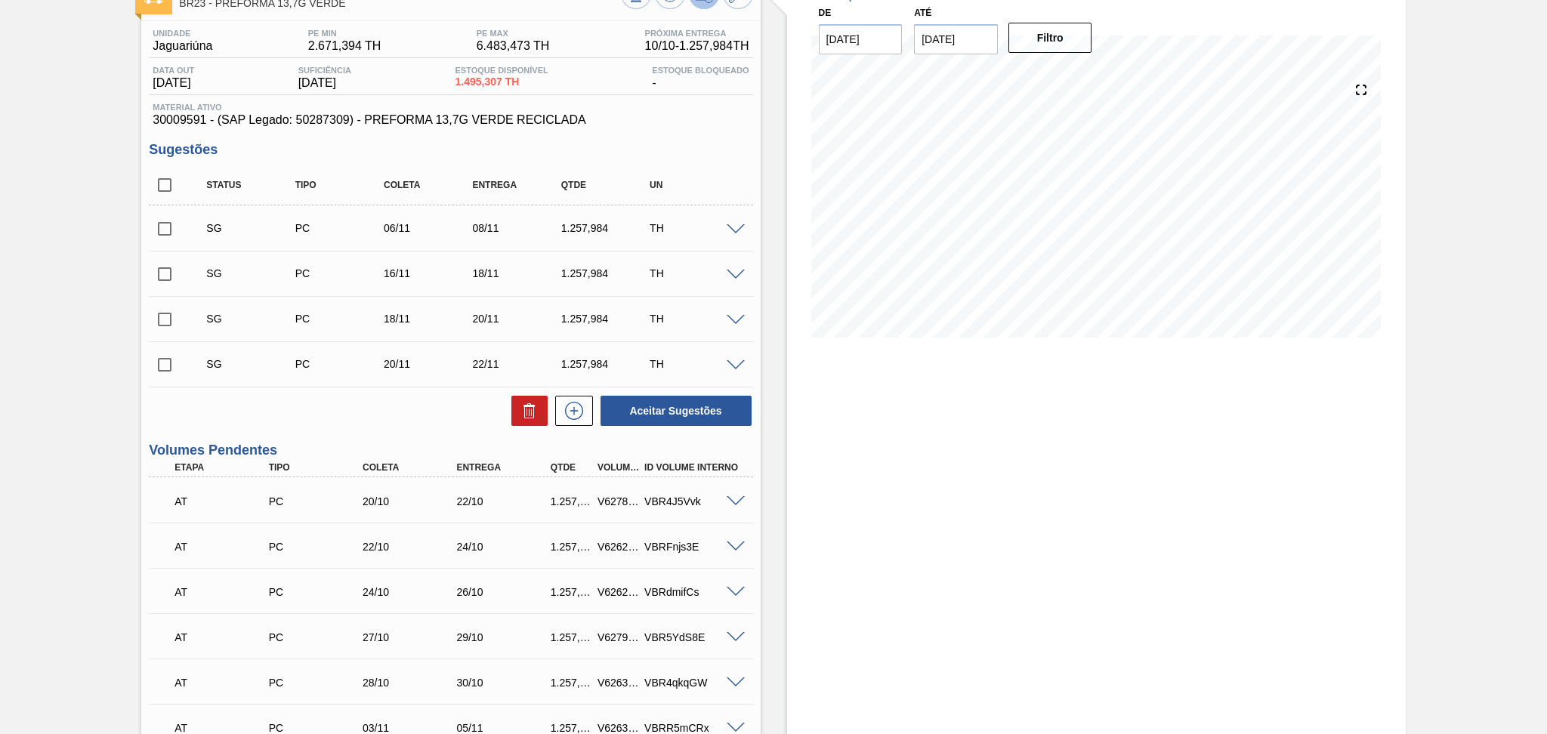
scroll to position [0, 0]
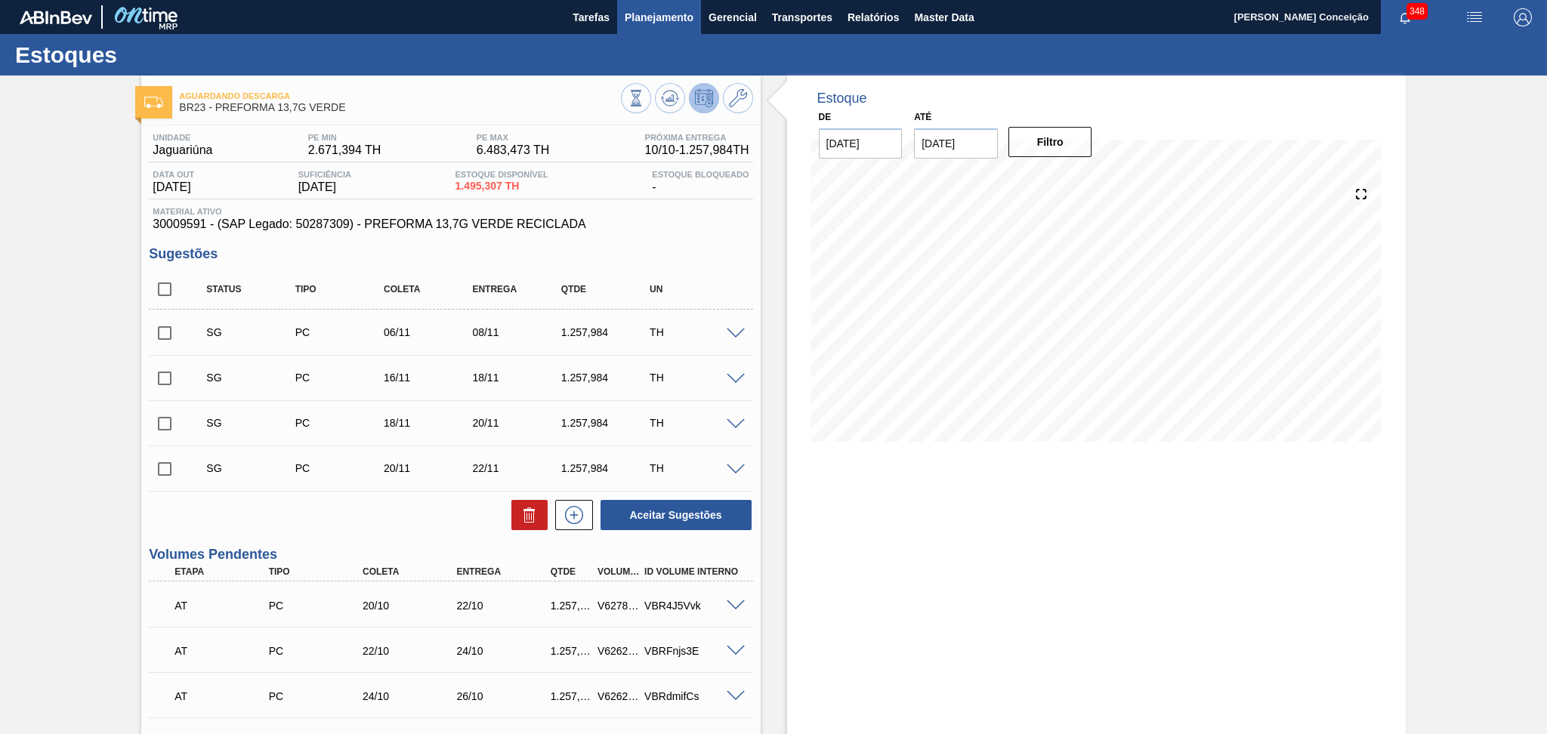
click at [659, 11] on span "Planejamento" at bounding box center [659, 17] width 69 height 18
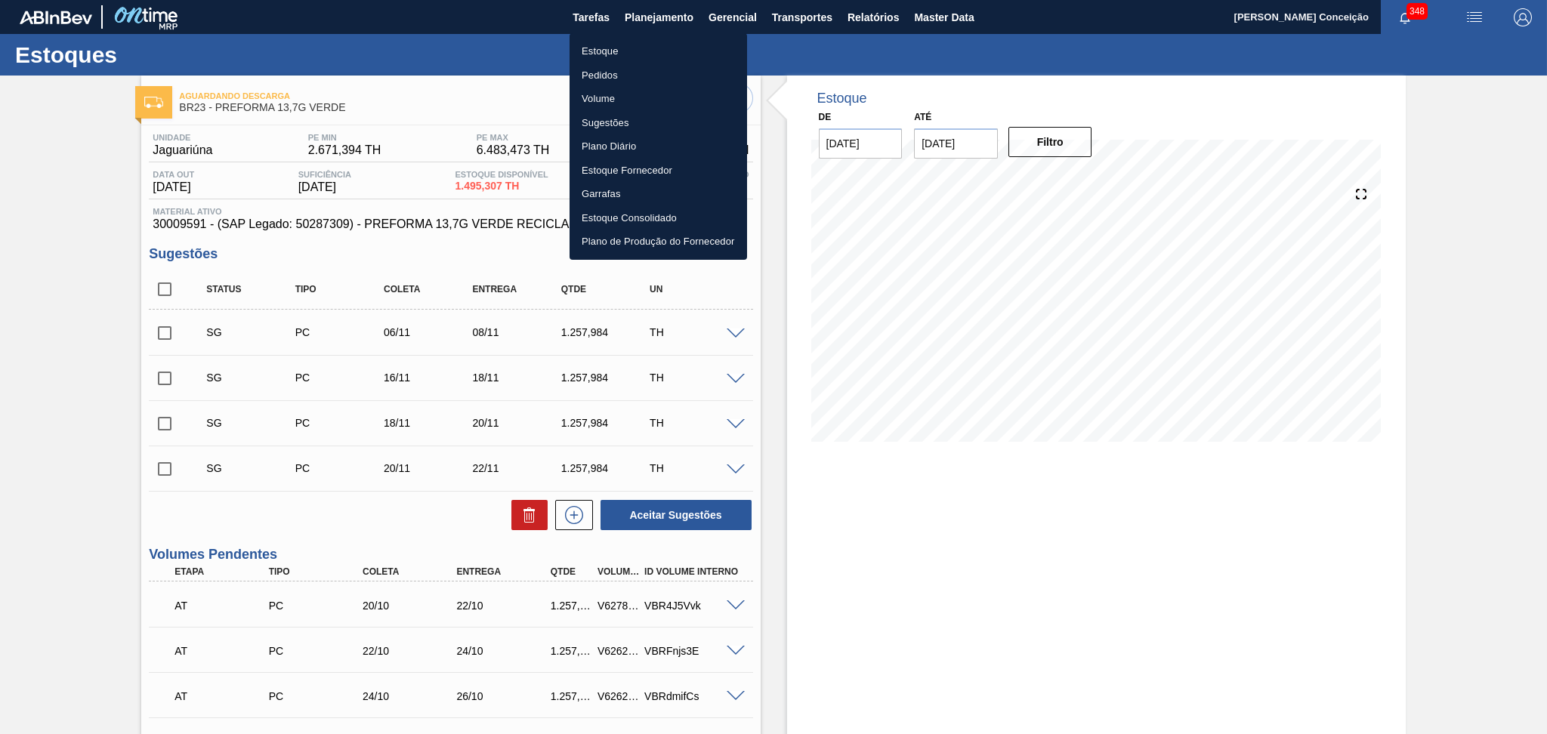
click at [600, 51] on li "Estoque" at bounding box center [657, 51] width 177 height 24
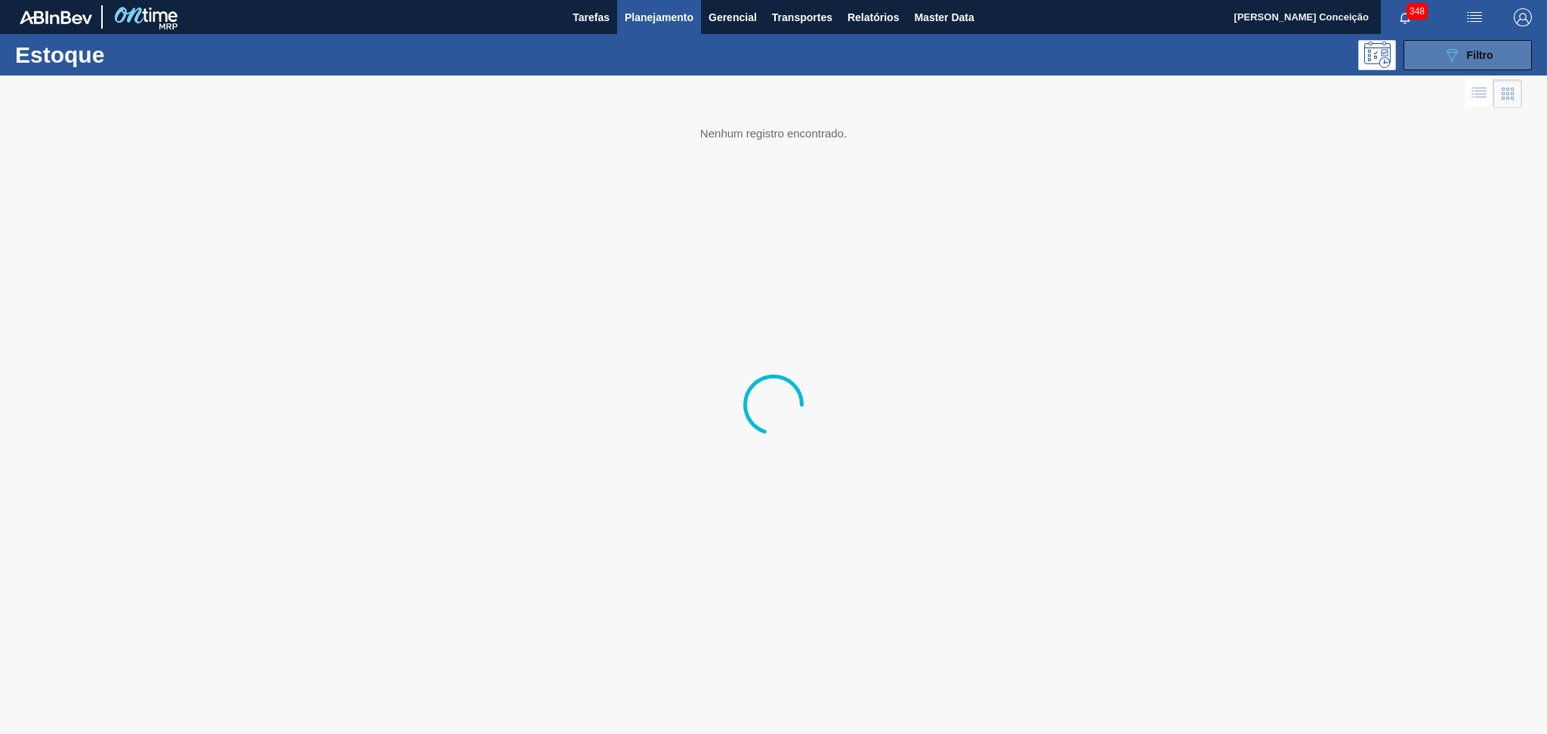
click at [1471, 49] on span "Filtro" at bounding box center [1480, 55] width 26 height 12
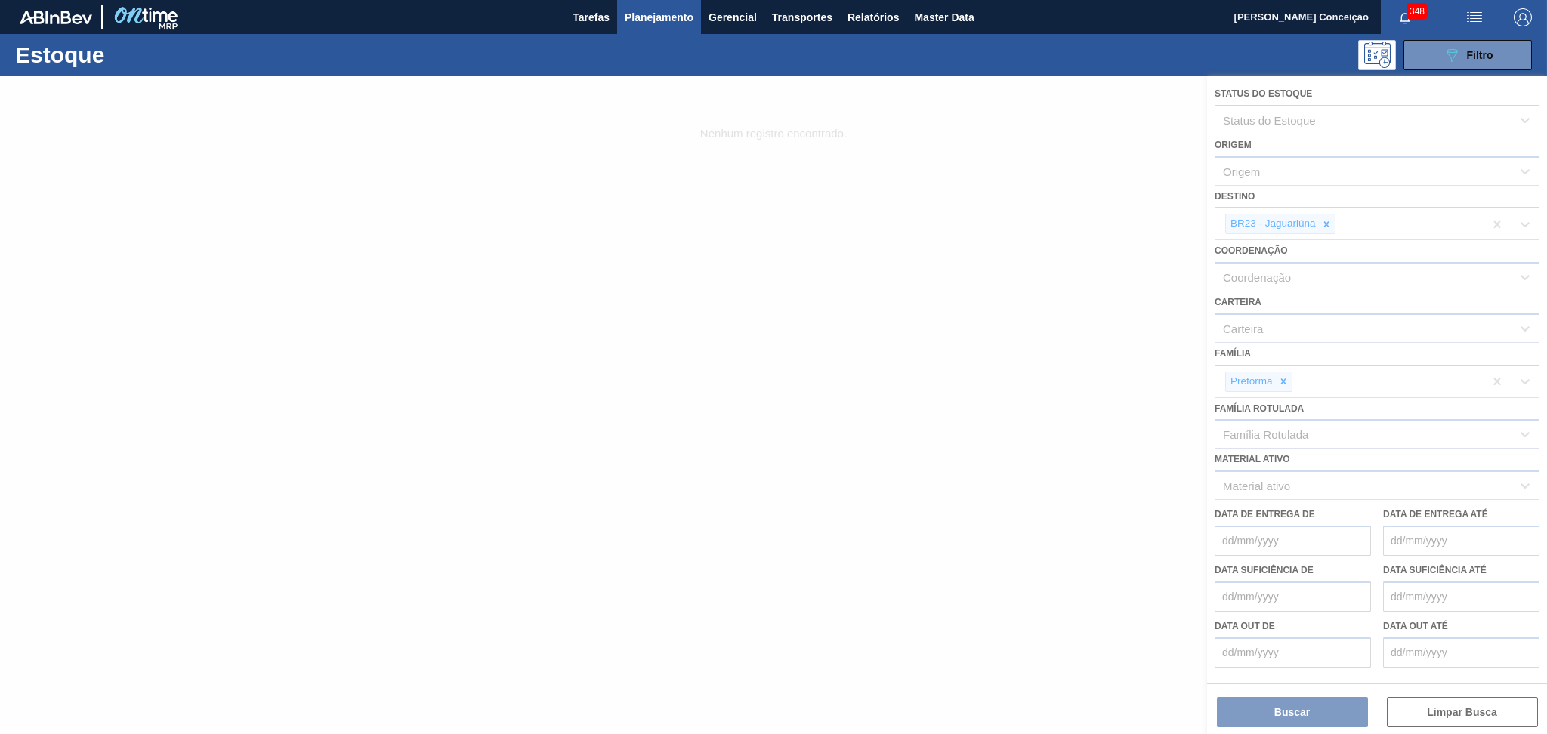
click at [1333, 221] on div at bounding box center [773, 405] width 1547 height 658
click at [1330, 221] on div at bounding box center [773, 405] width 1547 height 658
click at [1326, 219] on div at bounding box center [773, 405] width 1547 height 658
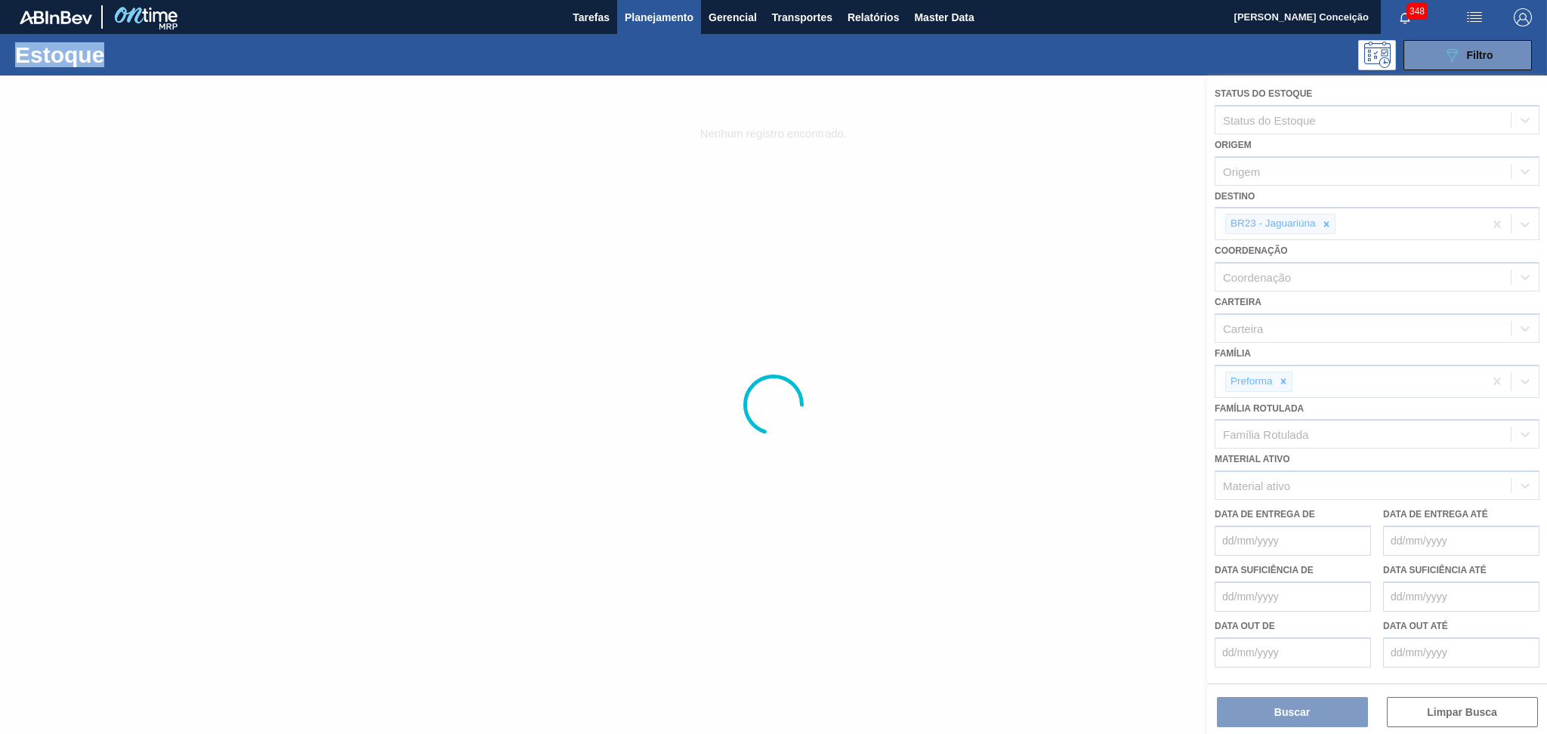
click at [1326, 219] on div at bounding box center [773, 405] width 1547 height 658
click at [1326, 220] on div at bounding box center [773, 405] width 1547 height 658
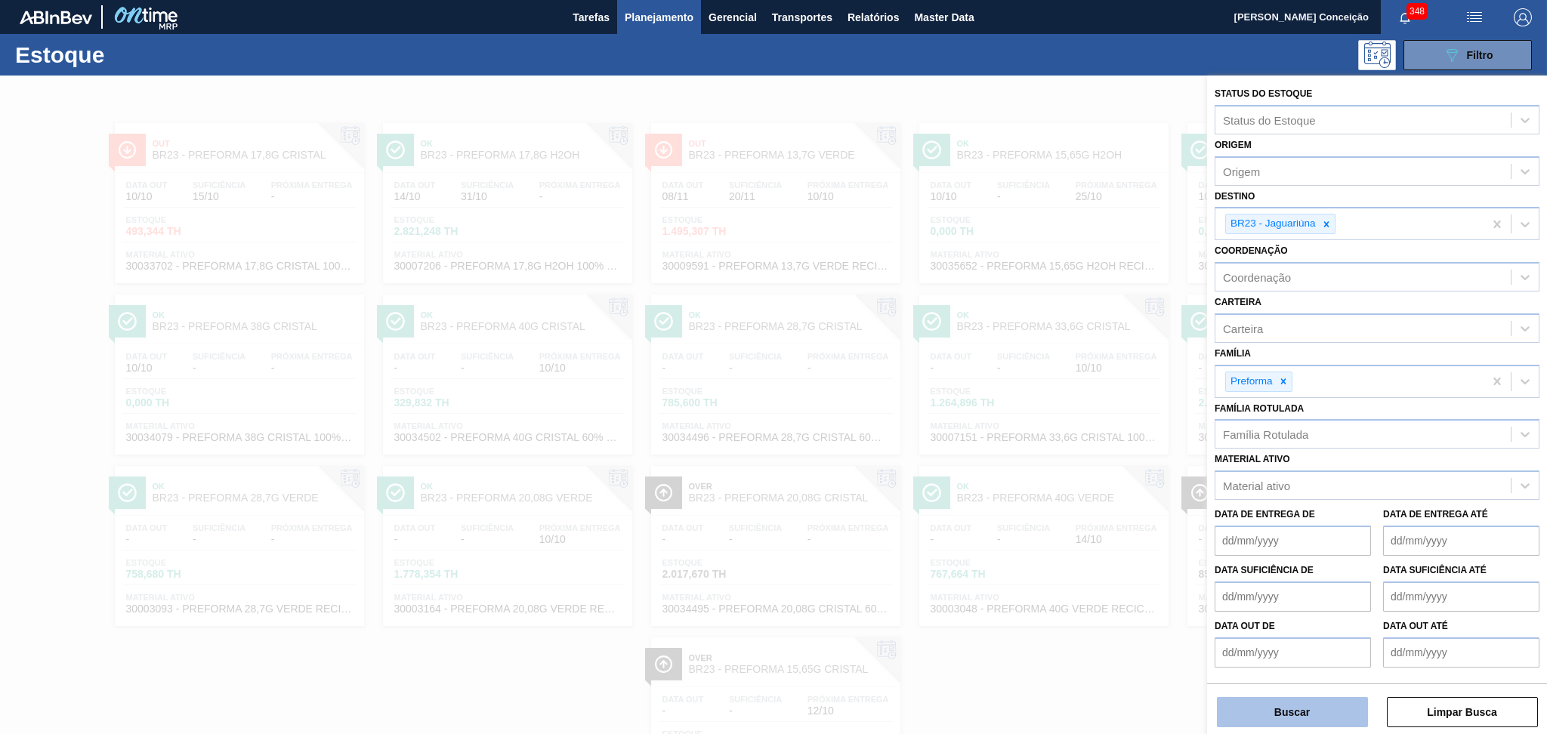
click at [1276, 707] on button "Buscar" at bounding box center [1292, 712] width 151 height 30
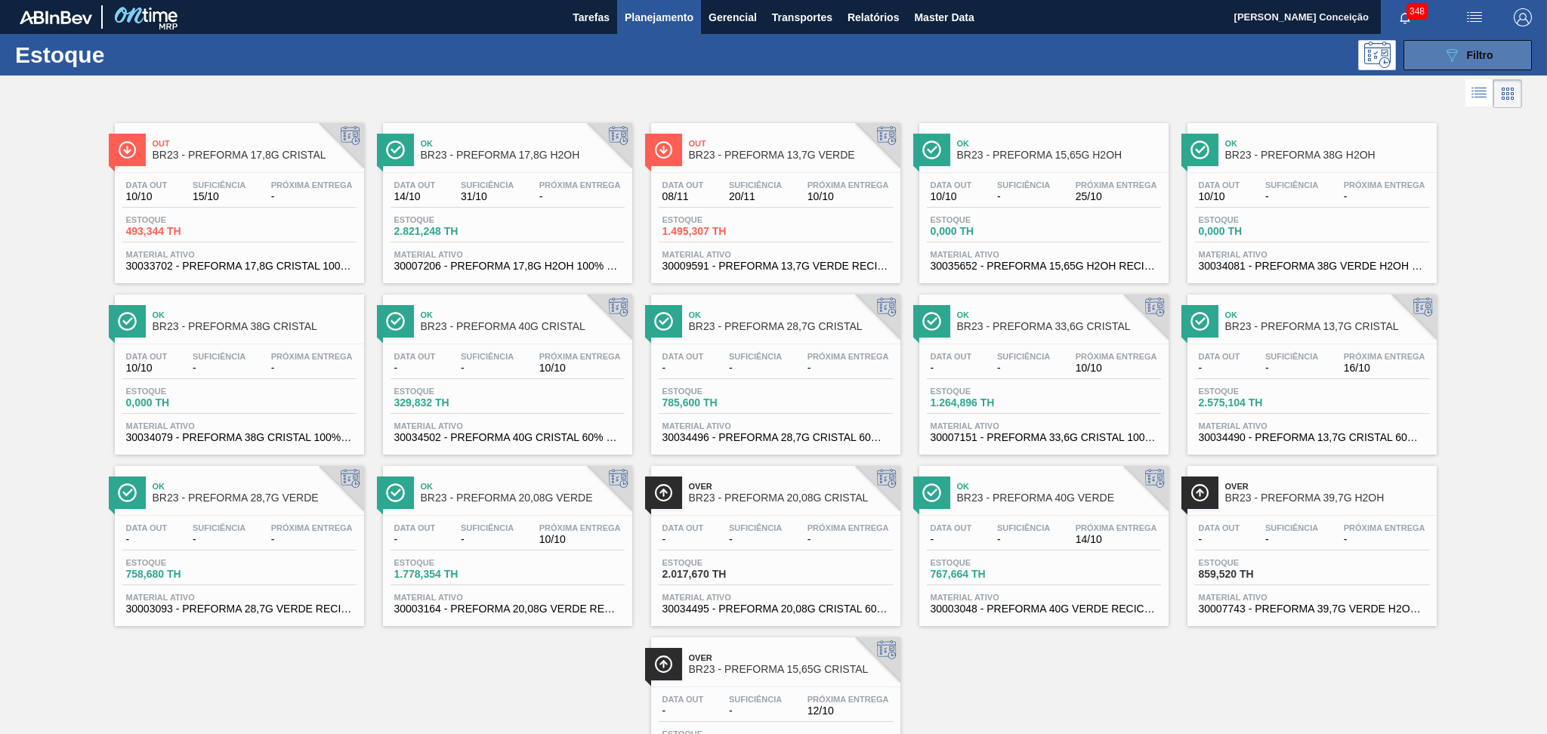
click at [1460, 54] on div "089F7B8B-B2A5-4AFE-B5C0-19BA573D28AC Filtro" at bounding box center [1467, 55] width 51 height 18
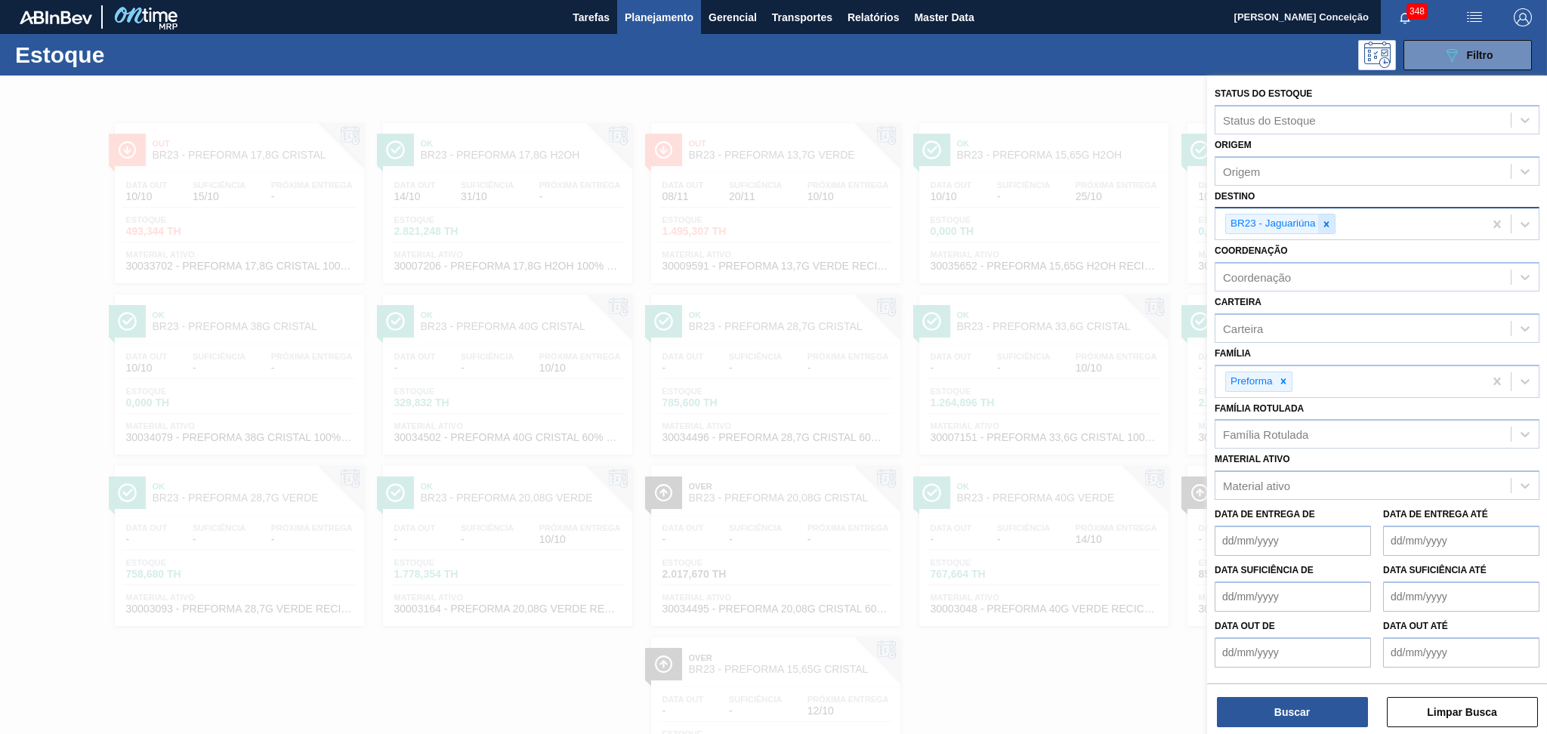
click at [1327, 221] on icon at bounding box center [1326, 224] width 11 height 11
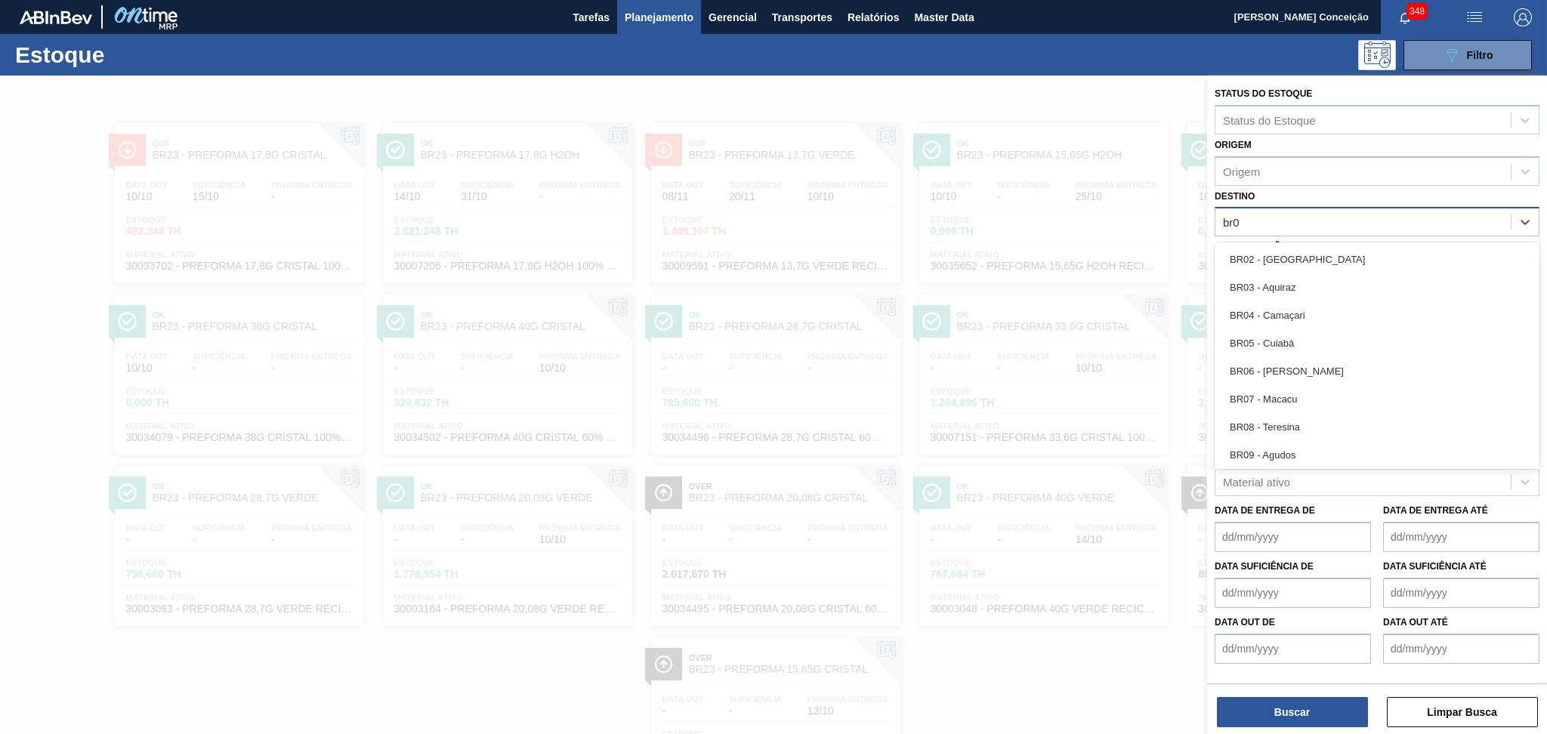
type input "br03"
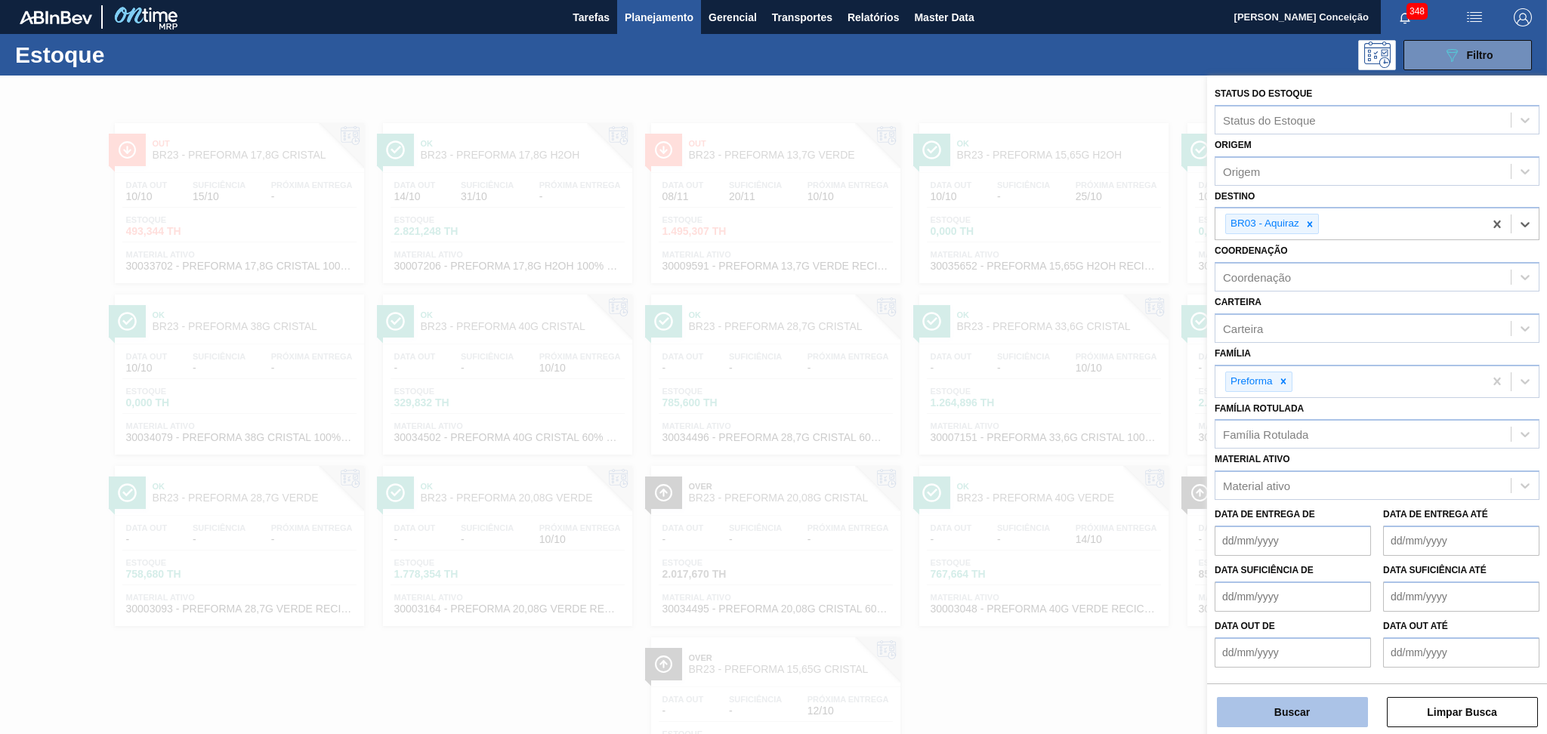
click at [1266, 717] on button "Buscar" at bounding box center [1292, 712] width 151 height 30
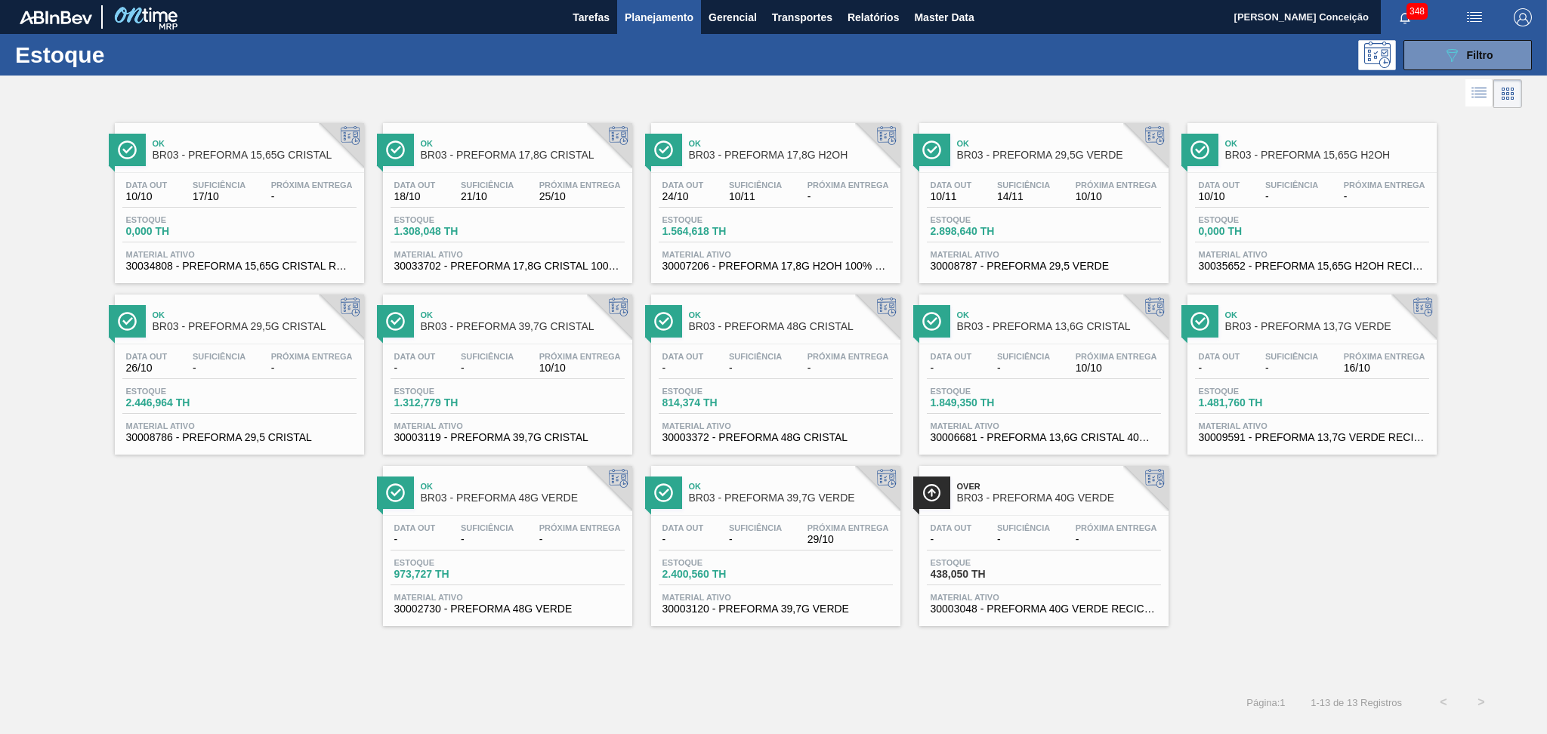
click at [294, 229] on div "Estoque 0,000 TH" at bounding box center [239, 228] width 234 height 27
click at [509, 181] on span "Suficiência" at bounding box center [487, 184] width 53 height 9
click at [224, 626] on div "Ok BR03 - PREFORMA 15,65G CRISTAL Data out 10/10 Suficiência 17/10 Próxima Entr…" at bounding box center [773, 398] width 1547 height 572
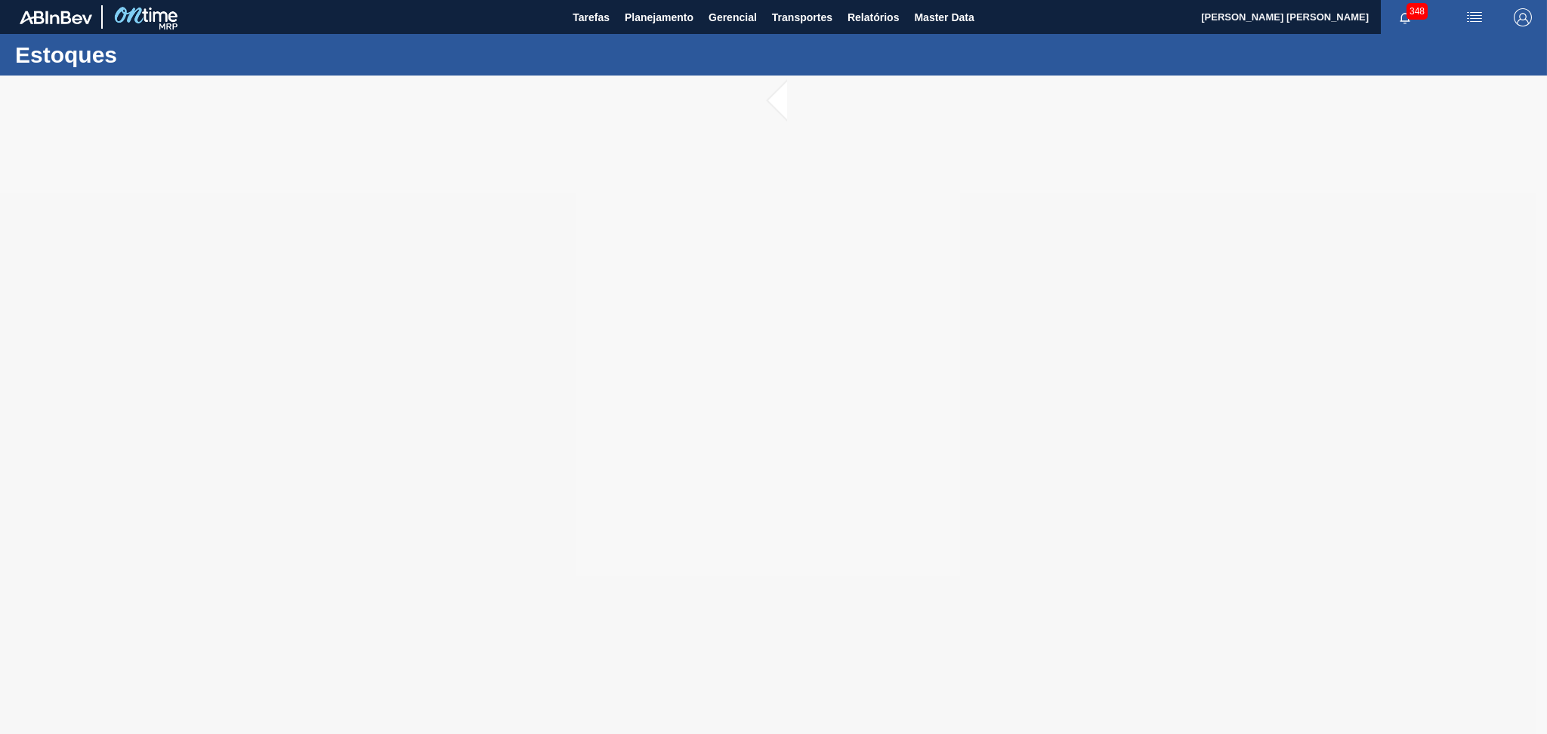
click at [545, 278] on div at bounding box center [773, 405] width 1547 height 658
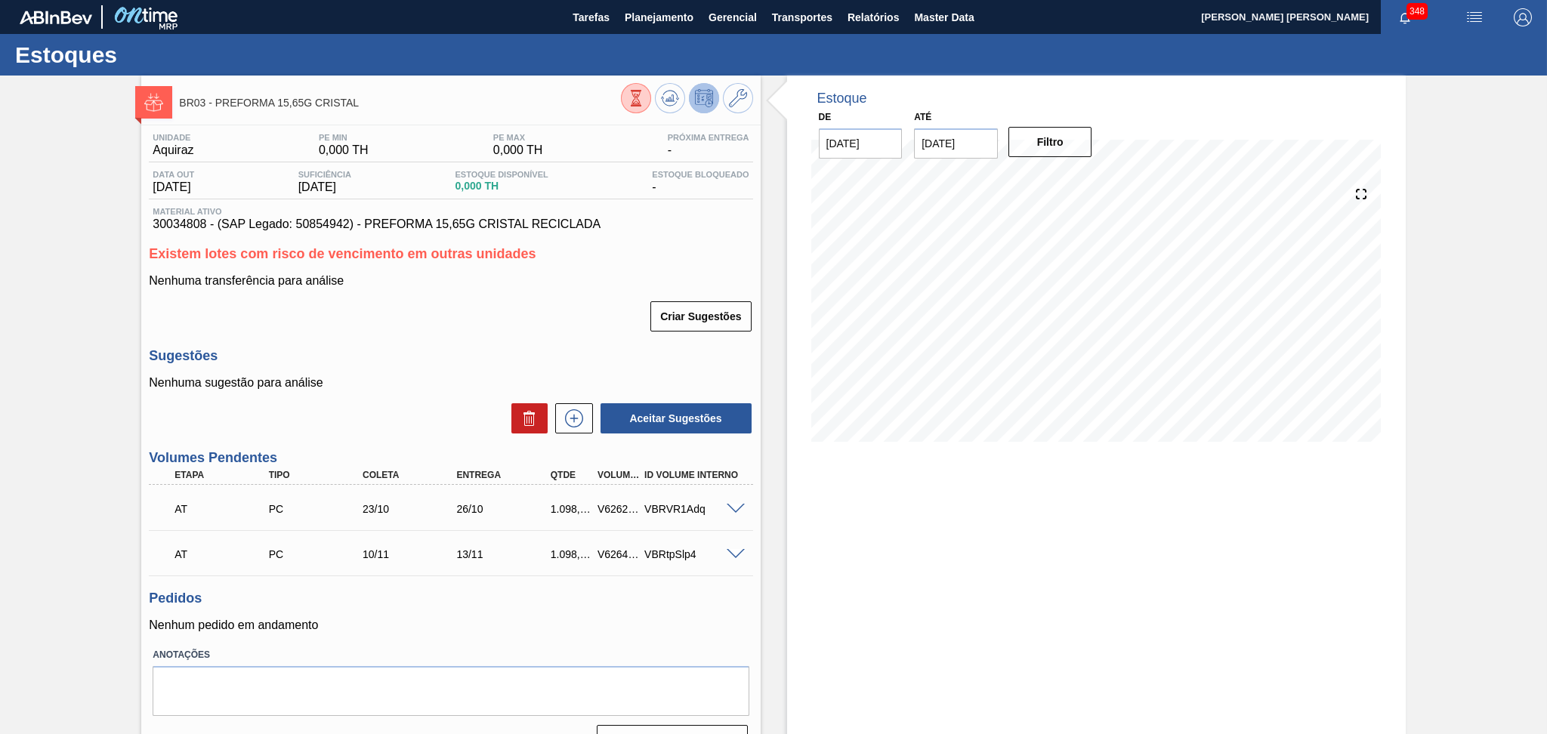
click at [388, 362] on h3 "Sugestões" at bounding box center [450, 356] width 603 height 16
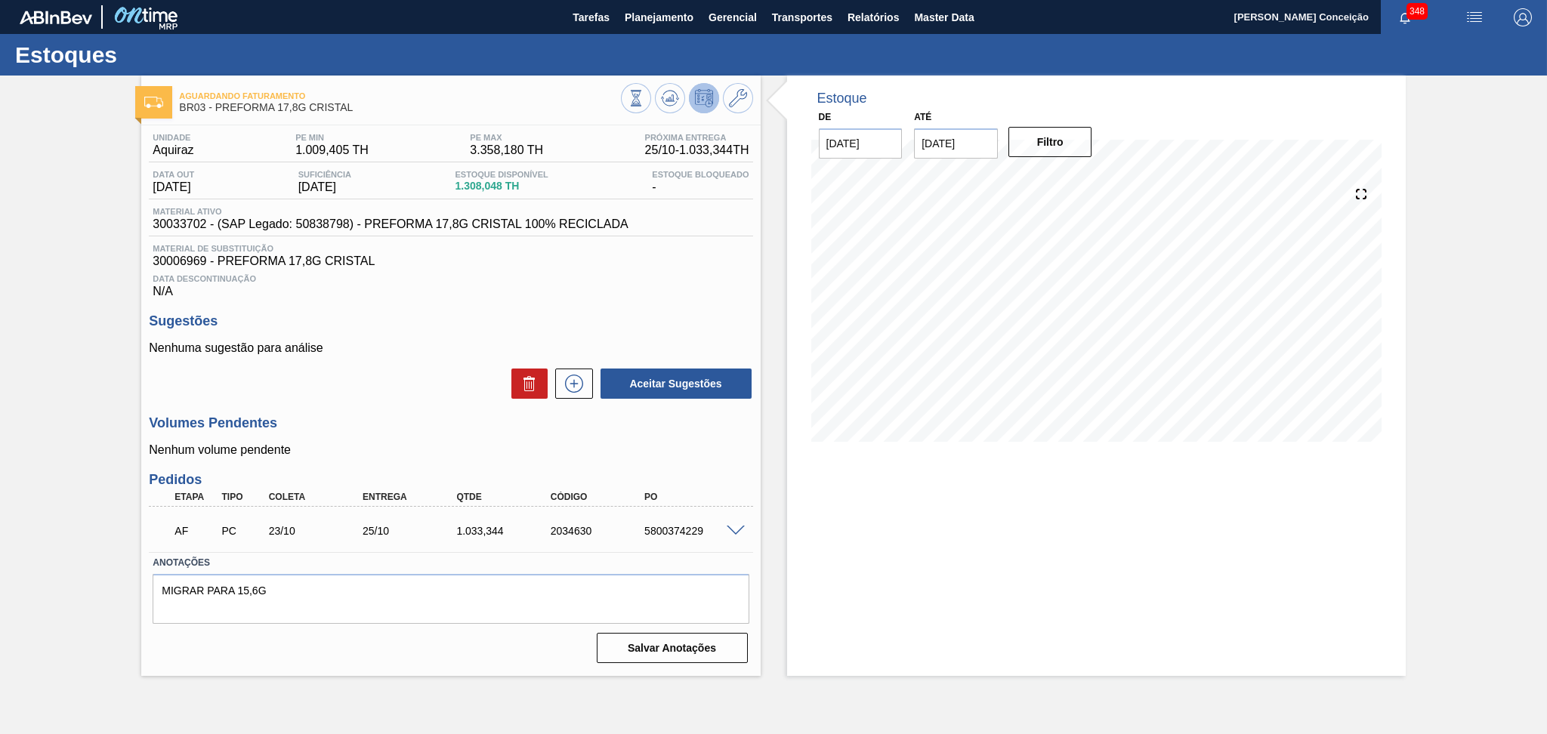
click at [332, 346] on p "Nenhuma sugestão para análise" at bounding box center [450, 348] width 603 height 14
click at [370, 406] on div "Unidade Aquiraz PE MIN 1.009,405 TH PE MAX 3.358,180 TH Próxima Entrega 25/10 -…" at bounding box center [450, 396] width 618 height 543
click at [396, 351] on p "Nenhuma sugestão para análise" at bounding box center [450, 348] width 603 height 14
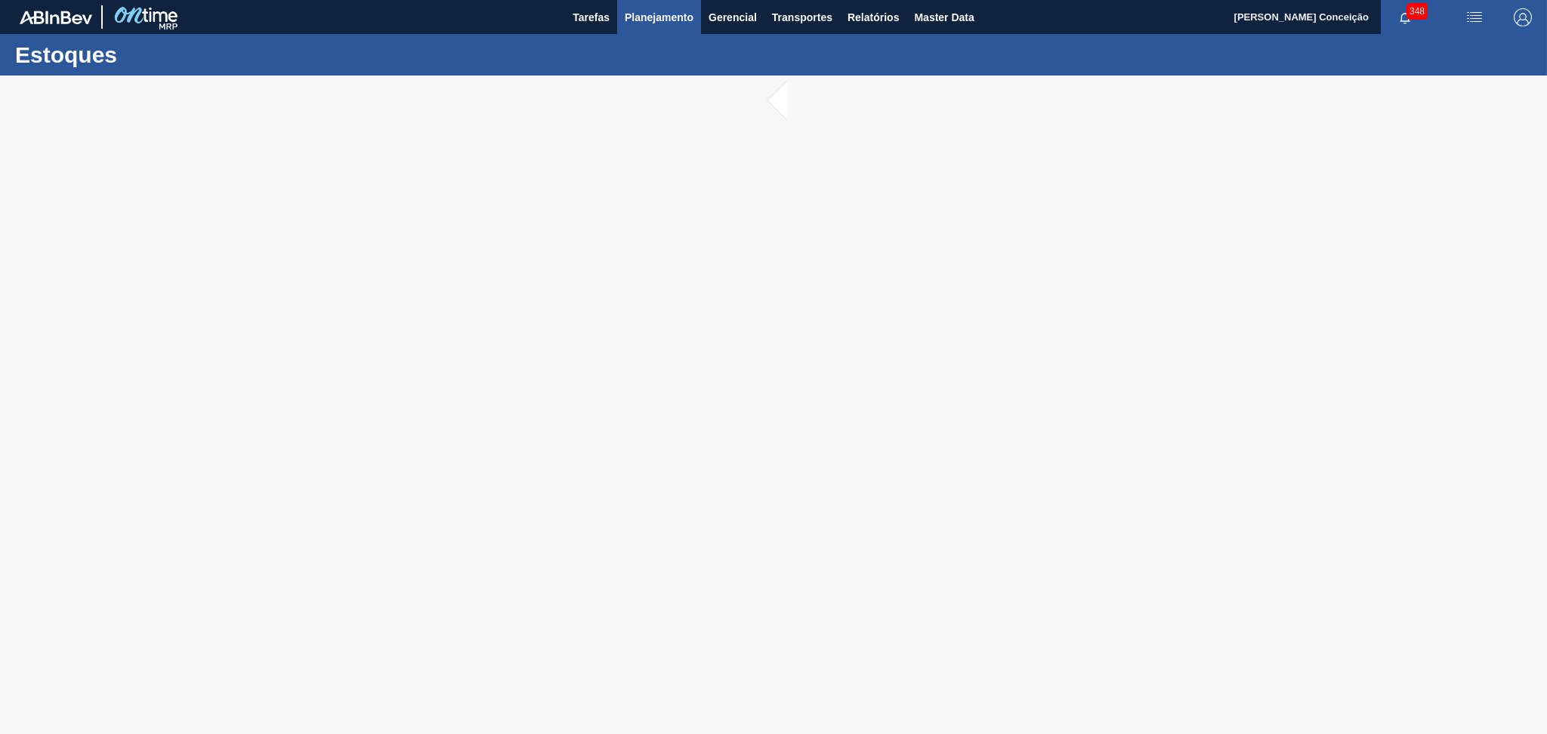
click at [660, 26] on span "Planejamento" at bounding box center [659, 17] width 69 height 18
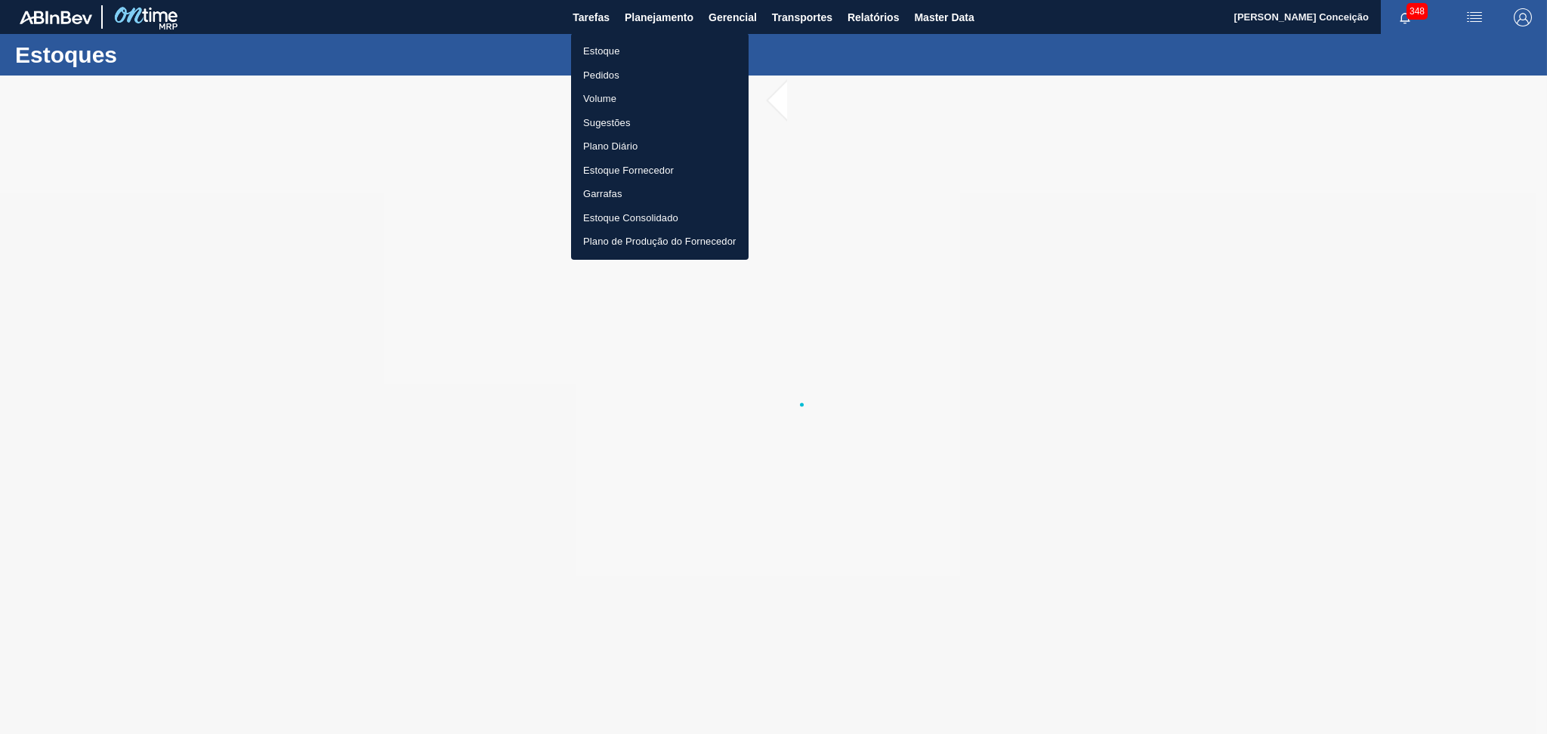
click at [612, 51] on li "Estoque" at bounding box center [659, 51] width 177 height 24
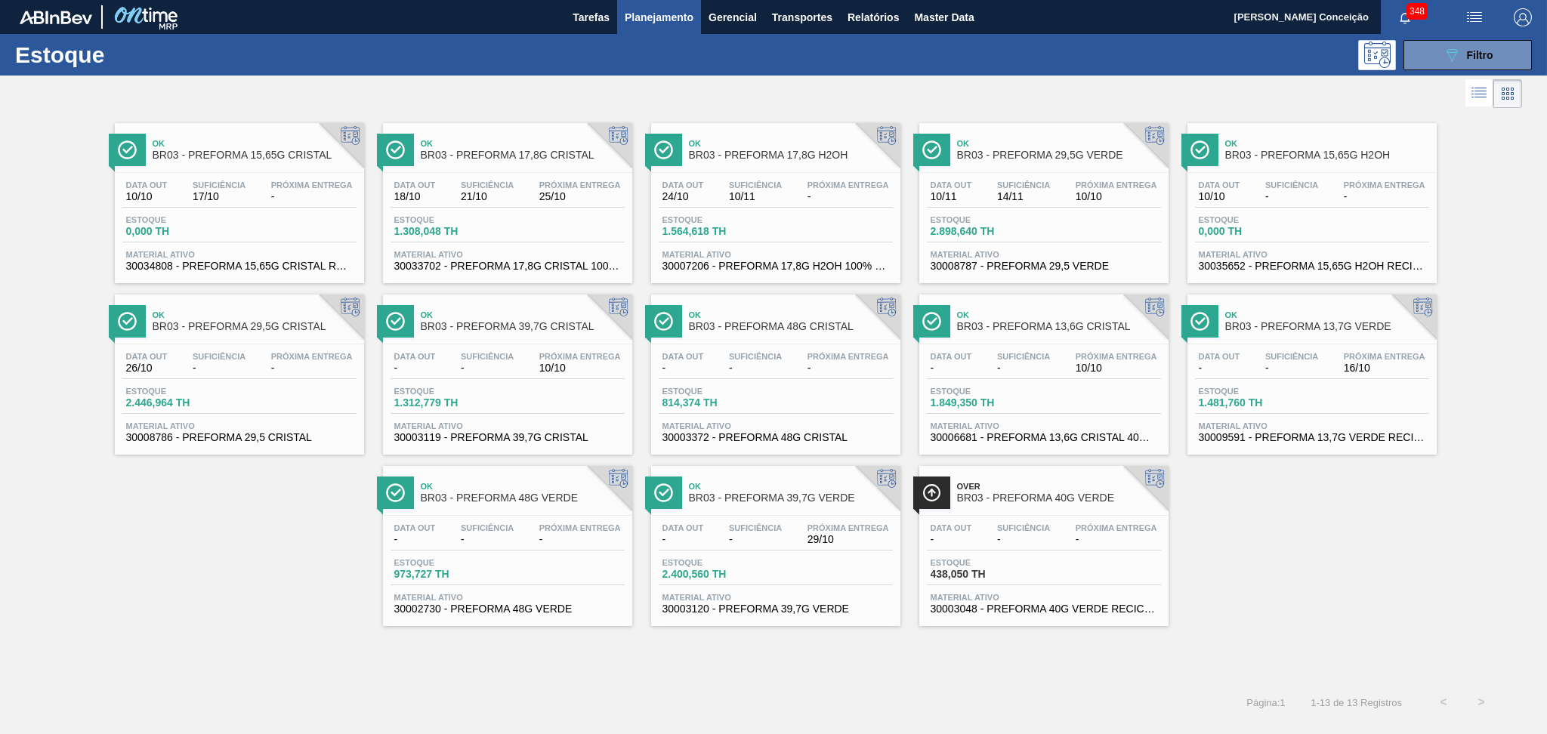
click at [480, 86] on div at bounding box center [761, 94] width 1522 height 36
click at [171, 500] on div "Ok BR03 - PREFORMA 15,65G CRISTAL Data out 10/10 Suficiência 17/10 Próxima Entr…" at bounding box center [773, 369] width 1547 height 514
click at [1476, 51] on span "Filtro" at bounding box center [1480, 55] width 26 height 12
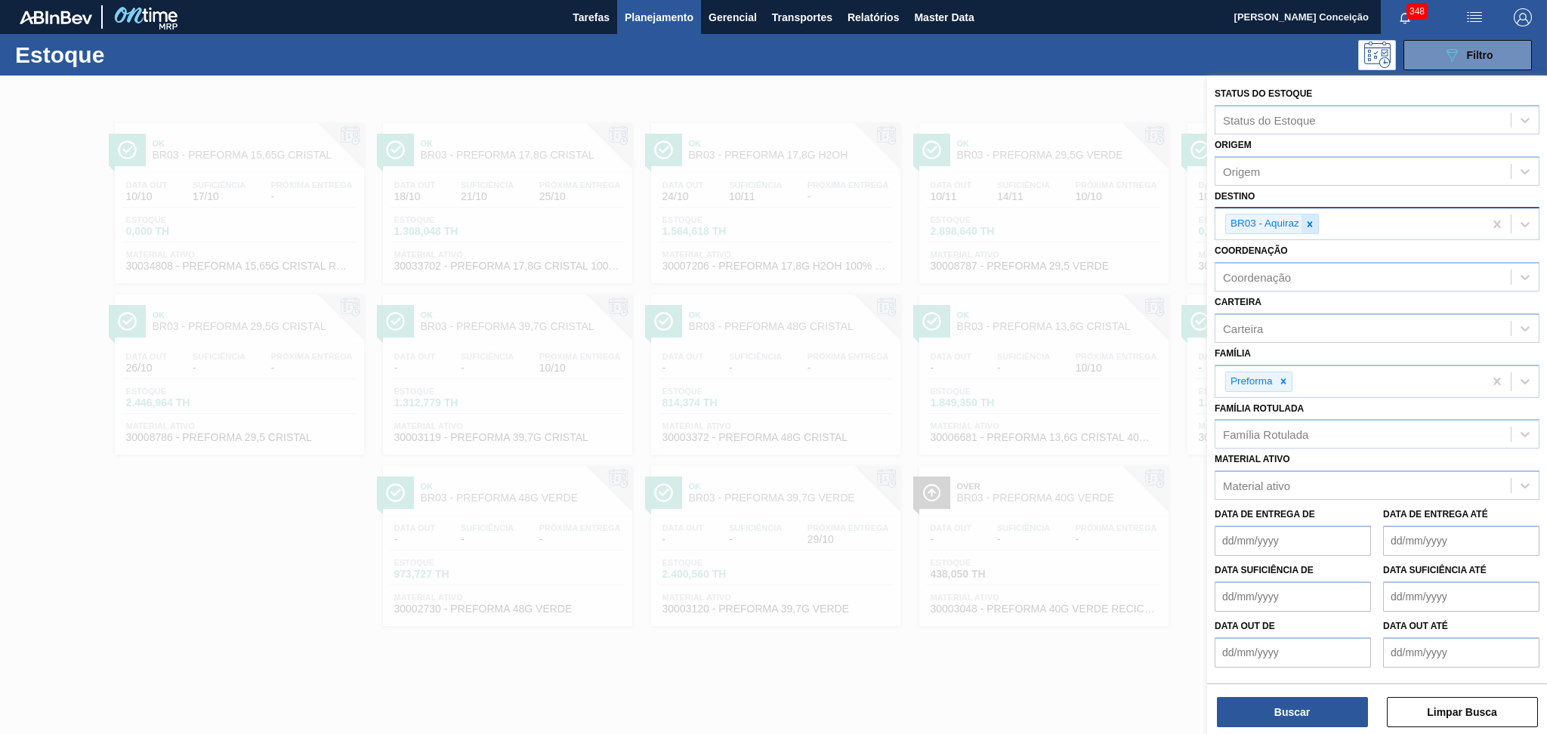
click at [1307, 222] on icon at bounding box center [1309, 224] width 11 height 11
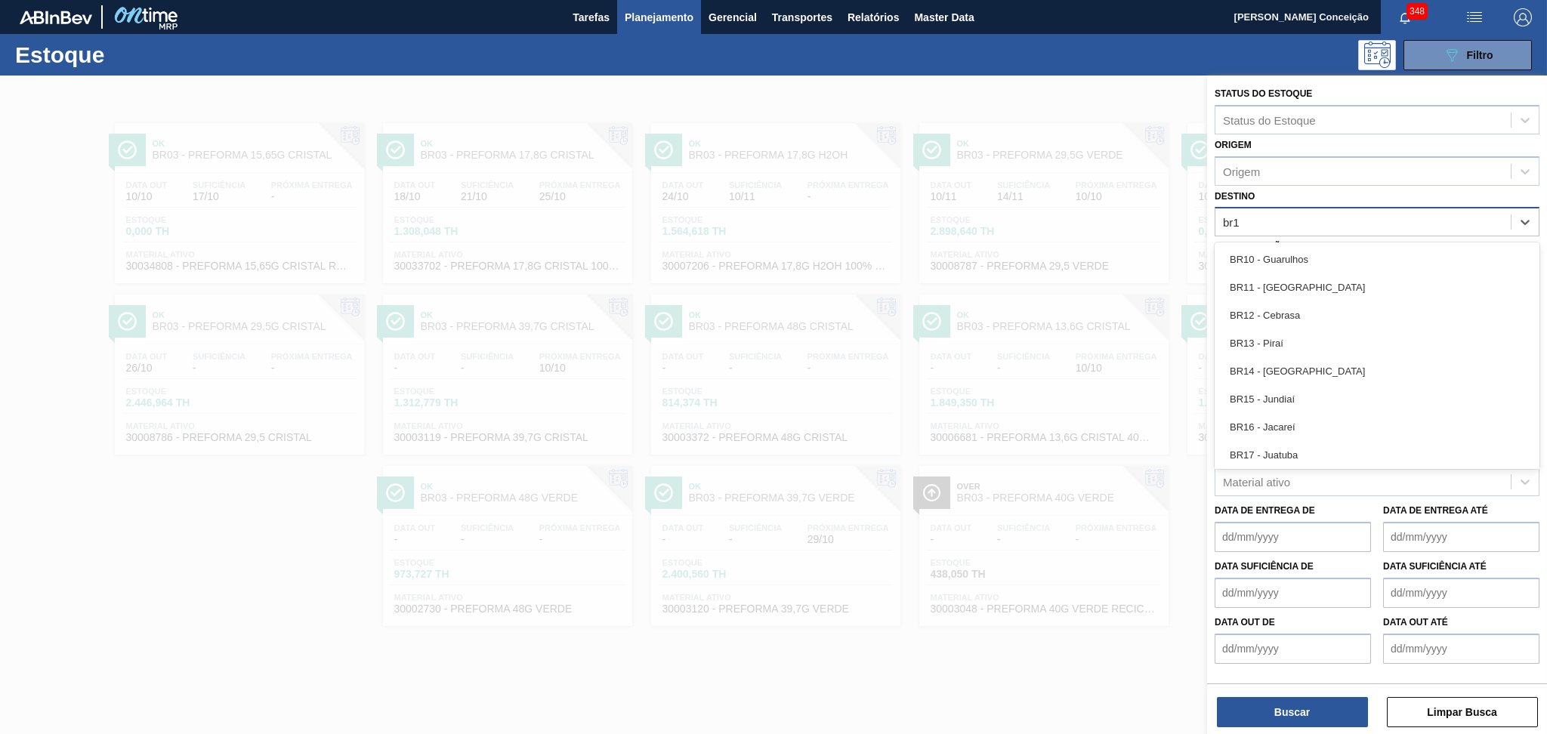
type input "br12"
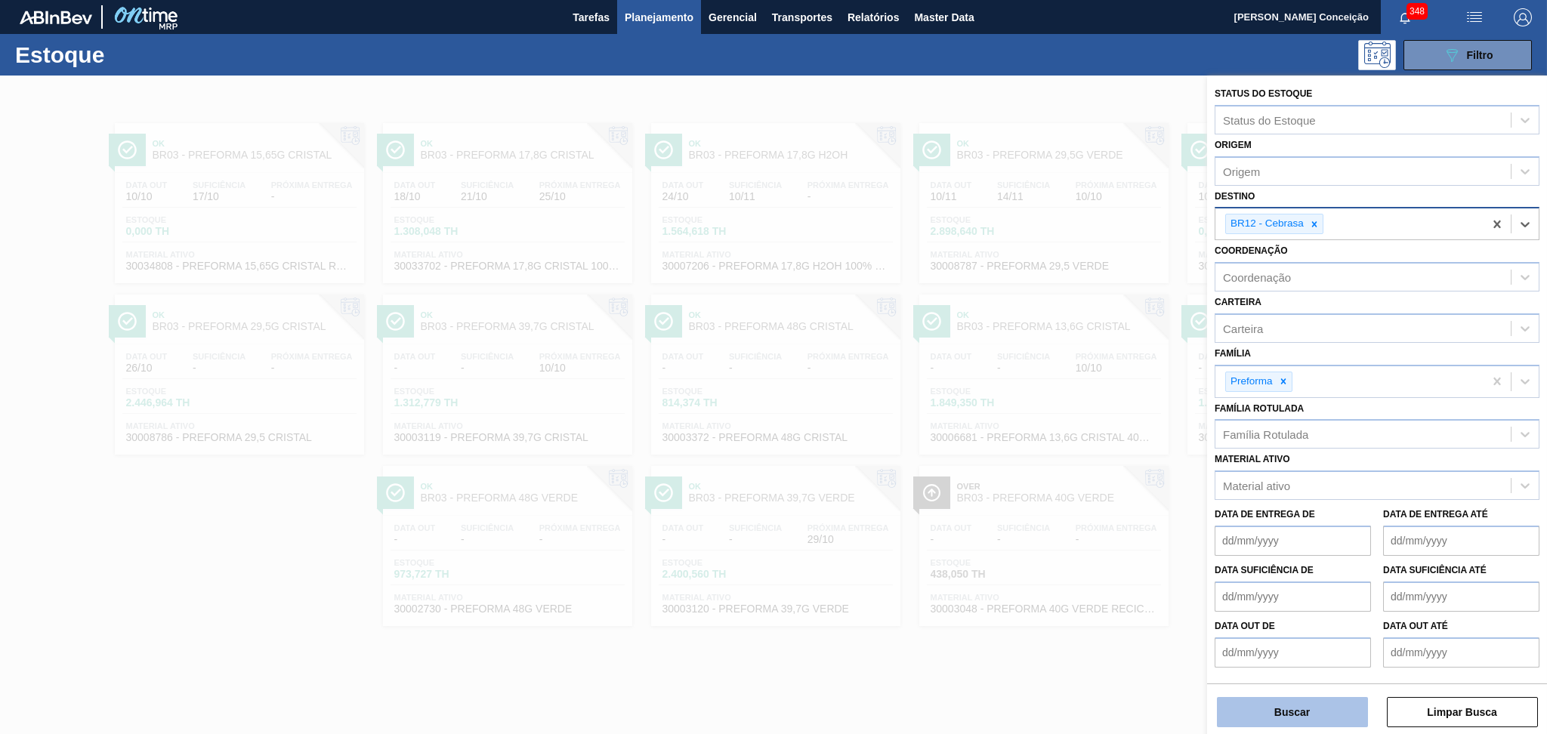
click at [1271, 707] on button "Buscar" at bounding box center [1292, 712] width 151 height 30
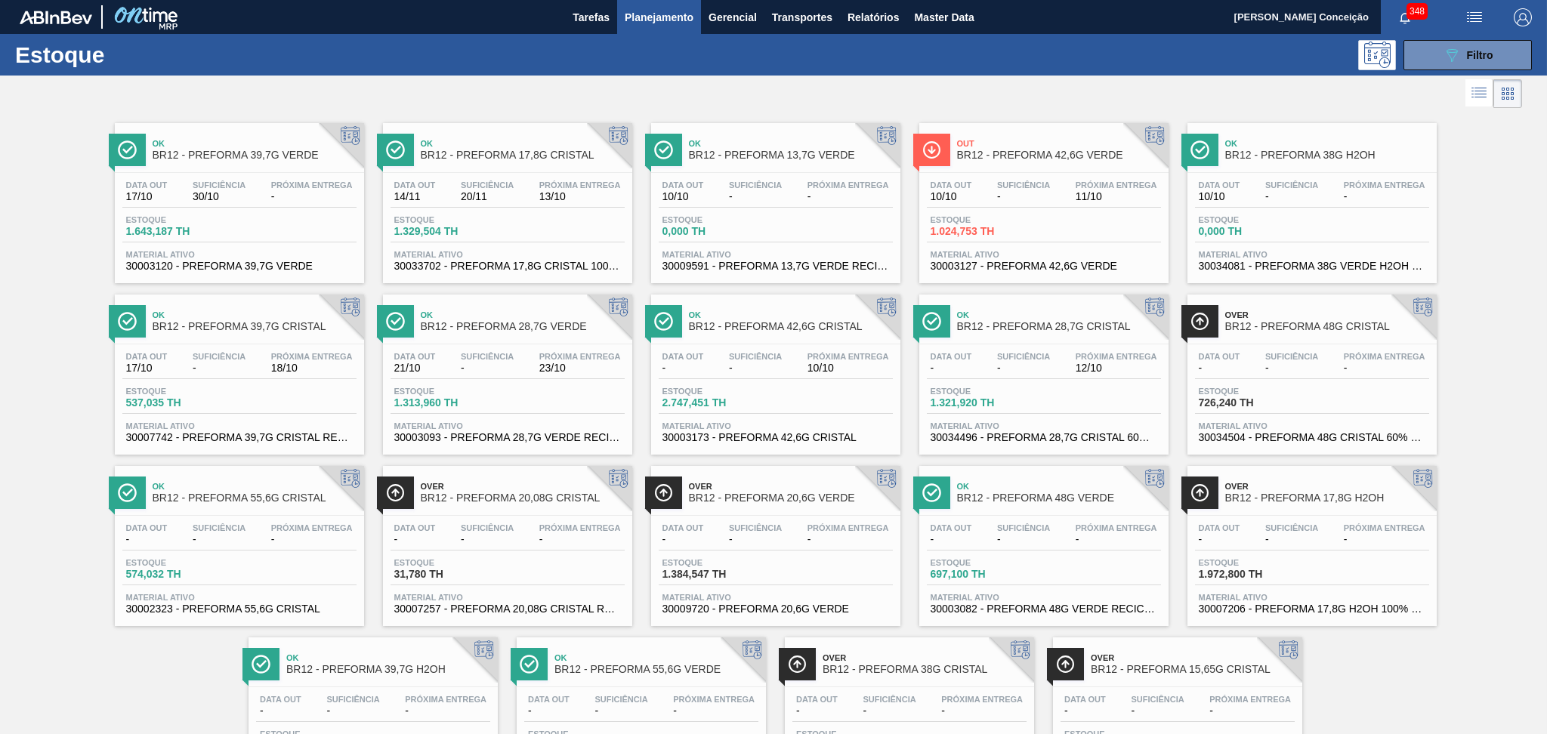
click at [1017, 156] on span "BR12 - PREFORMA 42,6G VERDE" at bounding box center [1059, 155] width 204 height 11
click at [967, 91] on div at bounding box center [761, 94] width 1522 height 36
click at [287, 80] on div at bounding box center [761, 94] width 1522 height 36
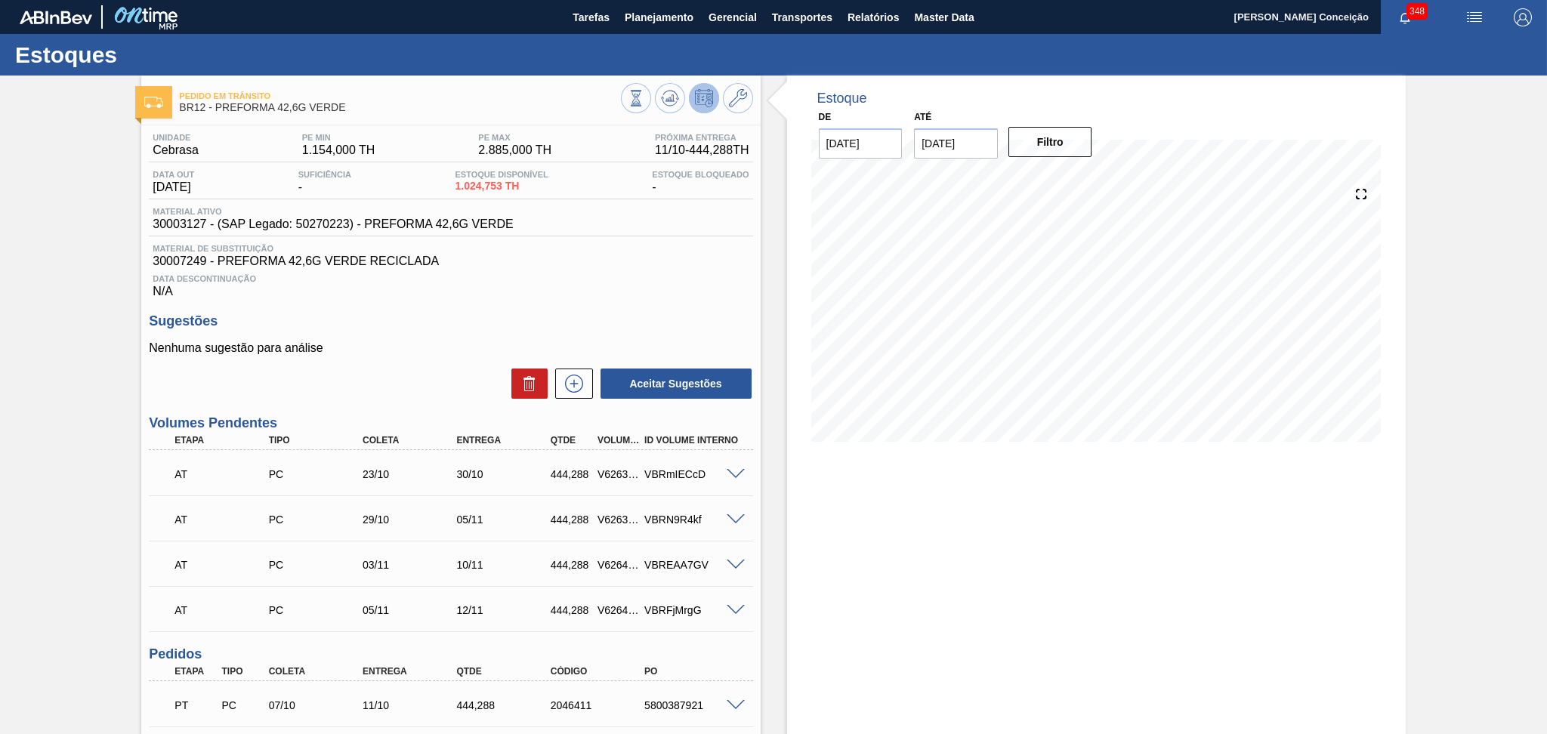
click at [369, 330] on div "Sugestões Nenhuma sugestão para análise Aceitar Sugestões" at bounding box center [450, 356] width 603 height 87
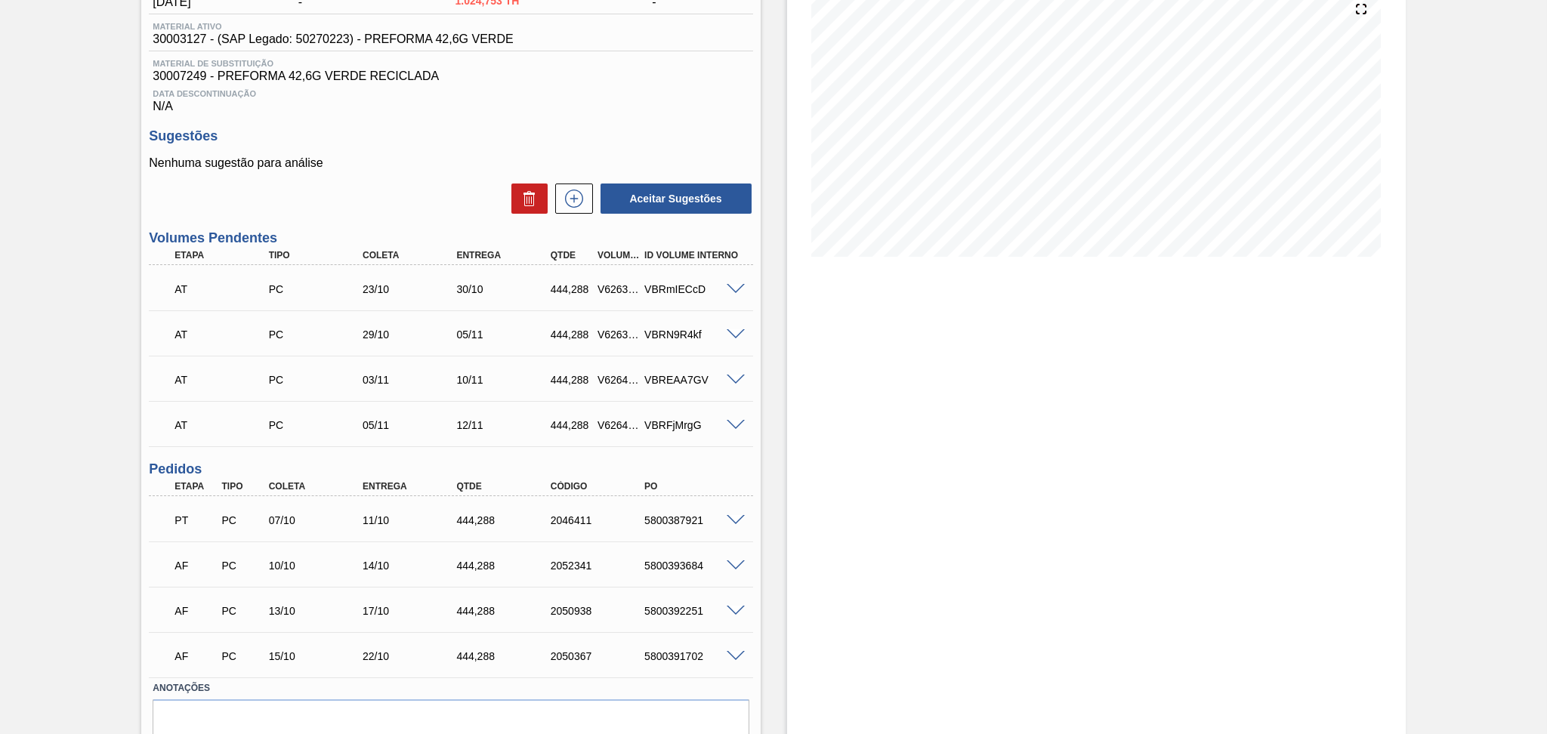
scroll to position [250, 0]
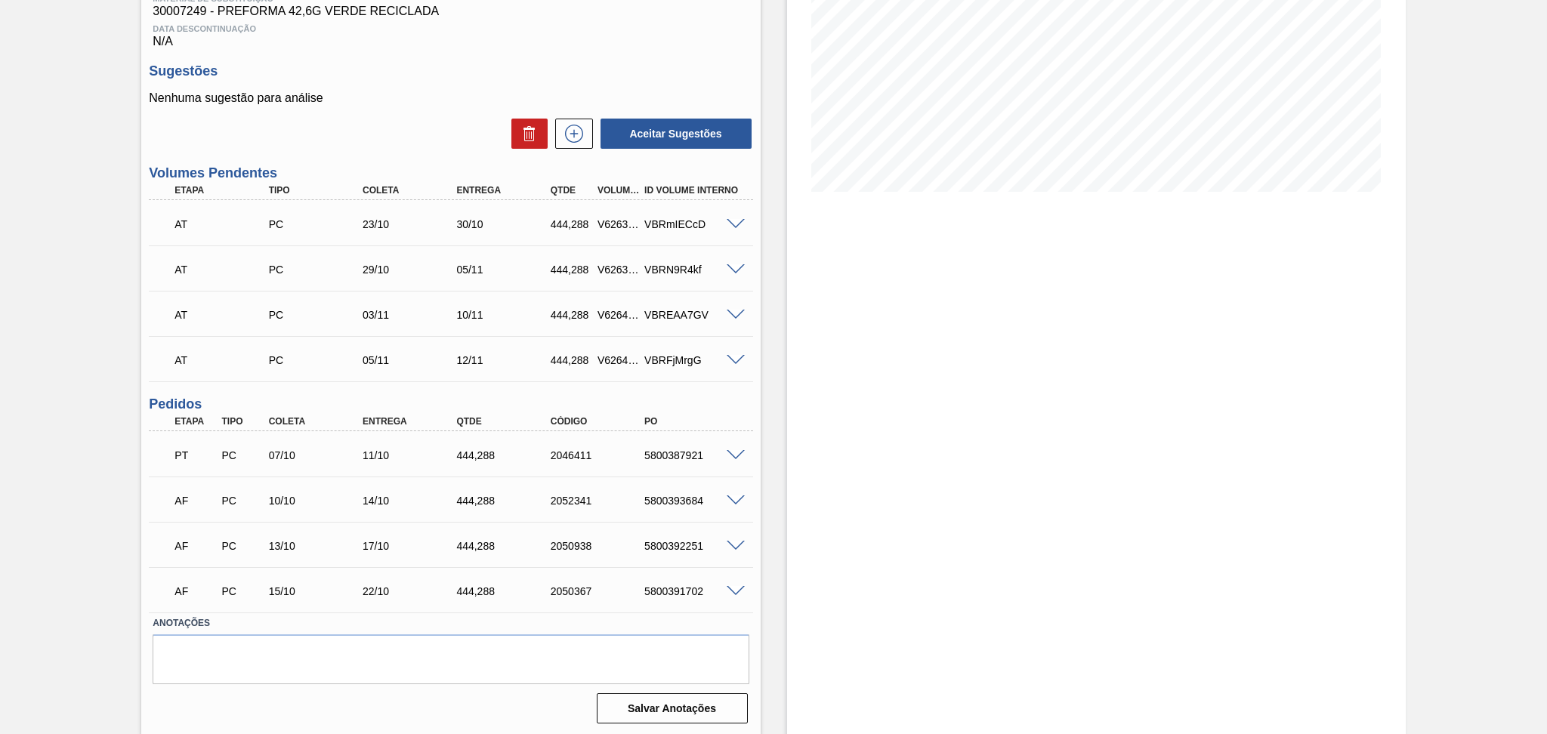
click at [663, 504] on div "5800393684" at bounding box center [693, 501] width 106 height 12
click at [663, 503] on div "5800393684" at bounding box center [693, 501] width 106 height 12
copy div "5800393684"
click at [457, 108] on div "Nenhuma sugestão para análise Aceitar Sugestões" at bounding box center [450, 120] width 603 height 59
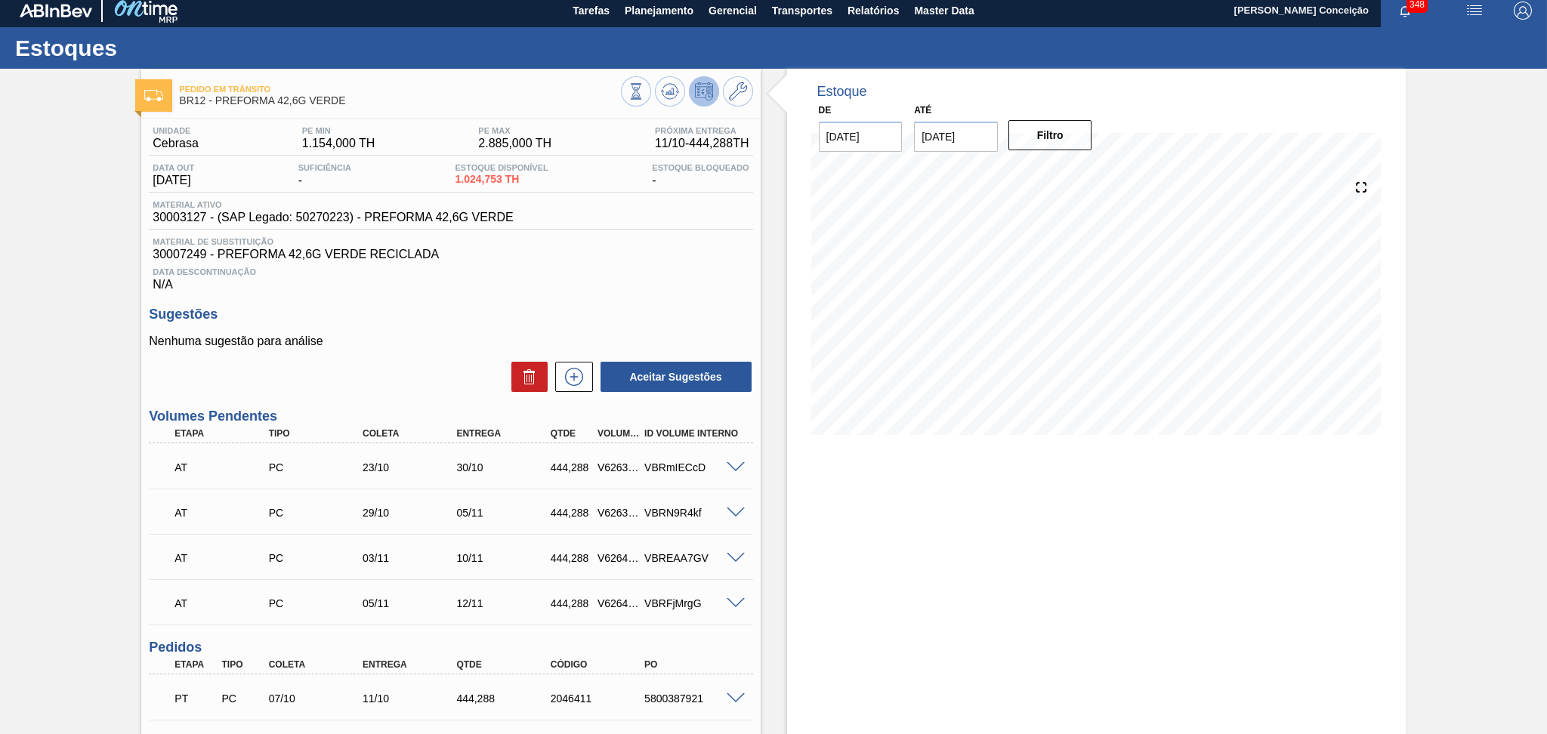
scroll to position [0, 0]
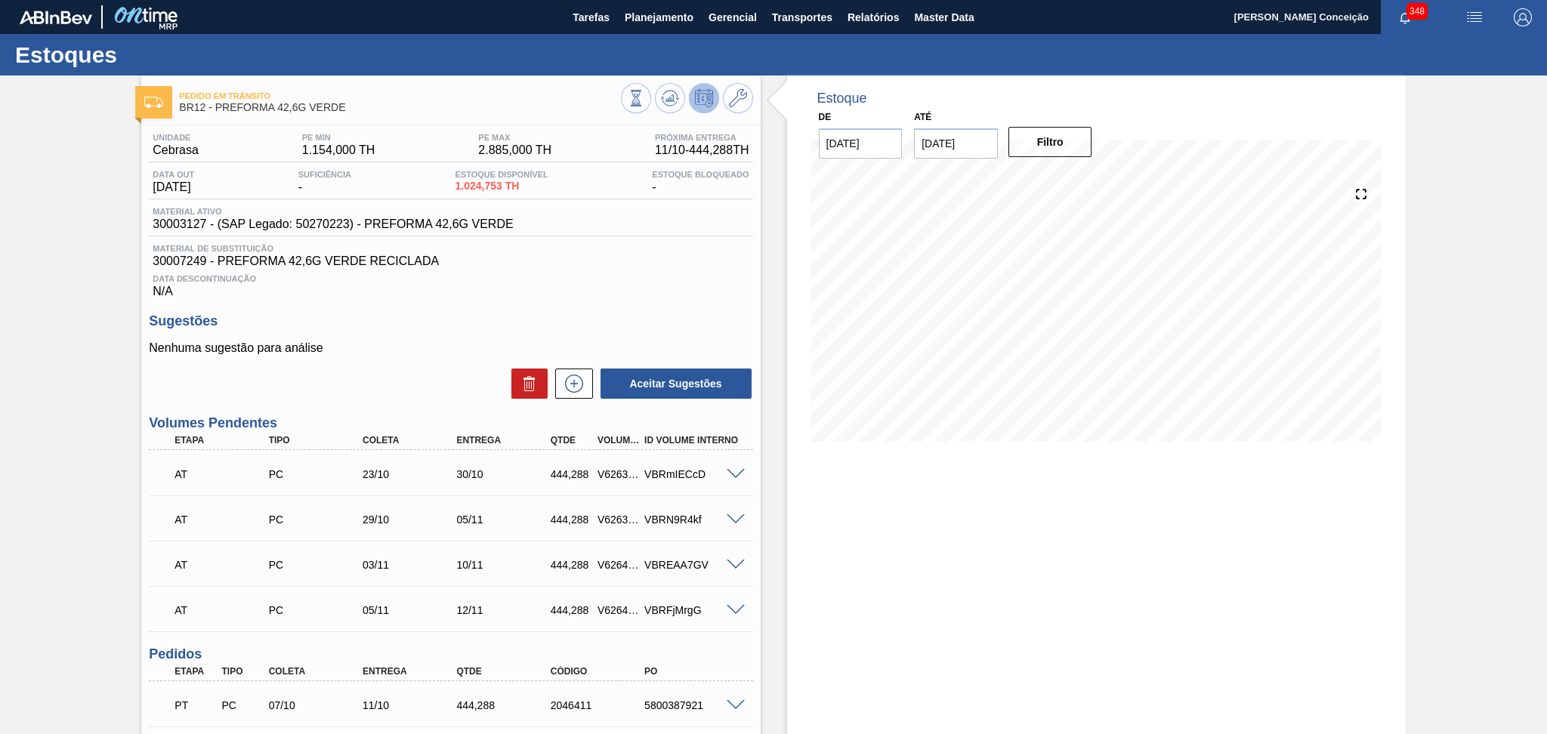
click at [573, 274] on span "Data Descontinuação" at bounding box center [451, 278] width 596 height 9
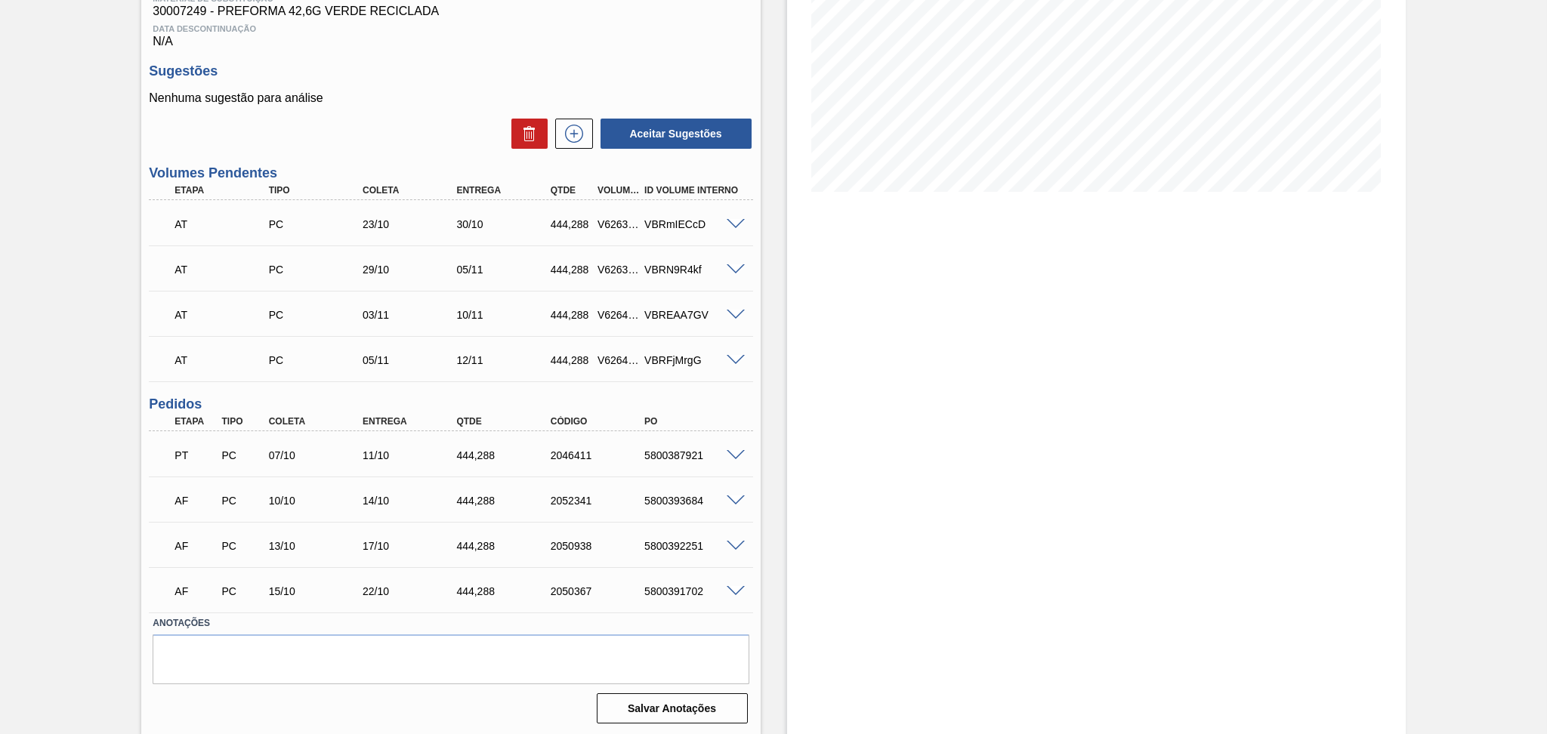
click at [683, 454] on div "5800387921" at bounding box center [693, 455] width 106 height 12
copy div "5800387921"
click at [766, 508] on div "Estoque De [DATE] Até [DATE] Filtro 10/10 Projeção de Estoque 1,019.953 [DOMAIN…" at bounding box center [1082, 281] width 645 height 911
click at [673, 457] on div "5800387921" at bounding box center [693, 455] width 106 height 12
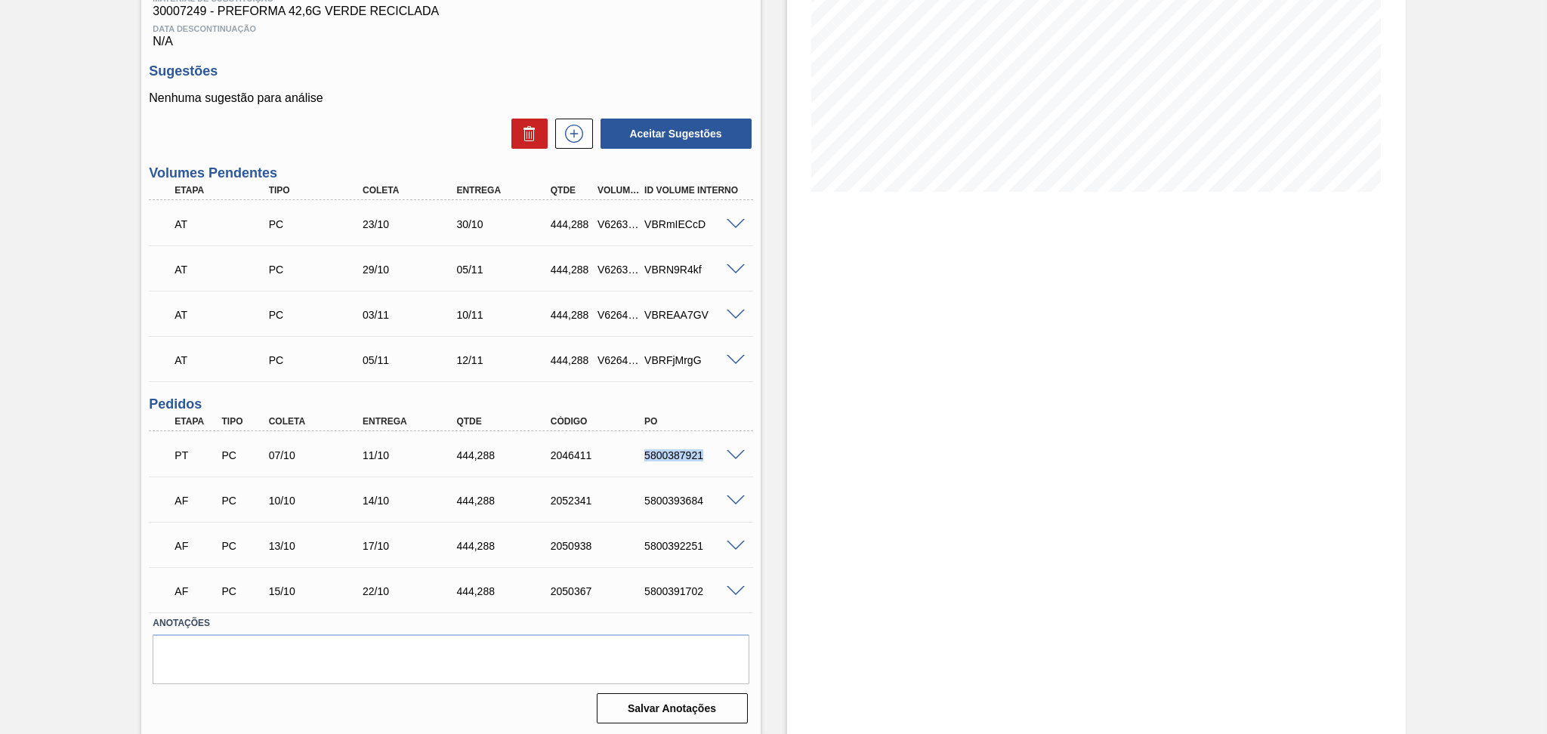
click at [673, 457] on div "5800387921" at bounding box center [693, 455] width 106 height 12
copy div "5800387921"
click at [733, 453] on span at bounding box center [735, 455] width 18 height 11
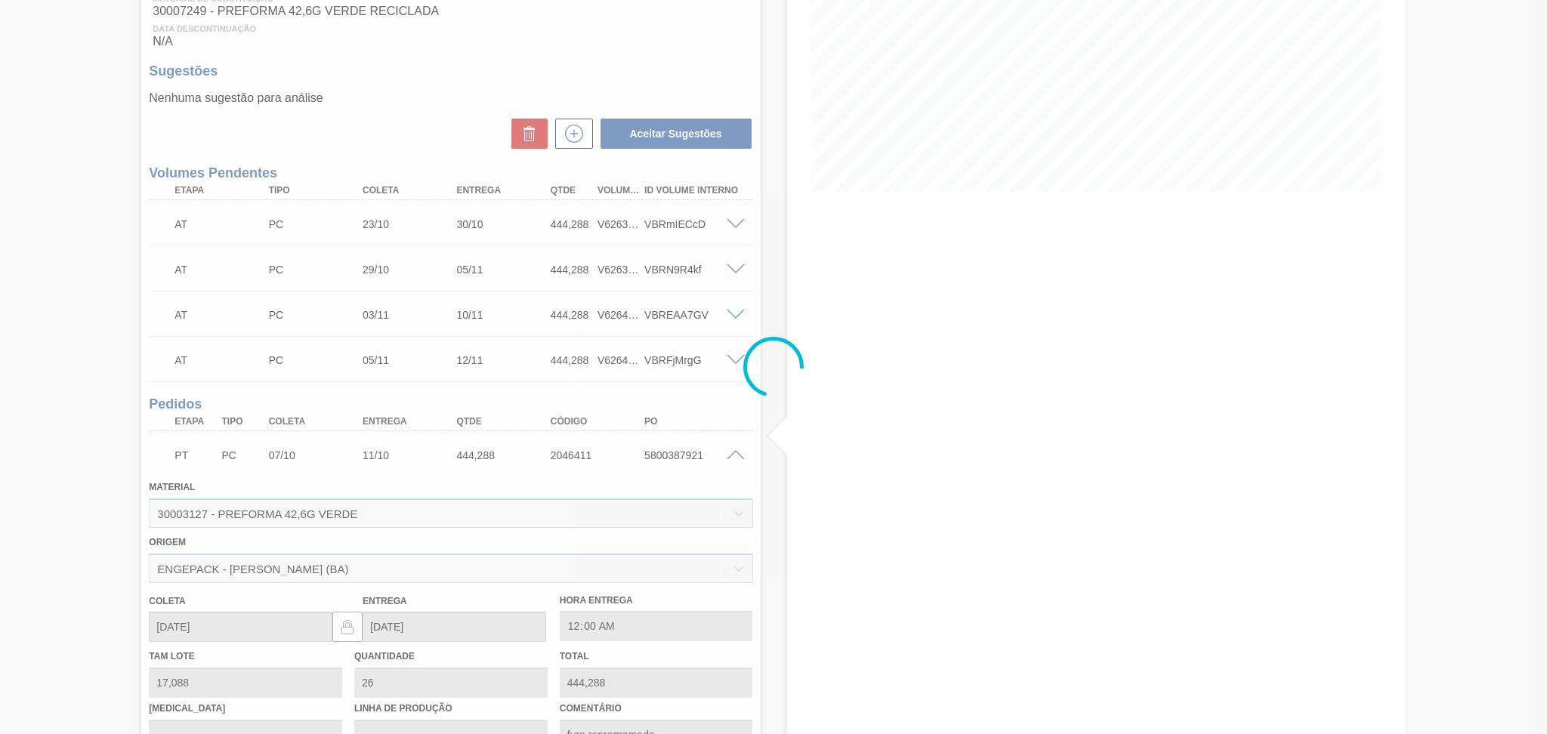
click at [733, 453] on div at bounding box center [773, 367] width 1547 height 734
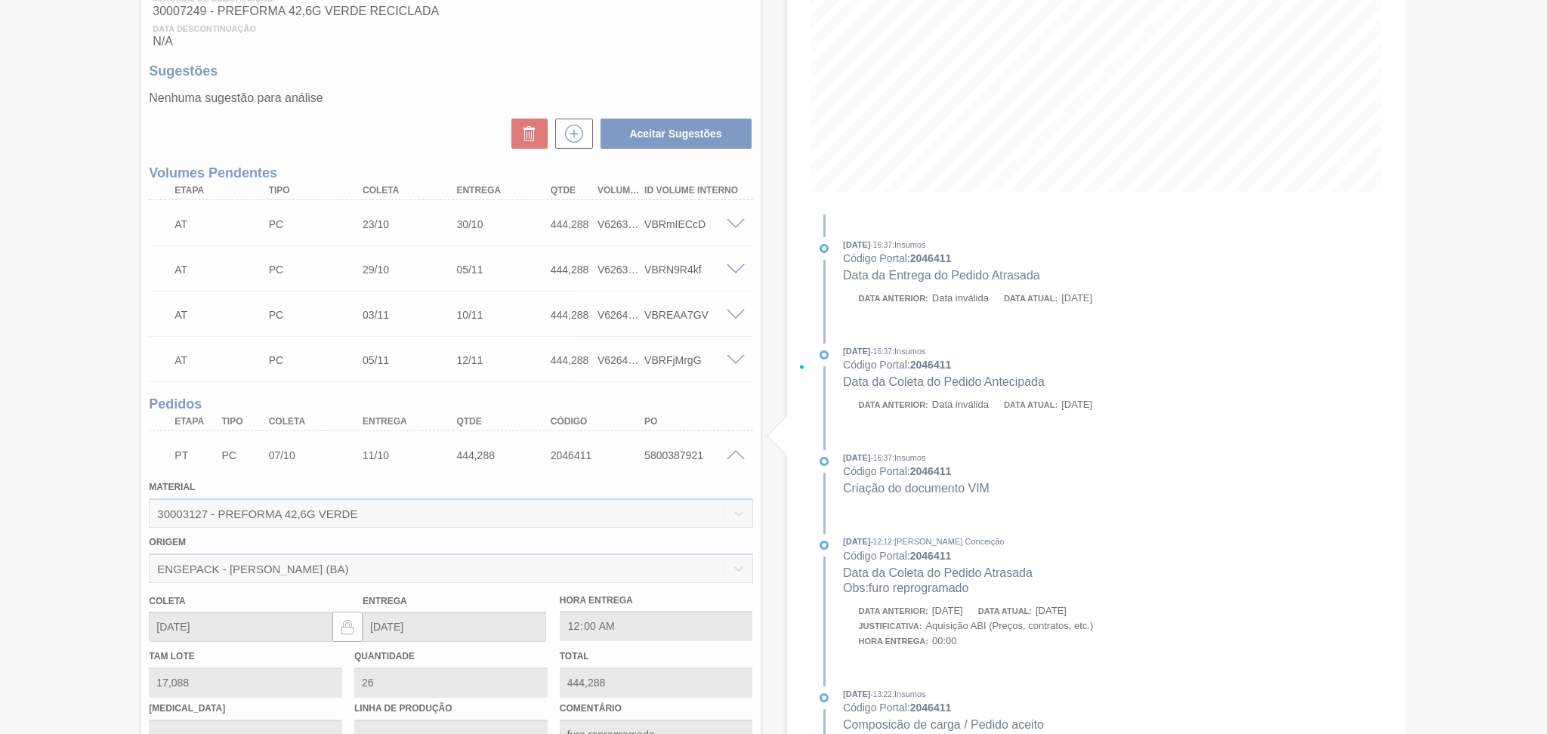
click at [734, 449] on div at bounding box center [773, 367] width 1547 height 734
click at [735, 451] on div at bounding box center [773, 367] width 1547 height 734
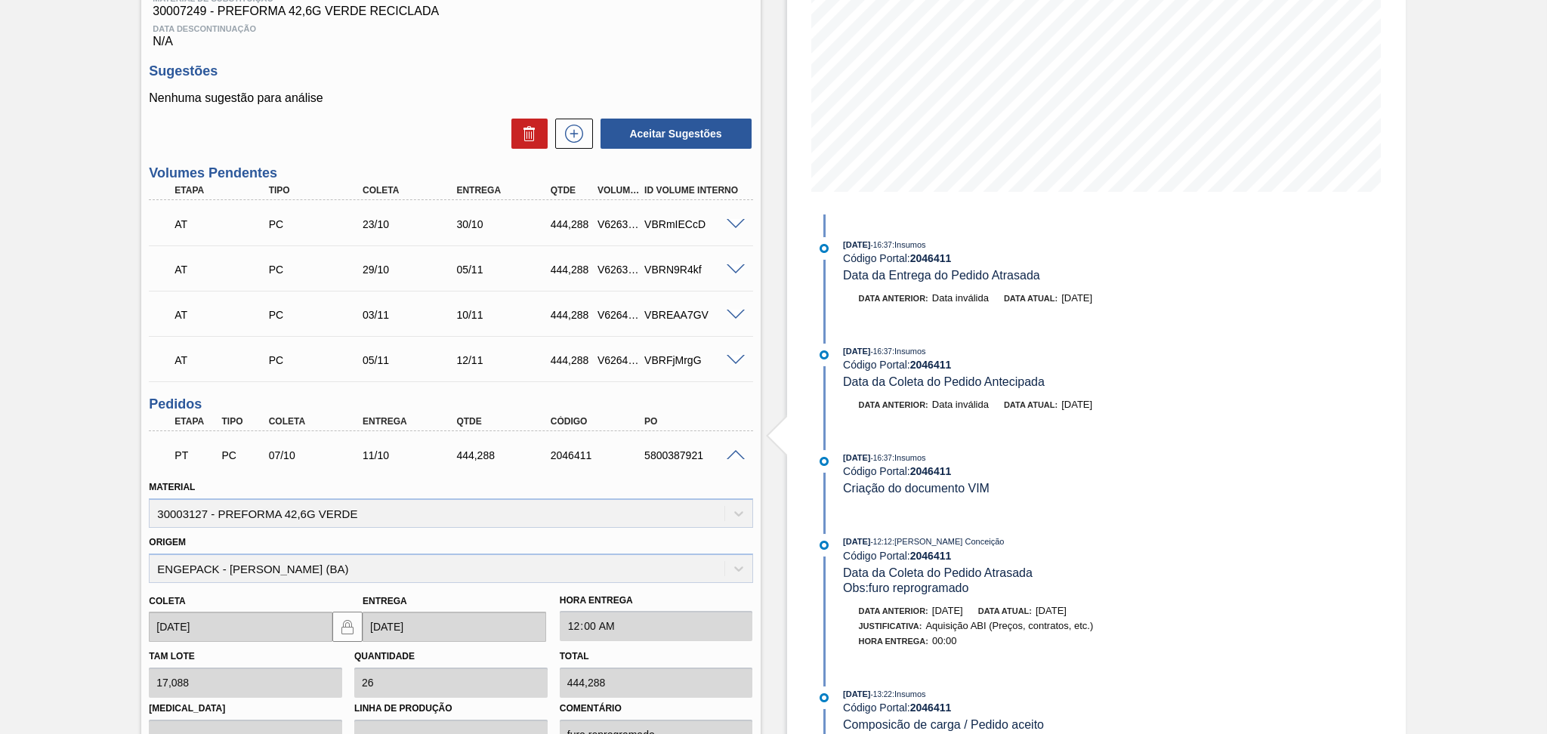
click at [737, 453] on span at bounding box center [735, 455] width 18 height 11
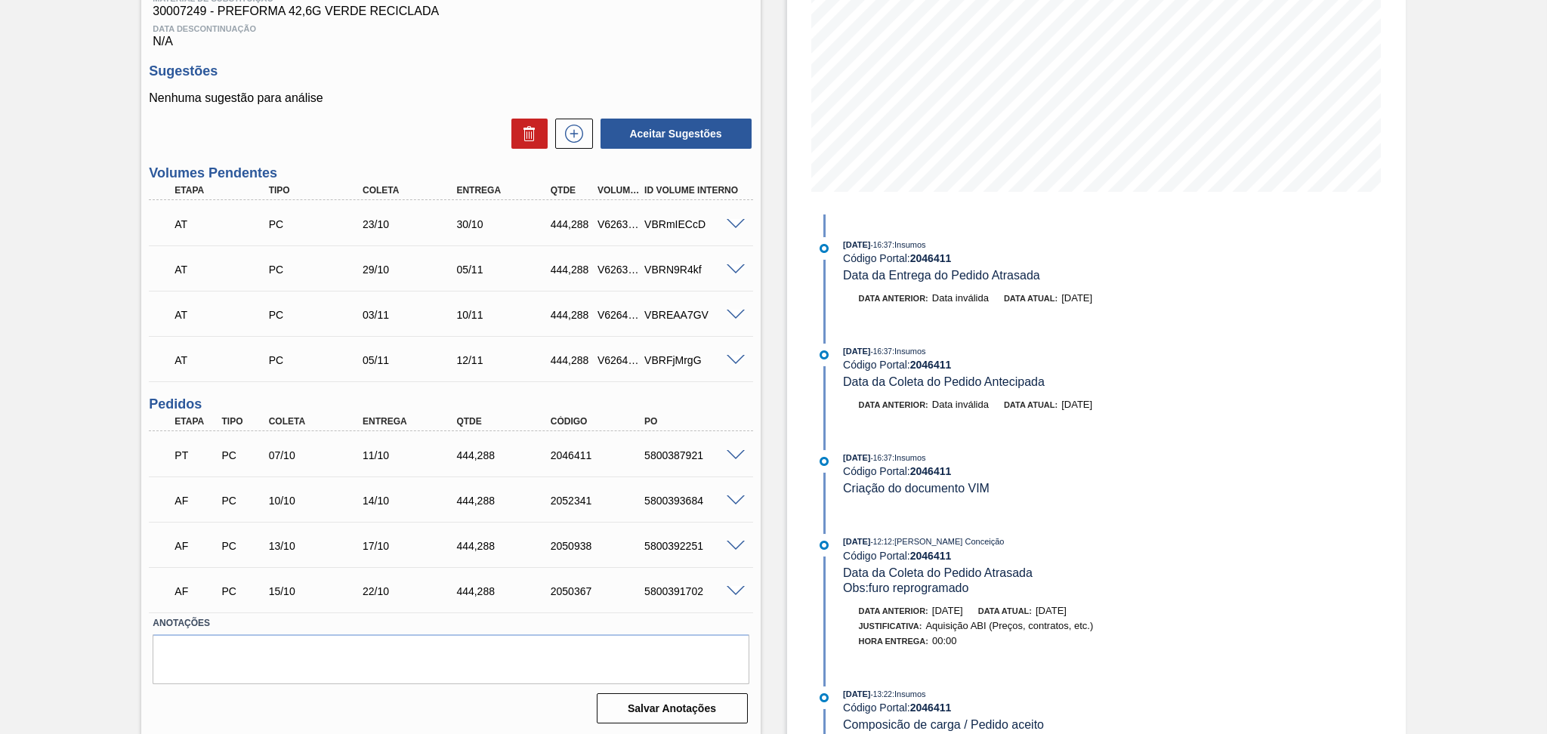
click at [413, 57] on div "Unidade Cebrasa PE MIN 1.154,000 TH PE MAX 2.885,000 TH Próxima Entrega 11/10 -…" at bounding box center [450, 301] width 618 height 853
click at [406, 82] on div "Sugestões Nenhuma sugestão para análise Aceitar Sugestões" at bounding box center [450, 106] width 603 height 87
click at [403, 82] on div "Sugestões Nenhuma sugestão para análise Aceitar Sugestões" at bounding box center [450, 106] width 603 height 87
click at [361, 393] on div "Unidade Cebrasa PE MIN 1.154,000 TH PE MAX 2.885,000 TH Próxima Entrega 11/10 -…" at bounding box center [450, 301] width 618 height 853
click at [677, 498] on div "5800393684" at bounding box center [693, 501] width 106 height 12
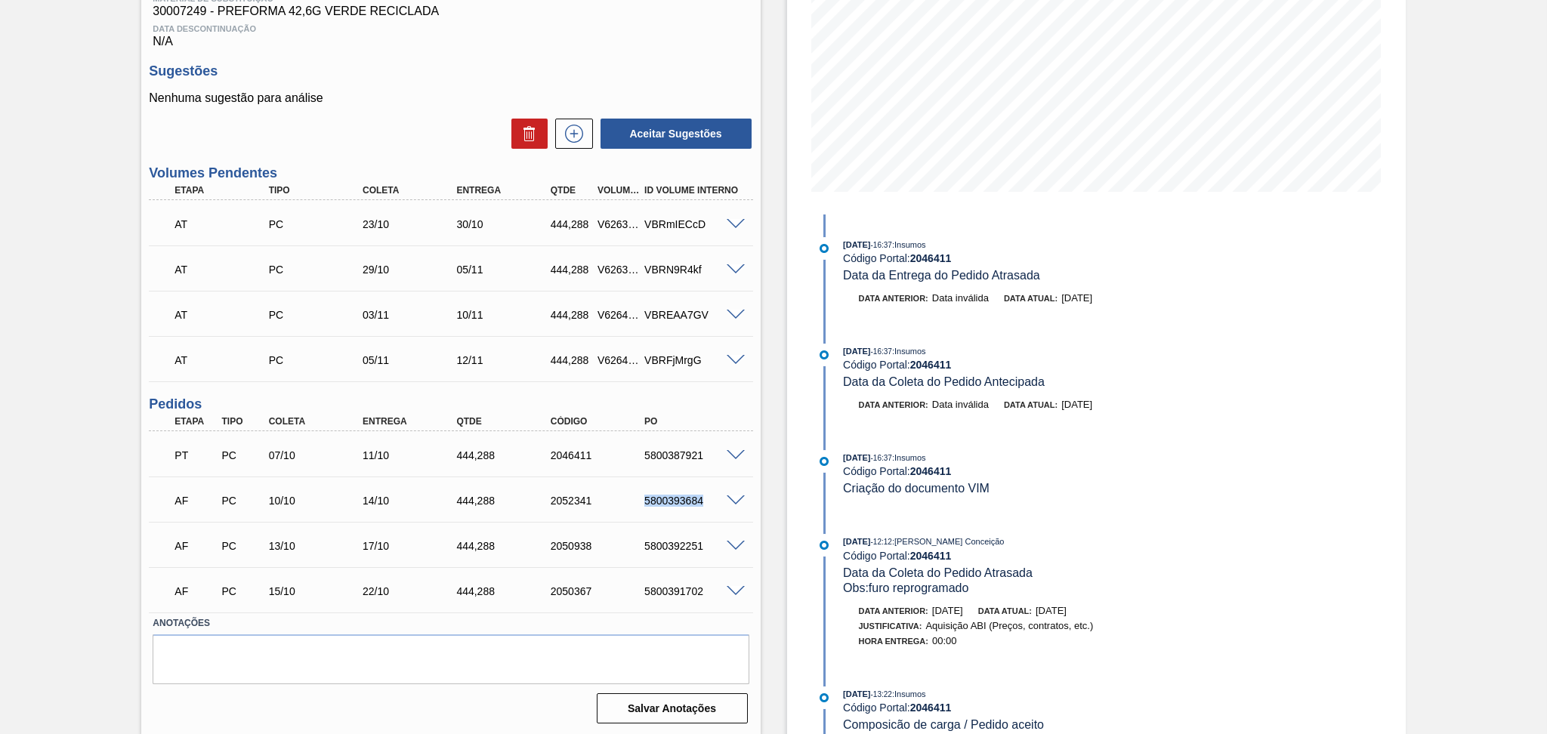
click at [677, 498] on div "5800393684" at bounding box center [693, 501] width 106 height 12
copy div "5800393684"
click at [793, 399] on div "Estoque De 10/10/2025 Até 30/11/2025 Filtro 14/10 Projeção de Estoque 1,899.929…" at bounding box center [1096, 281] width 618 height 911
click at [625, 57] on div "Unidade Cebrasa PE MIN 1.154,000 TH PE MAX 2.885,000 TH Próxima Entrega 11/10 -…" at bounding box center [450, 301] width 618 height 853
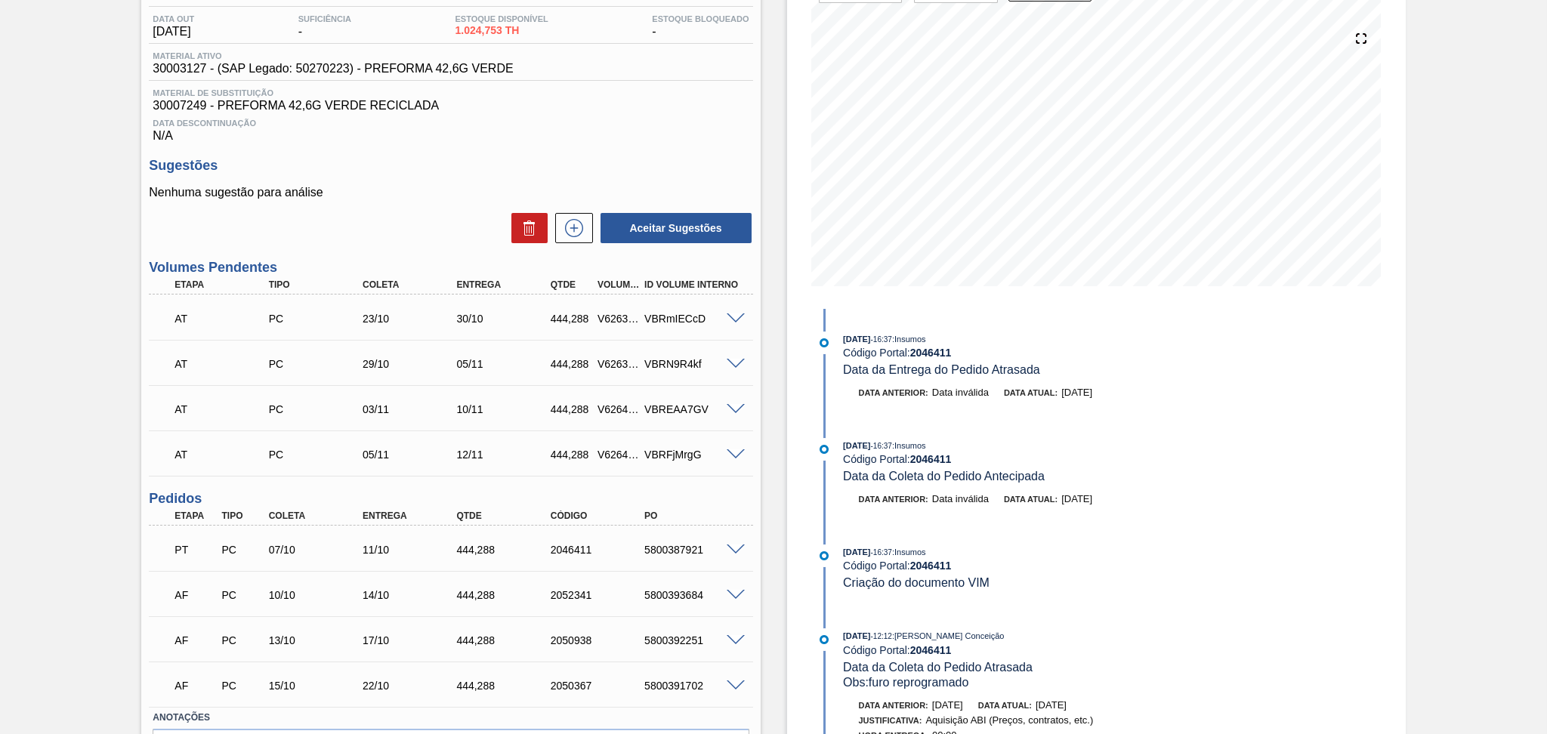
scroll to position [0, 0]
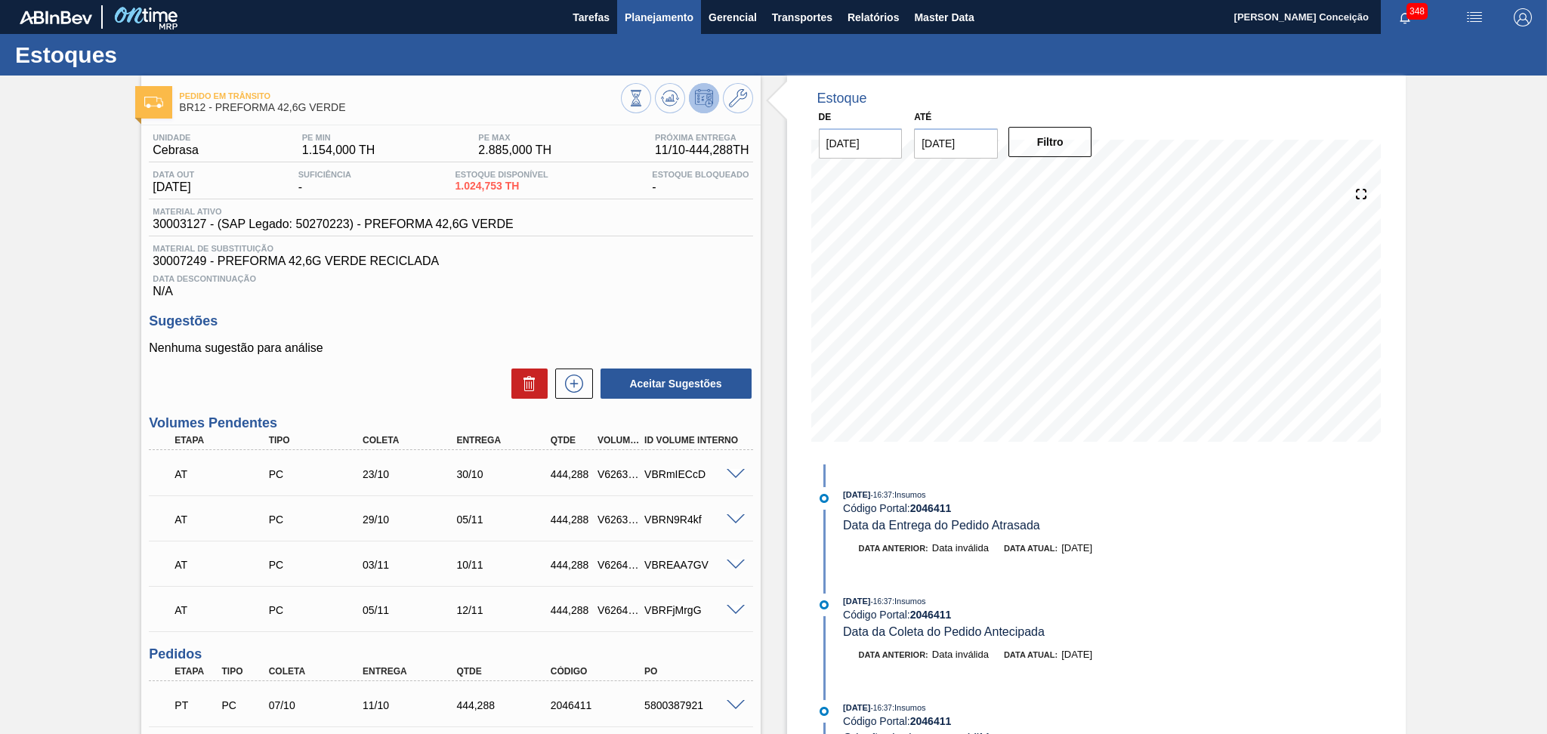
click at [678, 13] on span "Planejamento" at bounding box center [659, 17] width 69 height 18
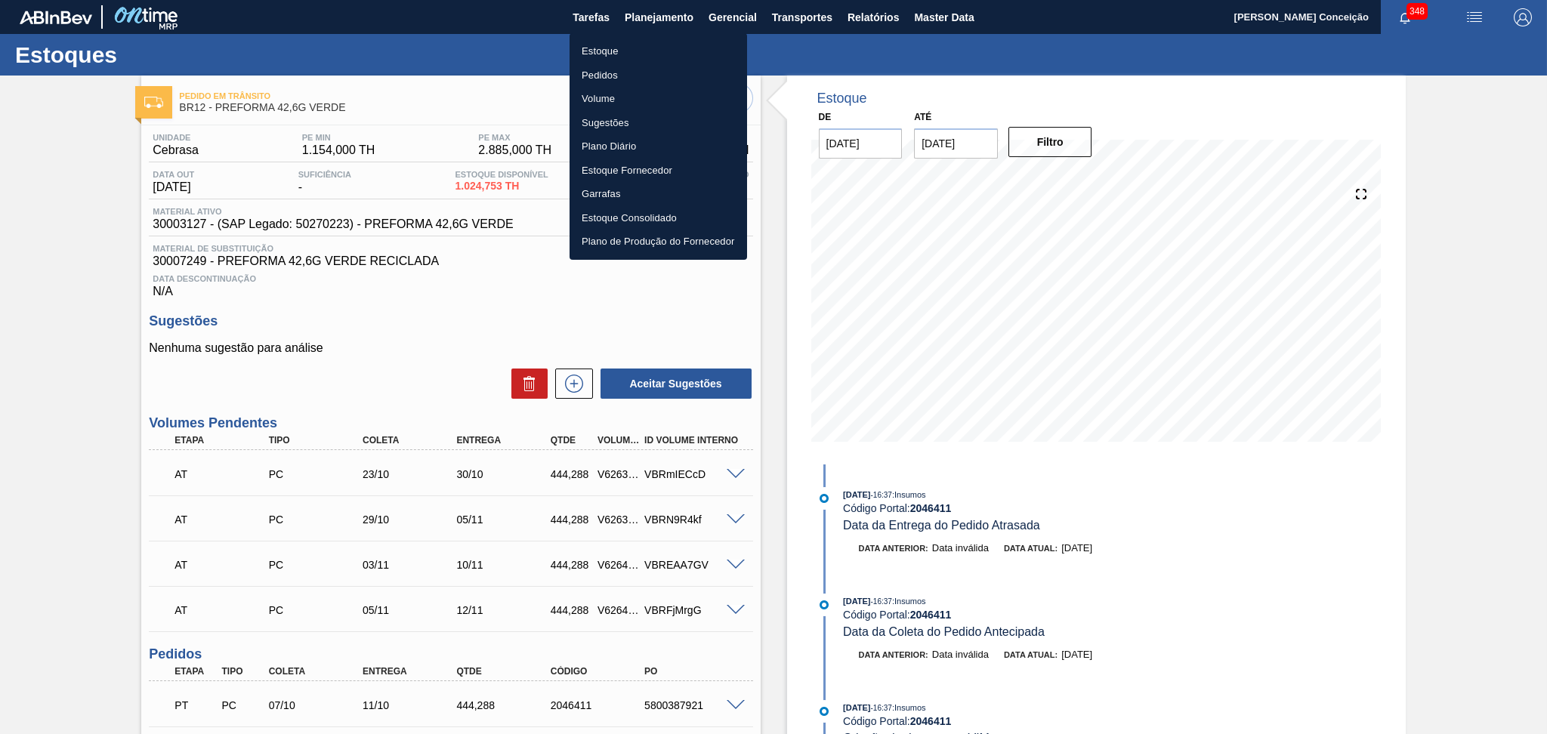
click at [613, 48] on li "Estoque" at bounding box center [657, 51] width 177 height 24
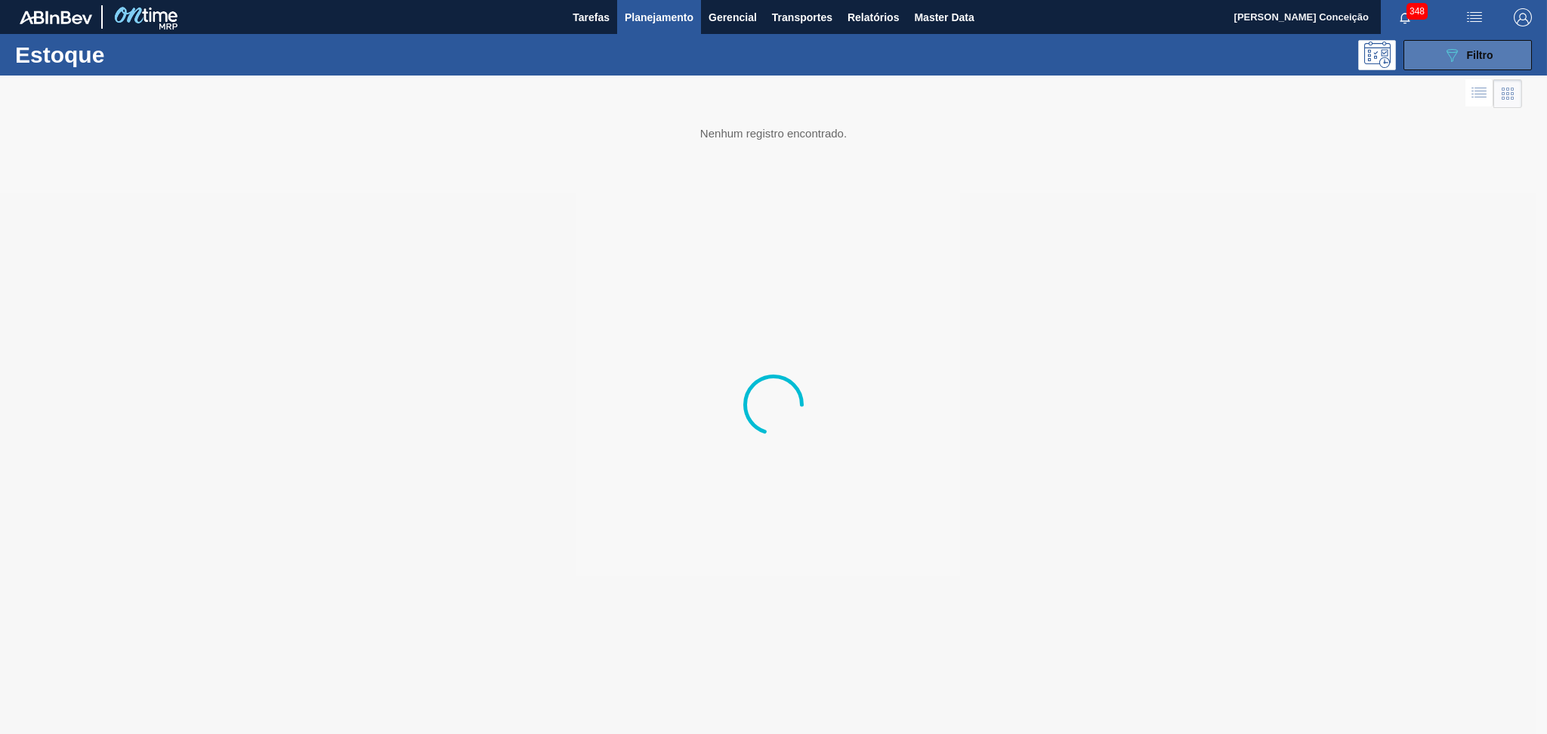
click at [1460, 57] on div "089F7B8B-B2A5-4AFE-B5C0-19BA573D28AC Filtro" at bounding box center [1467, 55] width 51 height 18
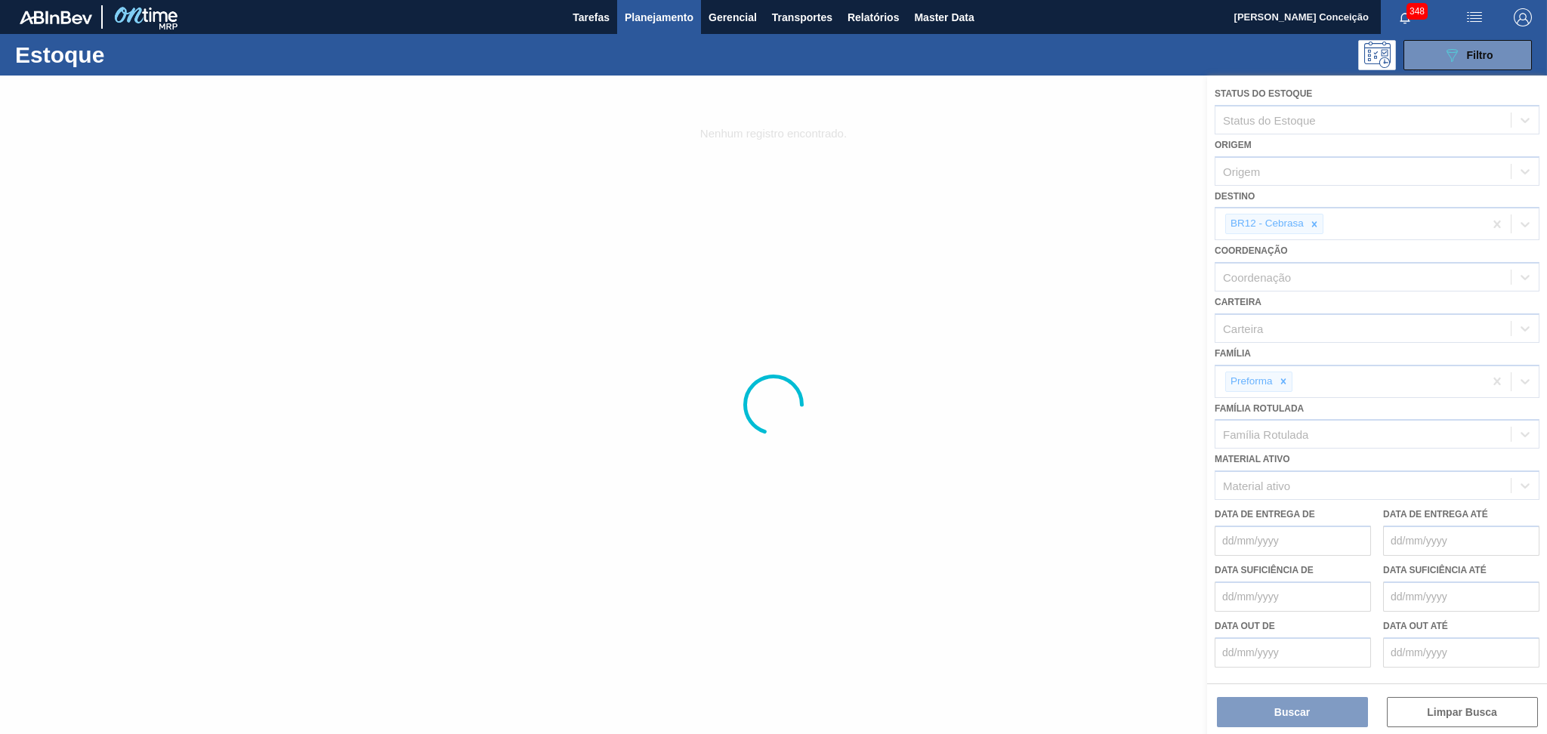
click at [1309, 224] on div at bounding box center [773, 405] width 1547 height 658
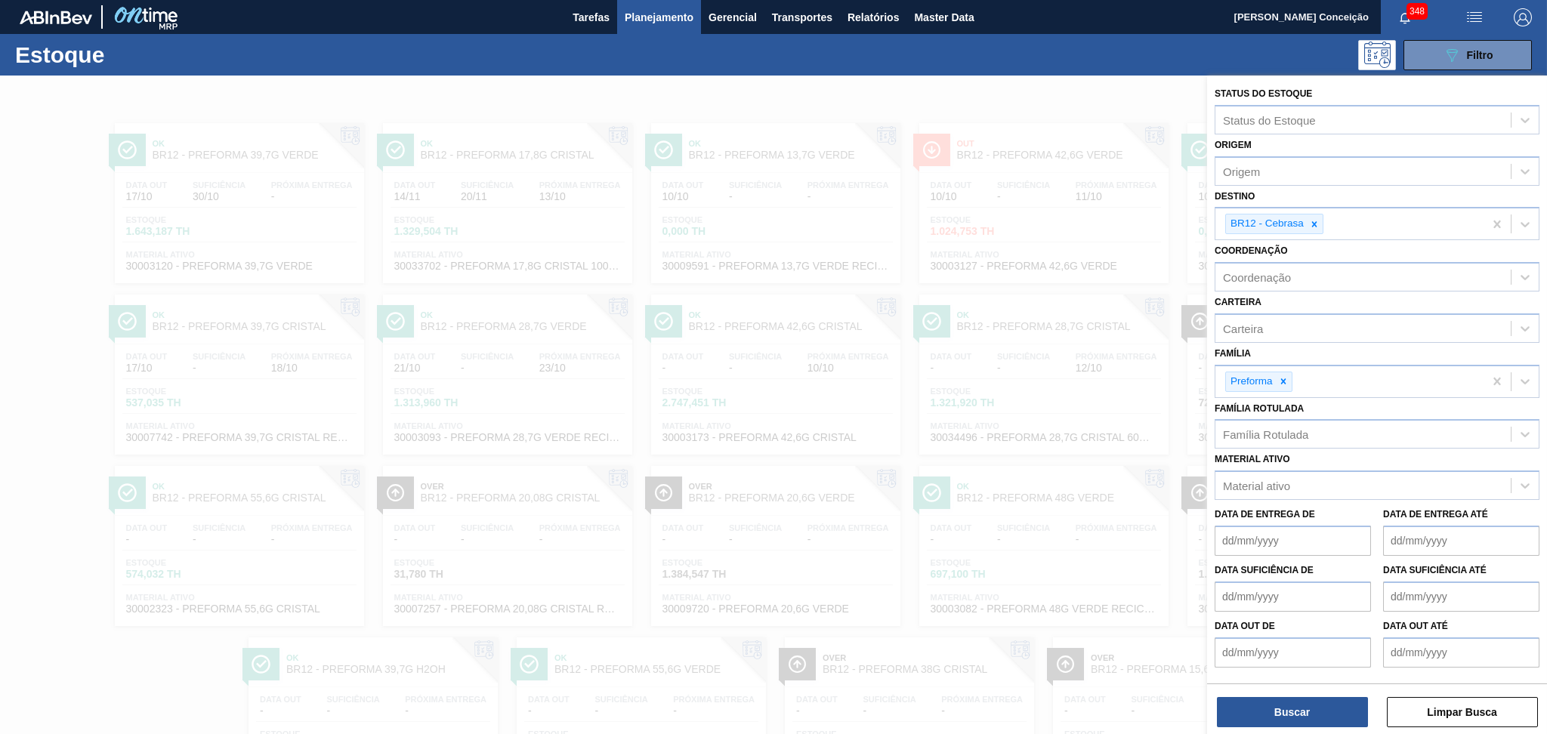
click at [1309, 224] on icon at bounding box center [1314, 224] width 11 height 11
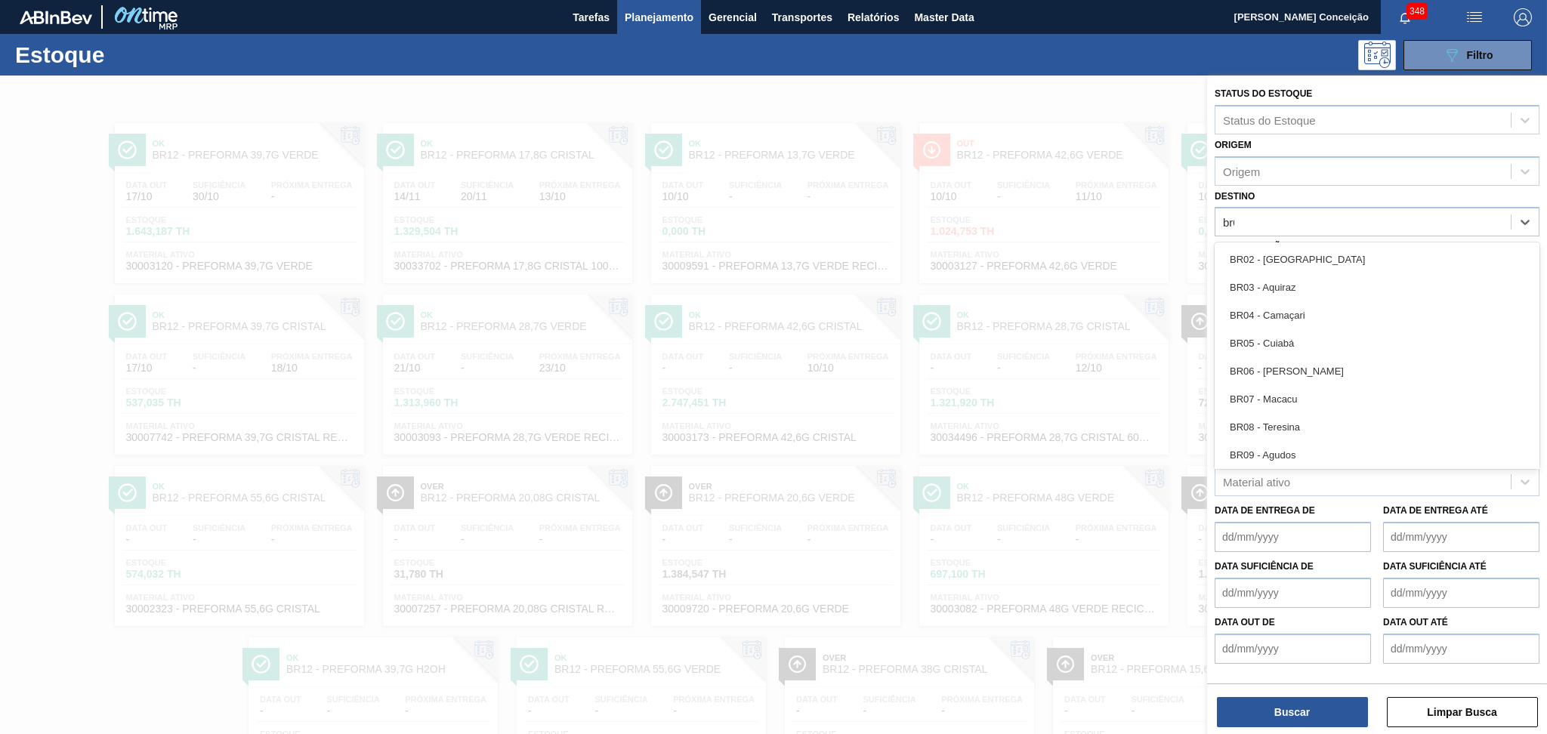
type input "br07"
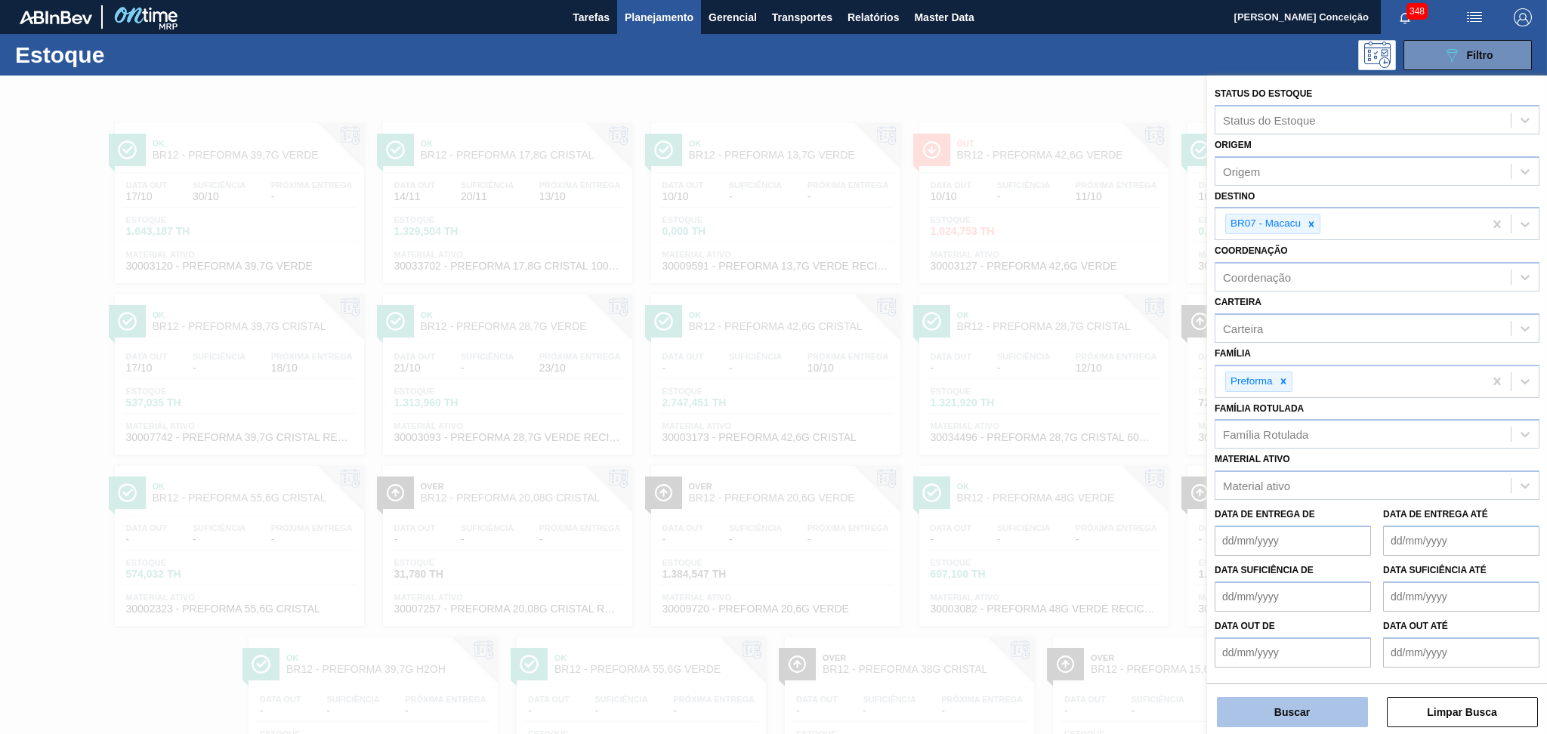
click at [1291, 713] on button "Buscar" at bounding box center [1292, 712] width 151 height 30
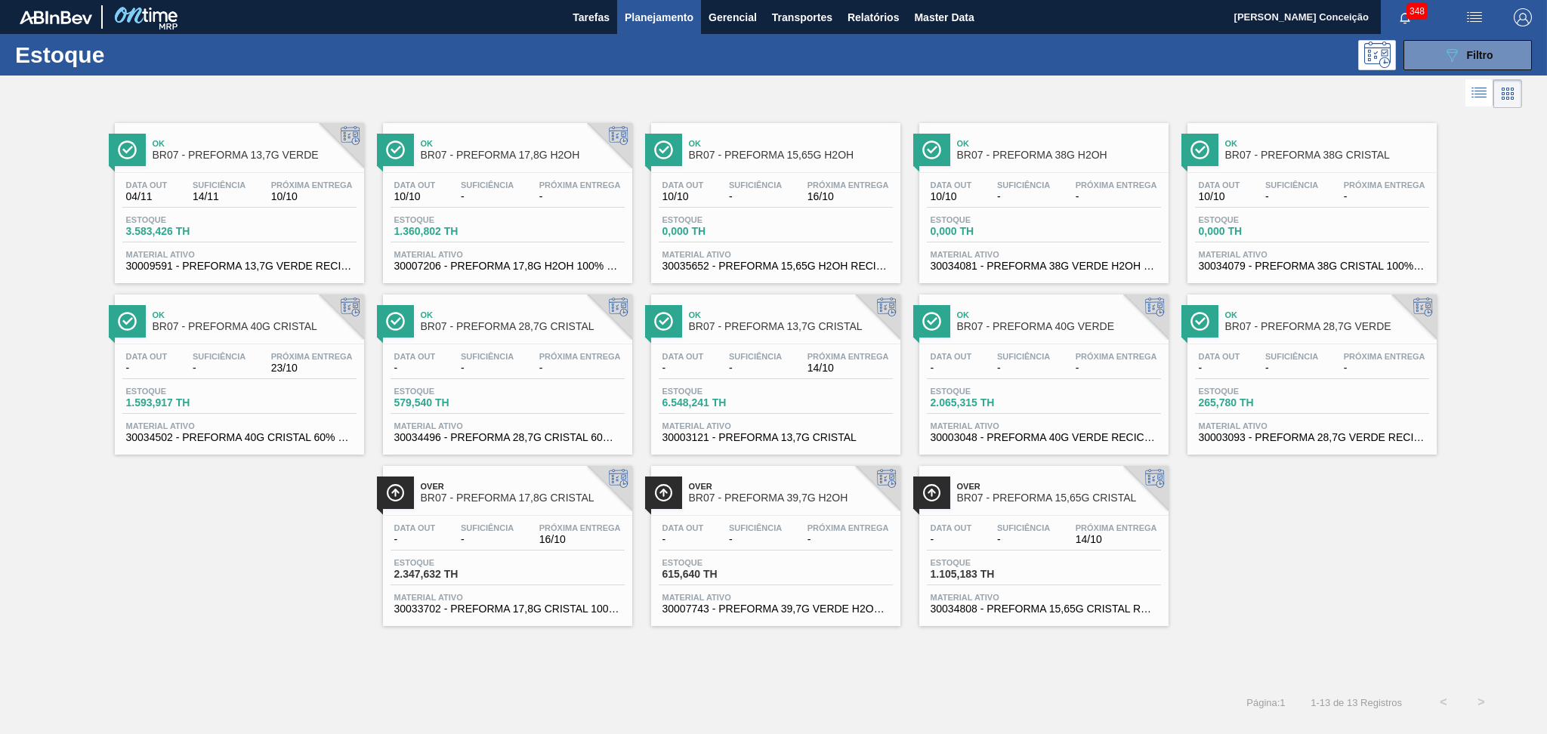
click at [818, 378] on div "Data out - Suficiência - Próxima Entrega 14/10 Estoque 6.548,241 TH Material at…" at bounding box center [775, 395] width 249 height 103
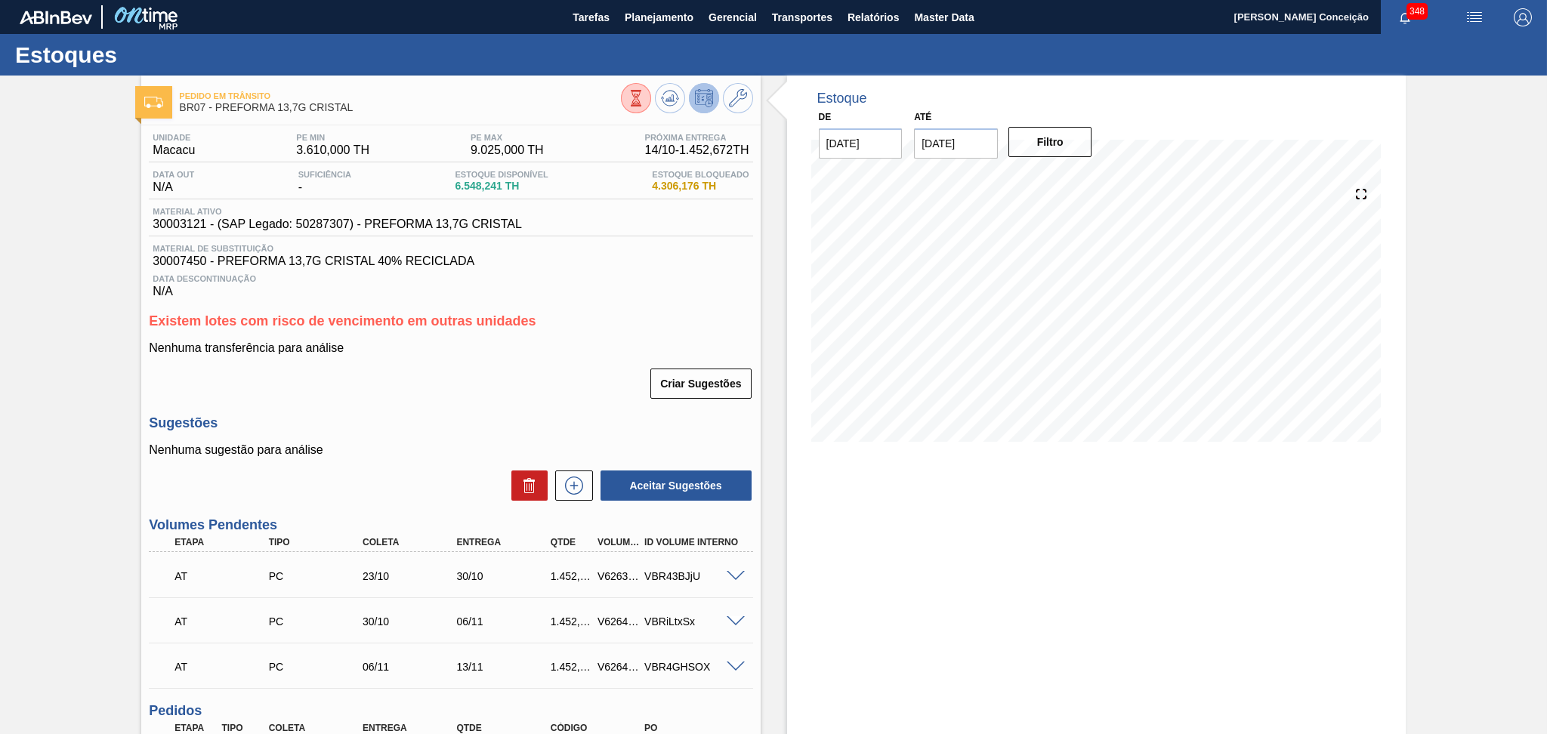
click at [506, 353] on p "Nenhuma transferência para análise" at bounding box center [450, 348] width 603 height 14
click at [666, 91] on icon at bounding box center [669, 95] width 15 height 8
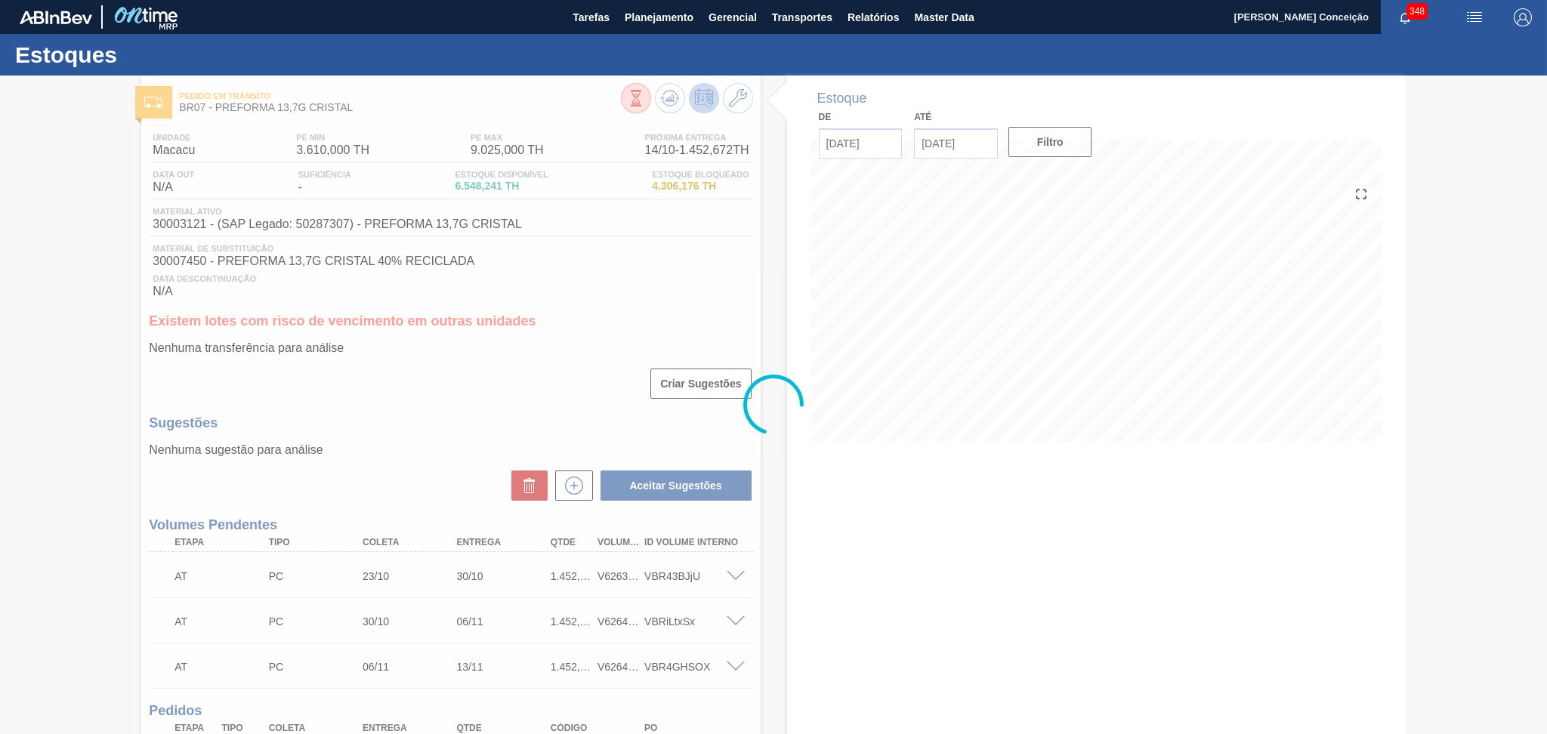
click at [409, 387] on div at bounding box center [773, 405] width 1547 height 658
click at [430, 399] on div at bounding box center [773, 405] width 1547 height 658
click at [459, 456] on div at bounding box center [773, 405] width 1547 height 658
click at [424, 417] on div at bounding box center [773, 405] width 1547 height 658
click at [1480, 242] on div at bounding box center [773, 405] width 1547 height 658
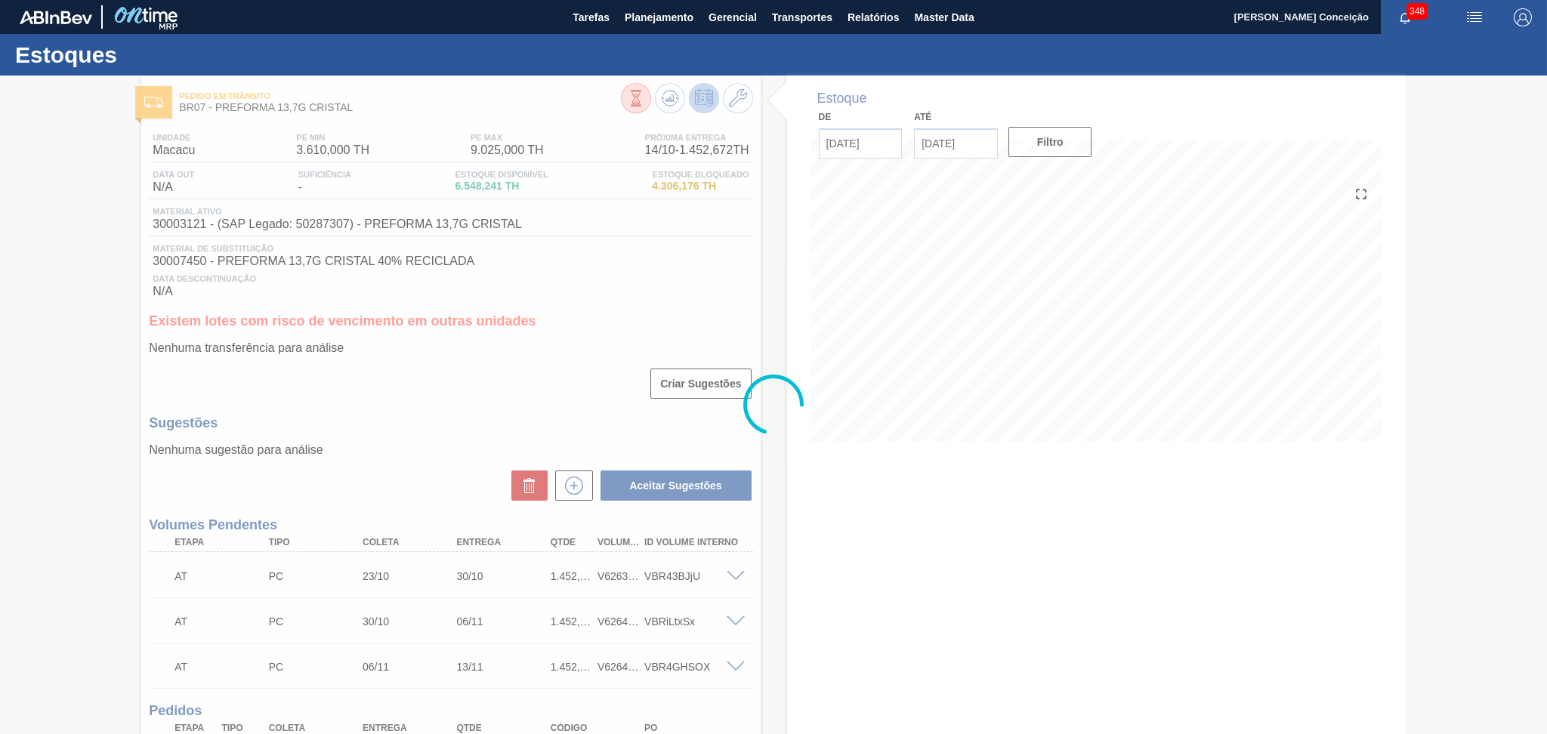
click at [469, 455] on div at bounding box center [773, 405] width 1547 height 658
click at [368, 365] on div at bounding box center [773, 405] width 1547 height 658
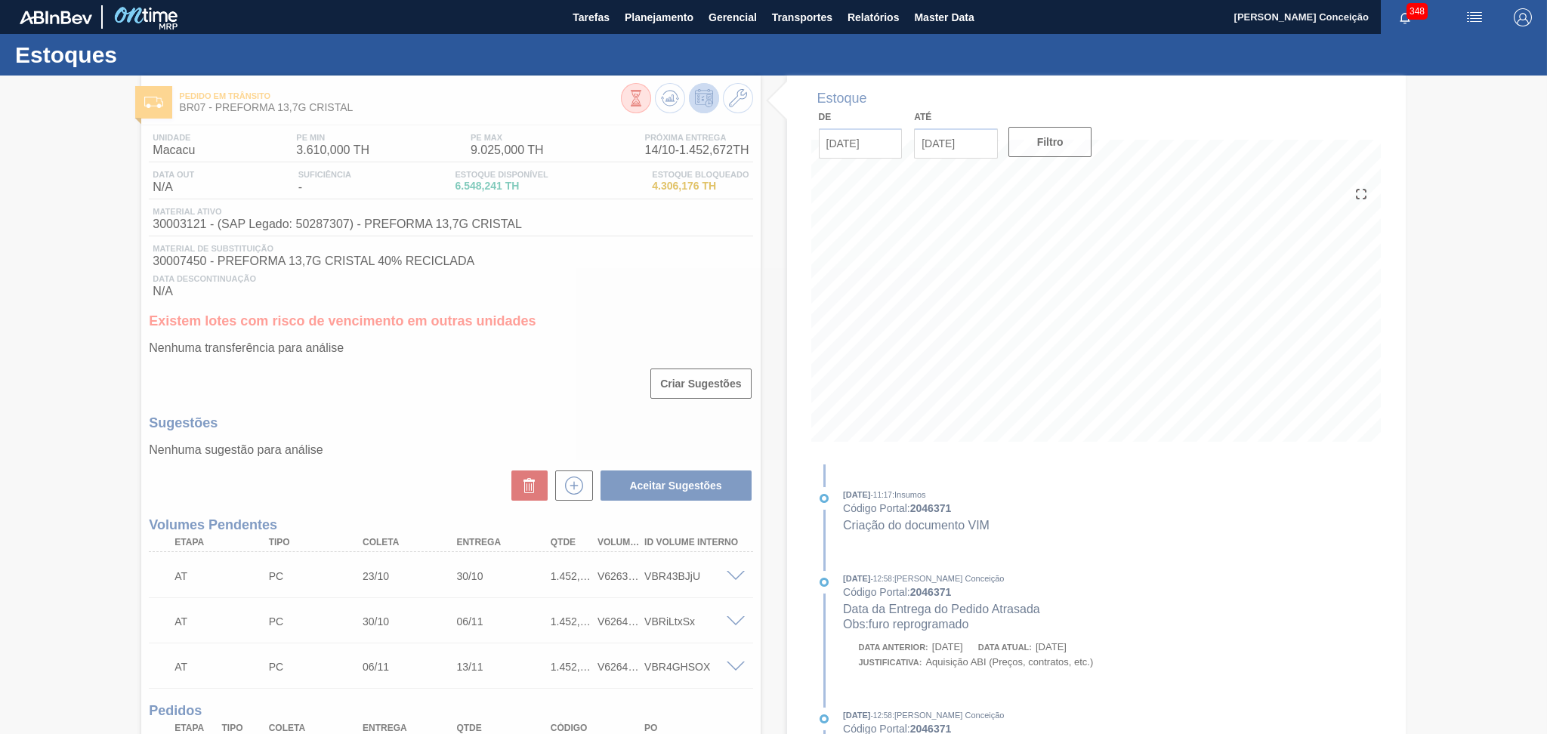
click at [610, 387] on div at bounding box center [773, 405] width 1547 height 658
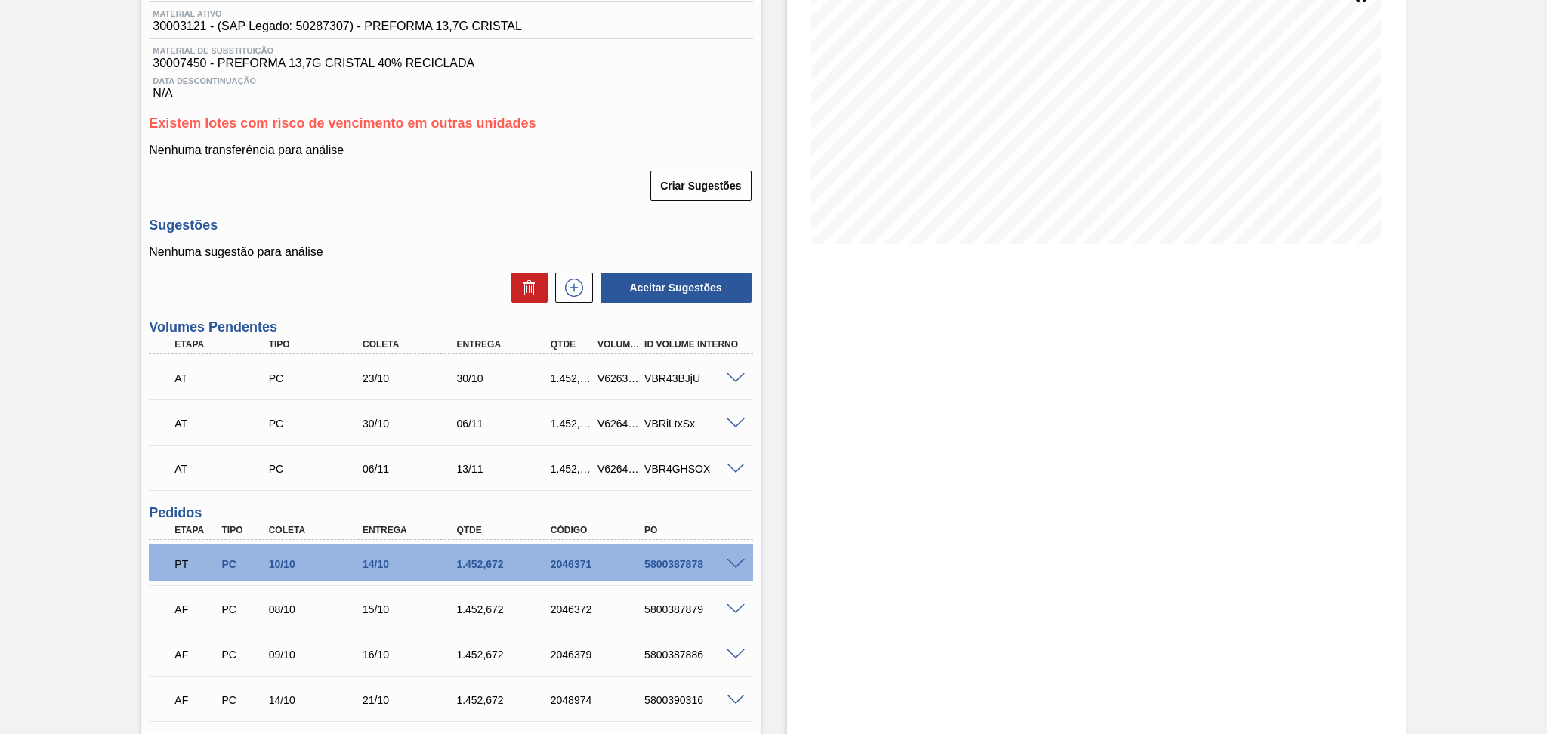
scroll to position [353, 0]
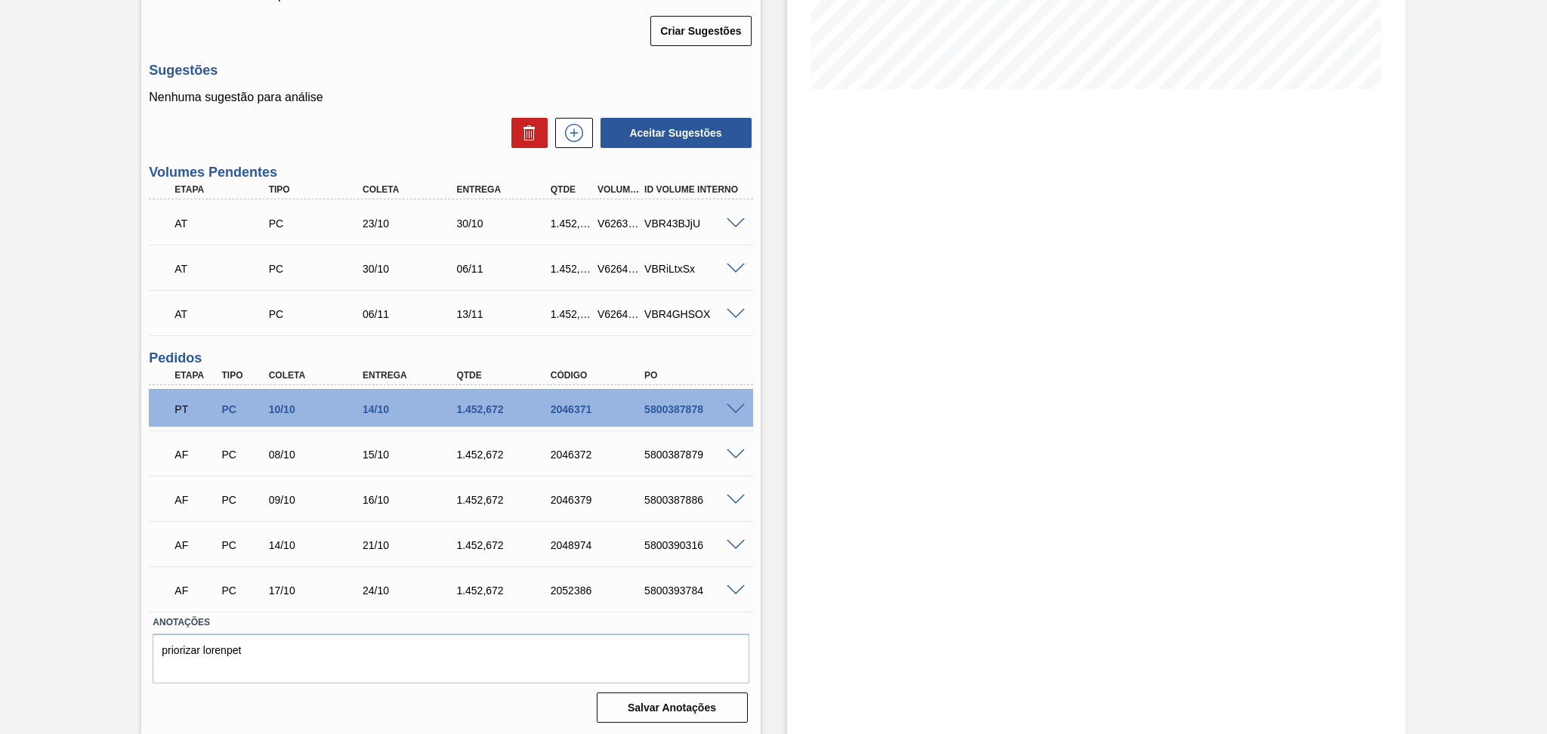
click at [774, 458] on div "Estoque De 10/10/2025 Até 30/11/2025 Filtro" at bounding box center [1082, 229] width 645 height 1013
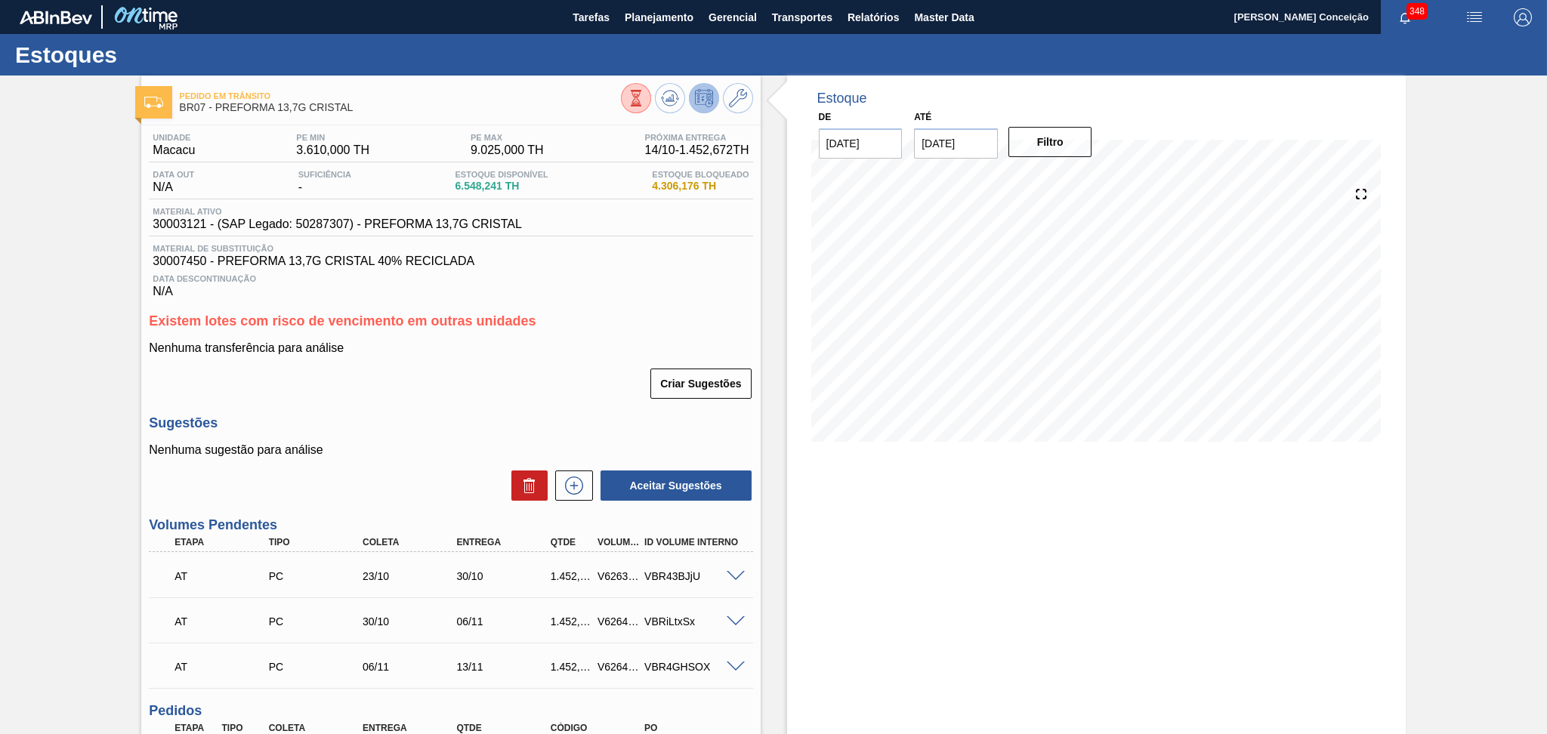
click at [597, 302] on div "Unidade Macacu PE MIN 3.610,000 TH PE MAX 9.025,000 TH Próxima Entrega 14/10 - …" at bounding box center [450, 602] width 618 height 955
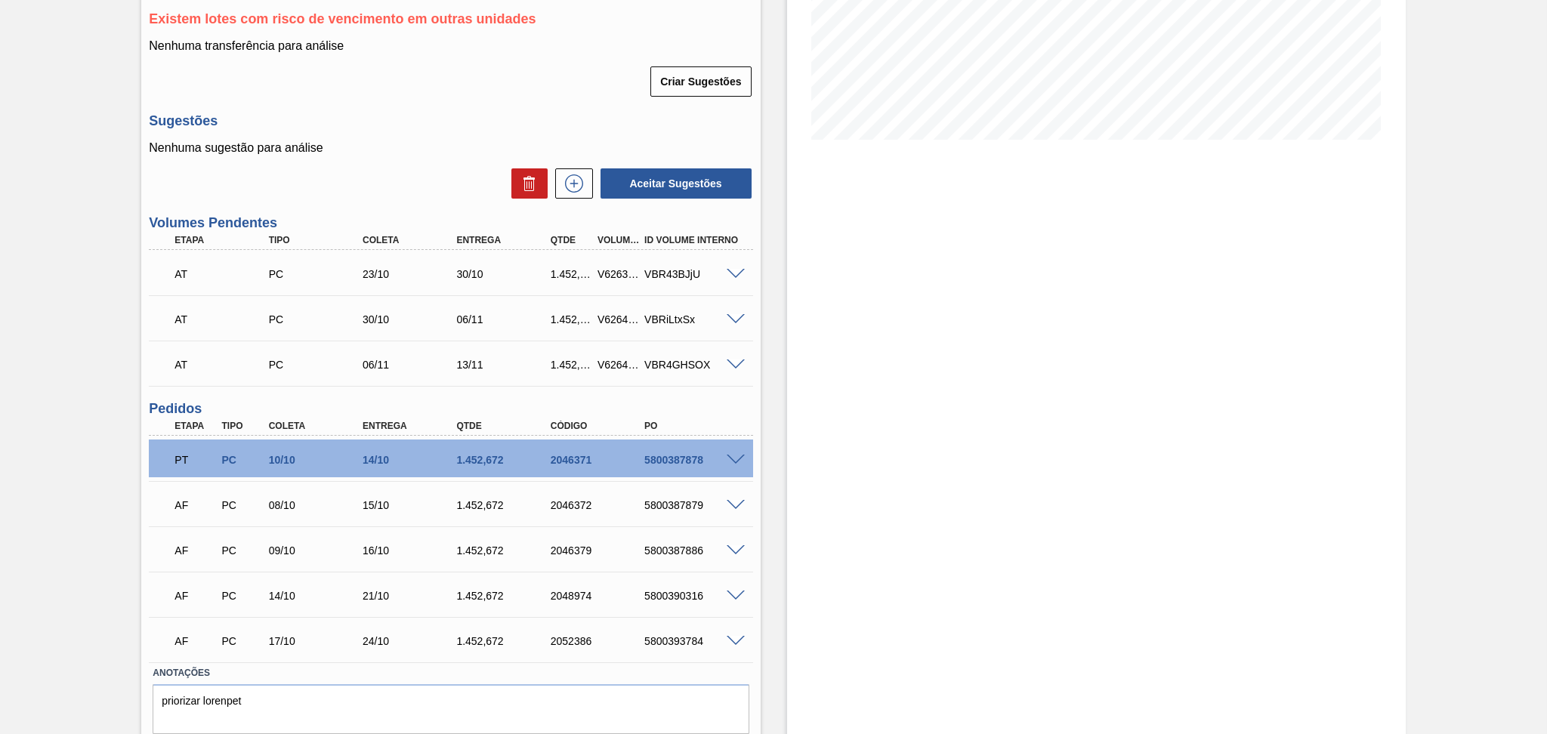
scroll to position [353, 0]
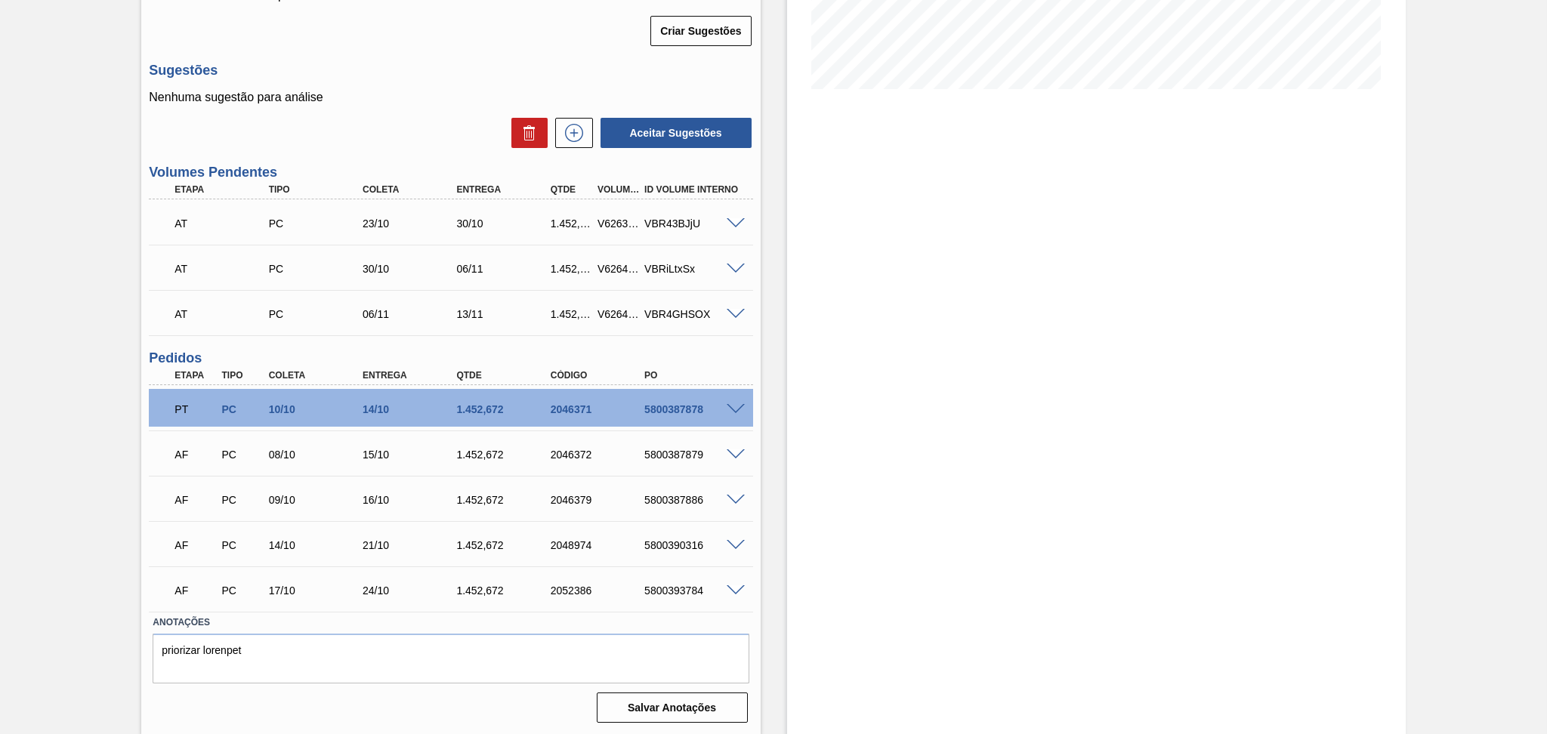
click at [772, 459] on div "Estoque De 10/10/2025 Até 30/11/2025 Filtro" at bounding box center [1082, 229] width 645 height 1013
click at [738, 454] on span at bounding box center [735, 454] width 18 height 11
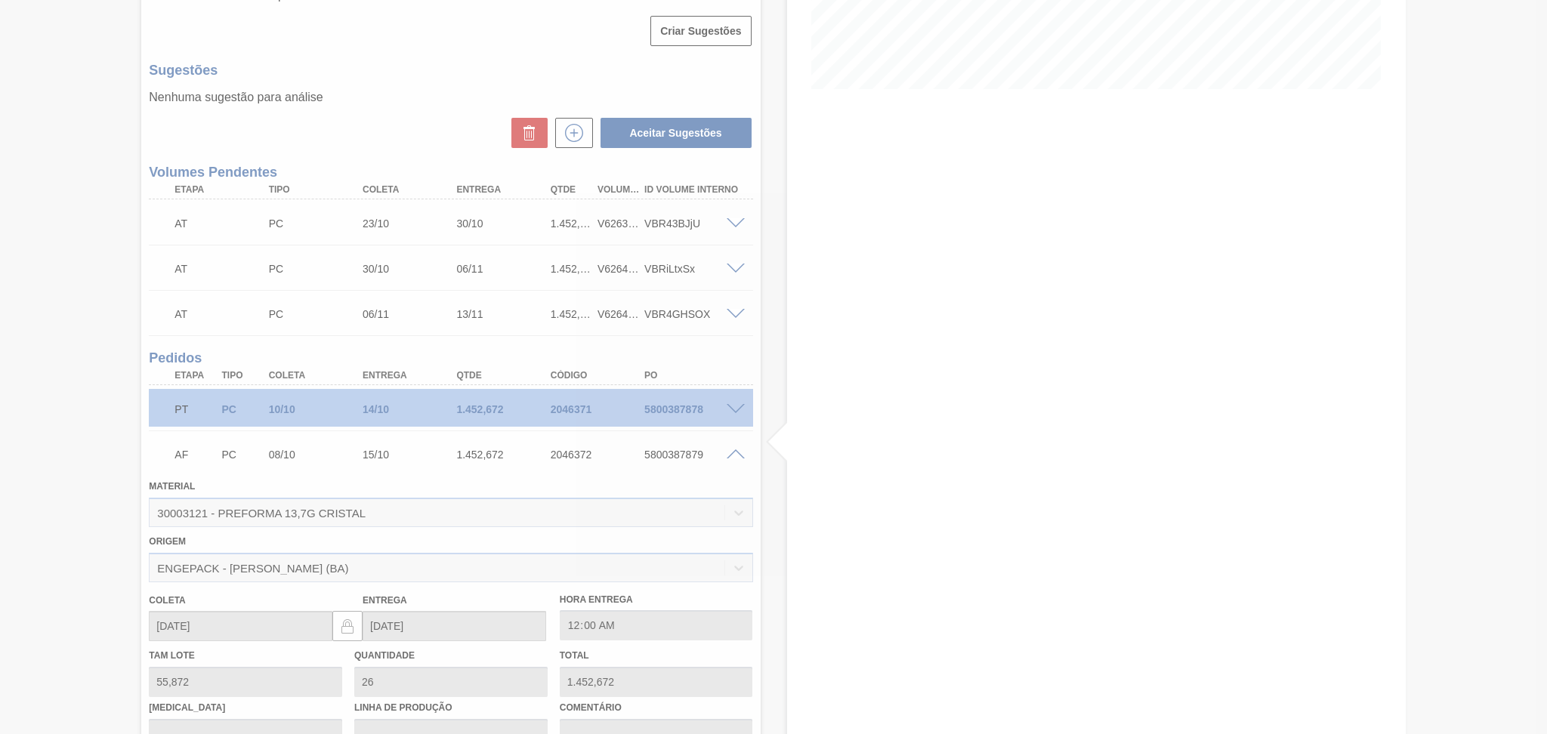
click at [735, 453] on div at bounding box center [773, 367] width 1547 height 734
click at [738, 458] on div at bounding box center [773, 367] width 1547 height 734
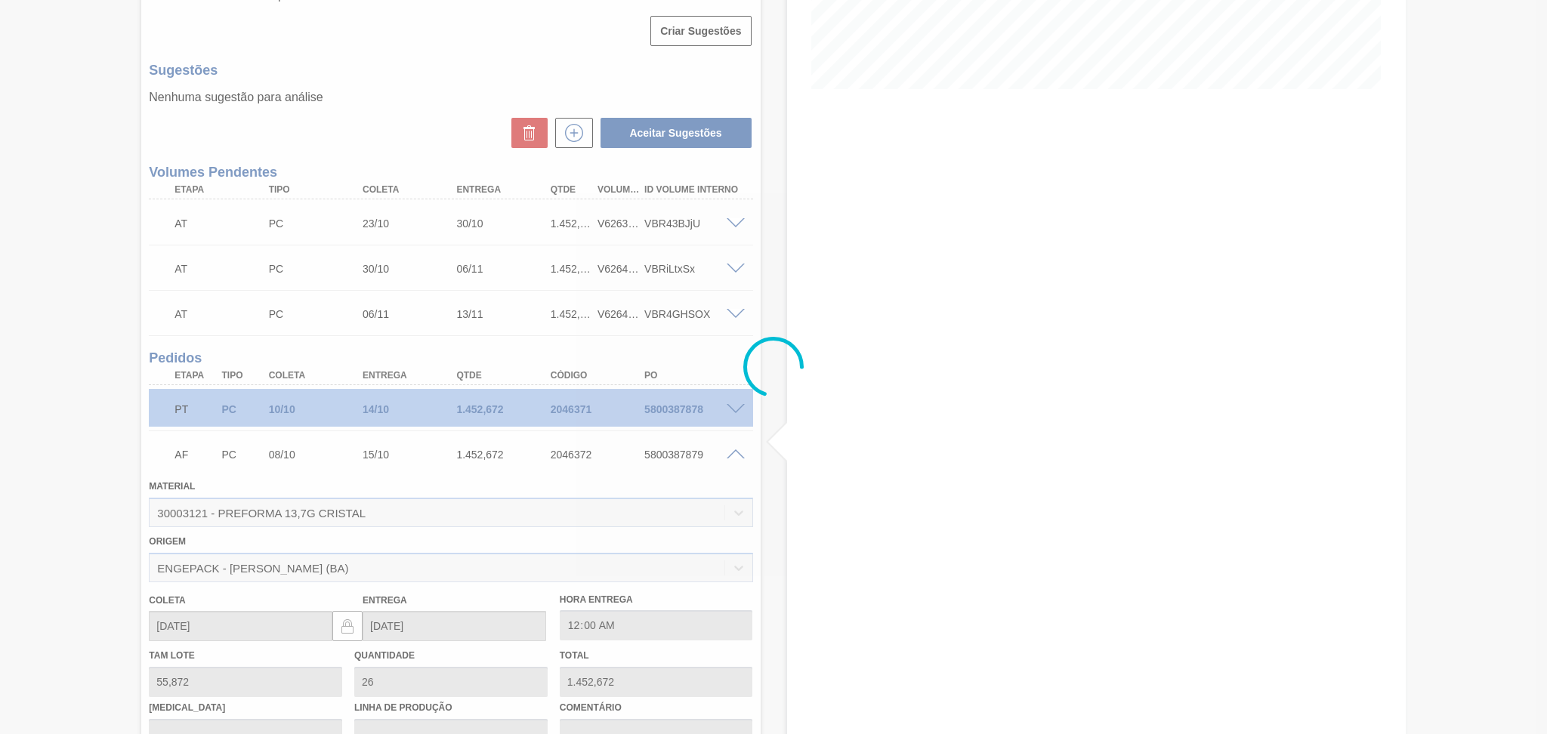
click at [735, 458] on div at bounding box center [773, 367] width 1547 height 734
click at [733, 455] on div at bounding box center [773, 367] width 1547 height 734
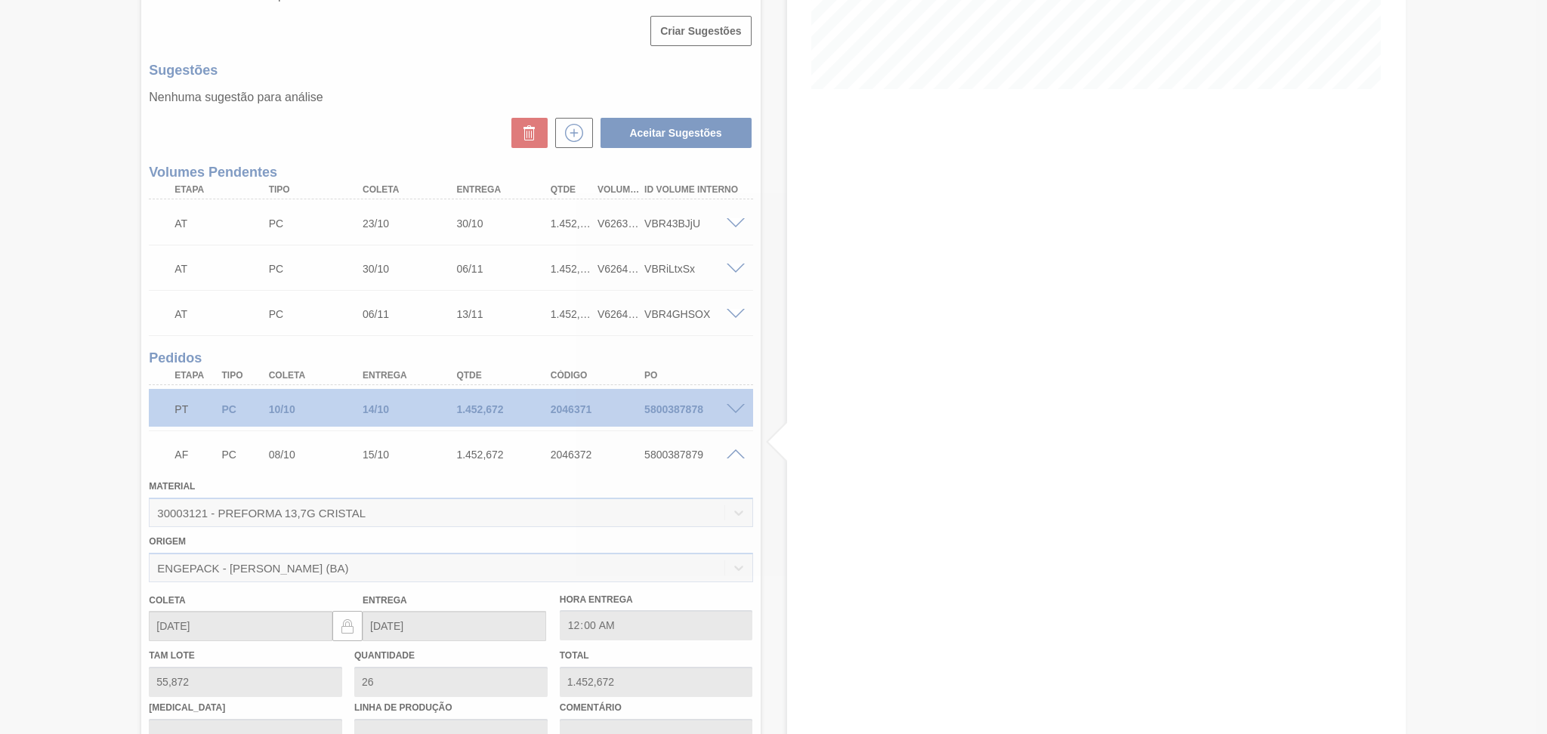
click at [733, 455] on div at bounding box center [773, 367] width 1547 height 734
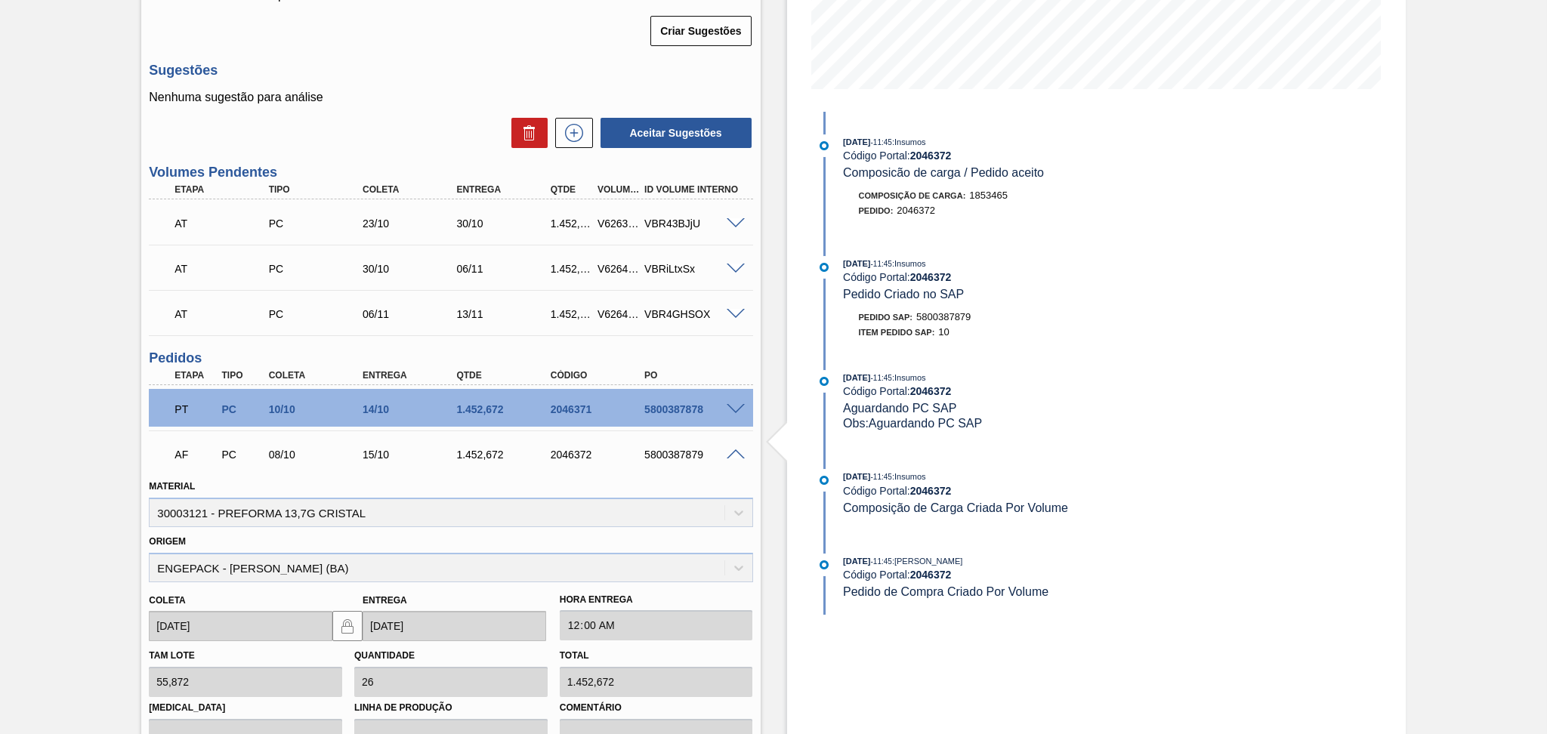
click at [733, 455] on span at bounding box center [735, 454] width 18 height 11
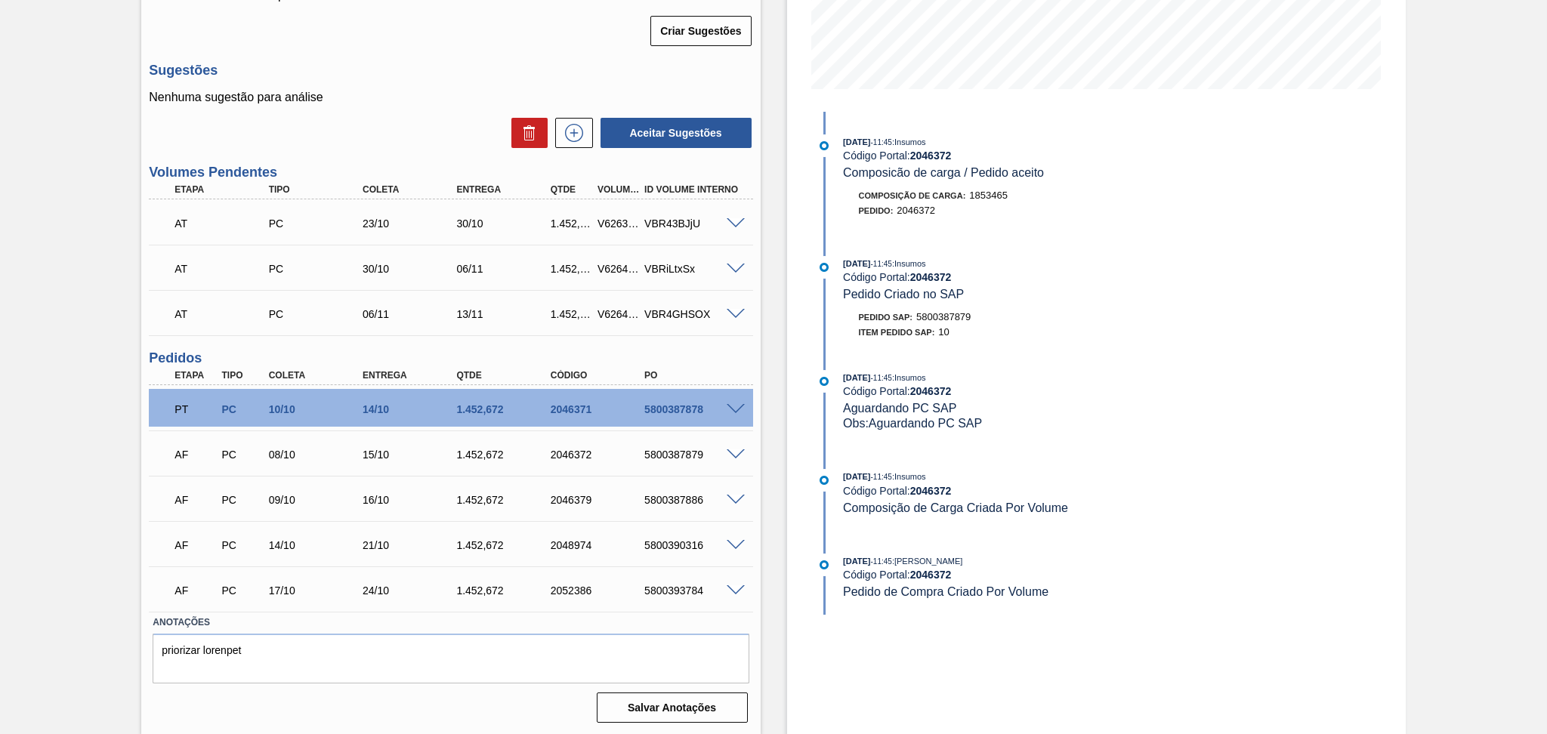
click at [760, 507] on div "Estoque De 10/10/2025 Até 30/11/2025 Filtro 03/10/2025 - 11:45 : Insumos Código…" at bounding box center [1082, 229] width 645 height 1013
click at [733, 456] on span at bounding box center [735, 454] width 18 height 11
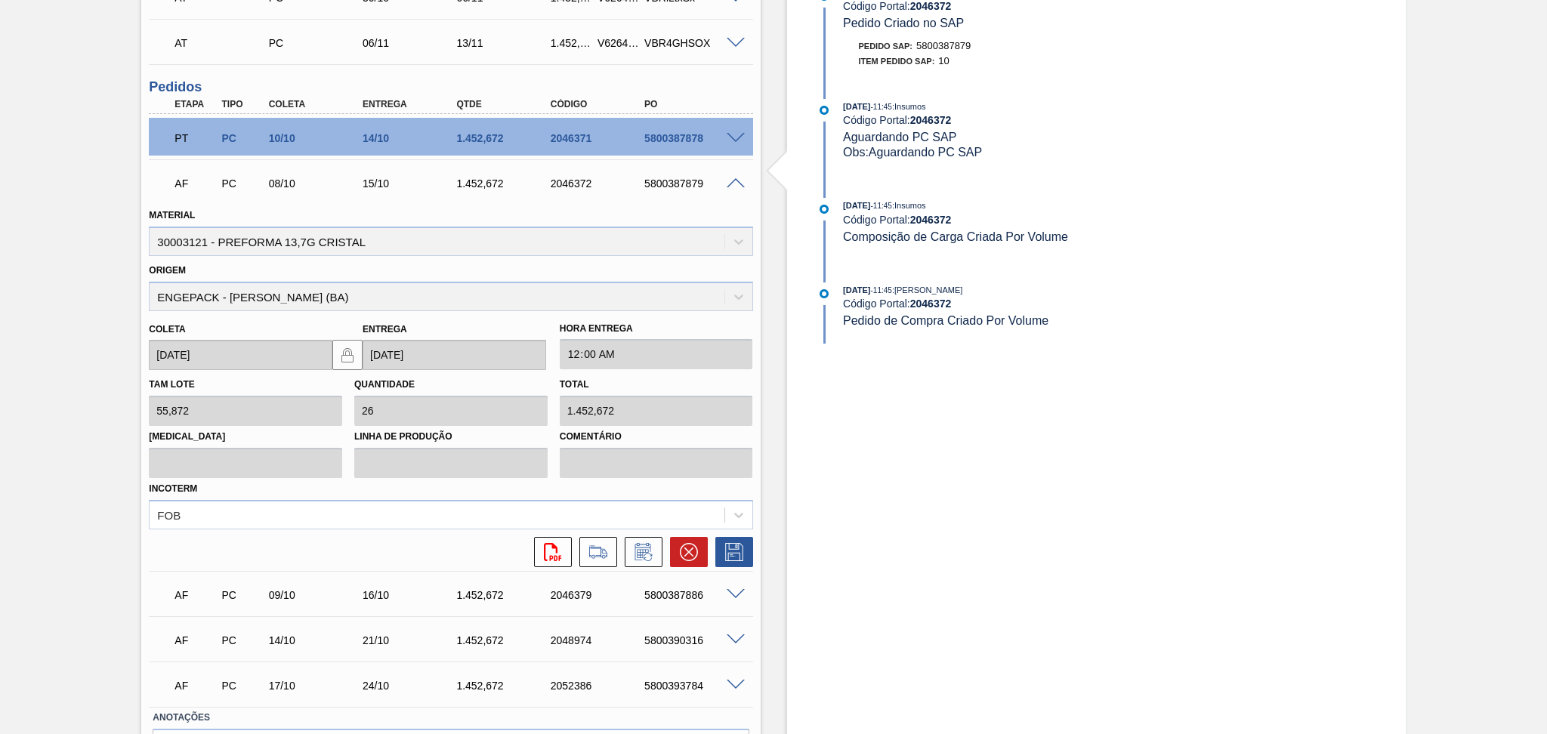
scroll to position [655, 0]
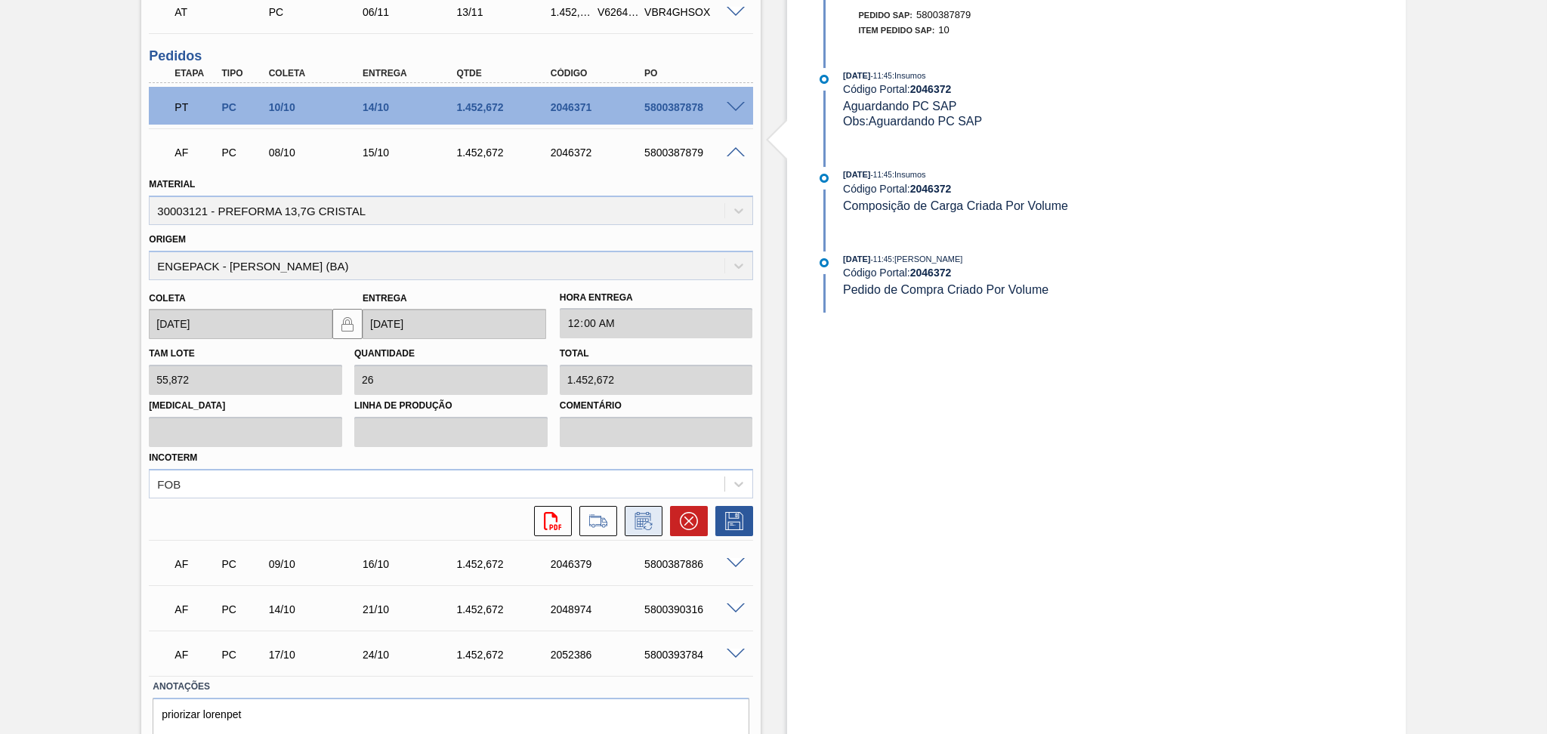
click at [633, 522] on icon at bounding box center [643, 521] width 24 height 18
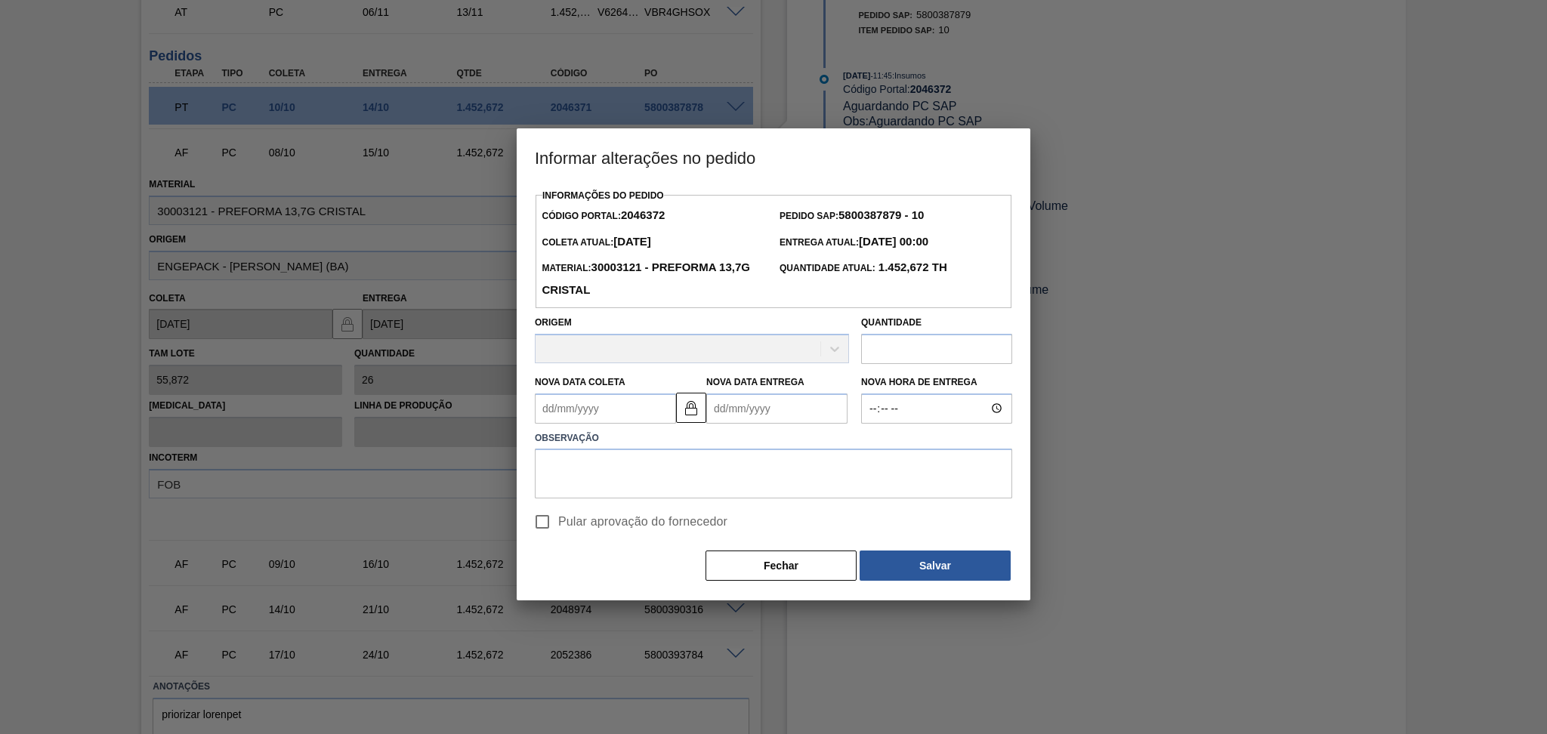
click at [597, 413] on Coleta2046372 "Nova Data Coleta" at bounding box center [605, 408] width 141 height 30
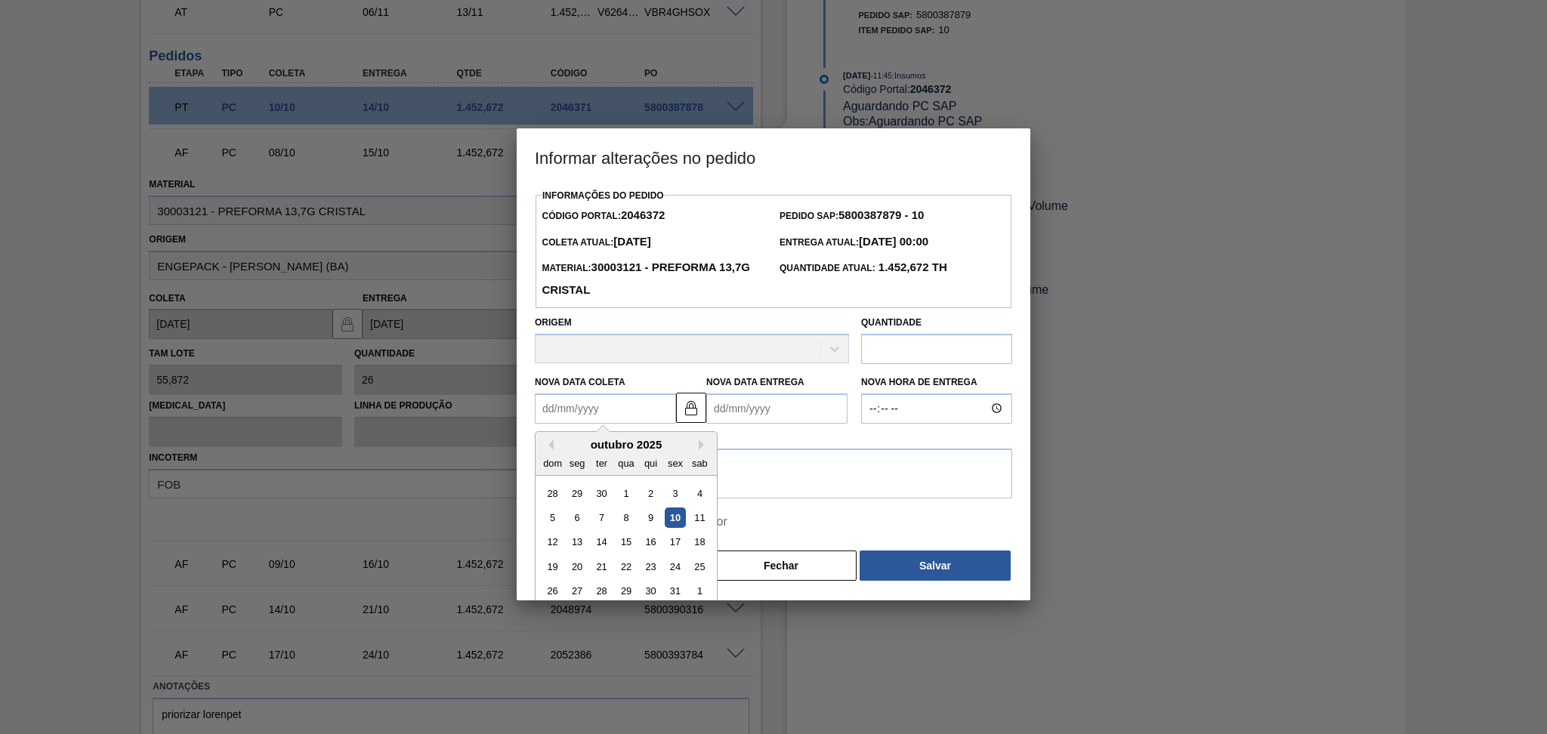
type Coleta2046372 "1"
type Entrega2046372 "05/10/2025"
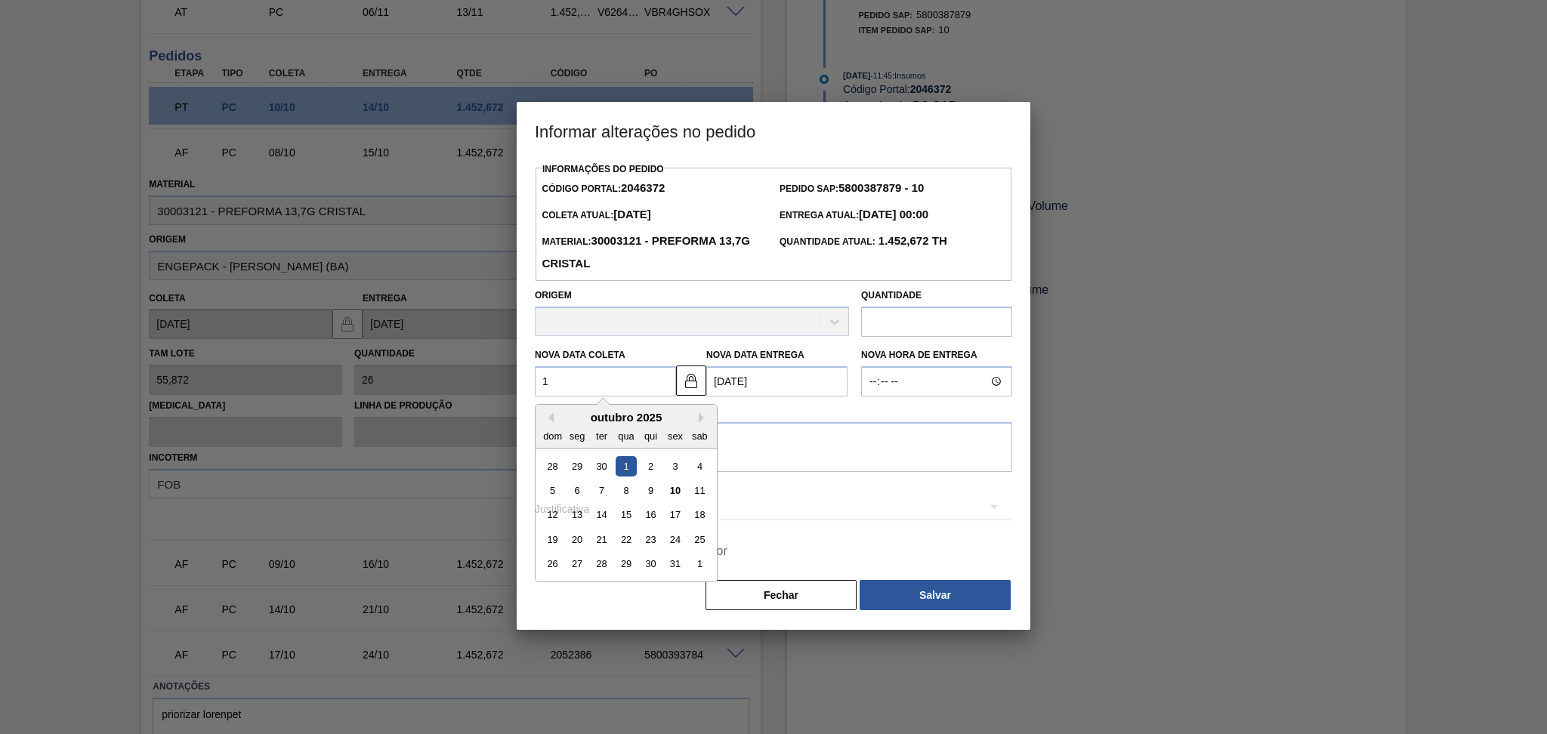
type Coleta2046372 "10"
type Entrega2046372 "[DATE]"
type Coleta2046372 "10/1"
type Entrega2046372 "14/01/2025"
type Coleta2046372 "10/10"
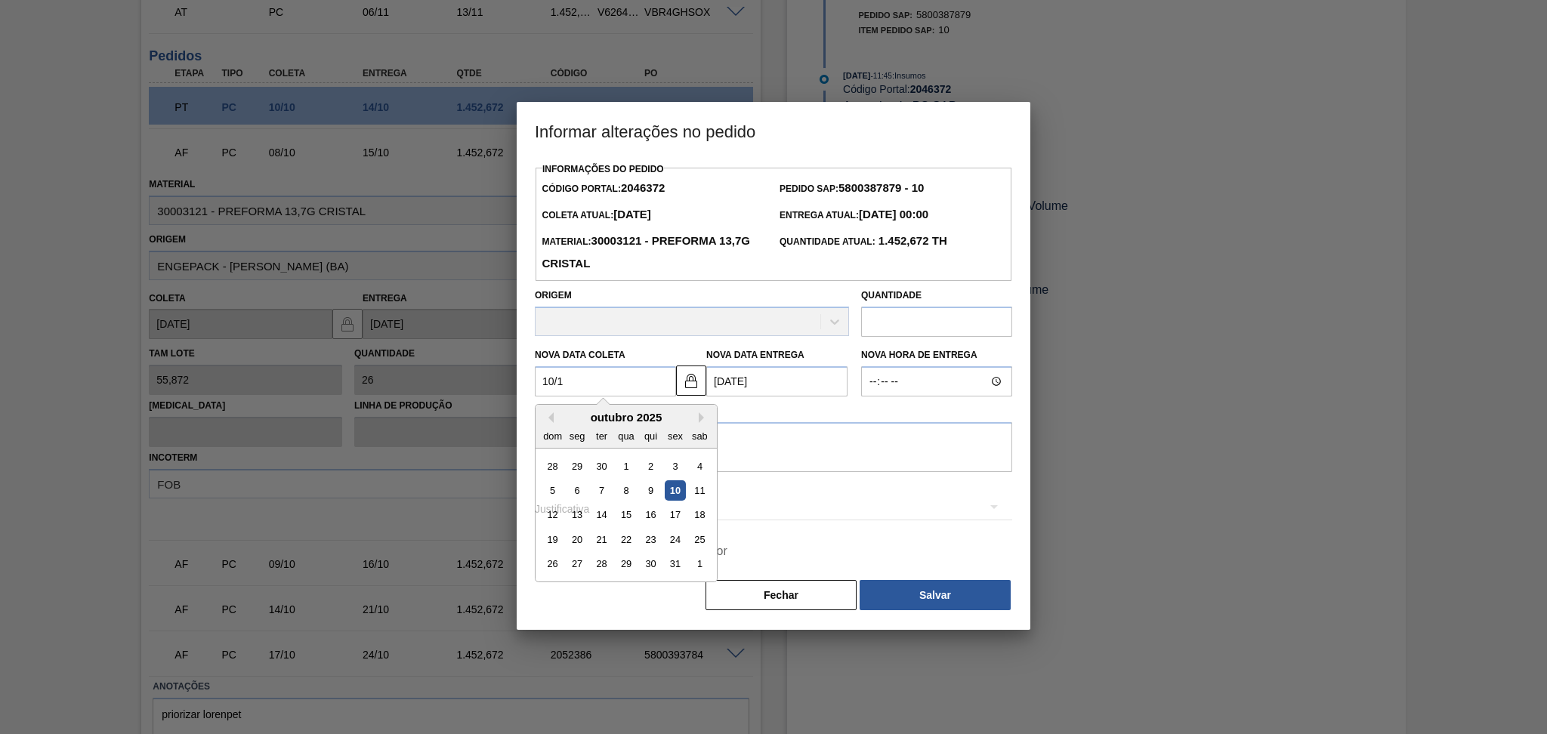
type Entrega2046372 "[DATE]"
click at [675, 496] on div "10" at bounding box center [675, 490] width 20 height 20
type Coleta2046372 "[DATE]"
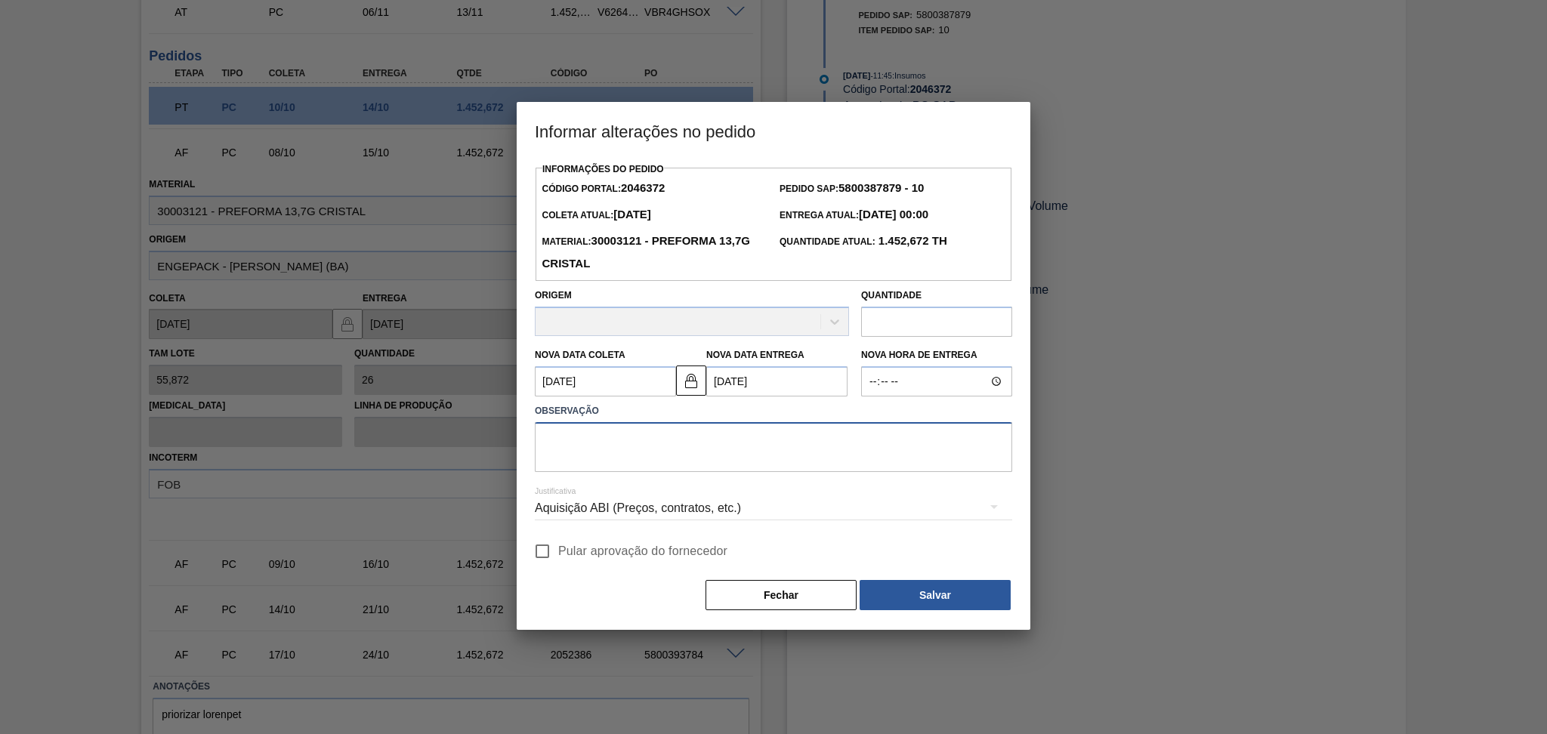
click at [662, 458] on textarea at bounding box center [773, 447] width 477 height 50
type textarea "furo reprogramado"
click at [597, 559] on span "Pular aprovação do fornecedor" at bounding box center [642, 551] width 169 height 18
click at [558, 559] on input "Pular aprovação do fornecedor" at bounding box center [542, 551] width 32 height 32
checkbox input "true"
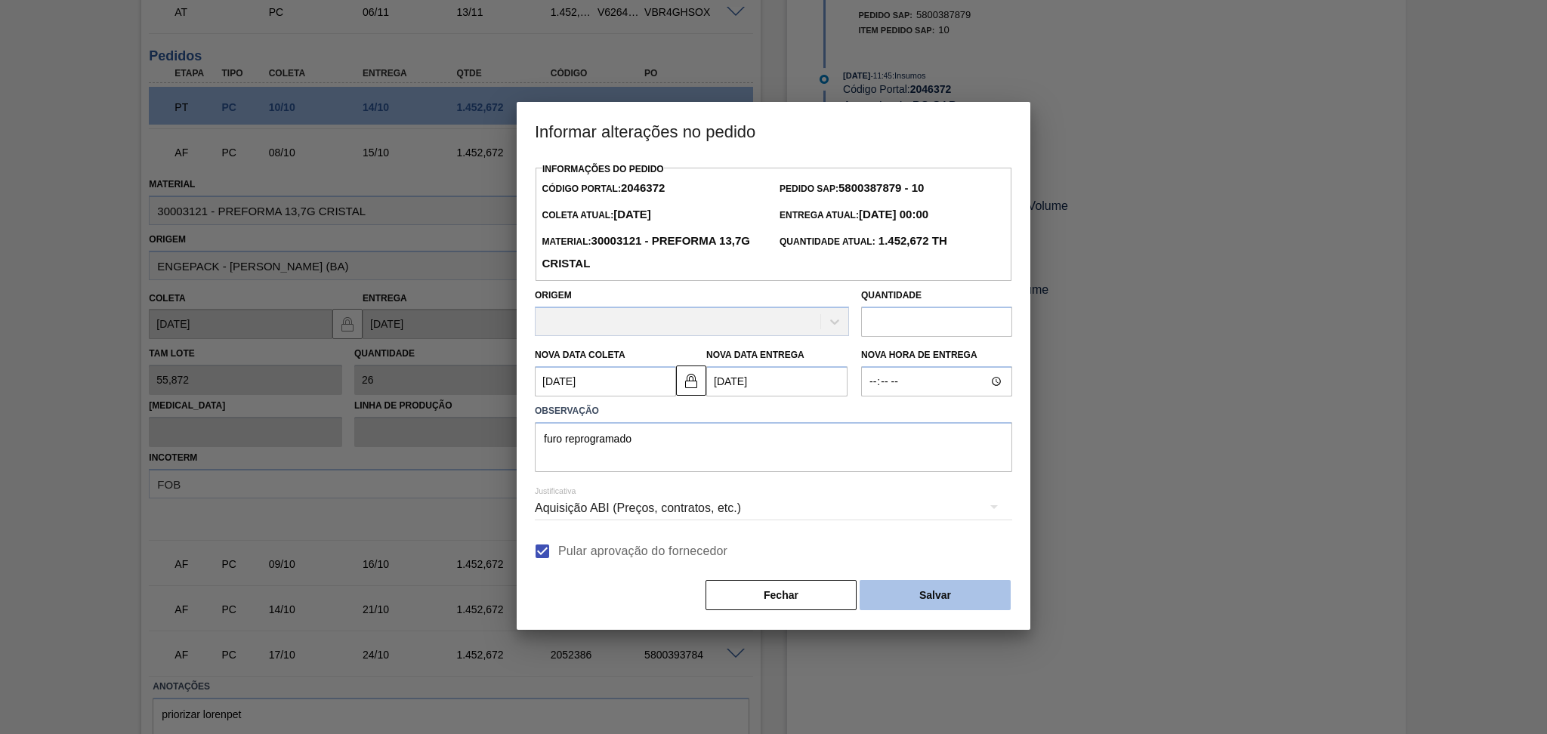
click at [933, 610] on button "Salvar" at bounding box center [934, 595] width 151 height 30
click at [934, 607] on button "Salvar" at bounding box center [934, 595] width 151 height 30
click at [927, 599] on button "Salvar" at bounding box center [934, 595] width 151 height 30
click at [967, 602] on button "Salvar" at bounding box center [934, 595] width 151 height 30
click at [967, 601] on button "Salvar" at bounding box center [934, 595] width 151 height 30
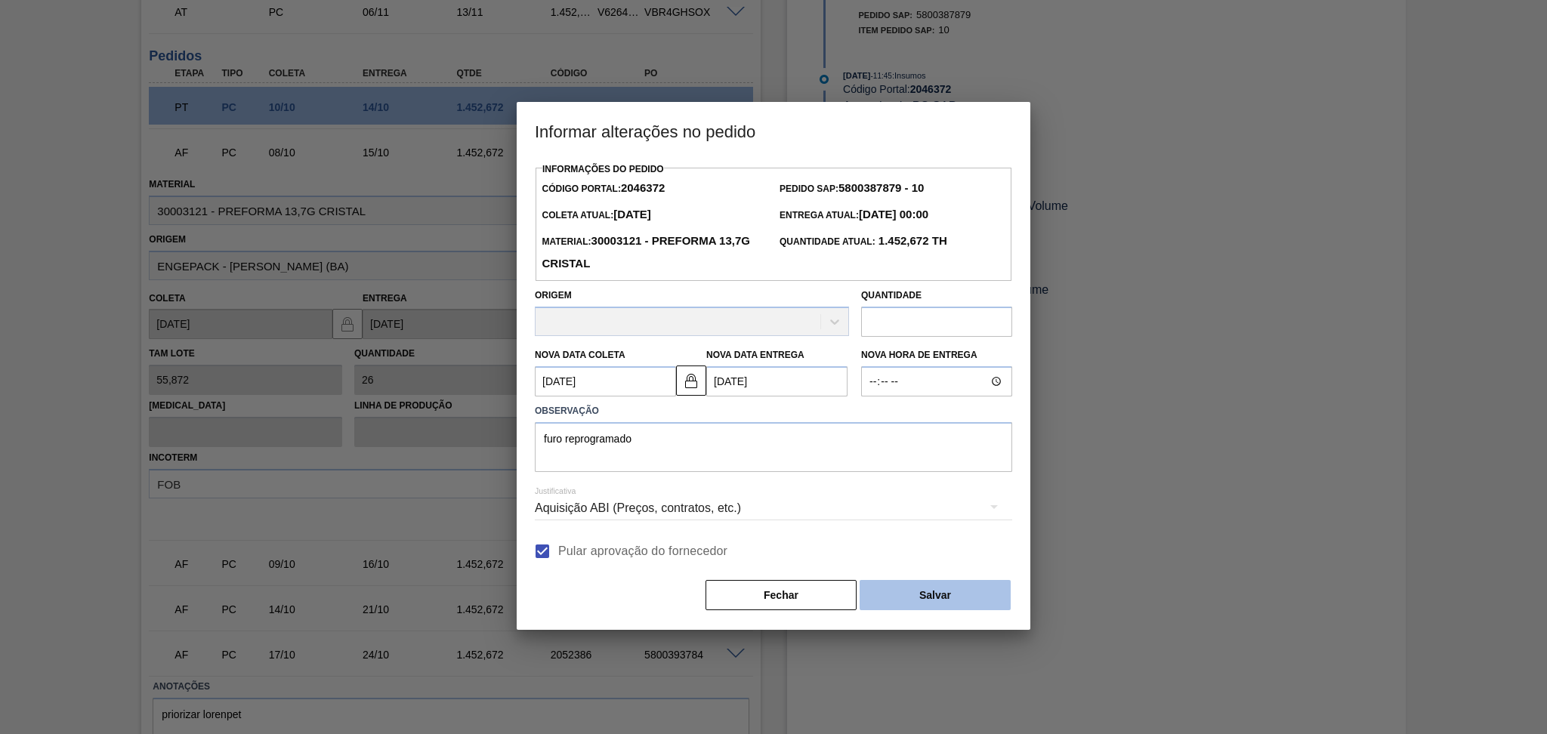
click at [967, 601] on button "Salvar" at bounding box center [934, 595] width 151 height 30
click at [967, 597] on button "Salvar" at bounding box center [934, 595] width 151 height 30
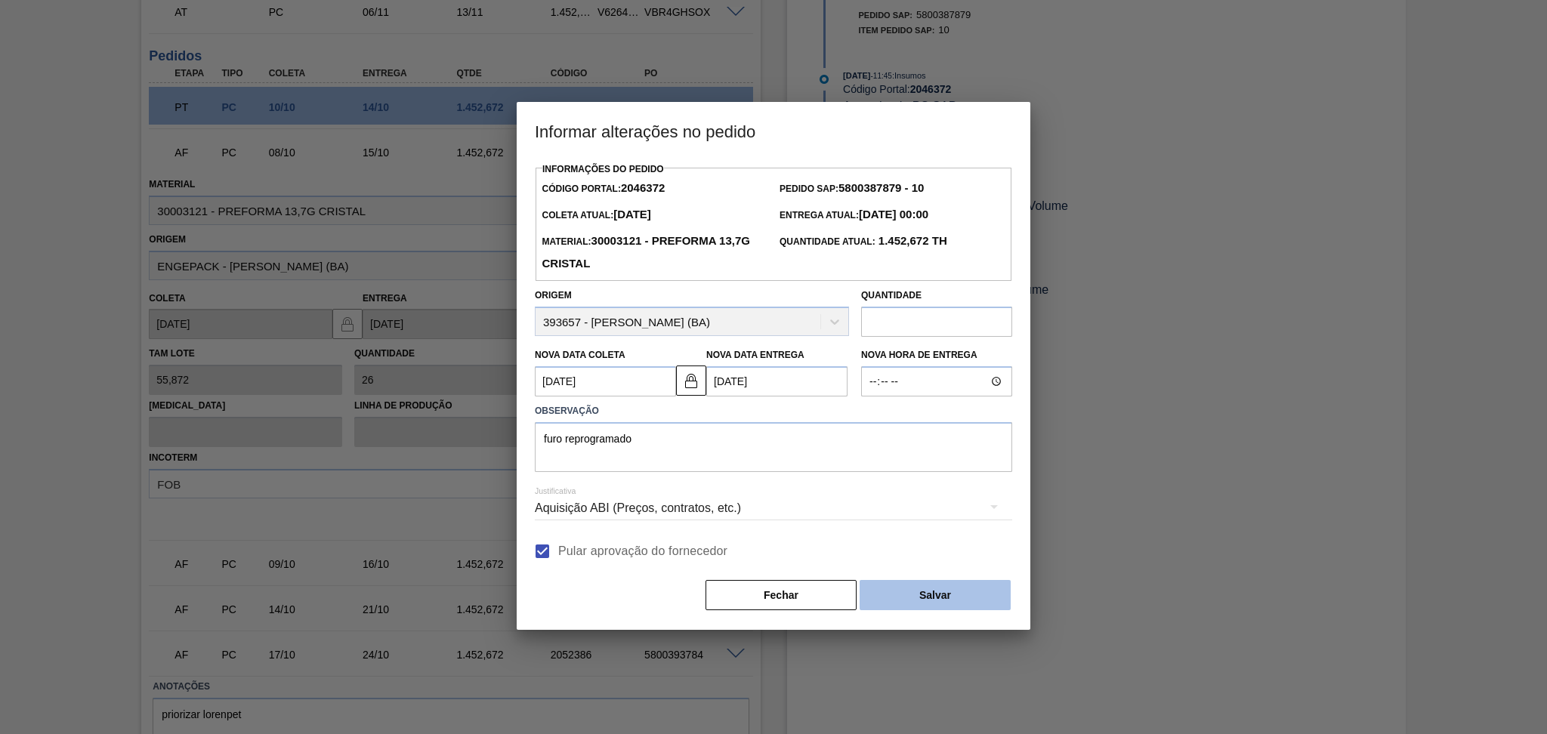
click at [967, 0] on body "Tarefas Planejamento Gerencial Transportes Relatórios Master Data Aline Apareci…" at bounding box center [773, 0] width 1547 height 0
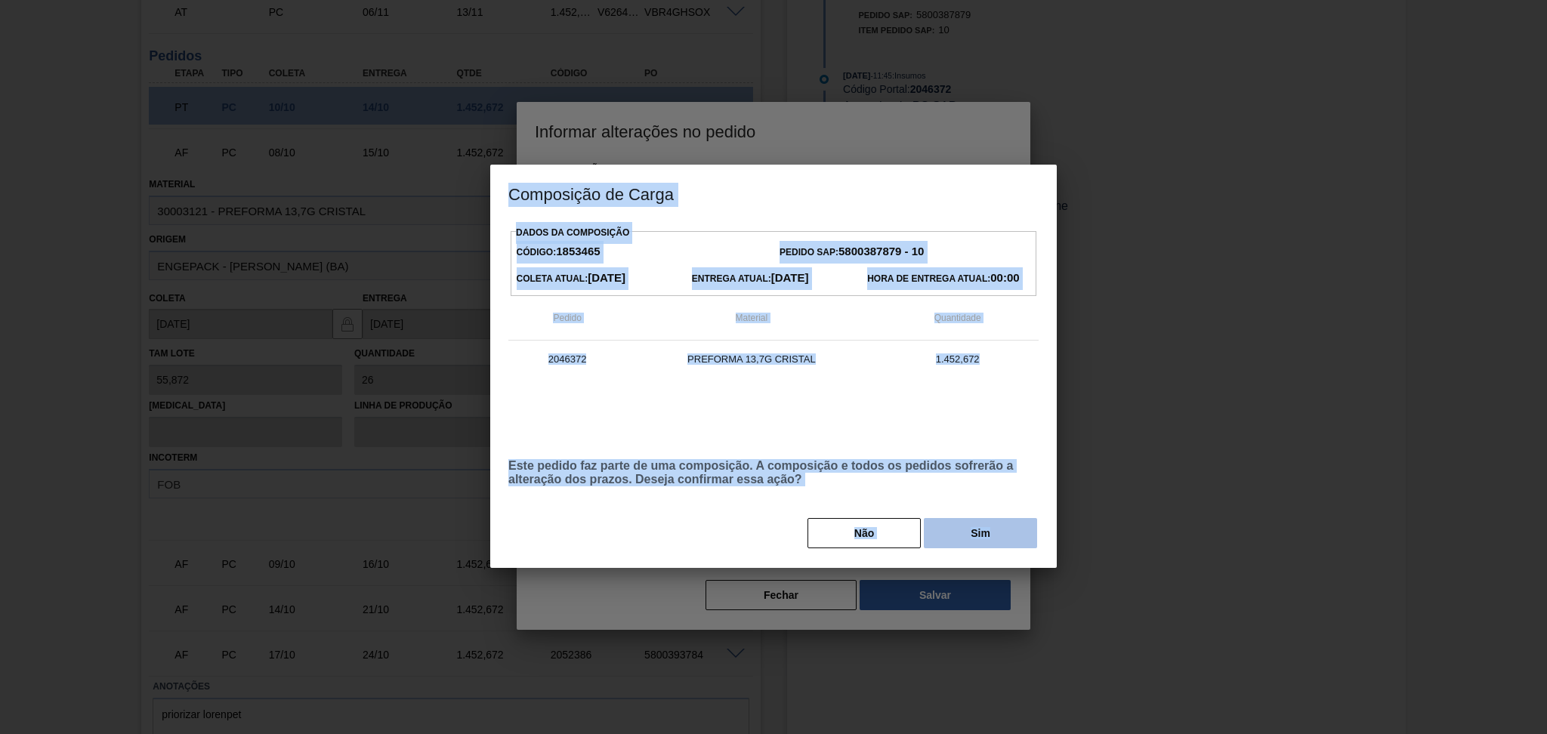
click at [985, 527] on button "Sim" at bounding box center [980, 533] width 113 height 30
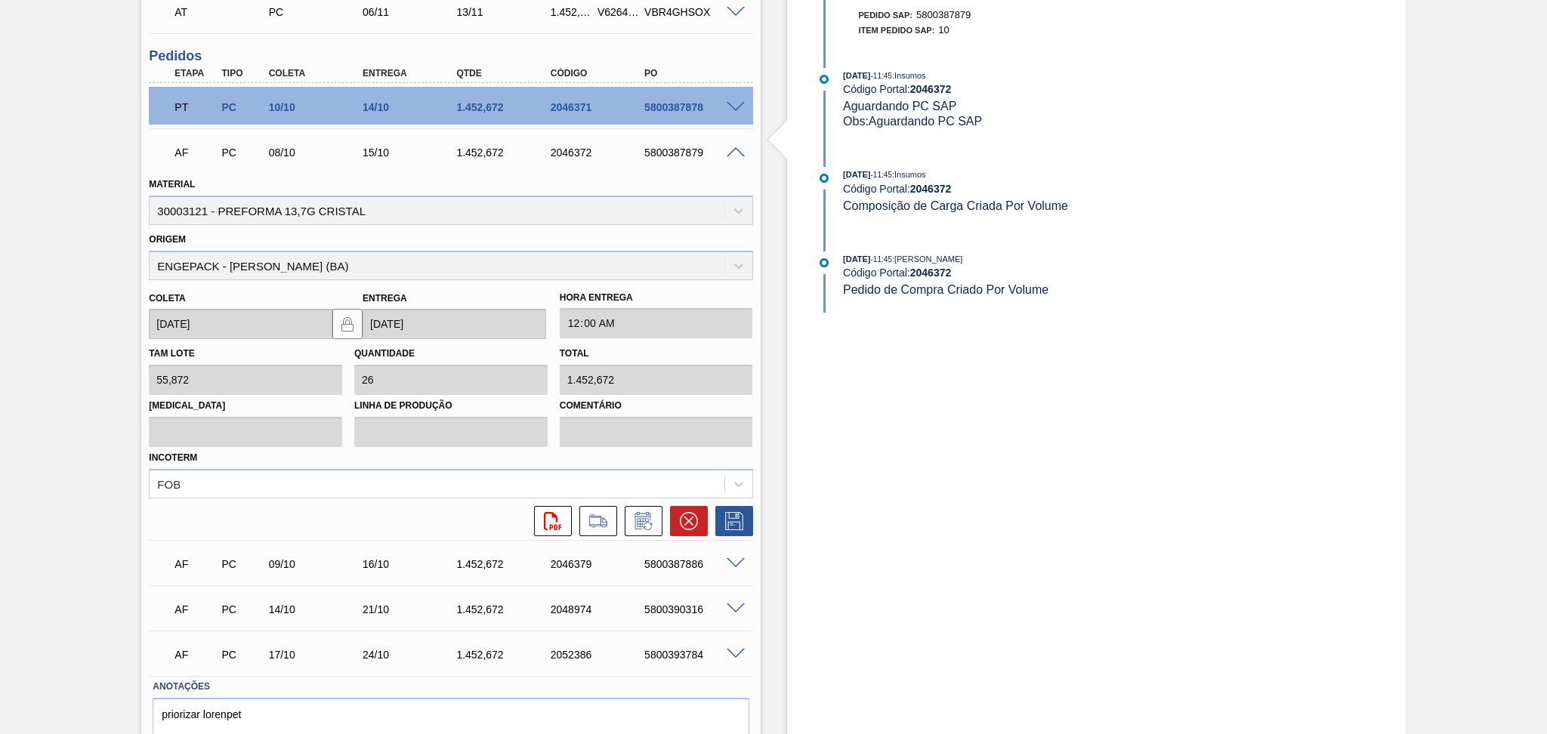
click at [71, 162] on div "Pedido em Trânsito BR07 - PREFORMA 13,7G CRISTAL Unidade Macacu PE MIN 3.610,00…" at bounding box center [773, 110] width 1547 height 1379
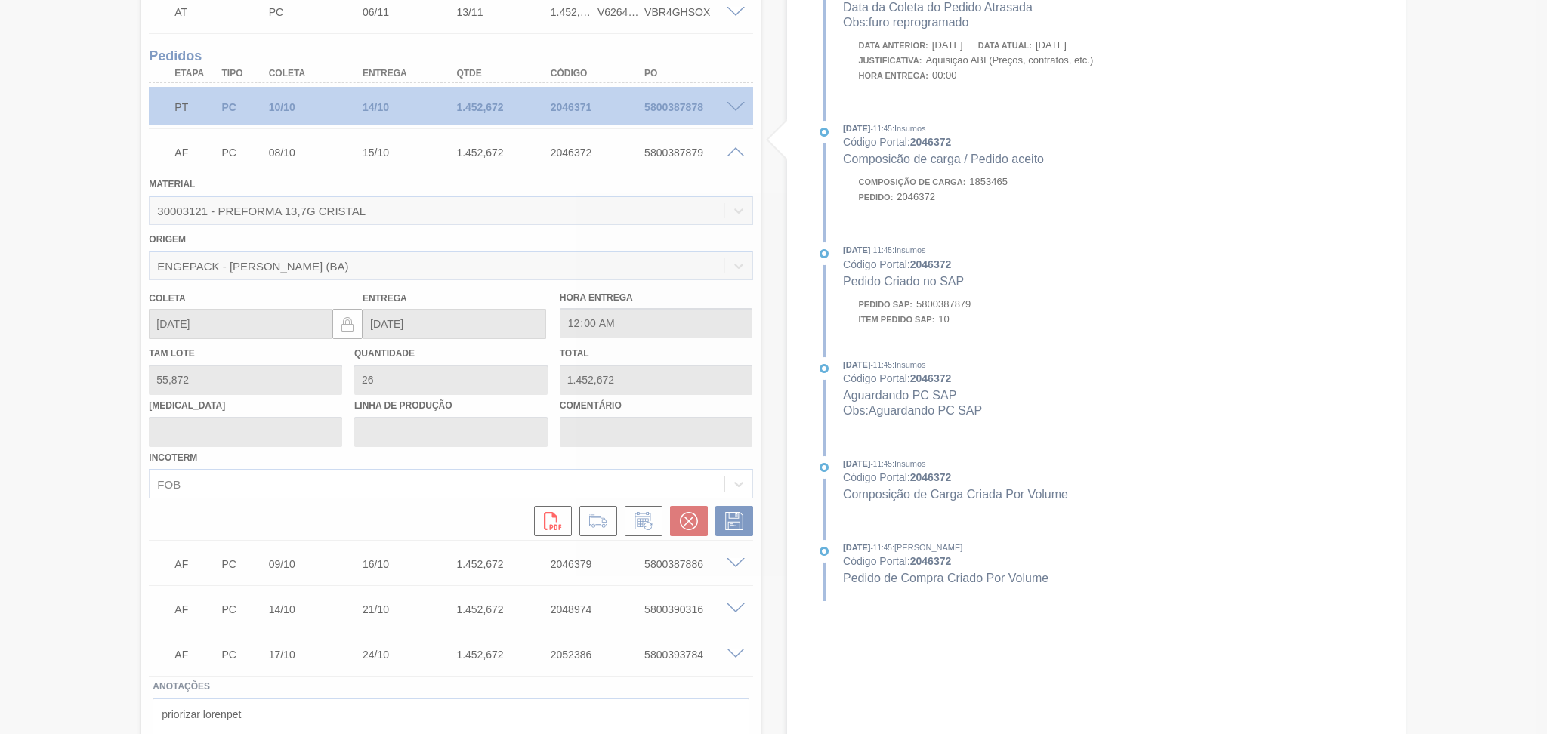
type input "furo reprogramado"
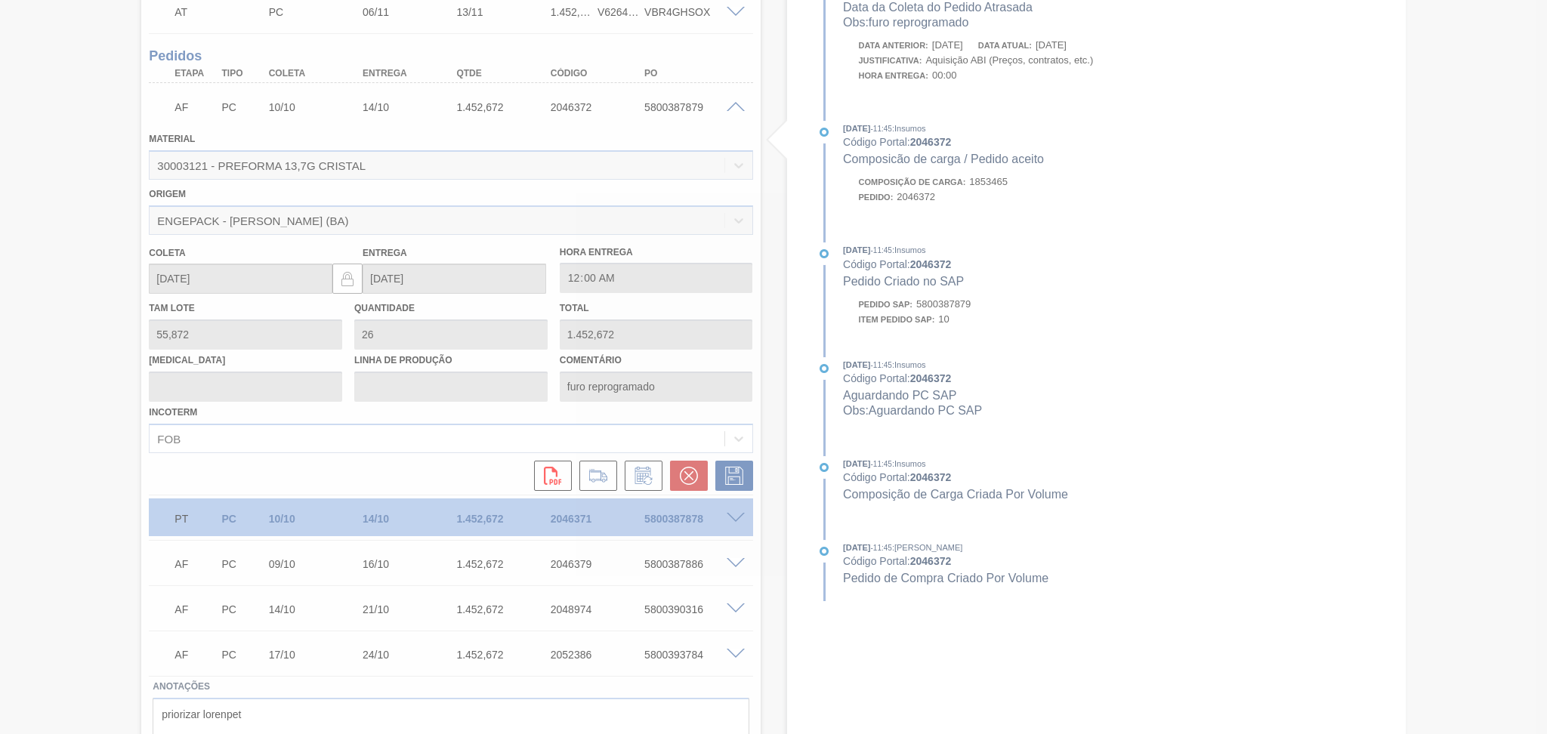
type input "10/10/2025"
type input "14/10/2025"
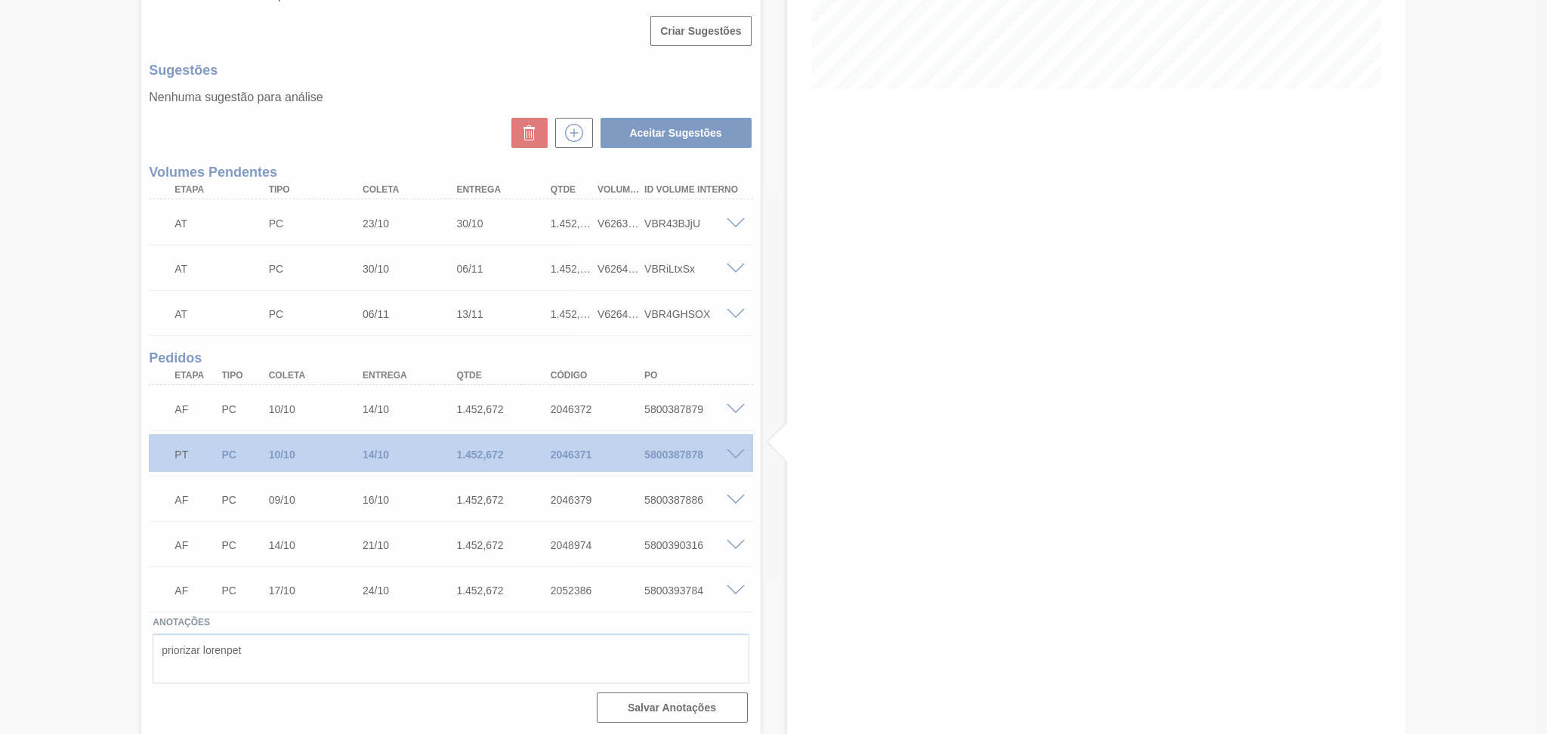
click at [418, 121] on div at bounding box center [773, 367] width 1547 height 734
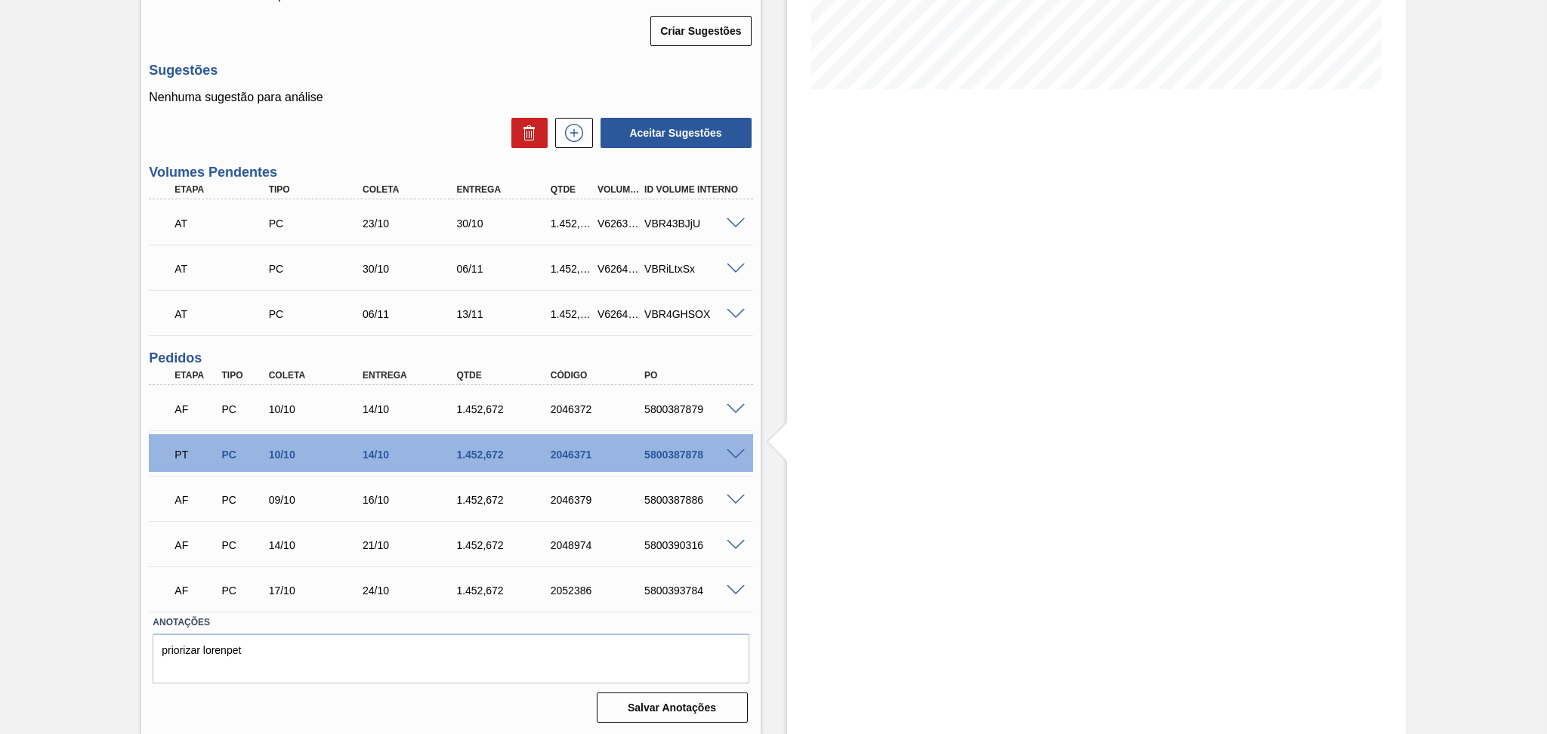
click at [769, 498] on div "Estoque De 10/10/2025 Até 30/11/2025 Filtro" at bounding box center [1082, 229] width 645 height 1013
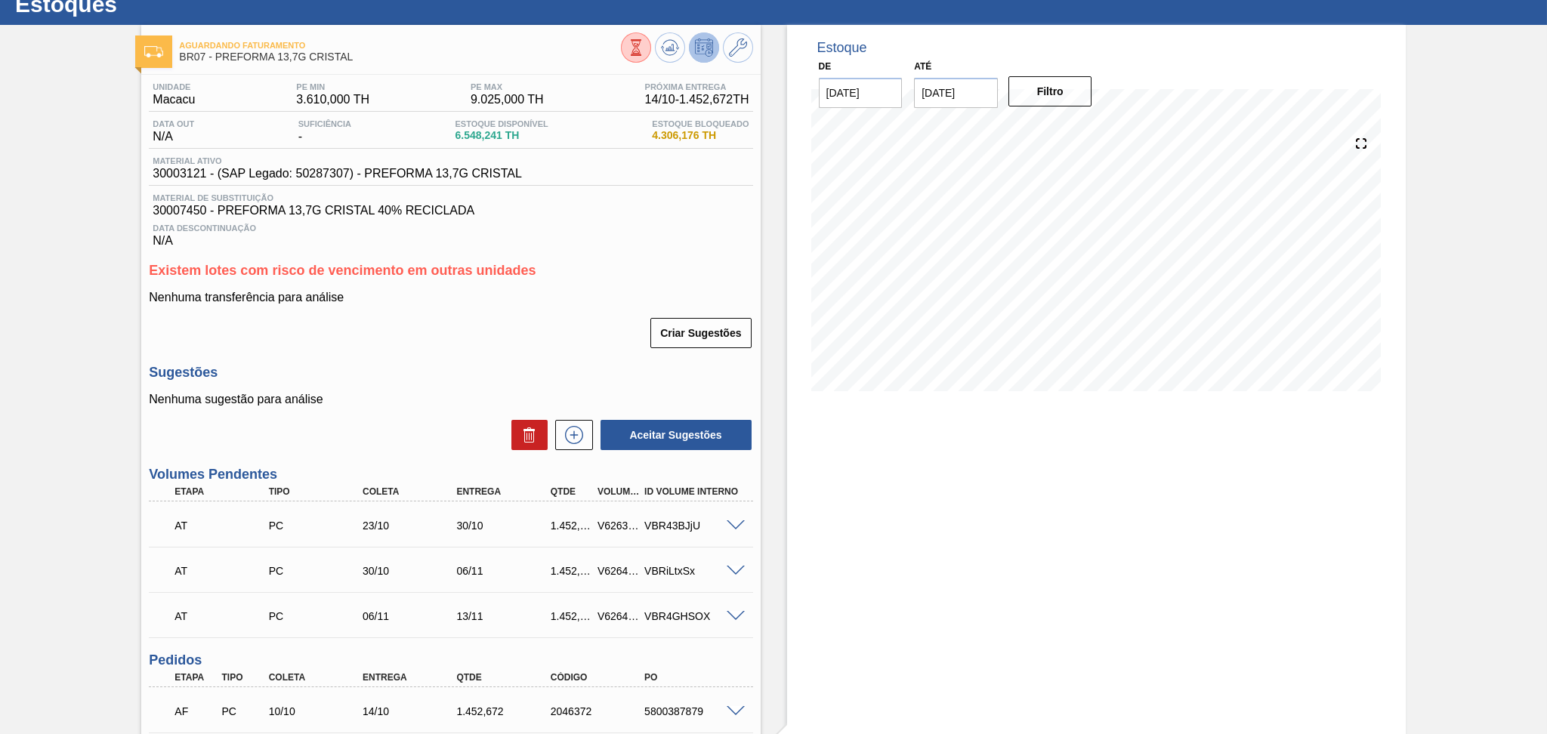
click at [178, 172] on span "30003121 - (SAP Legado: 50287307) - PREFORMA 13,7G CRISTAL" at bounding box center [337, 174] width 369 height 14
copy span "30003121"
click at [390, 384] on div "Sugestões Nenhuma sugestão para análise Aceitar Sugestões" at bounding box center [450, 408] width 603 height 87
click at [480, 346] on div "Criar Sugestões" at bounding box center [450, 332] width 603 height 33
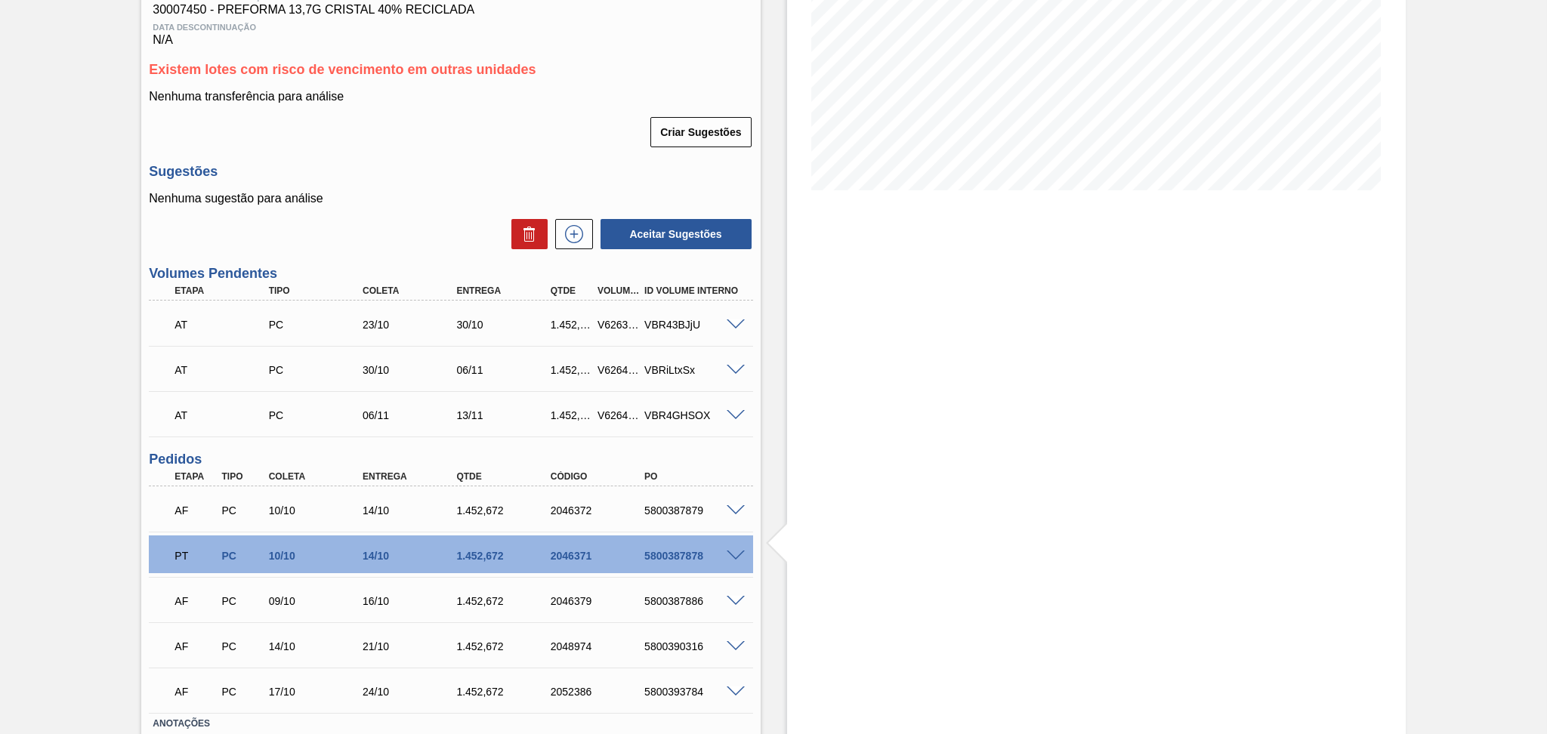
scroll to position [353, 0]
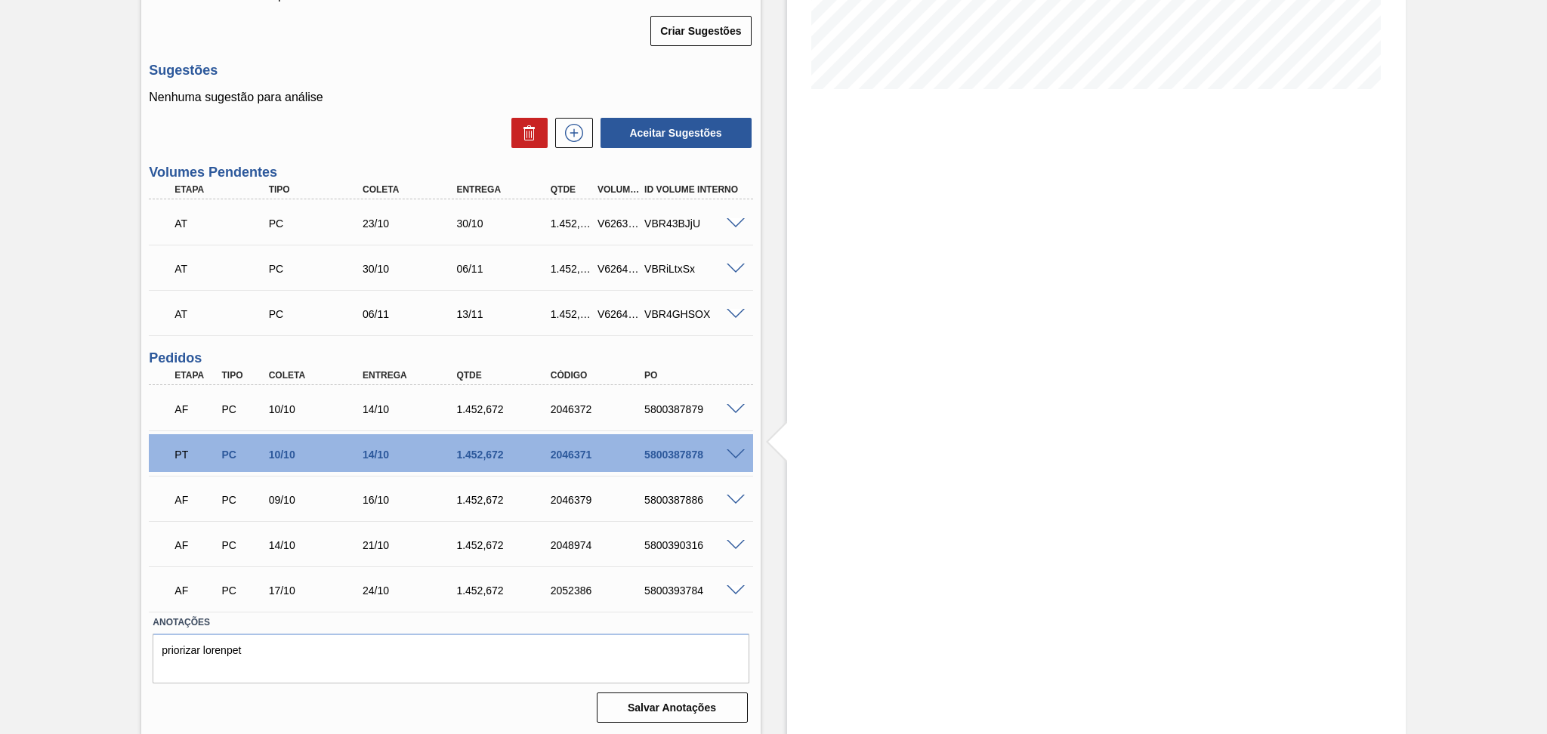
click at [733, 404] on span at bounding box center [735, 409] width 18 height 11
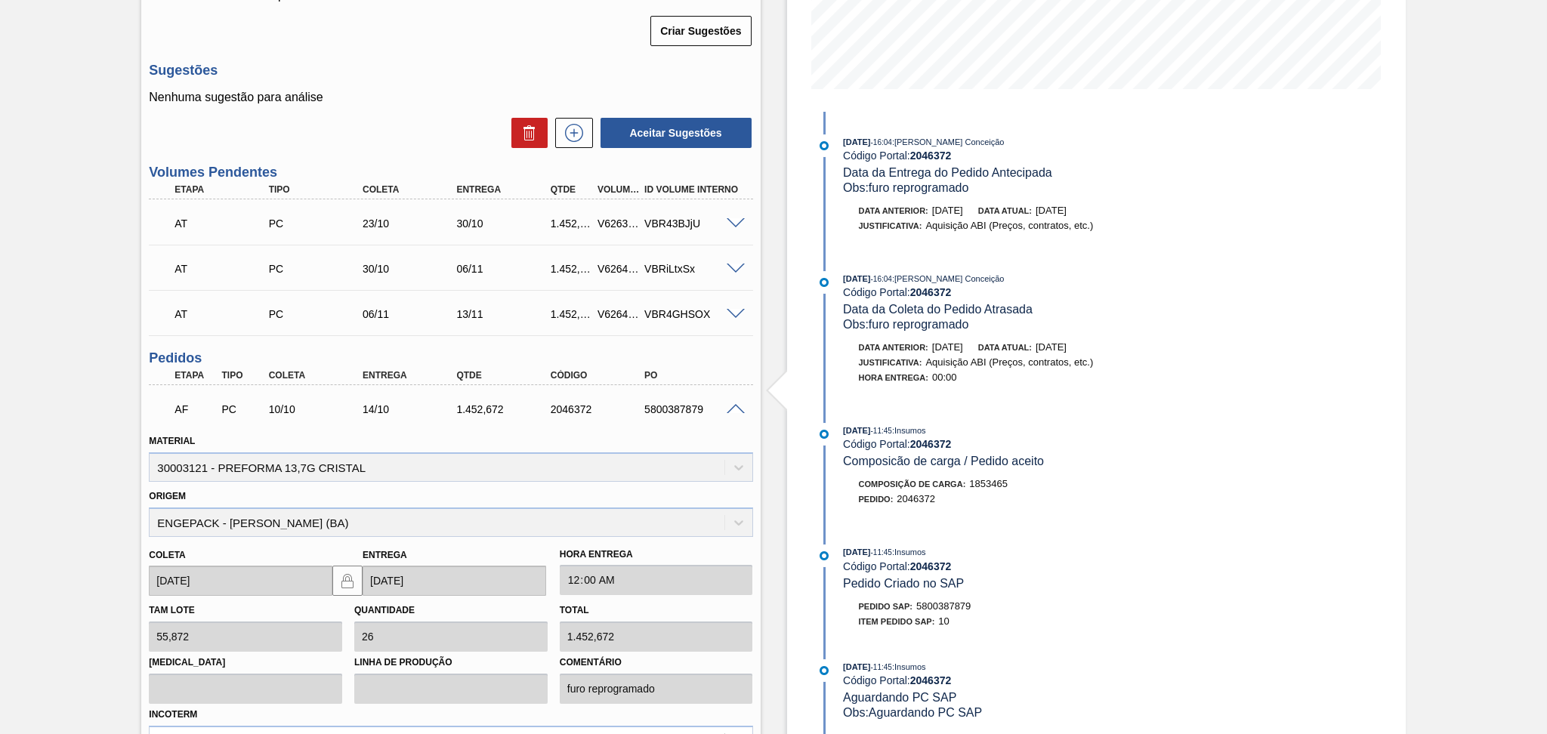
scroll to position [655, 0]
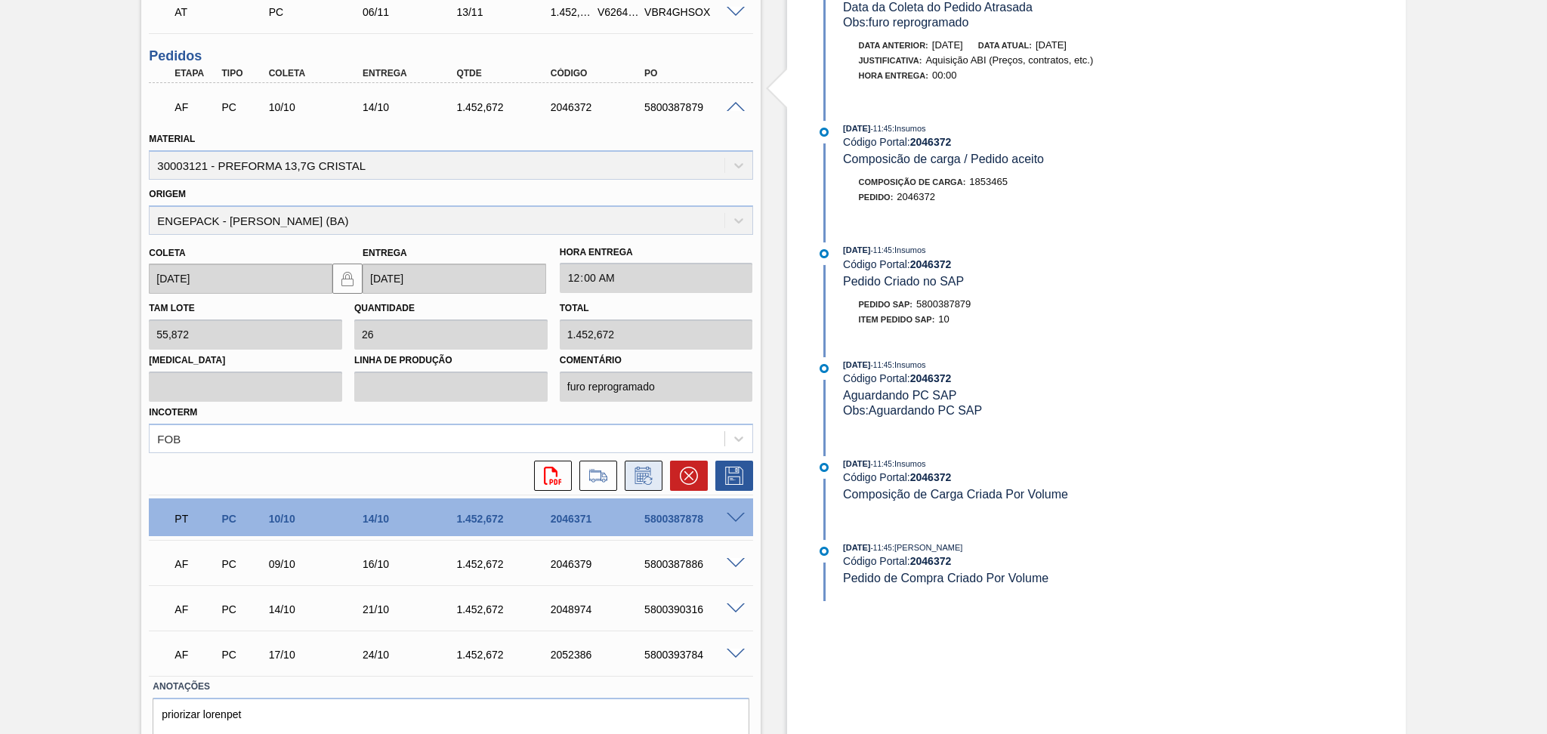
click at [655, 475] on button at bounding box center [644, 476] width 38 height 30
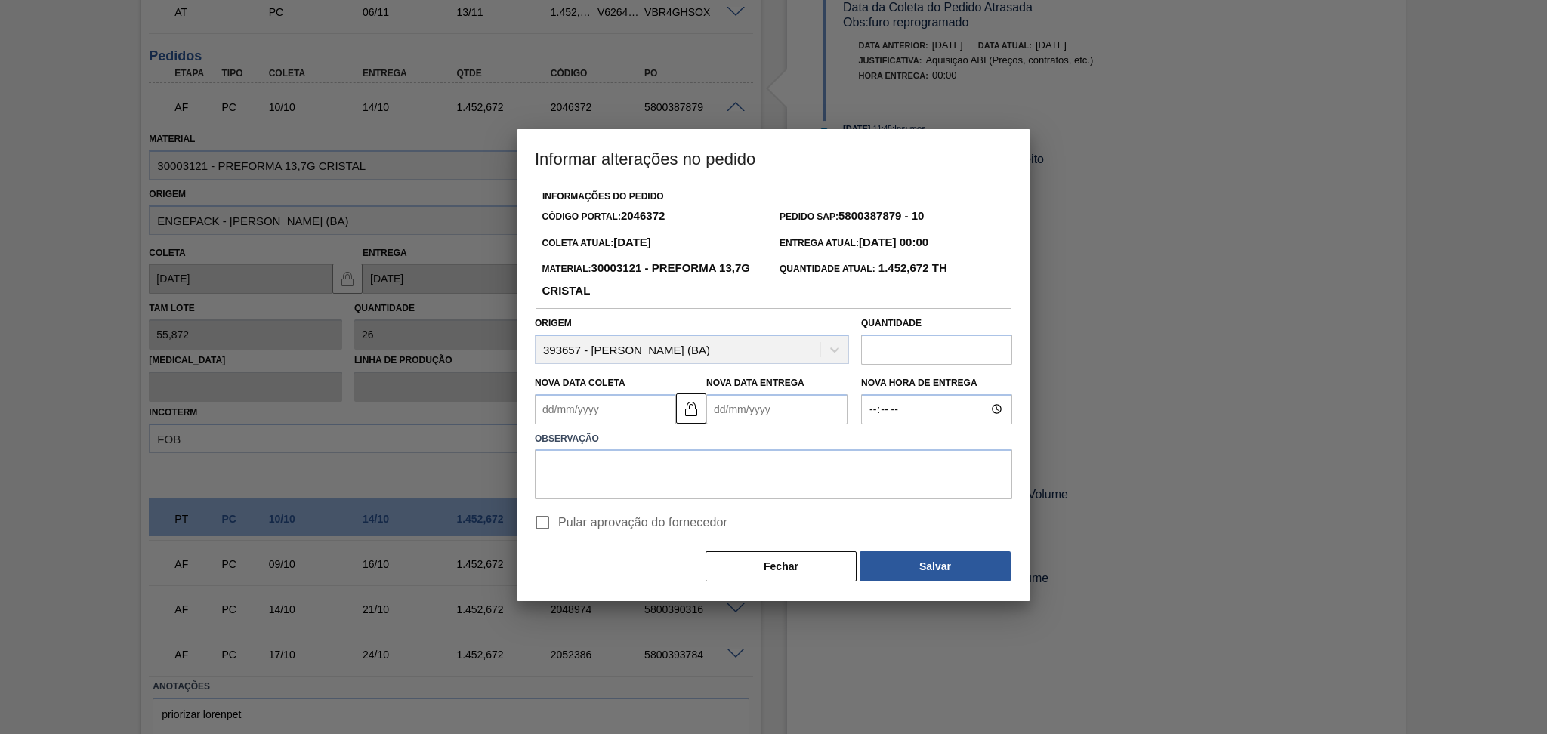
click at [639, 409] on Coleta2046372 "Nova Data Coleta" at bounding box center [605, 409] width 141 height 30
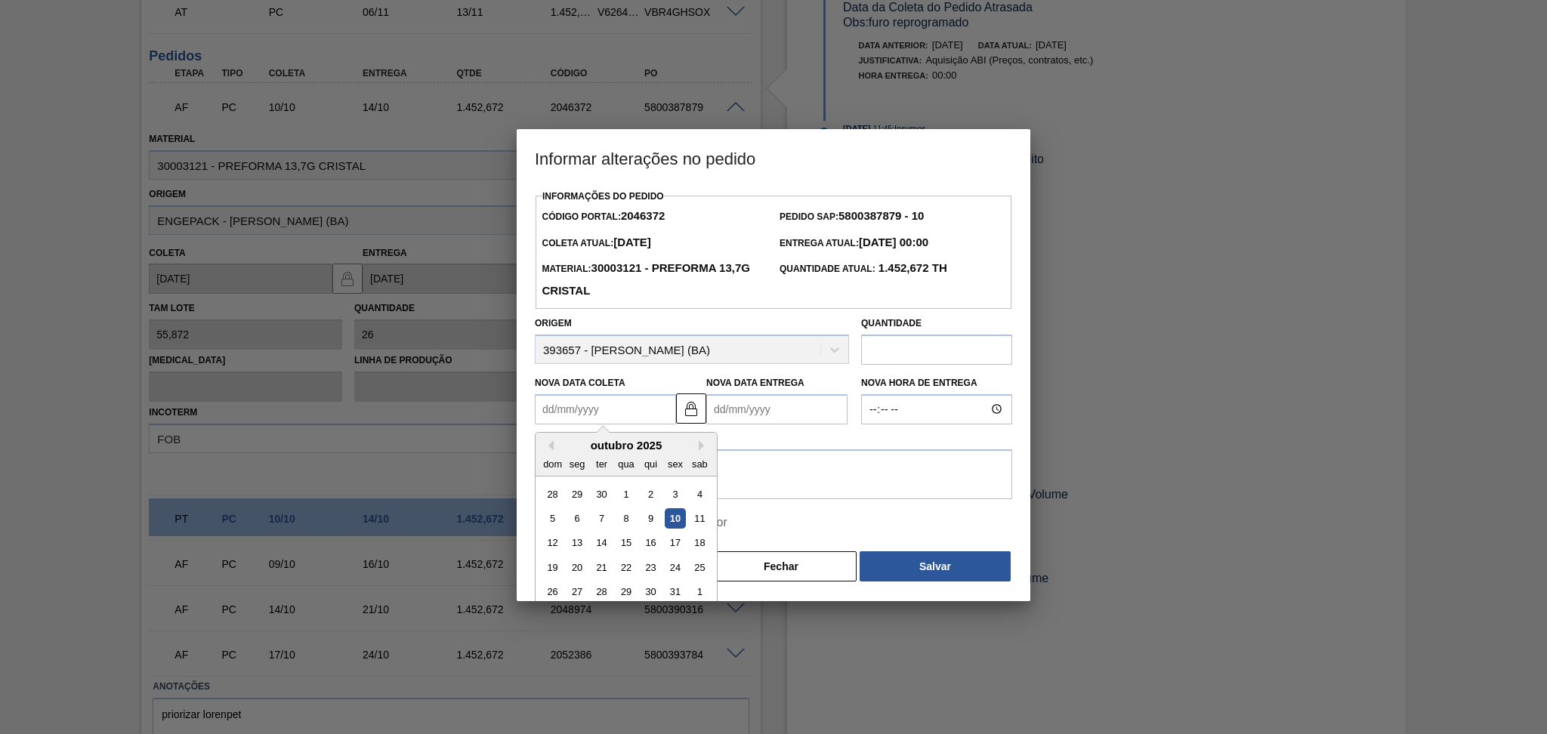
type Coleta2046372 "1"
type Entrega2046372 "05/10/2025"
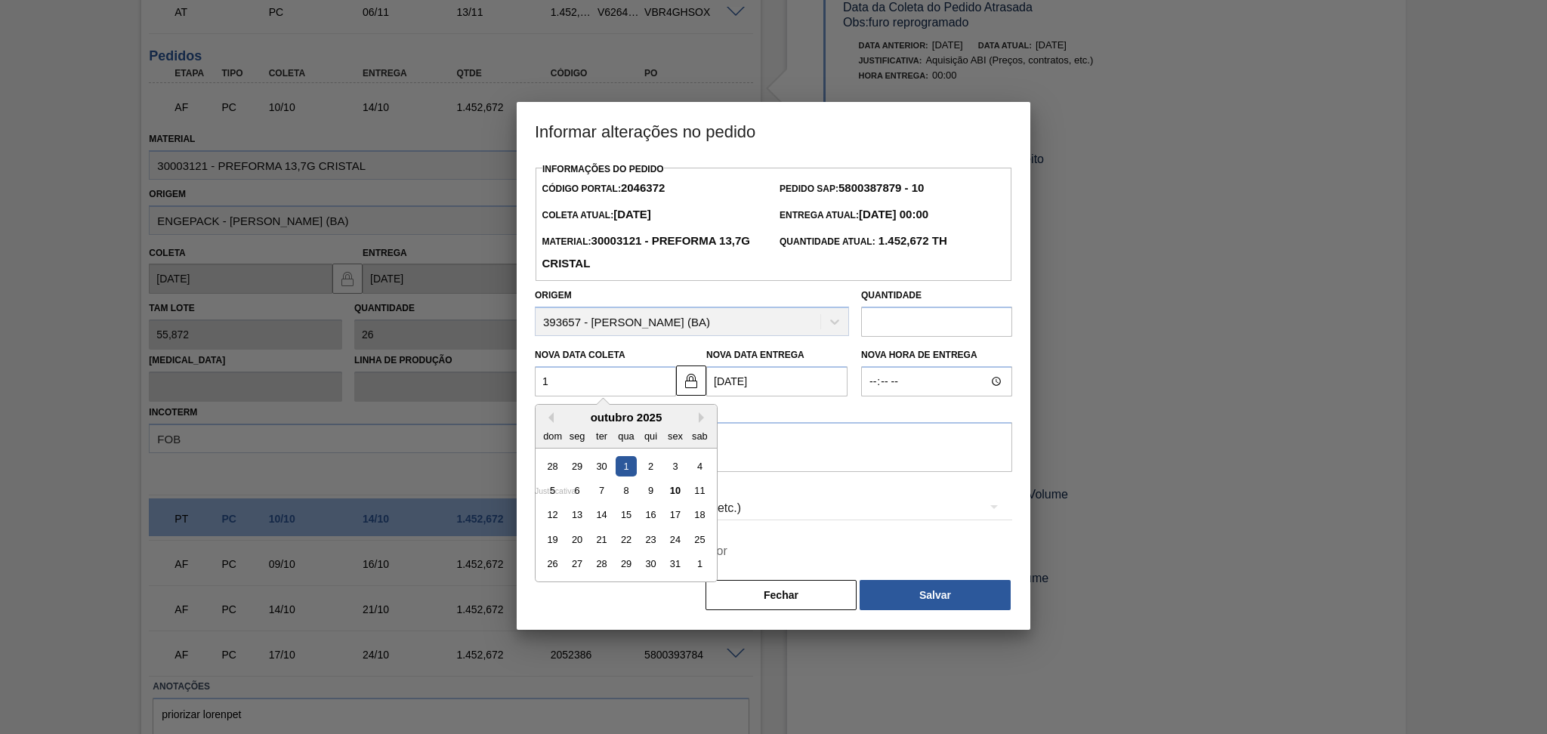
type Coleta2046372 "13"
type Entrega2046372 "17/10/2025"
type Coleta2046372 "13/1"
type Entrega2046372 "17/01/2025"
type Coleta2046372 "13/10"
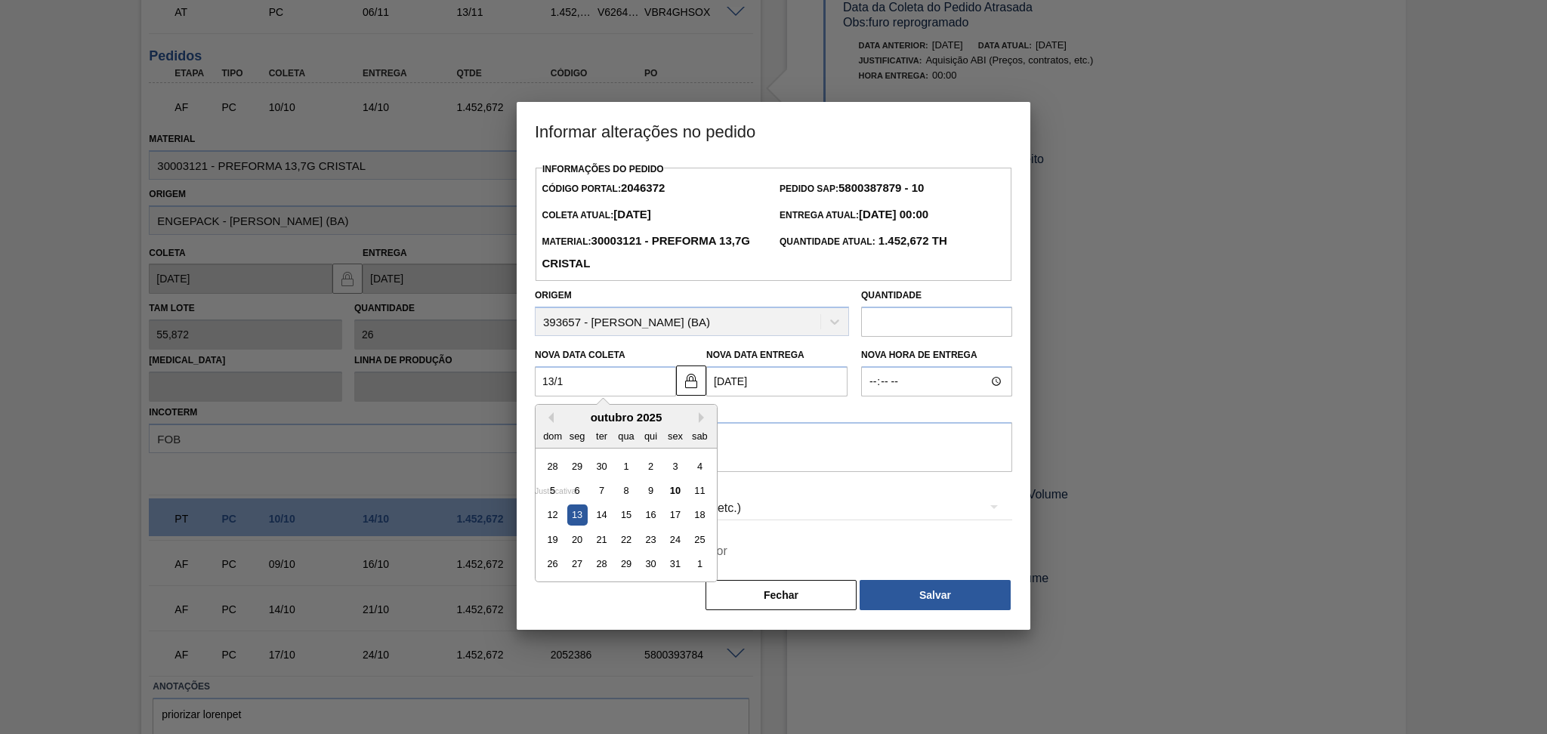
type Entrega2046372 "[DATE]"
type Coleta2046372 "13/10/20"
type Entrega2046372 "17/10/2020"
type Coleta2046372 "[DATE]"
type Entrega2046372 "[DATE]"
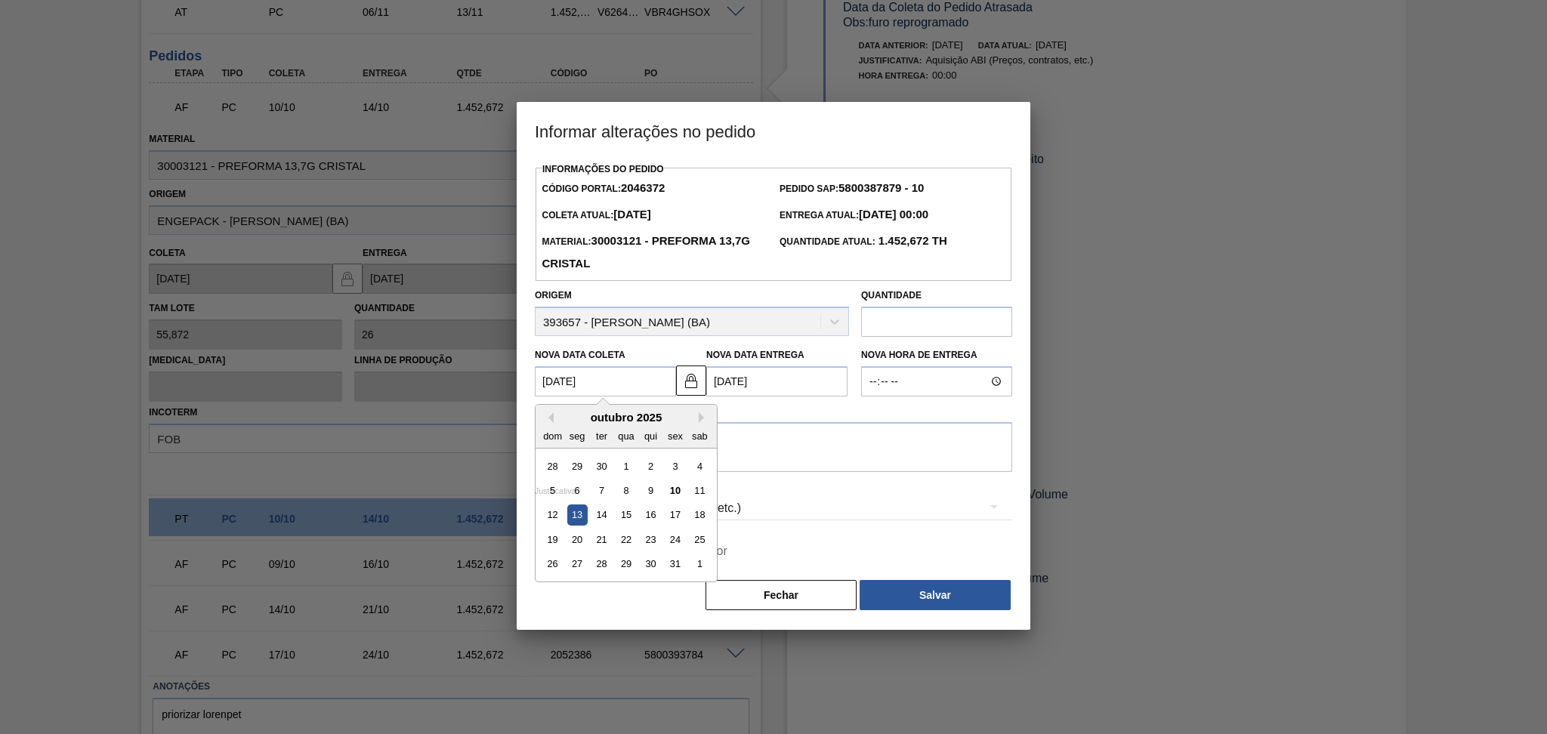
type Coleta2046372 "[DATE]"
click at [786, 461] on textarea at bounding box center [773, 447] width 477 height 50
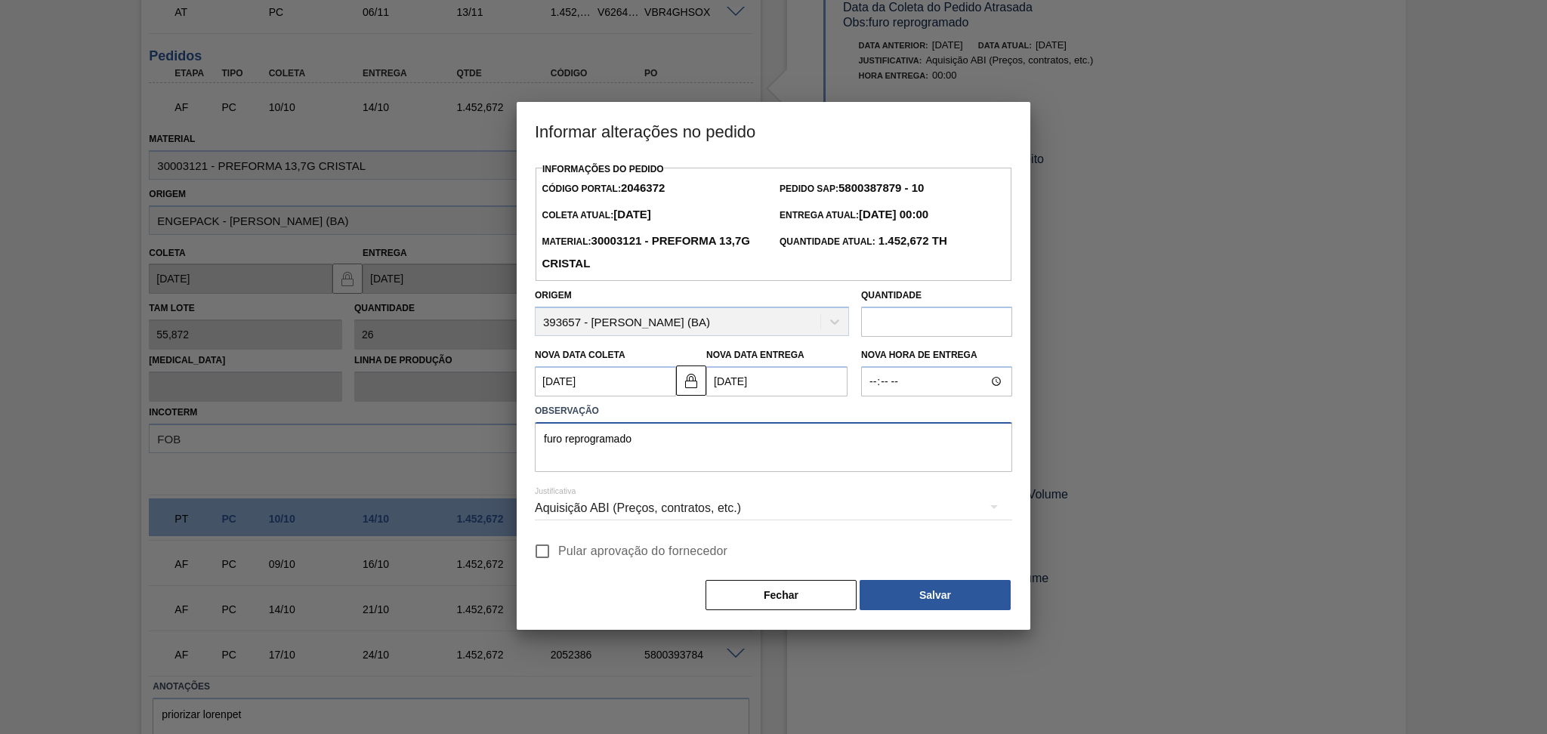
type textarea "furo reprogramado"
click at [618, 548] on span "Pular aprovação do fornecedor" at bounding box center [642, 551] width 169 height 18
click at [558, 548] on input "Pular aprovação do fornecedor" at bounding box center [542, 551] width 32 height 32
checkbox input "true"
click at [920, 604] on button "Salvar" at bounding box center [934, 595] width 151 height 30
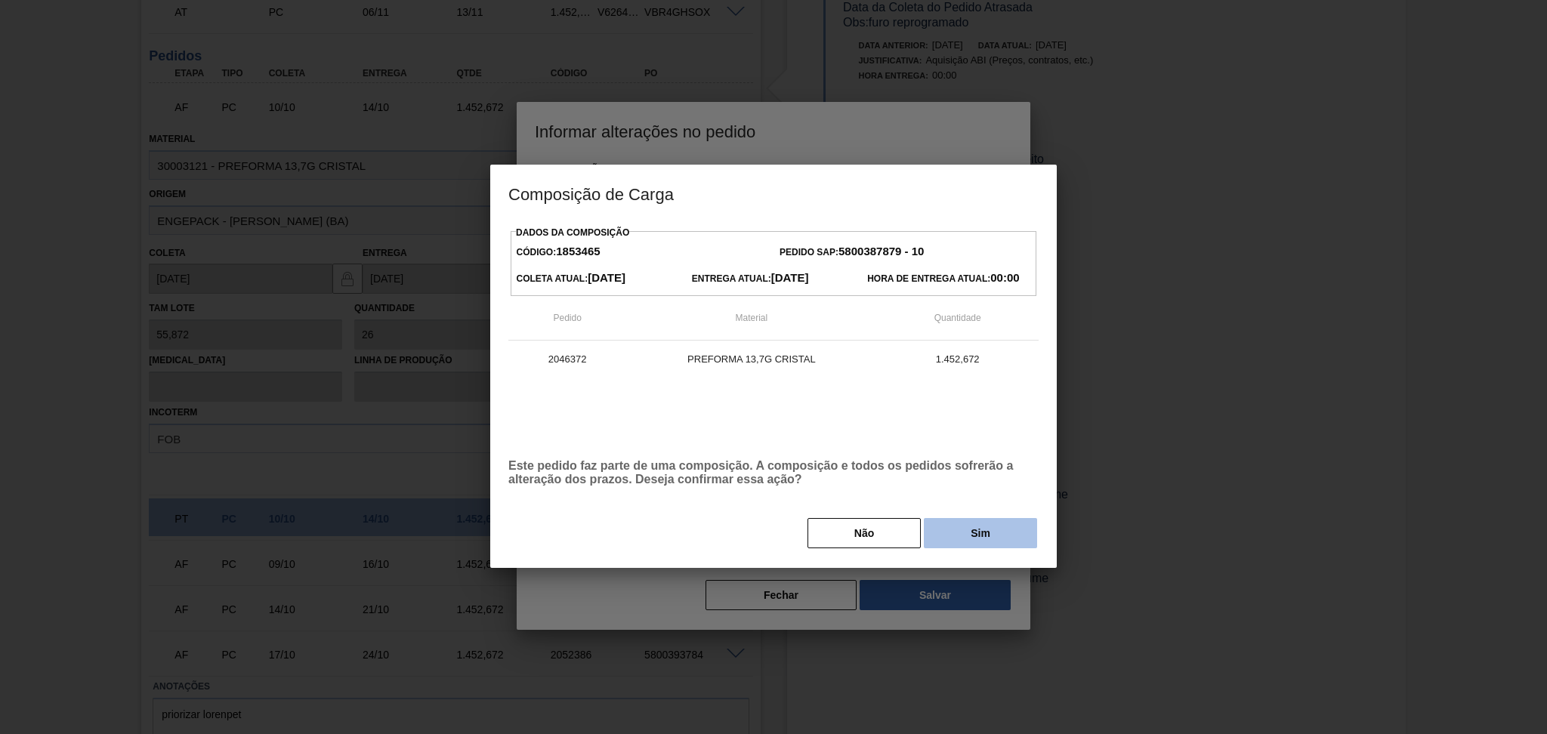
click at [961, 538] on button "Sim" at bounding box center [980, 533] width 113 height 30
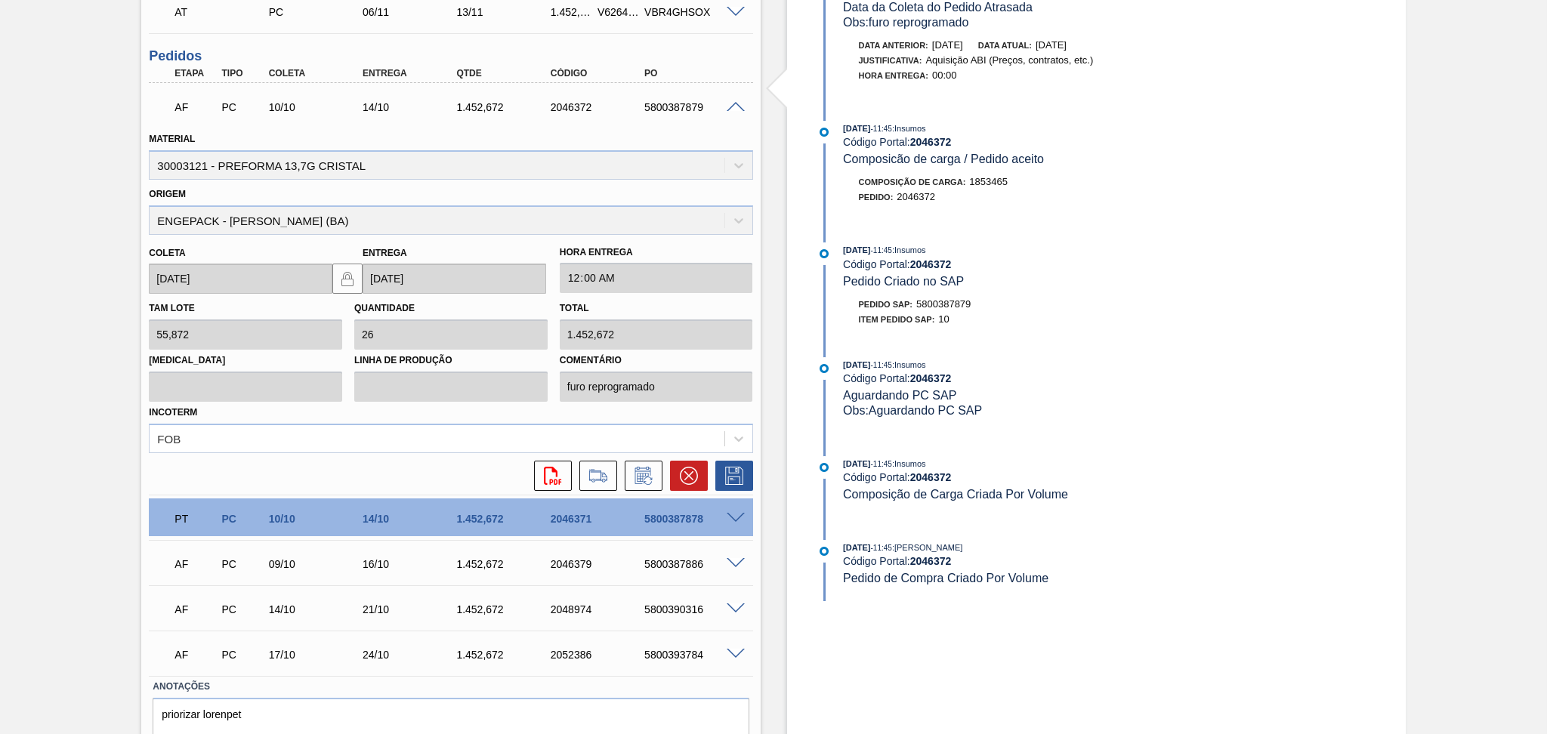
click at [46, 254] on div "Aguardando Faturamento BR07 - PREFORMA 13,7G CRISTAL Unidade Macacu PE MIN 3.61…" at bounding box center [773, 110] width 1547 height 1379
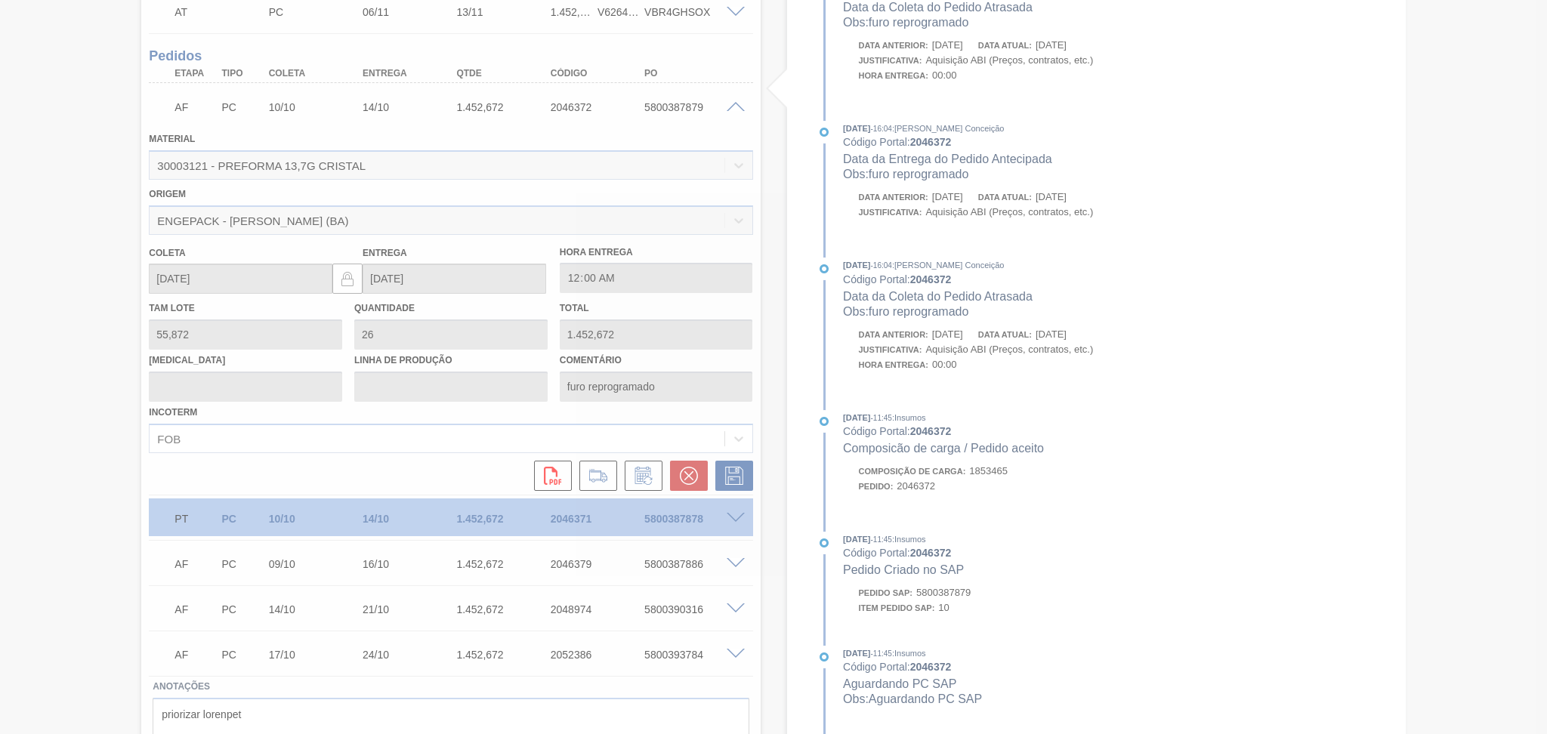
click at [1235, 339] on div at bounding box center [773, 367] width 1547 height 734
type input "13/10/2025"
type input "17/10/2025"
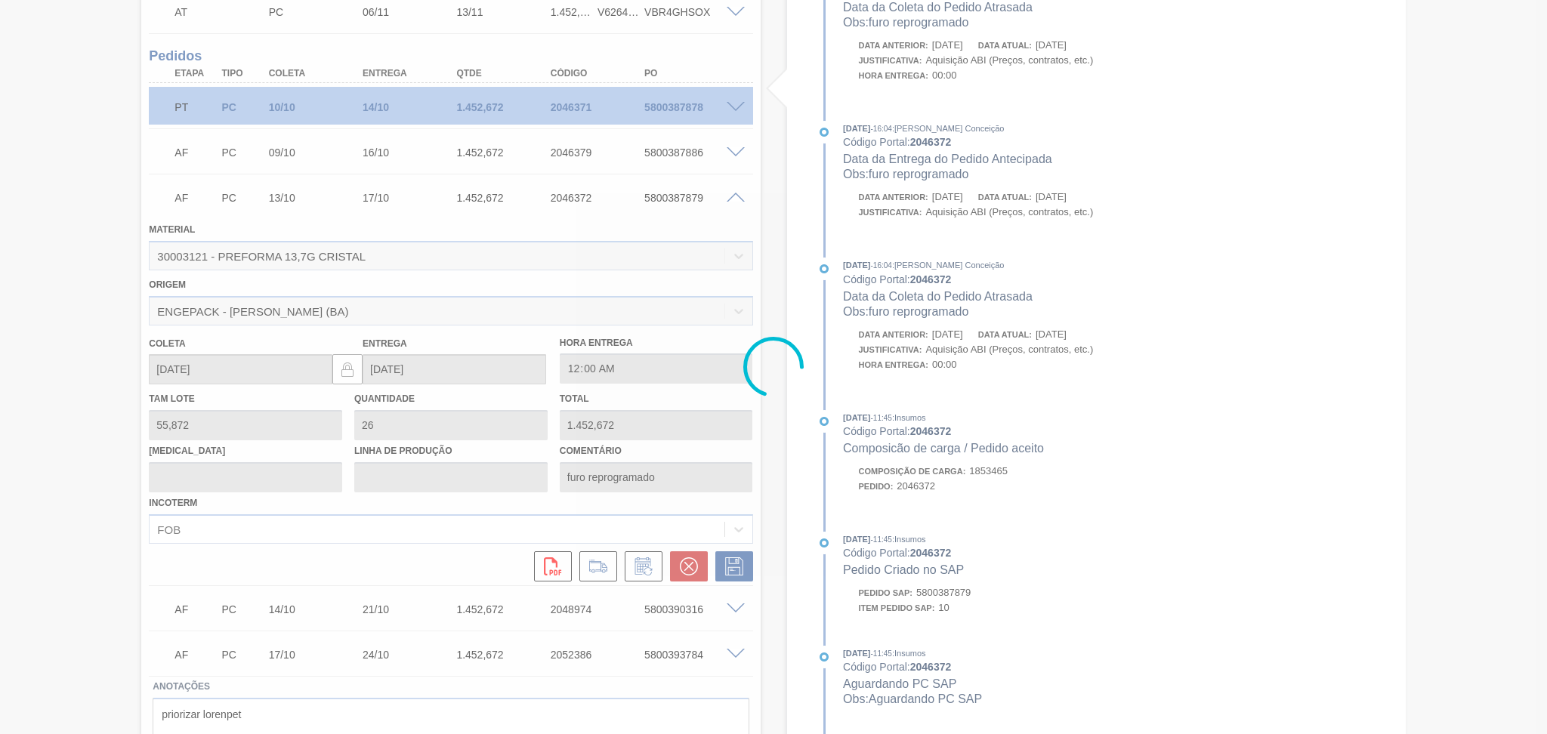
scroll to position [353, 0]
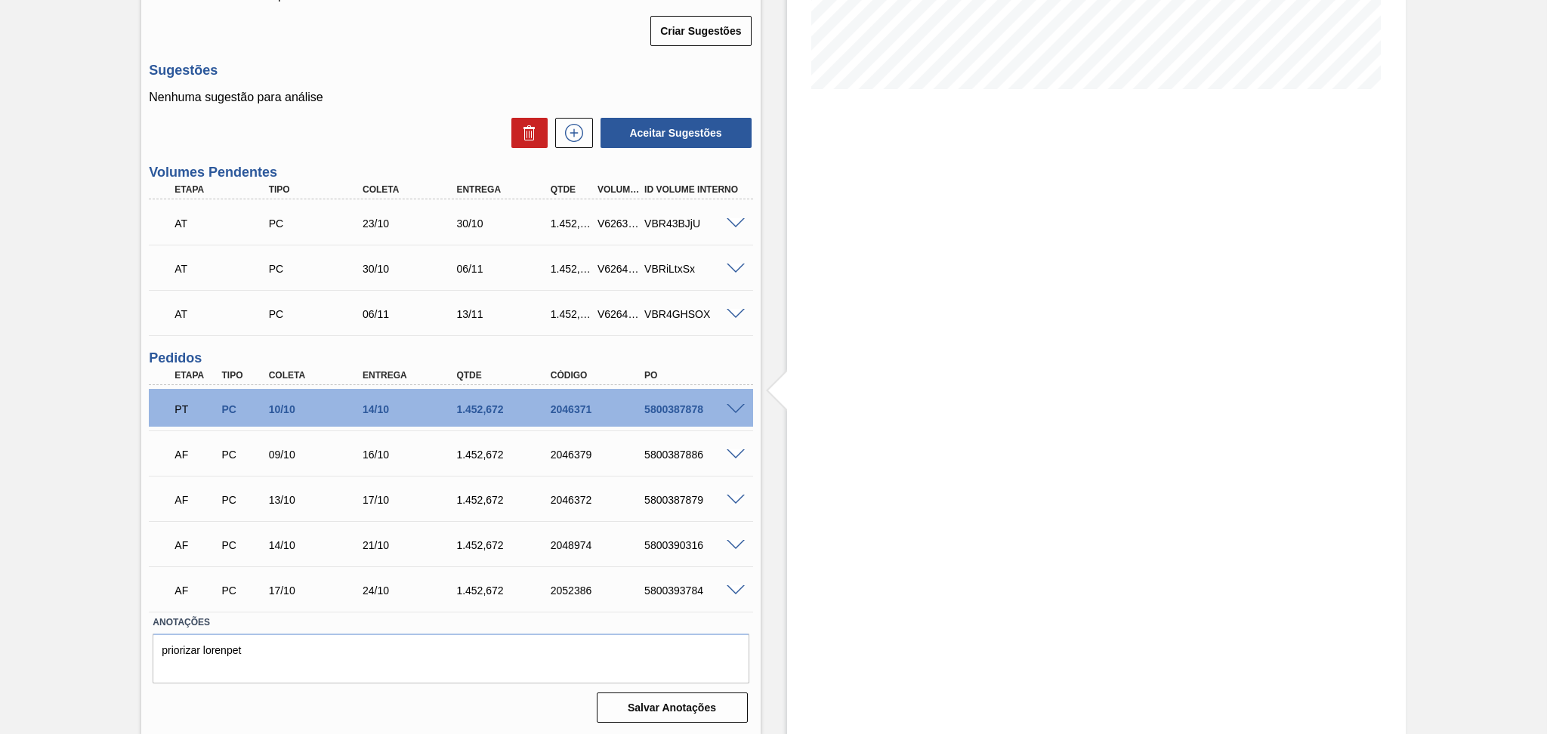
click at [42, 452] on div "Pedido em Trânsito BR07 - PREFORMA 13,7G CRISTAL Unidade Macacu PE MIN 3.610,00…" at bounding box center [773, 229] width 1547 height 1013
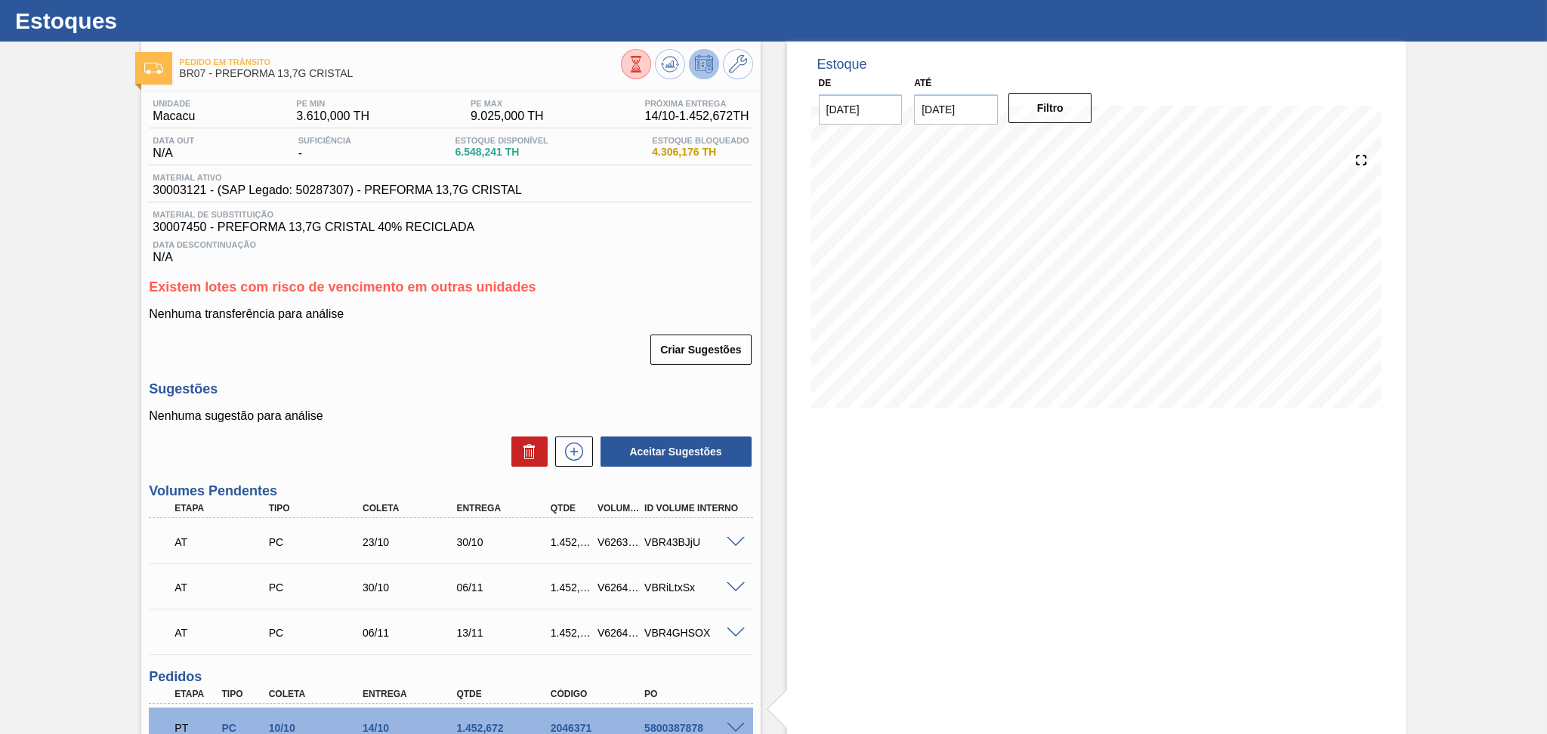
scroll to position [0, 0]
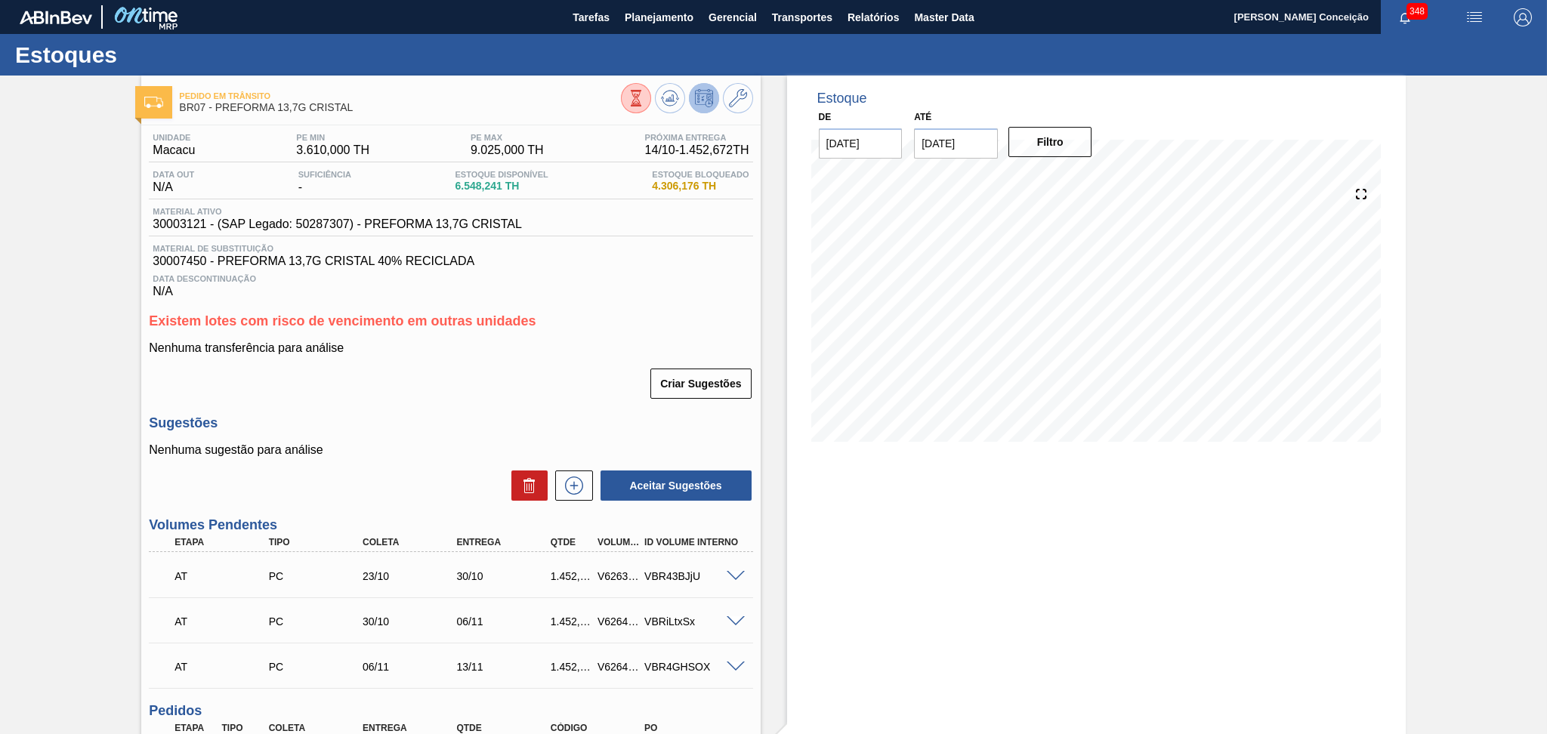
click at [945, 566] on div "Estoque De 10/10/2025 Até 30/11/2025 Filtro 05/11 Projeção de Estoque 10,864.25…" at bounding box center [1096, 582] width 618 height 1013
click at [402, 405] on div "Unidade Macacu PE MIN 3.610,000 TH PE MAX 9.025,000 TH Próxima Entrega 14/10 - …" at bounding box center [450, 602] width 618 height 955
click at [505, 406] on div "Unidade Macacu PE MIN 3.610,000 TH PE MAX 9.025,000 TH Próxima Entrega 14/10 - …" at bounding box center [450, 602] width 618 height 955
click at [725, 261] on span "30007450 - PREFORMA 13,7G CRISTAL 40% RECICLADA" at bounding box center [451, 261] width 596 height 14
click at [502, 409] on div "Unidade Macacu PE MIN 3.610,000 TH PE MAX 9.025,000 TH Próxima Entrega 14/10 - …" at bounding box center [450, 602] width 618 height 955
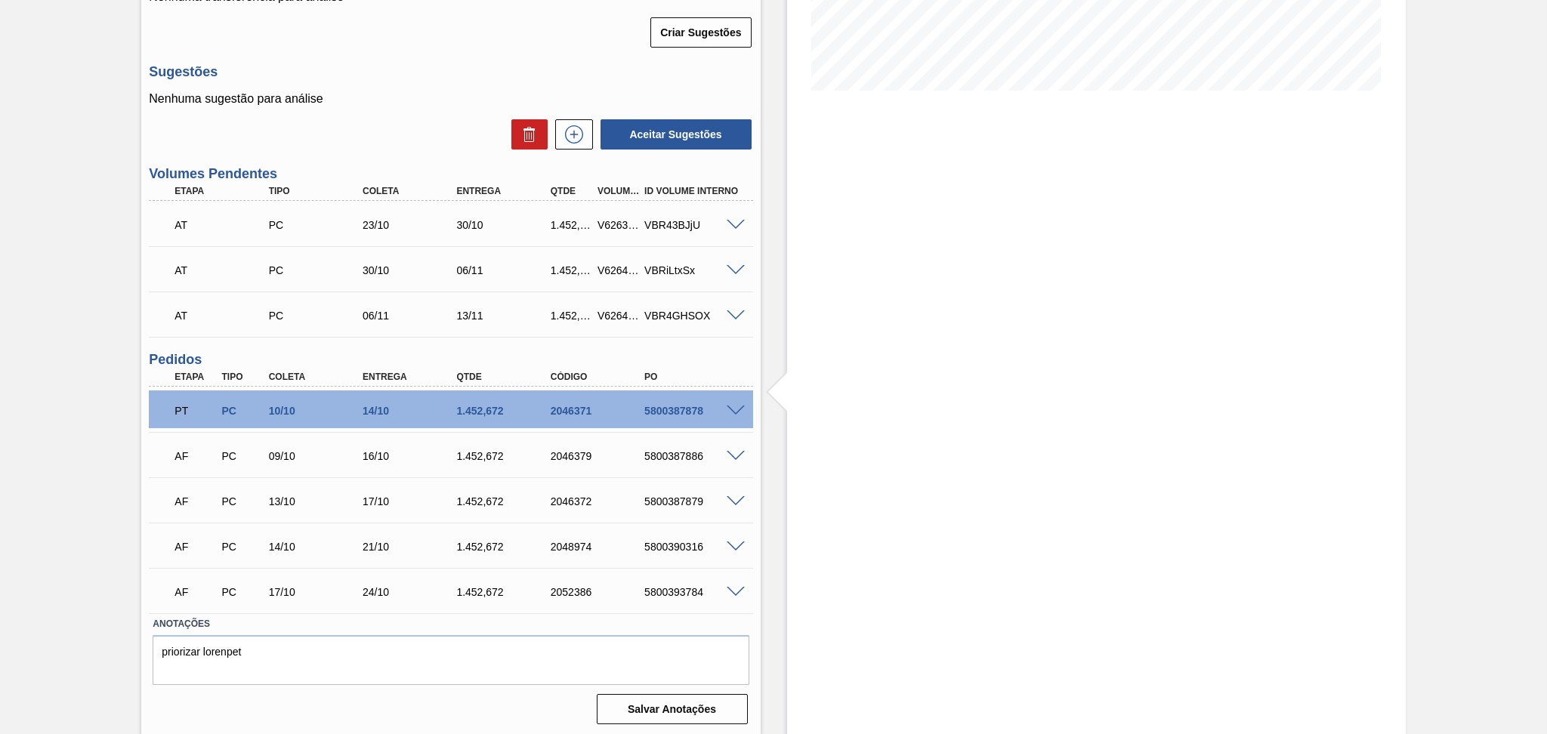
scroll to position [353, 0]
click at [912, 453] on div "Estoque De 10/10/2025 Até 30/11/2025 Filtro 10/11 Projeção de Estoque 9,883.593…" at bounding box center [1096, 229] width 618 height 1013
click at [877, 501] on div "Estoque De 10/10/2025 Até 30/11/2025 Filtro 10/11 Projeção de Estoque 9,883.593…" at bounding box center [1096, 229] width 618 height 1013
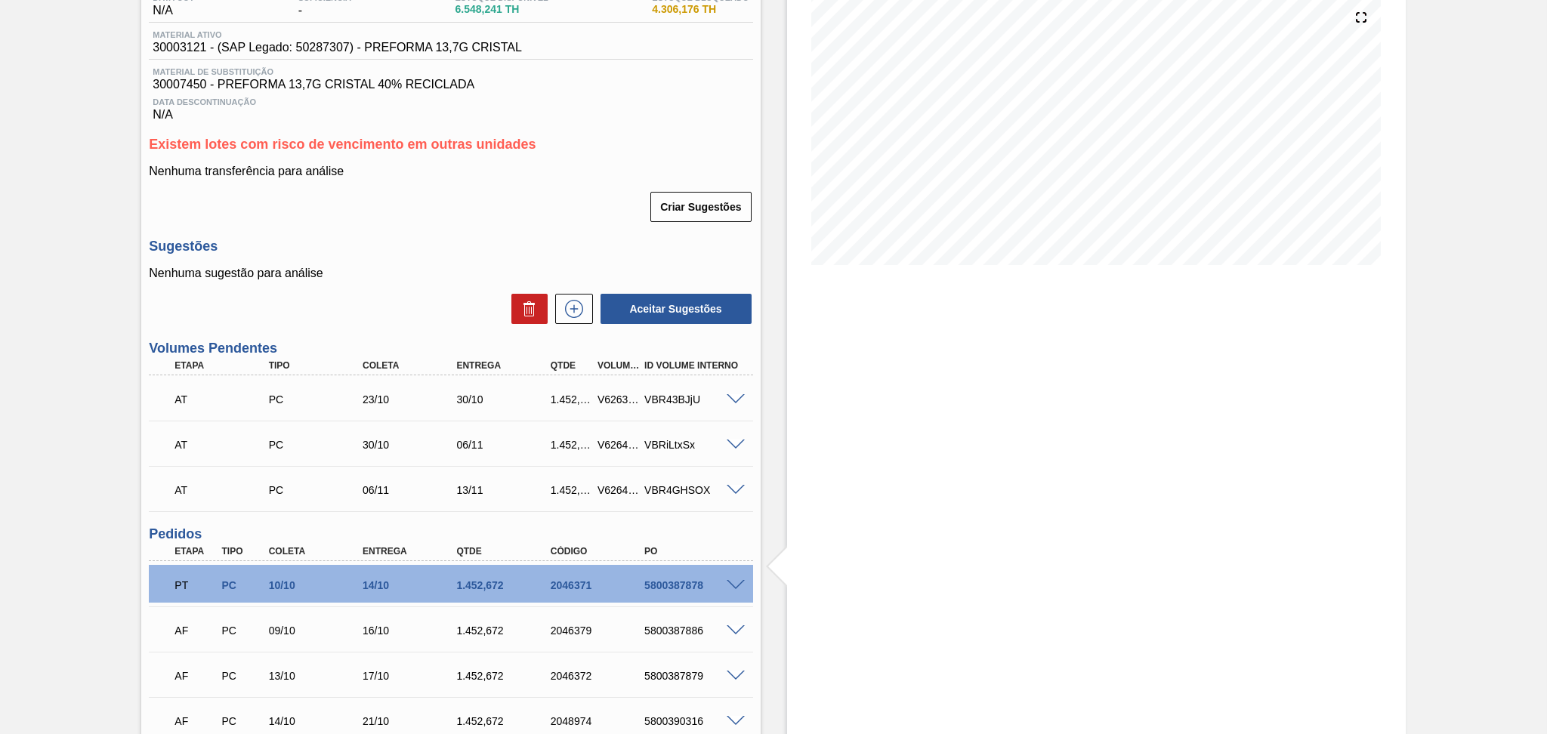
scroll to position [151, 0]
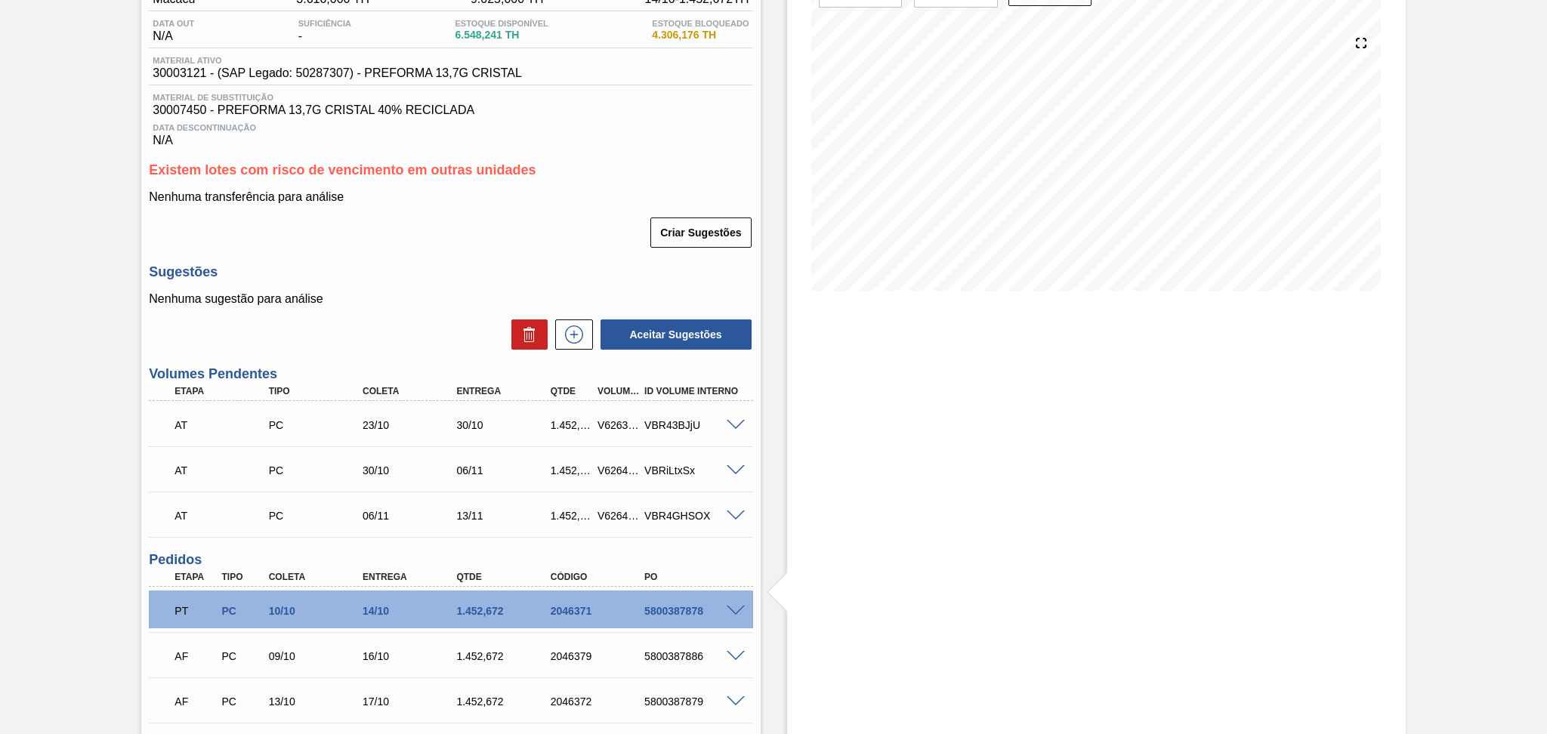
click at [498, 247] on div "Criar Sugestões" at bounding box center [450, 232] width 603 height 33
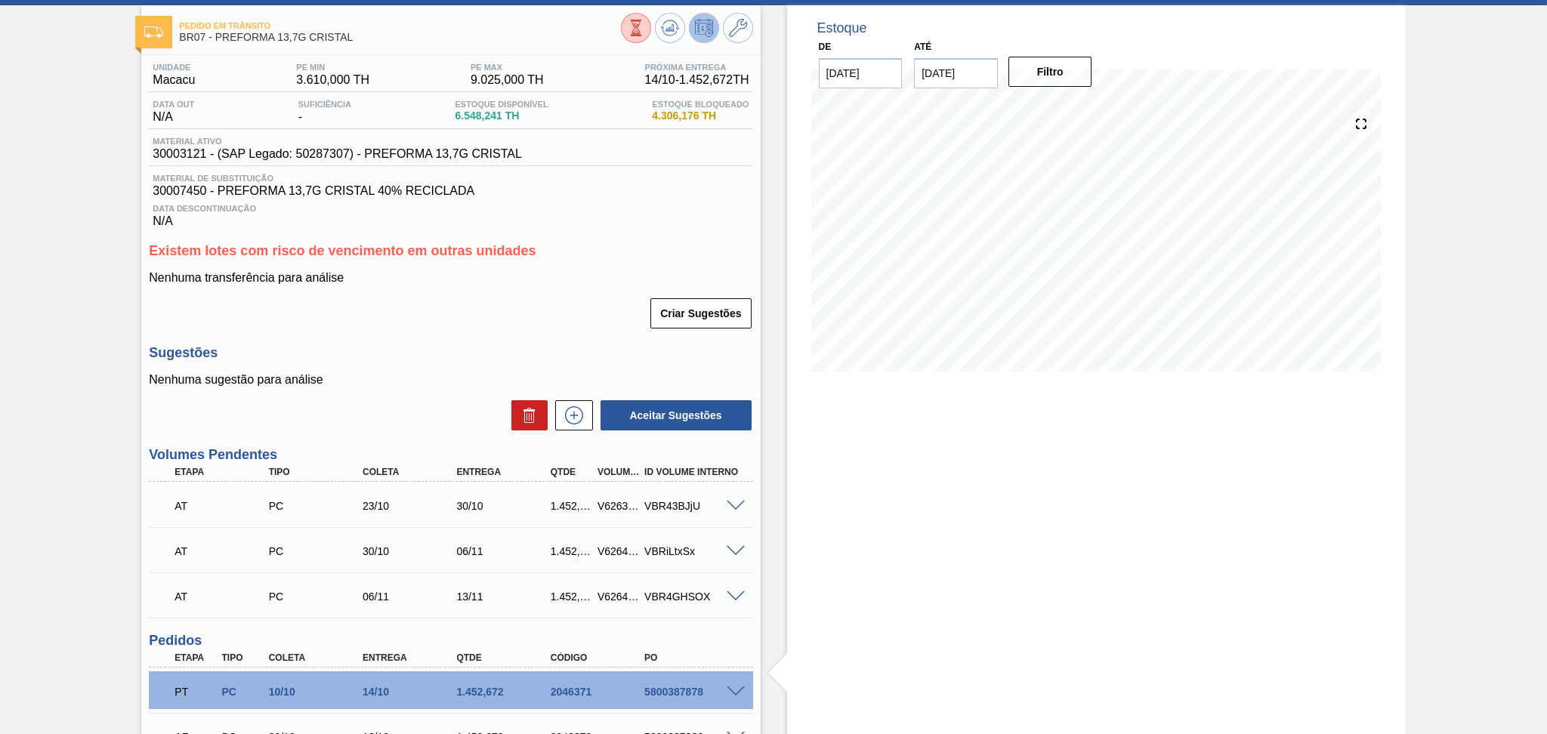
scroll to position [0, 0]
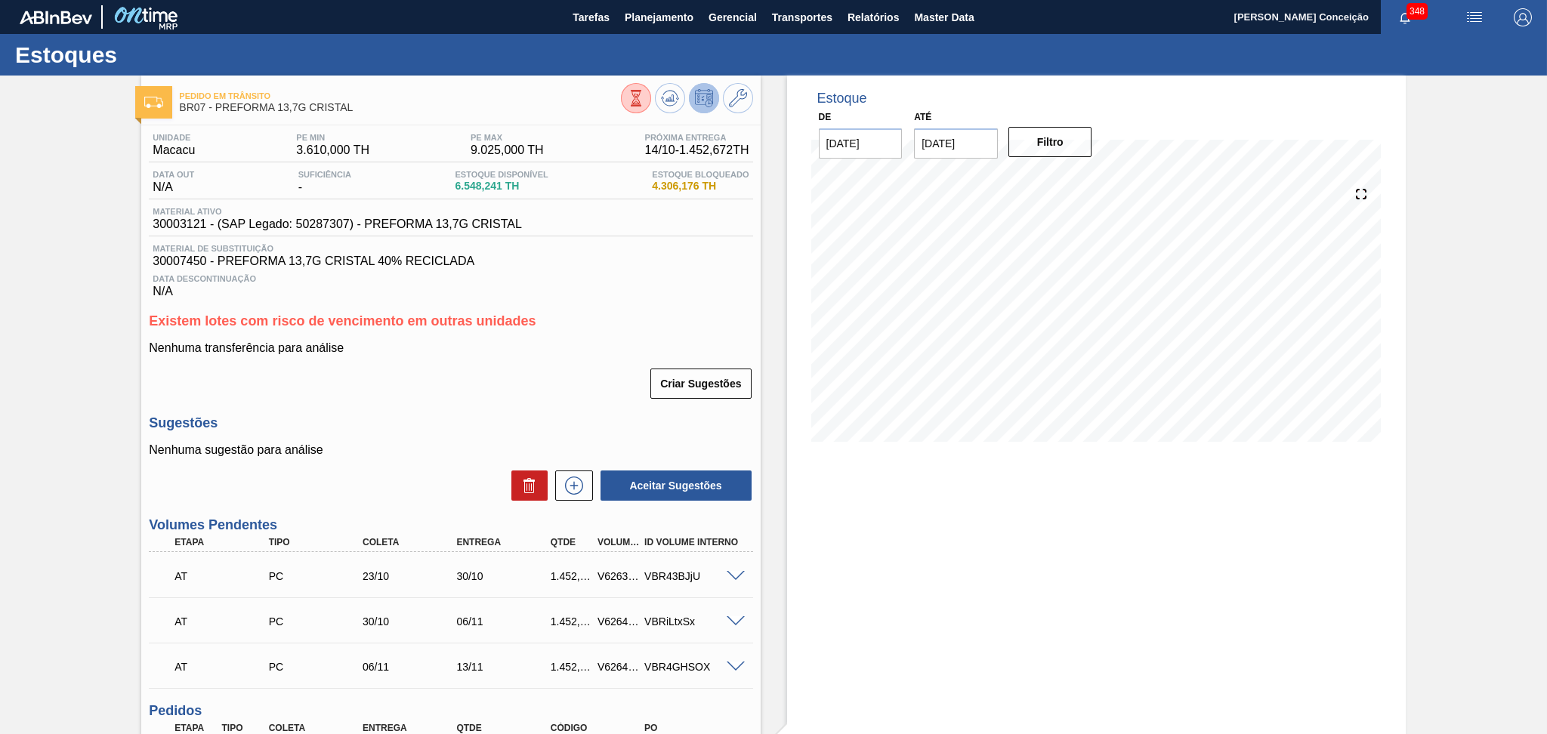
click at [591, 365] on div "Nenhuma transferência para análise Criar Sugestões" at bounding box center [450, 370] width 603 height 59
click at [490, 400] on div "Unidade Macacu PE MIN 3.610,000 TH PE MAX 9.025,000 TH Próxima Entrega 14/10 - …" at bounding box center [450, 602] width 618 height 955
click at [556, 408] on div "Unidade Macacu PE MIN 3.610,000 TH PE MAX 9.025,000 TH Próxima Entrega 14/10 - …" at bounding box center [450, 602] width 618 height 955
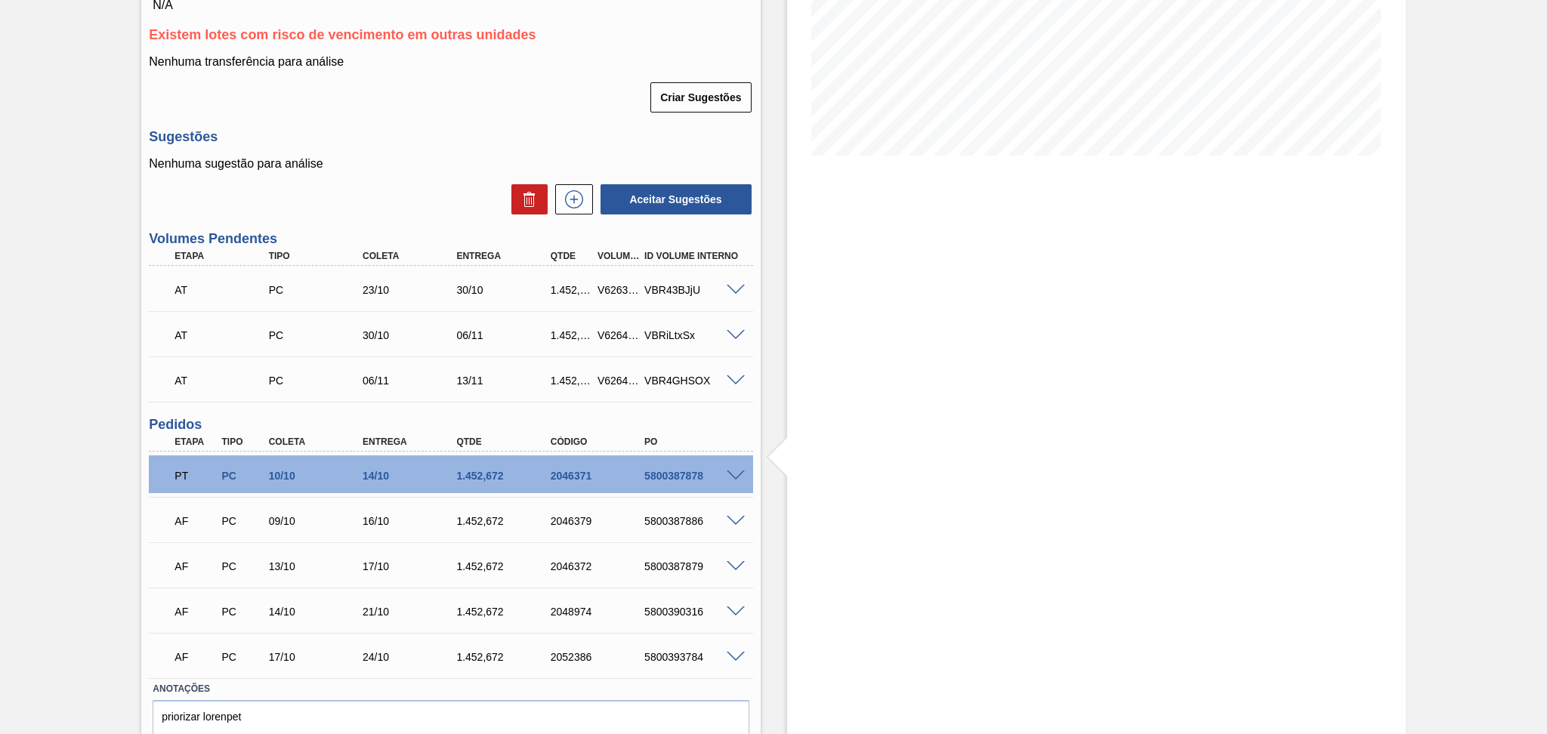
scroll to position [251, 0]
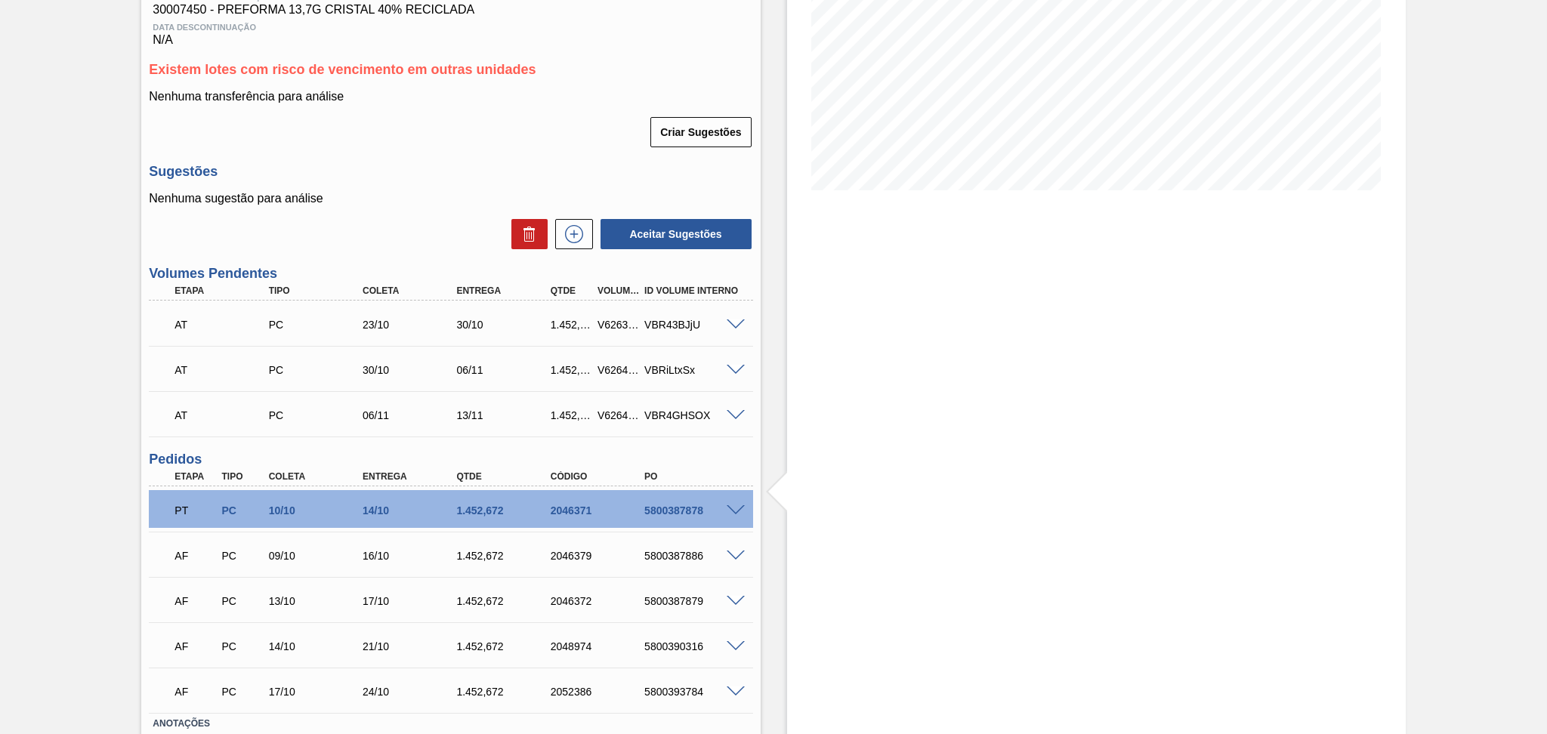
click at [381, 178] on h3 "Sugestões" at bounding box center [450, 172] width 603 height 16
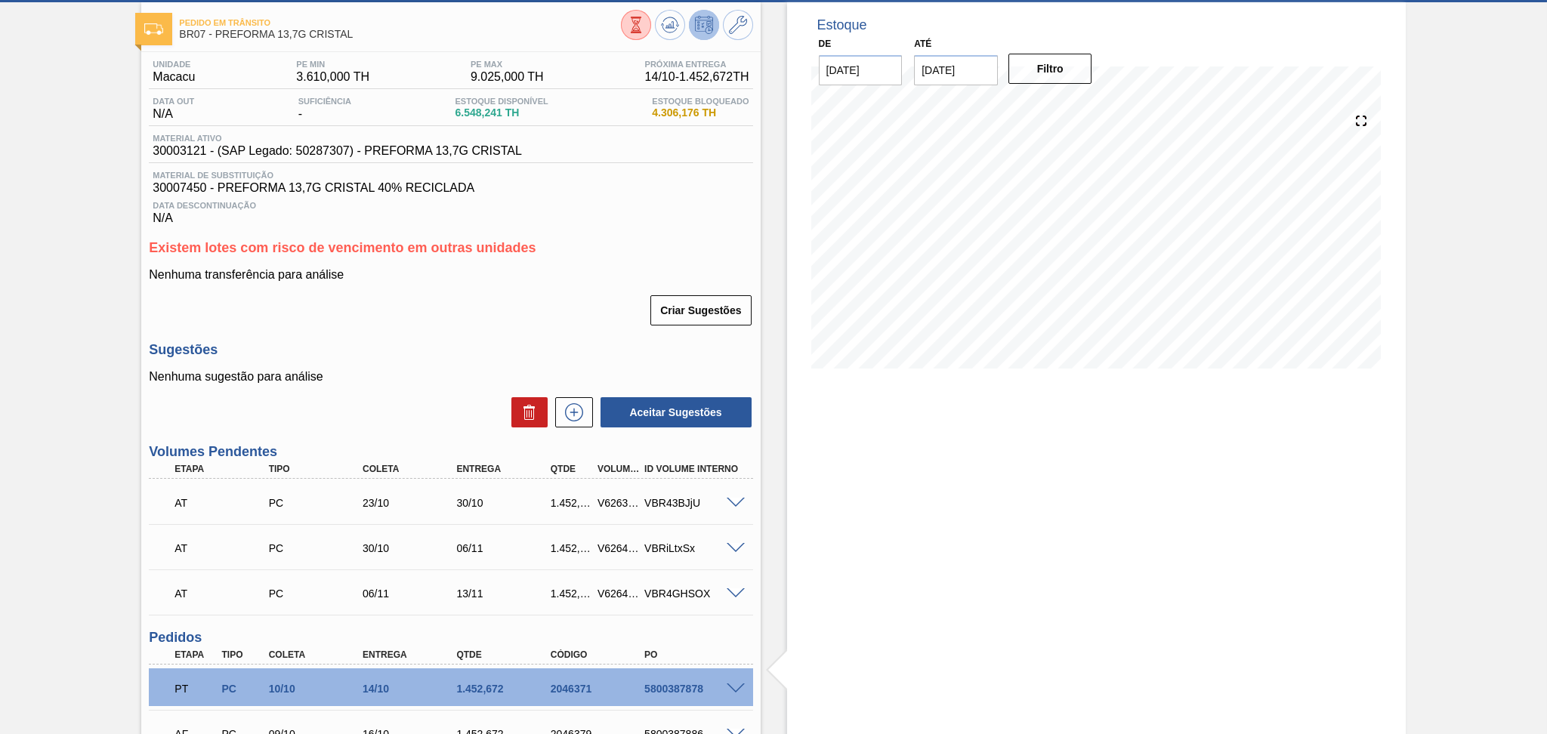
scroll to position [0, 0]
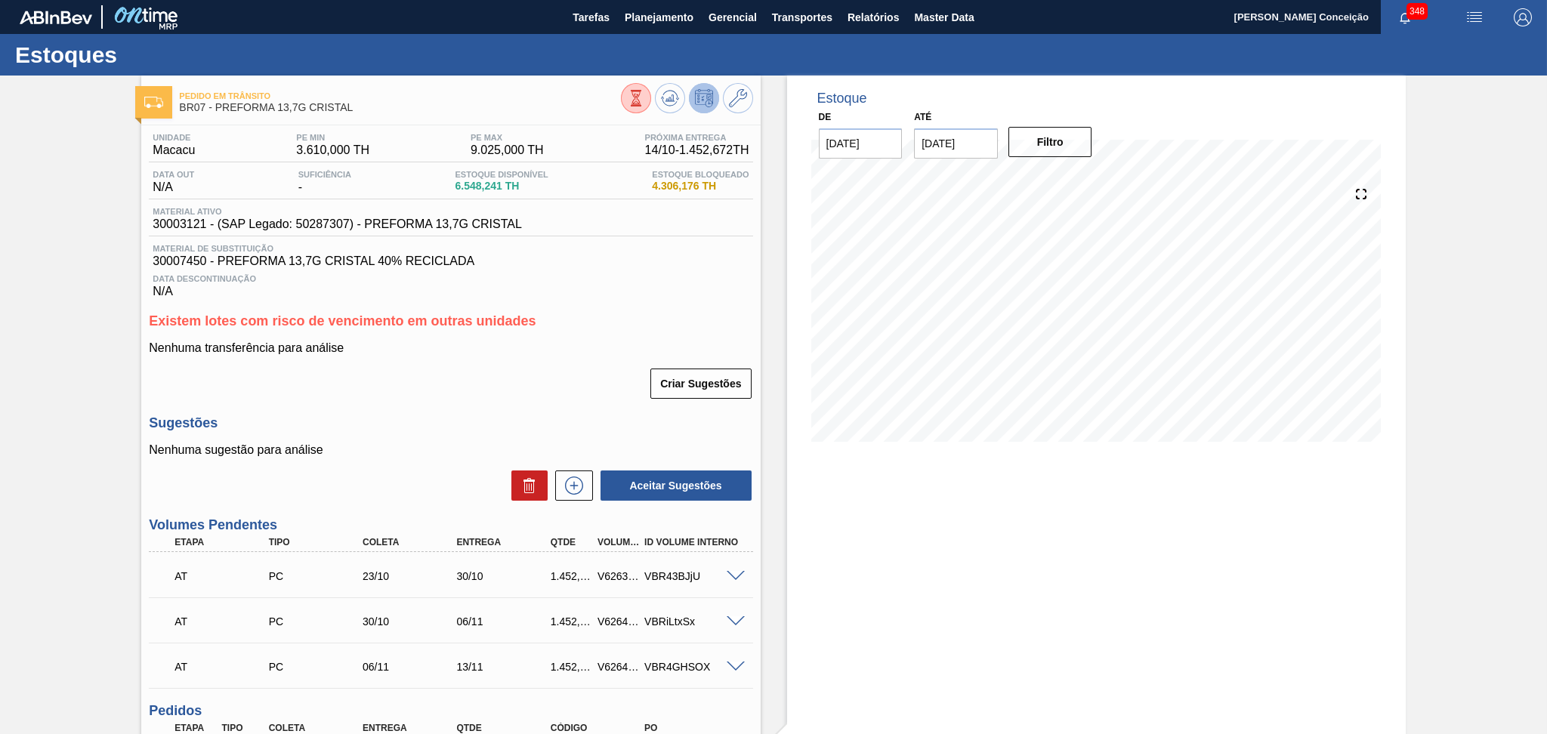
click at [559, 379] on div "Criar Sugestões" at bounding box center [450, 383] width 603 height 33
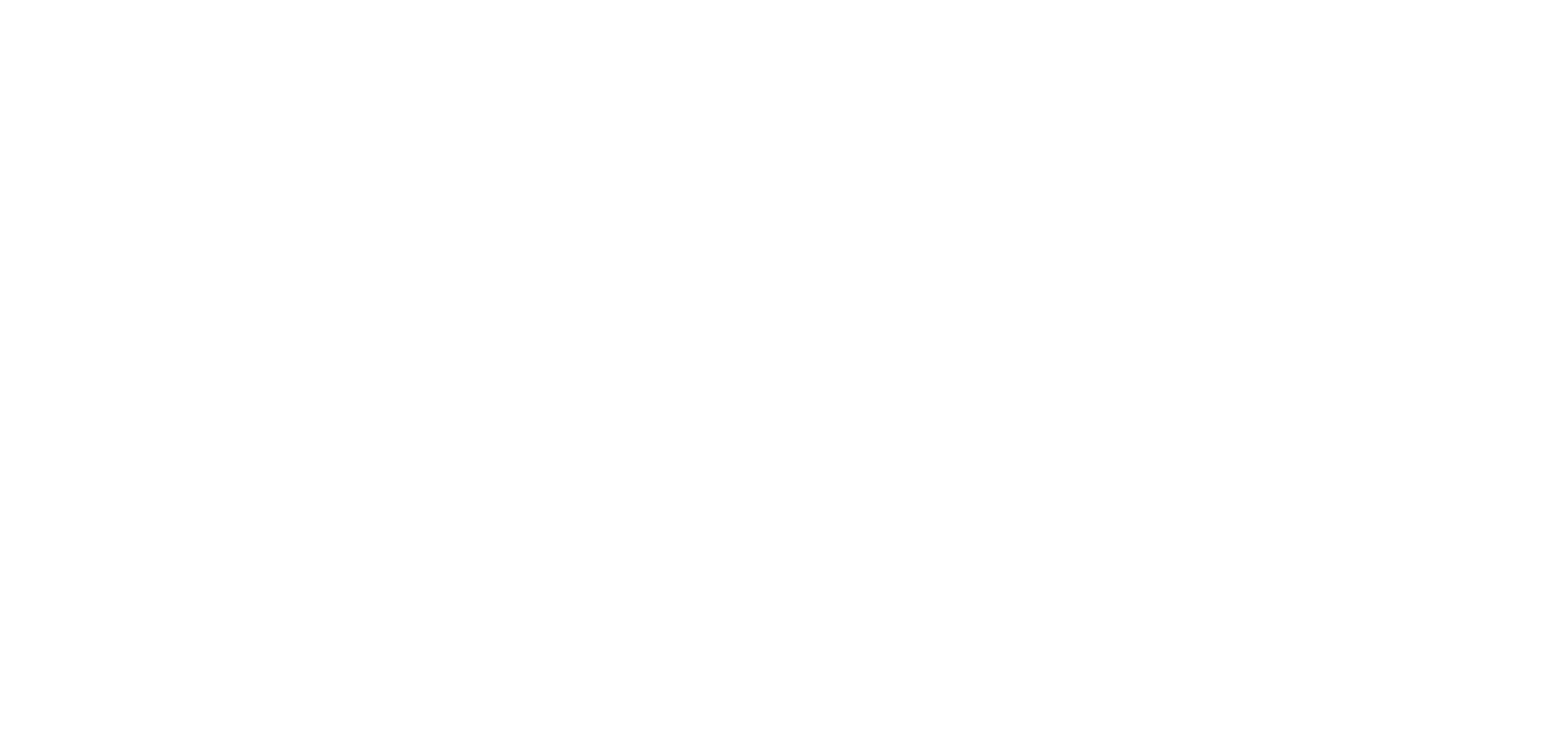
click at [617, 0] on html at bounding box center [773, 0] width 1547 height 0
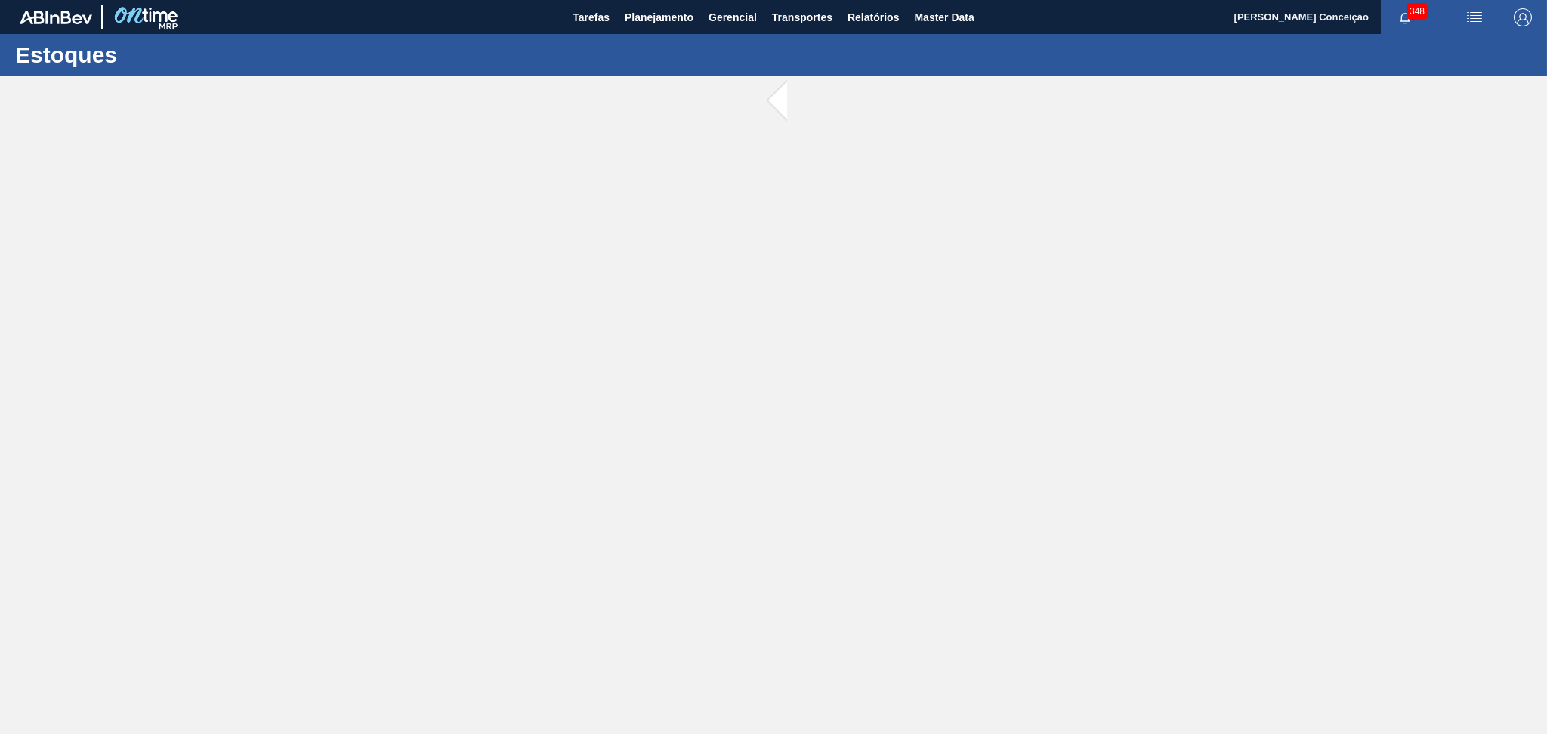
click at [609, 210] on main "Tarefas Planejamento Gerencial Transportes Relatórios Master Data Aline Apareci…" at bounding box center [773, 367] width 1547 height 734
click at [674, 23] on span "Planejamento" at bounding box center [659, 17] width 69 height 18
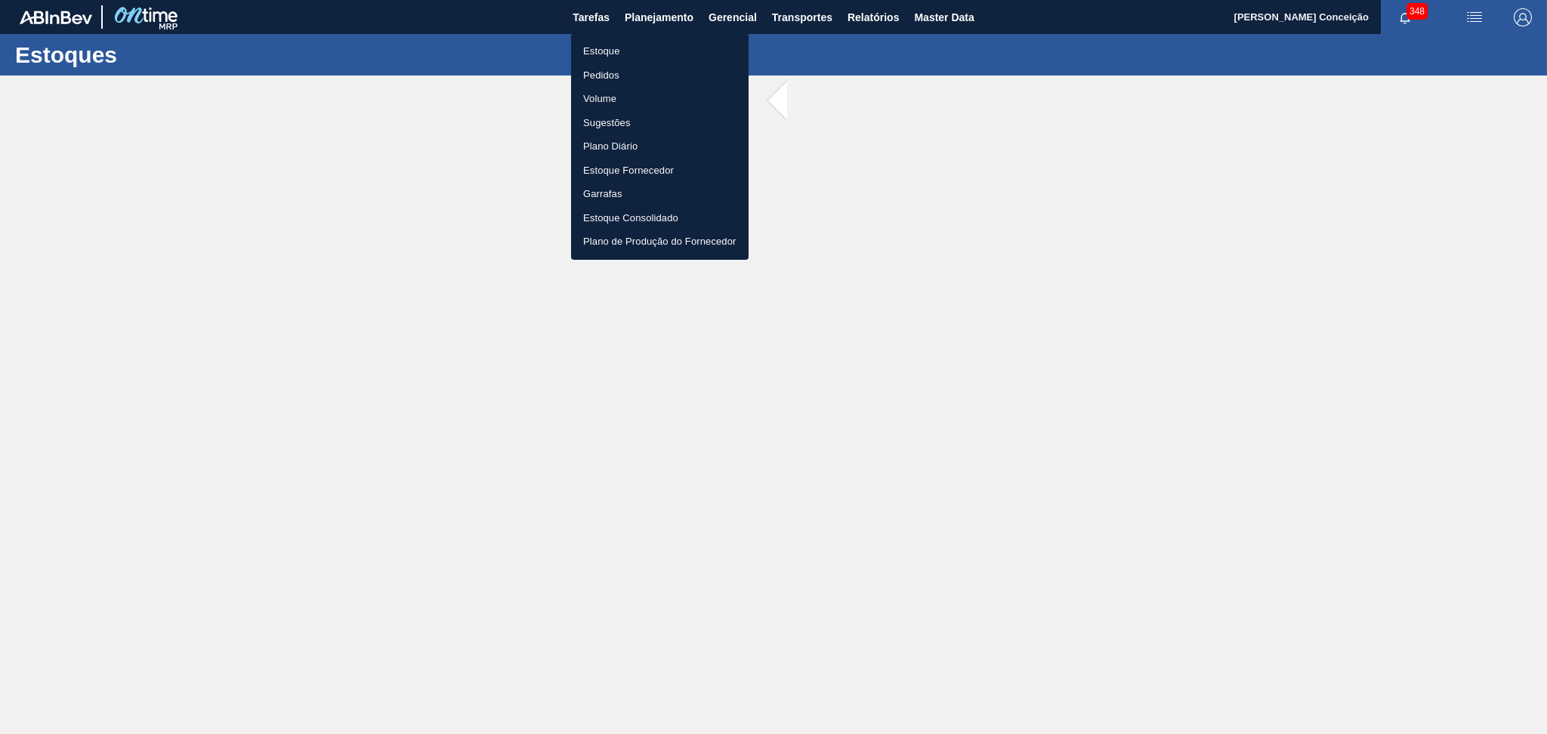
click at [603, 76] on li "Pedidos" at bounding box center [659, 75] width 177 height 24
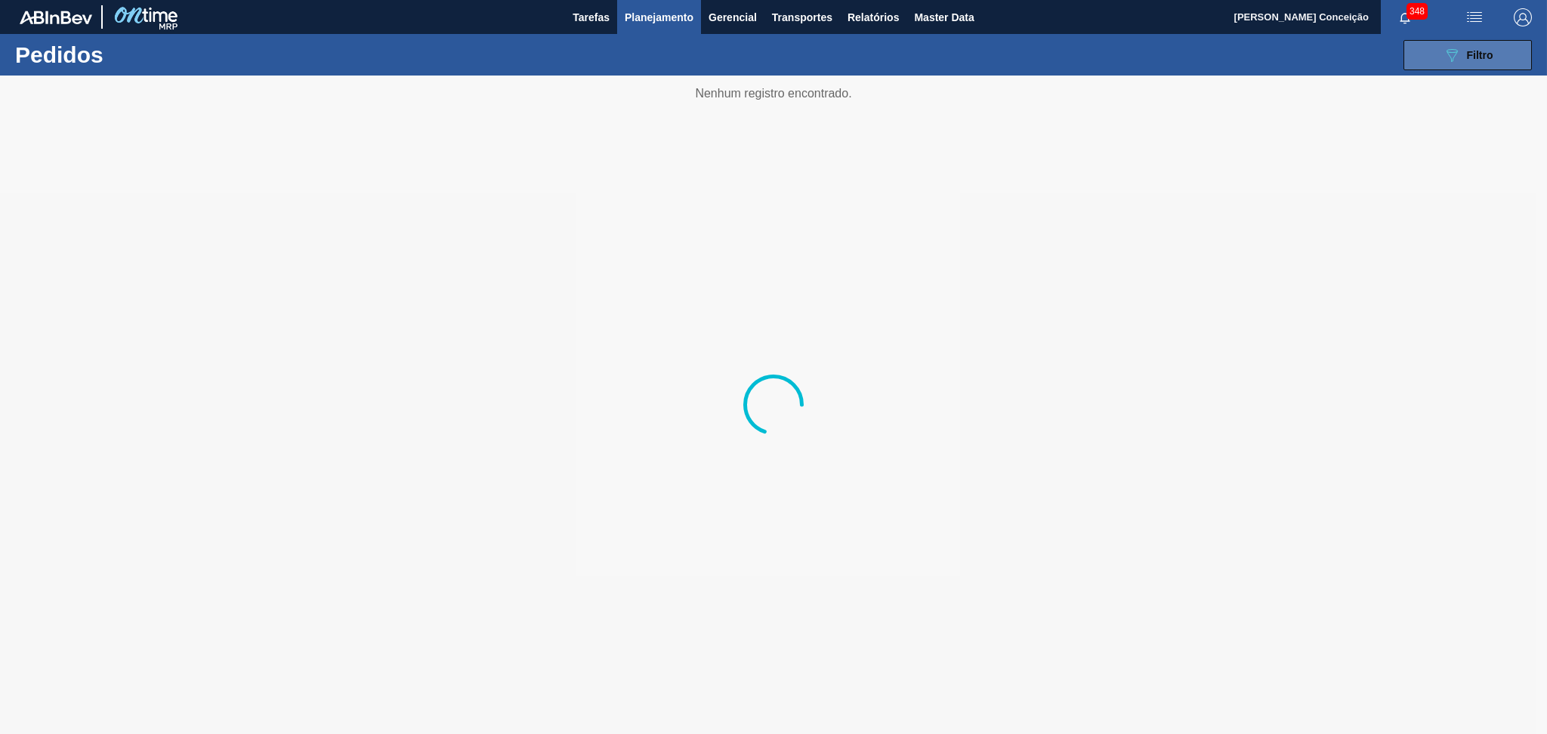
click at [1442, 54] on icon "089F7B8B-B2A5-4AFE-B5C0-19BA573D28AC" at bounding box center [1451, 55] width 18 height 18
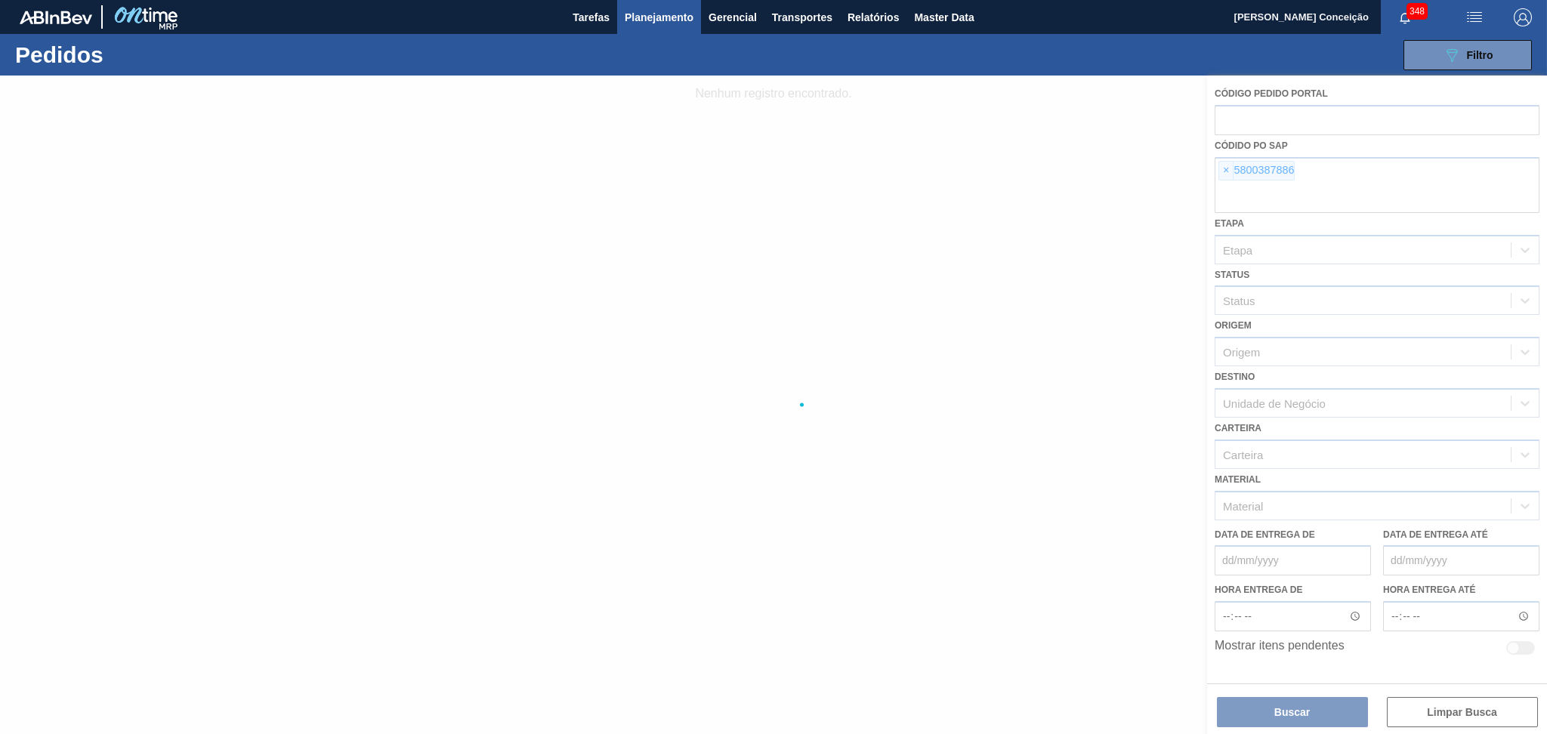
click at [1233, 171] on div at bounding box center [773, 405] width 1547 height 658
click at [1229, 171] on div at bounding box center [773, 405] width 1547 height 658
click at [1227, 171] on div at bounding box center [773, 405] width 1547 height 658
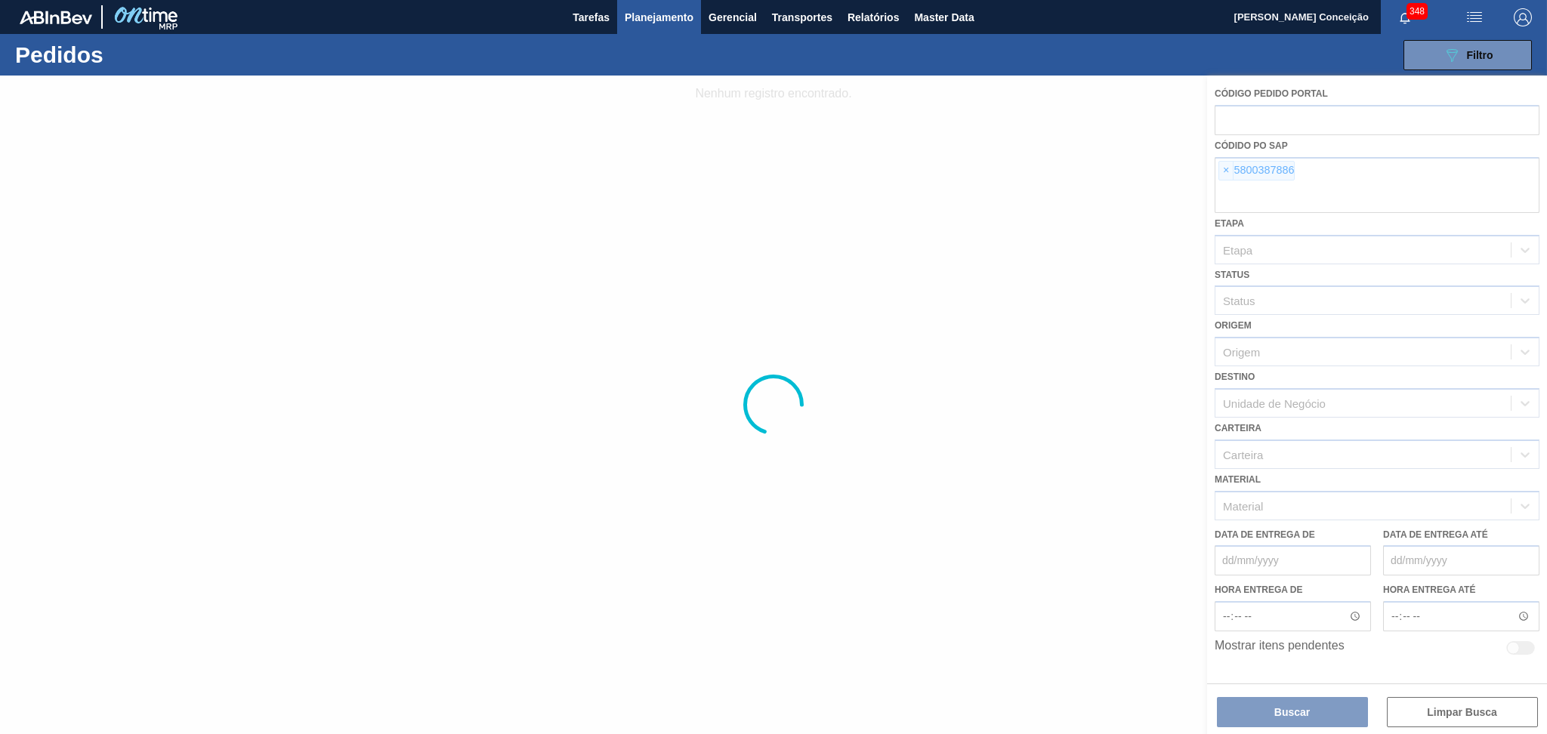
click at [1227, 171] on div at bounding box center [773, 405] width 1547 height 658
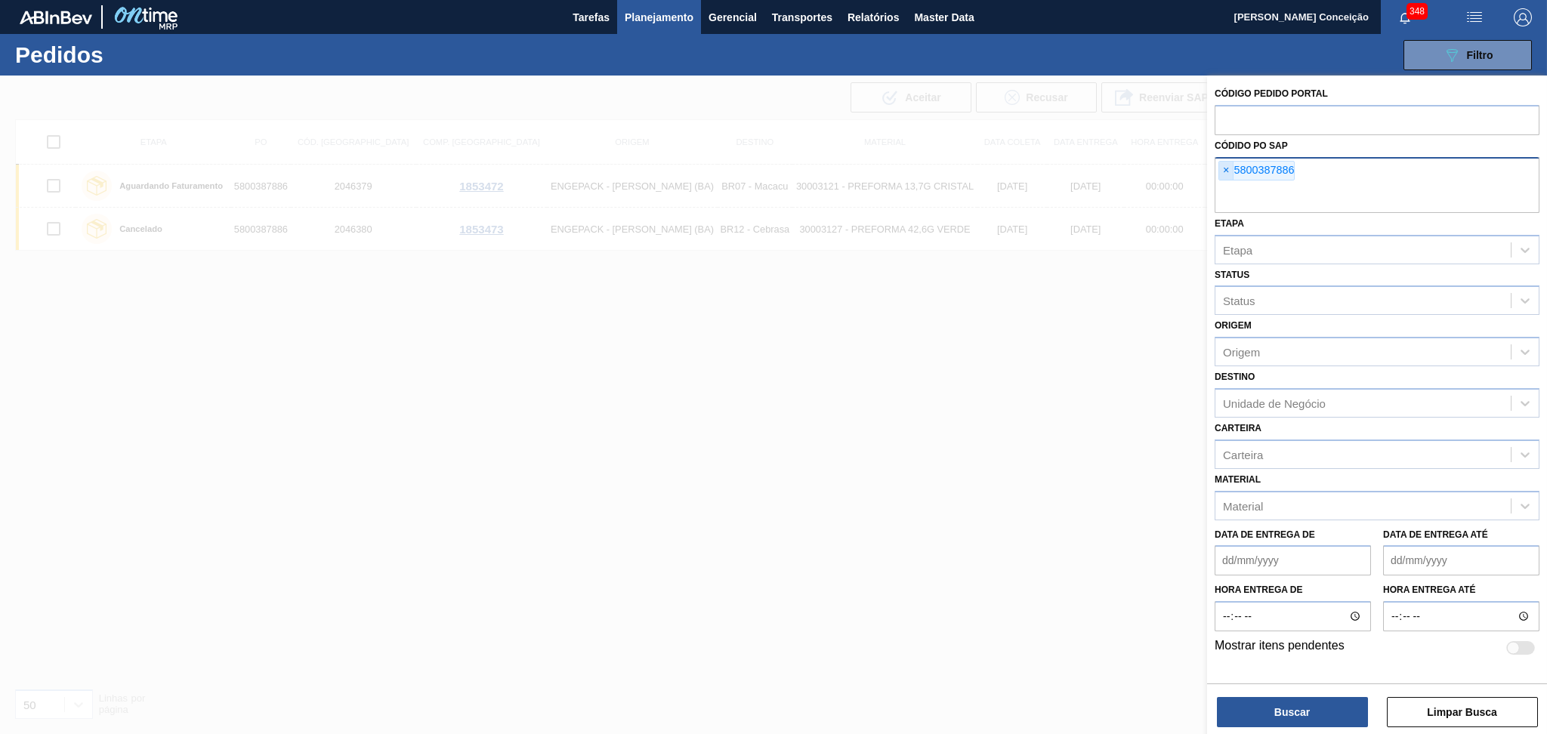
click at [1227, 175] on span "×" at bounding box center [1226, 171] width 14 height 18
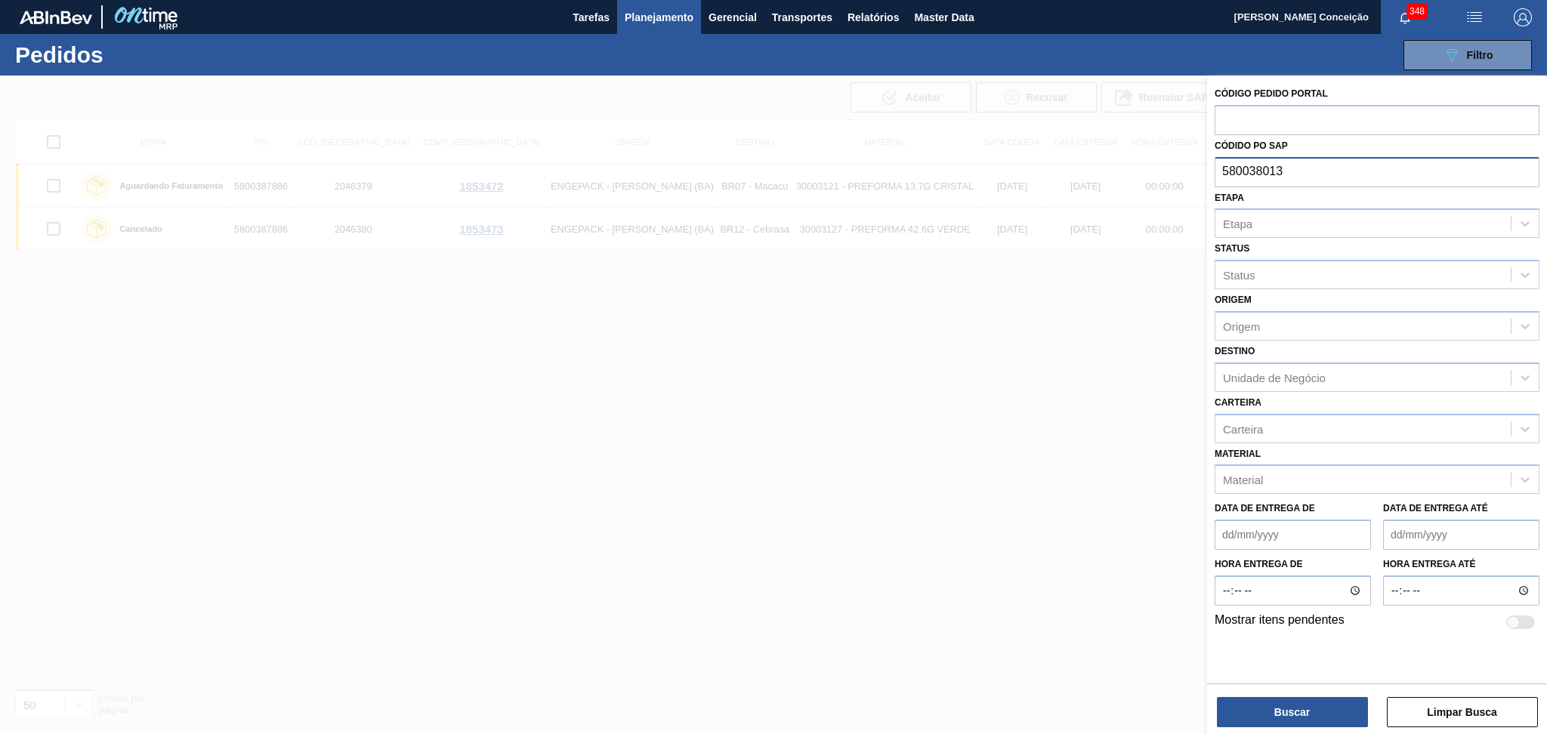
type input "5800380138"
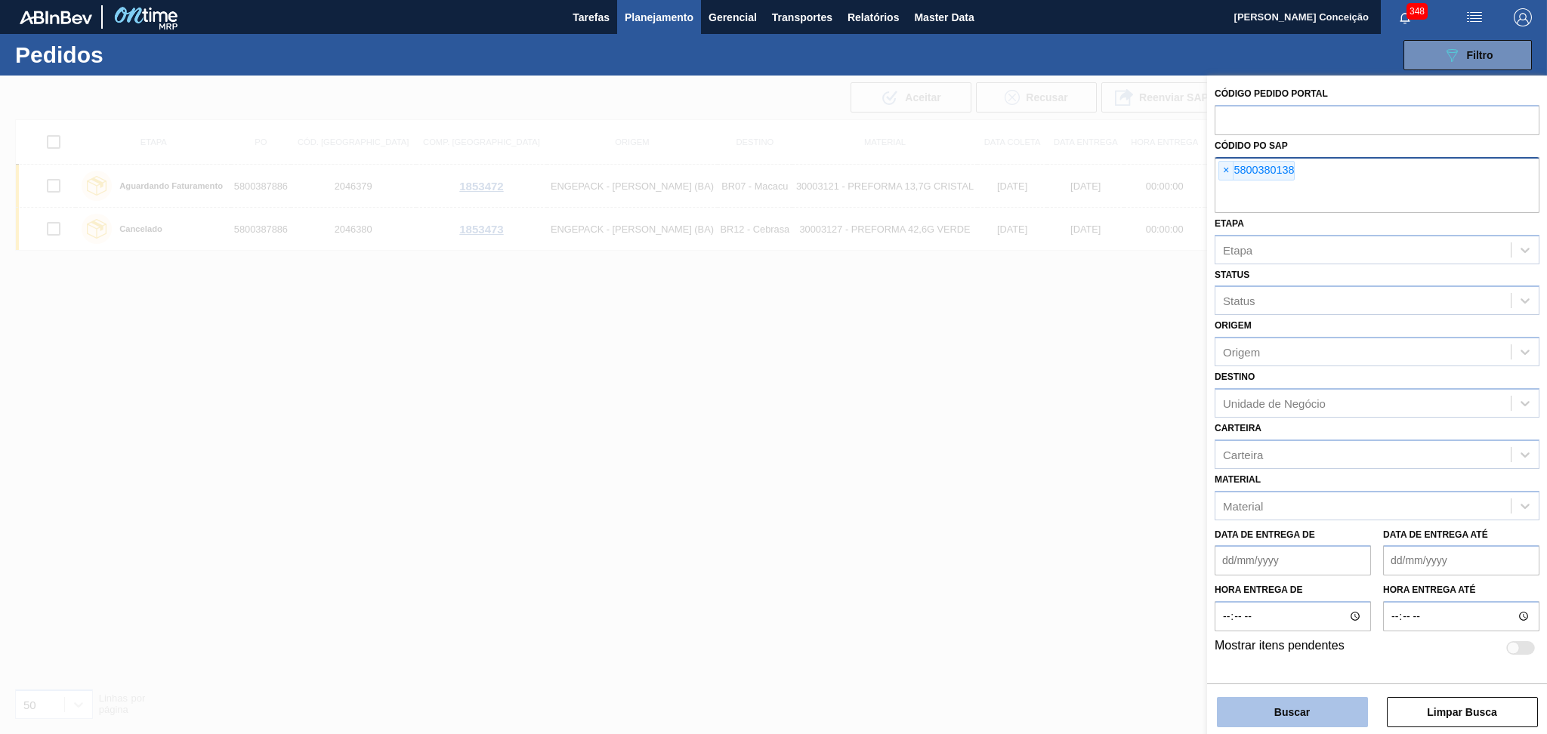
click at [1309, 710] on button "Buscar" at bounding box center [1292, 712] width 151 height 30
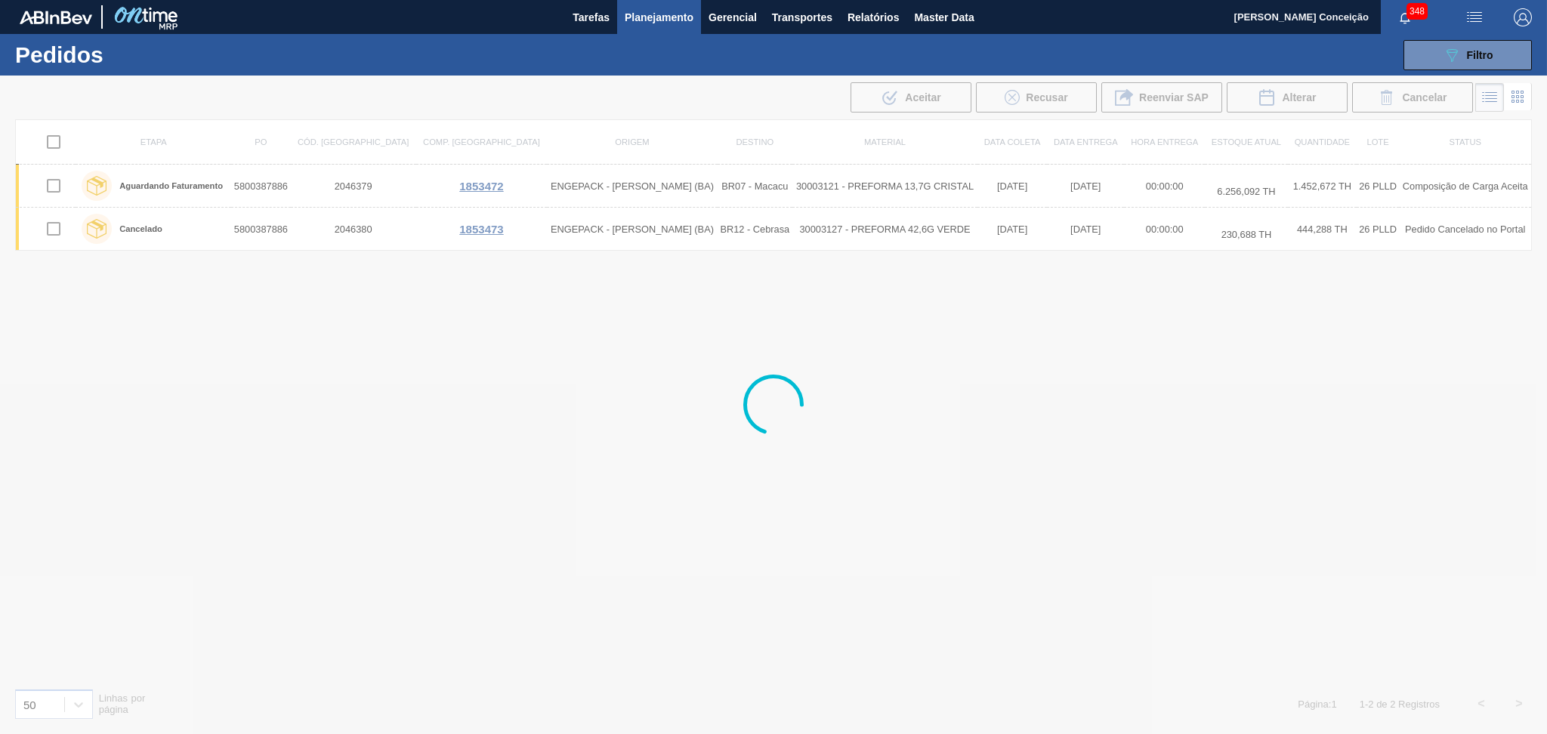
click at [504, 542] on div at bounding box center [773, 405] width 1547 height 658
click at [269, 394] on div "Etapa PO Cód. Pedido Comp. Carga Origem Destino Material Data coleta Data Entre…" at bounding box center [773, 397] width 1516 height 557
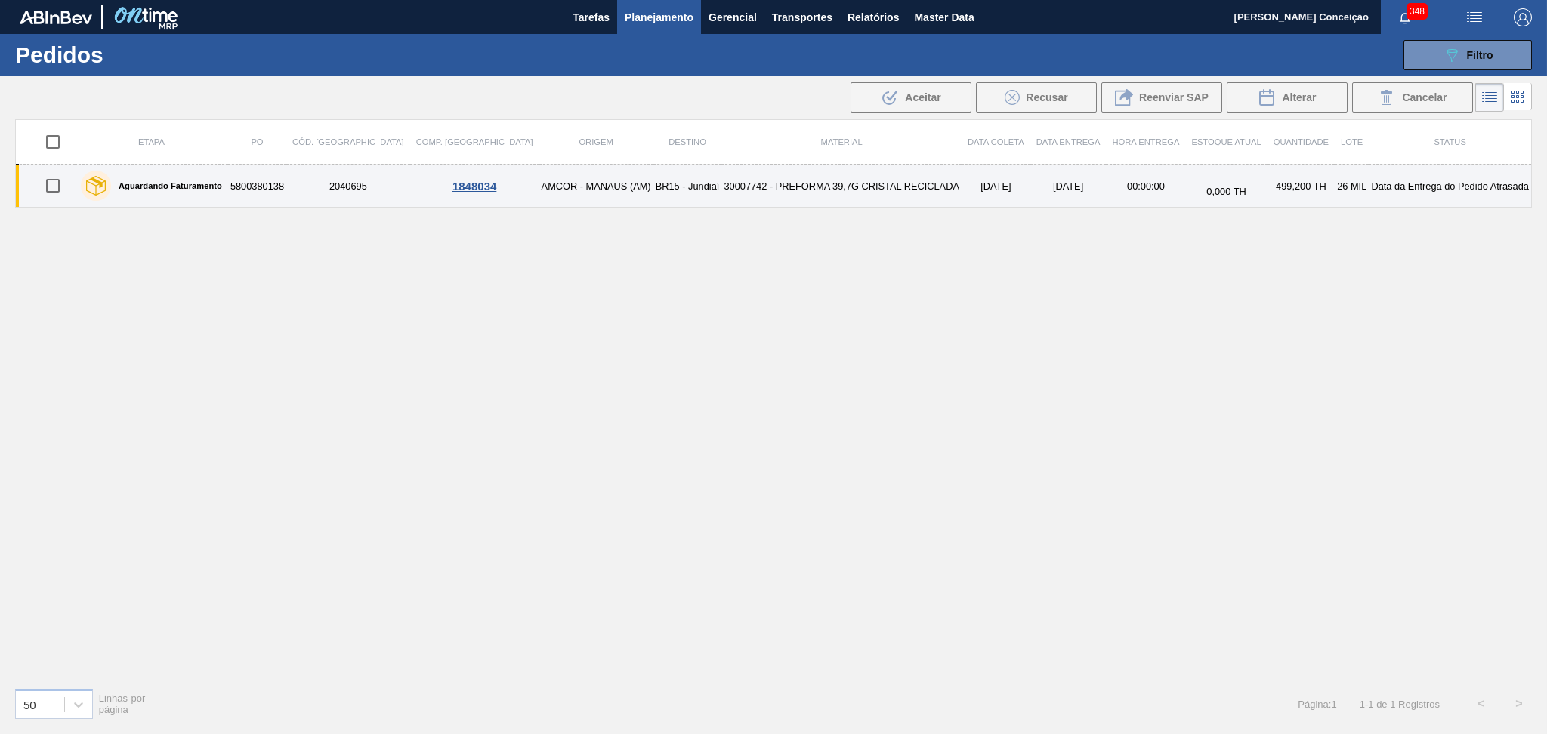
click at [739, 188] on td "30007742 - PREFORMA 39,7G CRISTAL RECICLADA" at bounding box center [841, 186] width 240 height 43
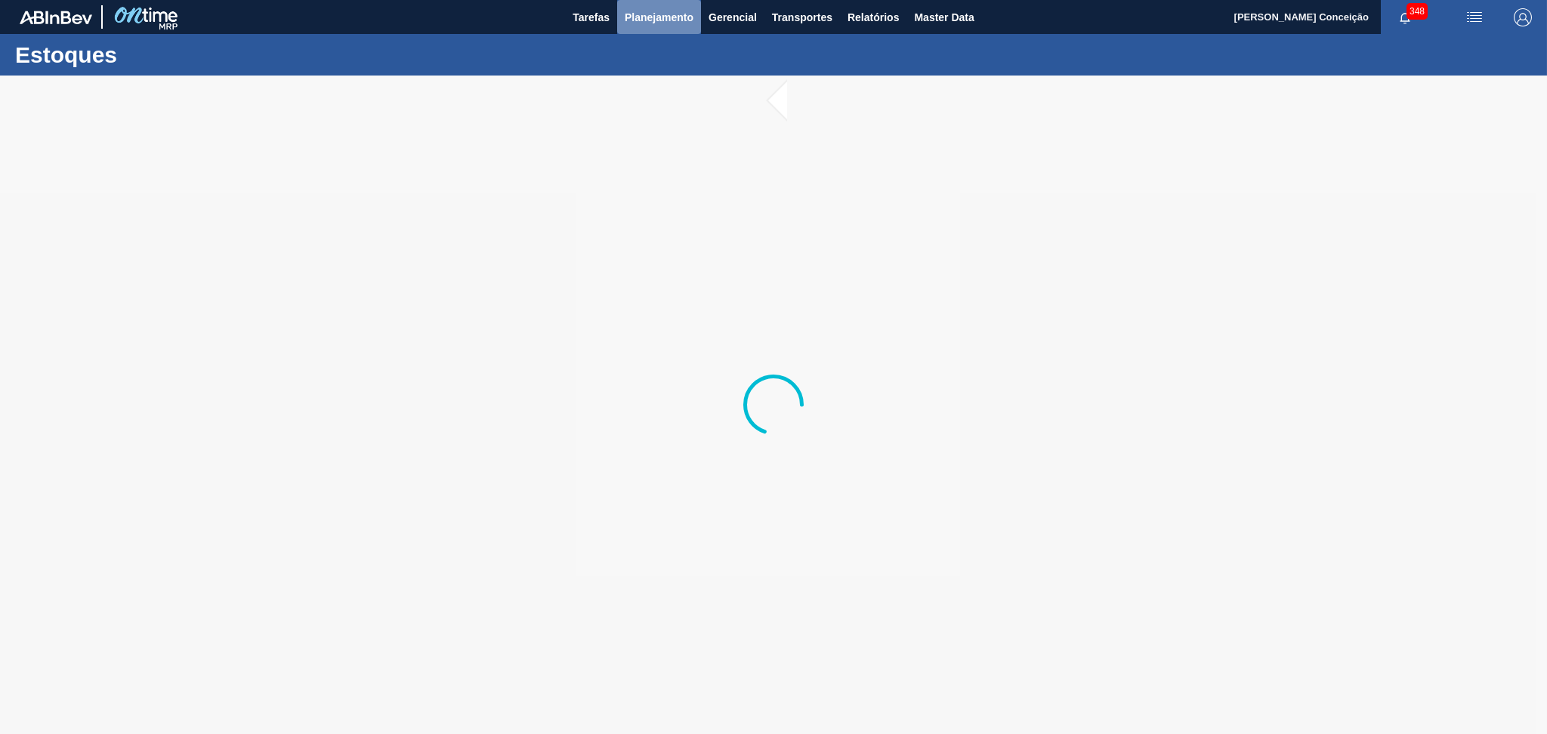
click at [665, 24] on span "Planejamento" at bounding box center [659, 17] width 69 height 18
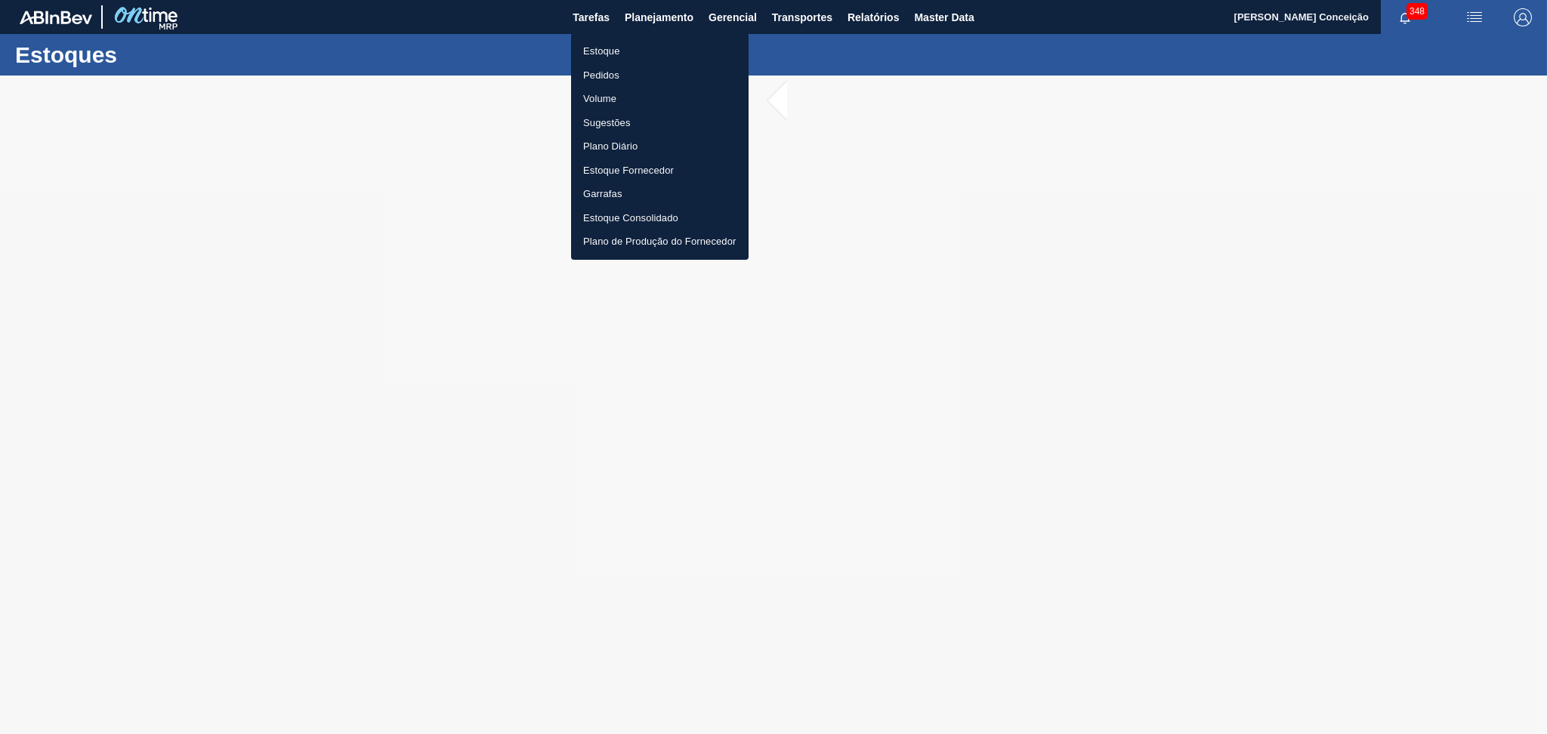
click at [837, 211] on div at bounding box center [773, 367] width 1547 height 734
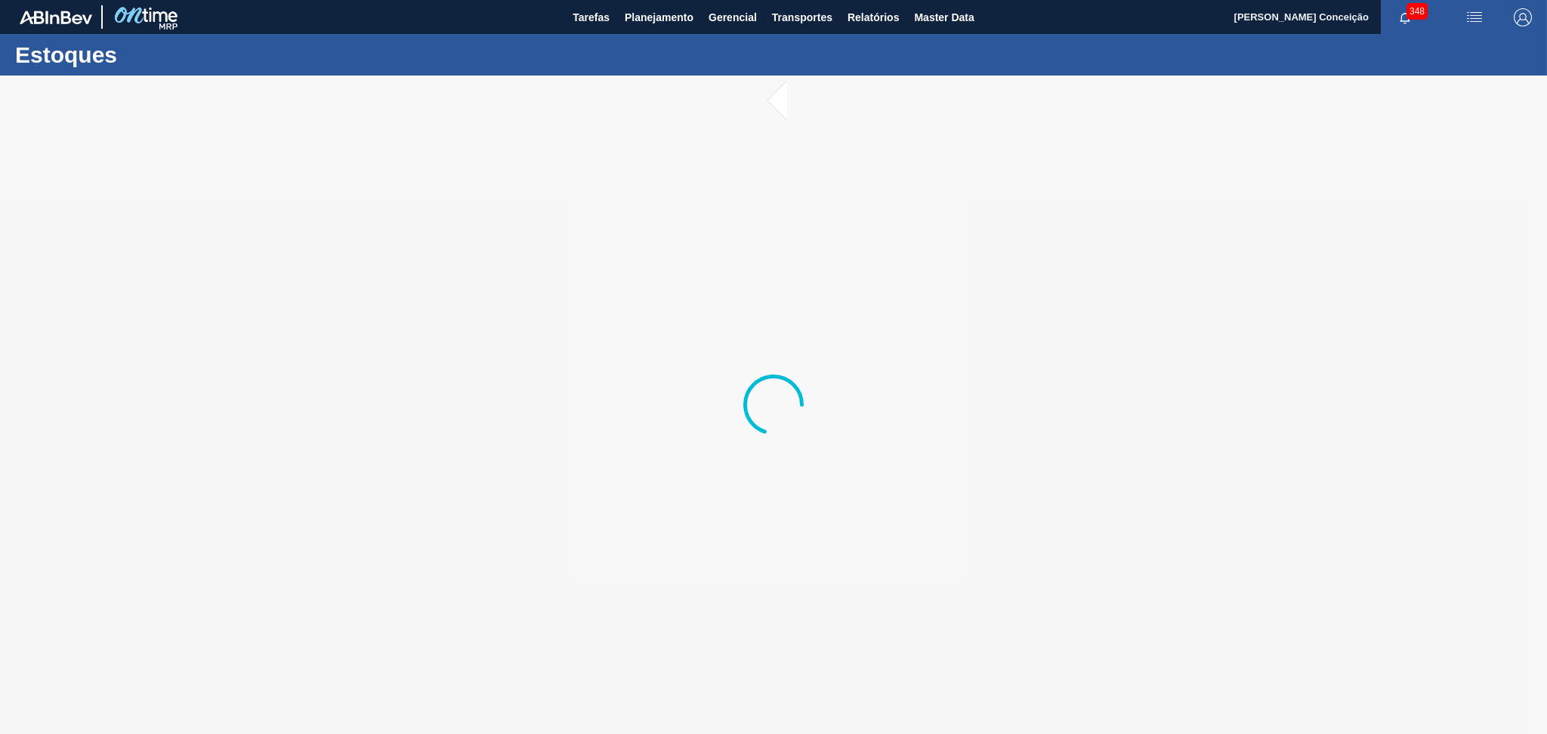
click at [617, 0] on button "Planejamento" at bounding box center [659, 17] width 84 height 34
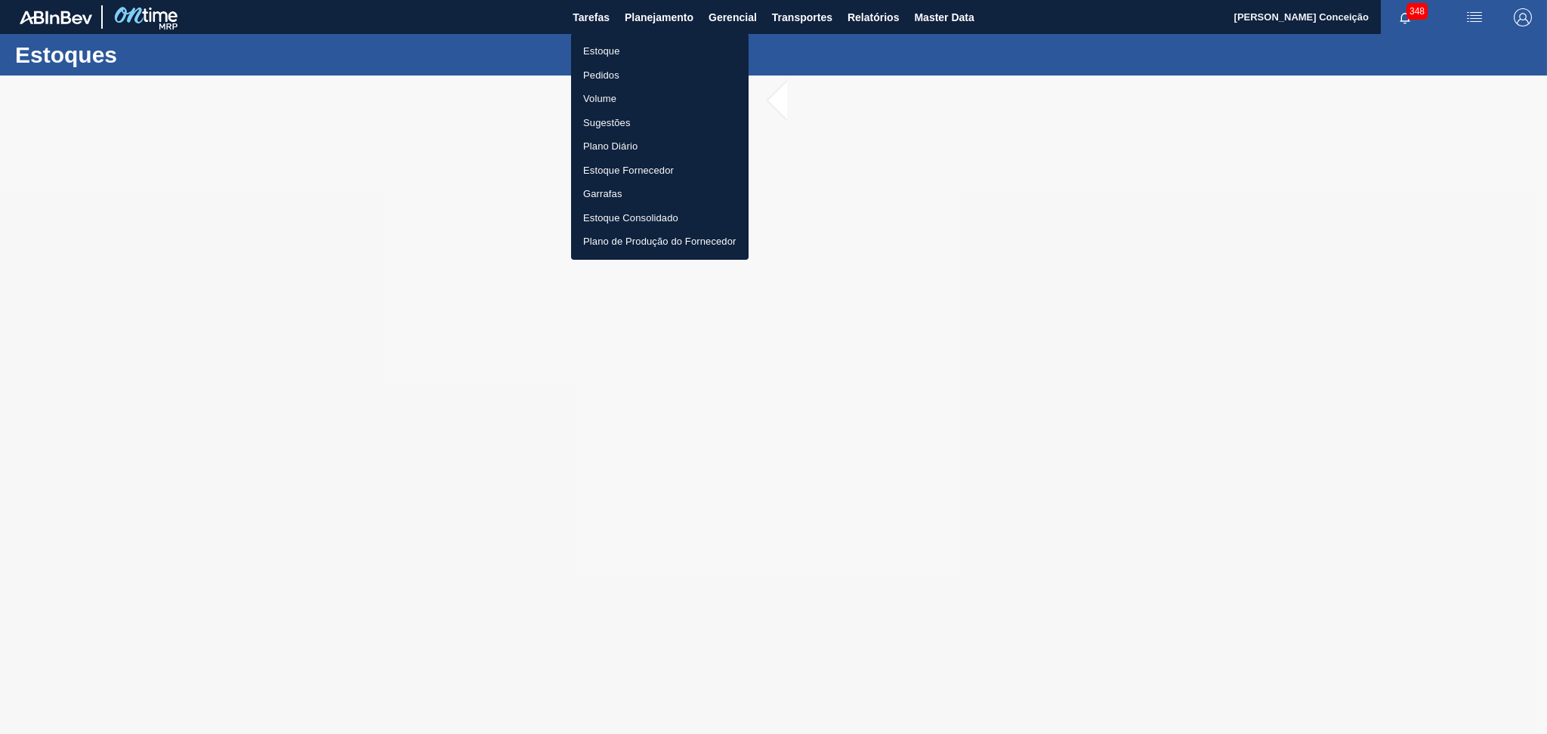
click at [800, 273] on div at bounding box center [773, 367] width 1547 height 734
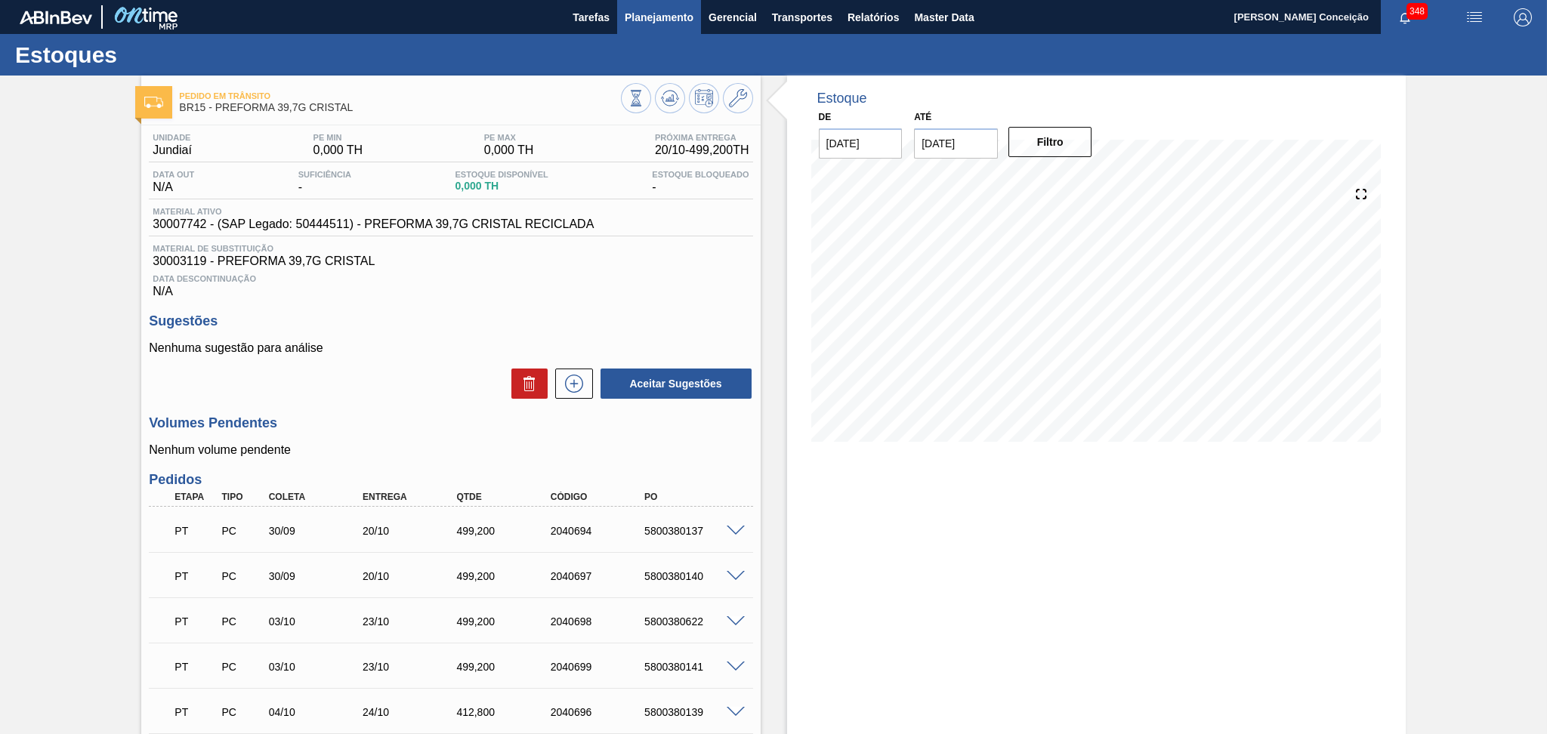
click at [663, 21] on span "Planejamento" at bounding box center [659, 17] width 69 height 18
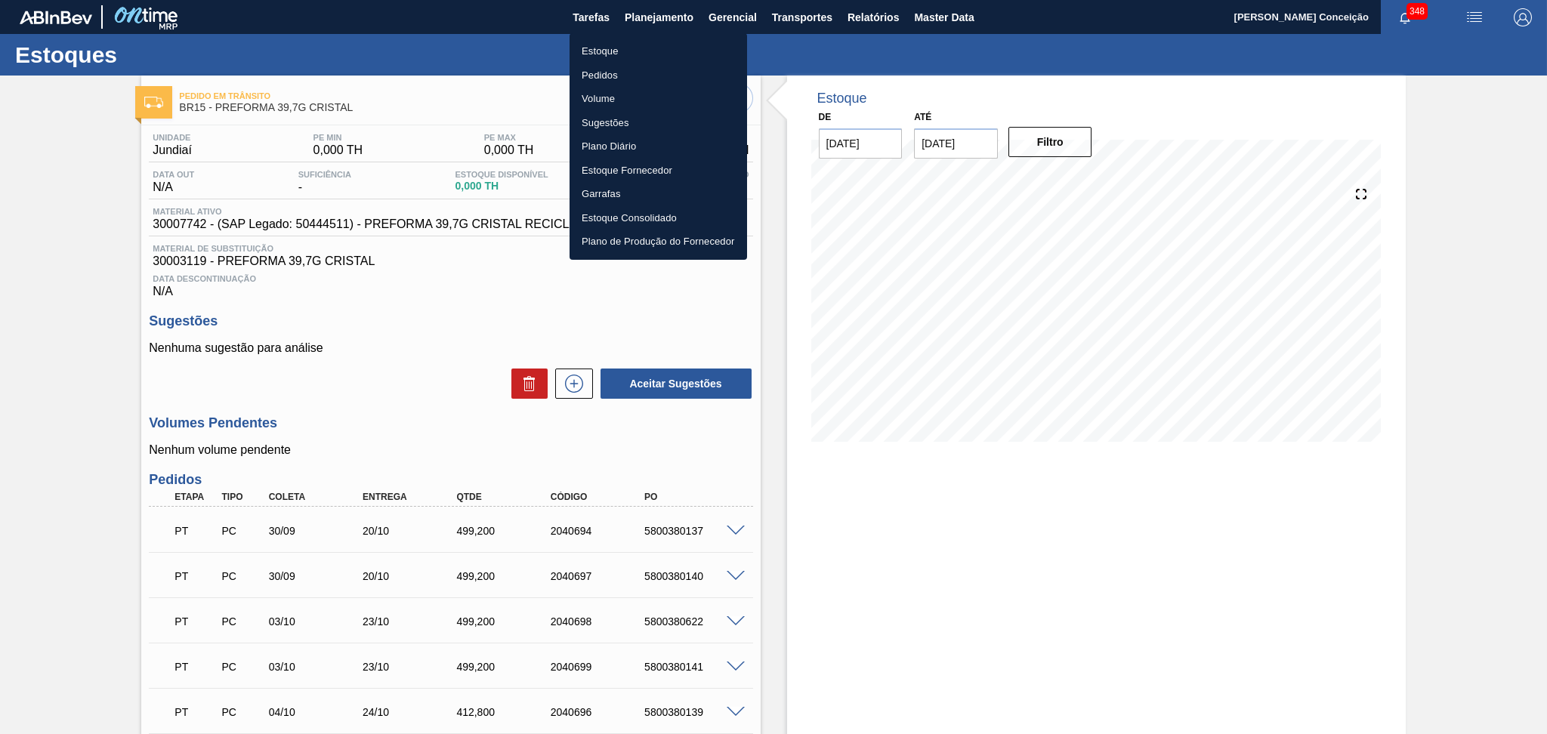
click at [588, 82] on li "Pedidos" at bounding box center [657, 75] width 177 height 24
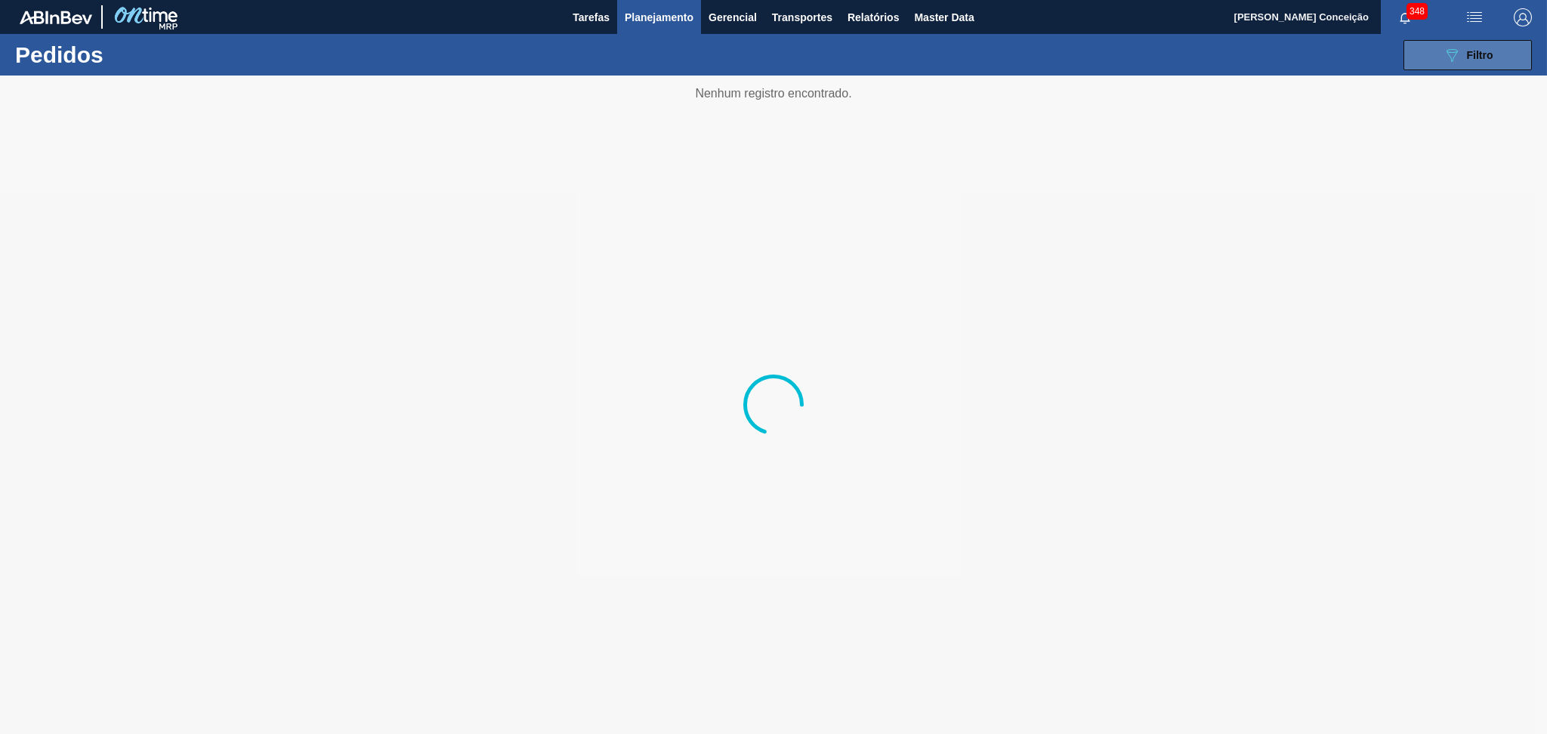
click at [1470, 55] on span "Filtro" at bounding box center [1480, 55] width 26 height 12
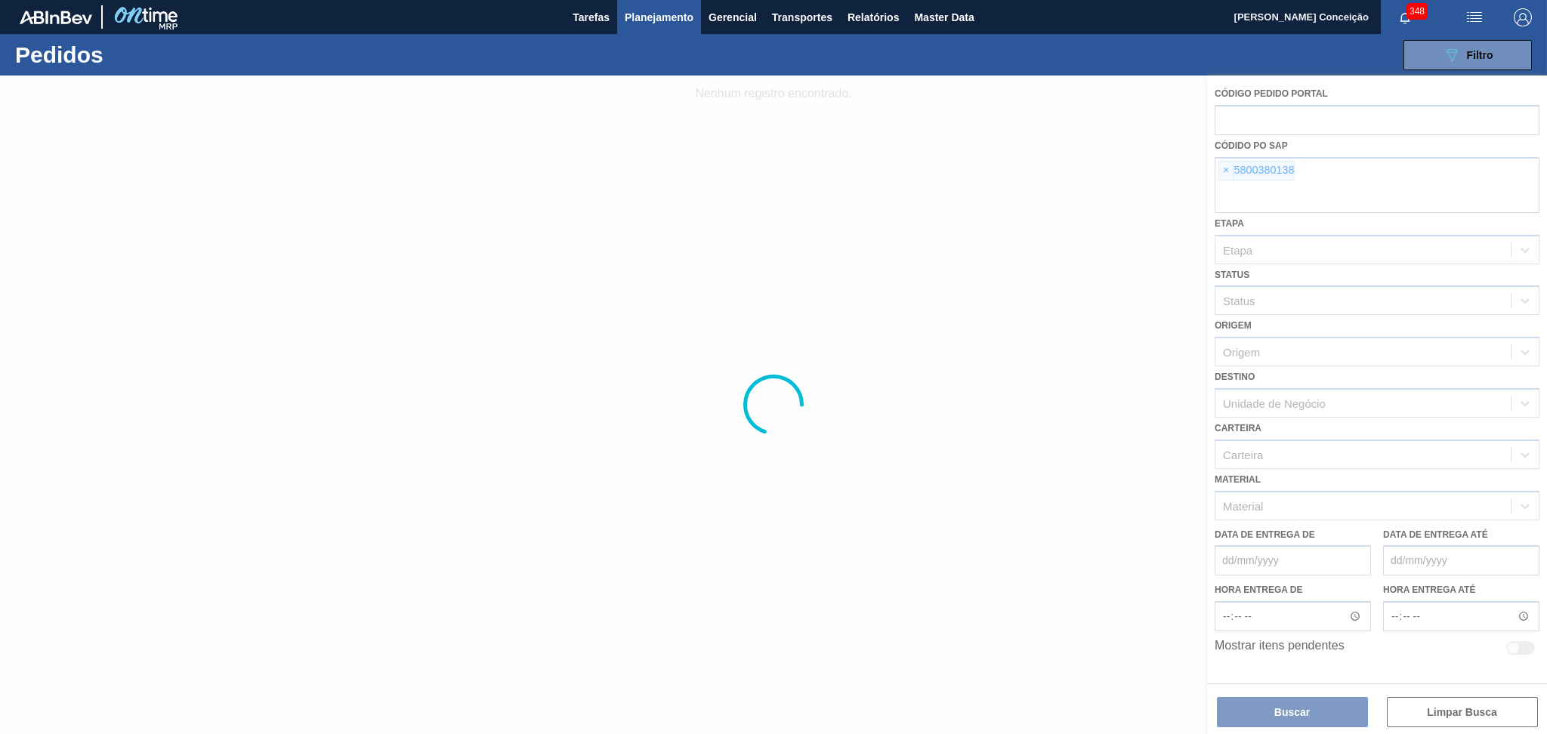
click at [1225, 171] on div at bounding box center [773, 405] width 1547 height 658
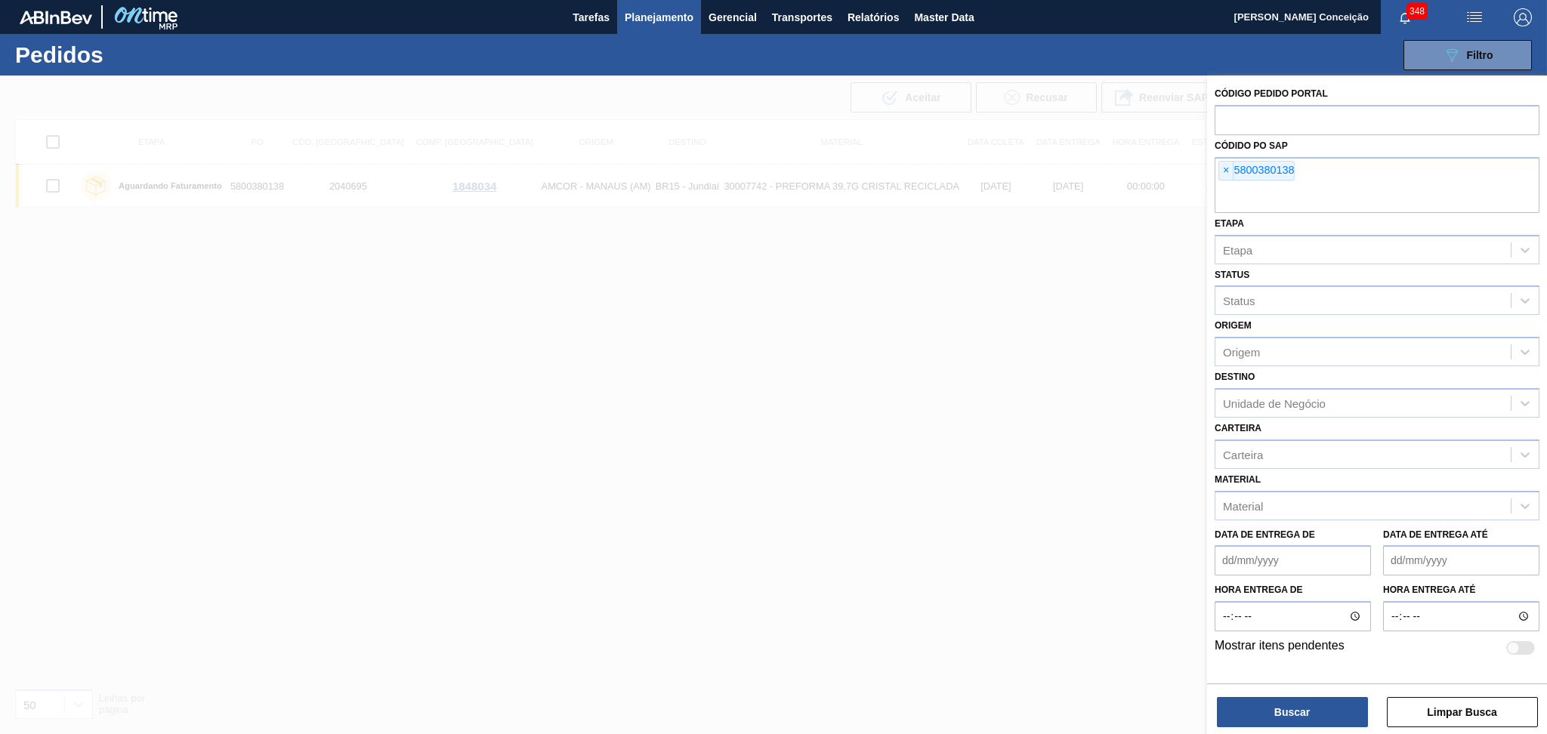
click at [1225, 171] on span "×" at bounding box center [1226, 171] width 14 height 18
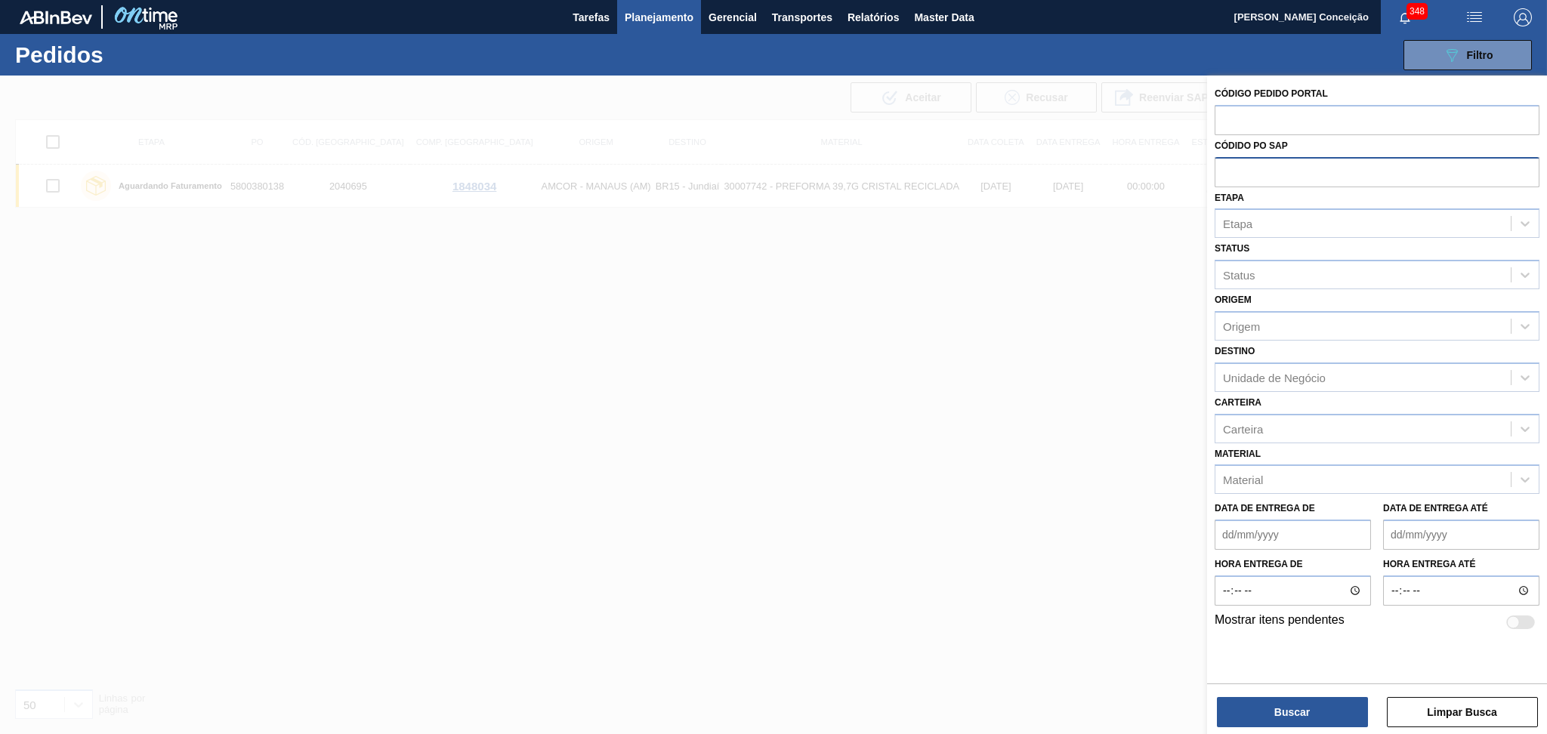
paste input "text"
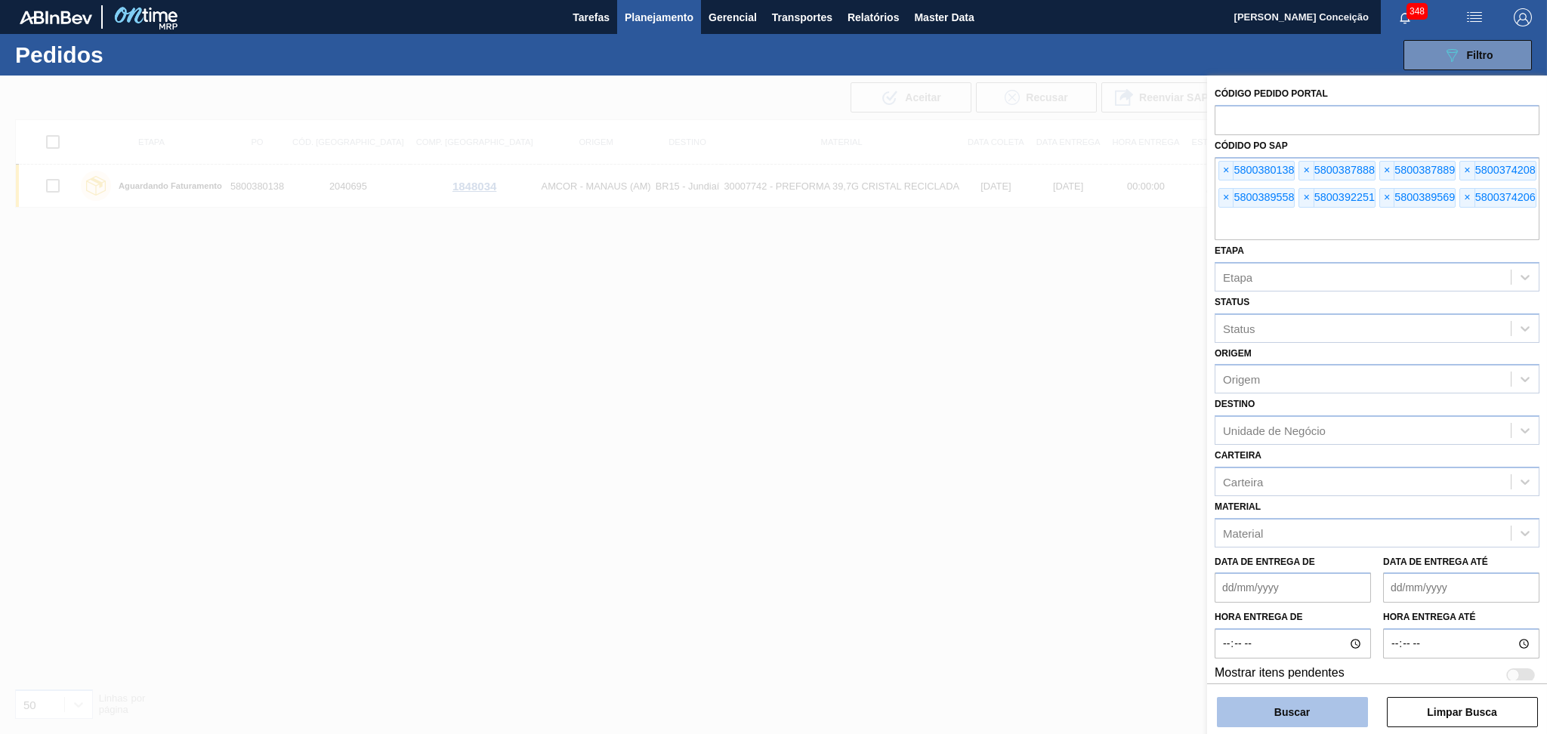
click at [1255, 712] on button "Buscar" at bounding box center [1292, 712] width 151 height 30
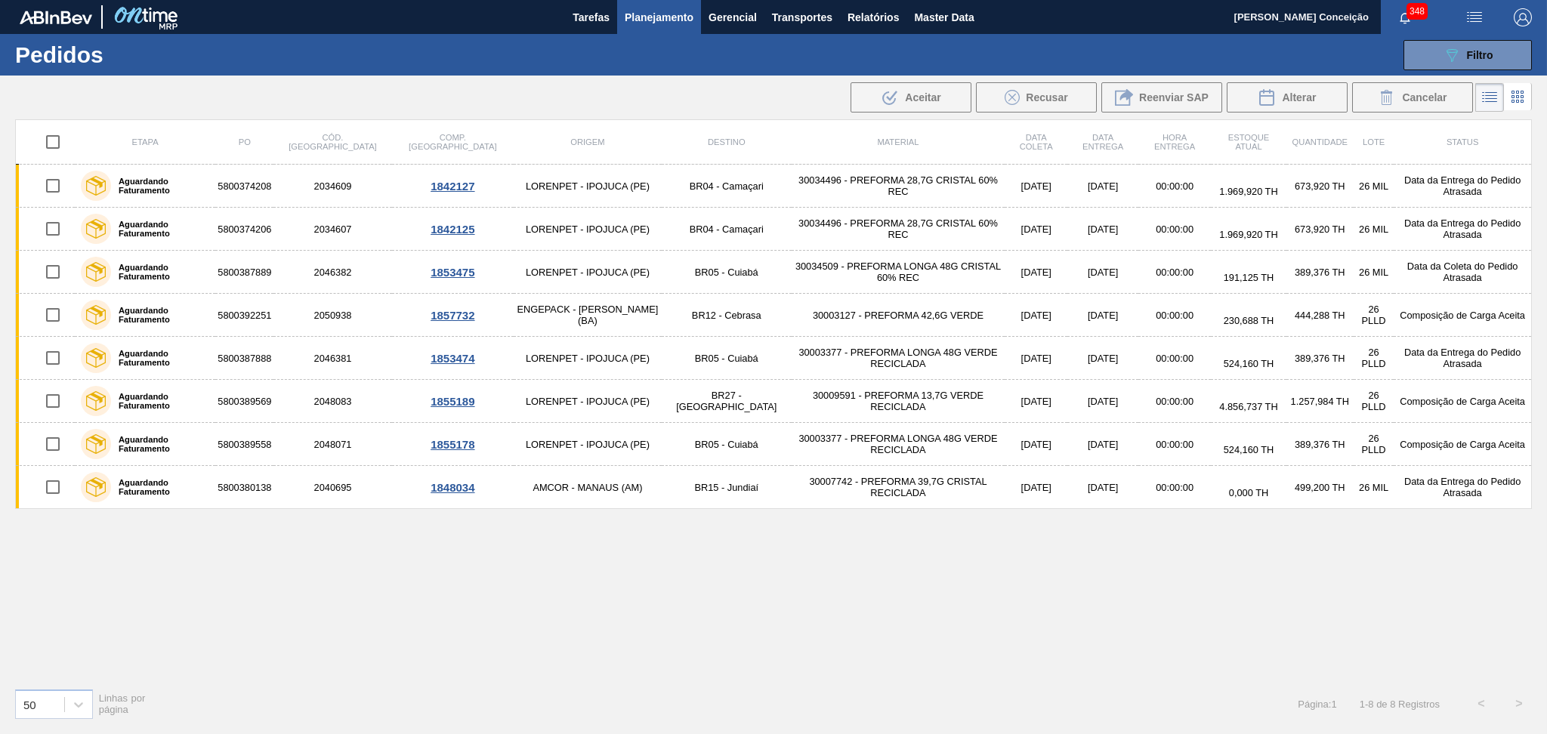
click at [529, 606] on div "Etapa PO Cód. Pedido Comp. Carga Origem Destino Material Data coleta Data Entre…" at bounding box center [773, 397] width 1516 height 557
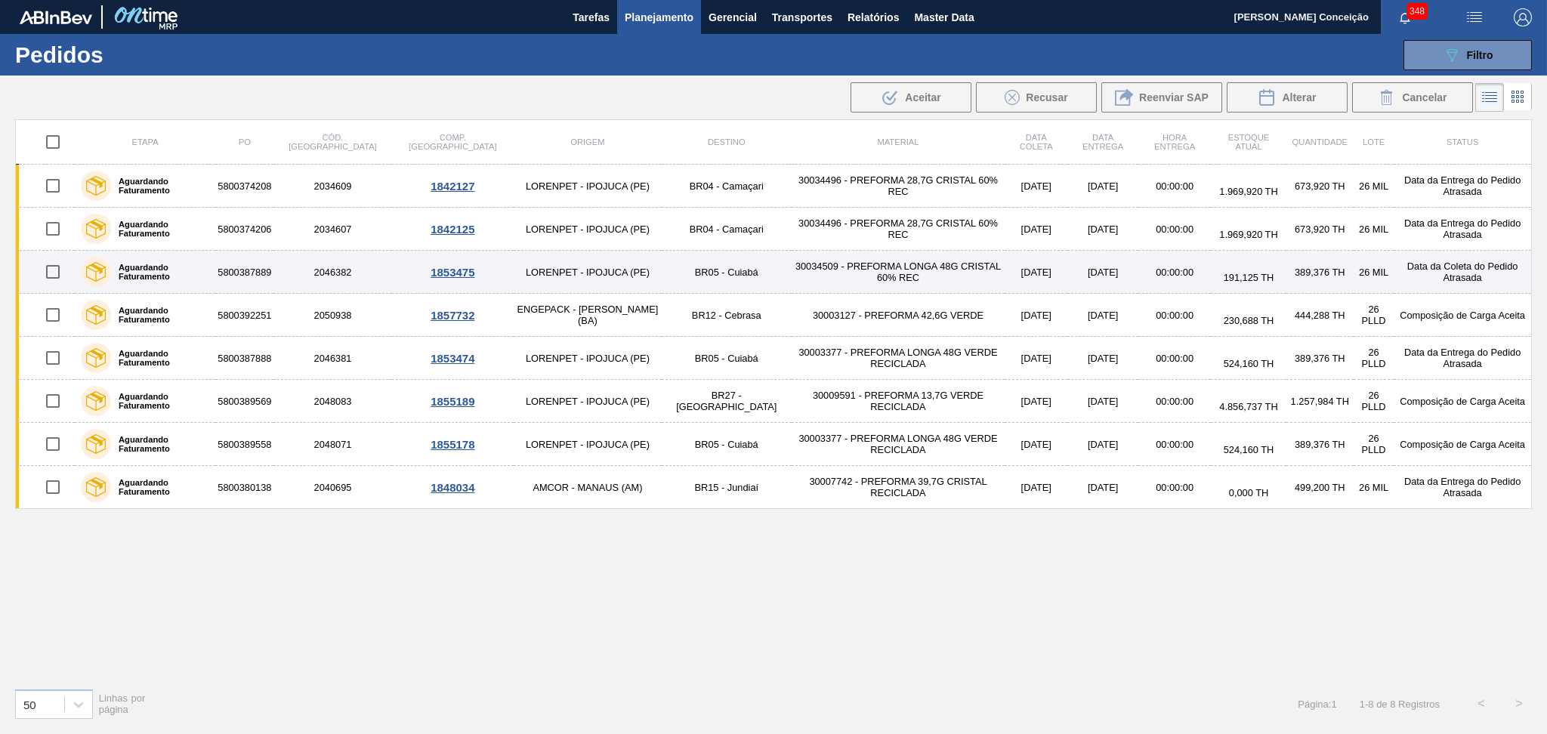
click at [798, 275] on td "30034509 - PREFORMA LONGA 48G CRISTAL 60% REC" at bounding box center [897, 272] width 213 height 43
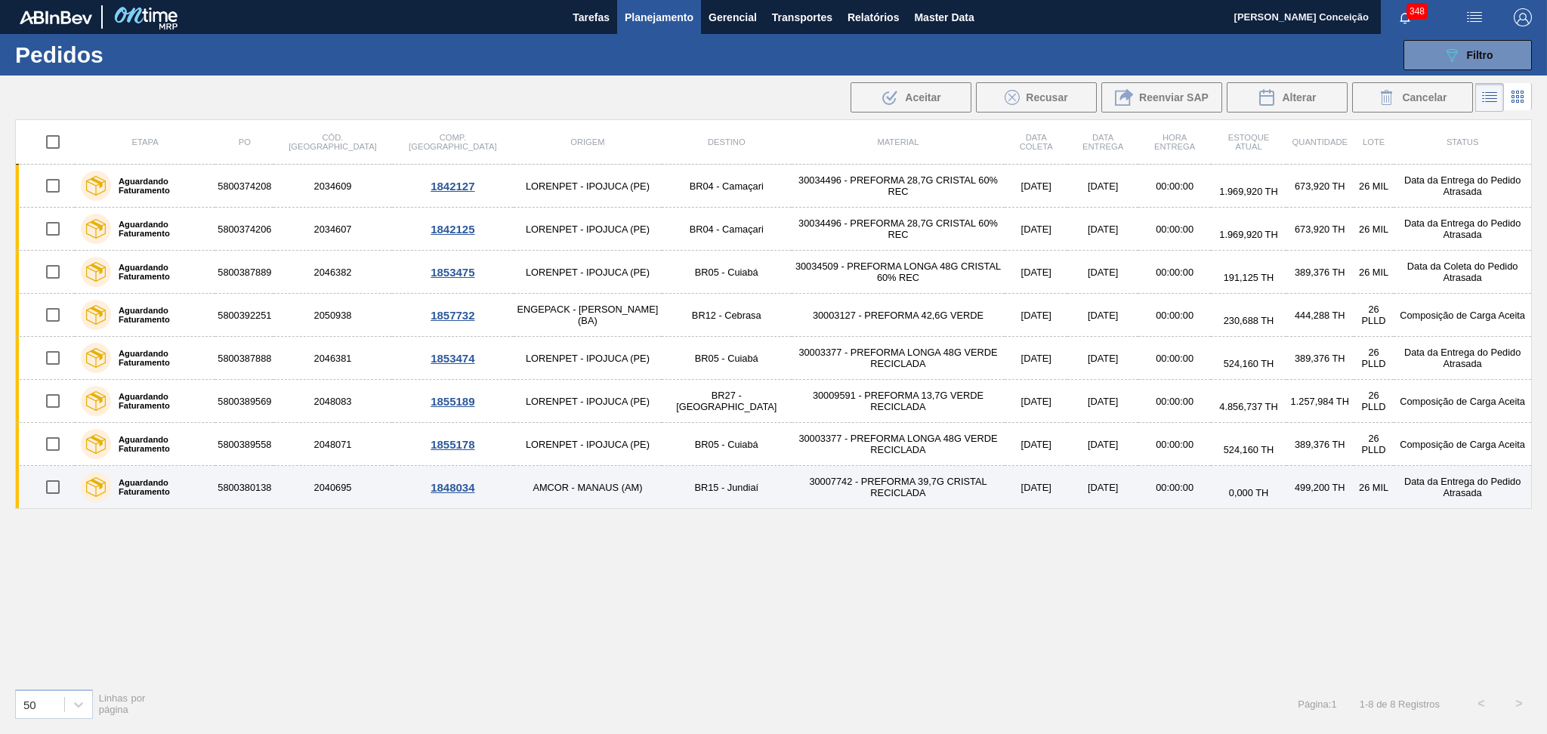
click at [807, 484] on td "30007742 - PREFORMA 39,7G CRISTAL RECICLADA" at bounding box center [897, 487] width 213 height 43
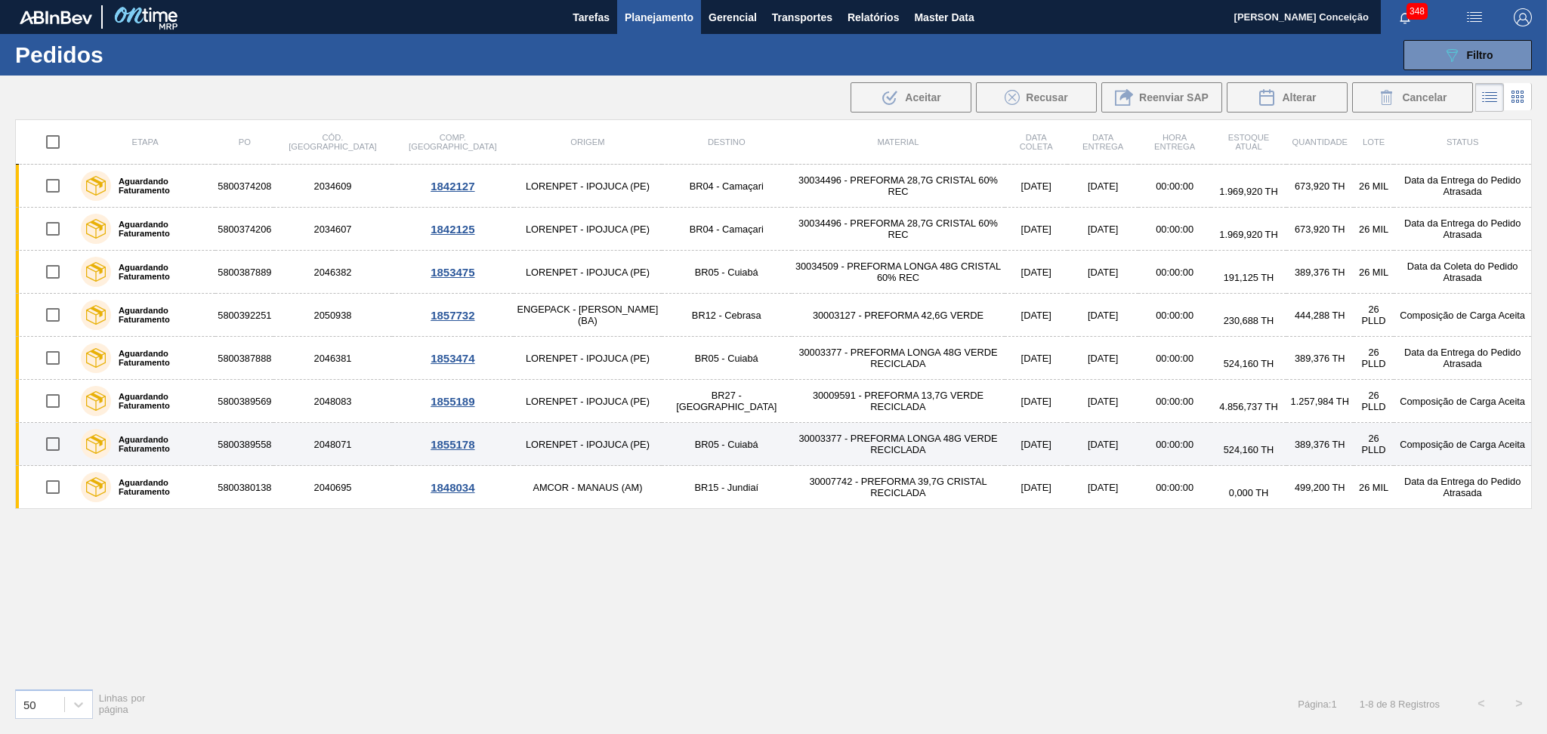
click at [825, 449] on td "30003377 - PREFORMA LONGA 48G VERDE RECICLADA" at bounding box center [897, 444] width 213 height 43
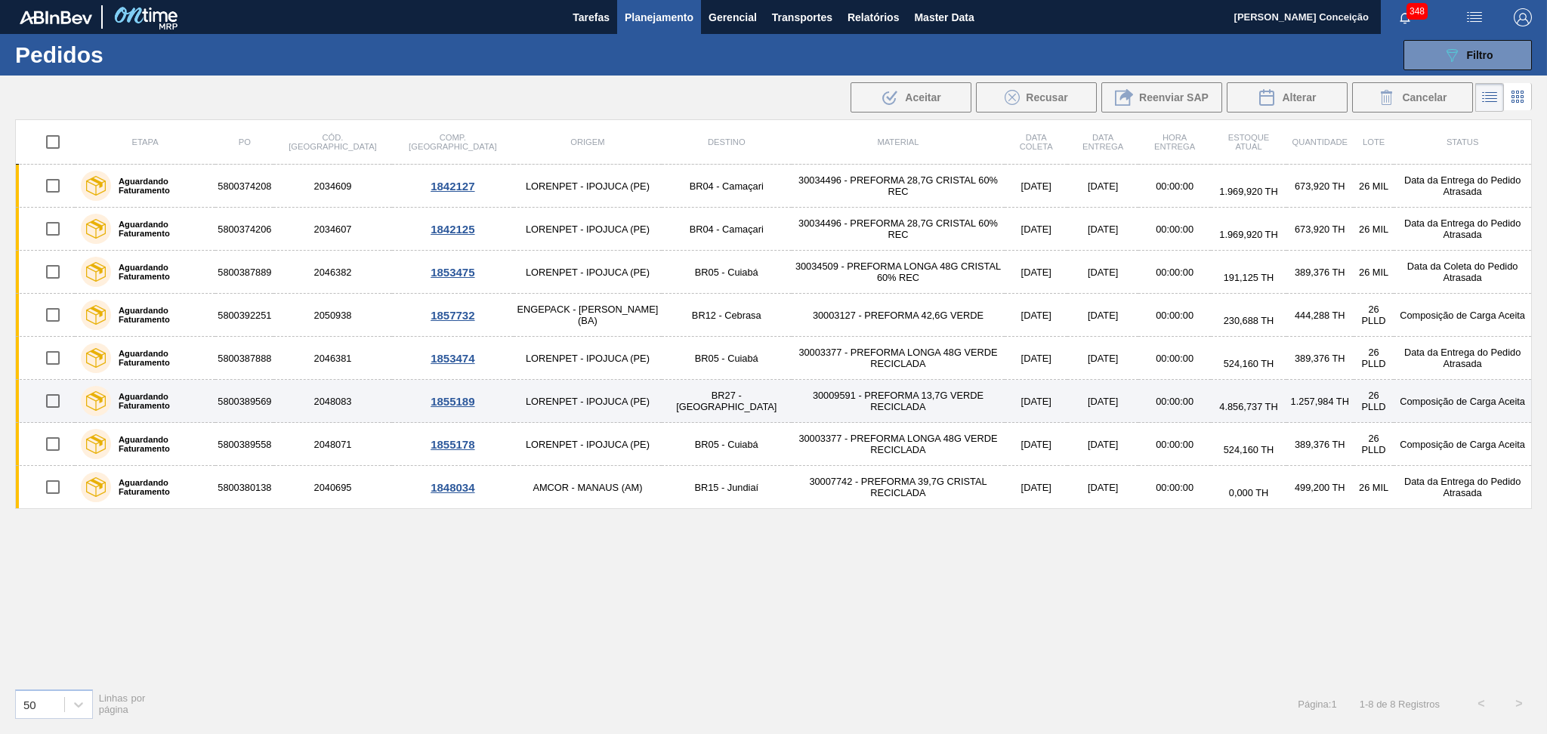
click at [848, 409] on td "30009591 - PREFORMA 13,7G VERDE RECICLADA" at bounding box center [897, 401] width 213 height 43
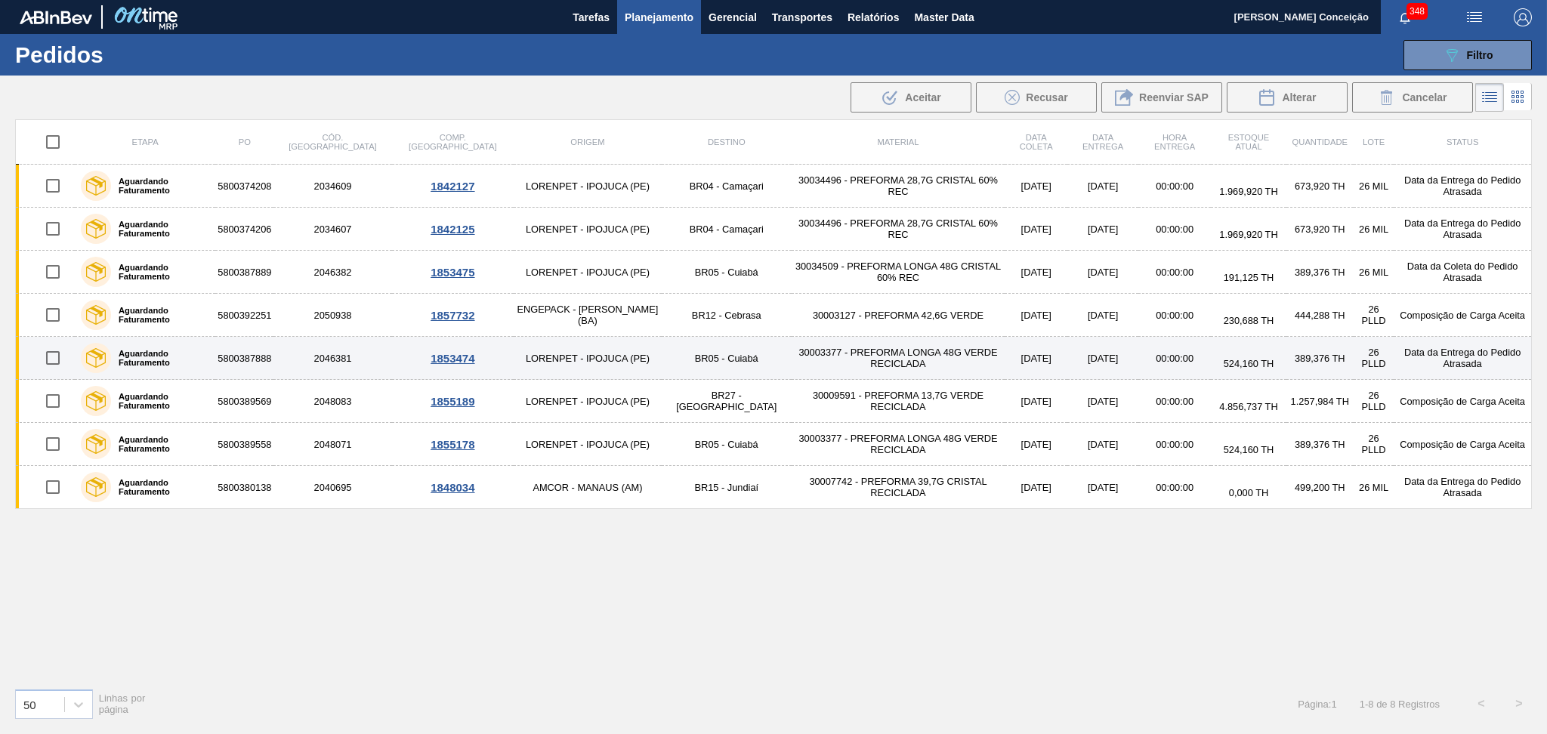
click at [881, 356] on td "30003377 - PREFORMA LONGA 48G VERDE RECICLADA" at bounding box center [897, 358] width 213 height 43
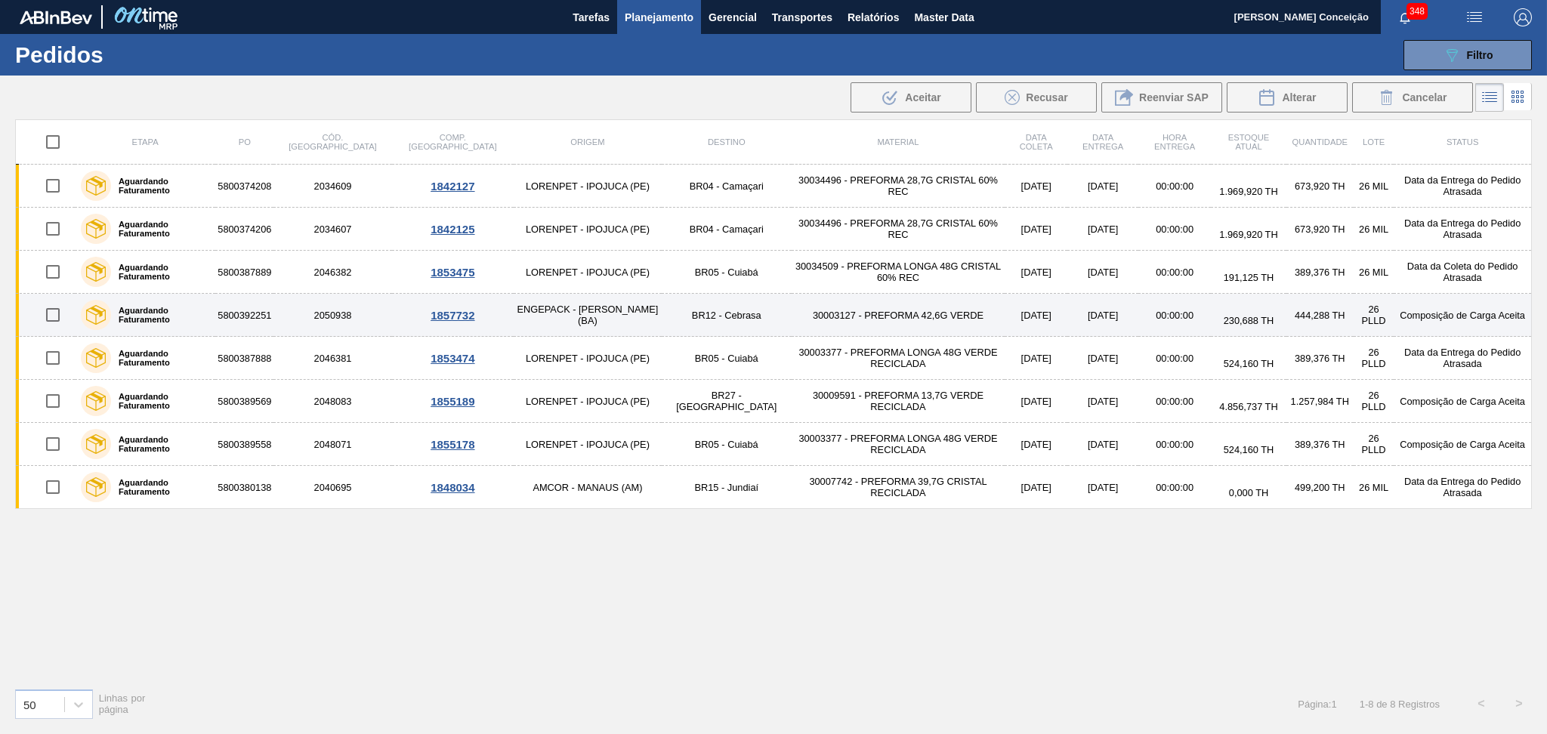
click at [863, 313] on td "30003127 - PREFORMA 42,6G VERDE" at bounding box center [897, 315] width 213 height 43
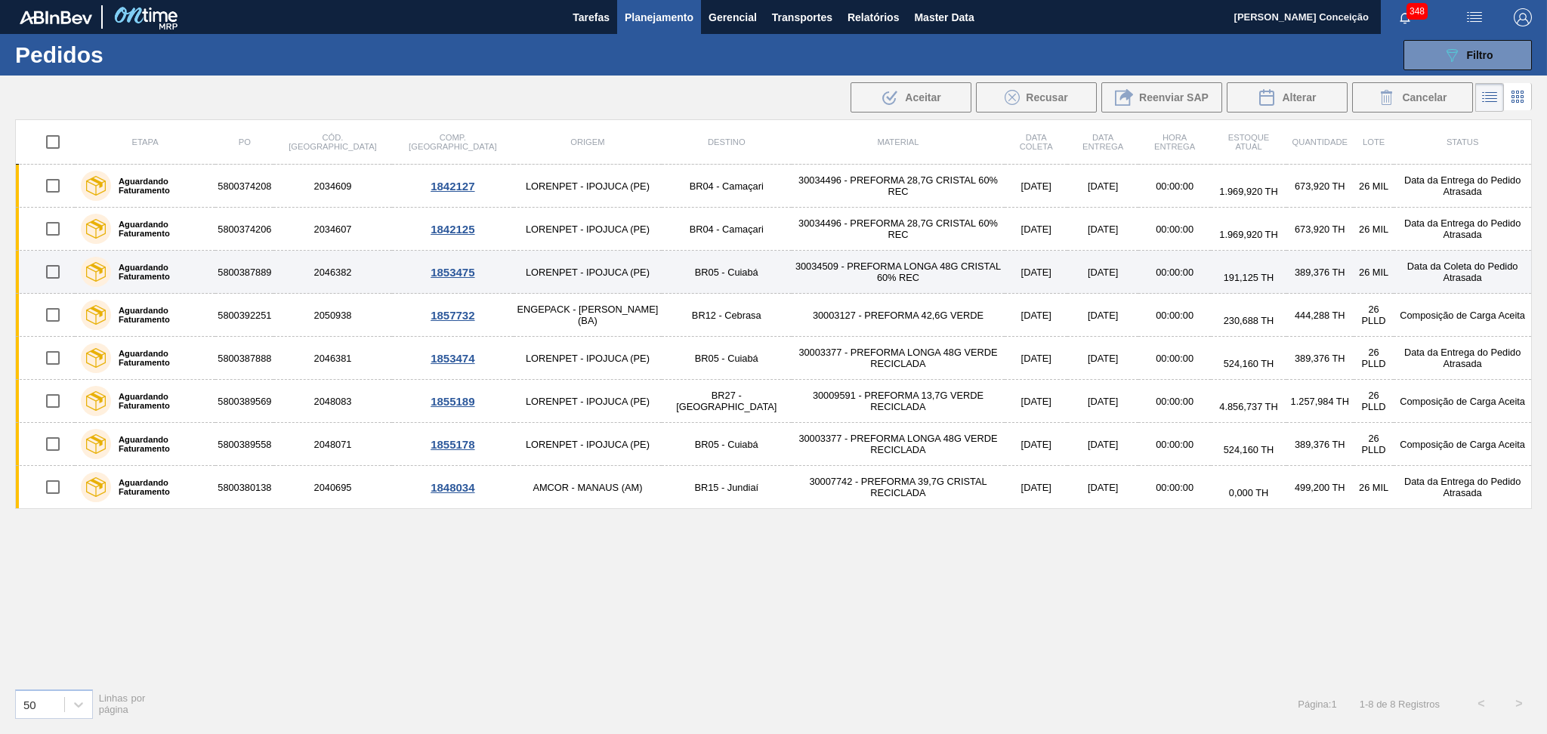
click at [876, 282] on td "30034509 - PREFORMA LONGA 48G CRISTAL 60% REC" at bounding box center [897, 272] width 213 height 43
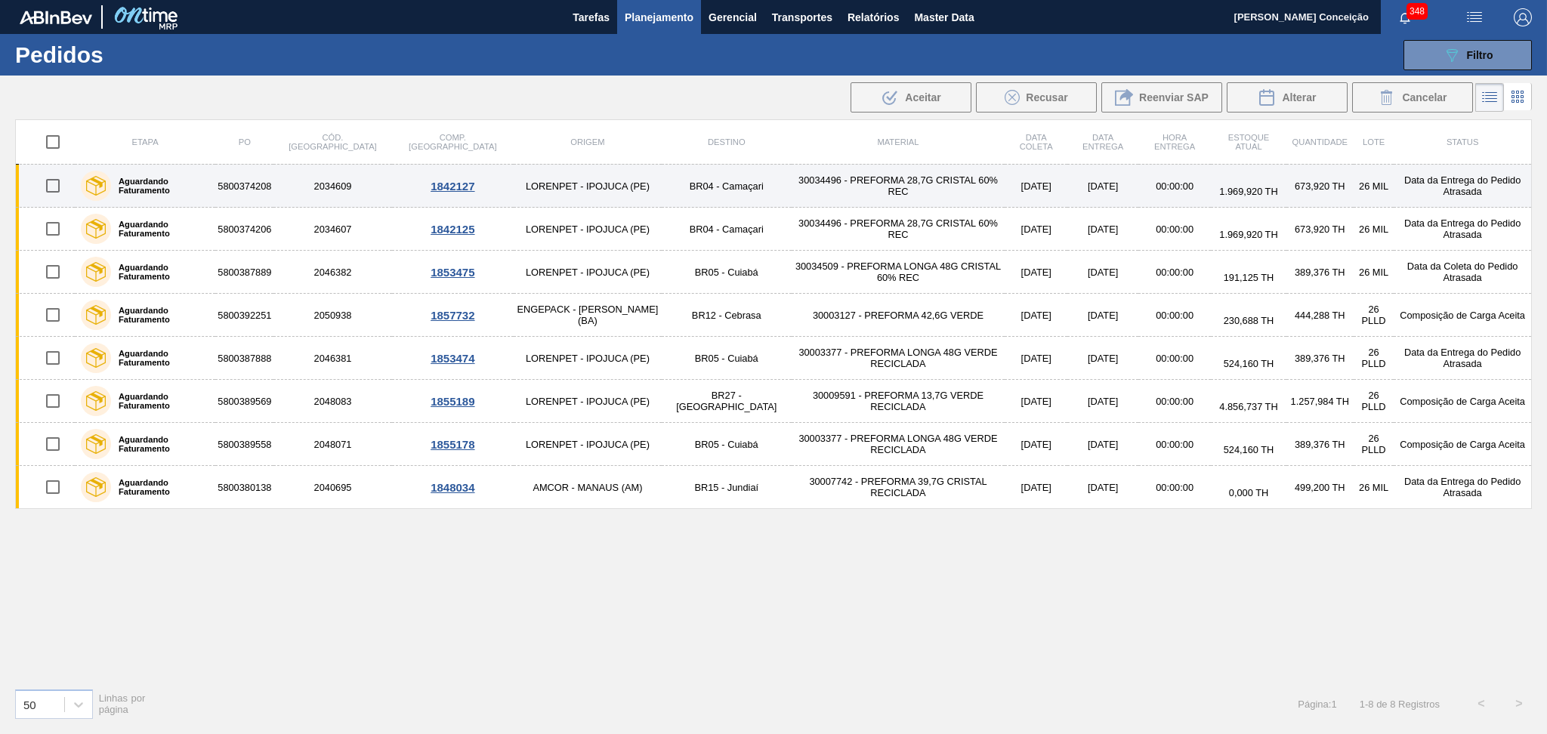
click at [840, 194] on td "30034496 - PREFORMA 28,7G CRISTAL 60% REC" at bounding box center [897, 186] width 213 height 43
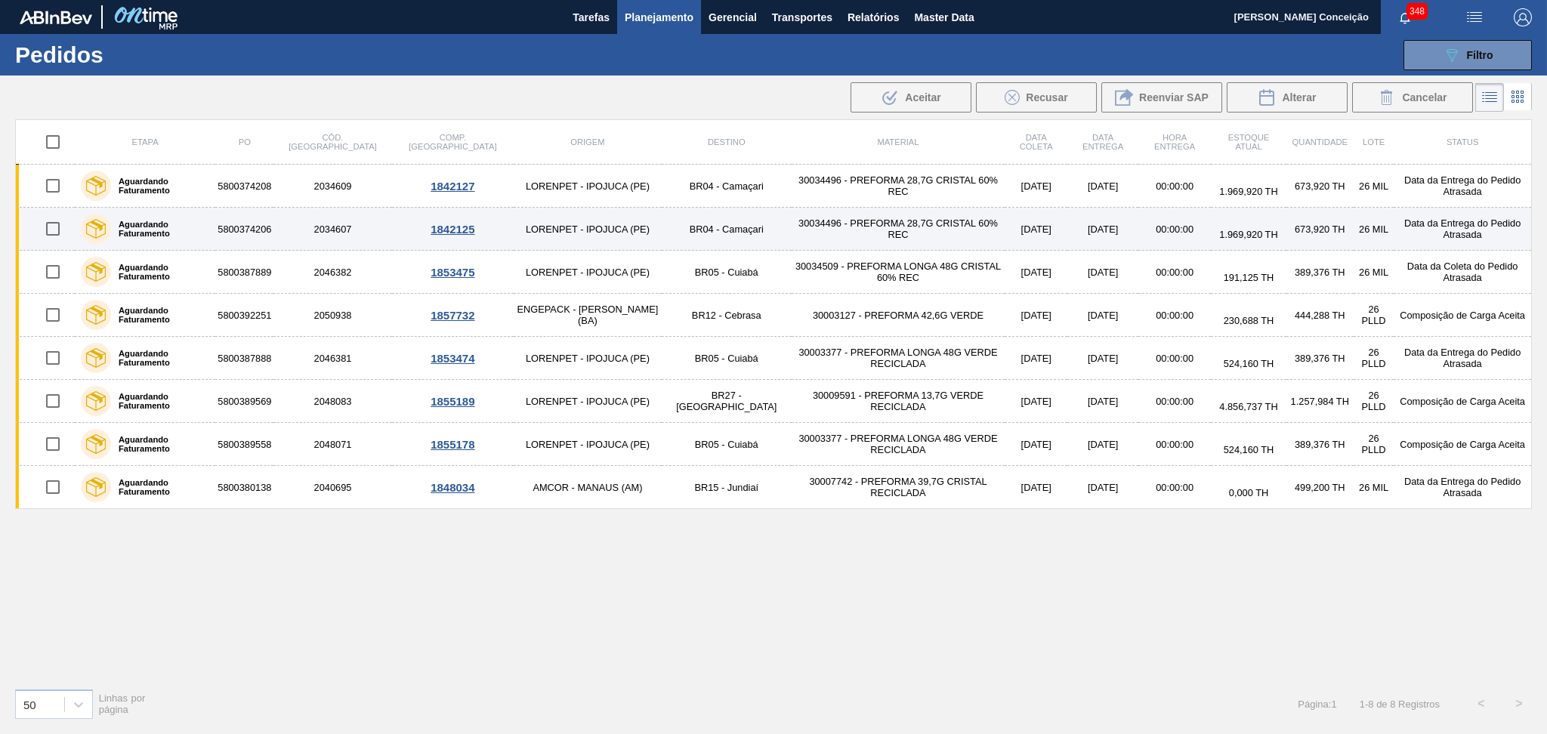
click at [834, 229] on td "30034496 - PREFORMA 28,7G CRISTAL 60% REC" at bounding box center [897, 229] width 213 height 43
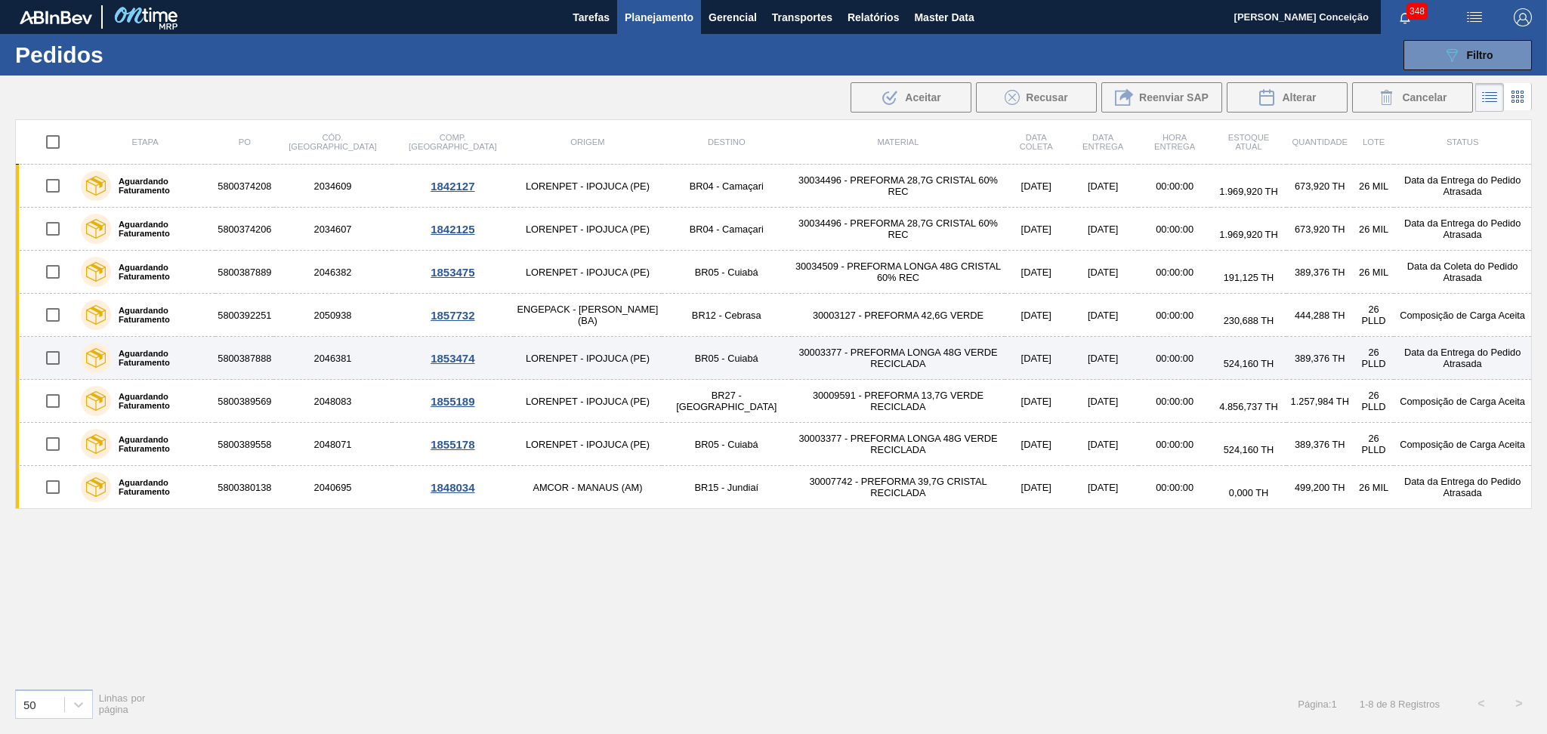
click at [791, 362] on td "30003377 - PREFORMA LONGA 48G VERDE RECICLADA" at bounding box center [897, 358] width 213 height 43
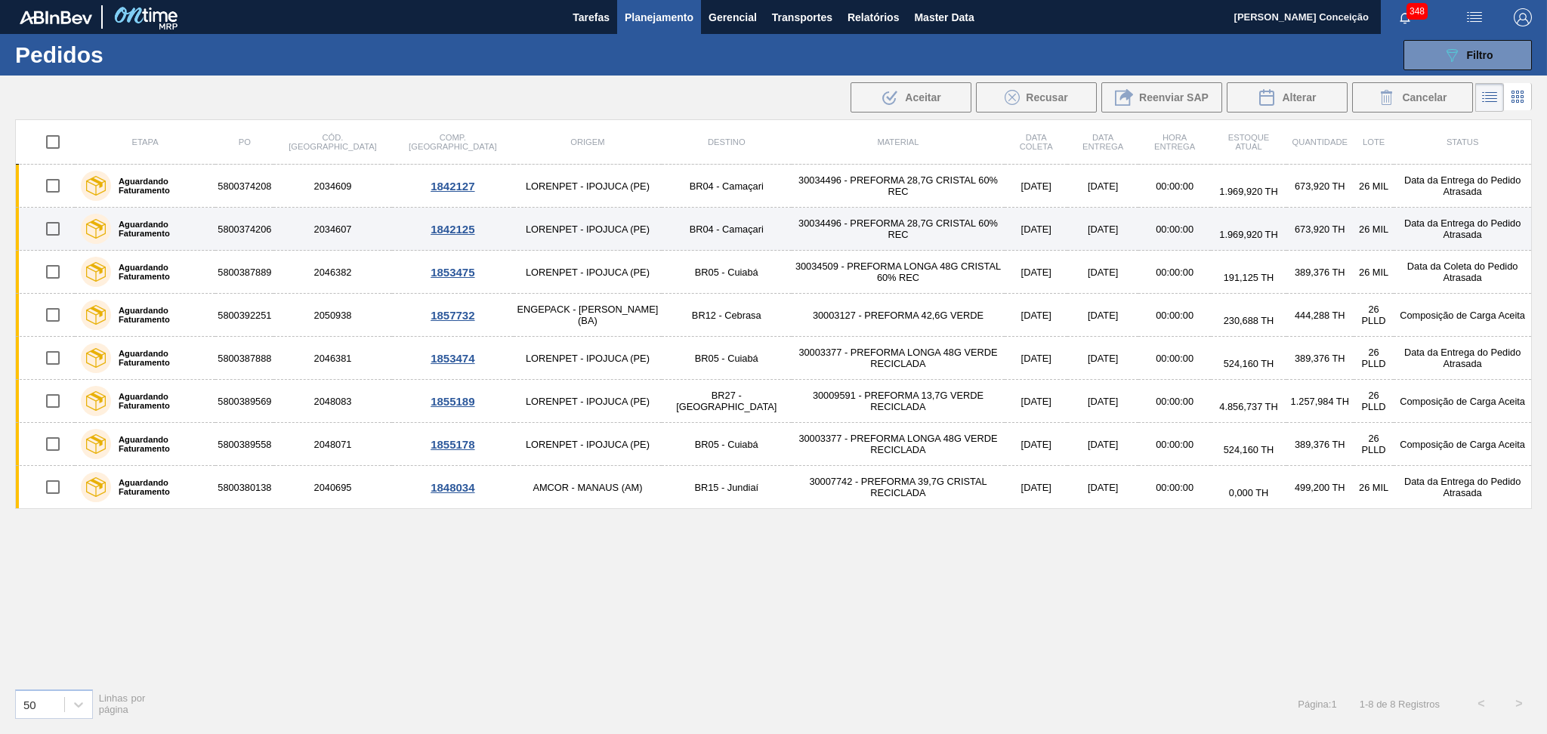
click at [791, 227] on td "30034496 - PREFORMA 28,7G CRISTAL 60% REC" at bounding box center [897, 229] width 213 height 43
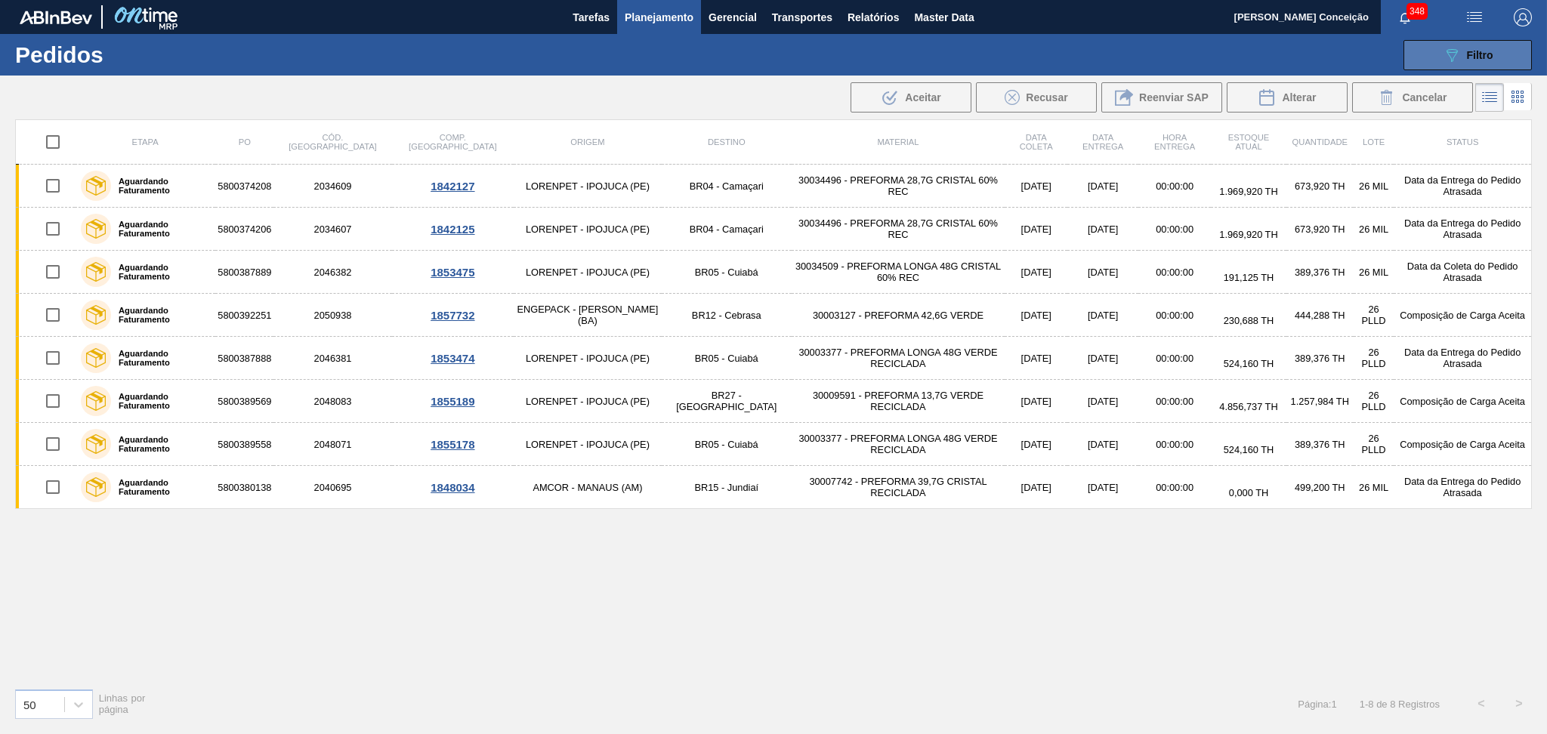
click at [1446, 61] on icon "089F7B8B-B2A5-4AFE-B5C0-19BA573D28AC" at bounding box center [1451, 55] width 18 height 18
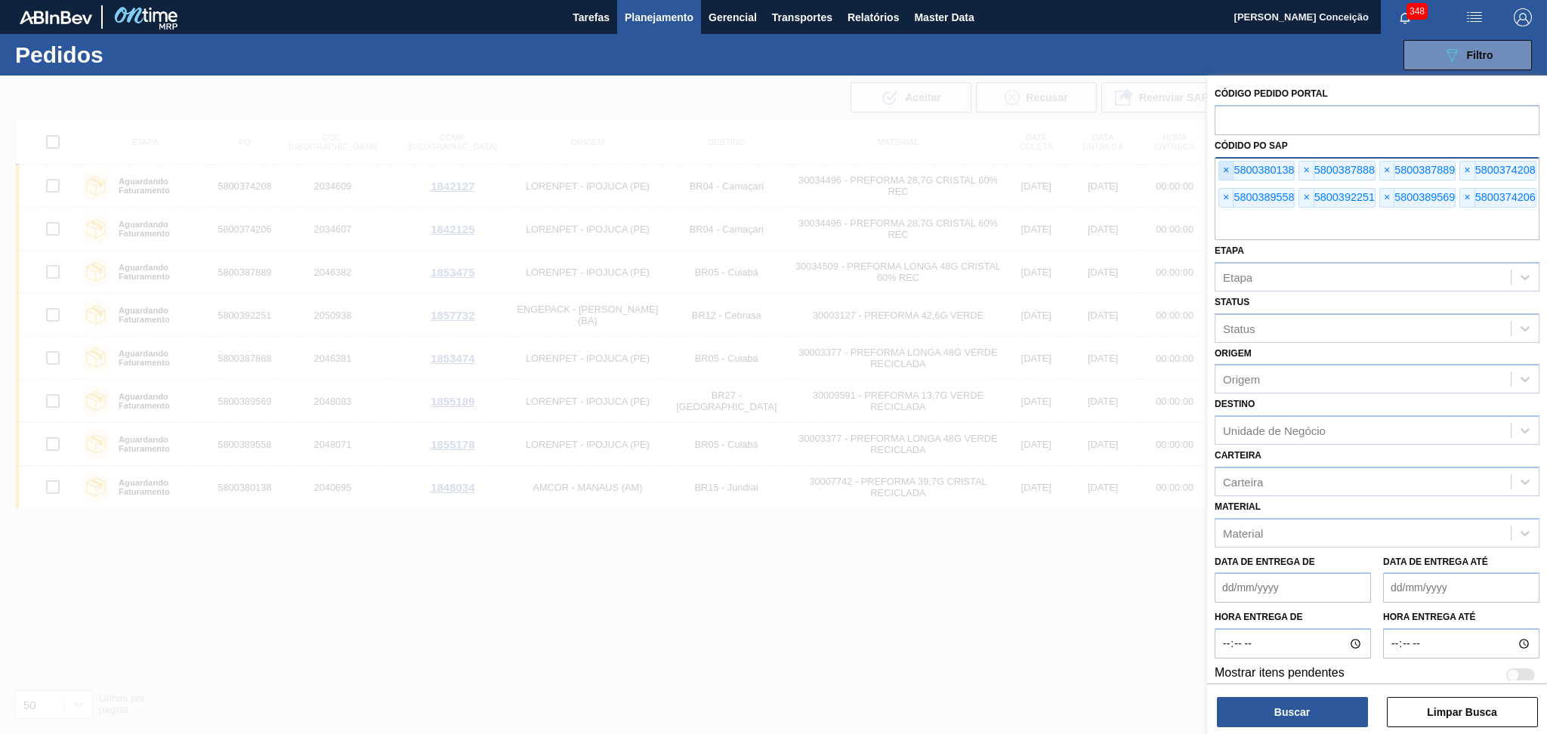
click at [1225, 168] on span "×" at bounding box center [1226, 171] width 14 height 18
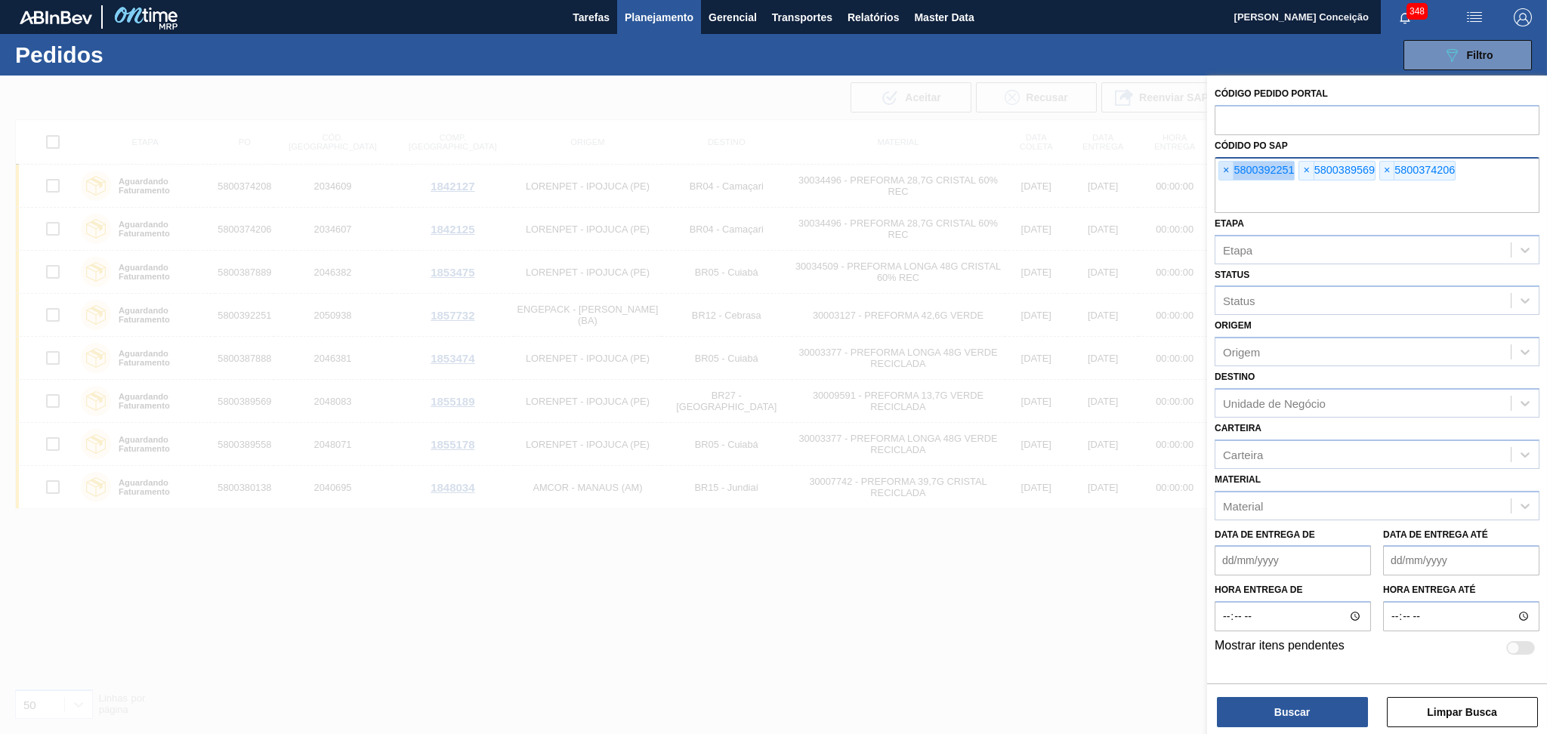
click at [1225, 168] on span "×" at bounding box center [1226, 171] width 14 height 18
click at [1225, 184] on input "text" at bounding box center [1376, 198] width 325 height 29
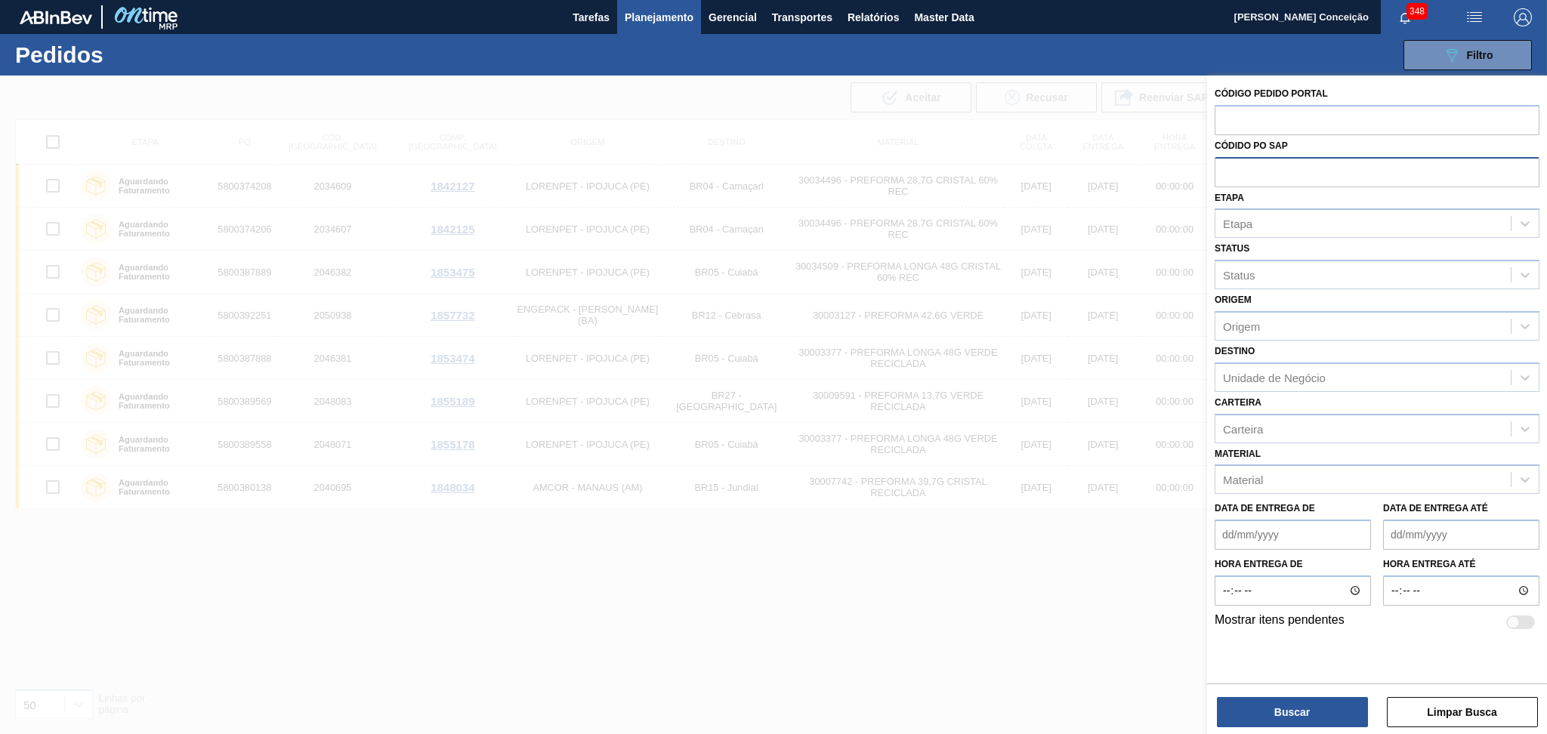
click at [1225, 168] on input "text" at bounding box center [1376, 171] width 325 height 29
type input "580037882"
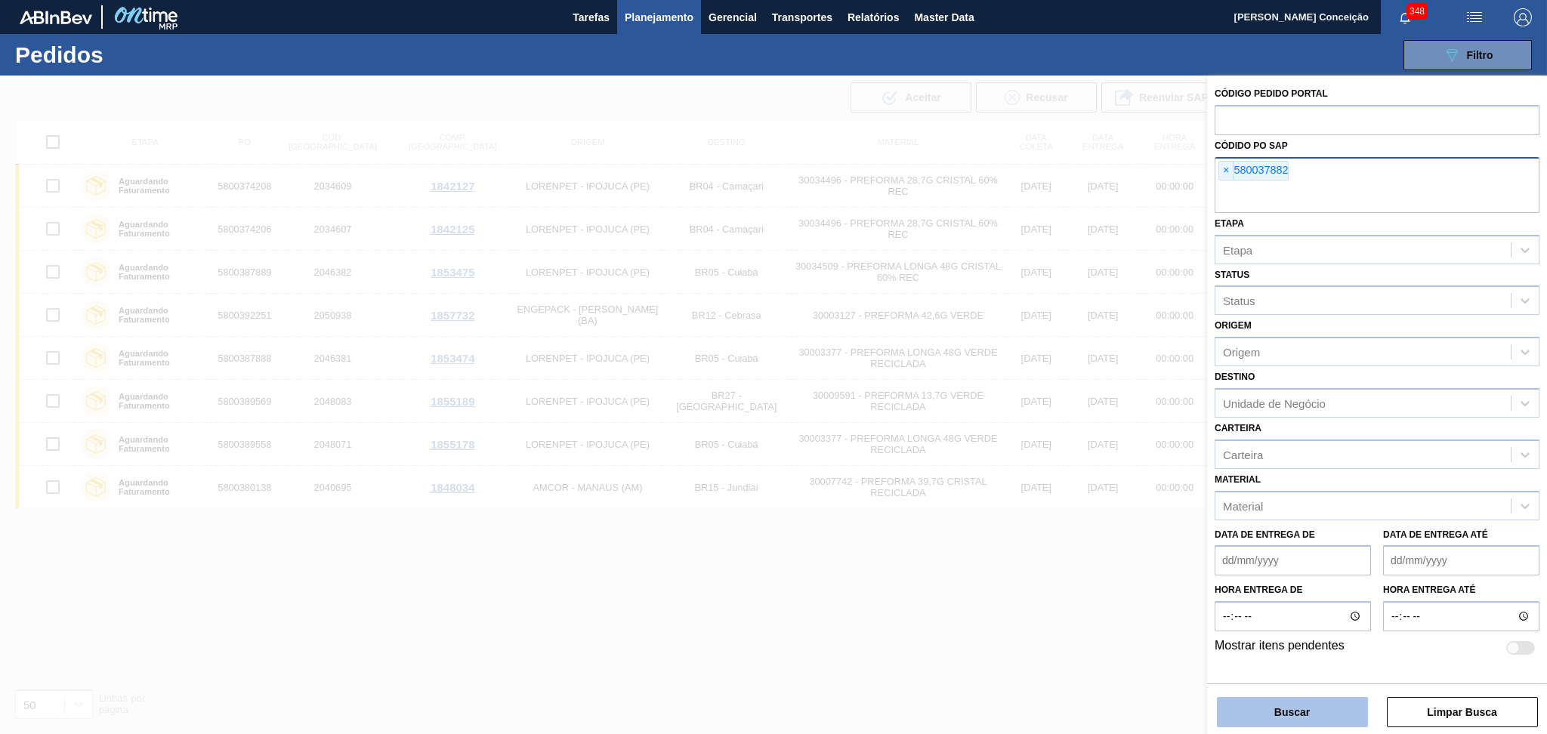
click at [1257, 708] on button "Buscar" at bounding box center [1292, 712] width 151 height 30
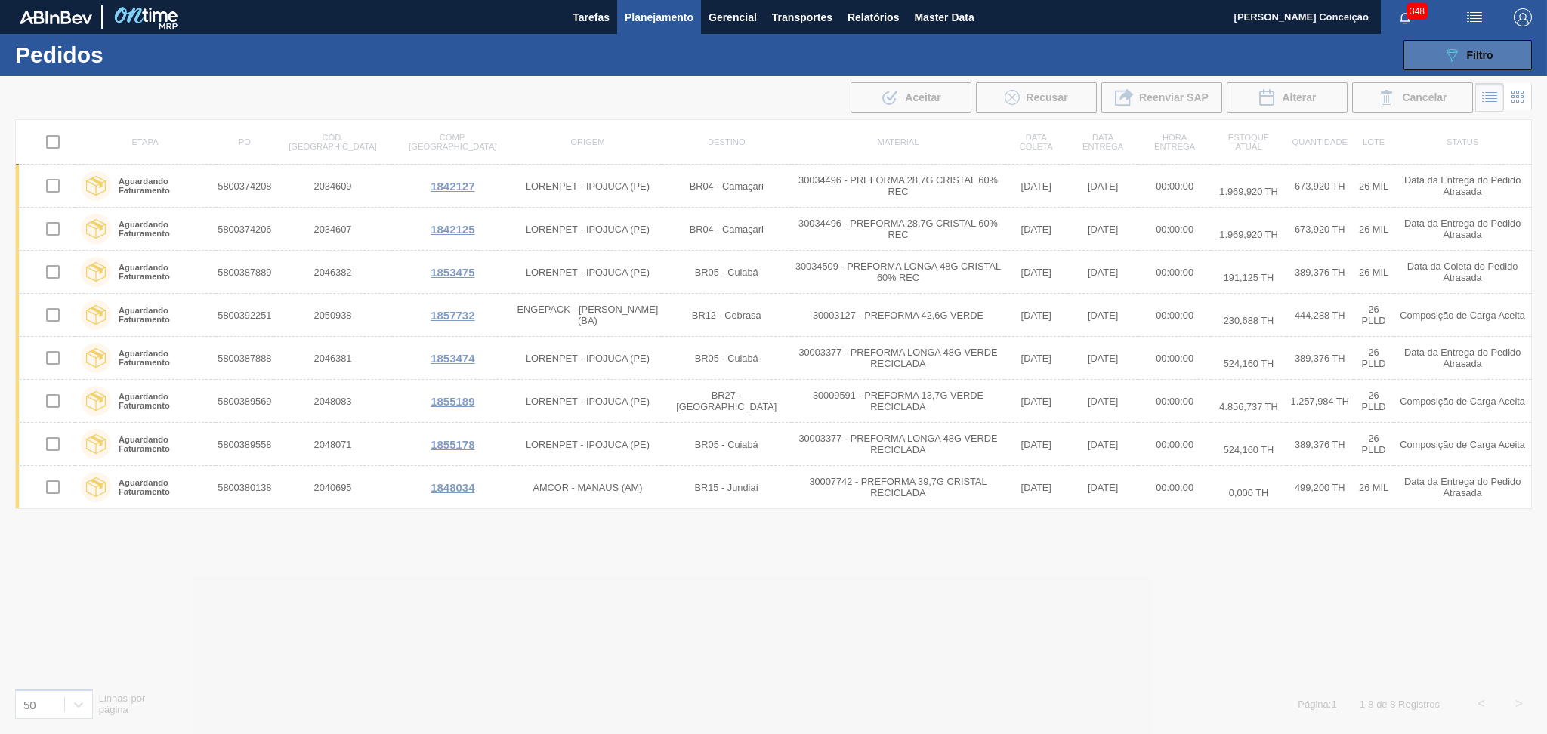
click at [1468, 61] on div "089F7B8B-B2A5-4AFE-B5C0-19BA573D28AC Filtro" at bounding box center [1467, 55] width 51 height 18
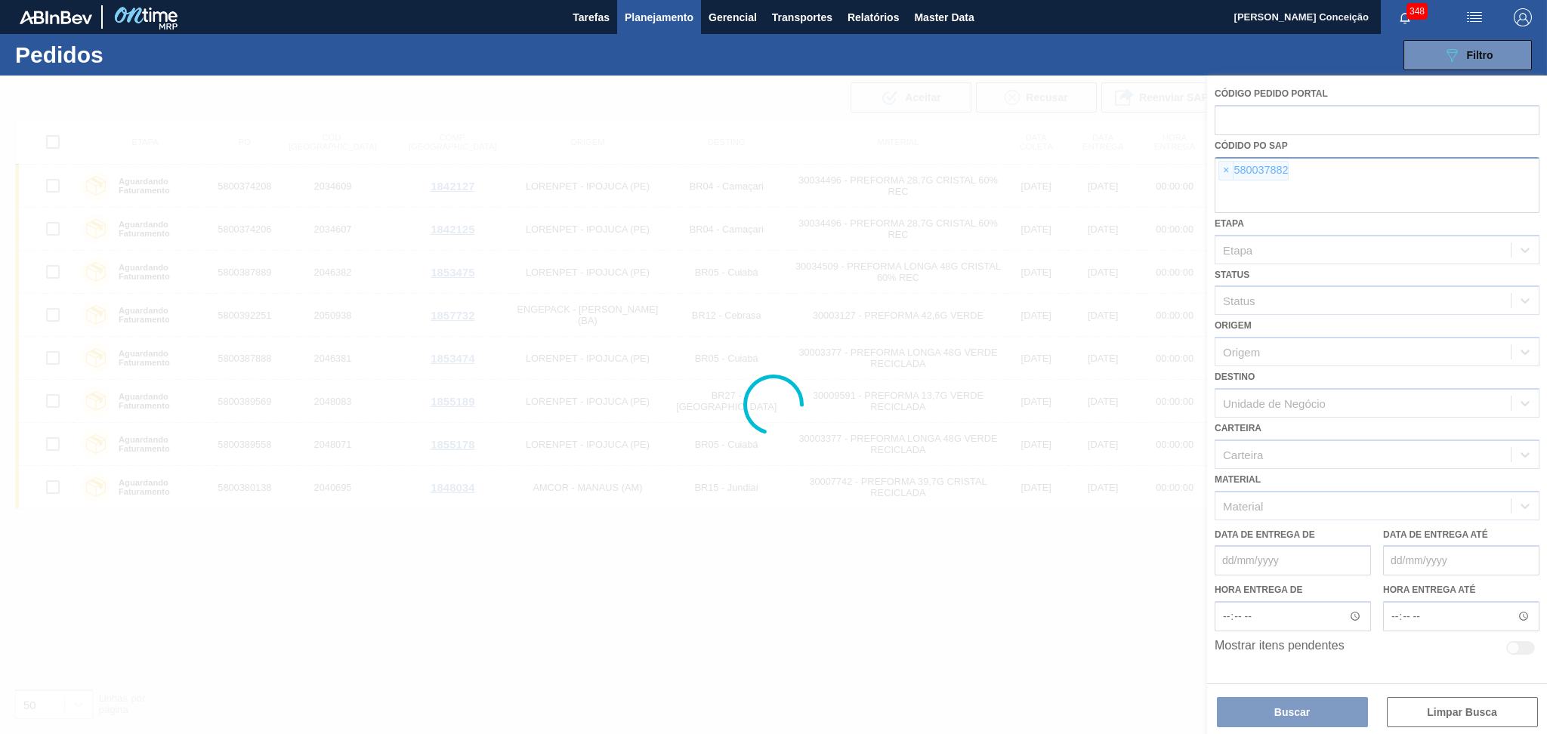
click at [1321, 192] on div at bounding box center [773, 405] width 1547 height 658
click at [1252, 198] on div at bounding box center [773, 405] width 1547 height 658
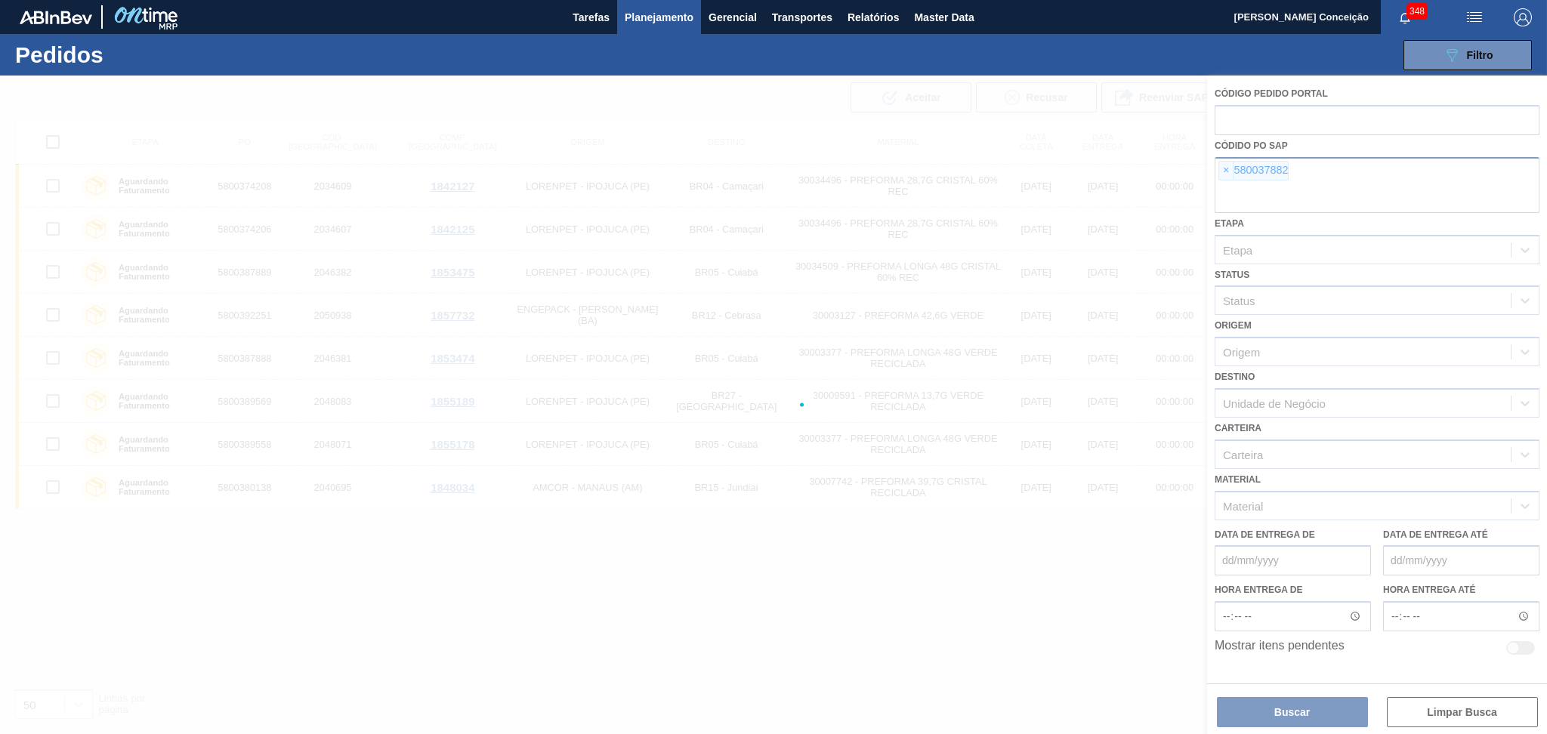
click at [1224, 168] on div at bounding box center [773, 405] width 1547 height 658
click at [1243, 192] on div at bounding box center [773, 405] width 1547 height 658
click at [1223, 171] on div at bounding box center [773, 405] width 1547 height 658
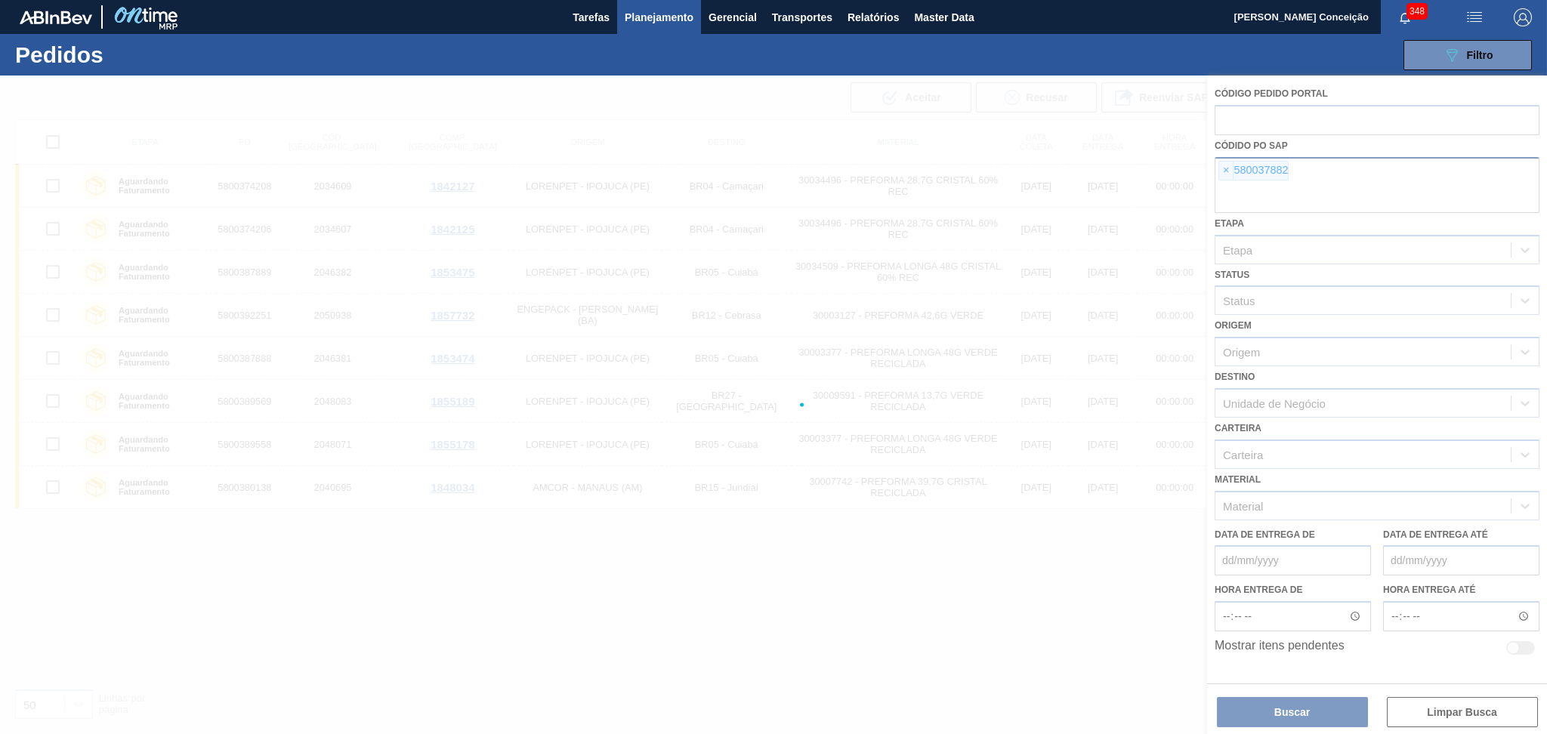
click at [1223, 171] on div at bounding box center [773, 405] width 1547 height 658
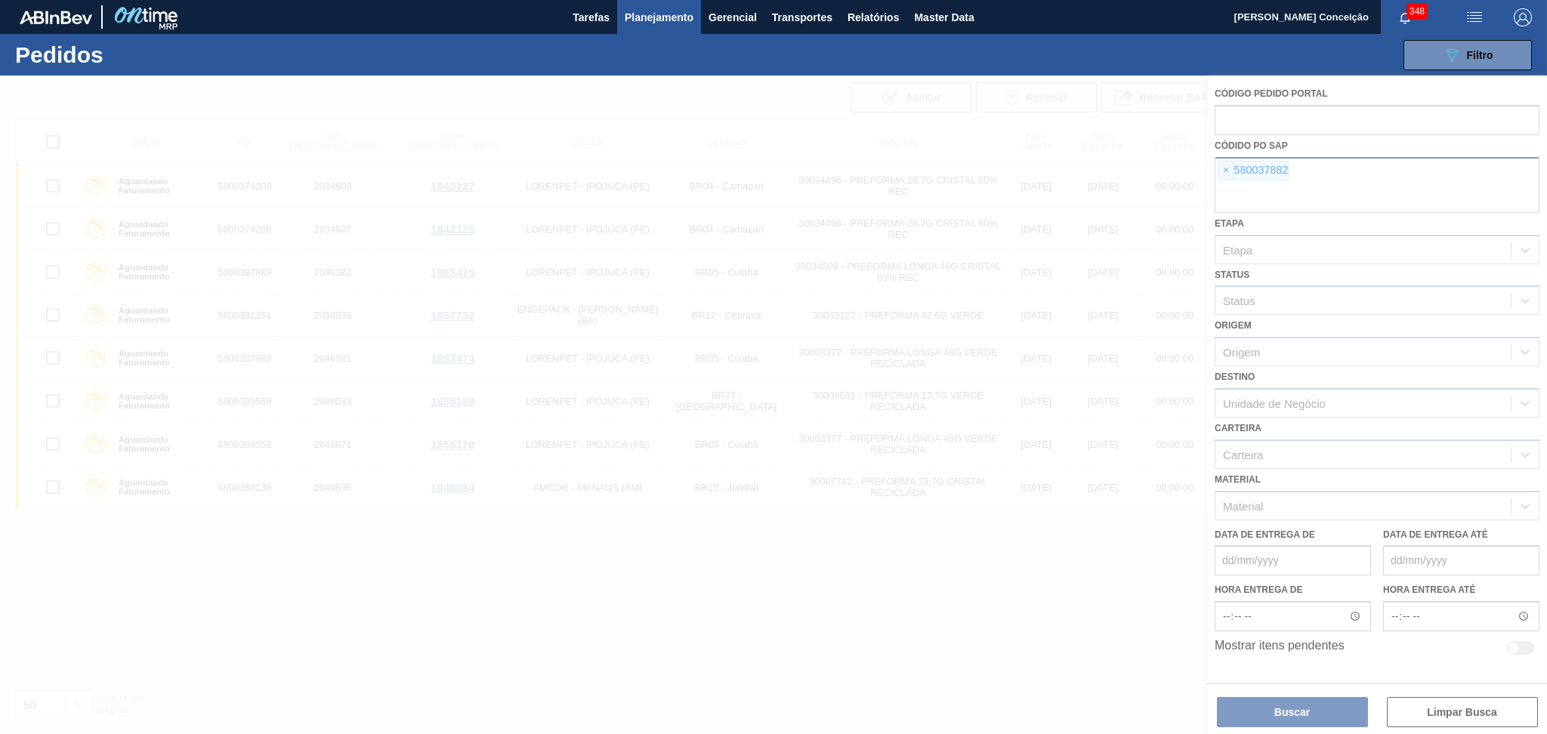
click at [1223, 171] on div at bounding box center [773, 405] width 1547 height 658
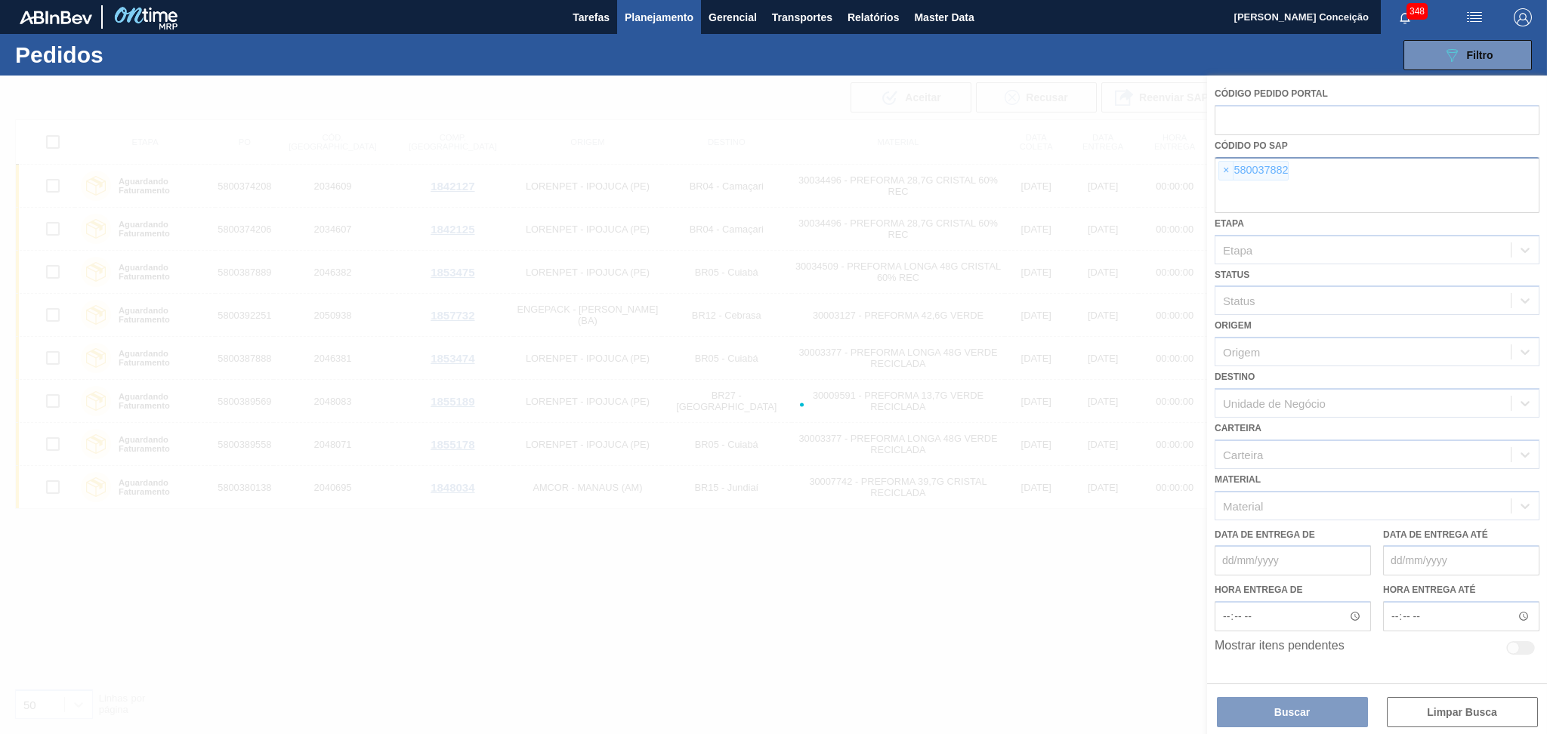
click at [1223, 171] on div at bounding box center [773, 405] width 1547 height 658
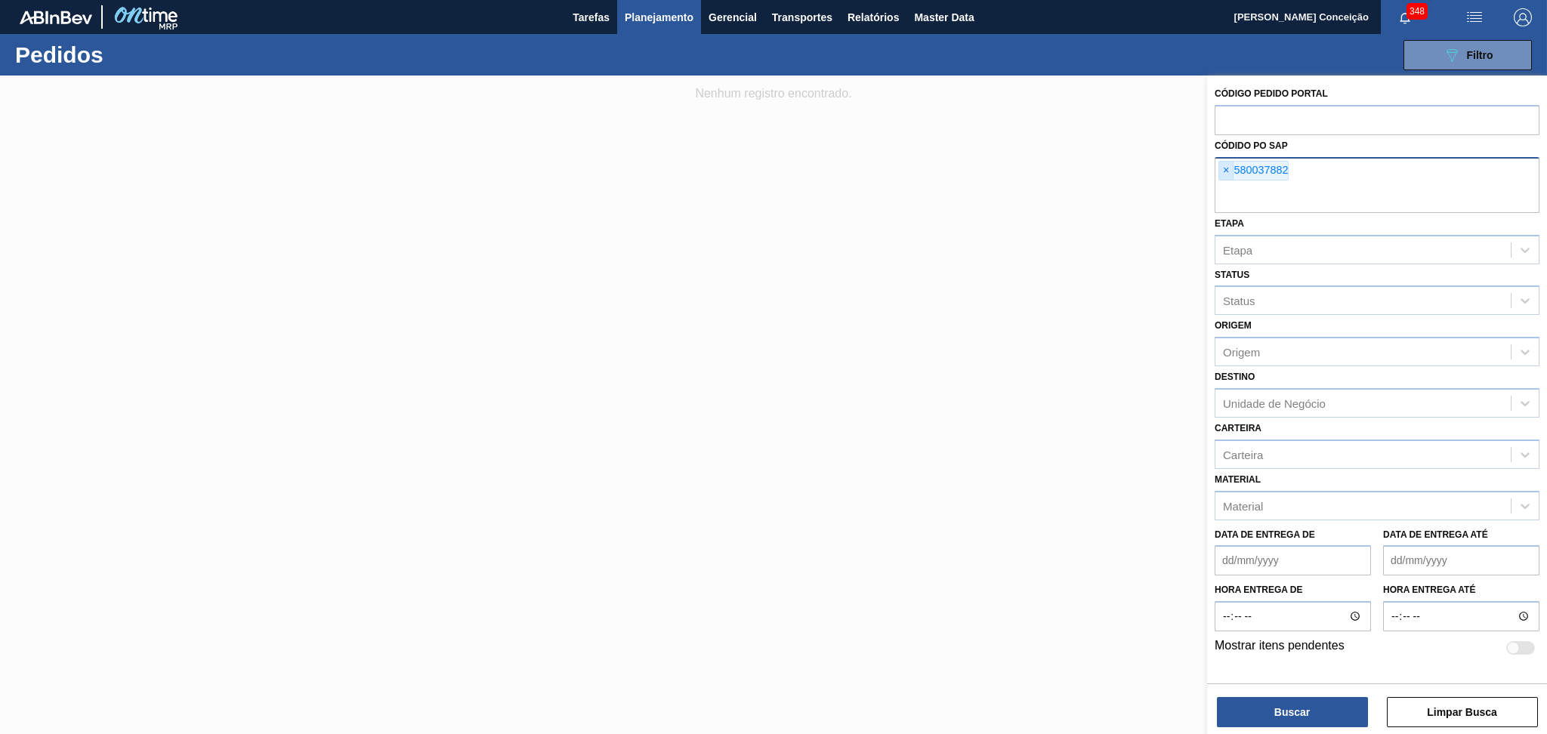
click at [1229, 168] on span "×" at bounding box center [1226, 171] width 14 height 18
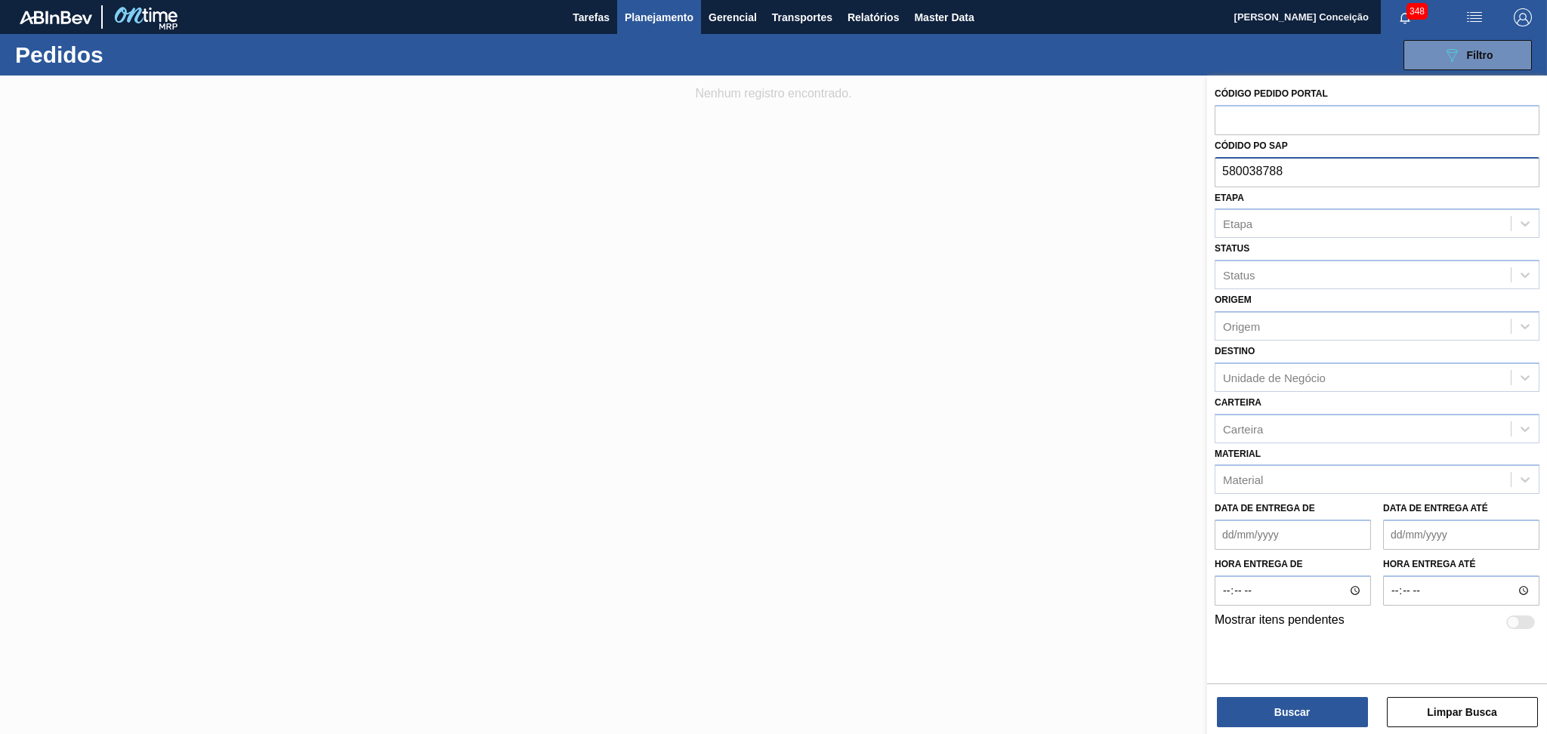
type input "5800387882"
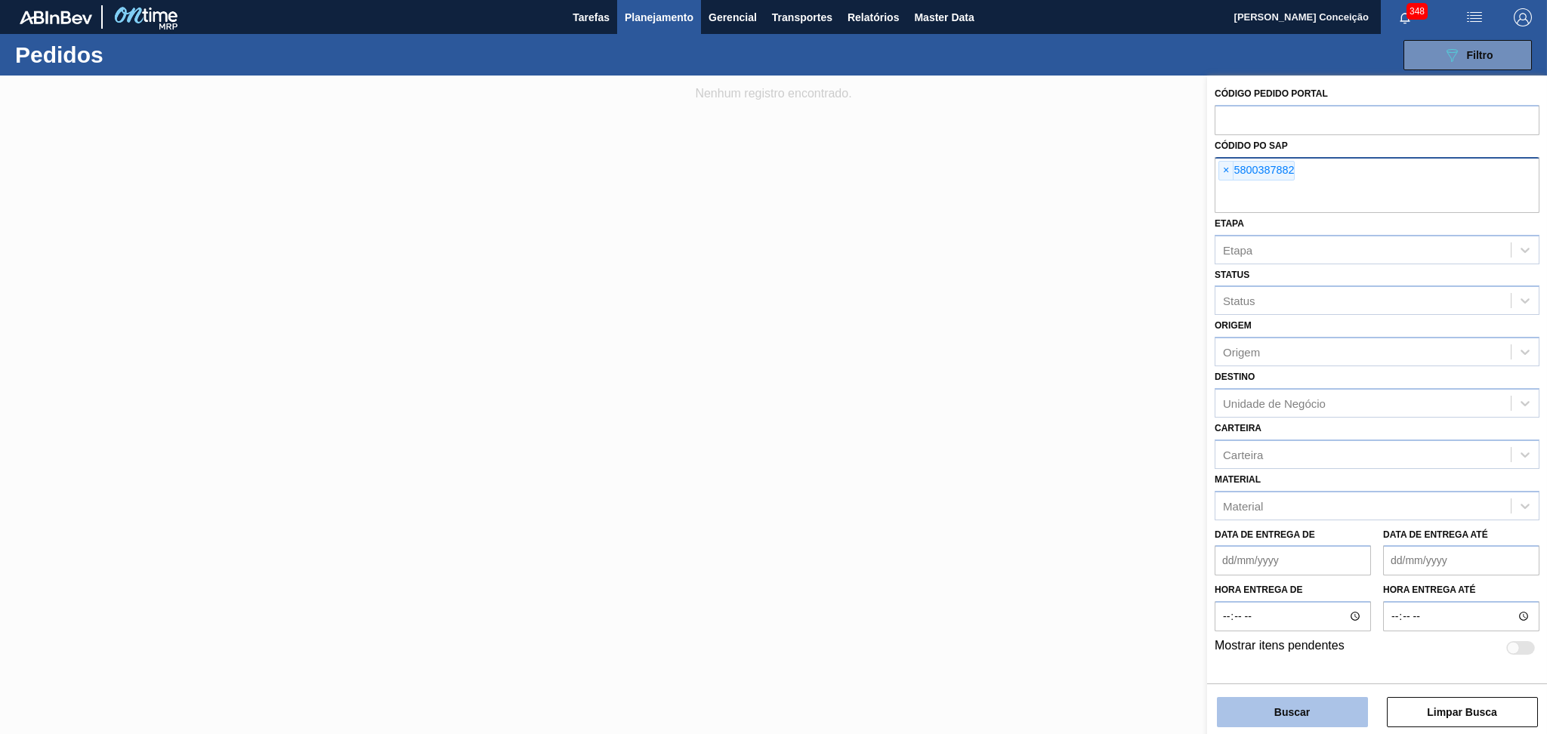
click at [1307, 717] on button "Buscar" at bounding box center [1292, 712] width 151 height 30
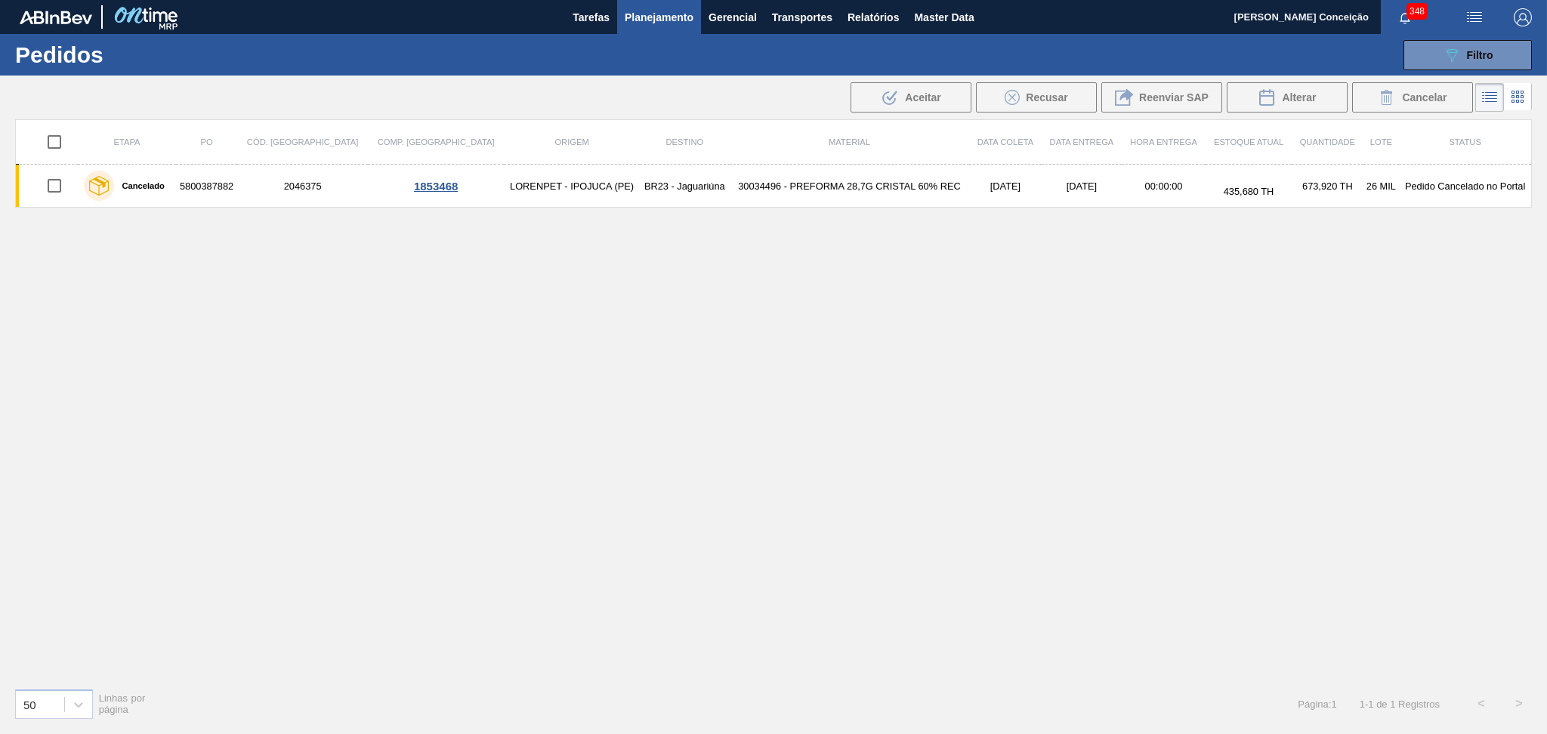
click at [591, 301] on div "Etapa PO Cód. Pedido Comp. Carga Origem Destino Material Data coleta Data Entre…" at bounding box center [773, 397] width 1516 height 557
click at [770, 361] on div "Etapa PO Cód. Pedido Comp. Carga Origem Destino Material Data coleta Data Entre…" at bounding box center [773, 397] width 1516 height 557
click at [1432, 63] on button "089F7B8B-B2A5-4AFE-B5C0-19BA573D28AC Filtro" at bounding box center [1467, 55] width 128 height 30
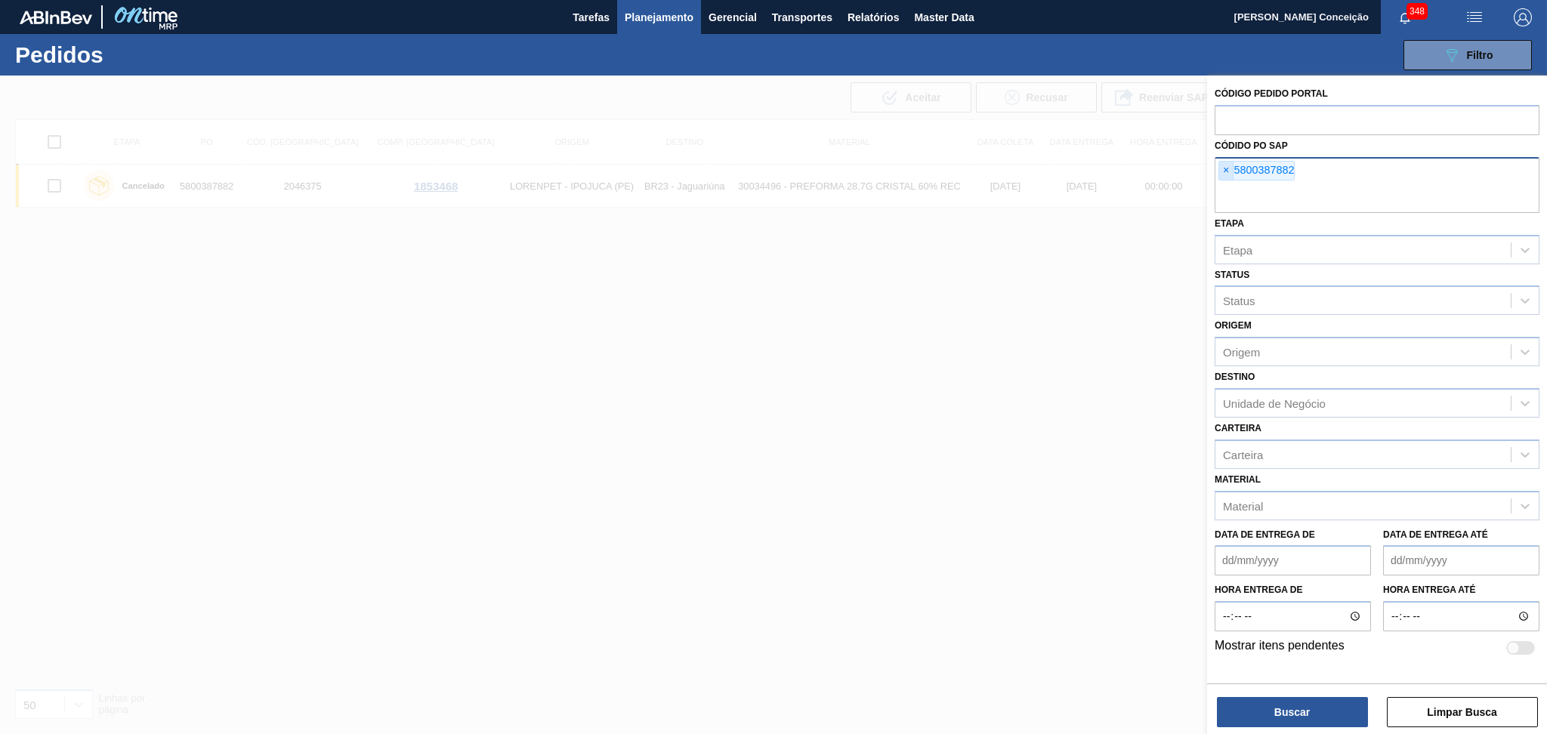
click at [1225, 173] on span "×" at bounding box center [1226, 171] width 14 height 18
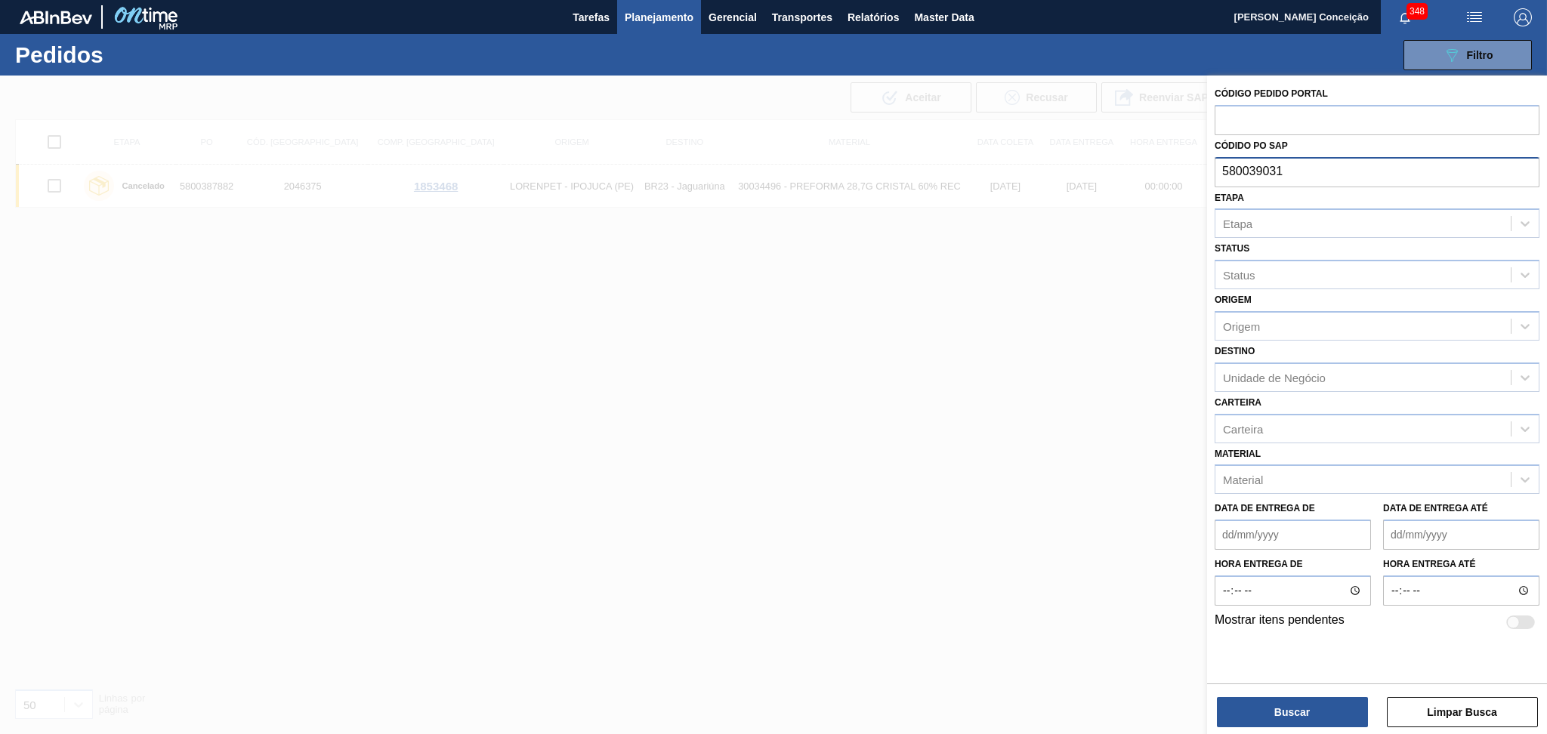
type input "5800390318"
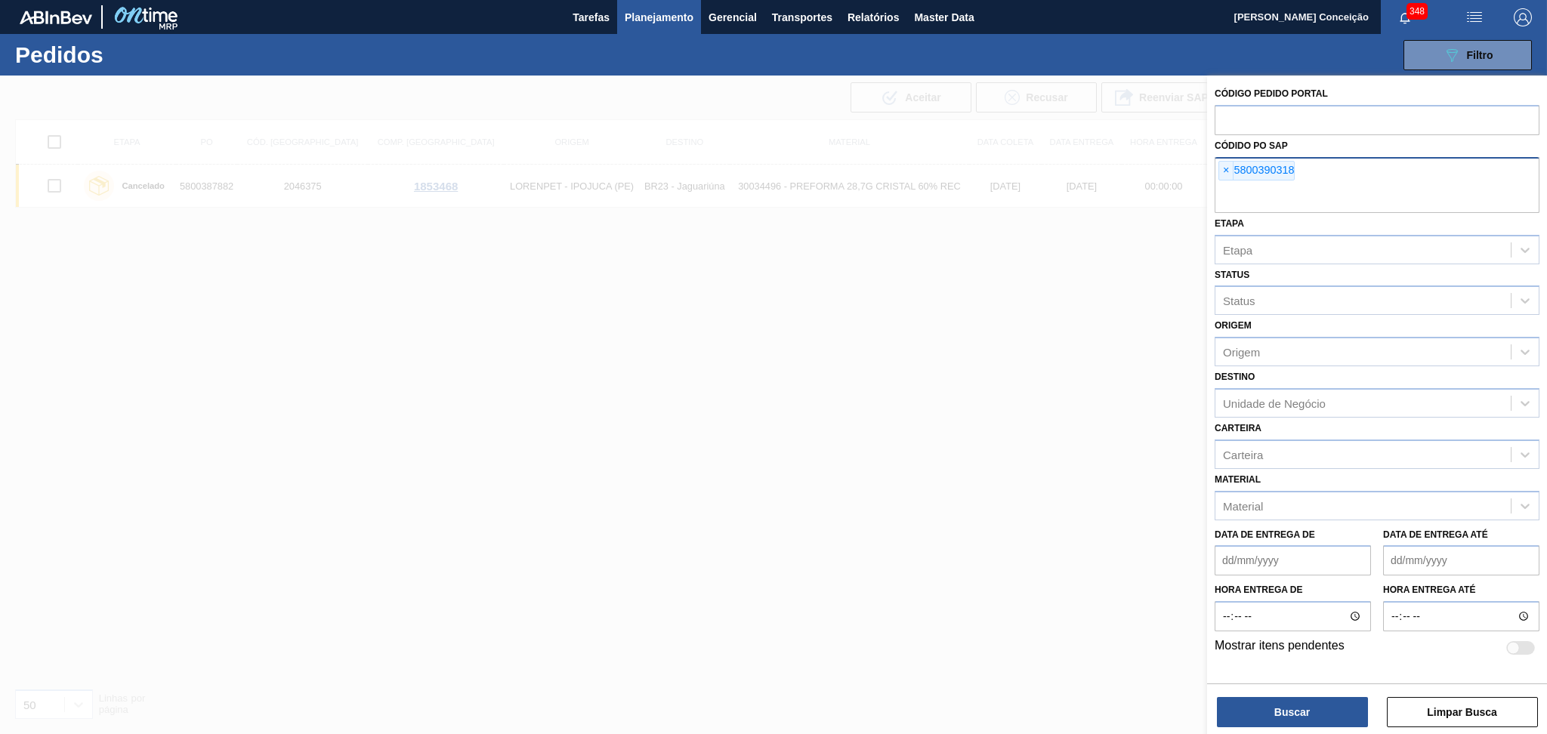
click at [1241, 689] on div "Buscar Limpar Busca" at bounding box center [1377, 704] width 340 height 42
click at [1257, 711] on button "Buscar" at bounding box center [1292, 712] width 151 height 30
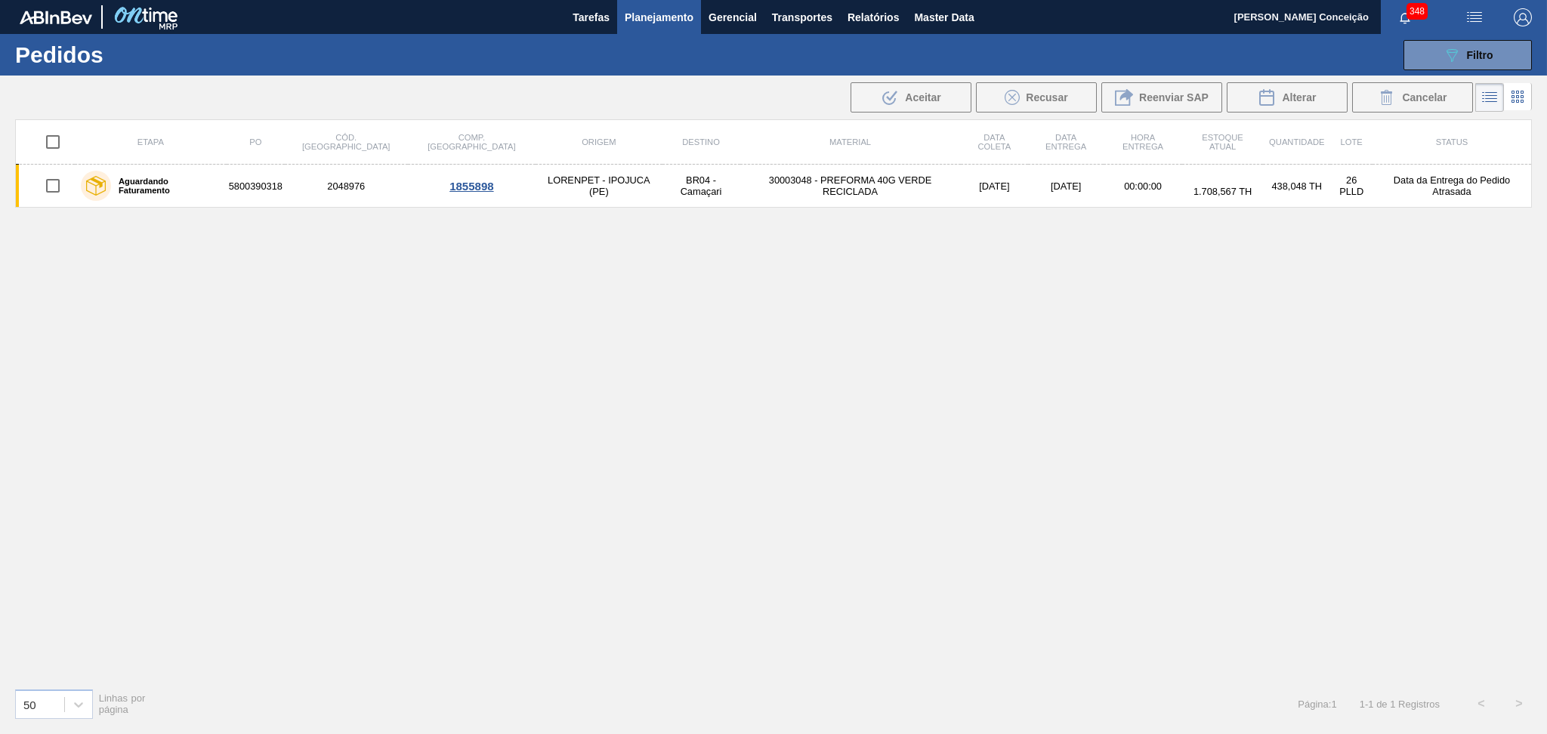
click at [642, 264] on div "Etapa PO Cód. Pedido Comp. Carga Origem Destino Material Data coleta Data Entre…" at bounding box center [773, 397] width 1516 height 557
click at [807, 187] on td "30003048 - PREFORMA 40G VERDE RECICLADA" at bounding box center [850, 186] width 221 height 43
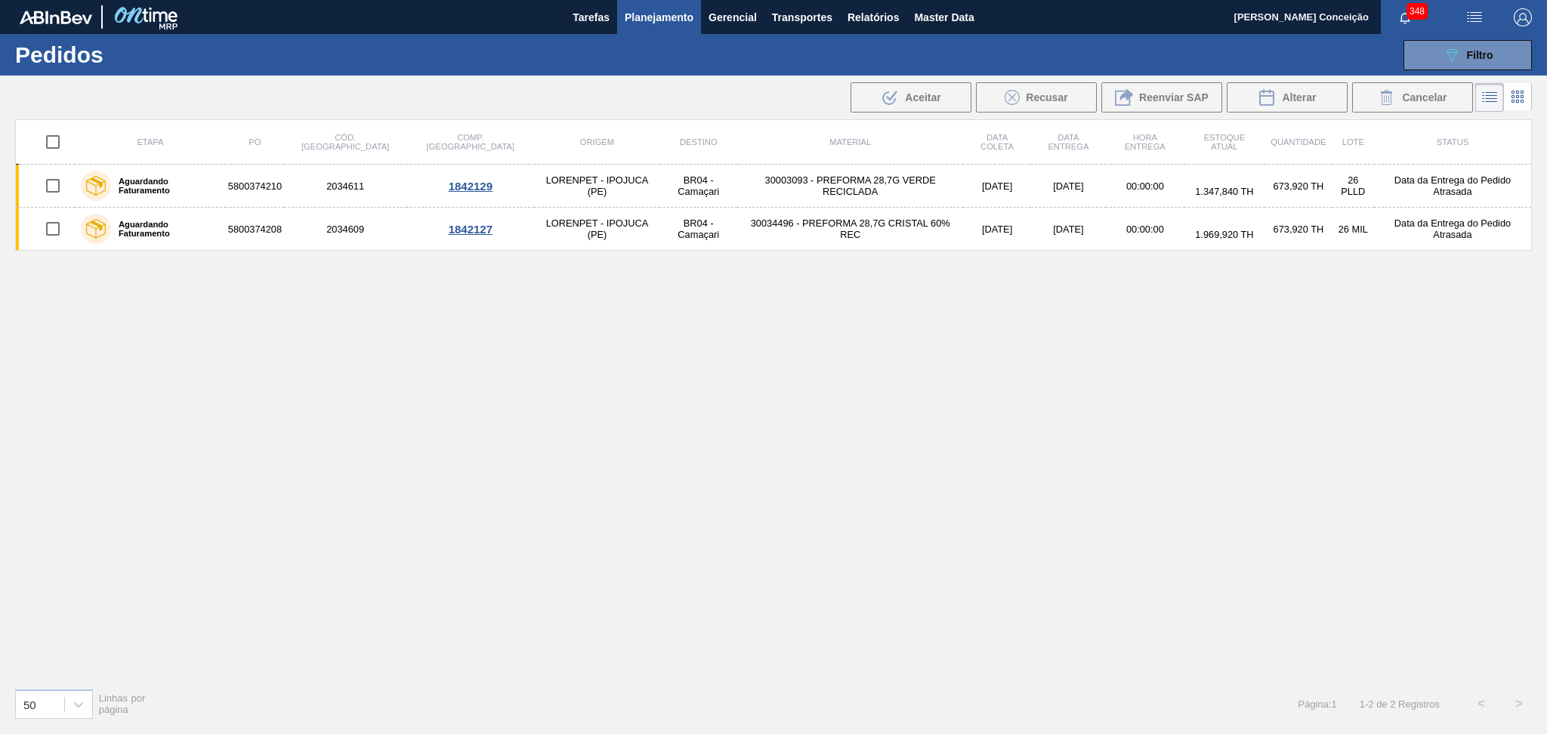
click at [692, 348] on div "Etapa PO Cód. Pedido Comp. Carga Origem Destino Material Data coleta Data Entre…" at bounding box center [773, 397] width 1516 height 557
click at [889, 420] on div "Etapa PO Cód. Pedido Comp. Carga Origem Destino Material Data coleta Data Entre…" at bounding box center [773, 397] width 1516 height 557
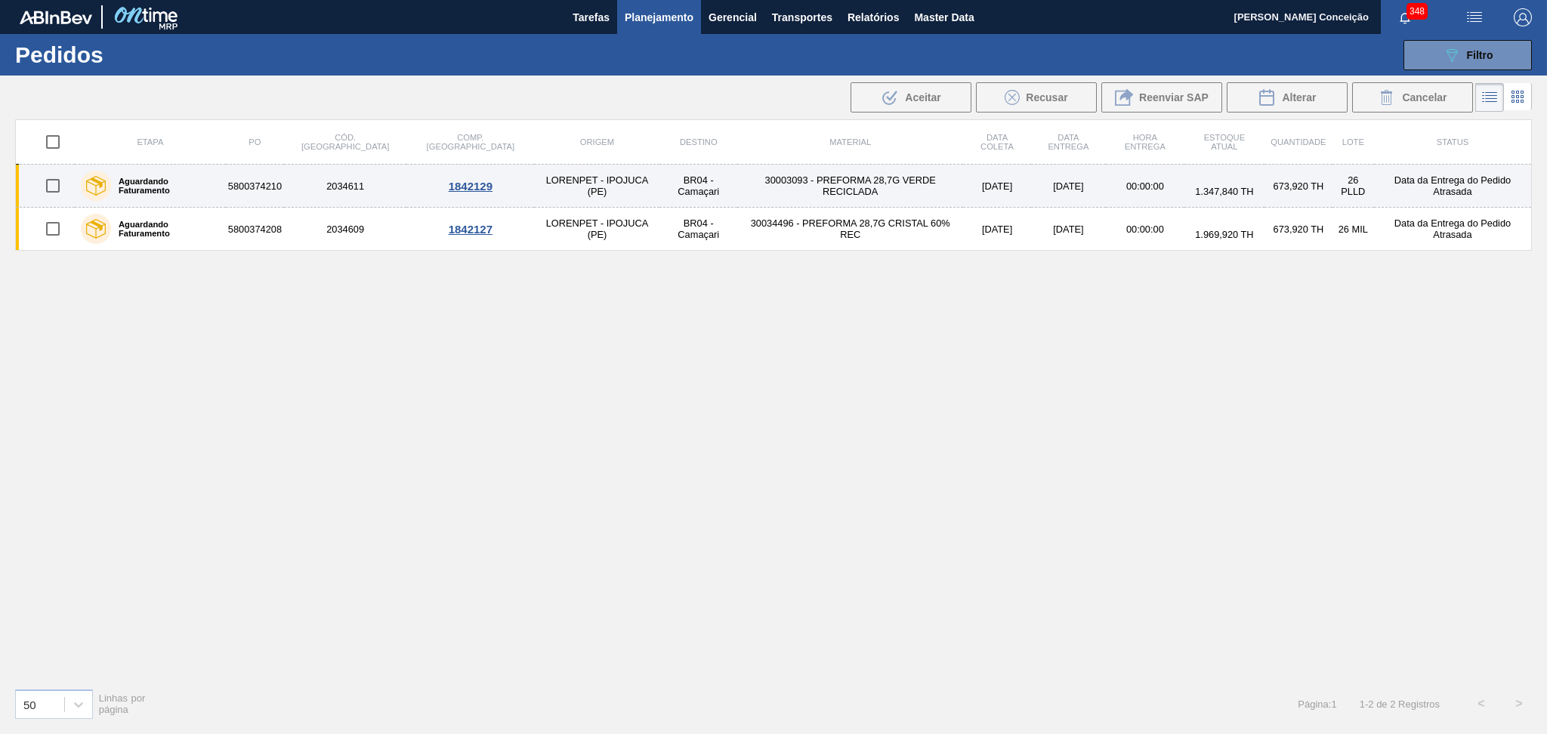
click at [963, 184] on td "14/10/2025" at bounding box center [996, 186] width 67 height 43
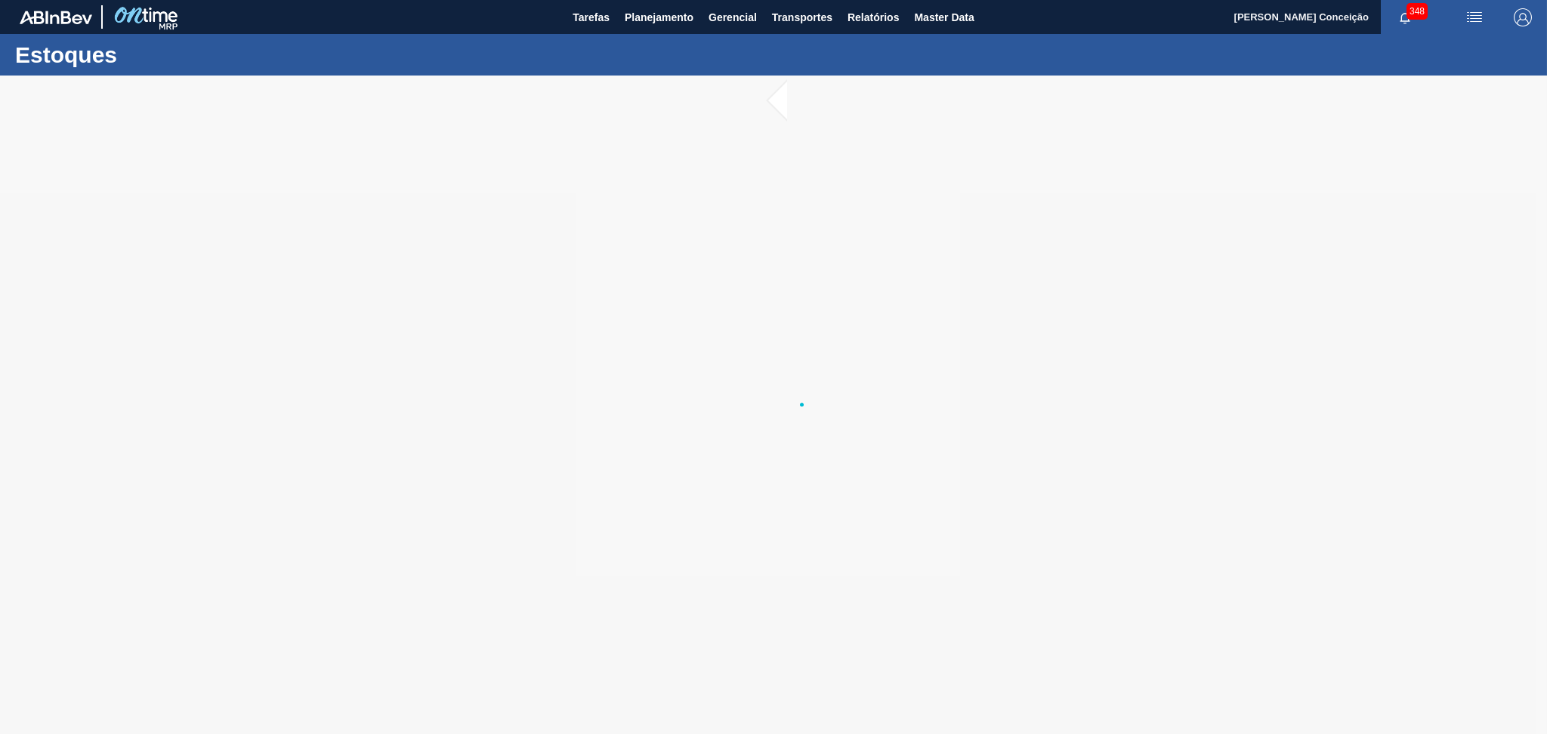
click at [481, 507] on div at bounding box center [773, 405] width 1547 height 658
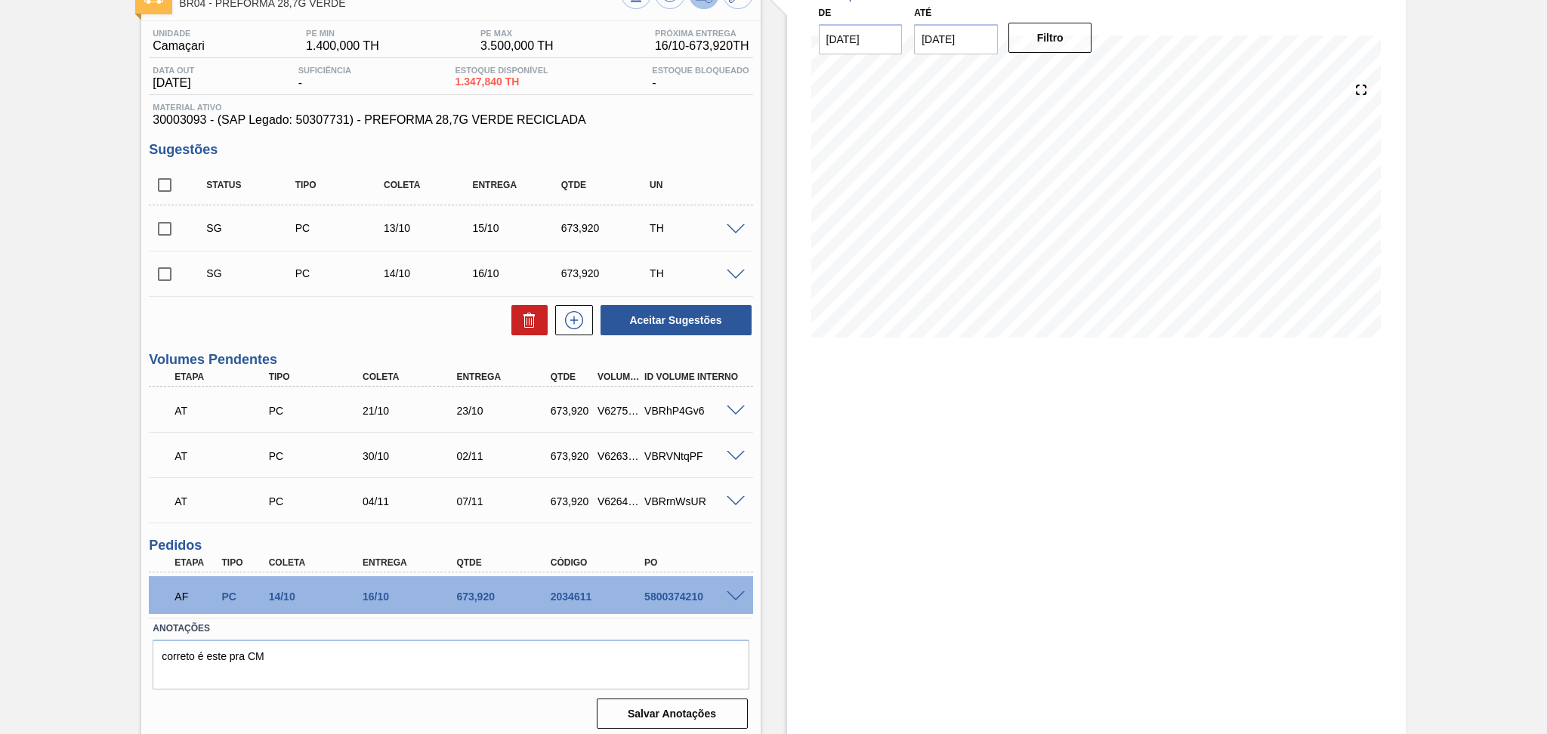
scroll to position [109, 0]
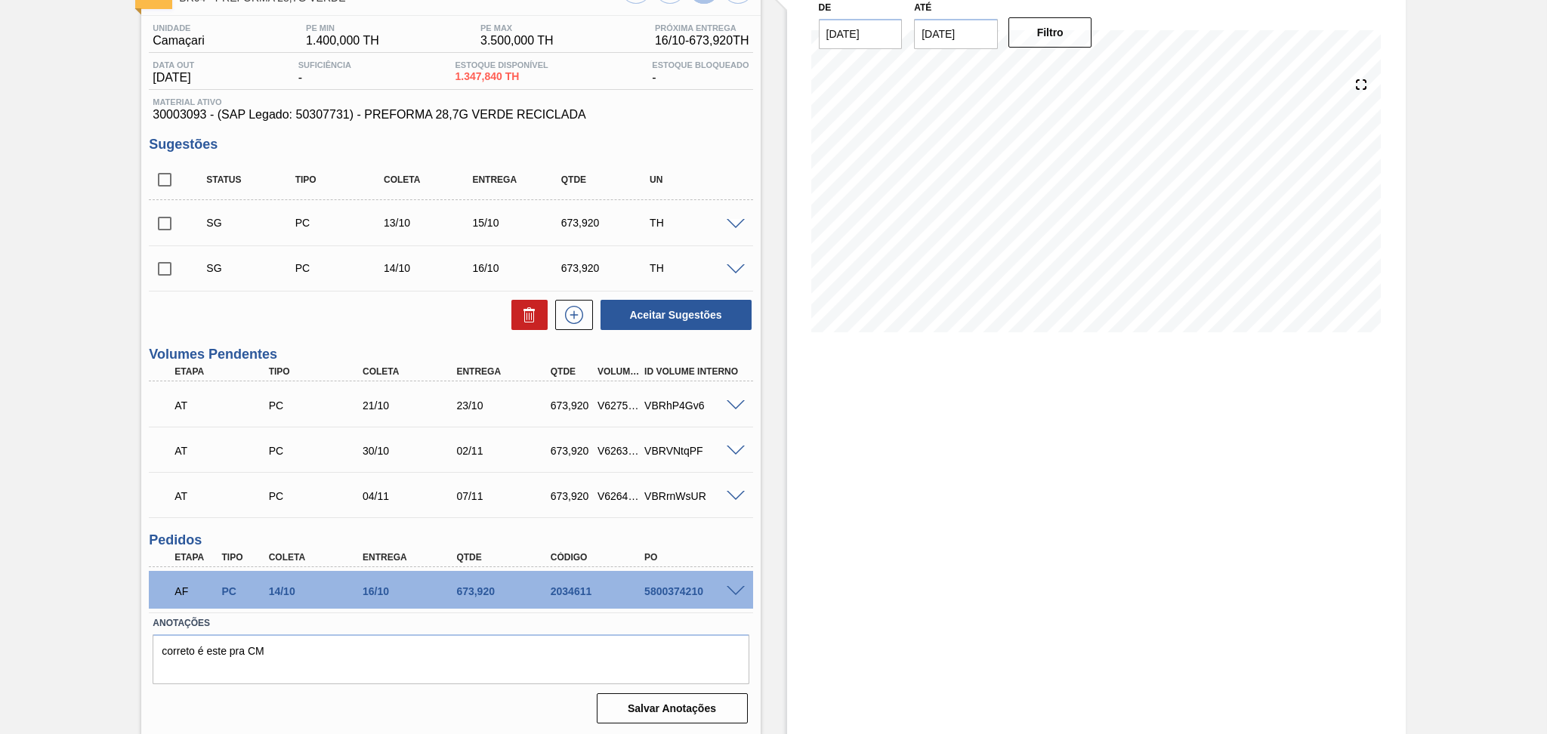
click at [740, 586] on span at bounding box center [735, 591] width 18 height 11
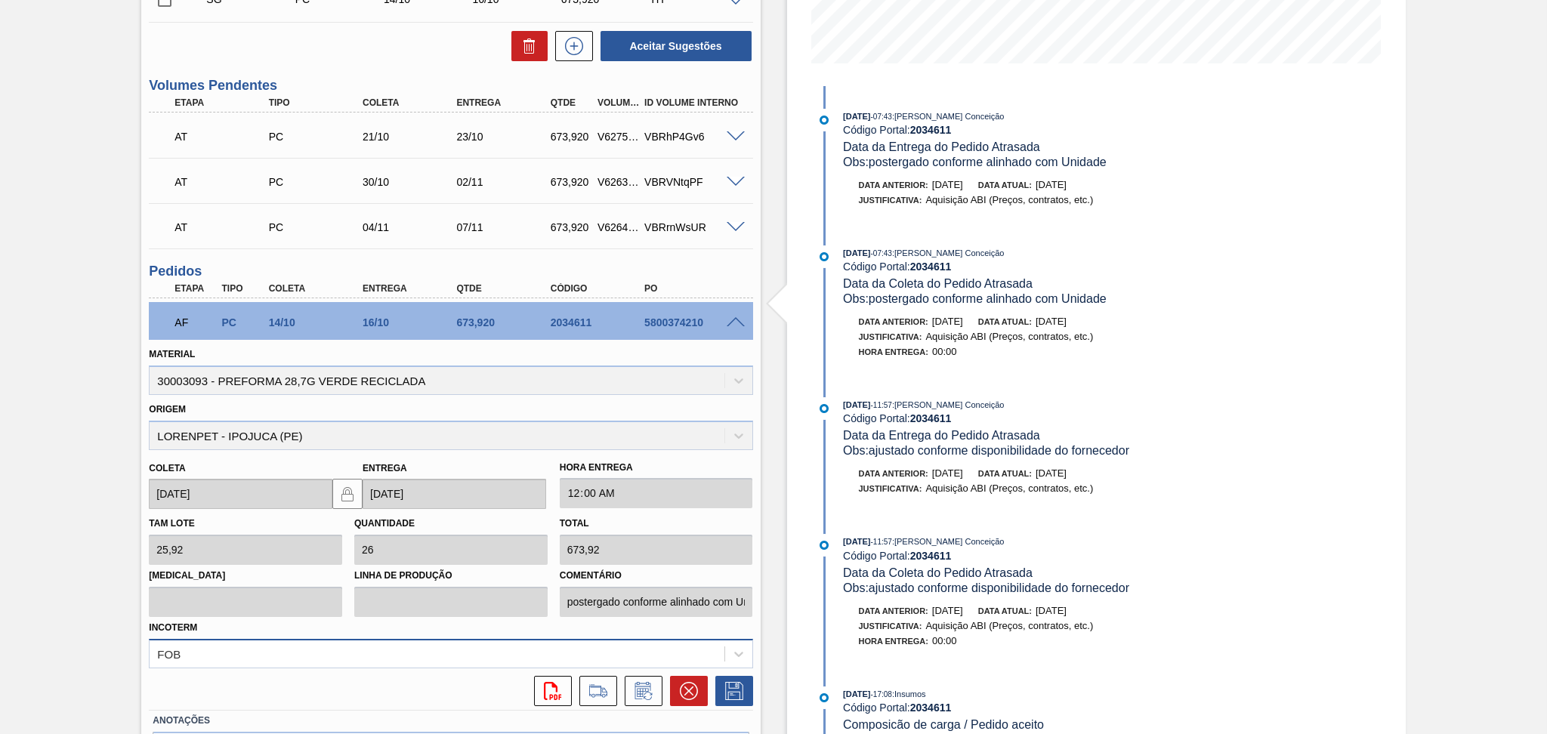
scroll to position [412, 0]
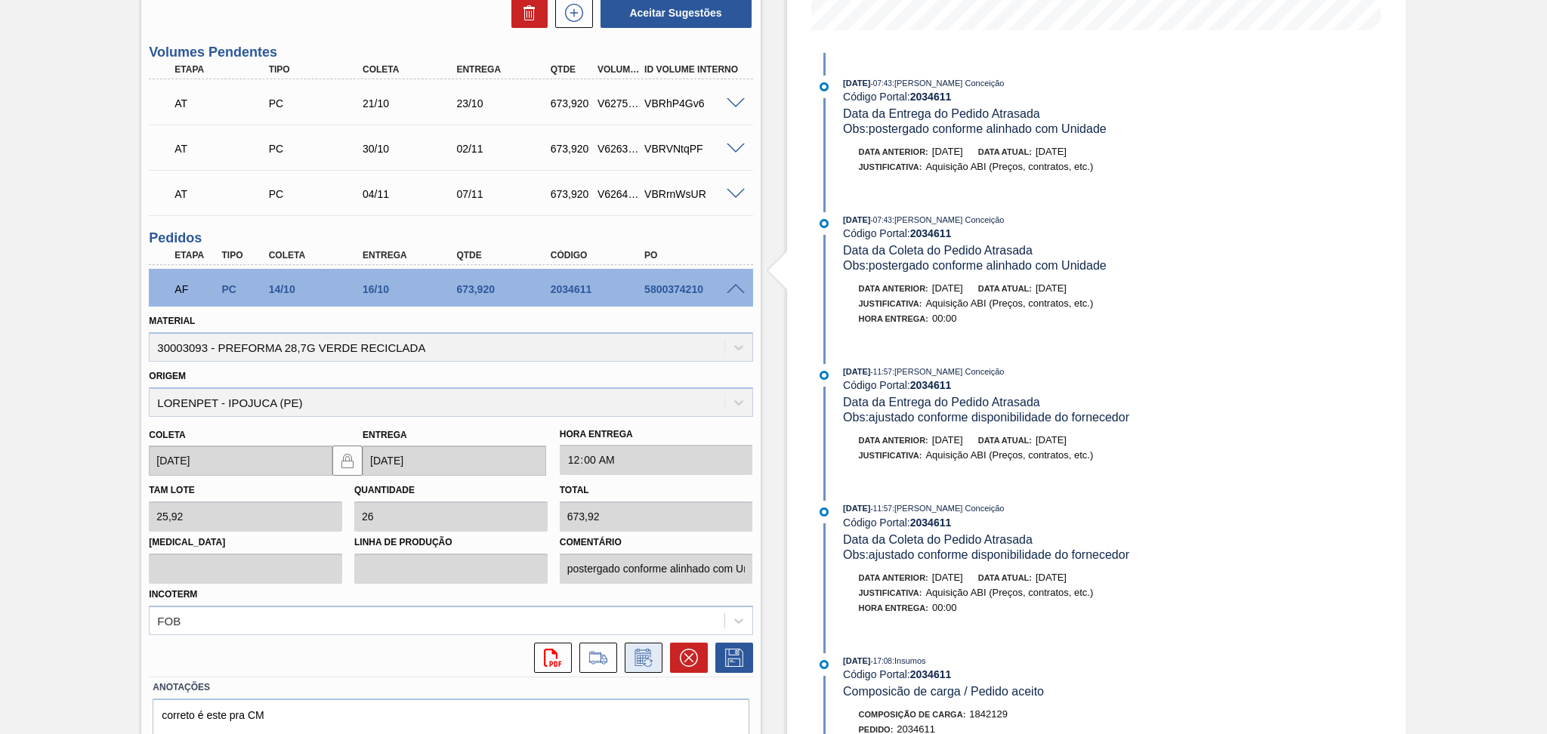
click at [632, 658] on icon at bounding box center [643, 658] width 24 height 18
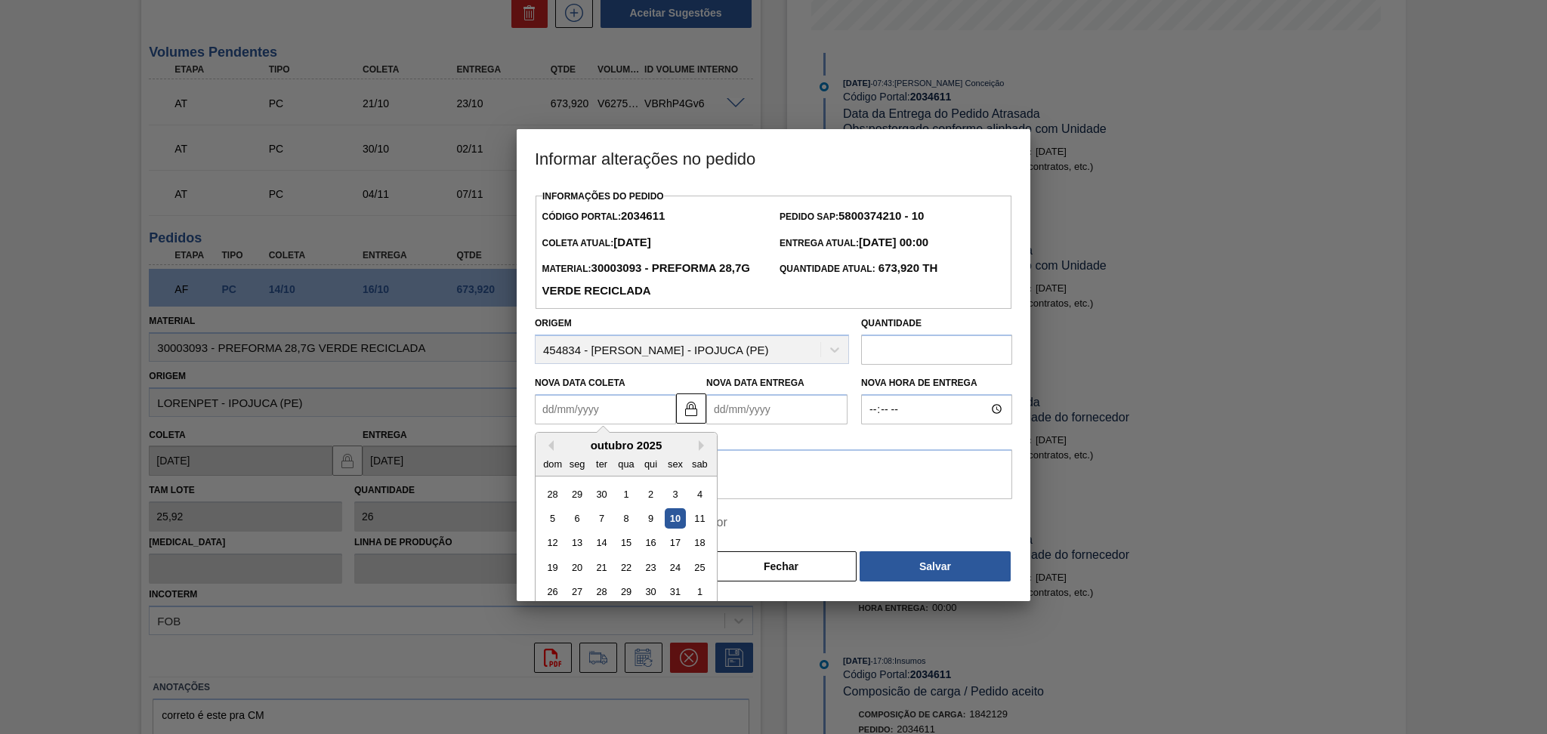
click at [617, 411] on Coleta2034611 "Nova Data Coleta" at bounding box center [605, 409] width 141 height 30
type Coleta2034611 "1"
type Entrega2034611 "[DATE]"
type Coleta2034611 "13"
type Entrega2034611 "15/10/2025"
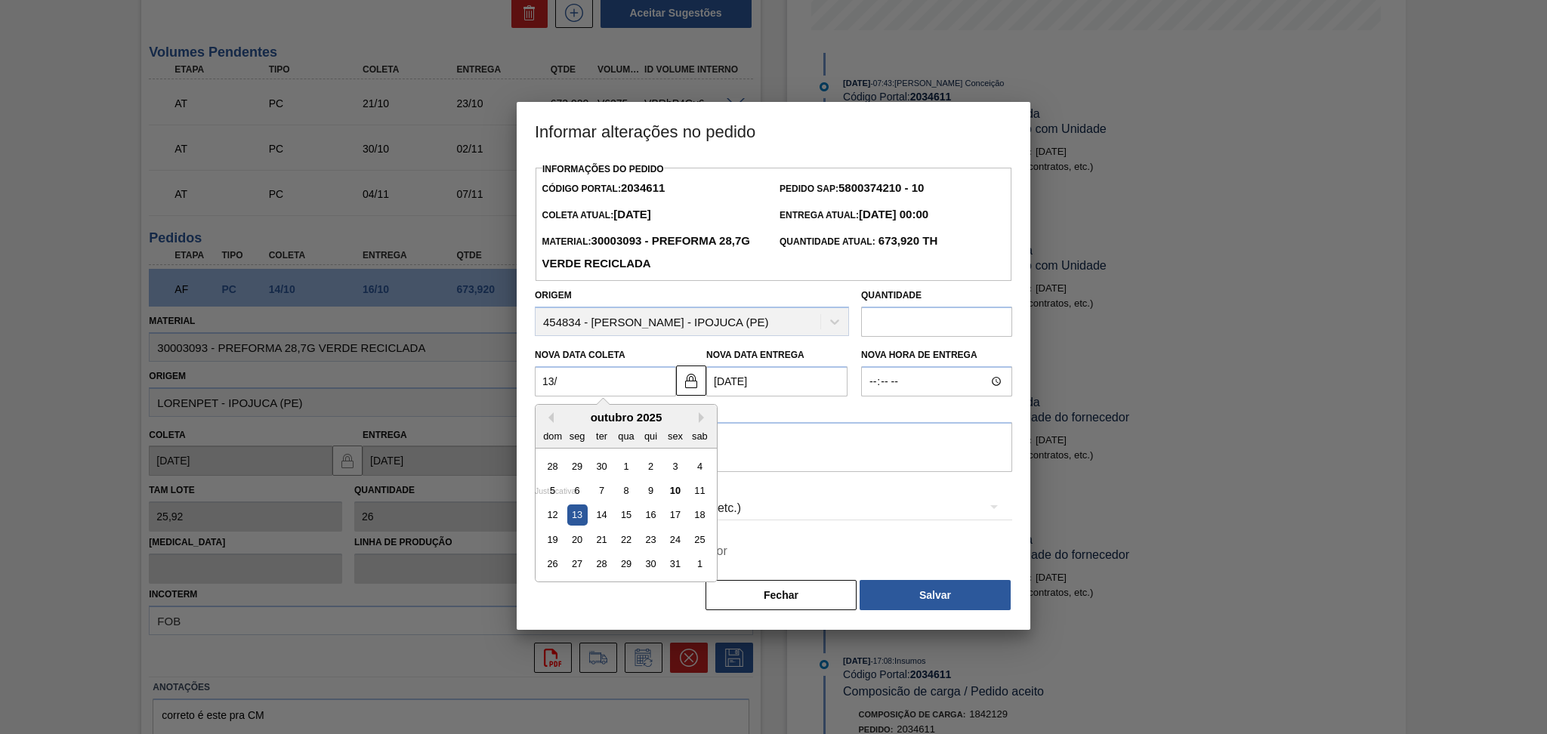
type Coleta2034611 "13/1"
type Entrega2034611 "15/01/2025"
type Coleta2034611 "13/10"
type Entrega2034611 "15/10/2025"
click at [572, 520] on div "13" at bounding box center [577, 515] width 20 height 20
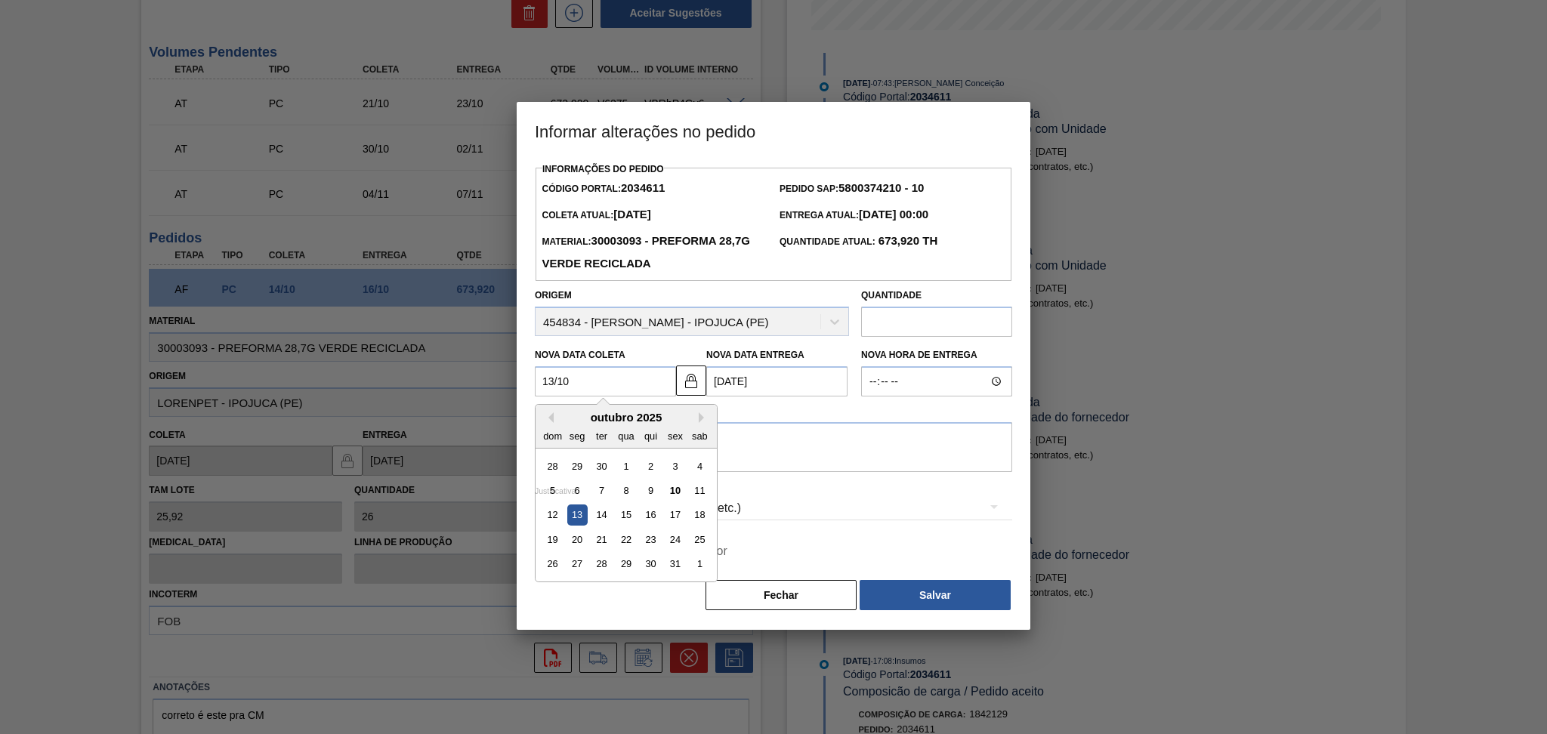
type Coleta2034611 "[DATE]"
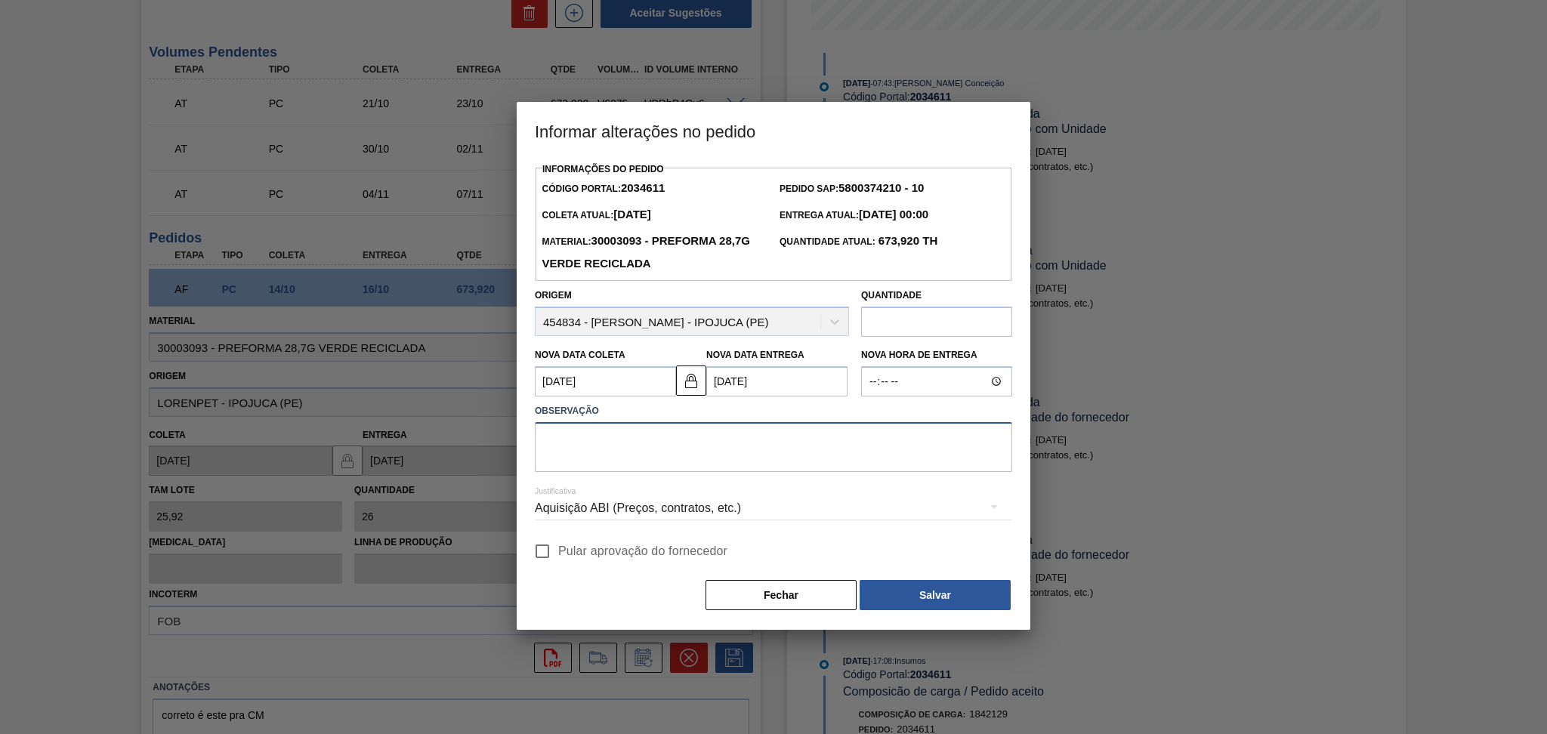
click at [616, 451] on textarea at bounding box center [773, 447] width 477 height 50
type textarea "reprogtamado"
click at [560, 557] on span "Pular aprovação do fornecedor" at bounding box center [642, 551] width 169 height 18
click at [558, 557] on input "Pular aprovação do fornecedor" at bounding box center [542, 551] width 32 height 32
checkbox input "true"
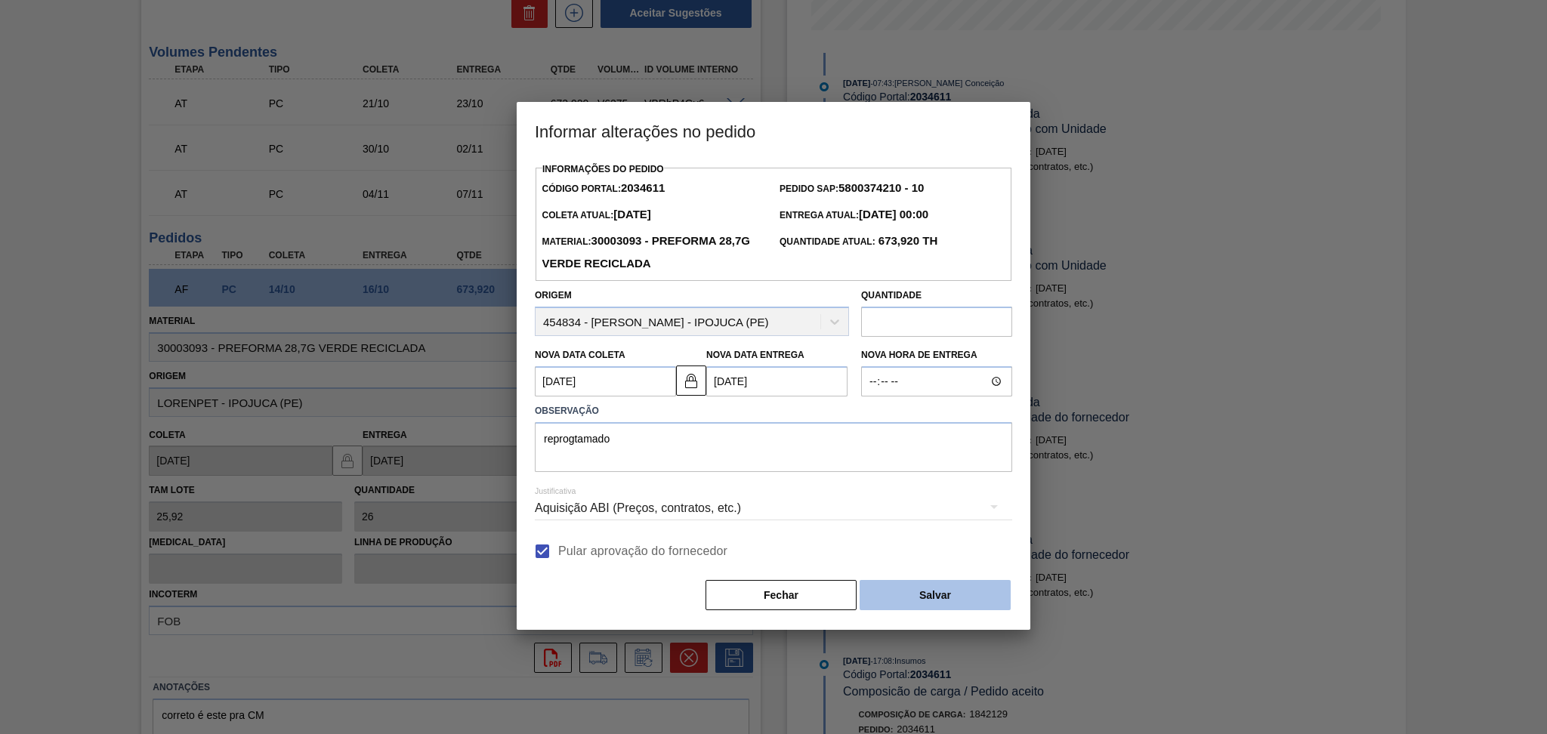
click at [992, 599] on button "Salvar" at bounding box center [934, 595] width 151 height 30
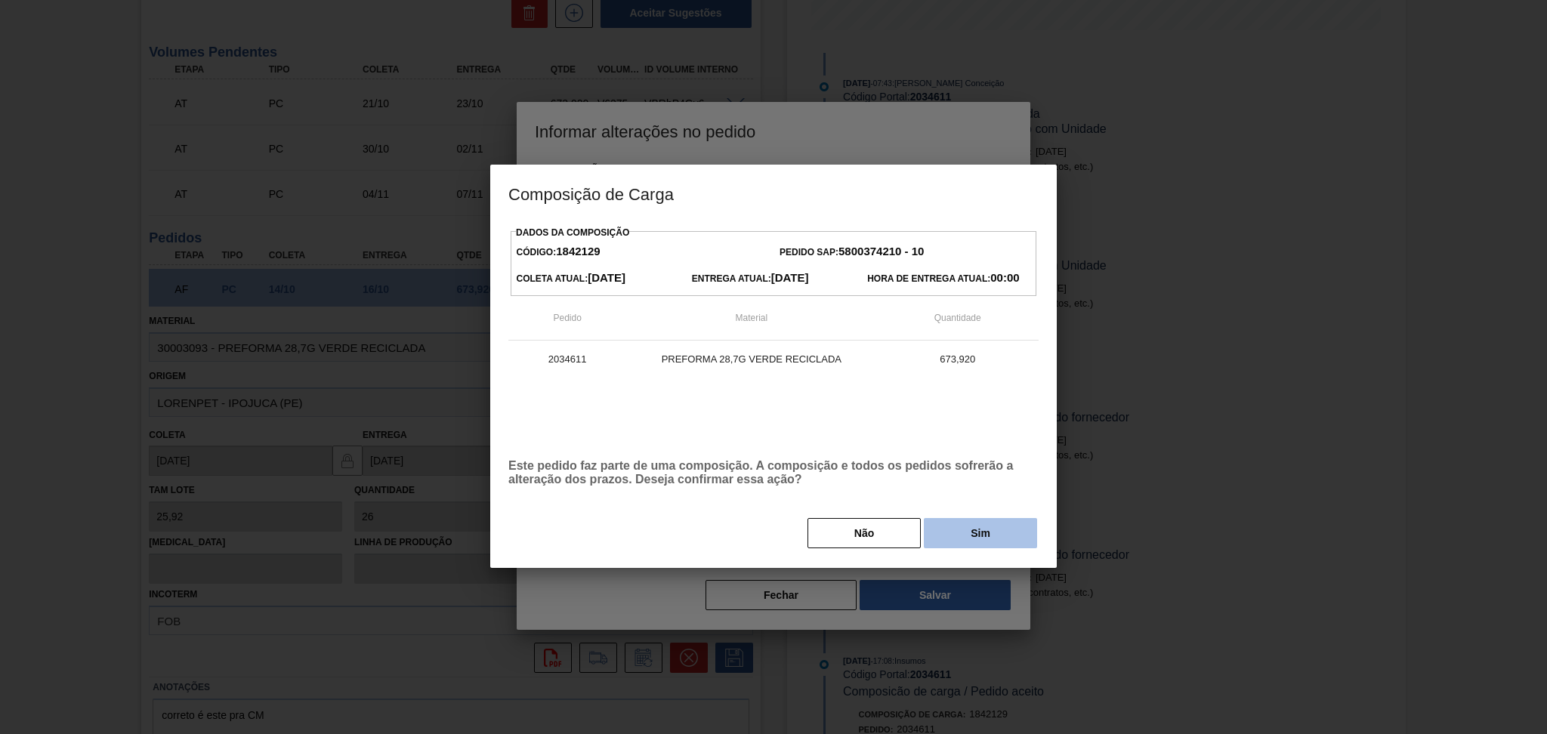
click at [1001, 538] on button "Sim" at bounding box center [980, 533] width 113 height 30
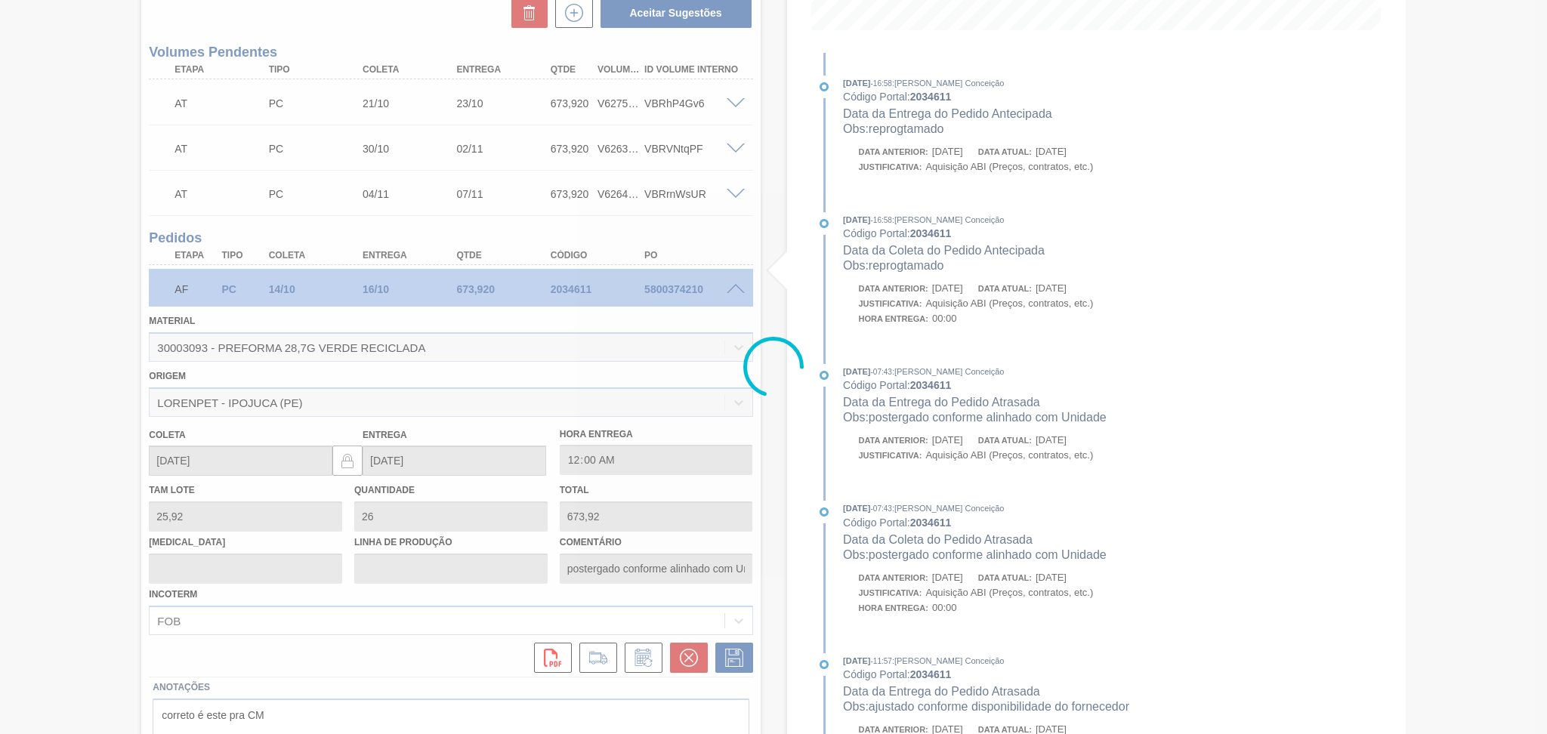
type input "reprogtamado"
type input "[DATE]"
type input "15/10/2025"
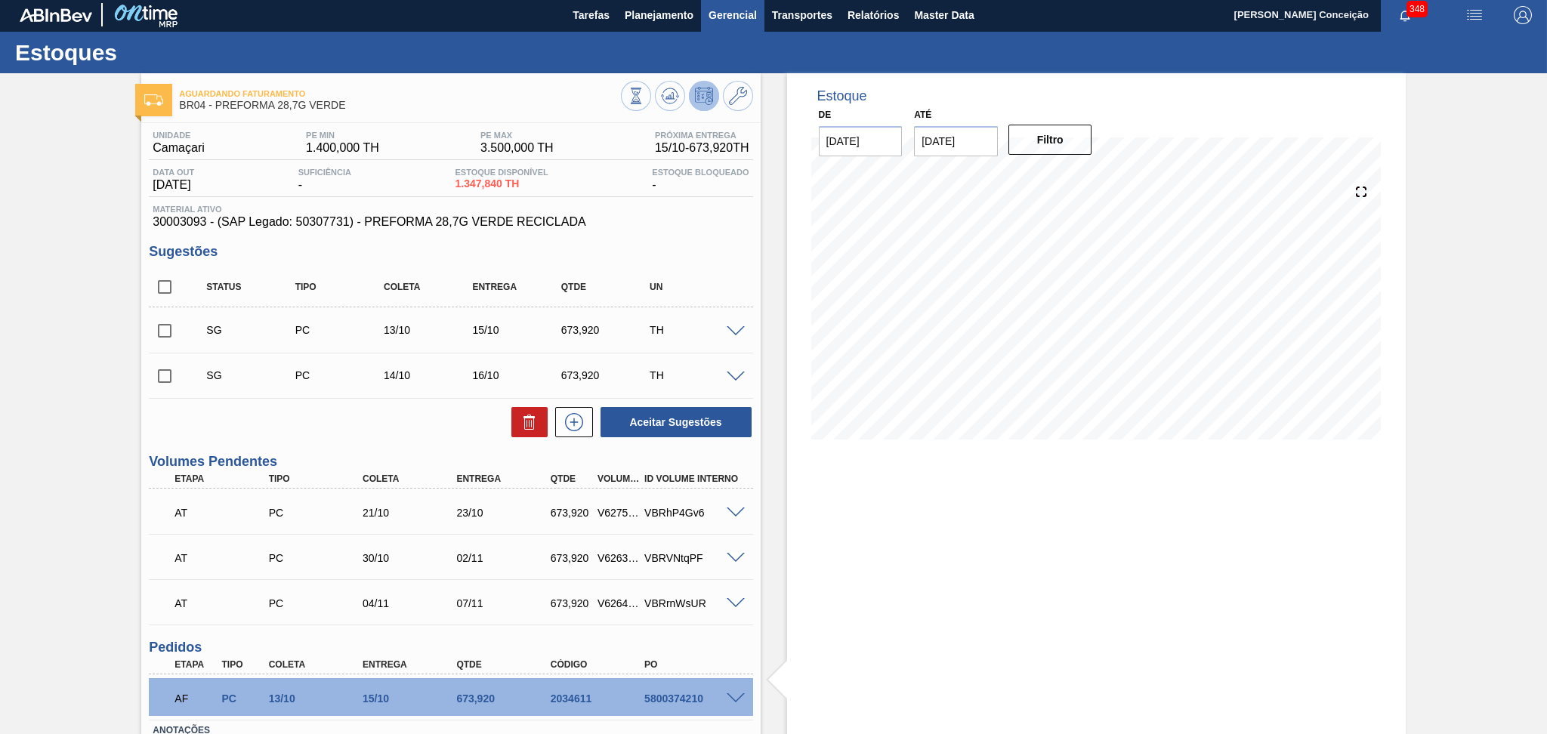
scroll to position [0, 0]
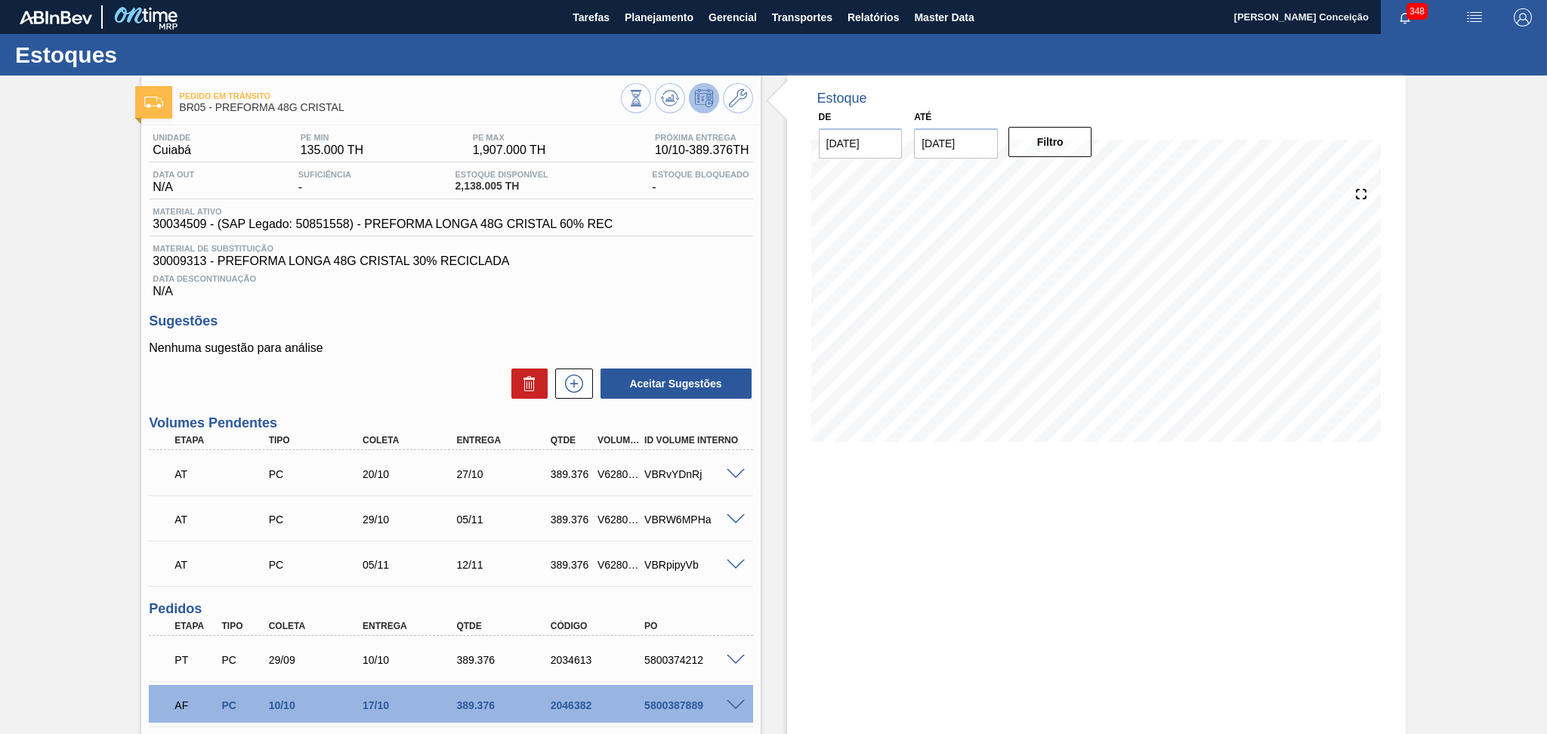
click at [447, 364] on div "Nenhuma sugestão para análise Aceitar Sugestões" at bounding box center [450, 370] width 603 height 59
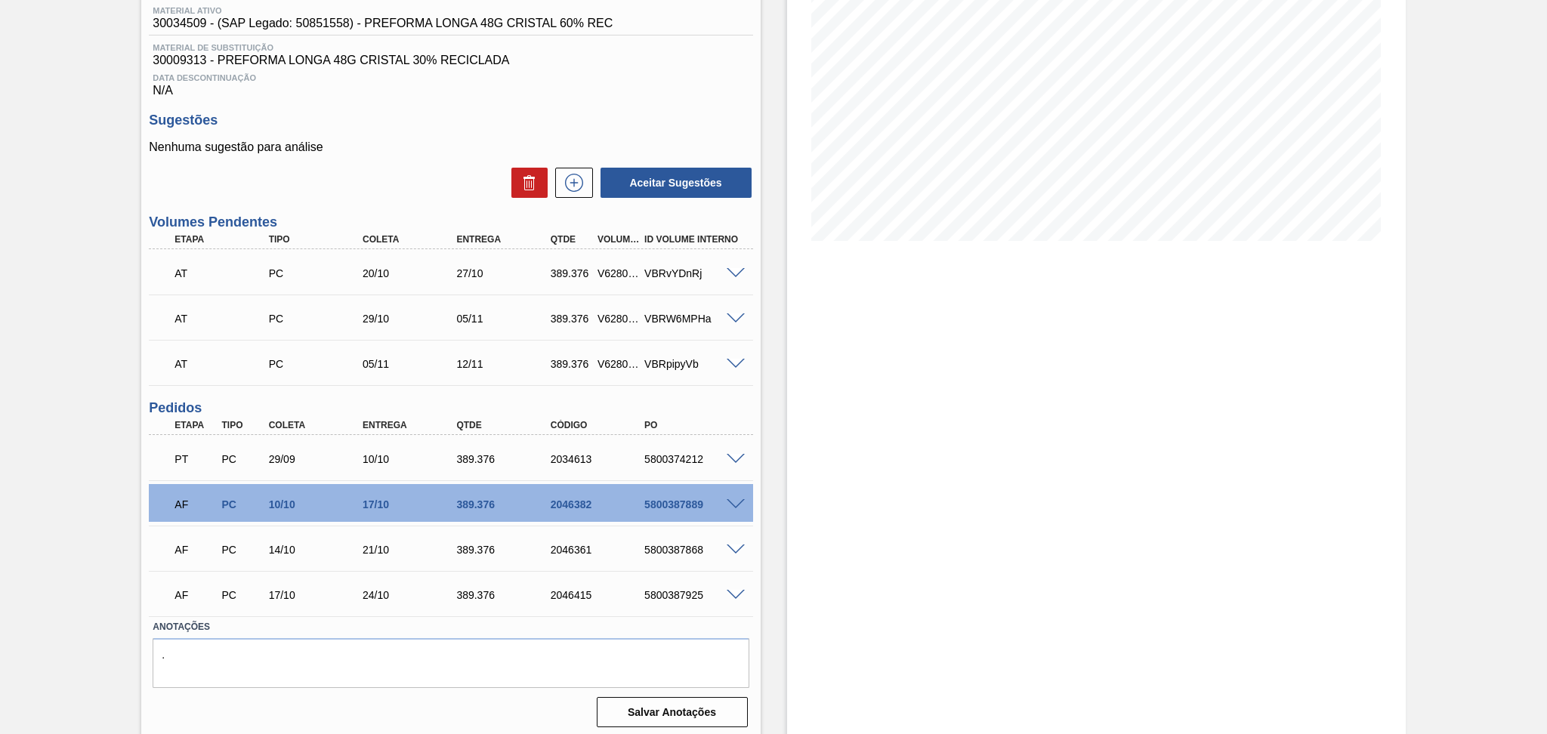
scroll to position [204, 0]
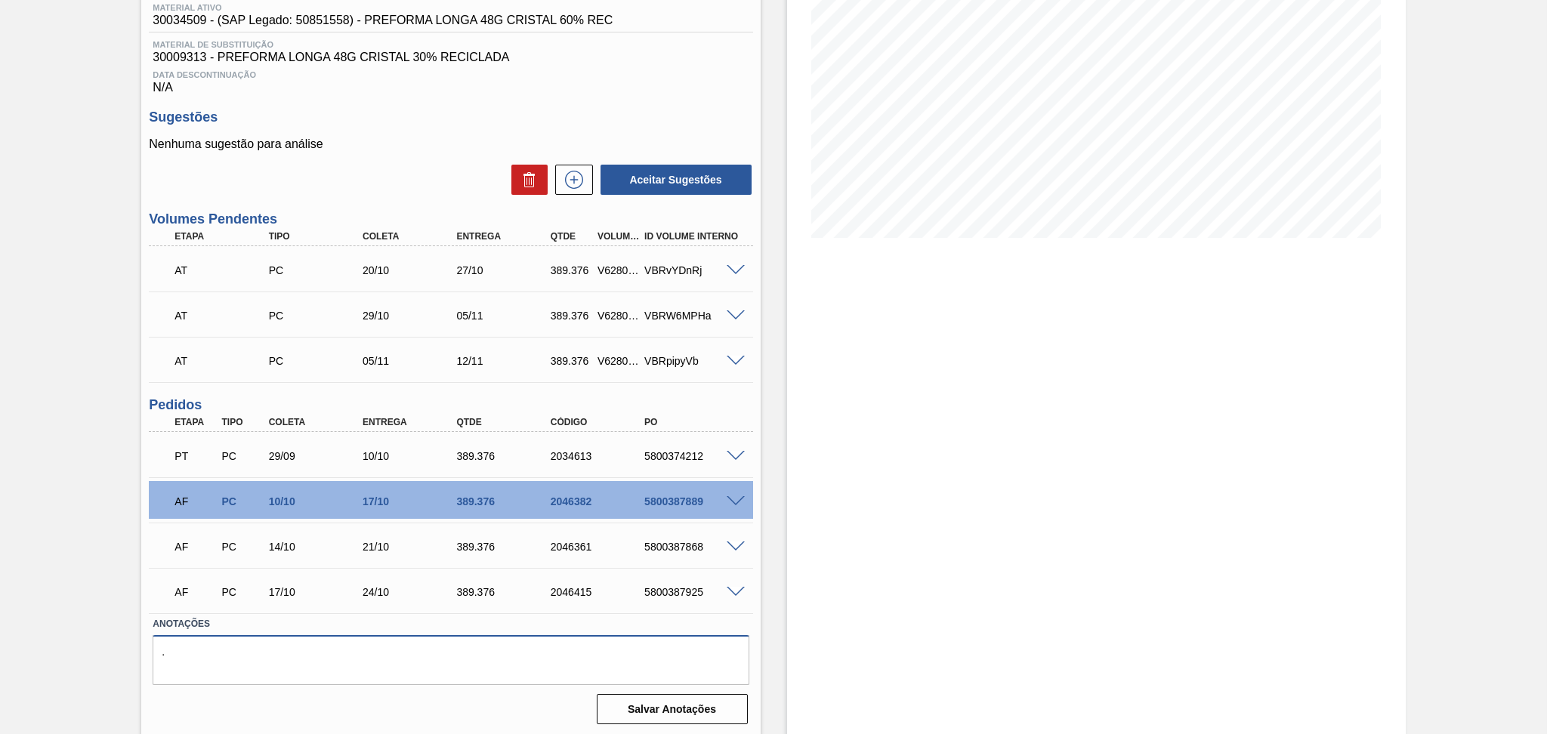
click at [368, 636] on textarea "." at bounding box center [451, 660] width 596 height 50
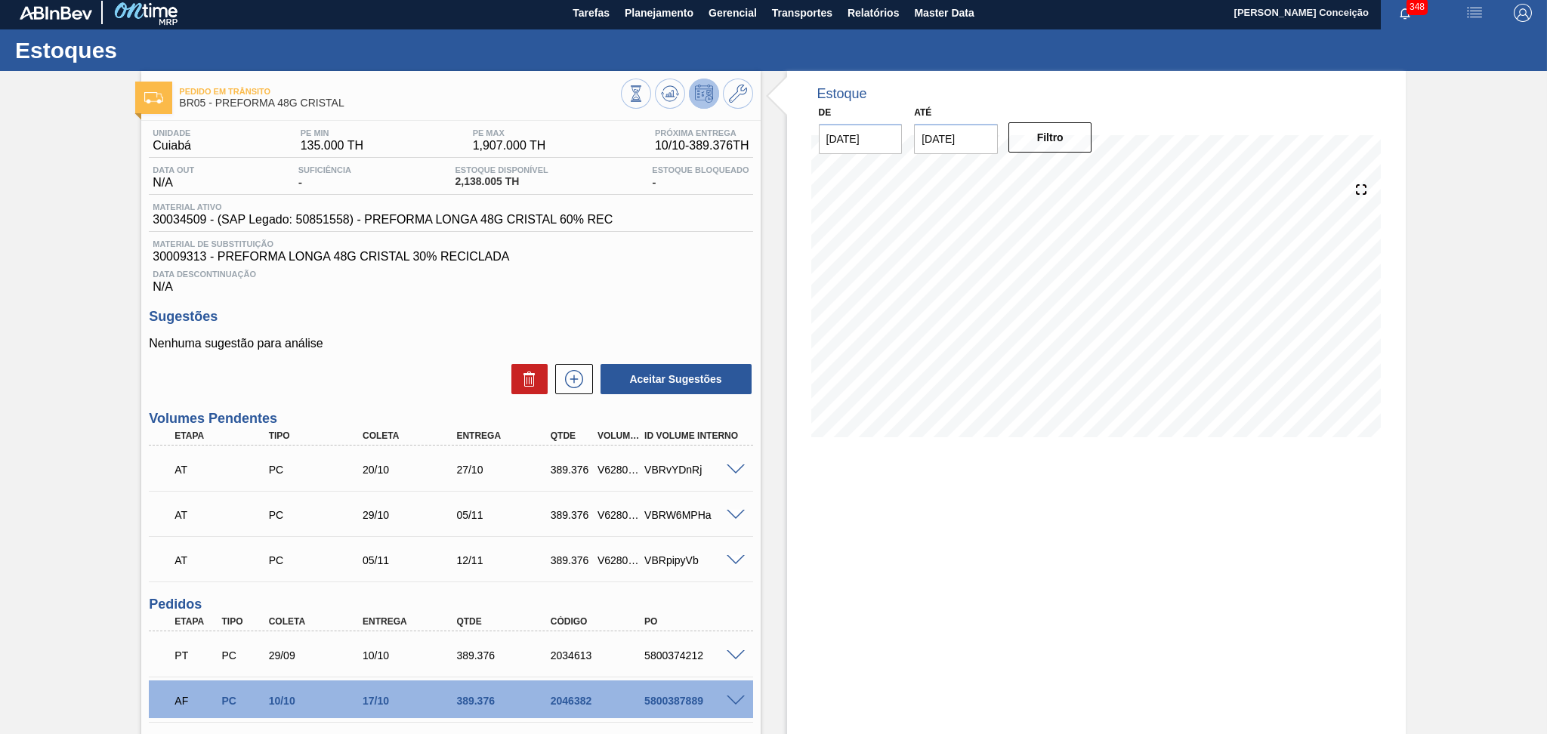
scroll to position [3, 0]
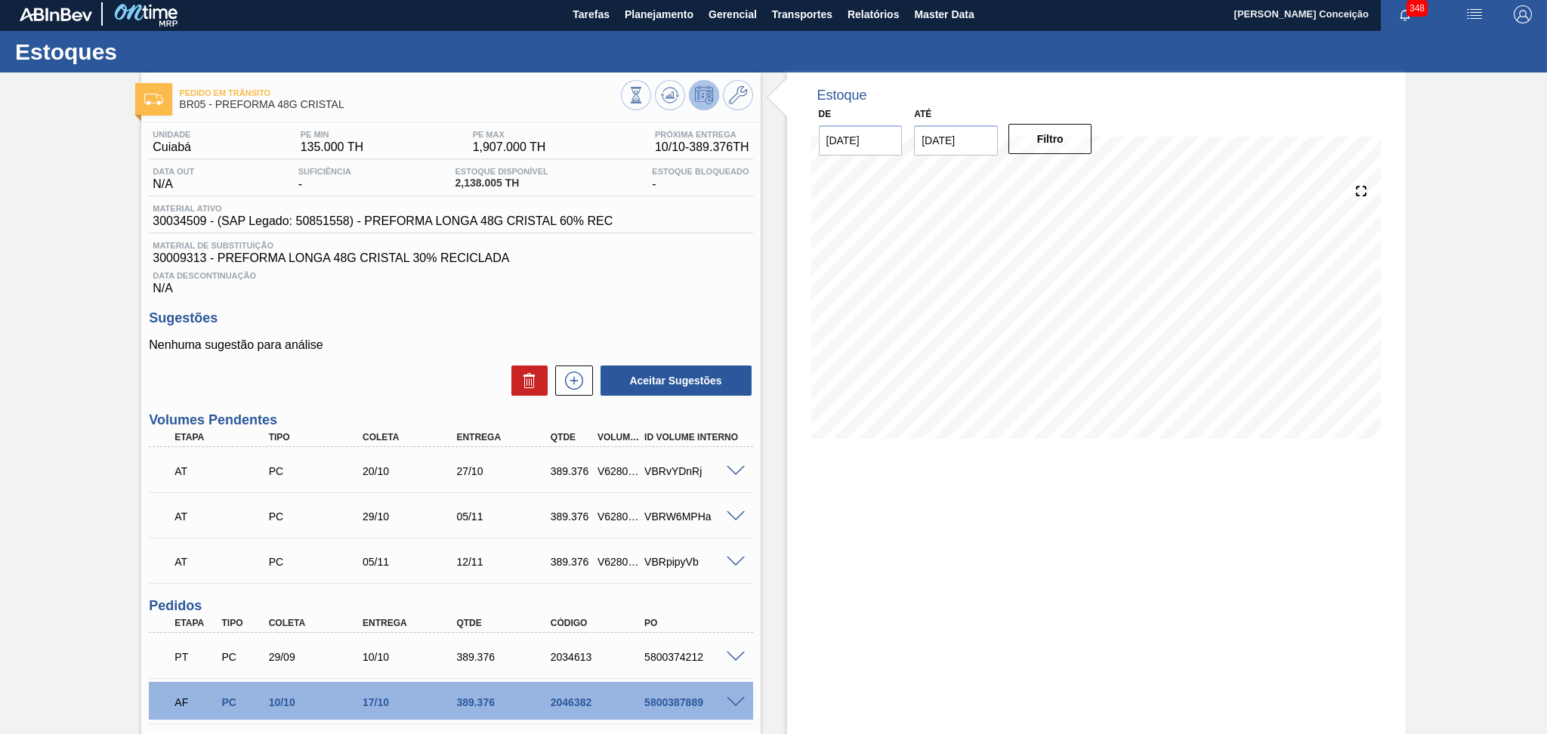
click at [406, 368] on div "Aceitar Sugestões" at bounding box center [450, 380] width 603 height 33
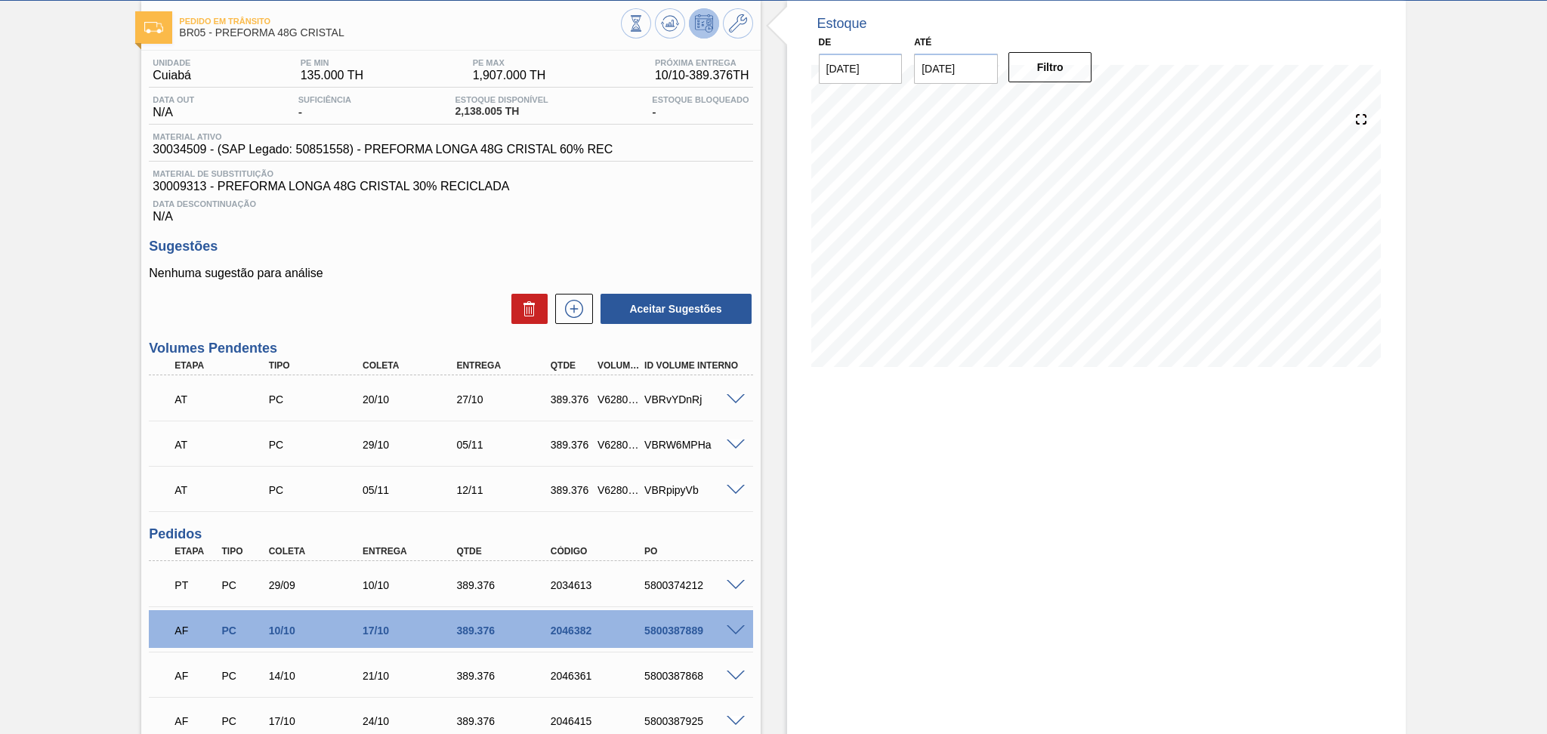
scroll to position [103, 0]
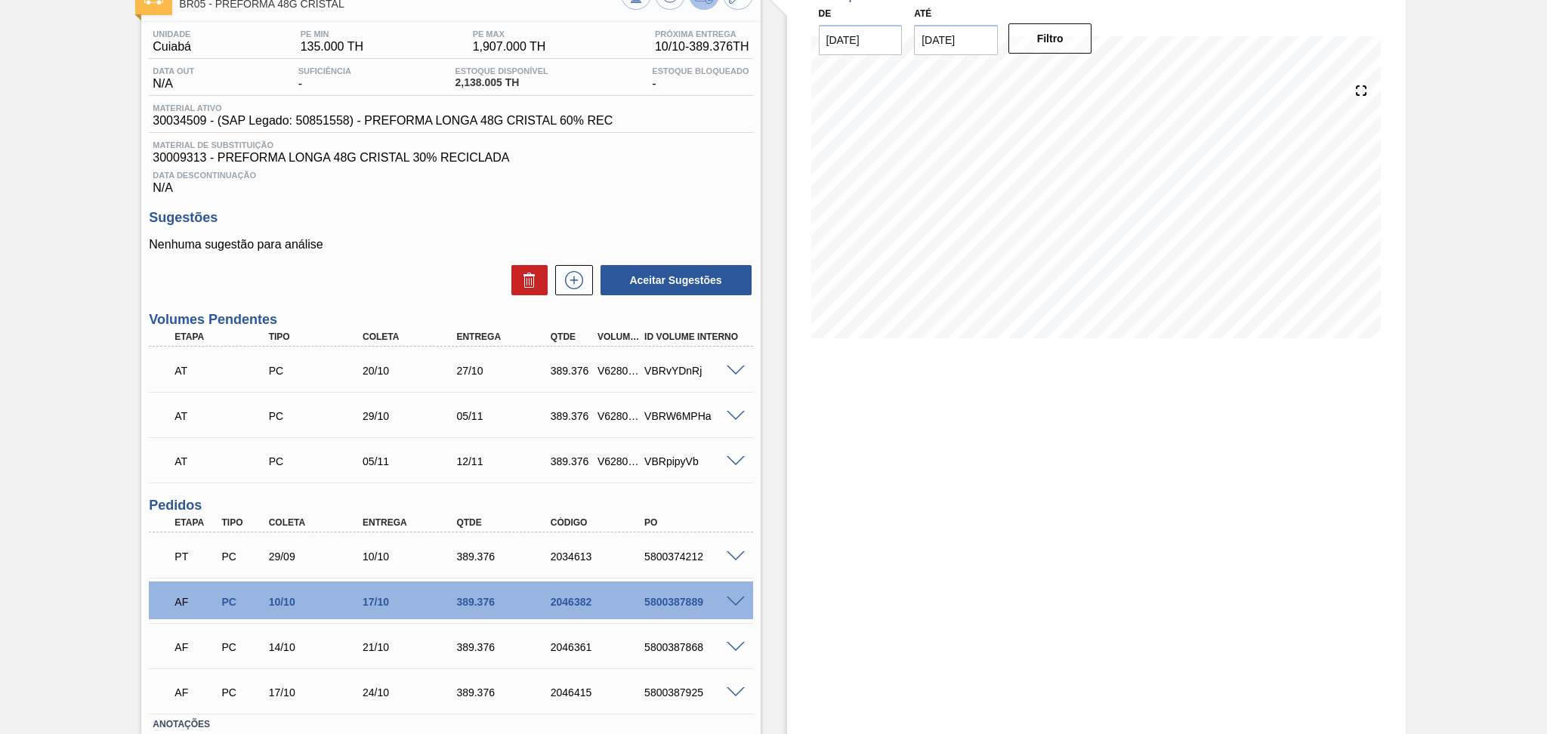
click at [792, 476] on div "Estoque De 10/10/2025 Até 30/11/2025 Filtro" at bounding box center [1096, 404] width 618 height 865
click at [397, 287] on div "Aceitar Sugestões" at bounding box center [450, 280] width 603 height 33
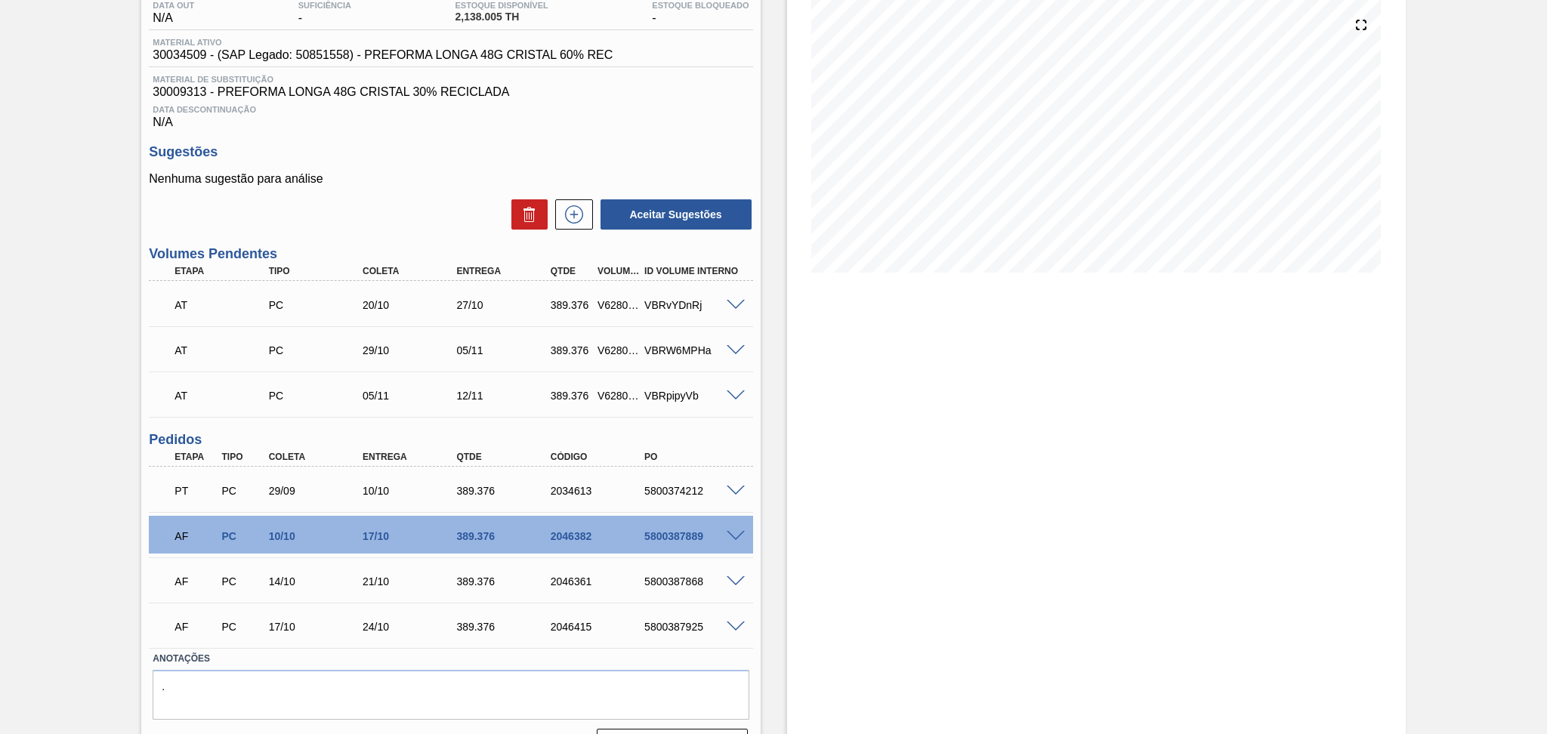
scroll to position [204, 0]
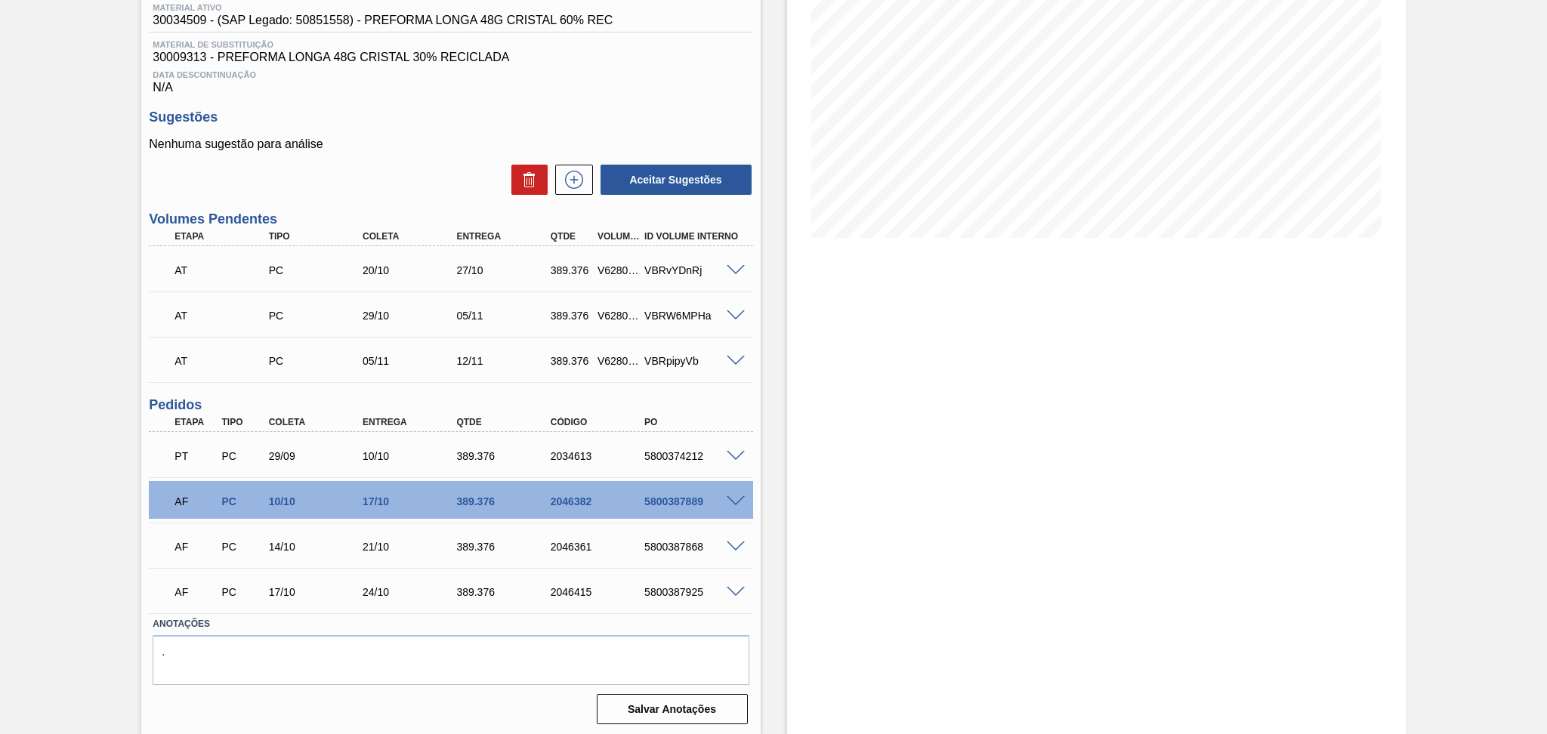
click at [320, 458] on div "29/09" at bounding box center [318, 456] width 106 height 12
click at [738, 497] on span at bounding box center [735, 501] width 18 height 11
type input "14,976"
type input "389,376"
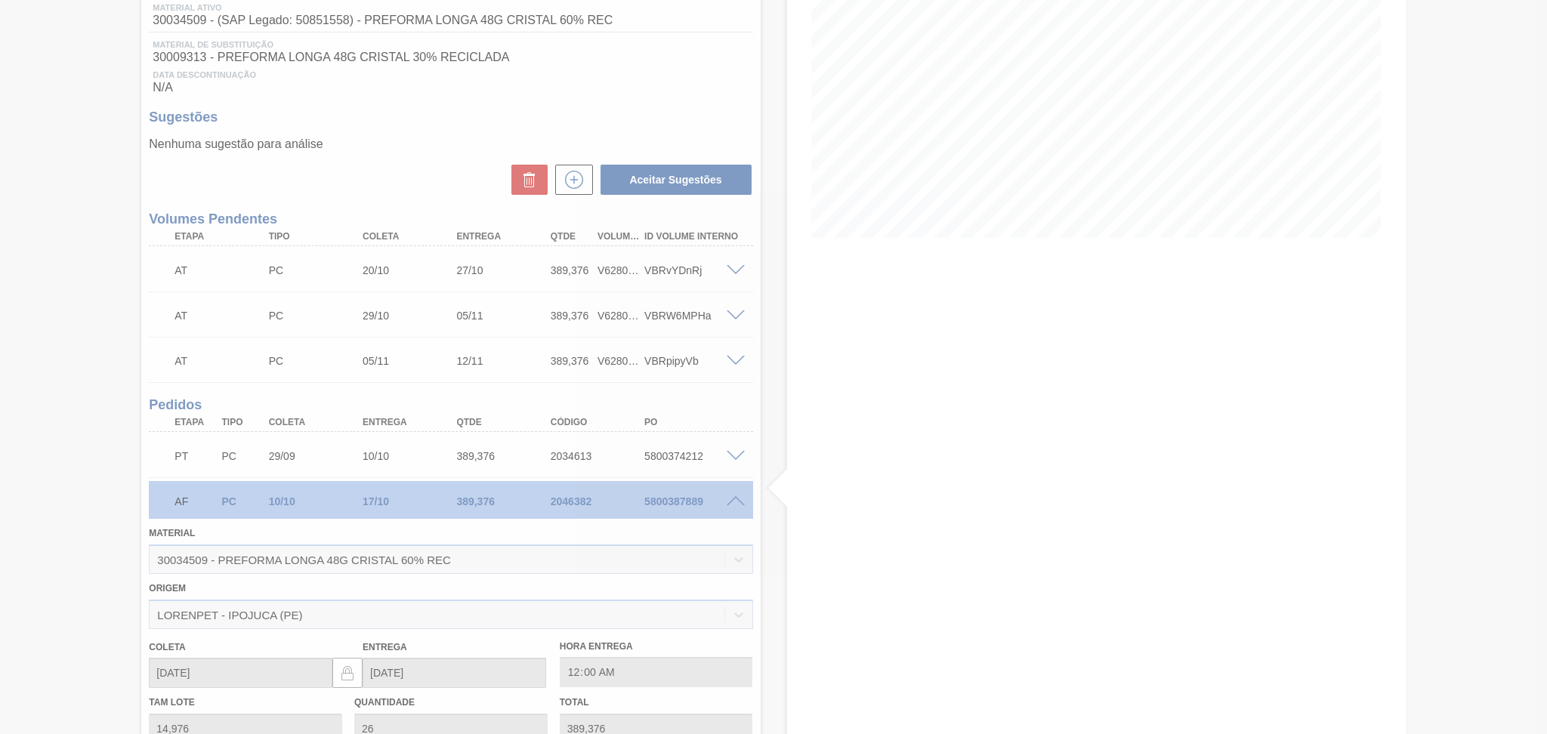
click at [536, 603] on div at bounding box center [773, 367] width 1547 height 734
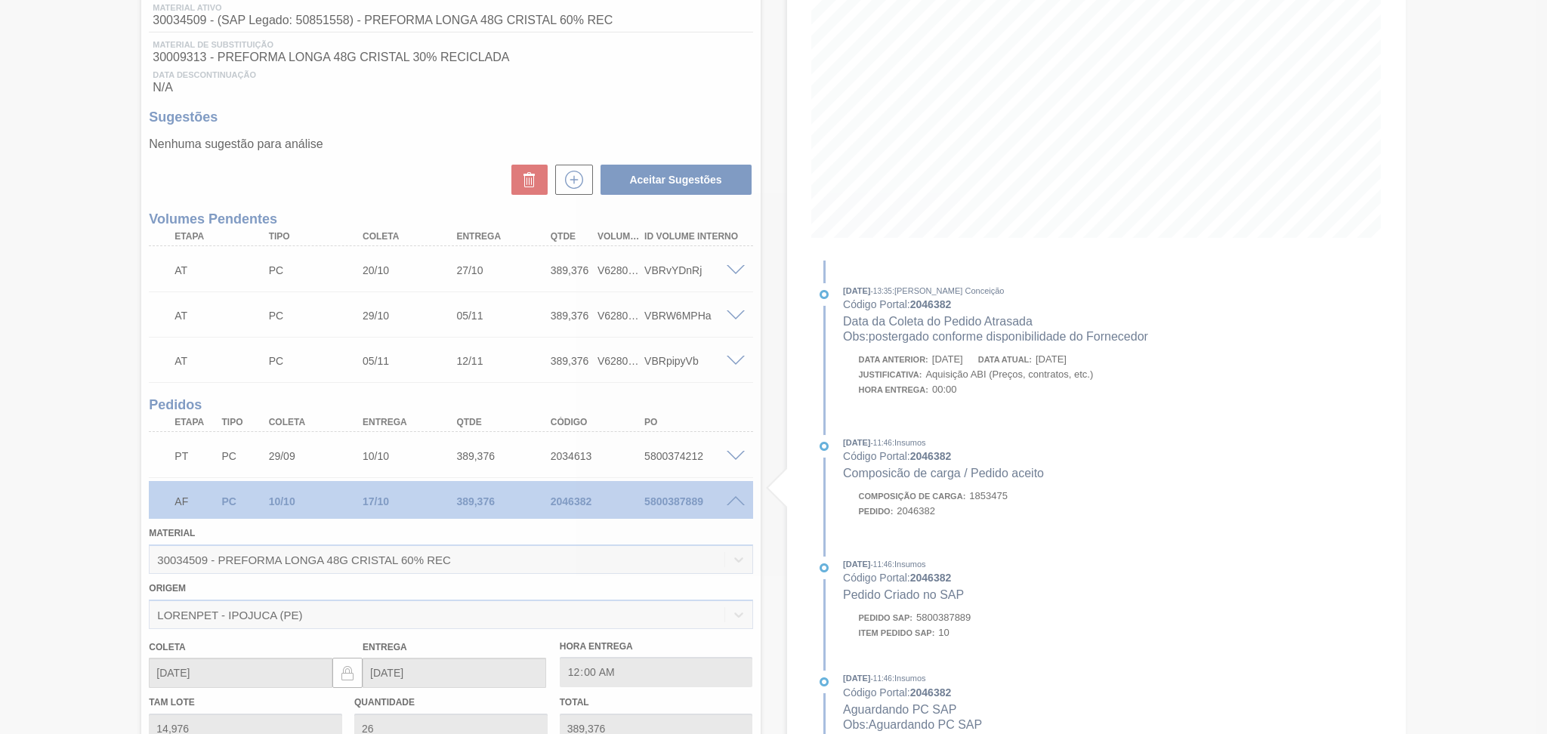
click at [42, 523] on div at bounding box center [773, 367] width 1547 height 734
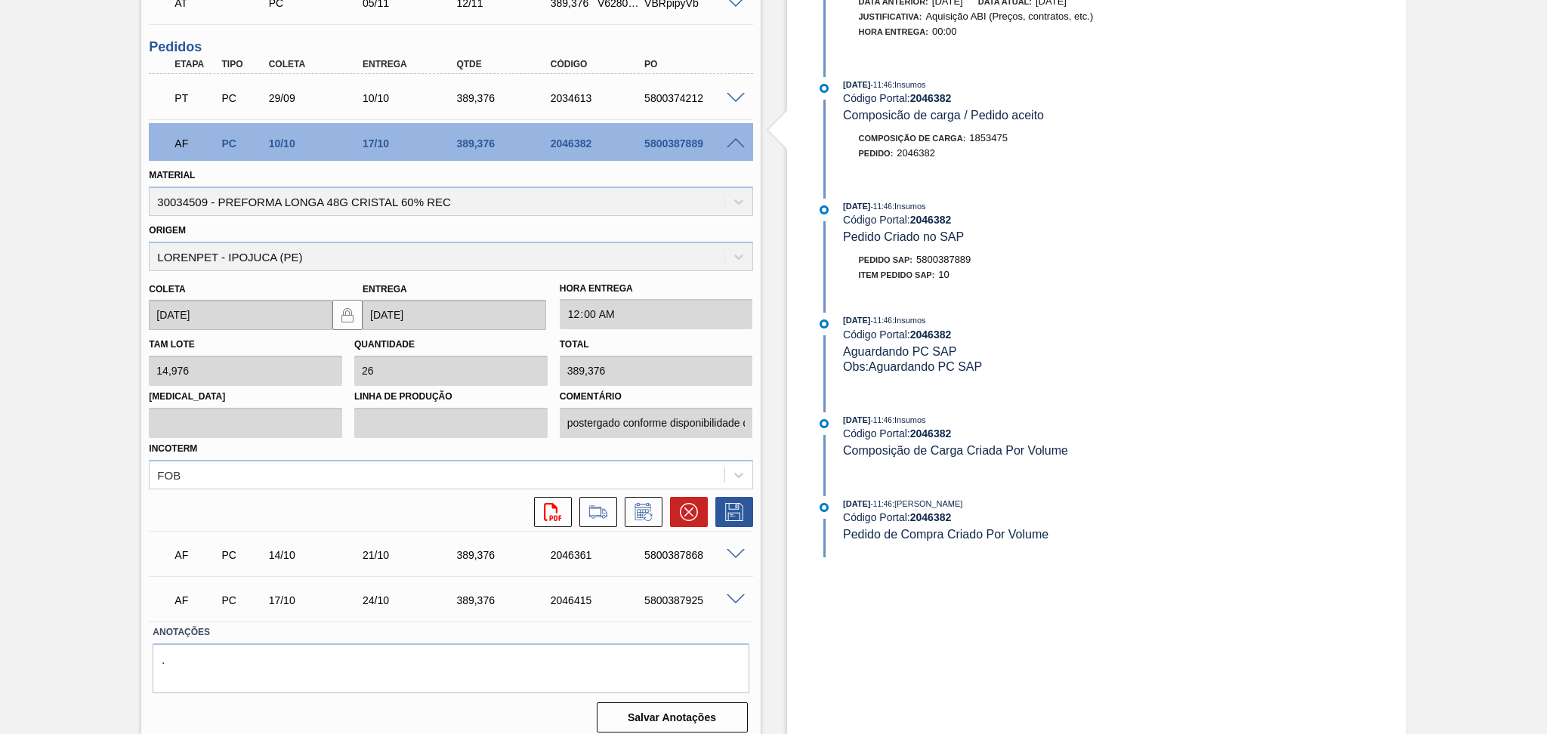
scroll to position [569, 0]
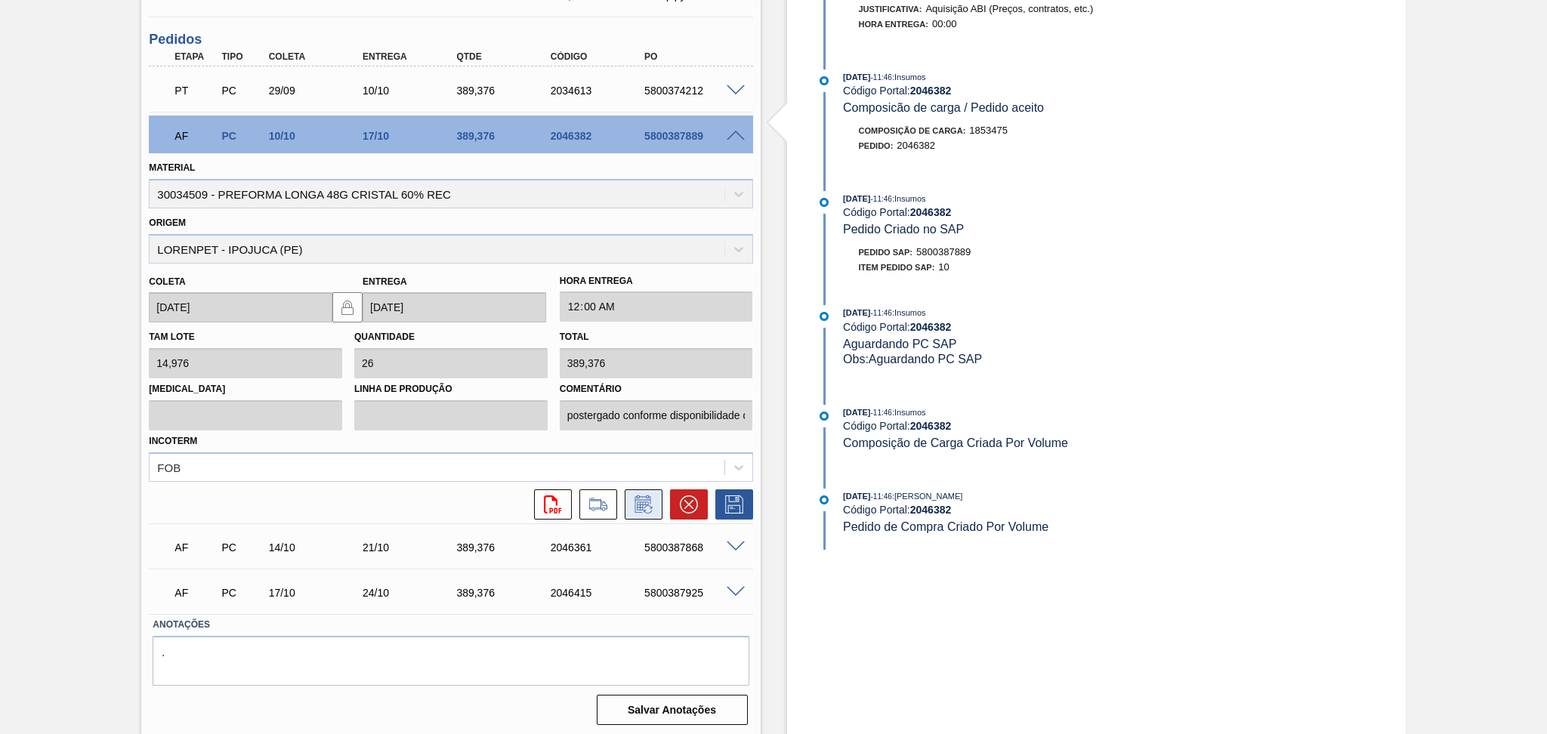
click at [637, 507] on icon at bounding box center [642, 505] width 11 height 9
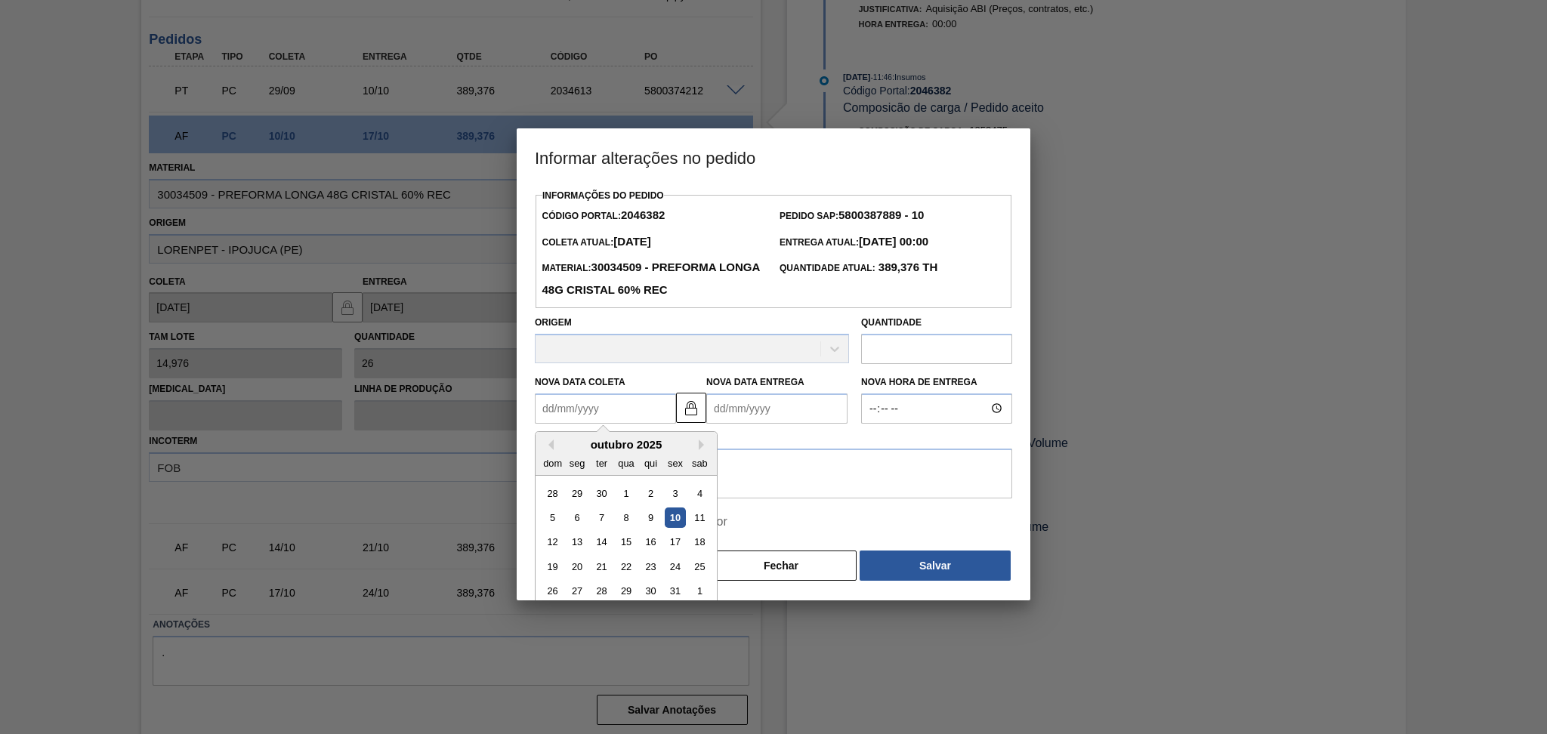
click at [610, 412] on Coleta2046382 "Nova Data Coleta" at bounding box center [605, 408] width 141 height 30
type Coleta2046382 "1"
type Entrega2046382 "[DATE]"
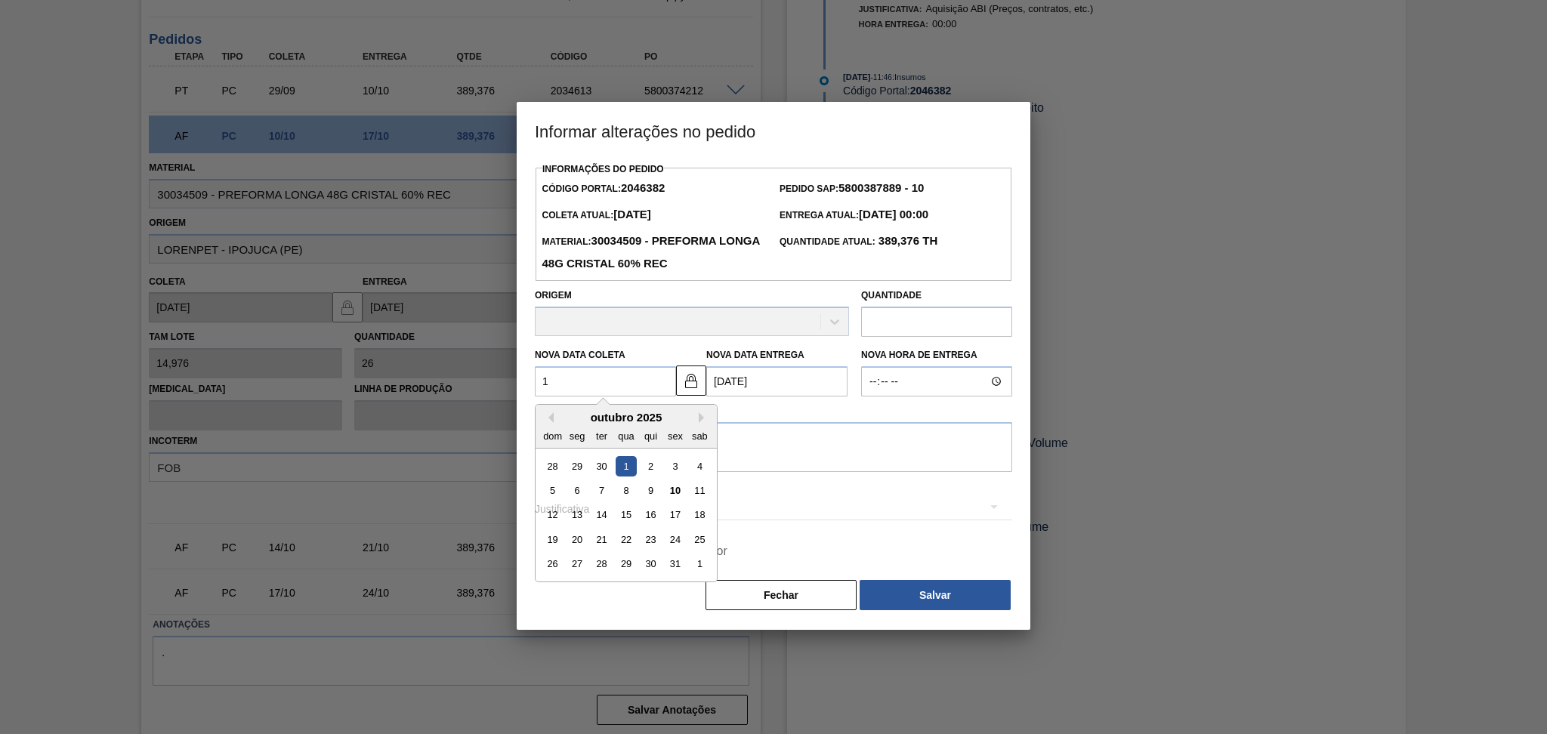
type Coleta2046382 "13"
type Entrega2046382 "[DATE]"
click at [577, 520] on div "13" at bounding box center [577, 515] width 20 height 20
type Coleta2046382 "[DATE]"
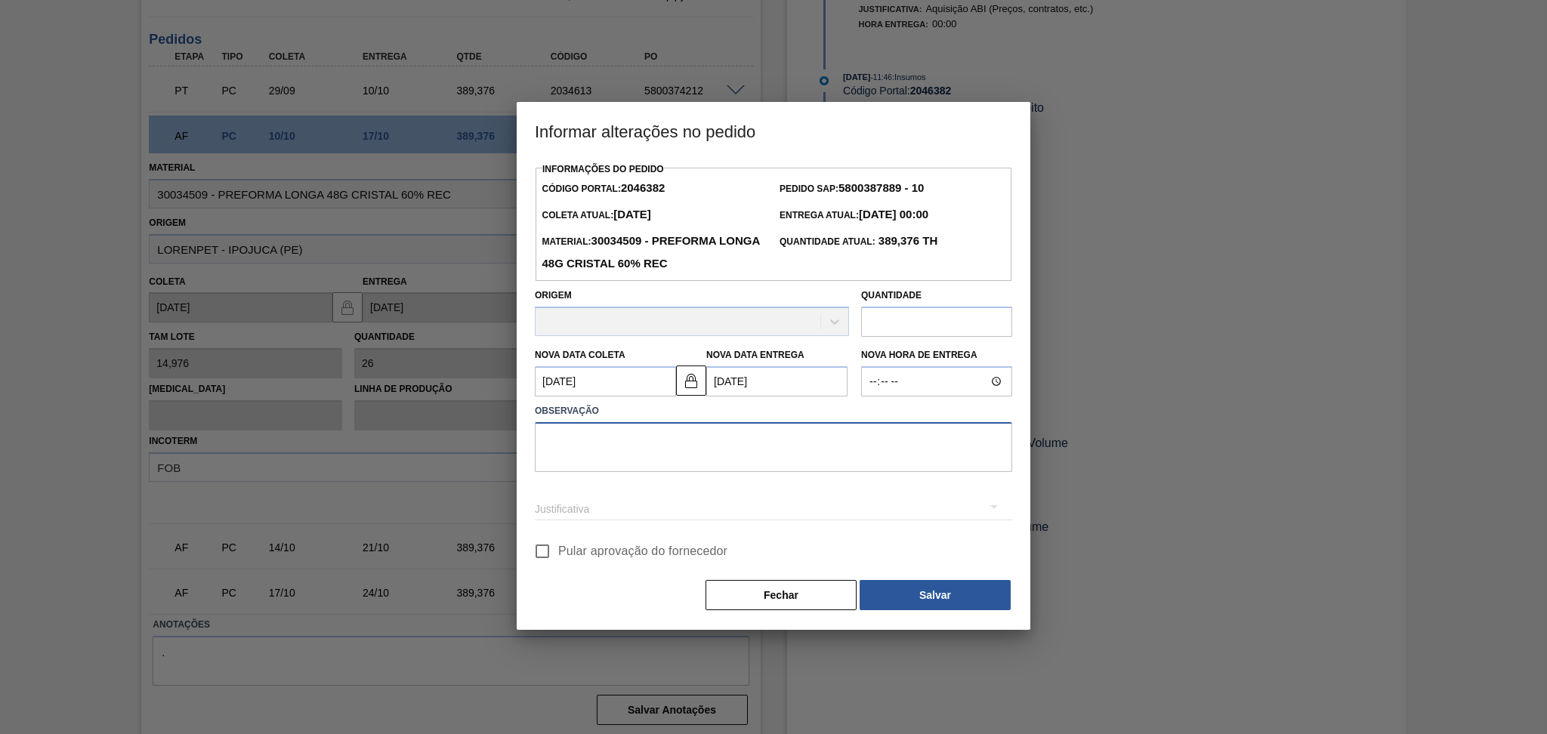
click at [631, 451] on textarea at bounding box center [773, 447] width 477 height 50
type textarea "alterado conforme disponibilidade do fornecedor"
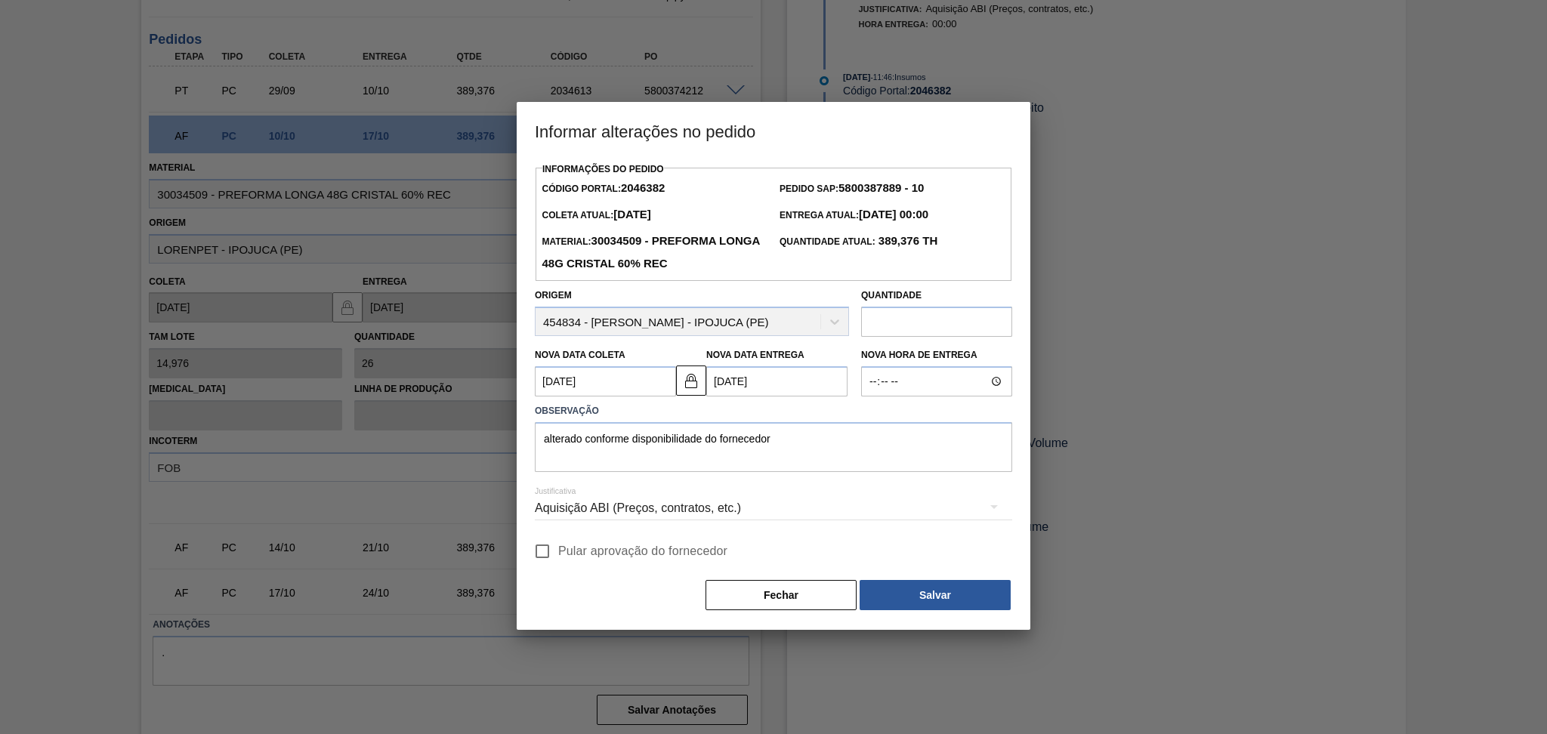
click at [578, 553] on span "Pular aprovação do fornecedor" at bounding box center [642, 551] width 169 height 18
click at [558, 553] on input "Pular aprovação do fornecedor" at bounding box center [542, 551] width 32 height 32
checkbox input "true"
click at [879, 585] on button "Salvar" at bounding box center [934, 595] width 151 height 30
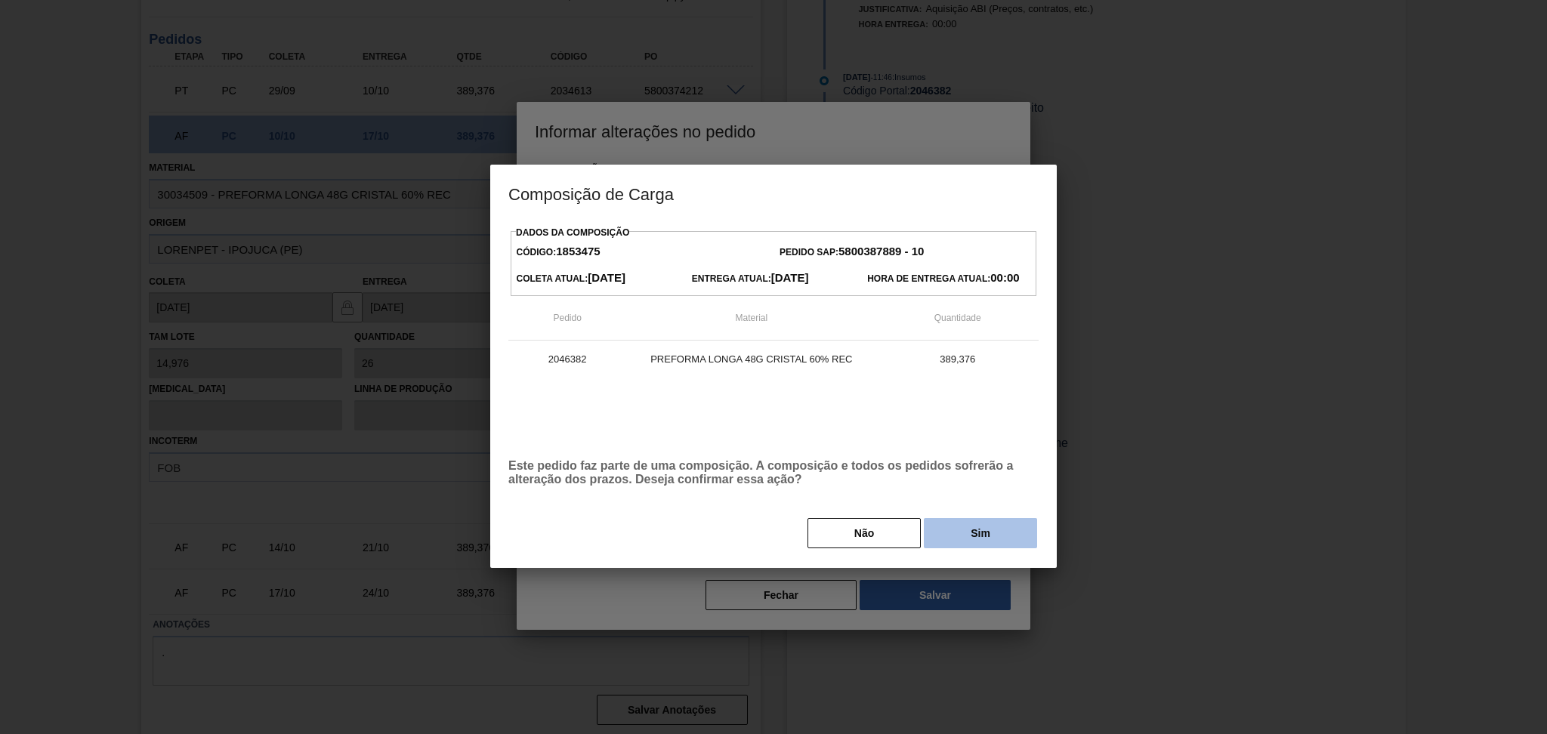
click at [964, 538] on button "Sim" at bounding box center [980, 533] width 113 height 30
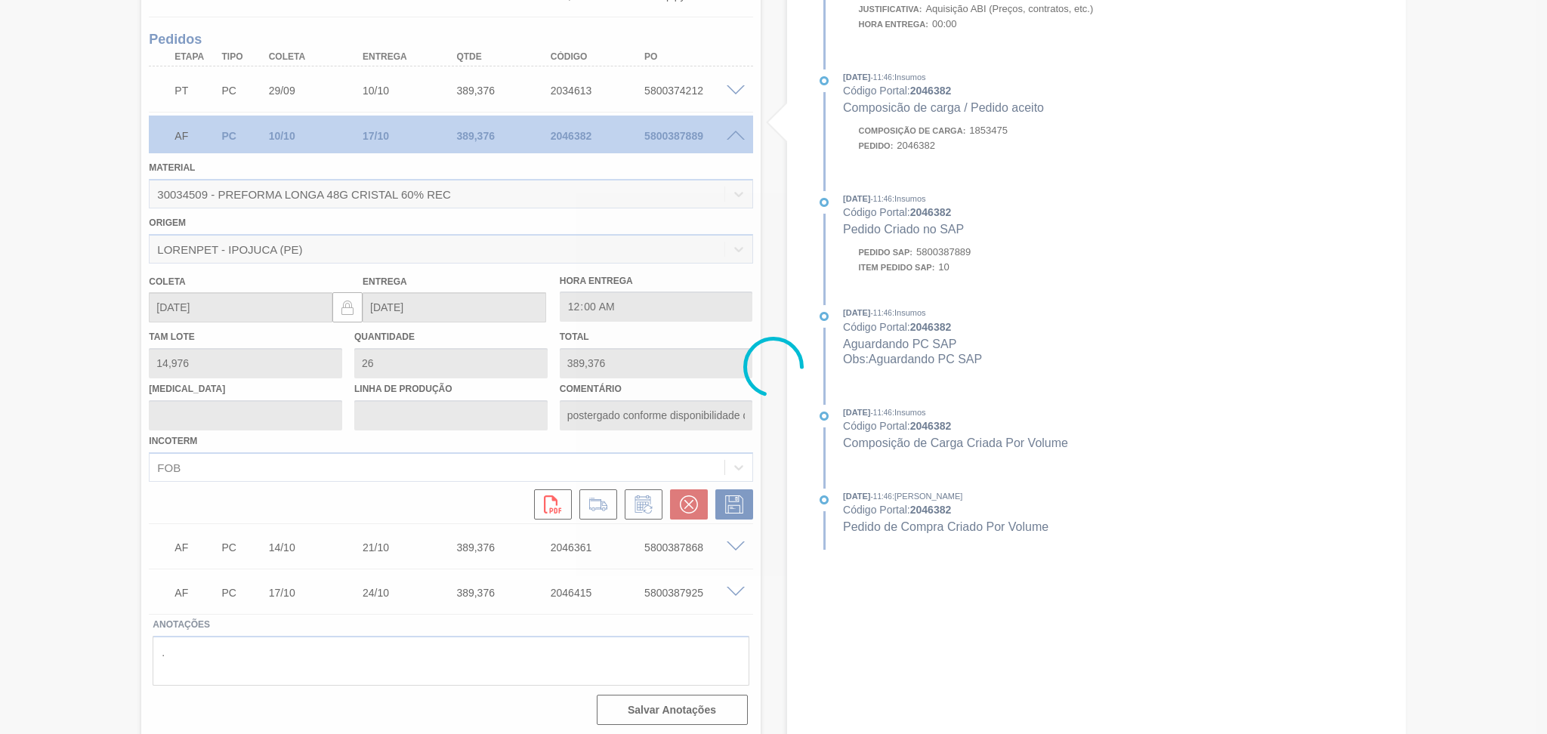
click at [111, 401] on div at bounding box center [773, 367] width 1547 height 734
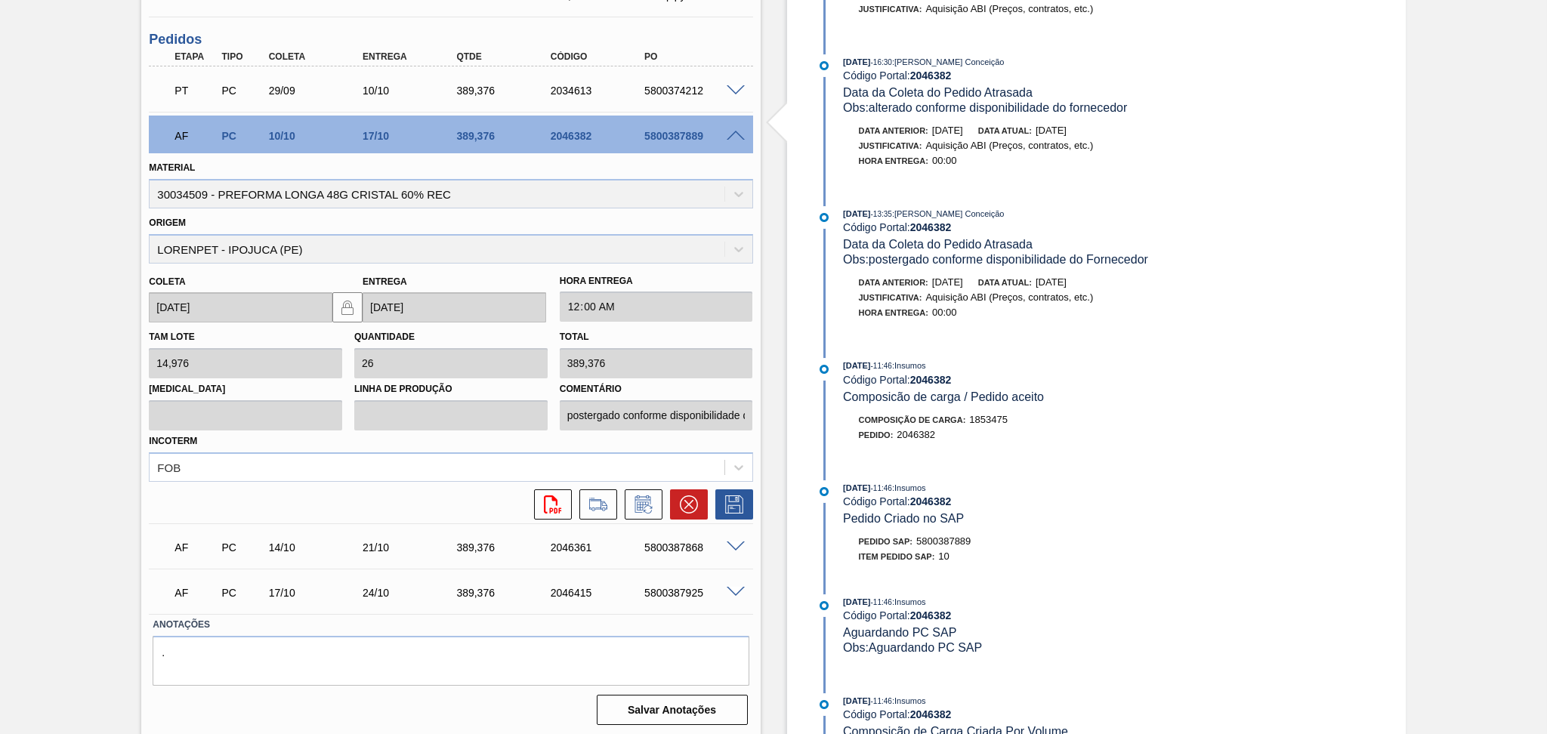
click at [740, 134] on span at bounding box center [735, 136] width 18 height 11
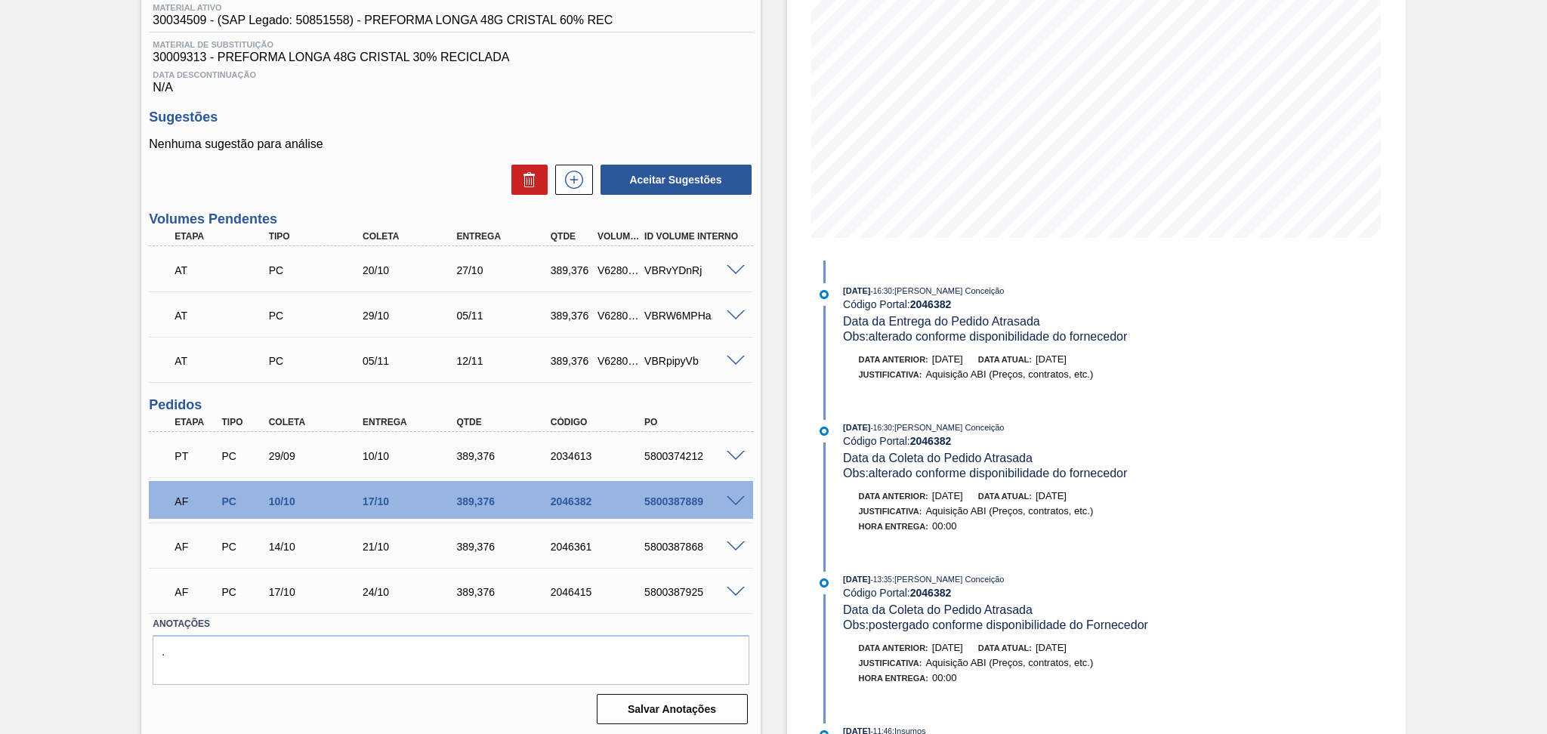
click at [390, 613] on label "Anotações" at bounding box center [451, 624] width 596 height 22
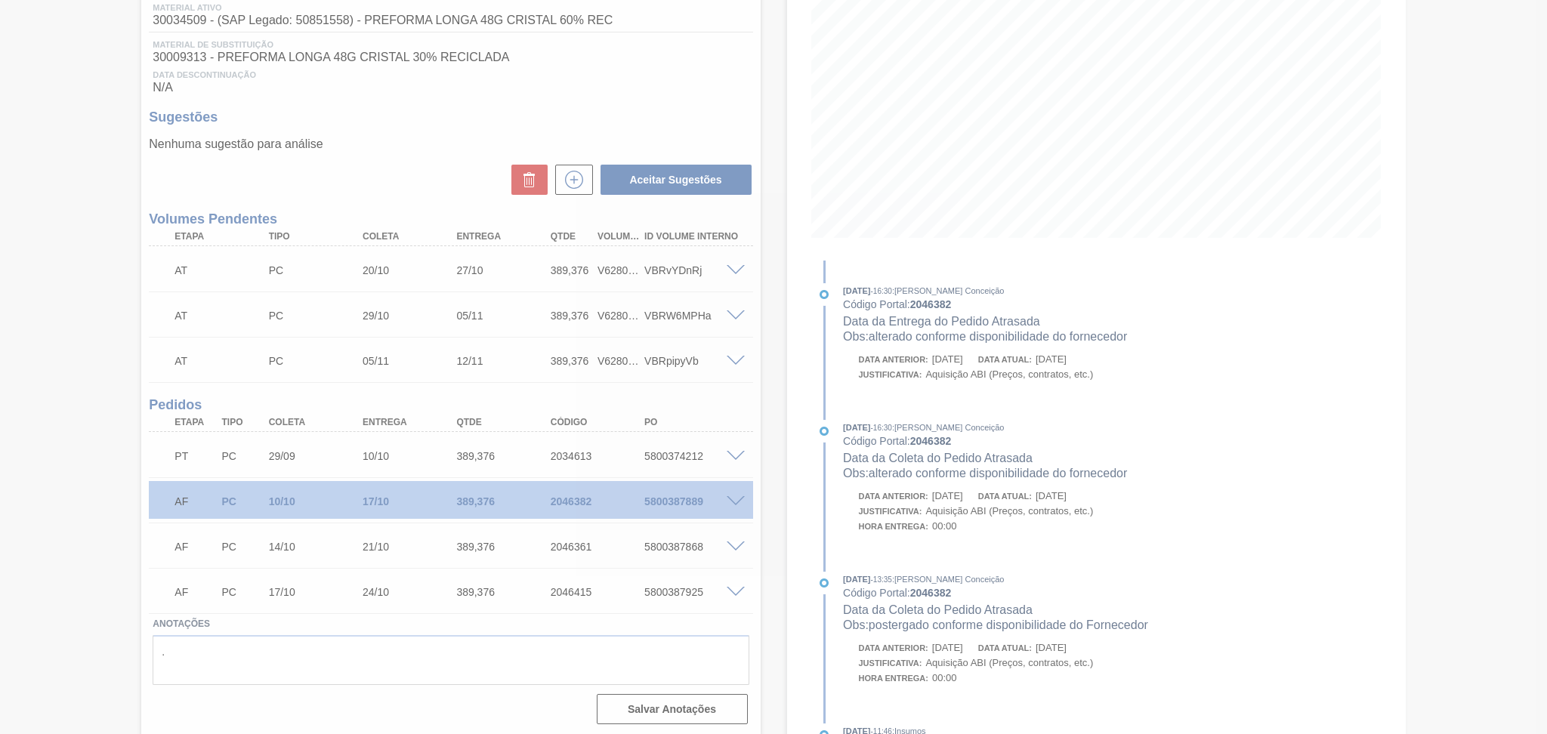
click at [32, 575] on div at bounding box center [773, 367] width 1547 height 734
click at [425, 106] on div at bounding box center [773, 367] width 1547 height 734
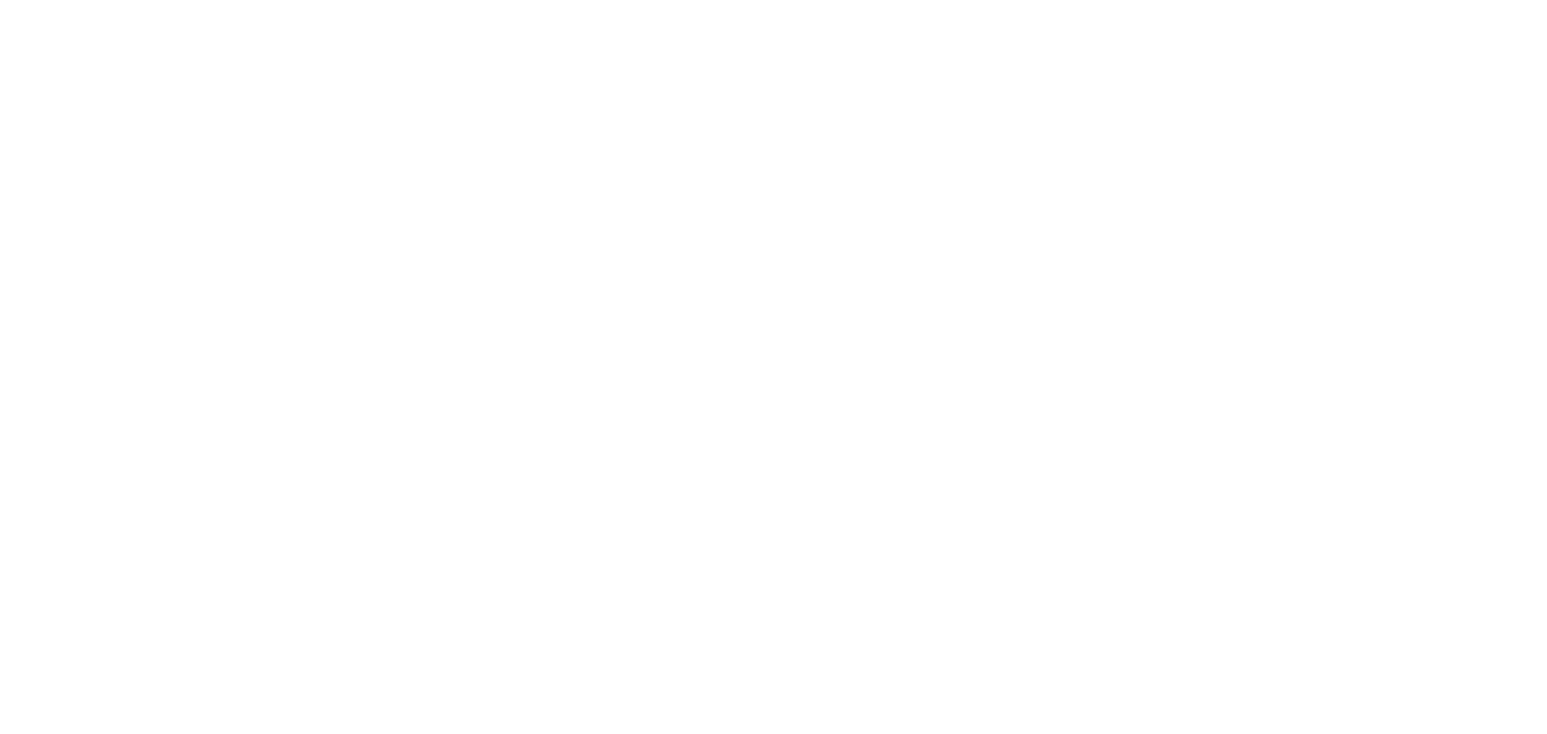
click at [315, 0] on html at bounding box center [773, 0] width 1547 height 0
click at [264, 0] on html at bounding box center [773, 0] width 1547 height 0
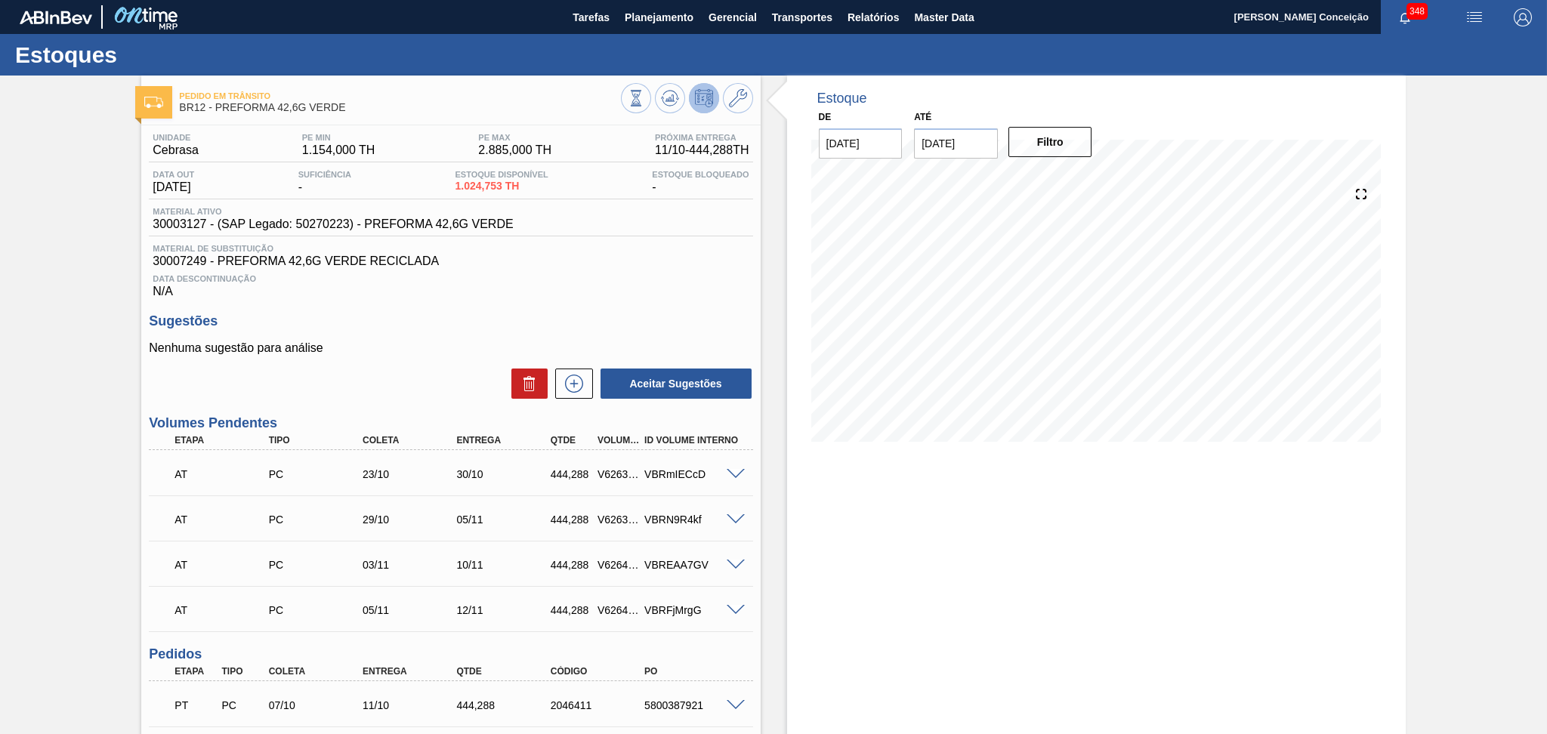
click at [421, 351] on p "Nenhuma sugestão para análise" at bounding box center [450, 348] width 603 height 14
click at [562, 272] on div "Data Descontinuação N/A" at bounding box center [450, 283] width 603 height 30
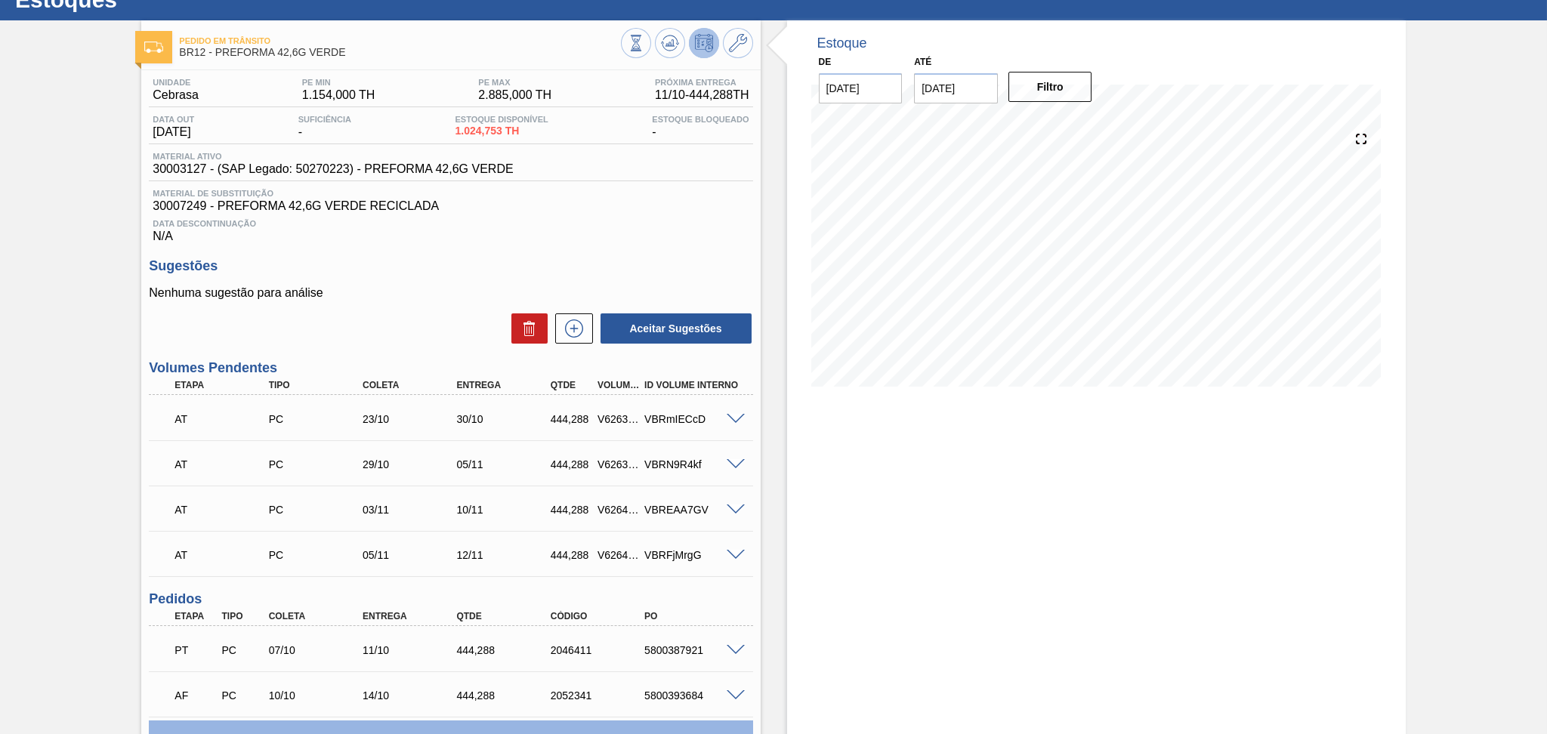
scroll to position [49, 0]
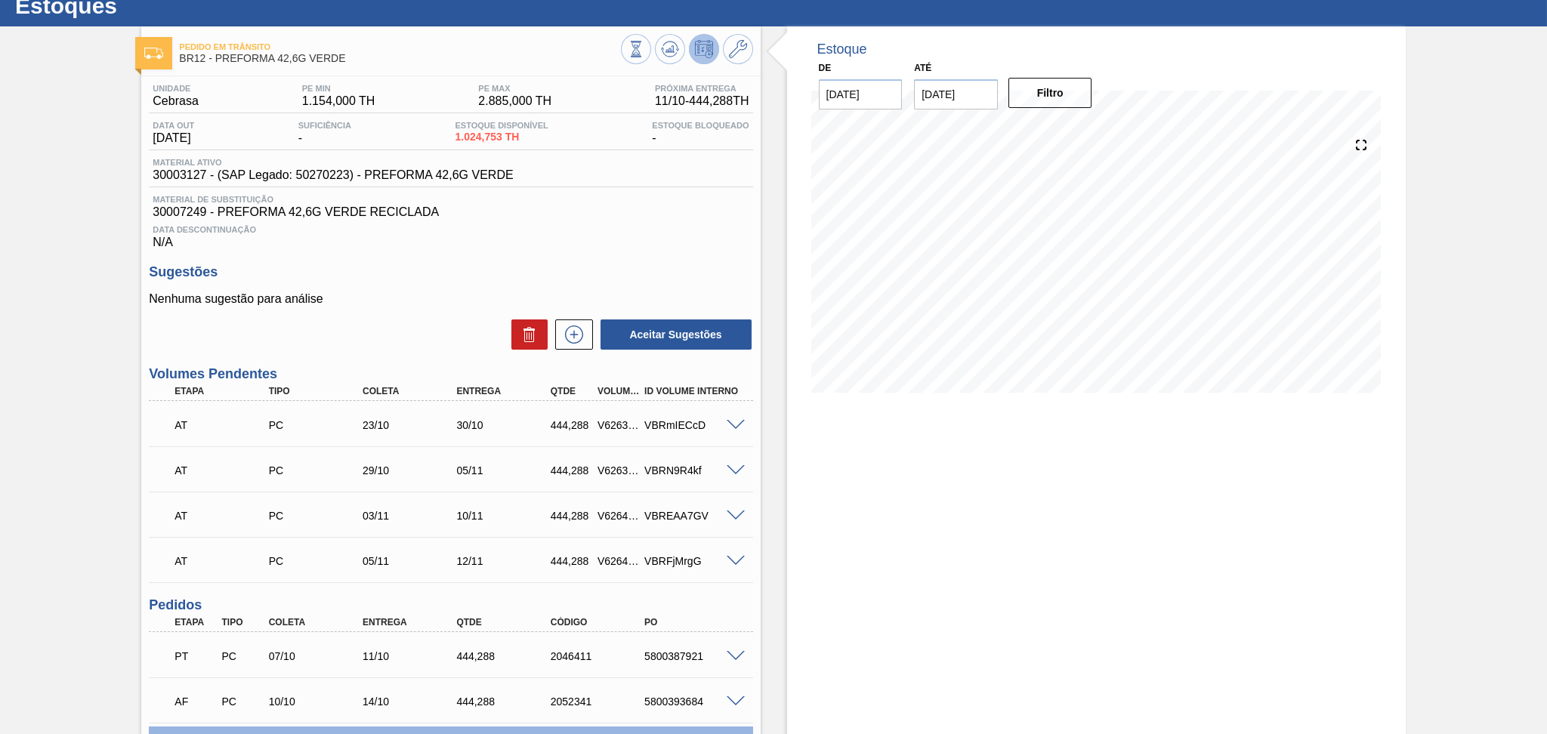
click at [496, 265] on h3 "Sugestões" at bounding box center [450, 272] width 603 height 16
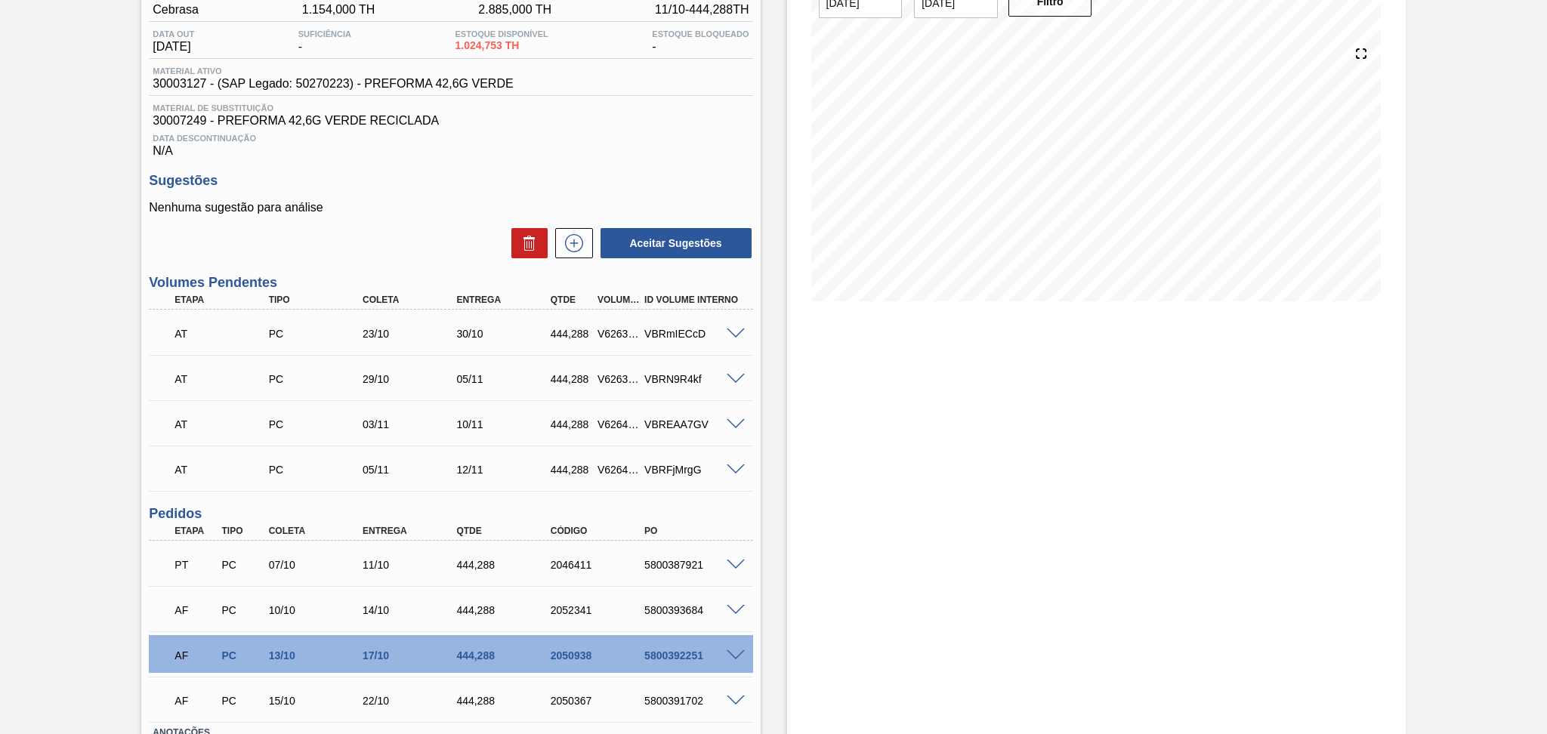
scroll to position [250, 0]
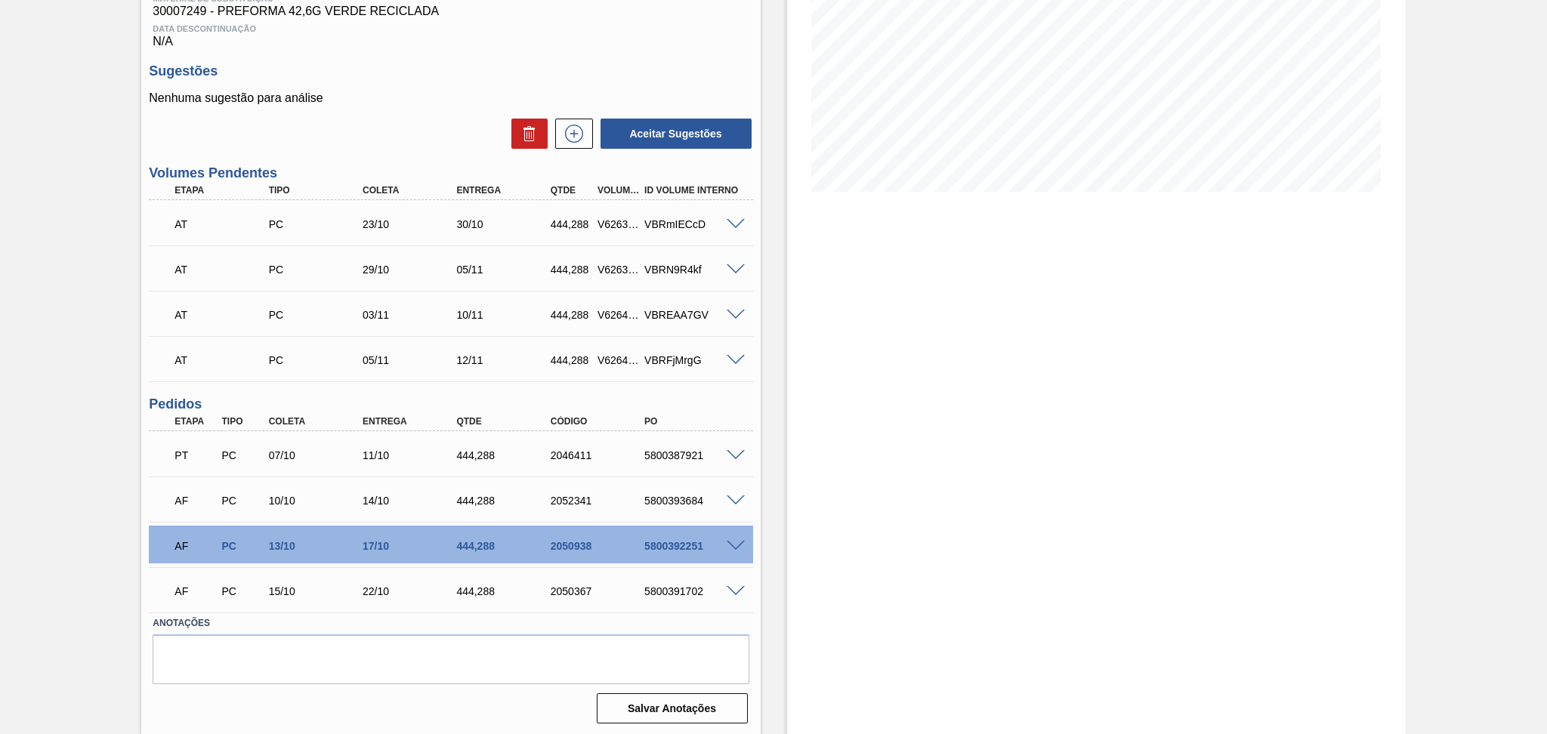
click at [428, 122] on div "Aceitar Sugestões" at bounding box center [450, 133] width 603 height 33
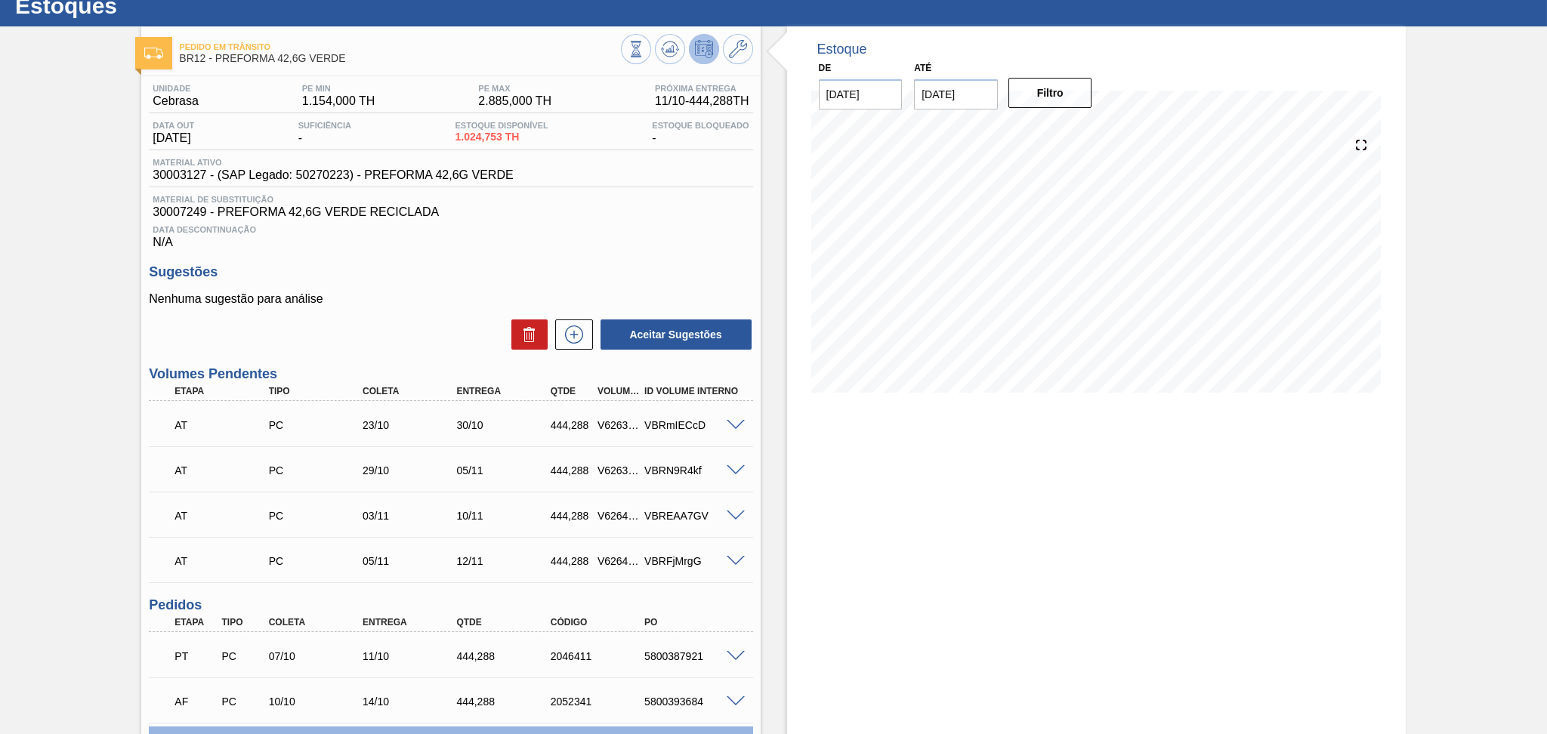
drag, startPoint x: 557, startPoint y: 229, endPoint x: 687, endPoint y: 128, distance: 164.7
click at [558, 229] on span "Data Descontinuação" at bounding box center [451, 229] width 596 height 9
click at [443, 301] on p "Nenhuma sugestão para análise" at bounding box center [450, 299] width 603 height 14
click at [499, 251] on div "Unidade Cebrasa PE MIN 1.154,000 TH PE MAX 2.885,000 TH Próxima Entrega 11/10 -…" at bounding box center [450, 502] width 618 height 853
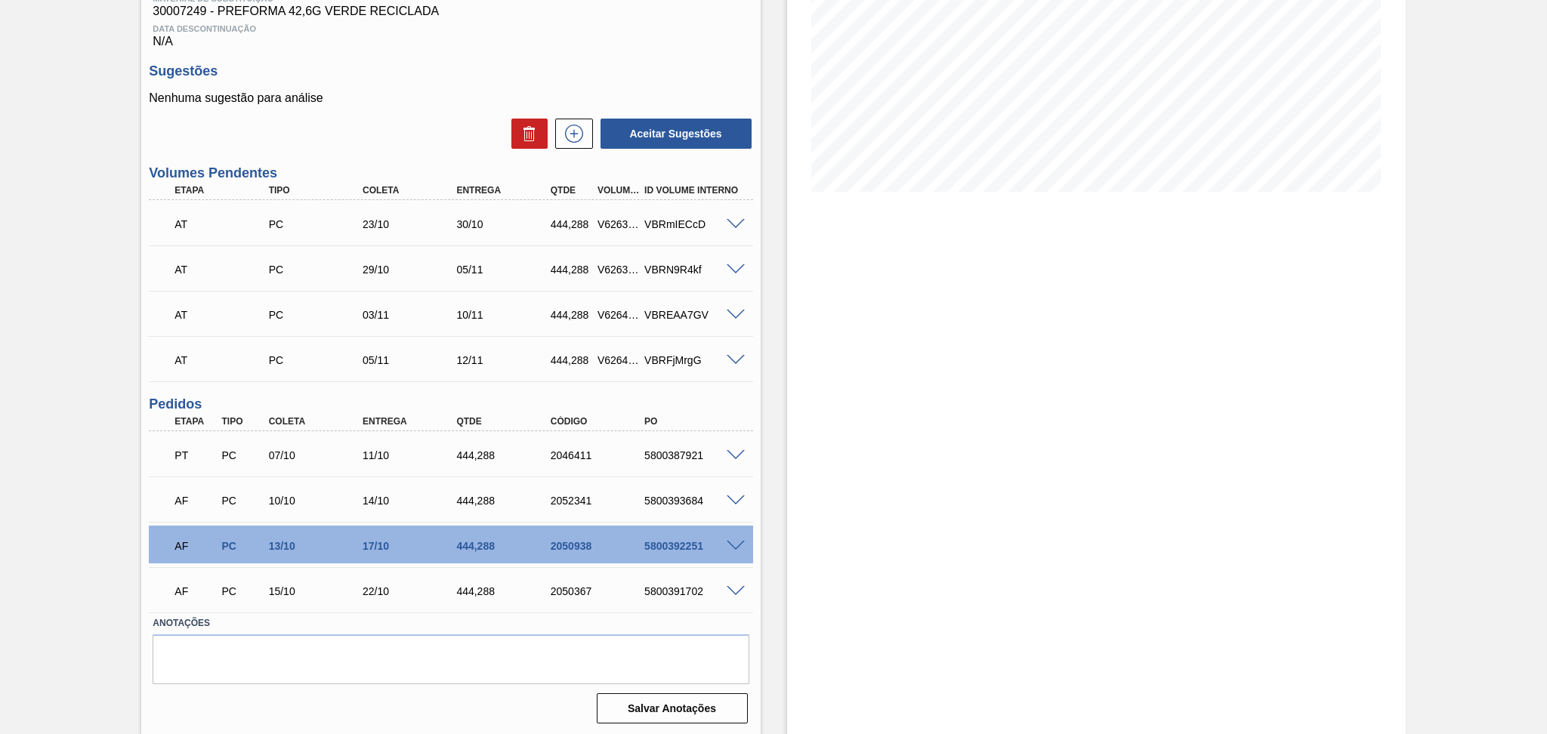
click at [779, 477] on div "Estoque De [DATE] Até [DATE] Filtro 17/10 Projeção de Estoque 2,140.213 [DOMAIN…" at bounding box center [1082, 281] width 645 height 911
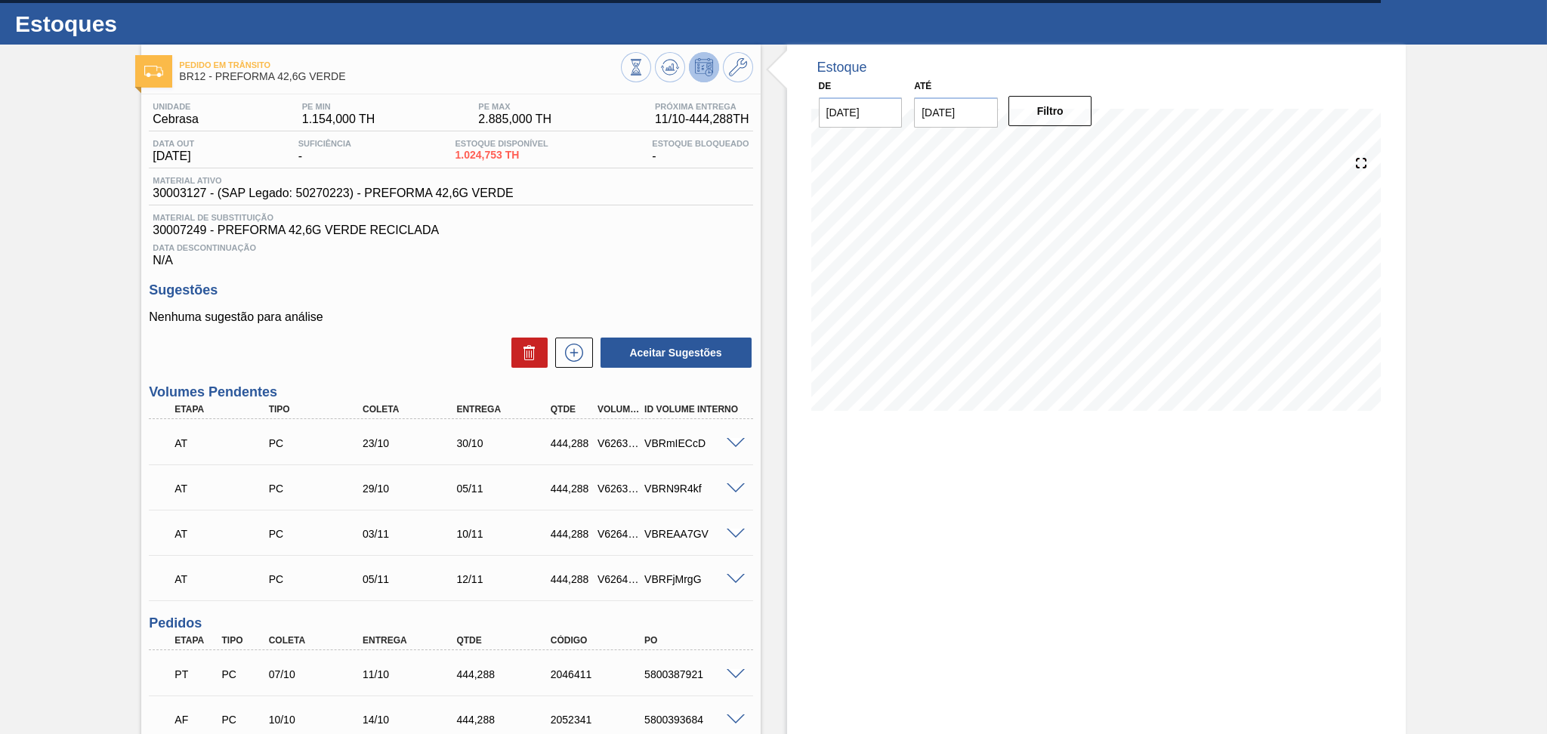
scroll to position [0, 0]
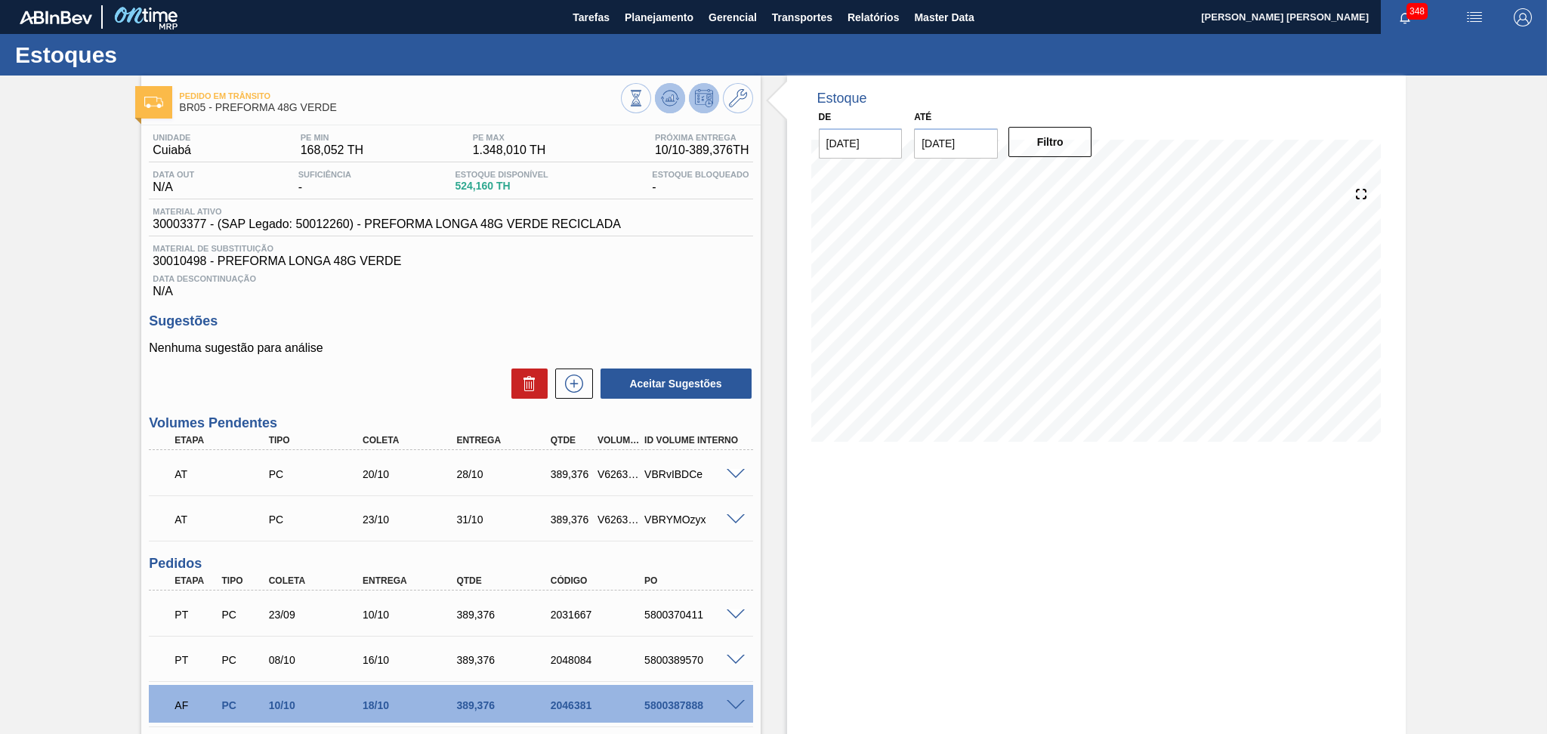
click at [665, 99] on icon at bounding box center [670, 98] width 18 height 18
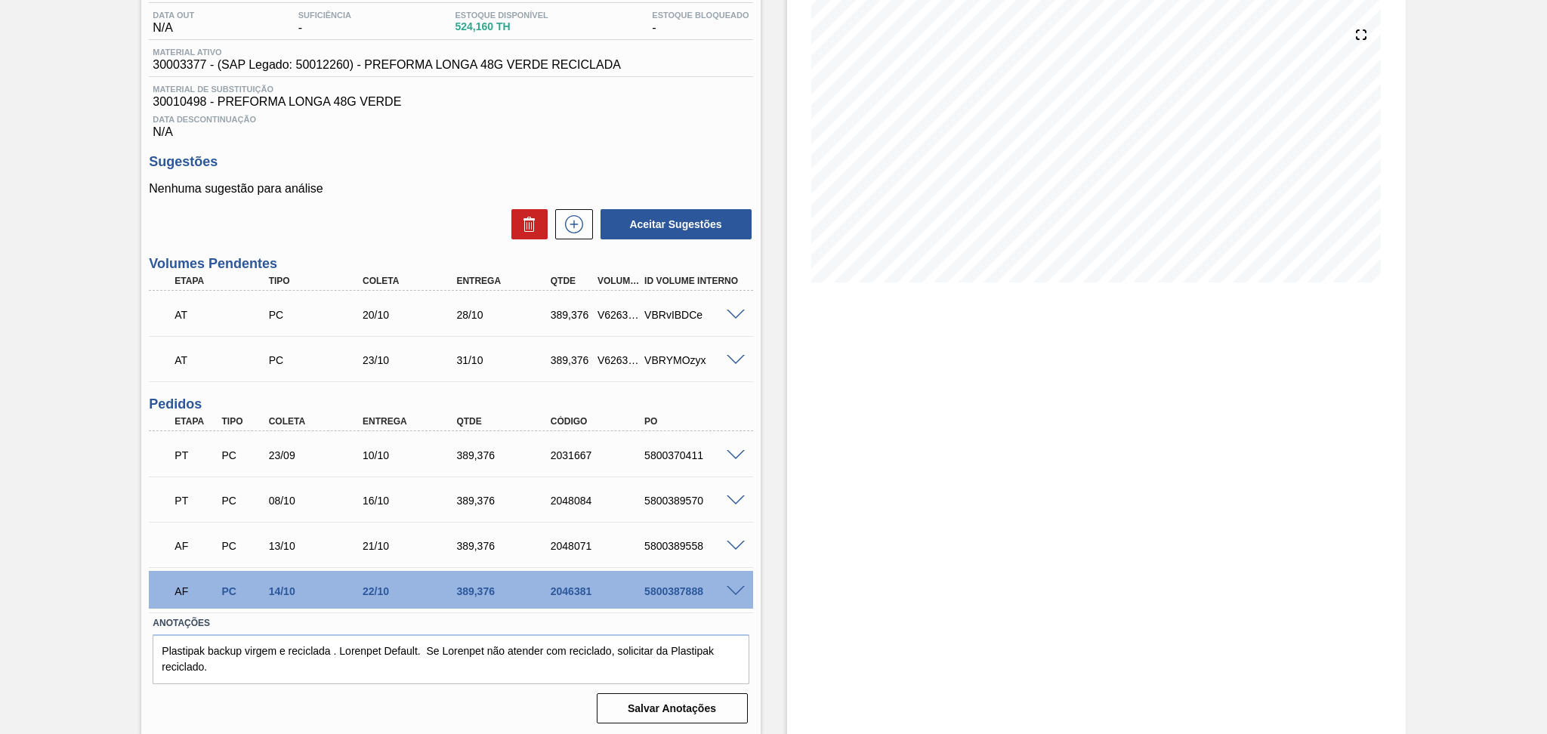
scroll to position [58, 0]
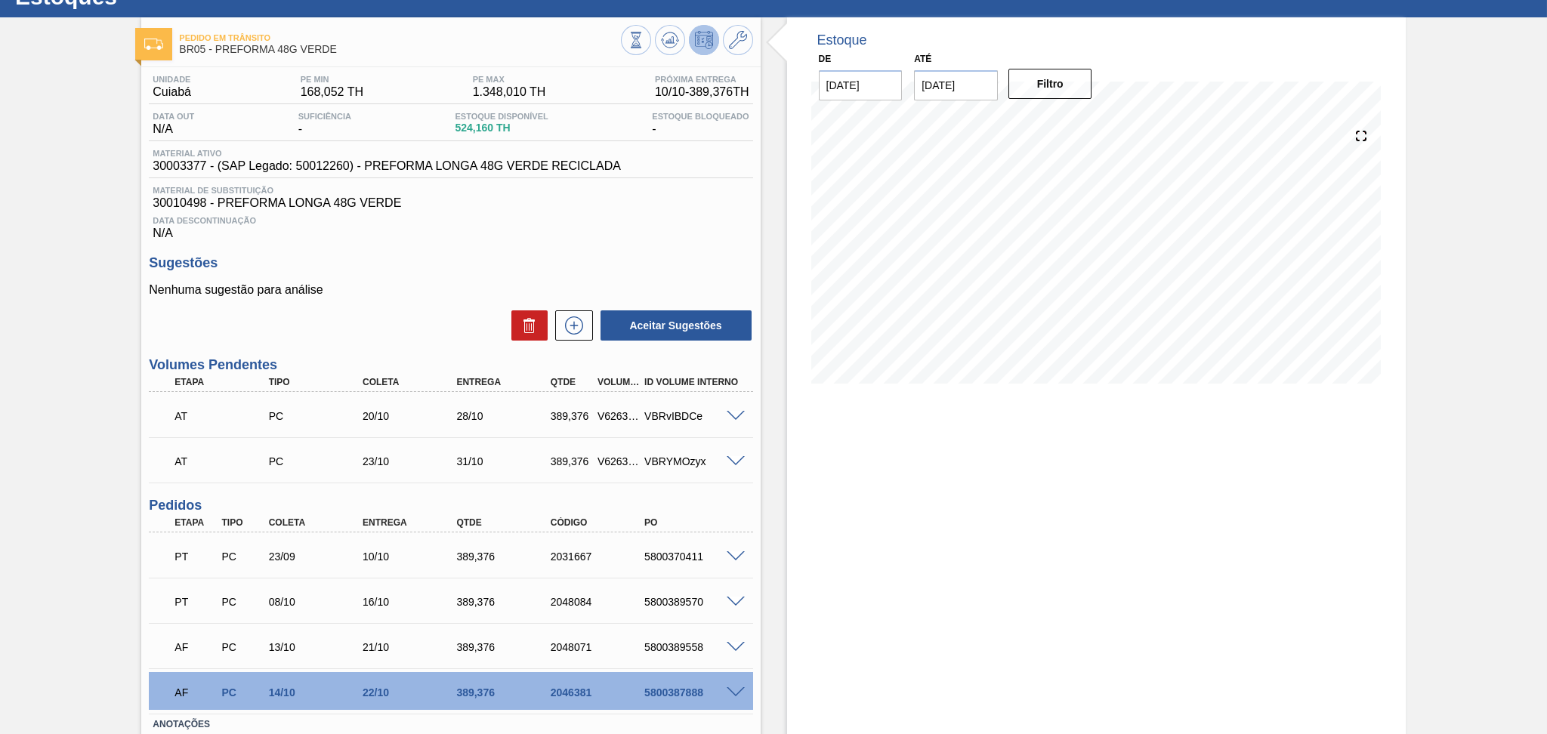
click at [418, 258] on h3 "Sugestões" at bounding box center [450, 263] width 603 height 16
click at [734, 643] on span at bounding box center [735, 647] width 18 height 11
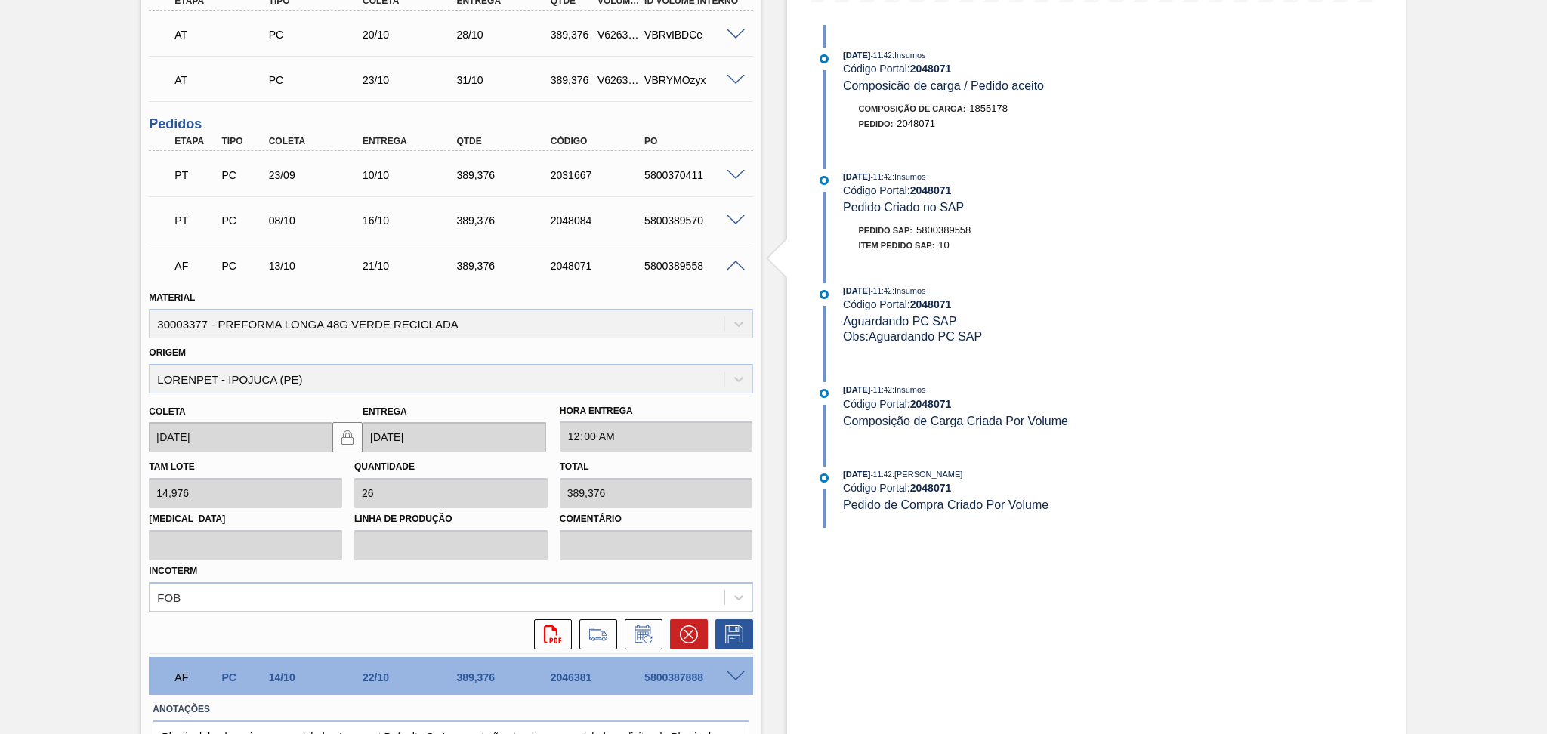
scroll to position [461, 0]
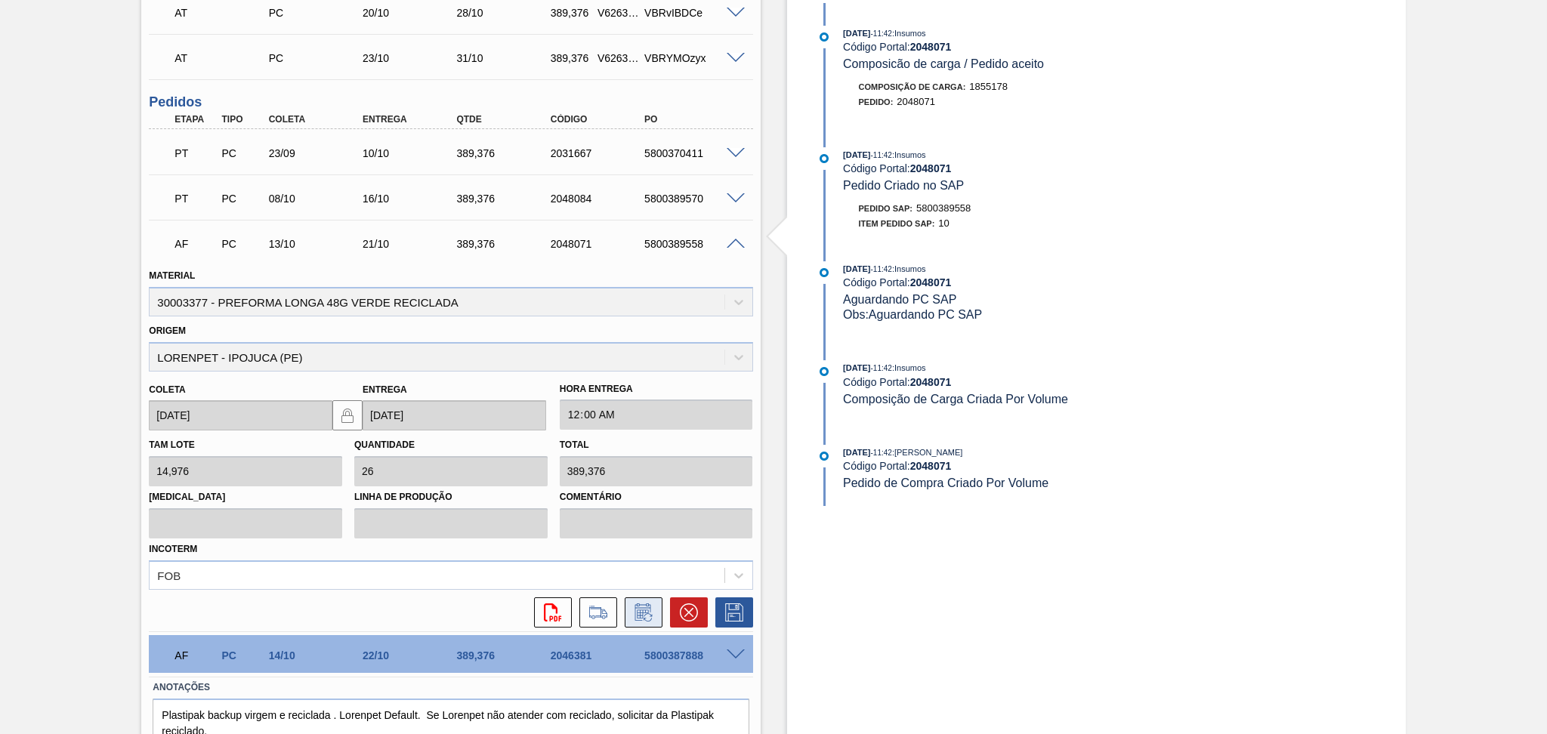
click at [645, 605] on icon at bounding box center [643, 612] width 24 height 18
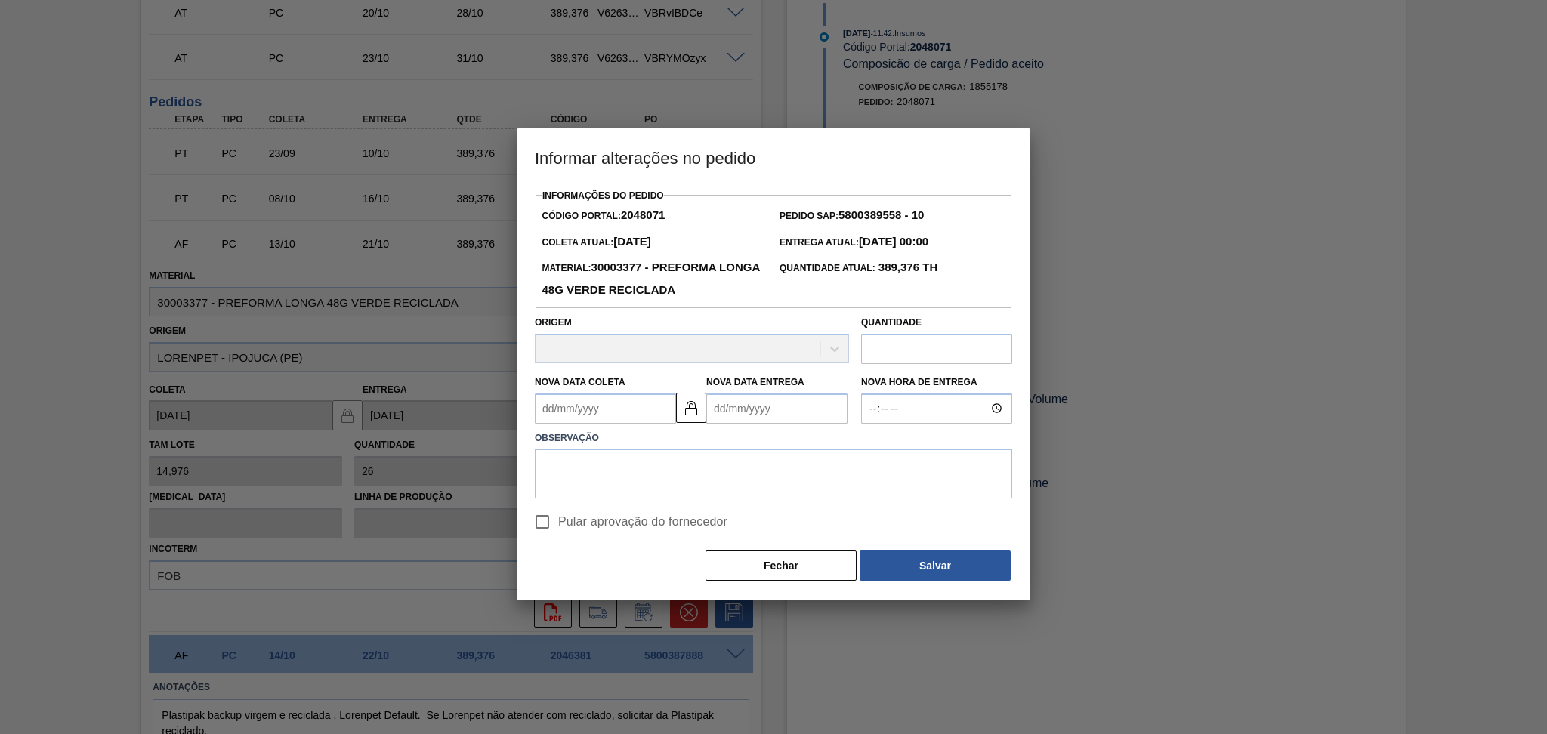
click at [630, 421] on Coleta2048071 "Nova Data Coleta" at bounding box center [605, 408] width 141 height 30
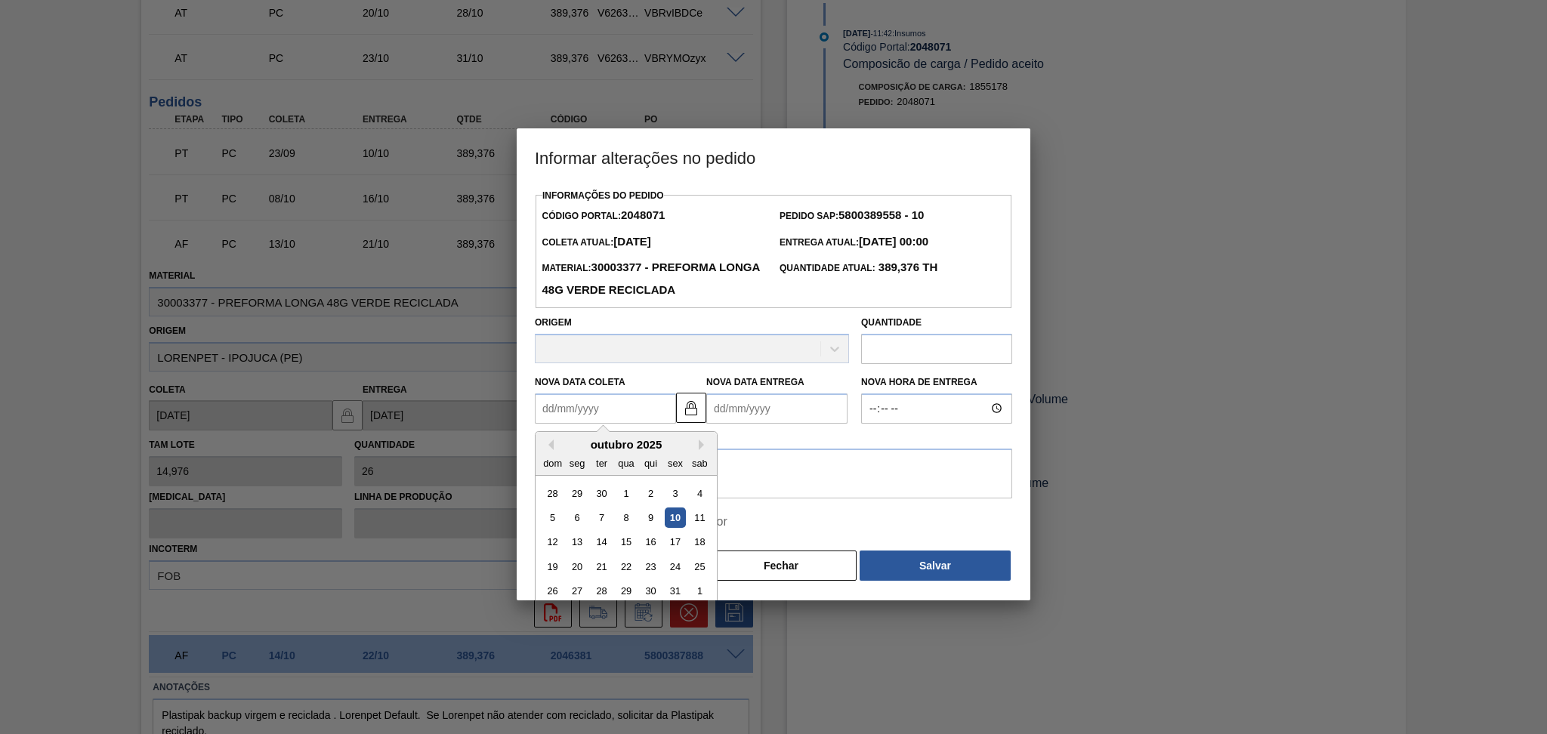
type Coleta2048071 "2"
type Entrega2048071 "[DATE]"
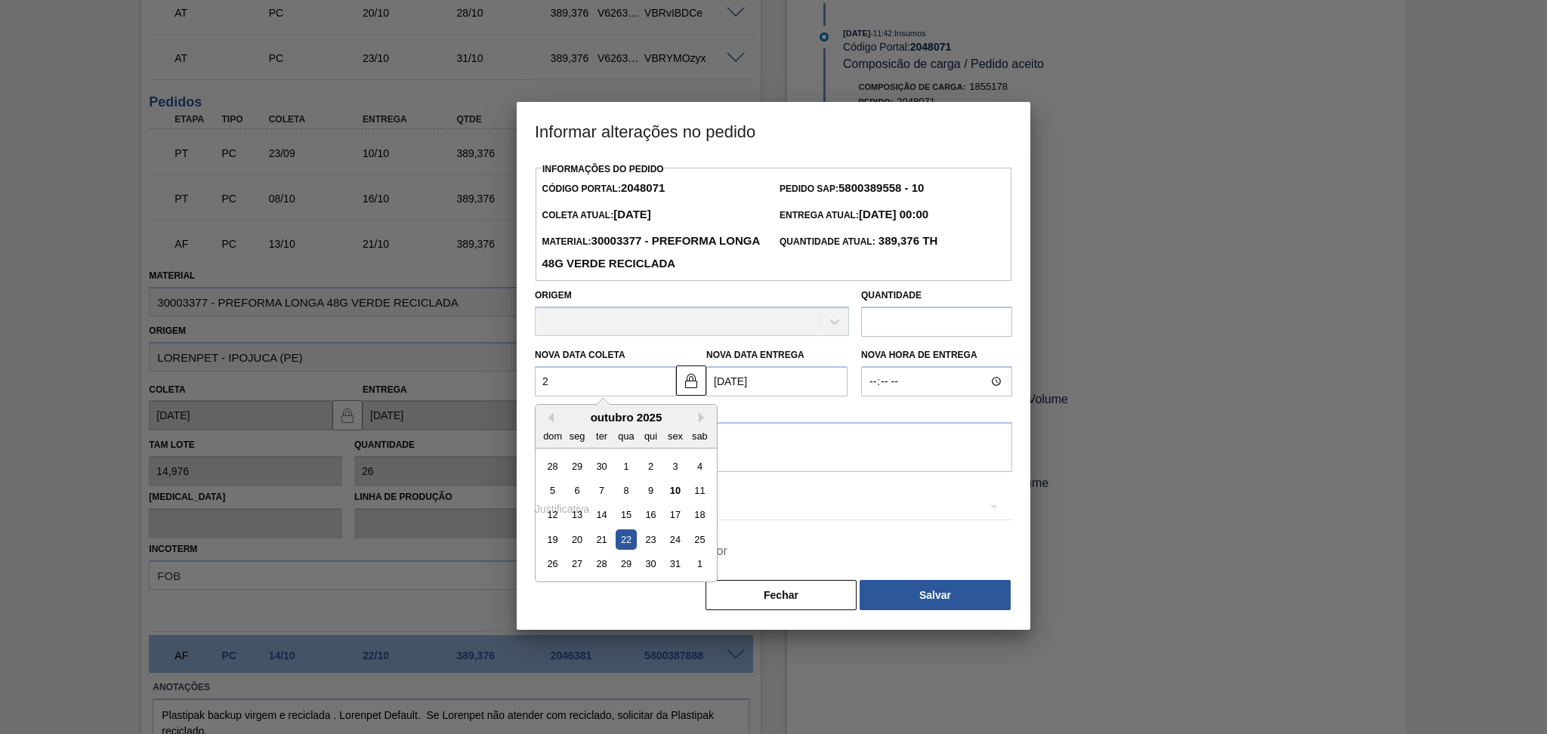
type Coleta2048071 "22"
type Entrega2048071 "30/10/2025"
click at [629, 542] on div "22" at bounding box center [625, 539] width 20 height 20
type Coleta2048071 "[DATE]"
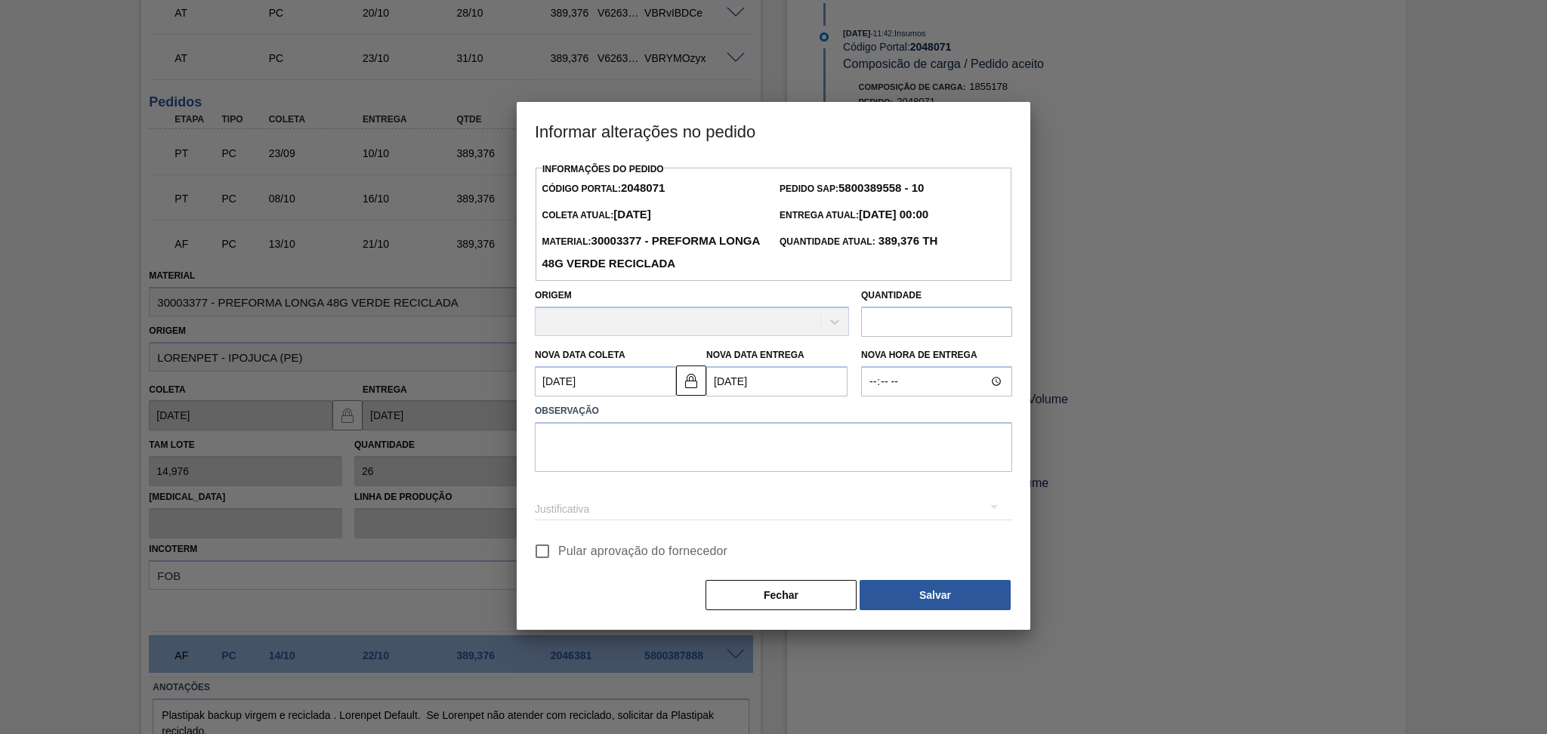
click at [634, 422] on label "Observação" at bounding box center [773, 411] width 477 height 22
click at [623, 449] on textarea at bounding box center [773, 447] width 477 height 50
type textarea "fornecedor sem estoque"
click at [541, 545] on input "Pular aprovação do fornecedor" at bounding box center [542, 551] width 32 height 32
checkbox input "true"
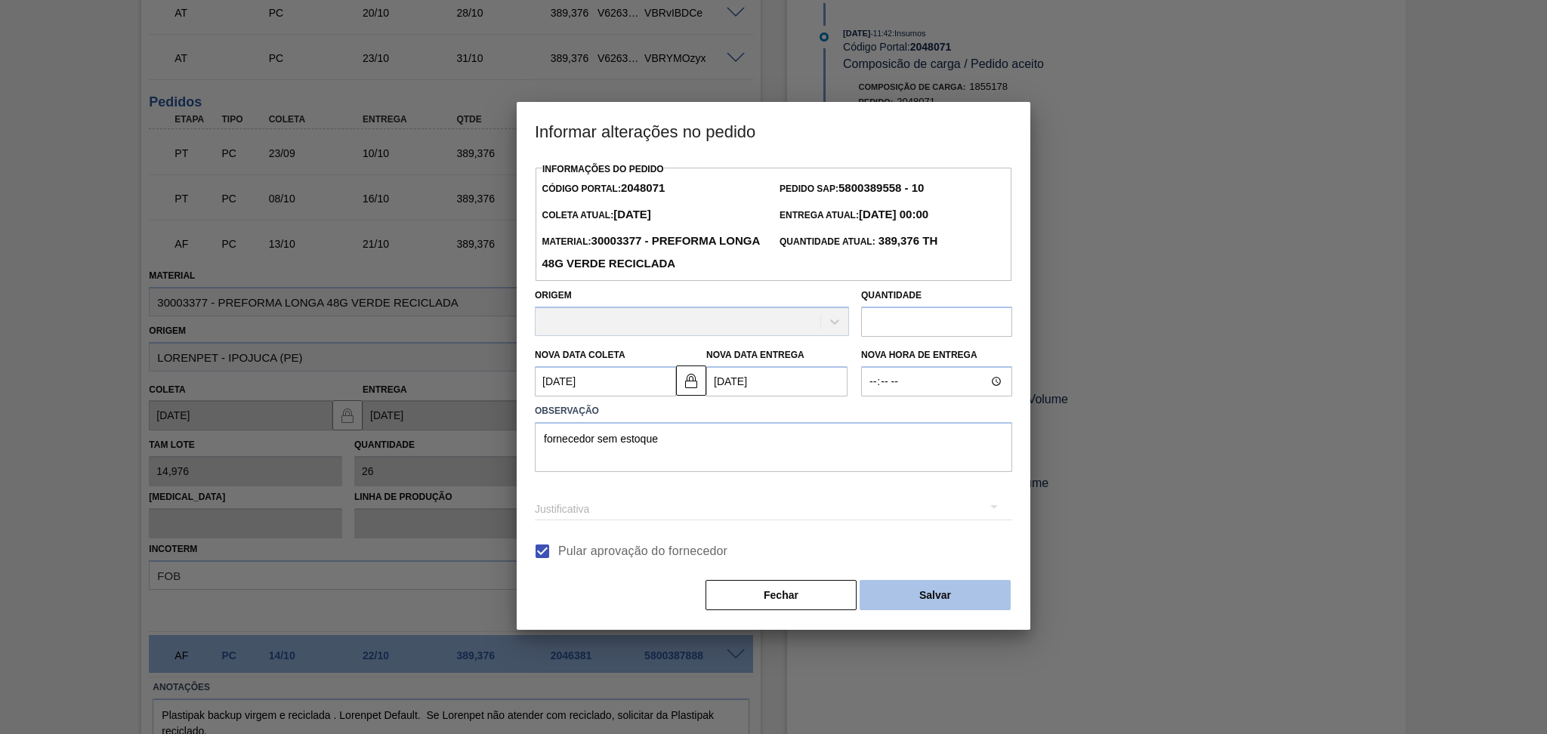
click at [916, 593] on button "Salvar" at bounding box center [934, 595] width 151 height 30
click at [914, 612] on div "Fechar Salvar" at bounding box center [773, 594] width 477 height 33
click at [931, 603] on button "Salvar" at bounding box center [934, 595] width 151 height 30
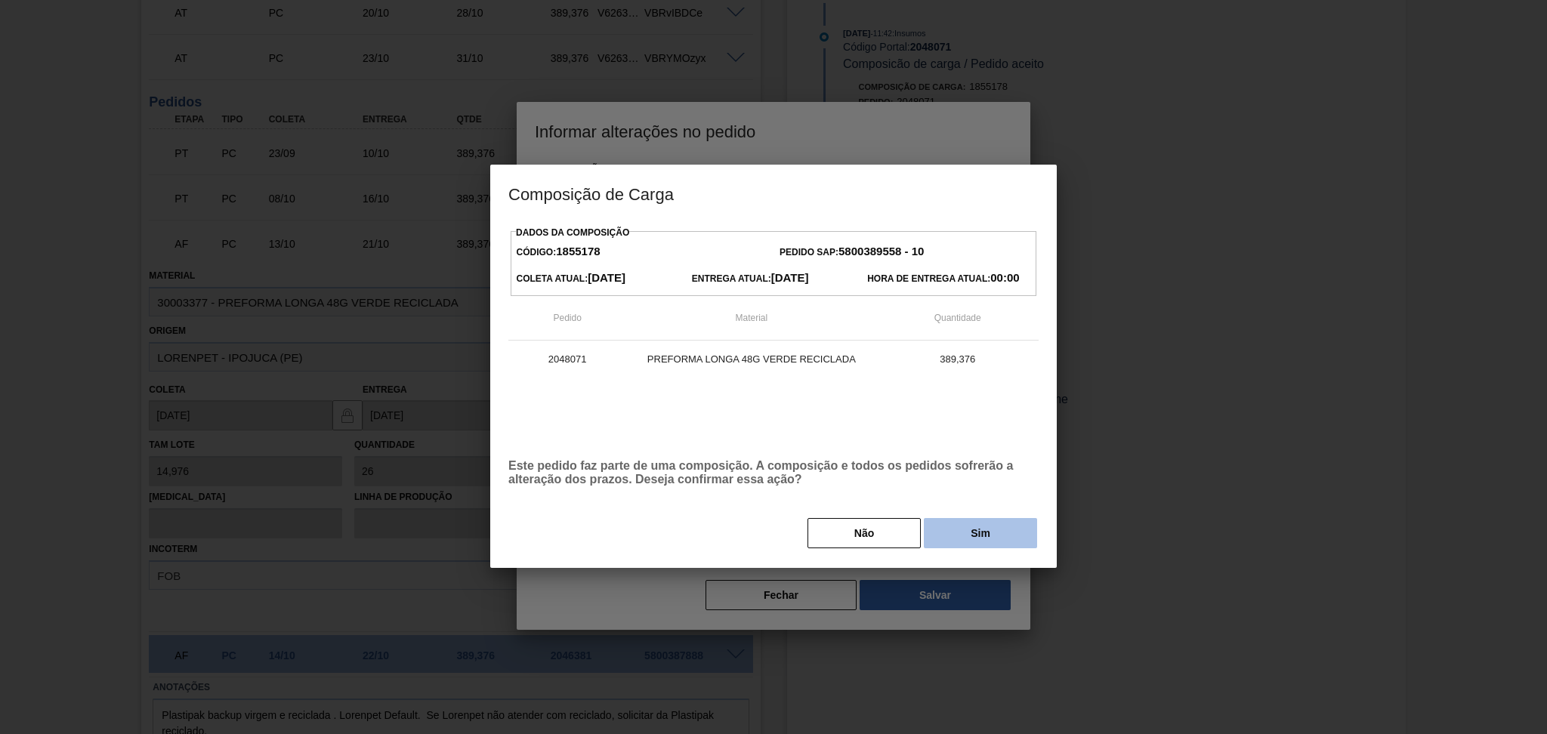
click at [981, 523] on button "Sim" at bounding box center [980, 533] width 113 height 30
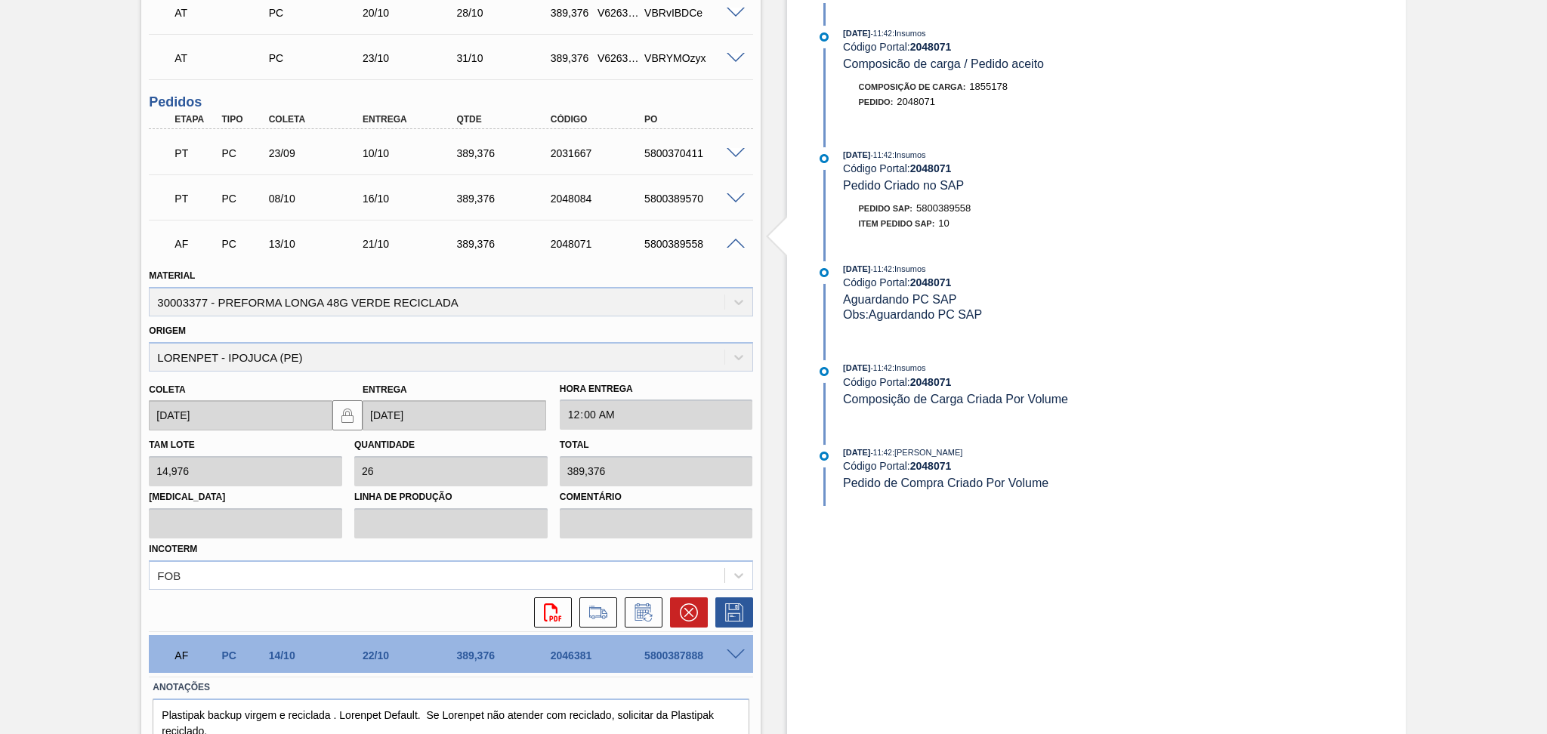
click at [737, 245] on span at bounding box center [735, 244] width 18 height 11
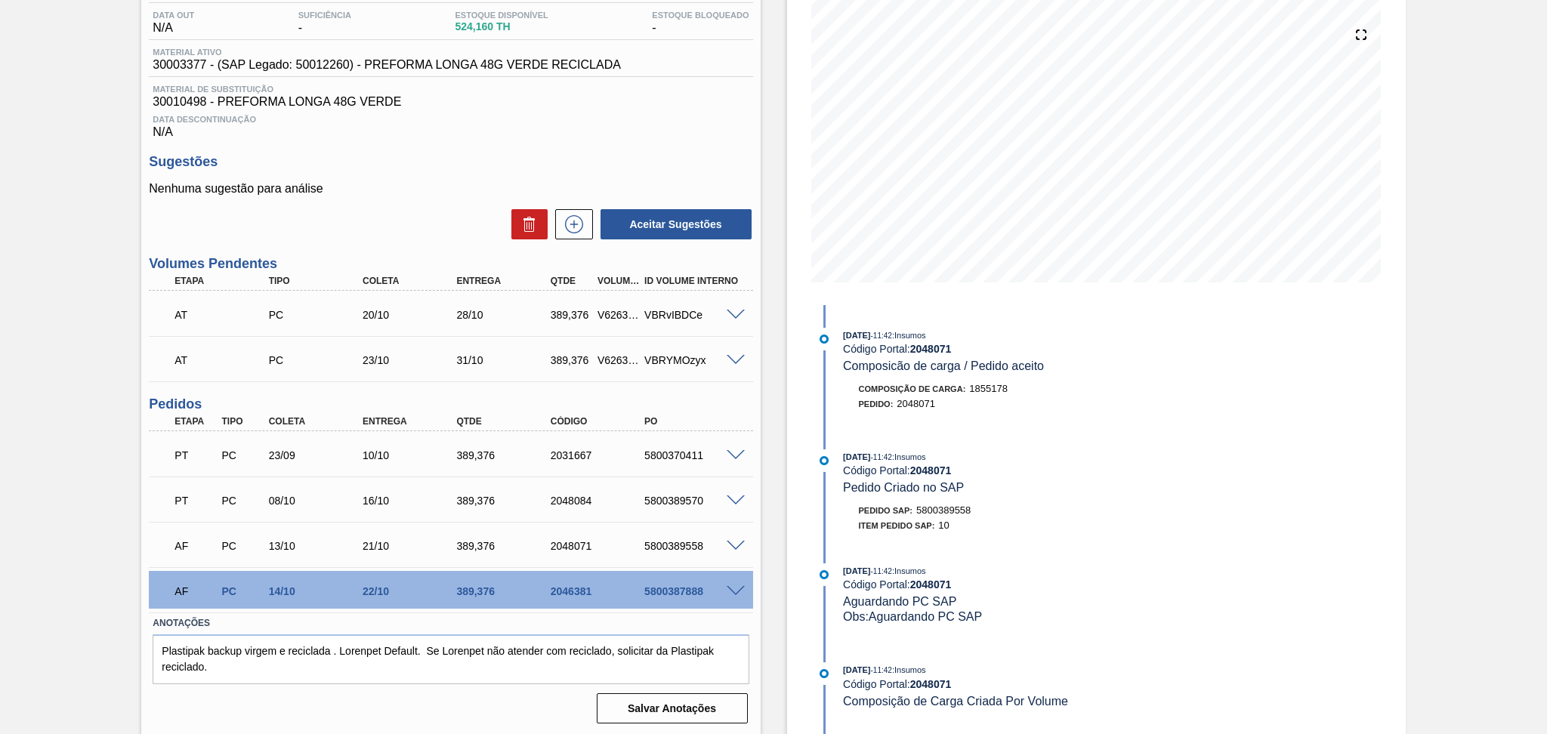
scroll to position [0, 0]
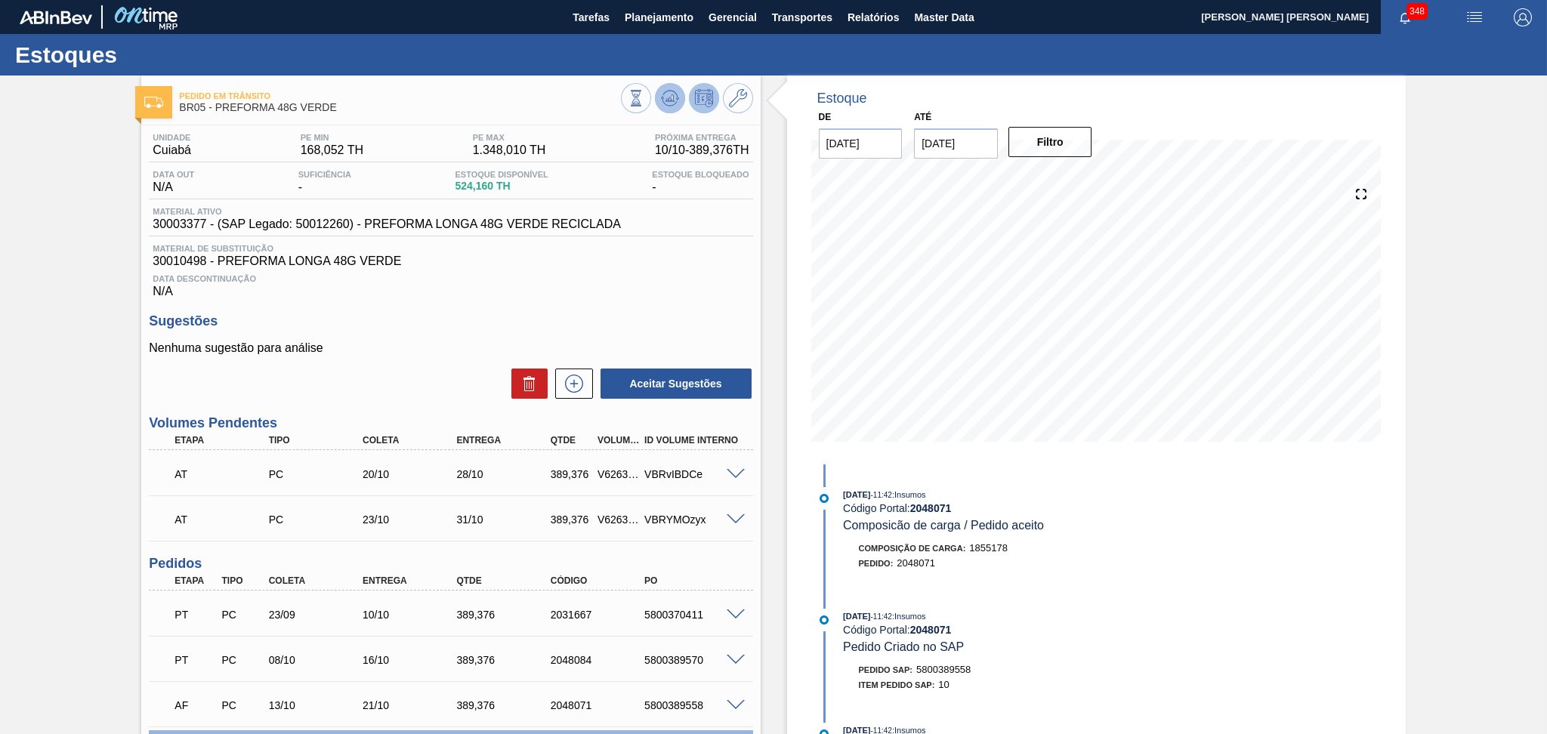
click at [671, 103] on icon at bounding box center [670, 98] width 18 height 18
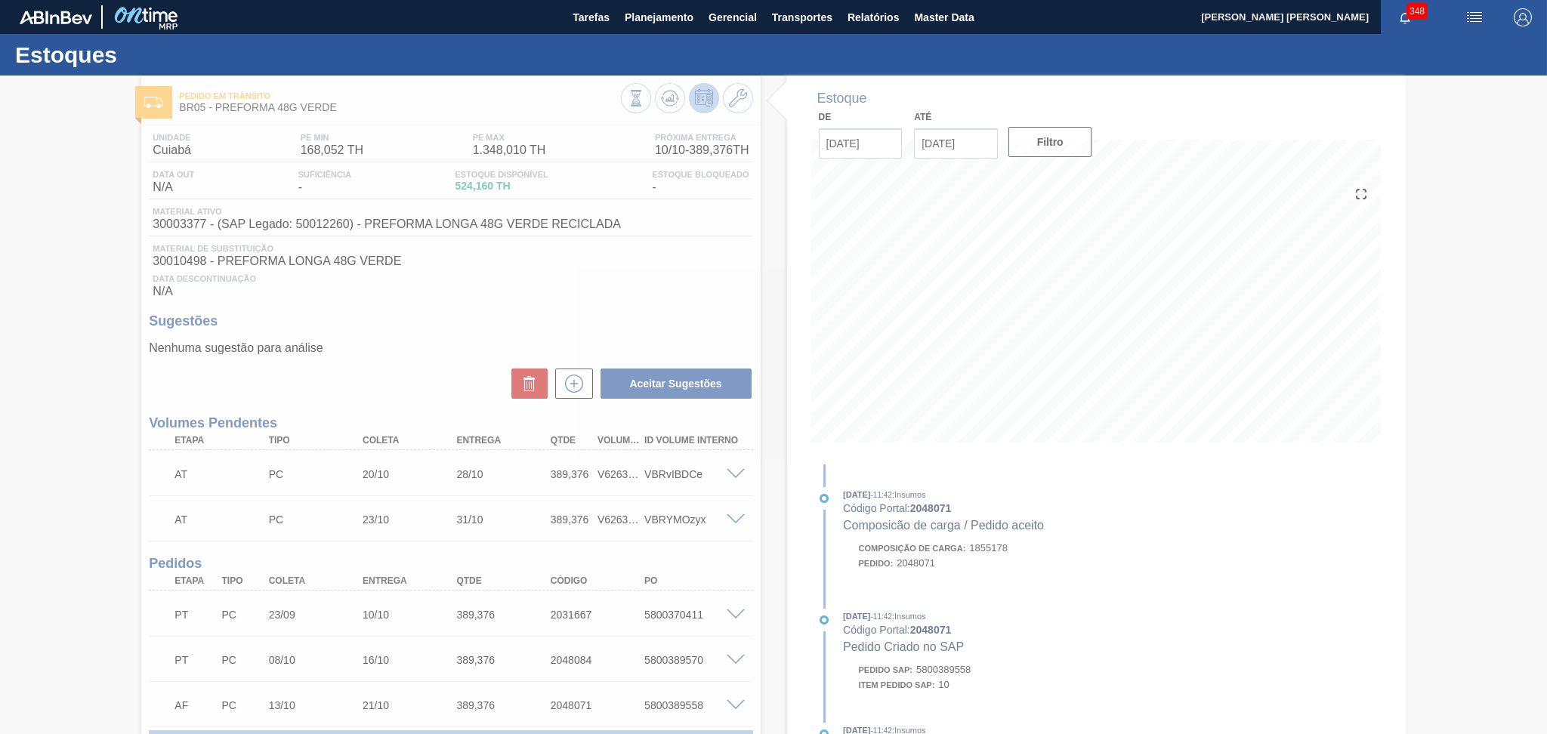
click at [36, 544] on div at bounding box center [773, 405] width 1547 height 658
click at [66, 594] on div at bounding box center [773, 405] width 1547 height 658
click at [456, 315] on div at bounding box center [773, 405] width 1547 height 658
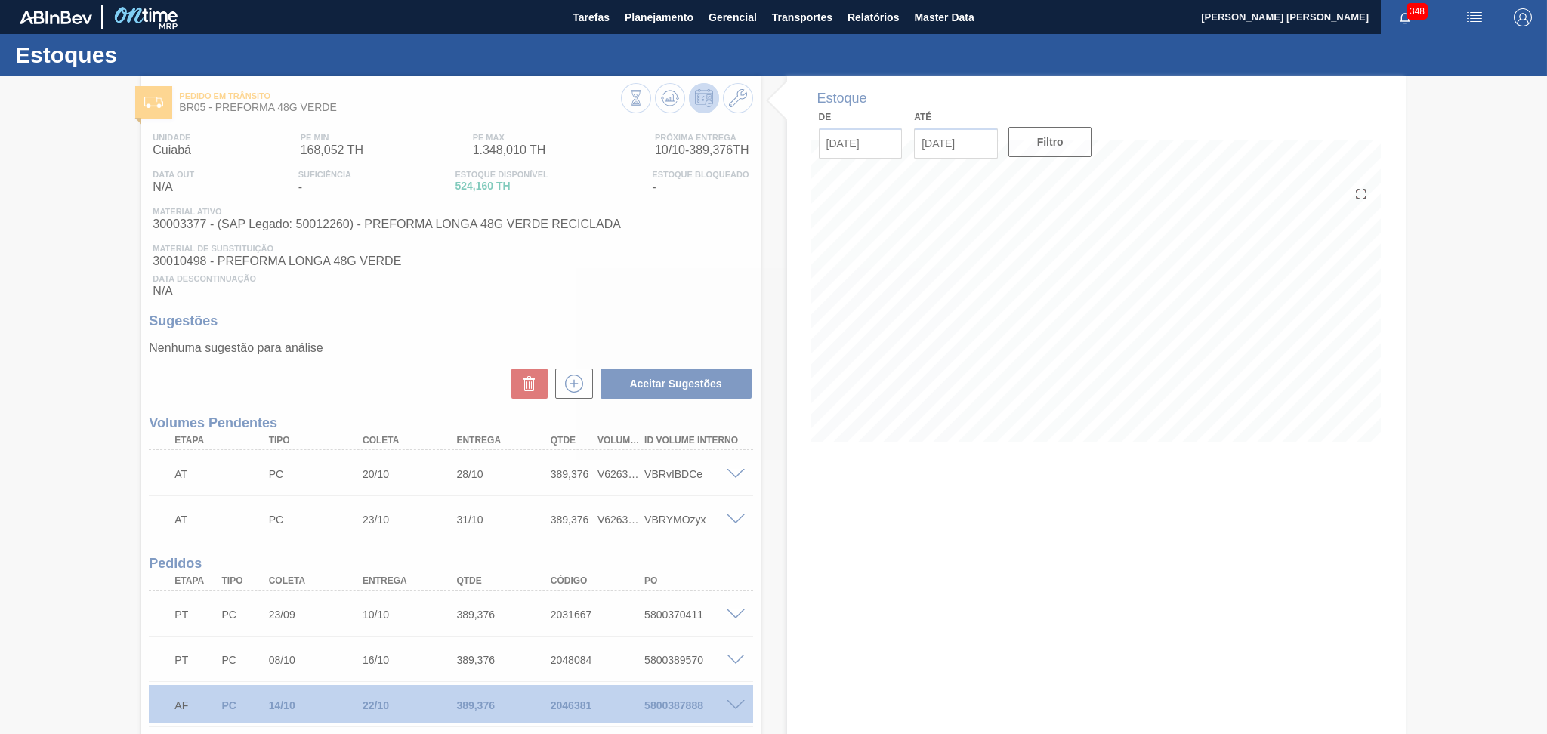
click at [427, 344] on div at bounding box center [773, 405] width 1547 height 658
click at [460, 295] on div at bounding box center [773, 405] width 1547 height 658
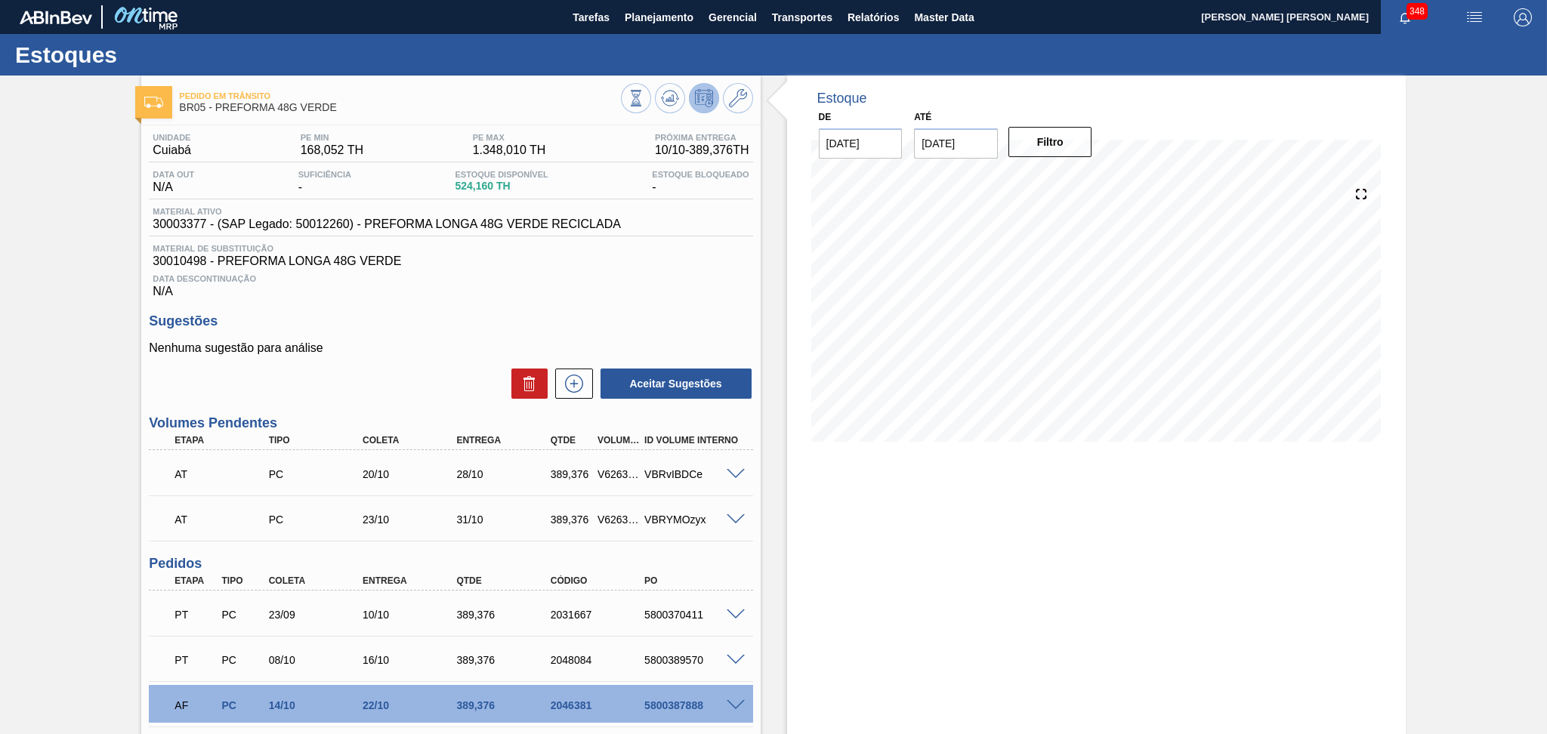
click at [459, 372] on div "Aceitar Sugestões" at bounding box center [450, 383] width 603 height 33
drag, startPoint x: 449, startPoint y: 187, endPoint x: 617, endPoint y: 184, distance: 167.7
click at [617, 184] on div "Data out N/A Suficiência - Estoque Disponível 524,160 TH Estoque Bloqueado -" at bounding box center [450, 184] width 603 height 29
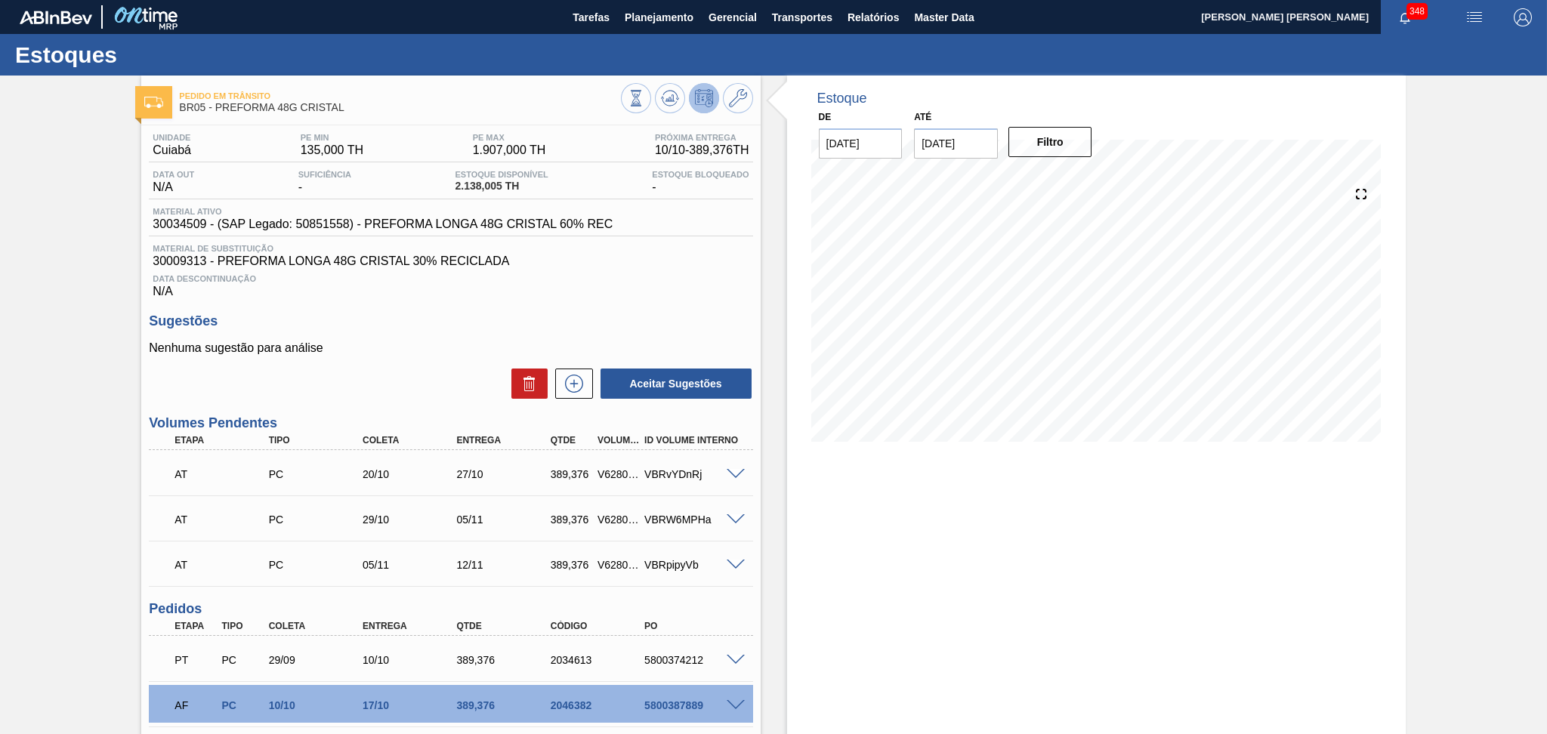
click at [443, 319] on h3 "Sugestões" at bounding box center [450, 321] width 603 height 16
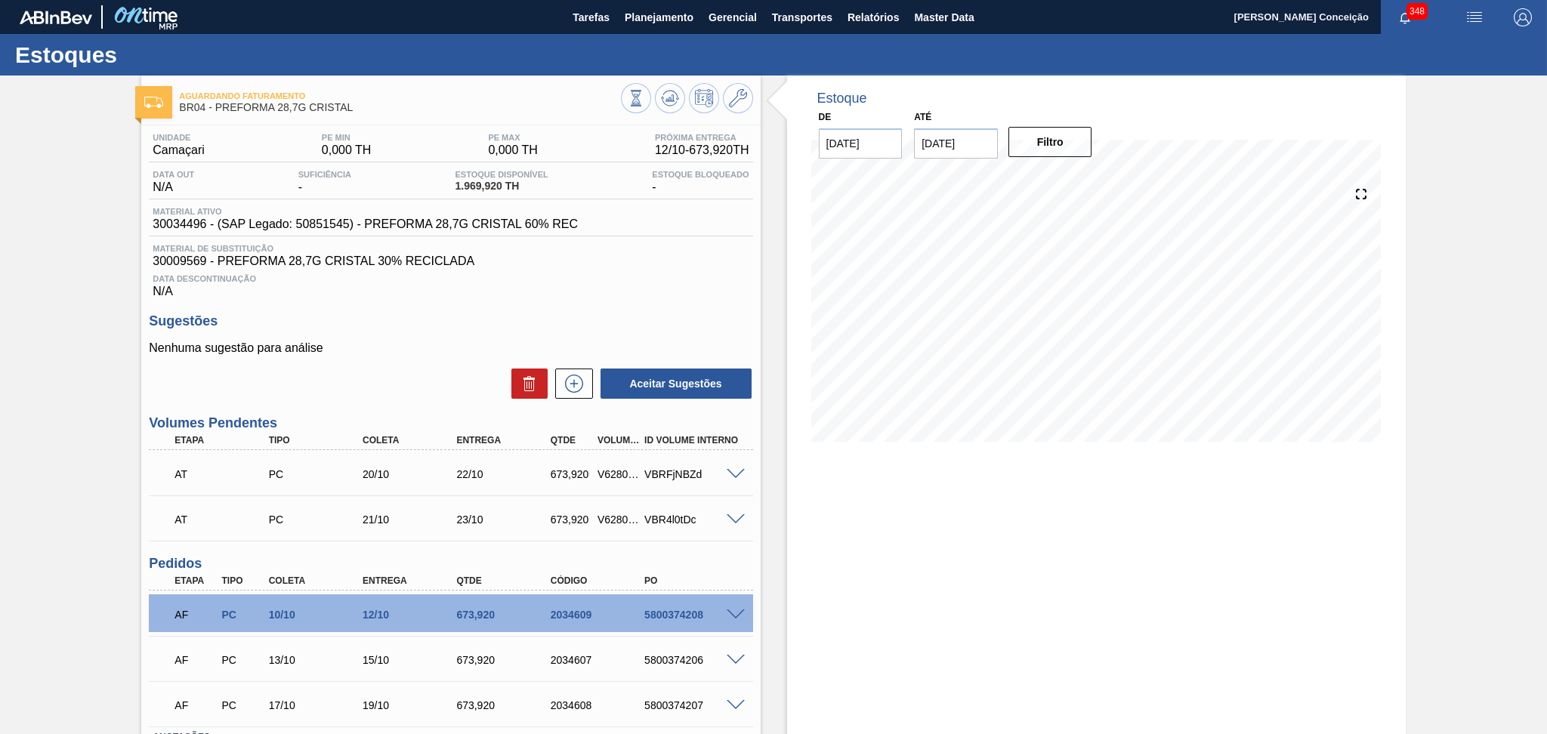
click at [427, 370] on div "Aceitar Sugestões" at bounding box center [450, 383] width 603 height 33
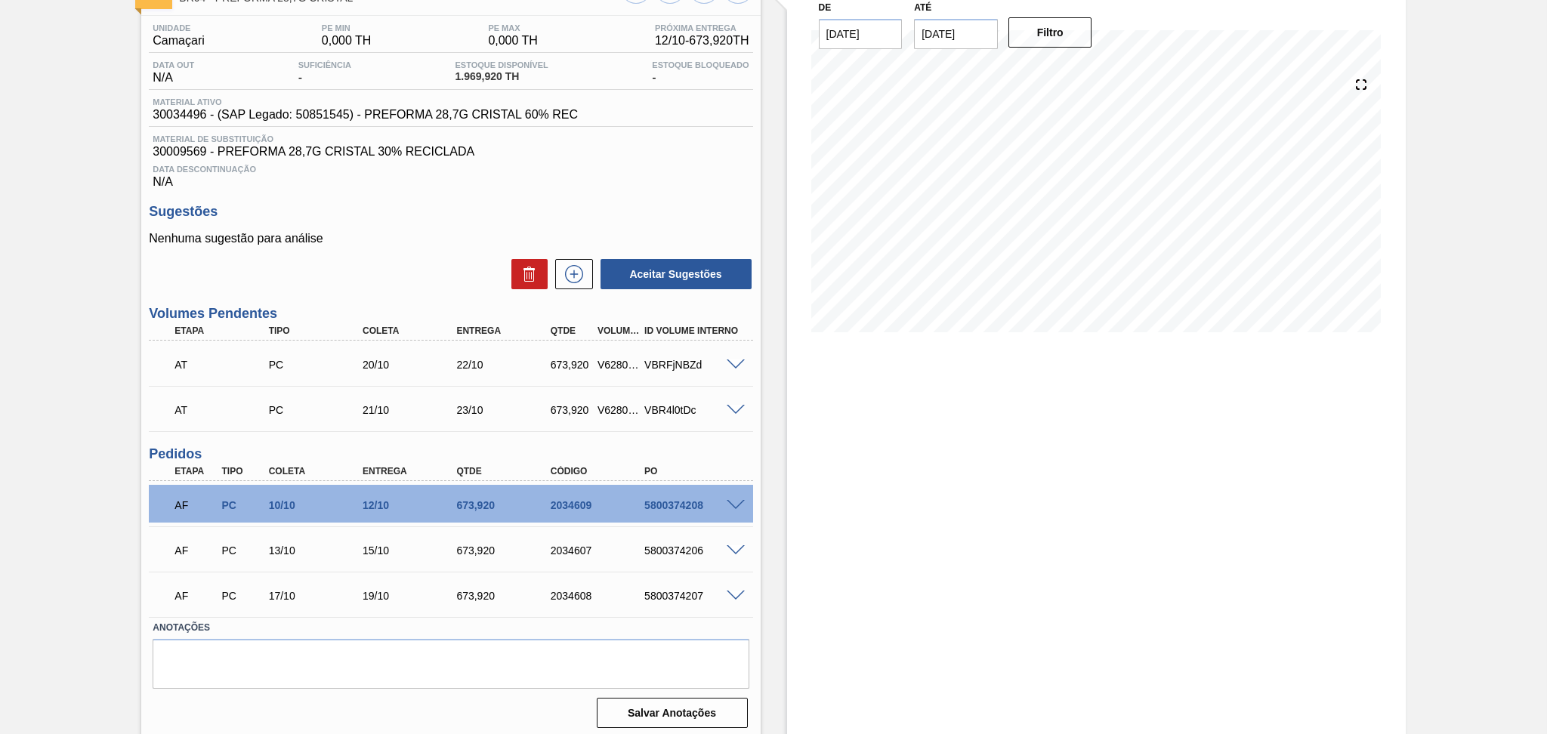
scroll to position [114, 0]
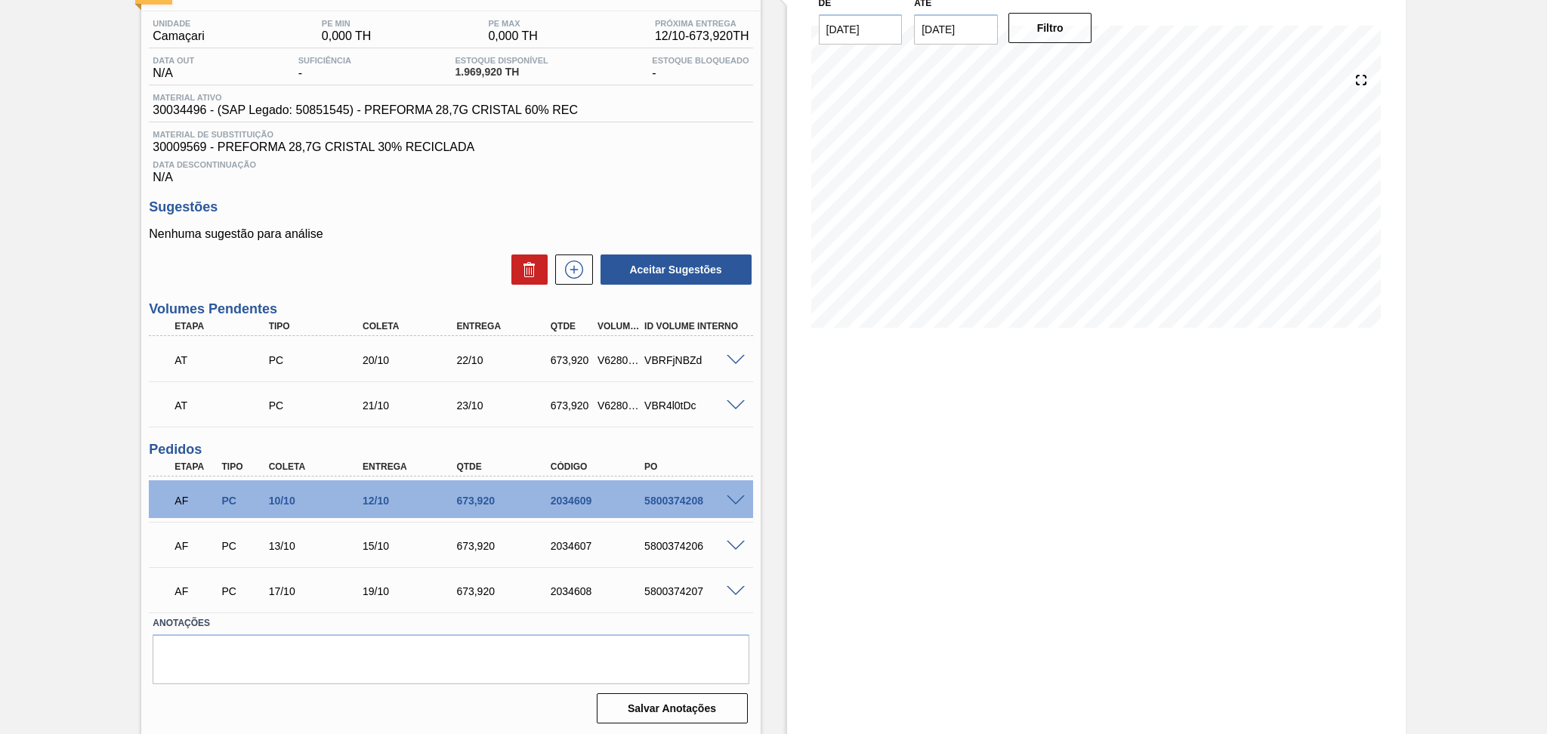
click at [392, 224] on div "Sugestões Nenhuma sugestão para análise Aceitar Sugestões" at bounding box center [450, 242] width 603 height 87
click at [734, 500] on span at bounding box center [735, 500] width 18 height 11
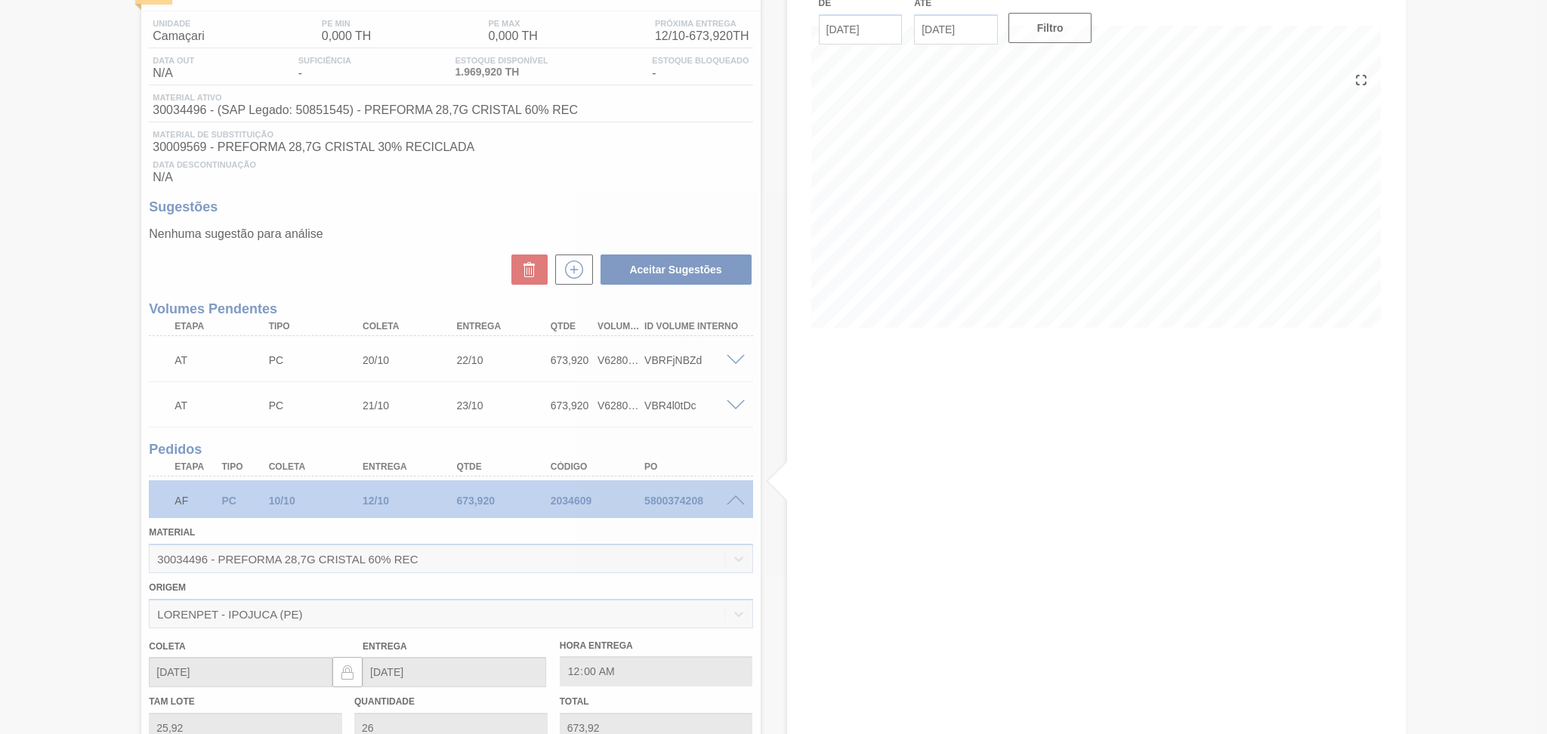
click at [792, 551] on div at bounding box center [773, 367] width 1547 height 734
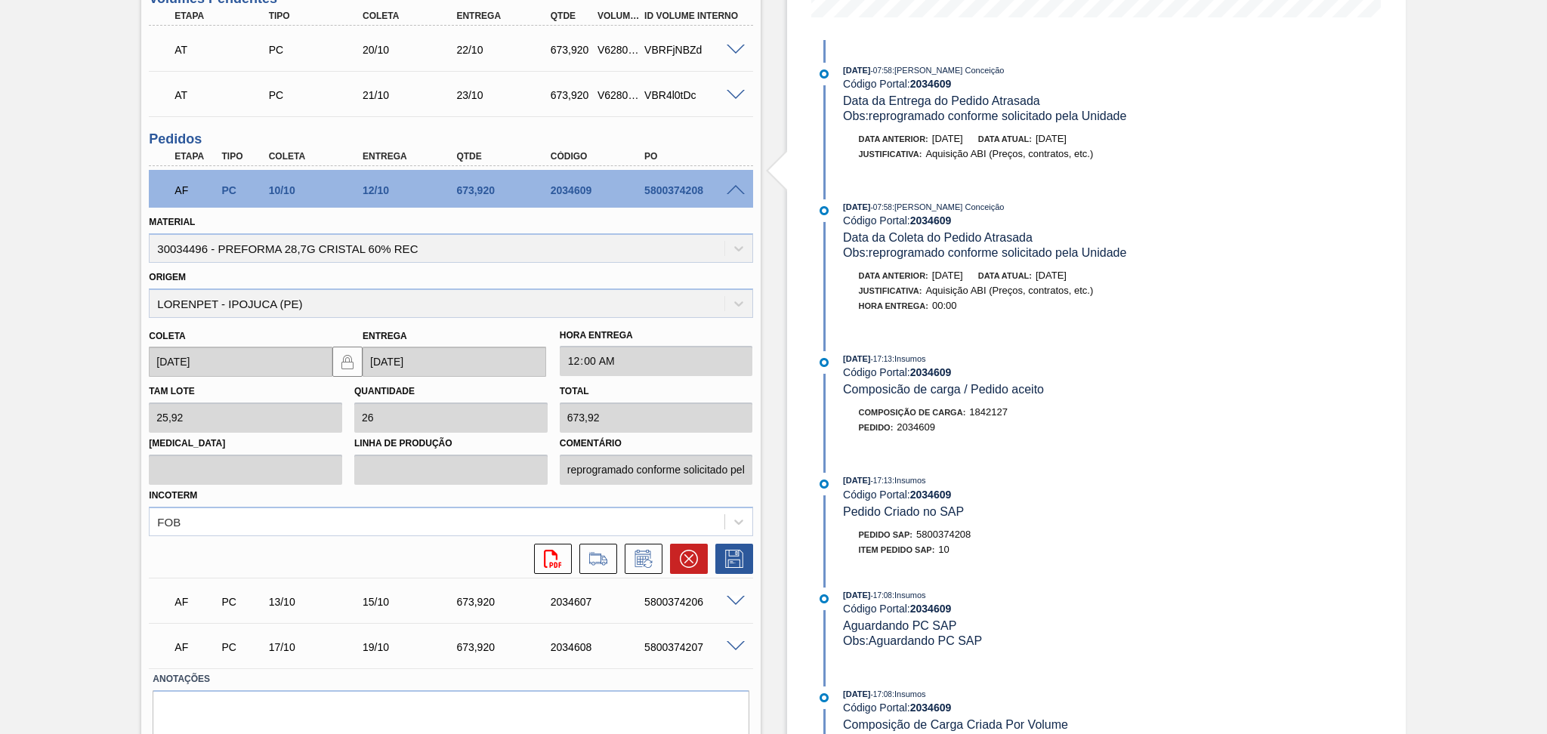
scroll to position [478, 0]
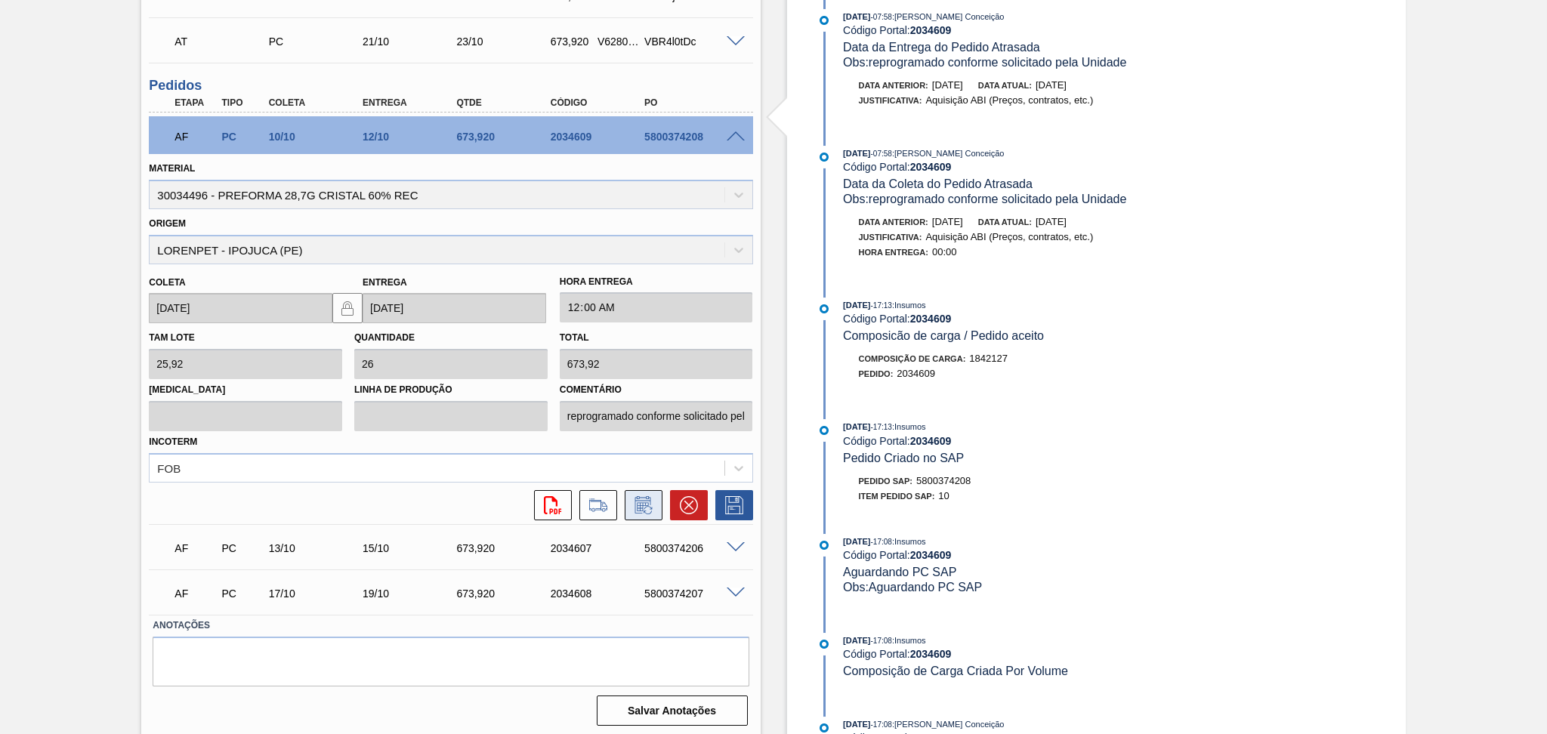
click at [647, 499] on icon at bounding box center [643, 505] width 24 height 18
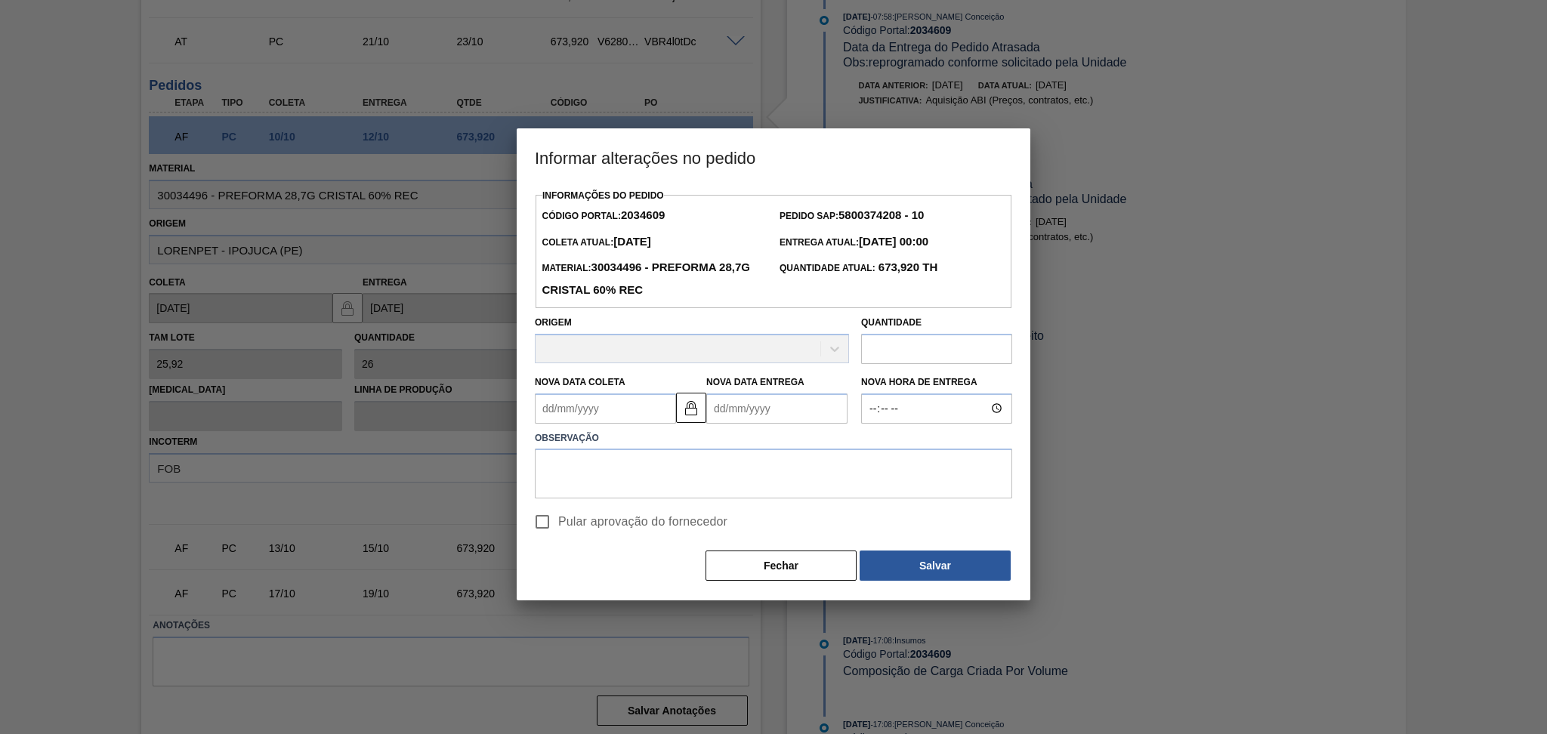
click at [597, 423] on Coleta2034609 "Nova Data Coleta" at bounding box center [605, 408] width 141 height 30
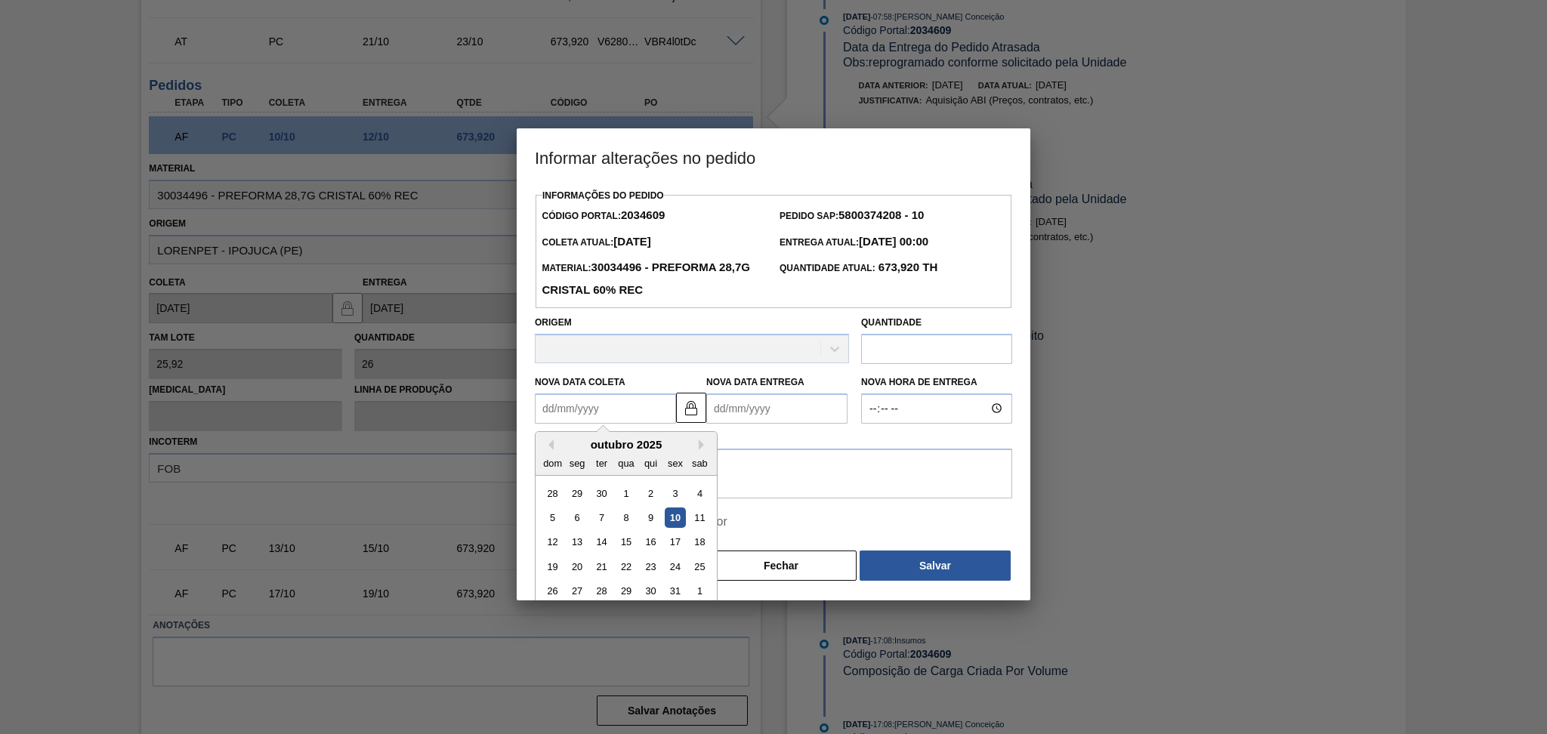
type Coleta2034609 "1"
type Entrega2034609 "[DATE]"
type Coleta2034609 "14"
type Entrega2034609 "[DATE]"
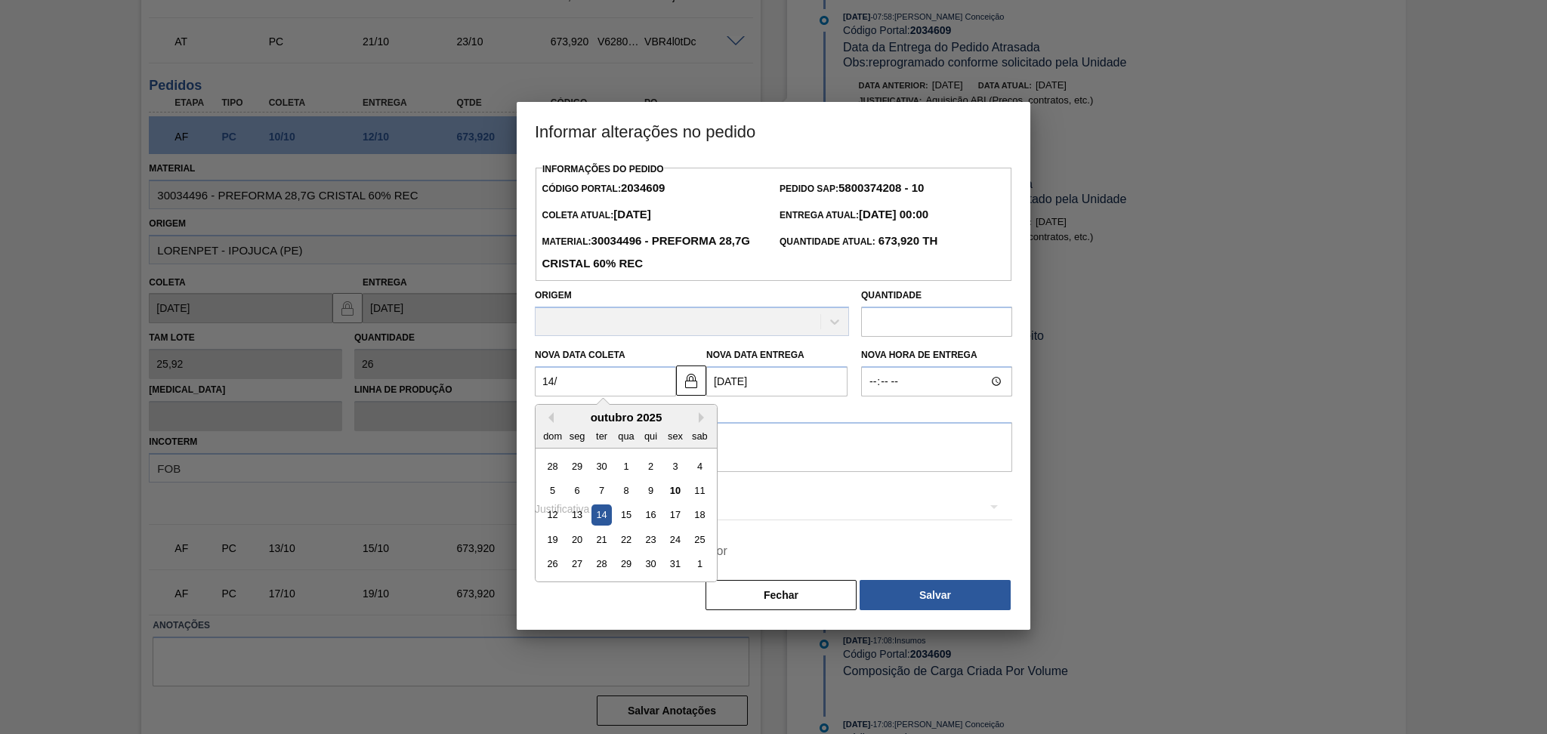
type Coleta2034609 "14/1"
type Entrega2034609 "[DATE]"
type Coleta2034609 "14/10"
type Entrega2034609 "[DATE]"
click at [603, 517] on div "14" at bounding box center [601, 515] width 20 height 20
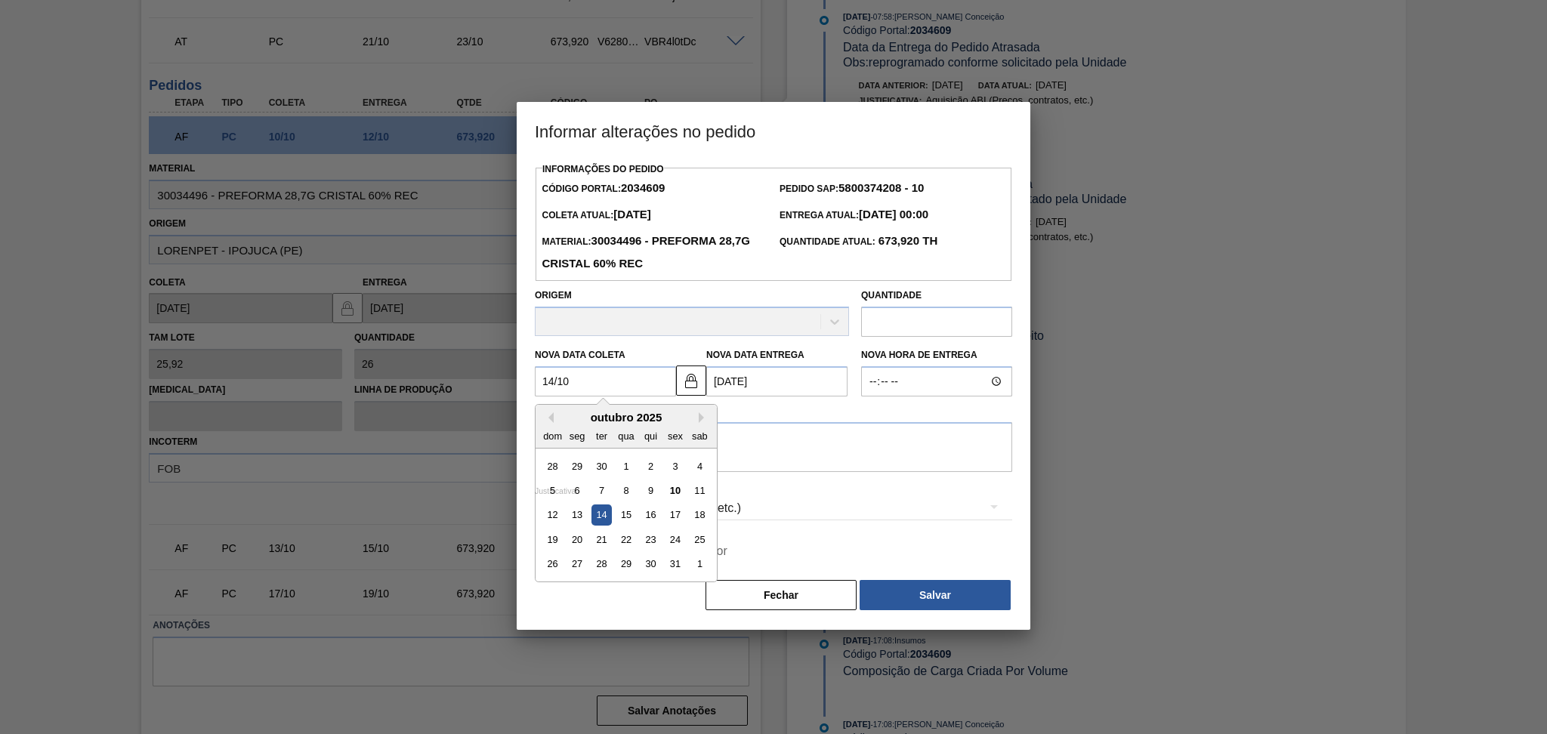
type Coleta2034609 "[DATE]"
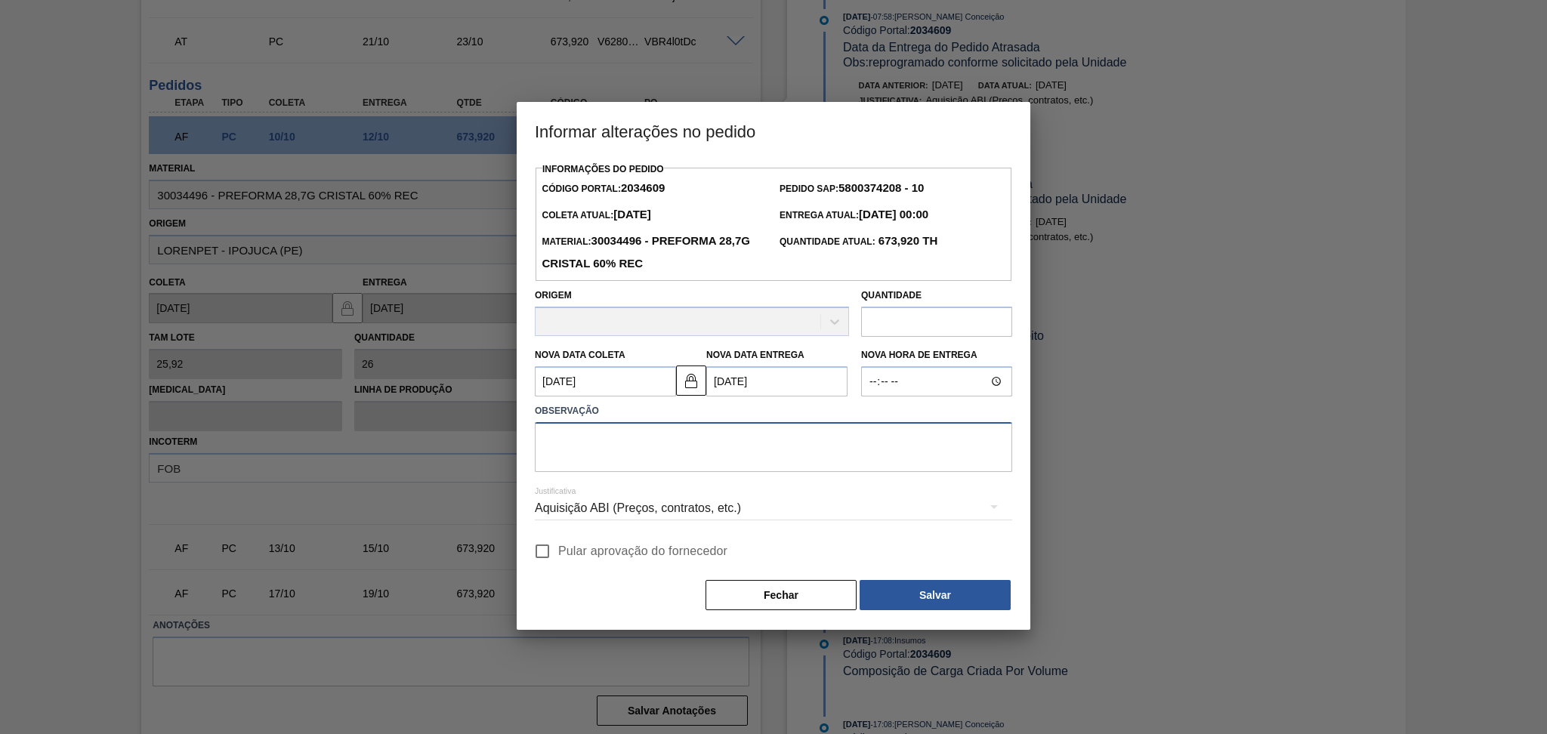
click at [776, 433] on textarea at bounding box center [773, 447] width 477 height 50
type textarea "fornecedor alterou data"
click at [592, 554] on span "Pular aprovação do fornecedor" at bounding box center [642, 551] width 169 height 18
click at [558, 554] on input "Pular aprovação do fornecedor" at bounding box center [542, 551] width 32 height 32
checkbox input "true"
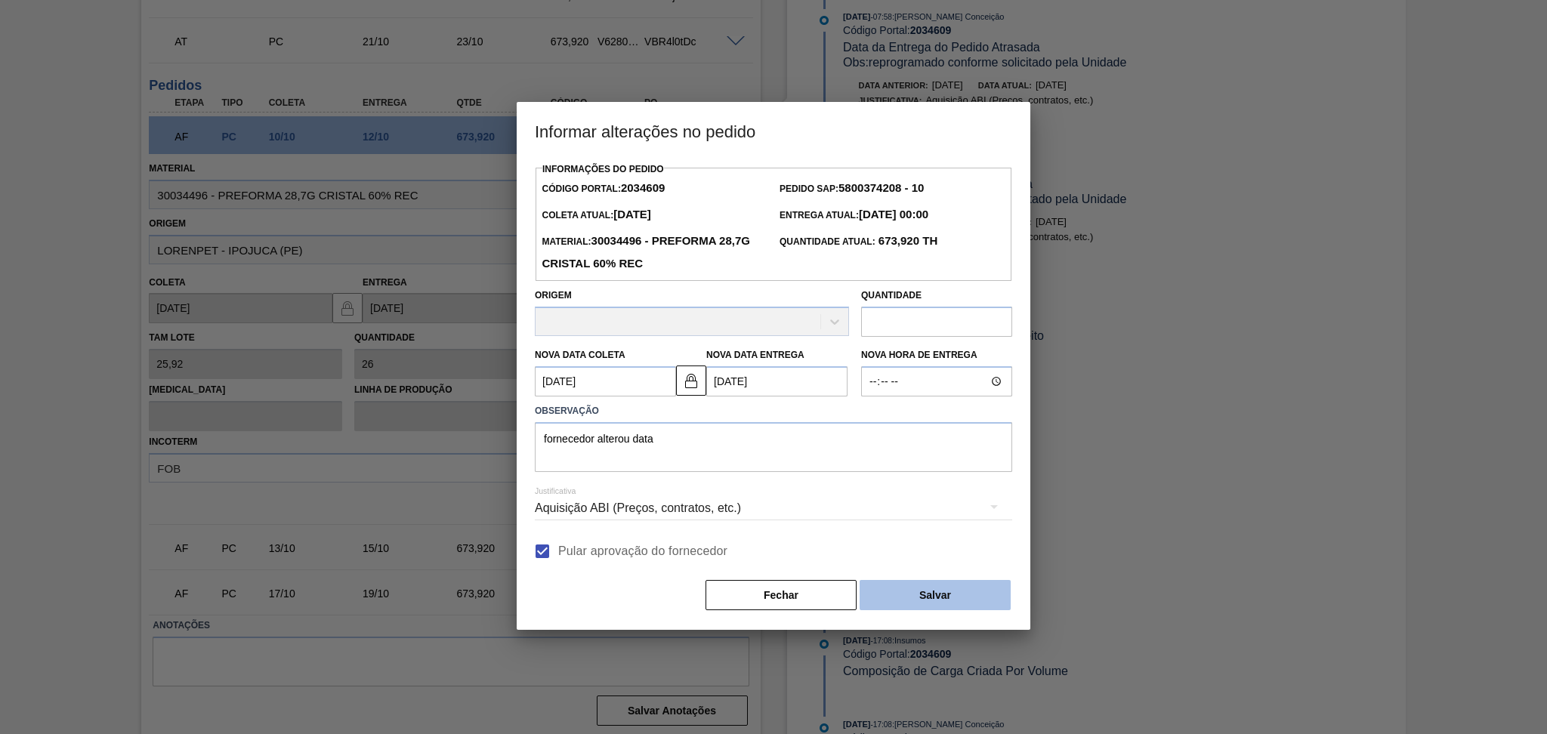
click at [925, 601] on button "Salvar" at bounding box center [934, 595] width 151 height 30
click at [925, 600] on button "Salvar" at bounding box center [934, 595] width 151 height 30
click at [916, 597] on button "Salvar" at bounding box center [934, 595] width 151 height 30
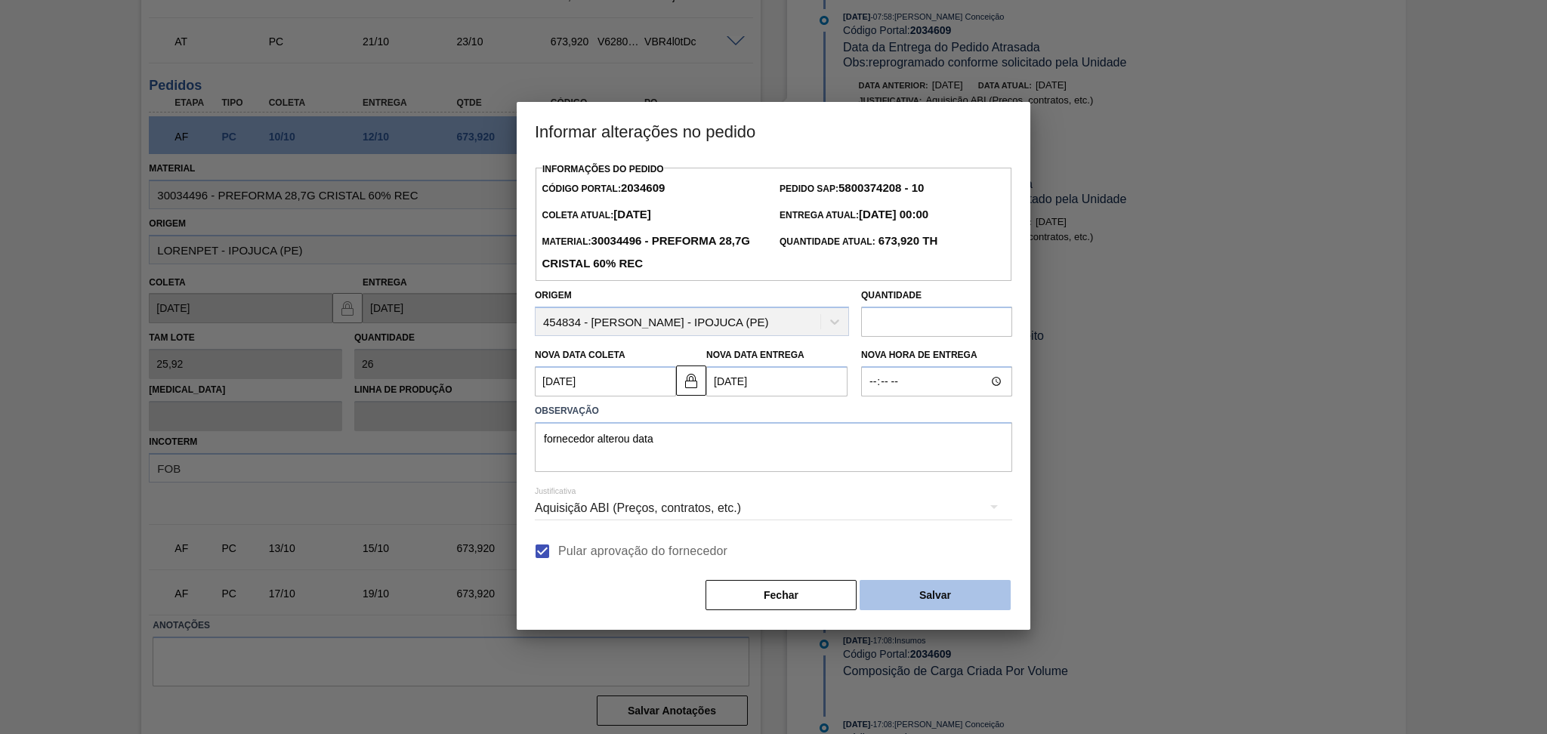
click at [916, 597] on button "Salvar" at bounding box center [934, 595] width 151 height 30
click at [912, 590] on button "Salvar" at bounding box center [934, 595] width 151 height 30
click at [690, 507] on div "Aquisição ABI (Preços, contratos, etc.)" at bounding box center [773, 508] width 477 height 42
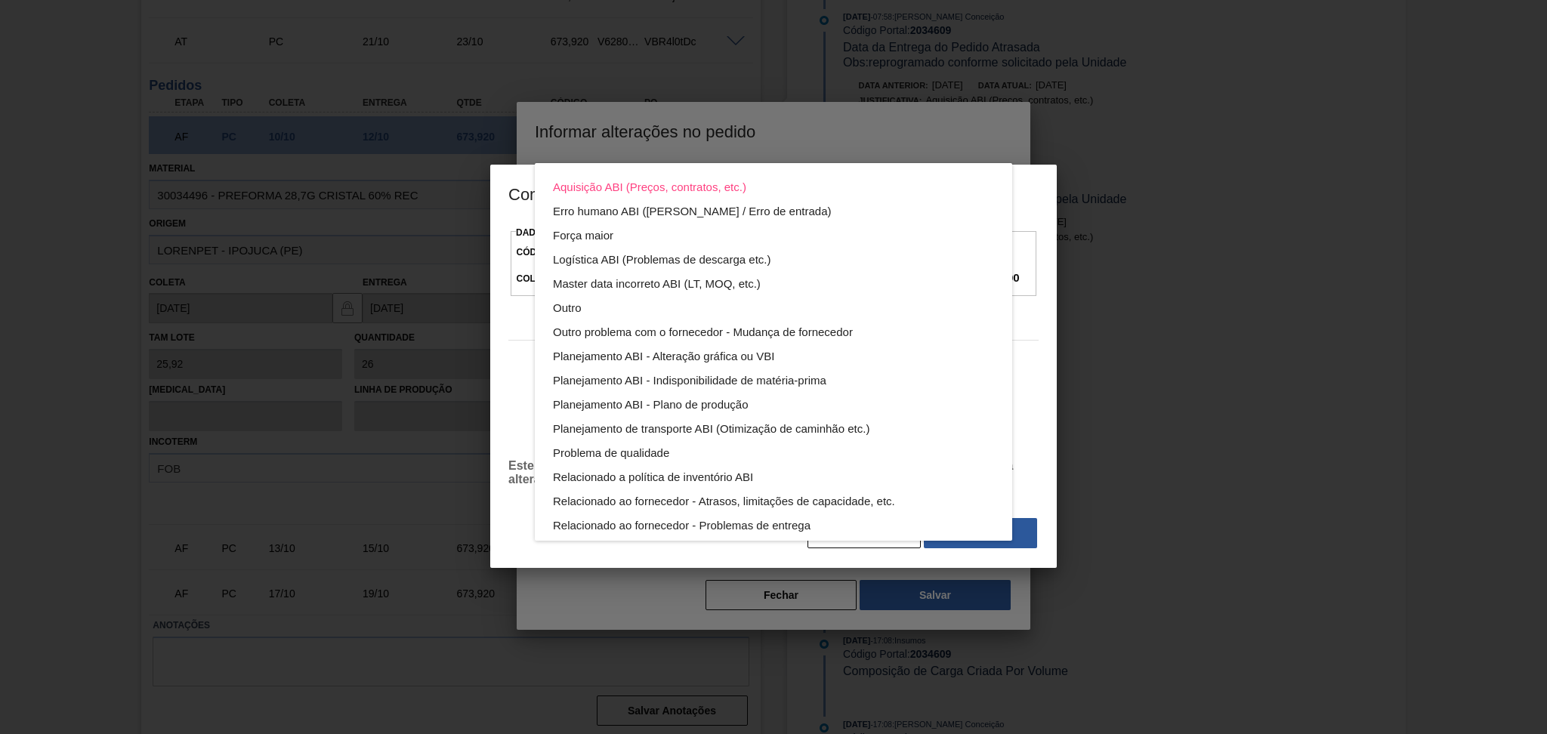
click at [1044, 548] on div "Aquisição ABI (Preços, contratos, etc.) Erro humano ABI (Cálculo / Erro de entr…" at bounding box center [773, 367] width 1547 height 734
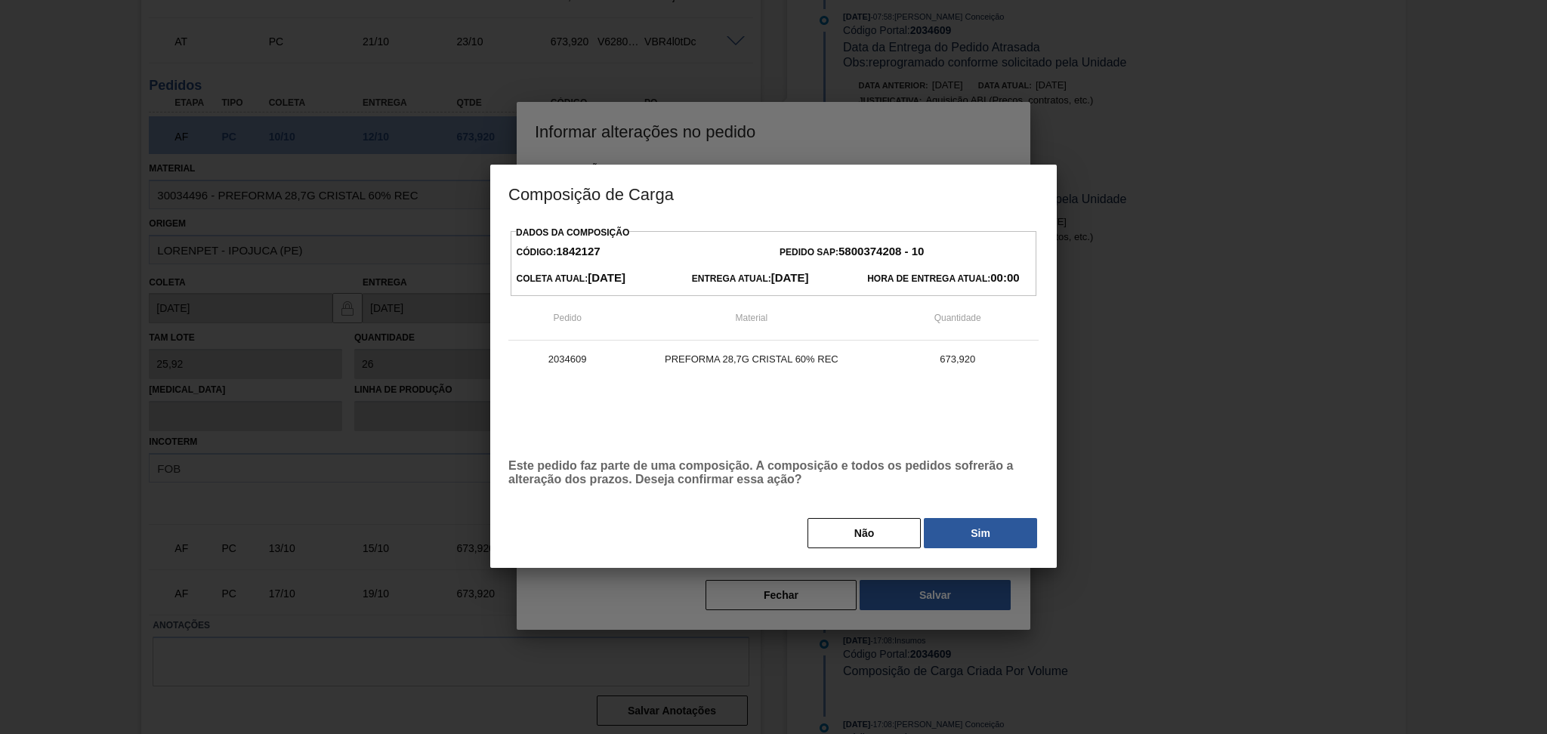
click at [1020, 536] on div "Aquisição ABI (Preços, contratos, etc.) Erro humano ABI (Cálculo / Erro de entr…" at bounding box center [773, 367] width 1547 height 734
click at [935, 539] on button "Sim" at bounding box center [980, 533] width 113 height 30
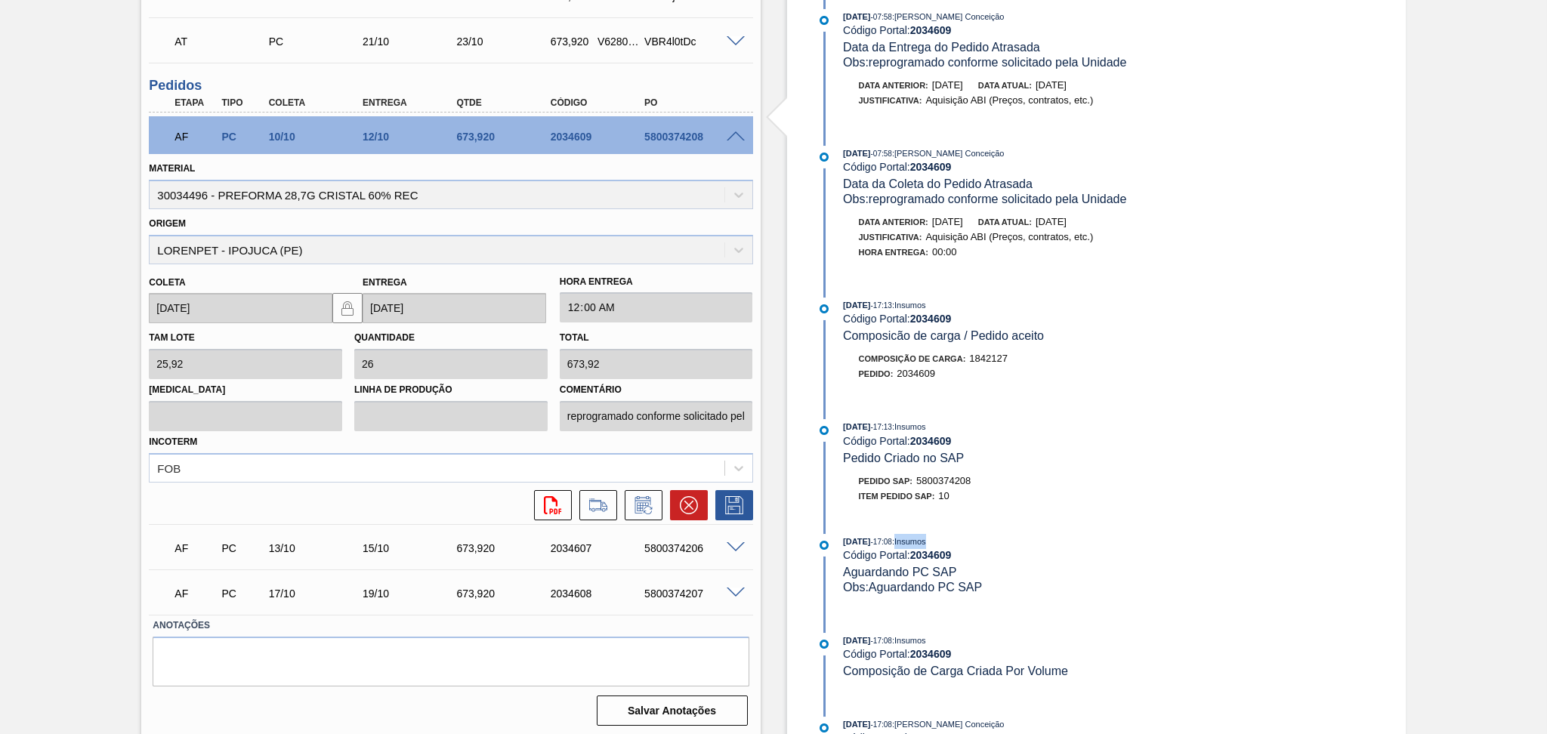
click at [935, 539] on div "06/10/2025 - 07:58 : Aline Aparecida Conceição Código Portal: 2034609 Data da E…" at bounding box center [1007, 360] width 389 height 748
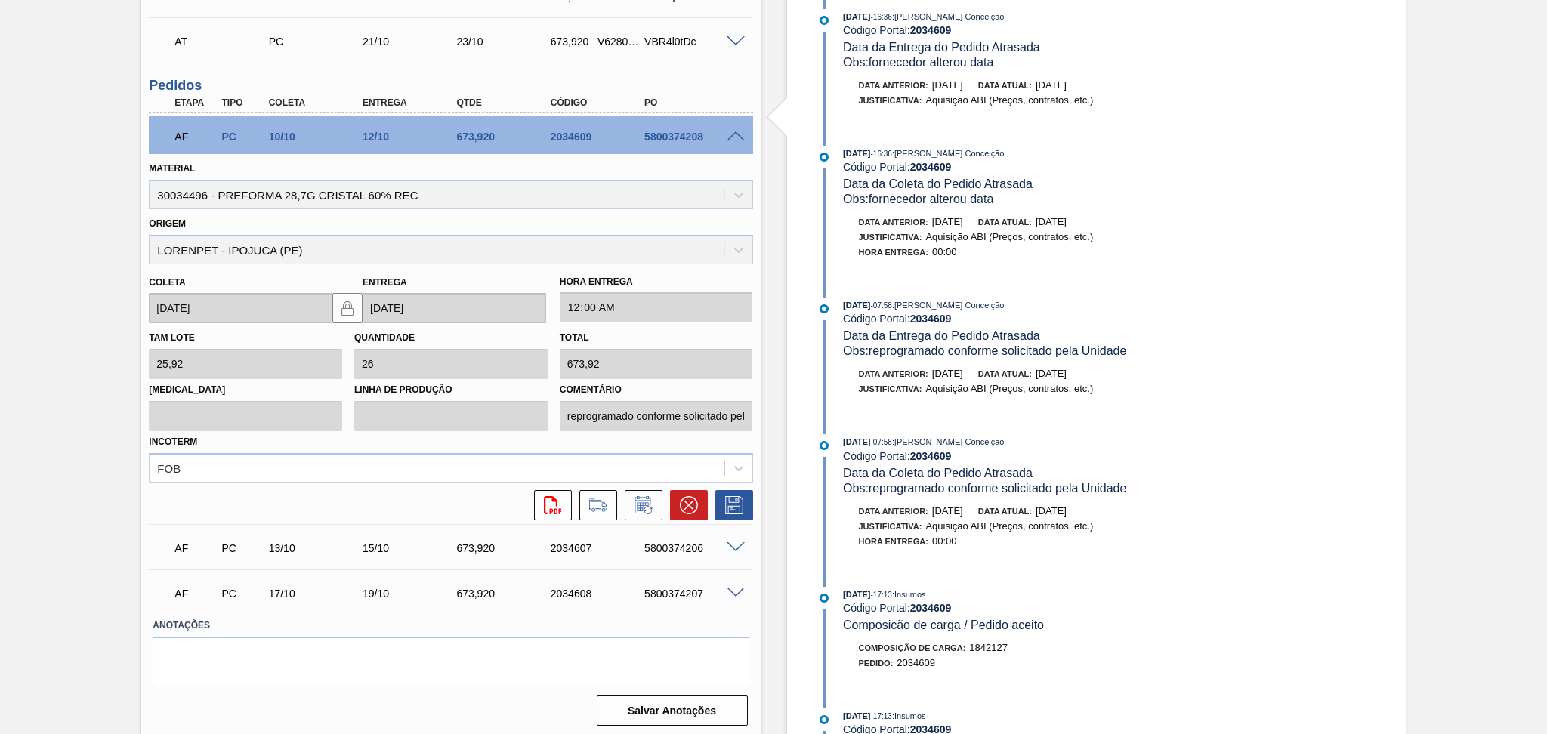
click at [731, 137] on span at bounding box center [735, 136] width 18 height 11
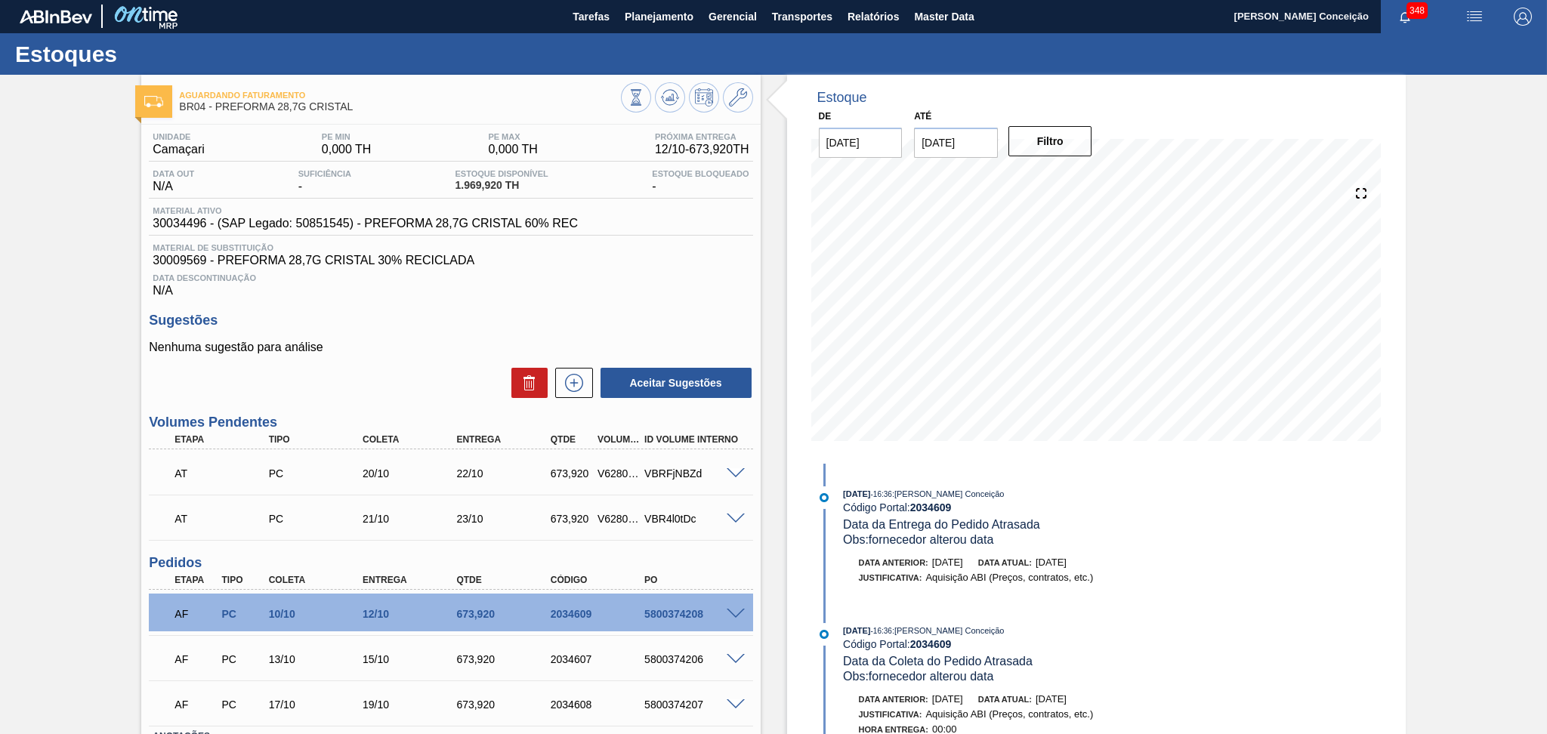
scroll to position [0, 0]
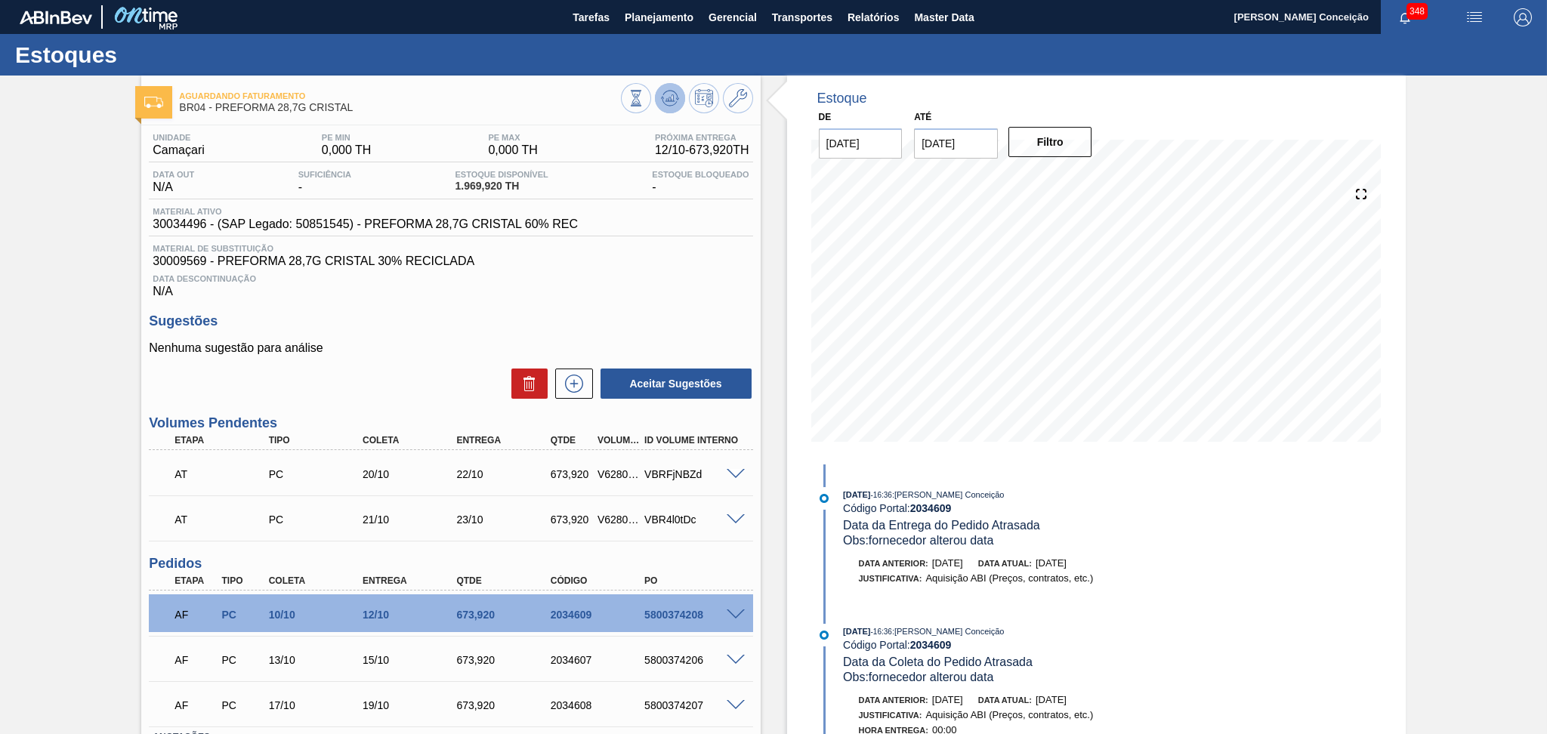
click at [665, 106] on icon at bounding box center [670, 98] width 18 height 18
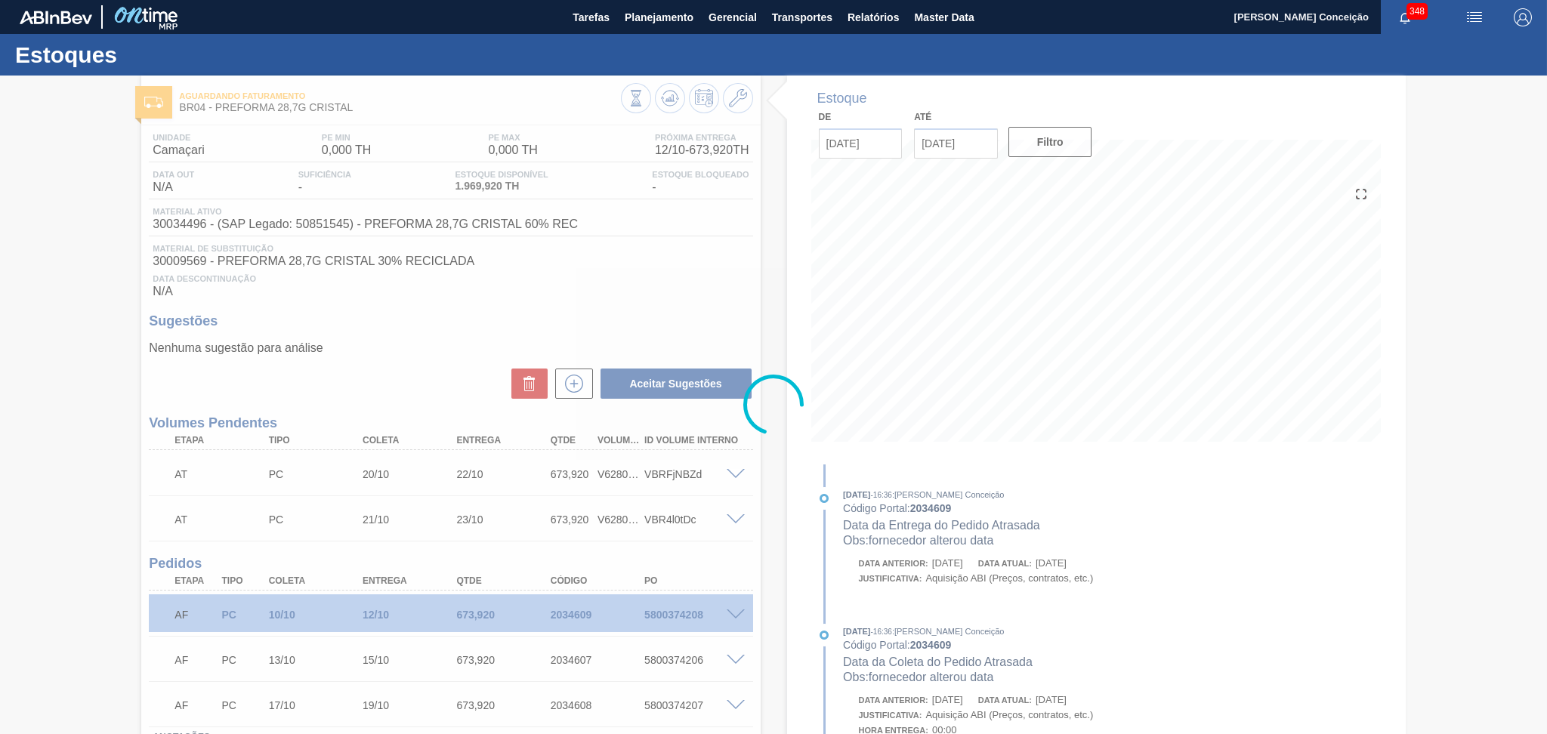
click at [609, 293] on div at bounding box center [773, 405] width 1547 height 658
click at [451, 360] on div at bounding box center [773, 405] width 1547 height 658
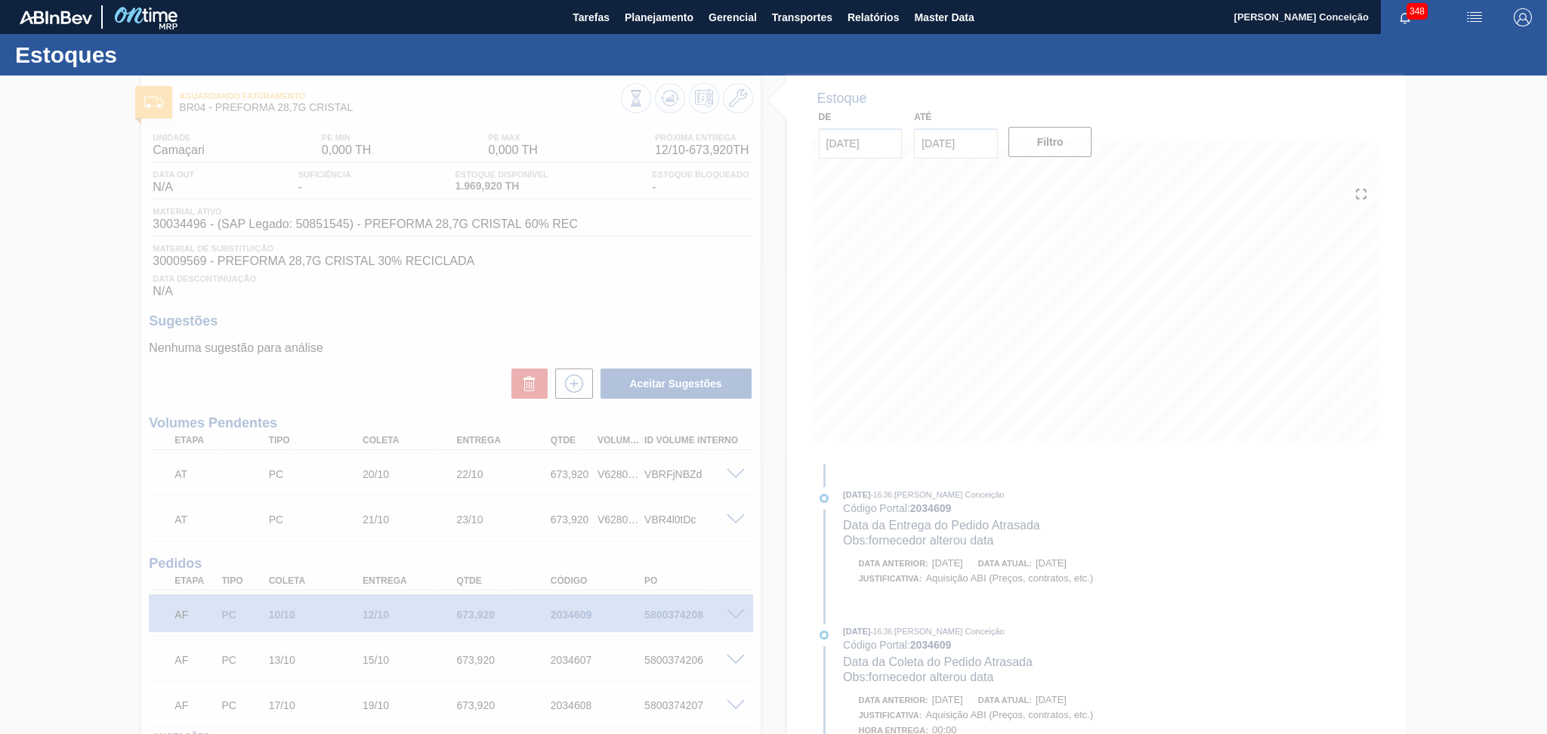
click at [451, 360] on div at bounding box center [773, 405] width 1547 height 658
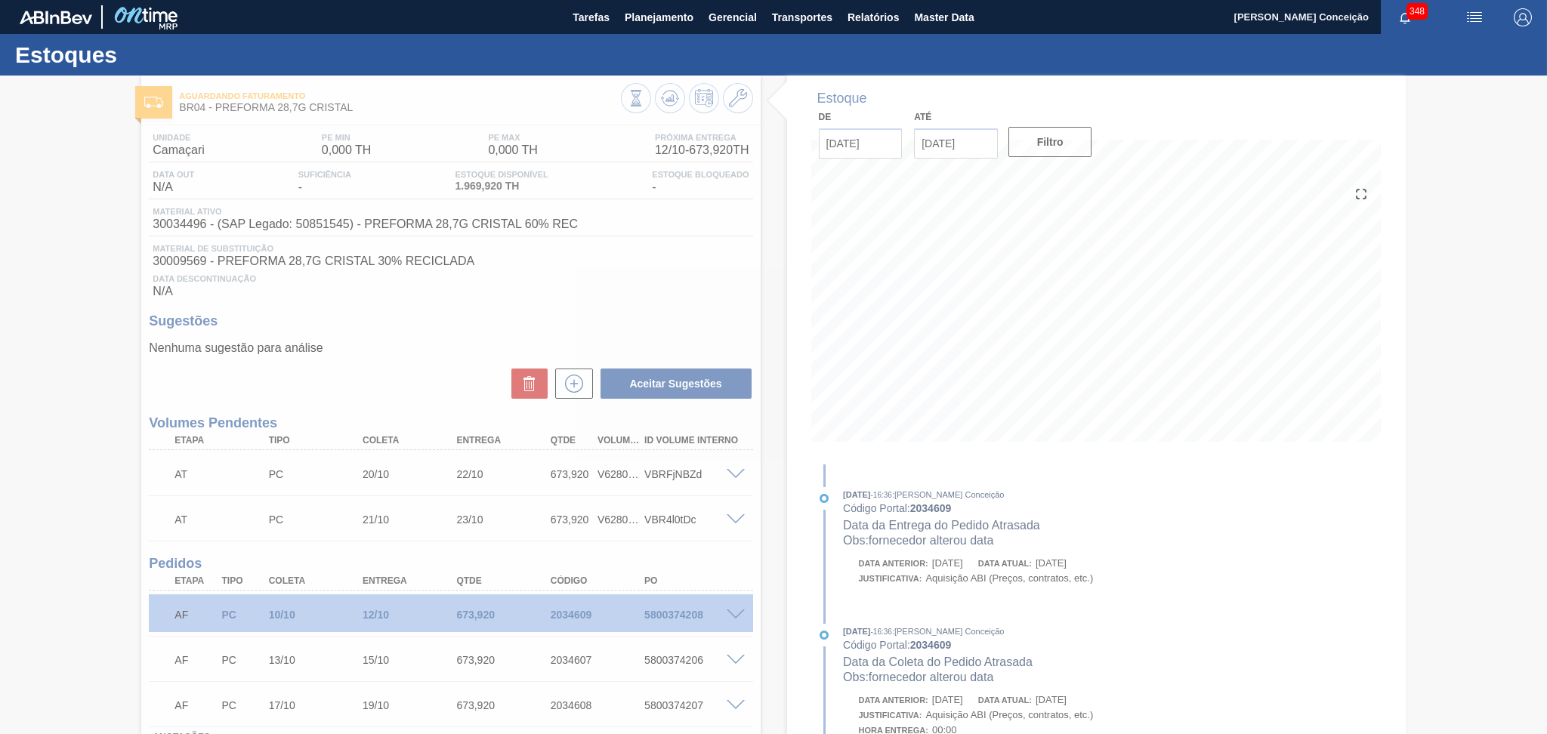
click at [451, 360] on div at bounding box center [773, 405] width 1547 height 658
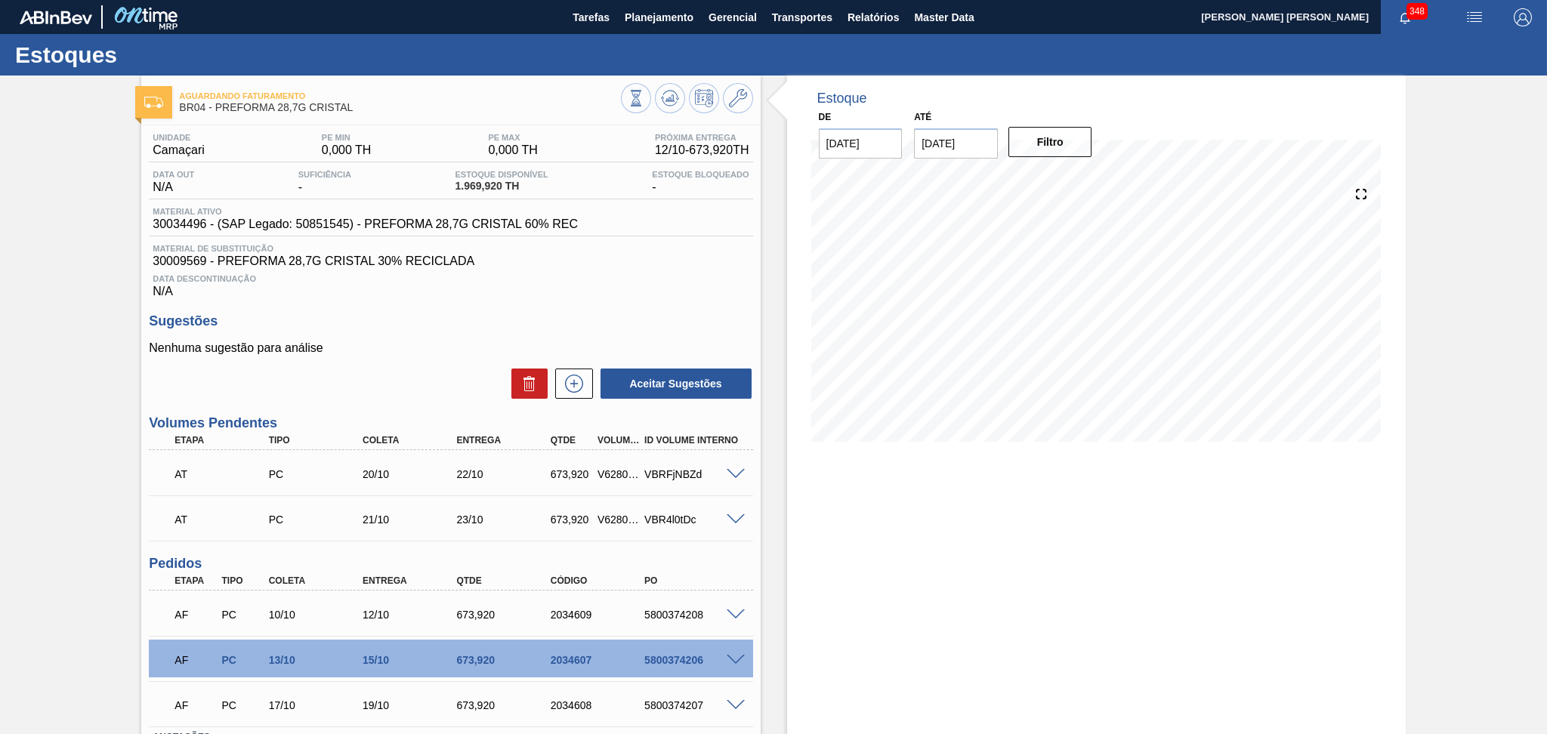
click at [428, 328] on h3 "Sugestões" at bounding box center [450, 321] width 603 height 16
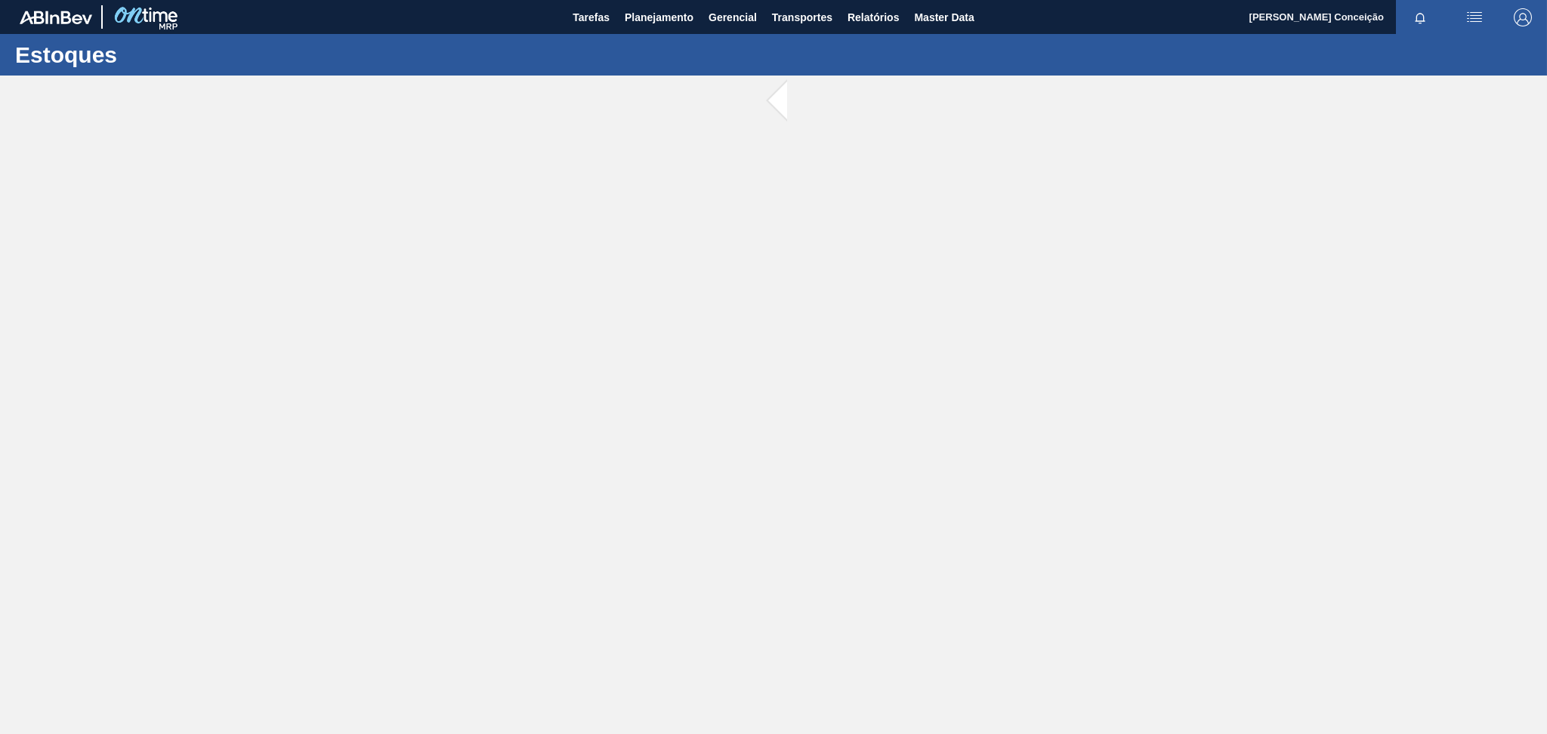
click at [429, 340] on main "Tarefas Planejamento Gerencial Transportes Relatórios Master Data Aline Apareci…" at bounding box center [773, 367] width 1547 height 734
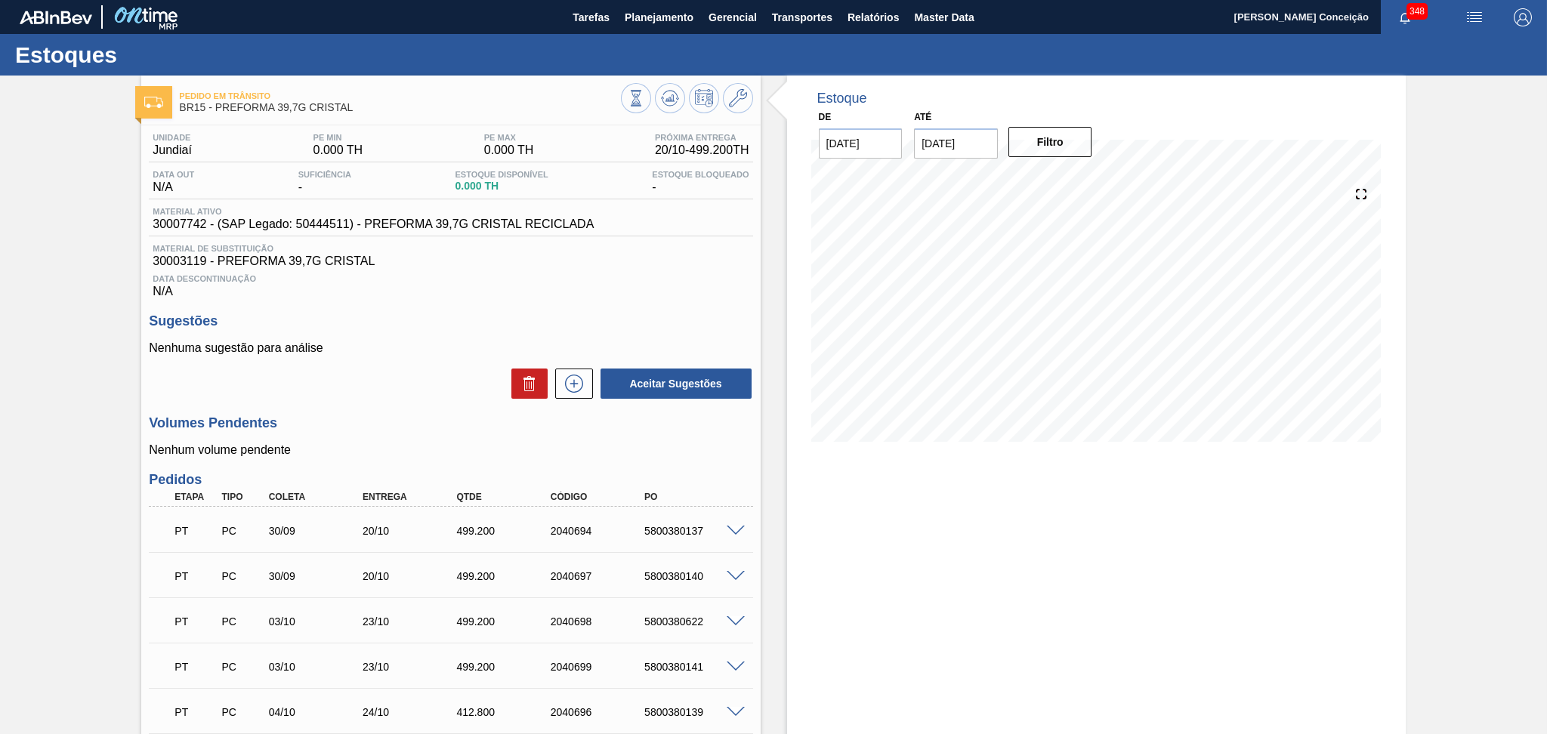
scroll to position [167, 0]
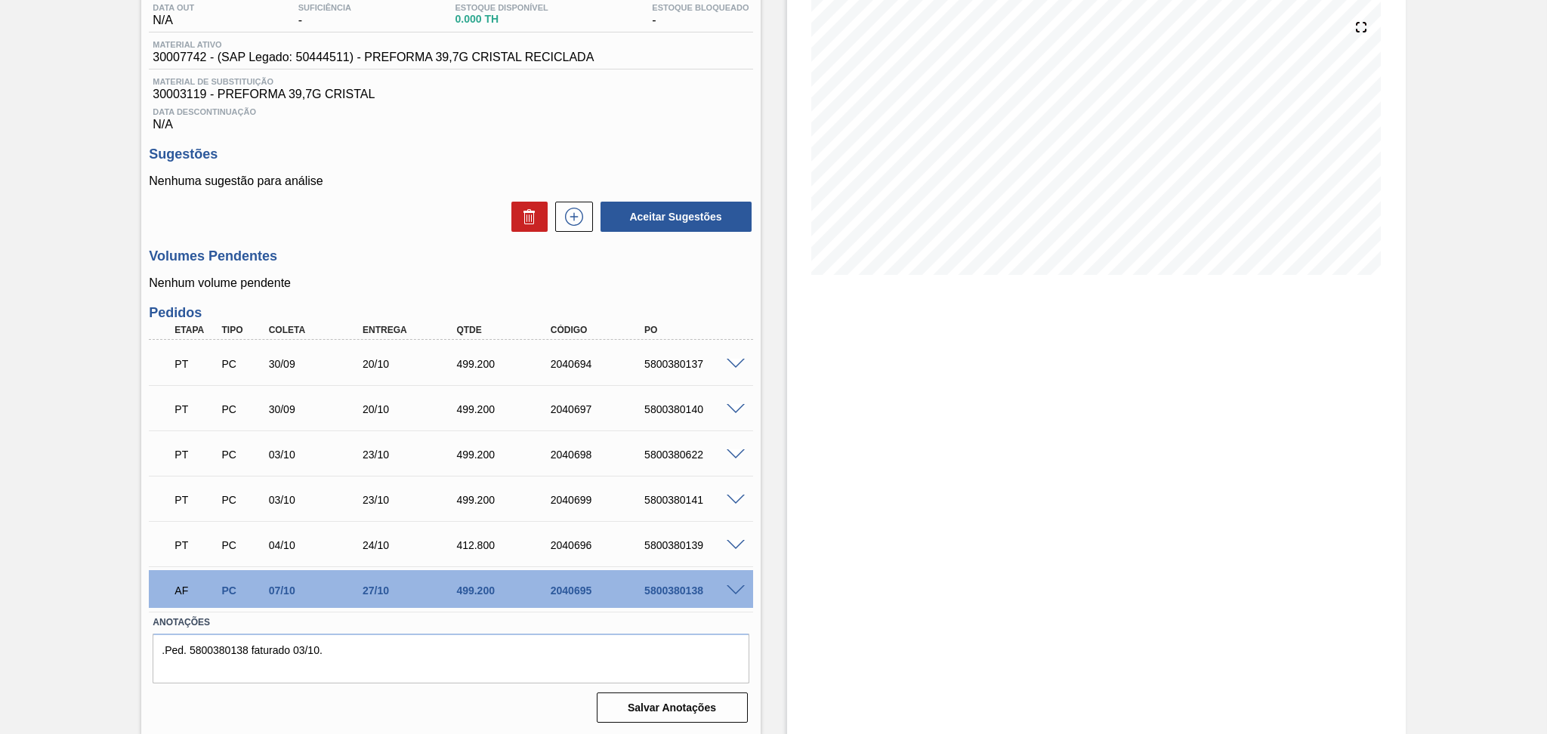
click at [734, 590] on span at bounding box center [735, 590] width 18 height 11
type input "19,2"
type input "499,2"
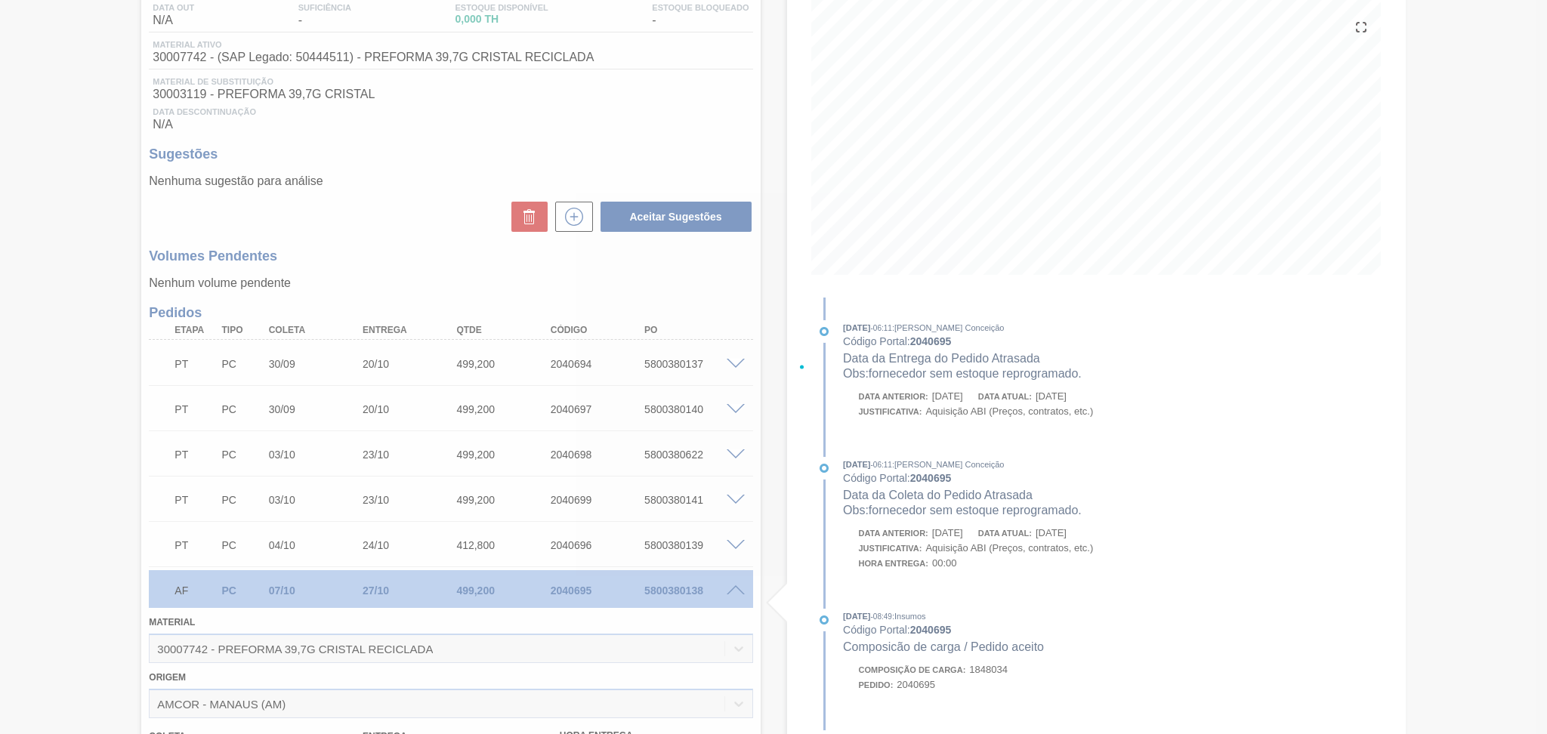
click at [564, 642] on div at bounding box center [773, 367] width 1547 height 734
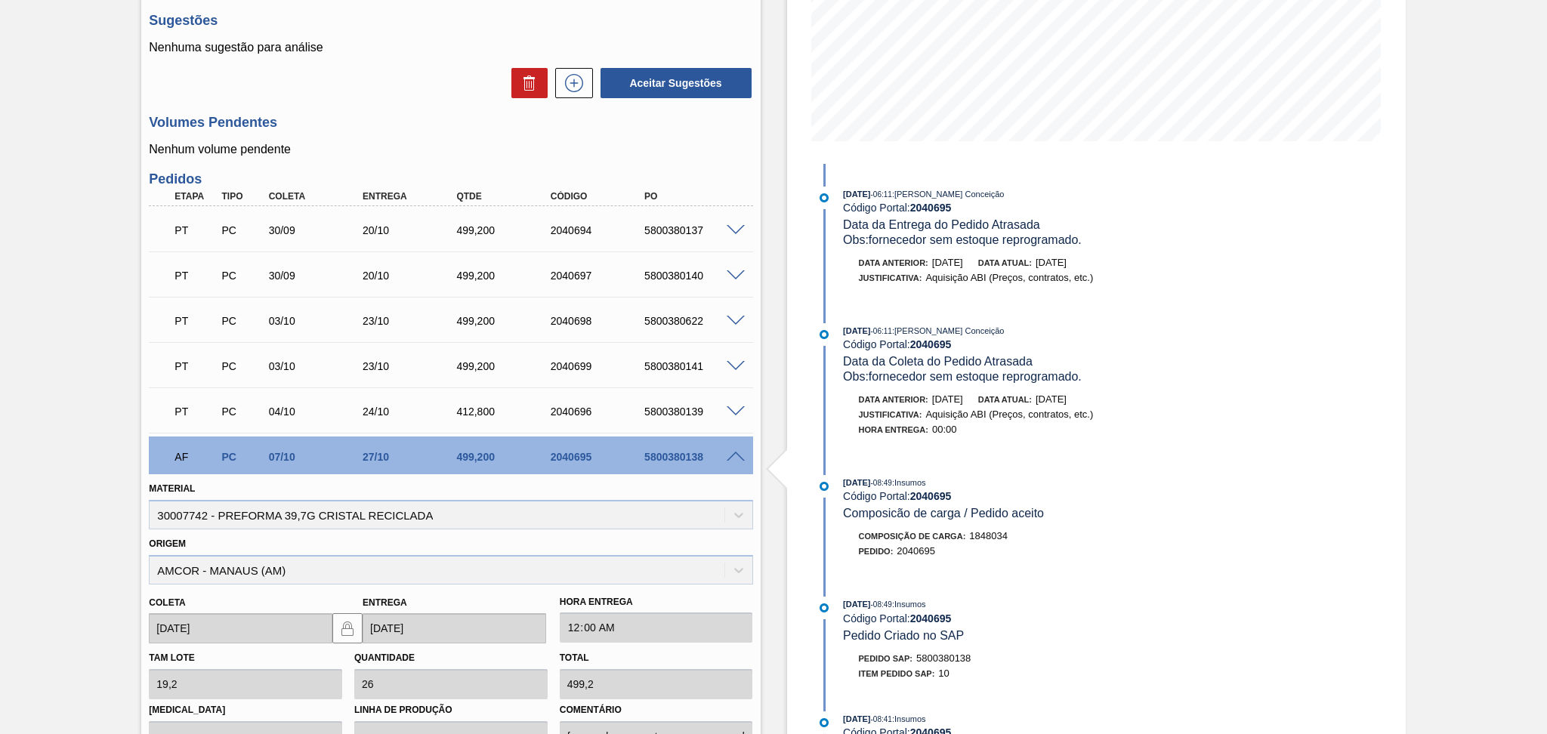
scroll to position [532, 0]
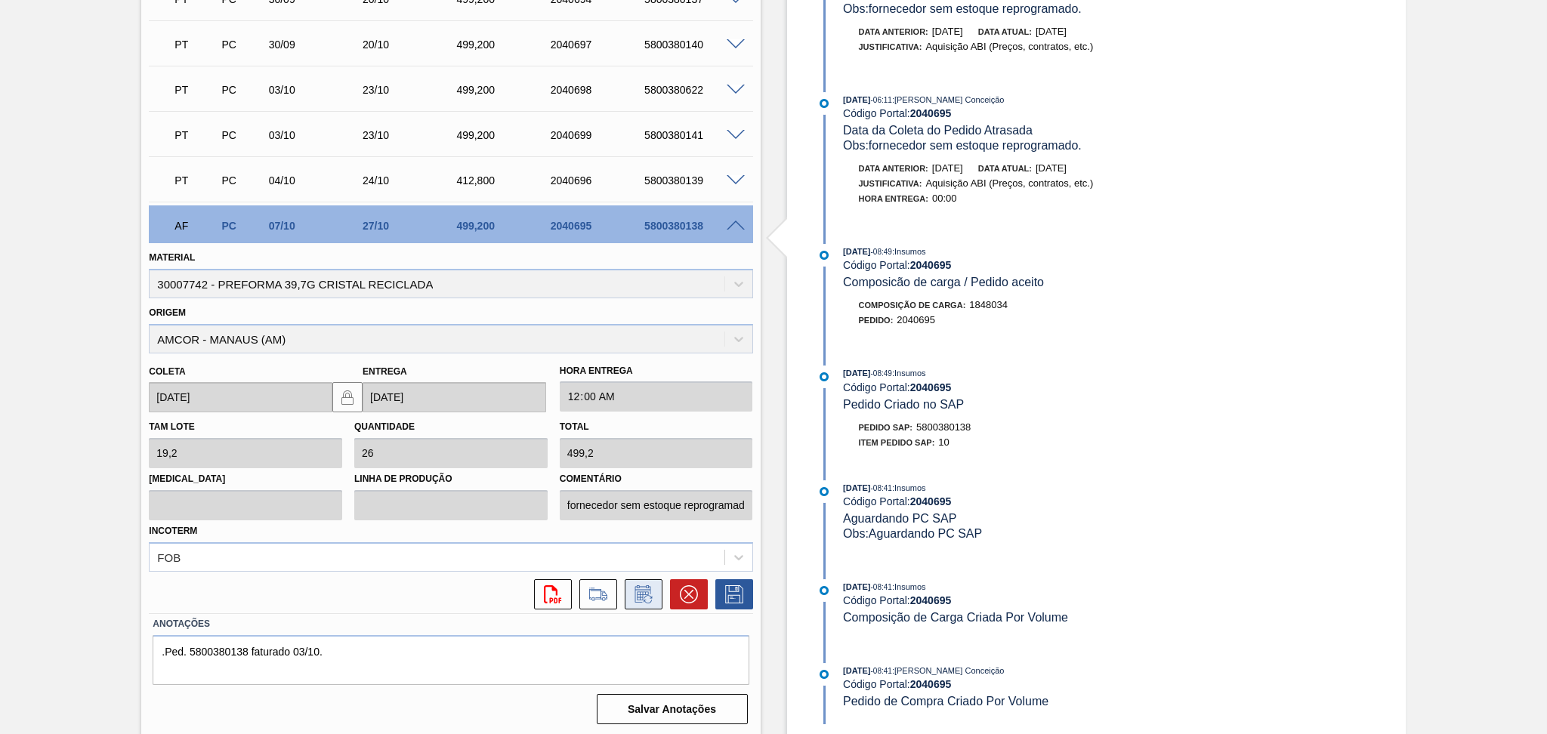
click at [649, 596] on icon at bounding box center [643, 594] width 24 height 18
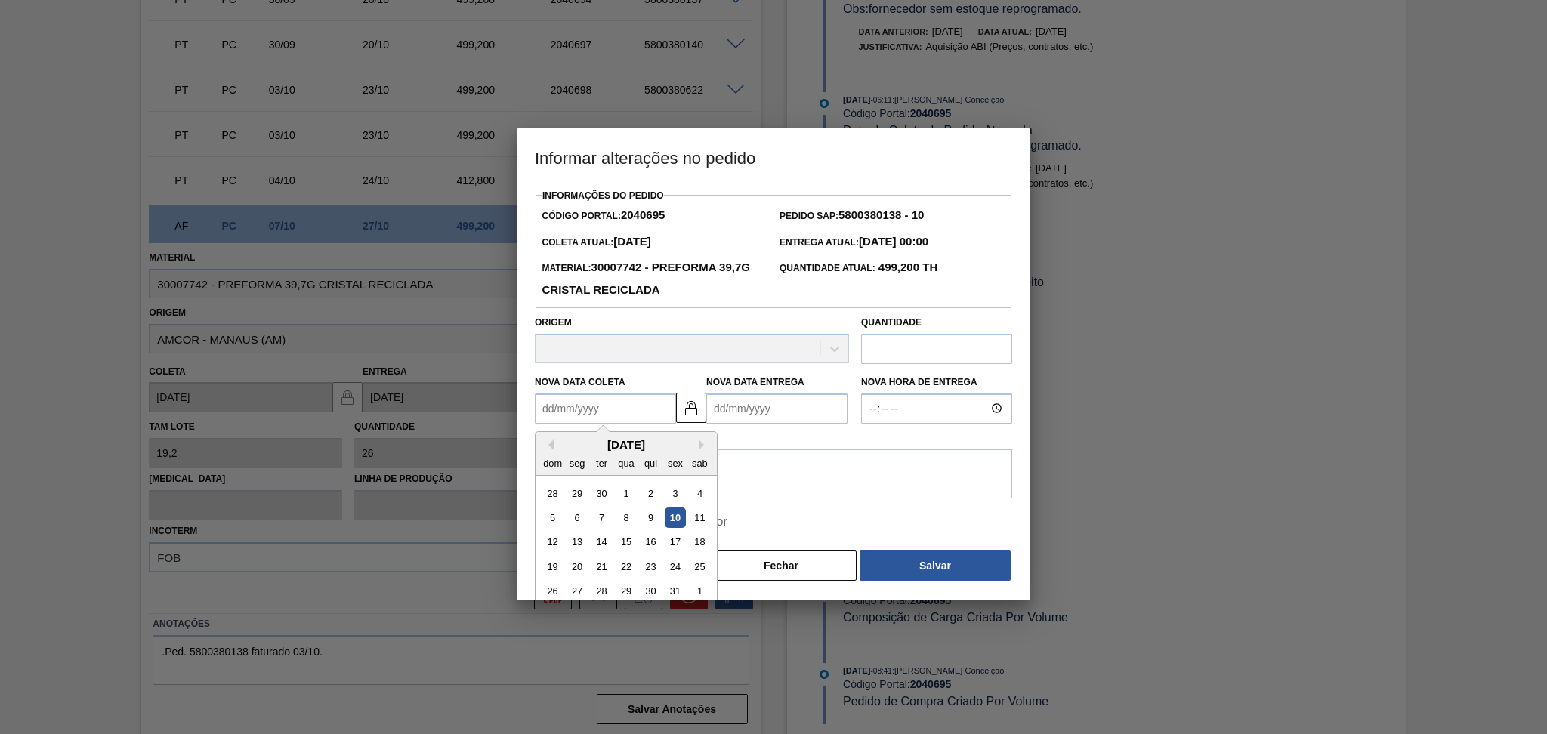
click at [646, 420] on Coleta2040695 "Nova Data Coleta" at bounding box center [605, 408] width 141 height 30
type Coleta2040695 "0"
type Entrega2040695 "21/01/2000"
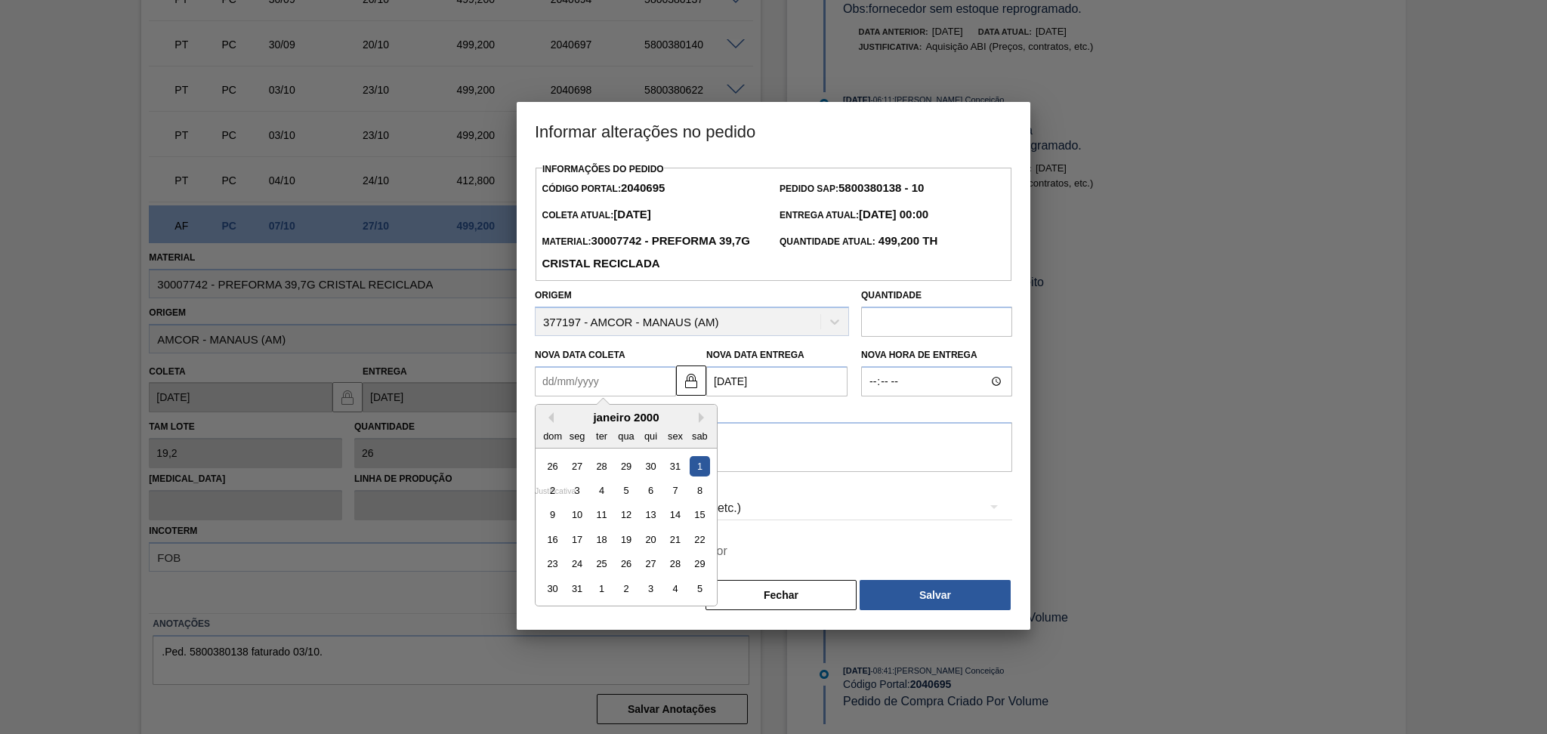
type Coleta2040695 "3"
type Entrega2040695 "[DATE]"
type Coleta2040695 "30"
type Entrega2040695 "19/11/2025"
type Coleta2040695 "30/1"
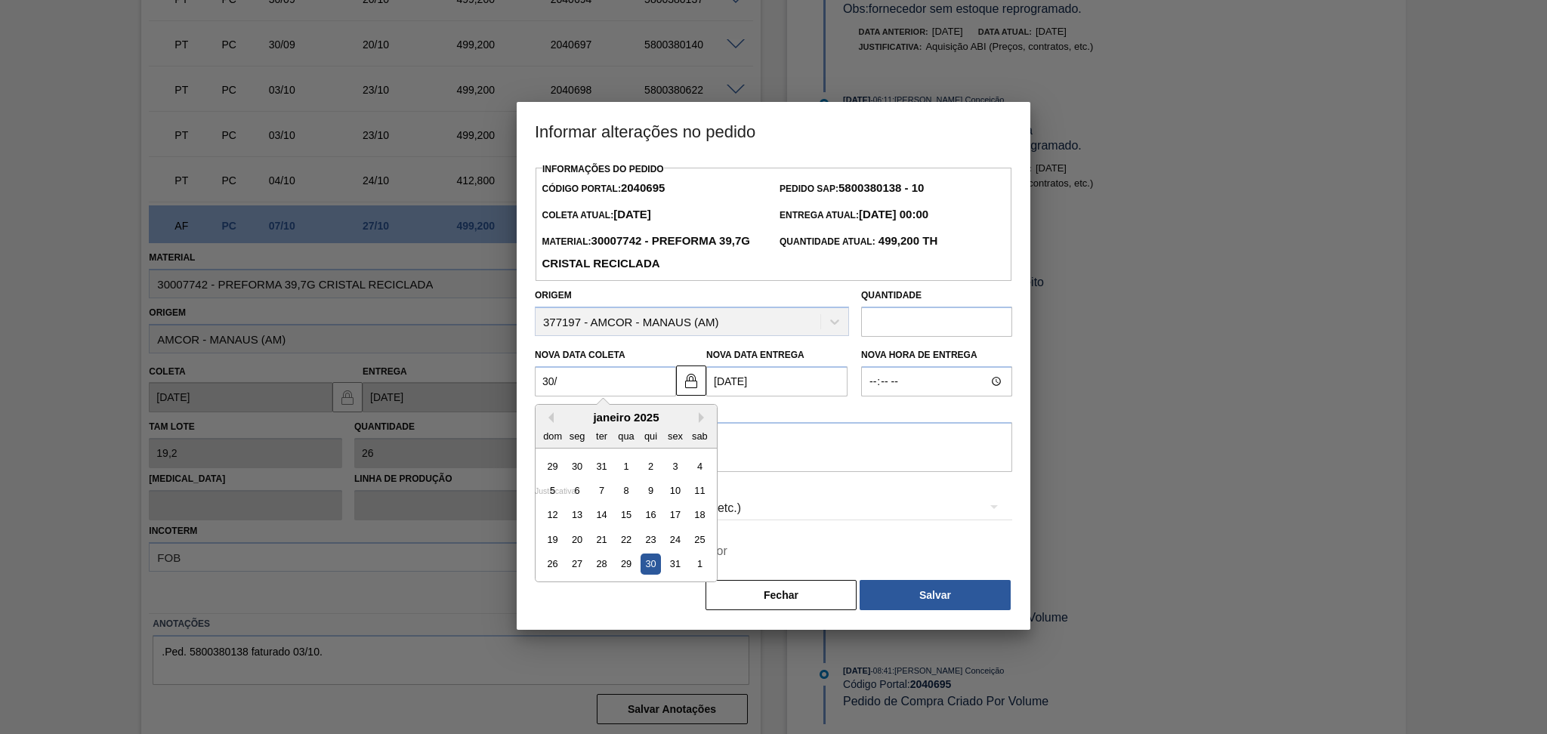
type Entrega2040695 "19/02/2025"
type Coleta2040695 "30/10"
type Entrega2040695 "19/11/2025"
click at [643, 569] on div "30" at bounding box center [650, 564] width 20 height 20
type Coleta2040695 "30/10/2025"
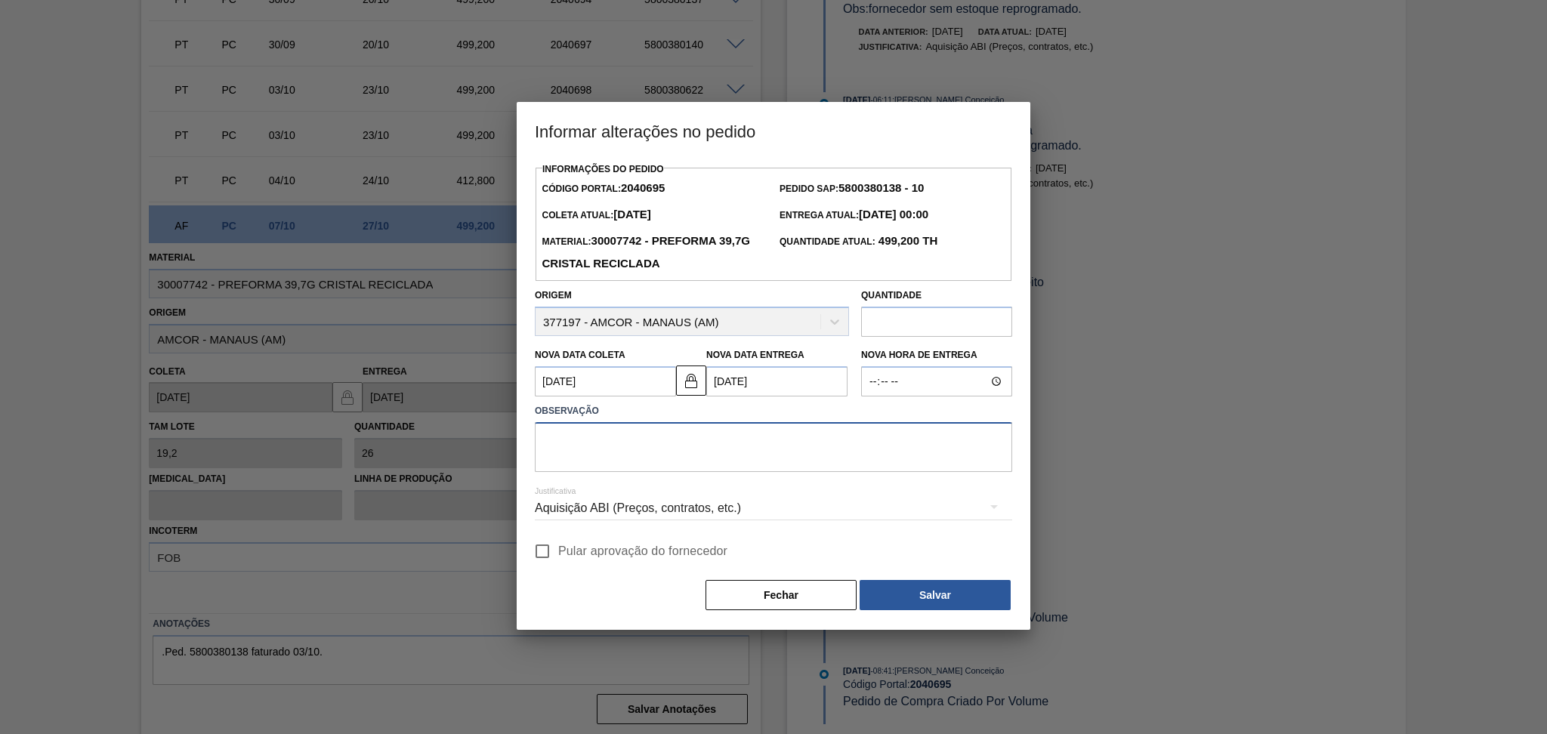
click at [692, 446] on textarea at bounding box center [773, 447] width 477 height 50
type textarea "reprogramado conforme disponibilidade do fornecedor"
click at [656, 544] on span "Pular aprovação do fornecedor" at bounding box center [642, 551] width 169 height 18
click at [558, 544] on input "Pular aprovação do fornecedor" at bounding box center [542, 551] width 32 height 32
checkbox input "true"
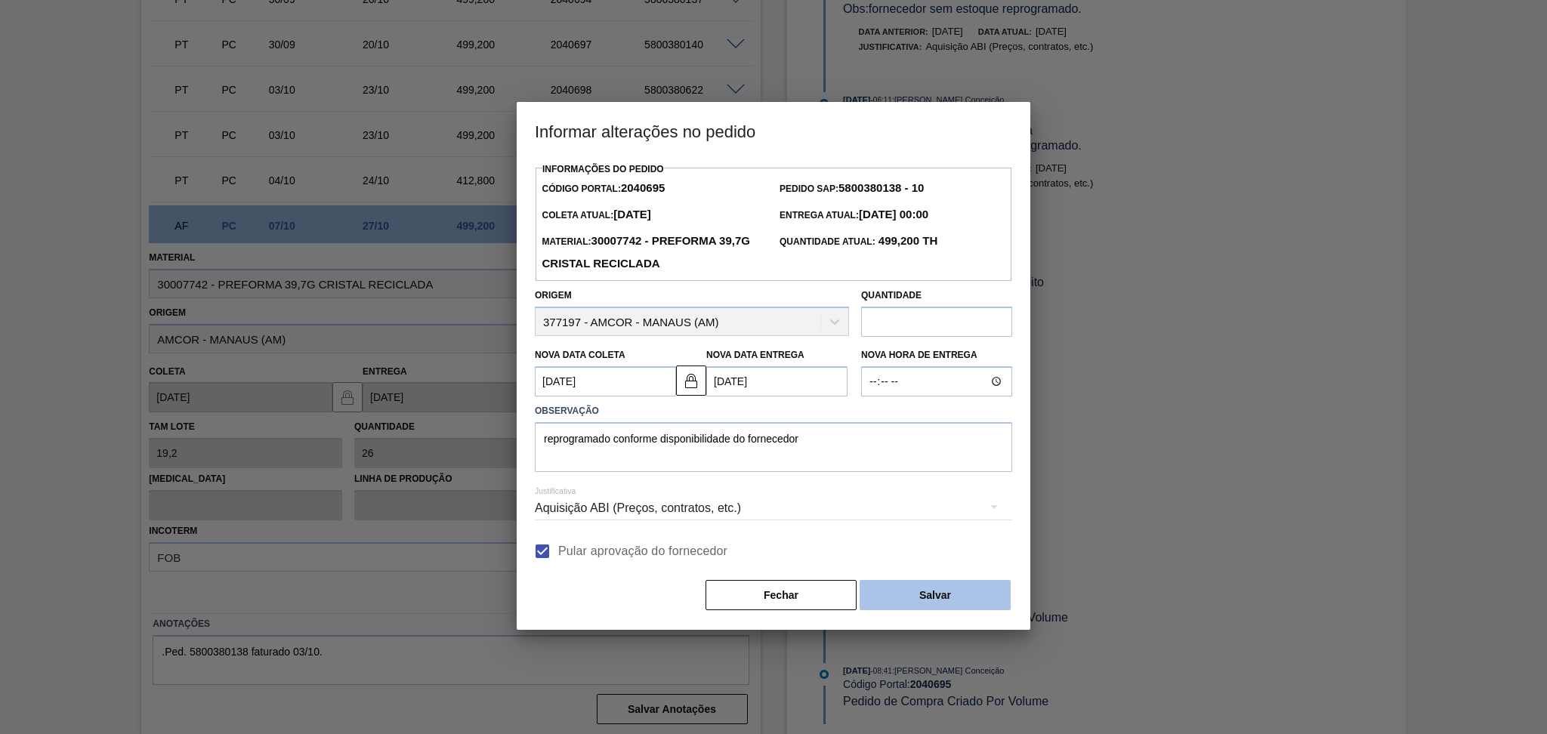
click at [981, 601] on button "Salvar" at bounding box center [934, 595] width 151 height 30
click at [959, 603] on button "Salvar" at bounding box center [934, 595] width 151 height 30
click at [907, 593] on button "Salvar" at bounding box center [934, 595] width 151 height 30
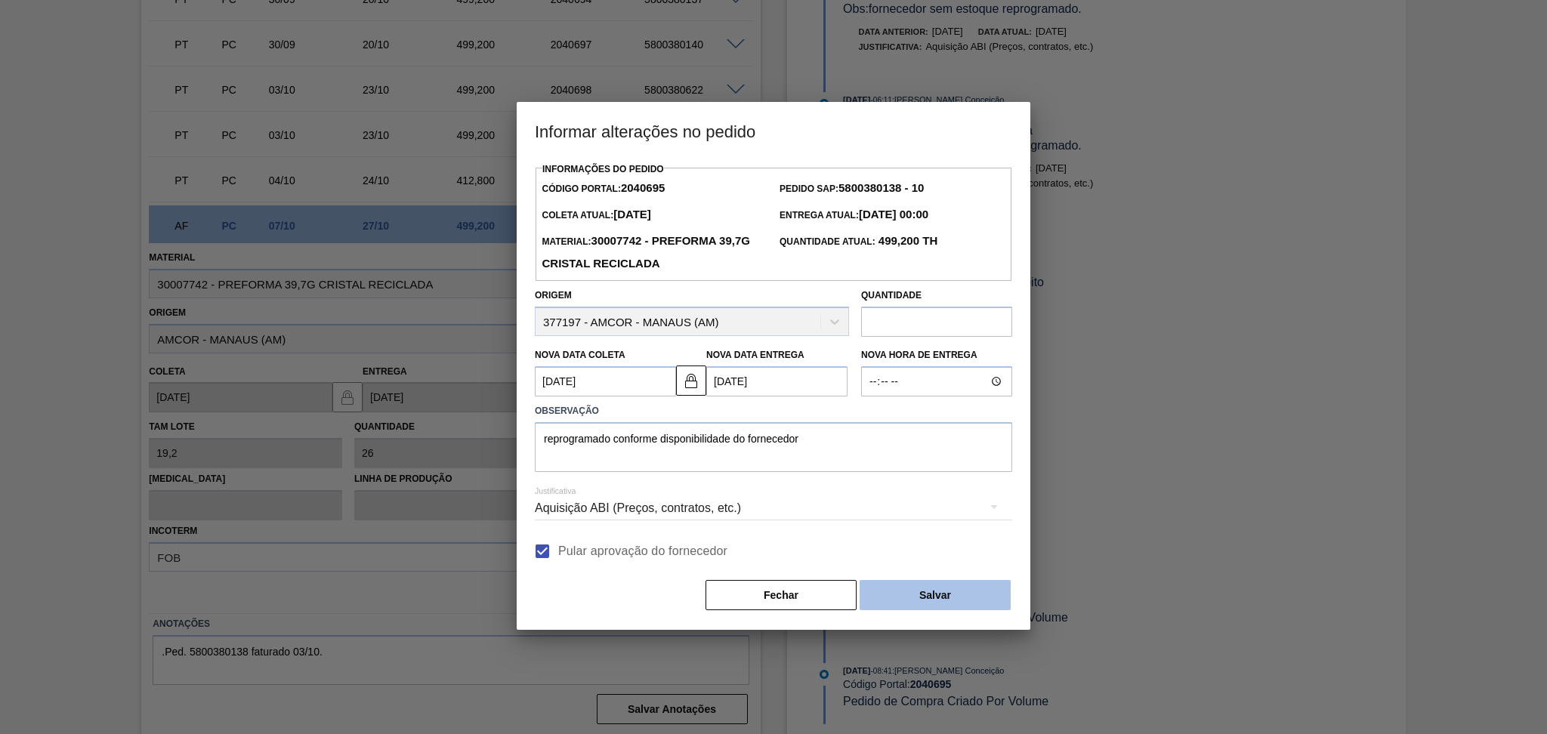
click at [907, 593] on button "Salvar" at bounding box center [934, 595] width 151 height 30
click at [944, 597] on button "Salvar" at bounding box center [934, 595] width 151 height 30
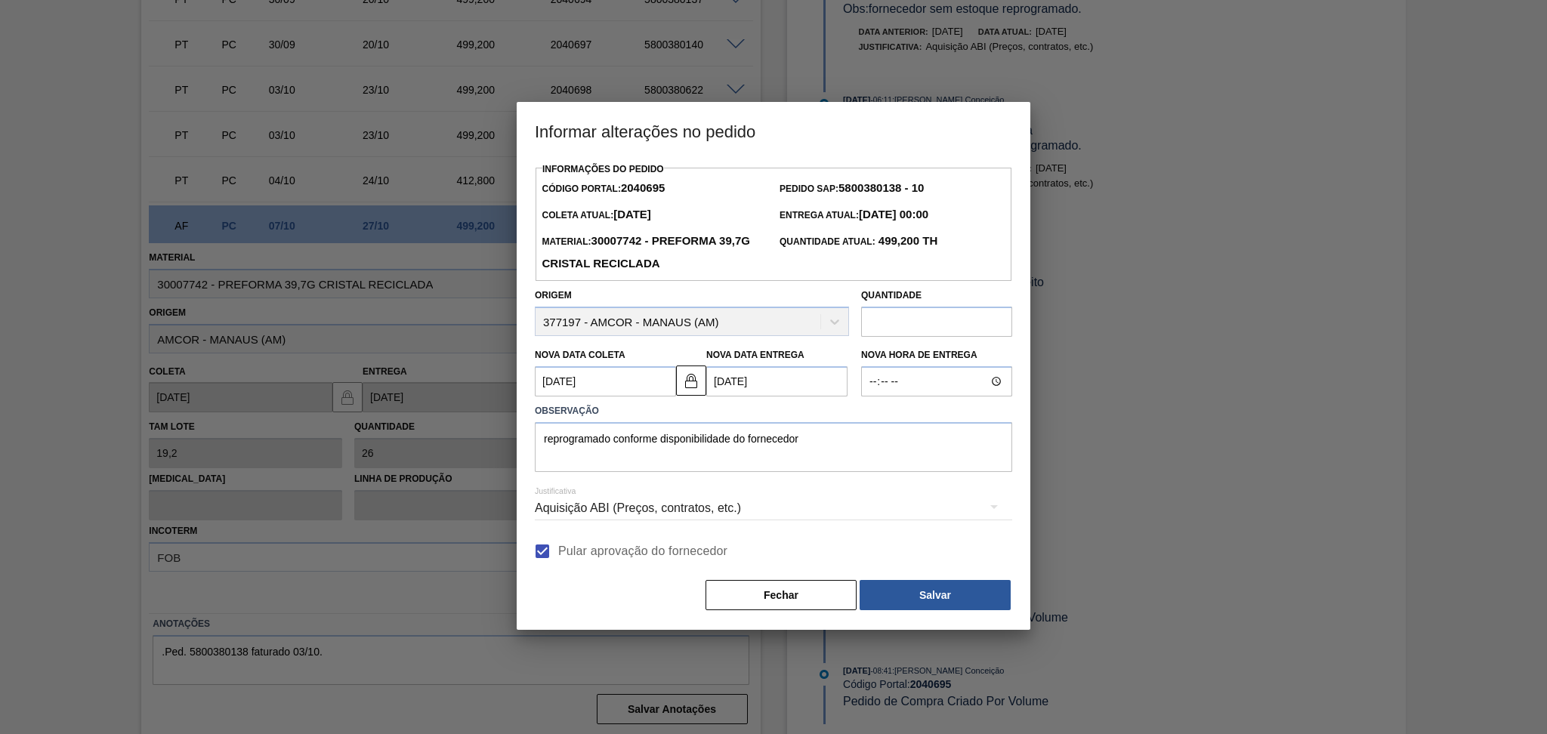
click at [1245, 493] on div at bounding box center [773, 367] width 1547 height 734
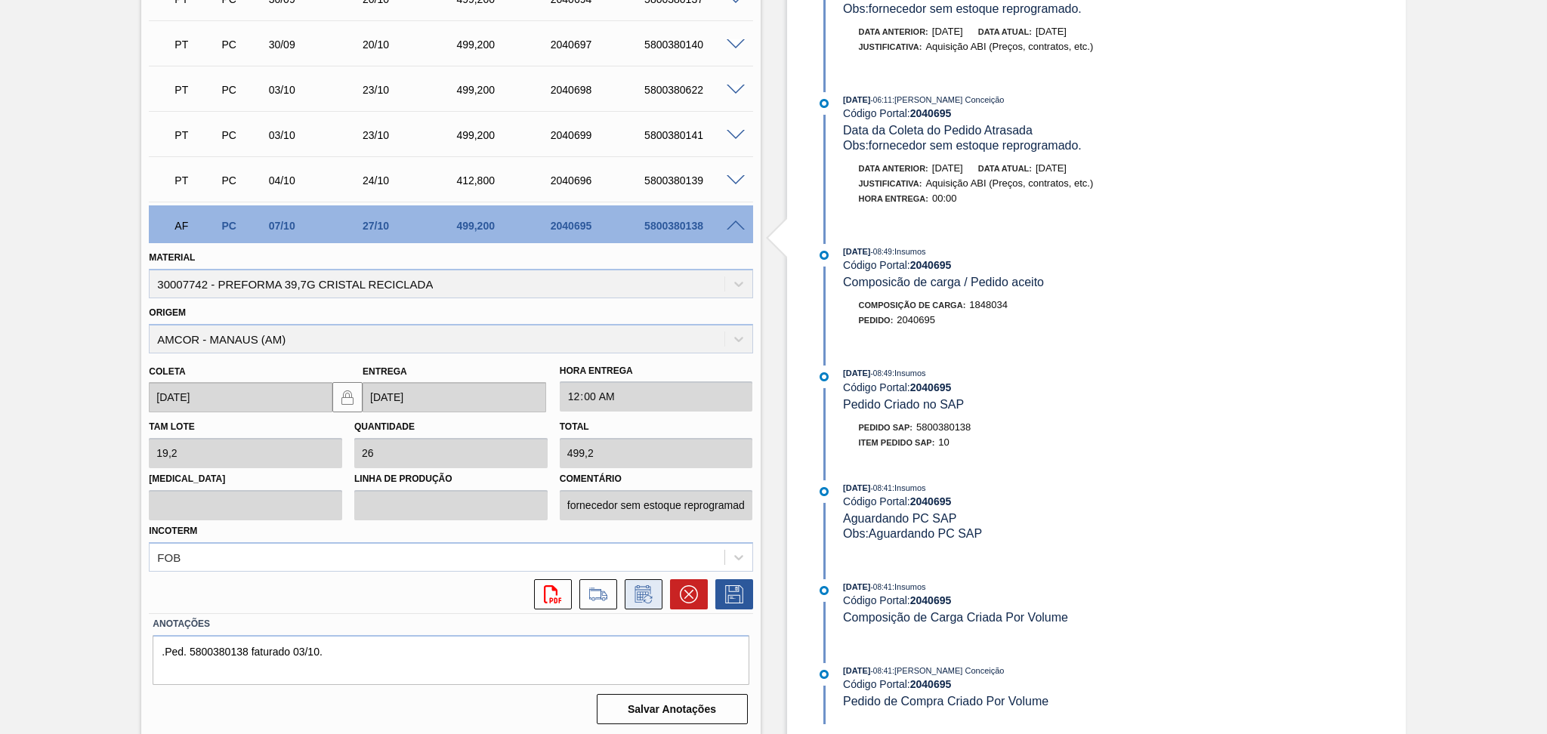
click at [634, 590] on icon at bounding box center [642, 593] width 16 height 17
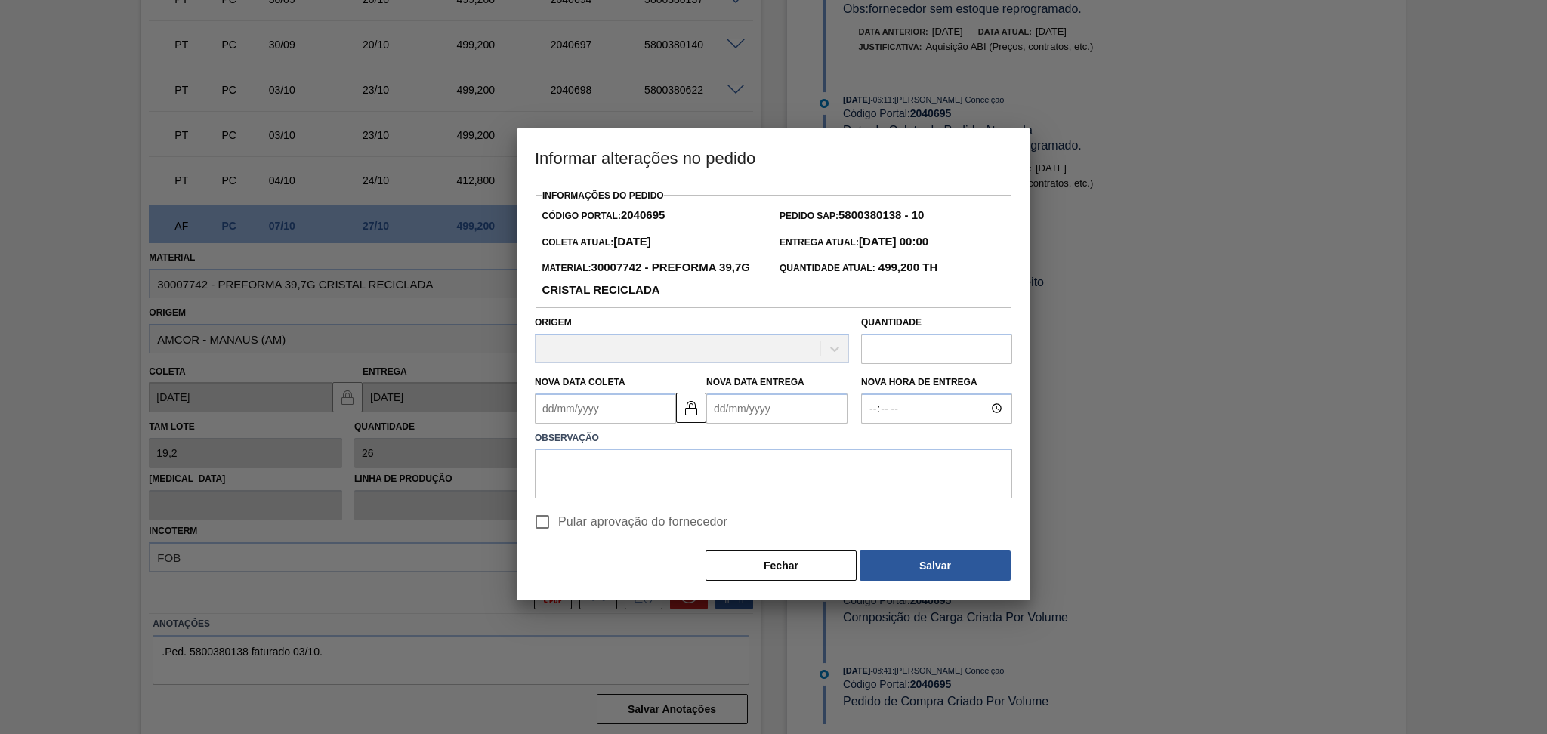
click at [623, 403] on Coleta2040695 "Nova Data Coleta" at bounding box center [605, 408] width 141 height 30
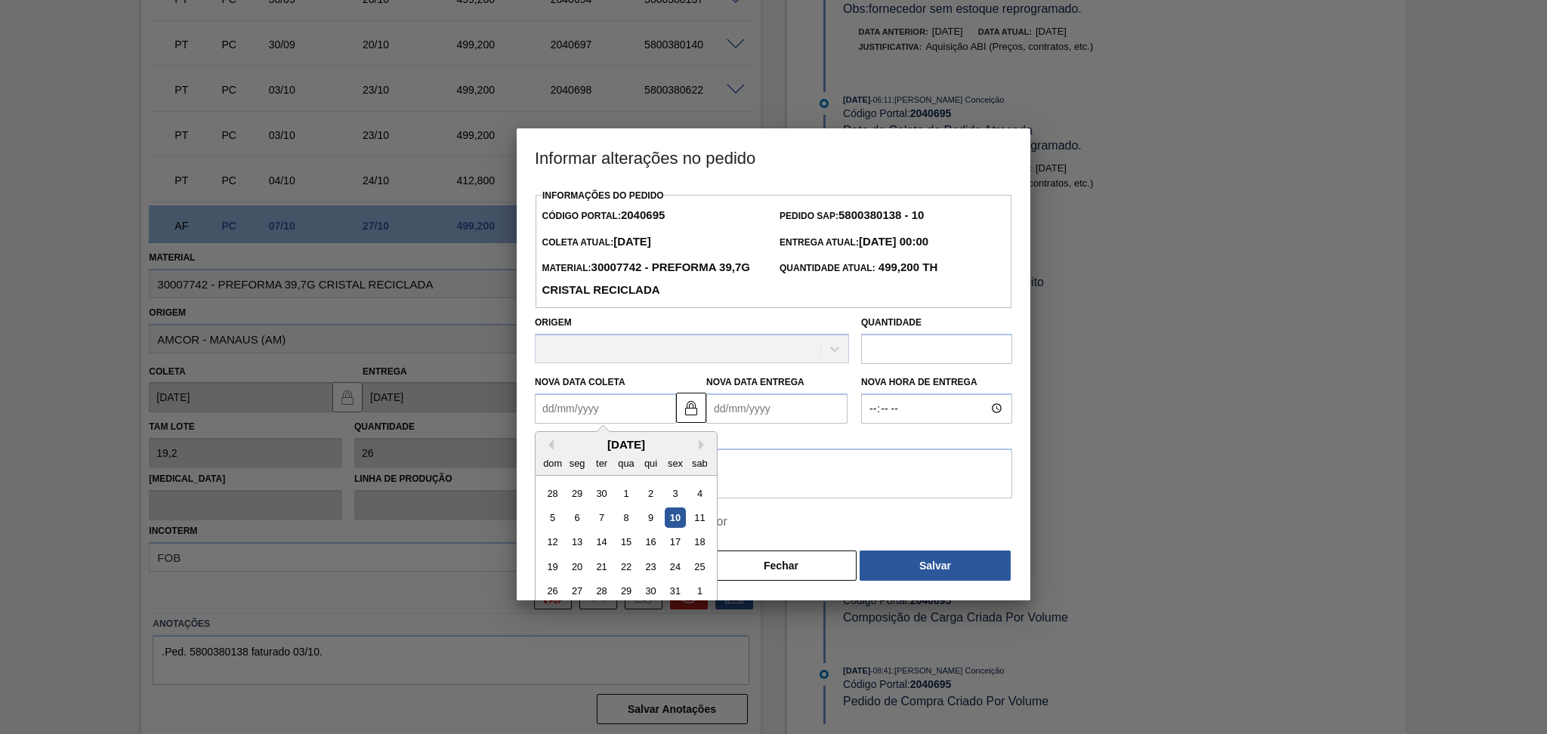
type Coleta2040695 "3"
type Entrega2040695 "[DATE]"
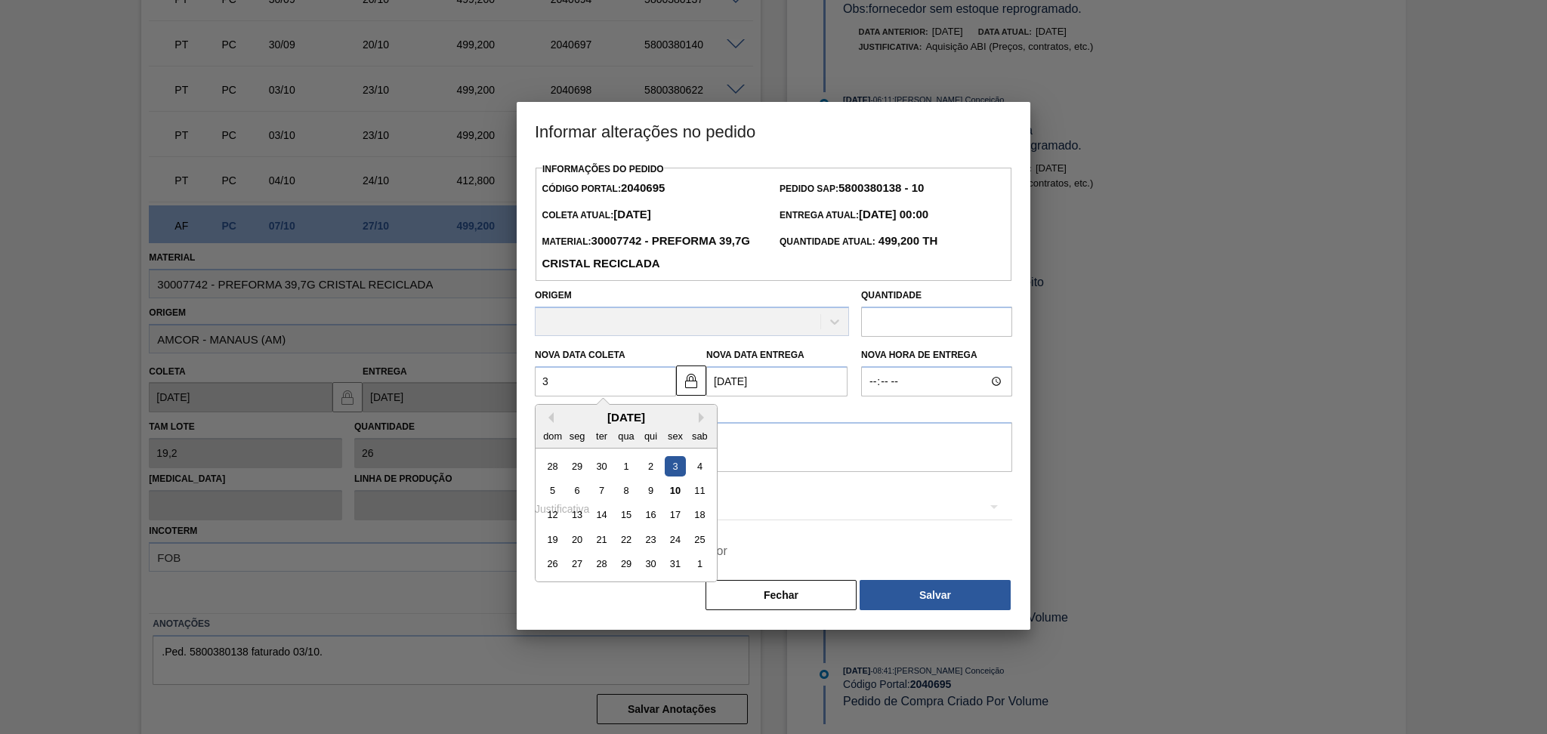
type Coleta2040695 "31"
type Entrega2040695 "20/11/2025"
click at [674, 568] on div "31" at bounding box center [675, 564] width 20 height 20
type Coleta2040695 "[DATE]"
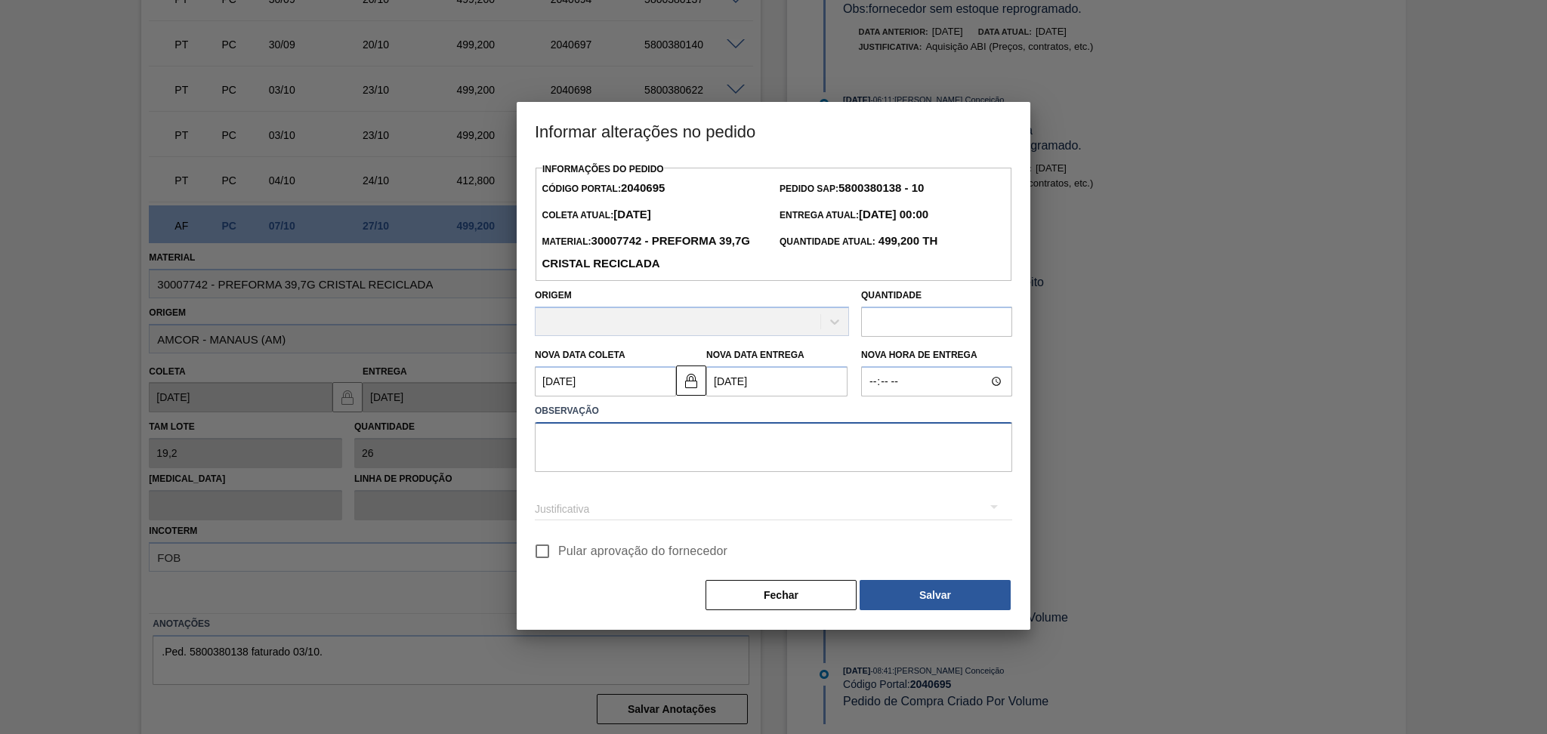
click at [715, 447] on textarea at bounding box center [773, 447] width 477 height 50
type textarea "reprogramado"
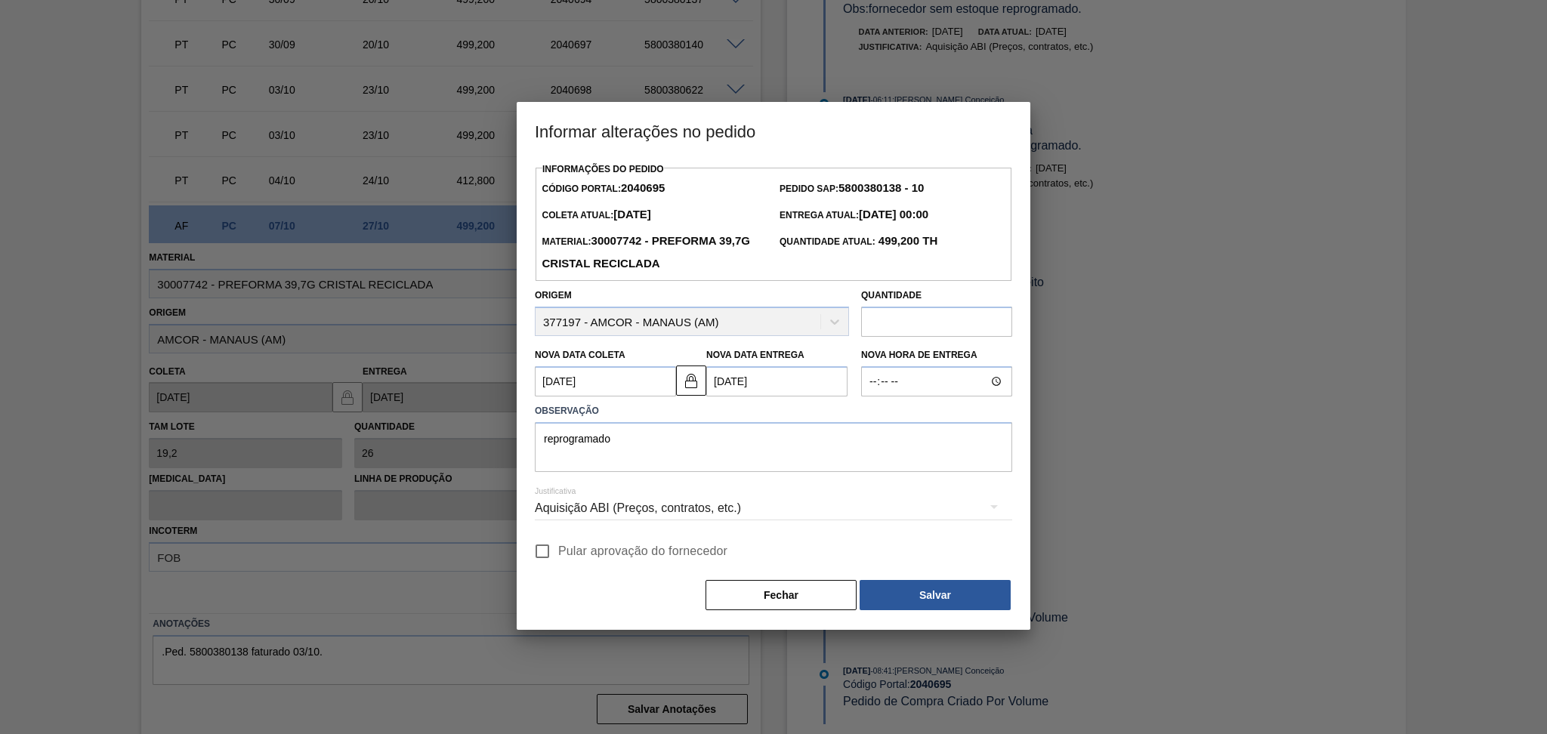
click at [621, 551] on span "Pular aprovação do fornecedor" at bounding box center [642, 551] width 169 height 18
click at [558, 551] on input "Pular aprovação do fornecedor" at bounding box center [542, 551] width 32 height 32
checkbox input "true"
click at [891, 594] on button "Salvar" at bounding box center [934, 595] width 151 height 30
click at [892, 594] on button "Salvar" at bounding box center [934, 595] width 151 height 30
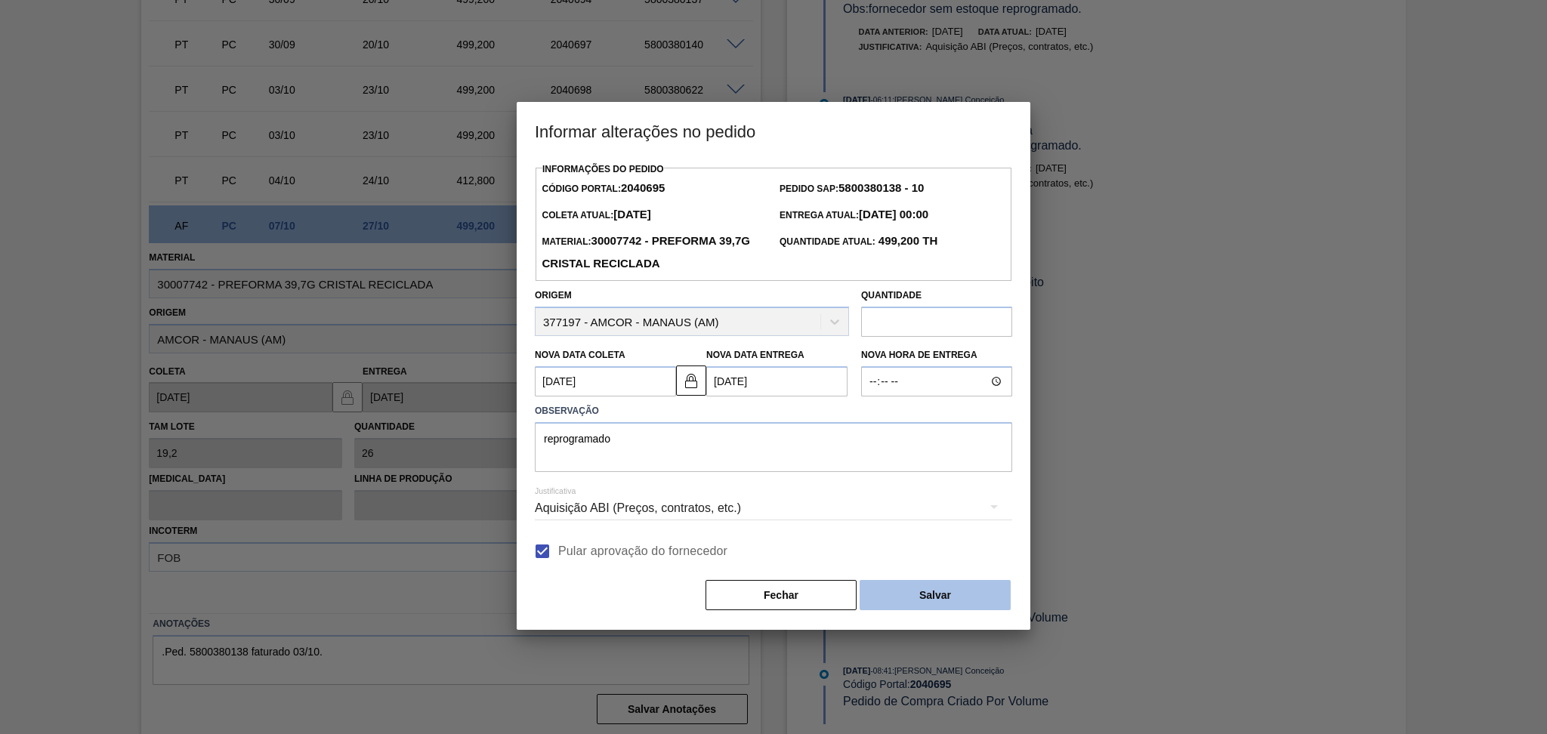
click at [914, 598] on button "Salvar" at bounding box center [934, 595] width 151 height 30
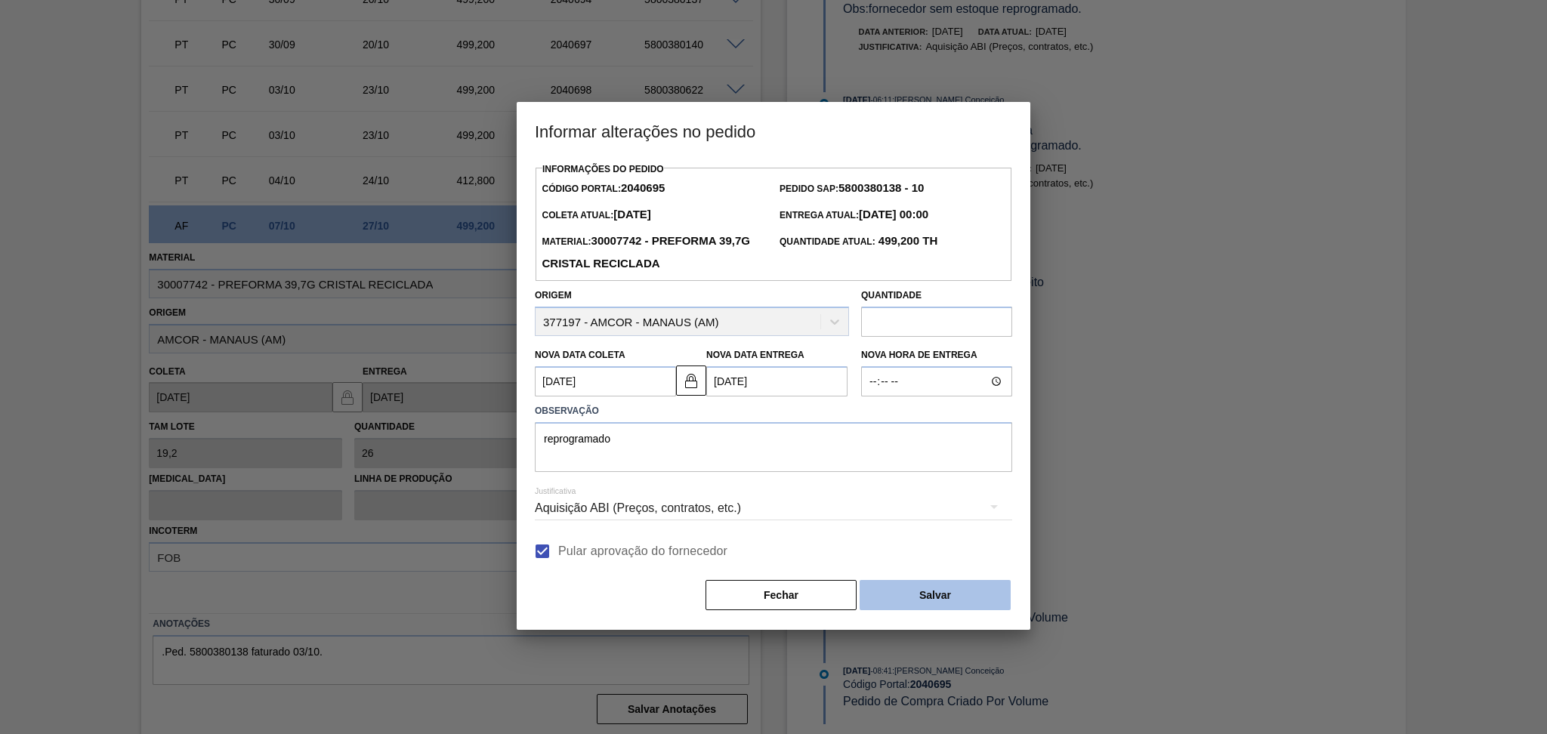
click at [914, 598] on button "Salvar" at bounding box center [934, 595] width 151 height 30
click at [914, 597] on button "Salvar" at bounding box center [934, 595] width 151 height 30
click at [914, 593] on button "Salvar" at bounding box center [934, 595] width 151 height 30
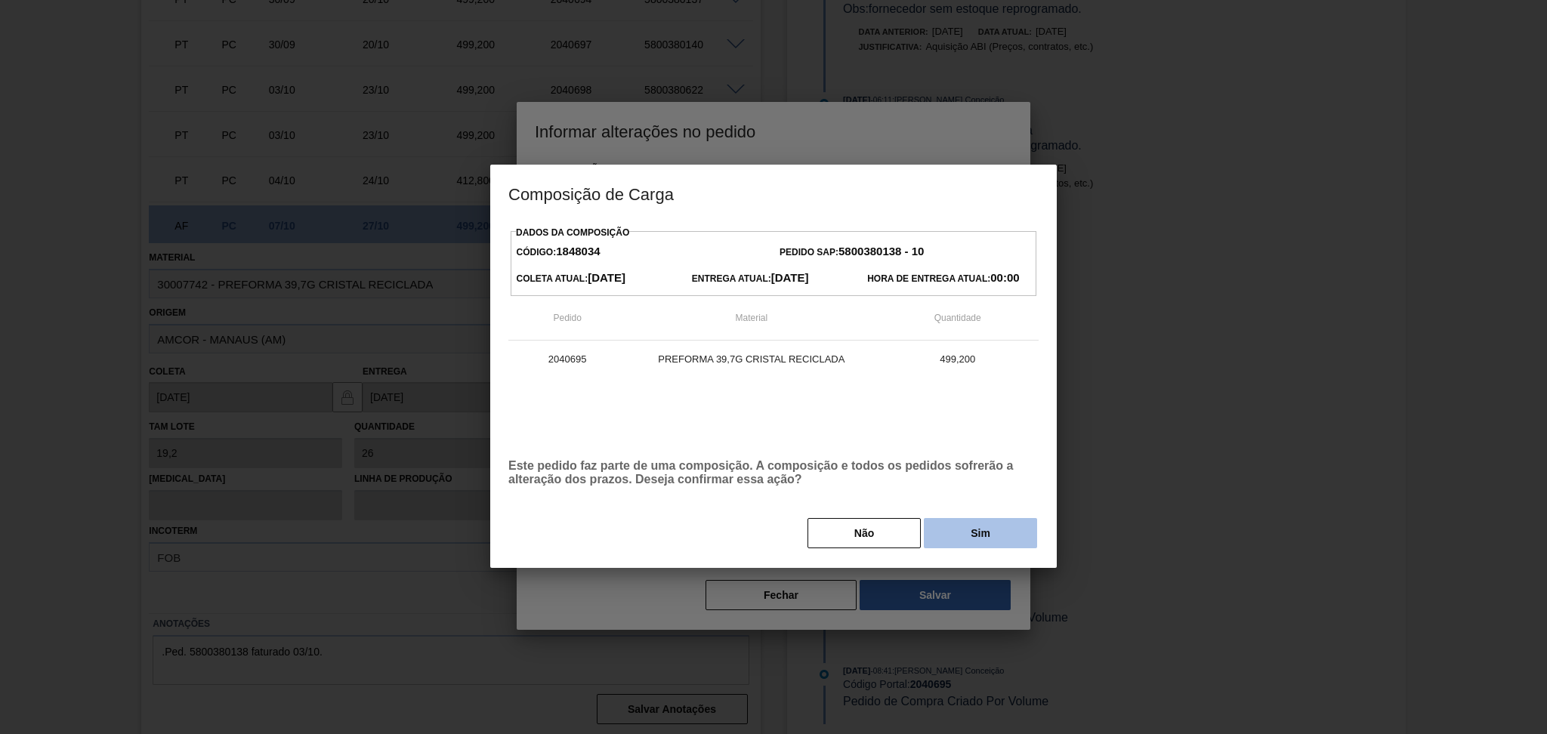
click at [998, 533] on button "Sim" at bounding box center [980, 533] width 113 height 30
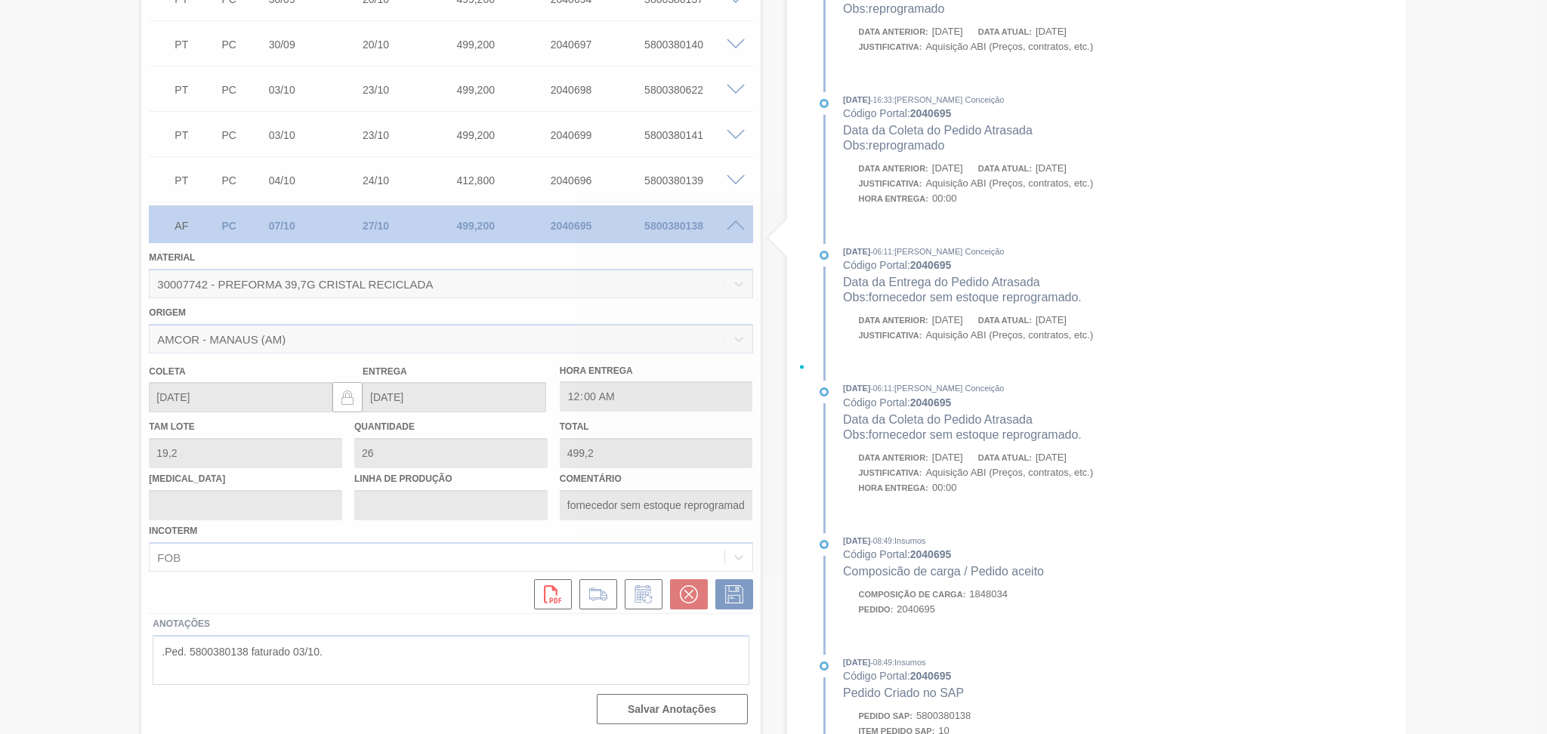
type input "reprogramado"
type input "31/10/2025"
type input "20/11/2025"
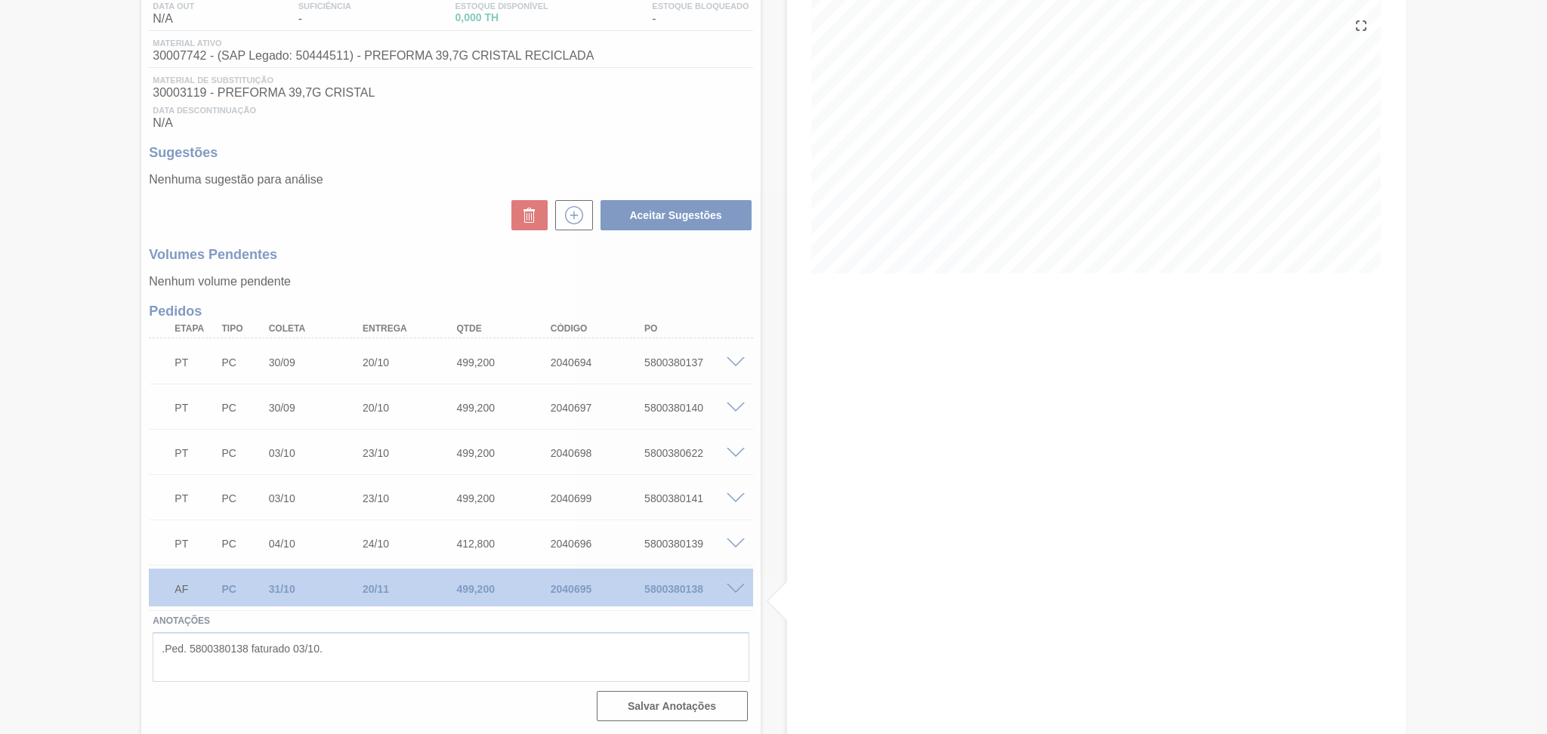
scroll to position [167, 0]
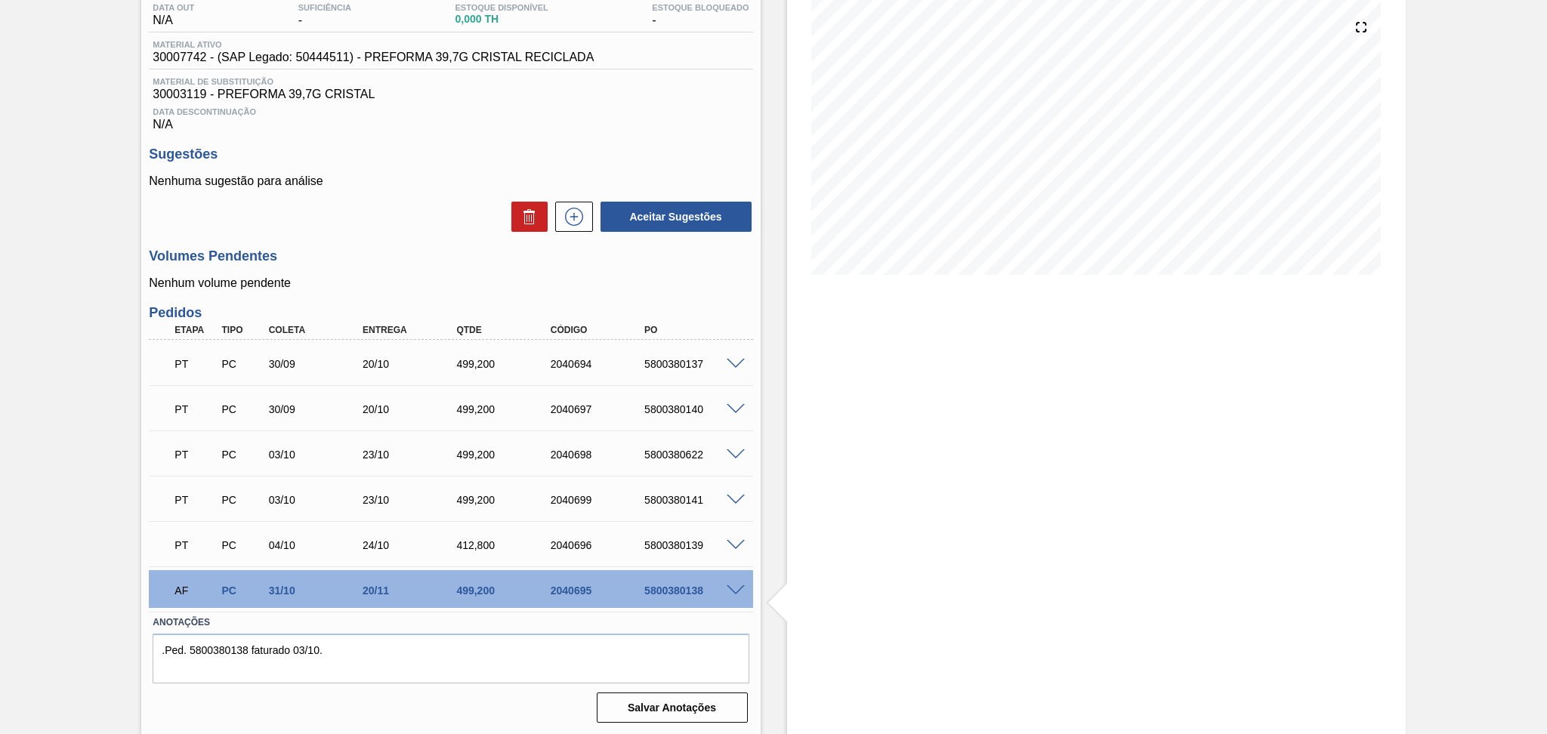
click at [383, 225] on div "Aceitar Sugestões" at bounding box center [450, 216] width 603 height 33
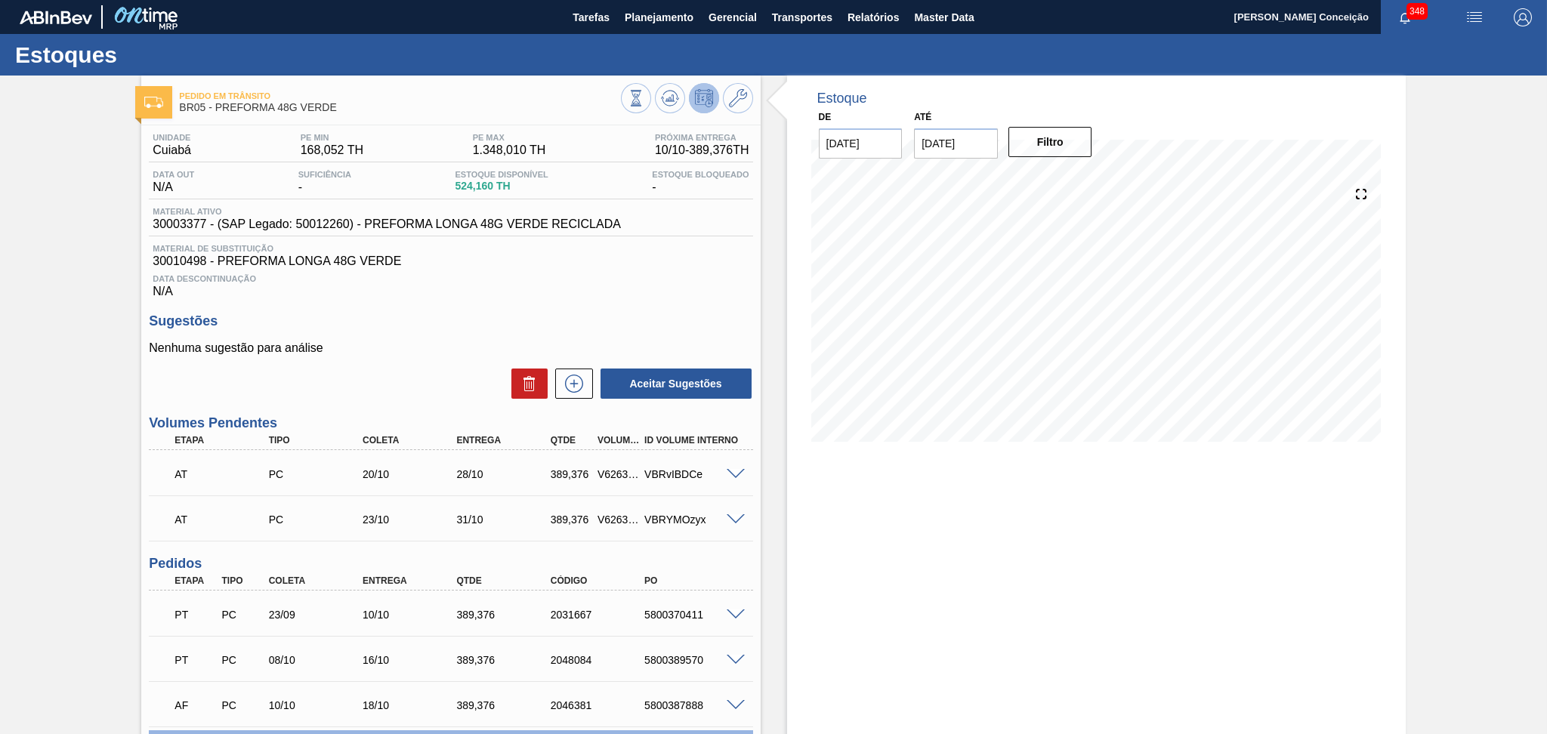
click at [418, 301] on div "Unidade Cuiabá PE MIN 168,052 TH PE MAX 1.348,010 TH Próxima Entrega 10/10 - 38…" at bounding box center [450, 506] width 618 height 763
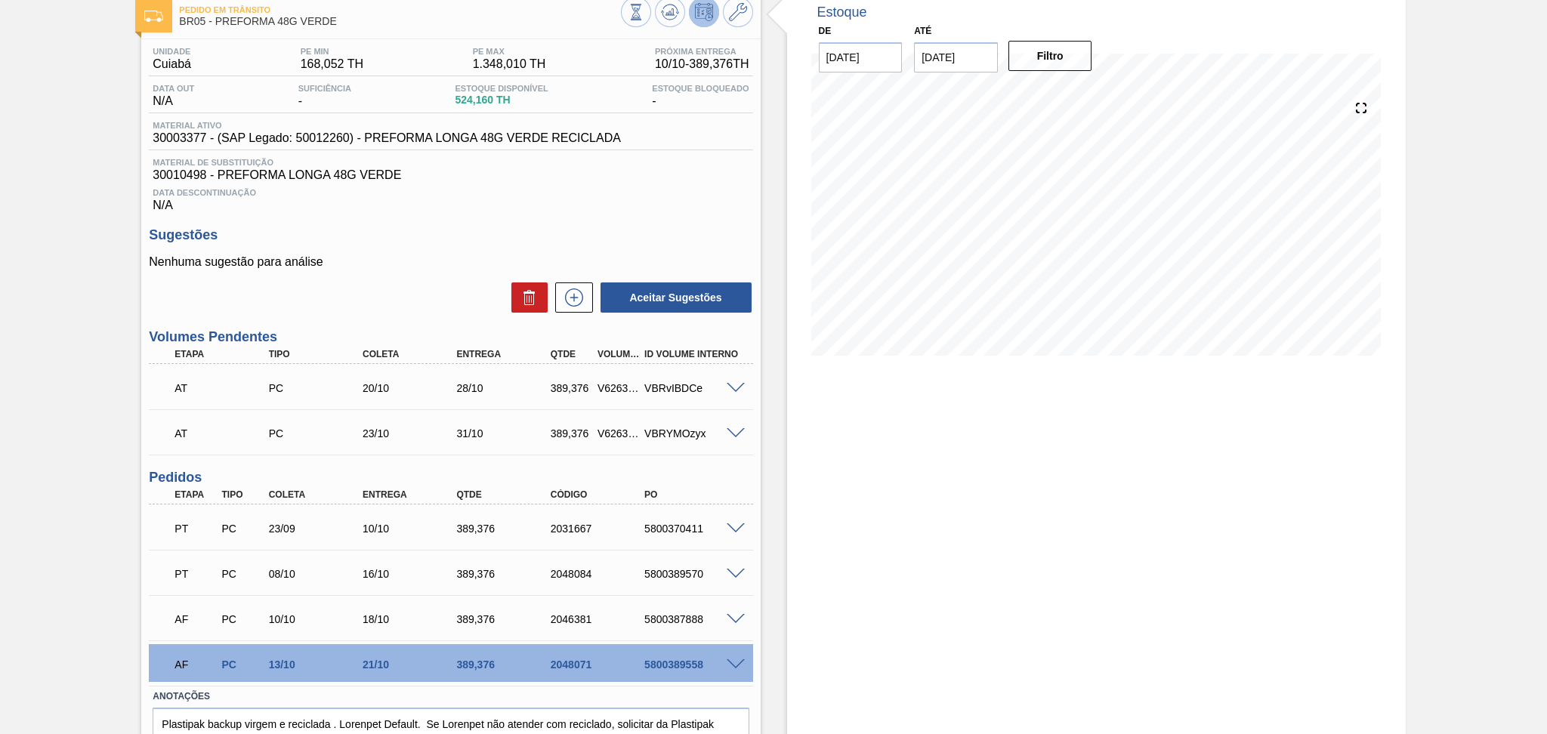
scroll to position [159, 0]
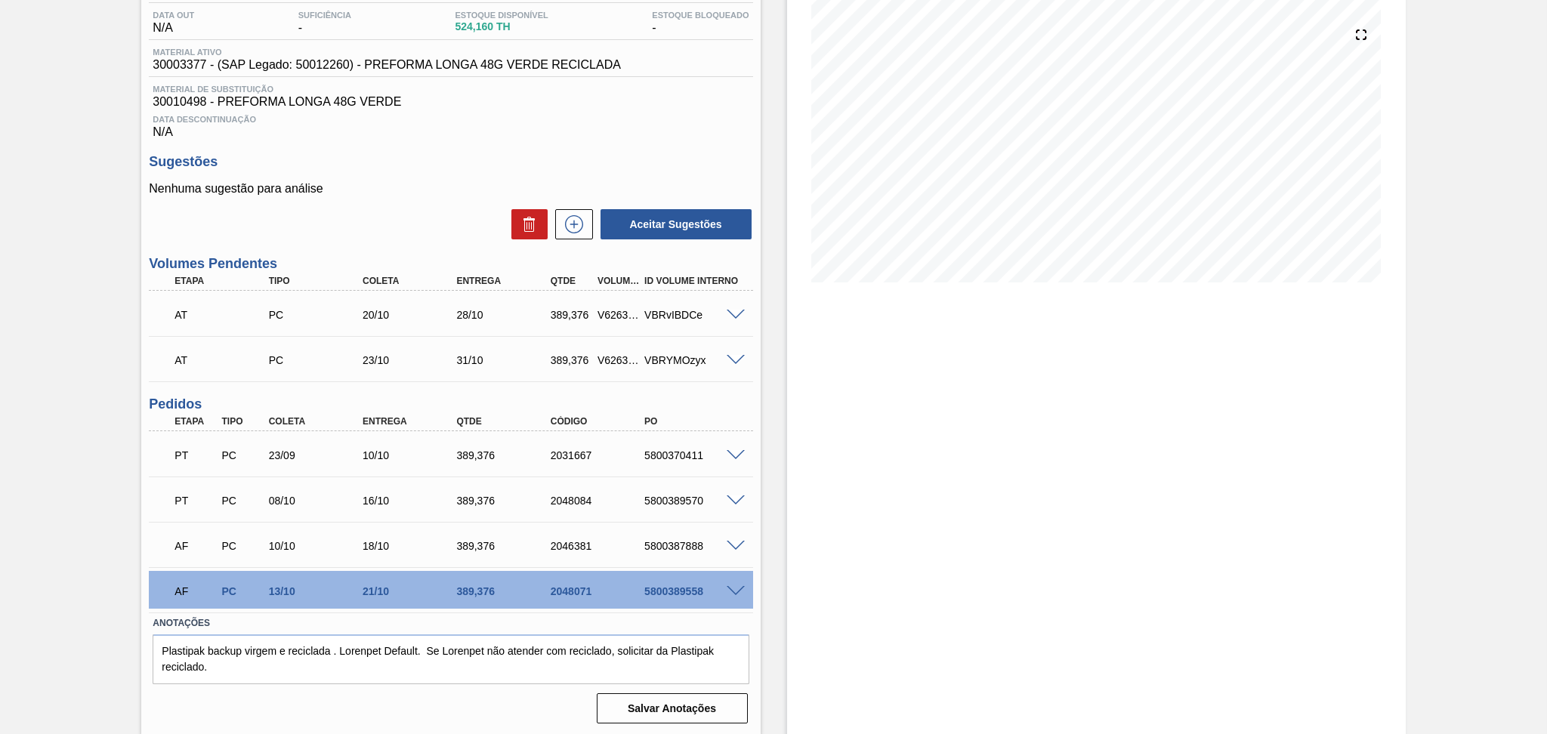
click at [773, 541] on div "Estoque De [DATE] Até [DATE] Filtro" at bounding box center [1082, 326] width 645 height 820
click at [285, 497] on div "08/10" at bounding box center [318, 501] width 106 height 12
click at [285, 544] on div "10/10" at bounding box center [318, 546] width 106 height 12
click at [110, 483] on div "Pedido em Trânsito BR05 - PREFORMA 48G VERDE Unidade Cuiabá PE MIN 168,052 TH P…" at bounding box center [773, 326] width 1547 height 820
click at [680, 541] on div "5800387888" at bounding box center [693, 546] width 106 height 12
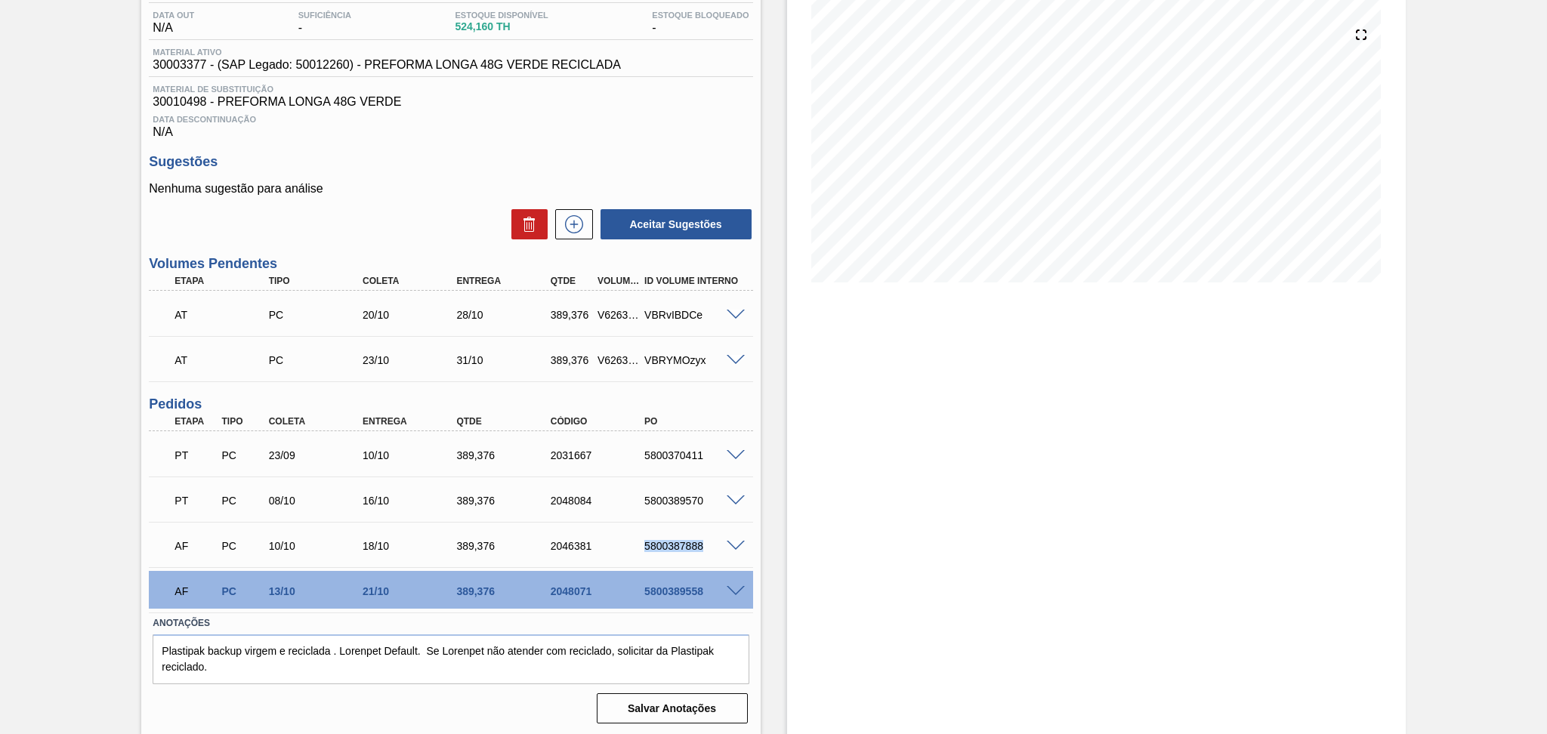
click at [680, 541] on div "5800387888" at bounding box center [693, 546] width 106 height 12
click at [733, 542] on span at bounding box center [735, 546] width 18 height 11
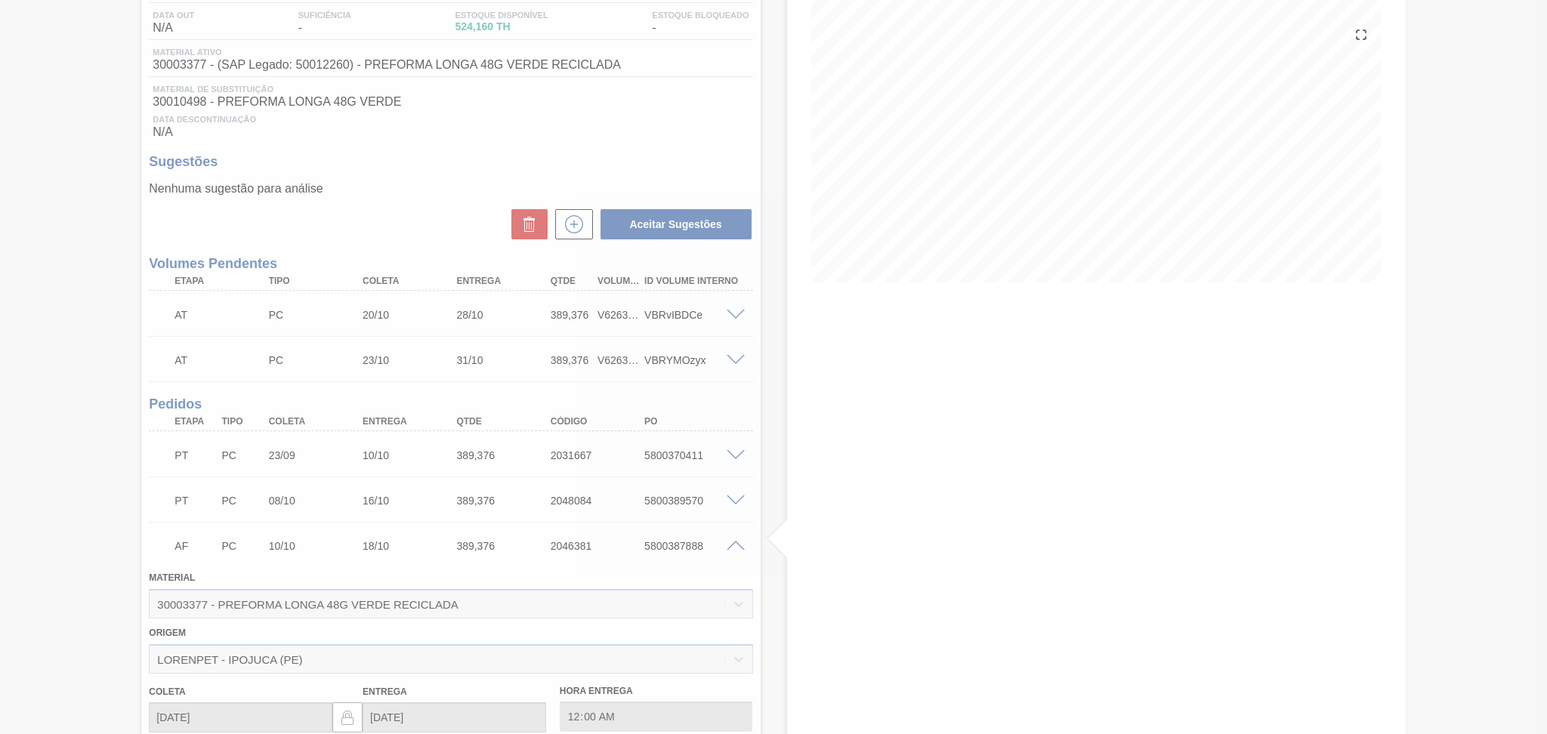
click at [761, 563] on div at bounding box center [773, 367] width 1547 height 734
click at [356, 583] on div at bounding box center [773, 367] width 1547 height 734
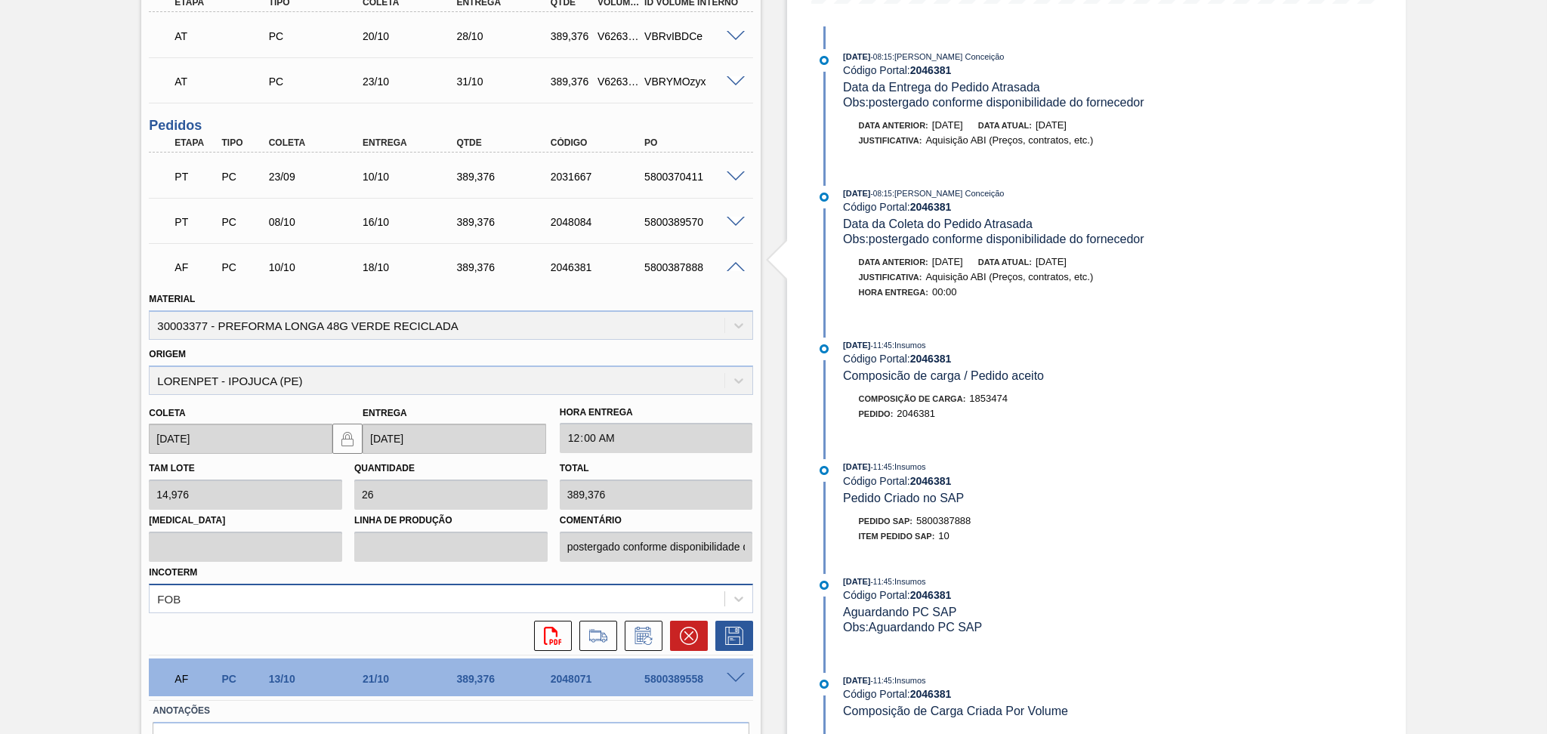
scroll to position [461, 0]
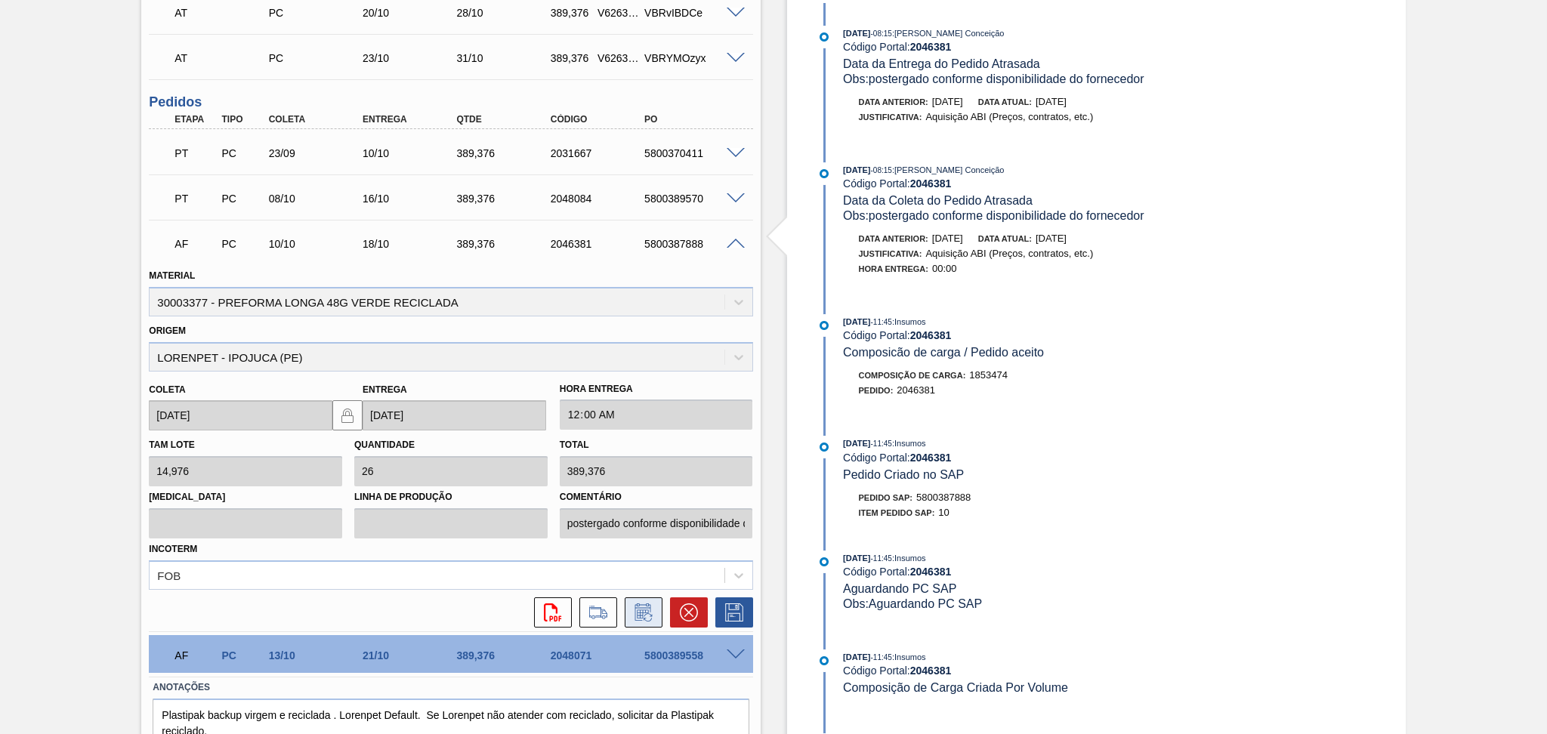
click at [653, 613] on icon at bounding box center [643, 612] width 24 height 18
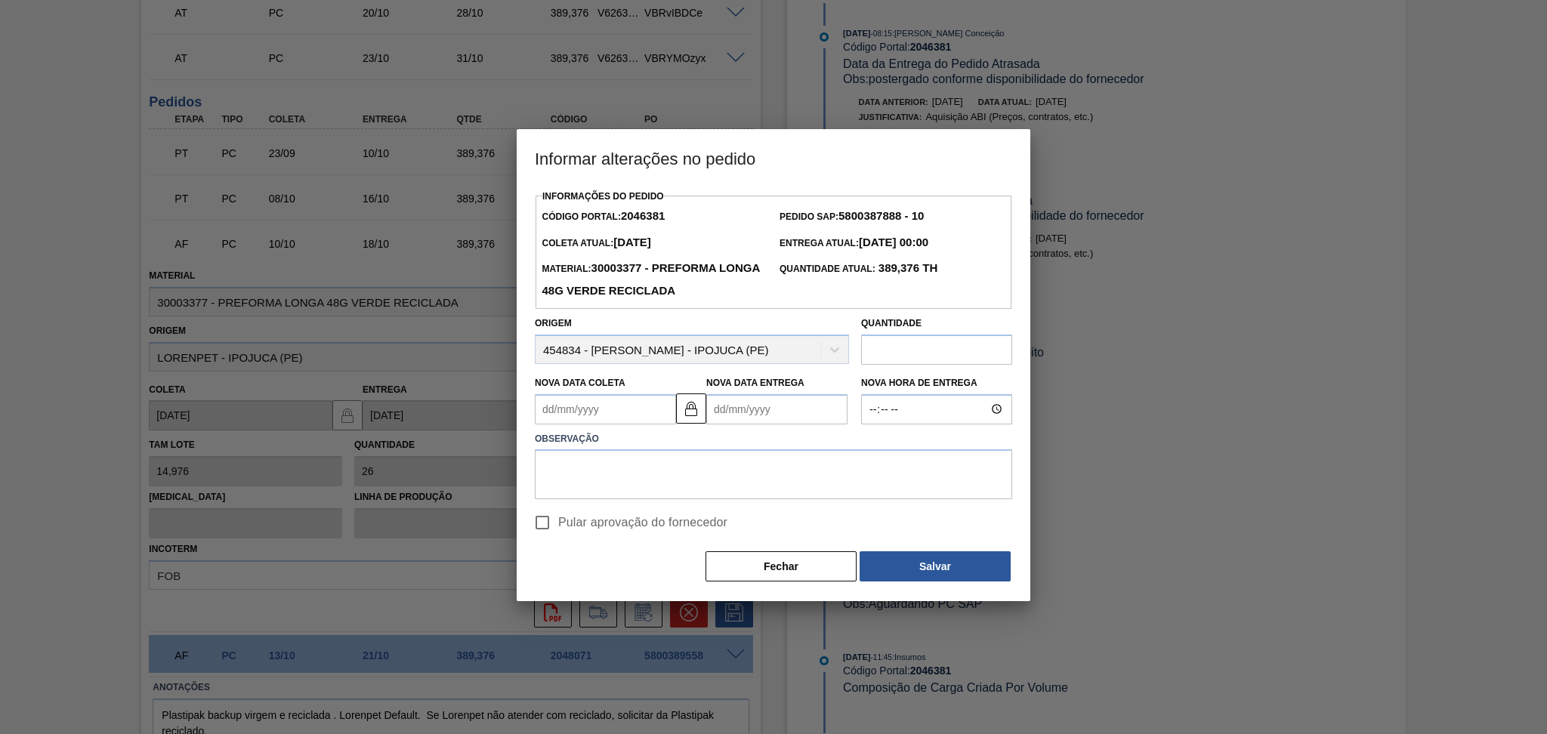
click at [613, 415] on Coleta2046381 "Nova Data Coleta" at bounding box center [605, 409] width 141 height 30
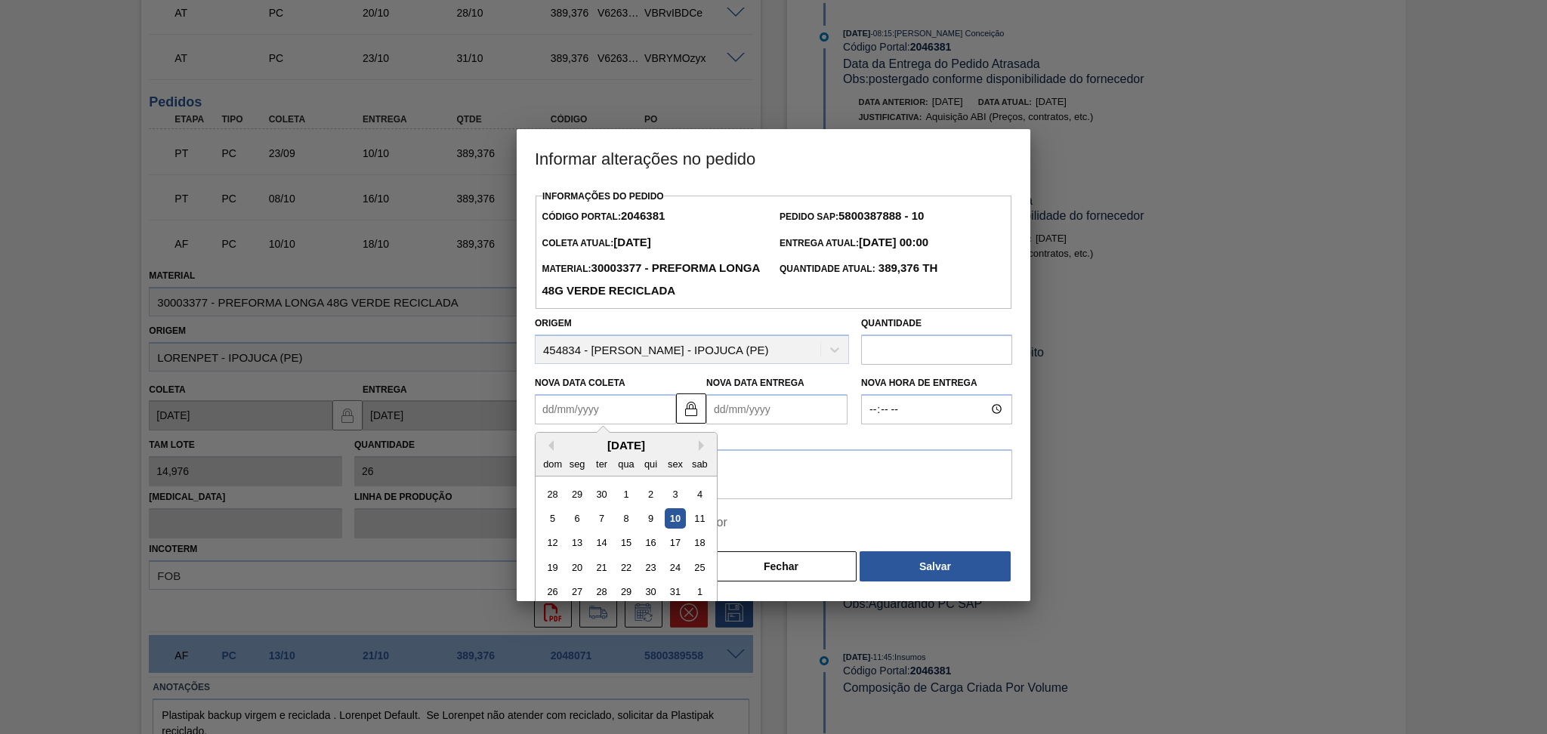
type Coleta2046381 "1"
type Entrega2046381 "09/10/2025"
type Coleta2046381 "14"
type Entrega2046381 "22/10/2025"
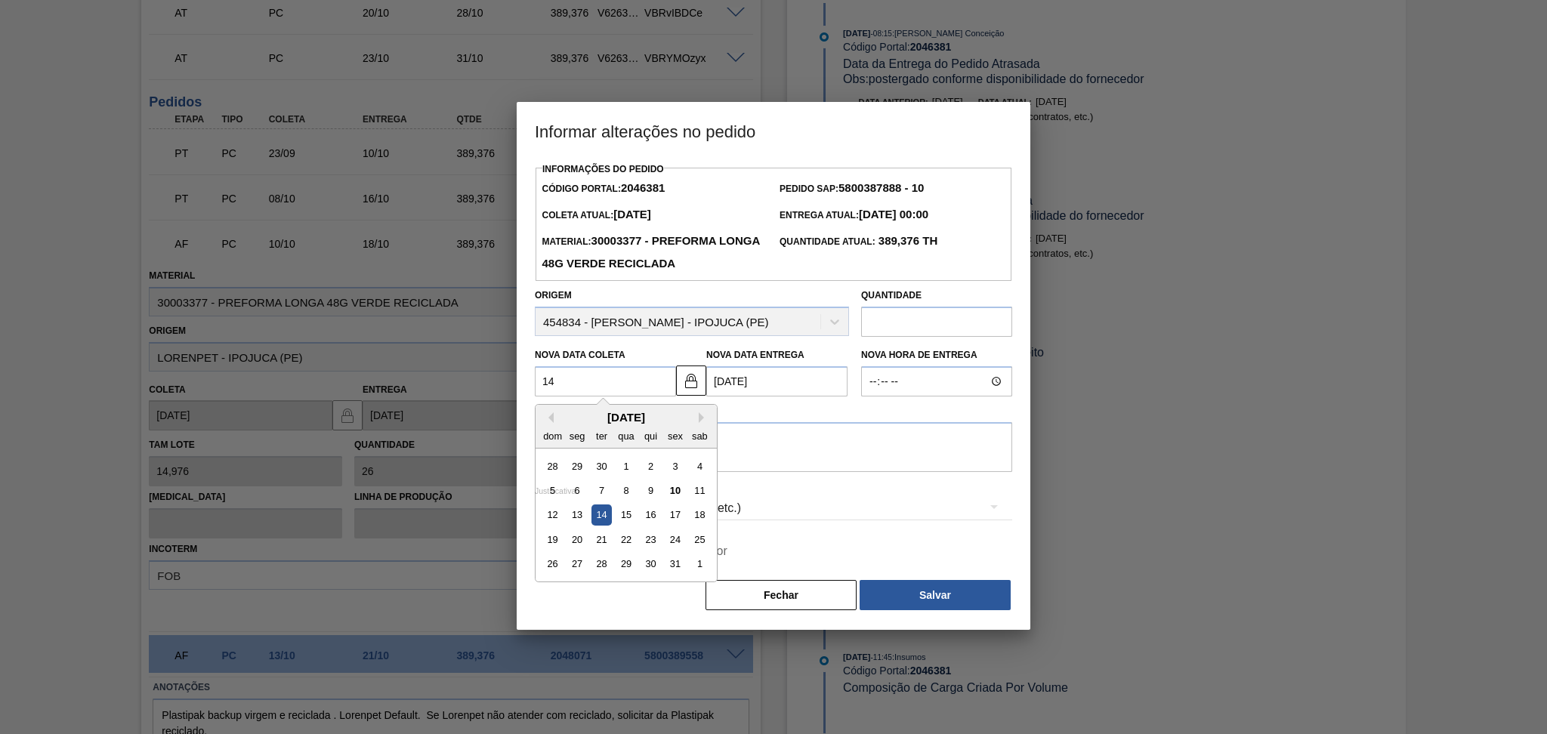
click at [602, 513] on div "14" at bounding box center [601, 515] width 20 height 20
type Coleta2046381 "14/10/2025"
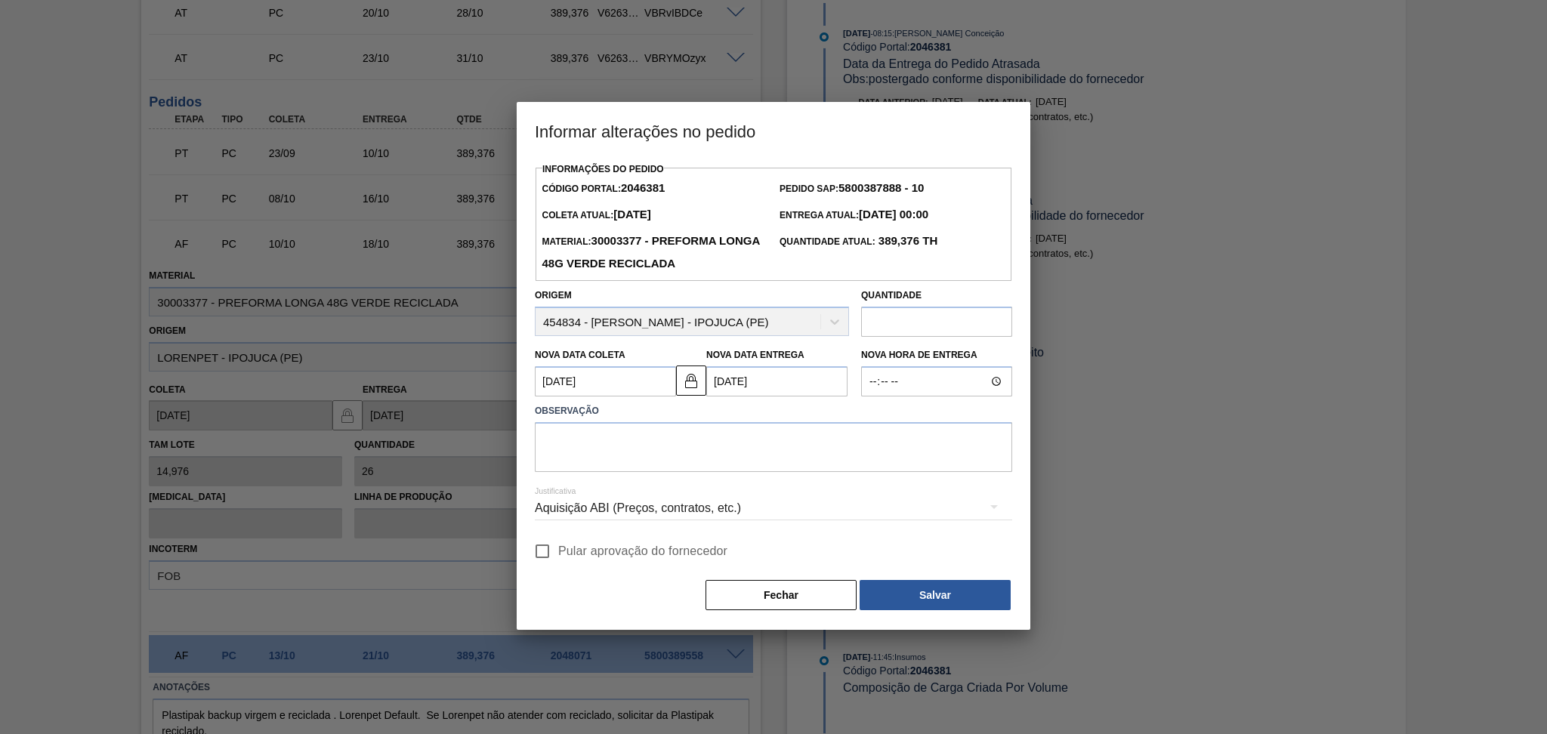
click at [581, 554] on span "Pular aprovação do fornecedor" at bounding box center [642, 551] width 169 height 18
click at [558, 554] on input "Pular aprovação do fornecedor" at bounding box center [542, 551] width 32 height 32
checkbox input "true"
click at [637, 474] on div "Justificativa Aquisição ABI (Preços, contratos, etc.)" at bounding box center [773, 499] width 477 height 54
click at [649, 442] on textarea at bounding box center [773, 447] width 477 height 50
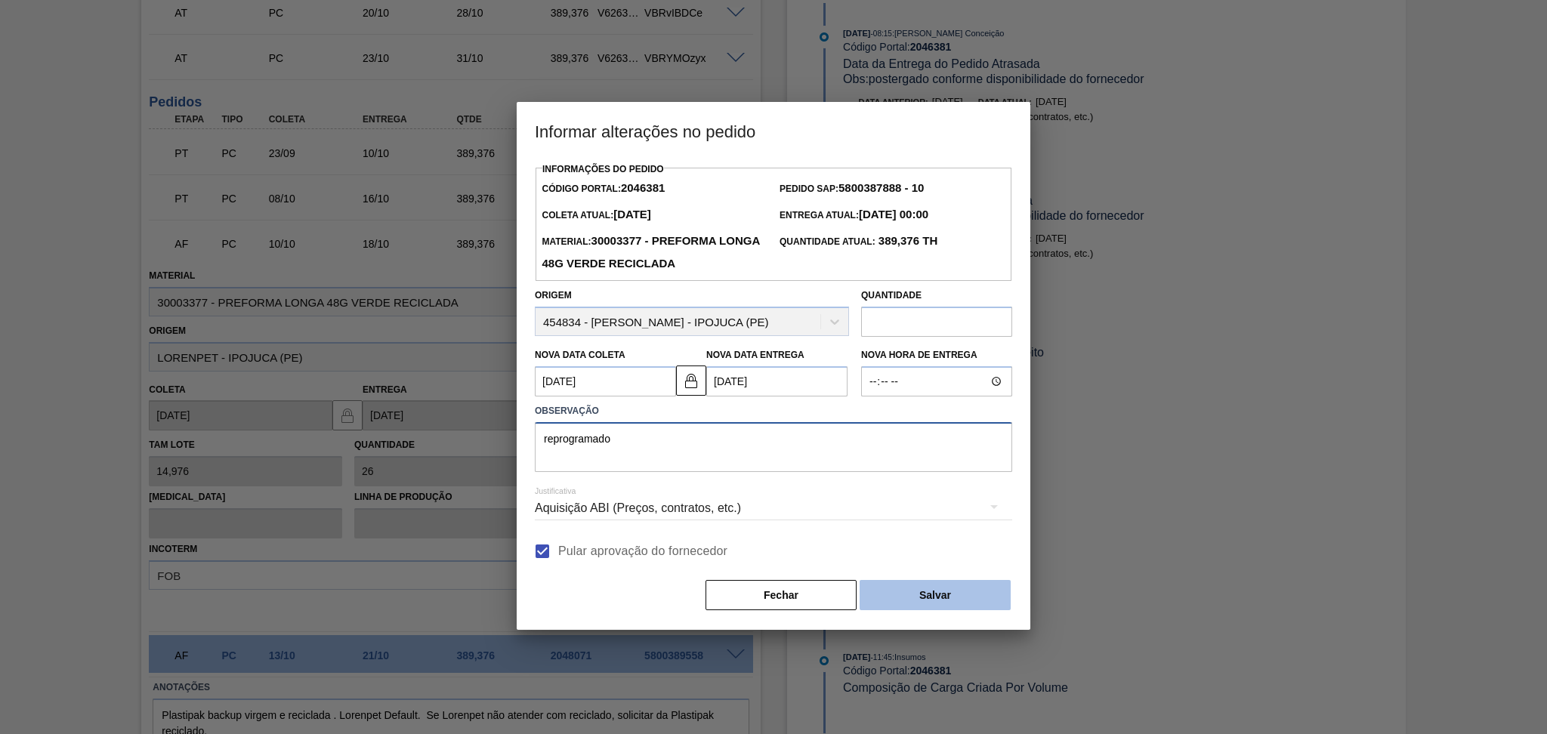
type textarea "reprogramado"
click at [898, 591] on button "Salvar" at bounding box center [934, 595] width 151 height 30
click at [960, 590] on button "Salvar" at bounding box center [934, 595] width 151 height 30
click at [939, 594] on button "Salvar" at bounding box center [934, 595] width 151 height 30
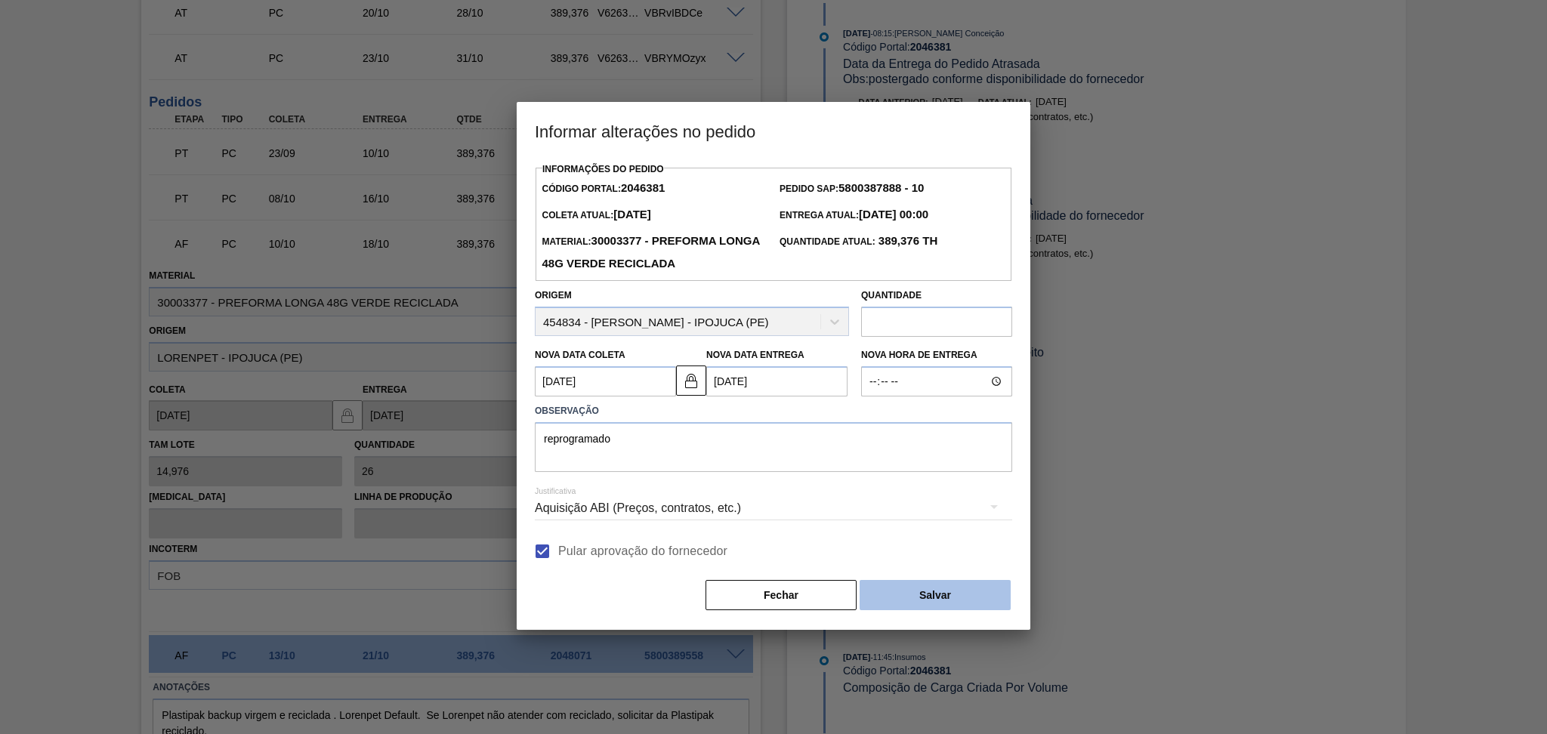
click at [939, 594] on button "Salvar" at bounding box center [934, 595] width 151 height 30
click at [902, 606] on button "Salvar" at bounding box center [934, 595] width 151 height 30
click at [902, 0] on body "Tarefas Planejamento Gerencial Transportes Relatórios Master Data Aline Apareci…" at bounding box center [773, 0] width 1547 height 0
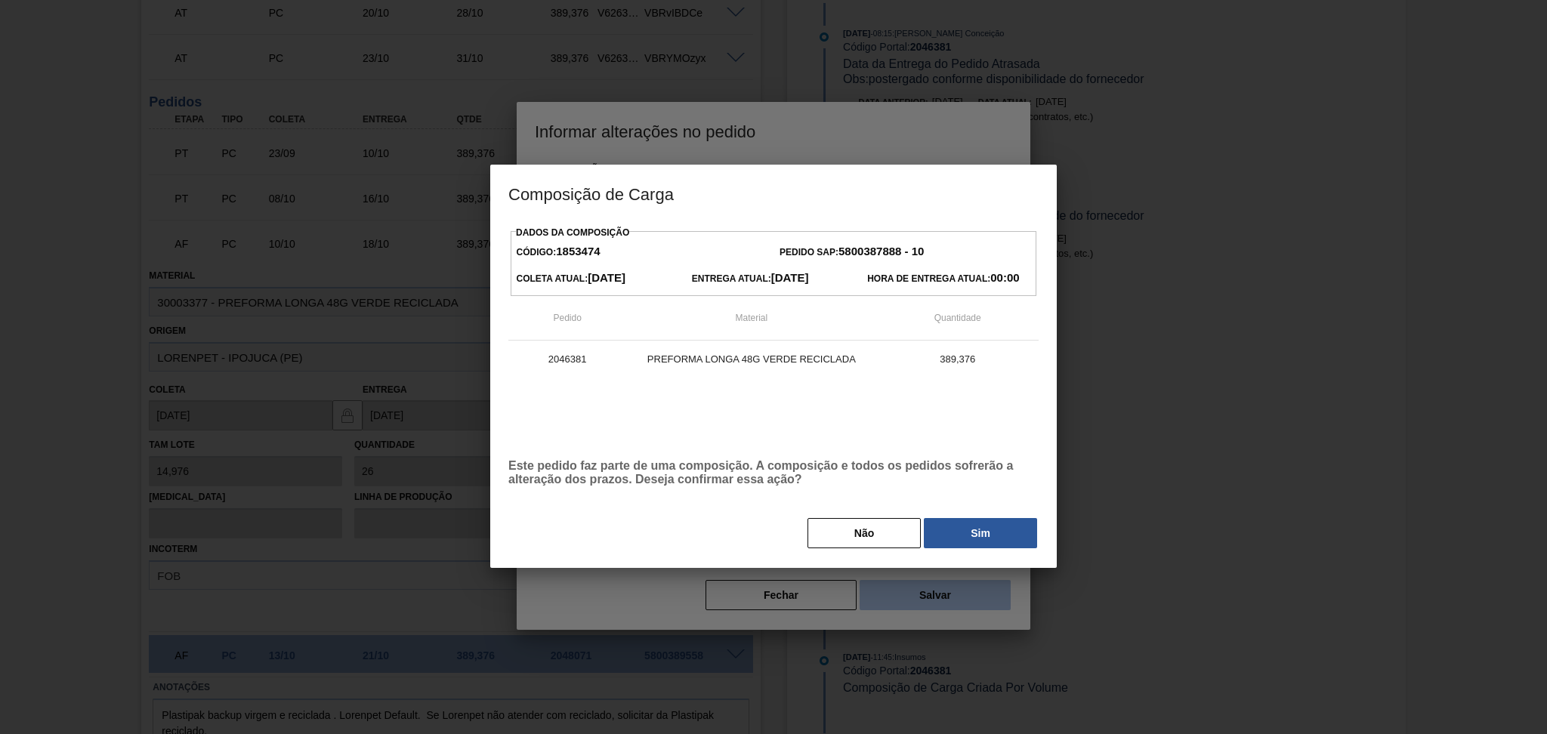
click at [902, 606] on div at bounding box center [773, 367] width 1547 height 734
click at [993, 541] on button "Sim" at bounding box center [980, 533] width 113 height 30
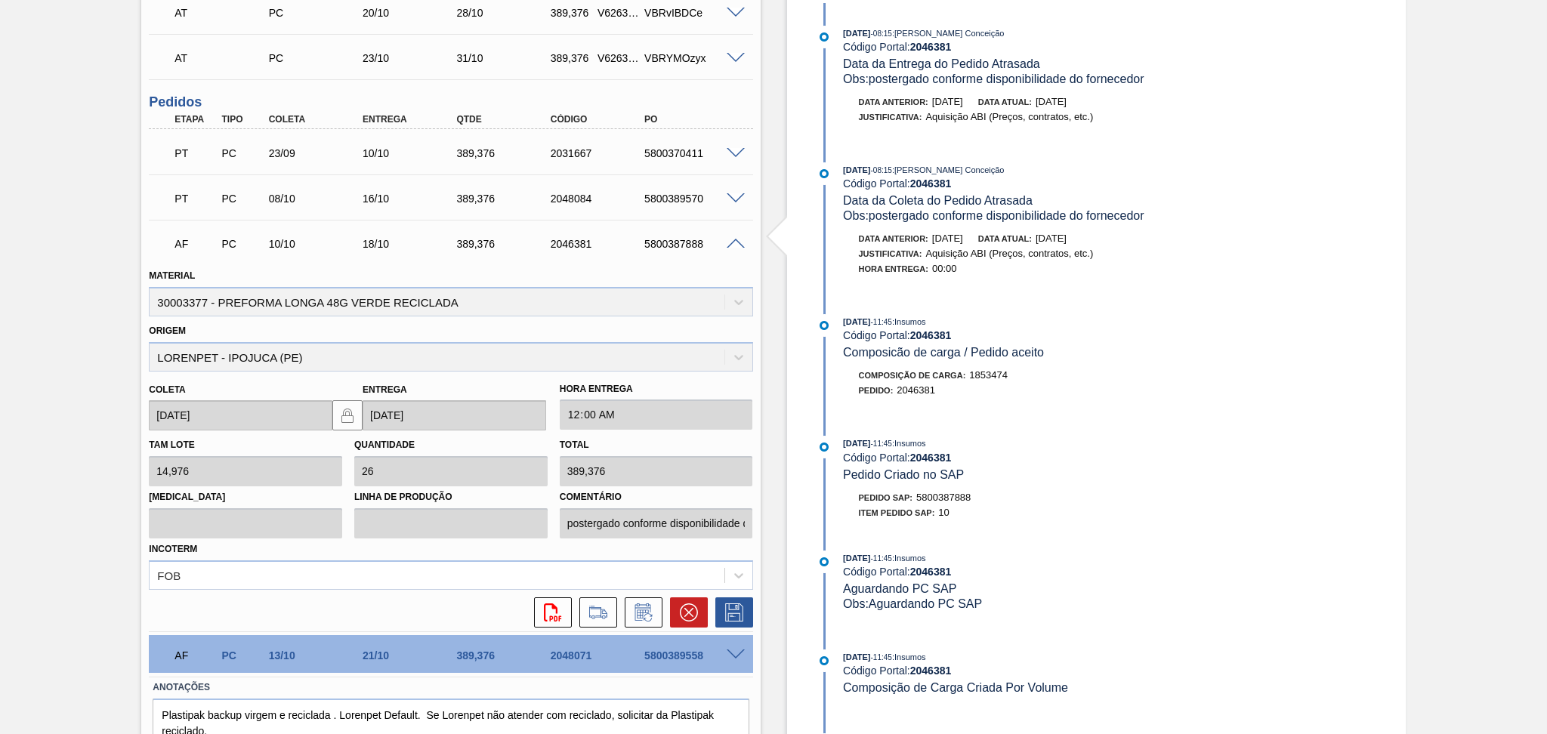
click at [58, 424] on div "Pedido em Trânsito BR05 - PREFORMA 48G VERDE Unidade Cuiabá PE MIN 168,052 TH P…" at bounding box center [773, 207] width 1547 height 1186
click at [121, 298] on div "Pedido em Trânsito BR05 - PREFORMA 48G VERDE Unidade Cuiabá PE MIN 168,052 TH P…" at bounding box center [773, 207] width 1547 height 1186
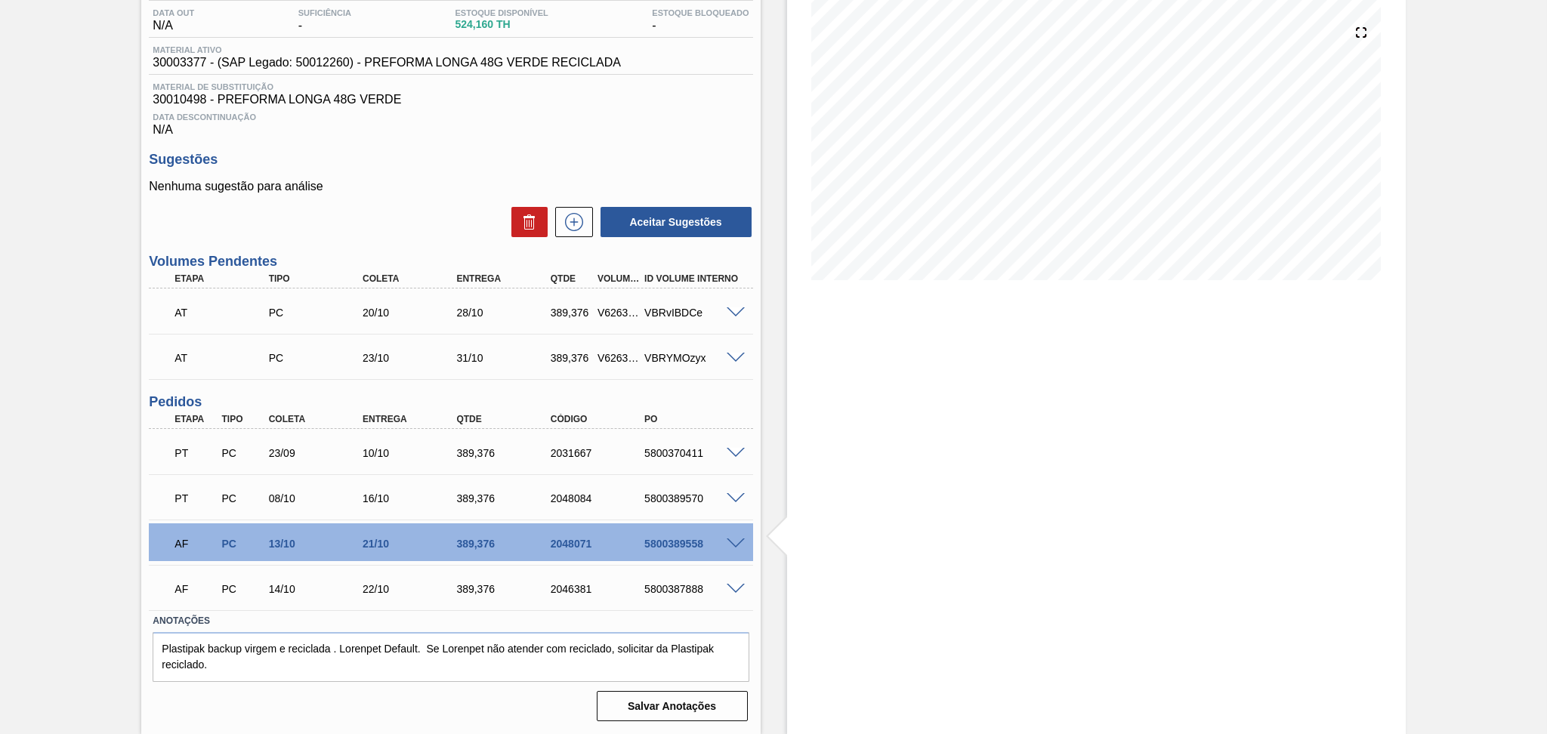
scroll to position [159, 0]
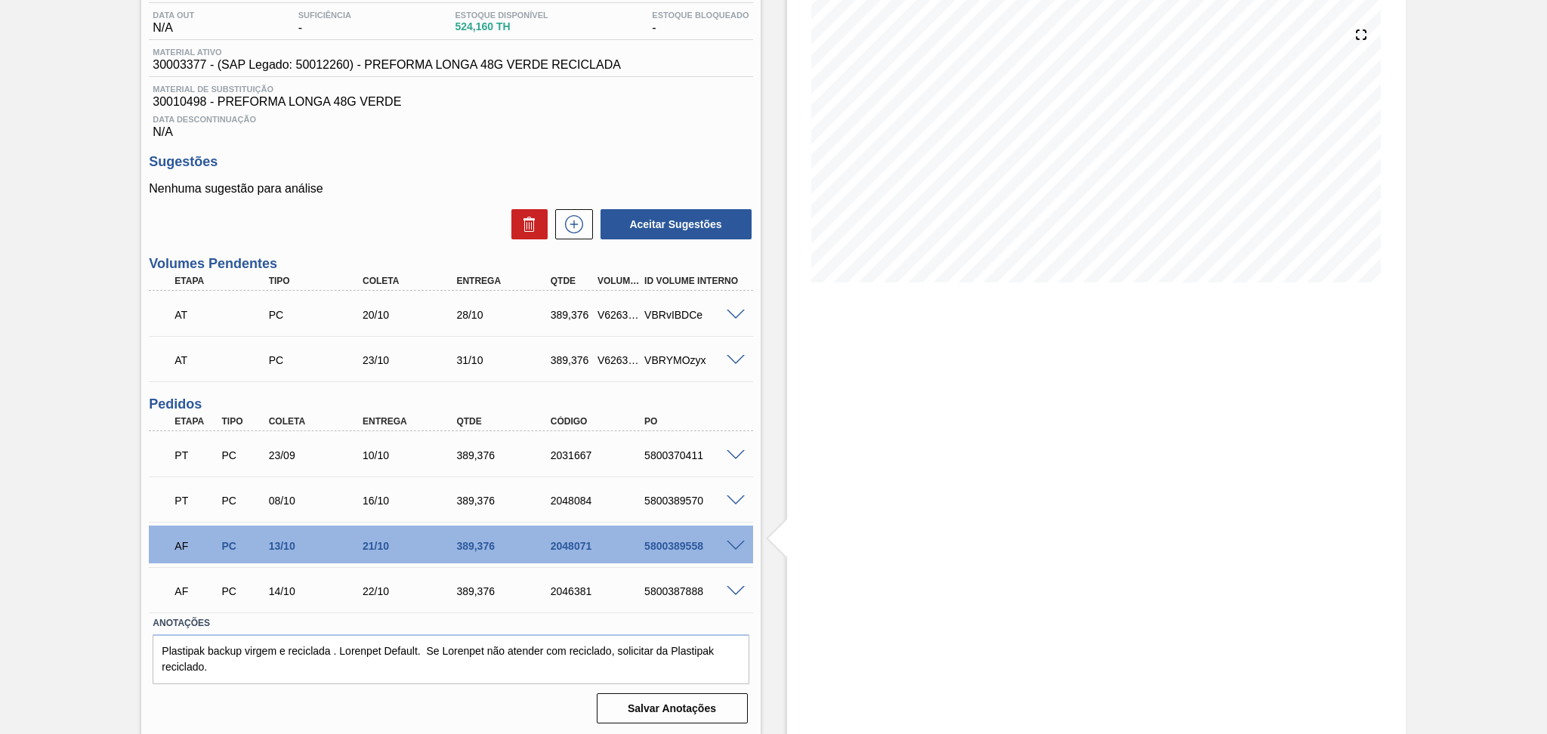
click at [679, 591] on div "5800387888" at bounding box center [693, 591] width 106 height 12
copy div "5800387888"
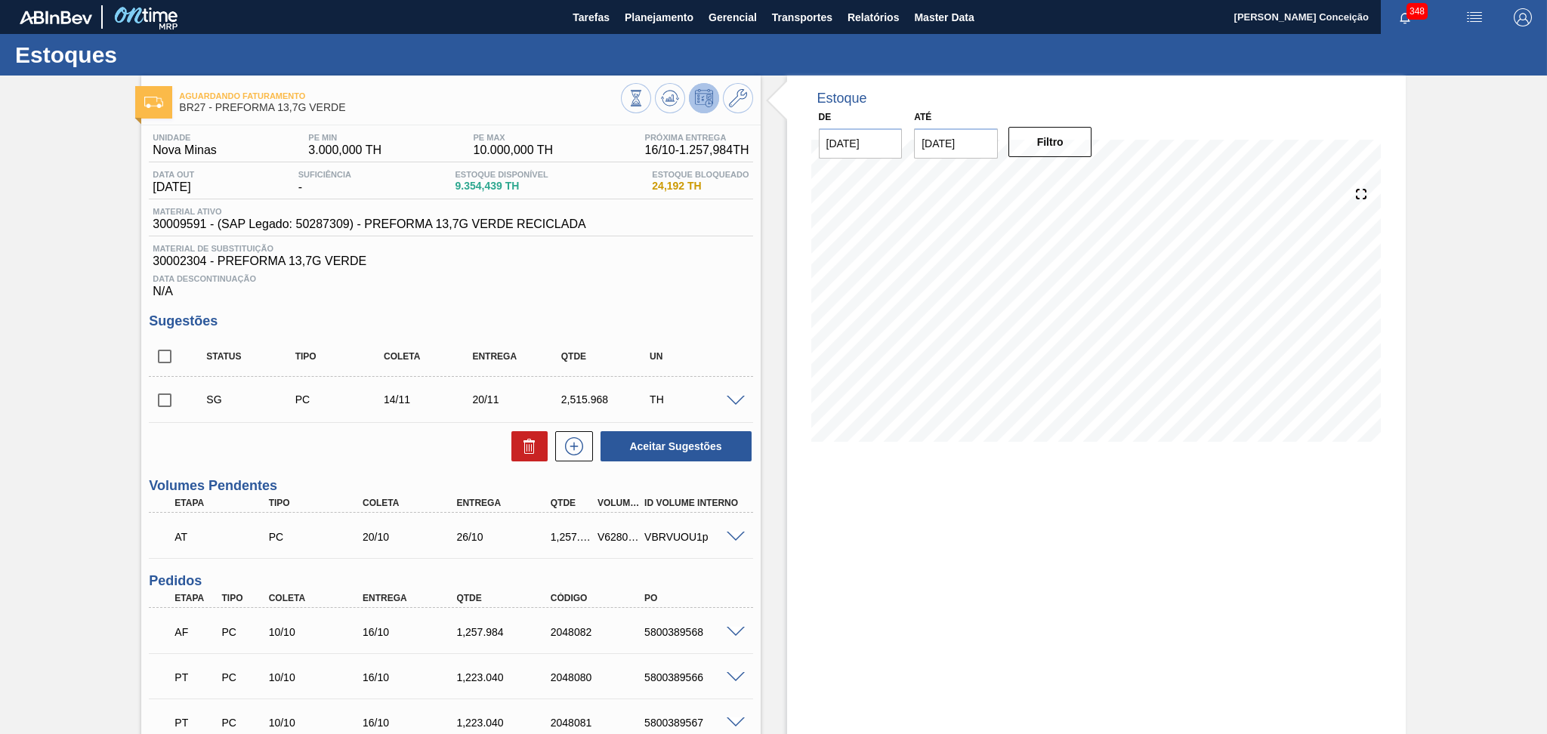
click at [506, 300] on div "Unidade Nova Minas PE MIN 3.000,000 TH PE MAX 10.000,000 TH Próxima Entrega 16/…" at bounding box center [450, 560] width 618 height 871
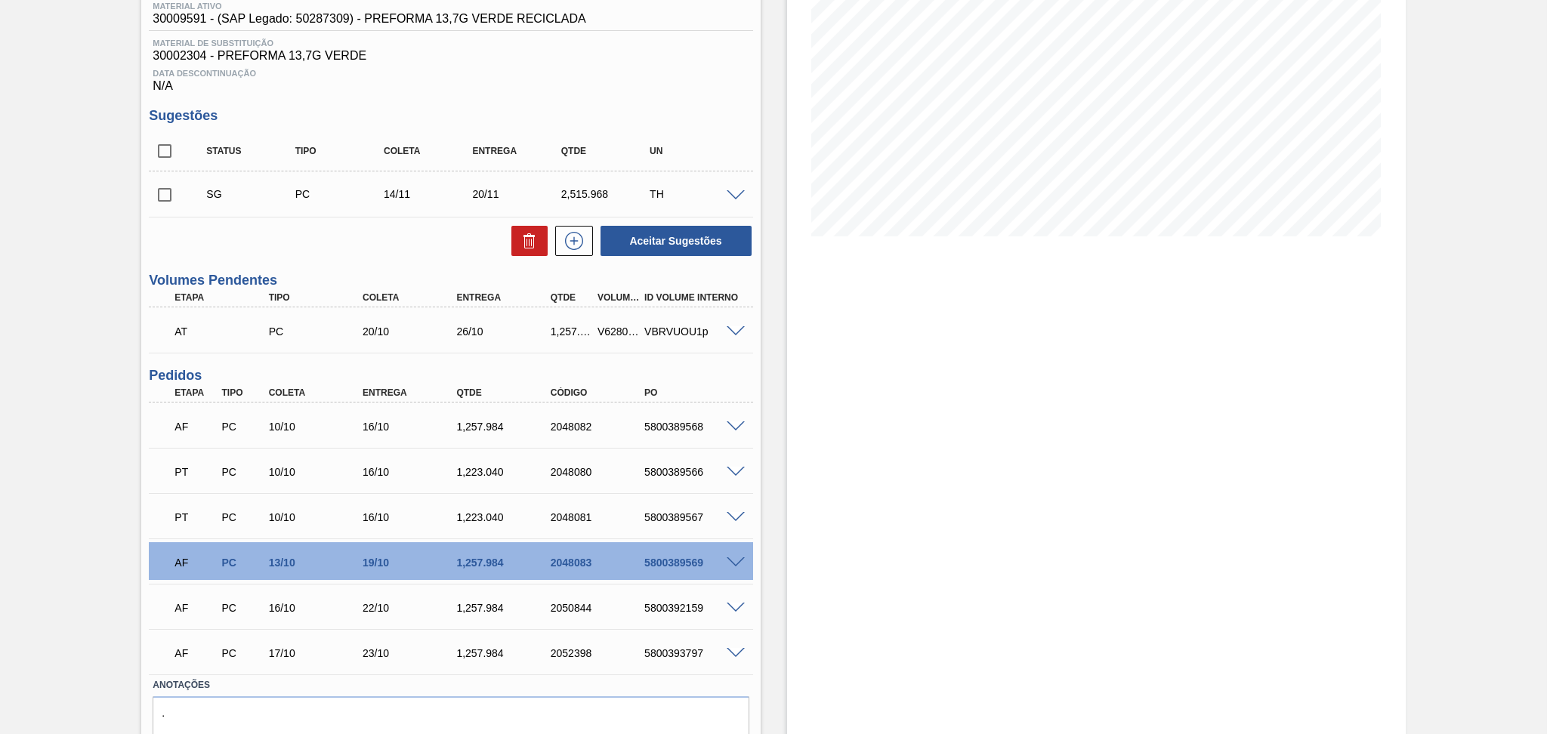
scroll to position [267, 0]
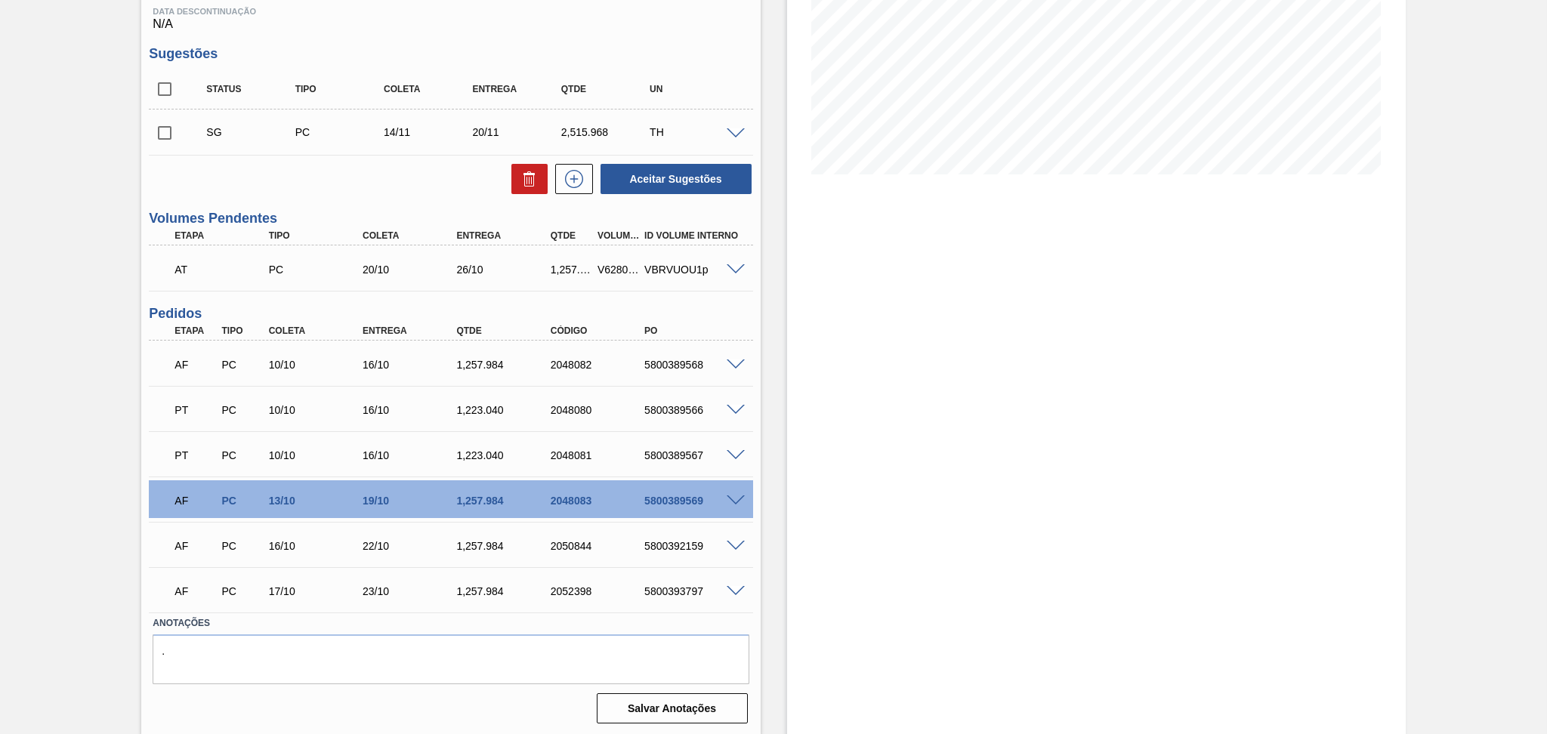
click at [772, 495] on div "Estoque De [DATE] Até [DATE] Filtro 08/11 Projeção de Estoque 5,153.386 [DOMAIN…" at bounding box center [1082, 272] width 645 height 928
click at [733, 495] on span at bounding box center [735, 500] width 18 height 11
type input "48,384"
type input "1.257,984"
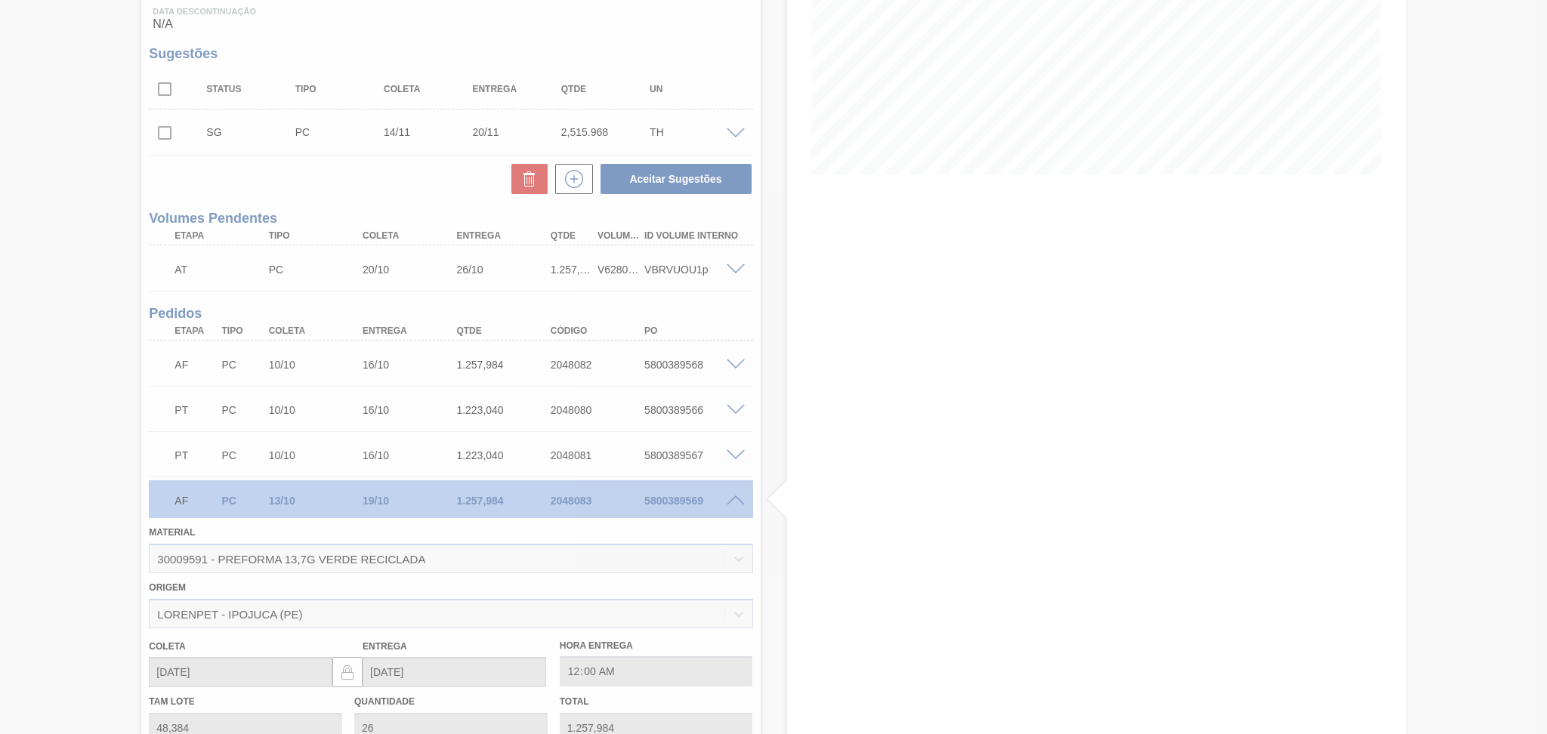
click at [823, 560] on div at bounding box center [773, 367] width 1547 height 734
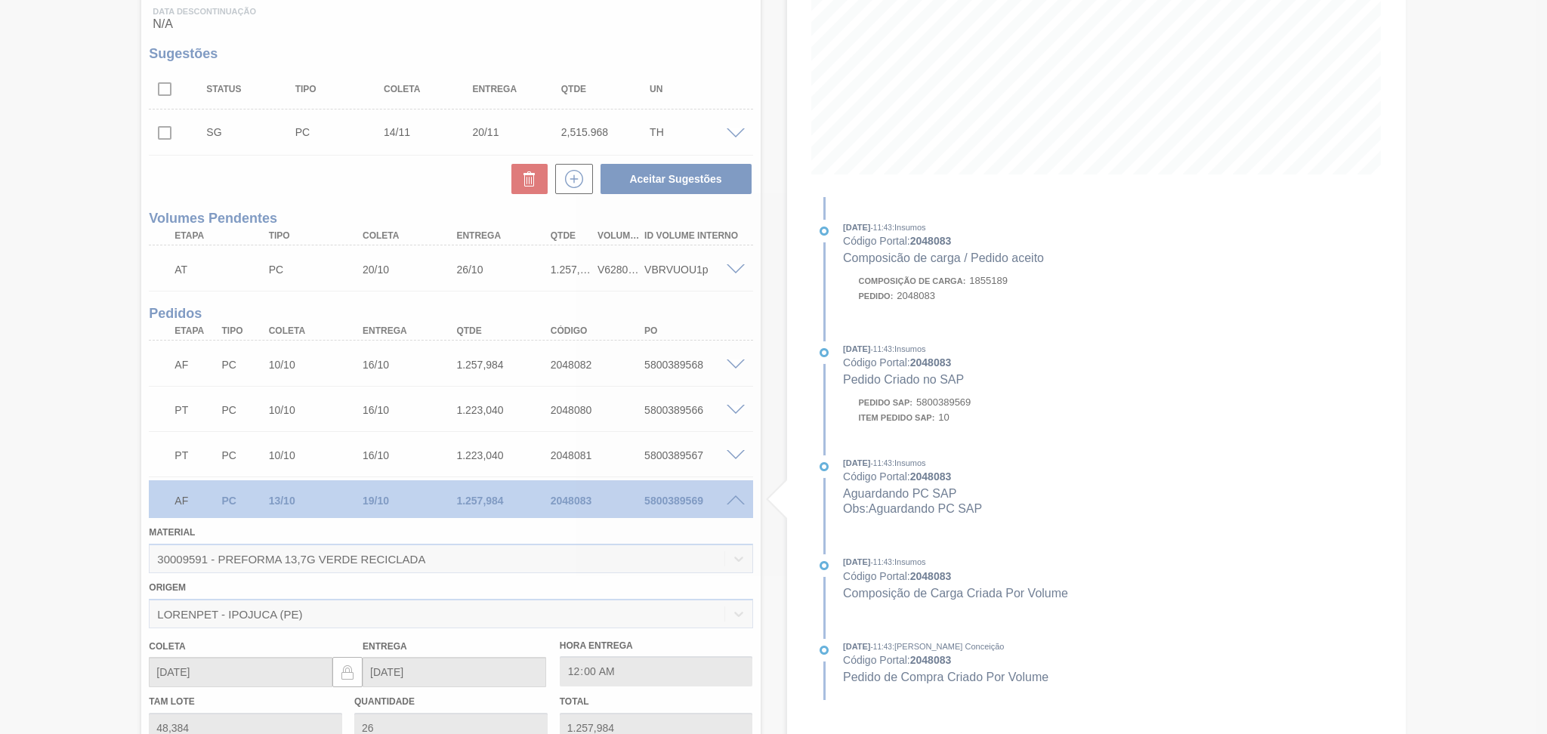
click at [787, 477] on span at bounding box center [796, 499] width 19 height 51
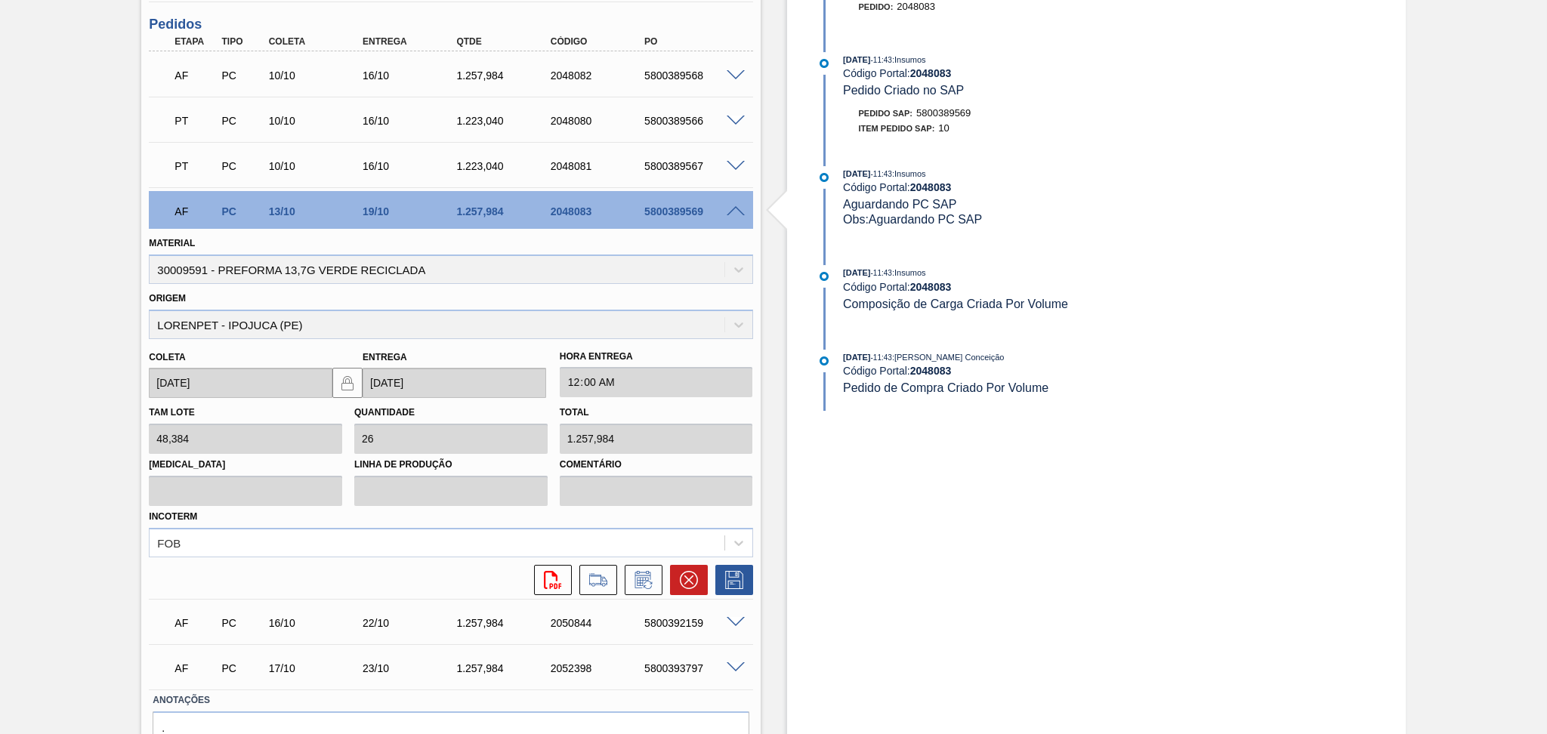
scroll to position [569, 0]
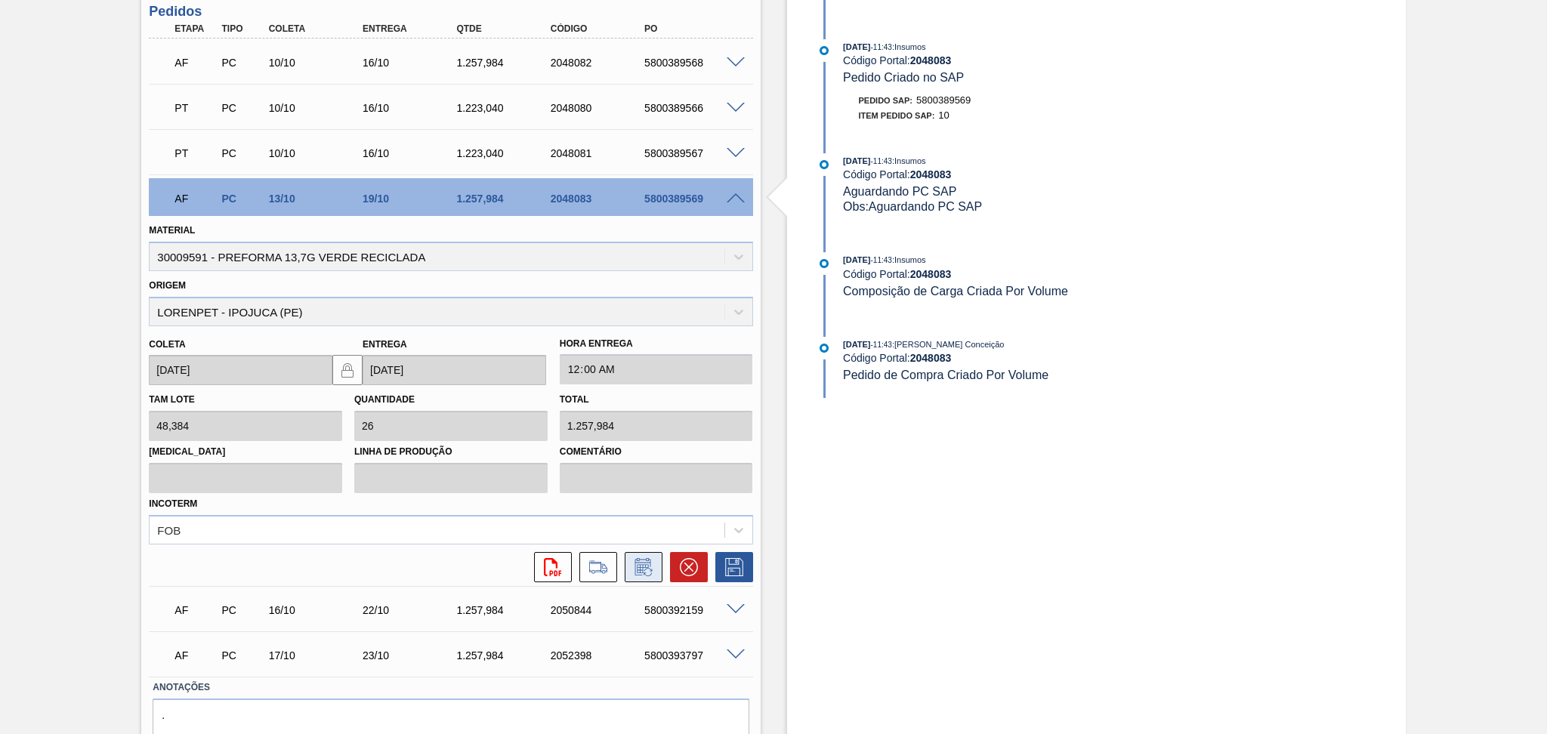
click at [637, 566] on icon at bounding box center [643, 567] width 24 height 18
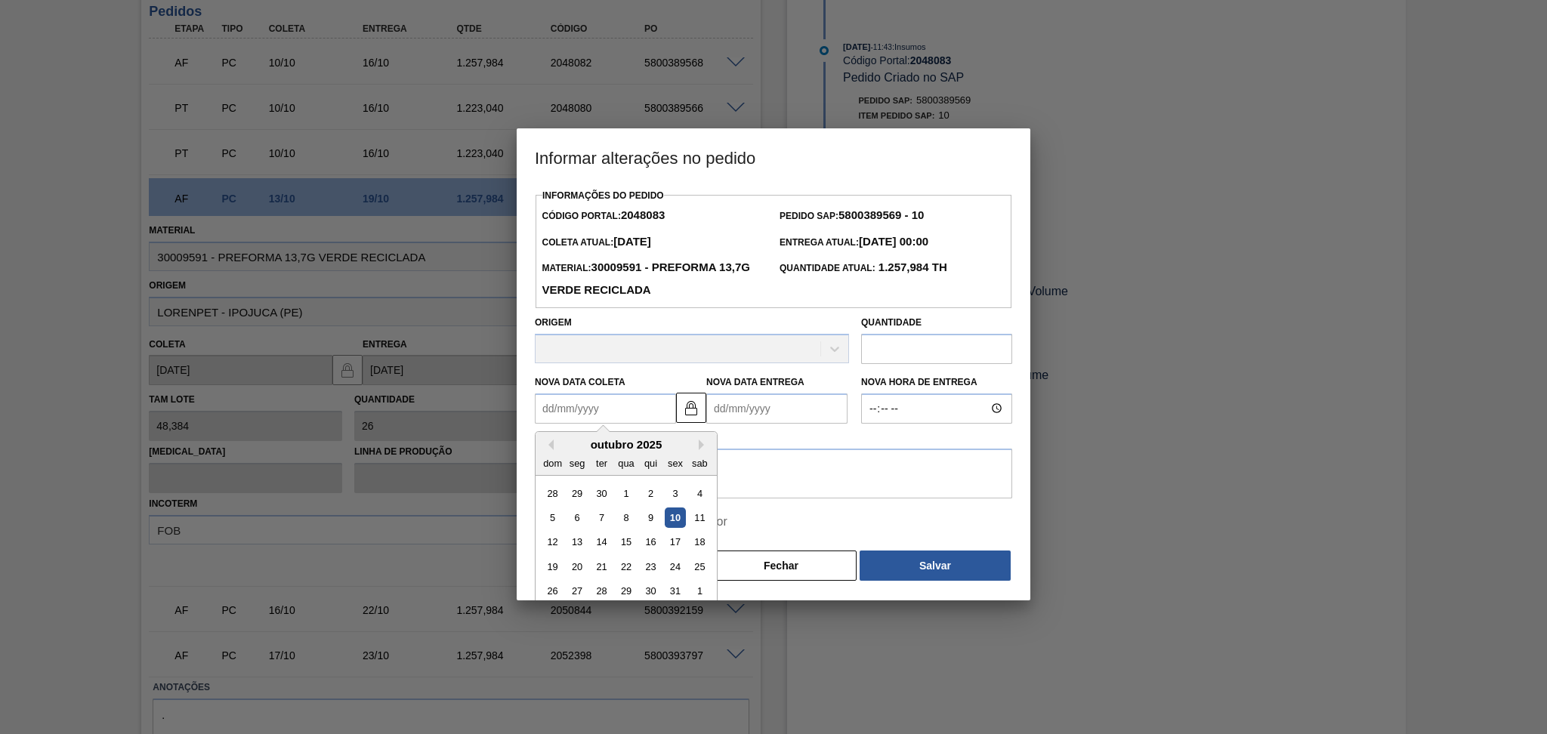
click at [616, 409] on Coleta2048083 "Nova Data Coleta" at bounding box center [605, 408] width 141 height 30
type Coleta2048083 "2"
type Entrega2048083 "[DATE]"
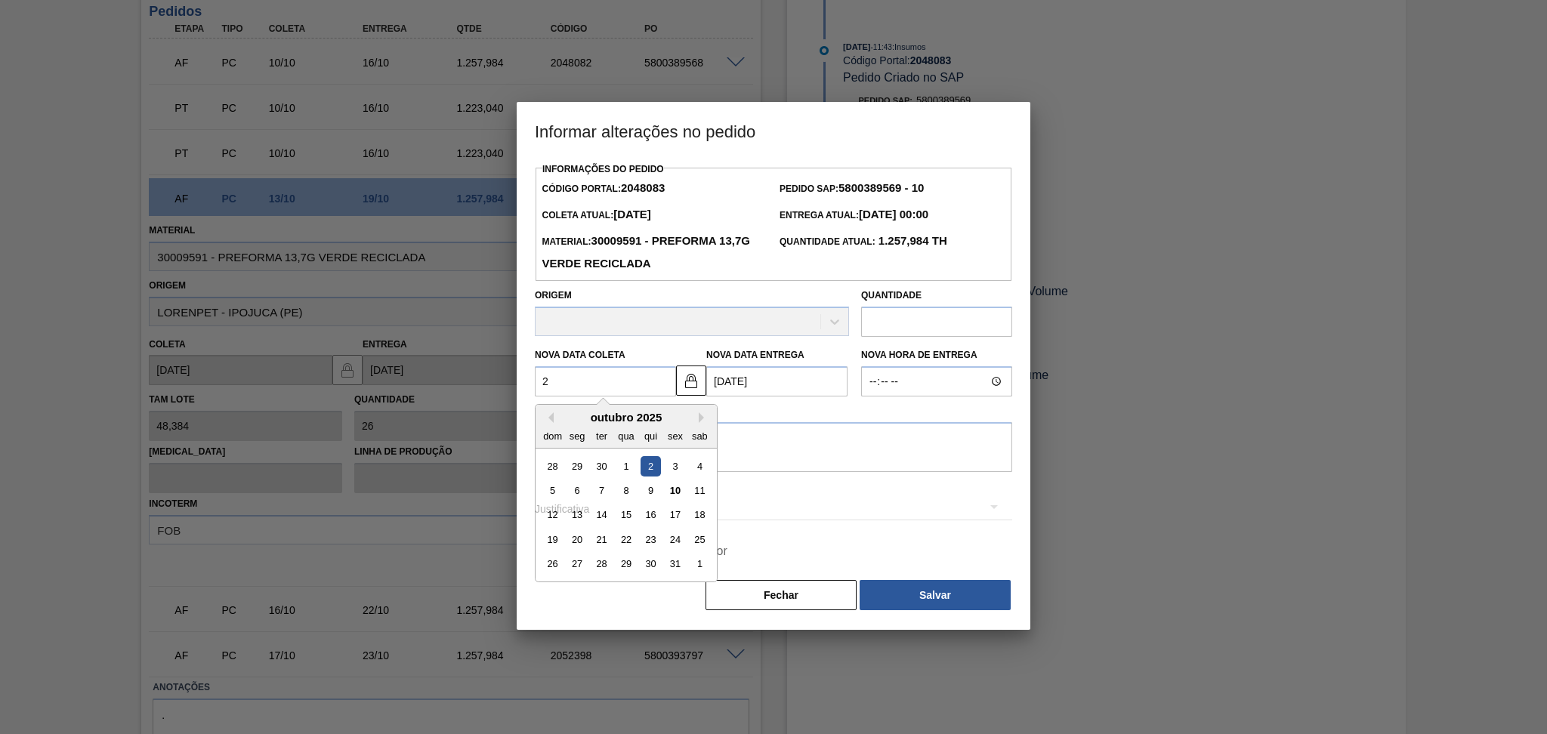
type Coleta2048083 "27"
type Entrega2048083 "[DATE]"
click at [570, 569] on div "27" at bounding box center [577, 564] width 20 height 20
type Coleta2048083 "[DATE]"
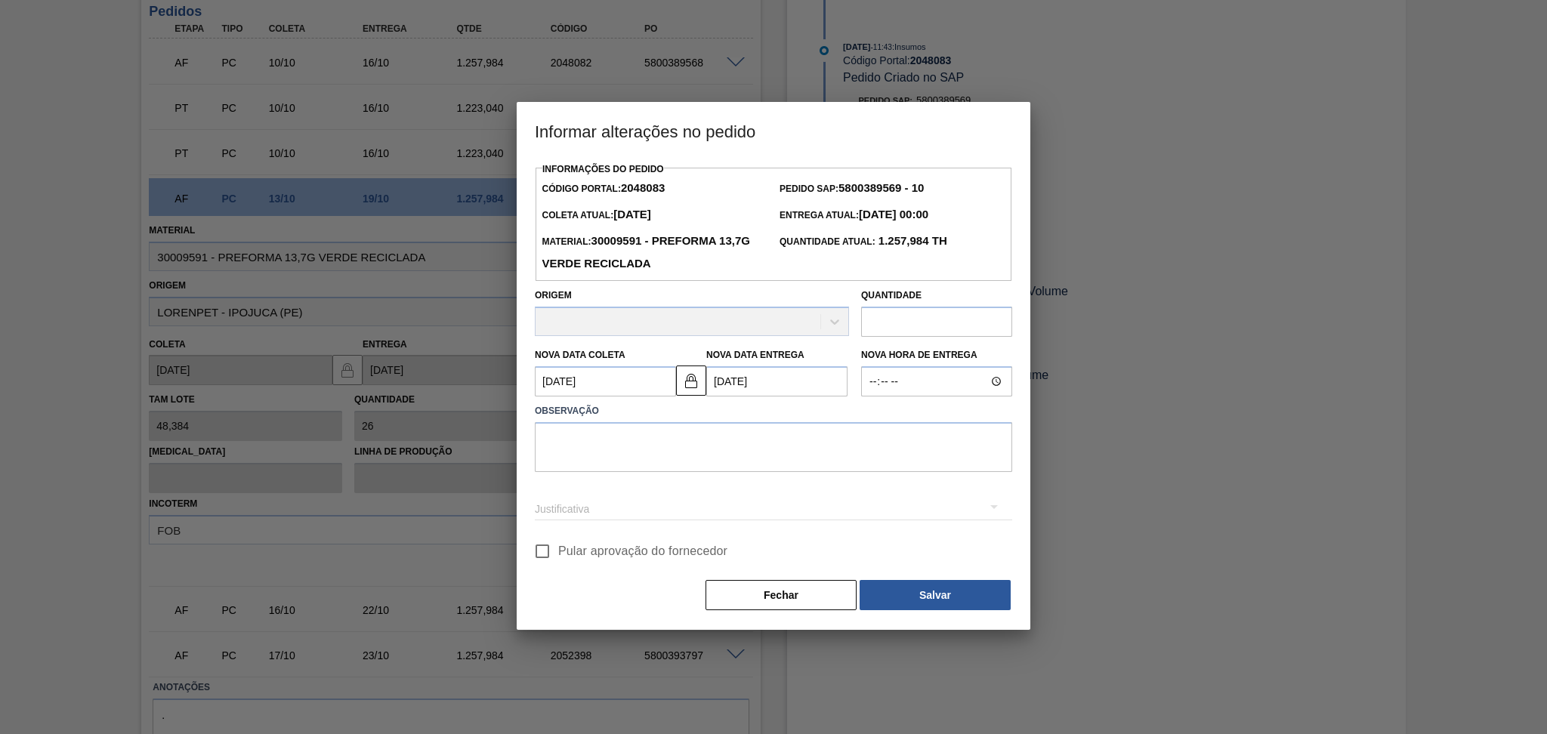
click at [580, 553] on span "Pular aprovação do fornecedor" at bounding box center [642, 551] width 169 height 18
click at [558, 553] on input "Pular aprovação do fornecedor" at bounding box center [542, 551] width 32 height 32
checkbox input "true"
click at [899, 591] on button "Salvar" at bounding box center [934, 595] width 151 height 30
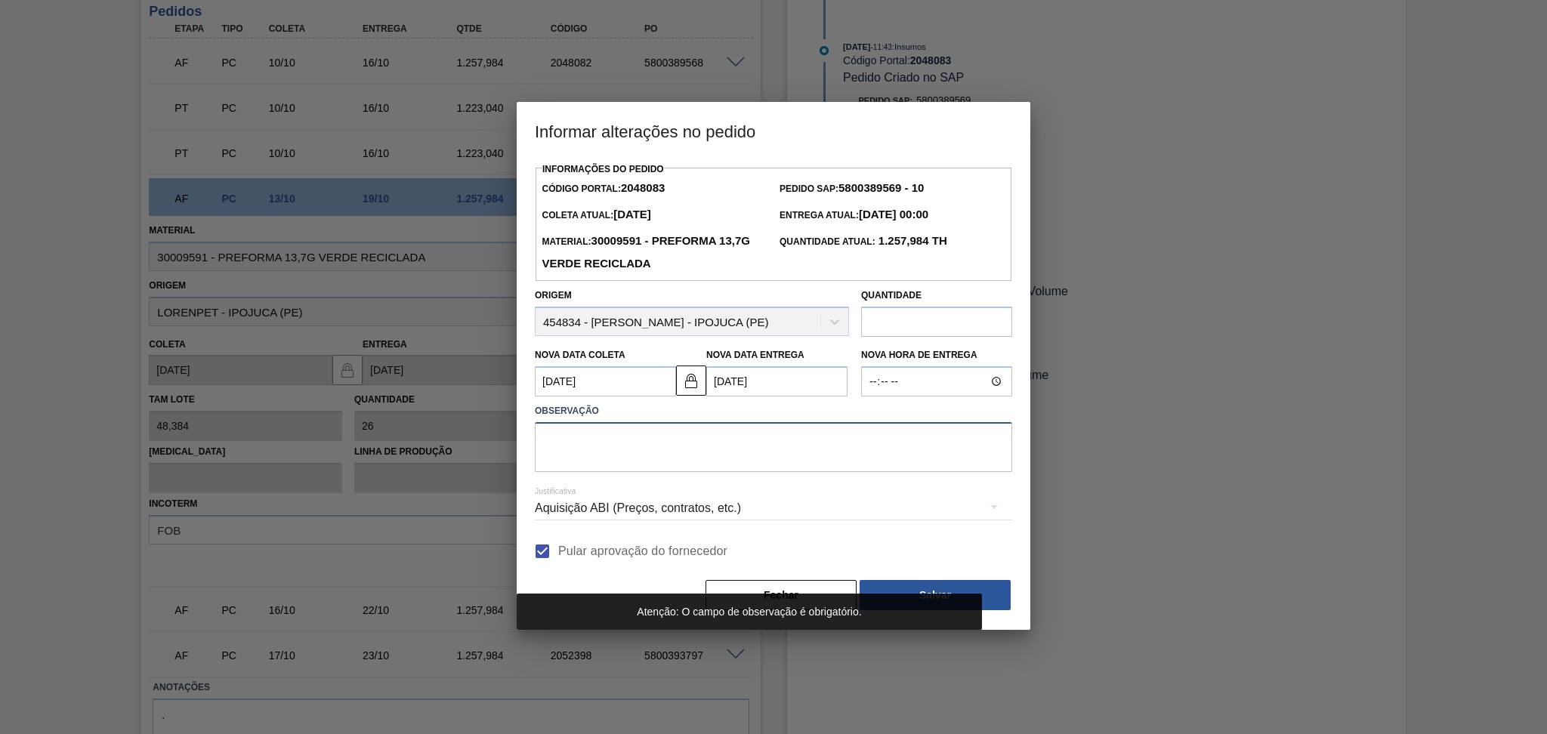
click at [689, 461] on textarea at bounding box center [773, 447] width 477 height 50
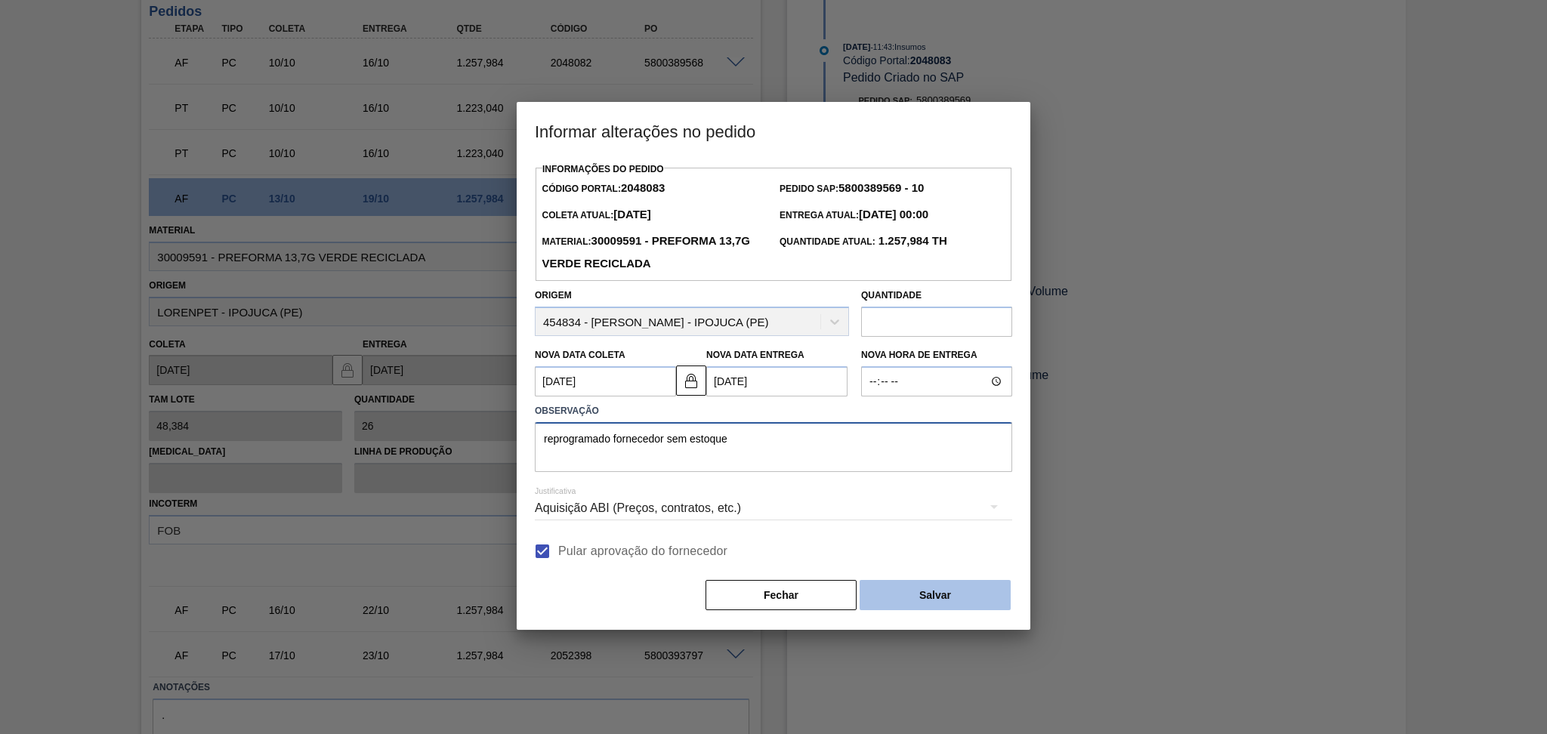
type textarea "reprogramado fornecedor sem estoque"
click at [973, 582] on button "Salvar" at bounding box center [934, 595] width 151 height 30
click at [952, 587] on button "Salvar" at bounding box center [934, 595] width 151 height 30
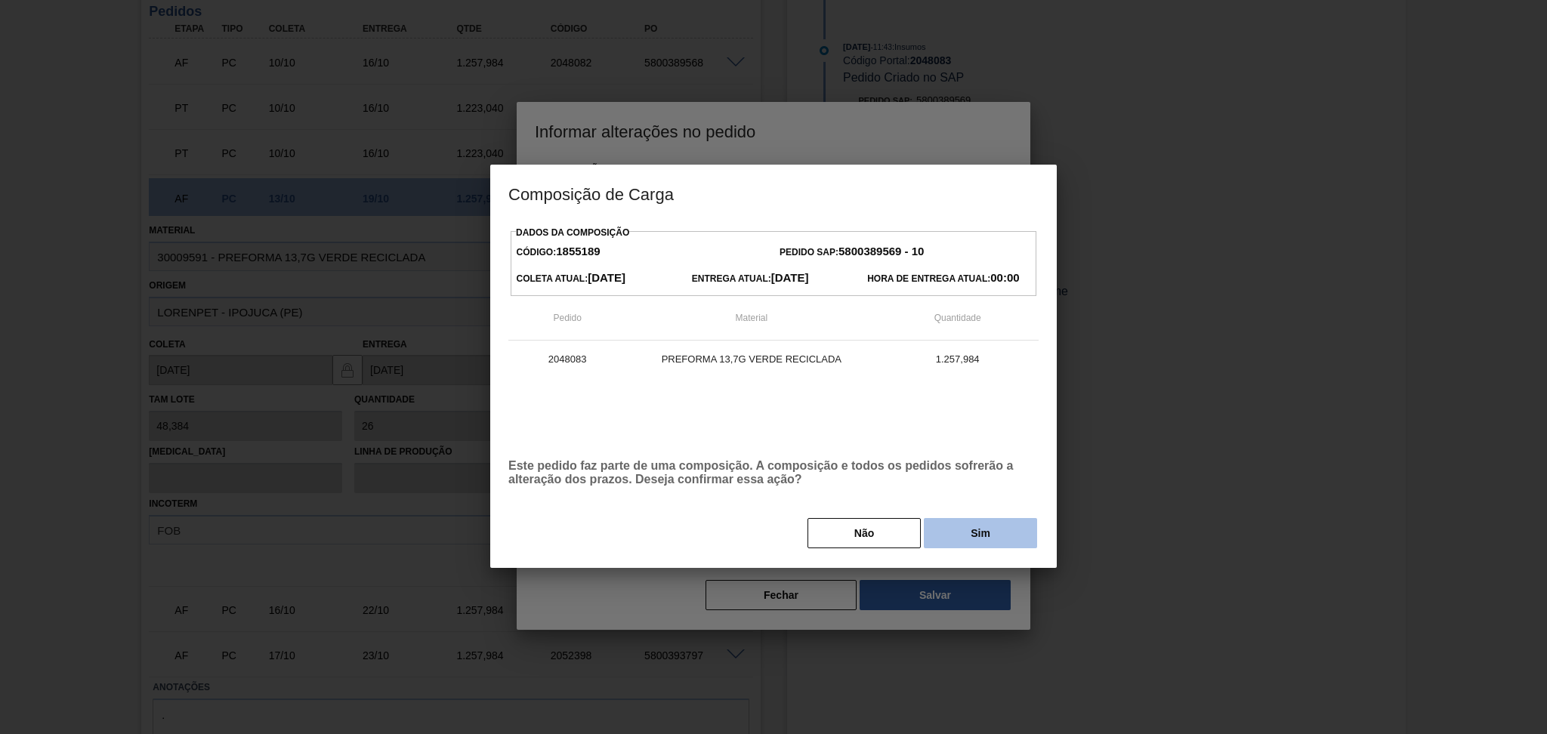
click at [965, 544] on button "Sim" at bounding box center [980, 533] width 113 height 30
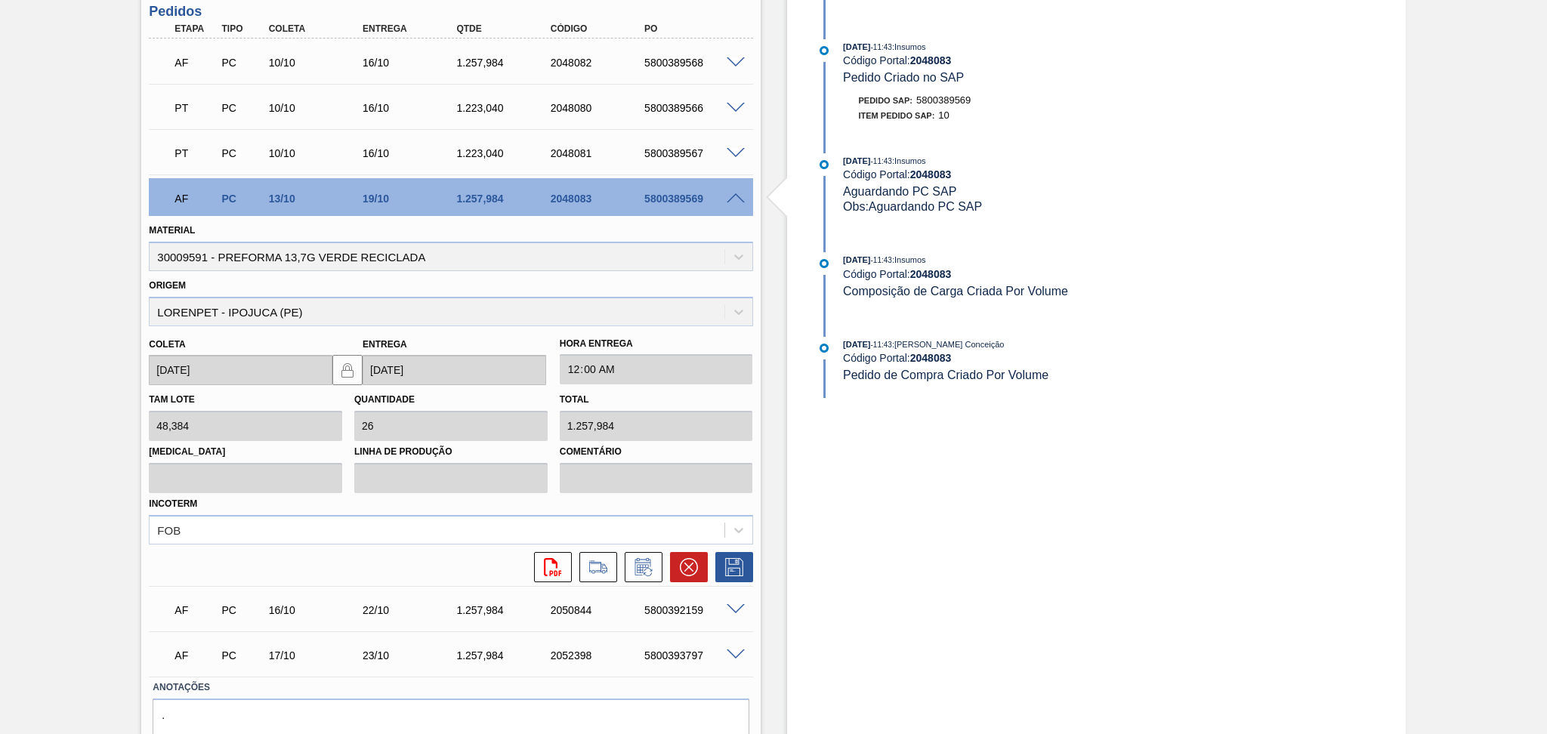
click at [38, 452] on div "Aguardando Faturamento BR27 - PREFORMA 13,7G VERDE Unidade Nova Minas PE MIN 3.…" at bounding box center [773, 153] width 1547 height 1294
click at [761, 205] on div "Estoque De 10/10/2025 Até 30/11/2025 Filtro 08/11 Projeção de Estoque 5,153.386…" at bounding box center [1082, 153] width 645 height 1294
click at [770, 254] on div "Estoque De 10/10/2025 Até 30/11/2025 Filtro 08/11 Projeção de Estoque 5,153.386…" at bounding box center [1082, 153] width 645 height 1294
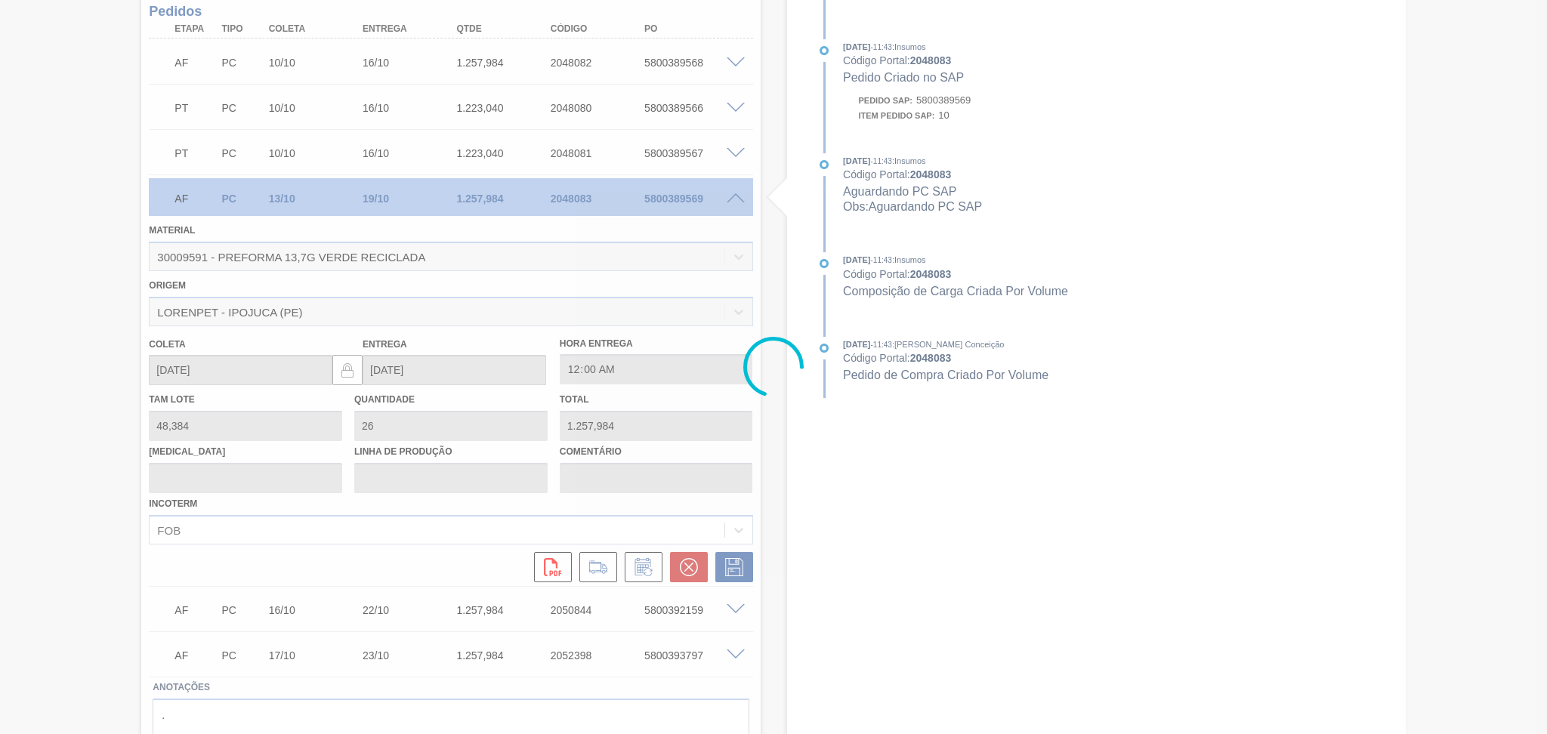
click at [774, 369] on icon at bounding box center [773, 367] width 60 height 60
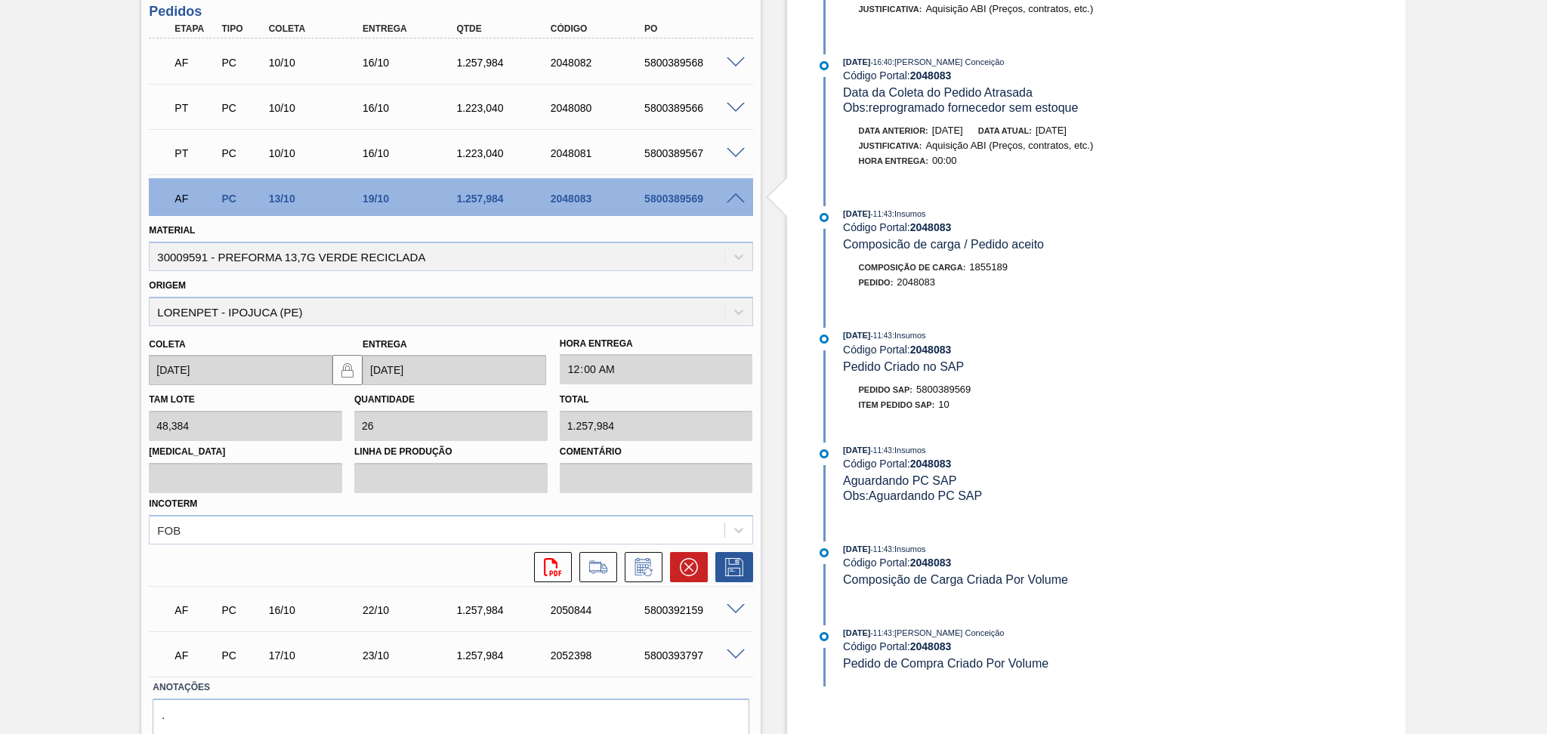
click at [736, 196] on span at bounding box center [735, 198] width 18 height 11
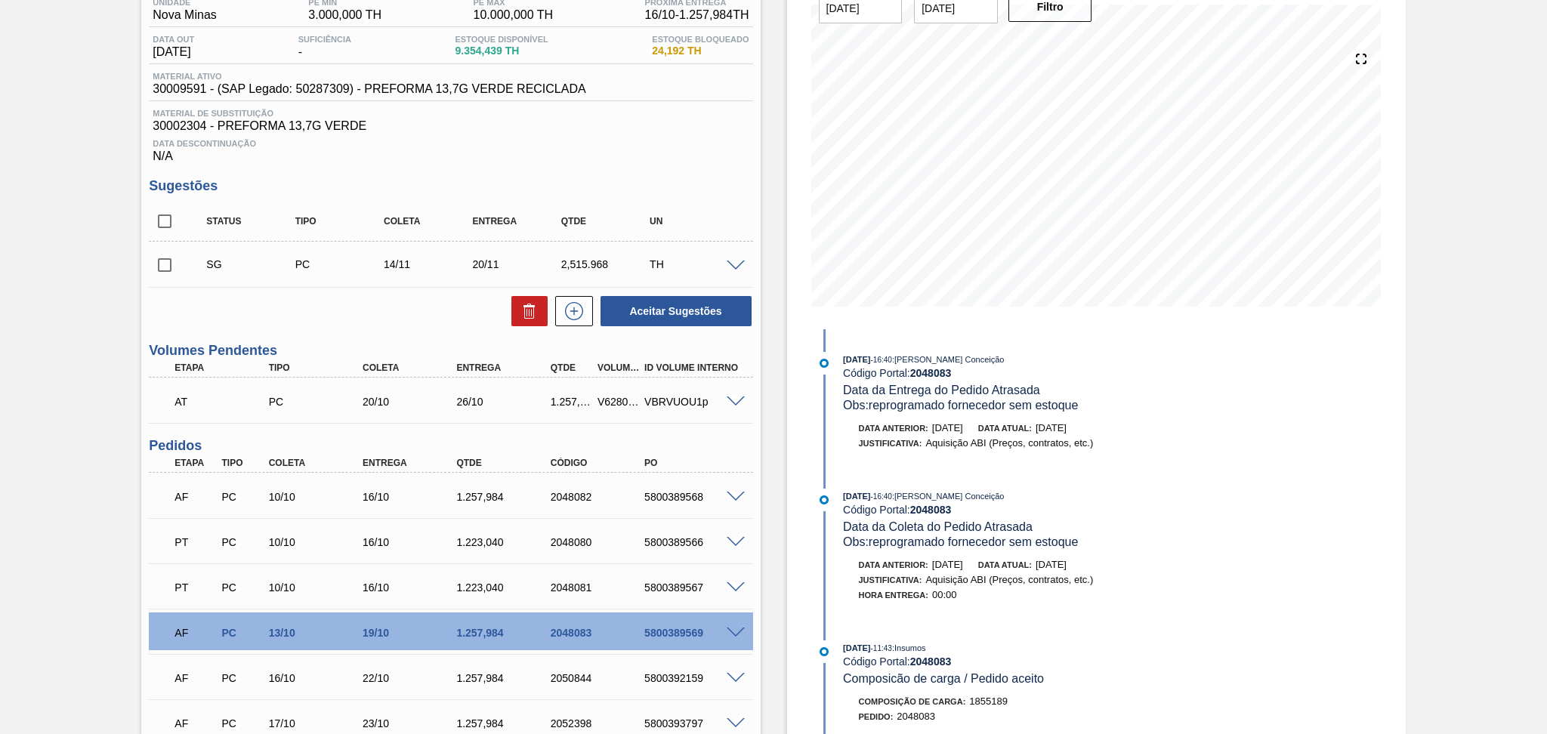
scroll to position [0, 0]
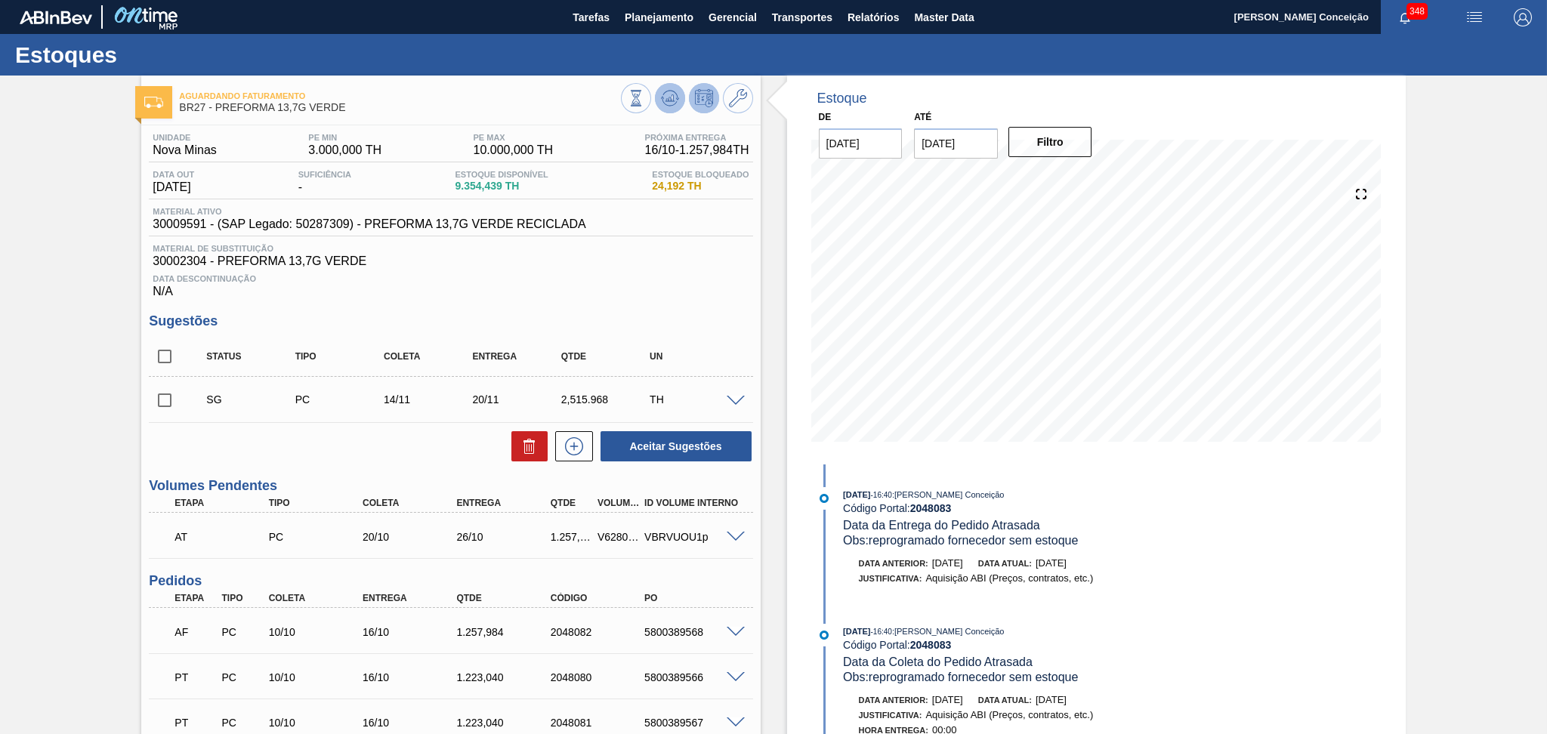
click at [680, 91] on button at bounding box center [670, 98] width 30 height 30
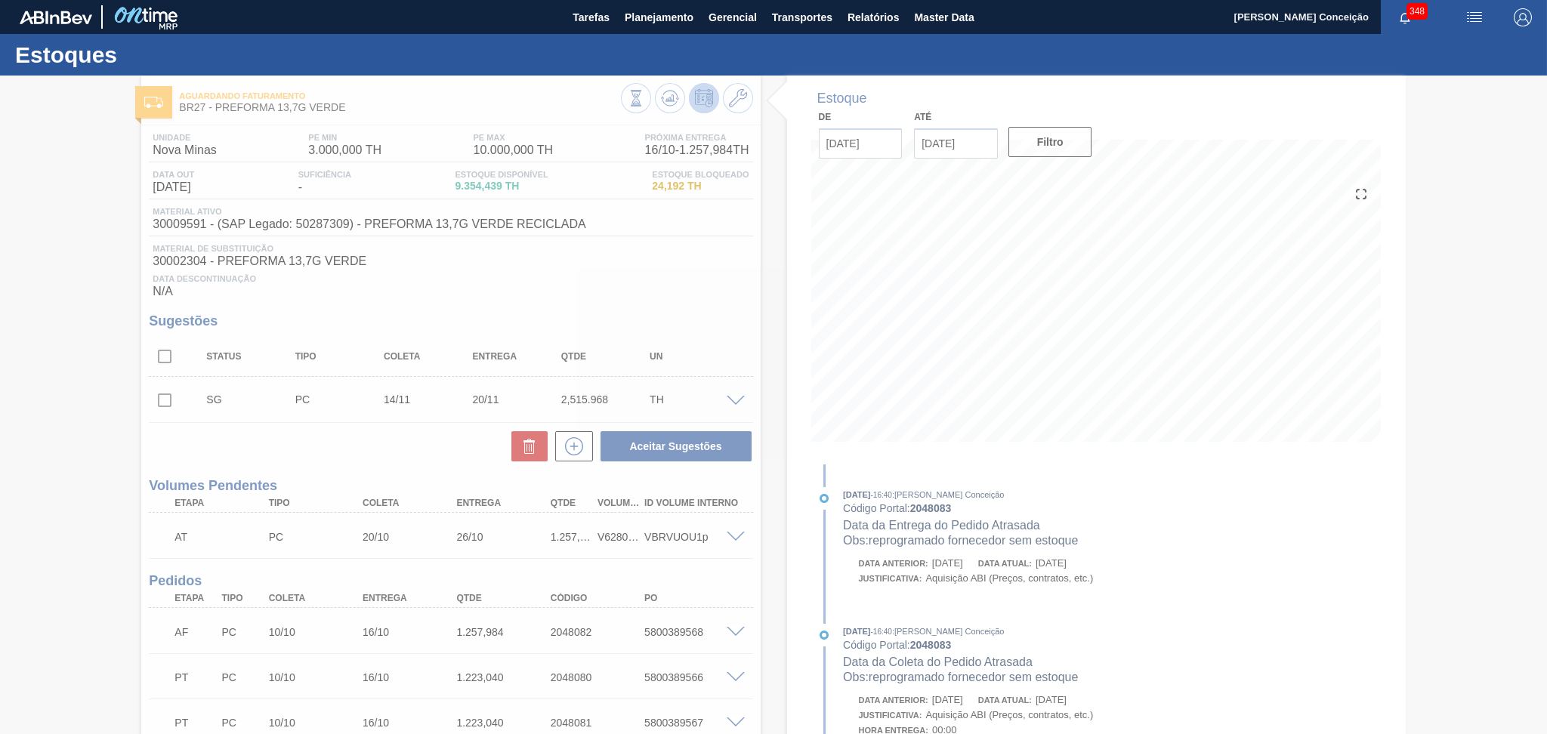
click at [399, 463] on div at bounding box center [773, 405] width 1547 height 658
click at [430, 461] on div at bounding box center [773, 405] width 1547 height 658
click at [756, 575] on div at bounding box center [773, 405] width 1547 height 658
click at [766, 581] on div at bounding box center [773, 405] width 1547 height 658
click at [779, 561] on div at bounding box center [773, 405] width 1547 height 658
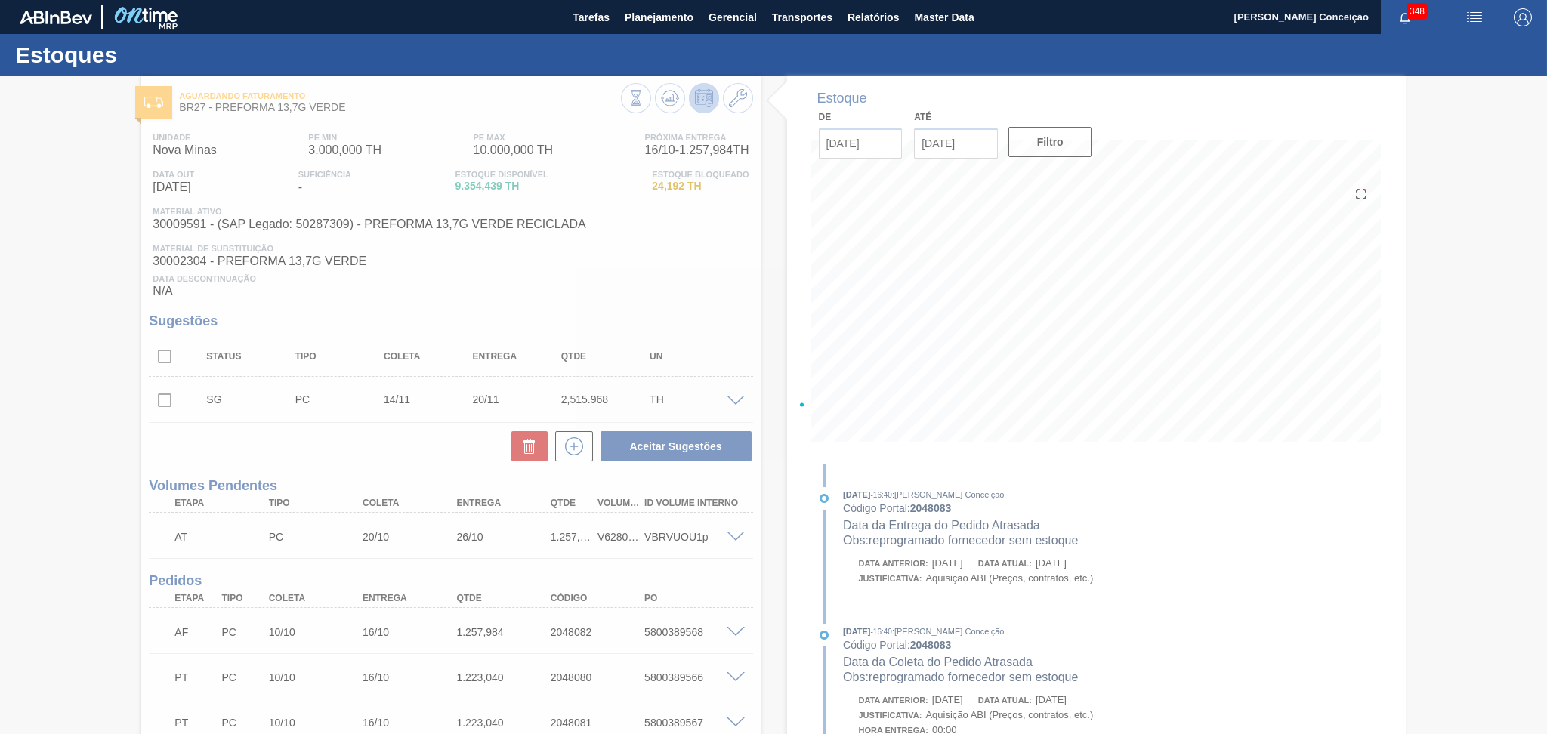
click at [779, 561] on div at bounding box center [773, 405] width 1547 height 658
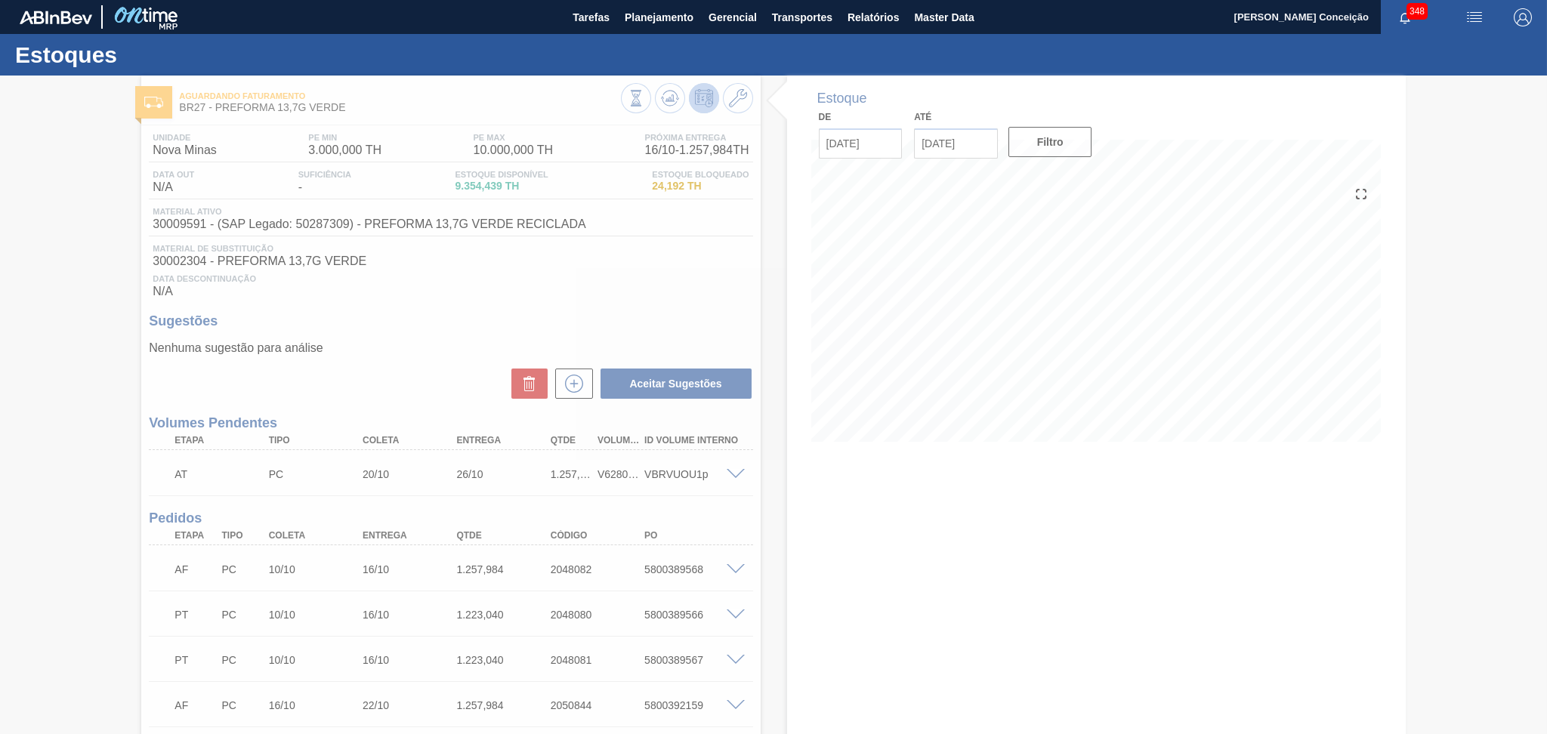
click at [441, 276] on div at bounding box center [773, 405] width 1547 height 658
click at [419, 318] on div at bounding box center [773, 405] width 1547 height 658
click at [436, 305] on div at bounding box center [773, 405] width 1547 height 658
click at [529, 292] on div at bounding box center [773, 405] width 1547 height 658
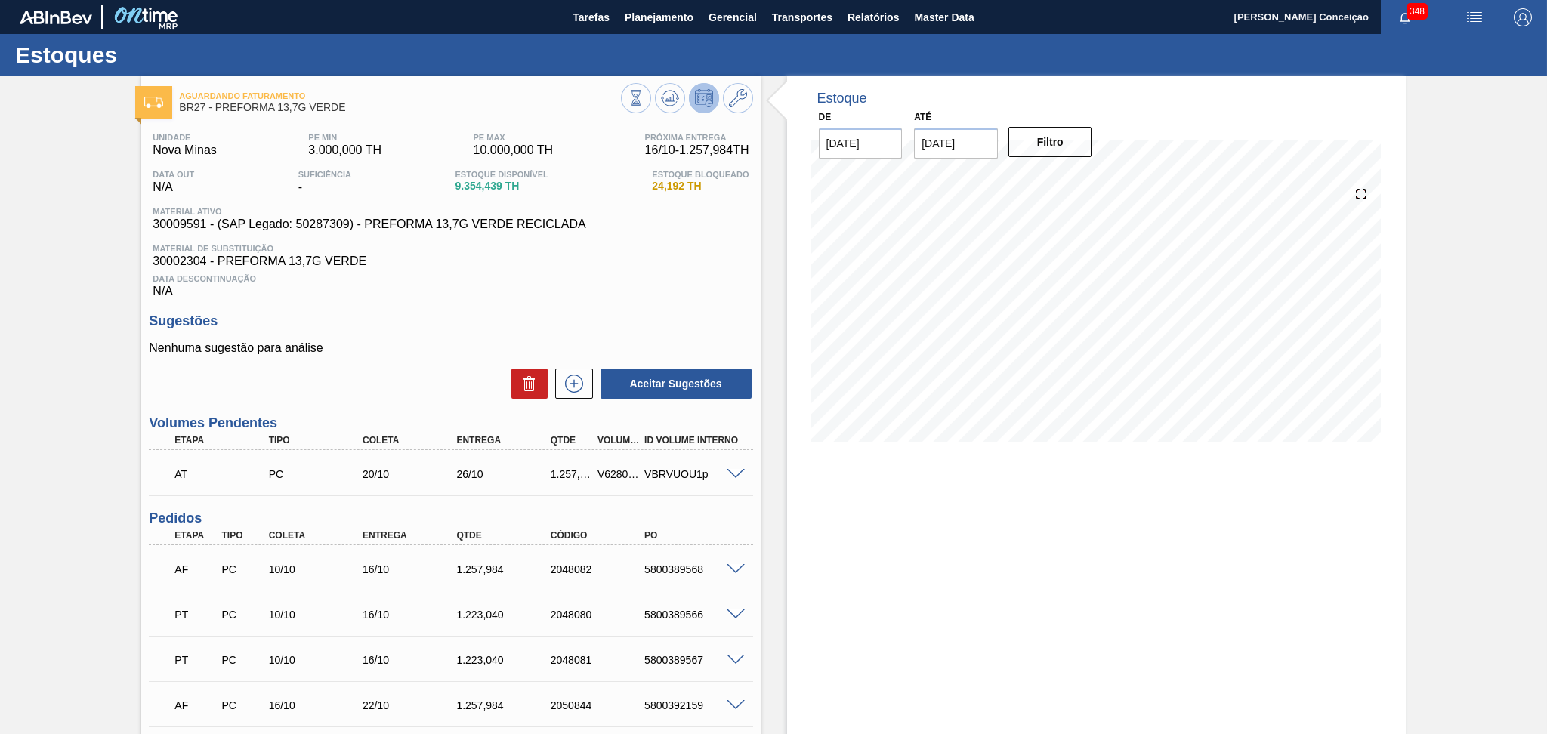
click at [719, 314] on h3 "Sugestões" at bounding box center [450, 321] width 603 height 16
click at [948, 520] on div "Estoque De 10/10/2025 Até 30/11/2025 Filtro 04/11 Projeção de Estoque 4,490.431…" at bounding box center [1096, 508] width 618 height 865
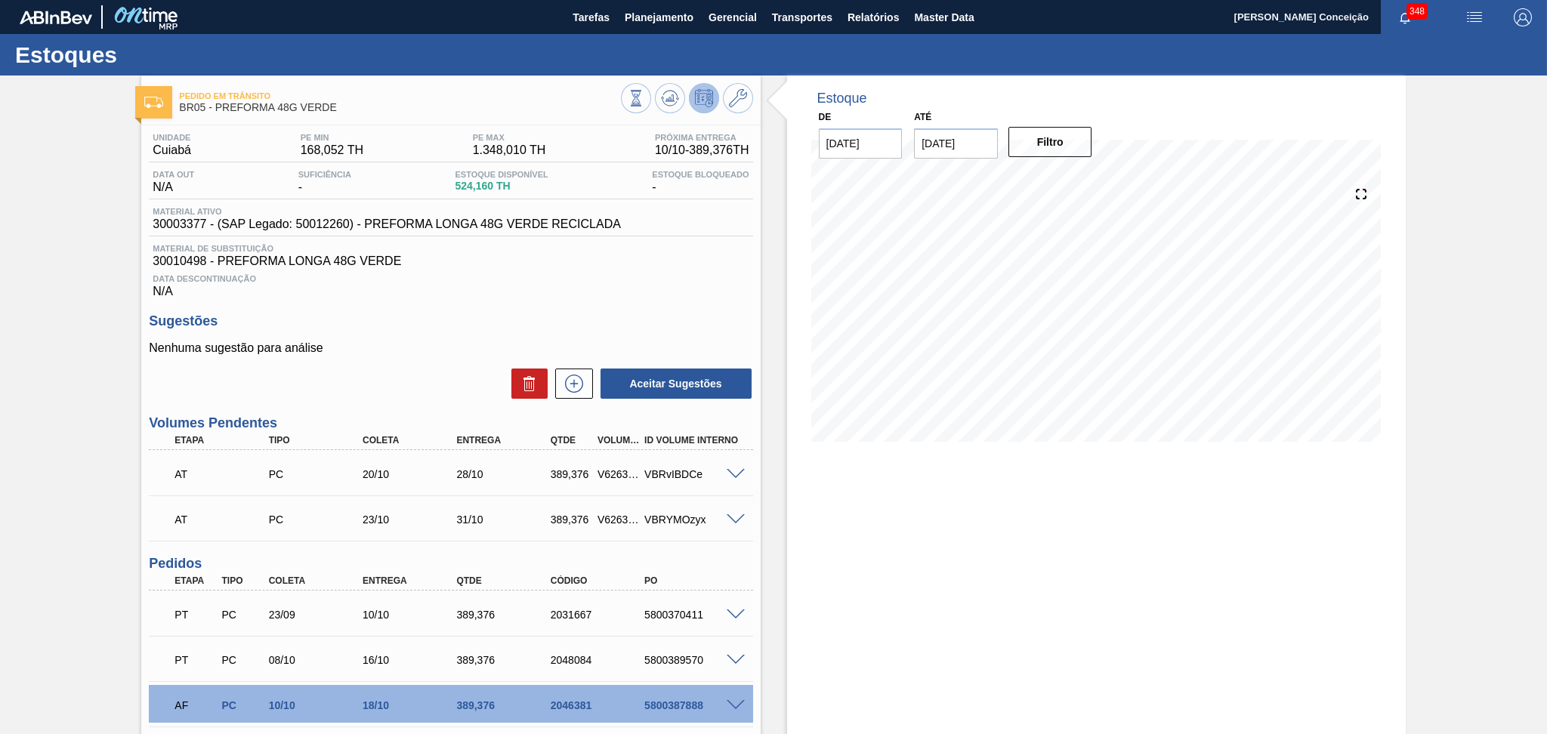
click at [467, 312] on div "Unidade Cuiabá PE MIN 168,052 TH PE MAX 1.348,010 TH Próxima Entrega 10/10 - 38…" at bounding box center [450, 506] width 618 height 763
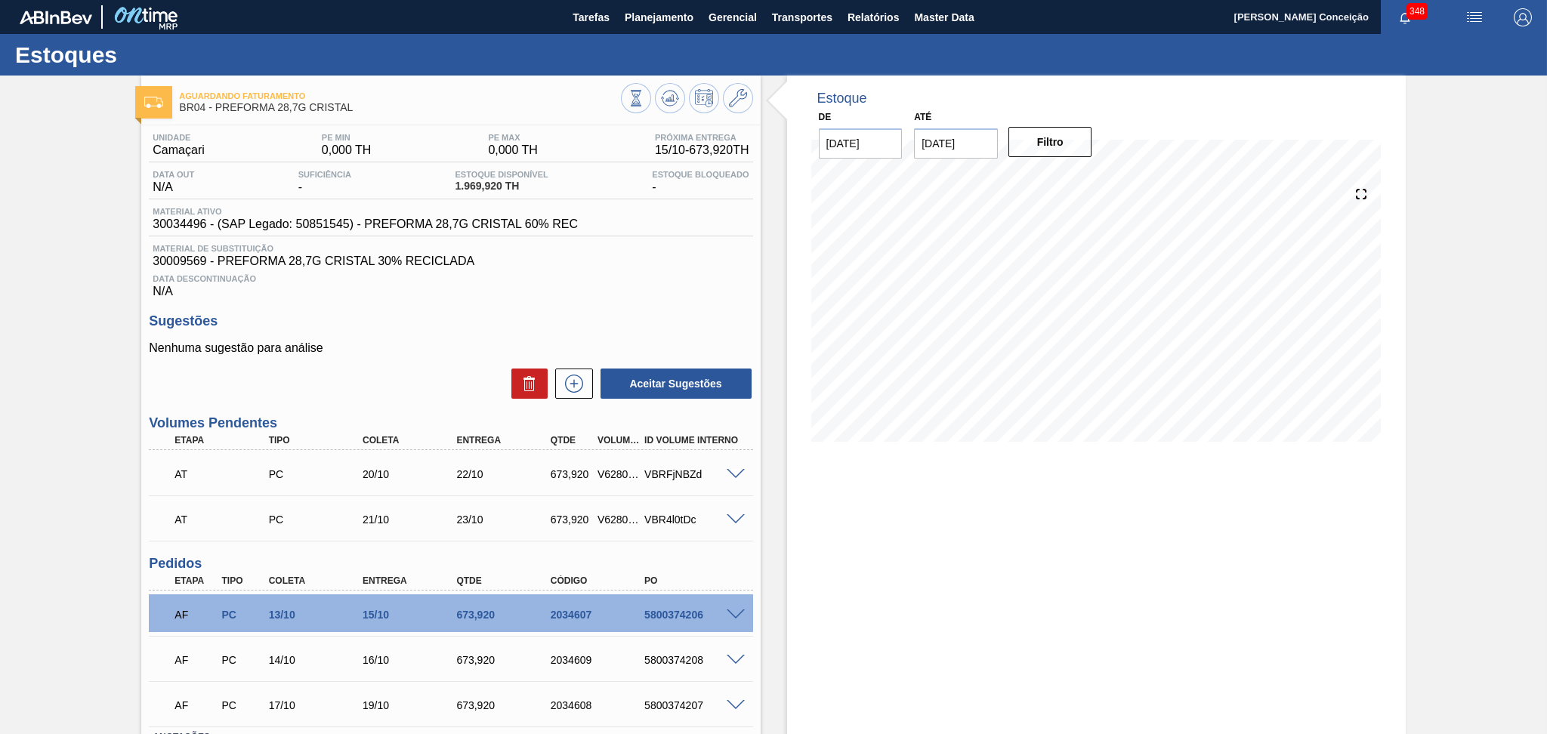
click at [549, 293] on div "Data Descontinuação N/A" at bounding box center [450, 283] width 603 height 30
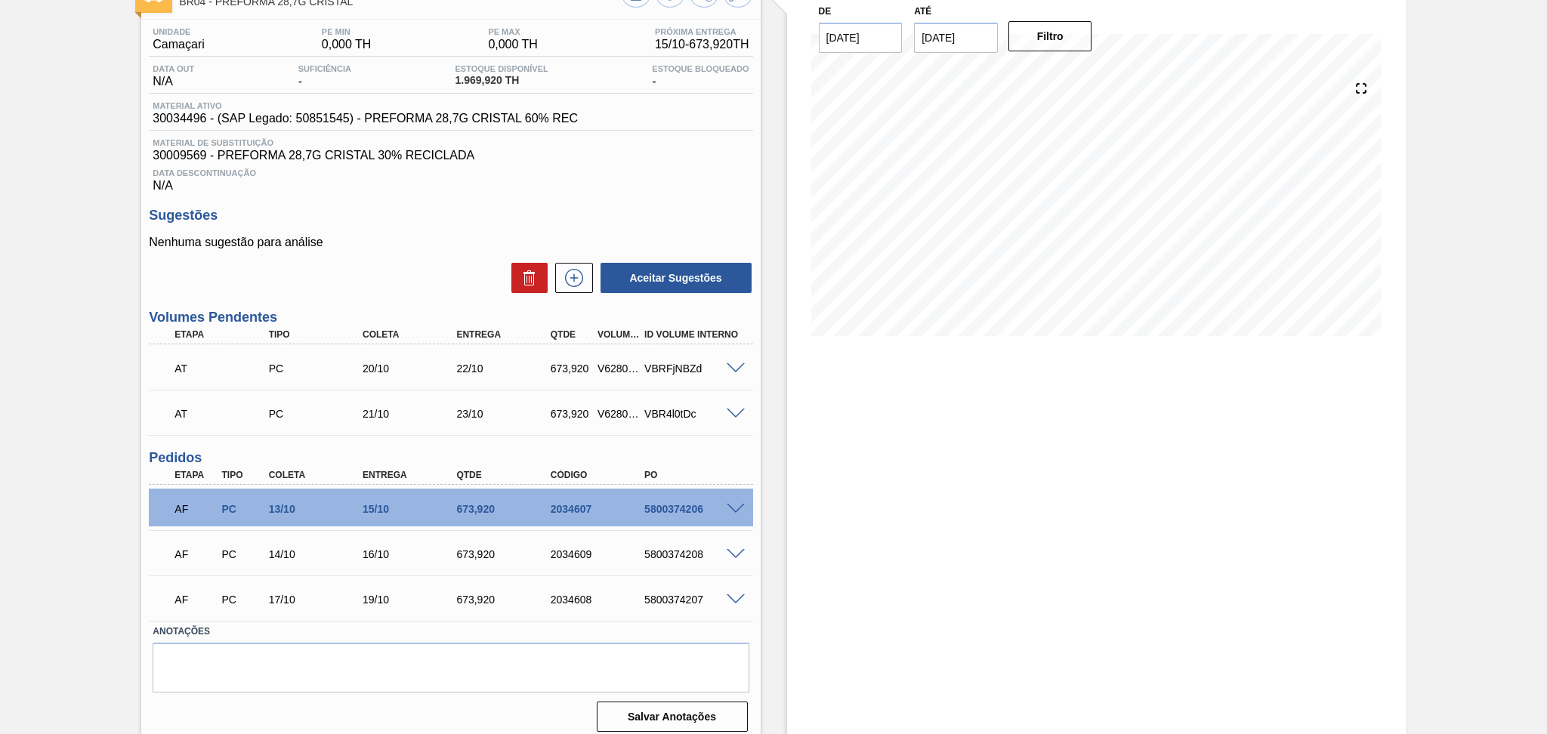
scroll to position [114, 0]
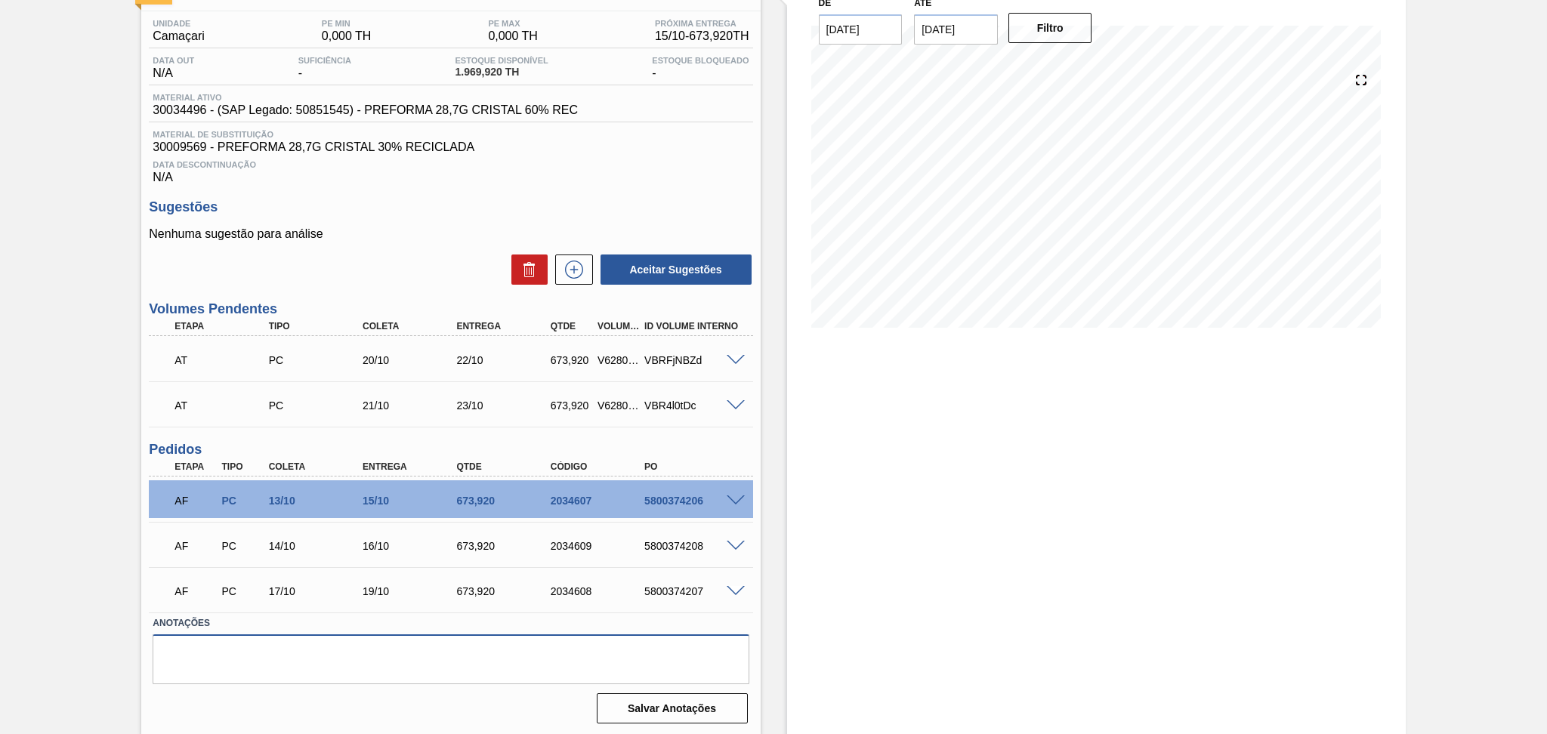
click at [336, 662] on textarea at bounding box center [451, 659] width 596 height 50
click at [427, 246] on div "Nenhuma sugestão para análise Aceitar Sugestões" at bounding box center [450, 256] width 603 height 59
click at [737, 500] on span at bounding box center [735, 500] width 18 height 11
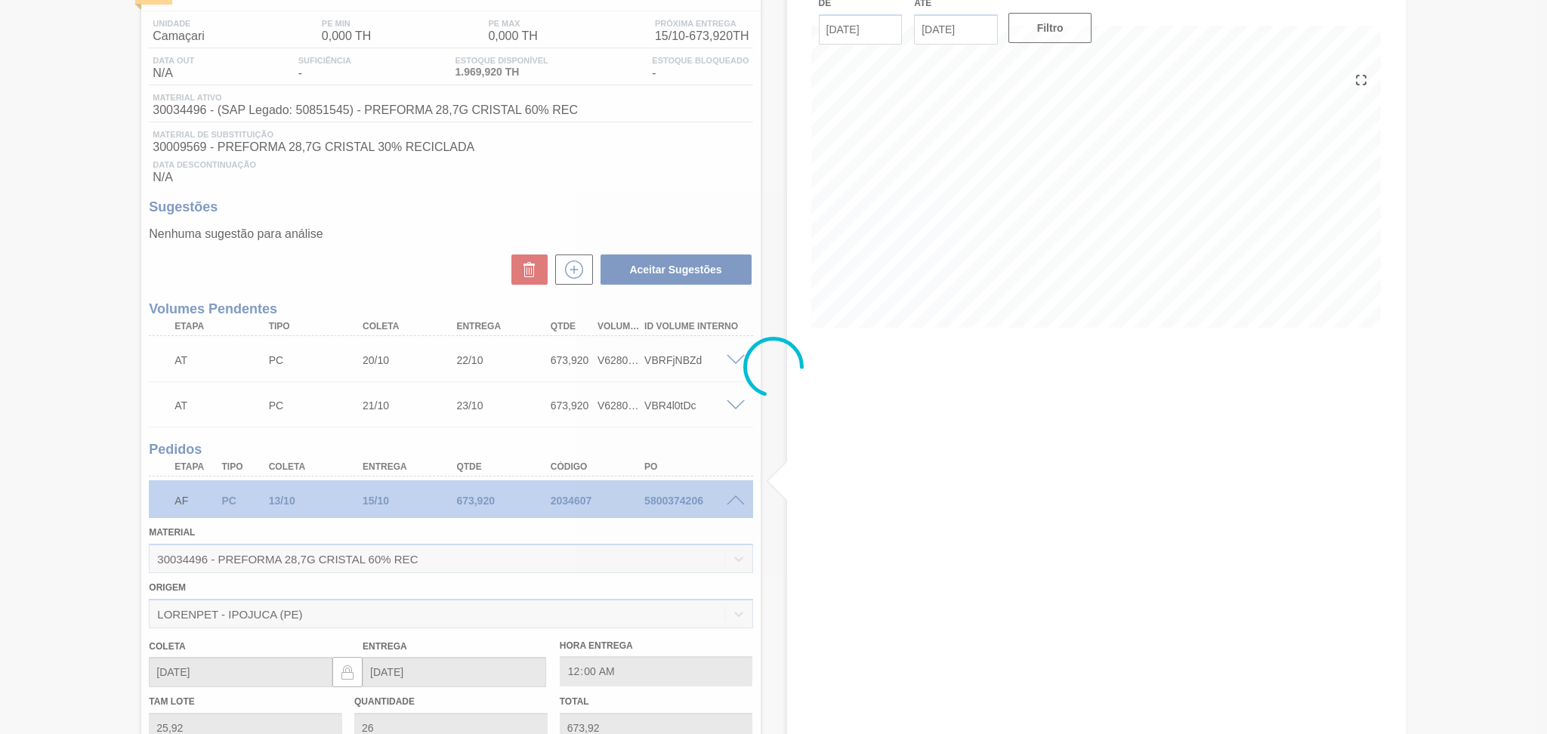
click at [475, 523] on div at bounding box center [773, 367] width 1547 height 734
click at [468, 533] on div at bounding box center [773, 367] width 1547 height 734
click at [998, 683] on div at bounding box center [773, 367] width 1547 height 734
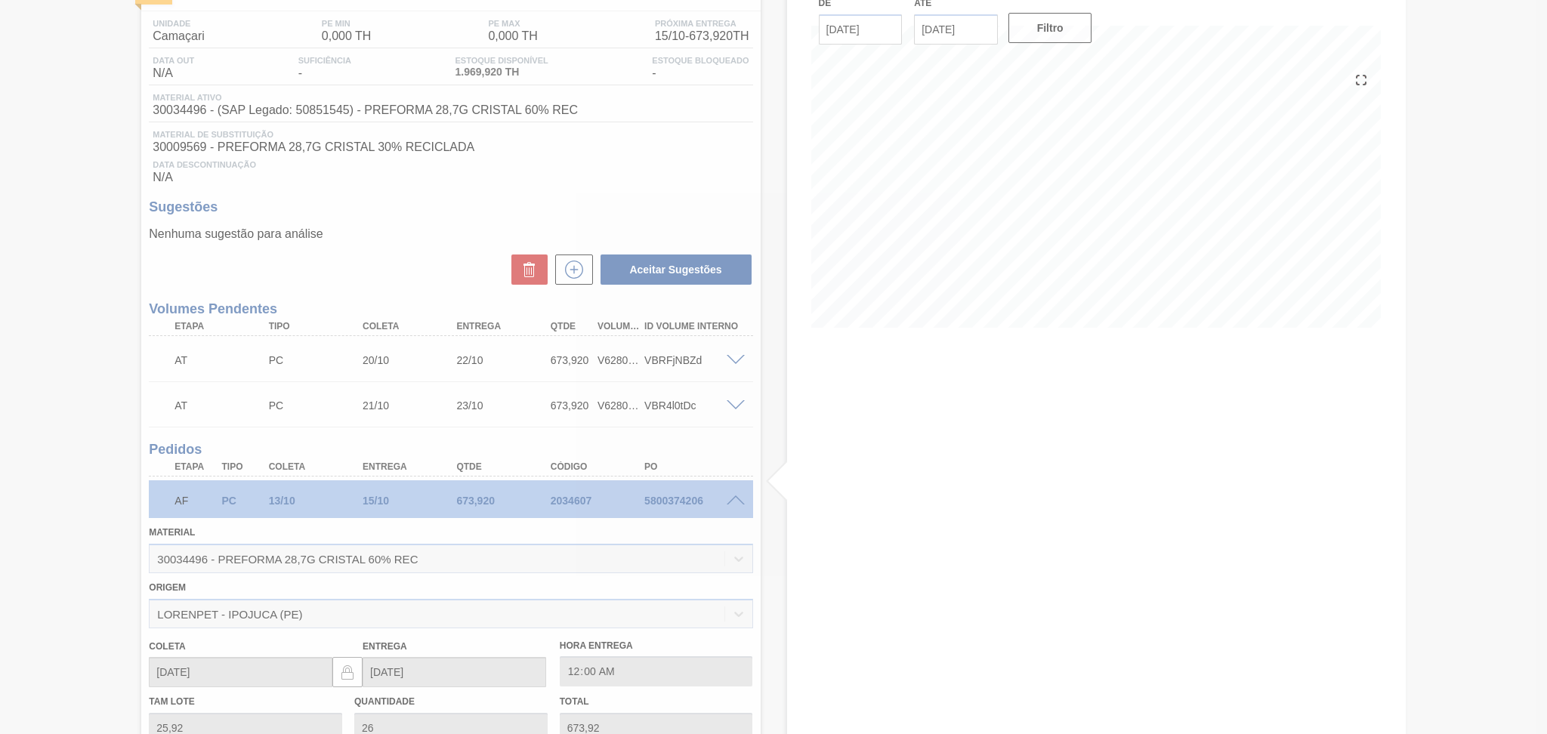
click at [932, 590] on div at bounding box center [773, 367] width 1547 height 734
click at [764, 176] on div at bounding box center [773, 367] width 1547 height 734
click at [649, 181] on div at bounding box center [773, 367] width 1547 height 734
click at [523, 168] on div at bounding box center [773, 367] width 1547 height 734
click at [755, 427] on div at bounding box center [773, 367] width 1547 height 734
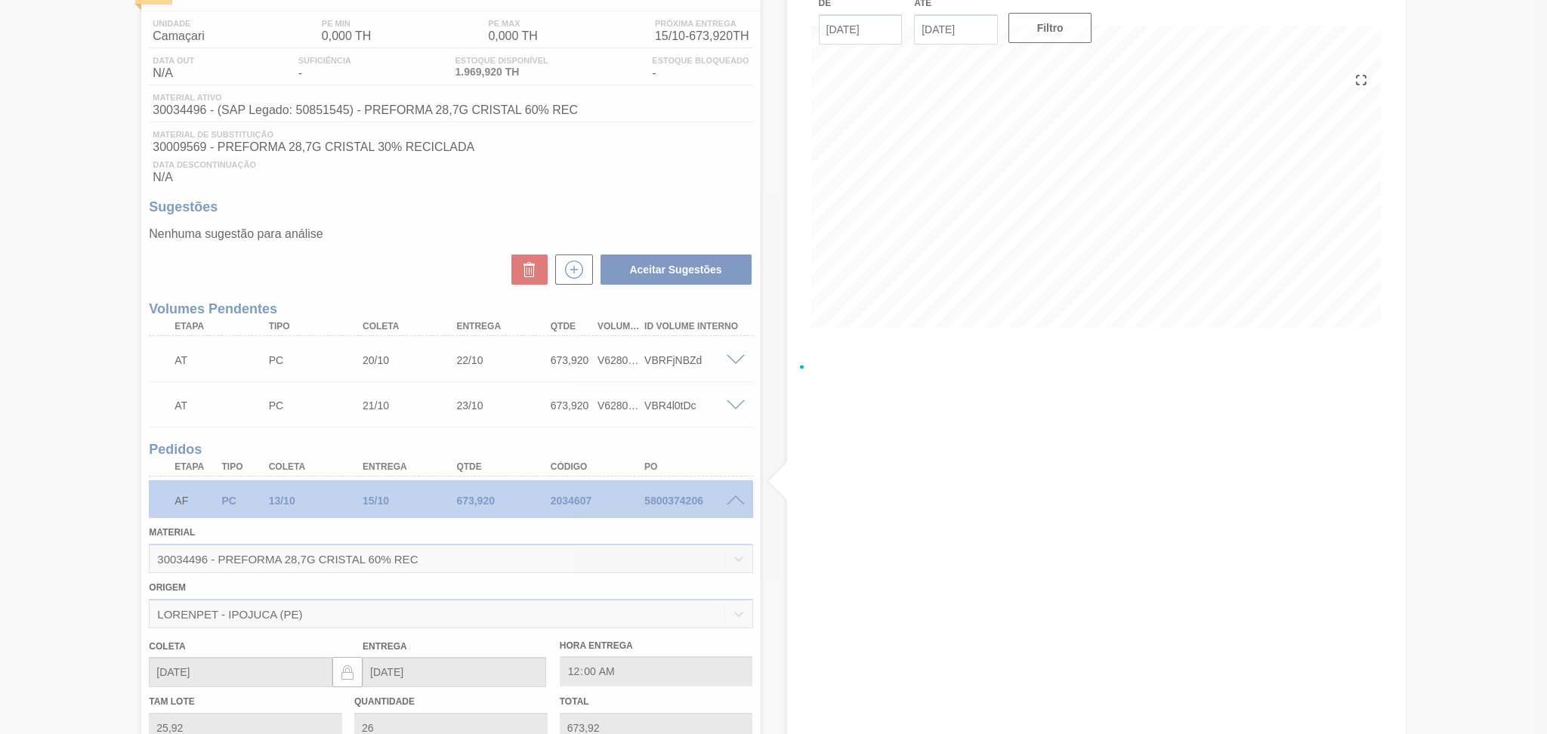
click at [860, 543] on div at bounding box center [773, 367] width 1547 height 734
click at [671, 222] on div at bounding box center [773, 367] width 1547 height 734
click at [629, 162] on div at bounding box center [773, 367] width 1547 height 734
click at [522, 193] on div at bounding box center [773, 367] width 1547 height 734
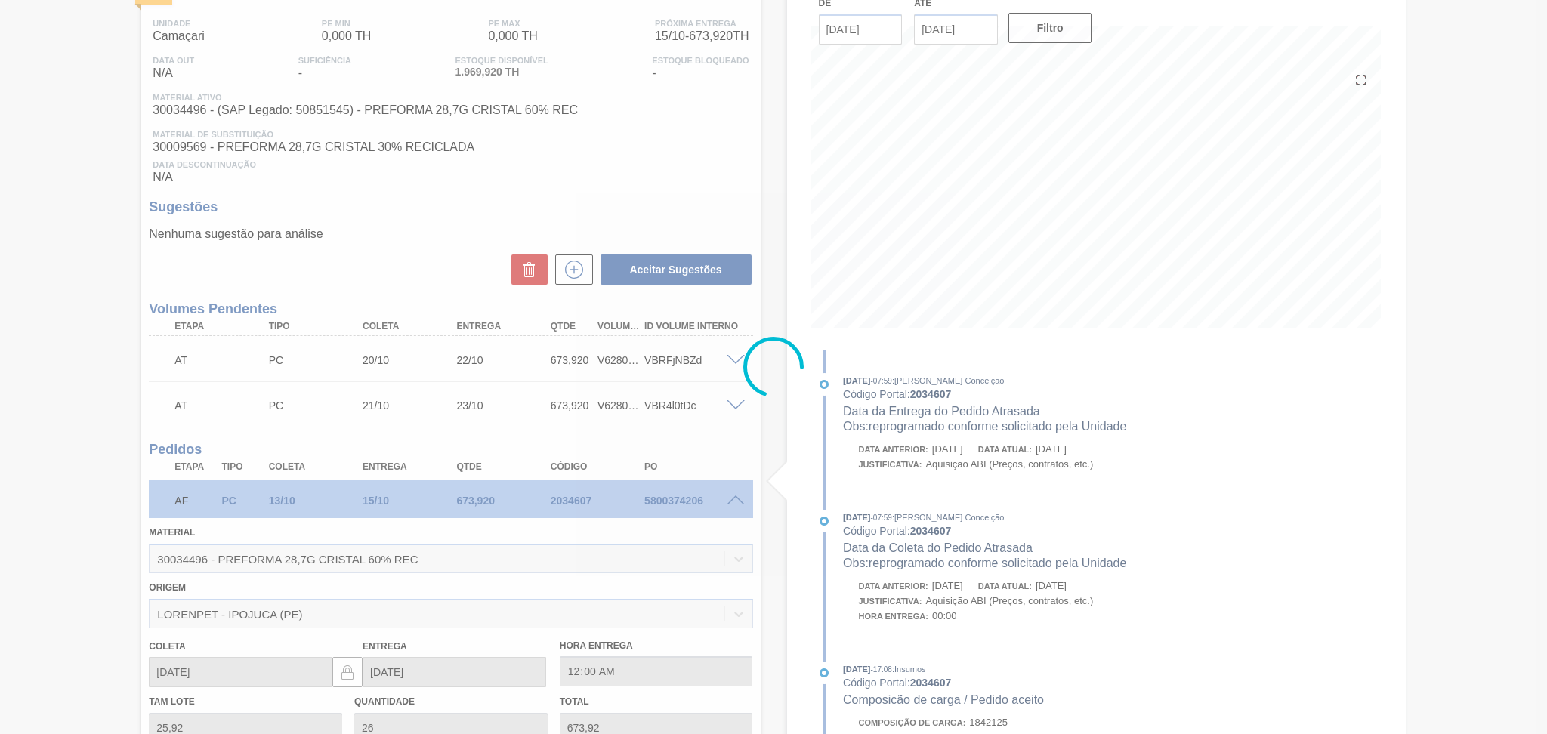
click at [496, 203] on div at bounding box center [773, 367] width 1547 height 734
click at [455, 242] on div at bounding box center [773, 367] width 1547 height 734
click at [770, 464] on div at bounding box center [773, 367] width 1547 height 734
click at [427, 248] on div at bounding box center [773, 367] width 1547 height 734
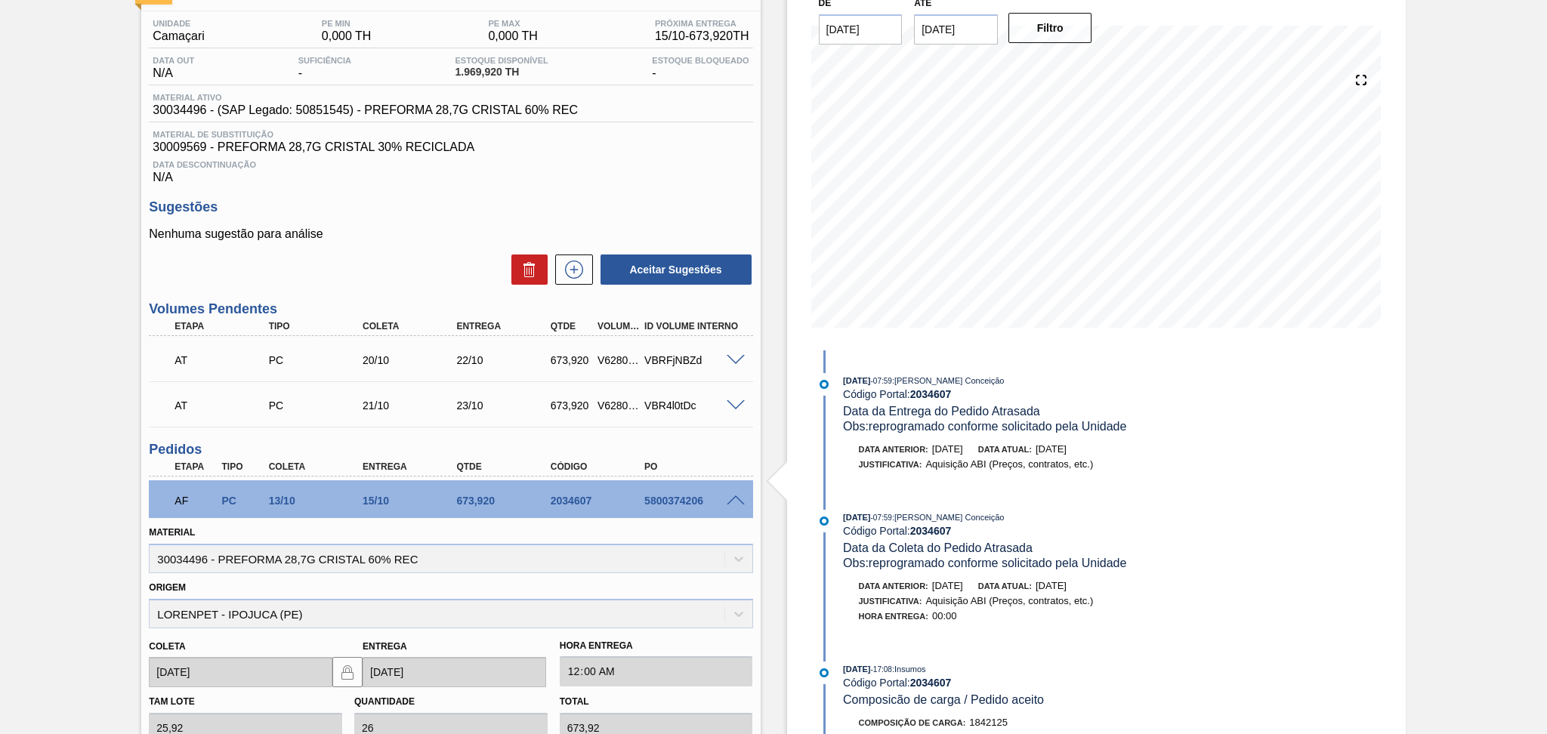
scroll to position [478, 0]
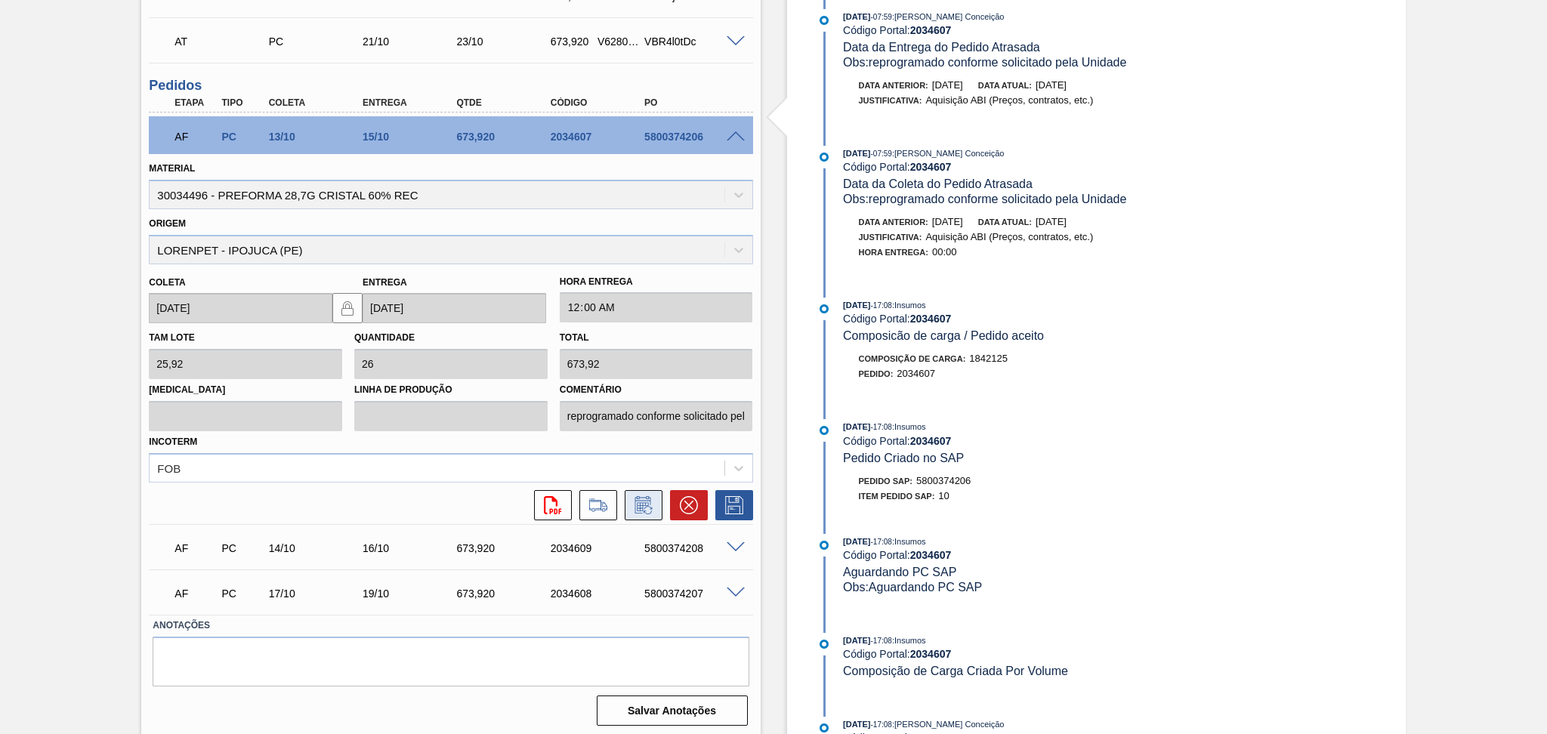
click at [644, 502] on icon at bounding box center [642, 506] width 11 height 9
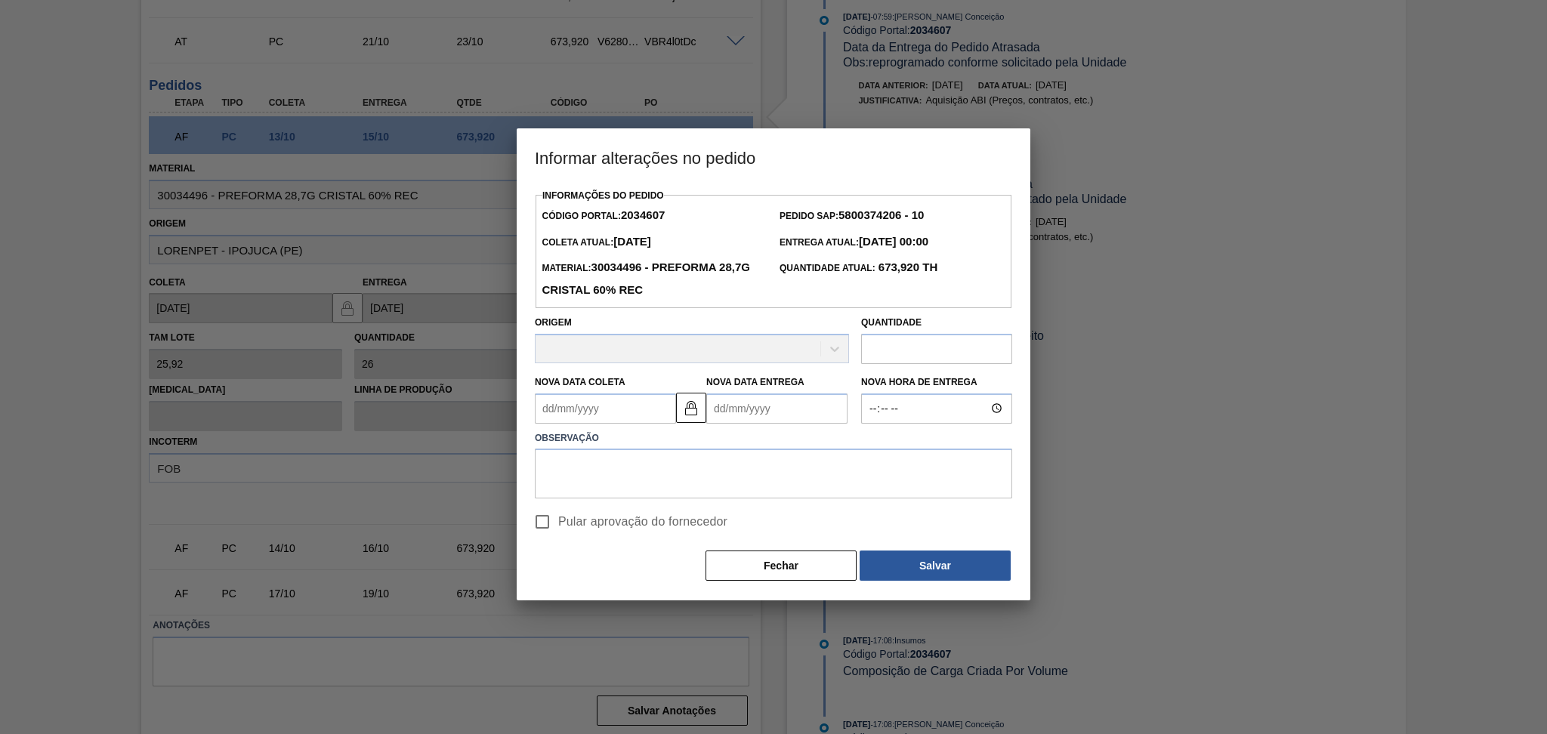
click at [608, 406] on Coleta2034607 "Nova Data Coleta" at bounding box center [605, 408] width 141 height 30
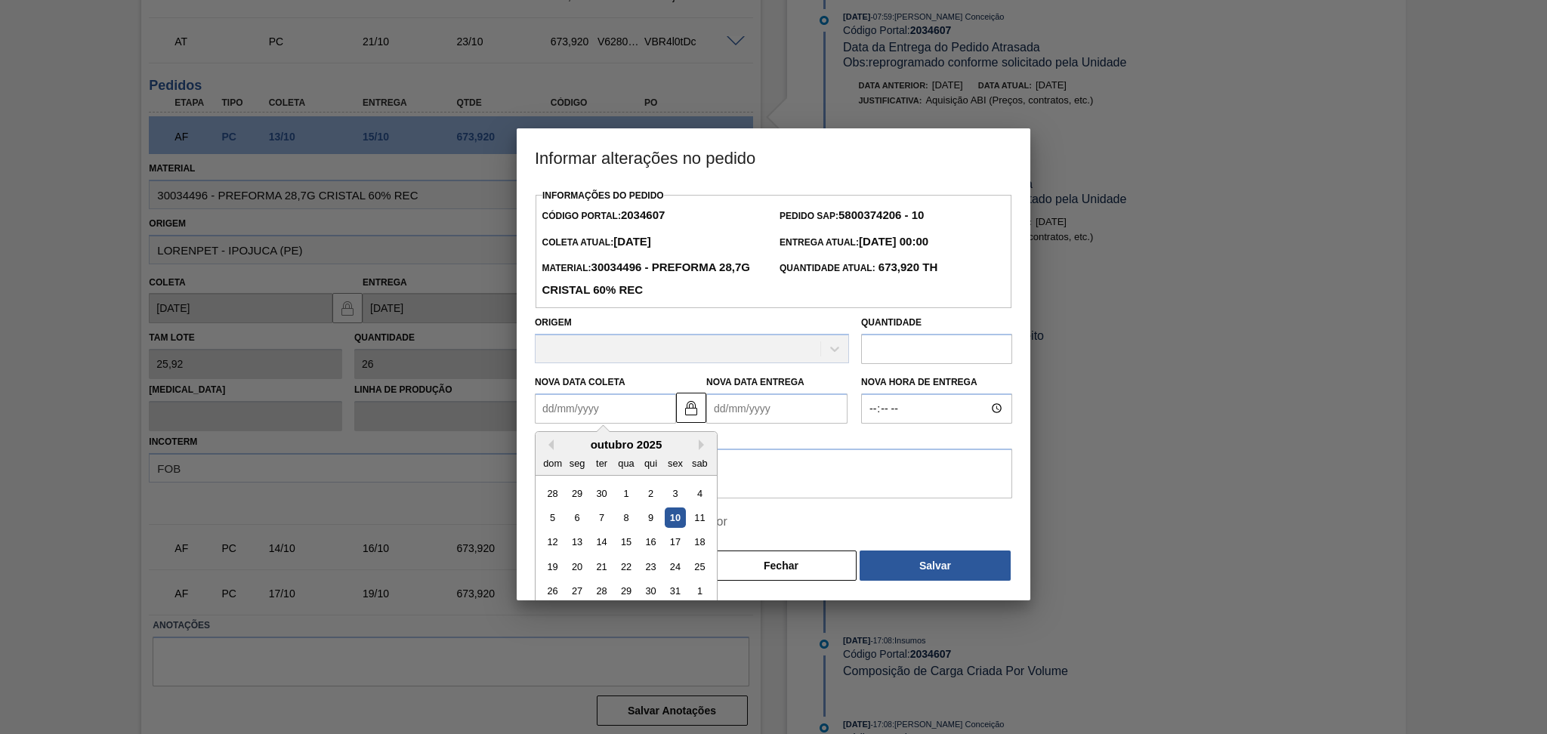
type Coleta2034607 "2"
type Entrega2034607 "04/10/2025"
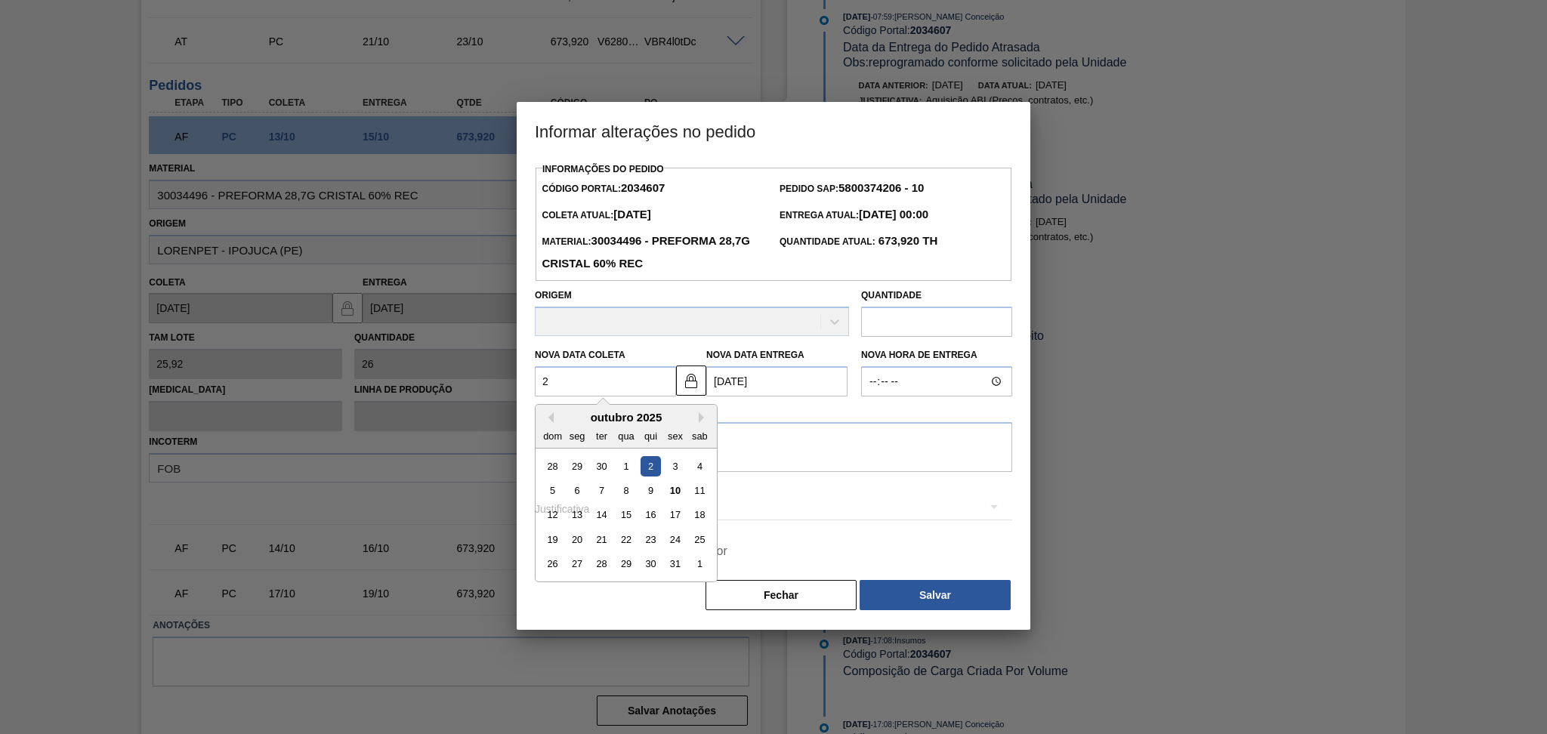
type Coleta2034607 "20"
type Entrega2034607 "[DATE]"
type Coleta2034607 "20/1"
type Entrega2034607 "22/01/2025"
type Coleta2034607 "20/10"
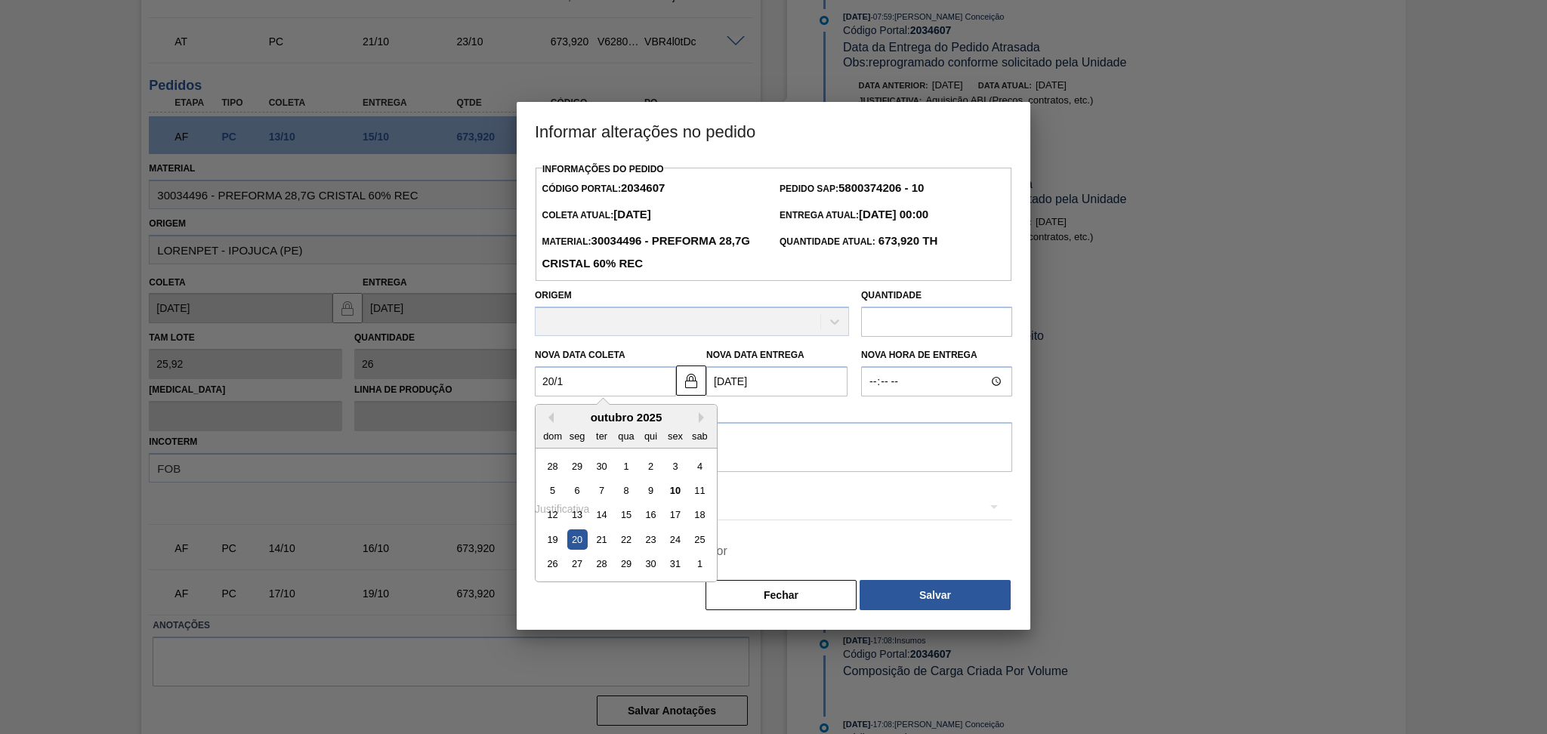
type Entrega2034607 "[DATE]"
click at [576, 544] on div "20" at bounding box center [577, 539] width 20 height 20
type Coleta2034607 "[DATE]"
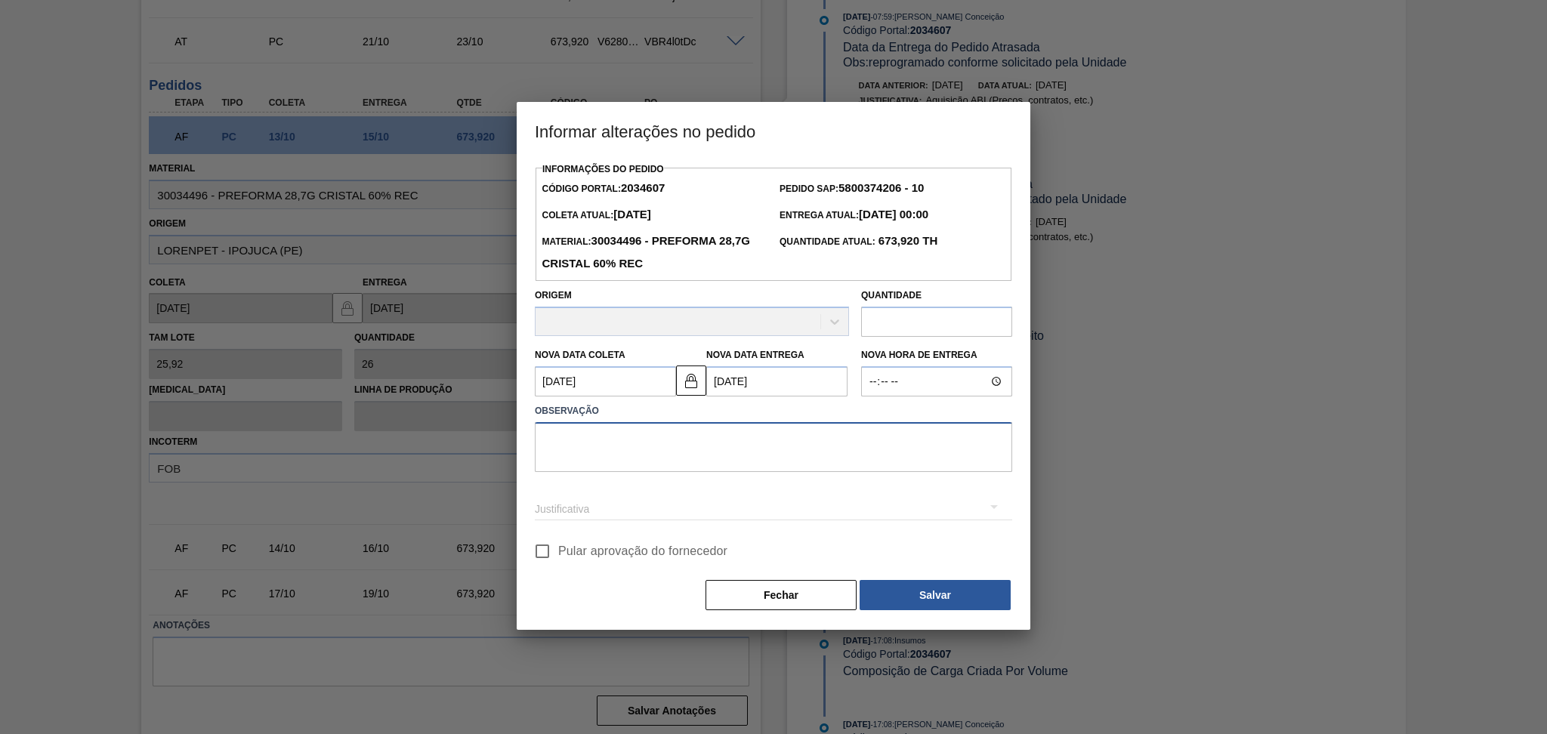
click at [623, 469] on textarea at bounding box center [773, 447] width 477 height 50
type textarea "fornecedor alterou na grade"
click at [558, 550] on span "Pular aprovação do fornecedor" at bounding box center [642, 551] width 169 height 18
click at [558, 550] on input "Pular aprovação do fornecedor" at bounding box center [542, 551] width 32 height 32
checkbox input "true"
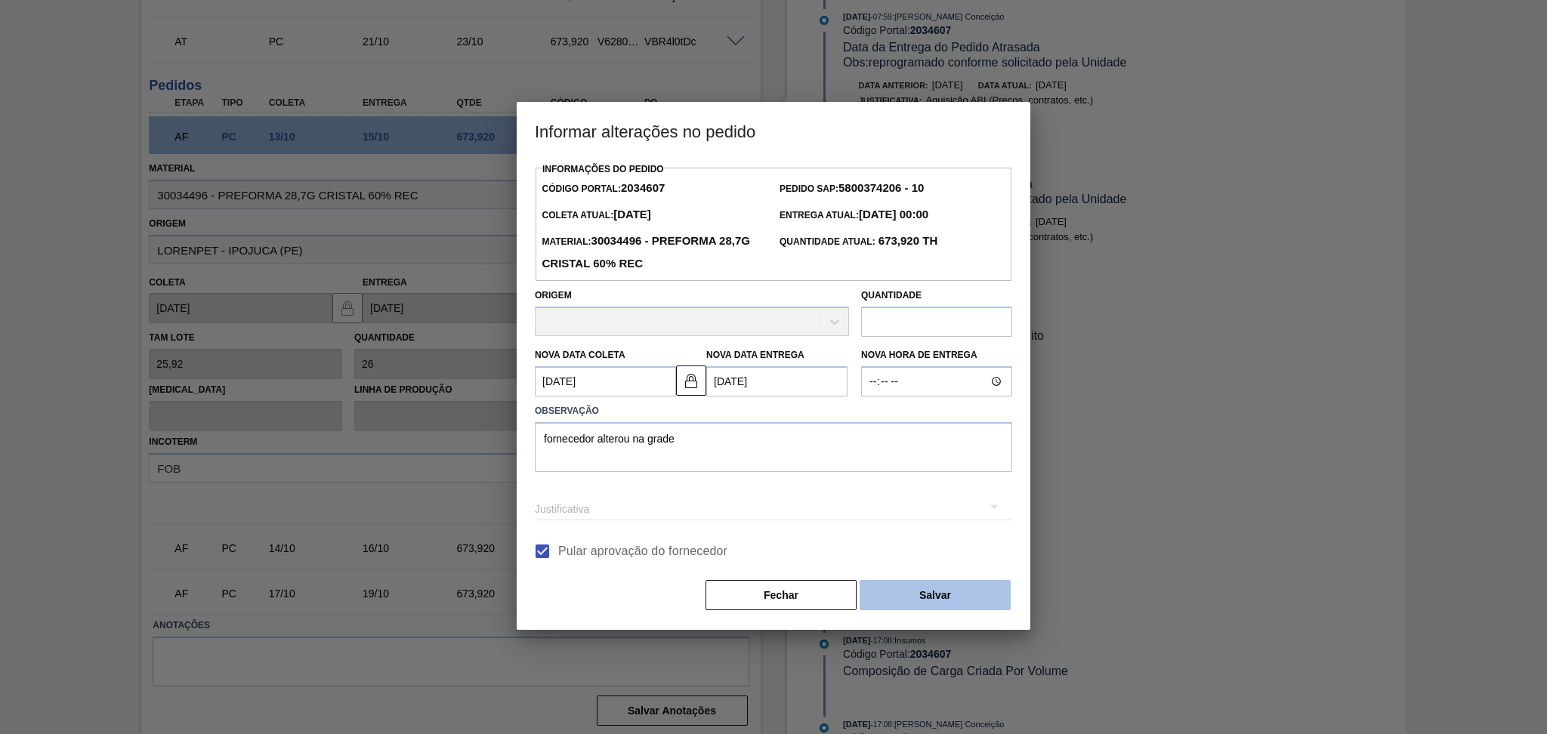
click at [887, 605] on button "Salvar" at bounding box center [934, 595] width 151 height 30
click at [913, 586] on button "Salvar" at bounding box center [934, 595] width 151 height 30
click at [906, 587] on button "Salvar" at bounding box center [934, 595] width 151 height 30
click at [955, 607] on button "Salvar" at bounding box center [934, 595] width 151 height 30
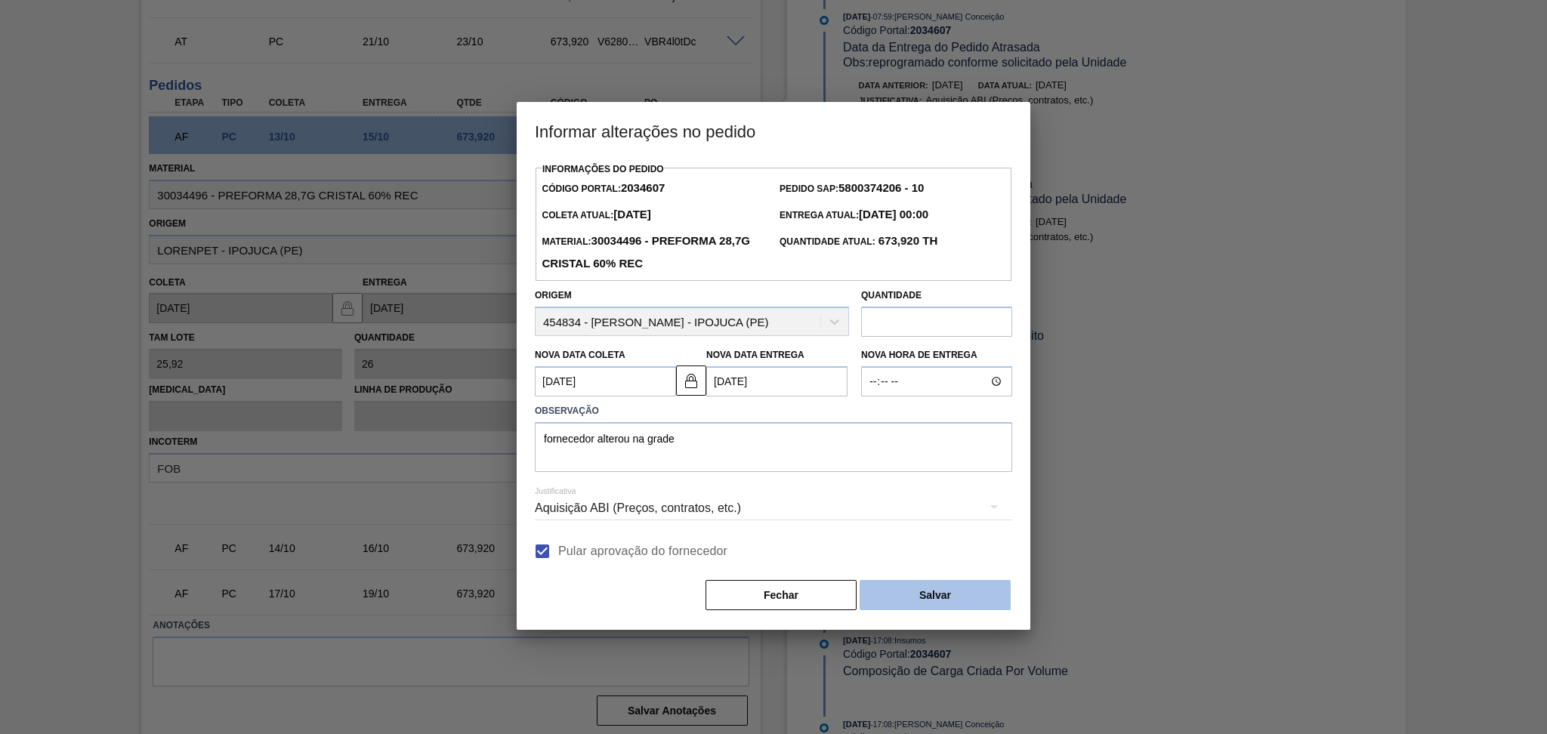
click at [955, 607] on button "Salvar" at bounding box center [934, 595] width 151 height 30
click at [953, 606] on button "Salvar" at bounding box center [934, 595] width 151 height 30
click at [945, 598] on button "Salvar" at bounding box center [934, 595] width 151 height 30
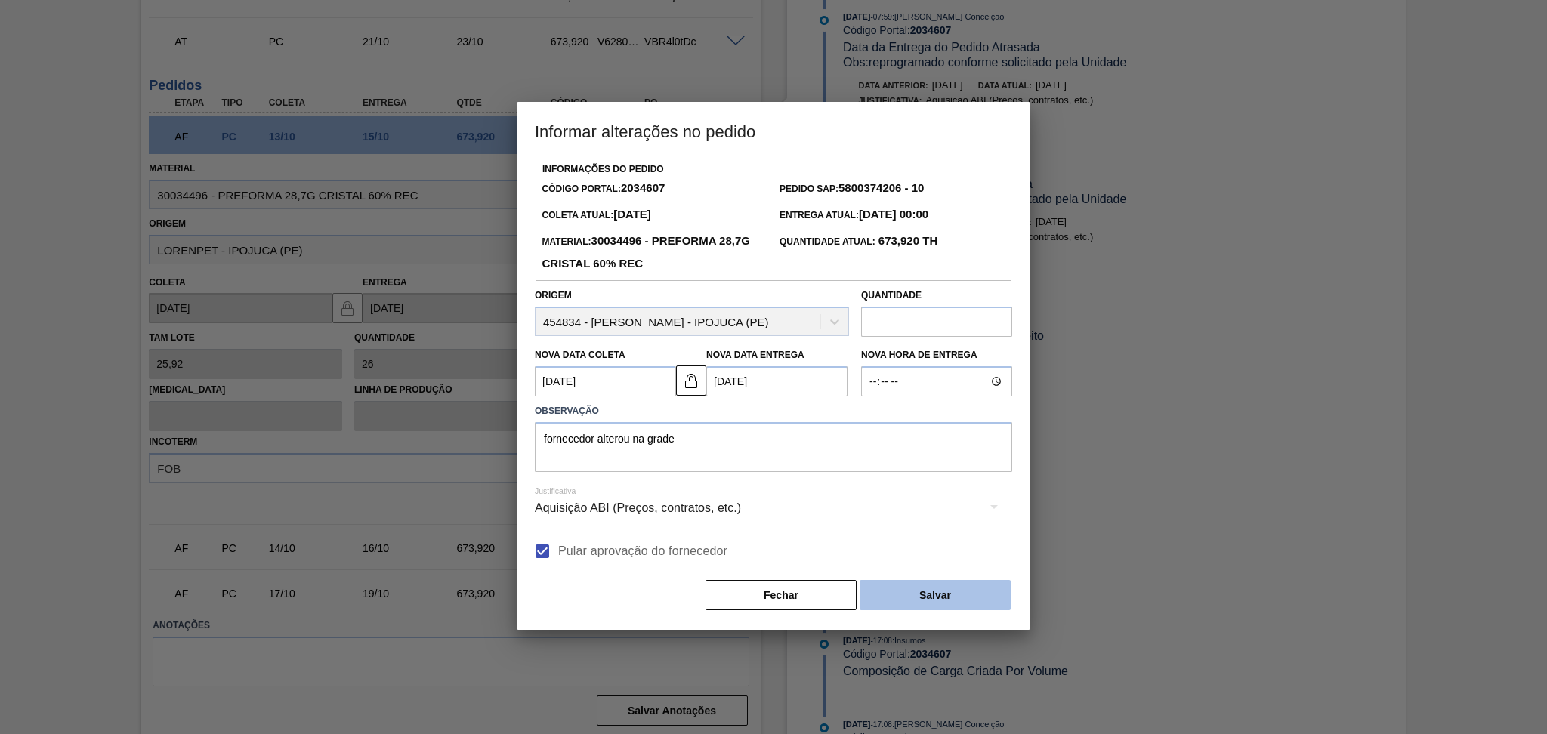
click at [945, 598] on button "Salvar" at bounding box center [934, 595] width 151 height 30
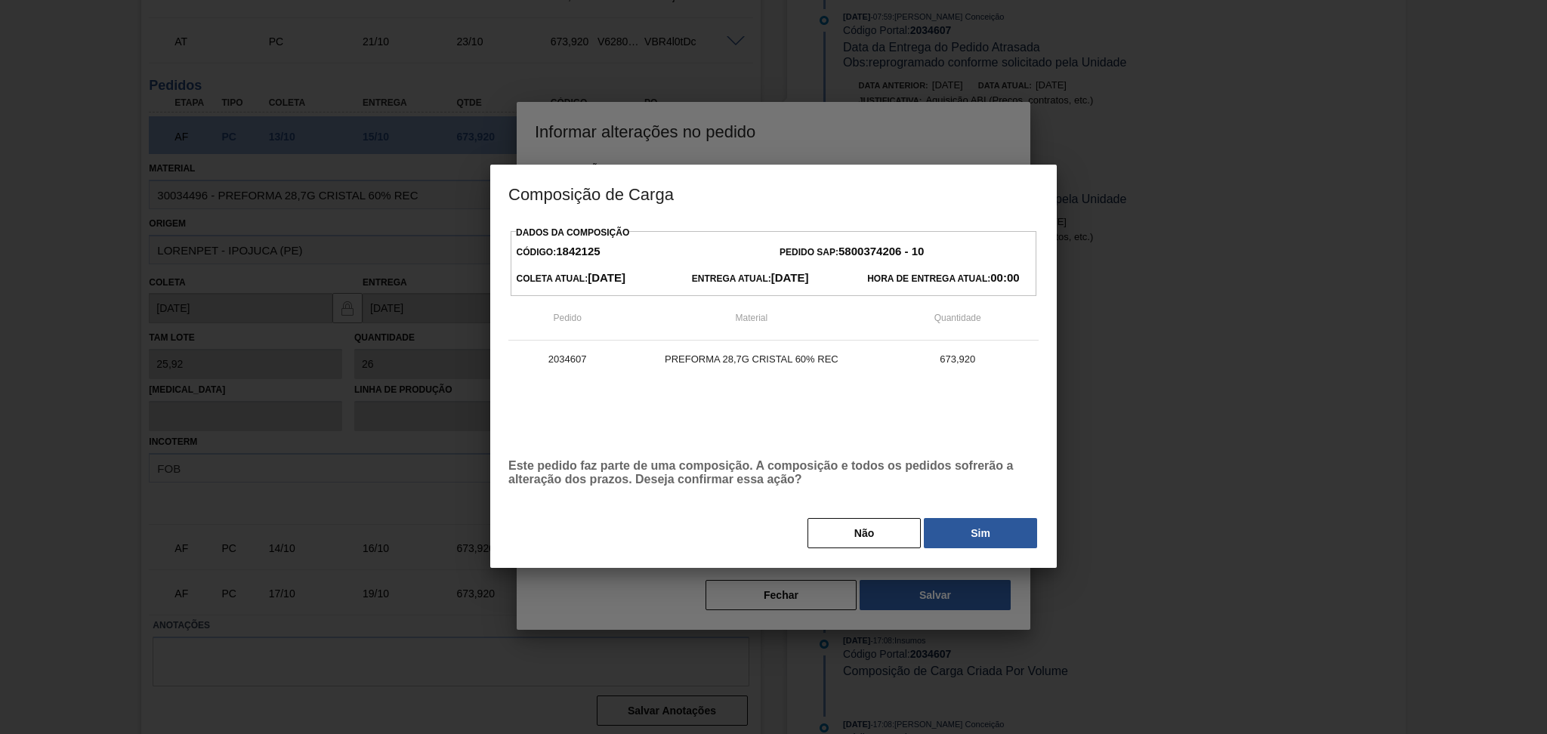
click at [998, 535] on button "Sim" at bounding box center [980, 533] width 113 height 30
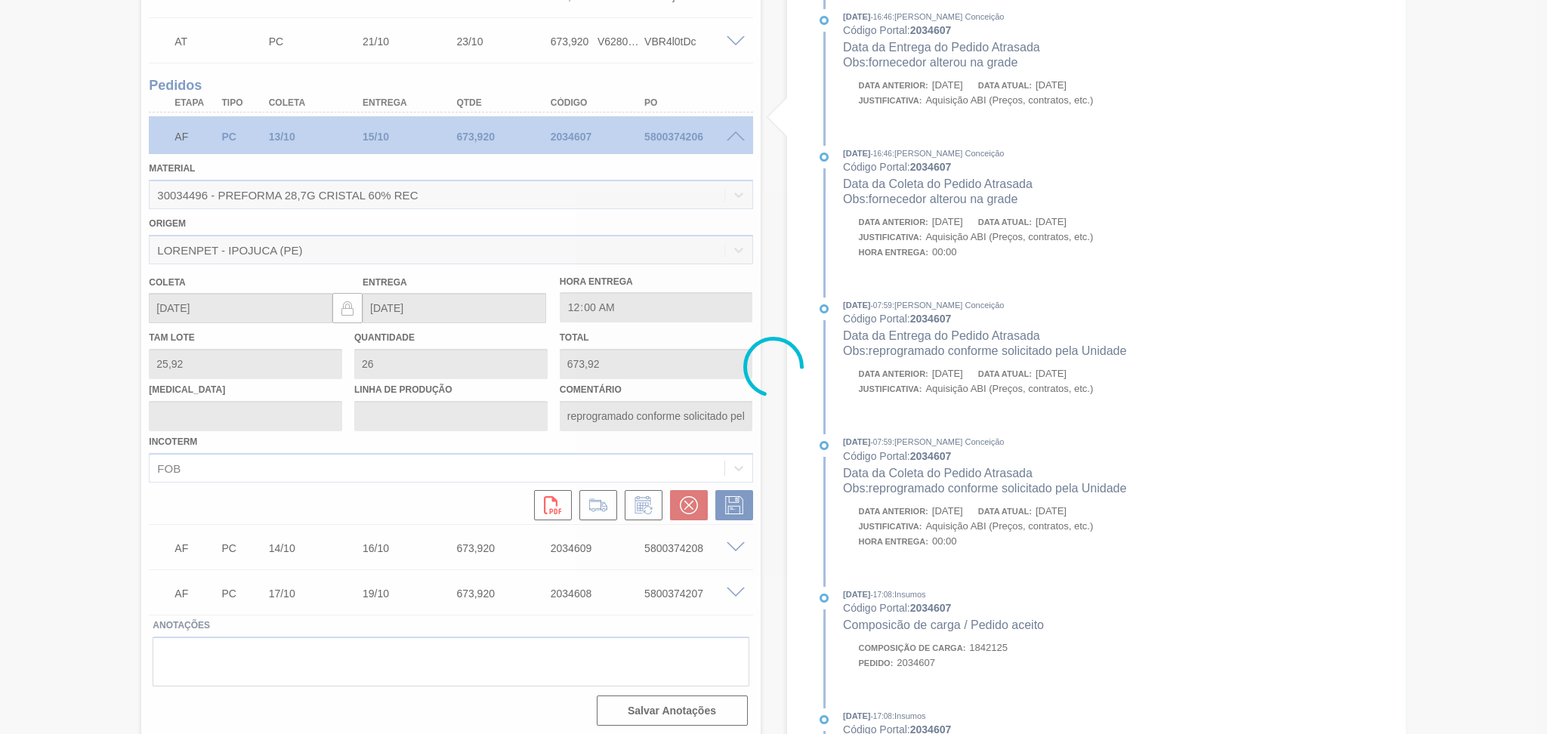
click at [358, 468] on div at bounding box center [773, 367] width 1547 height 734
type input "fornecedor alterou na grade"
type input "[DATE]"
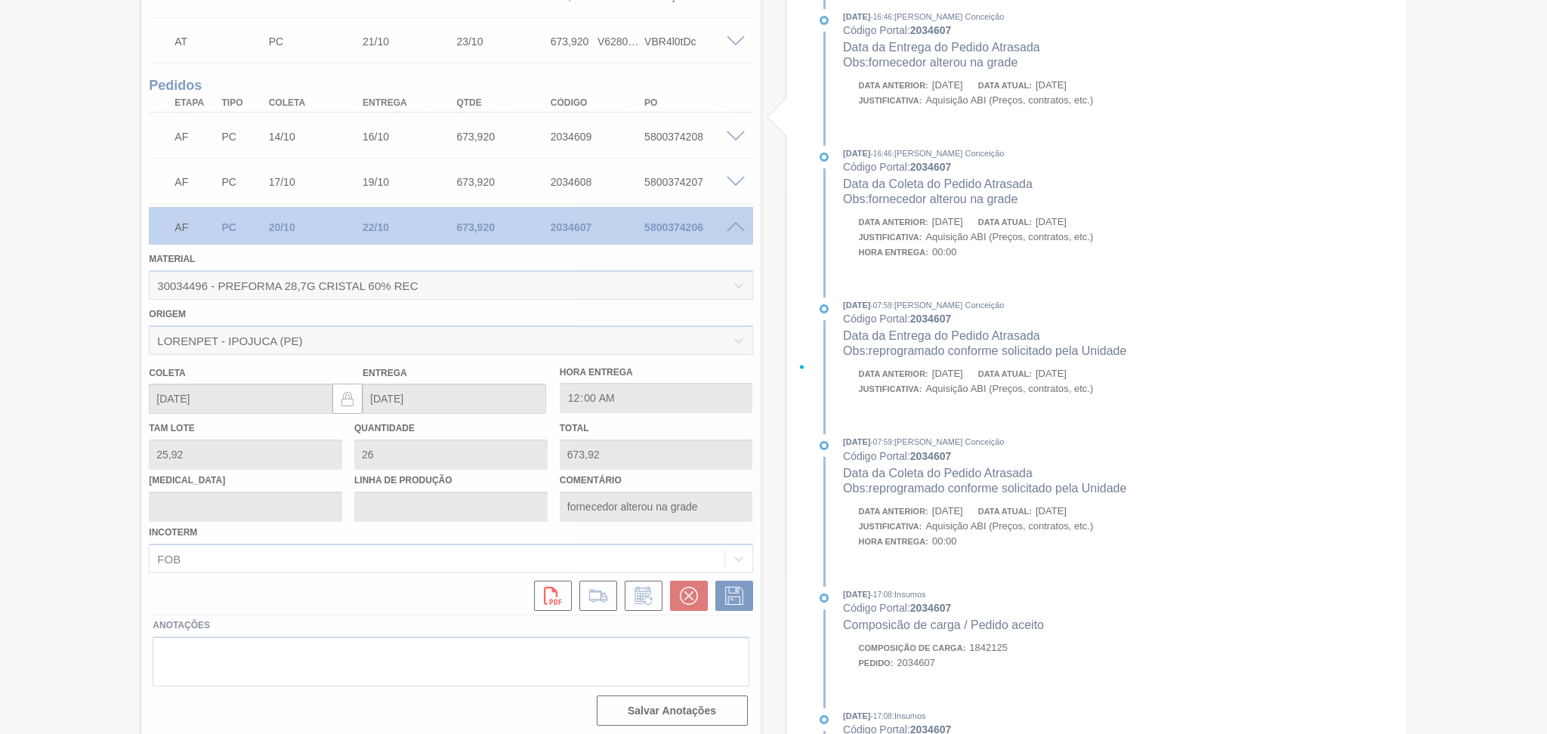
scroll to position [114, 0]
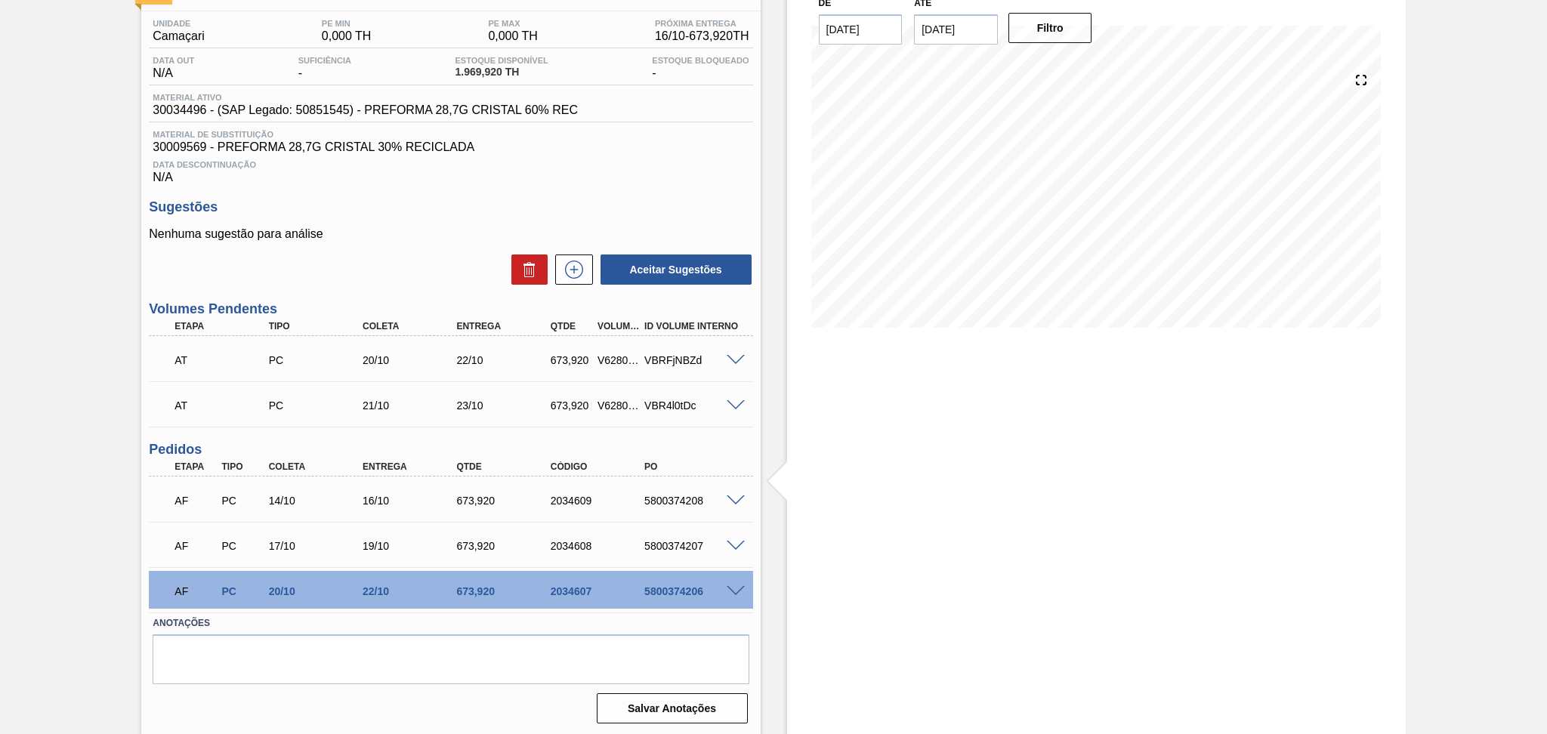
click at [877, 554] on div "Estoque De [DATE] Até [DATE] Filtro" at bounding box center [1096, 348] width 618 height 775
click at [375, 651] on textarea at bounding box center [451, 659] width 596 height 50
click at [823, 512] on div "Estoque De 10/10/2025 Até 30/11/2025 Filtro 21/10 Projeção de Estoque 3,317.76 …" at bounding box center [1096, 348] width 618 height 775
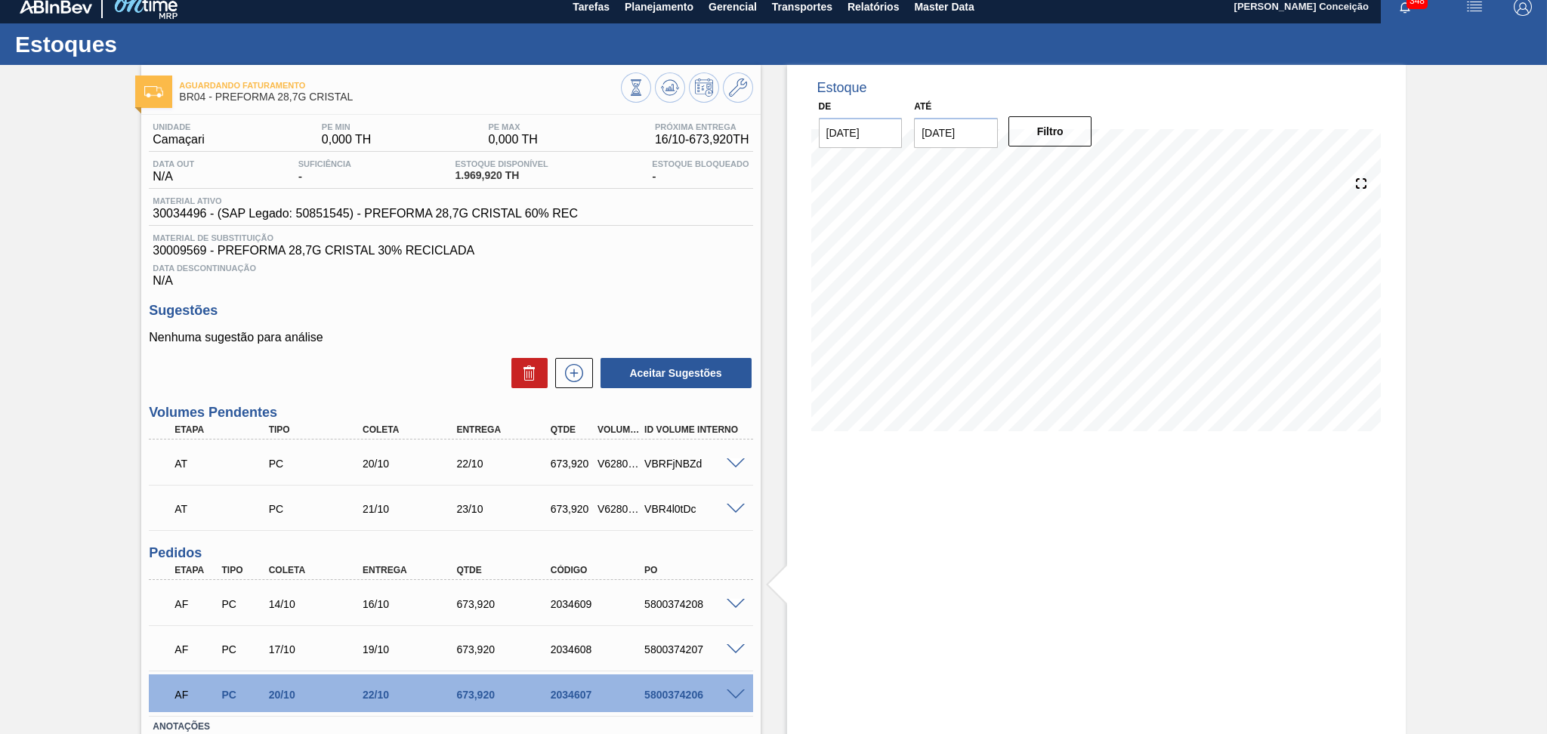
scroll to position [0, 0]
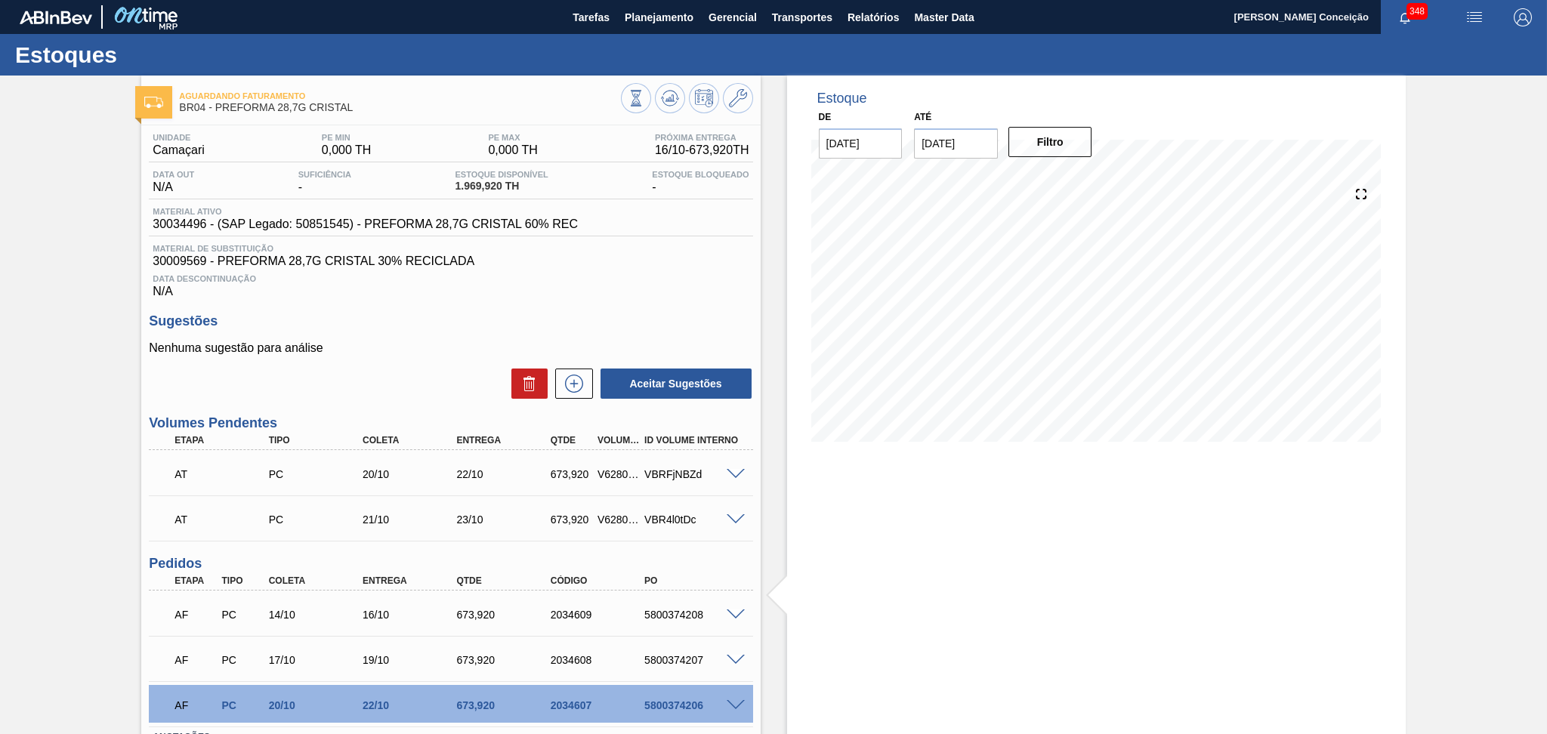
click at [403, 350] on p "Nenhuma sugestão para análise" at bounding box center [450, 348] width 603 height 14
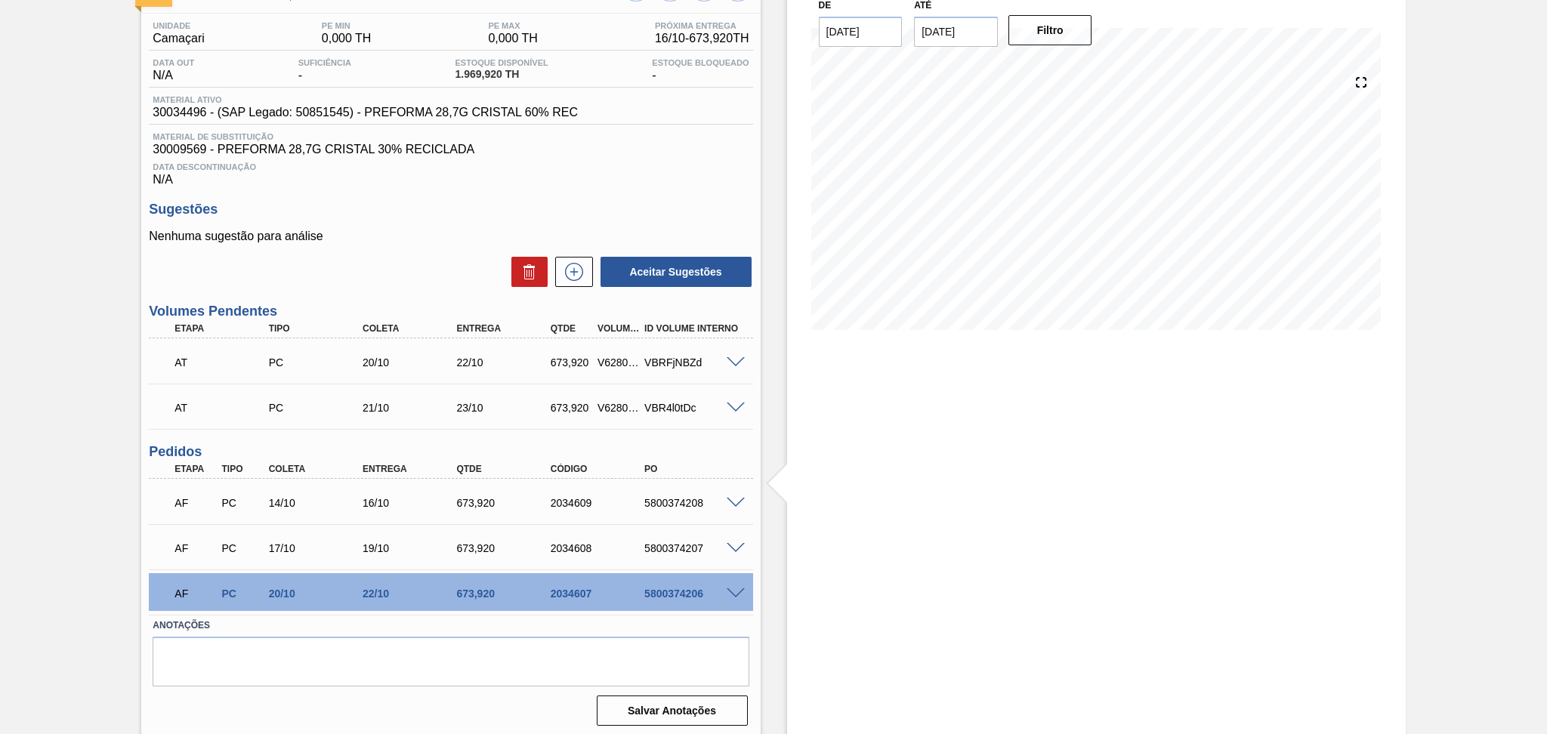
scroll to position [114, 0]
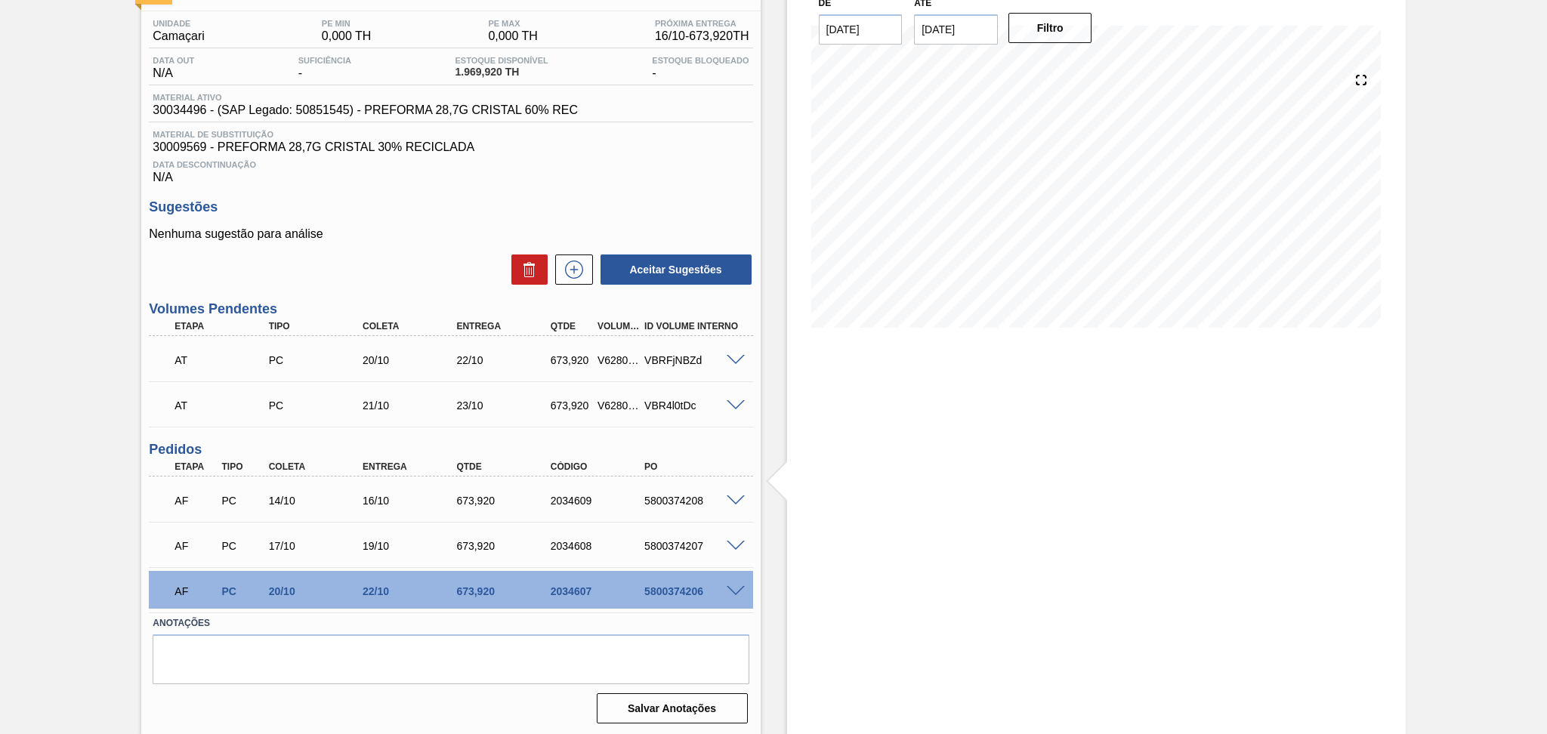
click at [364, 172] on div "Data Descontinuação N/A" at bounding box center [450, 169] width 603 height 30
click at [773, 525] on div "Estoque De 10/10/2025 Até 30/11/2025 Filtro 21/10 Projeção de Estoque 3,317.76 …" at bounding box center [1082, 348] width 645 height 775
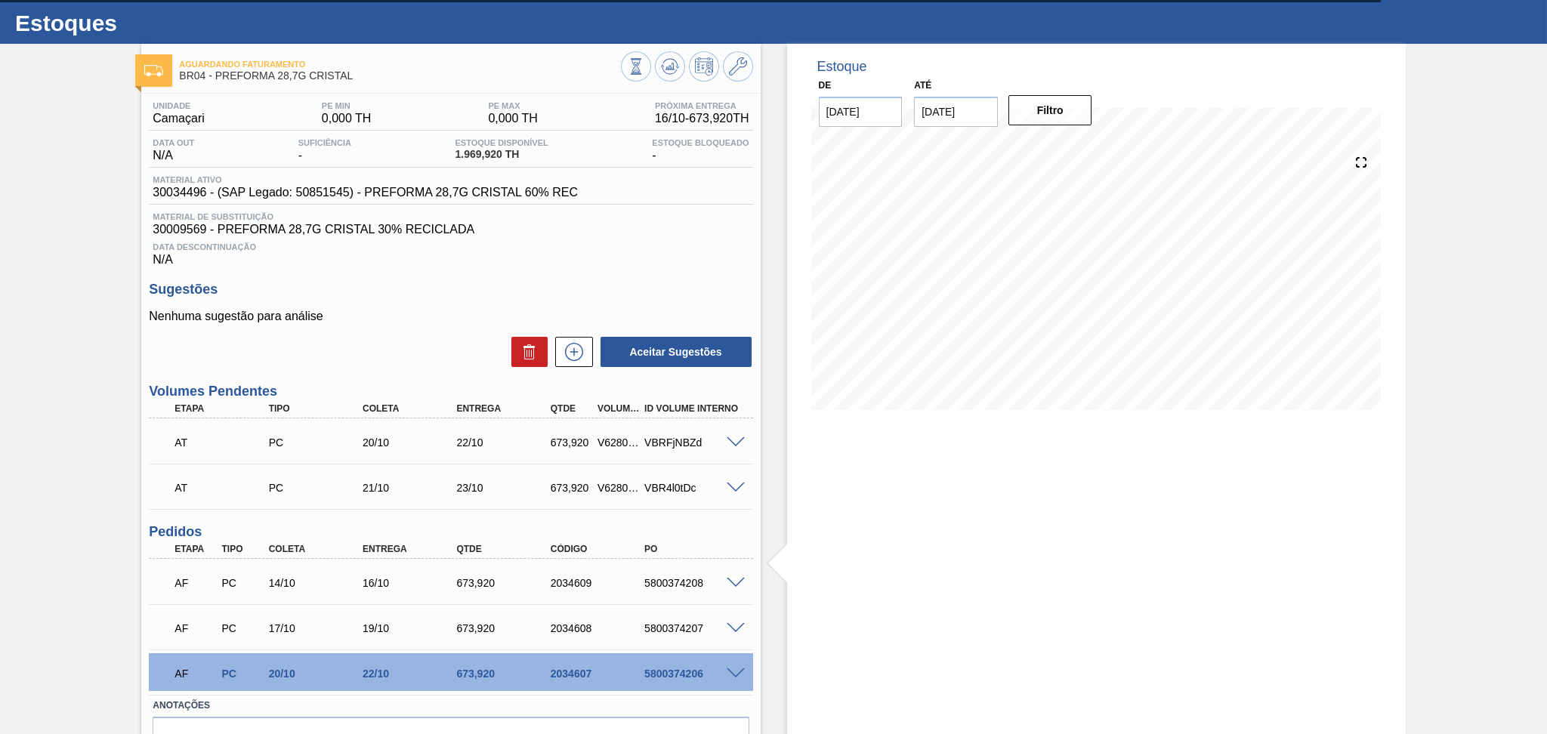
scroll to position [0, 0]
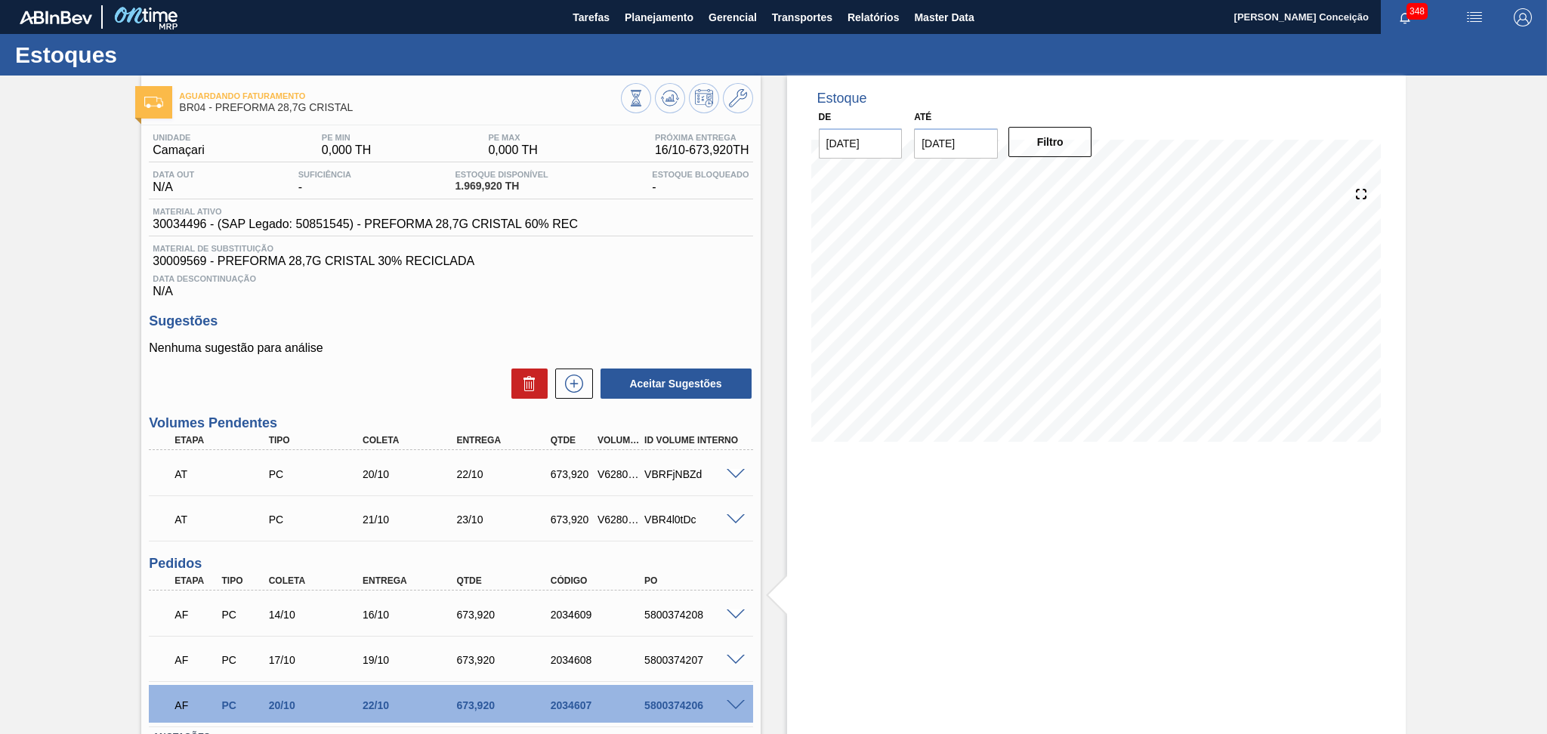
click at [565, 349] on p "Nenhuma sugestão para análise" at bounding box center [450, 348] width 603 height 14
click at [671, 17] on span "Planejamento" at bounding box center [659, 17] width 69 height 18
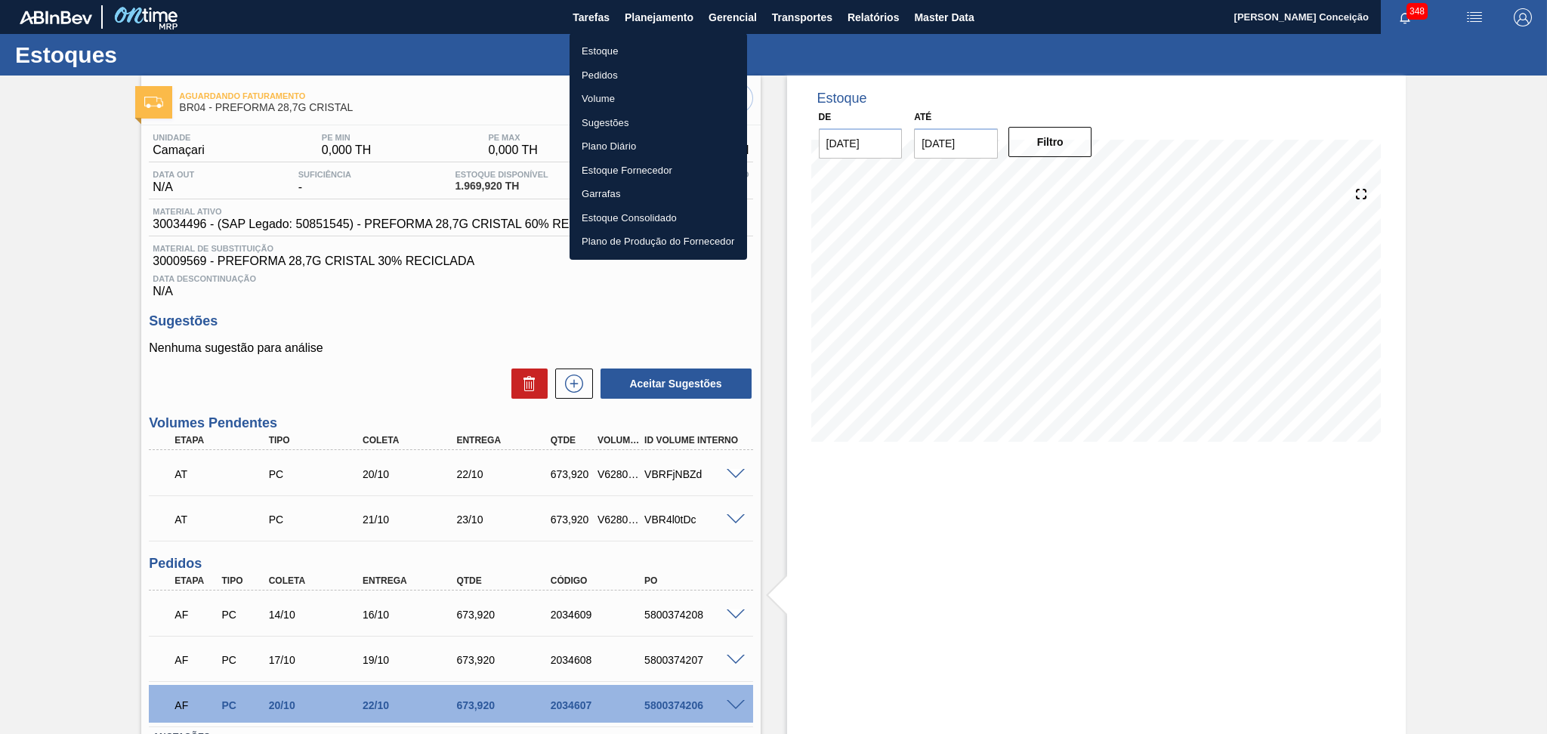
click at [600, 78] on li "Pedidos" at bounding box center [657, 75] width 177 height 24
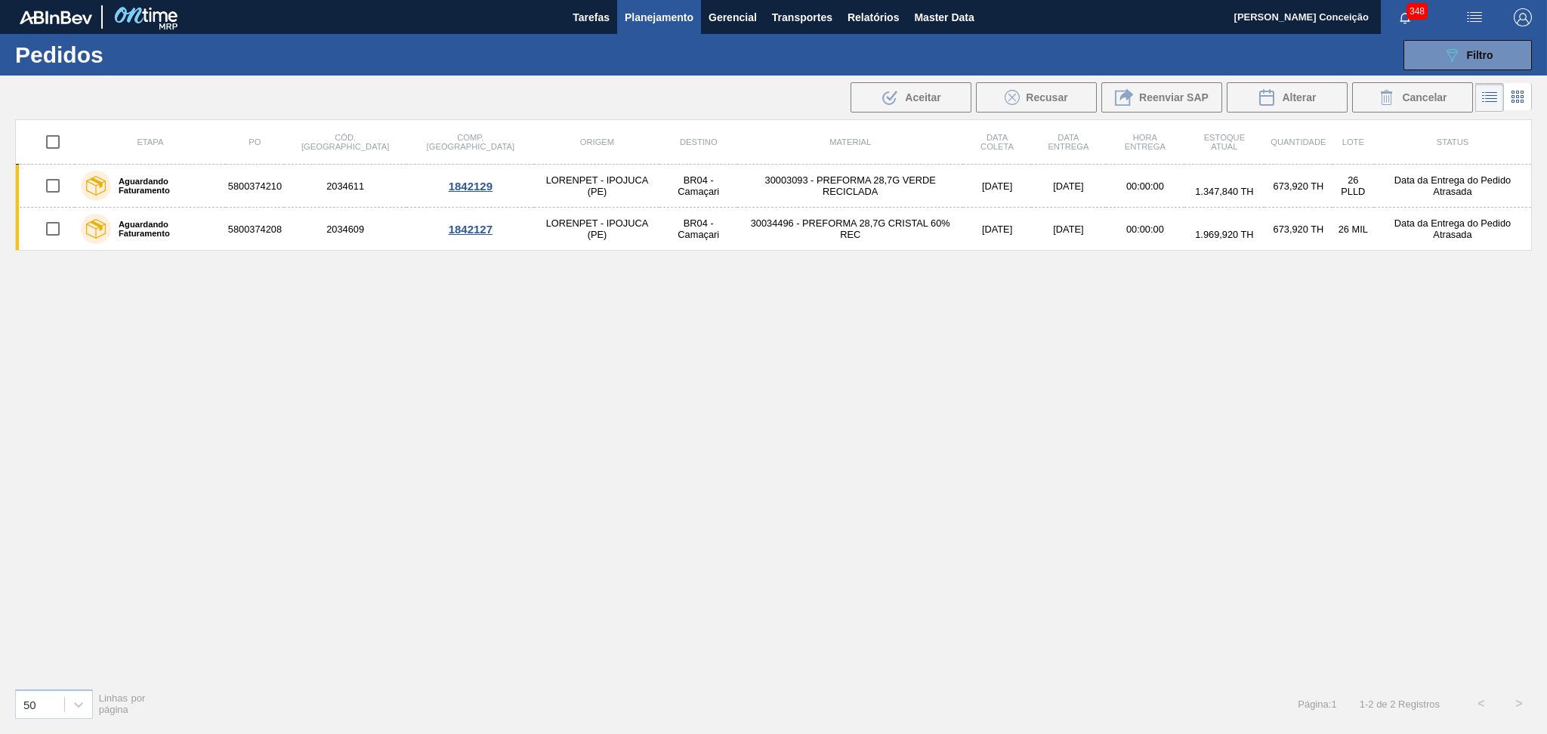
click at [322, 451] on div "Etapa PO Cód. Pedido Comp. Carga Origem Destino Material Data coleta Data Entre…" at bounding box center [773, 397] width 1516 height 557
click at [1476, 66] on button "089F7B8B-B2A5-4AFE-B5C0-19BA573D28AC Filtro" at bounding box center [1467, 55] width 128 height 30
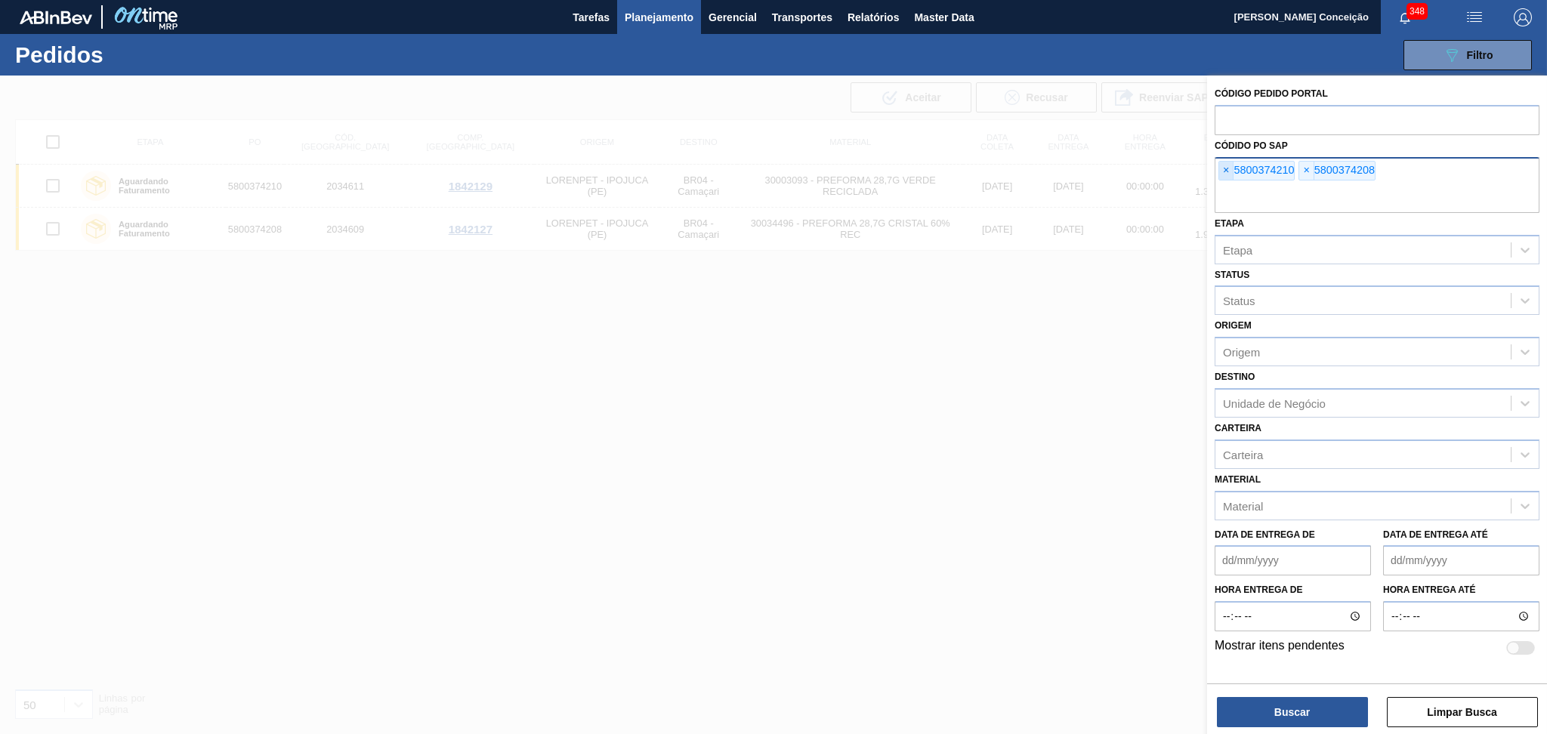
click at [1227, 166] on span "×" at bounding box center [1226, 171] width 14 height 18
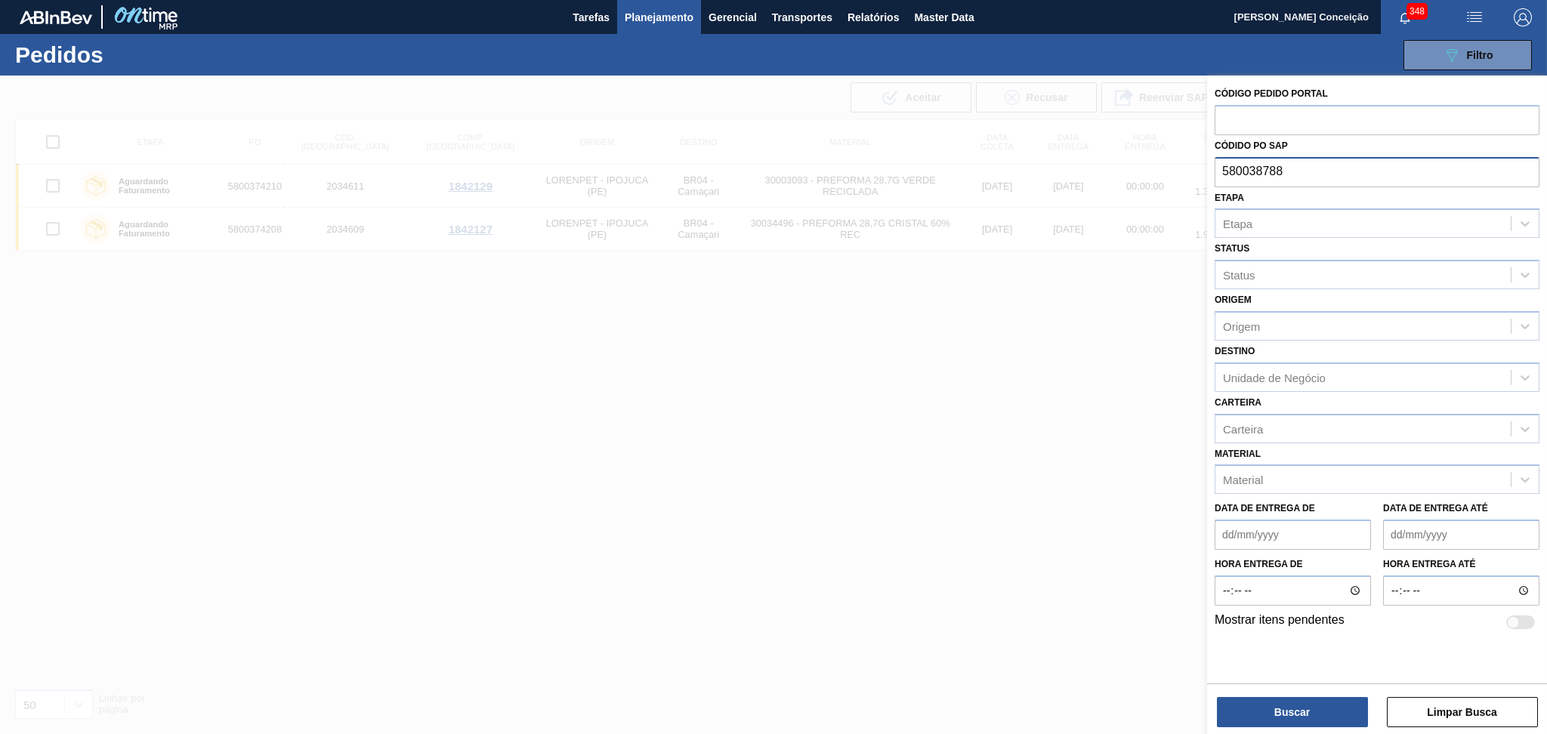
type input "5800387888"
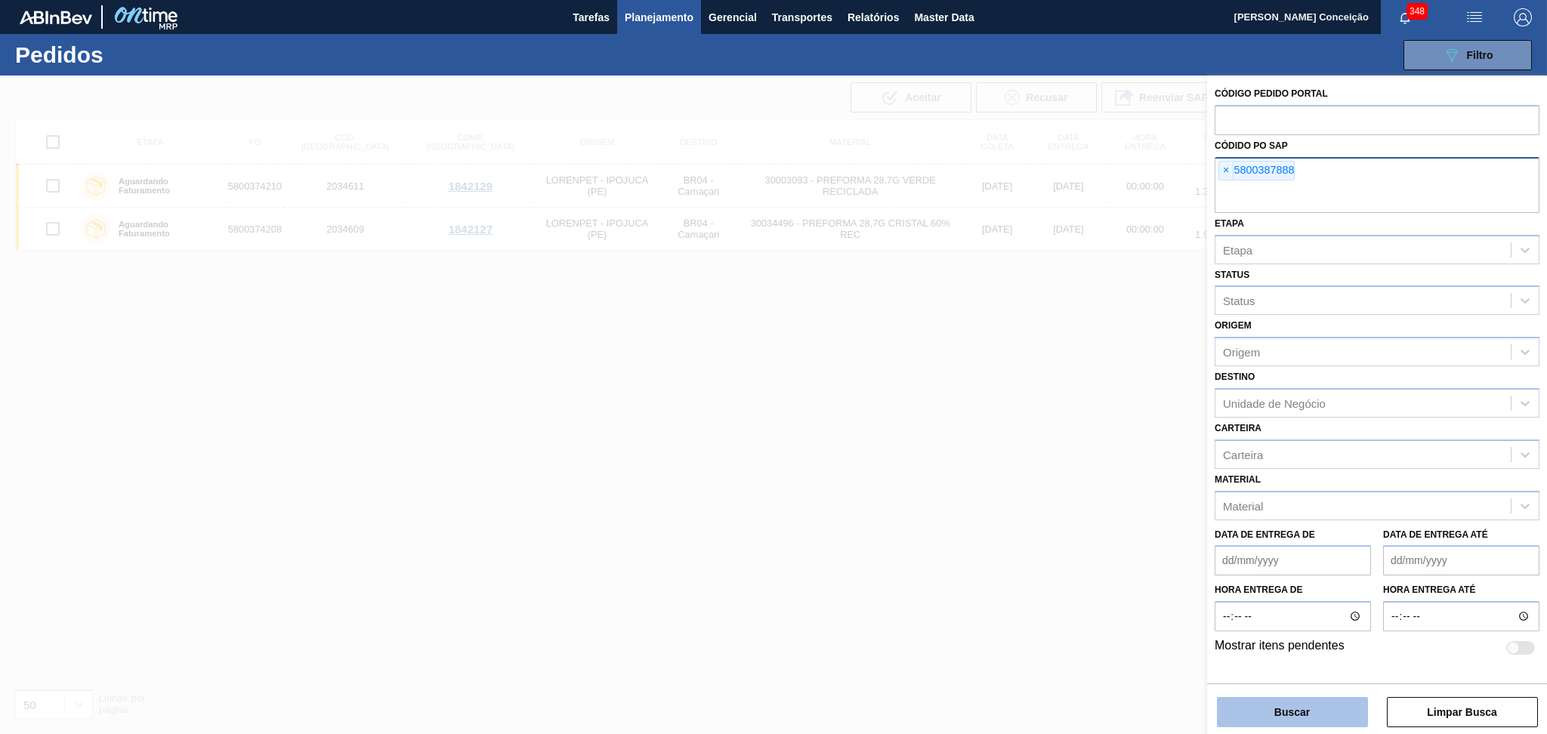
click at [1328, 723] on button "Buscar" at bounding box center [1292, 712] width 151 height 30
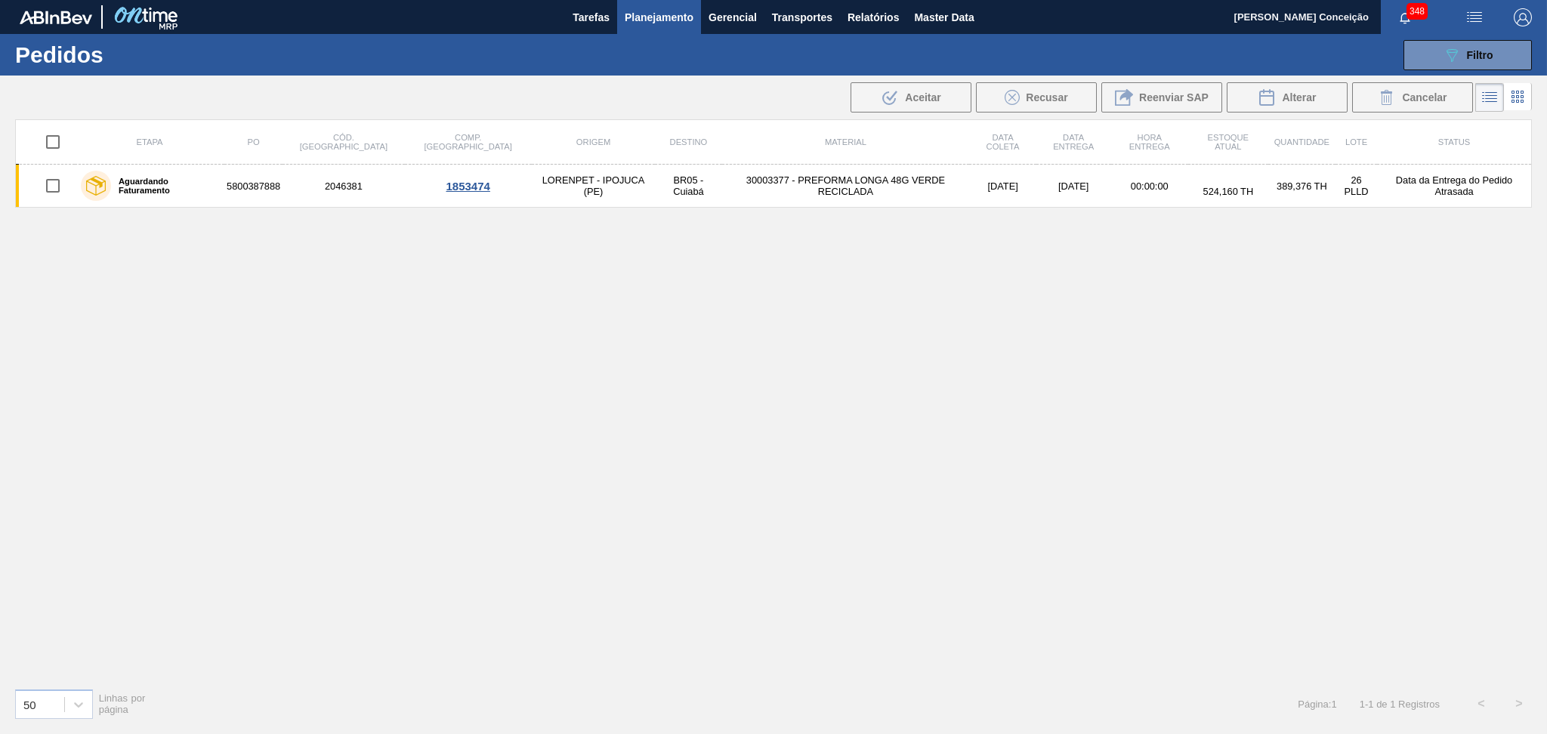
click at [819, 184] on td "30003377 - PREFORMA LONGA 48G VERDE RECICLADA" at bounding box center [846, 186] width 248 height 43
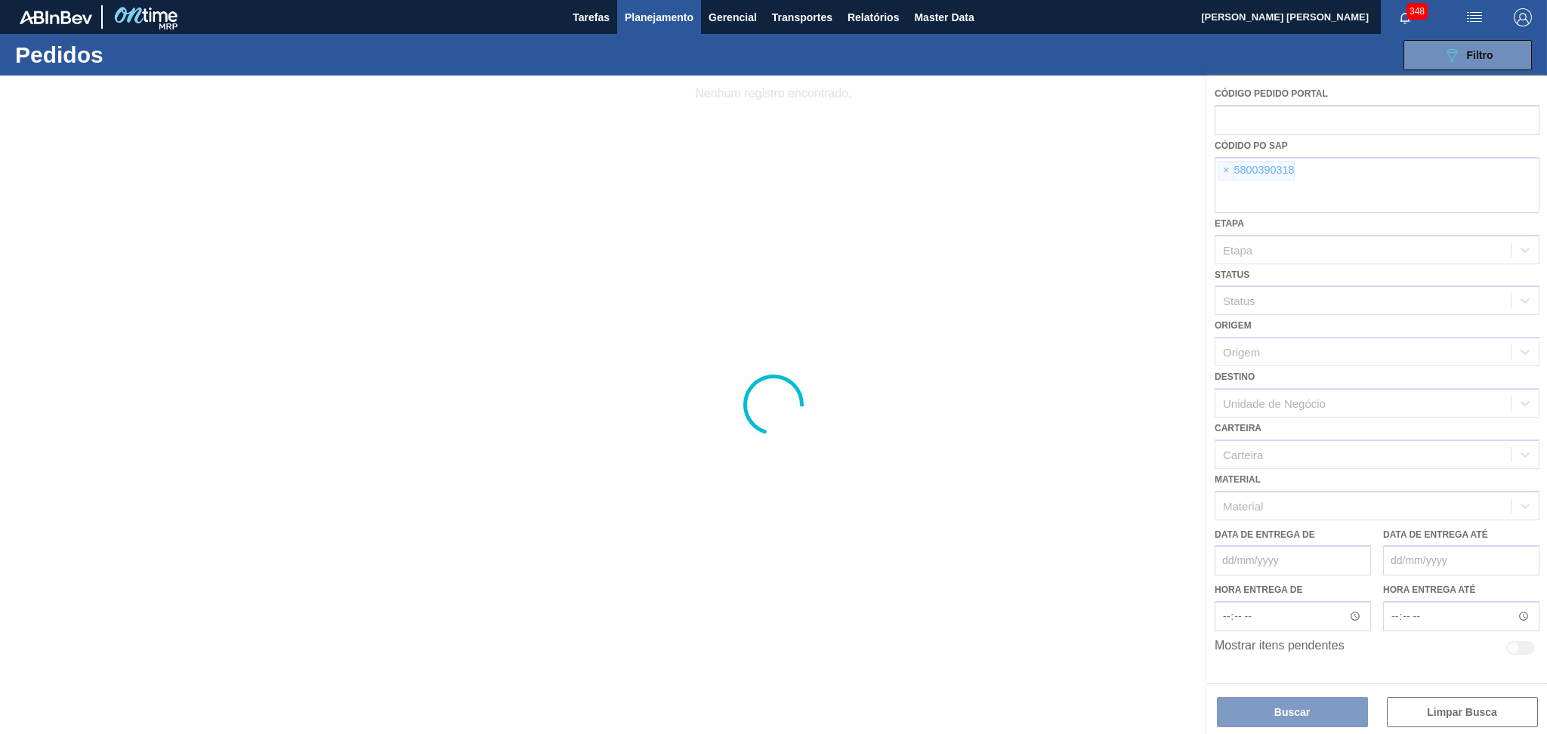
click at [1223, 172] on div at bounding box center [773, 405] width 1547 height 658
click at [1221, 164] on div at bounding box center [773, 405] width 1547 height 658
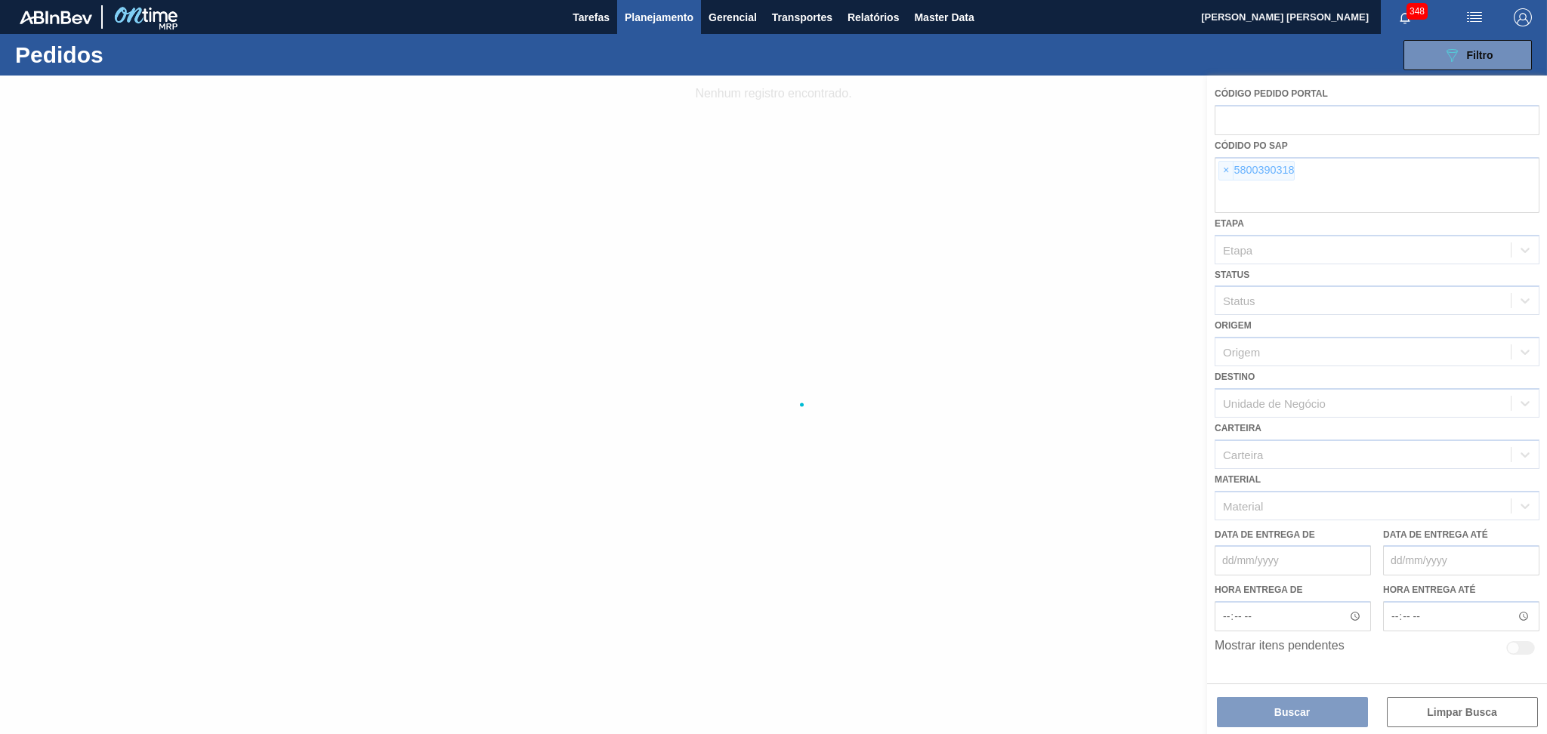
click at [1221, 164] on div at bounding box center [773, 405] width 1547 height 658
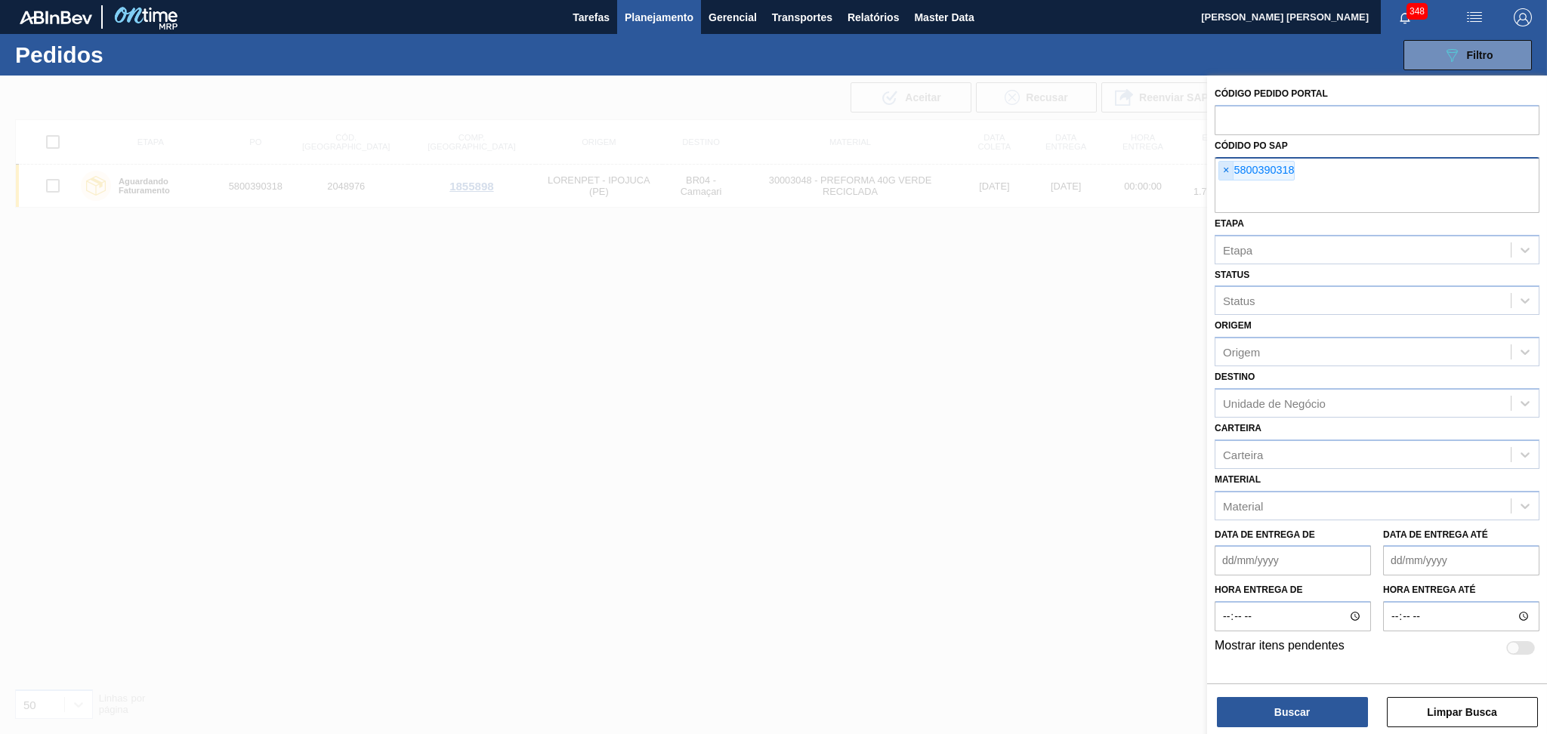
click at [1226, 174] on span "×" at bounding box center [1226, 171] width 14 height 18
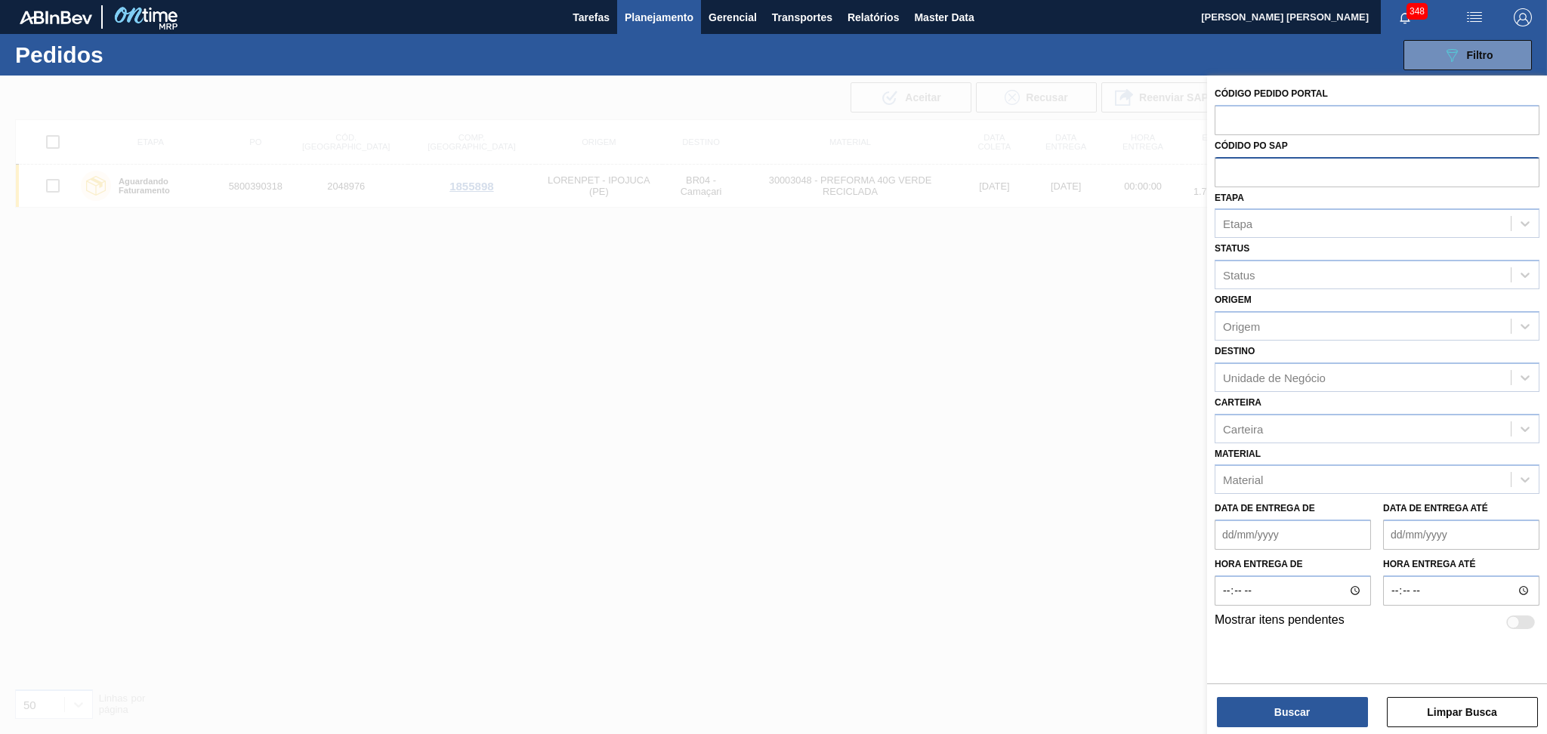
paste input "5800374210"
type input "5800374210"
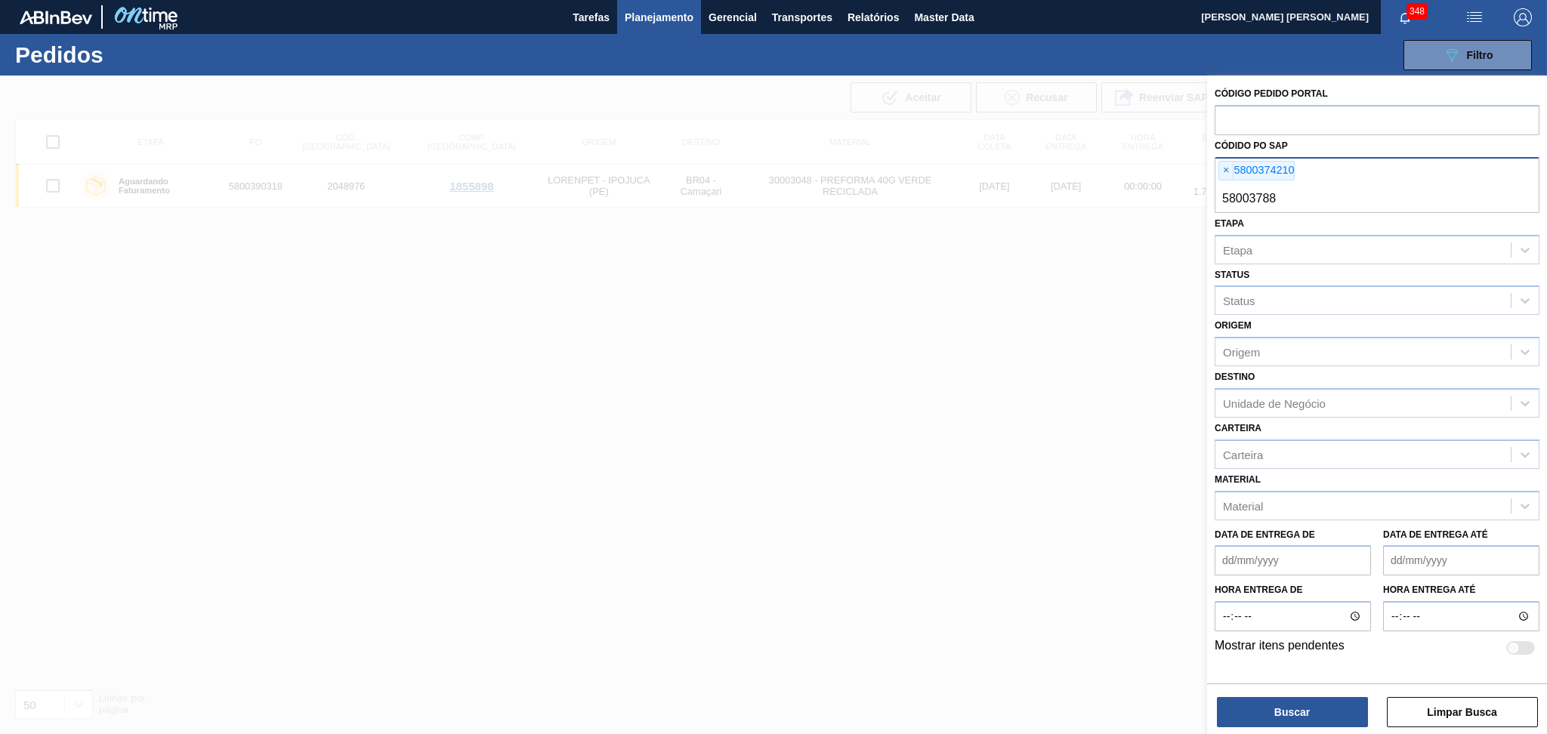
type input "580037888"
type input "5800374208"
type input "5800374210"
click at [1309, 172] on span "×" at bounding box center [1306, 171] width 14 height 18
click at [1306, 705] on button "Buscar" at bounding box center [1292, 712] width 151 height 30
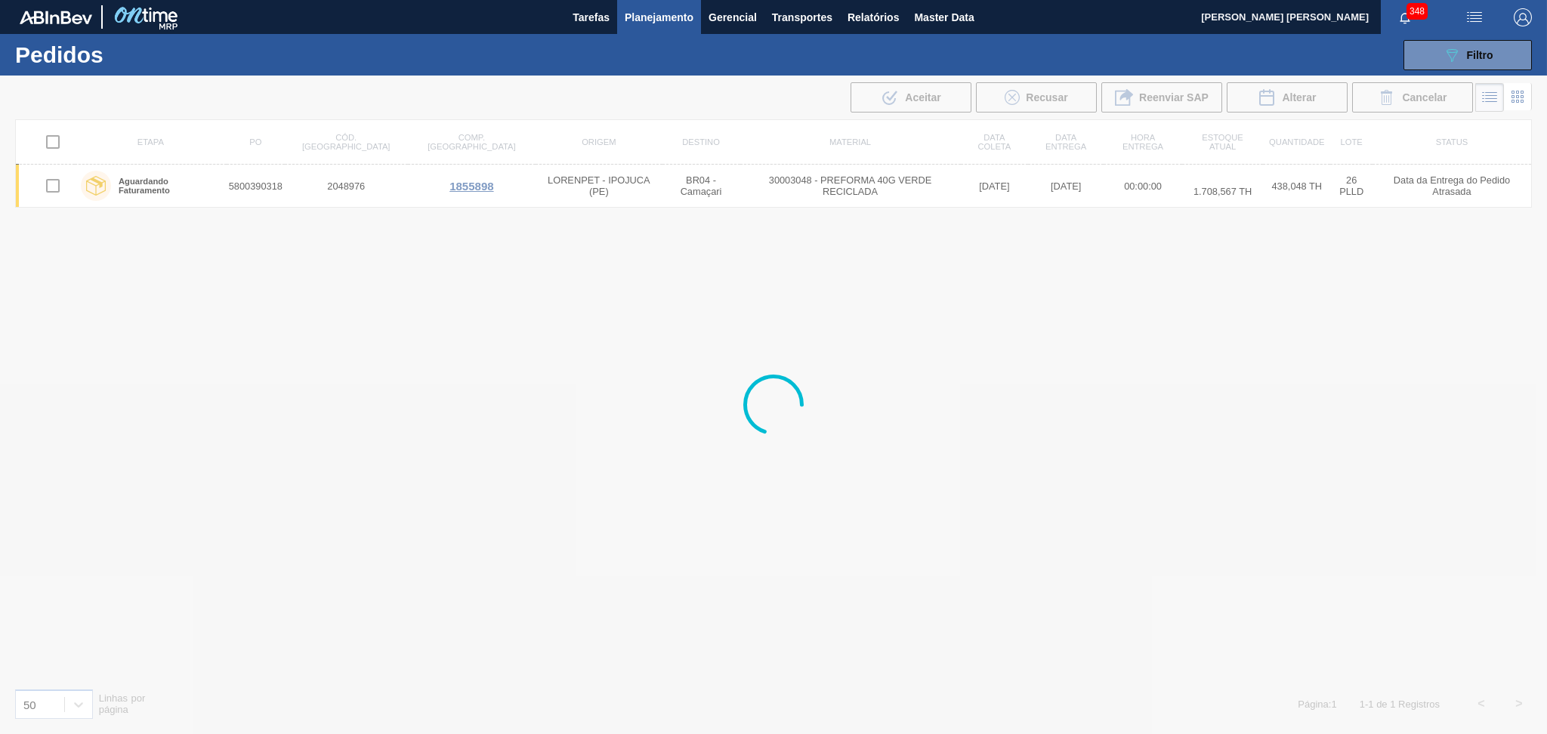
click at [609, 532] on div at bounding box center [773, 405] width 1547 height 658
click at [633, 426] on div at bounding box center [773, 405] width 1547 height 658
click at [542, 349] on div at bounding box center [773, 405] width 1547 height 658
click at [563, 344] on div at bounding box center [773, 405] width 1547 height 658
click at [1012, 290] on div at bounding box center [773, 405] width 1547 height 658
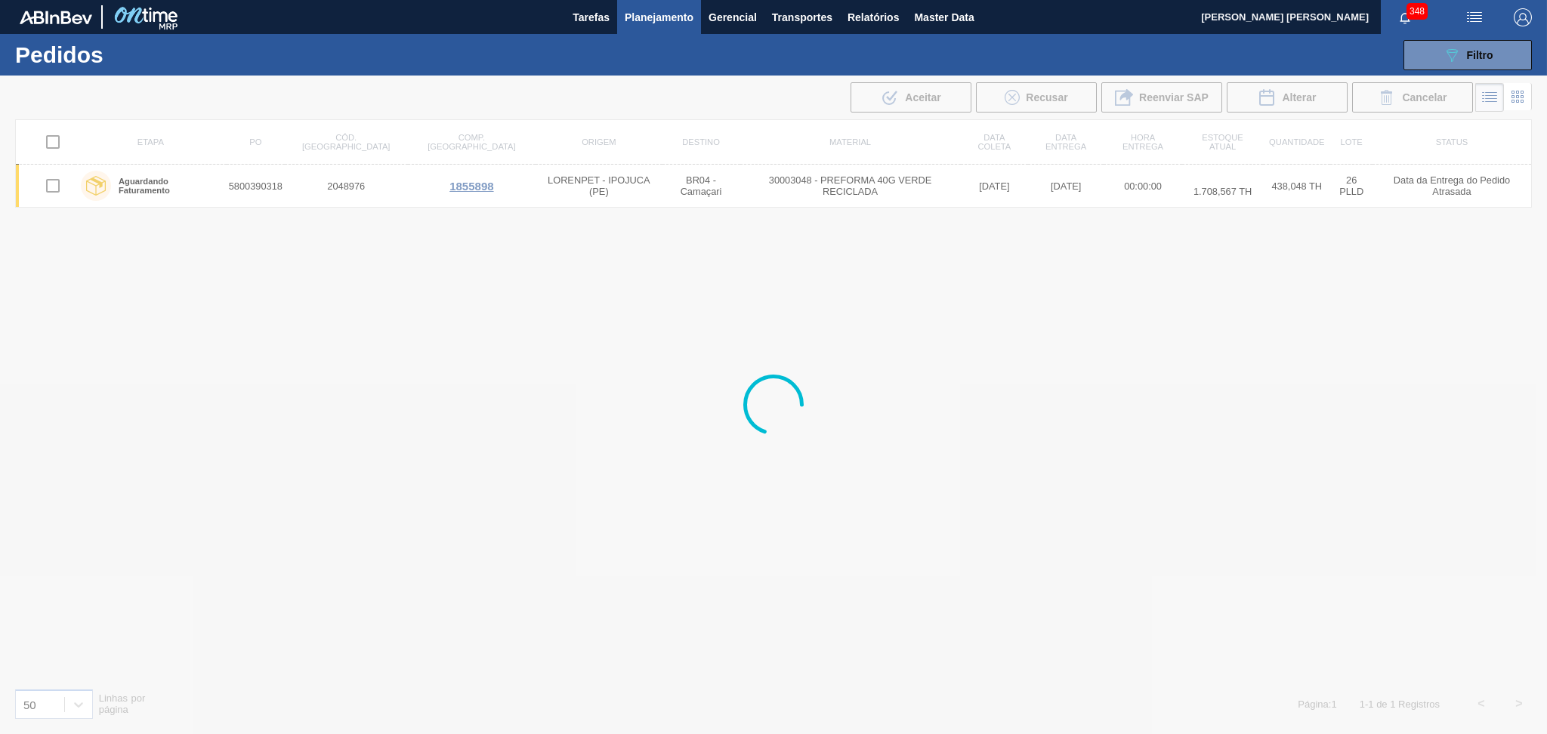
click at [911, 301] on div at bounding box center [773, 405] width 1547 height 658
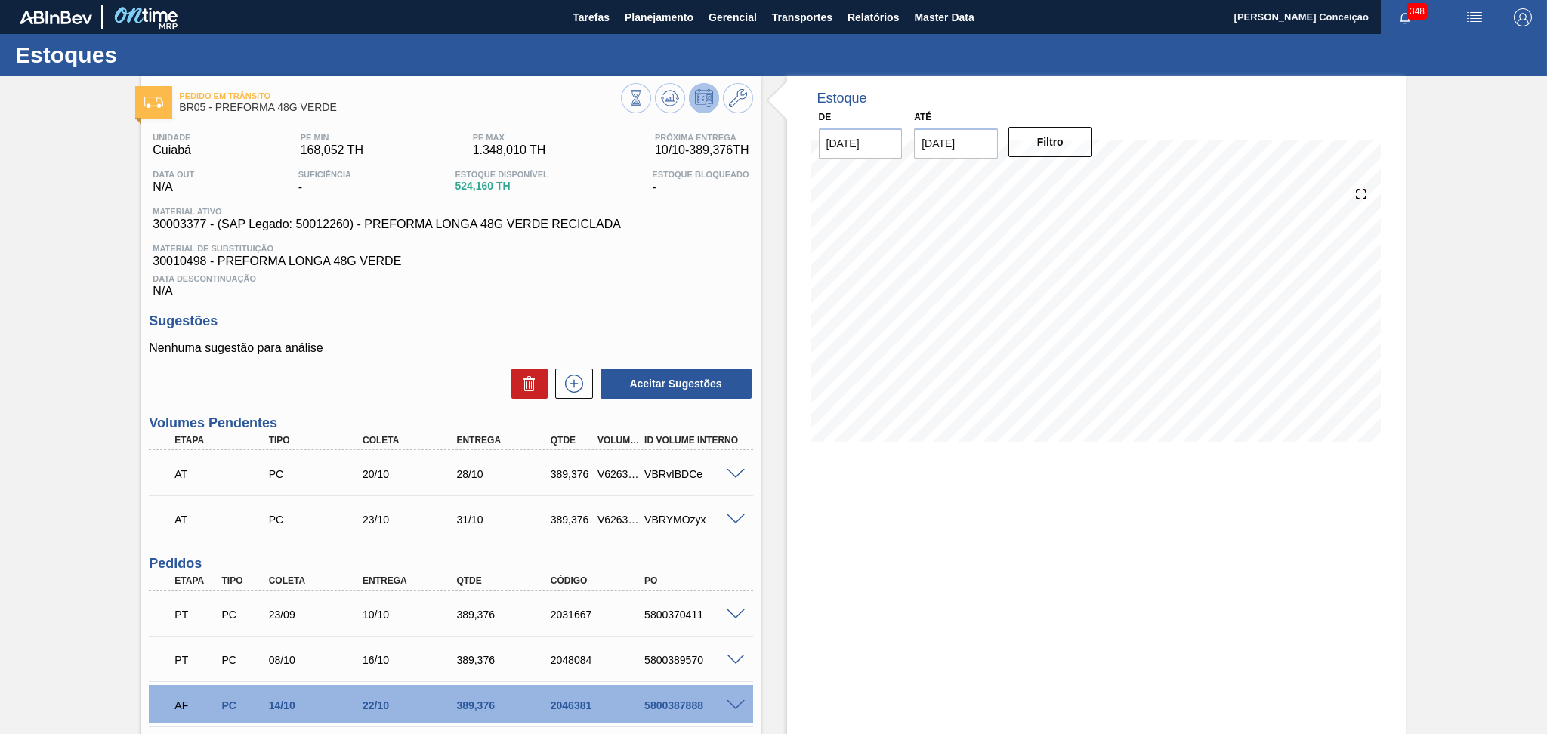
click at [403, 347] on p "Nenhuma sugestão para análise" at bounding box center [450, 348] width 603 height 14
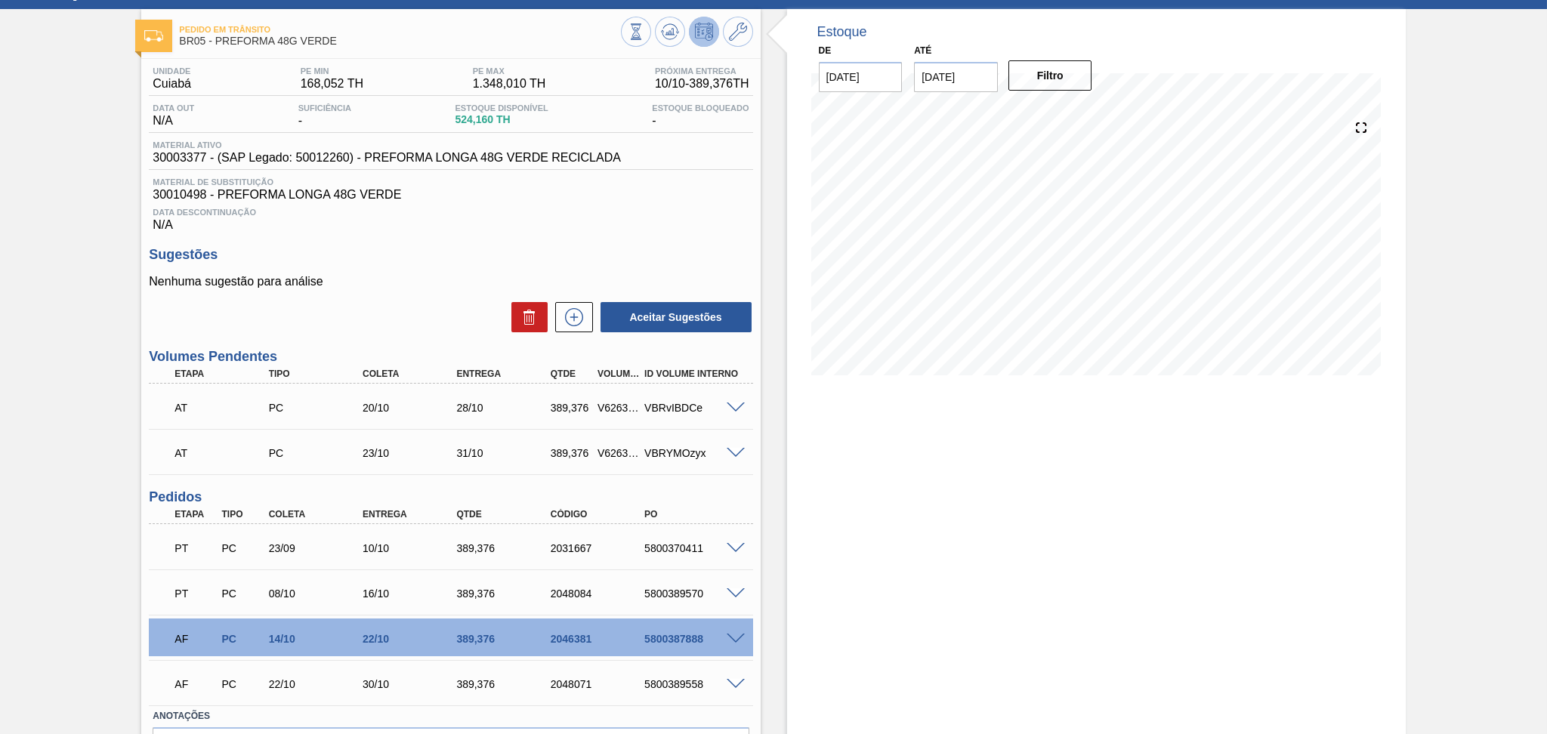
scroll to position [100, 0]
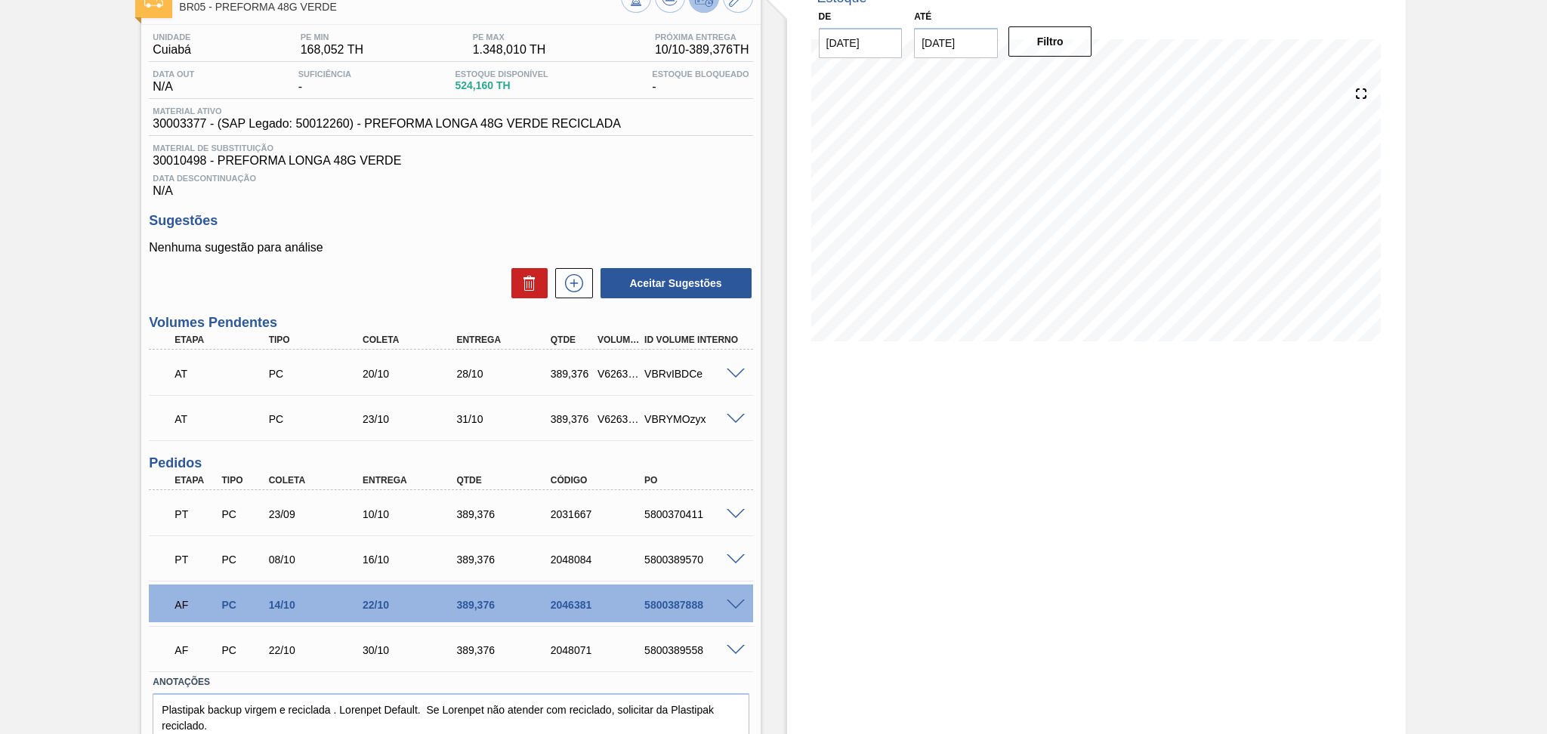
click at [732, 605] on span at bounding box center [735, 605] width 18 height 11
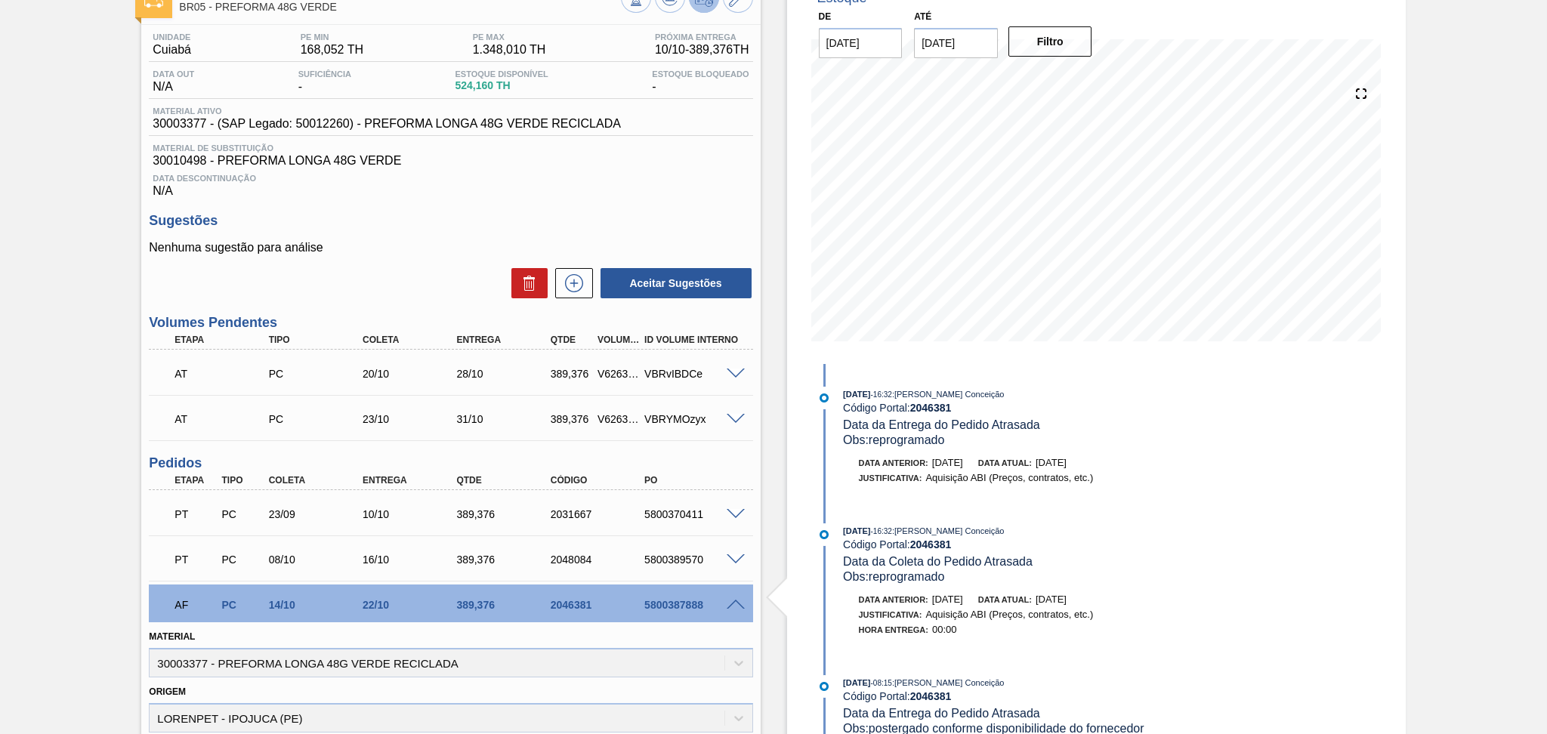
click at [763, 591] on div "Estoque De [DATE] Até [DATE] Filtro [DATE] 16:32 : Aline Aparecida Conceição Có…" at bounding box center [1082, 568] width 645 height 1186
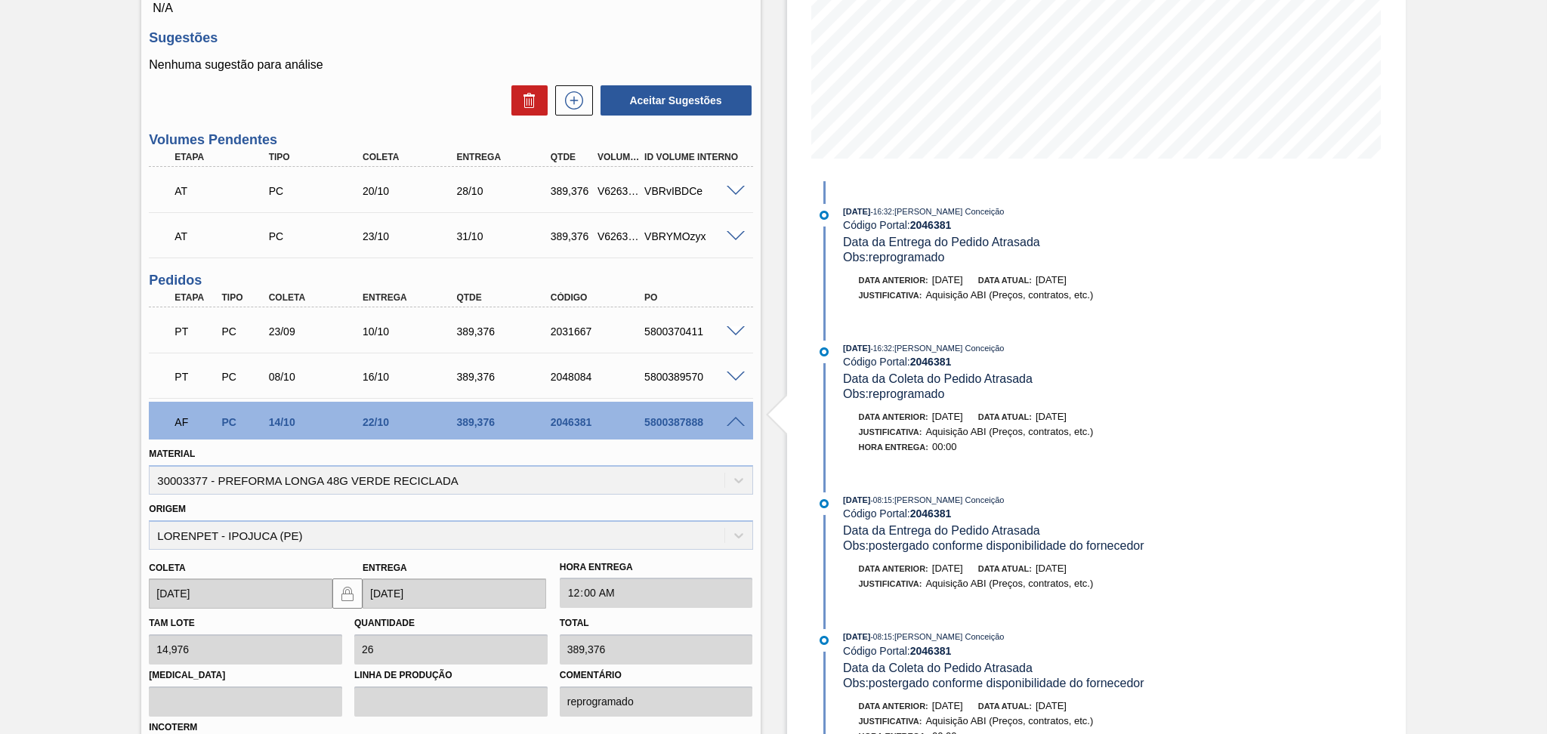
scroll to position [403, 0]
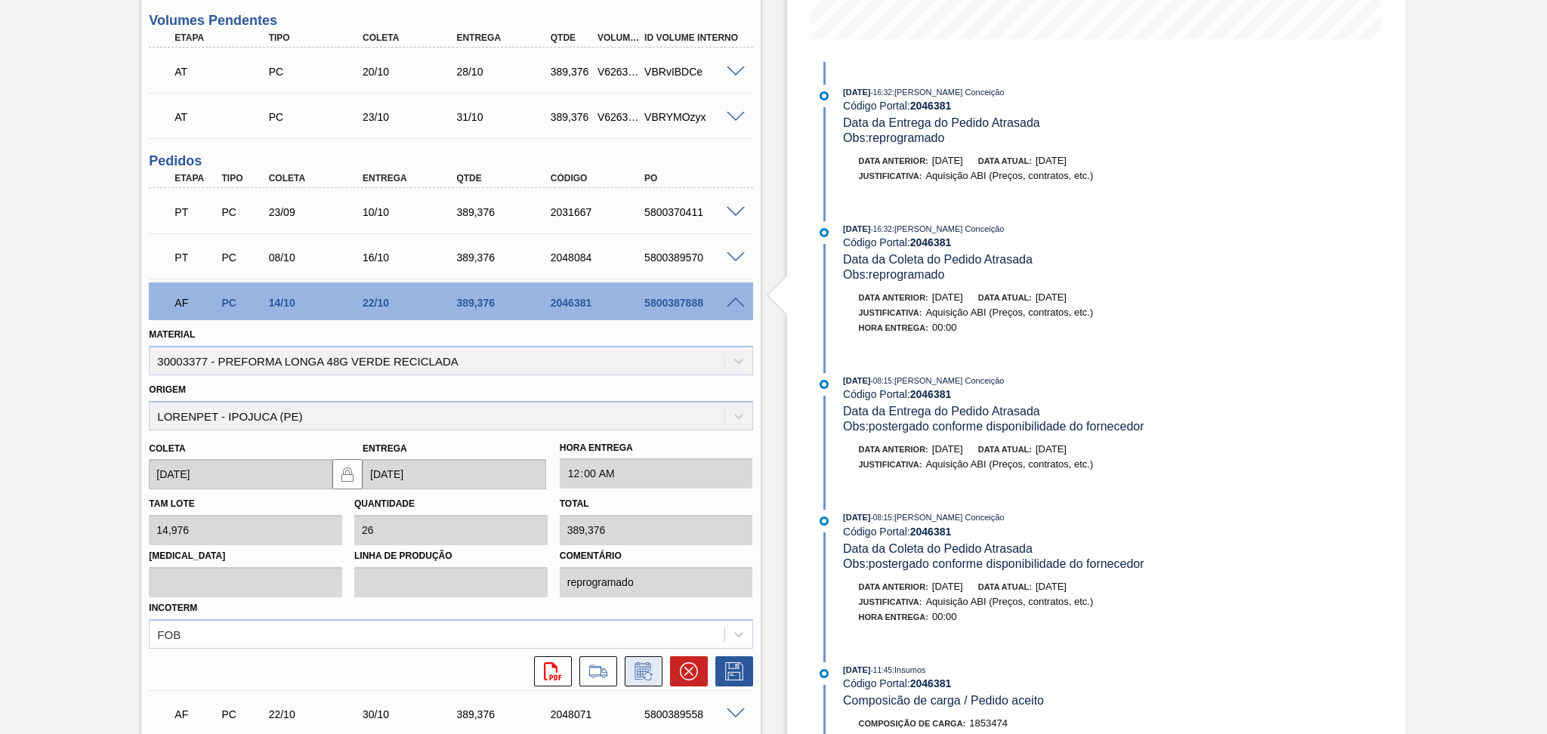
click at [649, 668] on icon at bounding box center [643, 671] width 24 height 18
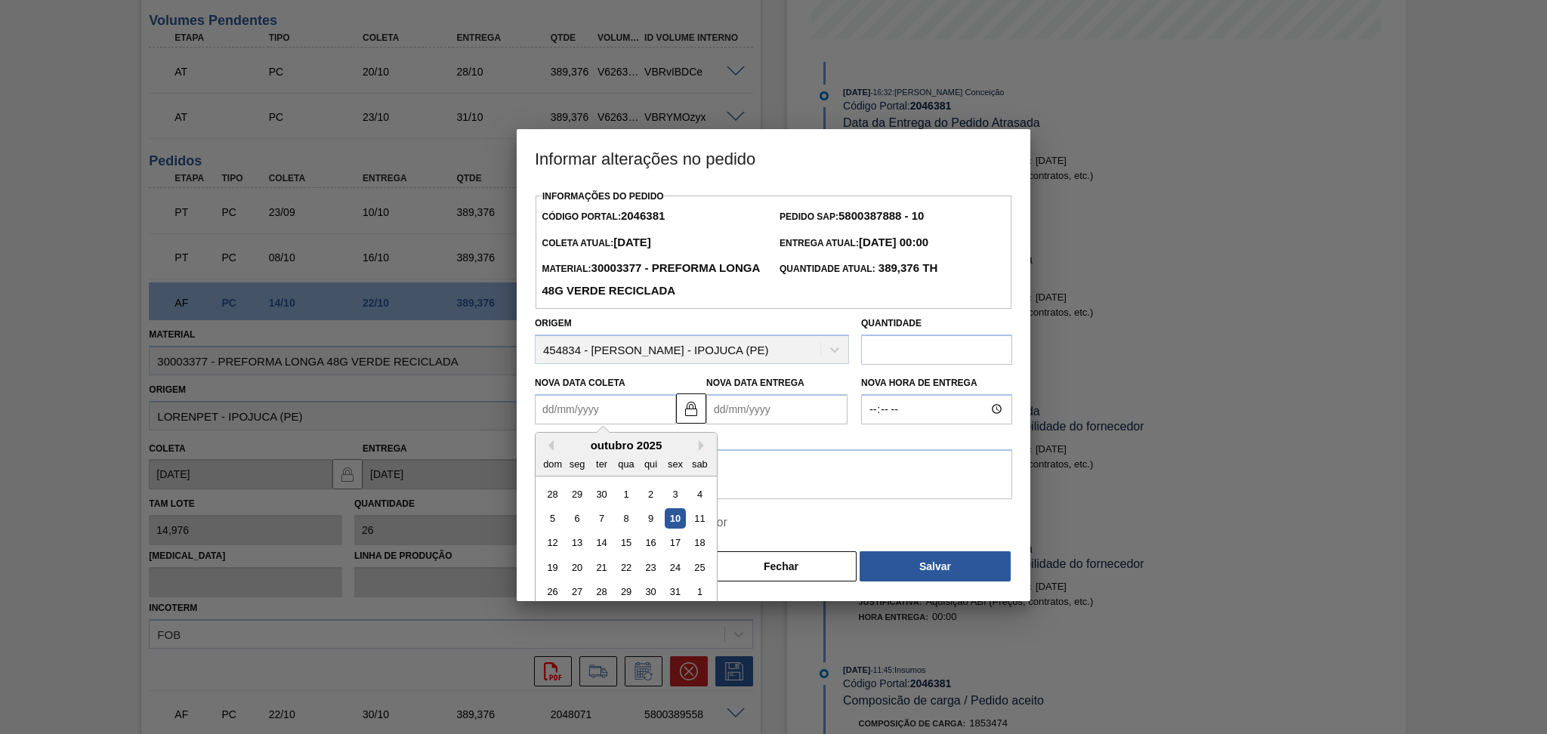
click at [618, 411] on Coleta2046381 "Nova Data Coleta" at bounding box center [605, 409] width 141 height 30
type Coleta2046381 "1"
type Entrega2046381 "[DATE]"
type Coleta2046381 "13"
type Entrega2046381 "[DATE]"
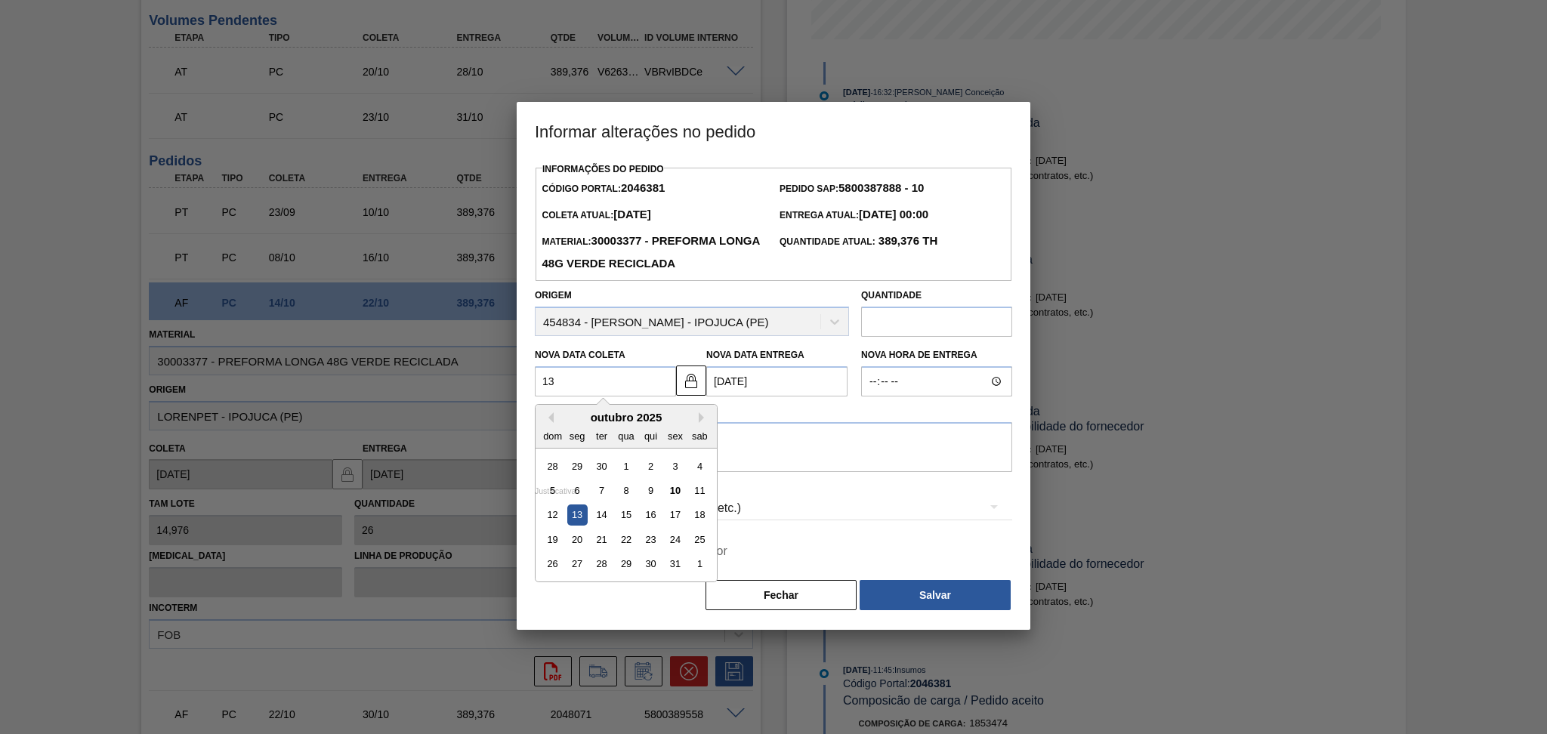
click at [581, 522] on div "13" at bounding box center [577, 515] width 20 height 20
type Coleta2046381 "[DATE]"
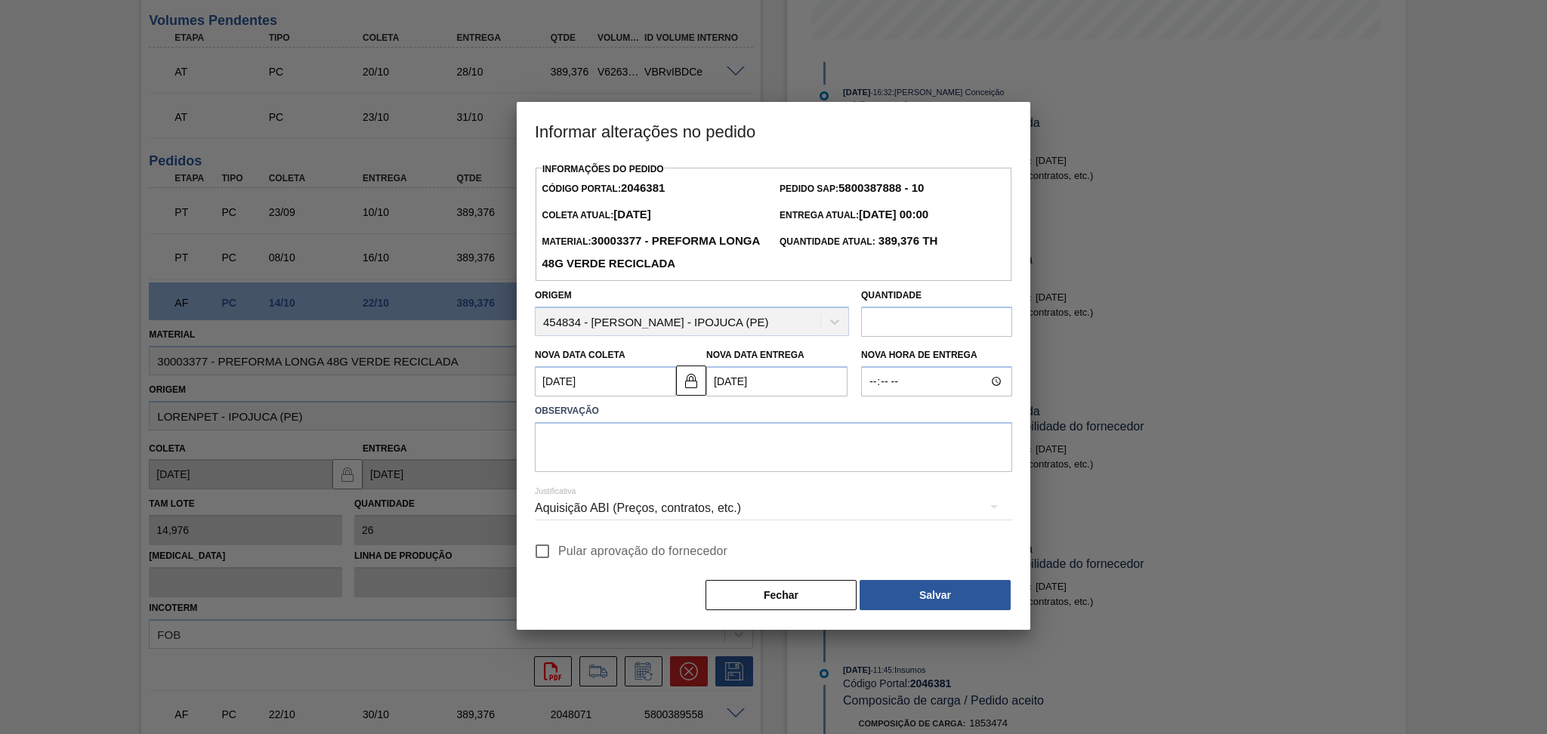
click at [576, 556] on span "Pular aprovação do fornecedor" at bounding box center [642, 551] width 169 height 18
click at [558, 556] on input "Pular aprovação do fornecedor" at bounding box center [542, 551] width 32 height 32
checkbox input "true"
click at [665, 461] on textarea at bounding box center [773, 447] width 477 height 50
type textarea "rep´rogramado"
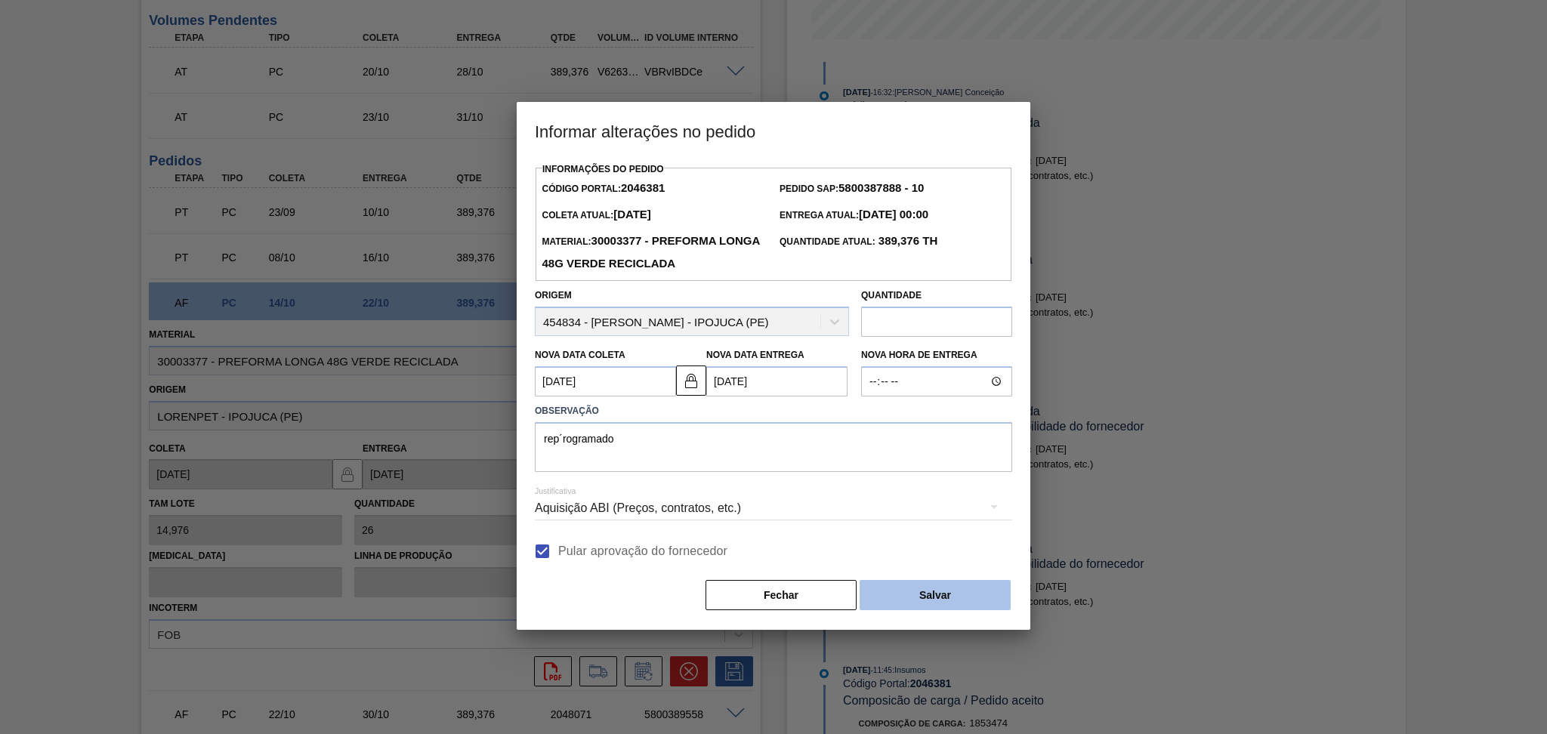
click at [890, 590] on button "Salvar" at bounding box center [934, 595] width 151 height 30
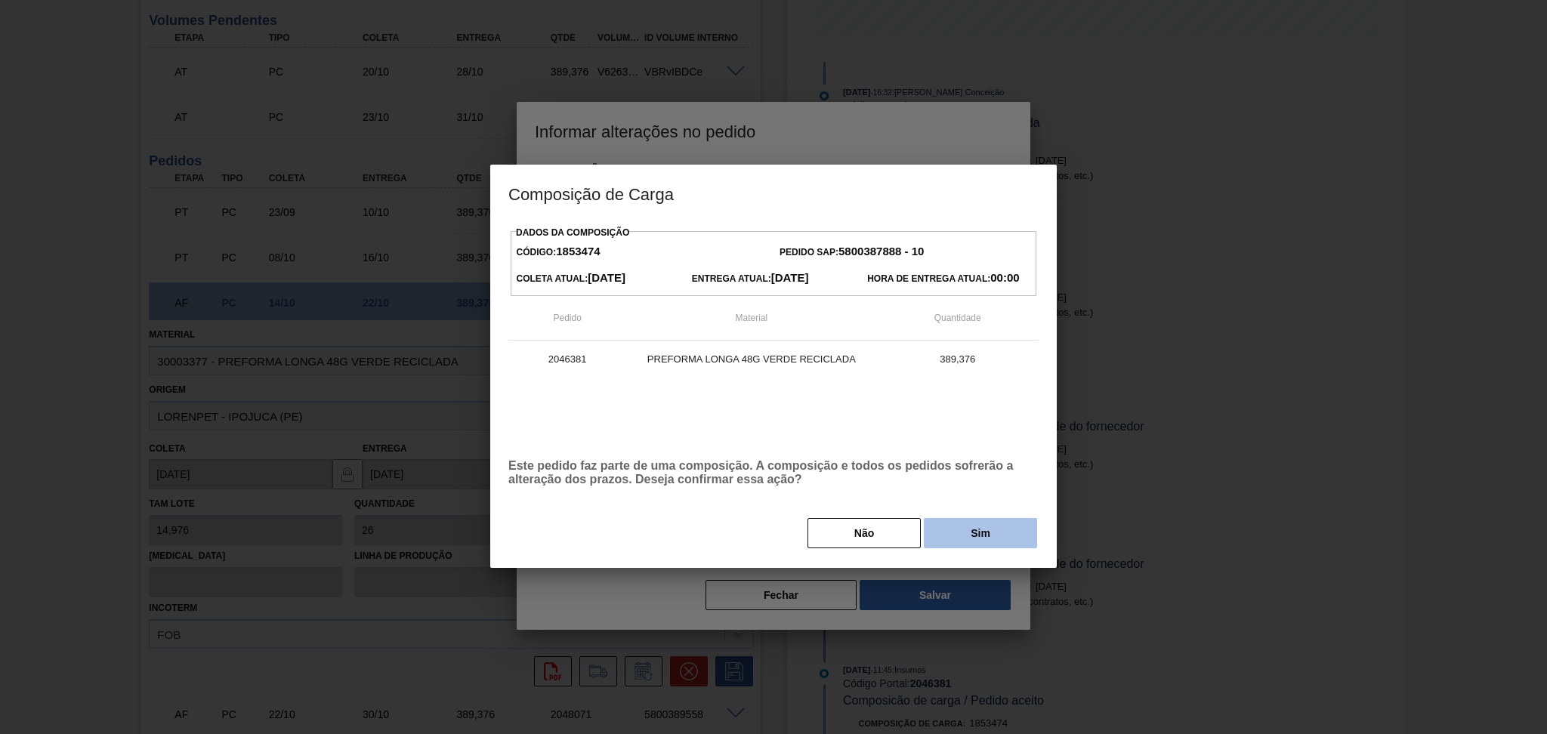
click at [979, 529] on button "Sim" at bounding box center [980, 533] width 113 height 30
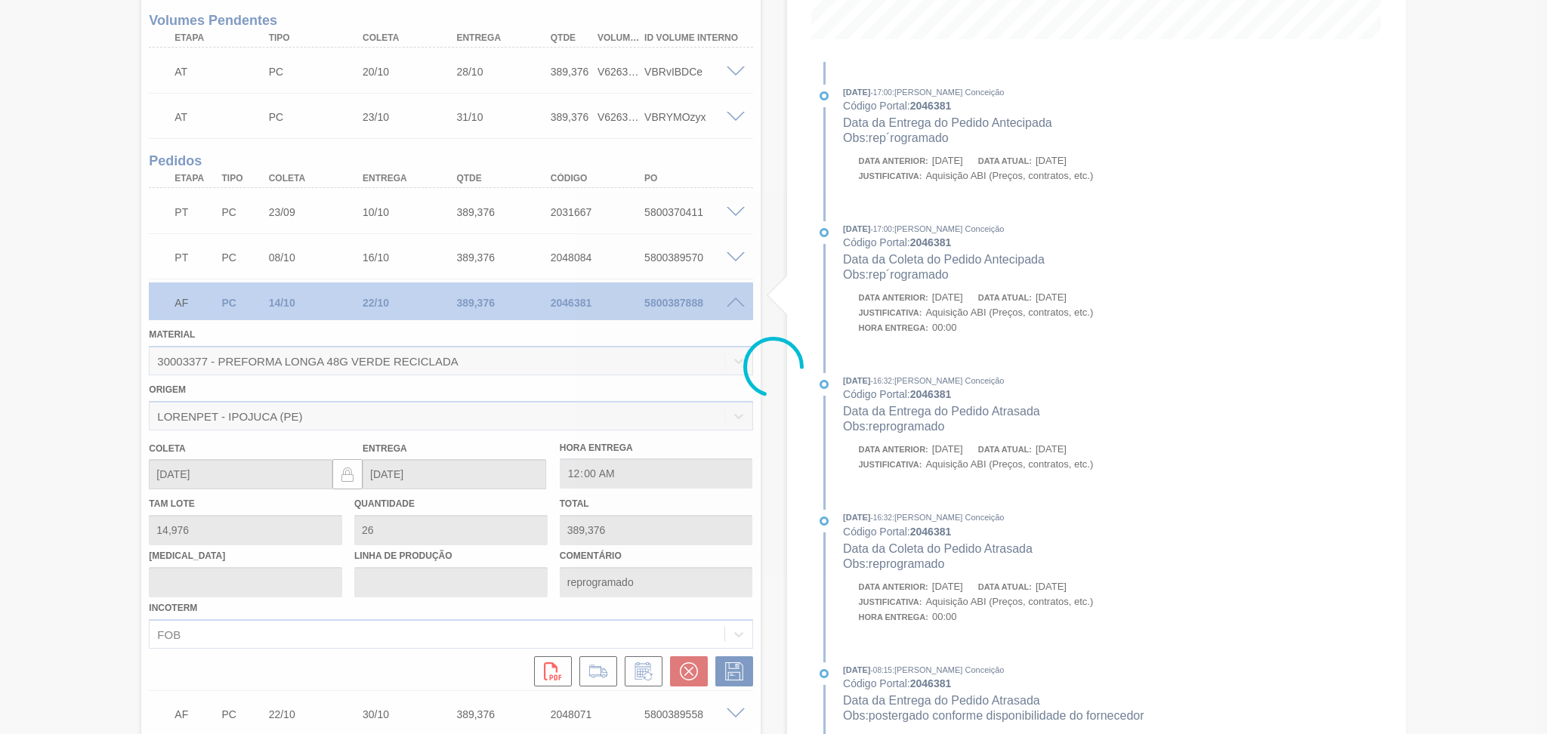
type input "rep´rogramado"
type input "[DATE]"
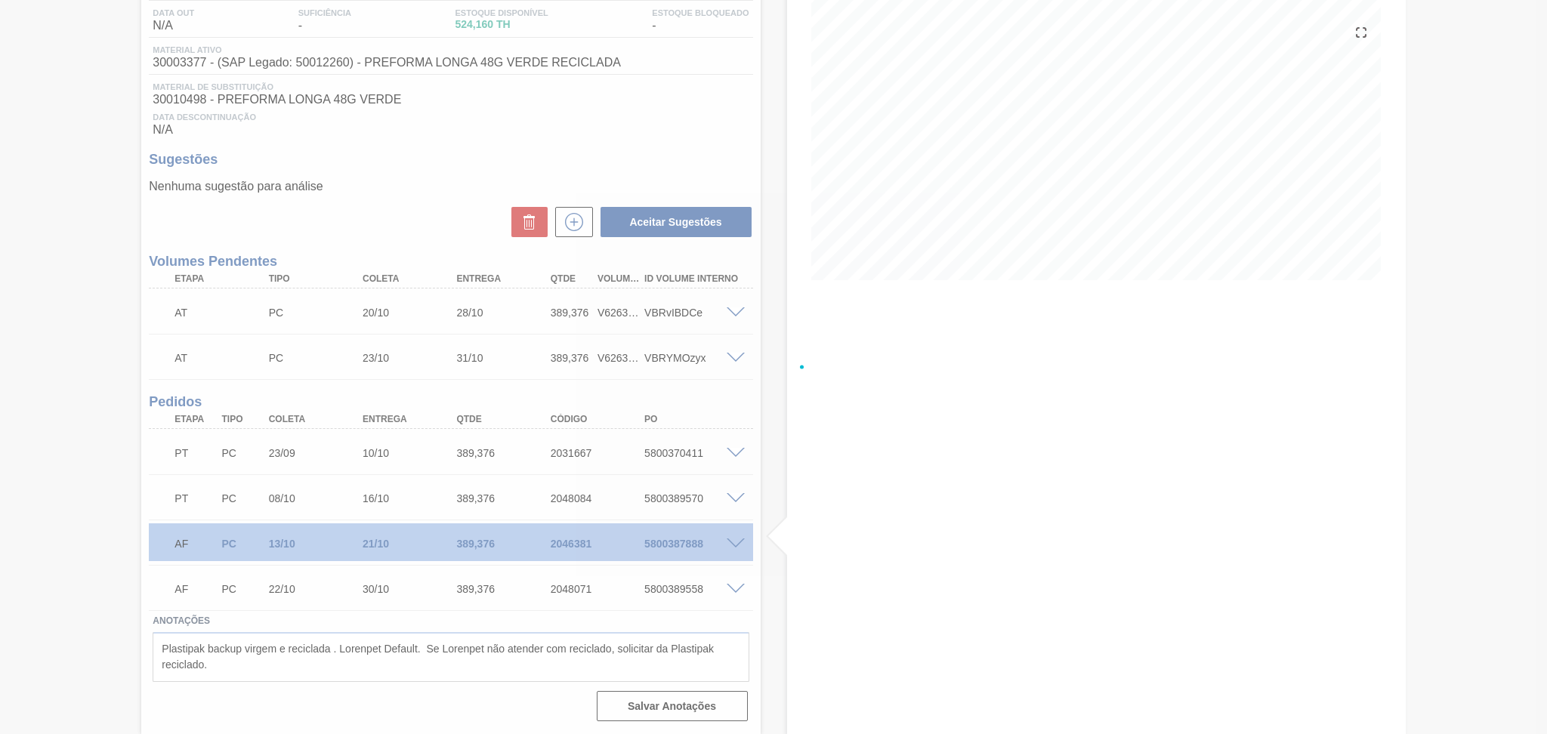
scroll to position [159, 0]
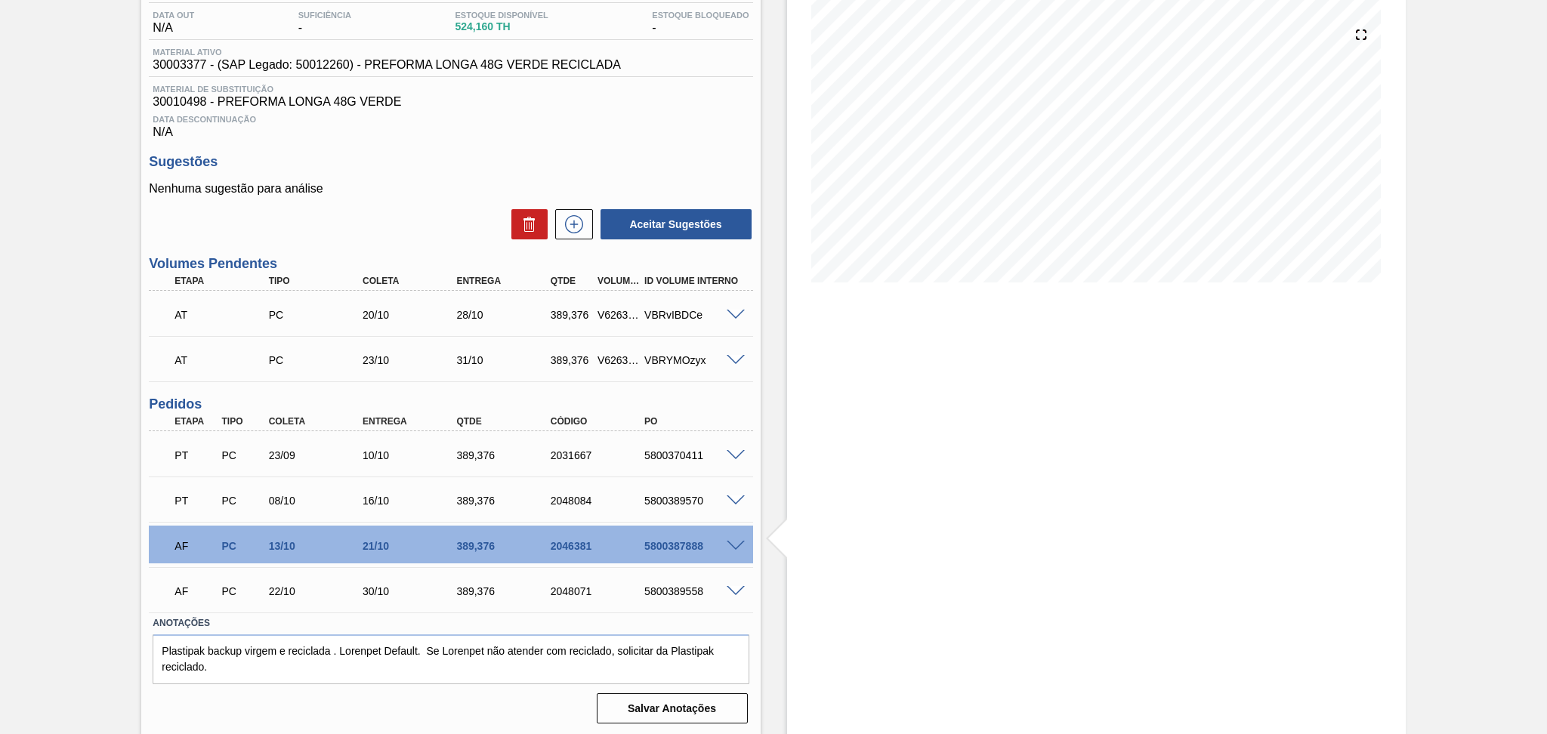
click at [760, 467] on div "Estoque De [DATE] Até [DATE] Filtro" at bounding box center [1082, 326] width 645 height 820
